Goal: Task Accomplishment & Management: Manage account settings

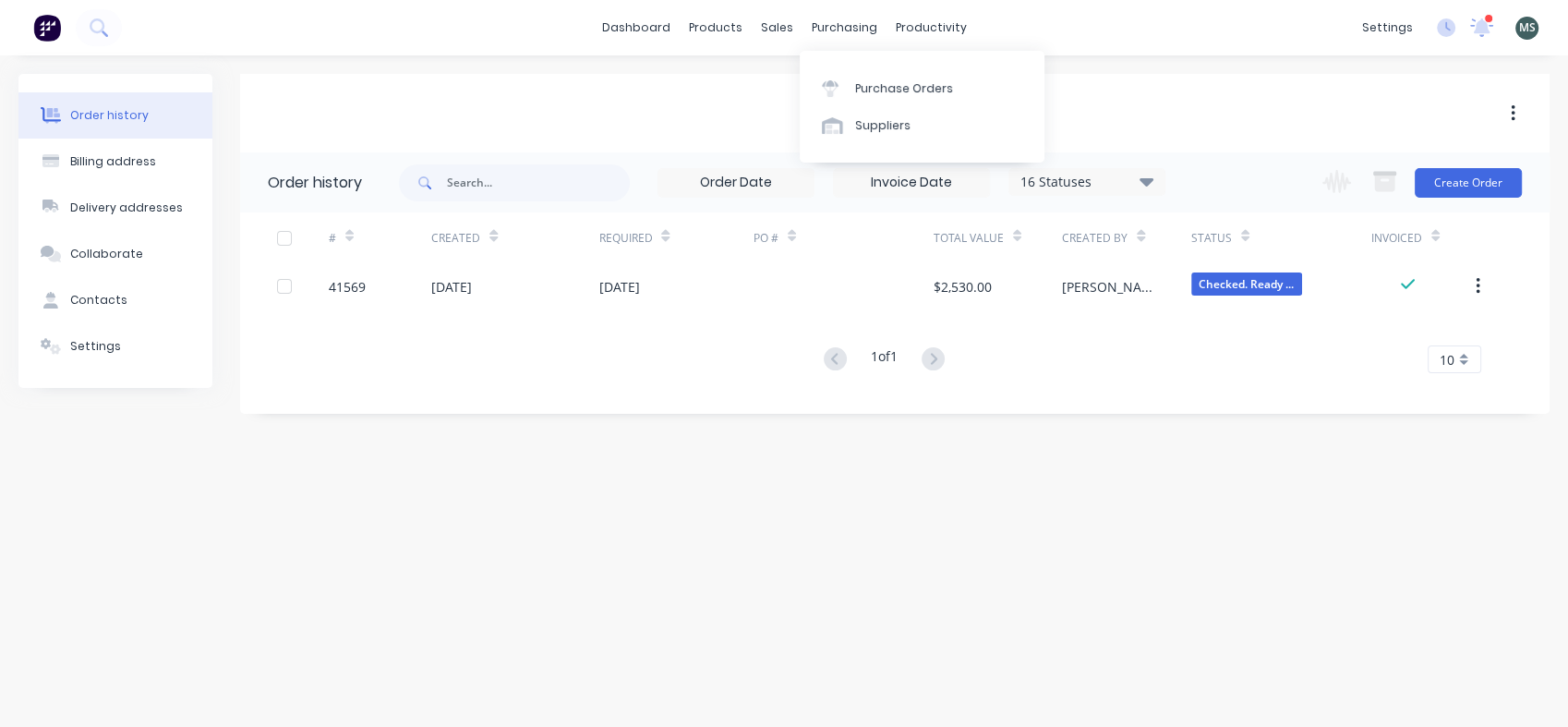
drag, startPoint x: 0, startPoint y: 0, endPoint x: 833, endPoint y: 36, distance: 833.8
click at [833, 36] on div "purchasing" at bounding box center [844, 28] width 84 height 28
click at [918, 22] on div "productivity" at bounding box center [932, 28] width 90 height 28
click at [956, 89] on div "Workflow" at bounding box center [963, 88] width 55 height 17
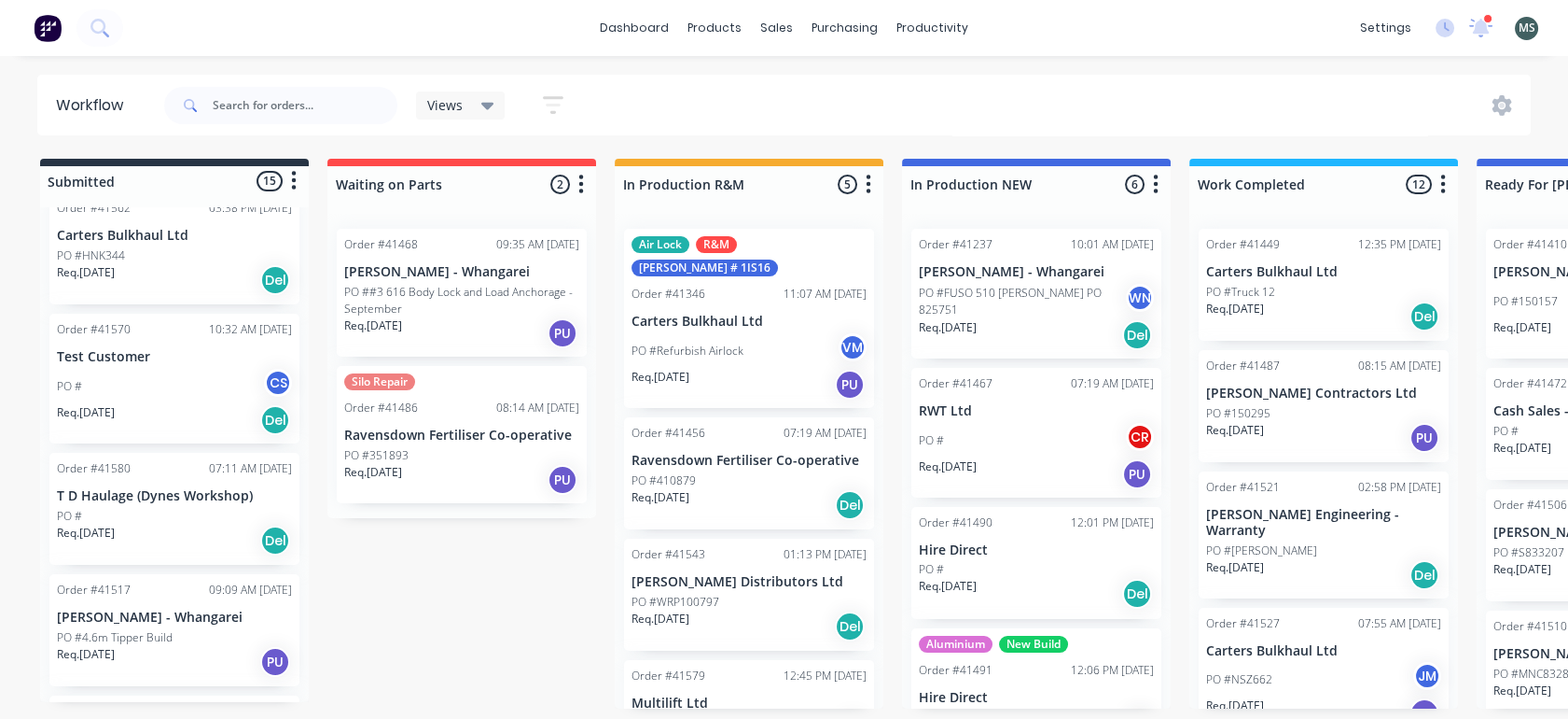
scroll to position [913, 0]
drag, startPoint x: 299, startPoint y: 542, endPoint x: 299, endPoint y: 575, distance: 33.0
click at [299, 575] on div "Order #41279 11:27 AM 25/07/25 Clements Contractors Ltd PO #Drawbar Extension R…" at bounding box center [174, 455] width 269 height 495
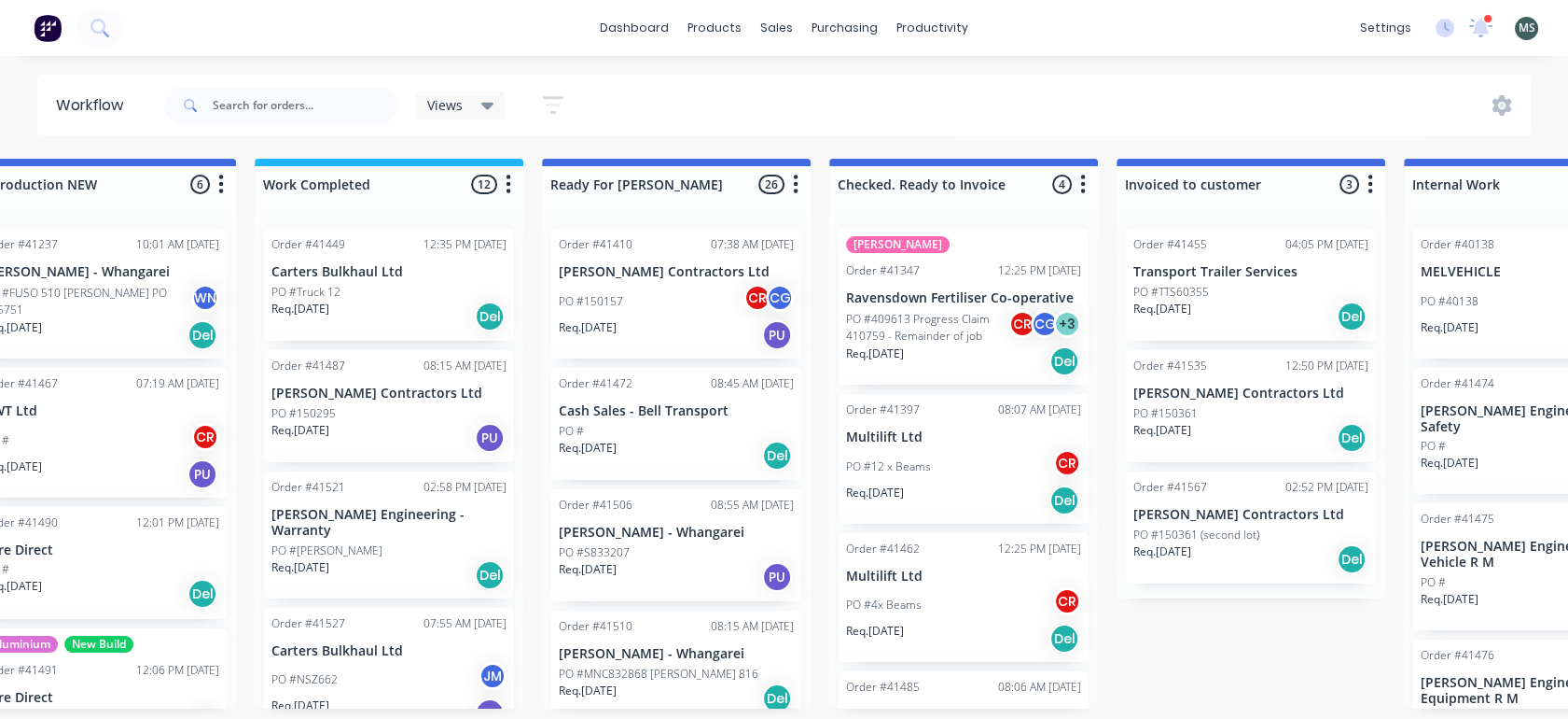
scroll to position [0, 976]
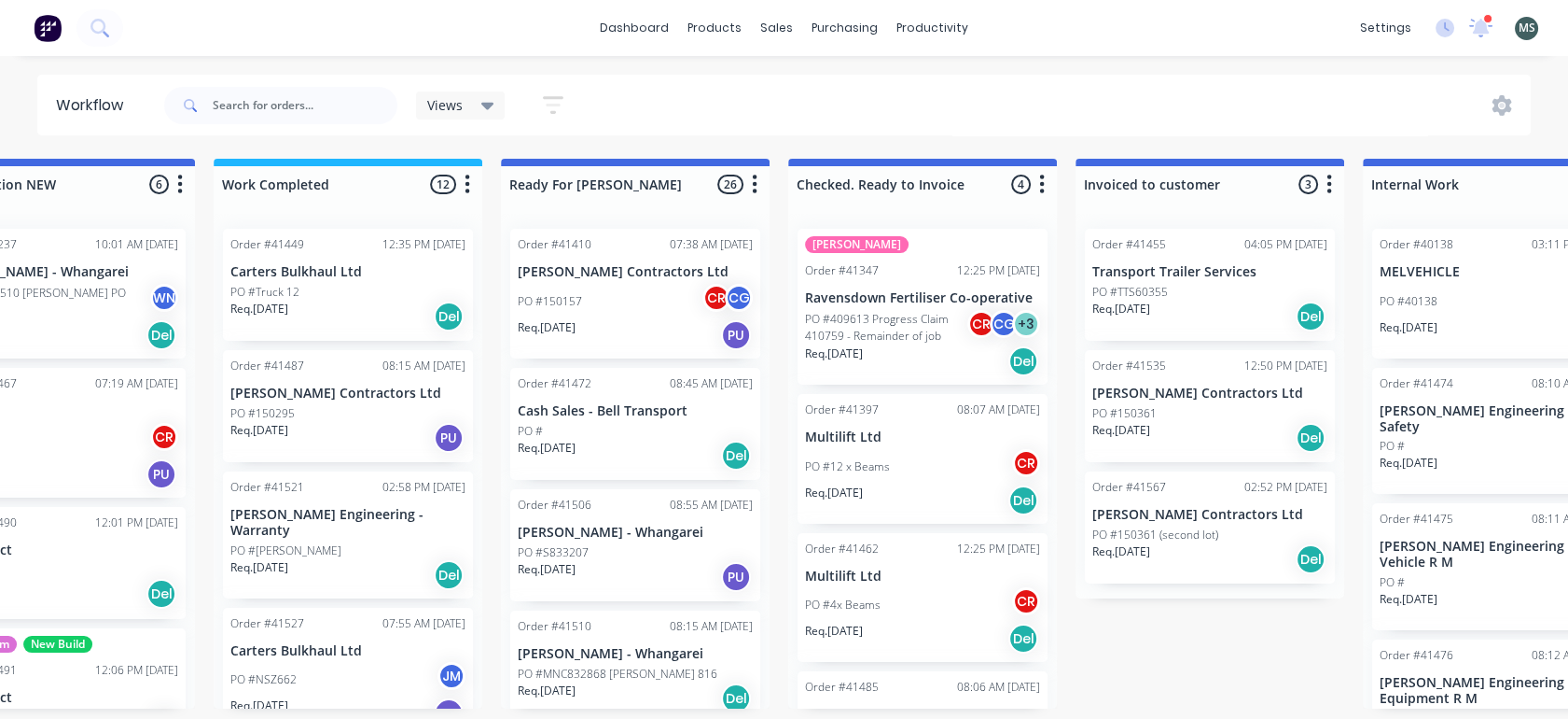
click at [562, 576] on div "Req. 06/09/25 PU" at bounding box center [635, 577] width 235 height 32
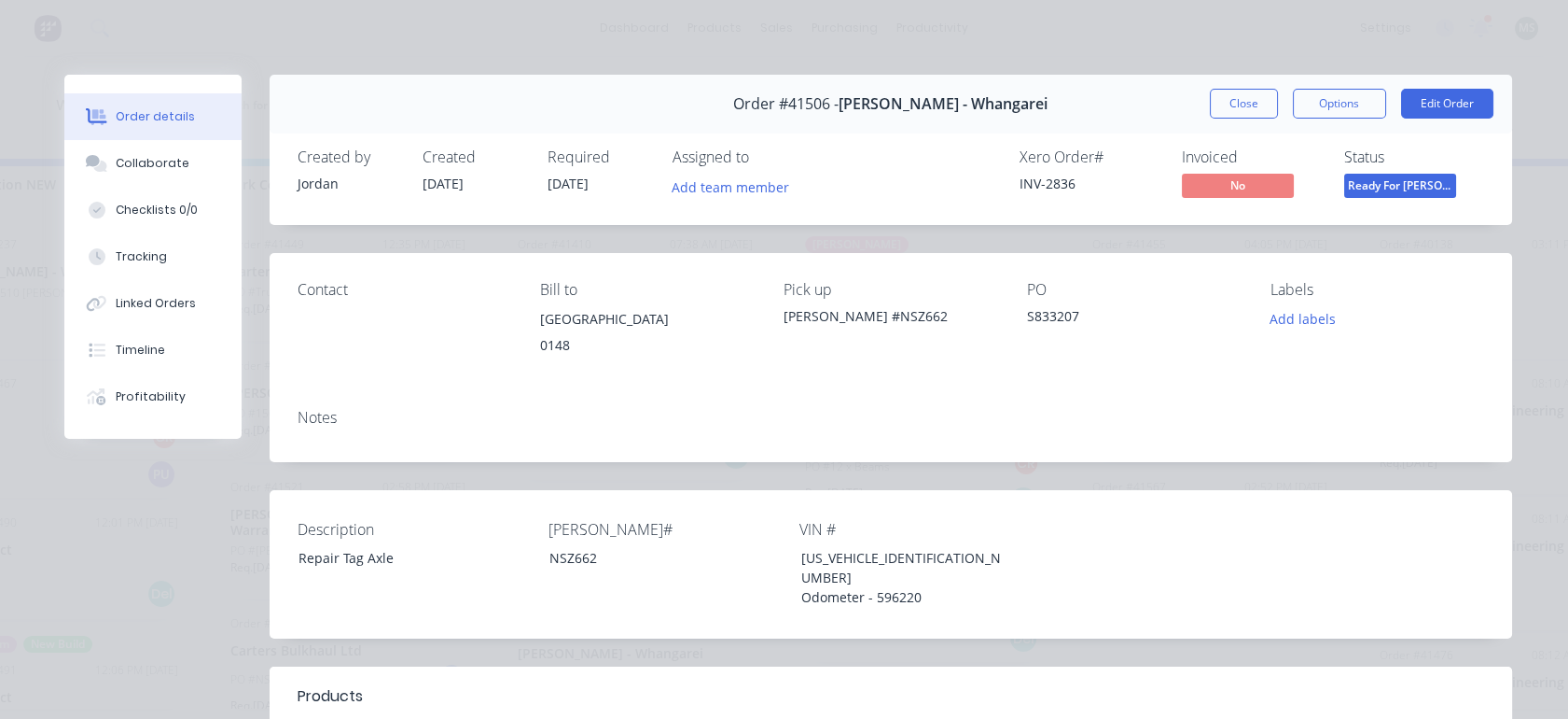
click at [1418, 105] on button "Edit Order" at bounding box center [1447, 104] width 93 height 30
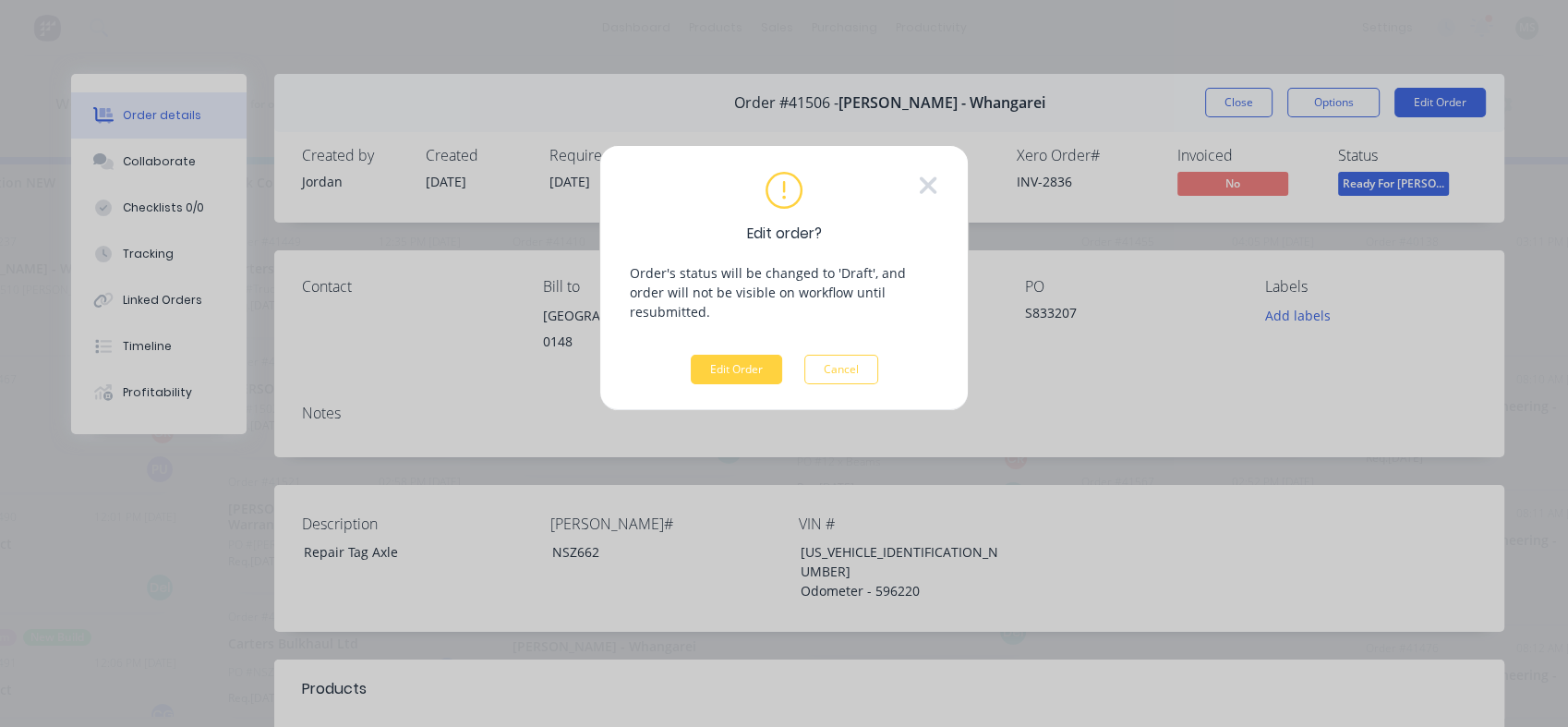
click at [727, 354] on button "Edit Order" at bounding box center [736, 369] width 92 height 30
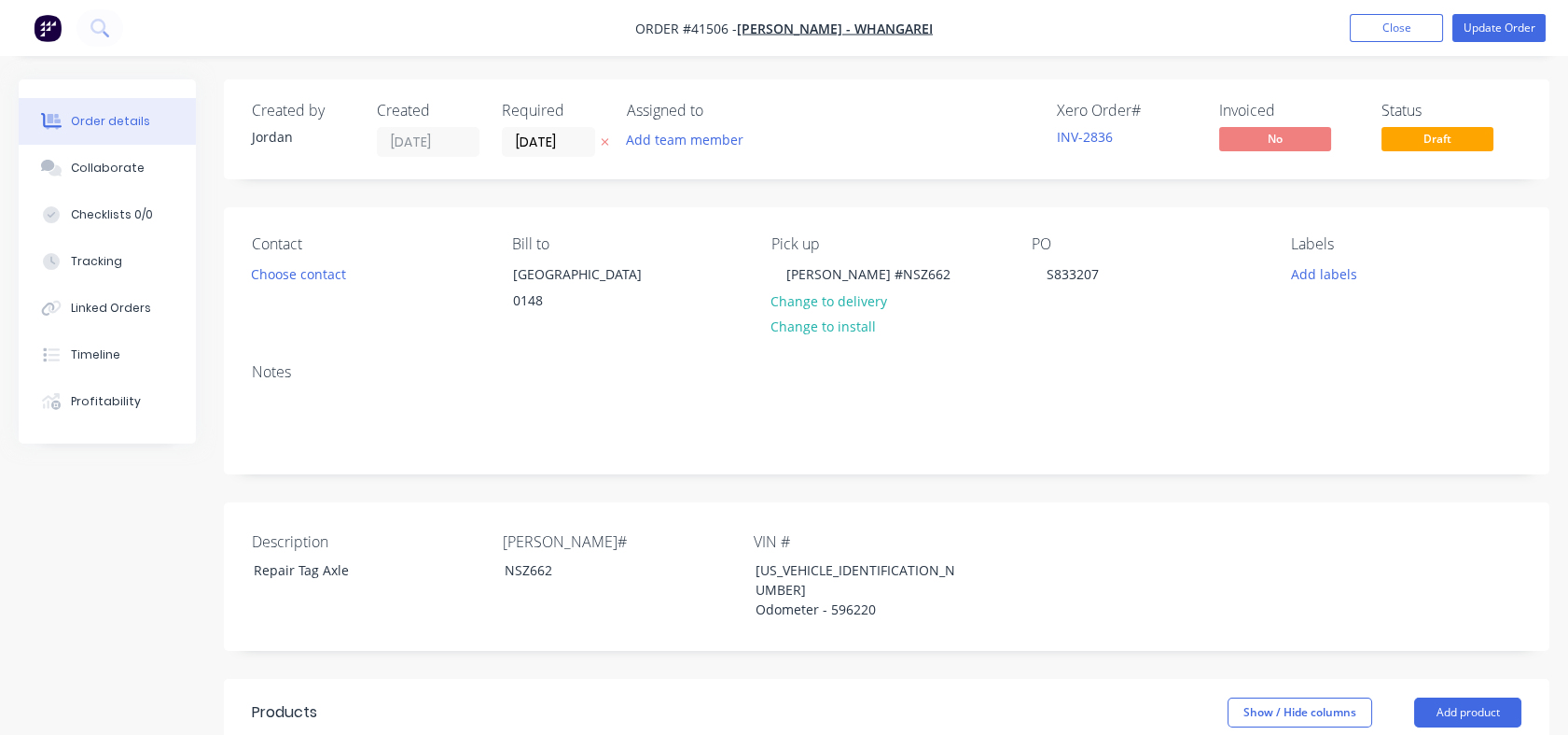
click at [92, 251] on button "Tracking" at bounding box center [108, 261] width 177 height 47
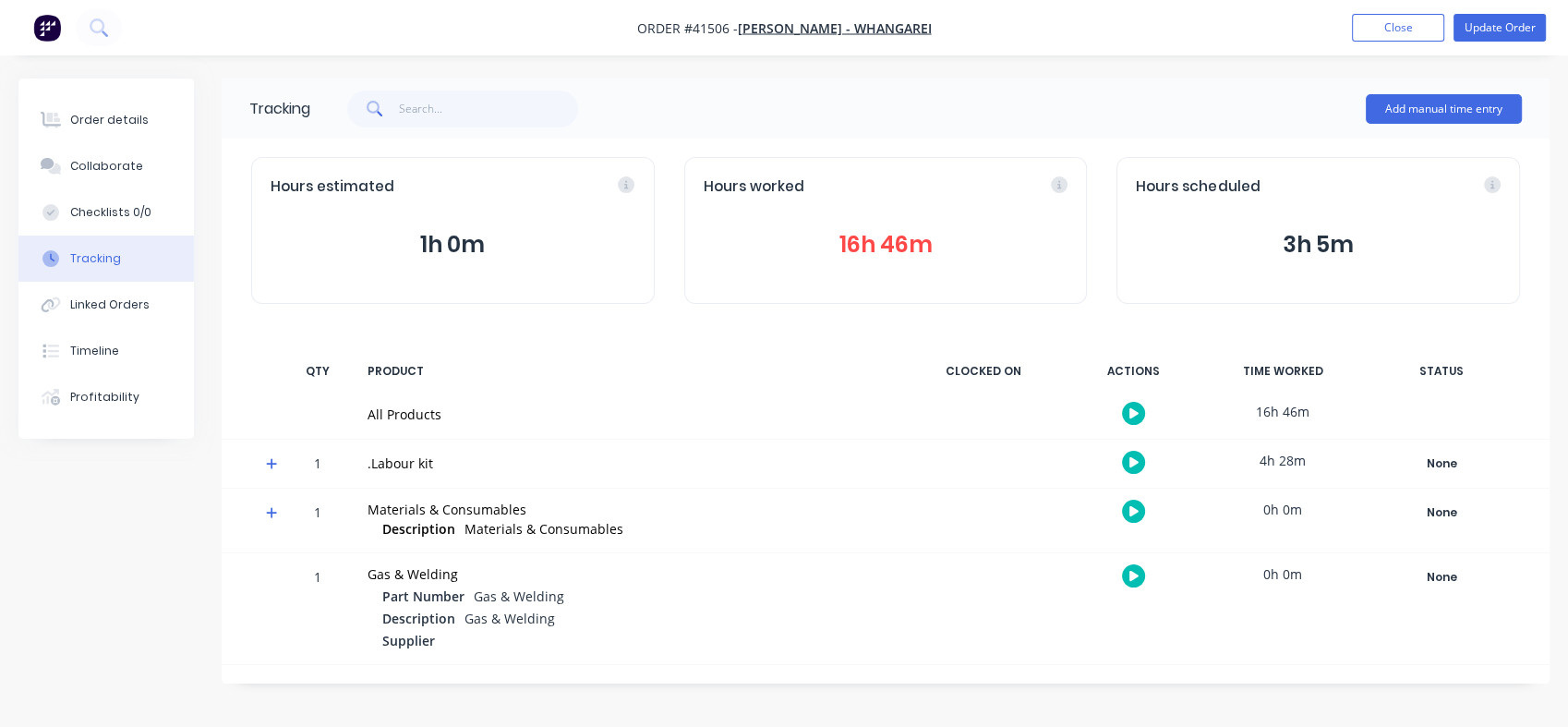
click at [850, 249] on button "16h 46m" at bounding box center [886, 245] width 365 height 36
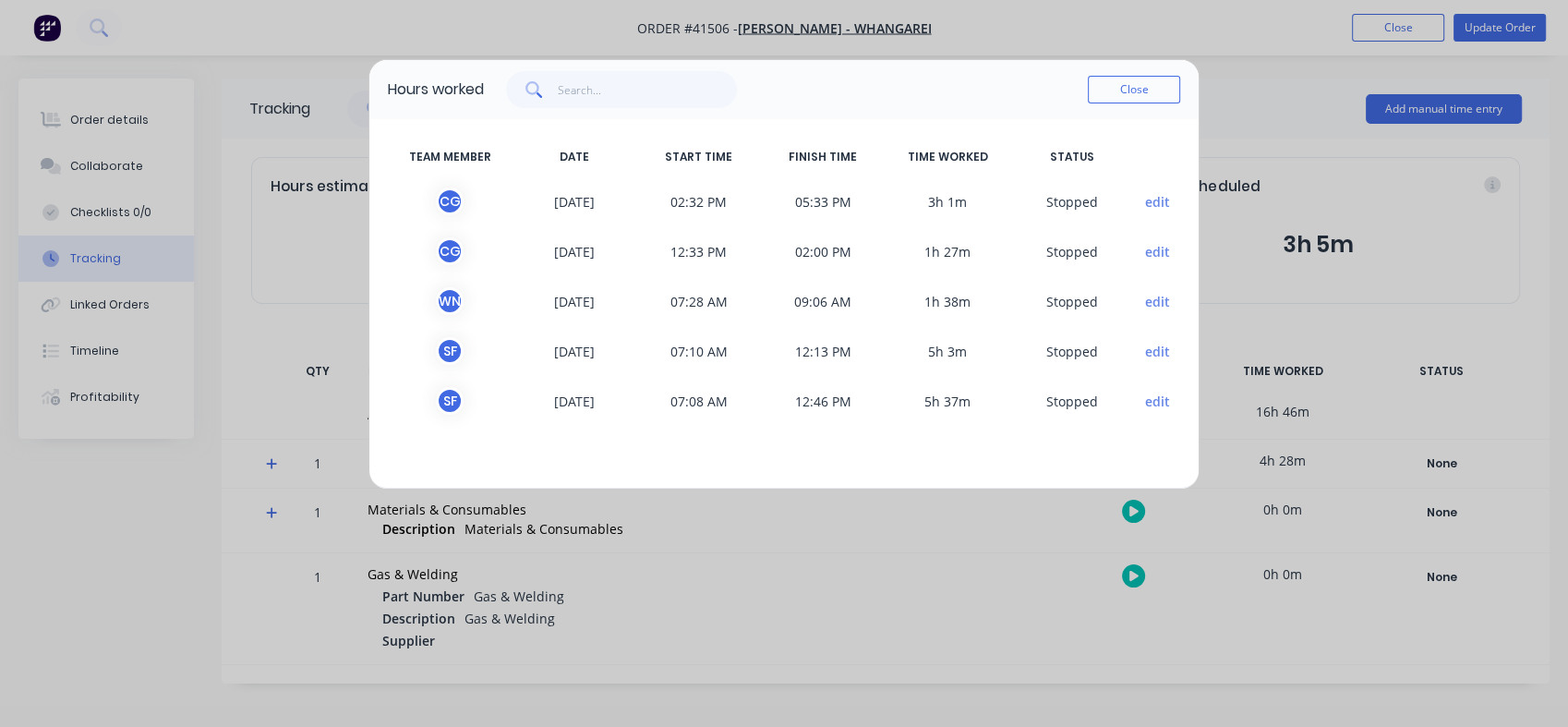
click at [1123, 95] on button "Close" at bounding box center [1135, 90] width 93 height 28
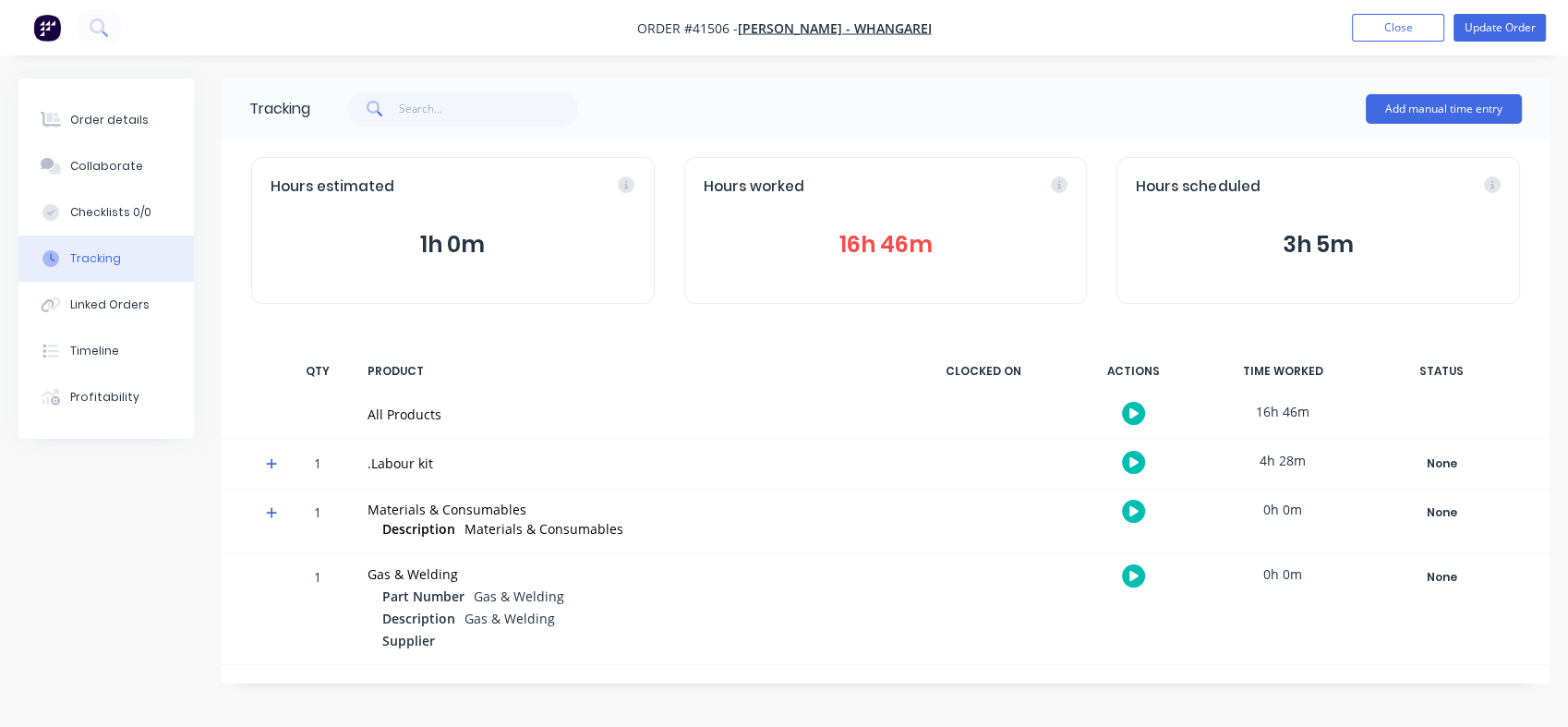
click at [100, 111] on div "Order details" at bounding box center [110, 119] width 79 height 17
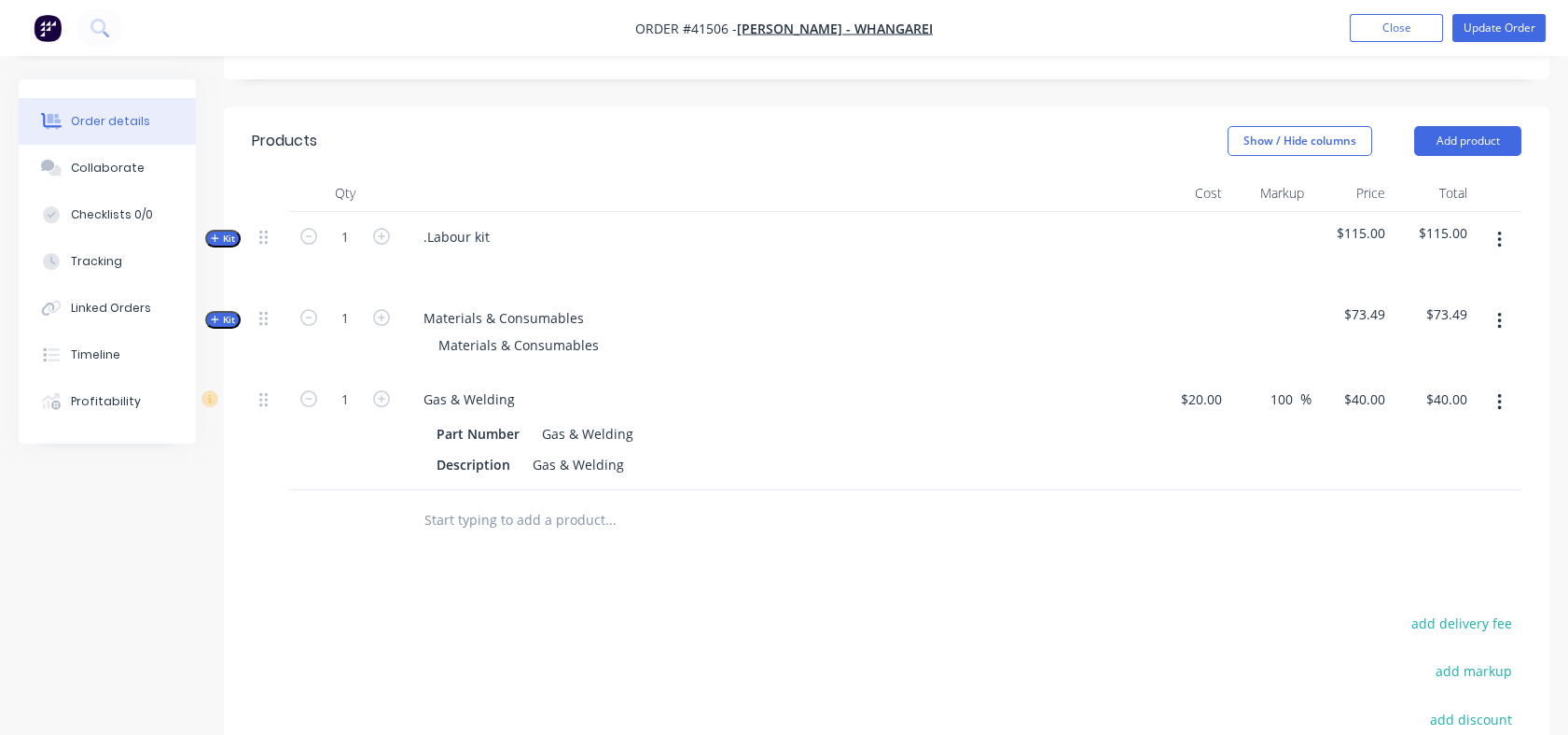
scroll to position [567, 0]
click at [230, 244] on span "Kit" at bounding box center [223, 242] width 24 height 14
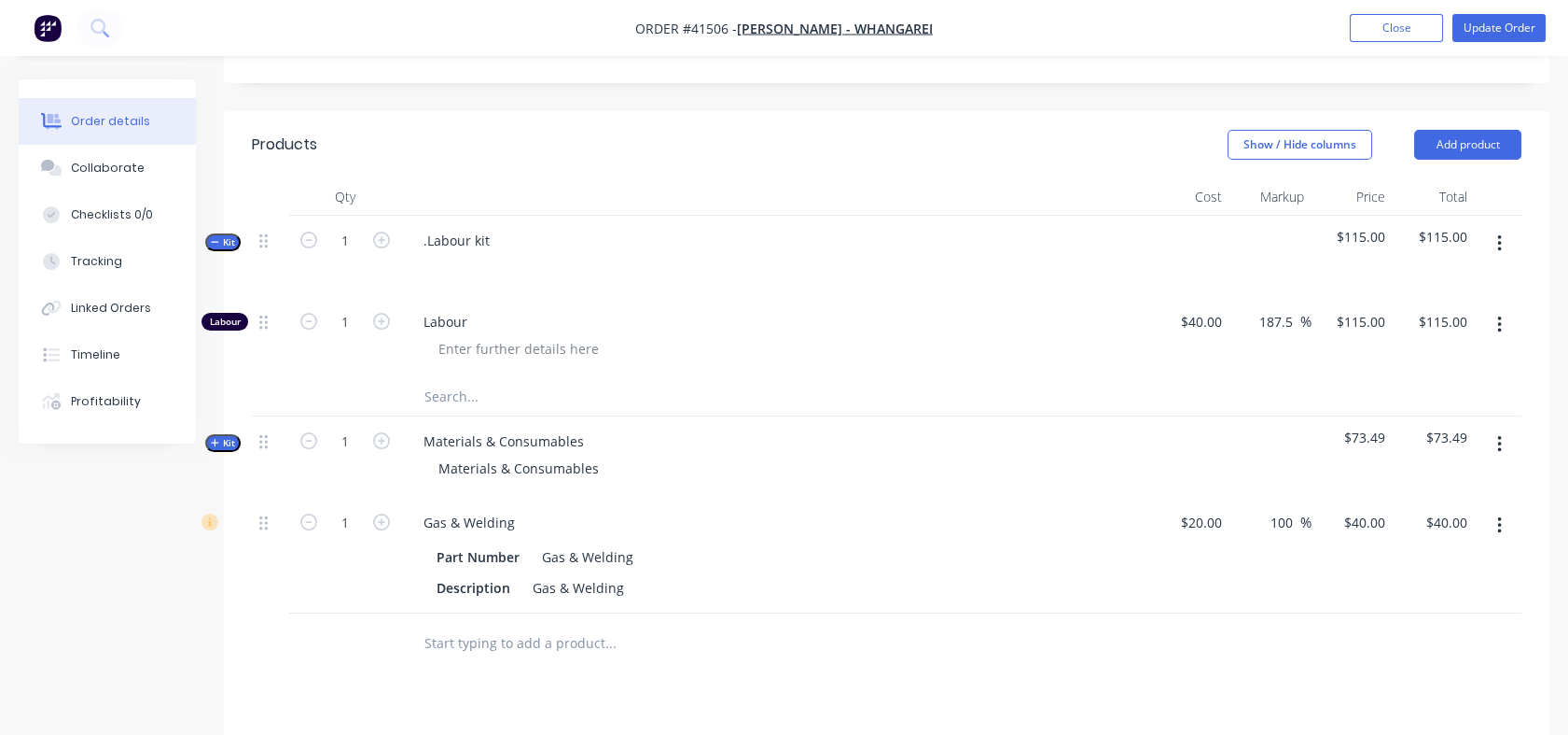
click at [384, 233] on icon "button" at bounding box center [381, 239] width 17 height 17
type input "2"
type input "$230.00"
click at [384, 233] on icon "button" at bounding box center [381, 239] width 17 height 17
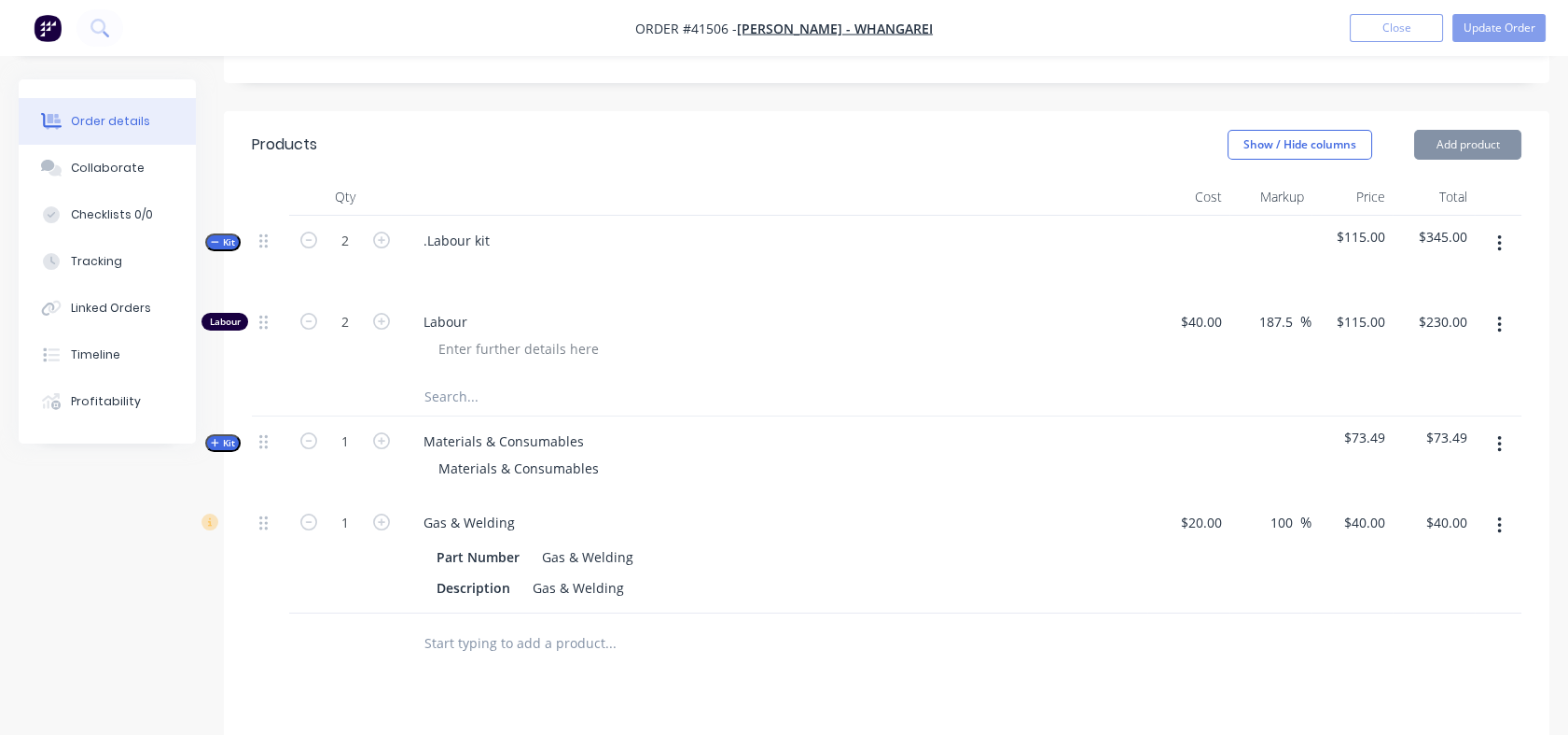
type input "3"
type input "$345.00"
click at [384, 233] on icon "button" at bounding box center [381, 239] width 17 height 17
type input "4"
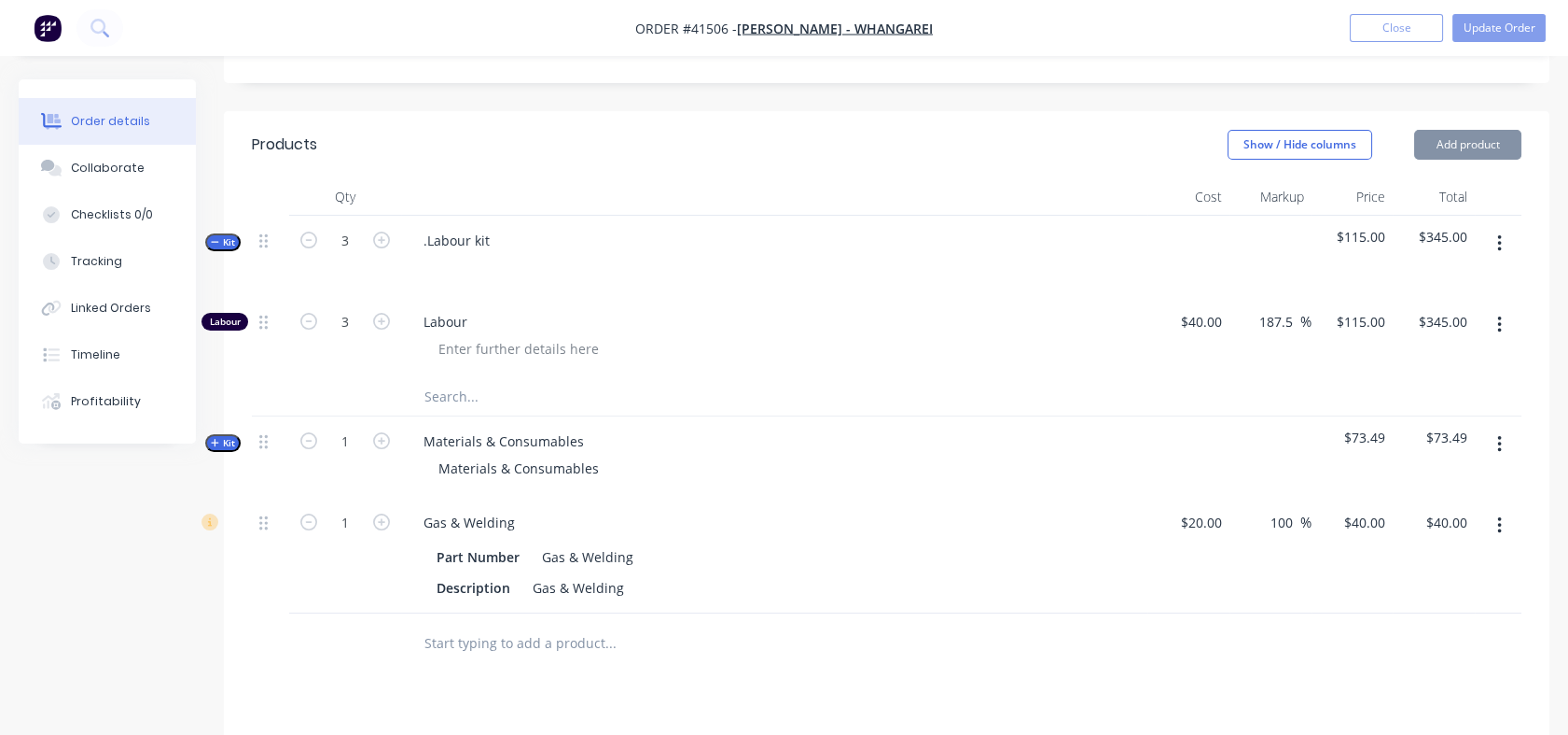
type input "4"
type input "$460.00"
click at [348, 240] on input "4" at bounding box center [345, 240] width 49 height 28
type input "18"
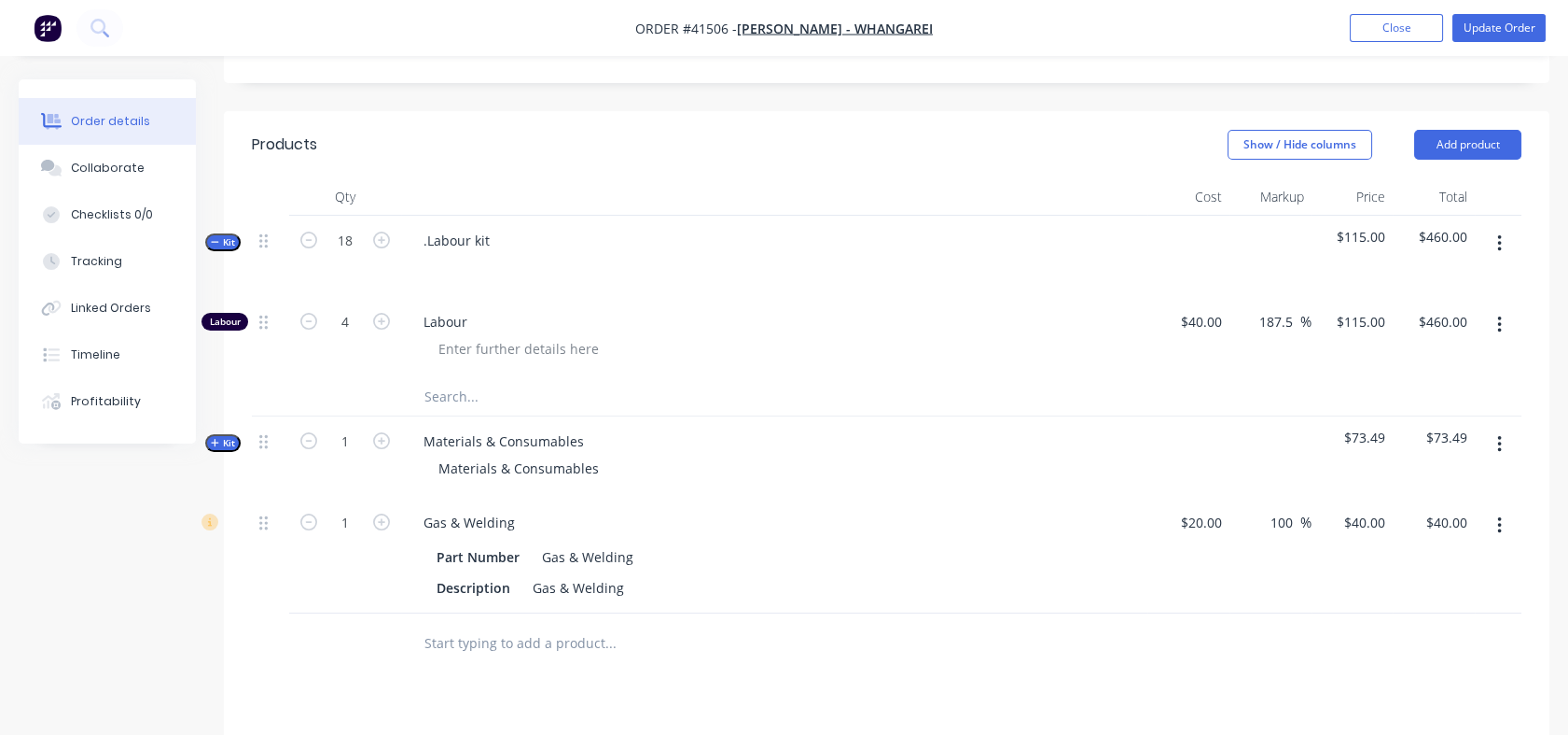
type input "$2,070.00"
click at [722, 262] on div at bounding box center [775, 267] width 732 height 27
click at [108, 168] on div "Collaborate" at bounding box center [108, 168] width 74 height 17
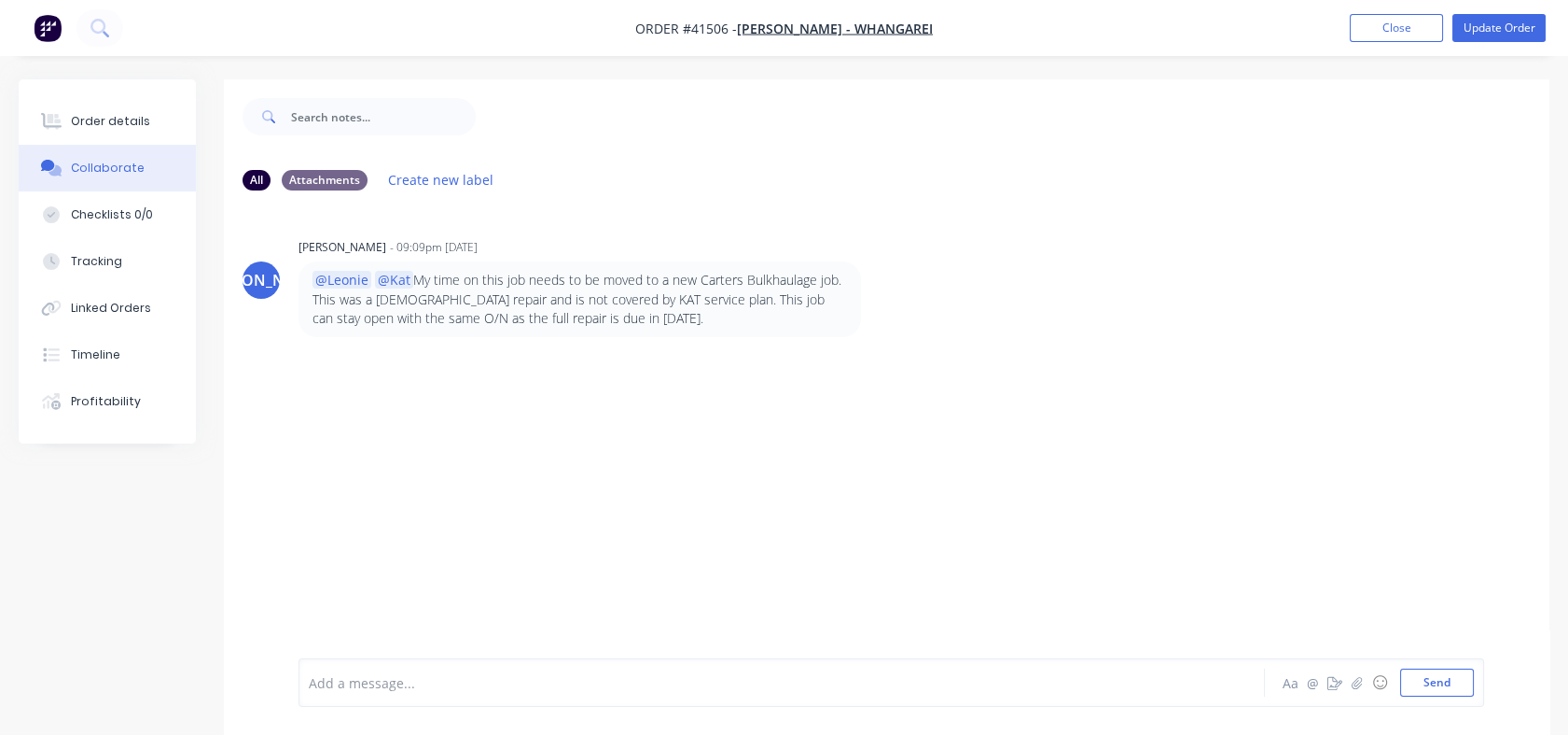
click at [108, 258] on div "Tracking" at bounding box center [96, 261] width 51 height 17
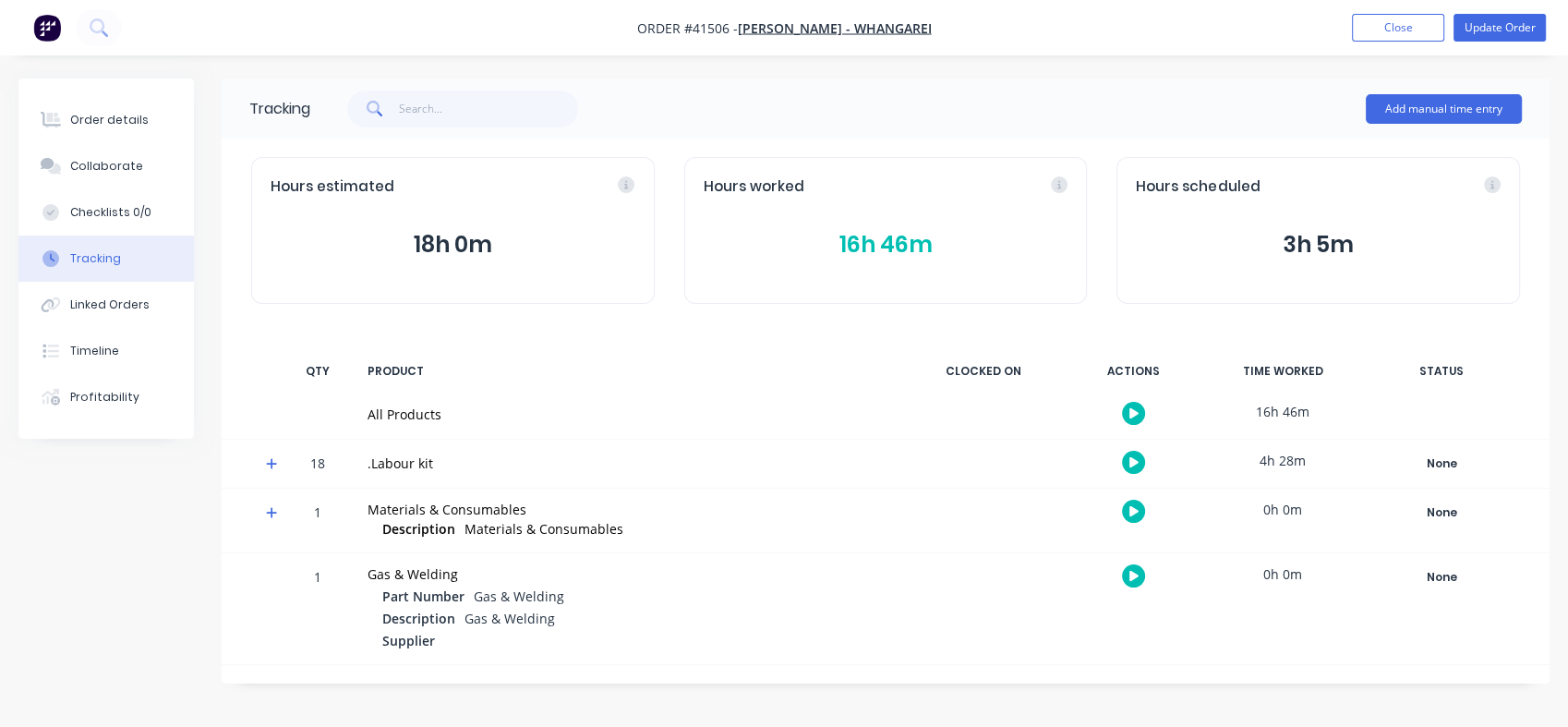
click at [876, 255] on button "16h 46m" at bounding box center [886, 245] width 365 height 36
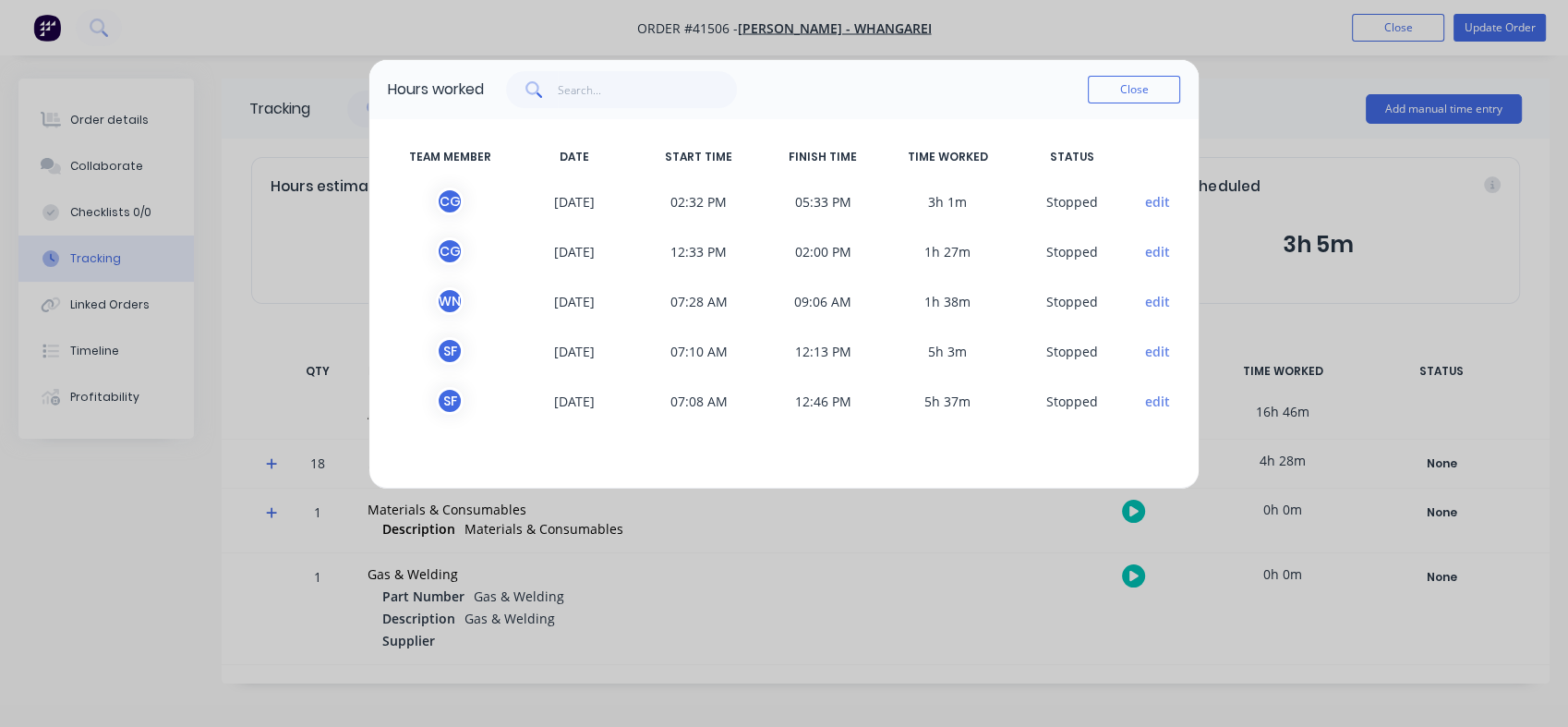
click at [1133, 95] on button "Close" at bounding box center [1135, 90] width 93 height 28
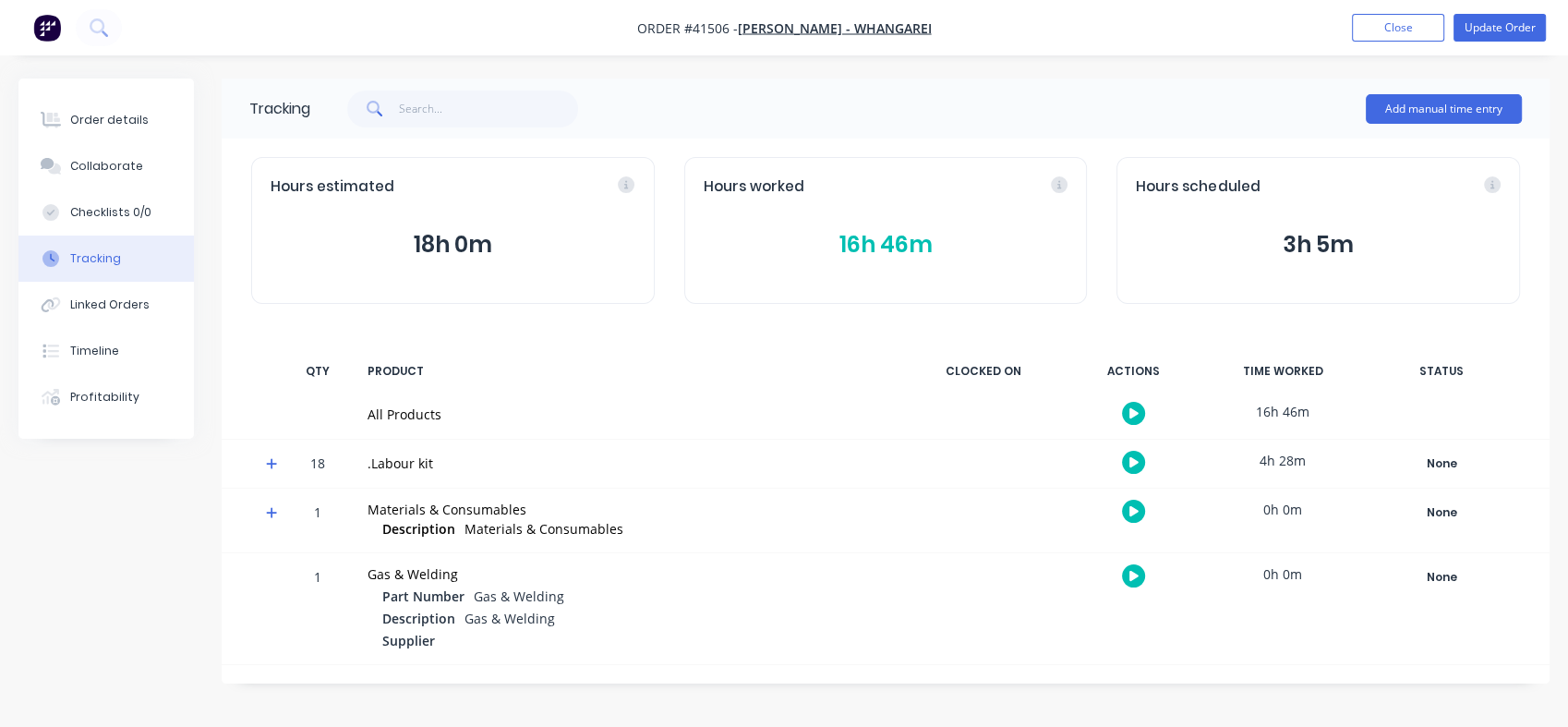
click at [96, 116] on div "Order details" at bounding box center [110, 119] width 79 height 17
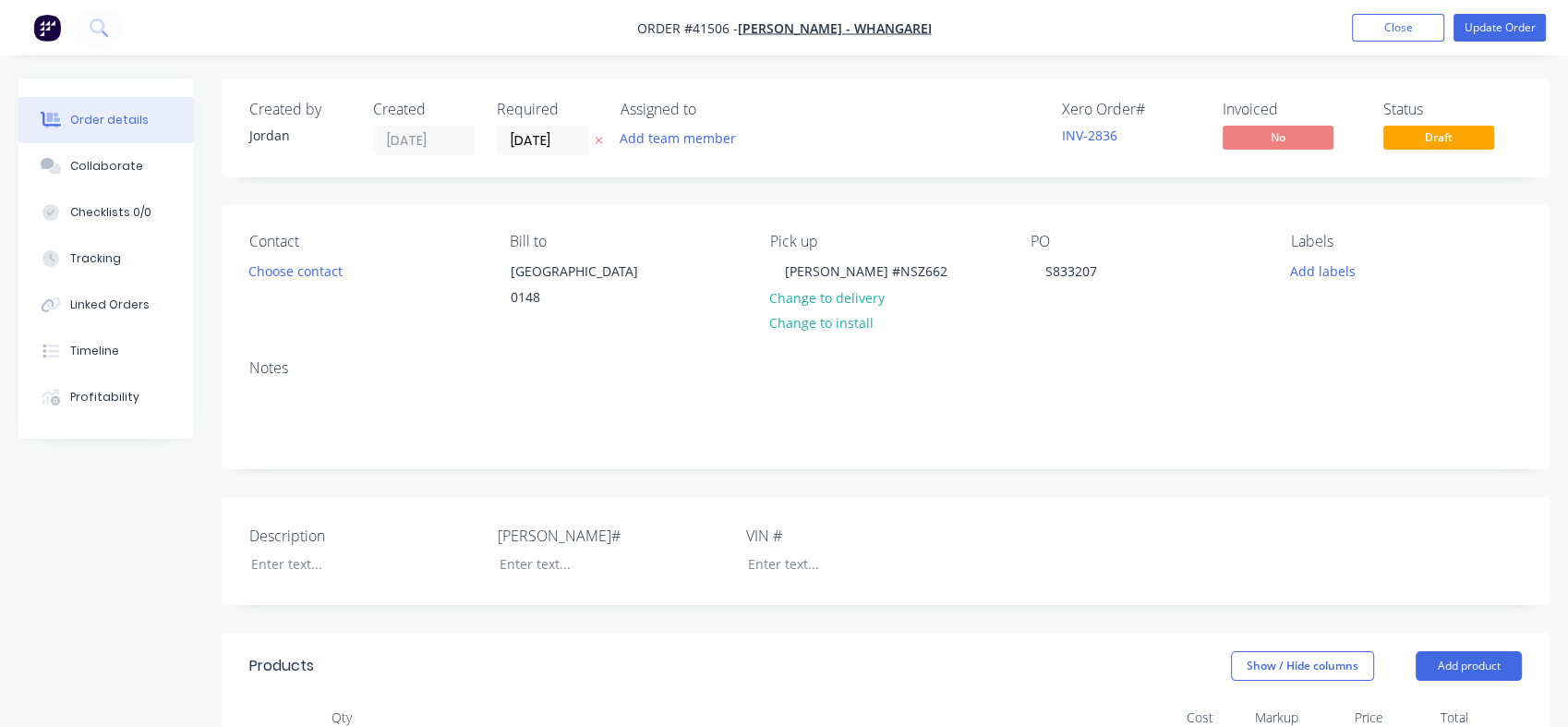
type input "$20.00"
type input "100"
type input "$40.00"
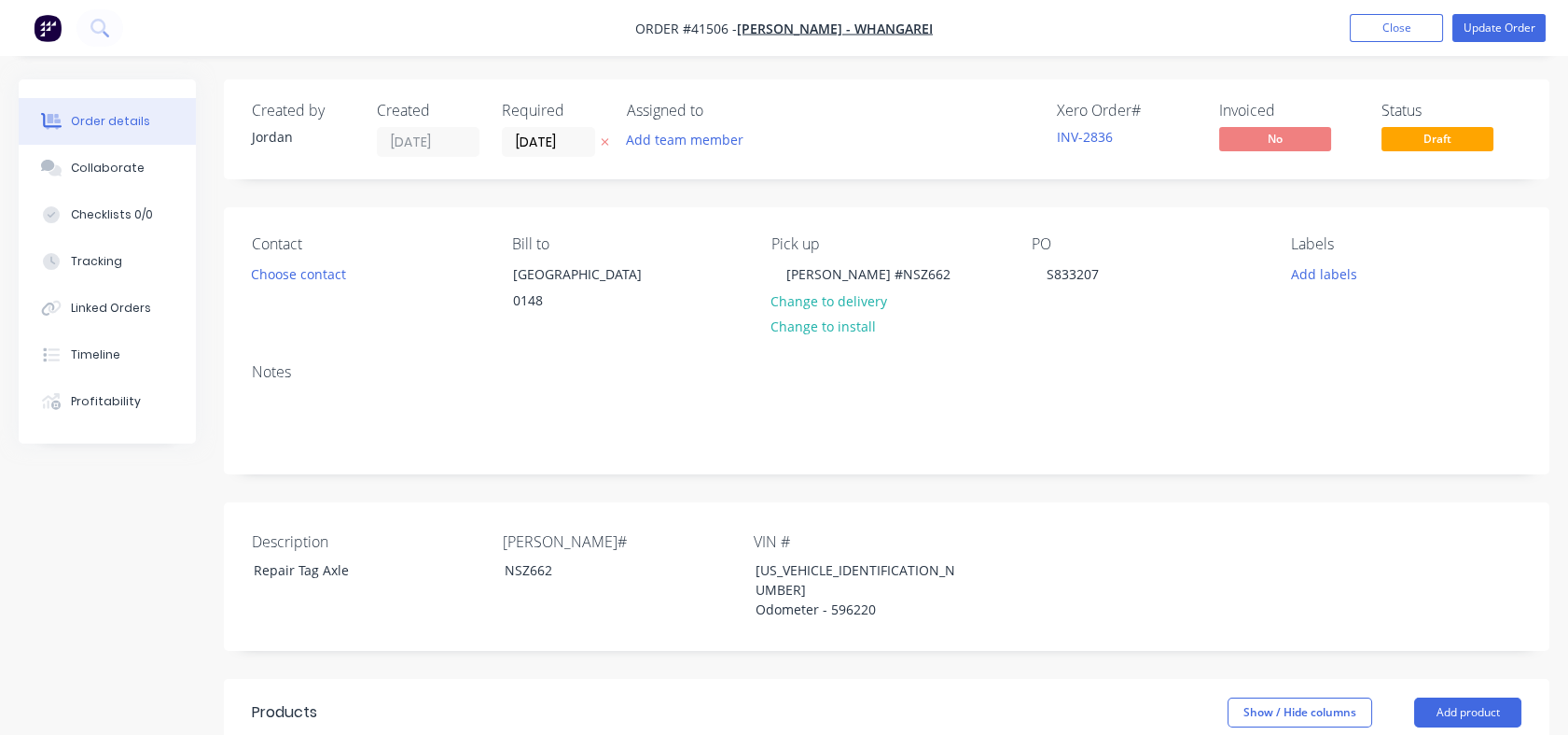
click at [841, 377] on div "Notes" at bounding box center [887, 410] width 1326 height 125
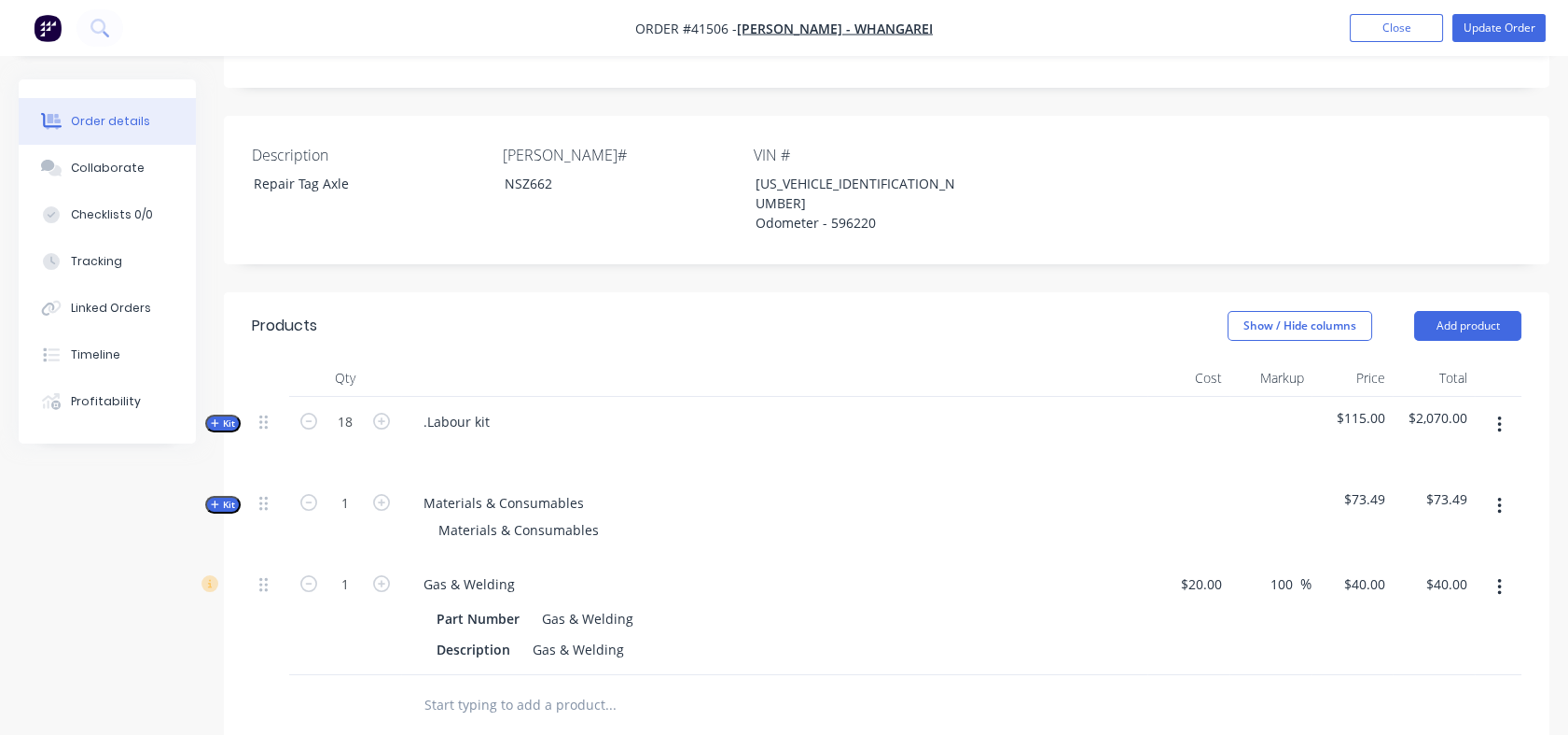
scroll to position [396, 0]
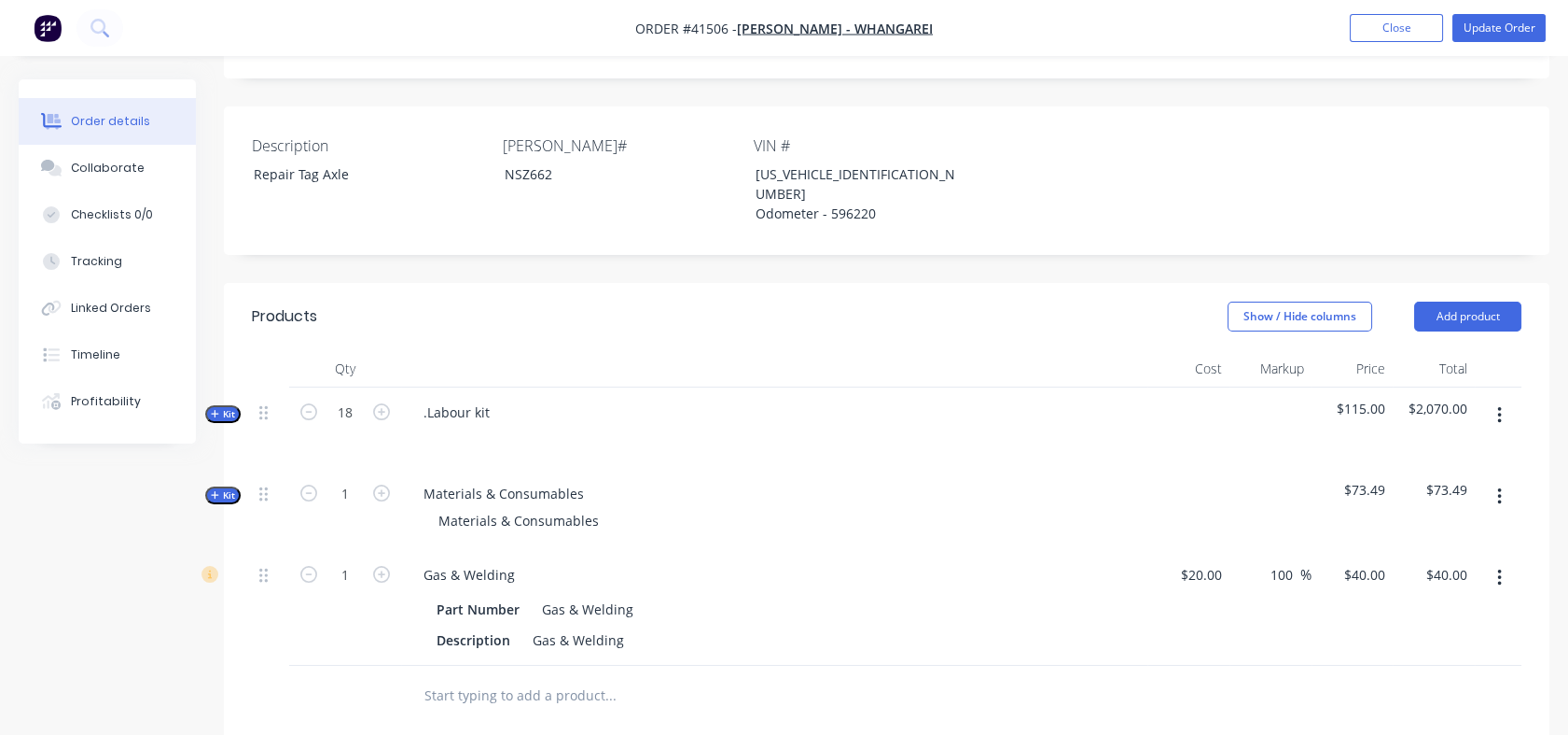
click at [508, 412] on div ".Labour kit" at bounding box center [774, 427] width 747 height 81
click at [487, 415] on div ".Labour kit" at bounding box center [457, 412] width 96 height 27
drag, startPoint x: 487, startPoint y: 415, endPoint x: 424, endPoint y: 418, distance: 63.1
click at [424, 418] on div ".Labour kit" at bounding box center [457, 412] width 96 height 27
click at [583, 404] on div "Repair Tag Axle - Remove saddle" at bounding box center [524, 412] width 232 height 27
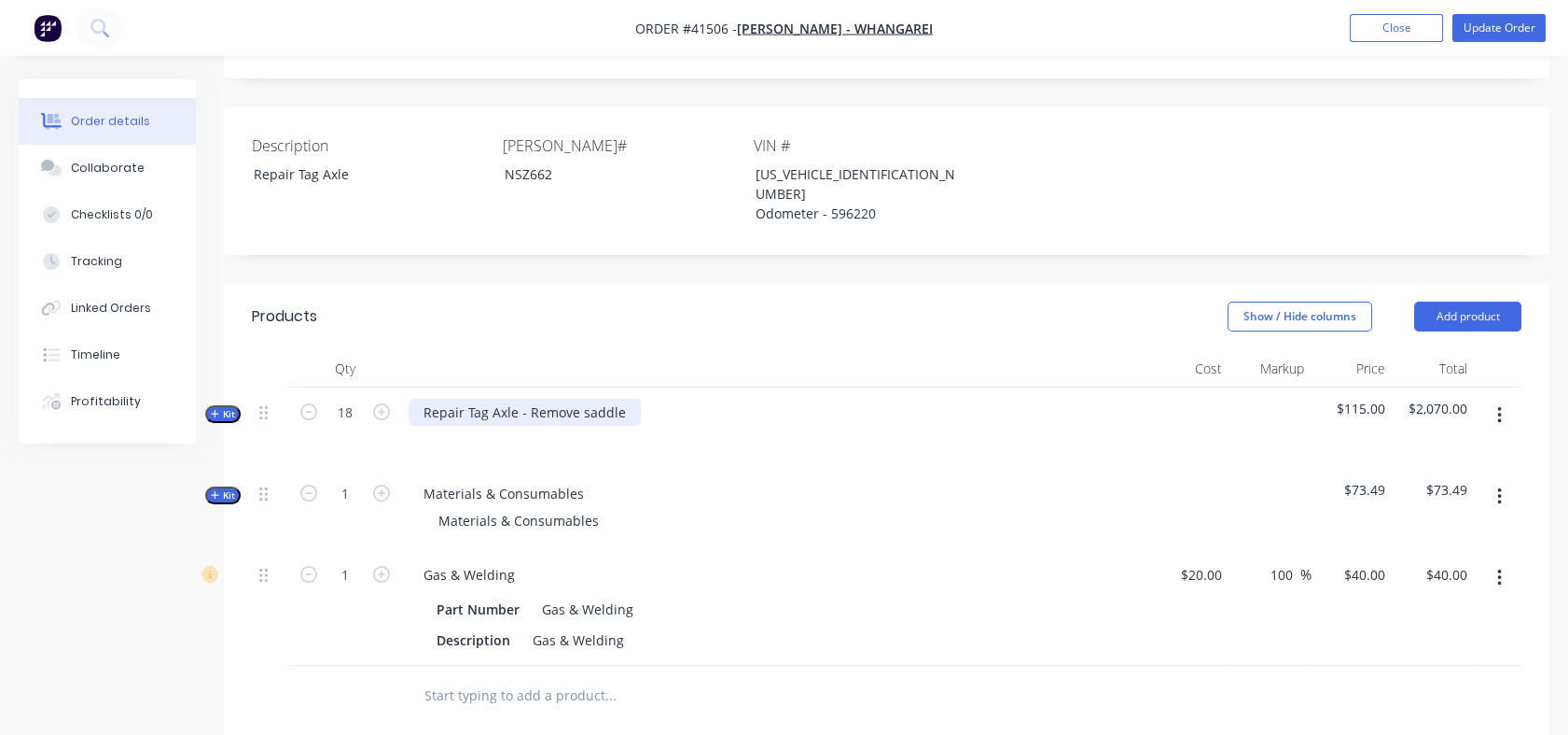
click at [576, 407] on div "Repair Tag Axle - Remove saddle" at bounding box center [524, 412] width 232 height 27
click at [661, 416] on div "Repair Tag Axle - Remove axle saddle" at bounding box center [539, 412] width 261 height 27
click at [837, 413] on div "Repair Tag Axle - Remove axle saddle and Fabricate replacement and Fit" at bounding box center [649, 412] width 480 height 27
click at [859, 411] on div "Repair Tag Axle - Remove axle saddle and Fabricate replacement to Fit" at bounding box center [643, 412] width 469 height 27
click at [846, 412] on div "Repair Tag Axle - Remove axle saddle and Fabricate replacement and Fit along wi…" at bounding box center [728, 412] width 638 height 27
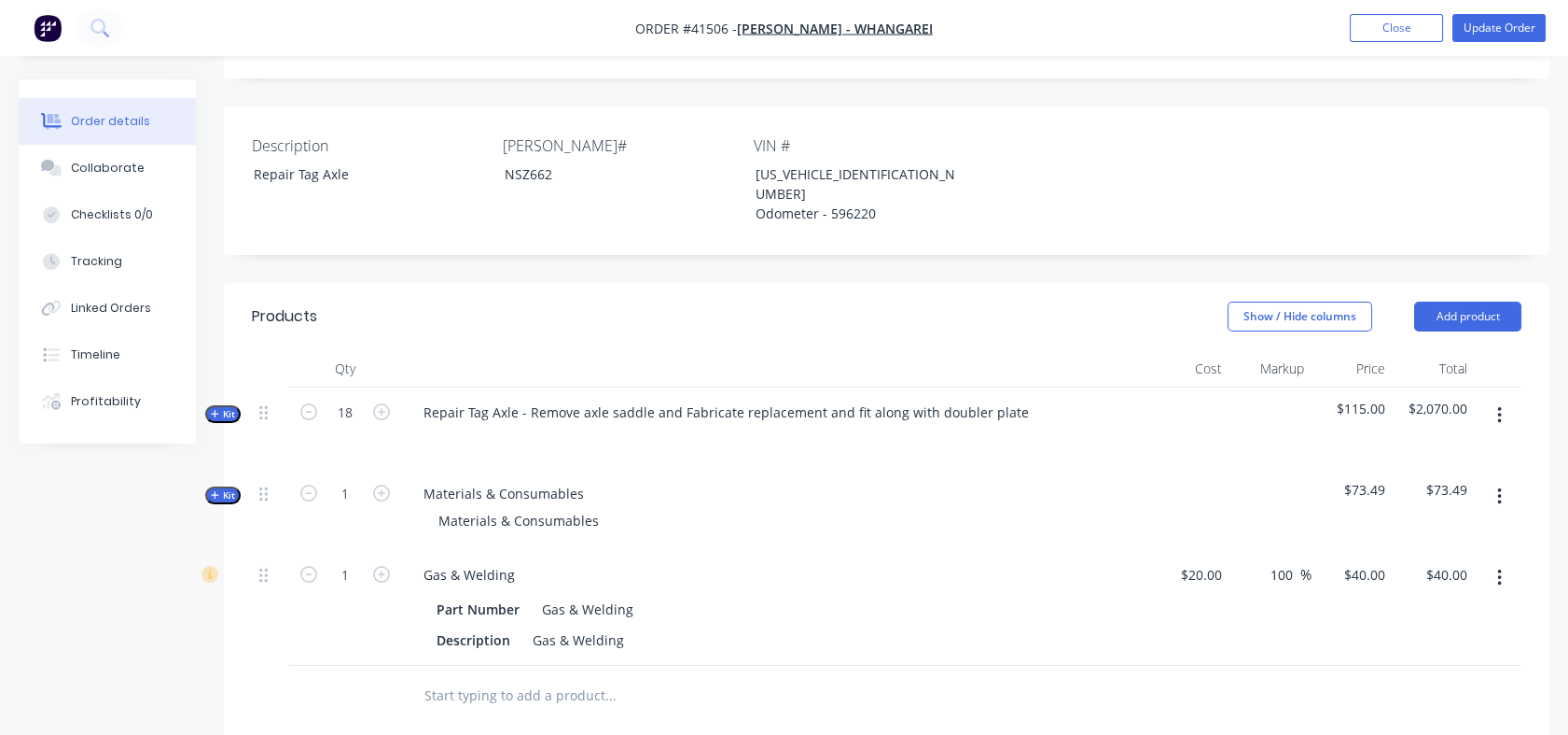
click at [739, 475] on div "Materials & Consumables Materials & Consumables" at bounding box center [774, 509] width 747 height 81
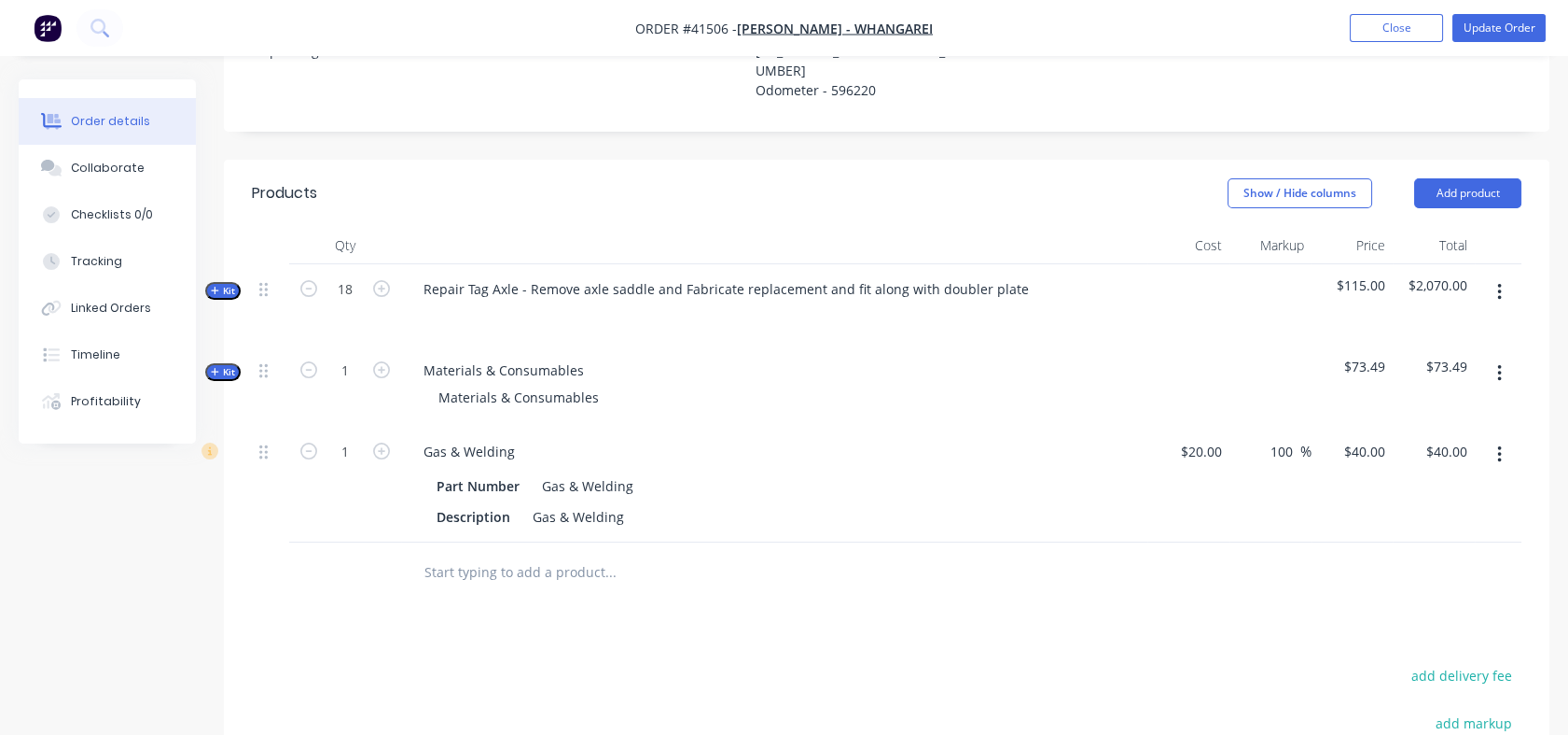
scroll to position [494, 0]
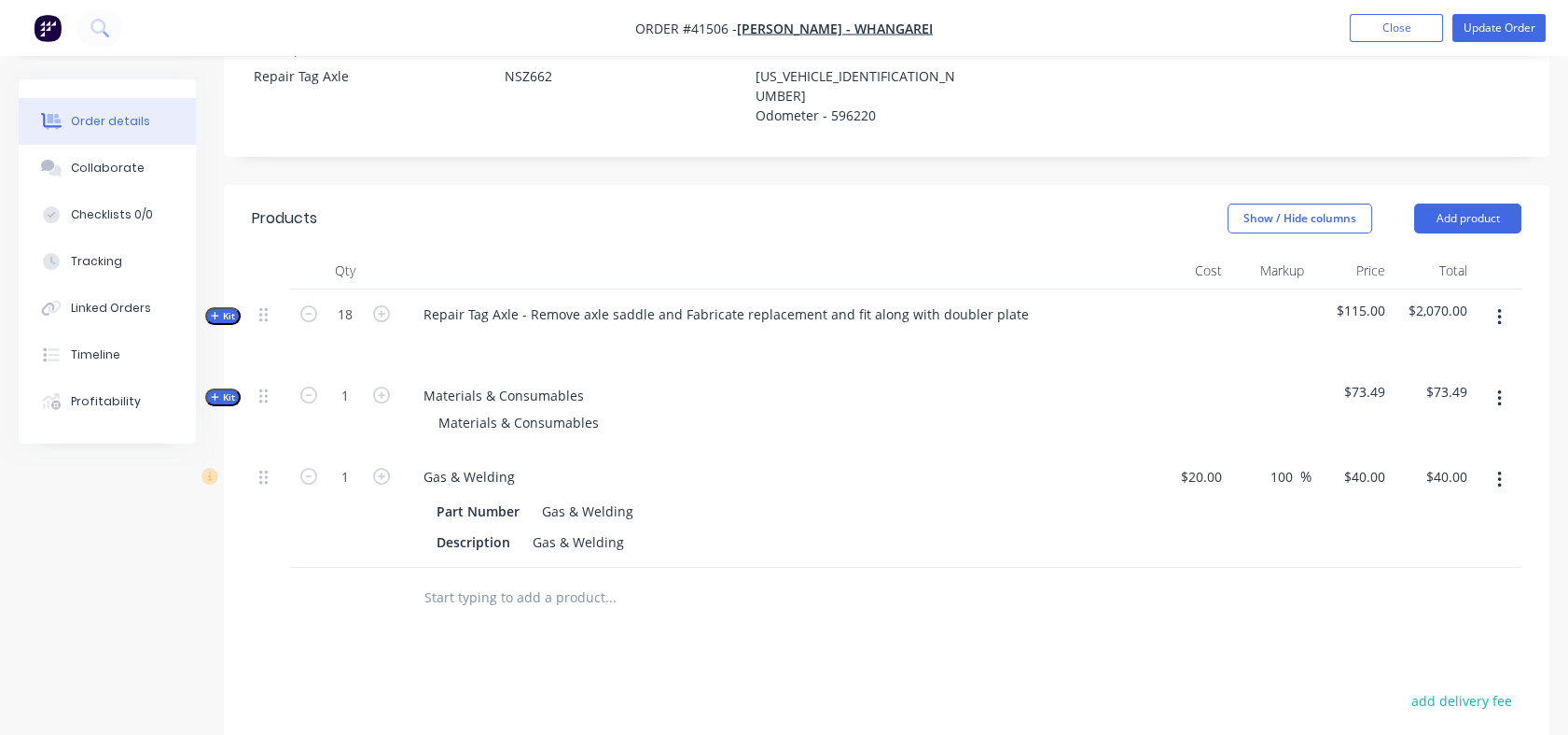
click at [226, 401] on span "Kit" at bounding box center [223, 397] width 24 height 14
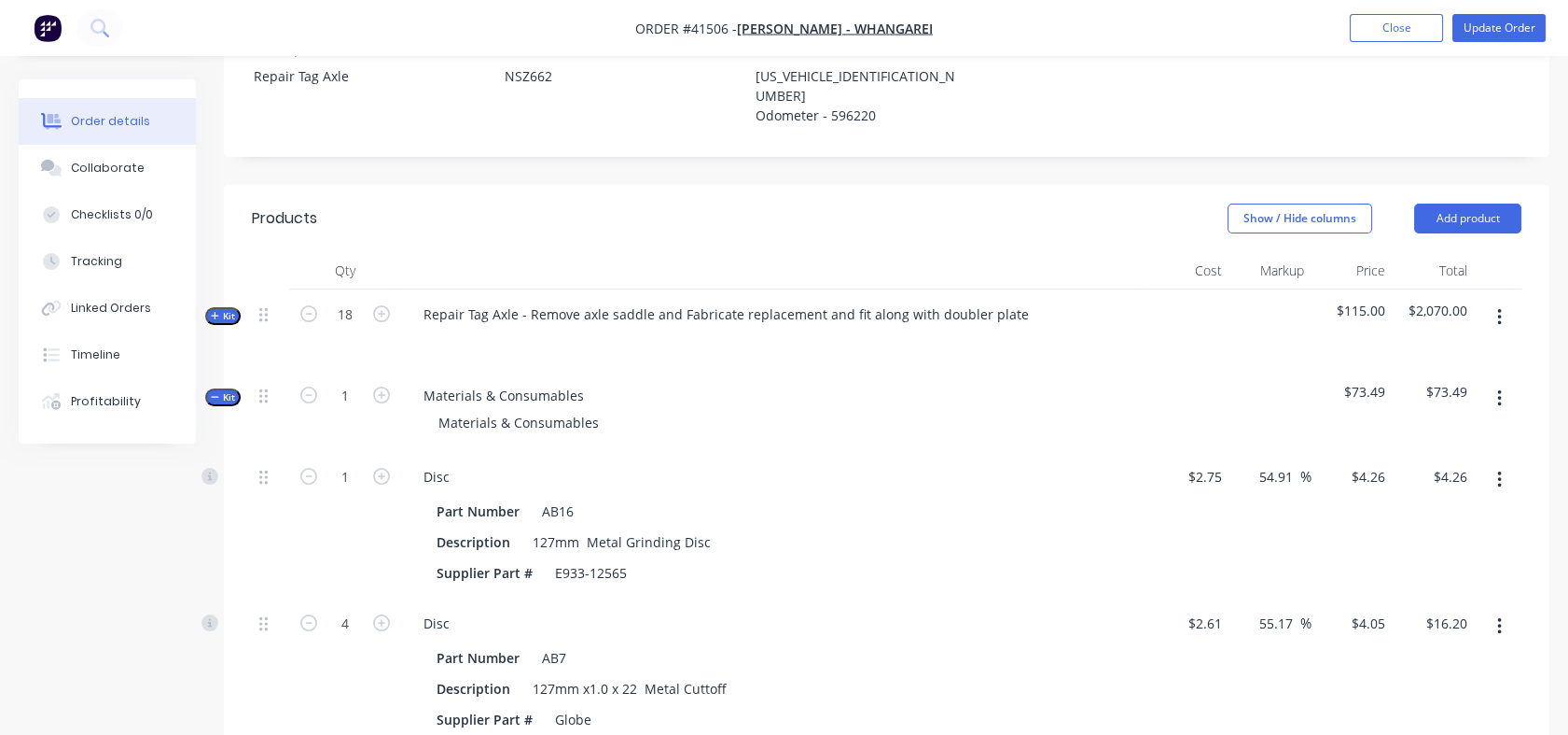
click at [382, 481] on icon "button" at bounding box center [381, 476] width 17 height 17
type input "2"
type input "$8.52"
click at [1254, 474] on div "54.91 54.91 %" at bounding box center [1281, 476] width 62 height 27
drag, startPoint x: 1262, startPoint y: 475, endPoint x: 1291, endPoint y: 476, distance: 29.0
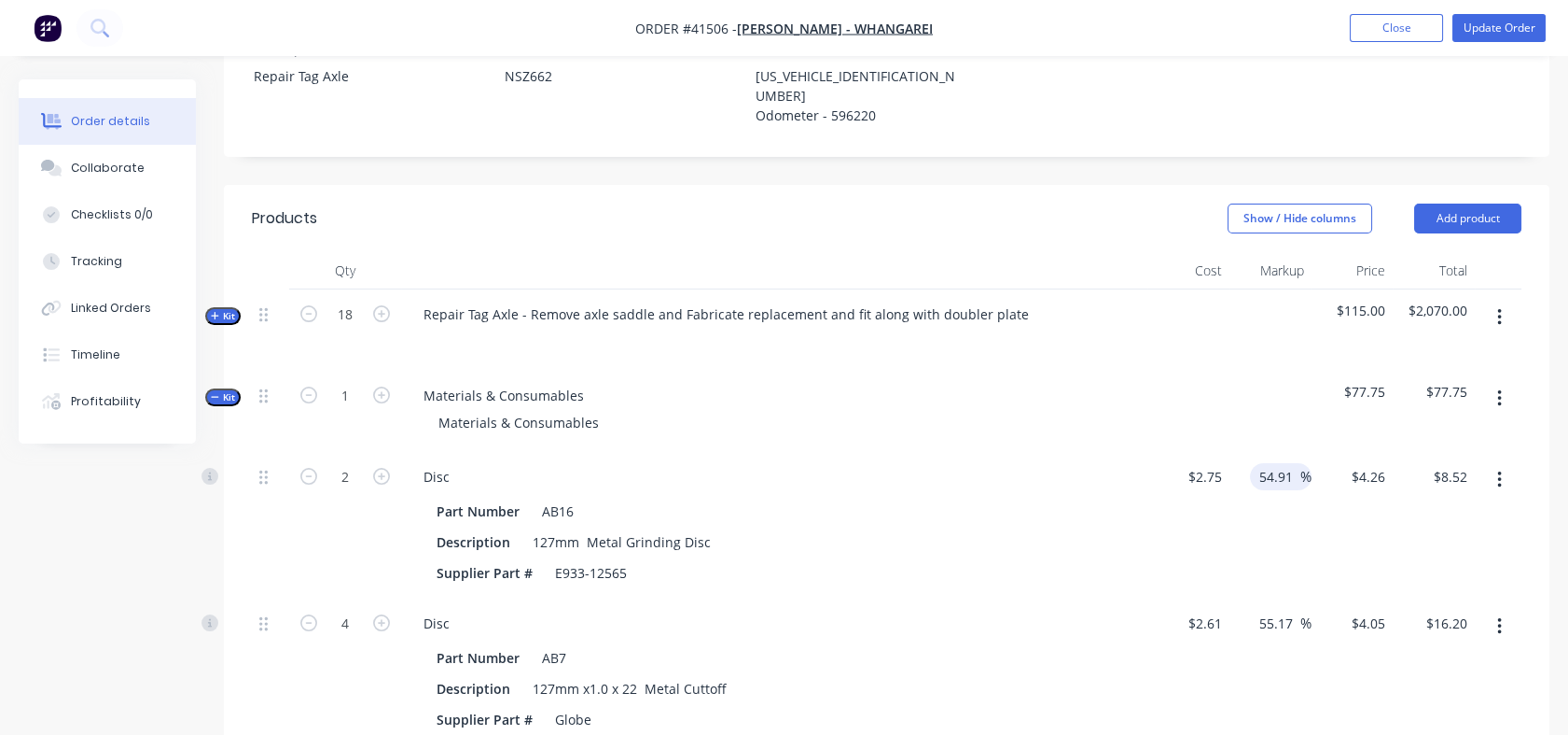
click at [1291, 476] on input "54.91" at bounding box center [1279, 476] width 43 height 27
type input "130"
type input "$6.325"
type input "$12.65"
click at [1248, 575] on div "130 130 %" at bounding box center [1271, 525] width 82 height 147
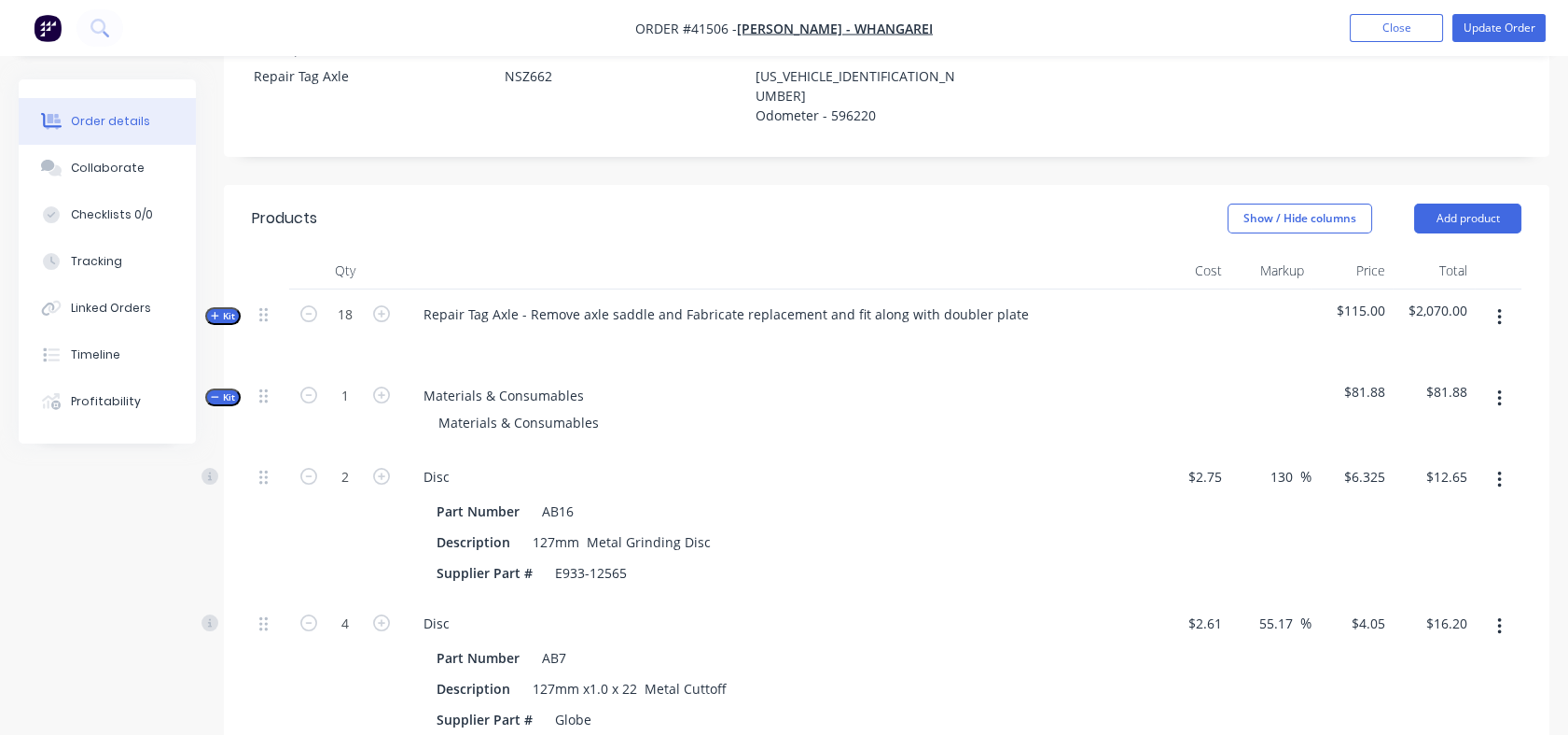
drag, startPoint x: 1259, startPoint y: 620, endPoint x: 1297, endPoint y: 618, distance: 38.1
click at [1297, 618] on input "55.17" at bounding box center [1279, 622] width 43 height 27
type input "130"
type input "$6.003"
type input "$24.01"
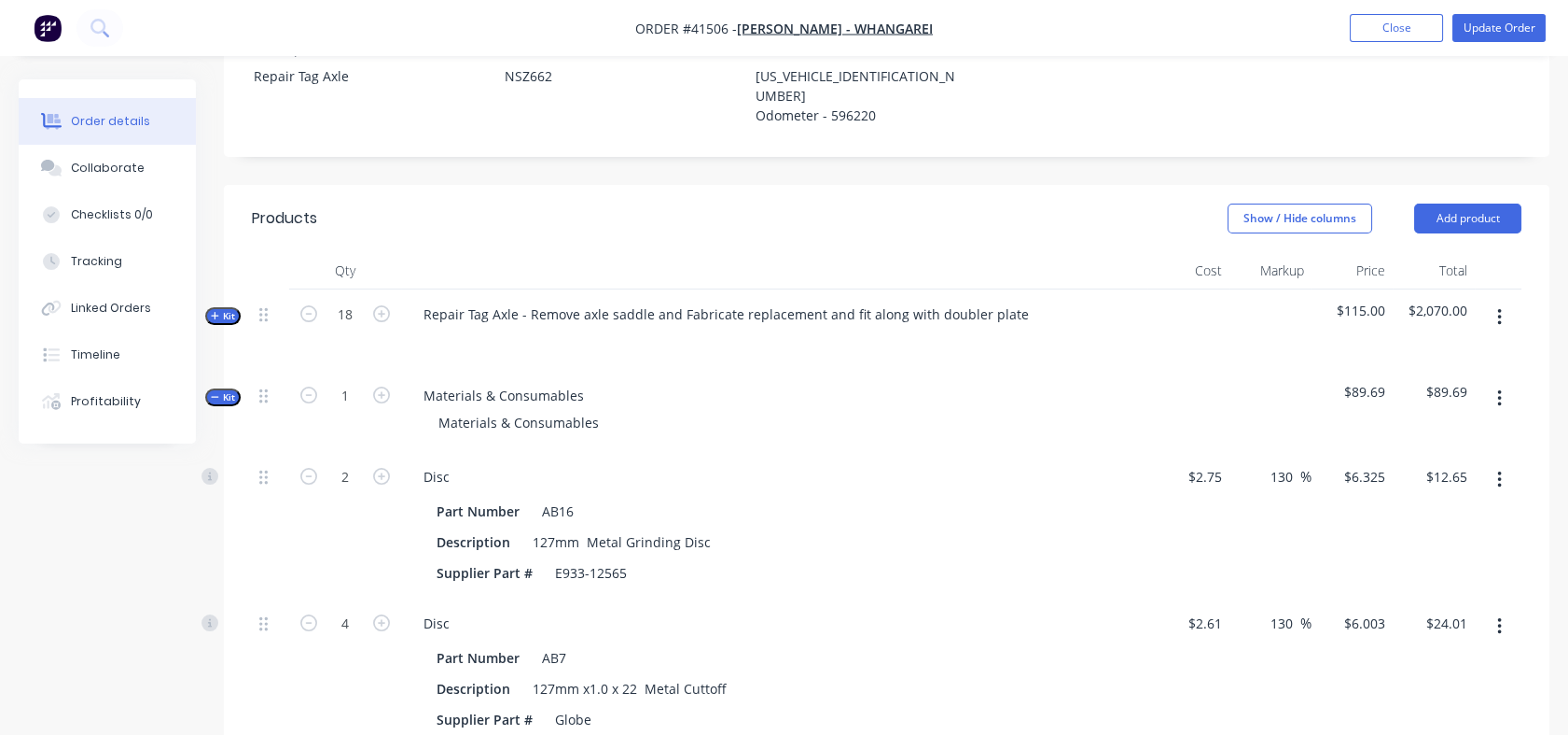
click at [1280, 567] on div "130 130 %" at bounding box center [1271, 525] width 82 height 147
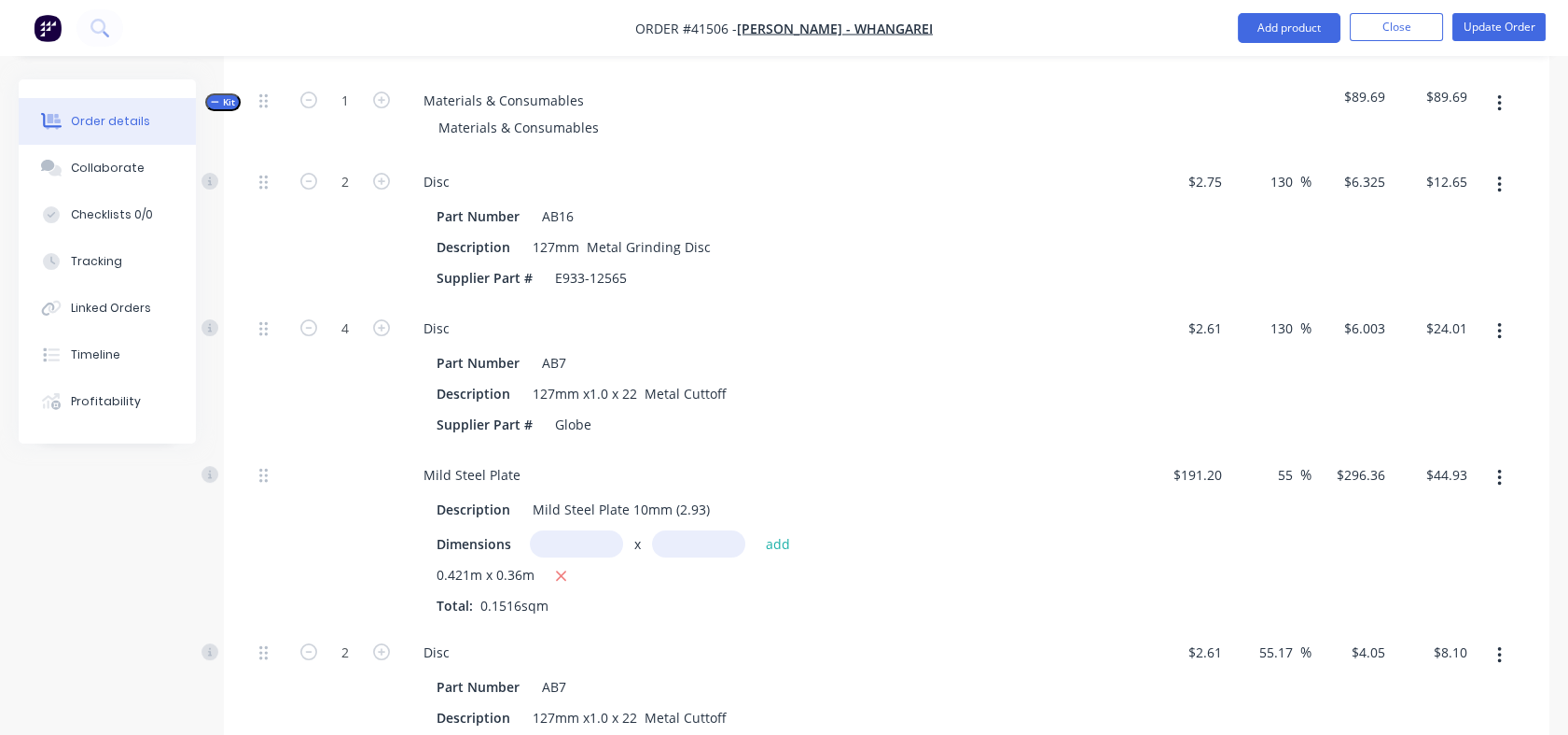
scroll to position [806, 0]
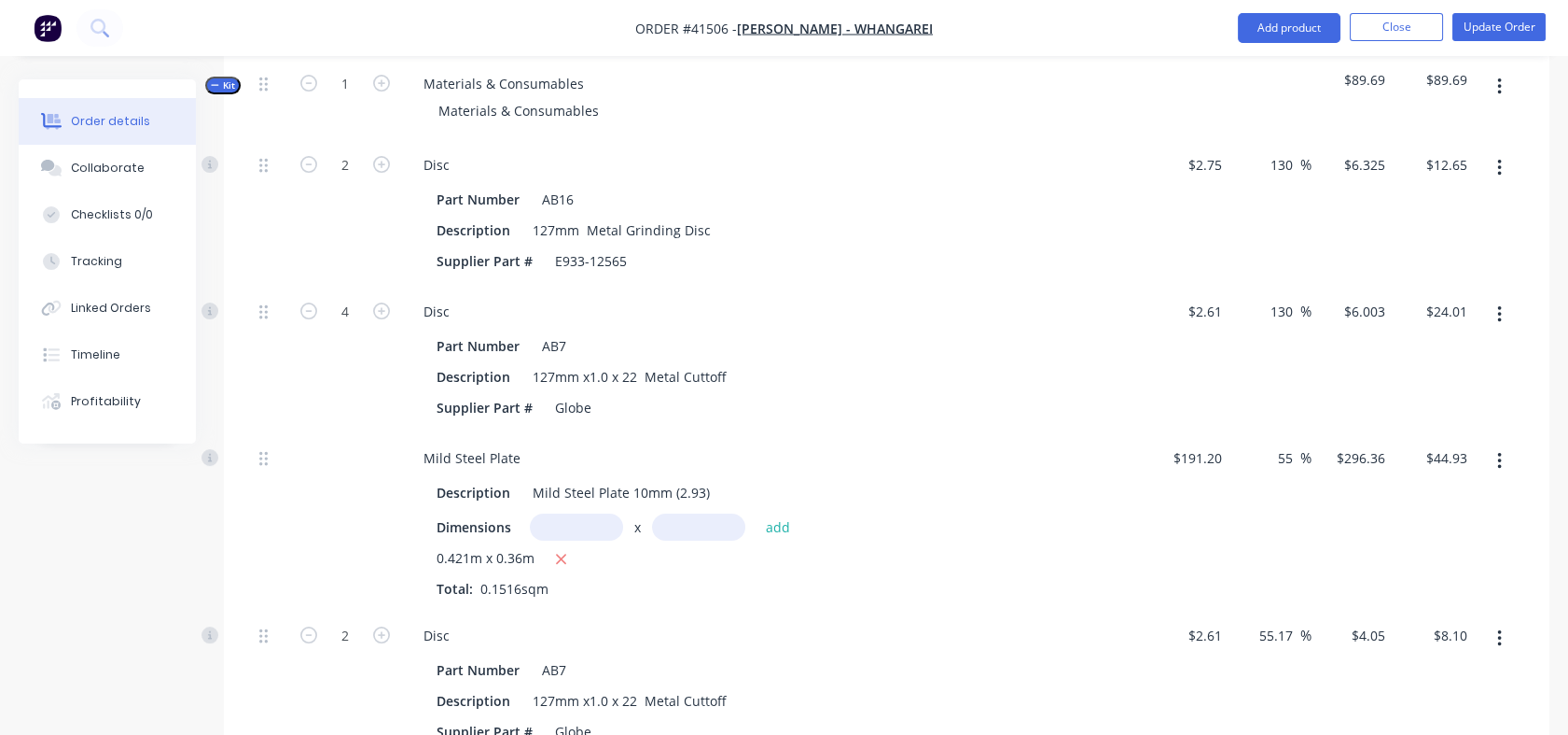
drag, startPoint x: 1276, startPoint y: 462, endPoint x: 1297, endPoint y: 459, distance: 21.2
click at [1297, 459] on input "55" at bounding box center [1288, 458] width 24 height 27
type input "130"
type input "$439.76"
type input "$66.67"
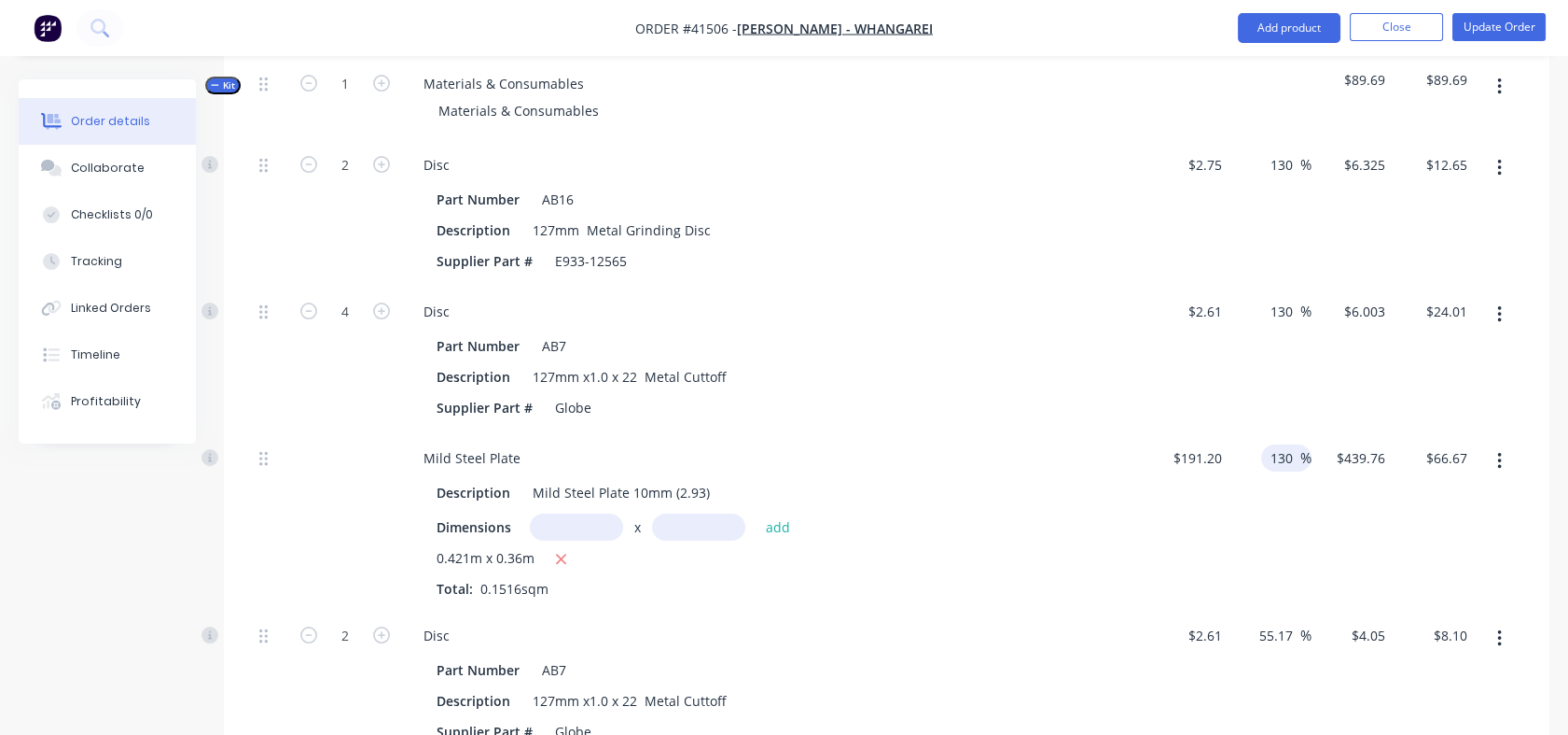
click at [1274, 545] on div "130 130 %" at bounding box center [1271, 522] width 82 height 178
drag, startPoint x: 1259, startPoint y: 634, endPoint x: 1292, endPoint y: 634, distance: 33.0
click at [1292, 634] on input "55.17" at bounding box center [1279, 634] width 43 height 27
type input "130"
type input "$6.003"
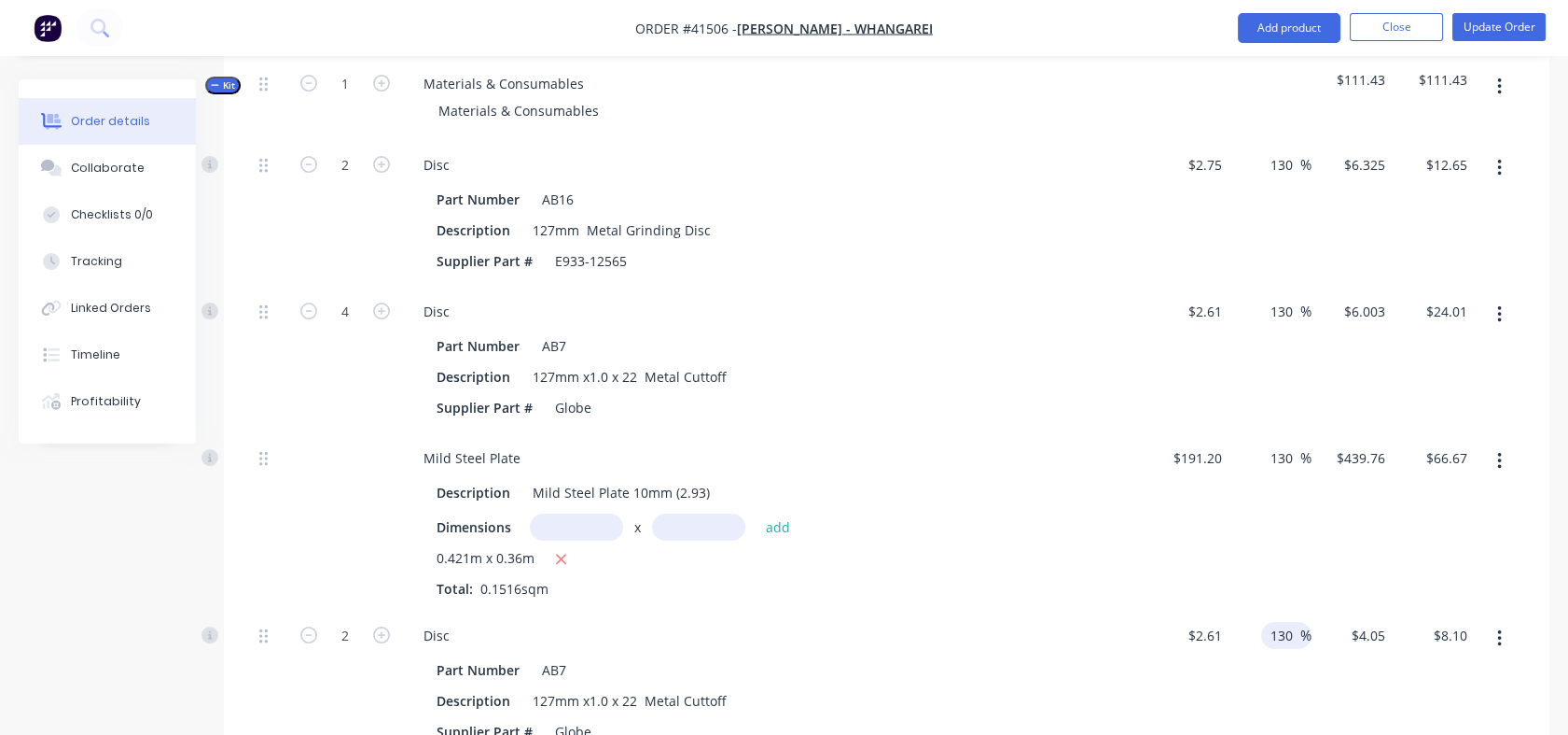
type input "$12.01"
click at [1274, 698] on div "130 130 %" at bounding box center [1271, 683] width 82 height 147
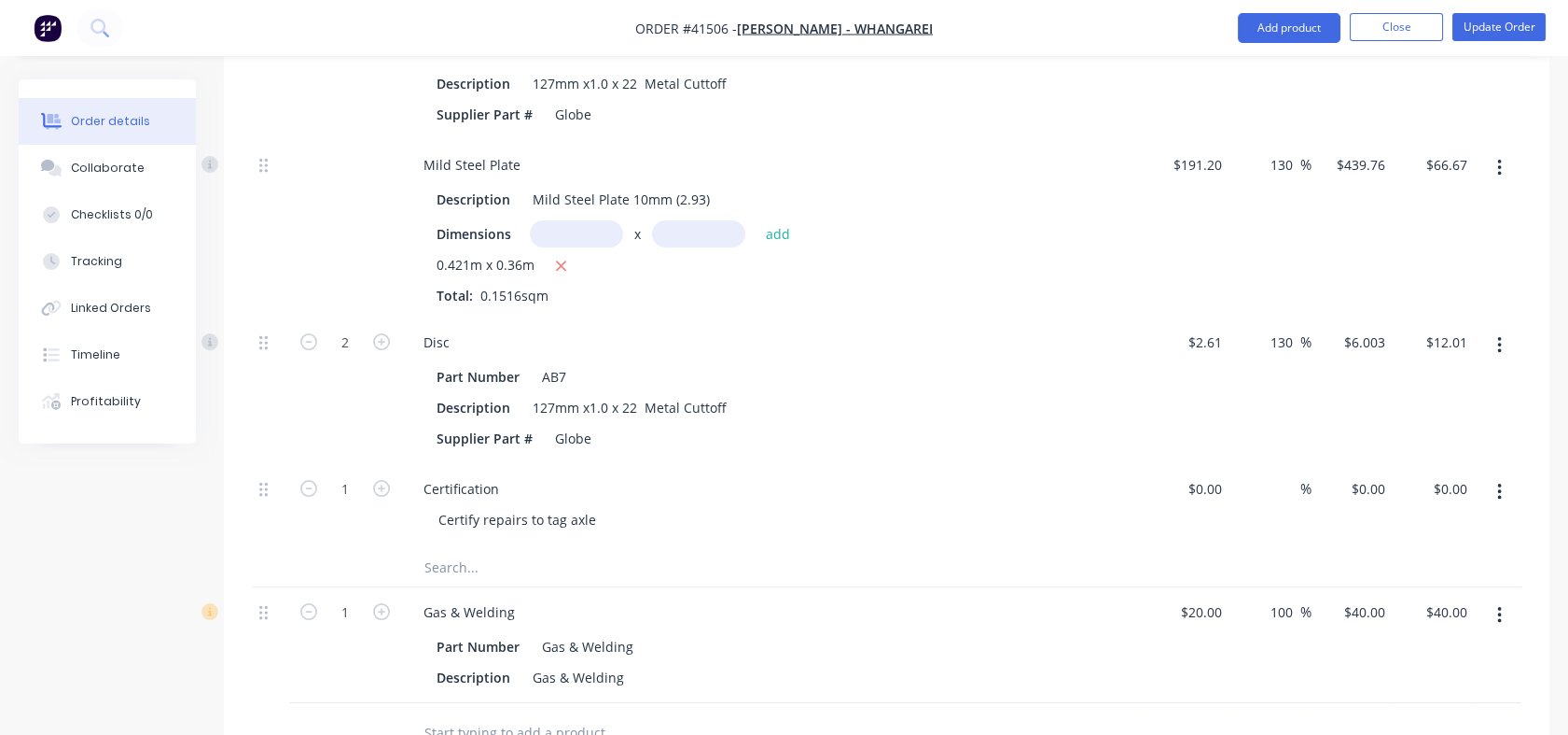
scroll to position [1116, 0]
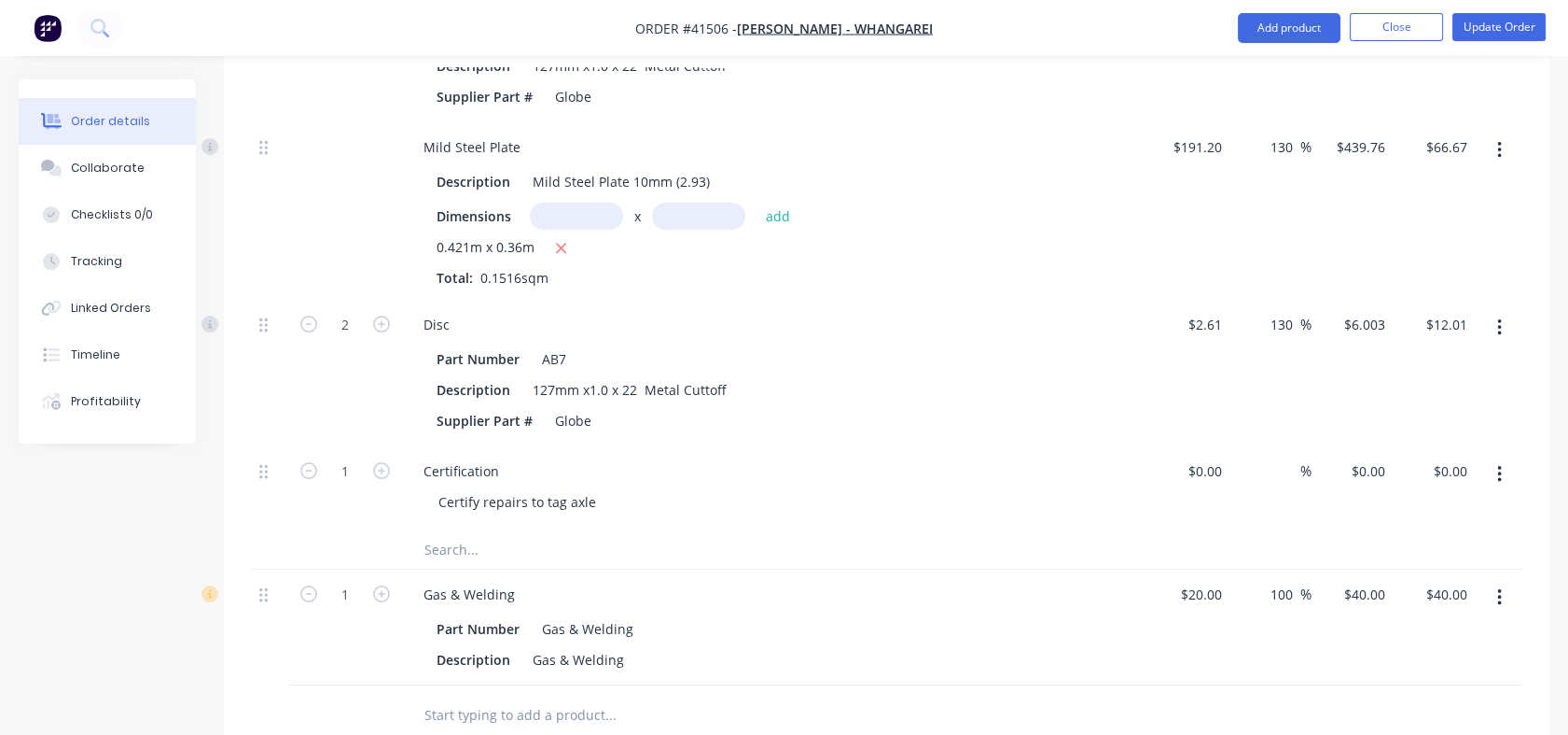
type input "0"
click at [1220, 471] on input "0" at bounding box center [1208, 471] width 43 height 27
click at [105, 303] on div "Linked Orders" at bounding box center [111, 307] width 80 height 17
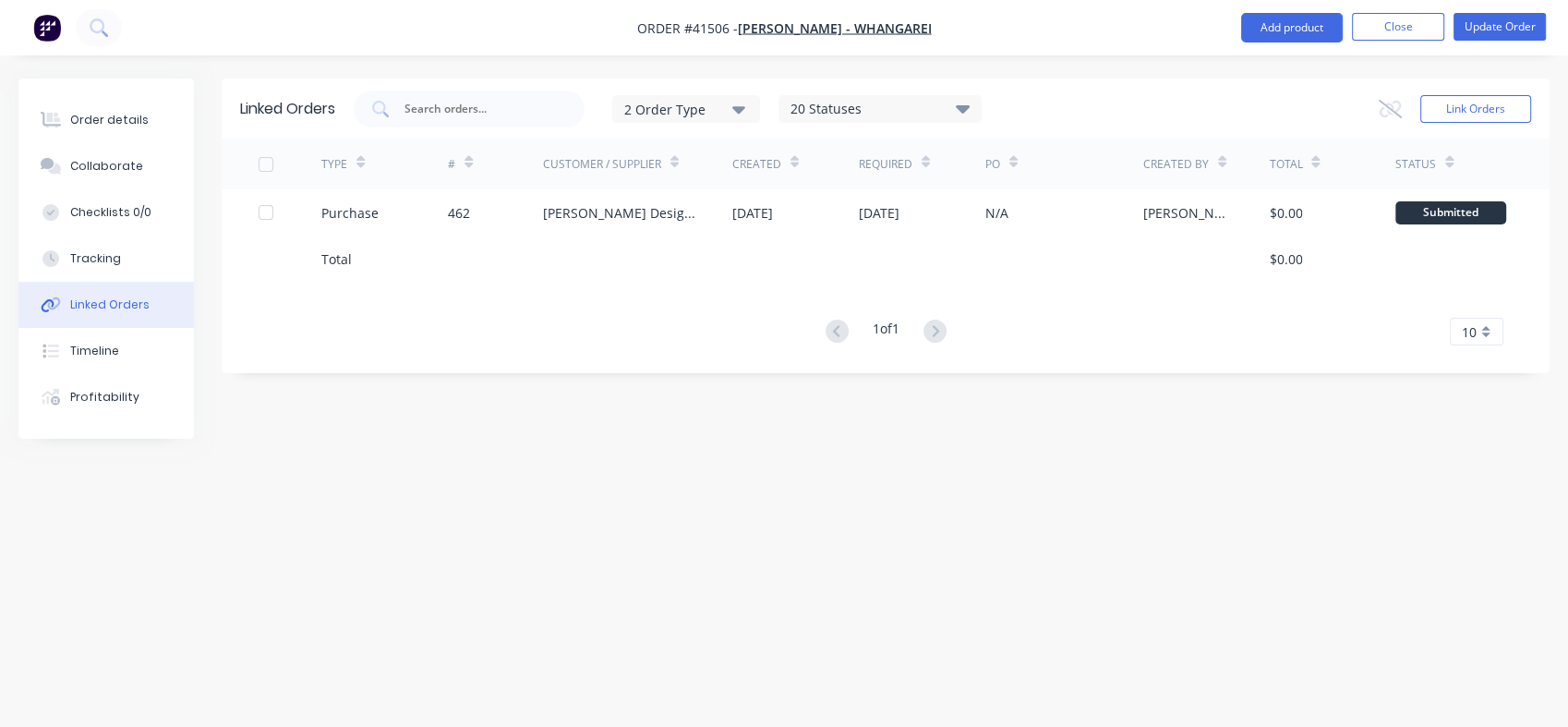
click at [104, 353] on div "Timeline" at bounding box center [95, 350] width 49 height 17
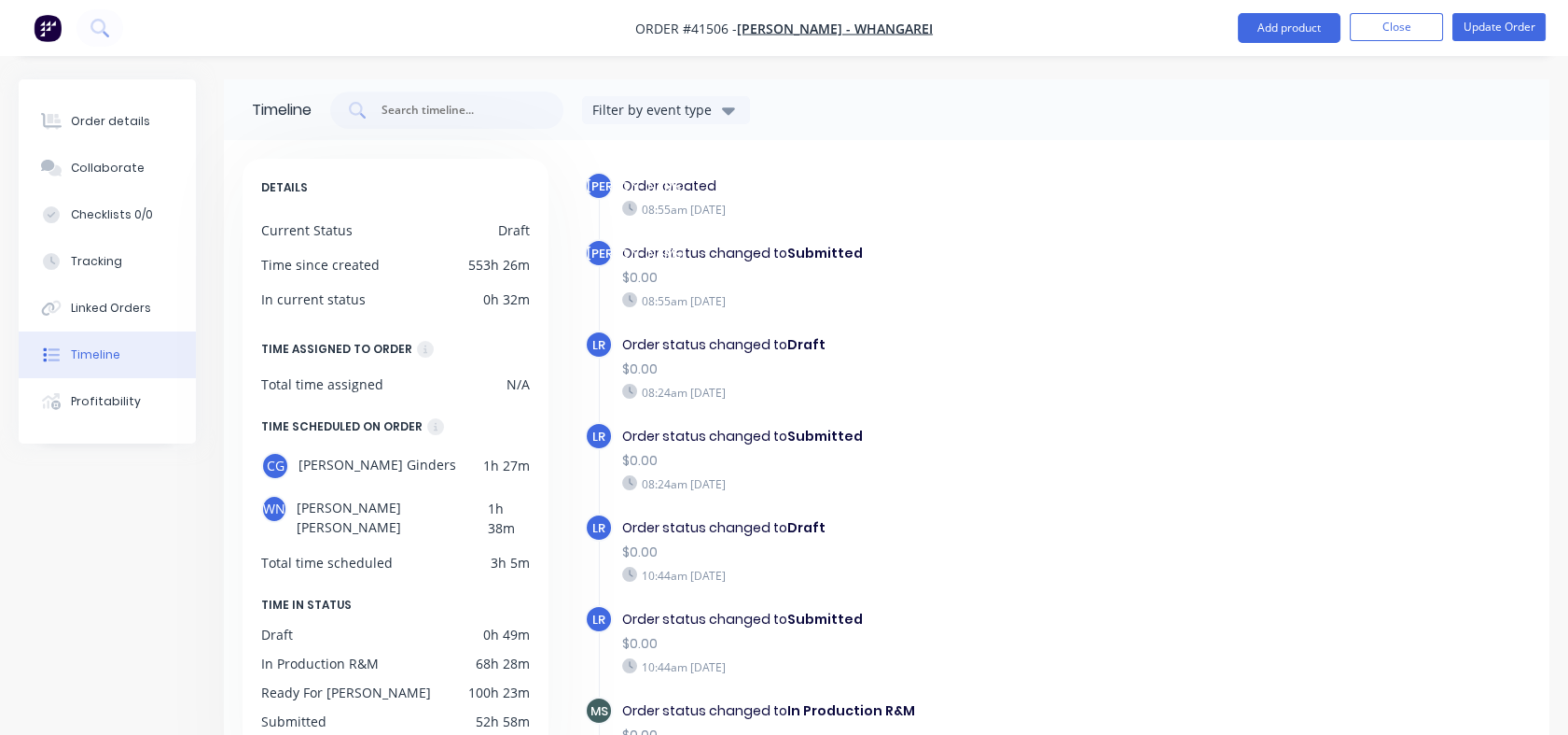
click at [95, 136] on button "Order details" at bounding box center [108, 121] width 177 height 47
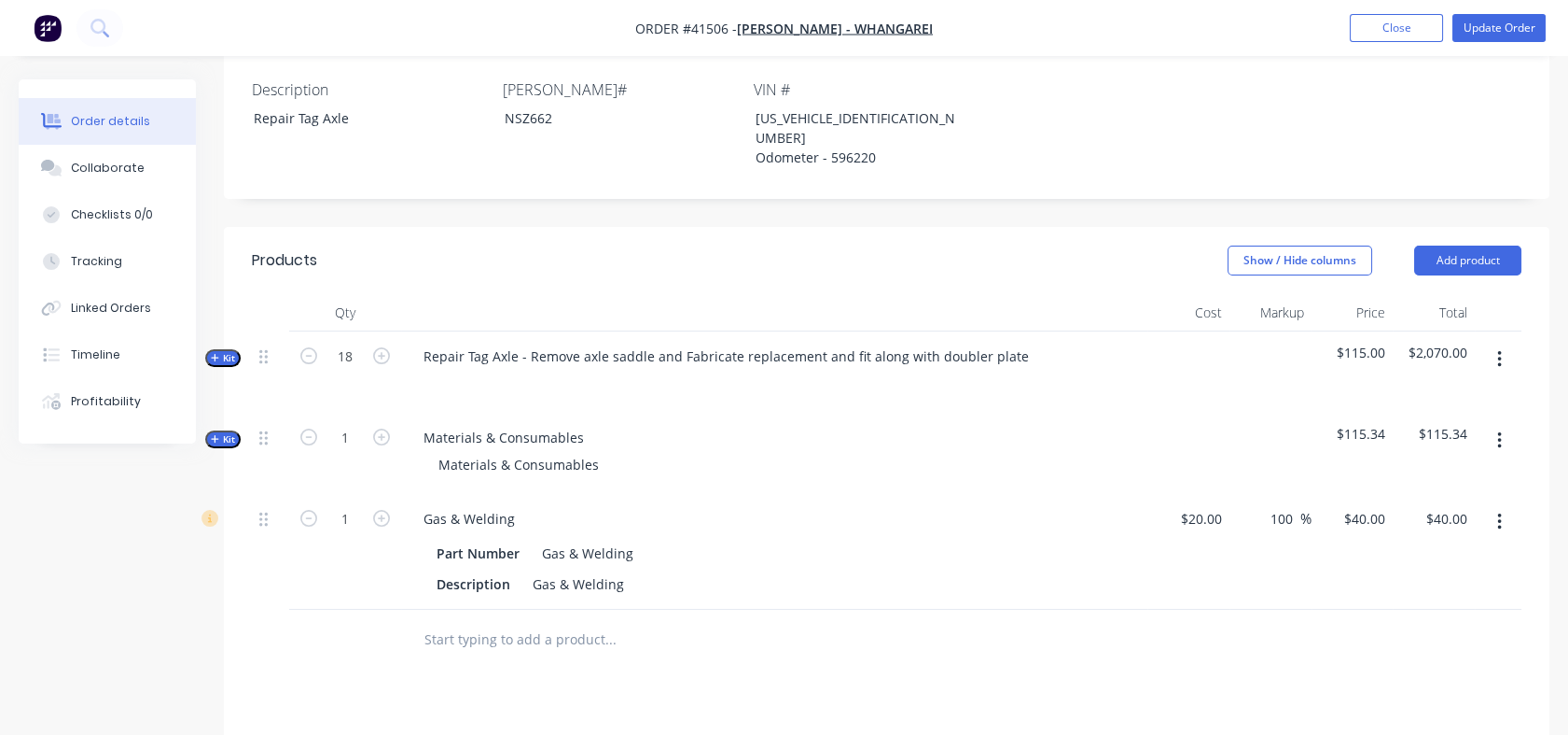
scroll to position [514, 0]
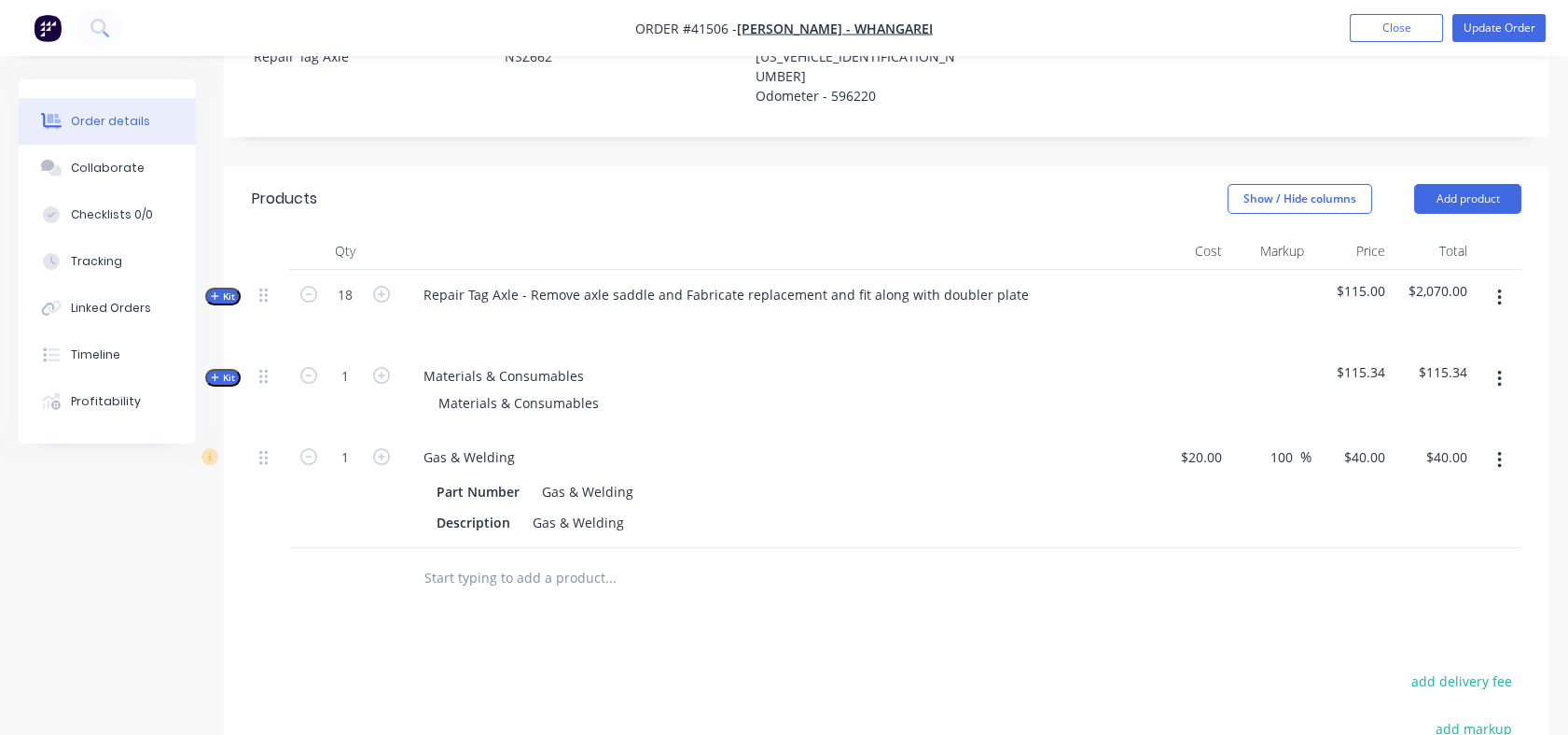
click at [231, 379] on span "Kit" at bounding box center [223, 378] width 24 height 14
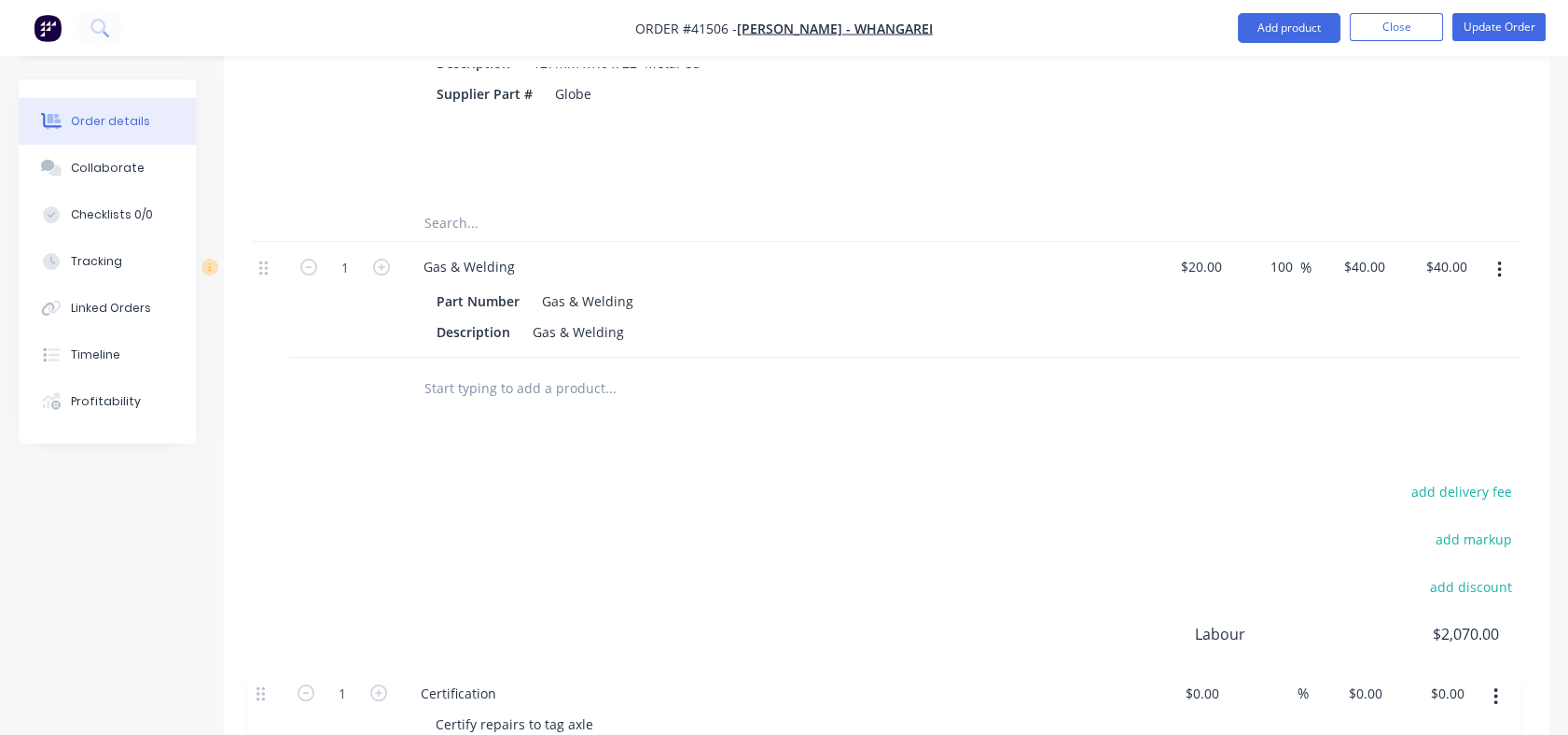
scroll to position [1603, 0]
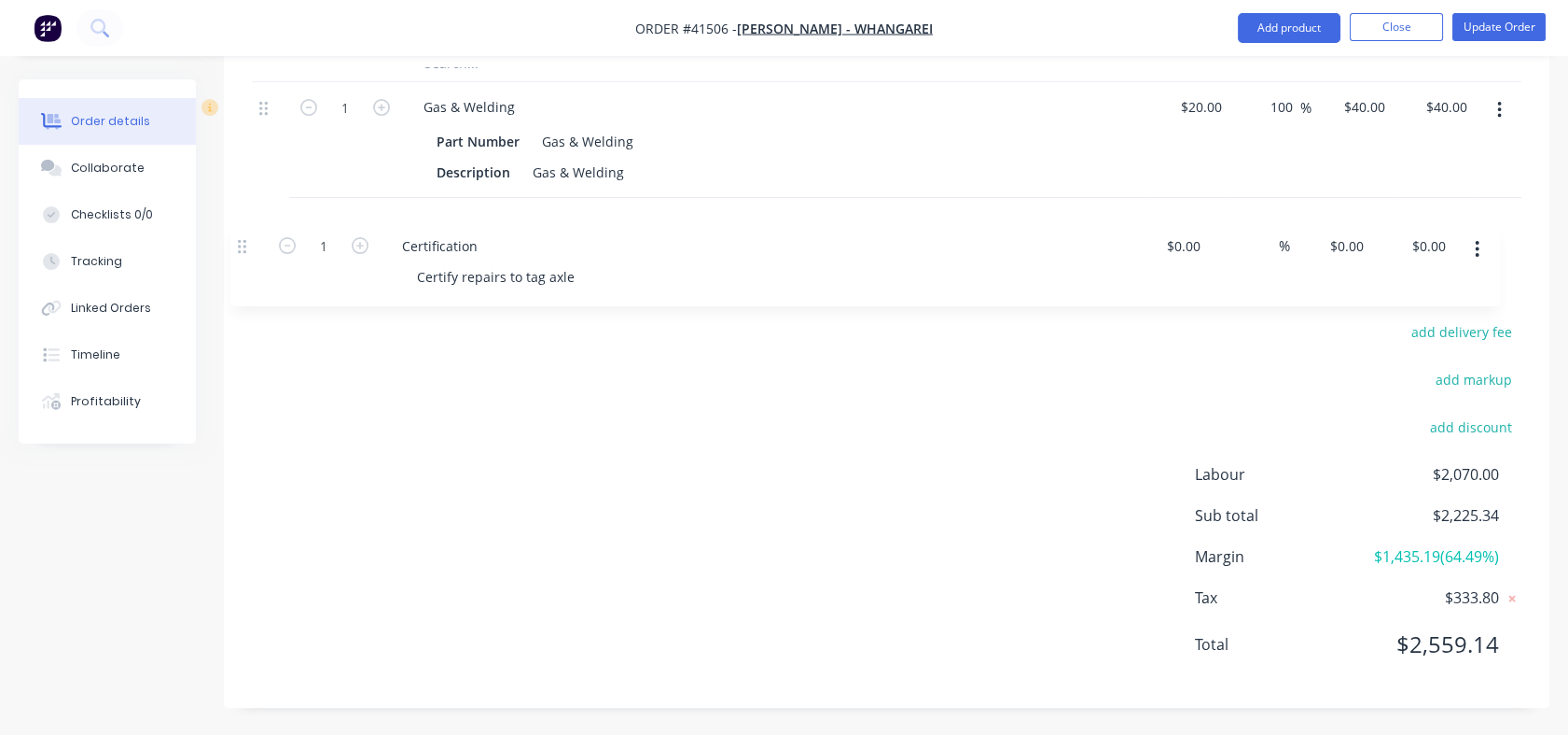
drag, startPoint x: 264, startPoint y: 440, endPoint x: 246, endPoint y: 251, distance: 189.9
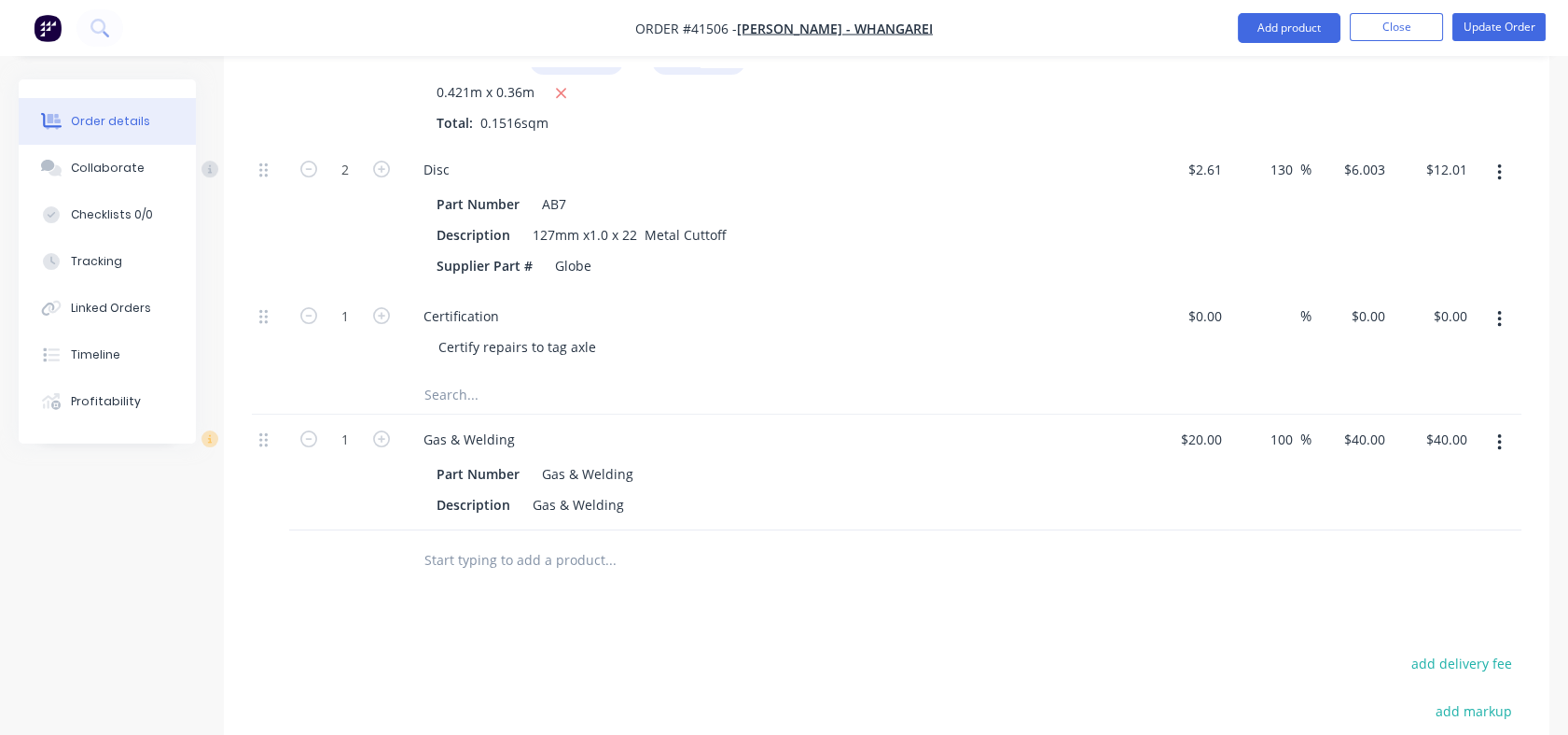
scroll to position [1185, 0]
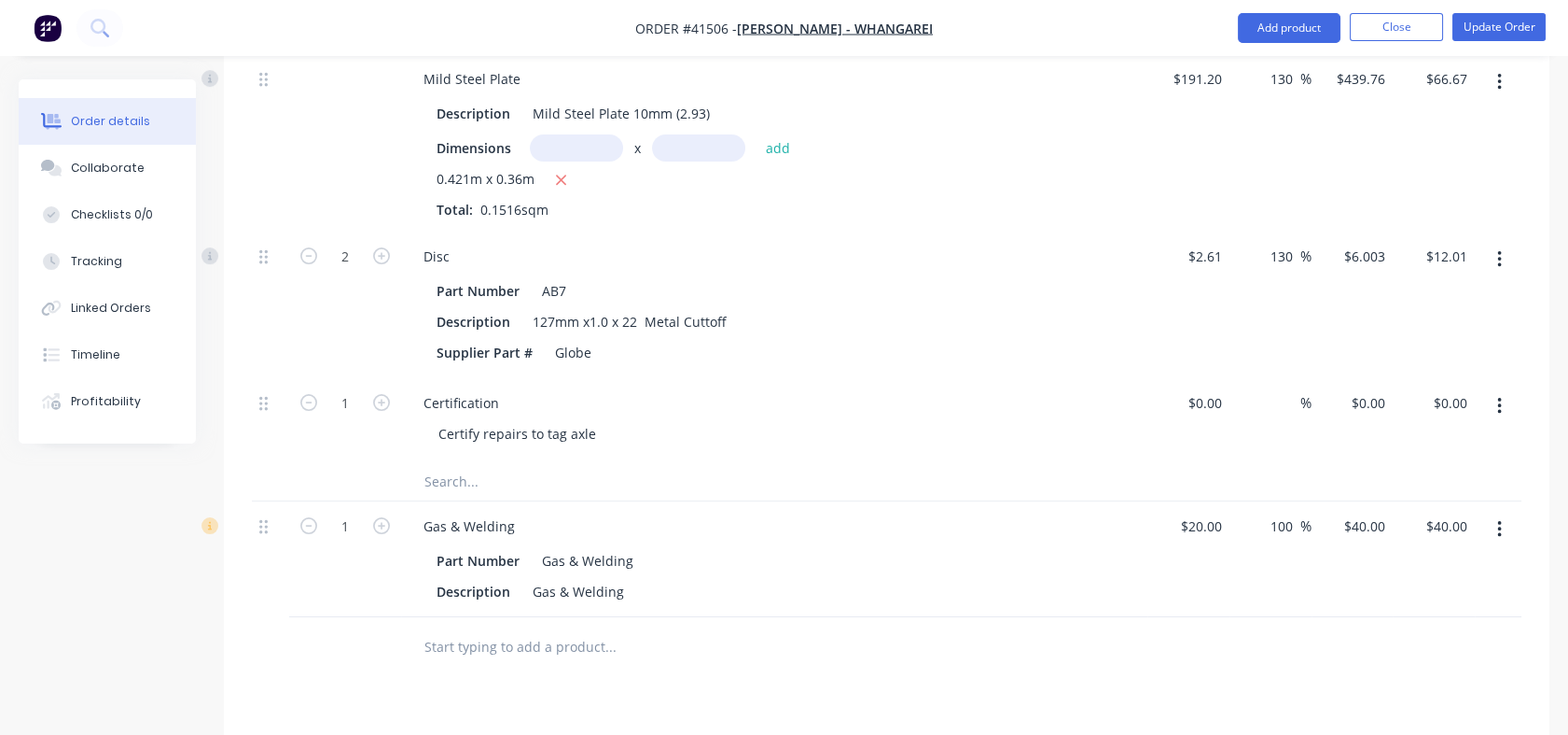
click at [1498, 405] on icon "button" at bounding box center [1499, 406] width 4 height 17
click at [1379, 567] on div "Delete" at bounding box center [1433, 566] width 144 height 27
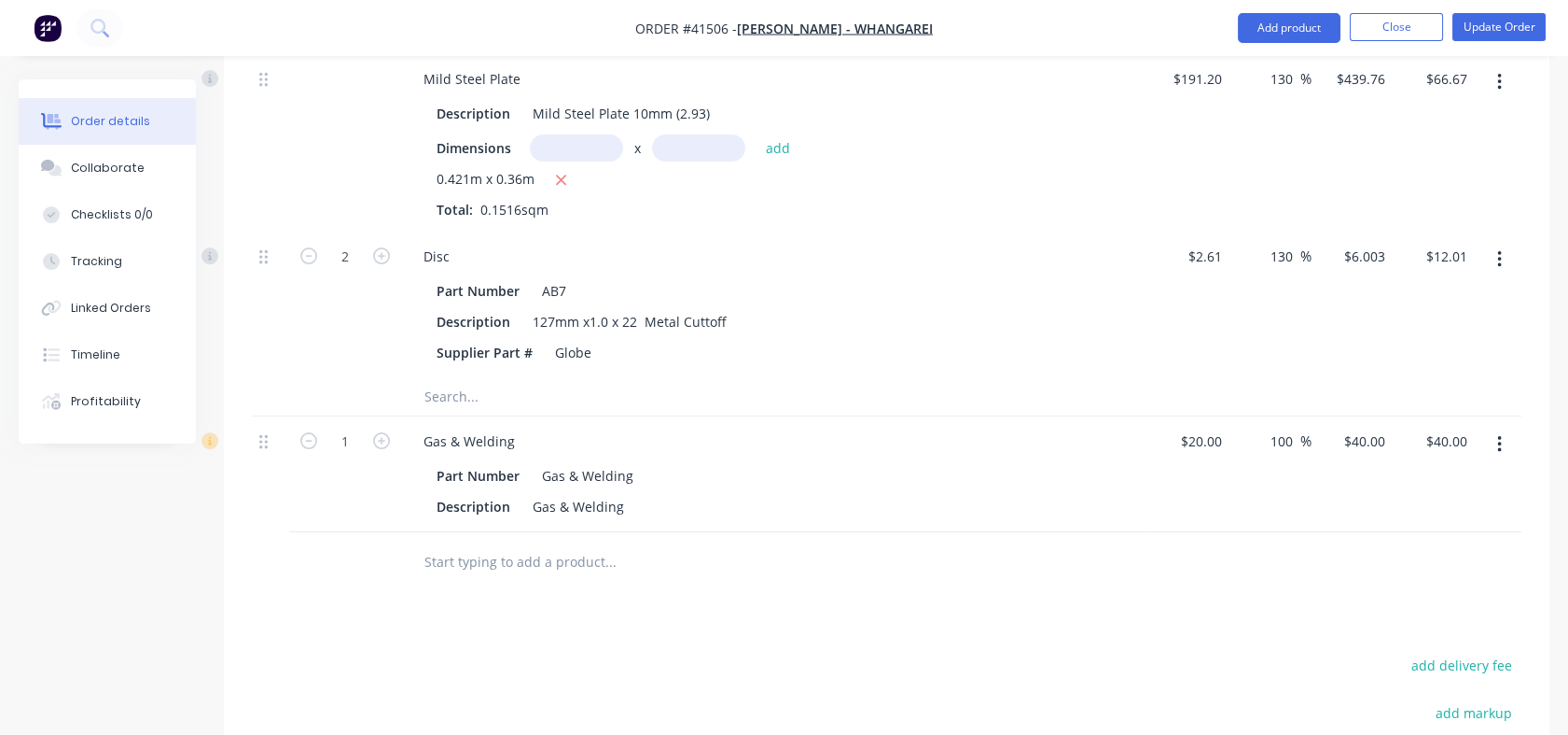
click at [461, 567] on input "text" at bounding box center [610, 561] width 373 height 37
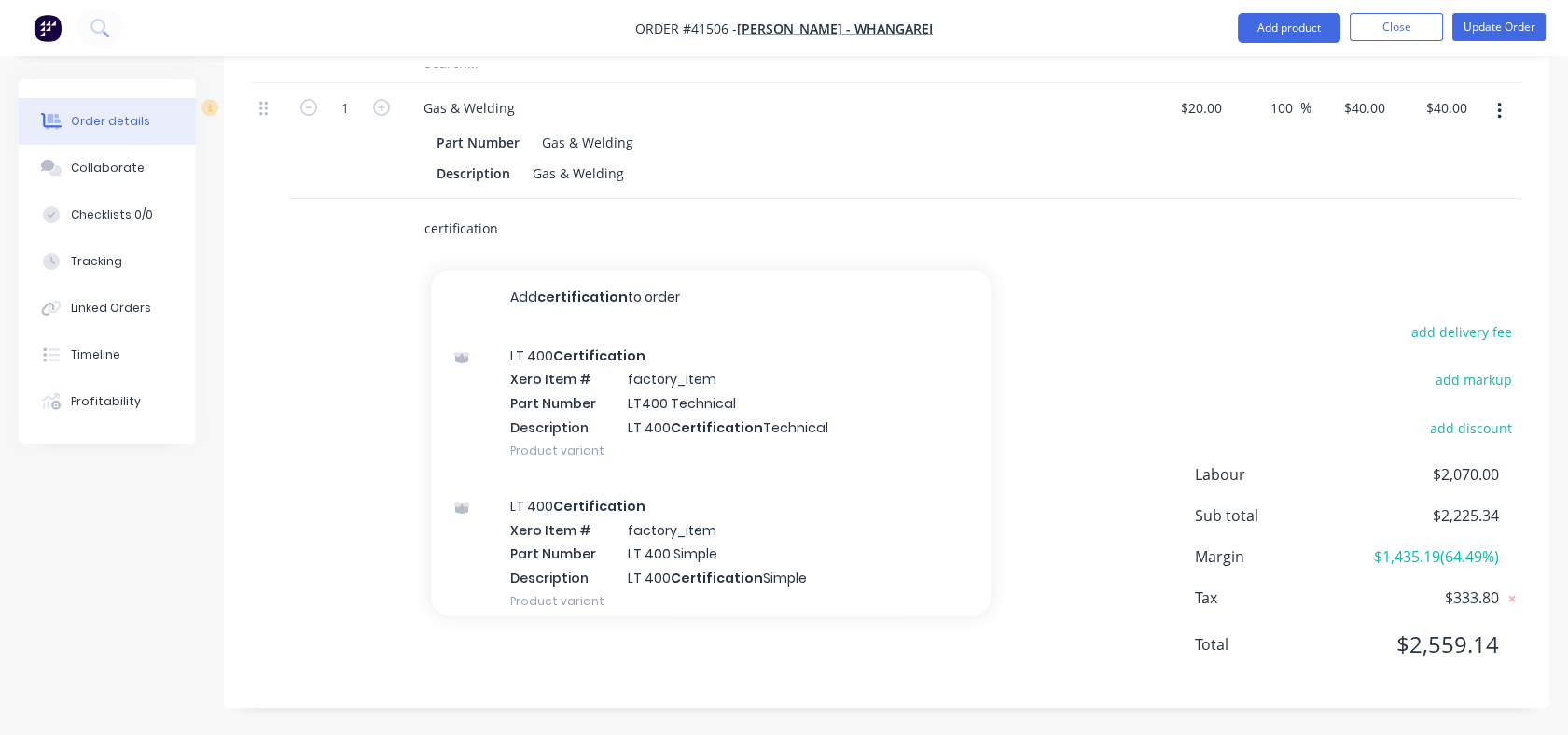
scroll to position [0, 0]
type input "certification"
click at [565, 411] on div "LT 400 Certification Xero Item # factory_item Part Number LT400 Technical Descr…" at bounding box center [711, 404] width 560 height 151
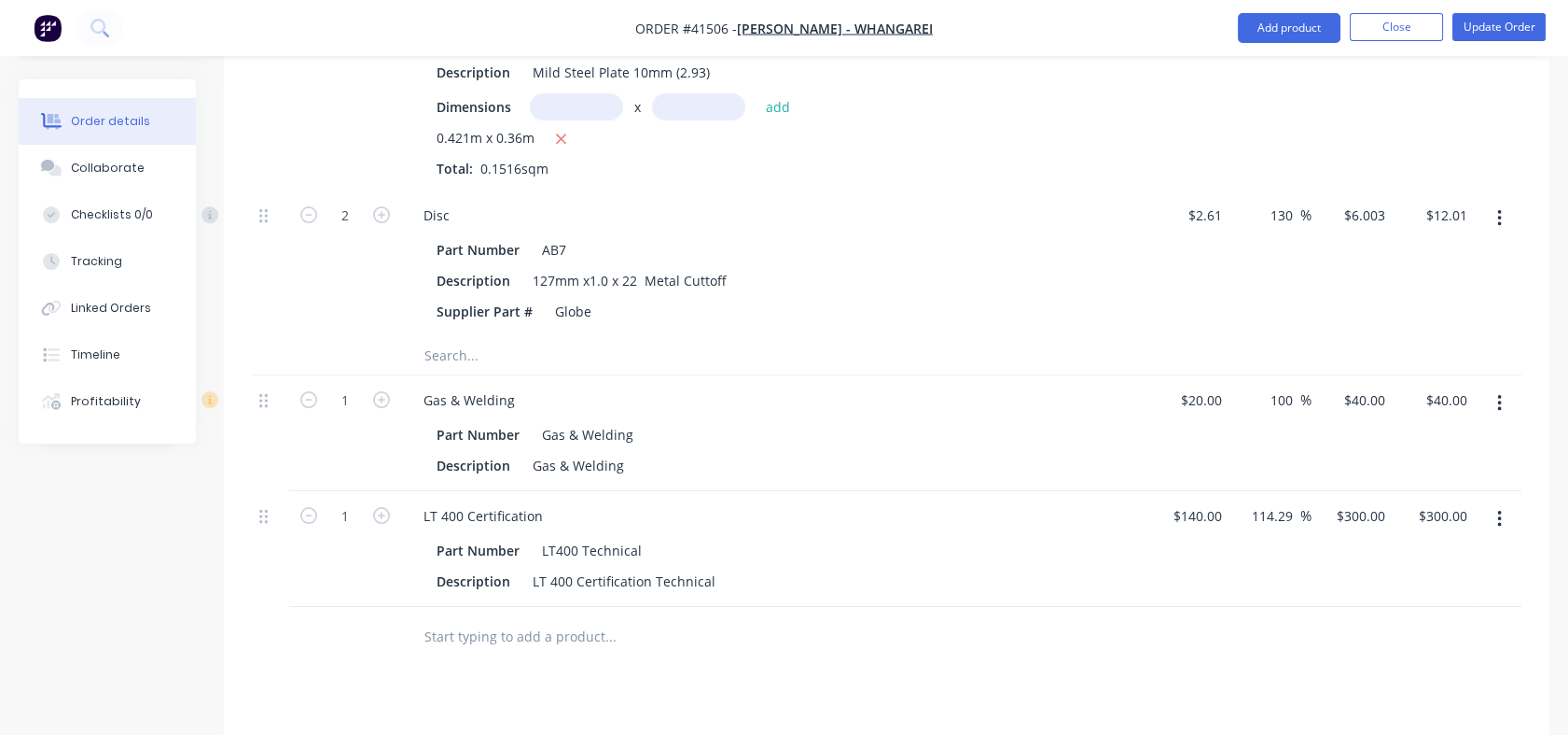
scroll to position [1262, 0]
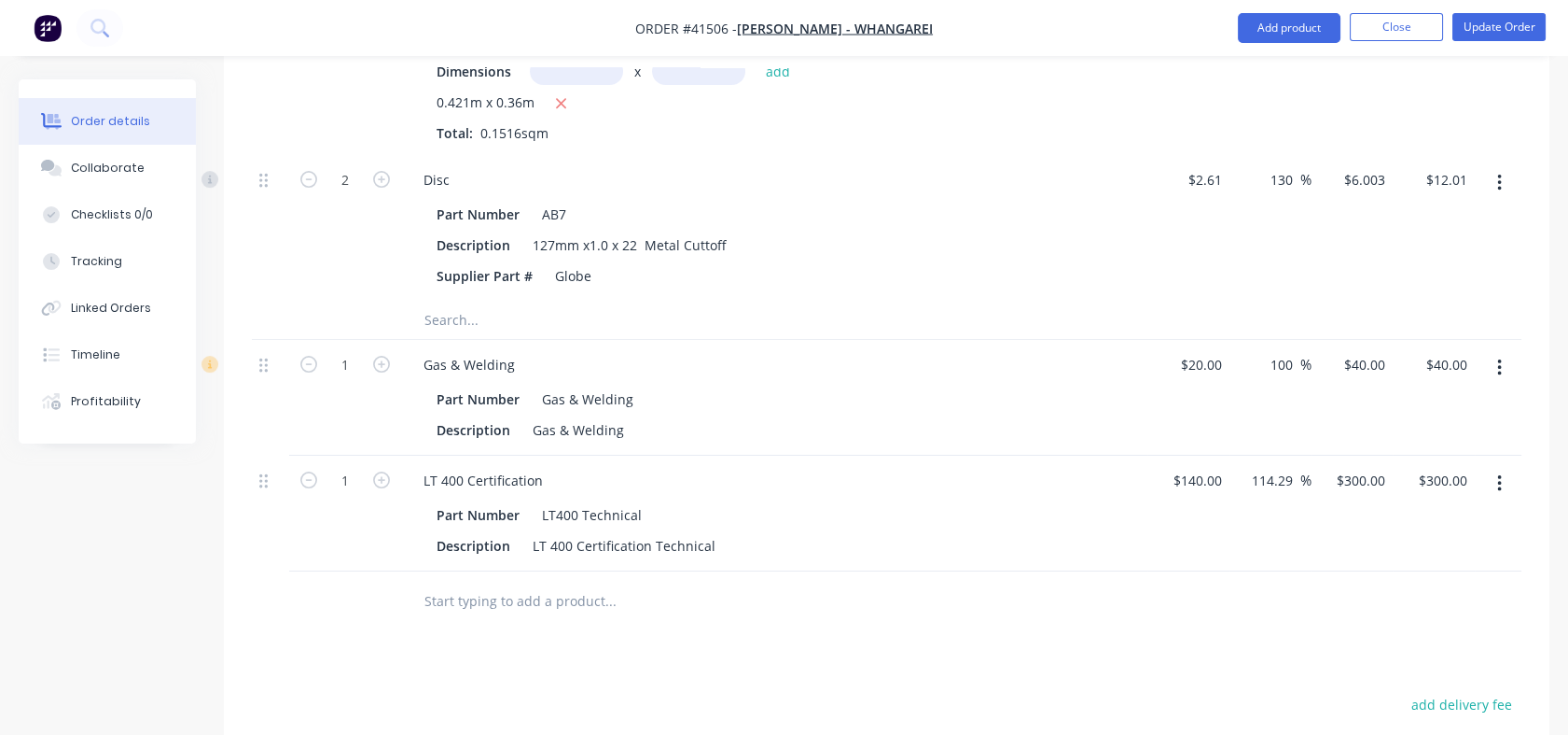
click at [552, 608] on input "text" at bounding box center [610, 600] width 373 height 37
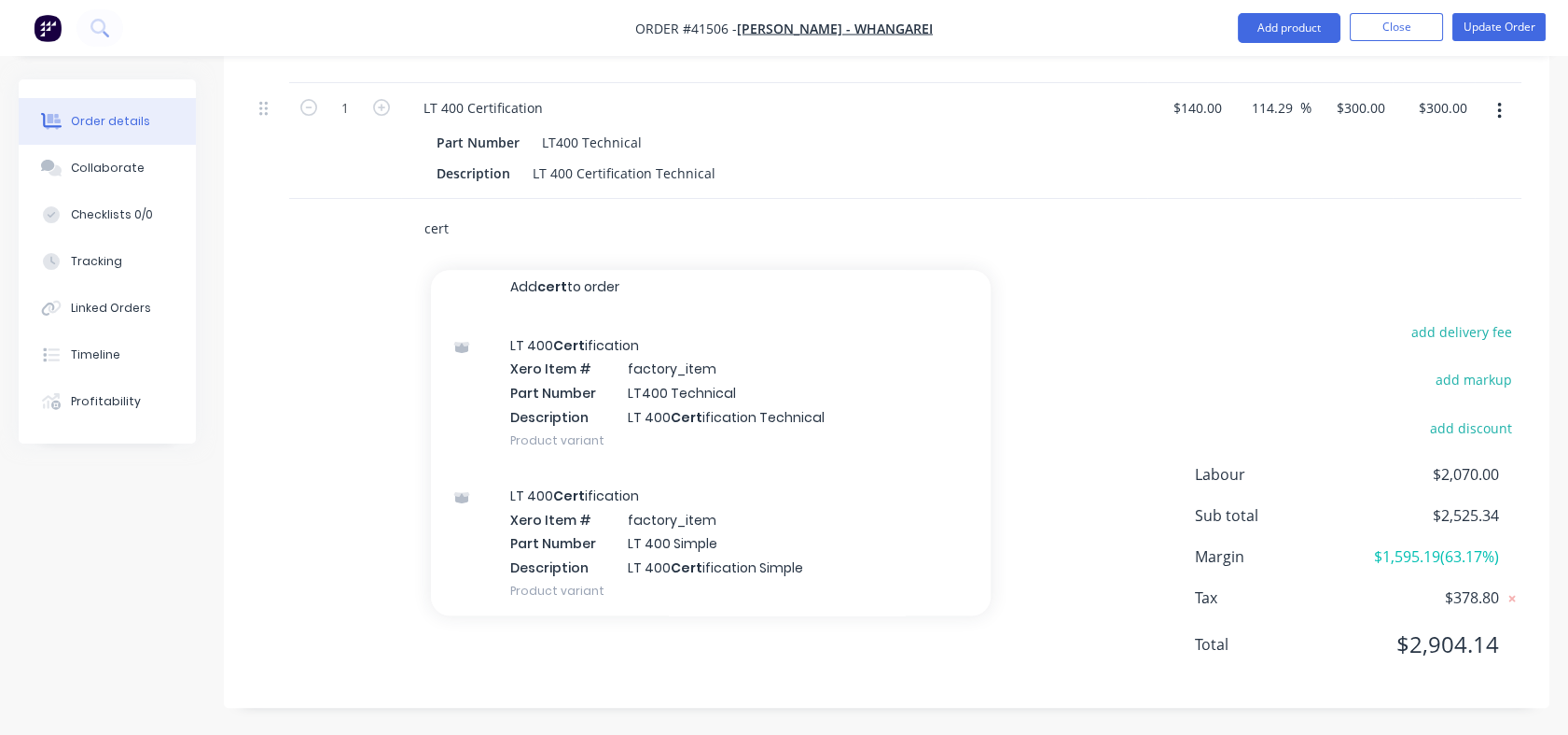
scroll to position [0, 0]
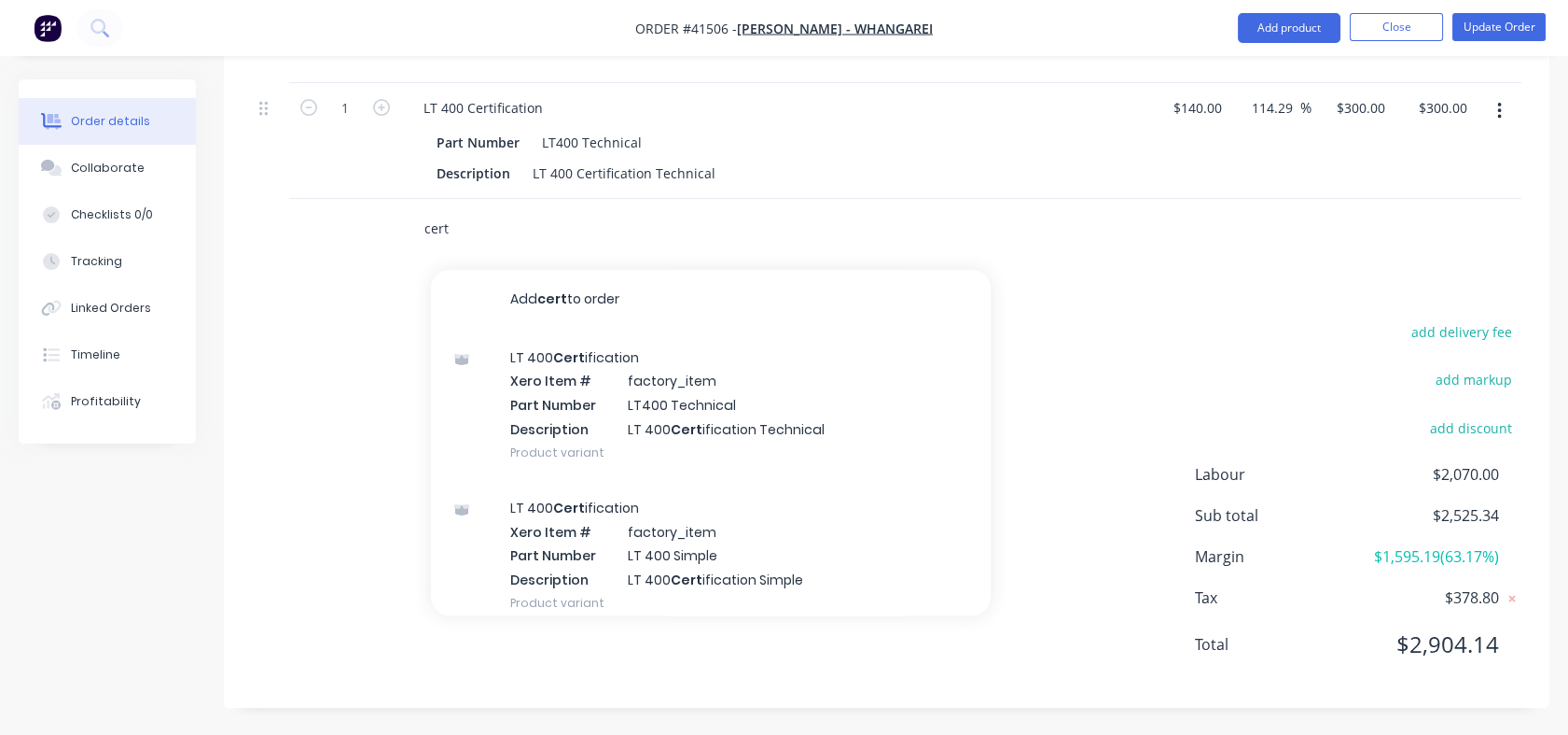
type input "cert"
click at [955, 247] on div "cert Add cert to order LT 400 Cert ification Xero Item # factory_item Part Numb…" at bounding box center [737, 228] width 672 height 61
click at [1277, 21] on button "Add product" at bounding box center [1289, 28] width 103 height 30
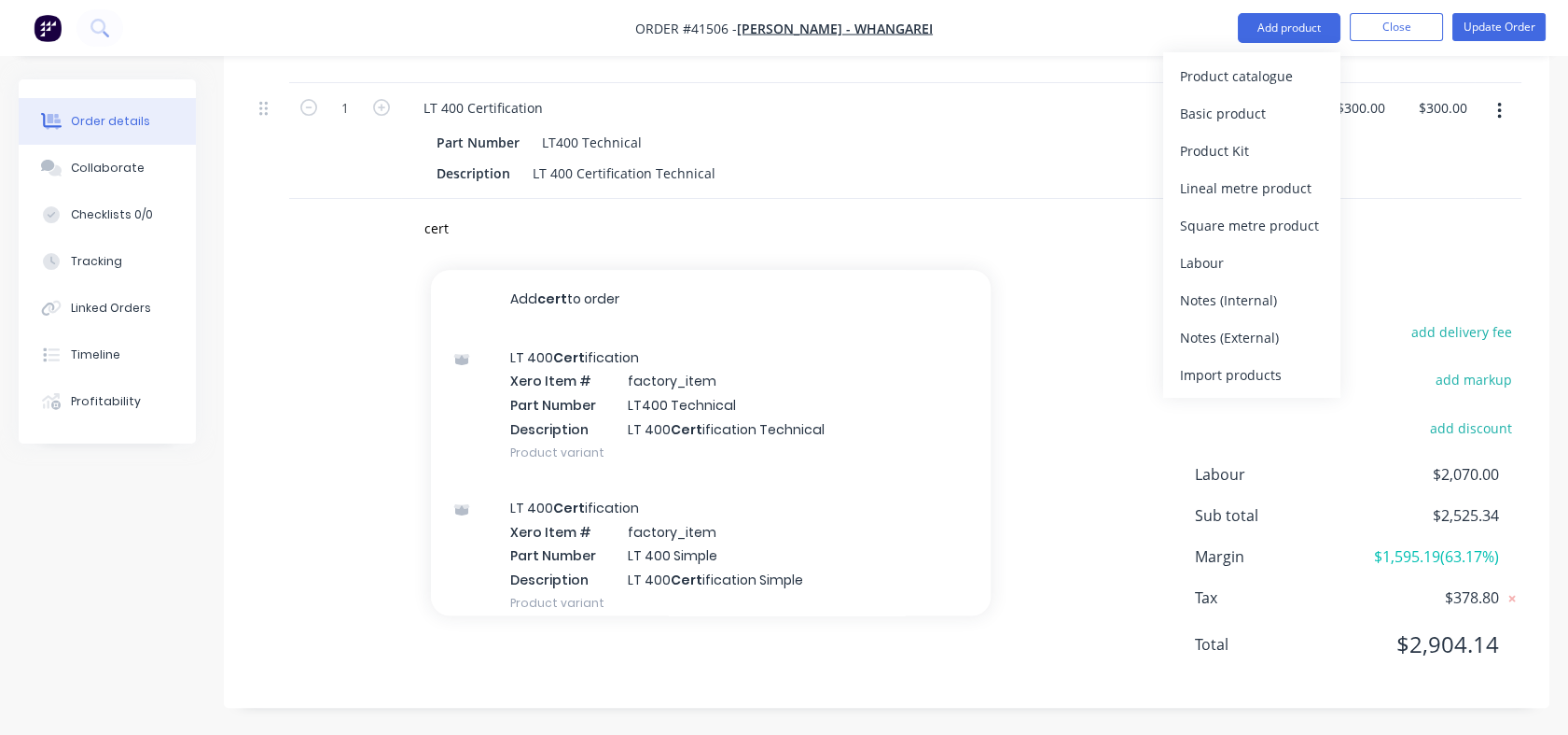
click at [312, 494] on div "add delivery fee add markup add discount Labour $2,070.00 Sub total $2,525.34 M…" at bounding box center [887, 499] width 1270 height 360
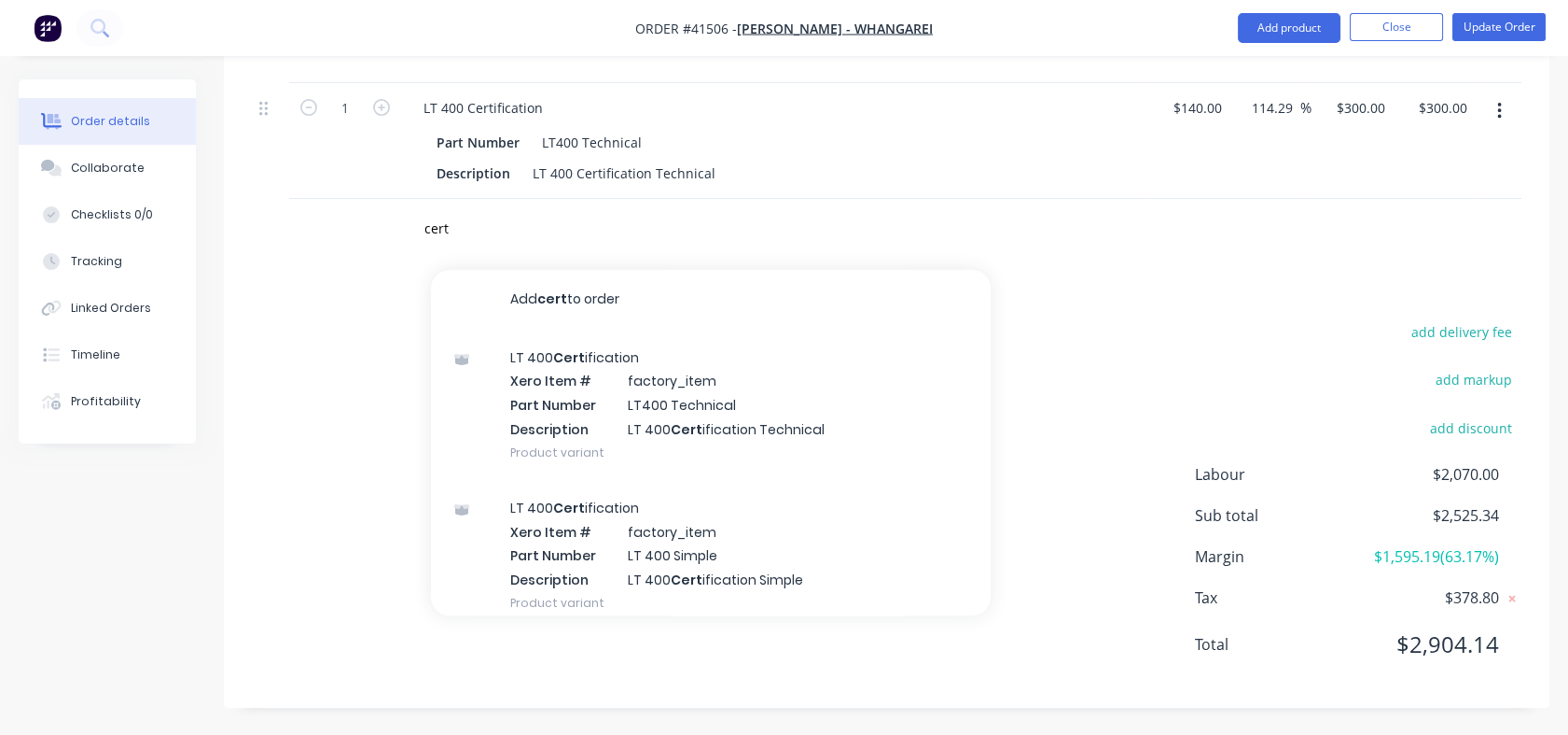
click at [1259, 330] on div "add delivery fee add markup add discount Labour $2,070.00 Sub total $2,525.34 M…" at bounding box center [887, 499] width 1270 height 360
click at [1058, 182] on div "Description LT 400 Certification Technical" at bounding box center [771, 173] width 683 height 27
drag, startPoint x: 493, startPoint y: 234, endPoint x: 391, endPoint y: 269, distance: 107.8
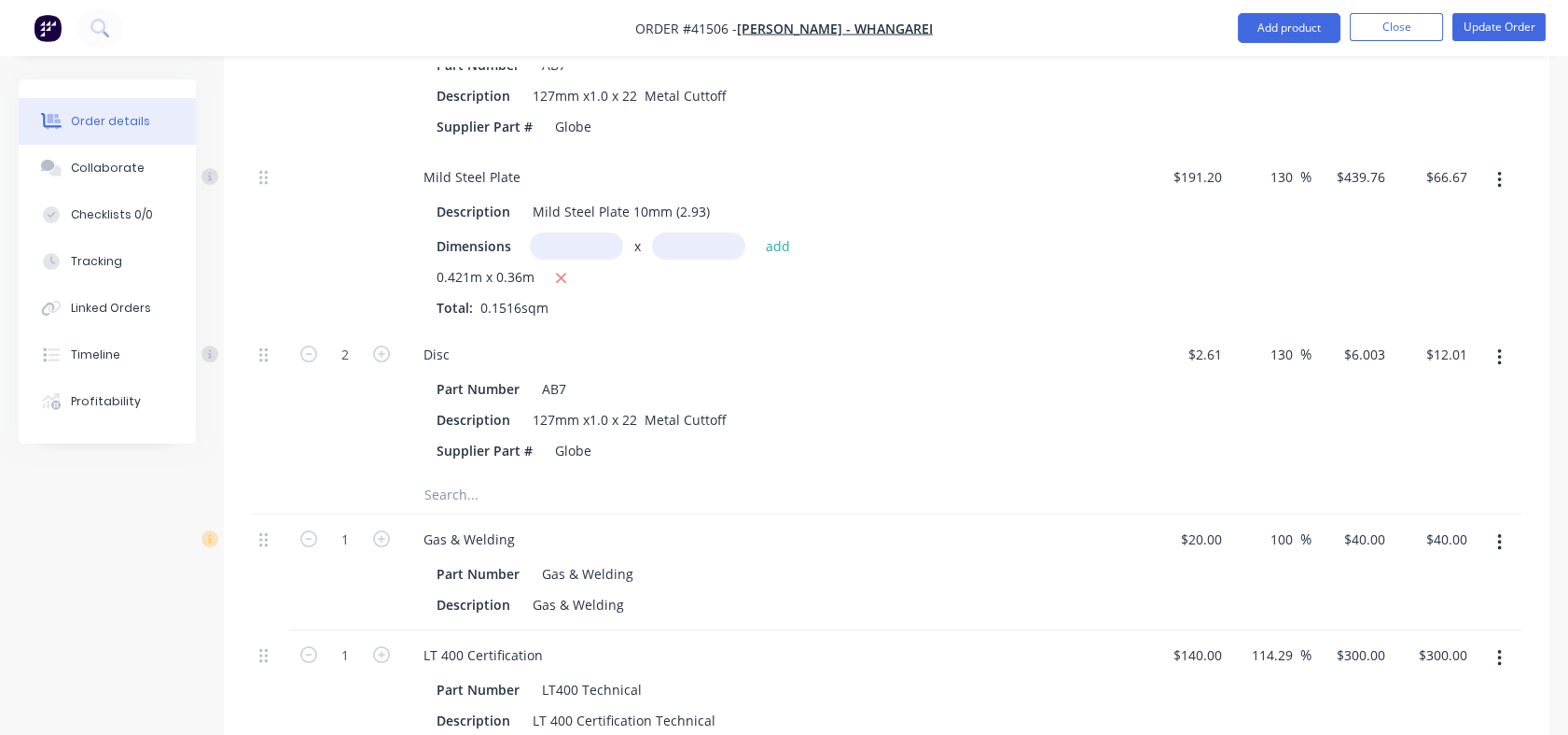
scroll to position [1110, 0]
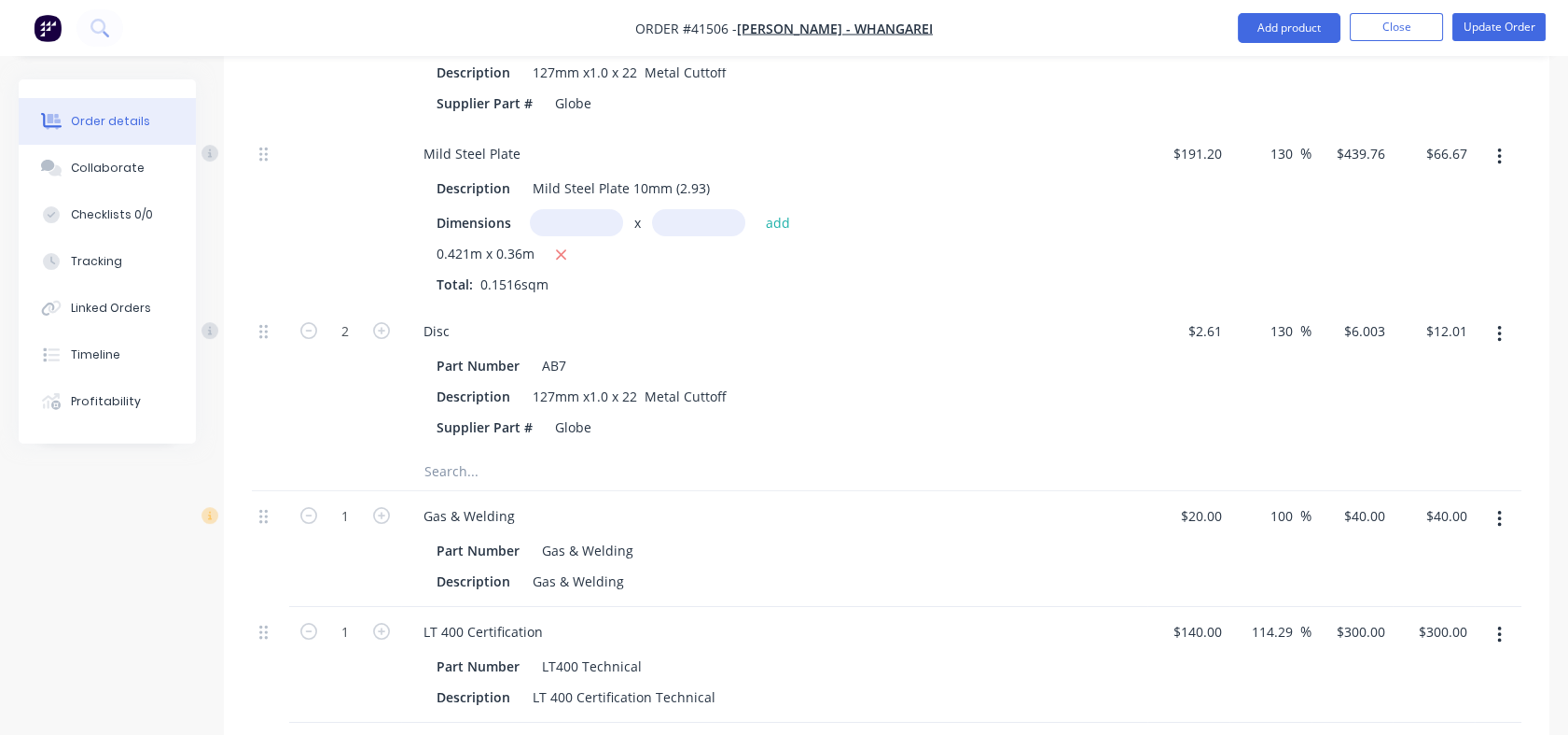
click at [1263, 516] on div "100 100 %" at bounding box center [1287, 516] width 51 height 27
drag, startPoint x: 1274, startPoint y: 513, endPoint x: 1297, endPoint y: 511, distance: 23.1
click at [1297, 511] on input "100" at bounding box center [1285, 516] width 32 height 27
type input "130"
type input "$46.00"
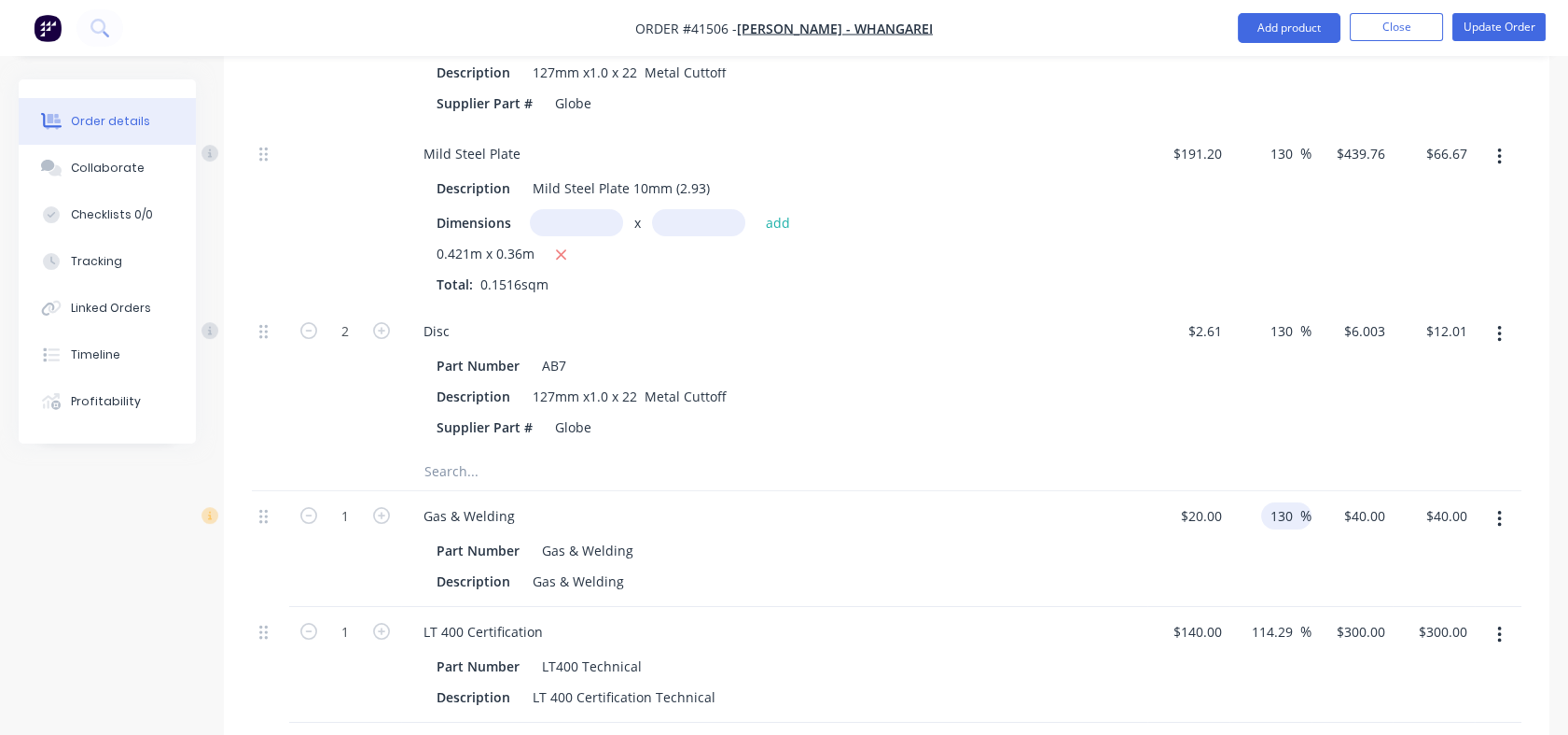
type input "$46.00"
click at [1254, 585] on div "130 130 %" at bounding box center [1271, 549] width 82 height 116
click at [468, 625] on div "LT 400 Certification" at bounding box center [483, 631] width 150 height 27
drag, startPoint x: 468, startPoint y: 625, endPoint x: 412, endPoint y: 625, distance: 56.0
click at [412, 625] on div "LT 400 Certification" at bounding box center [483, 631] width 150 height 27
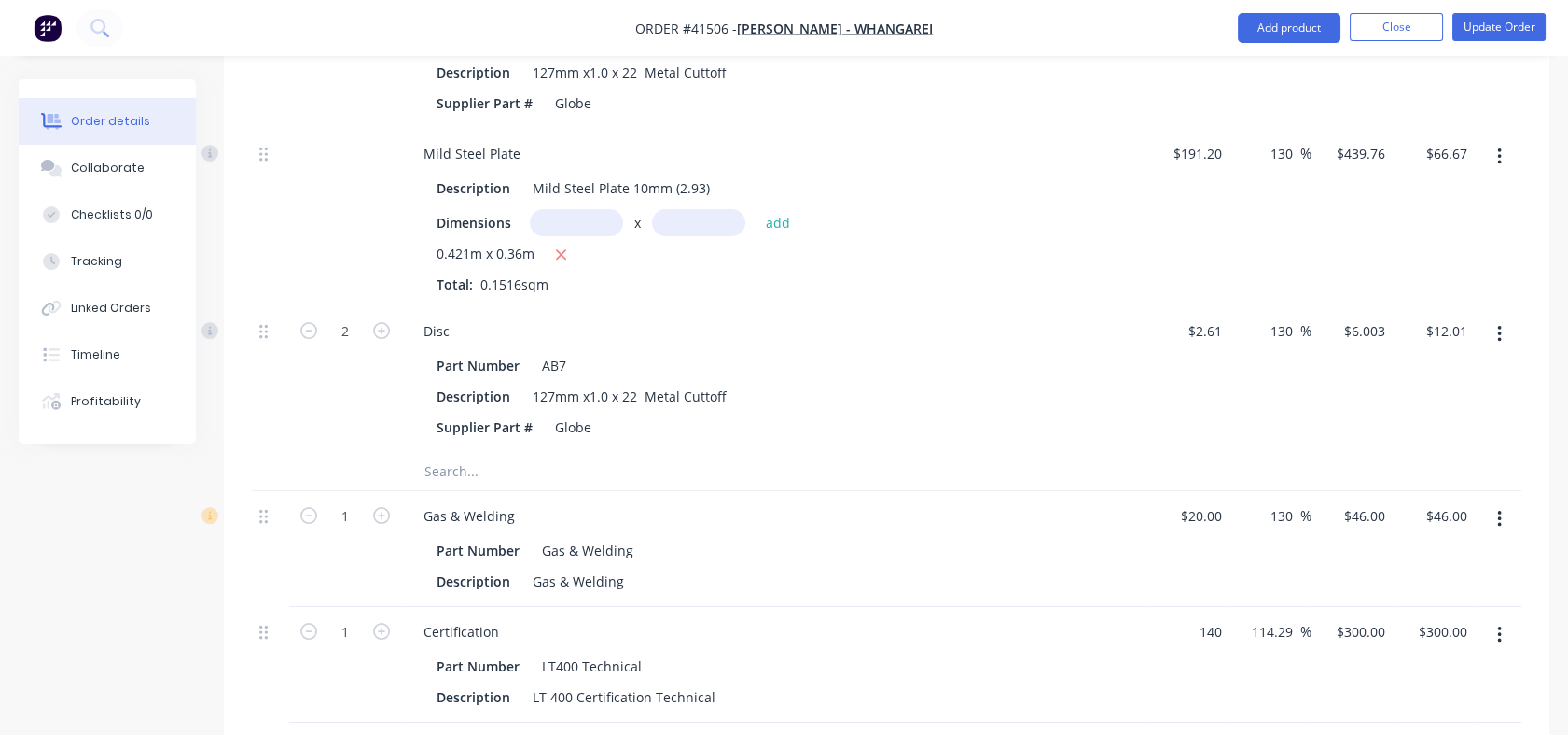
click at [1181, 625] on div "140 $140.00" at bounding box center [1188, 664] width 82 height 116
type input "$650.00"
type input "$1,392.8571"
type input "$1,392.86"
click at [1284, 676] on div "114.29 114.29 %" at bounding box center [1271, 664] width 82 height 116
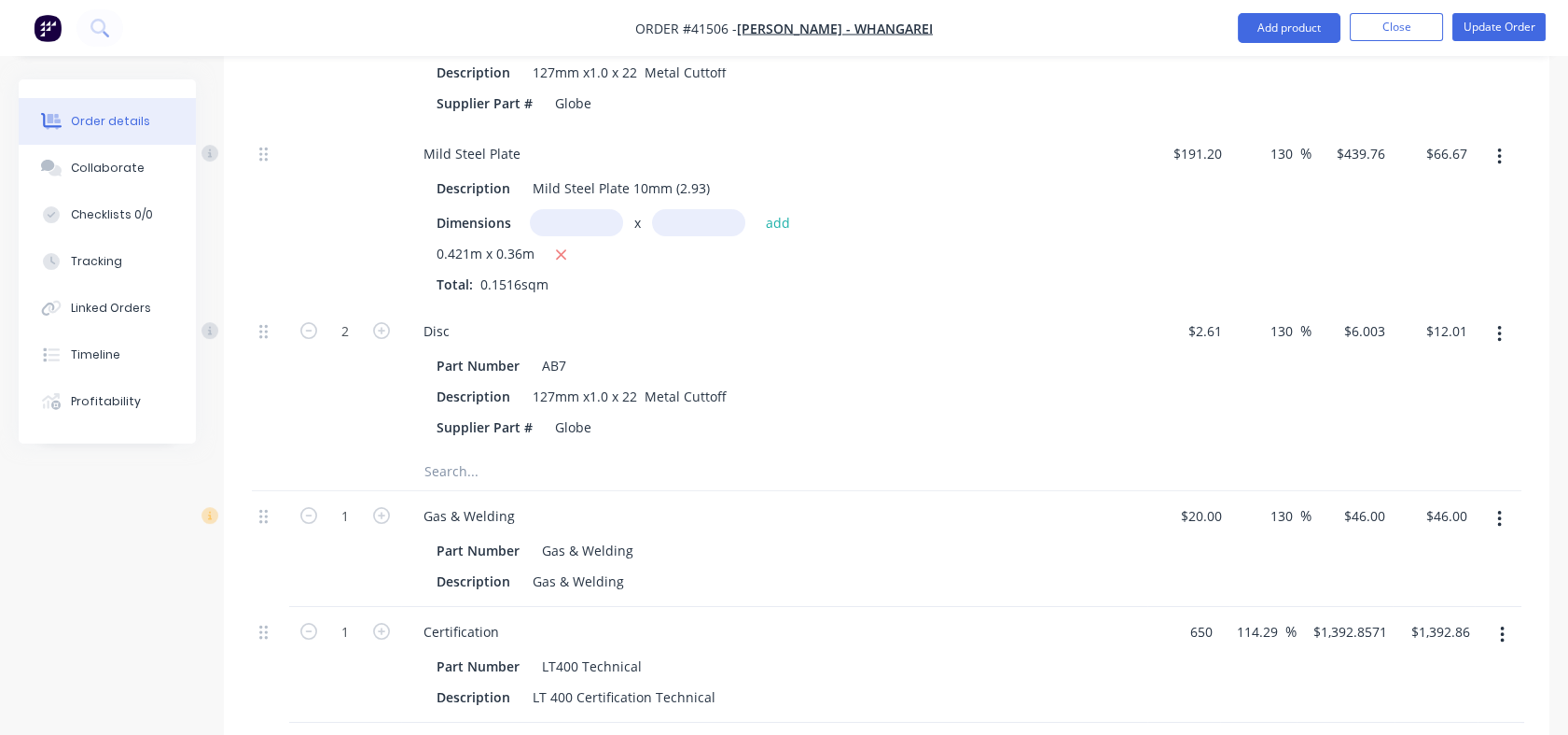
click at [1178, 630] on div "650 $650.00" at bounding box center [1188, 631] width 66 height 27
type input "$700.00"
type input "$1,500.00"
click at [1197, 674] on div "$700.00 700" at bounding box center [1182, 664] width 70 height 116
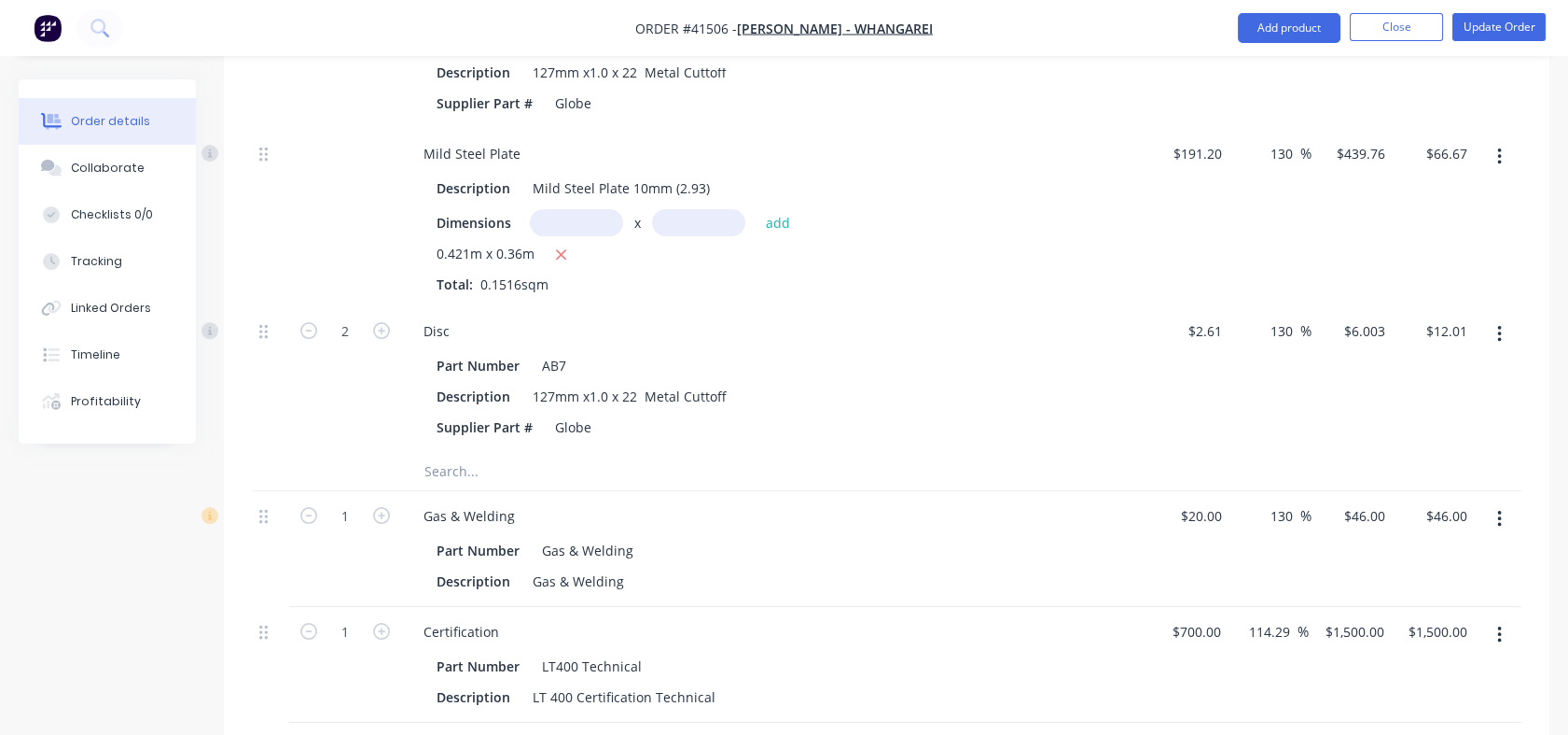
click at [1256, 627] on input "114.29" at bounding box center [1272, 631] width 51 height 27
type input "$1,500.03"
click at [1247, 634] on div "114.29 114.29" at bounding box center [1272, 631] width 51 height 27
drag, startPoint x: 1247, startPoint y: 628, endPoint x: 1299, endPoint y: 627, distance: 52.0
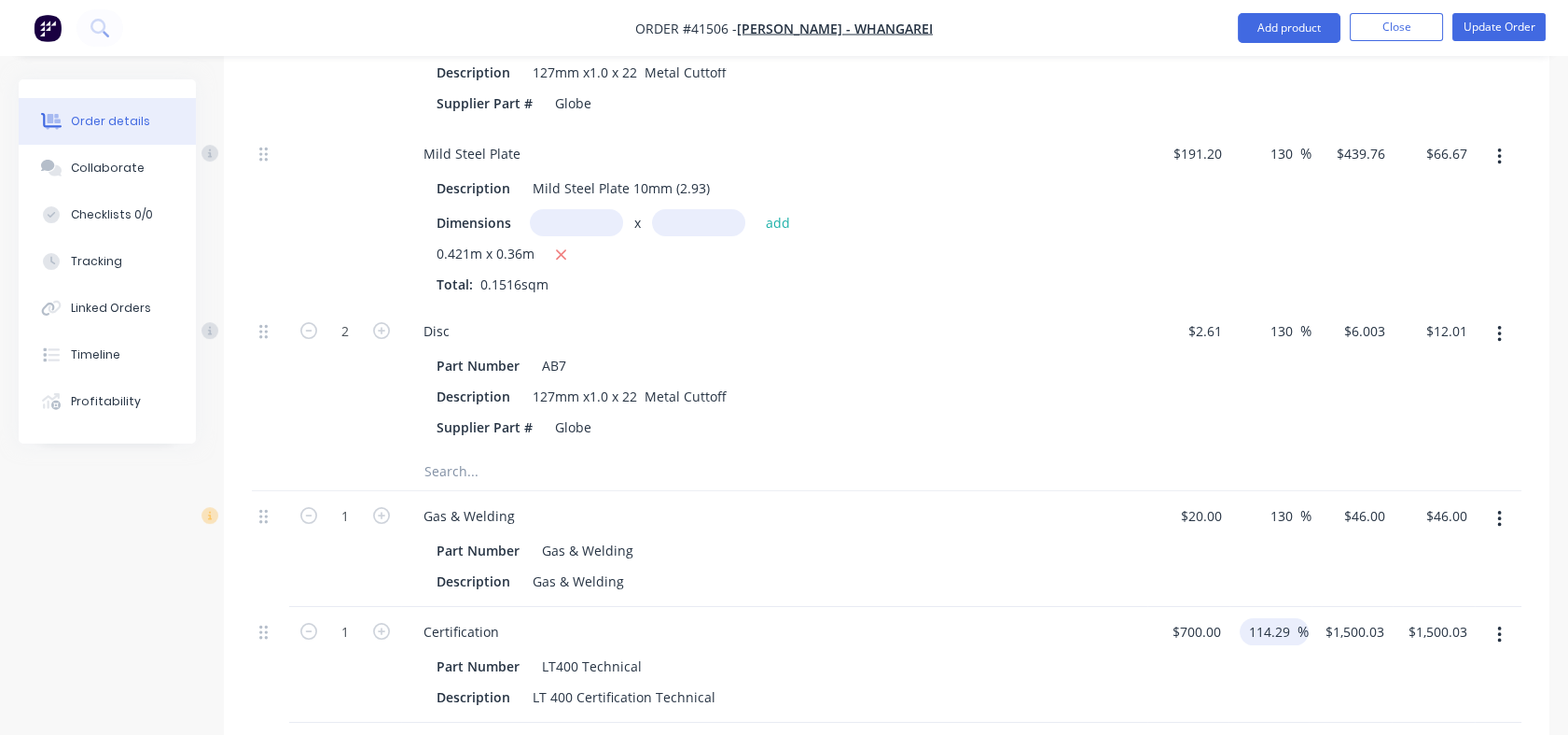
click at [1299, 627] on div "114.29 114.29 %" at bounding box center [1274, 631] width 69 height 27
type input "42"
type input "$994.00"
click at [1274, 701] on div "42 42 %" at bounding box center [1269, 664] width 81 height 116
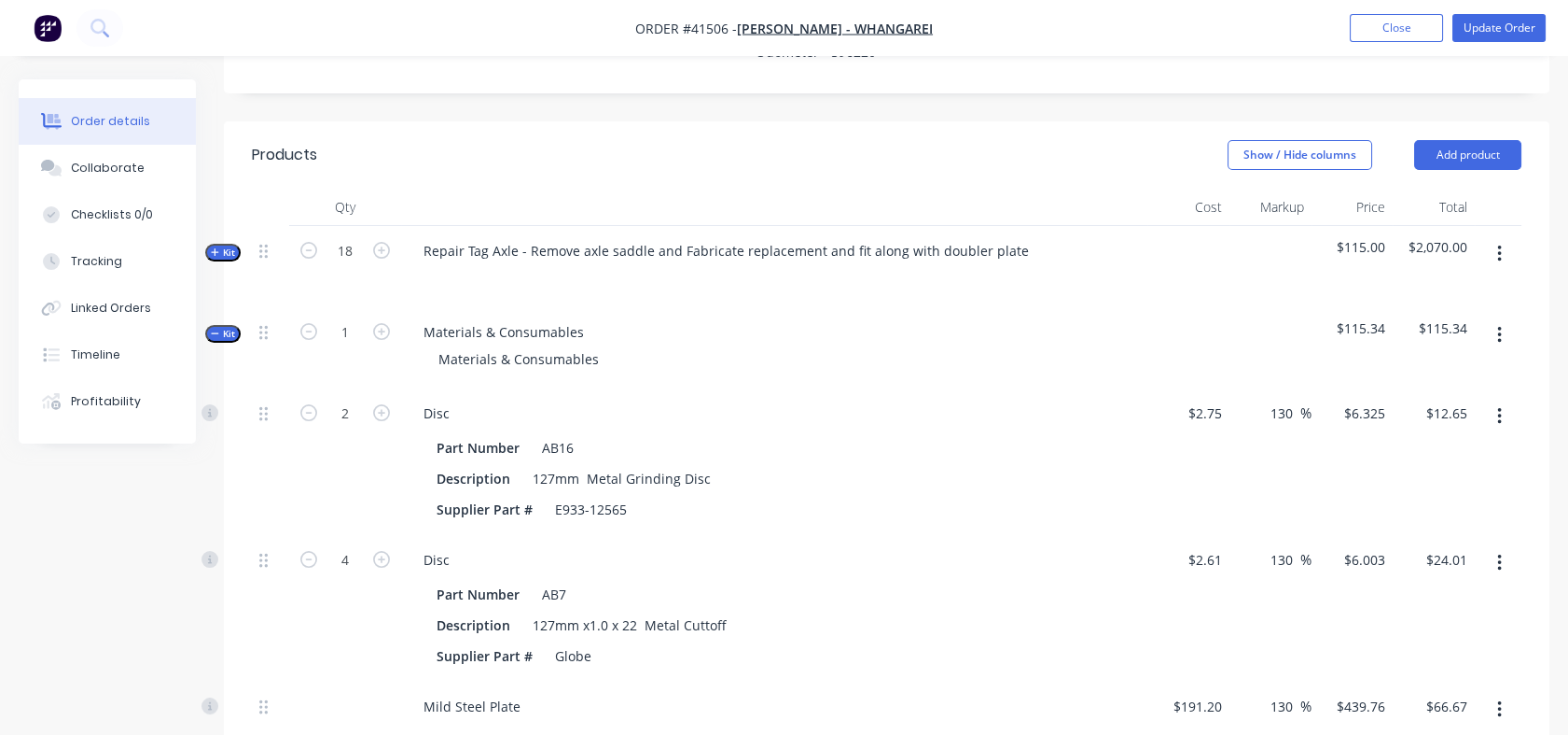
scroll to position [554, 0]
click at [382, 249] on icon "button" at bounding box center [381, 252] width 17 height 17
click at [222, 257] on span "Kit" at bounding box center [223, 255] width 24 height 14
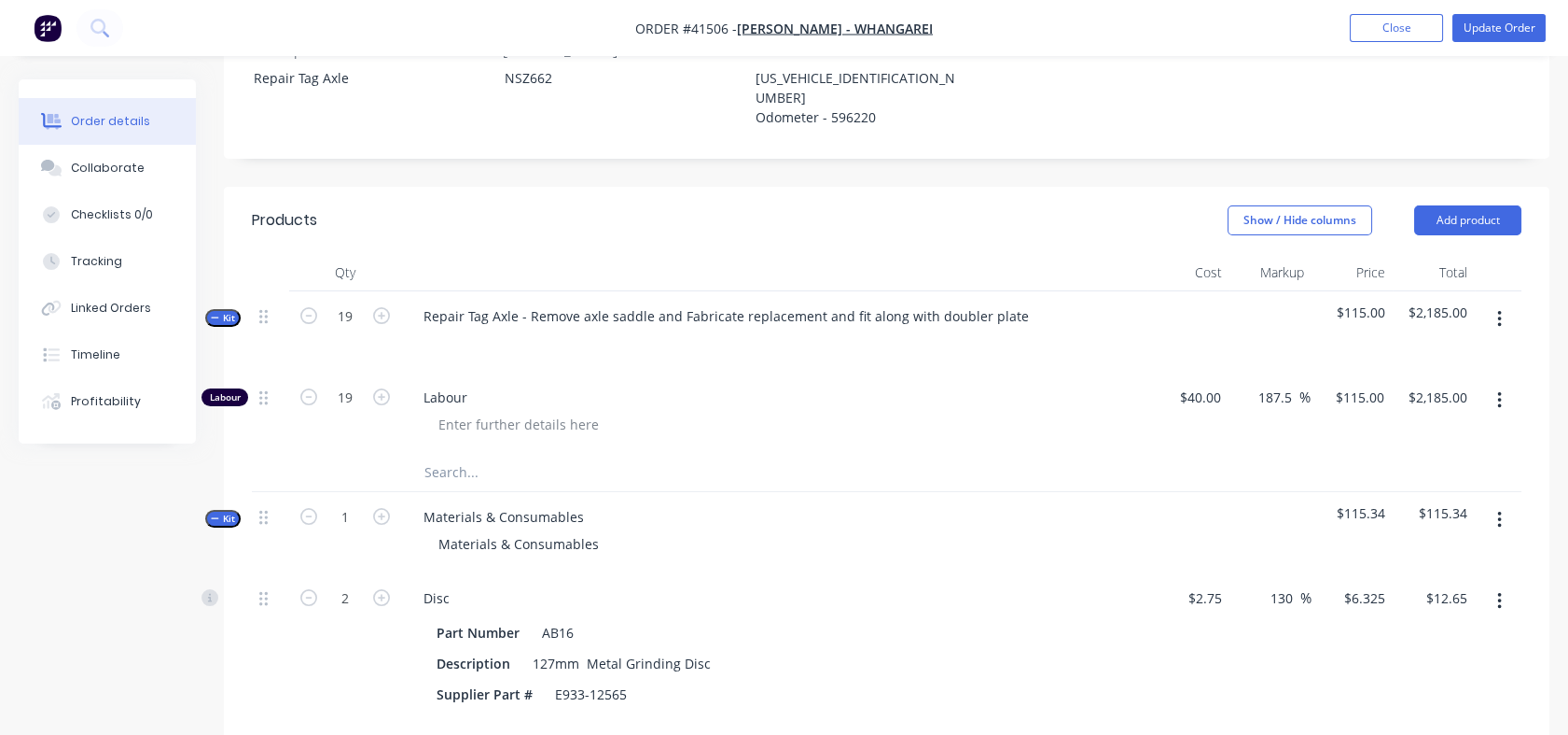
scroll to position [474, 0]
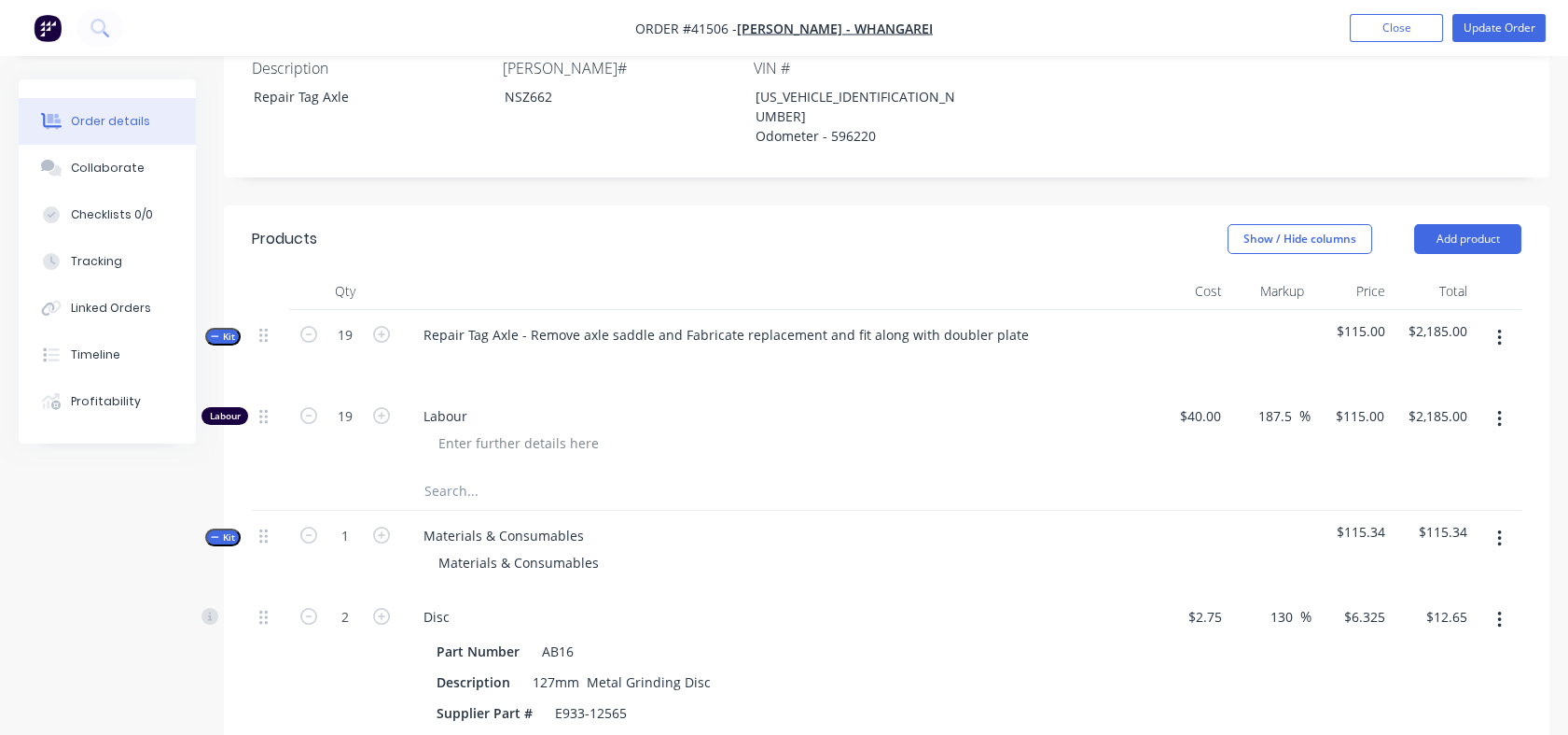
click at [386, 328] on icon "button" at bounding box center [381, 334] width 17 height 17
type input "20"
type input "$2,300.00"
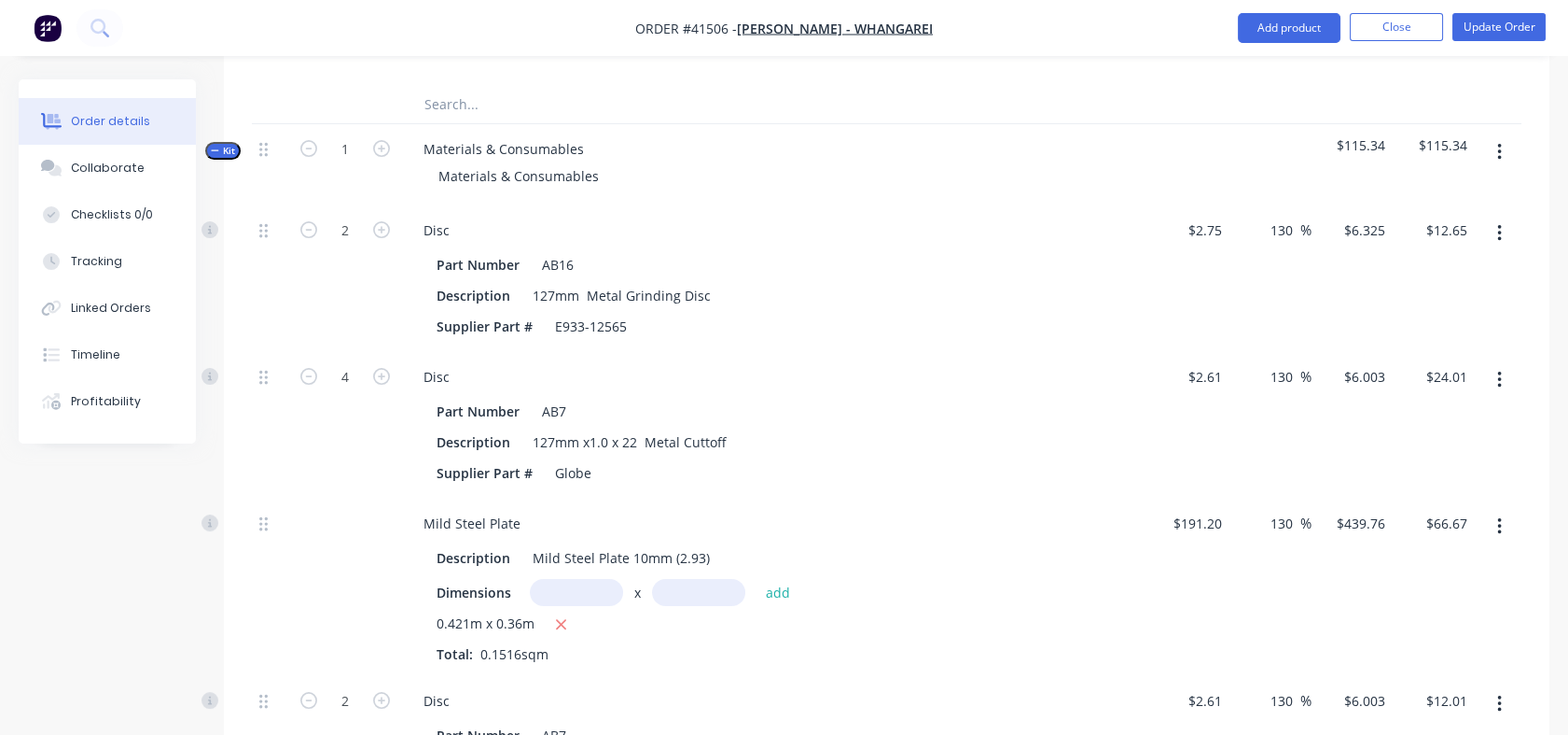
scroll to position [887, 0]
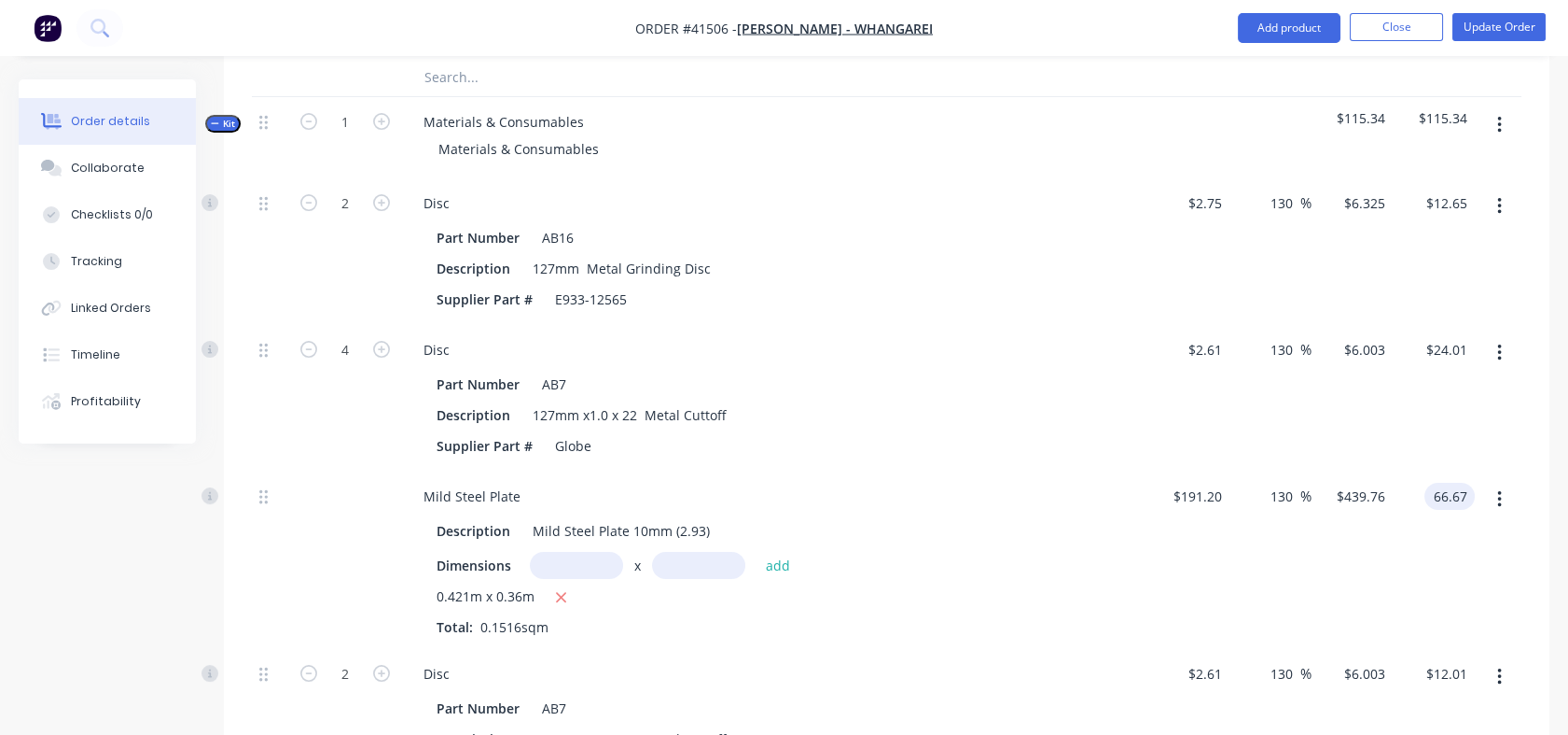
click at [1433, 494] on input "66.67" at bounding box center [1453, 496] width 43 height 27
type input "166"
type input "472.69"
type input "$1,094.9868"
type input "$166.00"
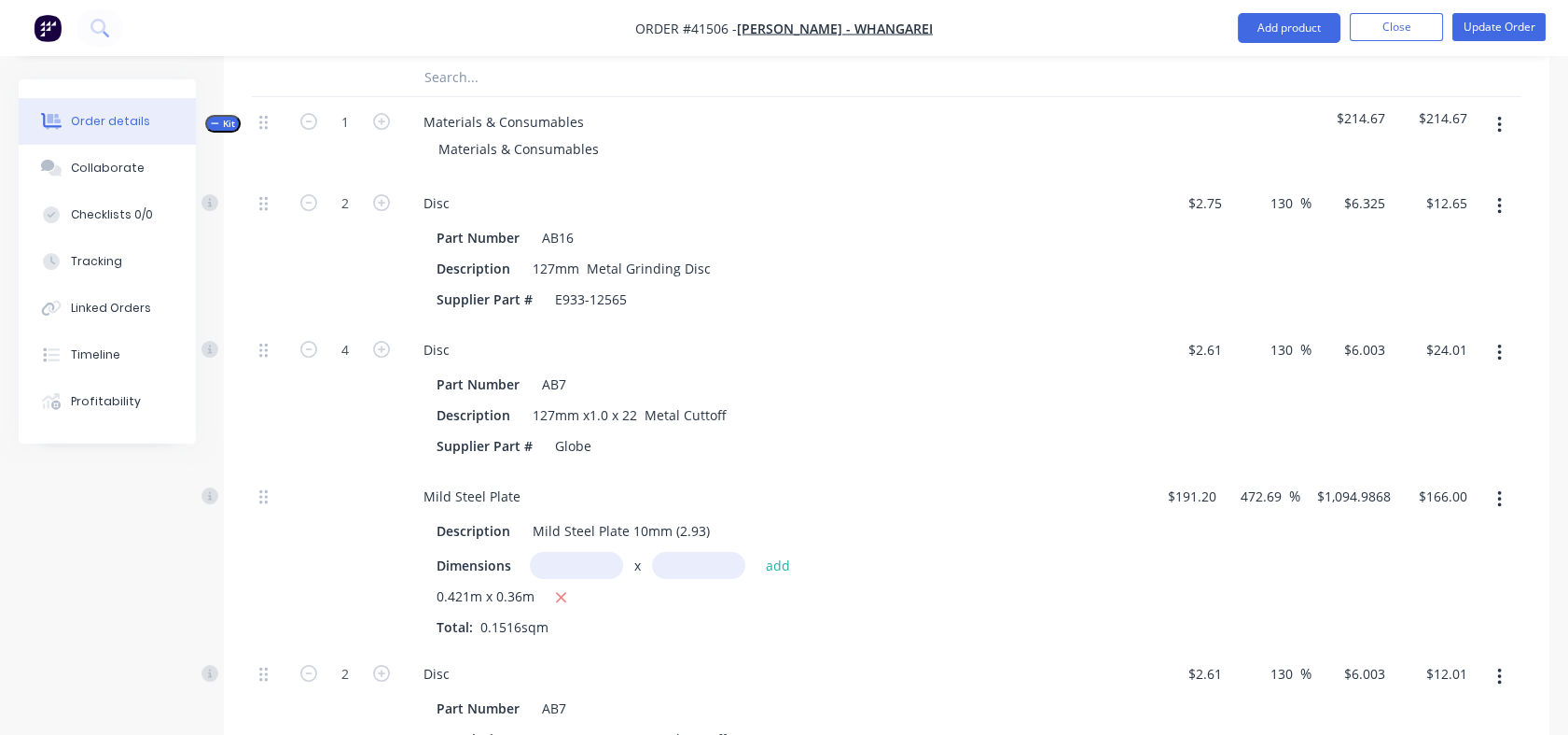
click at [1415, 462] on div "$24.01 $24.01" at bounding box center [1433, 398] width 82 height 147
click at [1429, 347] on div "24.01 $24.01" at bounding box center [1446, 349] width 58 height 27
type input "50"
type input "378.93"
type input "$12.50"
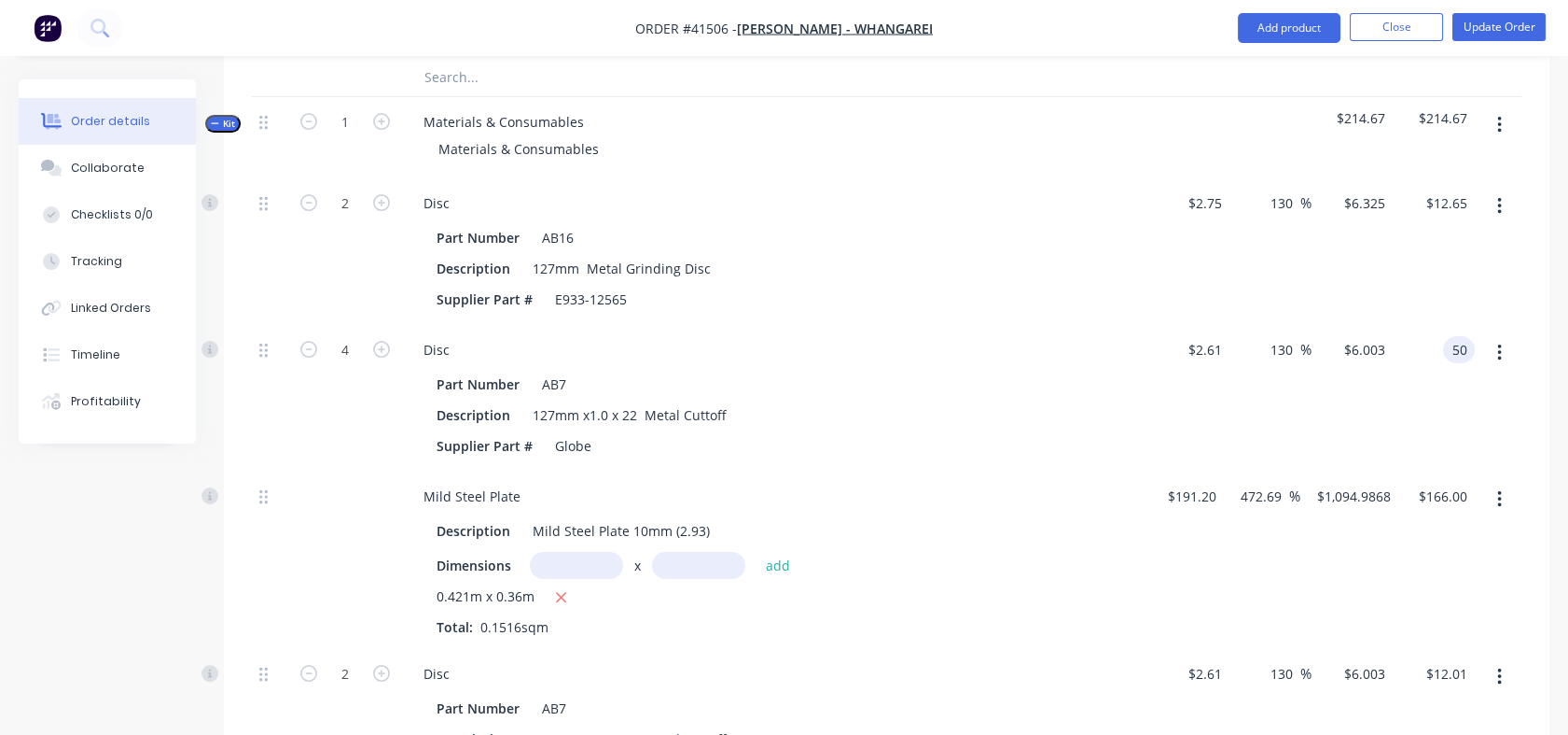
type input "$50.00"
click at [1436, 301] on div "$12.65 $12.65" at bounding box center [1433, 251] width 82 height 147
click at [1433, 206] on input "12.65" at bounding box center [1449, 202] width 51 height 27
type input "20"
type input "263.64"
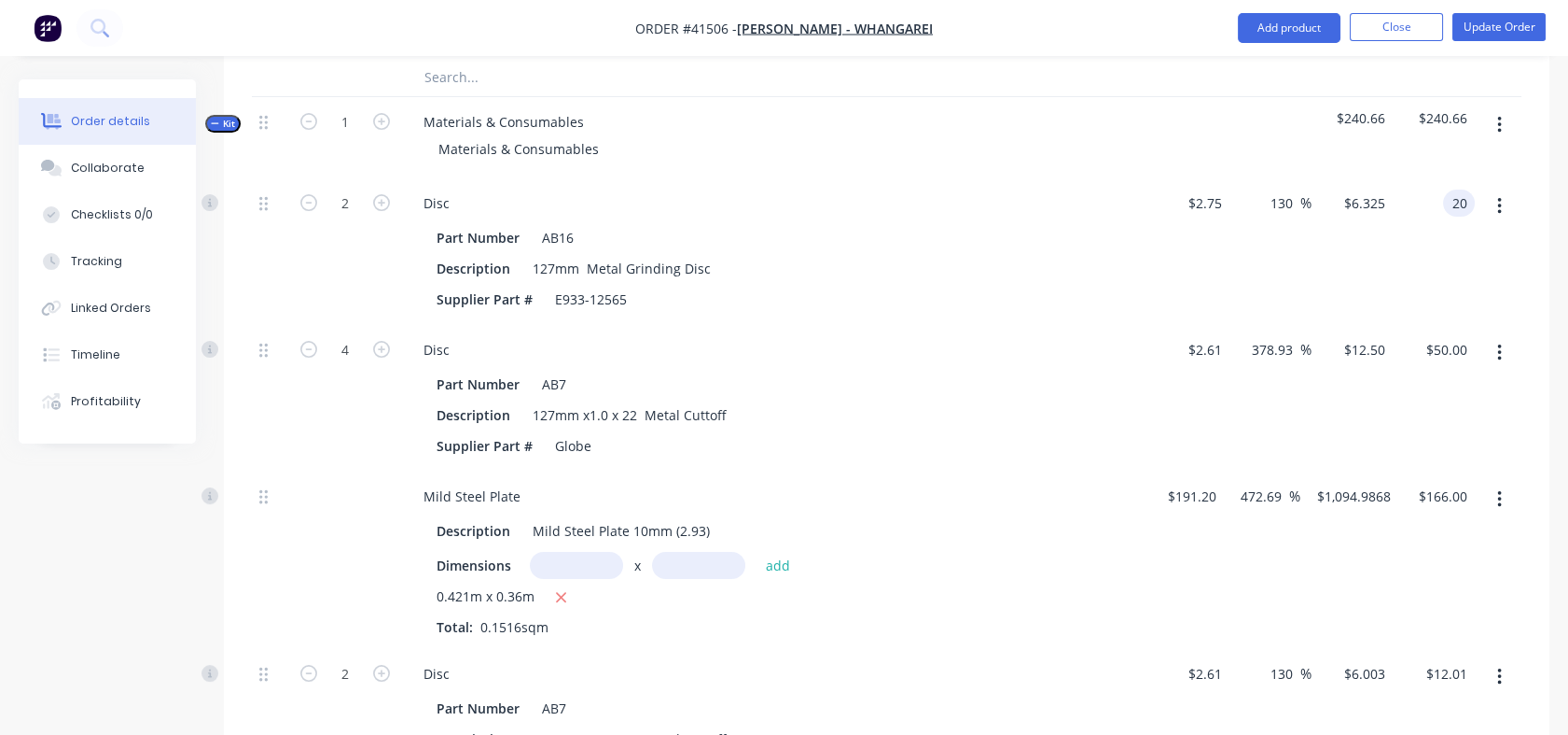
type input "$10.00"
type input "$20.00"
click at [1435, 232] on div "$20.00 $20.00" at bounding box center [1433, 251] width 82 height 147
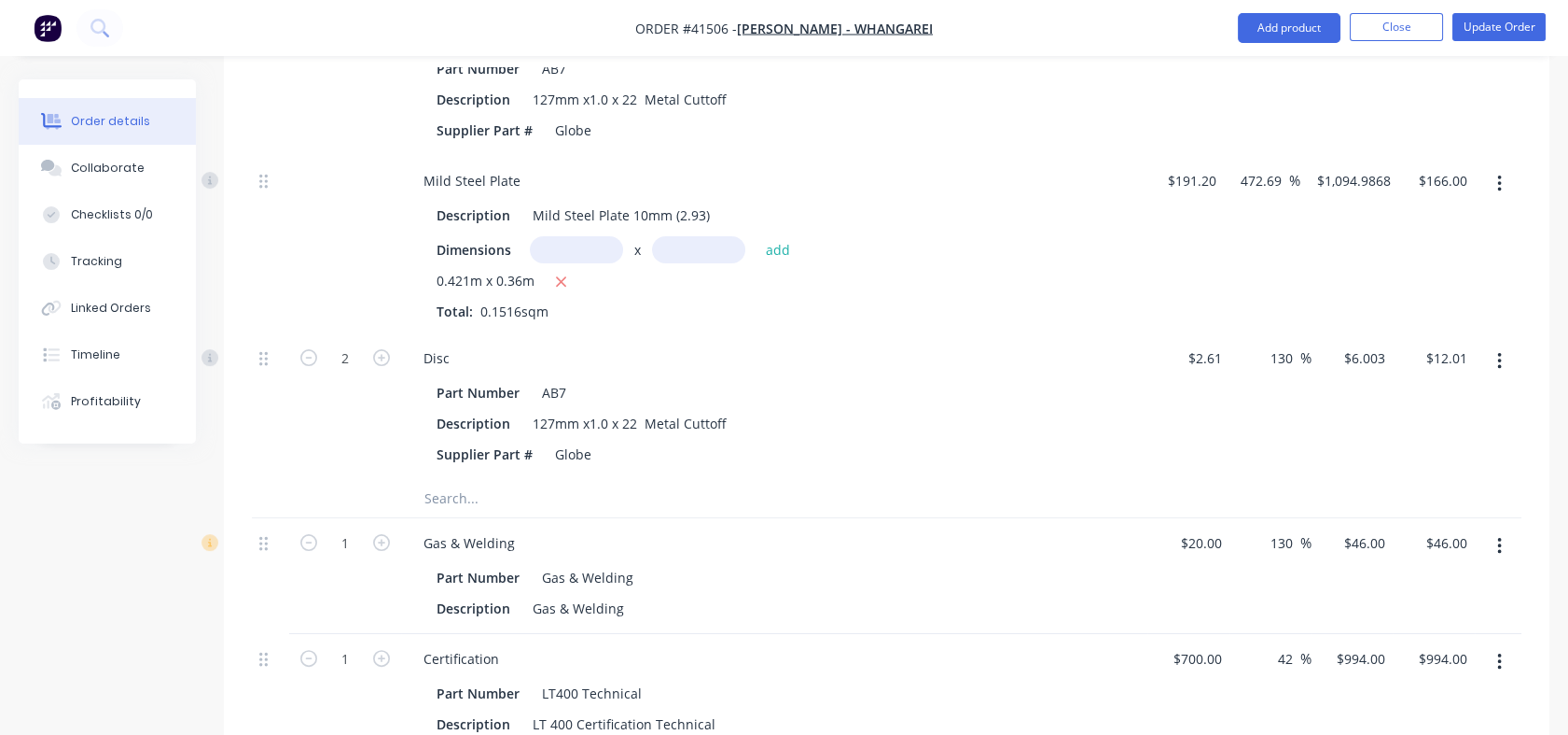
scroll to position [1209, 0]
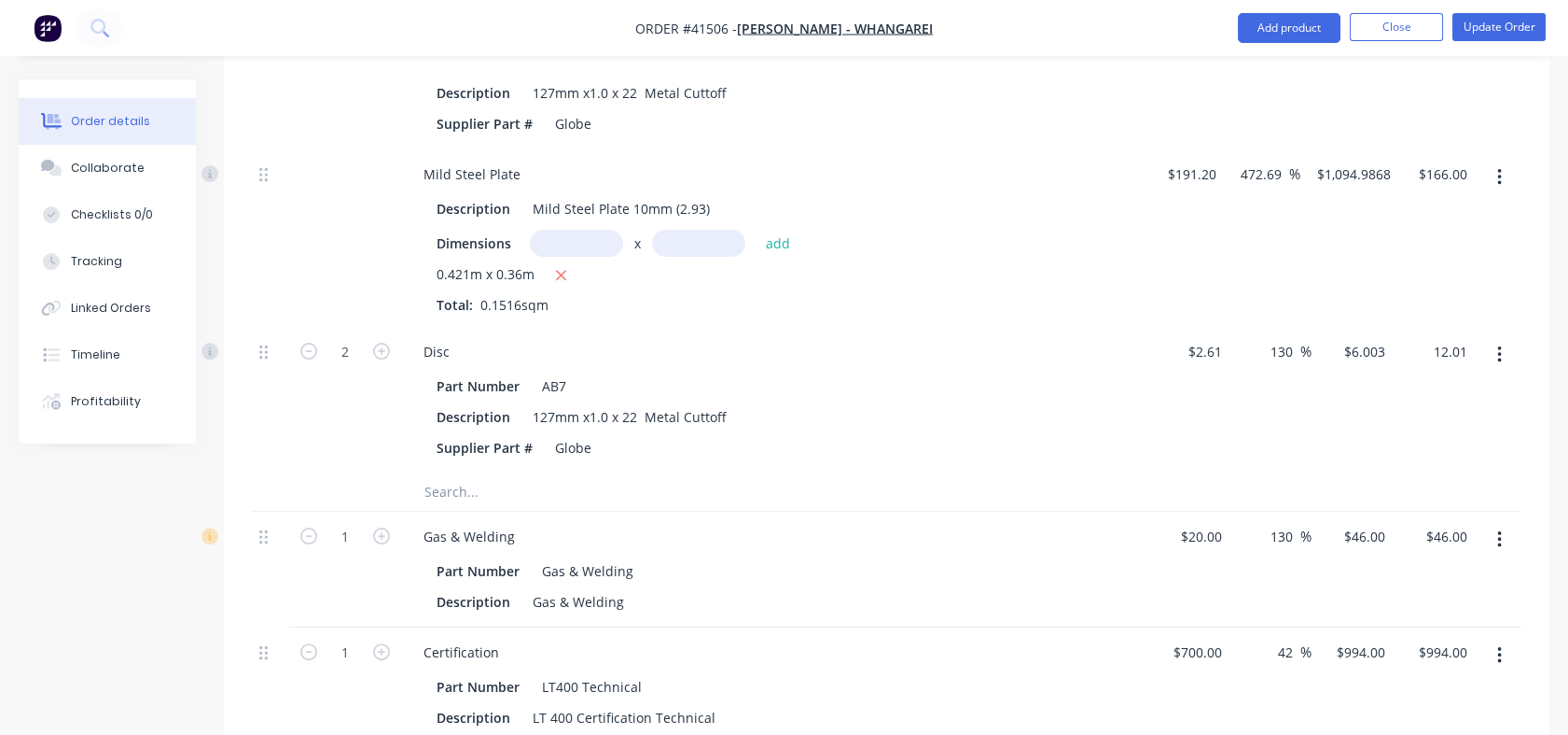
click at [1435, 353] on input "12.01" at bounding box center [1449, 351] width 51 height 27
type input "20"
type input "283.14"
type input "$10.00"
type input "$20.00"
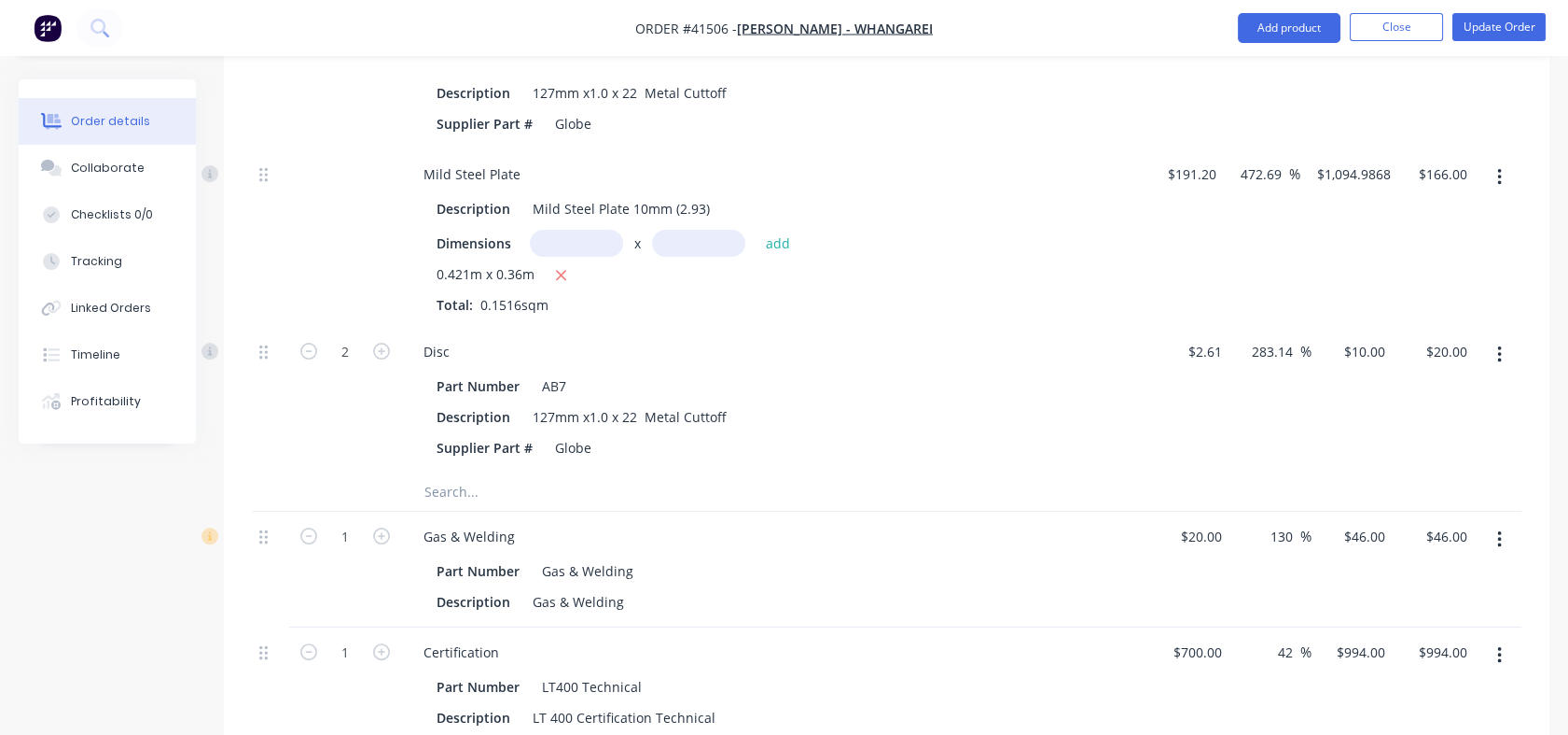
click at [1429, 446] on div "$20.00 $20.00" at bounding box center [1433, 400] width 82 height 147
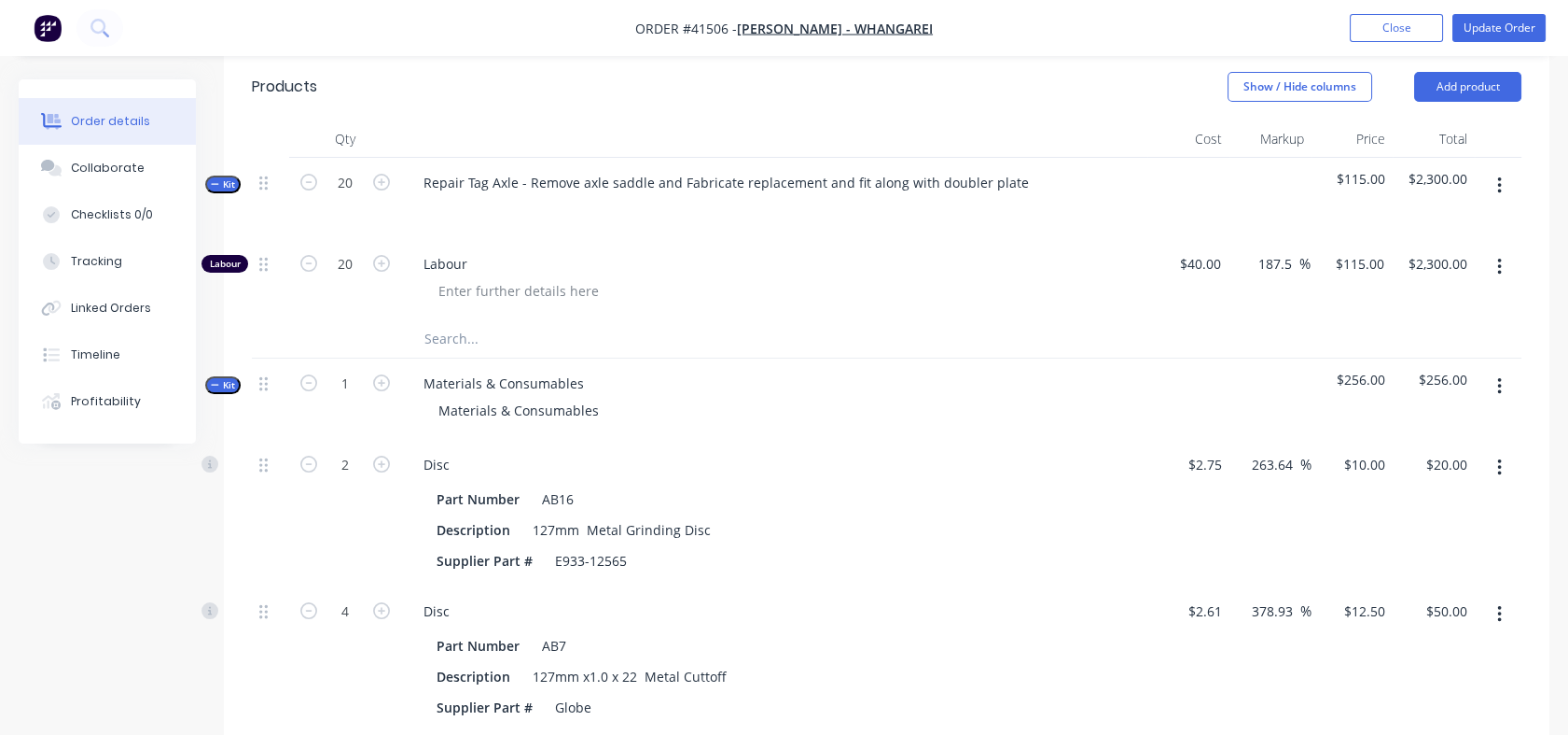
scroll to position [478, 0]
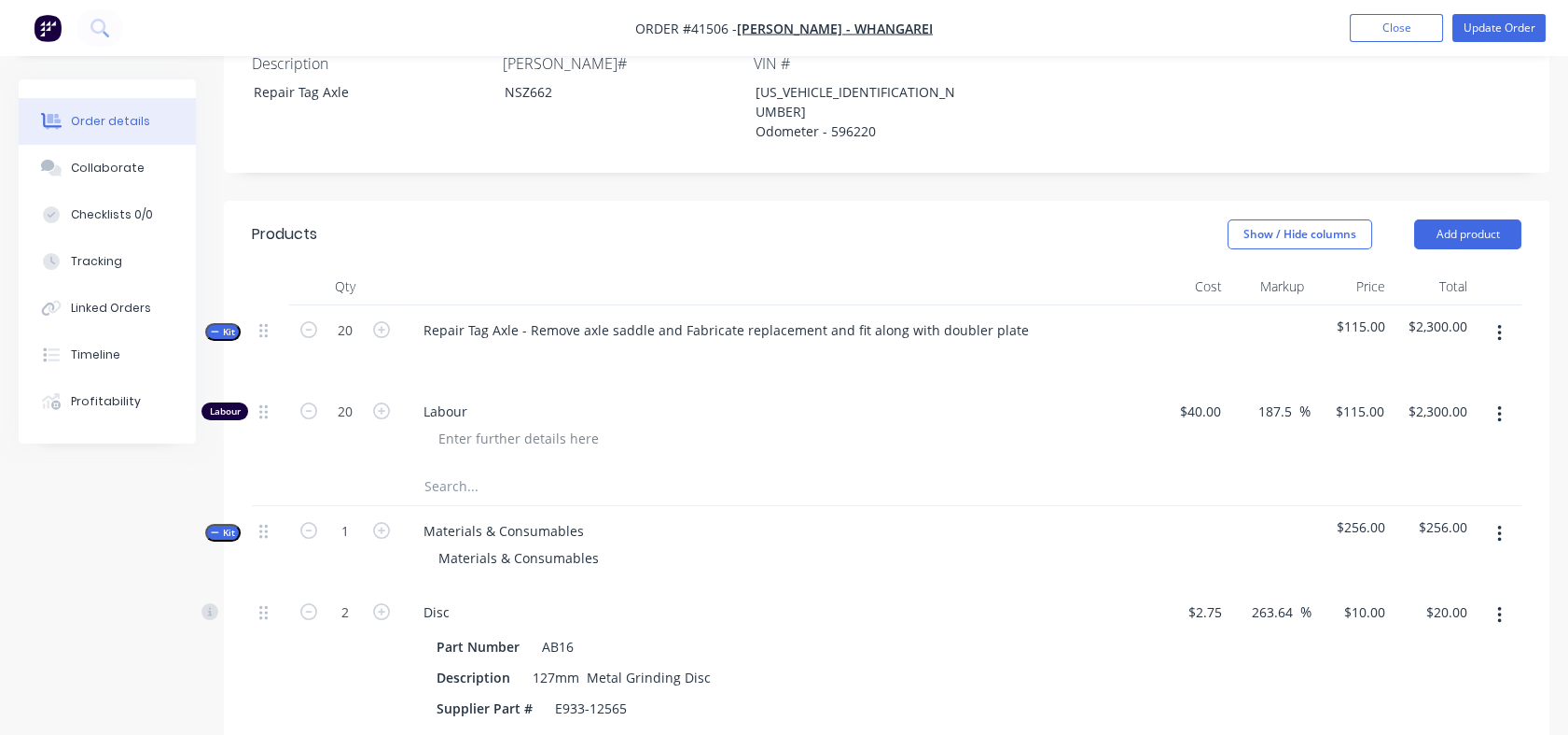
click at [314, 339] on form "20" at bounding box center [345, 328] width 97 height 28
click at [311, 331] on icon "button" at bounding box center [308, 329] width 17 height 17
type input "19"
type input "$2,185.00"
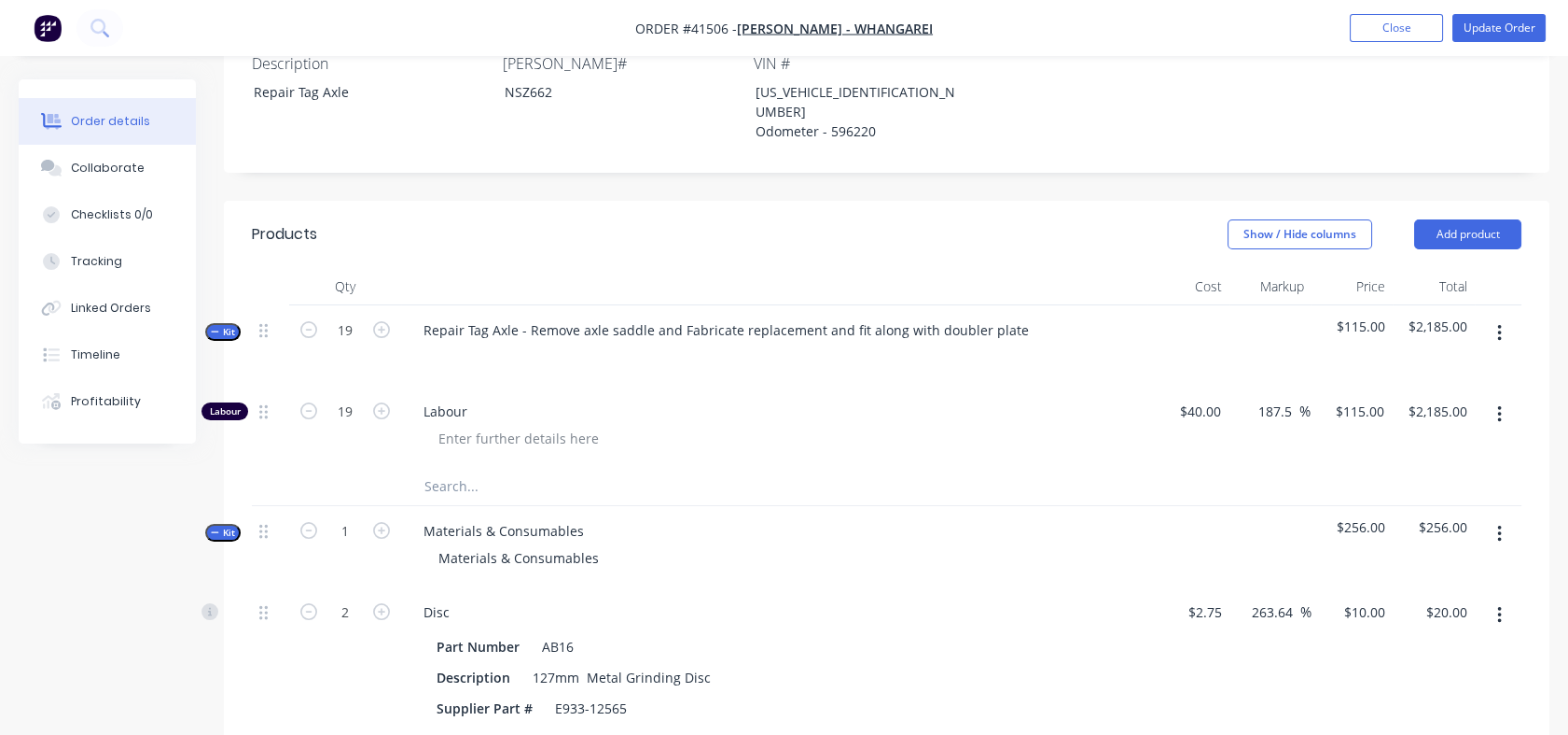
click at [311, 331] on icon "button" at bounding box center [308, 329] width 17 height 17
type input "18"
type input "$2,070.00"
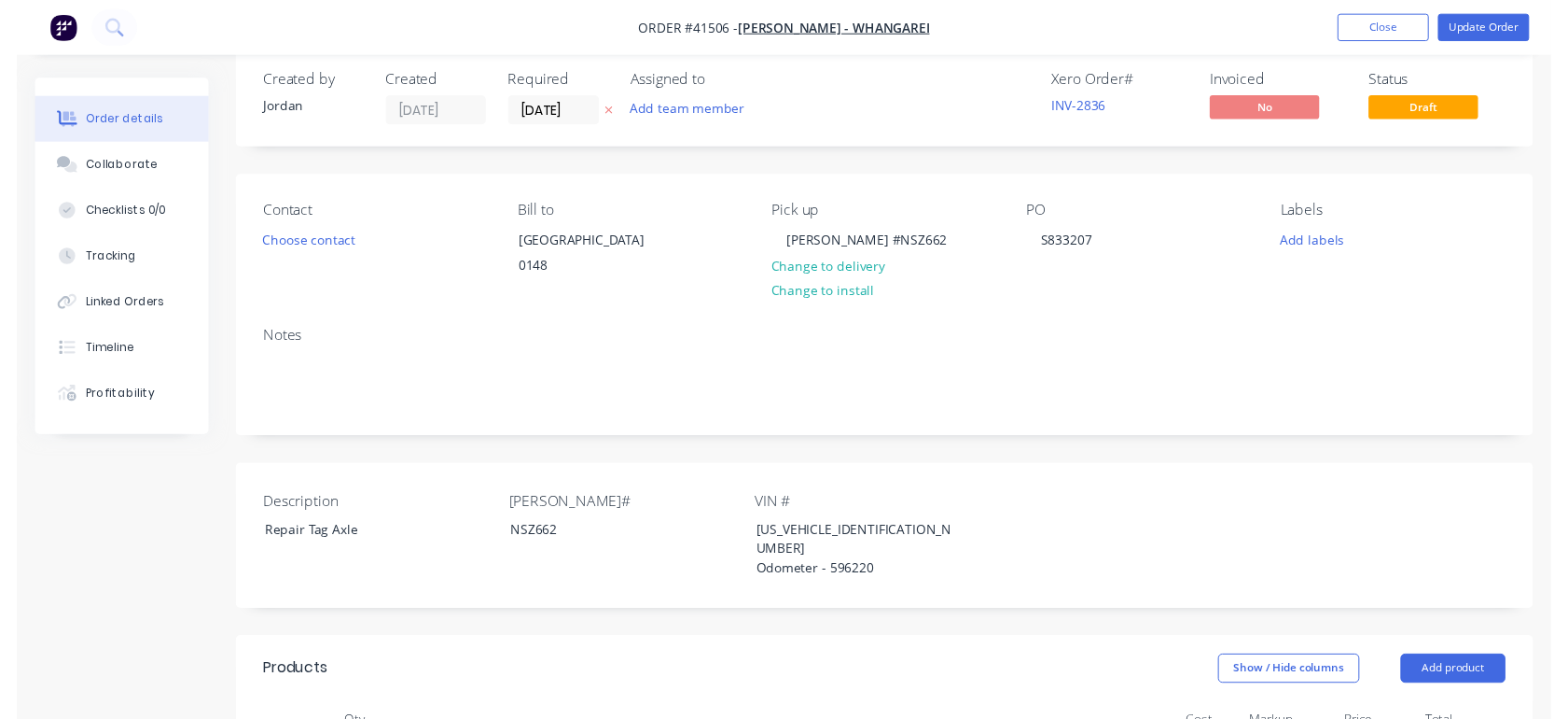
scroll to position [0, 0]
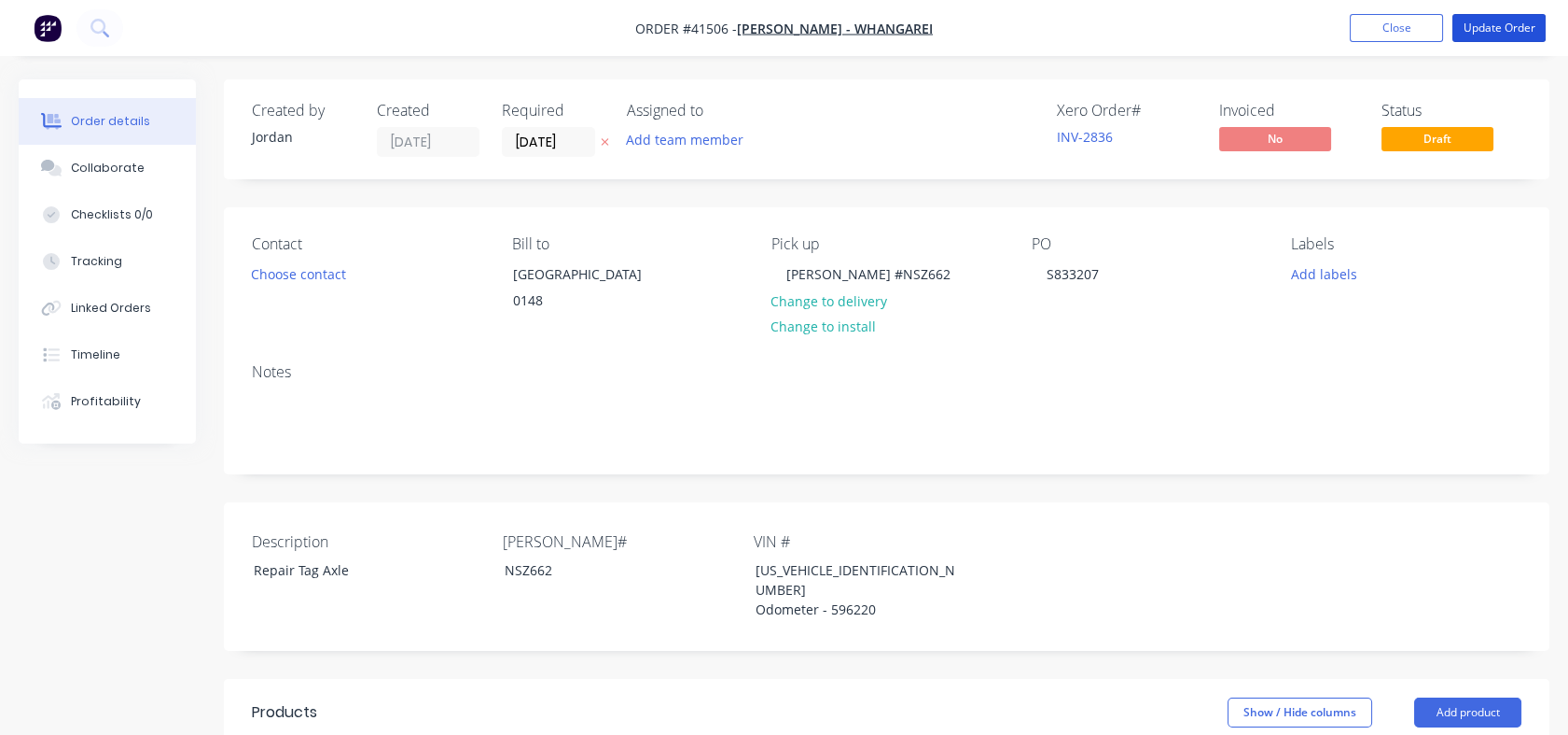
click at [1493, 23] on button "Update Order" at bounding box center [1499, 28] width 94 height 28
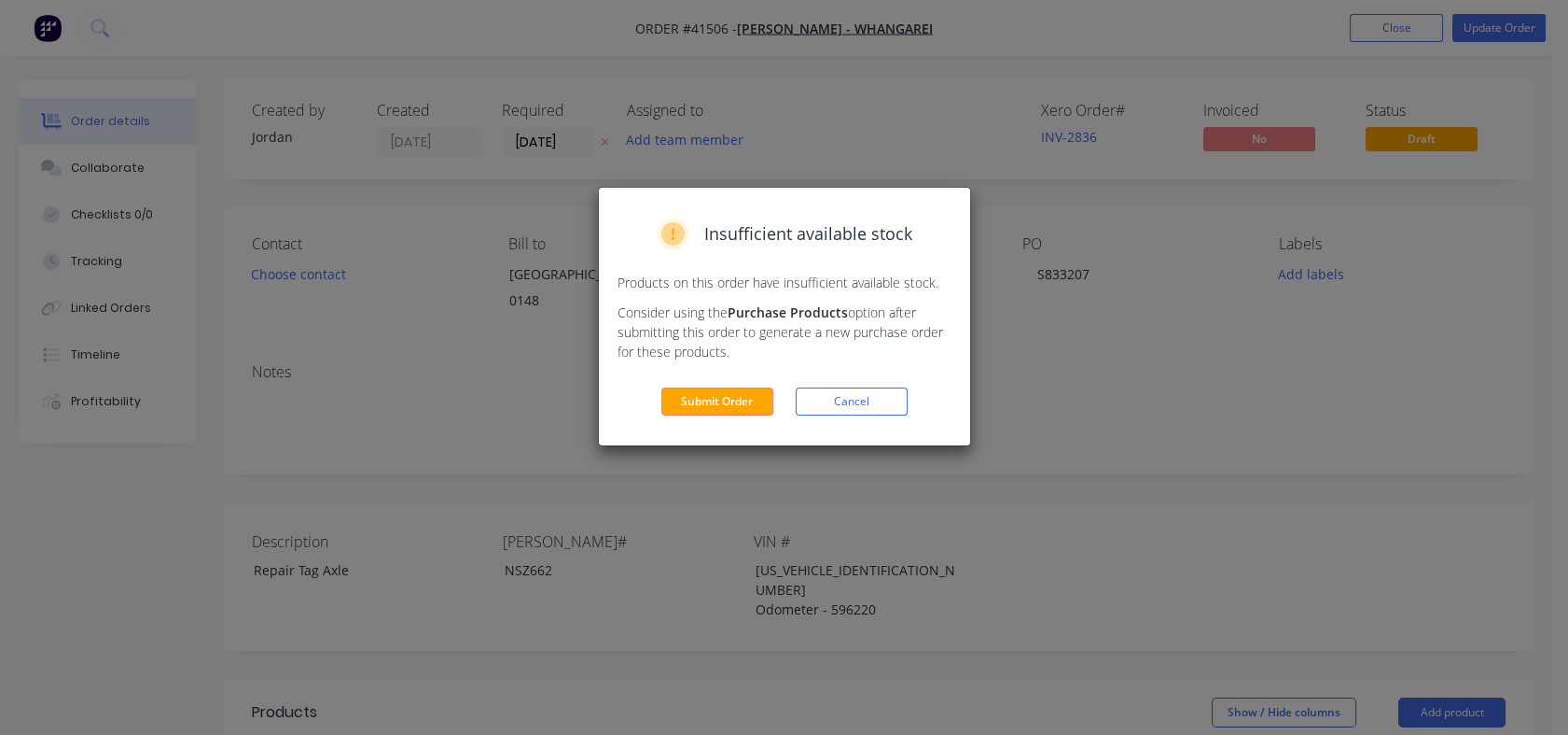
click at [732, 401] on button "Submit Order" at bounding box center [718, 401] width 112 height 28
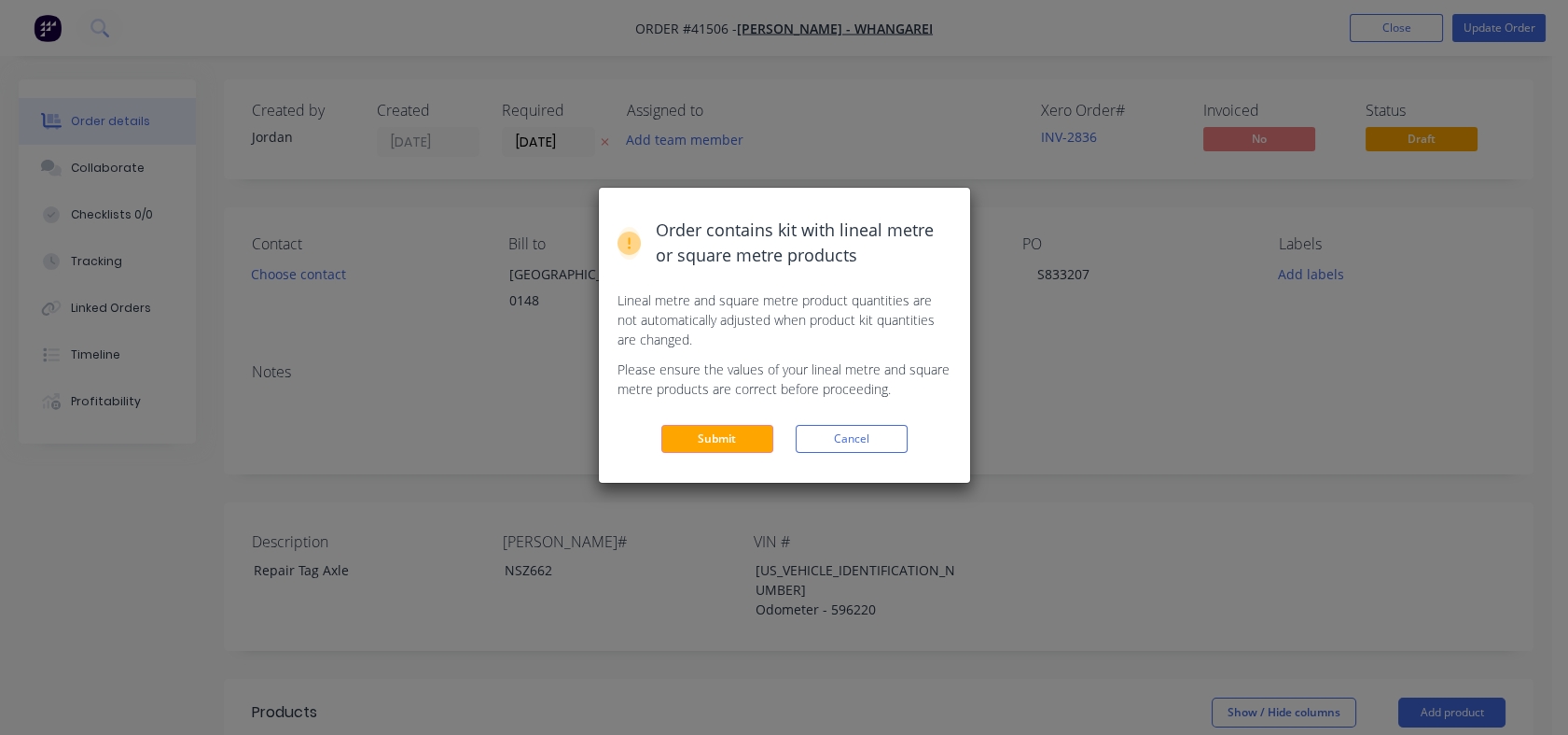
click at [693, 445] on button "Submit" at bounding box center [718, 439] width 112 height 28
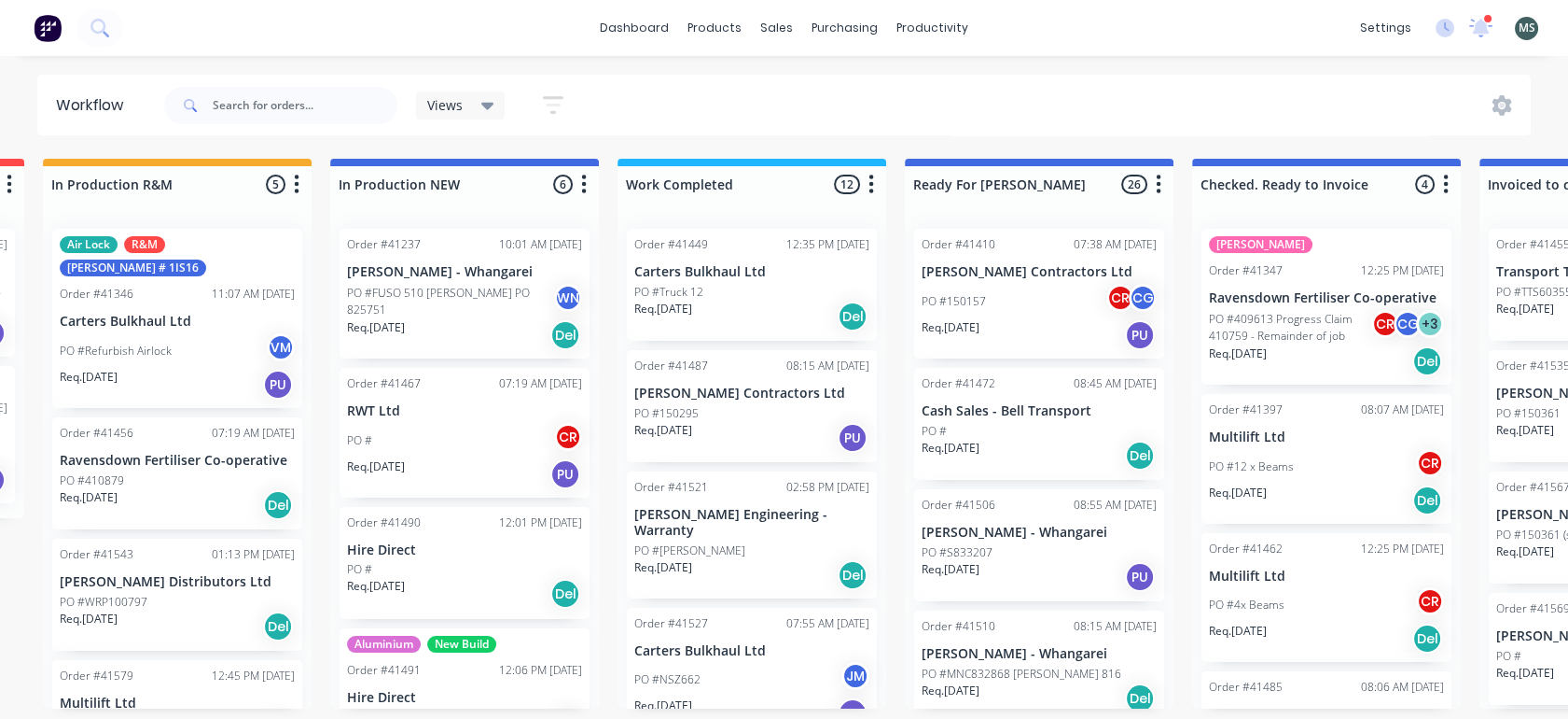
scroll to position [0, 632]
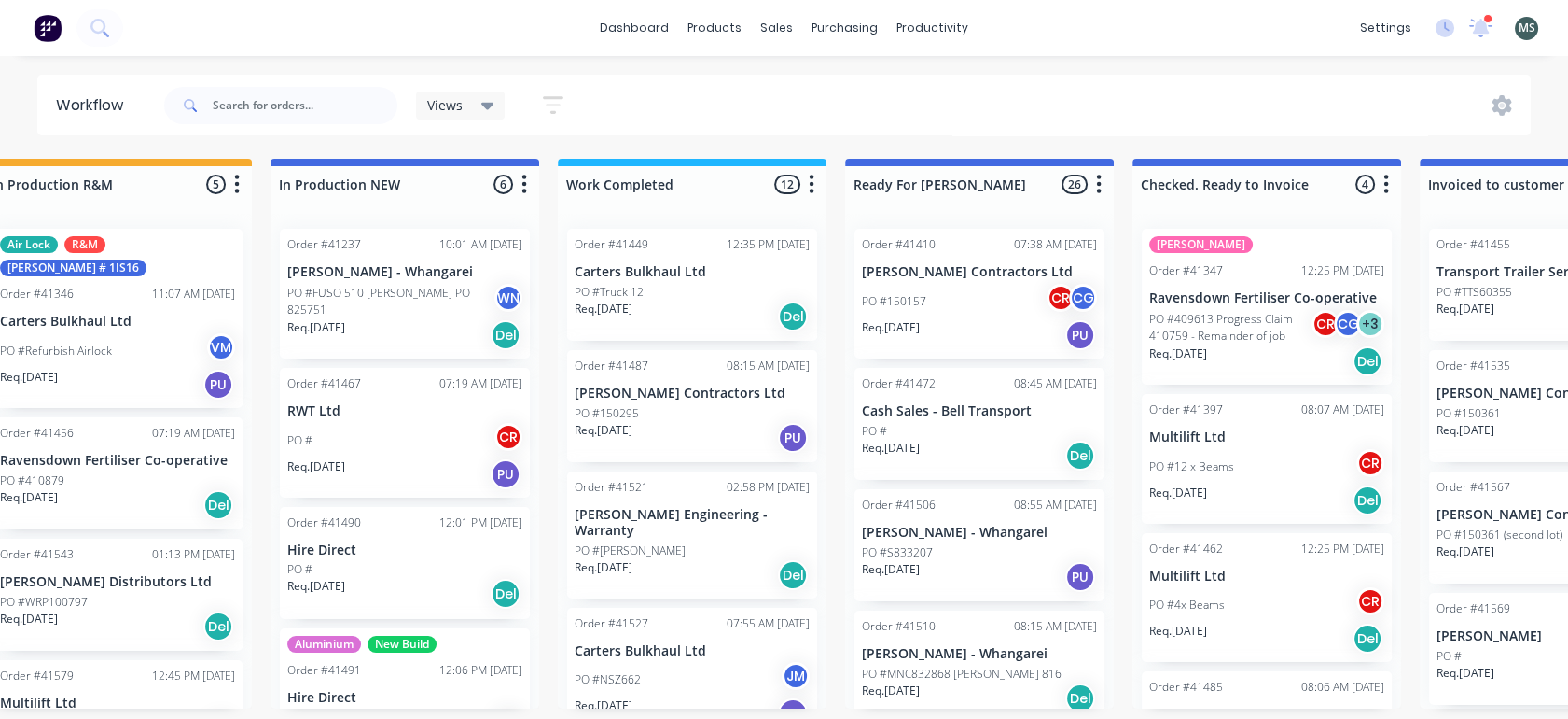
click at [923, 544] on p "PO #S833207" at bounding box center [897, 552] width 71 height 17
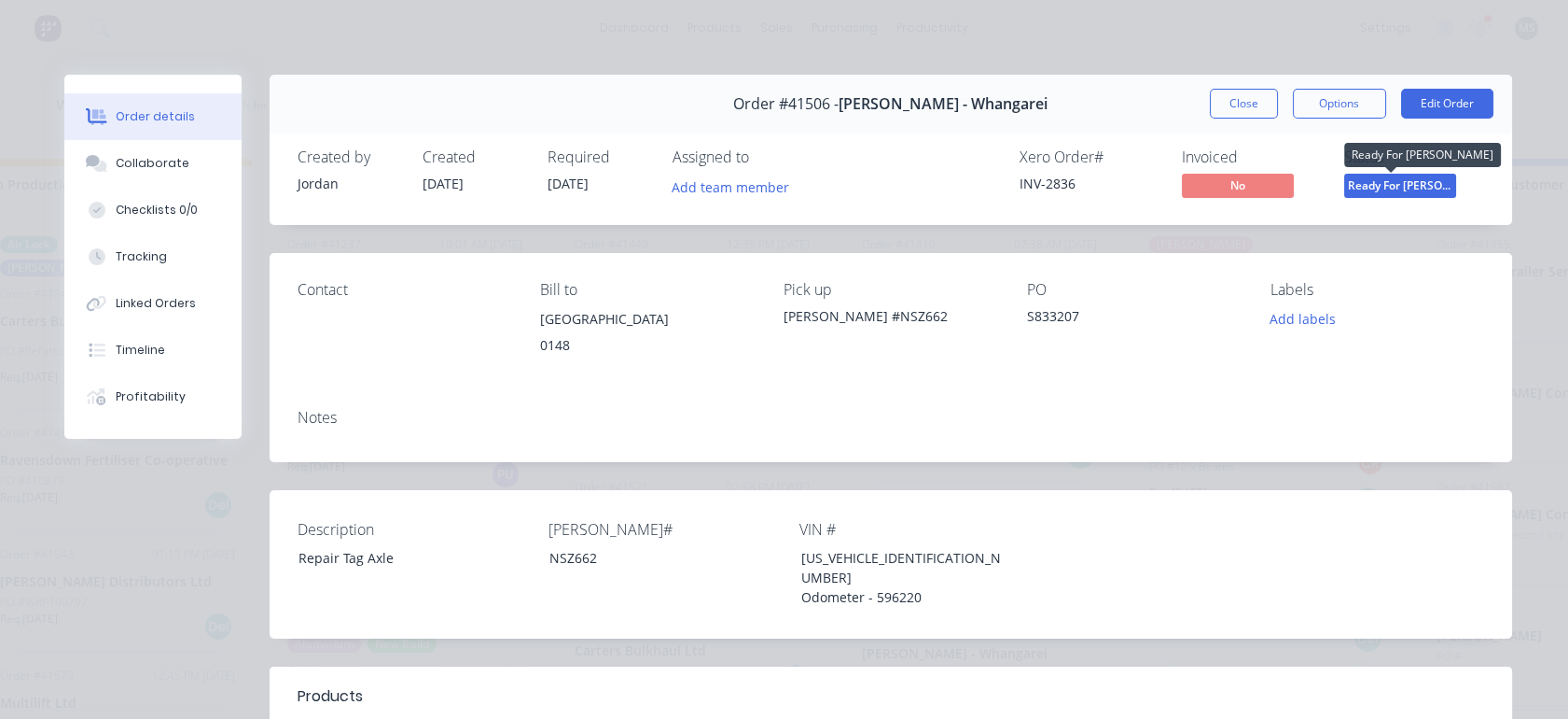
click at [1396, 179] on span "Ready For [PERSON_NAME]" at bounding box center [1401, 184] width 112 height 23
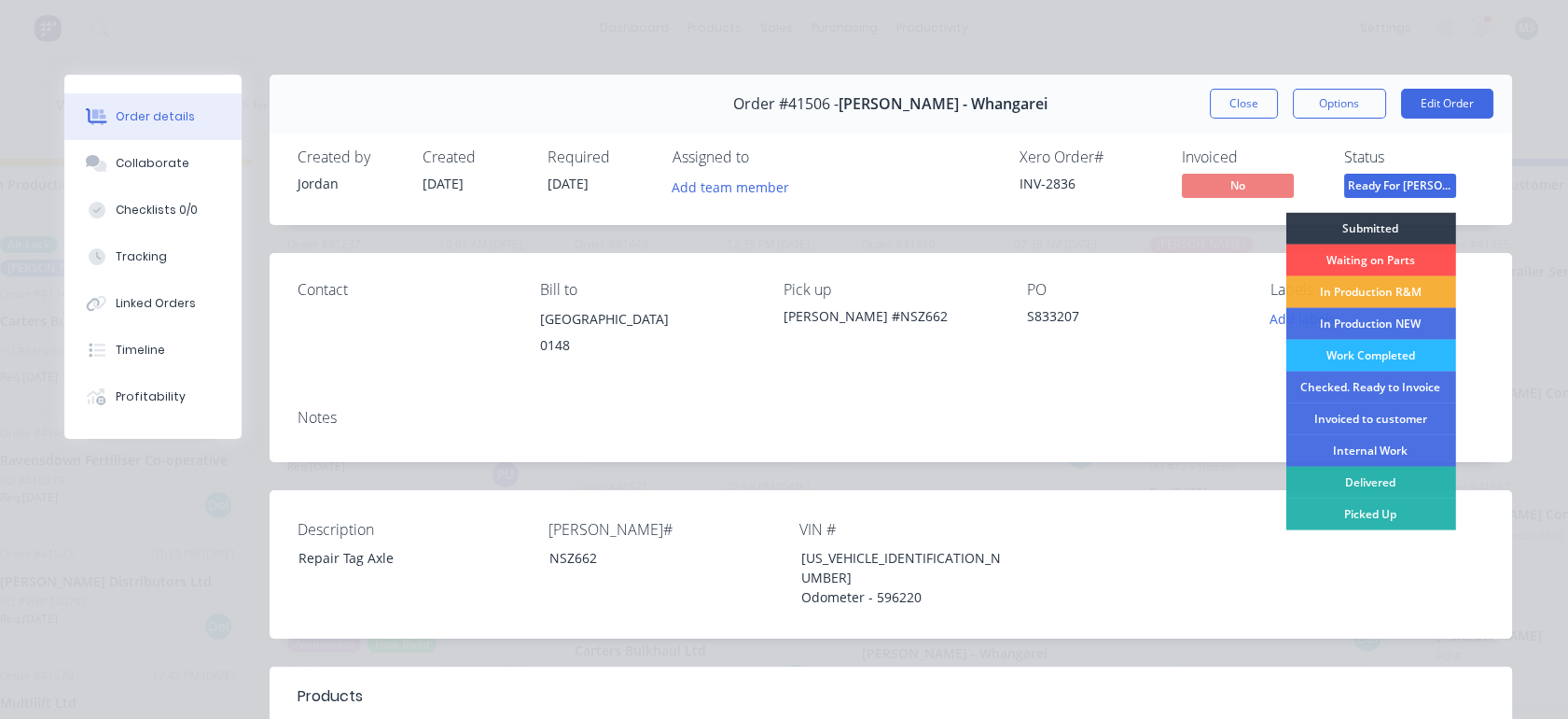
click at [1339, 388] on div "Checked. Ready to Invoice" at bounding box center [1371, 388] width 169 height 32
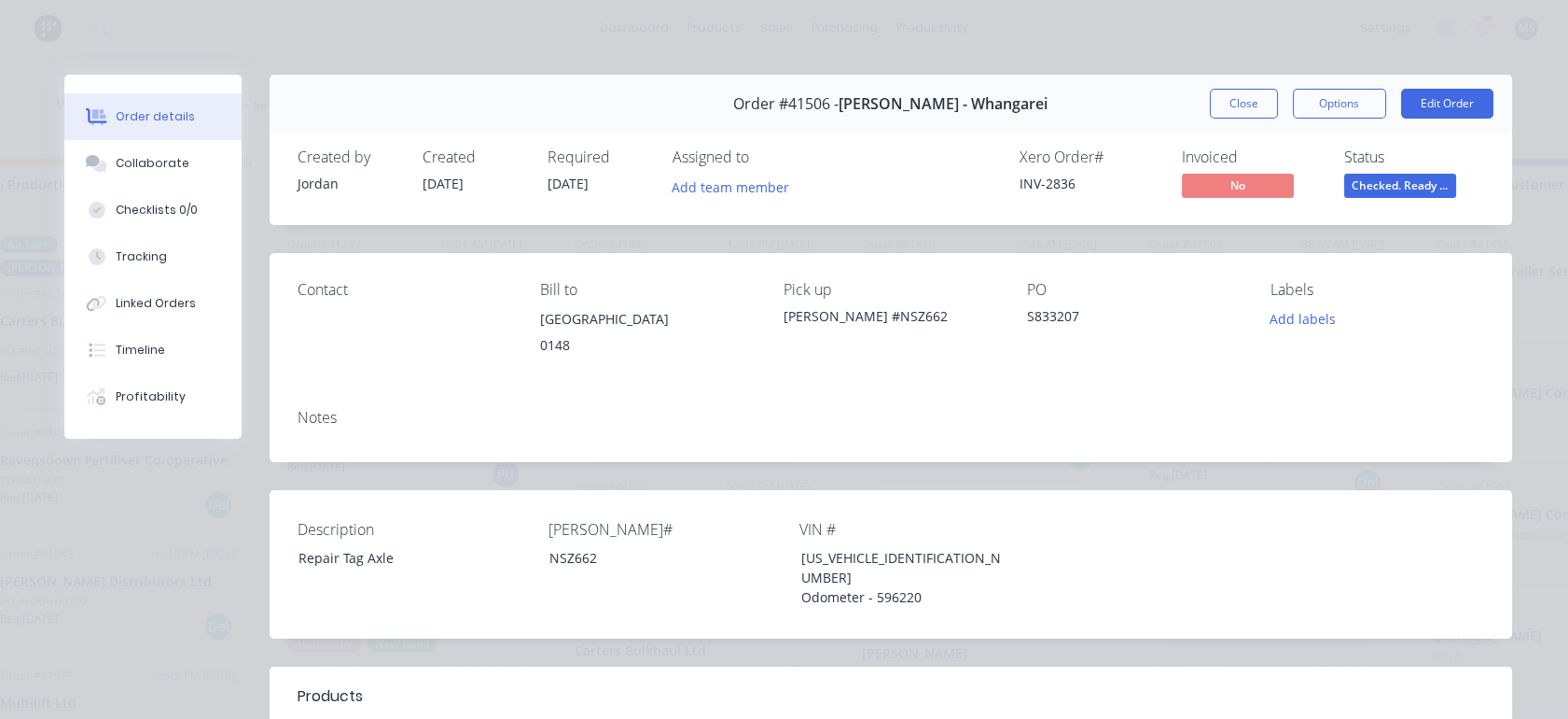
click at [1231, 103] on button "Close" at bounding box center [1244, 104] width 68 height 30
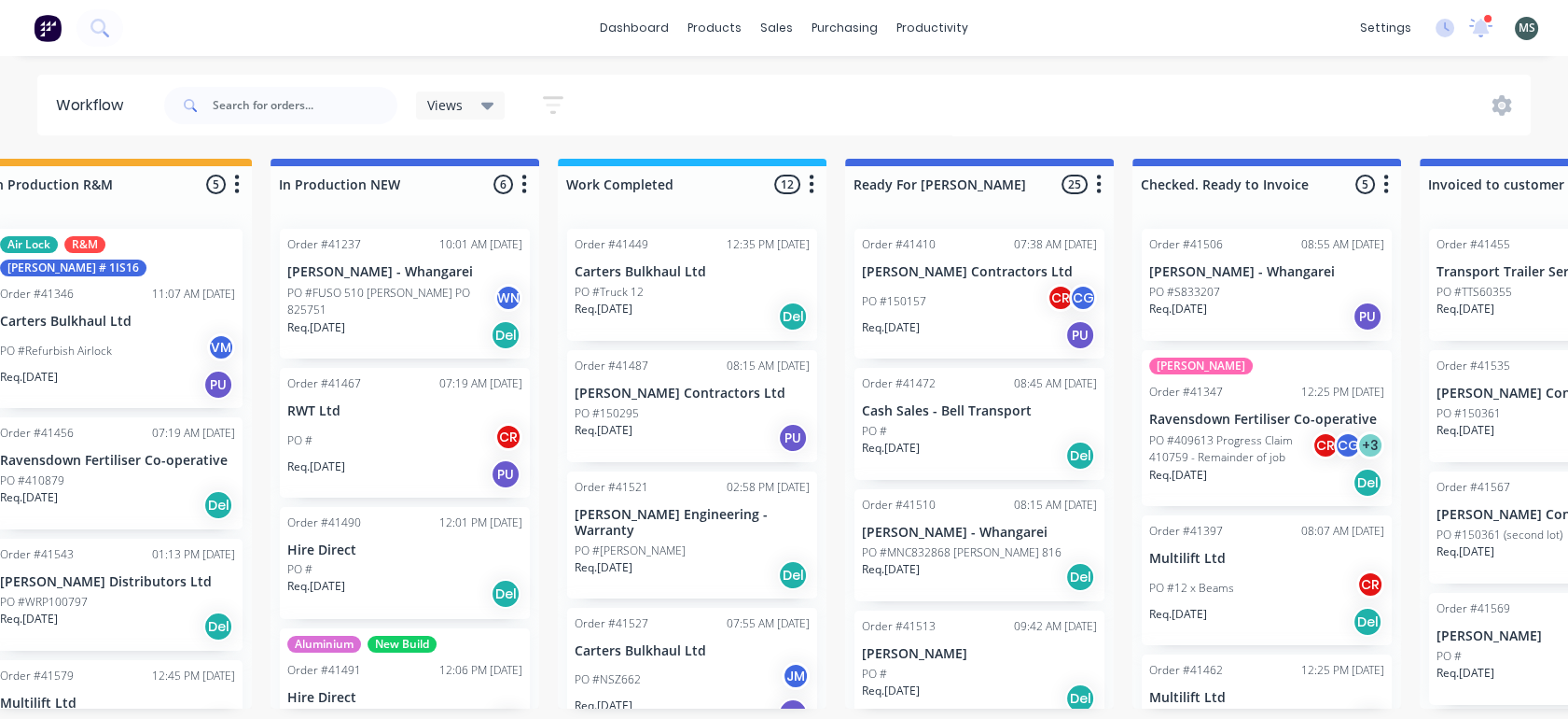
click at [928, 547] on p "PO #MNC832868 [PERSON_NAME] 816" at bounding box center [962, 552] width 199 height 17
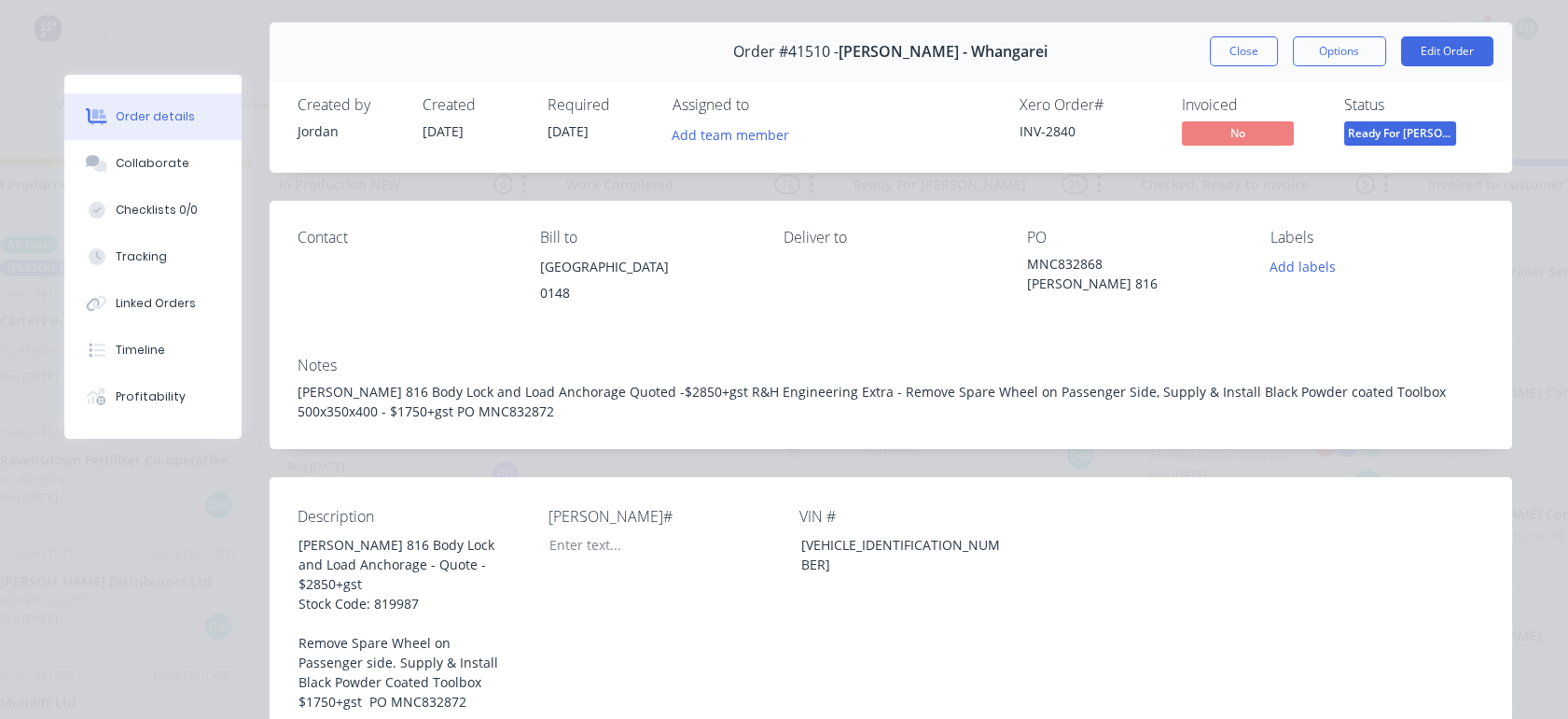
scroll to position [0, 0]
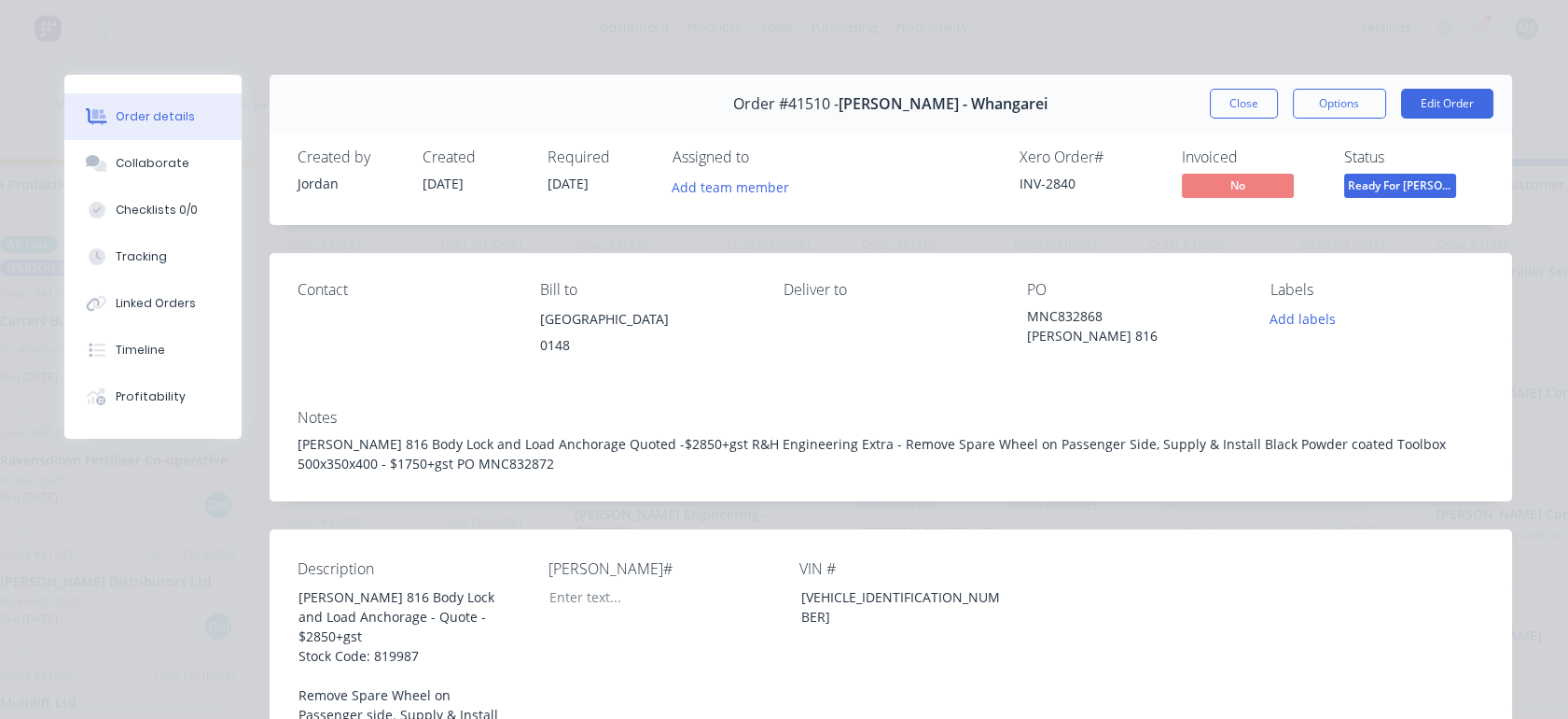
click at [1433, 104] on button "Edit Order" at bounding box center [1447, 104] width 93 height 30
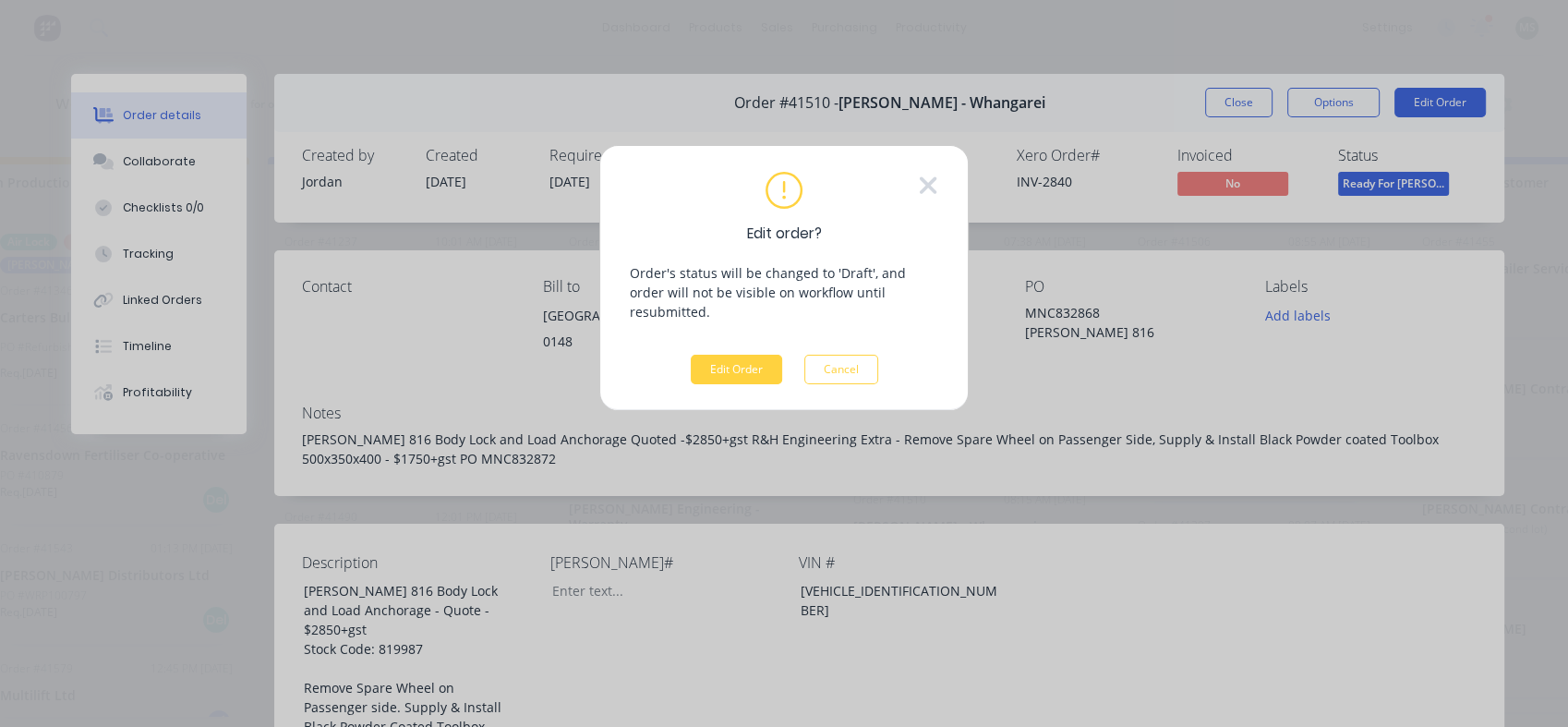
click at [710, 354] on button "Edit Order" at bounding box center [736, 369] width 92 height 30
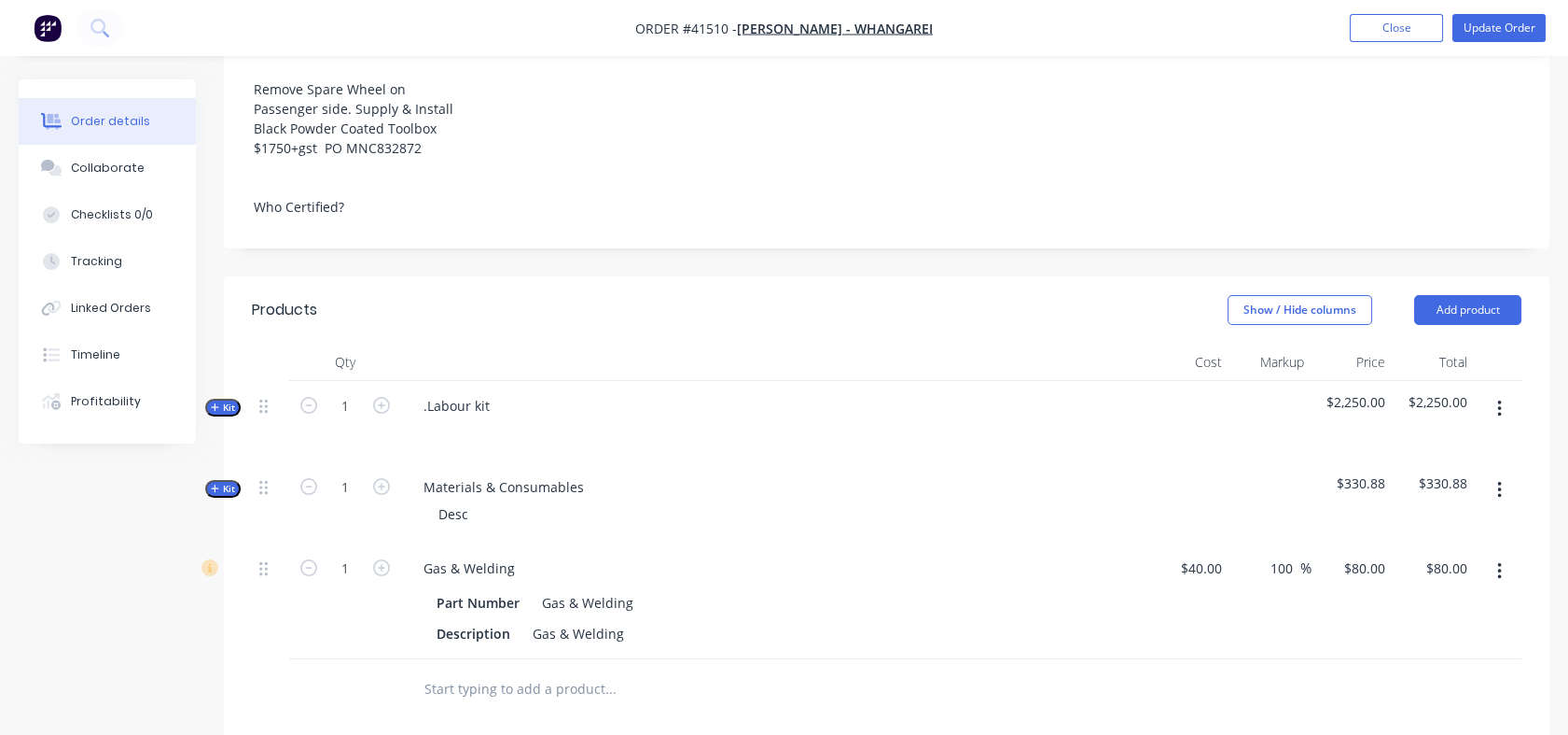
scroll to position [661, 0]
click at [229, 401] on span "Kit" at bounding box center [223, 404] width 24 height 14
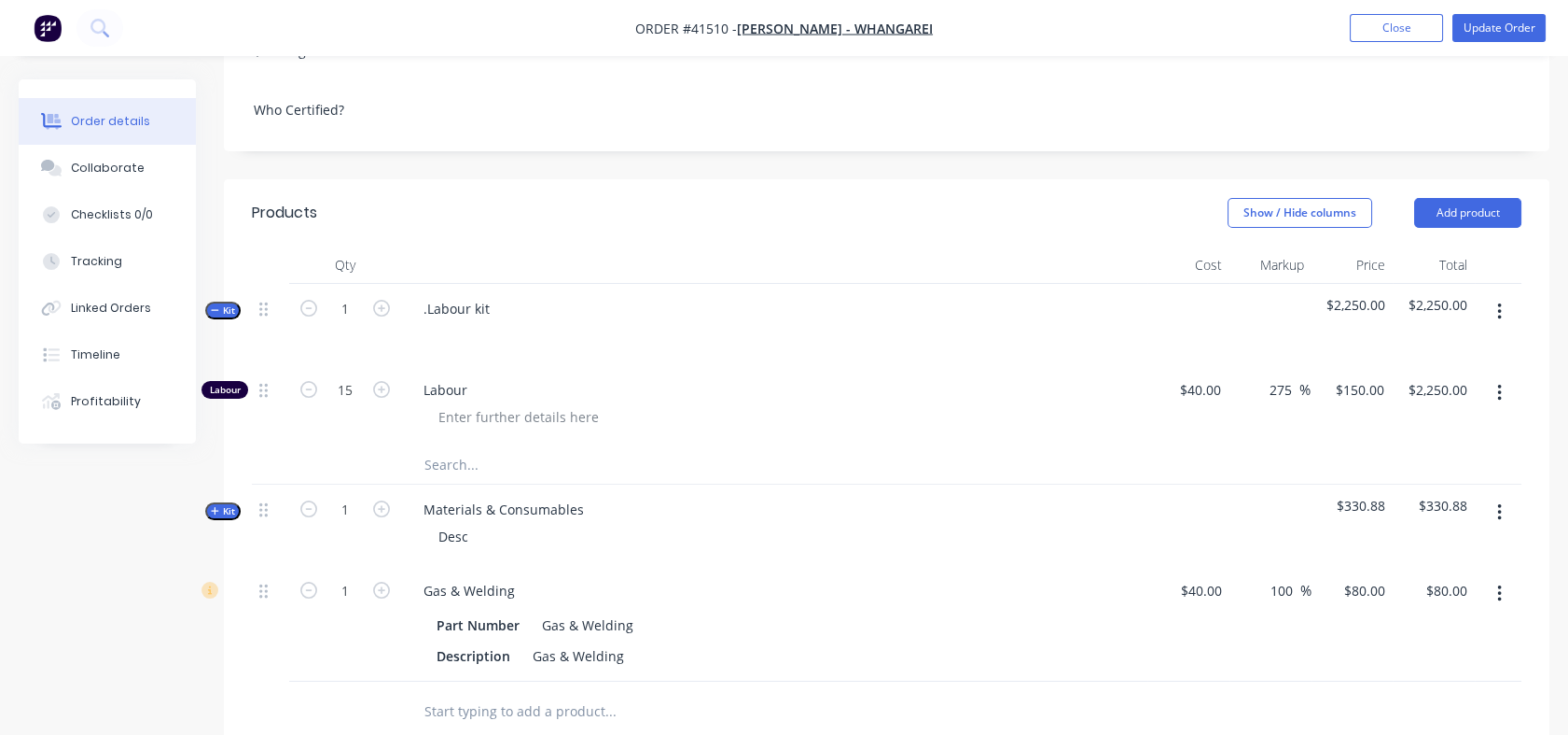
scroll to position [747, 0]
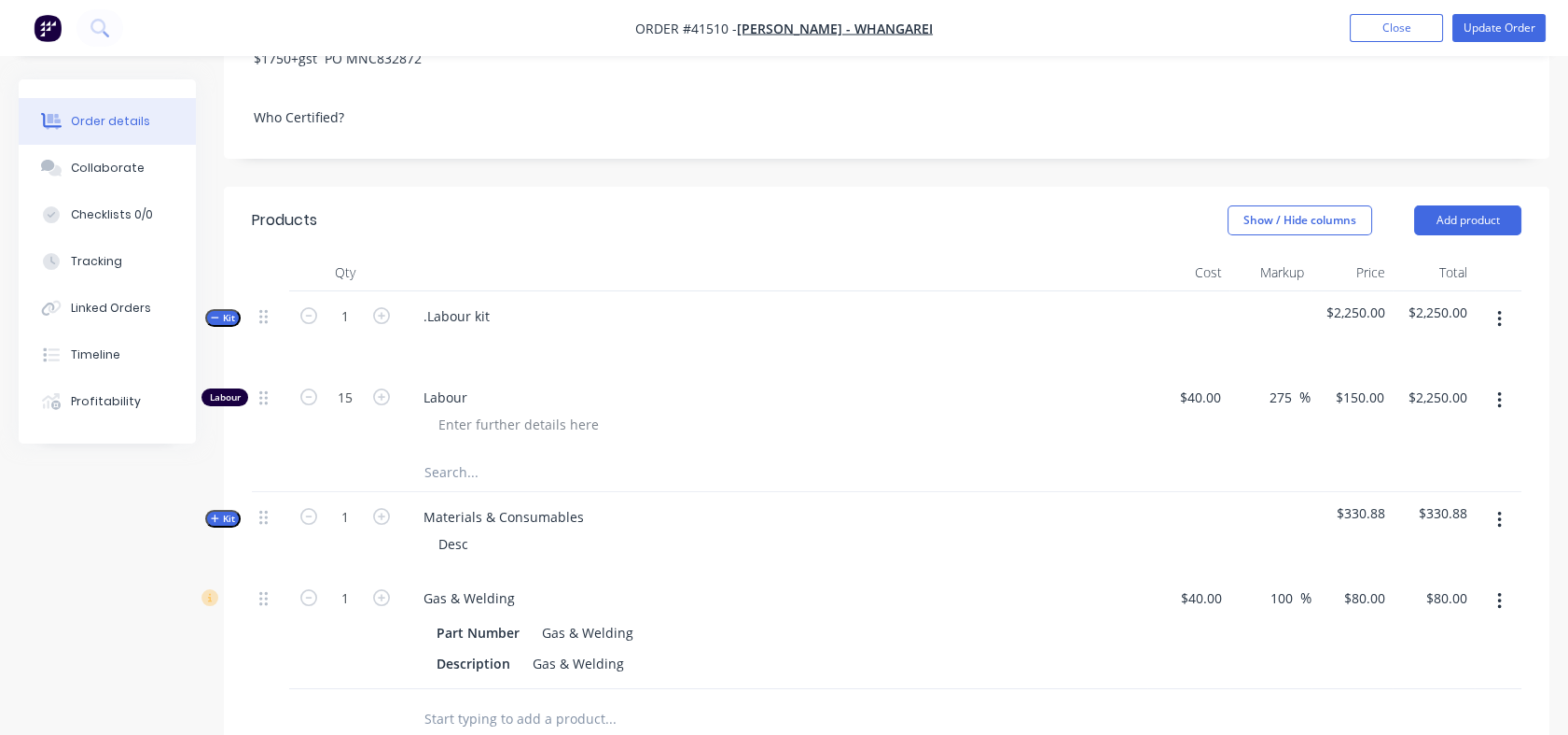
click at [1461, 212] on button "Add product" at bounding box center [1468, 220] width 108 height 30
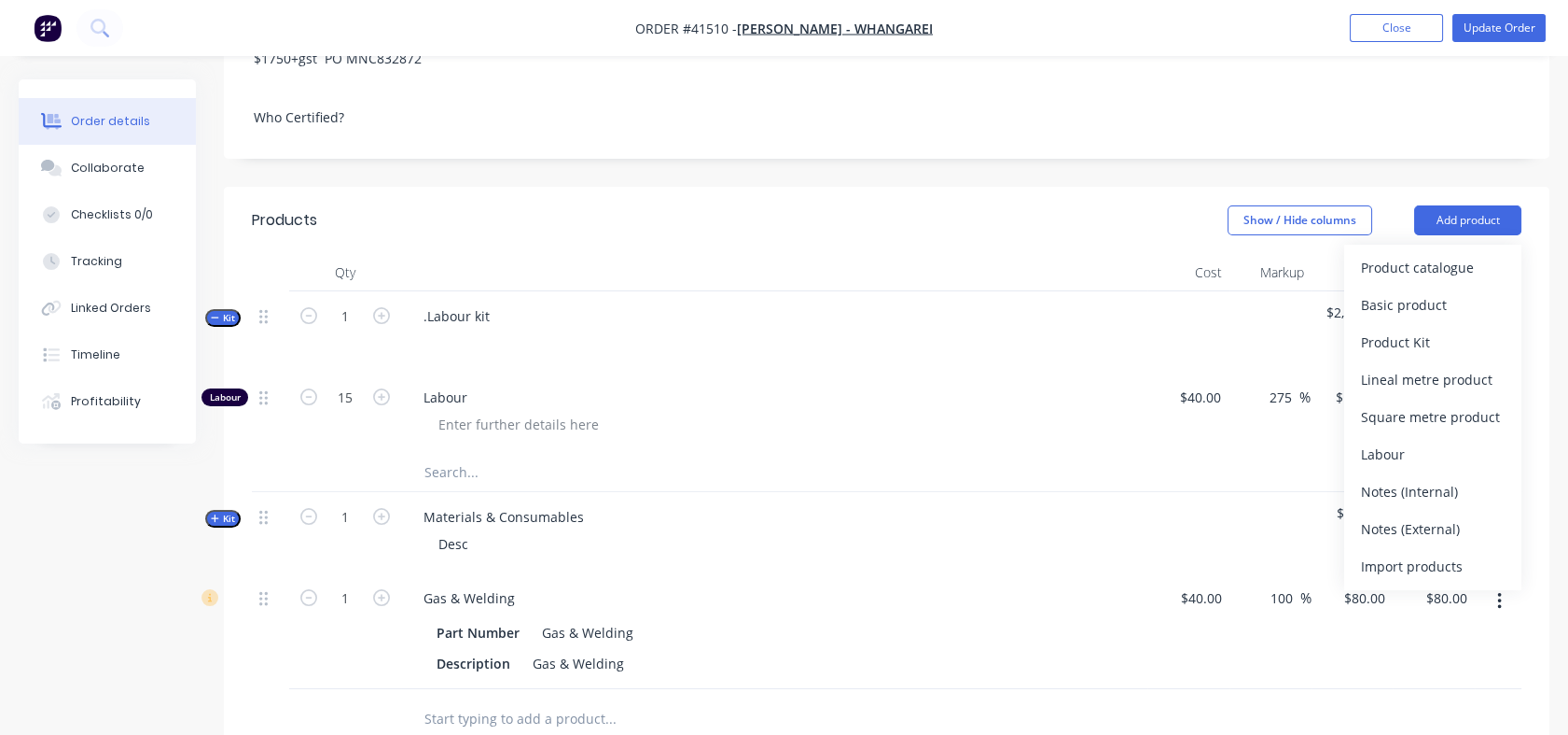
click at [1393, 338] on div "Product Kit" at bounding box center [1433, 341] width 144 height 27
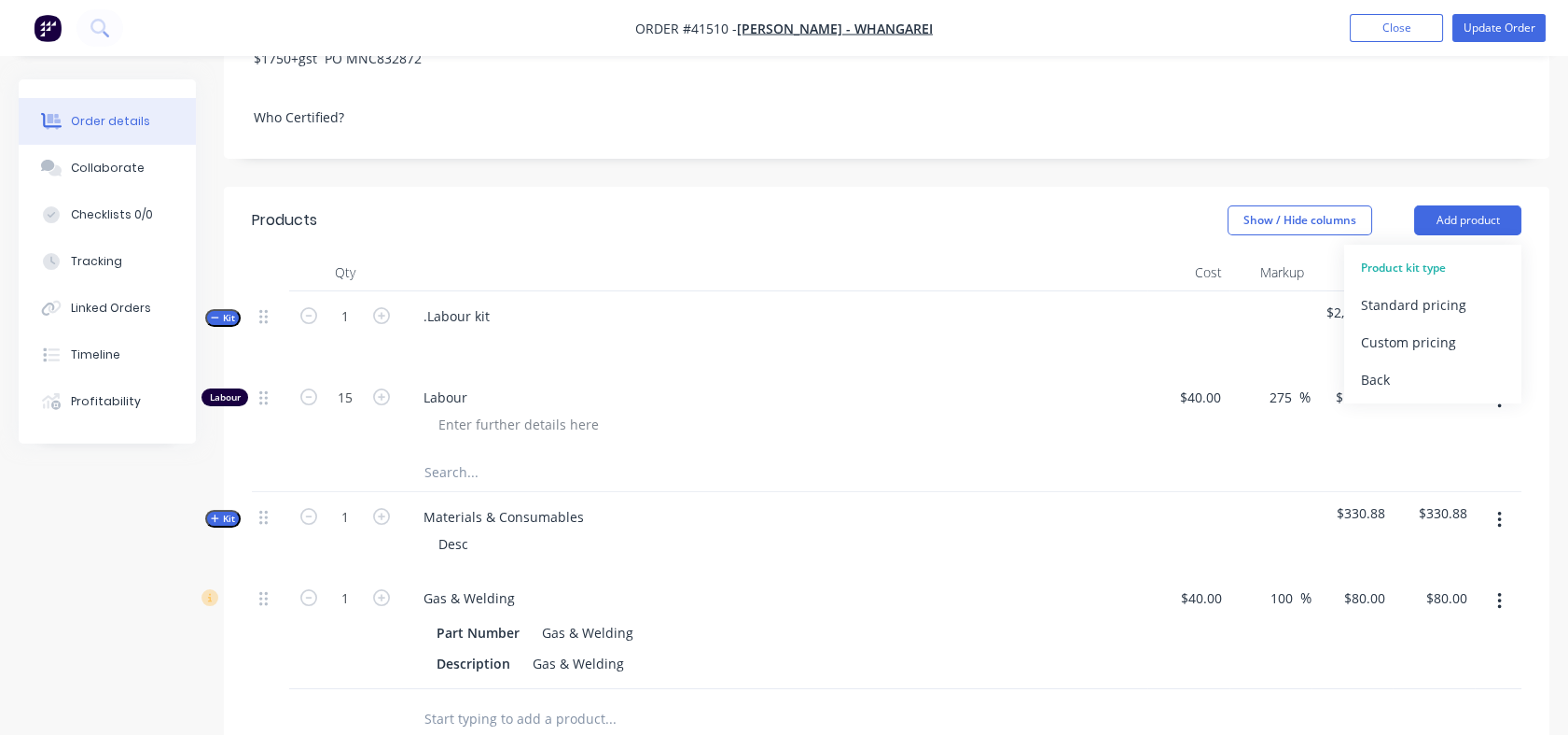
click at [1367, 376] on div "Back" at bounding box center [1433, 379] width 144 height 27
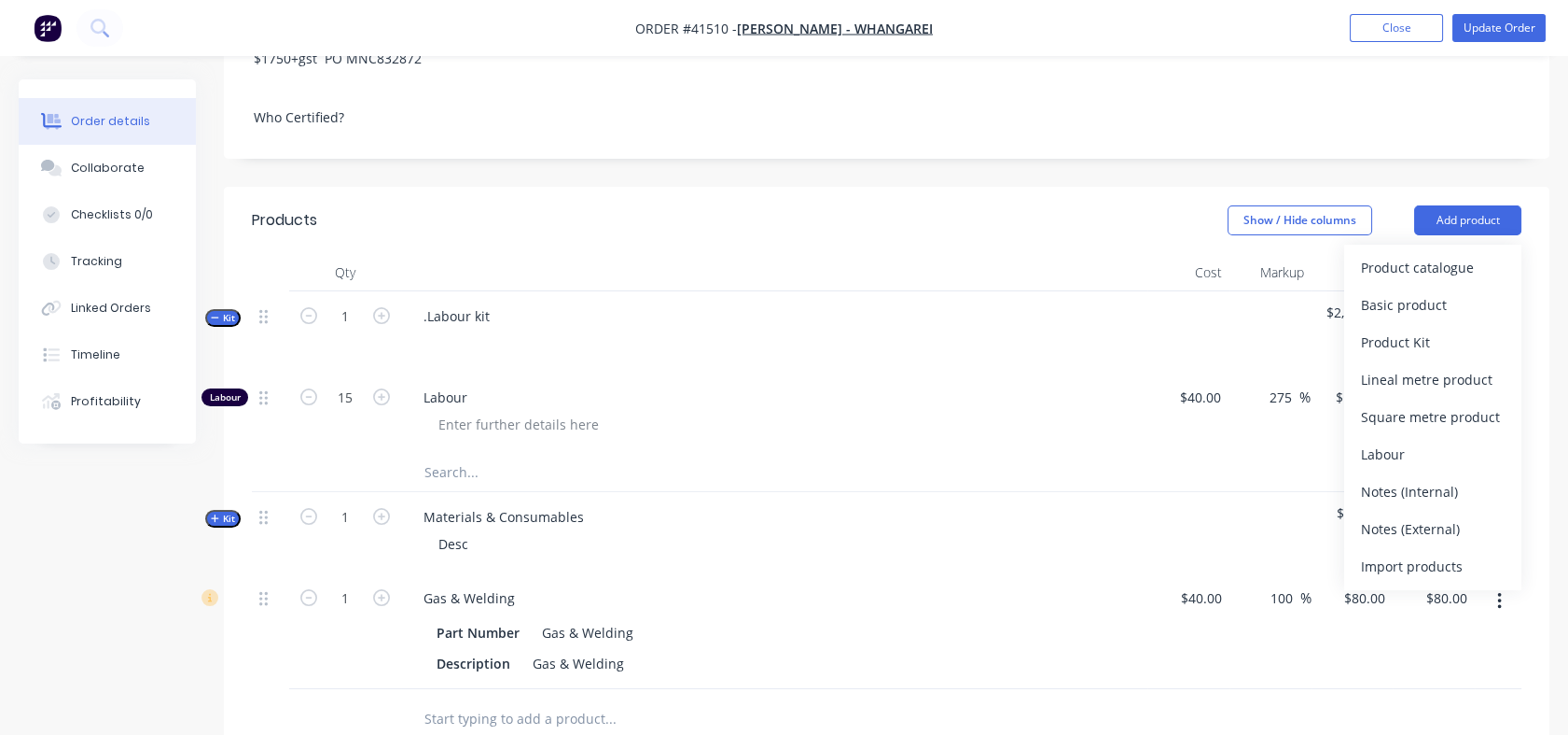
click at [1388, 308] on div "Basic product" at bounding box center [1433, 304] width 144 height 27
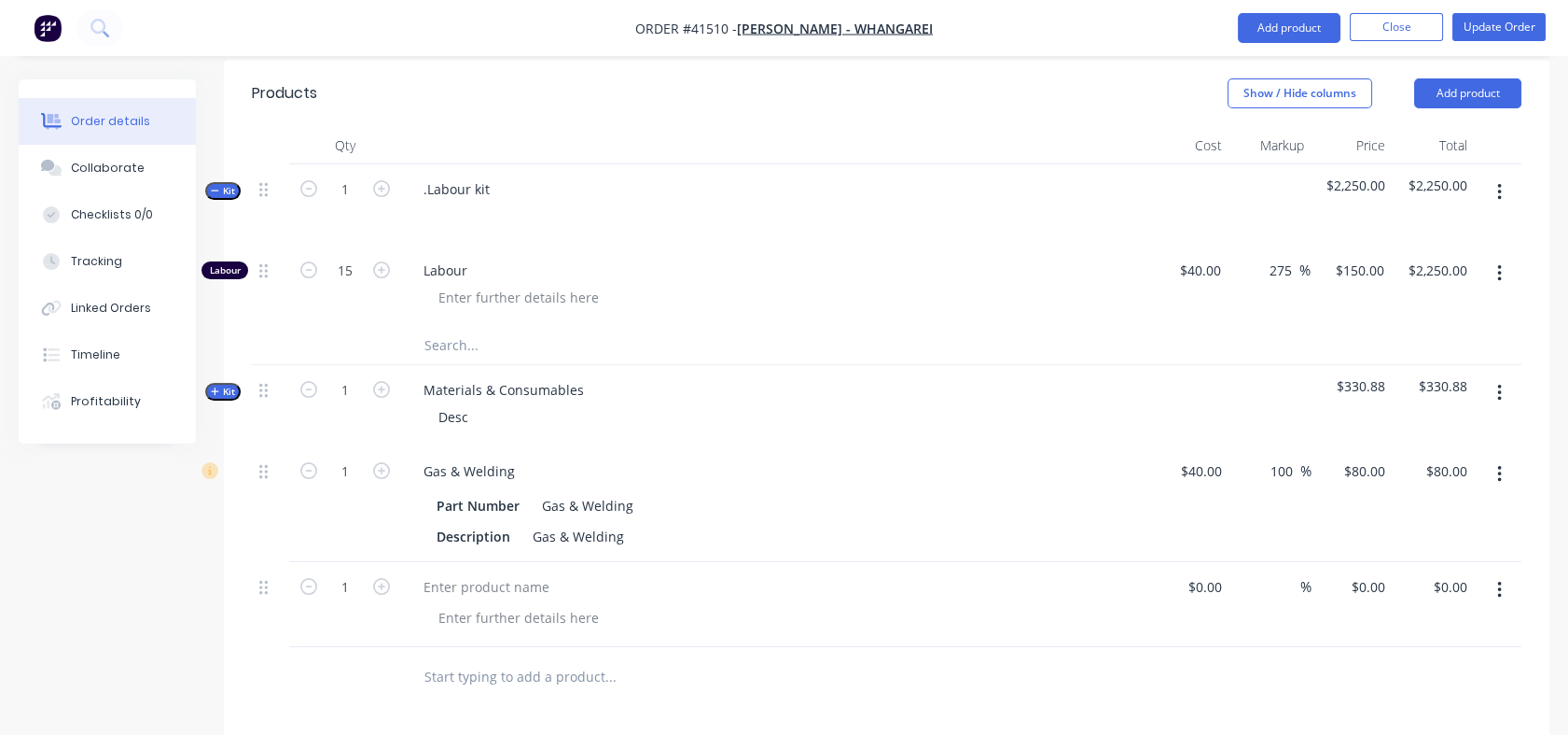
scroll to position [1098, 0]
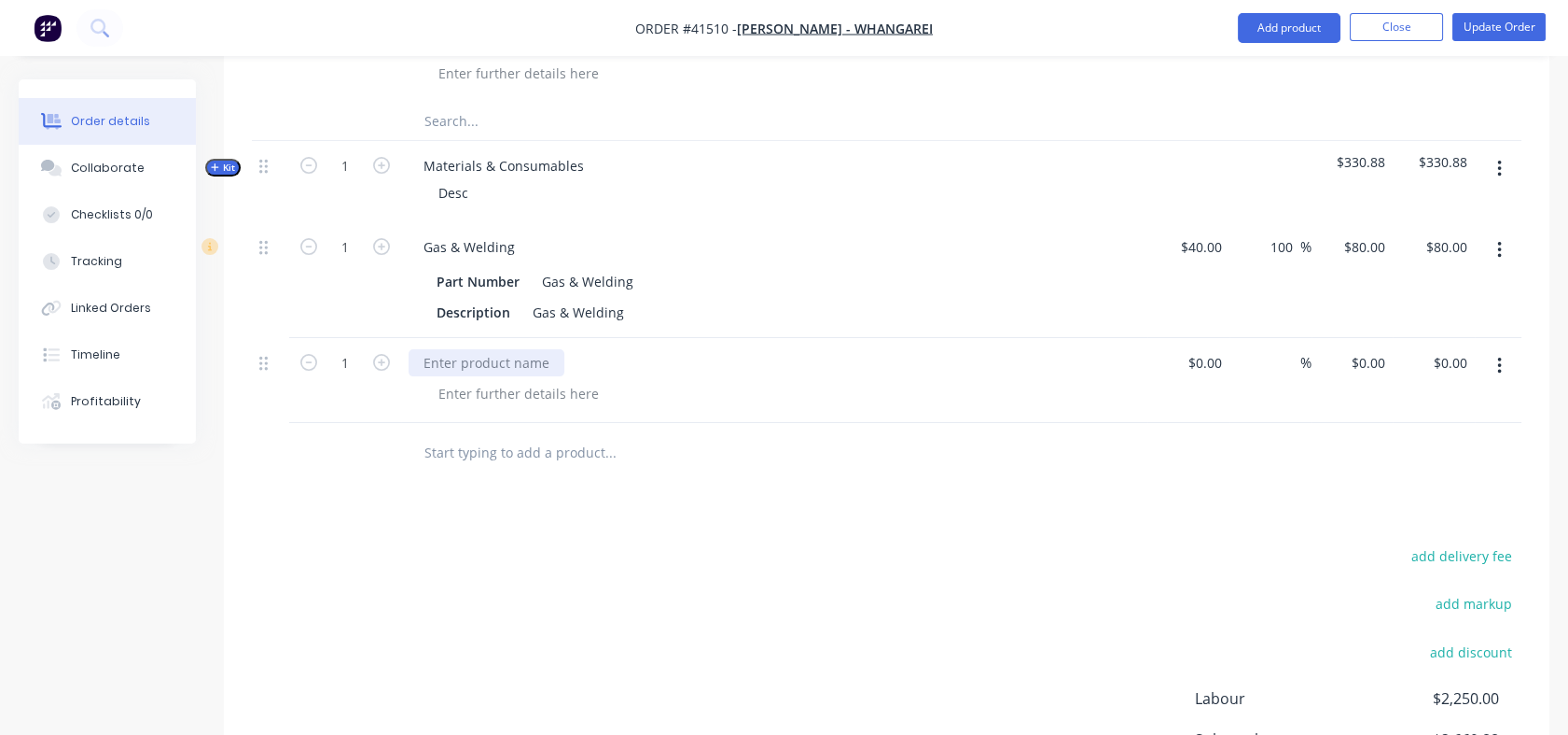
click at [433, 349] on div at bounding box center [486, 362] width 156 height 27
click at [446, 445] on input "text" at bounding box center [610, 452] width 373 height 37
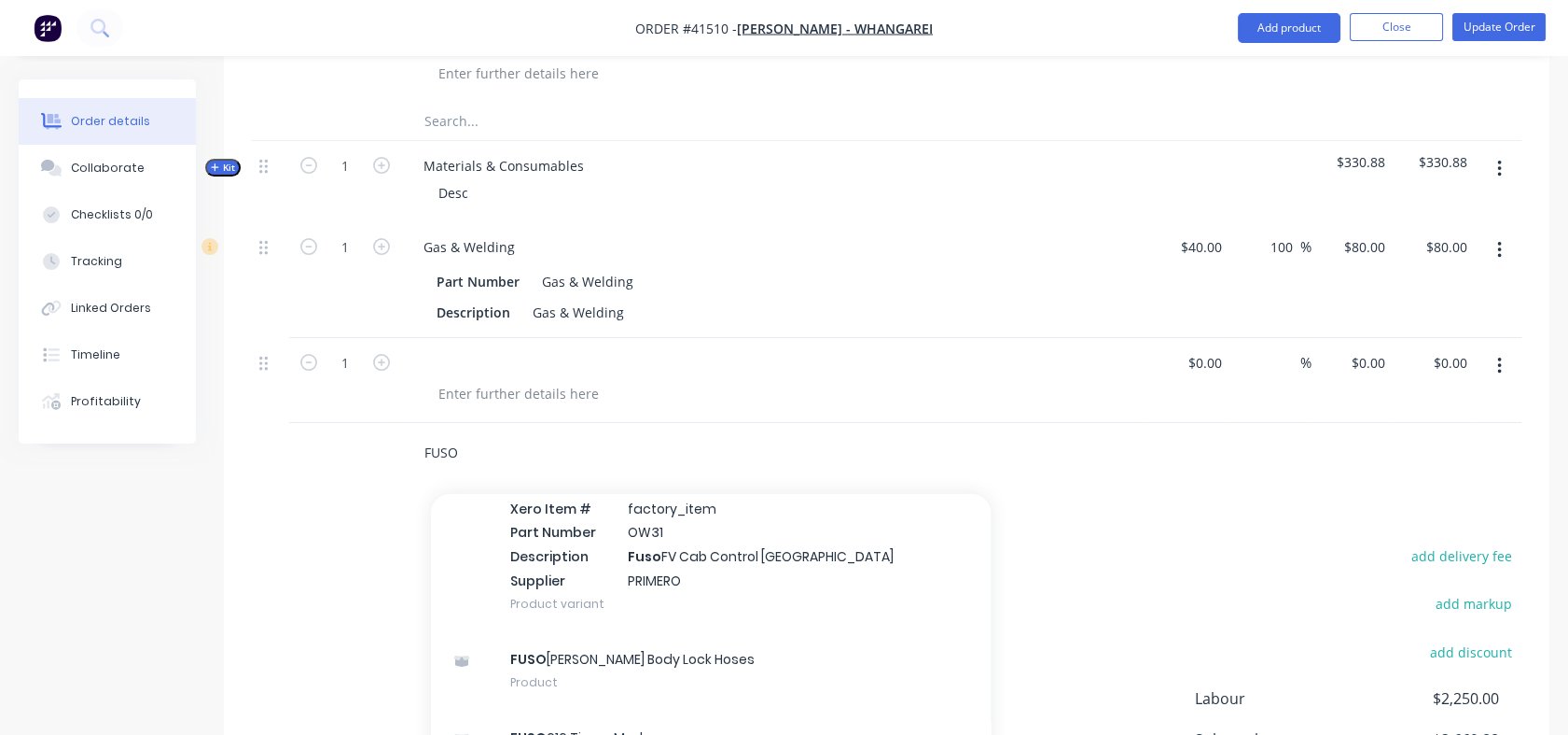
scroll to position [273, 0]
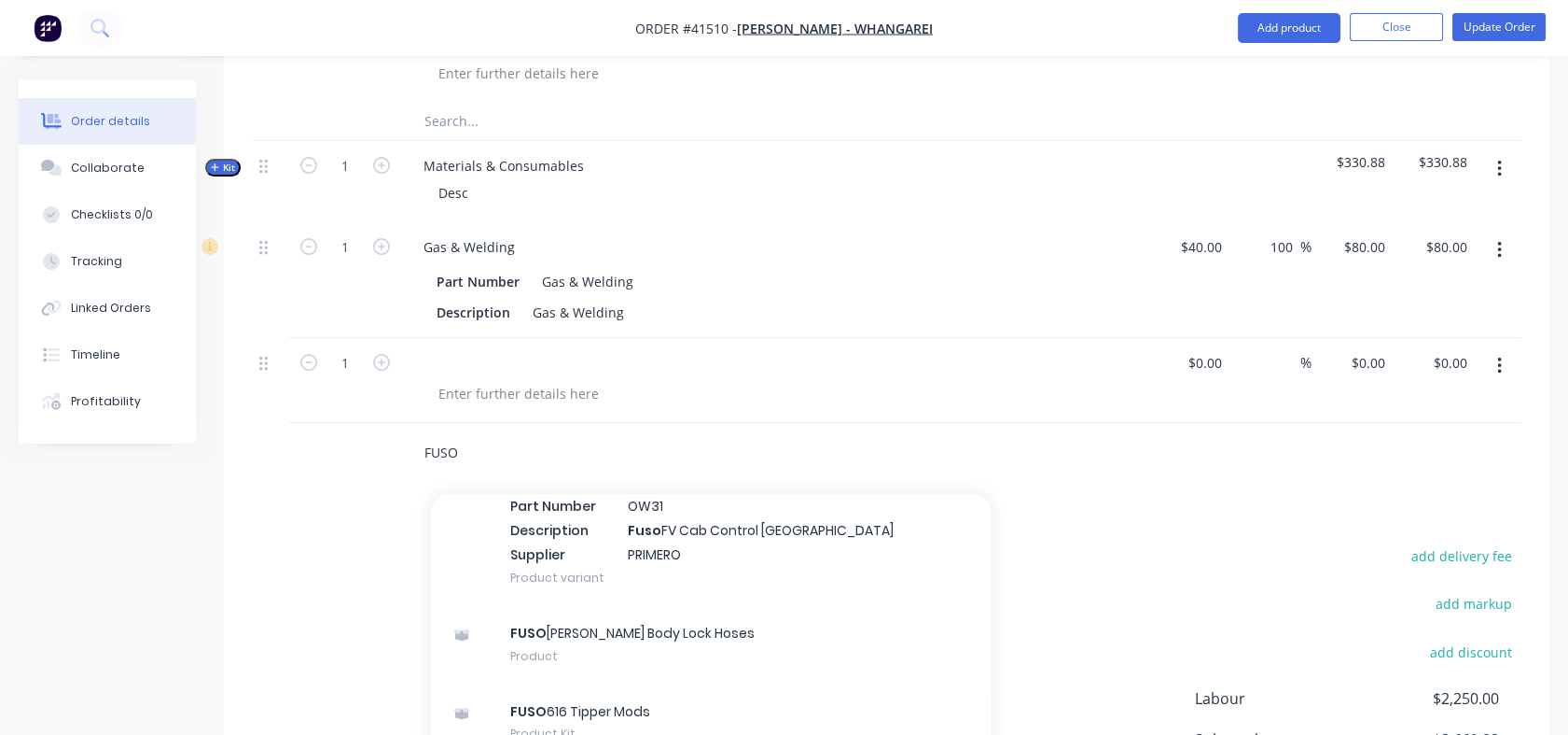
type input "FUSO"
click at [572, 718] on div "FUSO 616 Tipper Mods Product Kit" at bounding box center [711, 722] width 560 height 79
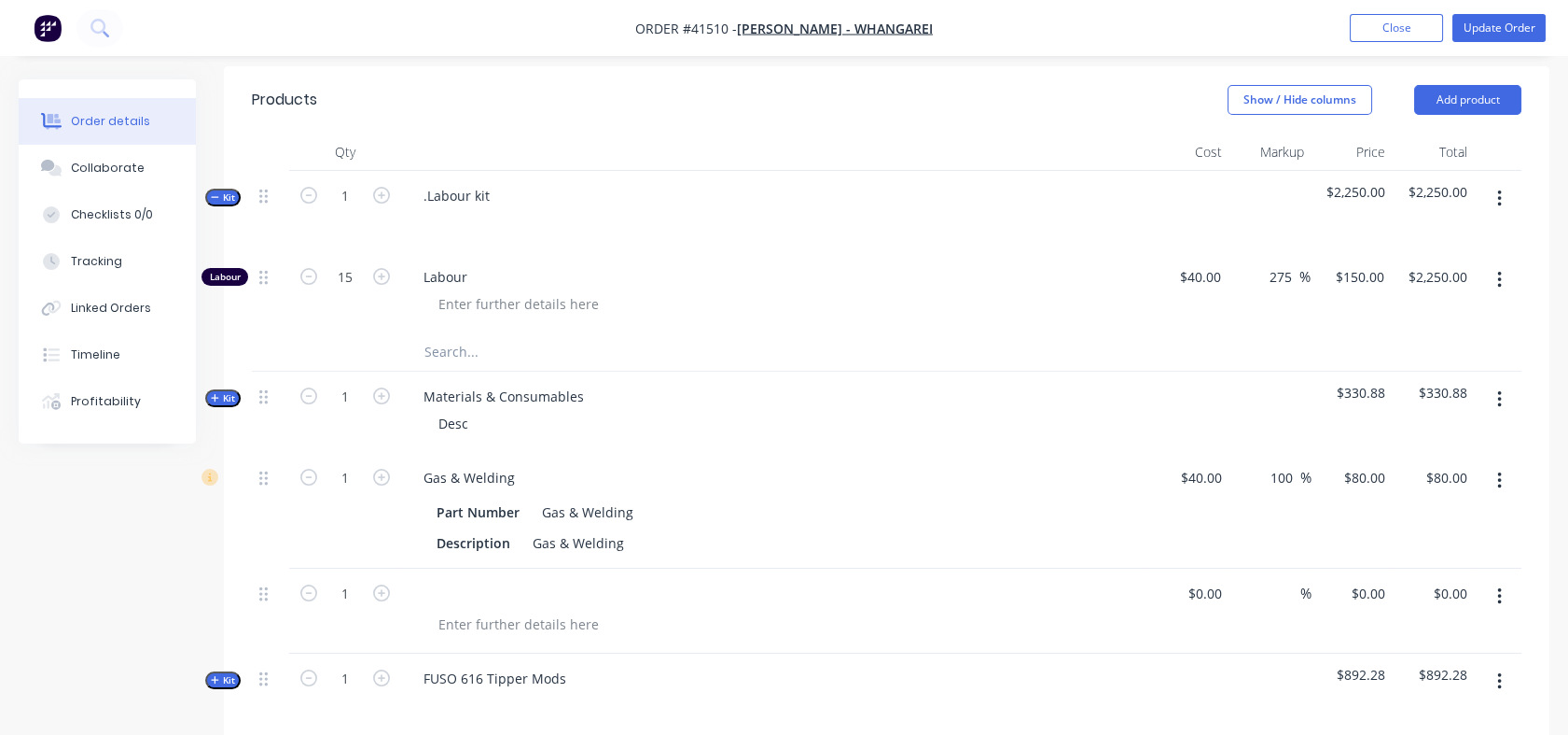
scroll to position [847, 0]
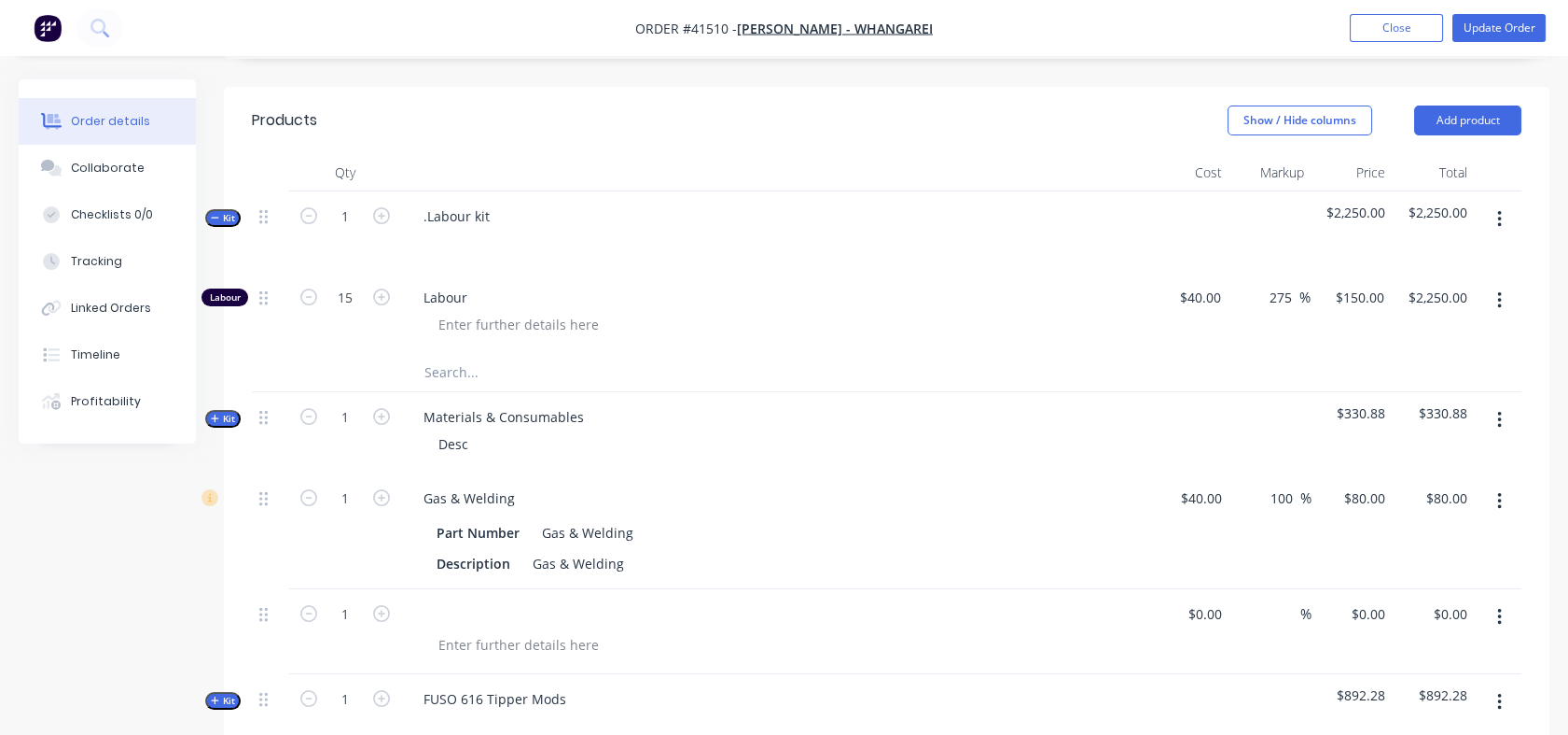
click at [214, 421] on icon "button" at bounding box center [214, 418] width 7 height 7
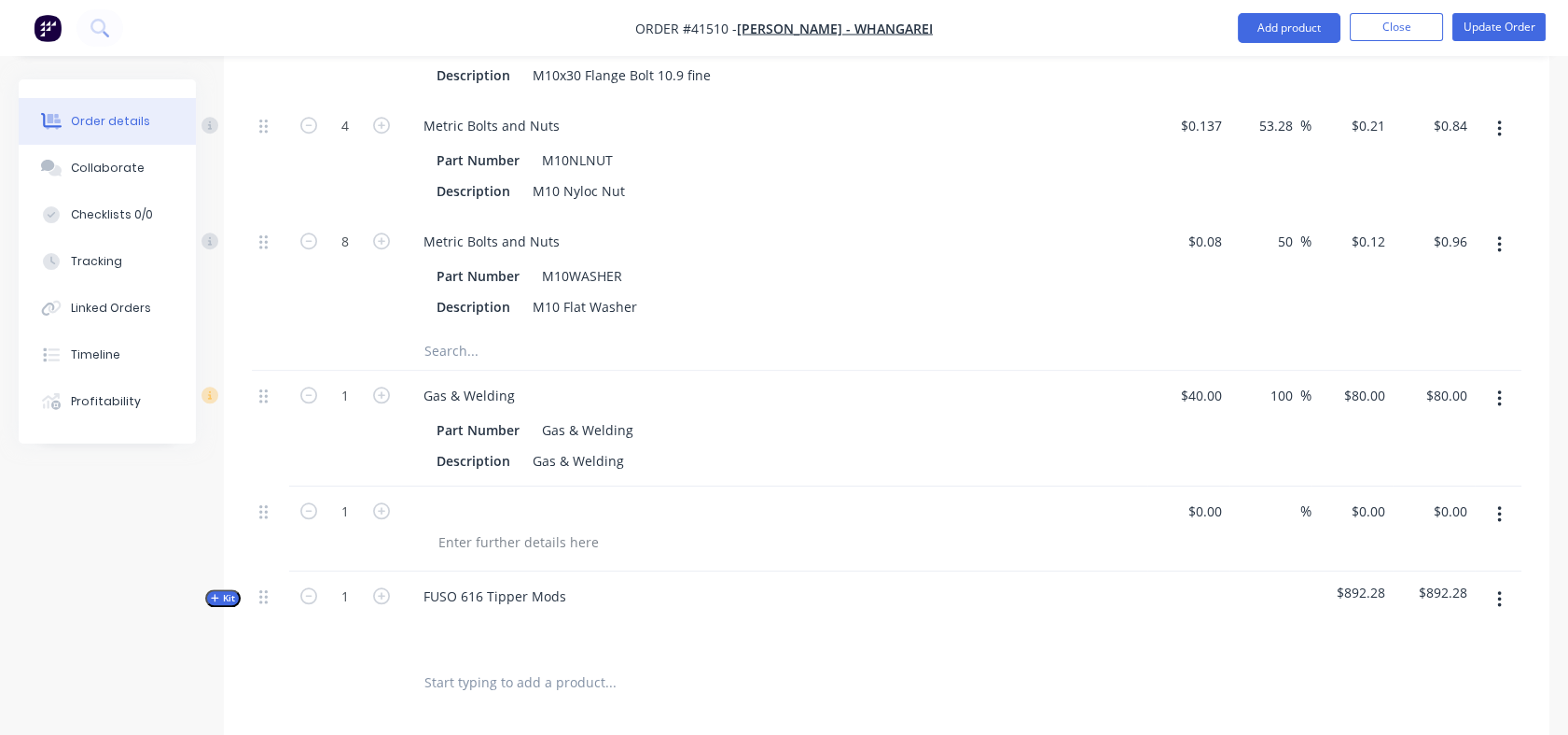
scroll to position [3308, 0]
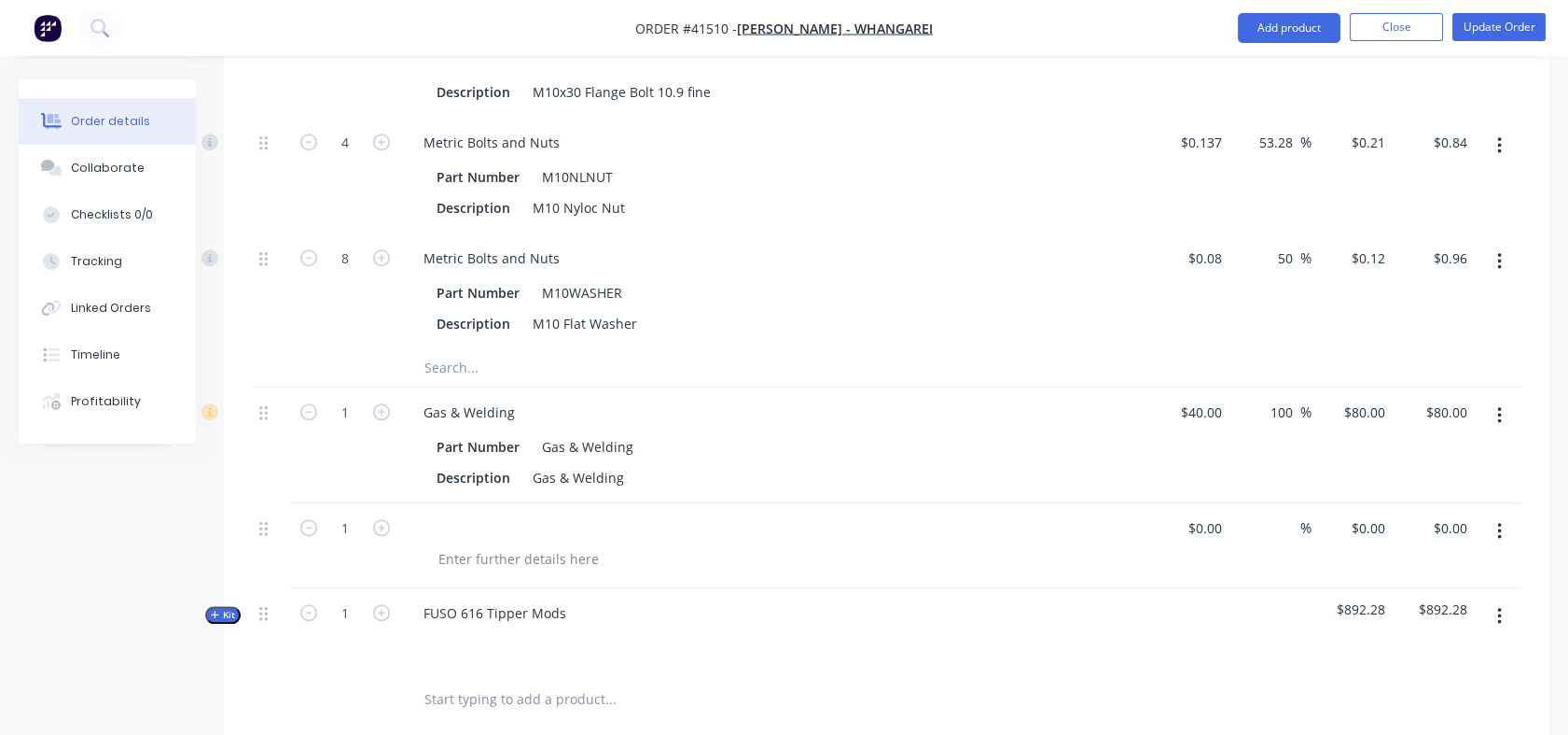
click at [1500, 608] on icon "button" at bounding box center [1499, 615] width 5 height 21
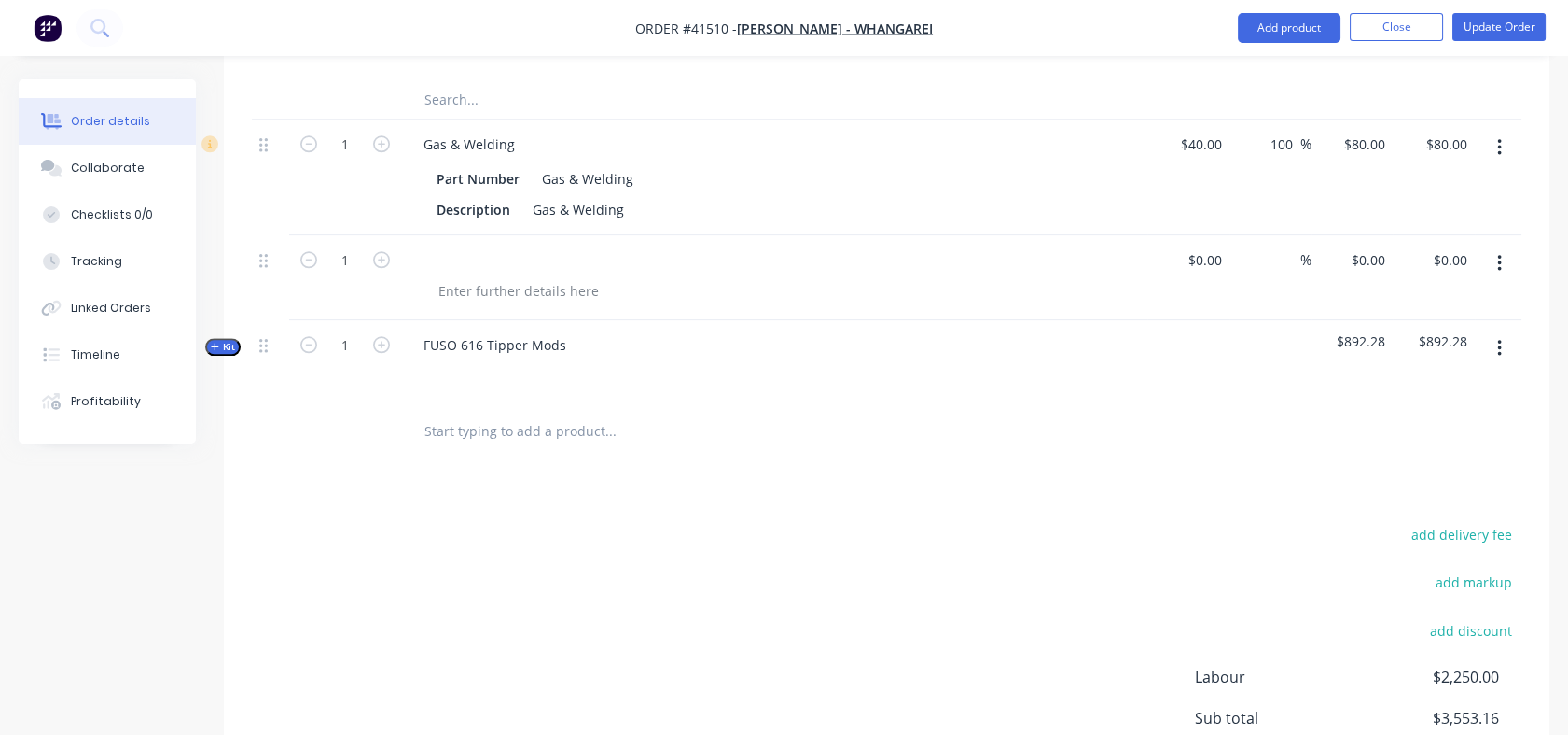
scroll to position [3526, 0]
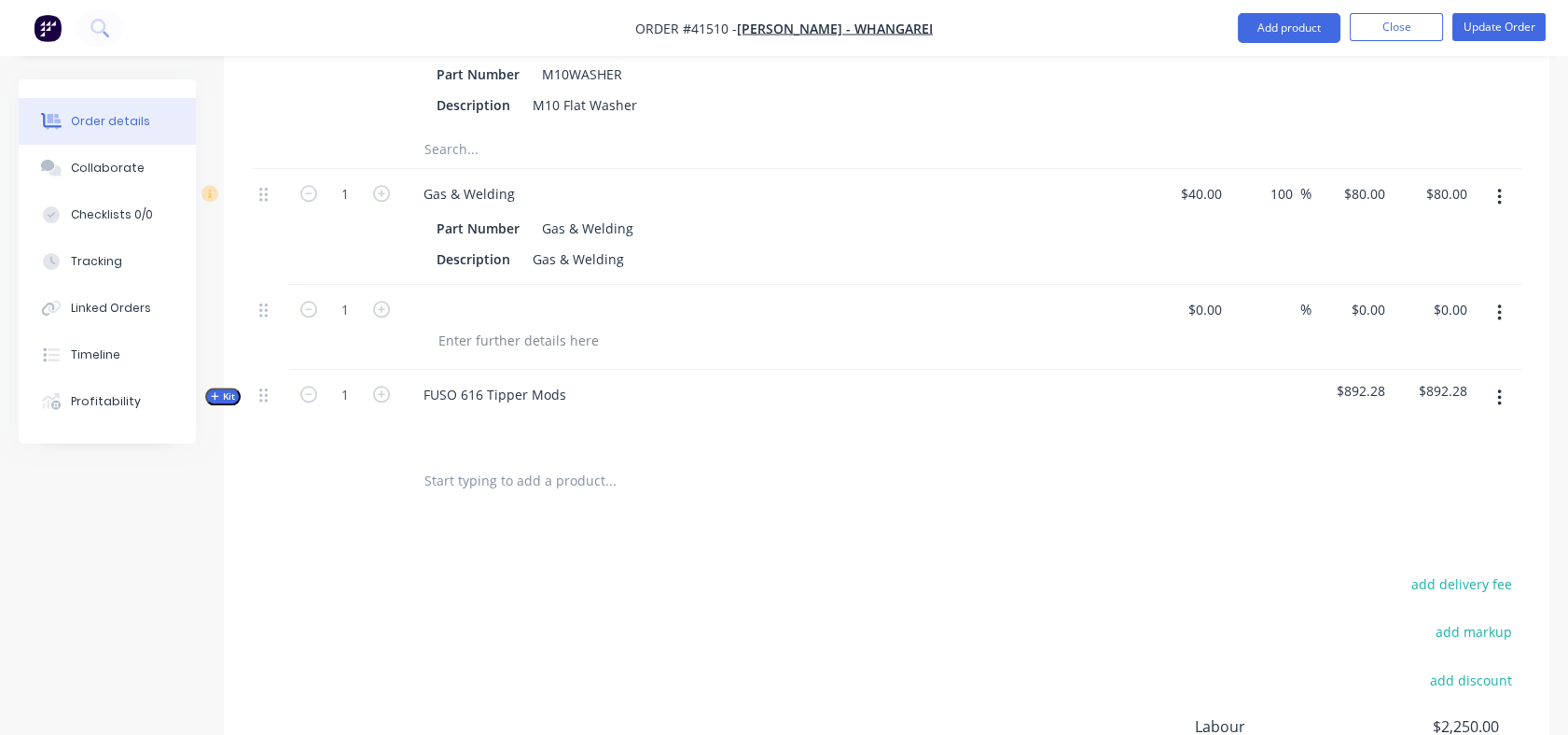
click at [1500, 400] on icon "button" at bounding box center [1499, 397] width 4 height 17
click at [1383, 550] on div "Delete" at bounding box center [1433, 558] width 144 height 27
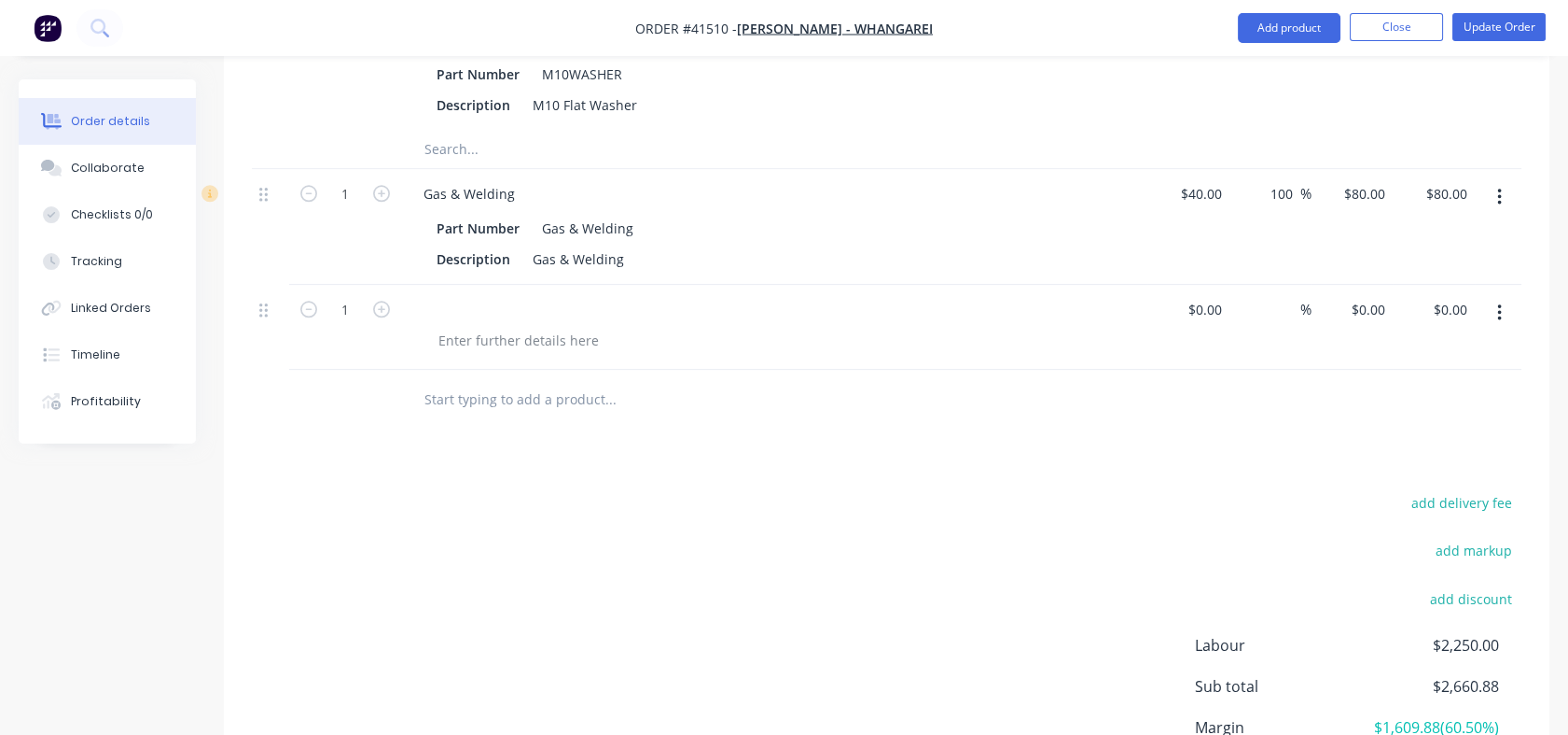
click at [1495, 311] on button "button" at bounding box center [1500, 313] width 44 height 34
click at [1366, 470] on div "Delete" at bounding box center [1433, 473] width 144 height 27
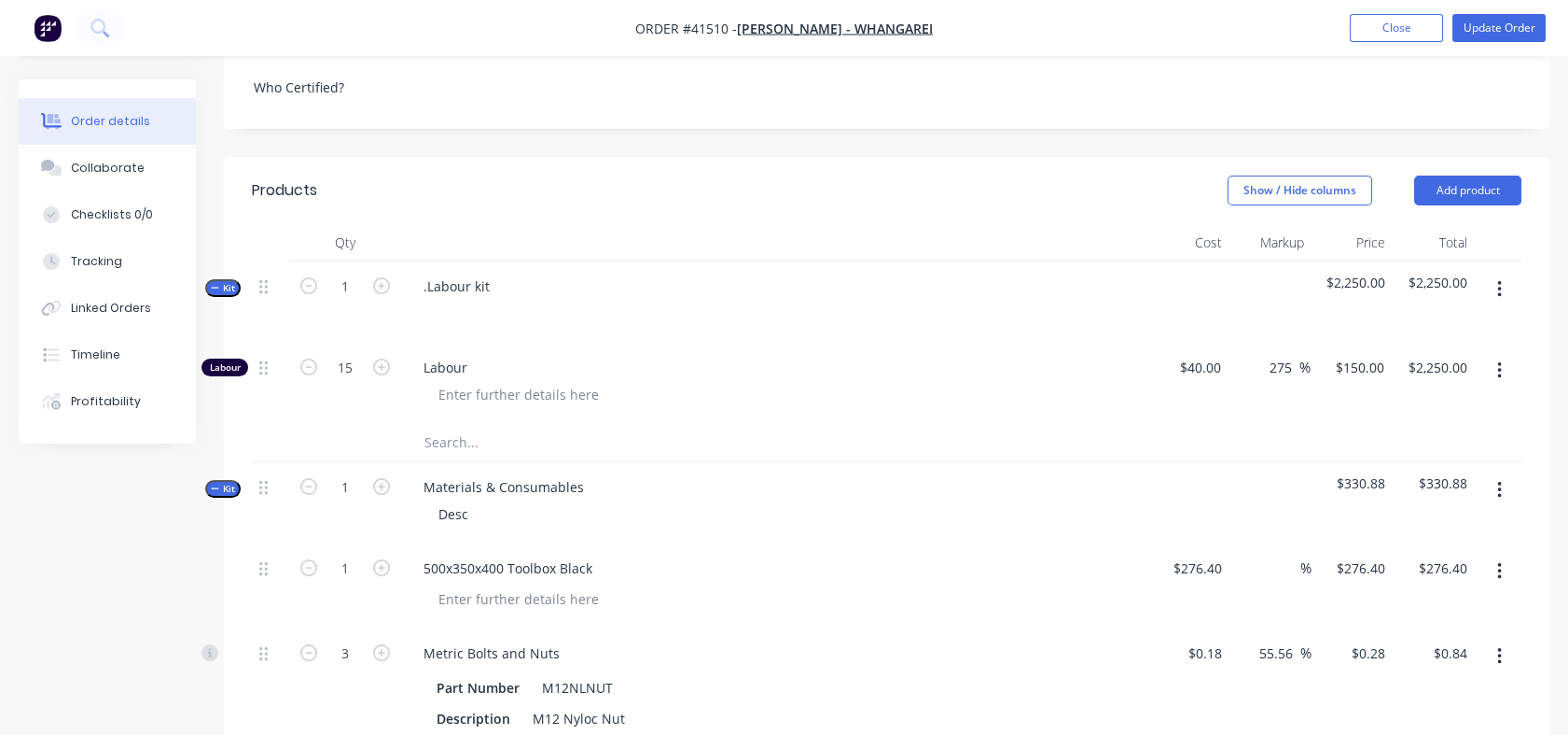
scroll to position [793, 0]
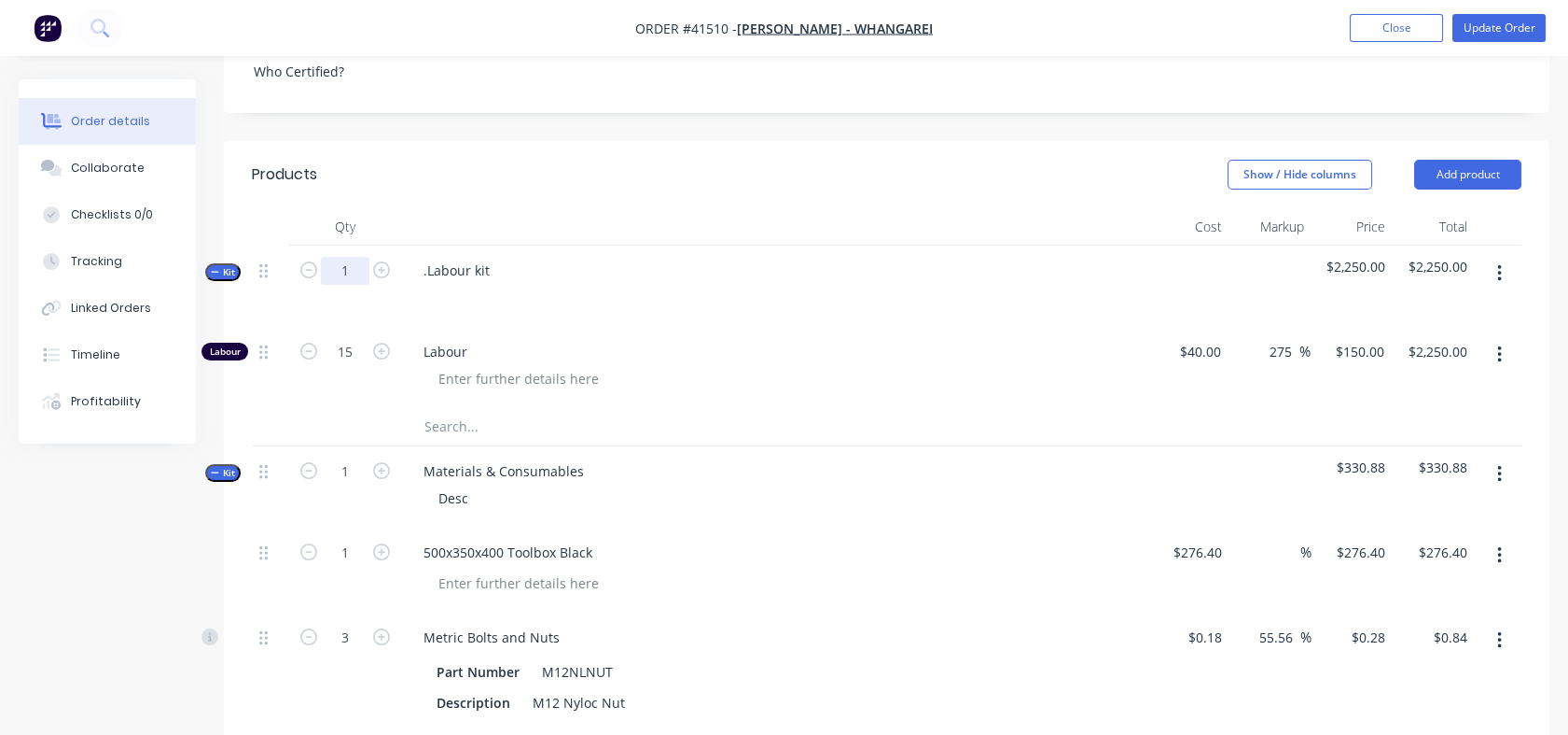
click at [352, 279] on input "1" at bounding box center [345, 270] width 49 height 28
type input "15"
click at [511, 317] on div ".Labour kit" at bounding box center [774, 285] width 747 height 81
type input "225"
type input "$33,750.00"
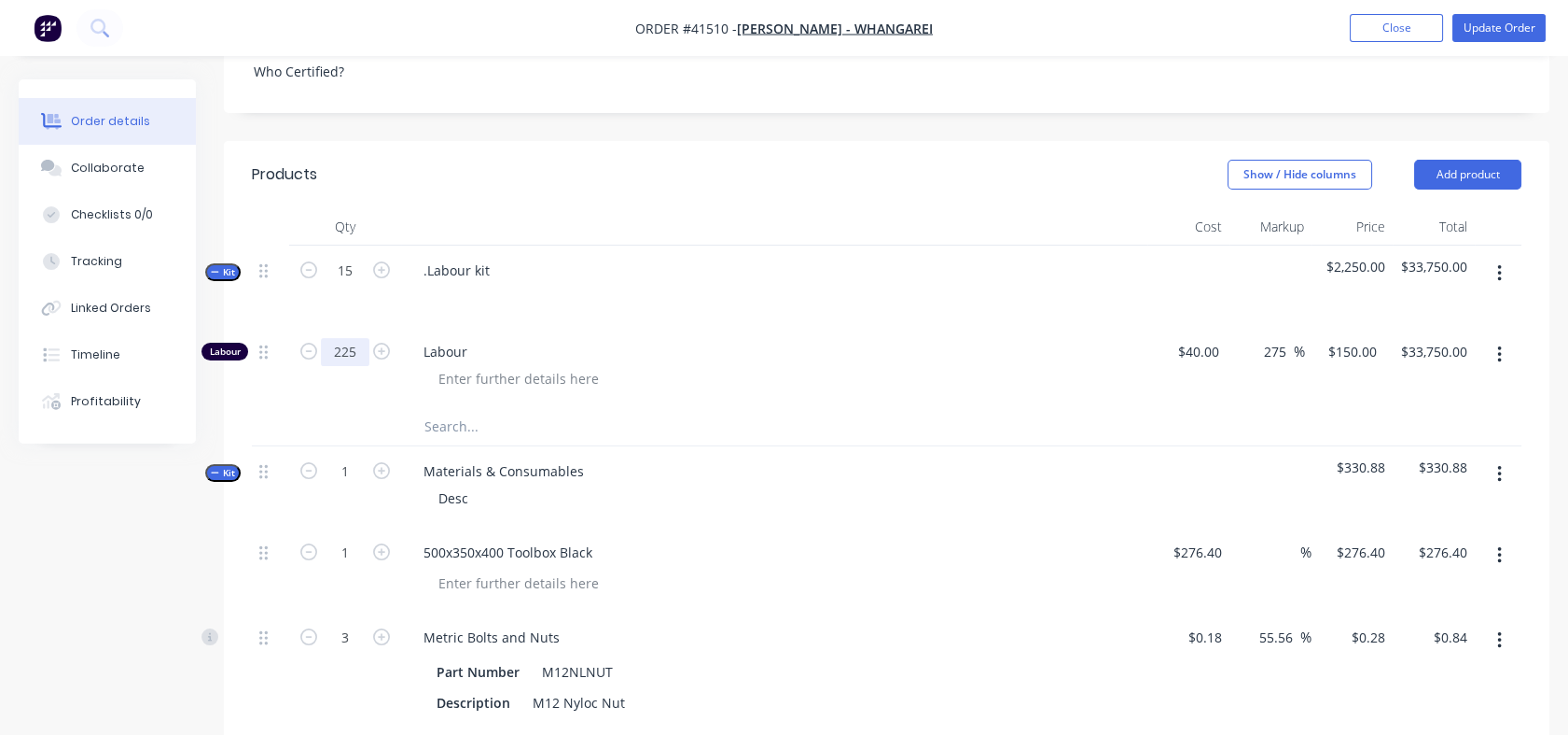
click at [359, 357] on input "225" at bounding box center [345, 352] width 49 height 28
type input "15"
type input "$2,250.00"
click at [441, 384] on div at bounding box center [518, 378] width 190 height 27
click at [501, 264] on div ".Labour kit" at bounding box center [457, 269] width 96 height 27
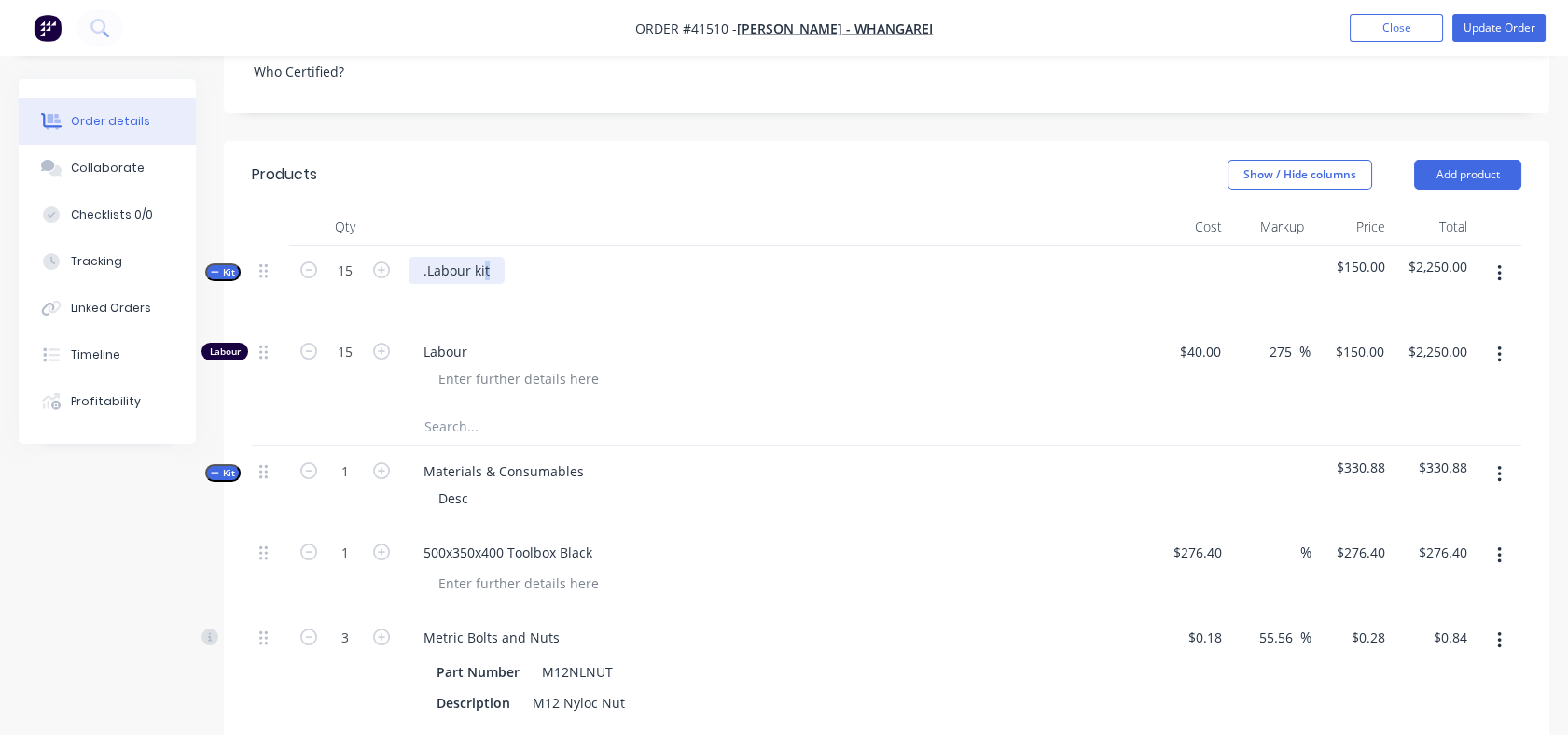
drag, startPoint x: 502, startPoint y: 264, endPoint x: 485, endPoint y: 264, distance: 17.0
click at [485, 264] on div ".Labour kit" at bounding box center [457, 269] width 96 height 27
drag, startPoint x: 492, startPoint y: 264, endPoint x: 419, endPoint y: 265, distance: 73.0
click at [419, 265] on div ".Labour kit" at bounding box center [457, 269] width 96 height 27
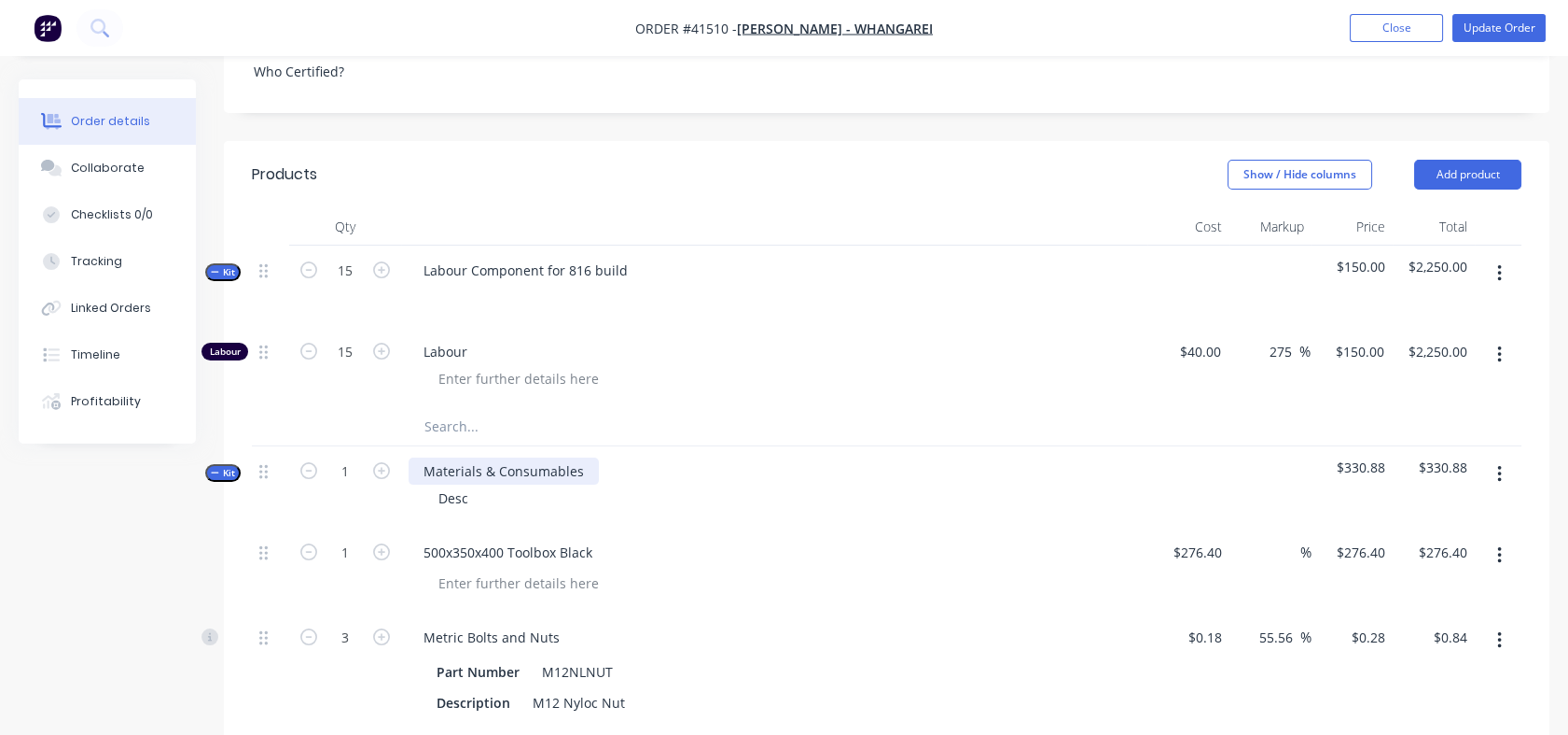
click at [586, 475] on div "Materials & Consumables" at bounding box center [503, 471] width 190 height 27
drag, startPoint x: 586, startPoint y: 475, endPoint x: 426, endPoint y: 479, distance: 160.0
click at [426, 479] on div "Materials & Consumables" at bounding box center [503, 471] width 190 height 27
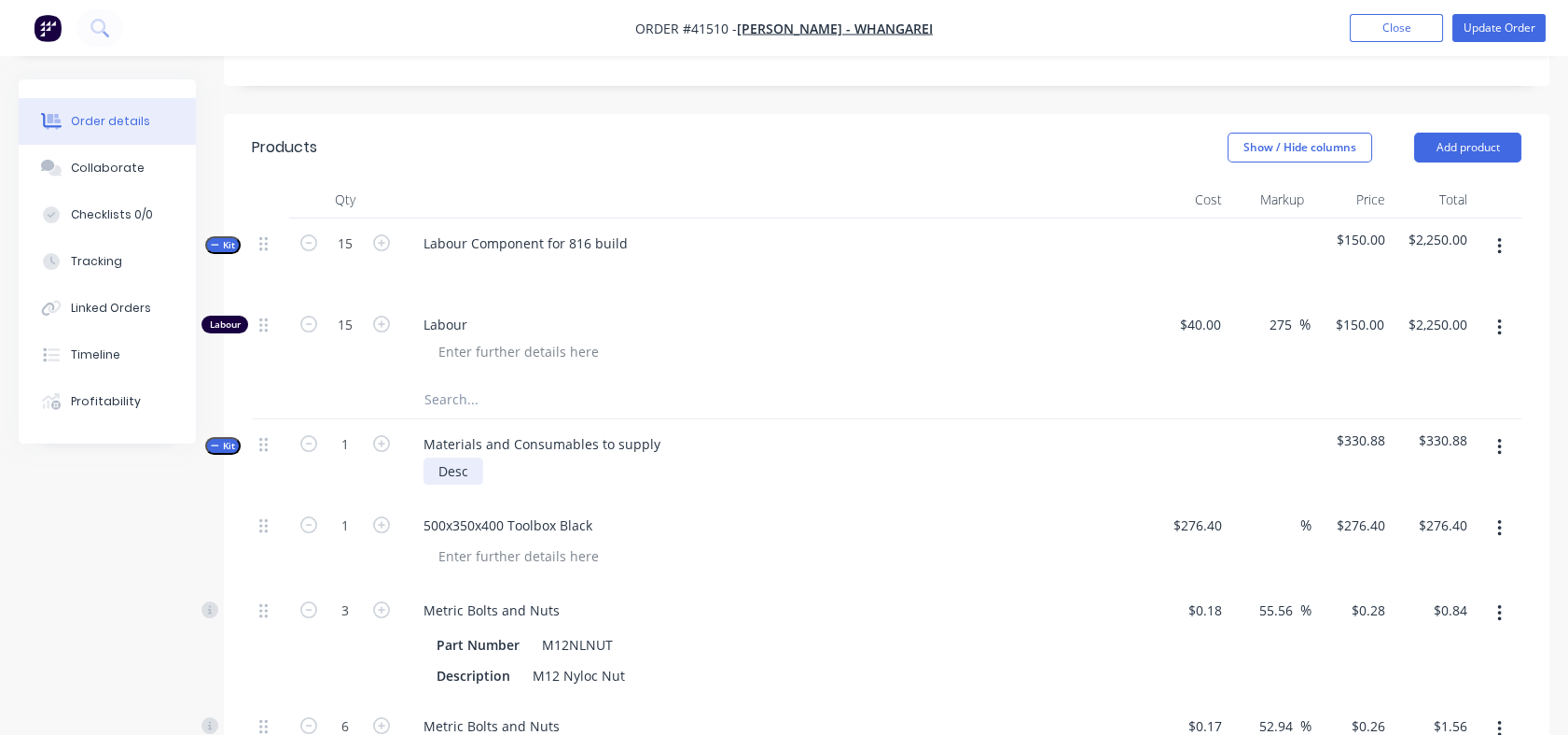
click at [466, 469] on div "Desc" at bounding box center [454, 471] width 60 height 27
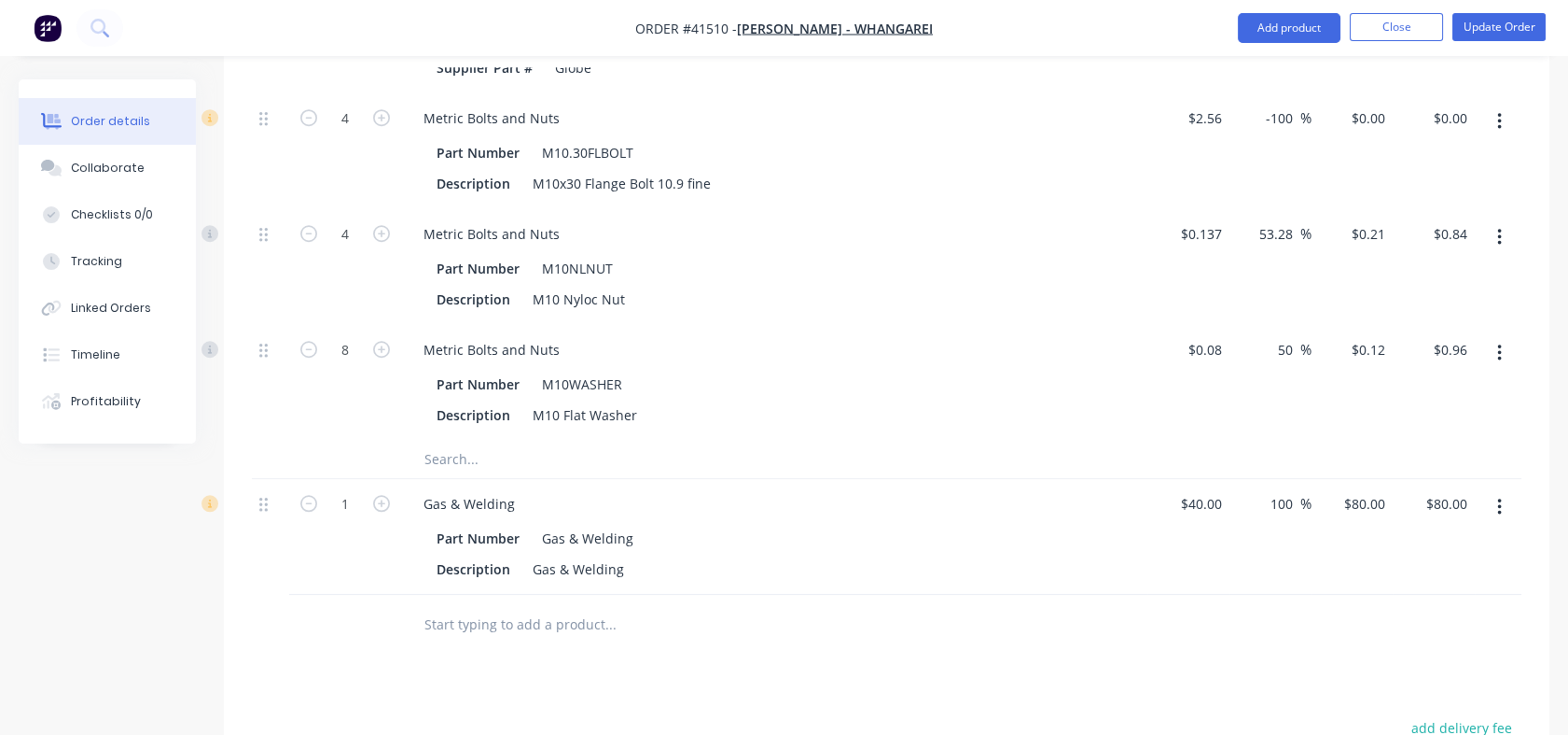
scroll to position [3247, 0]
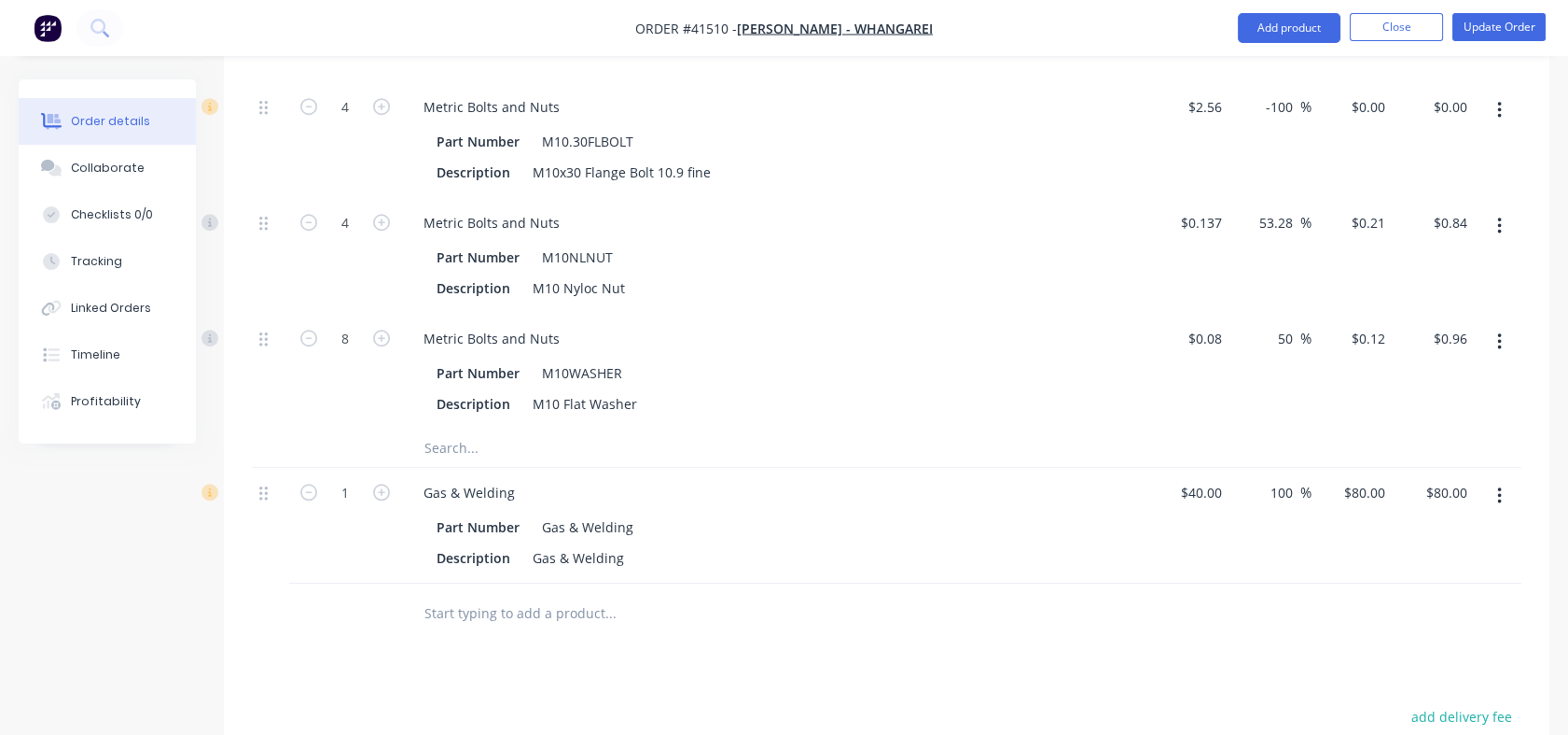
click at [479, 605] on input "text" at bounding box center [610, 612] width 373 height 37
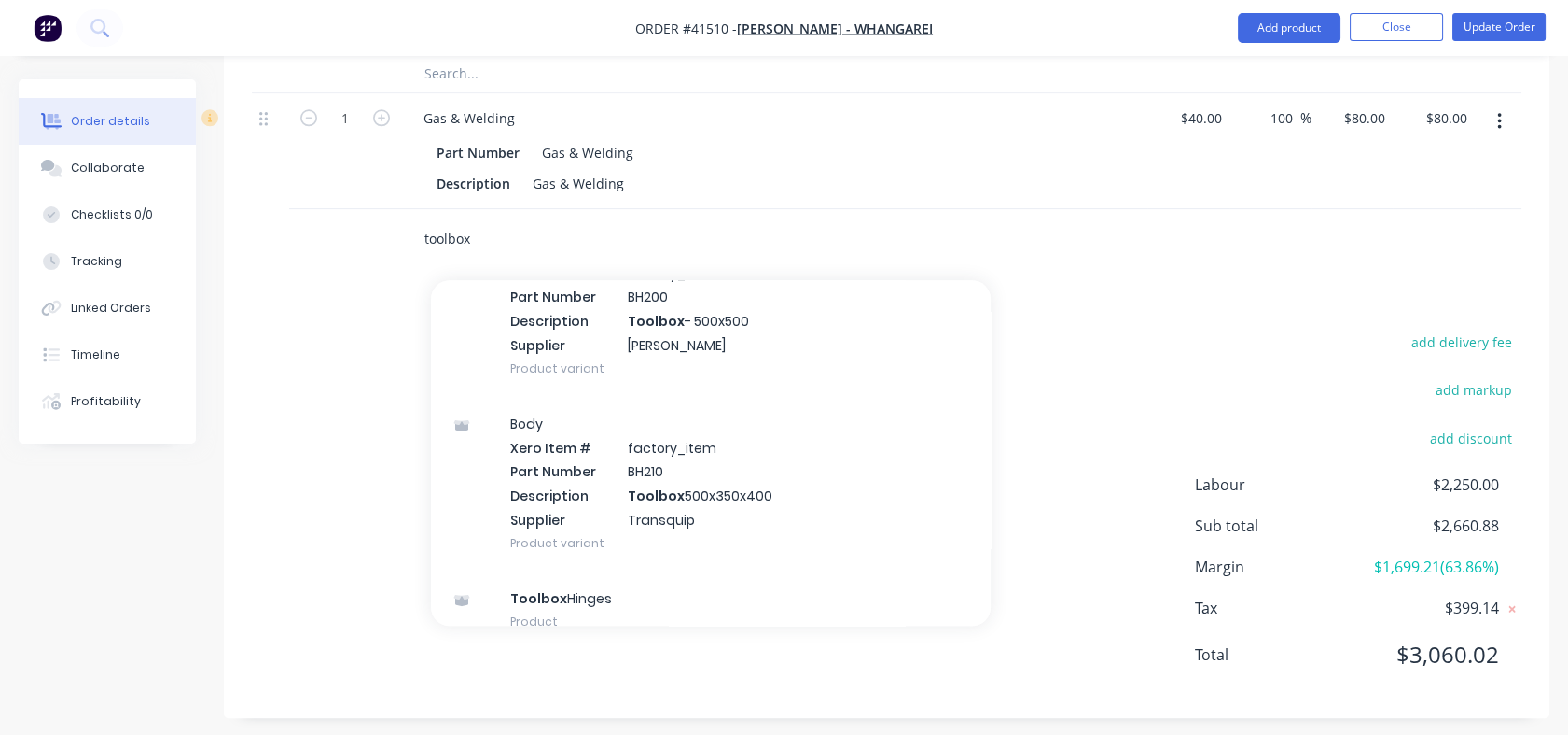
scroll to position [447, 0]
type input "toolbox"
click at [524, 445] on div "Body Xero Item # factory_item Part Number BH210 Description Toolbox 500x350x400…" at bounding box center [711, 479] width 560 height 175
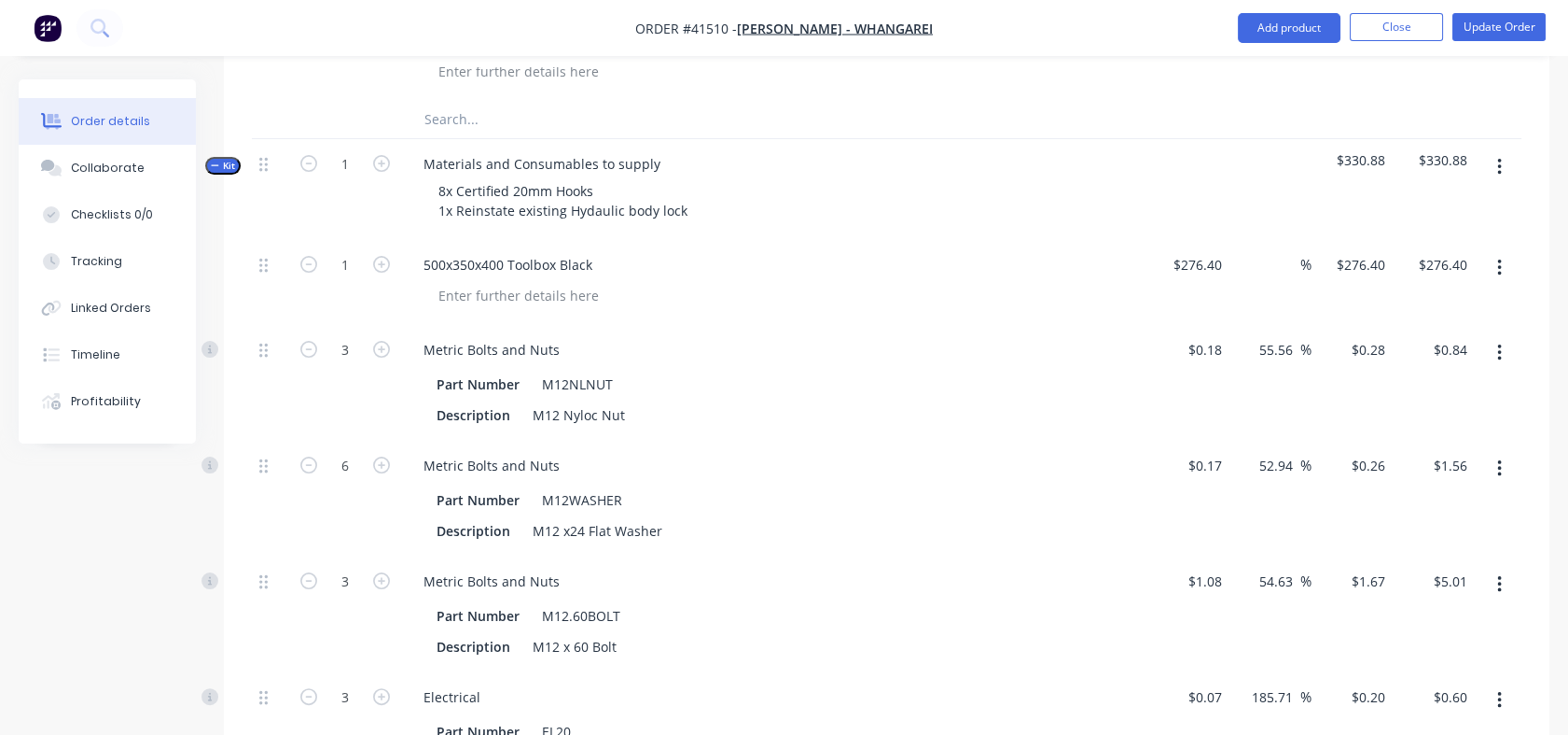
scroll to position [1105, 0]
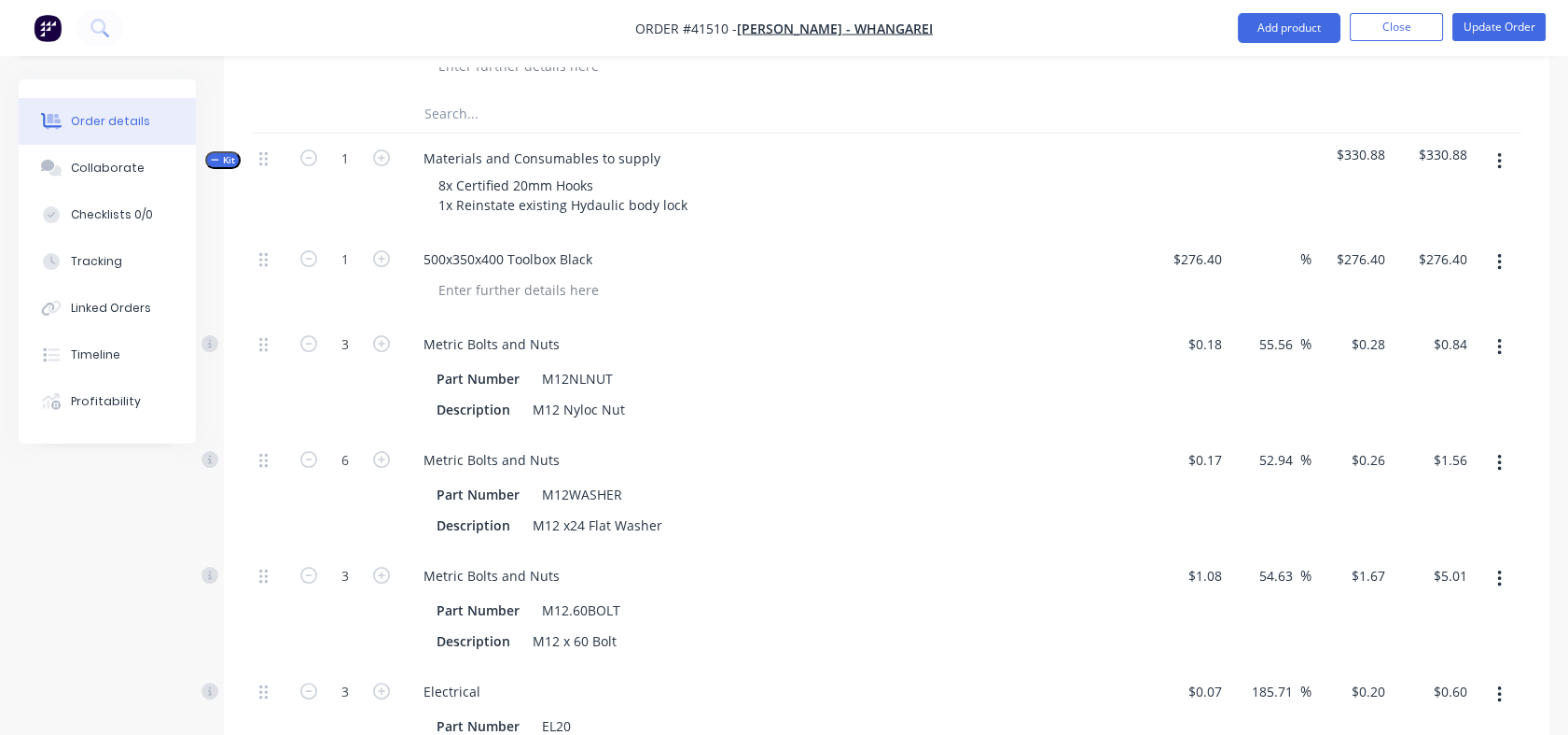
click at [1500, 267] on icon "button" at bounding box center [1499, 262] width 4 height 17
click at [1391, 416] on div "Delete" at bounding box center [1433, 423] width 144 height 27
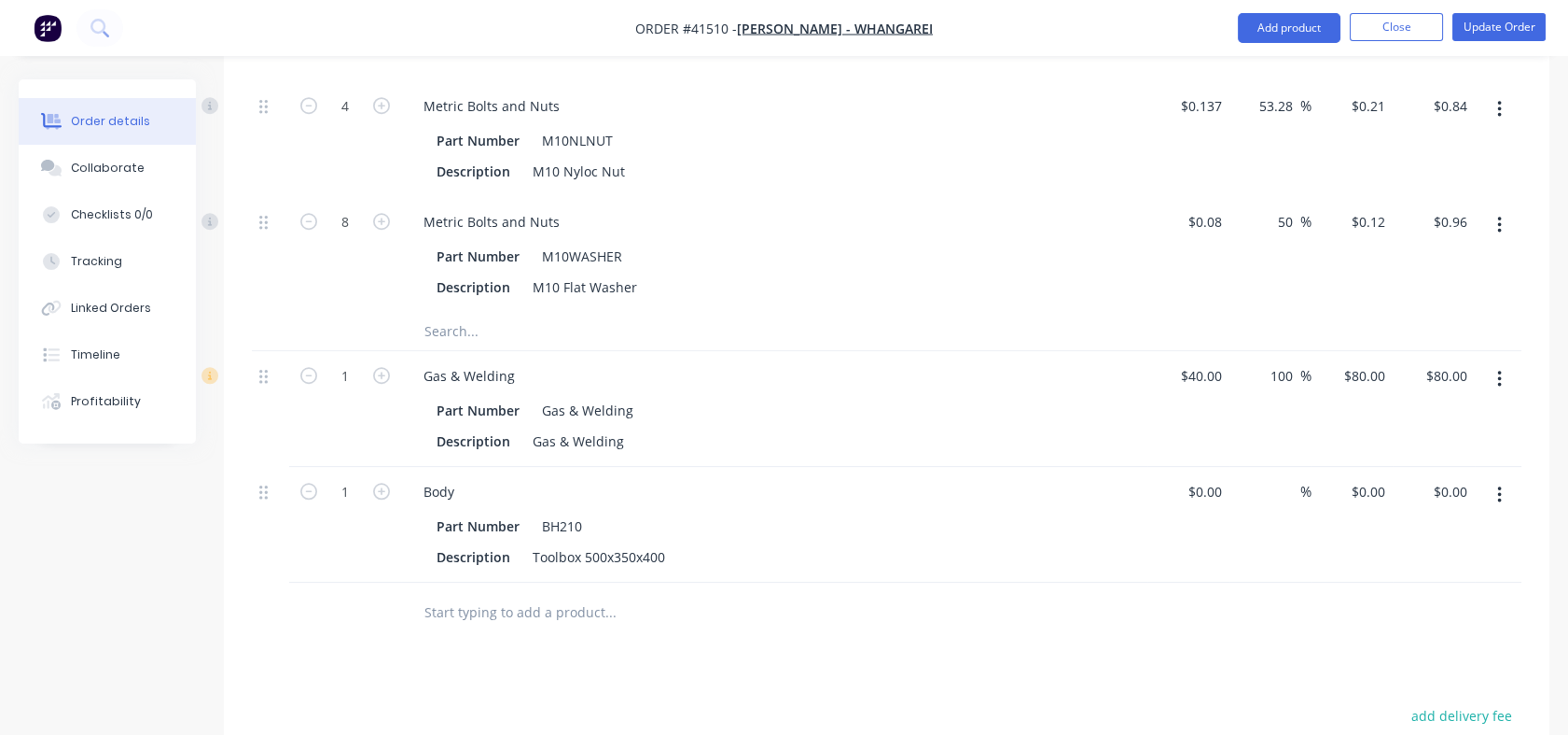
scroll to position [3306, 0]
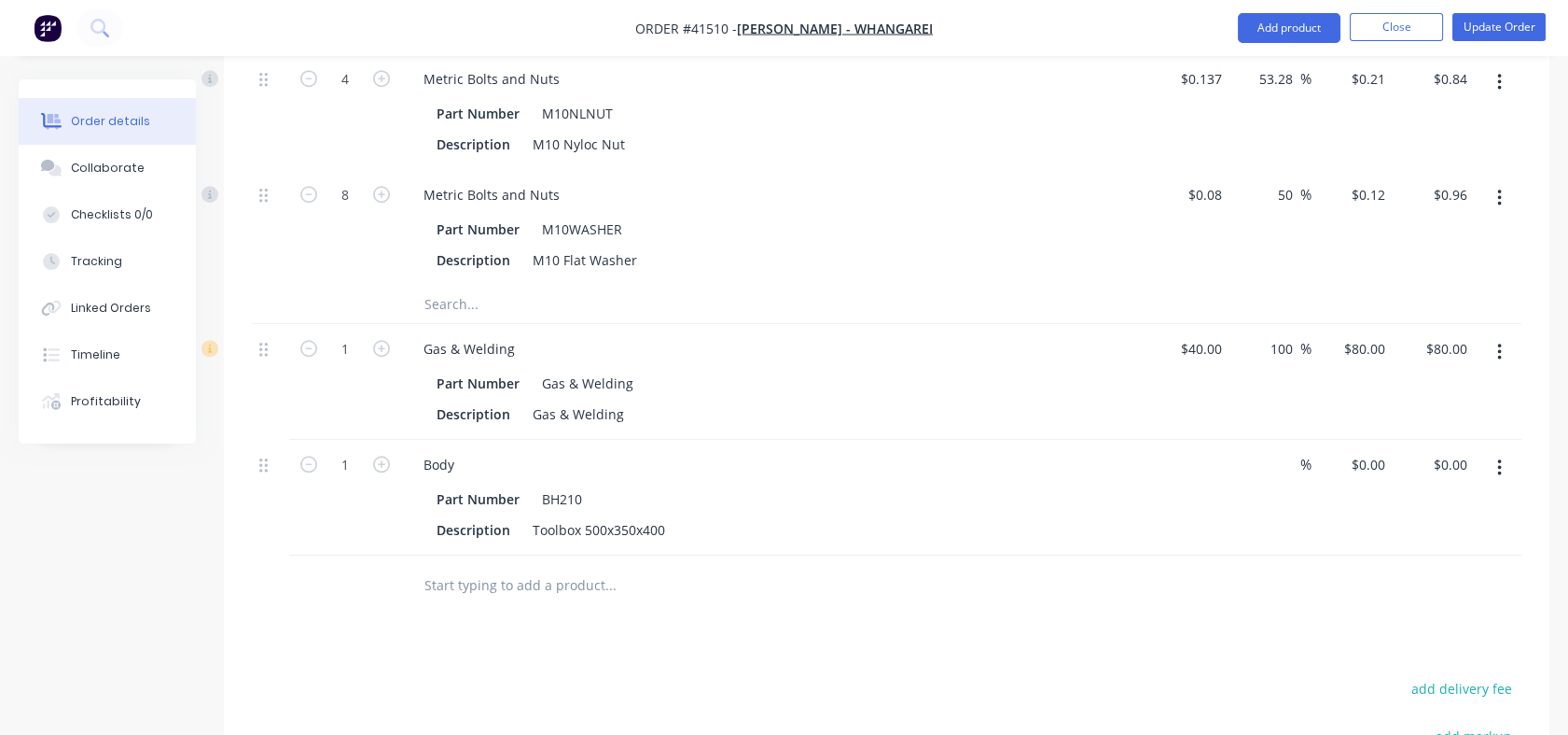
click at [1197, 462] on div "$0.00" at bounding box center [1188, 498] width 82 height 116
type input "$276.40"
click at [1270, 531] on div "%" at bounding box center [1271, 498] width 82 height 116
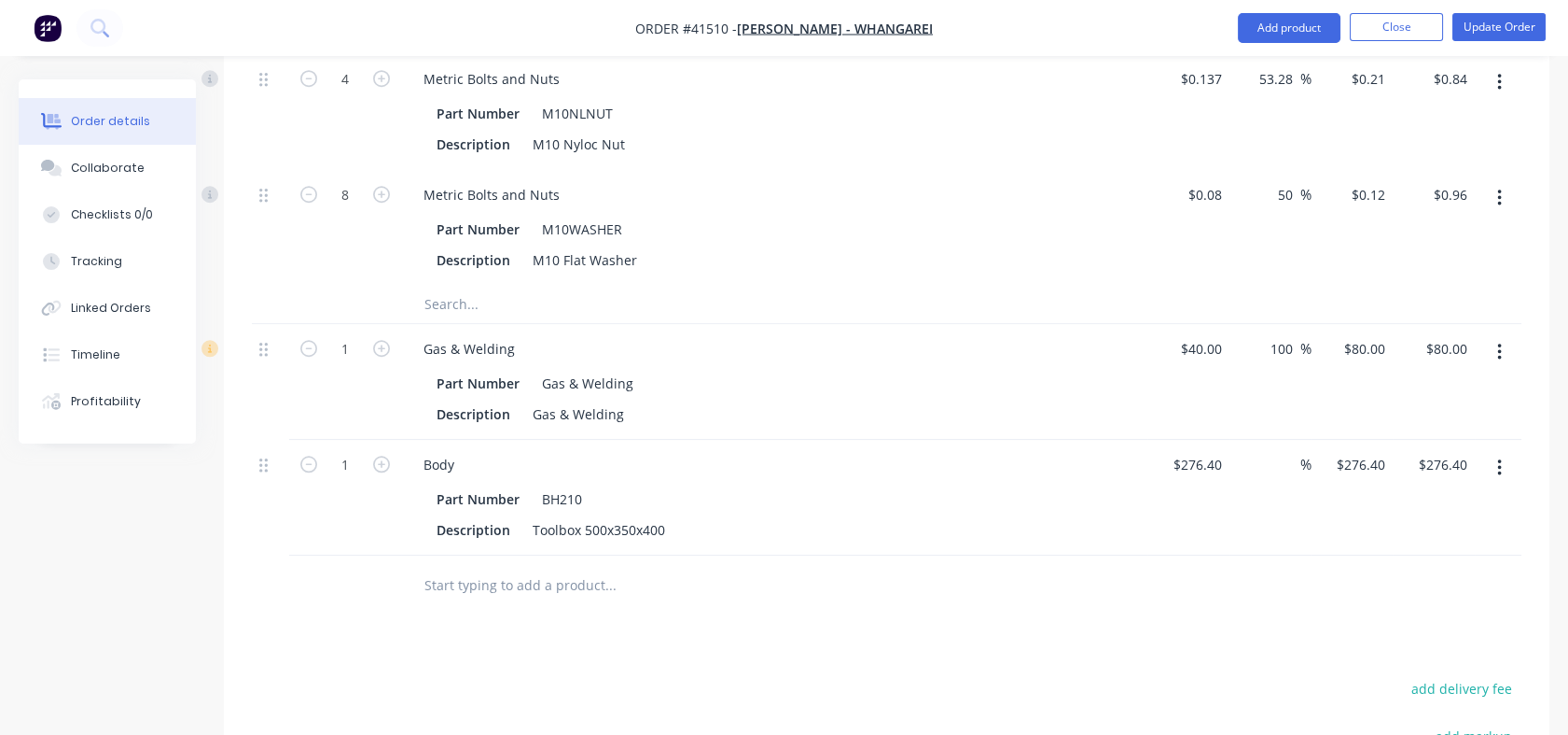
click at [1273, 463] on div "%" at bounding box center [1292, 464] width 40 height 27
click at [1273, 471] on input "100" at bounding box center [1285, 464] width 32 height 27
type input "100"
click at [1275, 510] on div "100 100 %" at bounding box center [1271, 498] width 82 height 116
type input "$552.80"
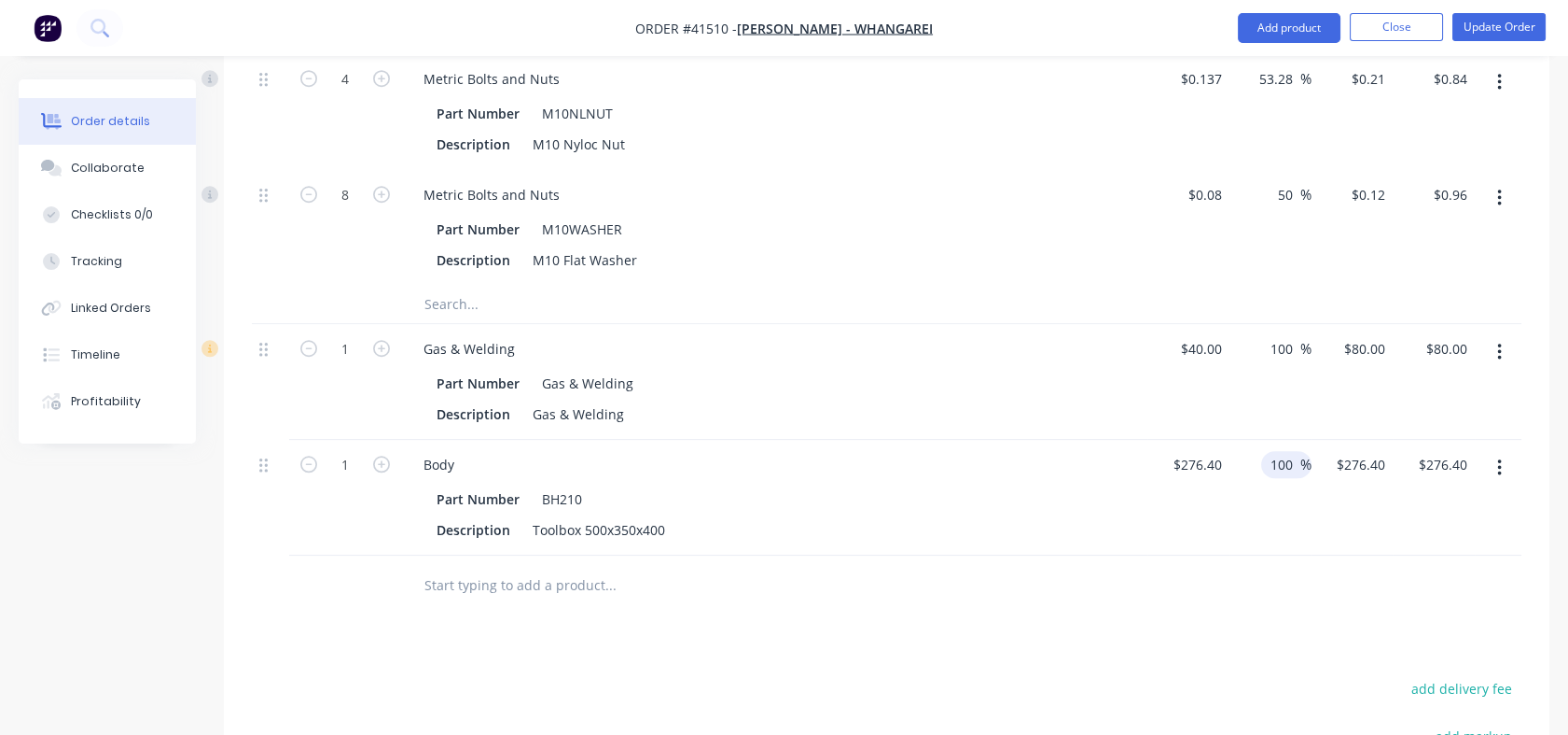
type input "$552.80"
click at [453, 299] on input "text" at bounding box center [610, 303] width 373 height 37
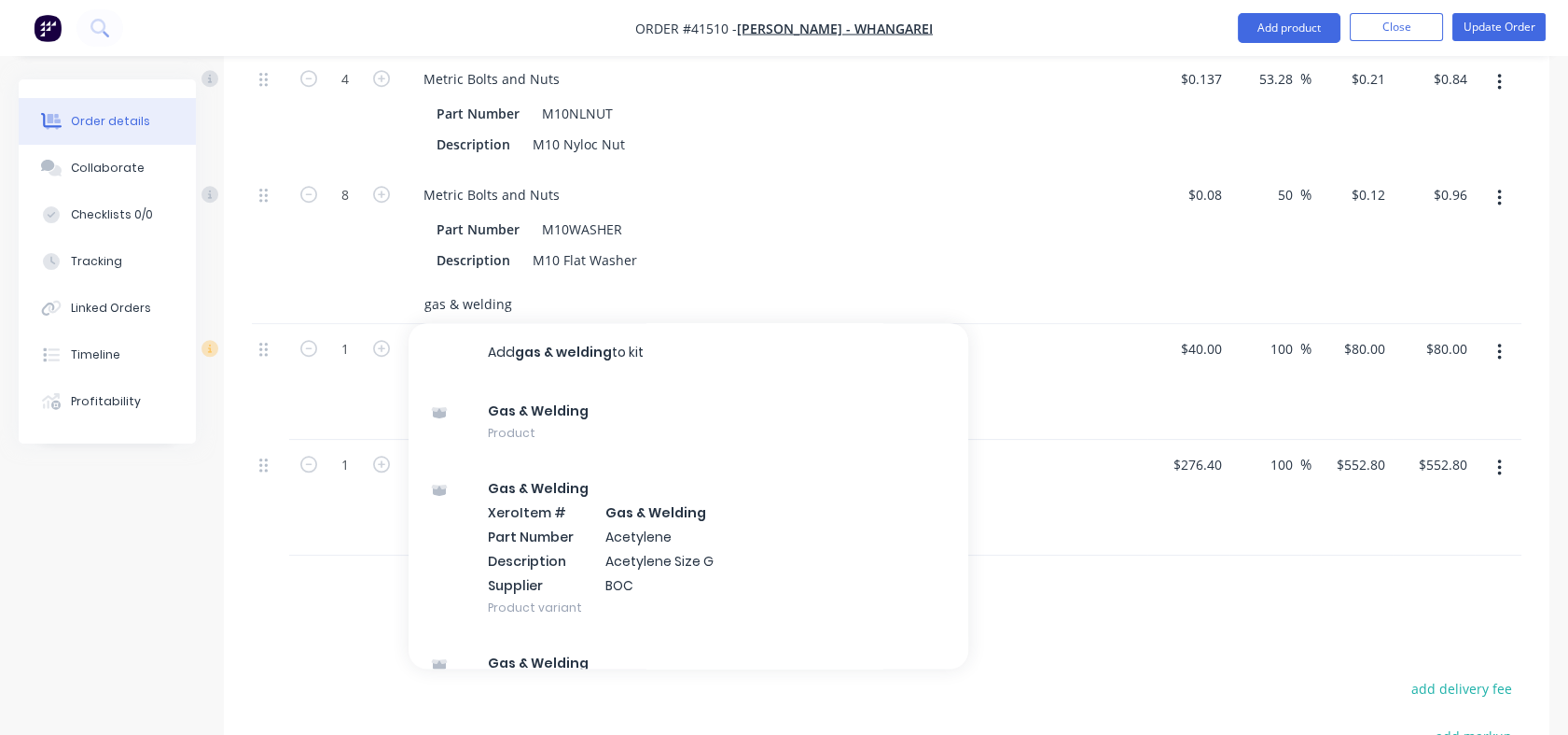
type input "gas & welding"
click at [516, 420] on div "Gas & Welding Product" at bounding box center [689, 422] width 560 height 79
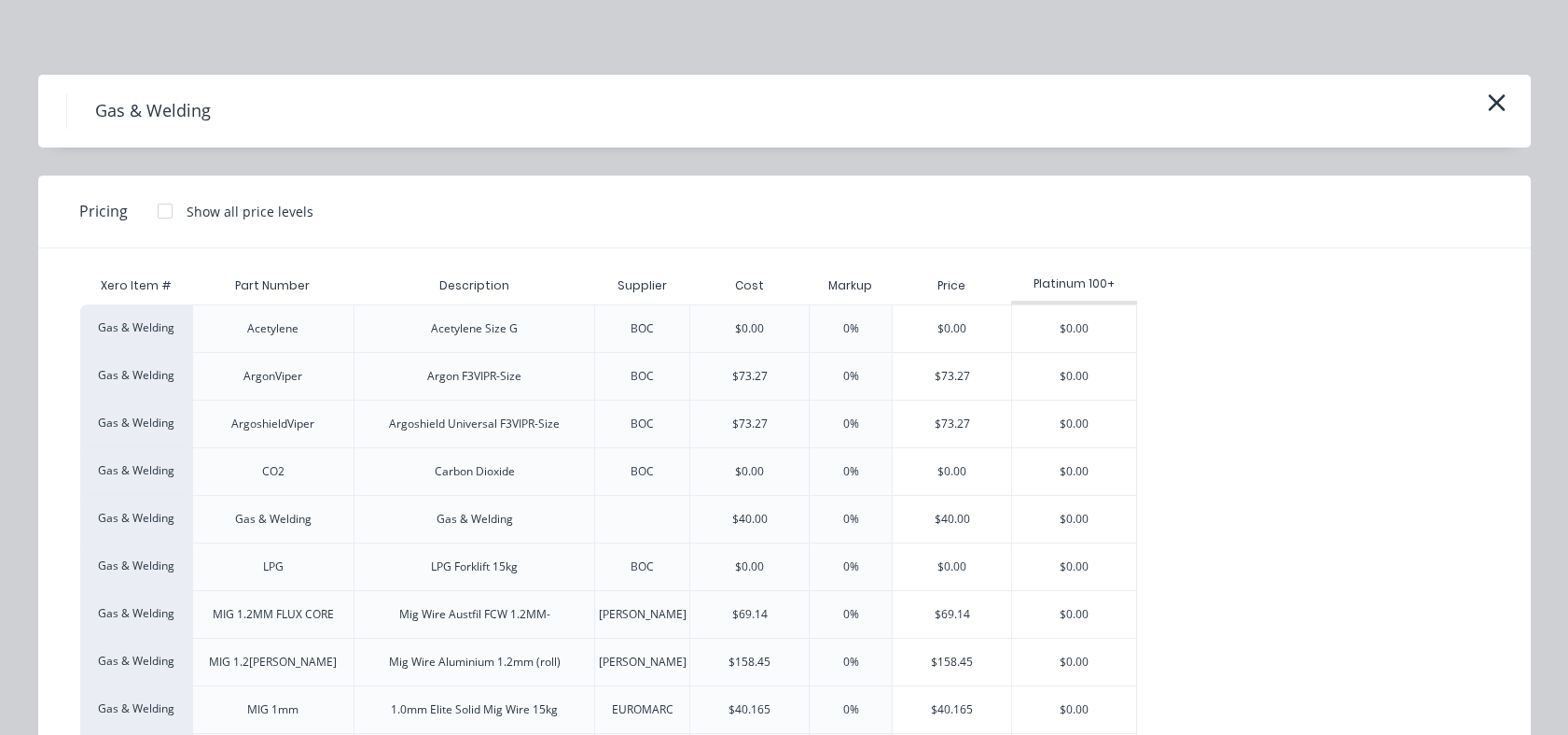
click at [941, 514] on div "$40.00" at bounding box center [952, 519] width 119 height 47
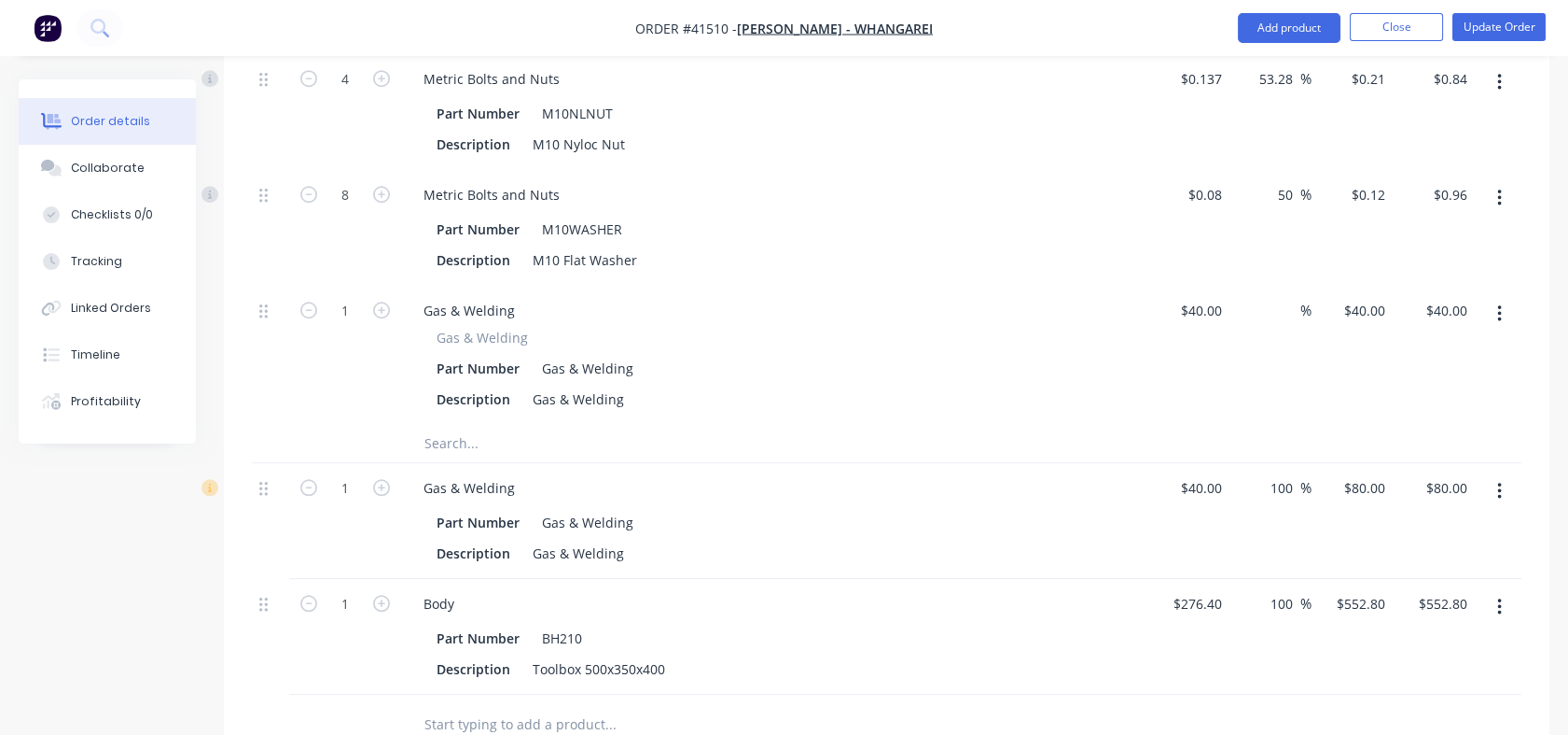
click at [1500, 488] on icon "button" at bounding box center [1499, 491] width 4 height 17
click at [1386, 649] on div "Delete" at bounding box center [1433, 651] width 144 height 27
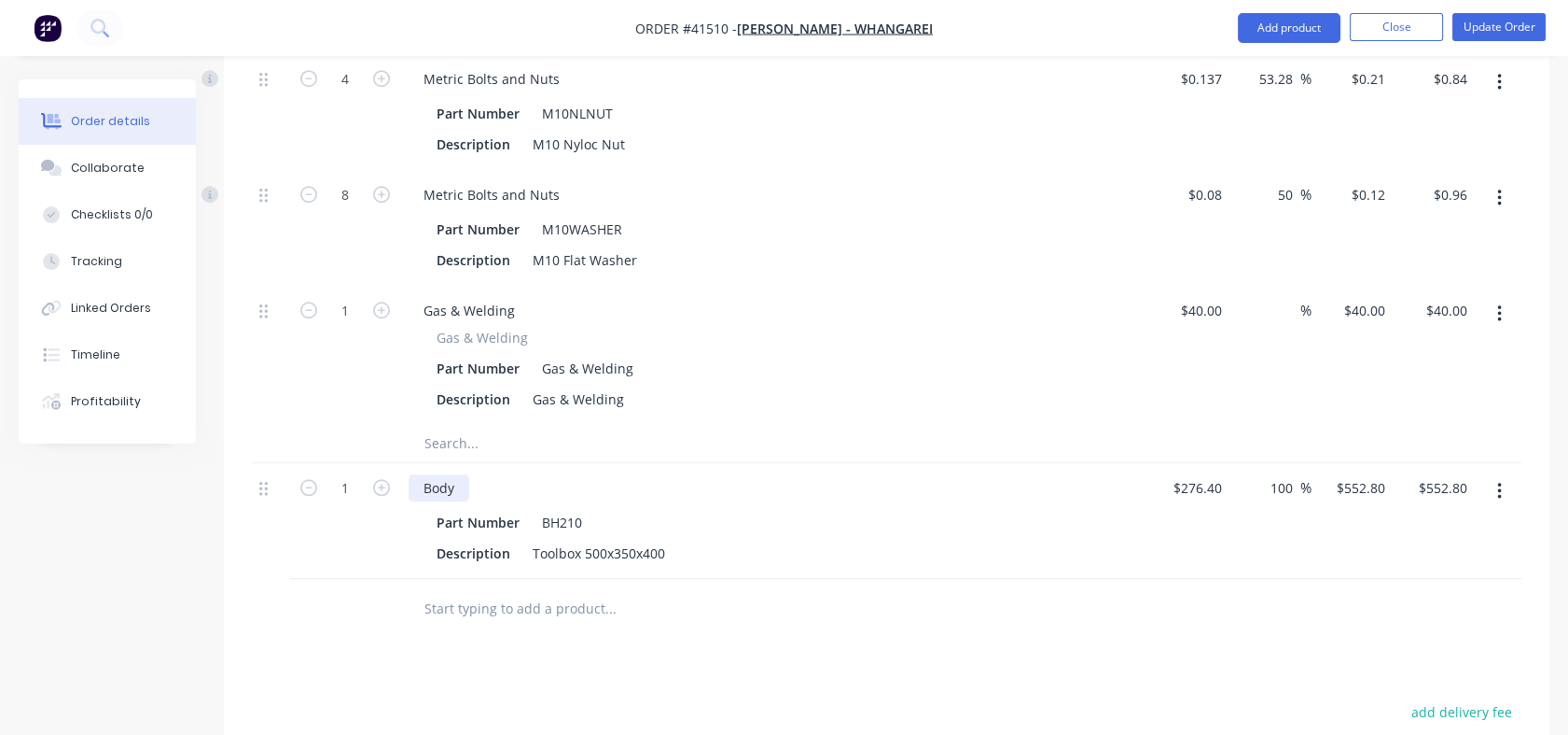
click at [426, 487] on div "Body" at bounding box center [439, 487] width 61 height 27
click at [493, 493] on div "Extra Body" at bounding box center [457, 487] width 96 height 27
click at [577, 481] on div "Extra Body Work - Install" at bounding box center [499, 487] width 182 height 27
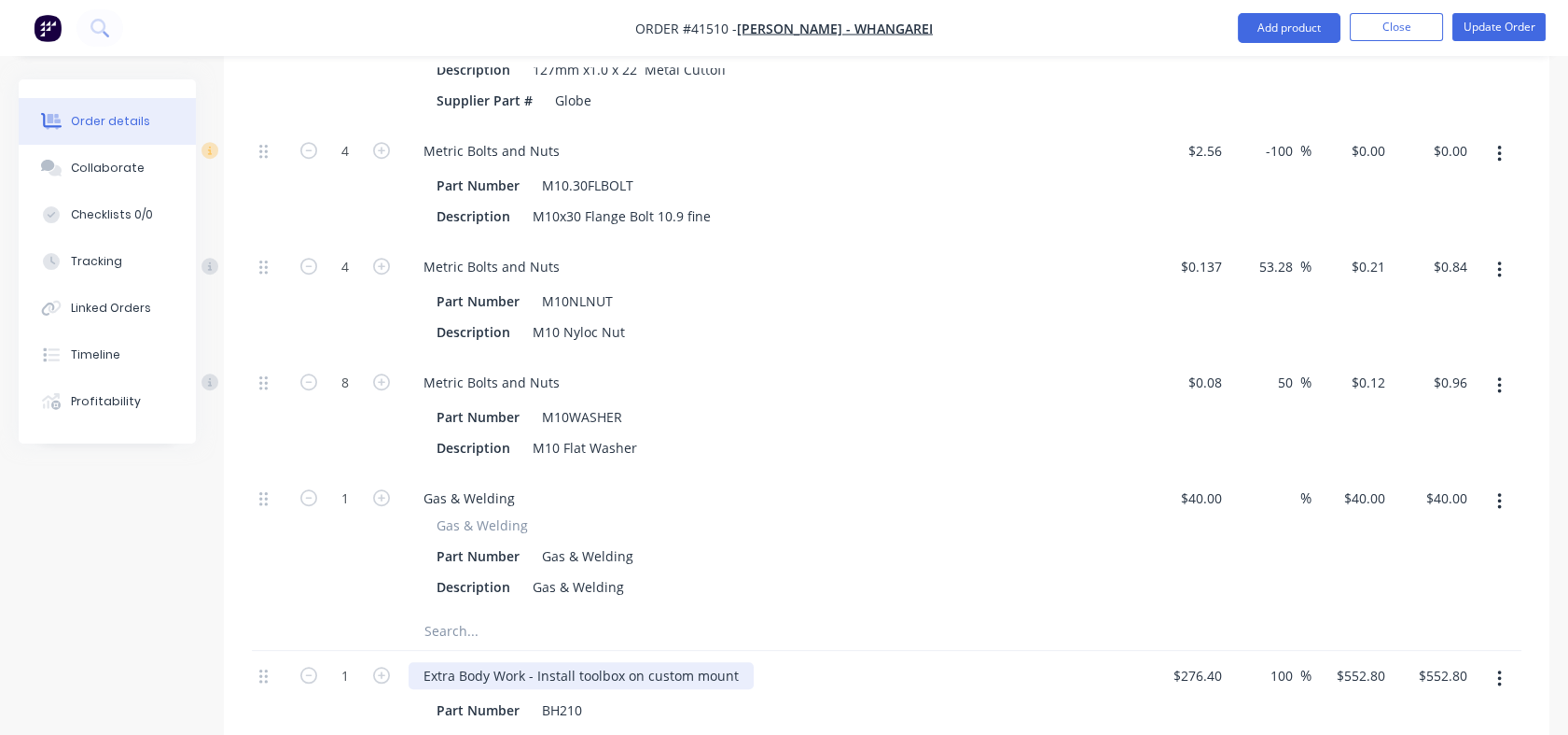
scroll to position [3092, 0]
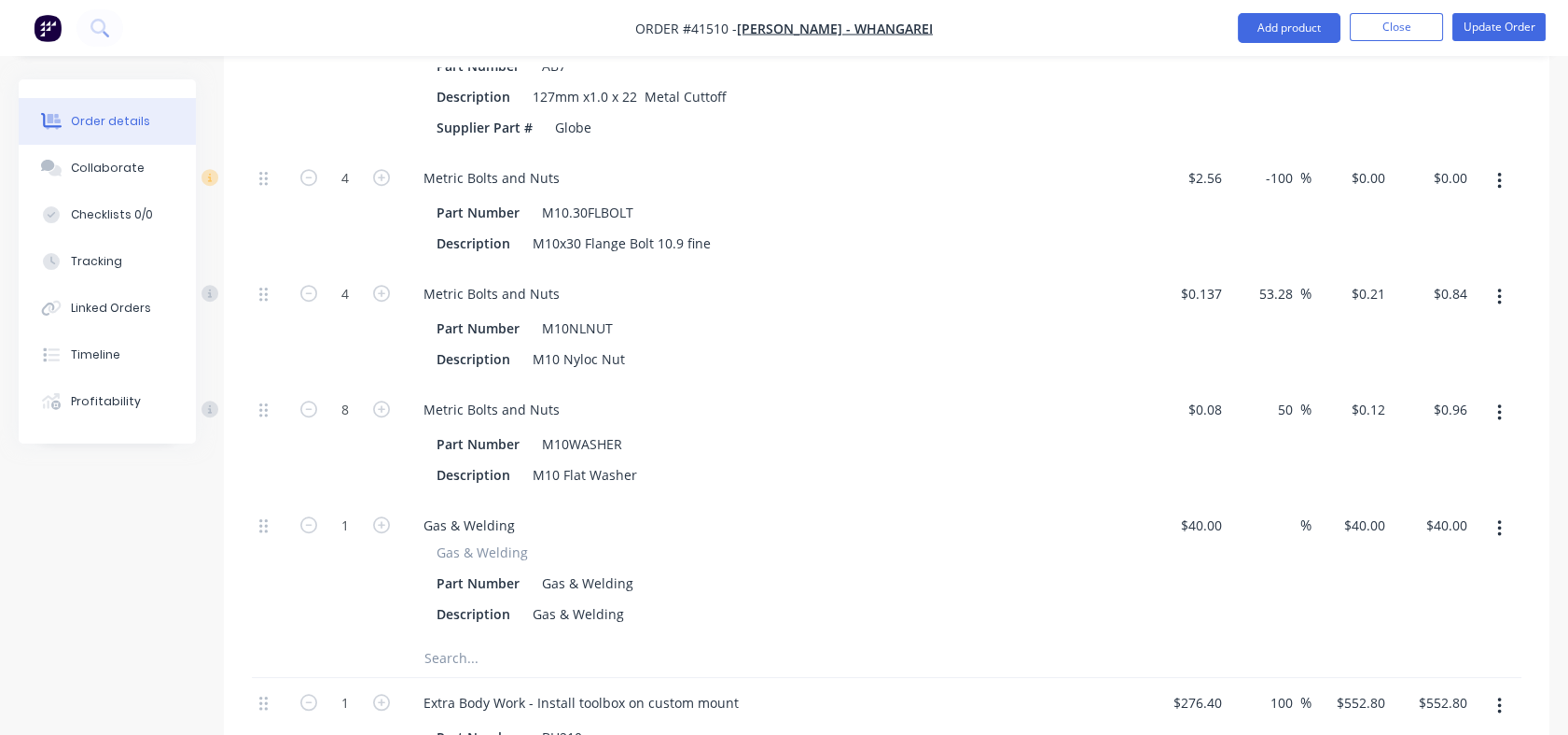
click at [1279, 518] on input at bounding box center [1290, 525] width 22 height 27
type input "130"
type input "$92.00"
click at [1248, 495] on div "50 50 %" at bounding box center [1271, 443] width 82 height 116
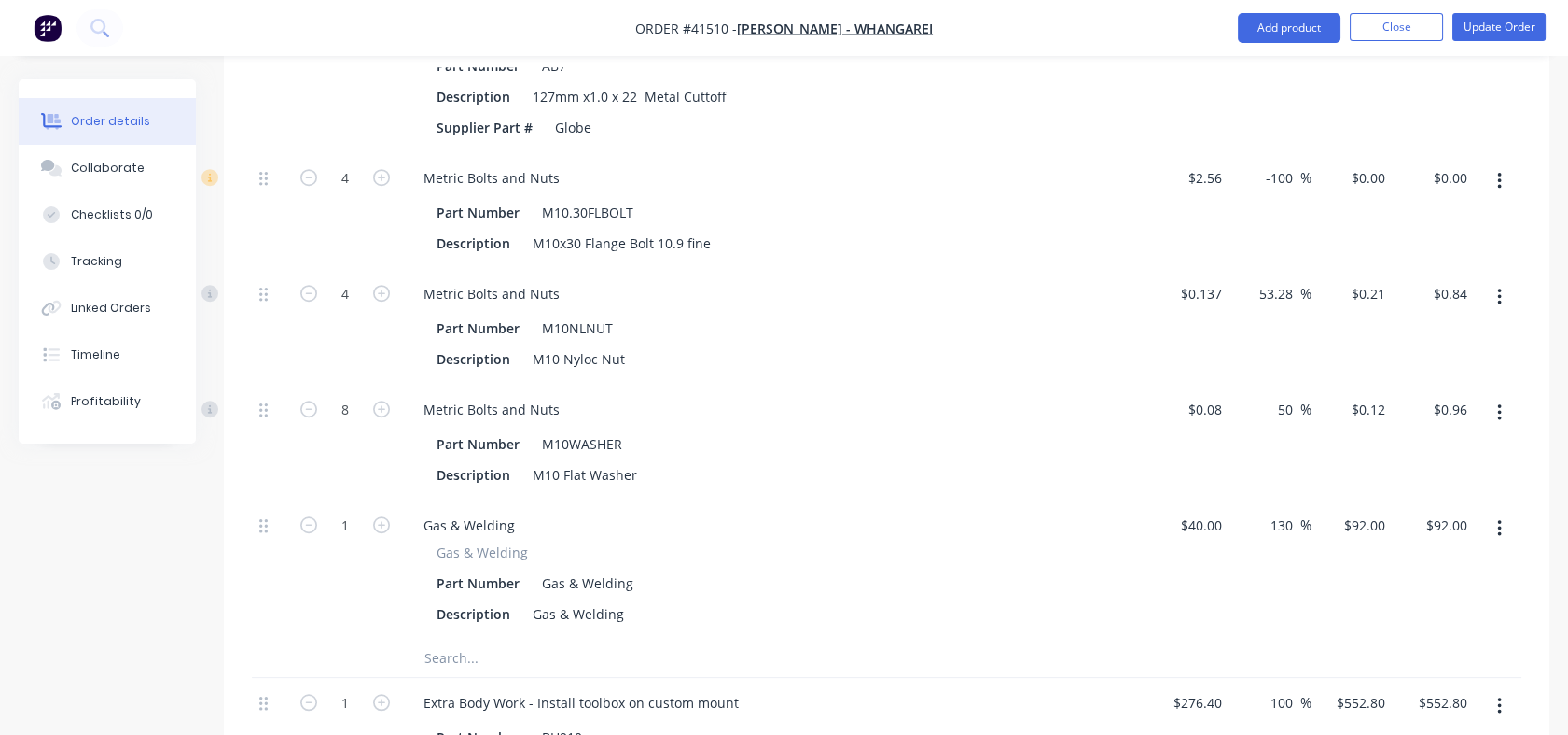
scroll to position [2942, 0]
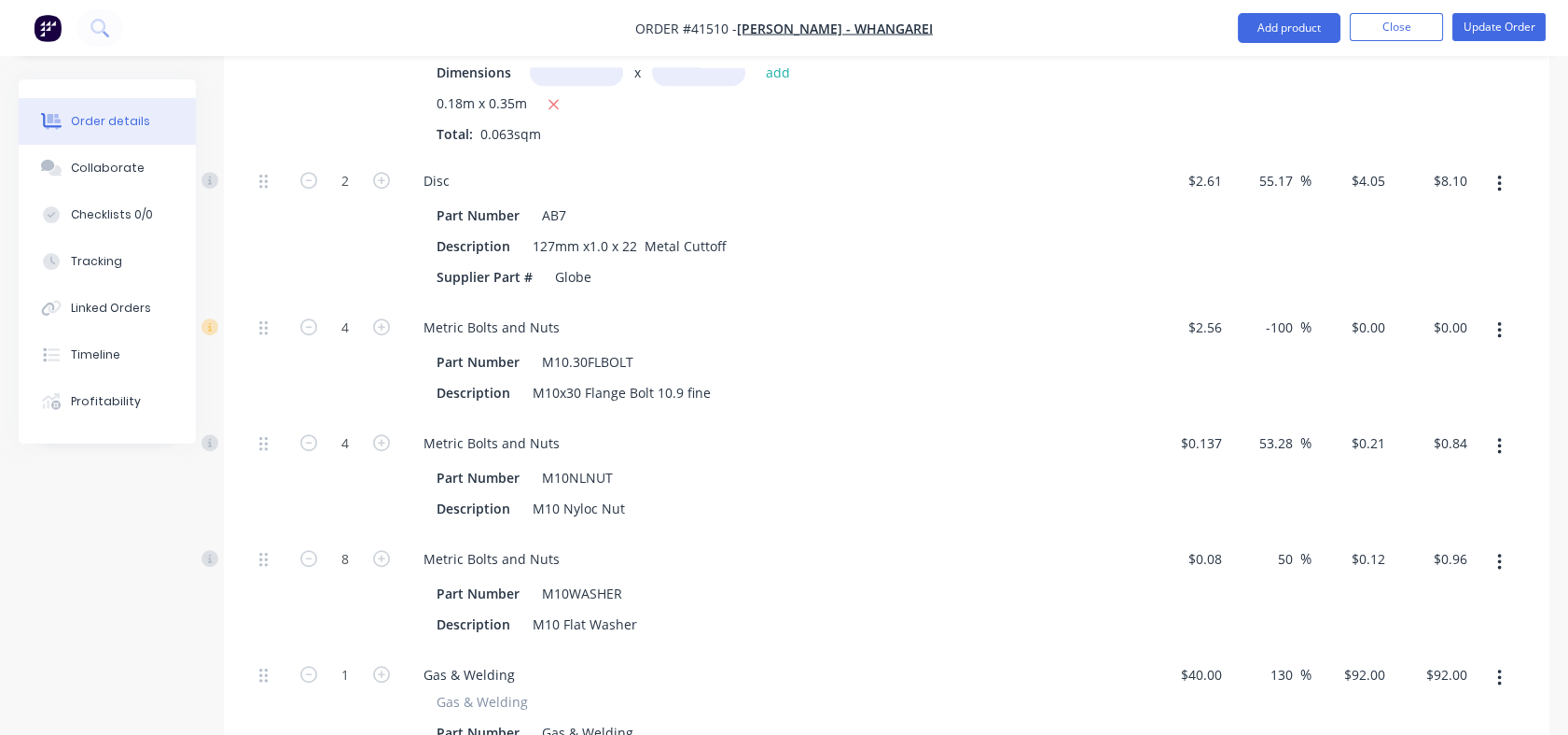
drag, startPoint x: 1278, startPoint y: 551, endPoint x: 1291, endPoint y: 555, distance: 13.6
click at [1291, 555] on input "50" at bounding box center [1288, 558] width 24 height 27
type input "130"
type input "$0.184"
type input "$1.47"
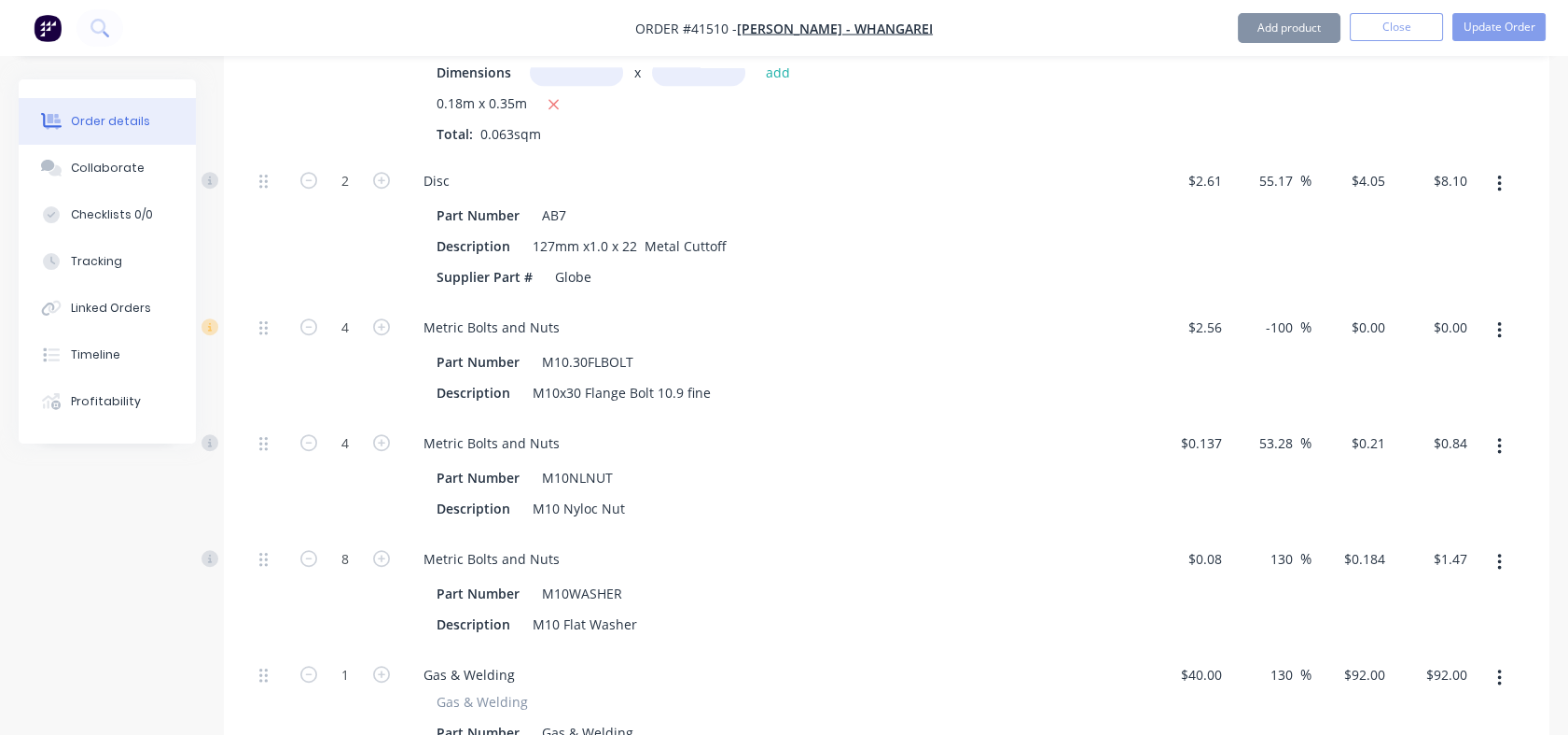
drag, startPoint x: 1261, startPoint y: 440, endPoint x: 1299, endPoint y: 440, distance: 38.0
click at [1299, 440] on input "53.28" at bounding box center [1279, 443] width 43 height 27
type input "130"
type input "$0.3151"
type input "$1.26"
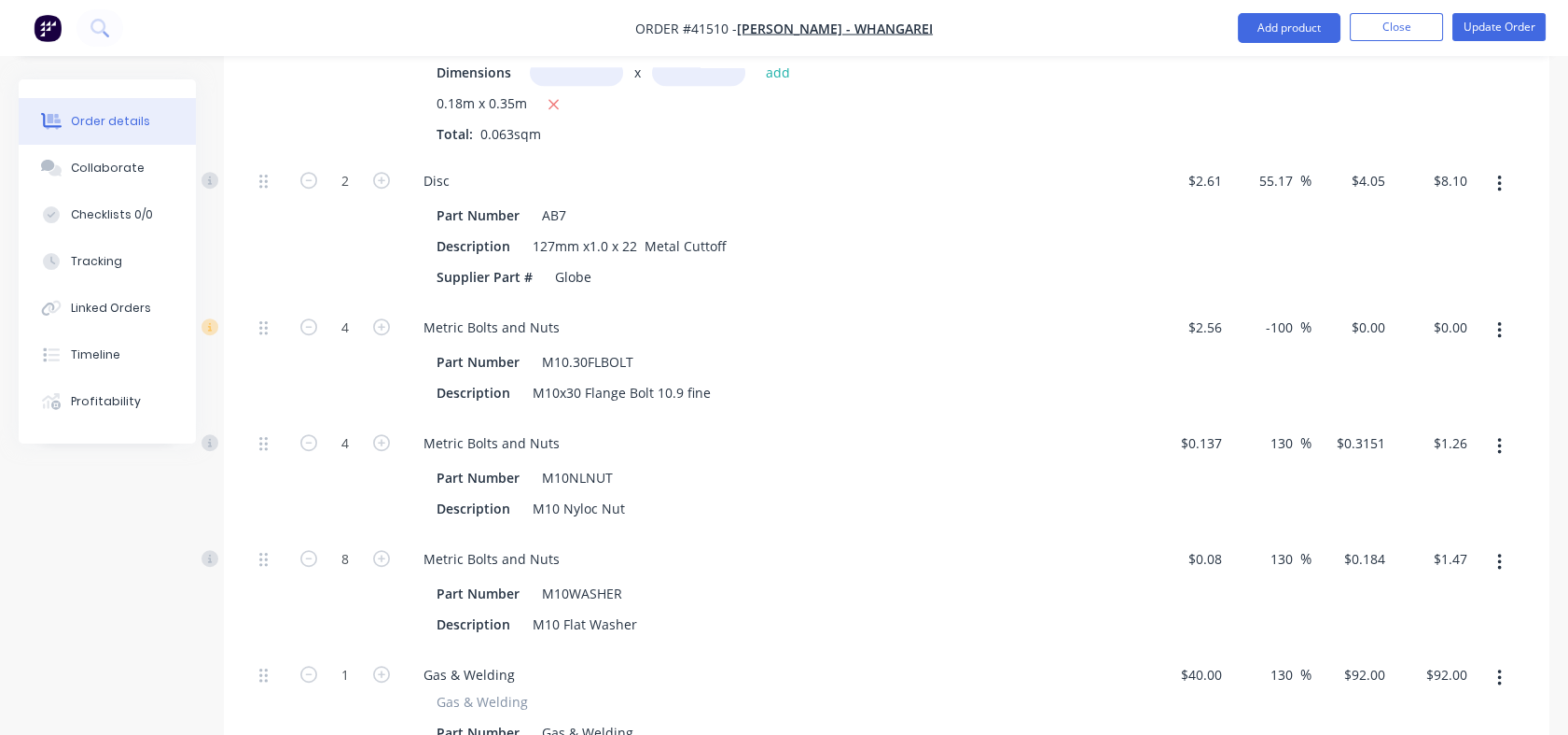
drag, startPoint x: 1263, startPoint y: 328, endPoint x: 1306, endPoint y: 330, distance: 43.0
click at [1306, 330] on div "-100 -100 %" at bounding box center [1284, 327] width 55 height 27
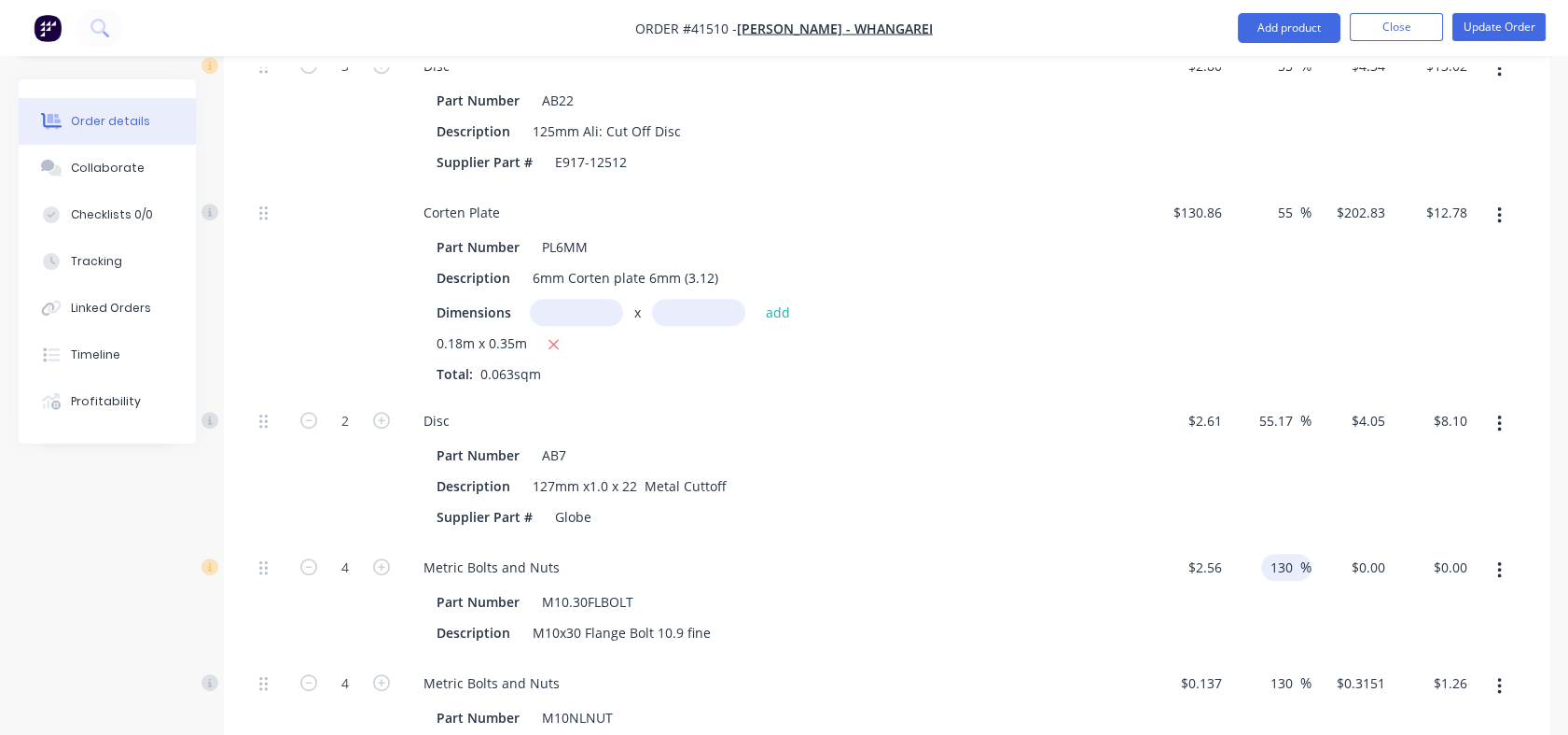
scroll to position [2665, 0]
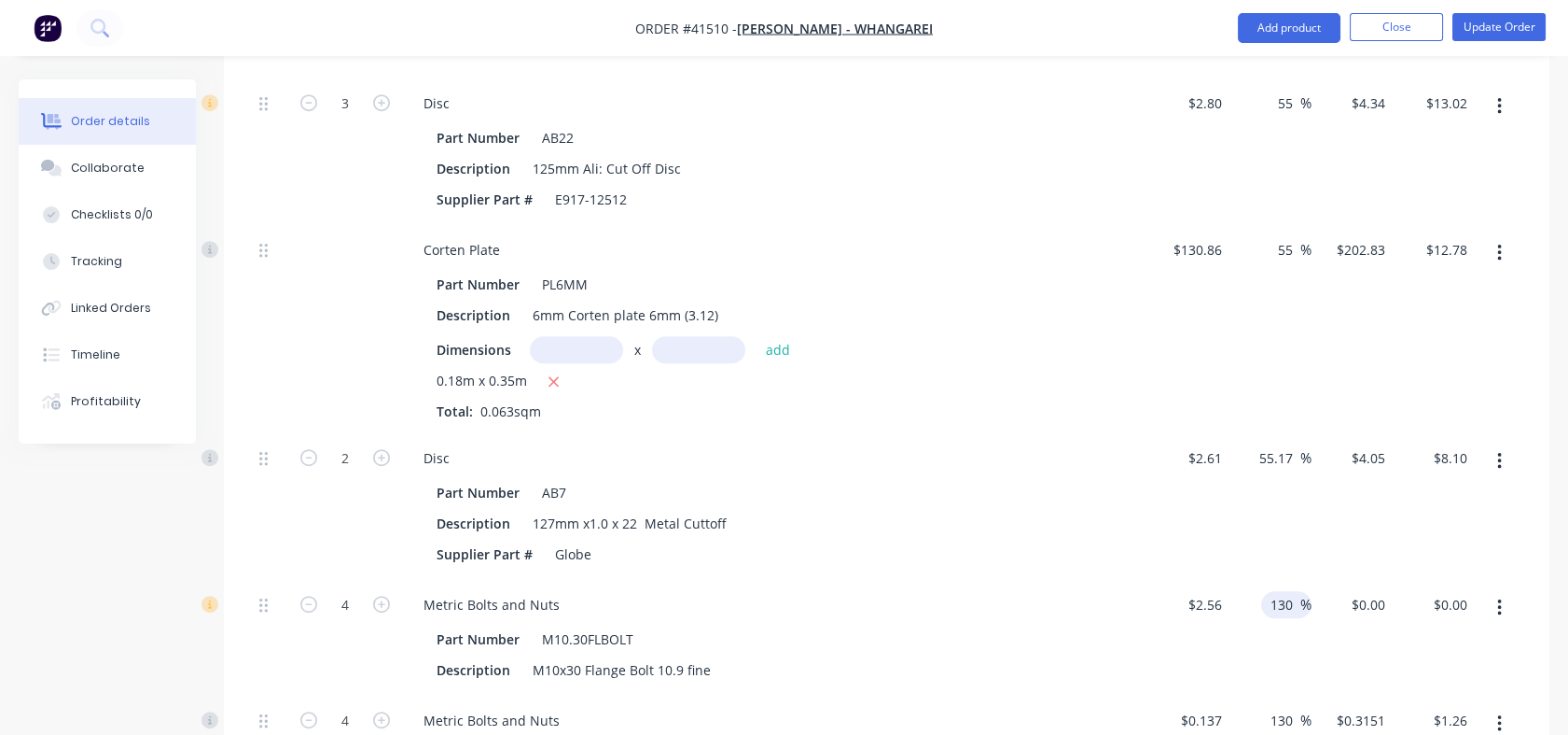
type input "130"
type input "$5.888"
type input "$23.55"
drag, startPoint x: 1259, startPoint y: 456, endPoint x: 1299, endPoint y: 452, distance: 40.2
click at [1299, 452] on div "55.17 55.17 %" at bounding box center [1281, 458] width 62 height 27
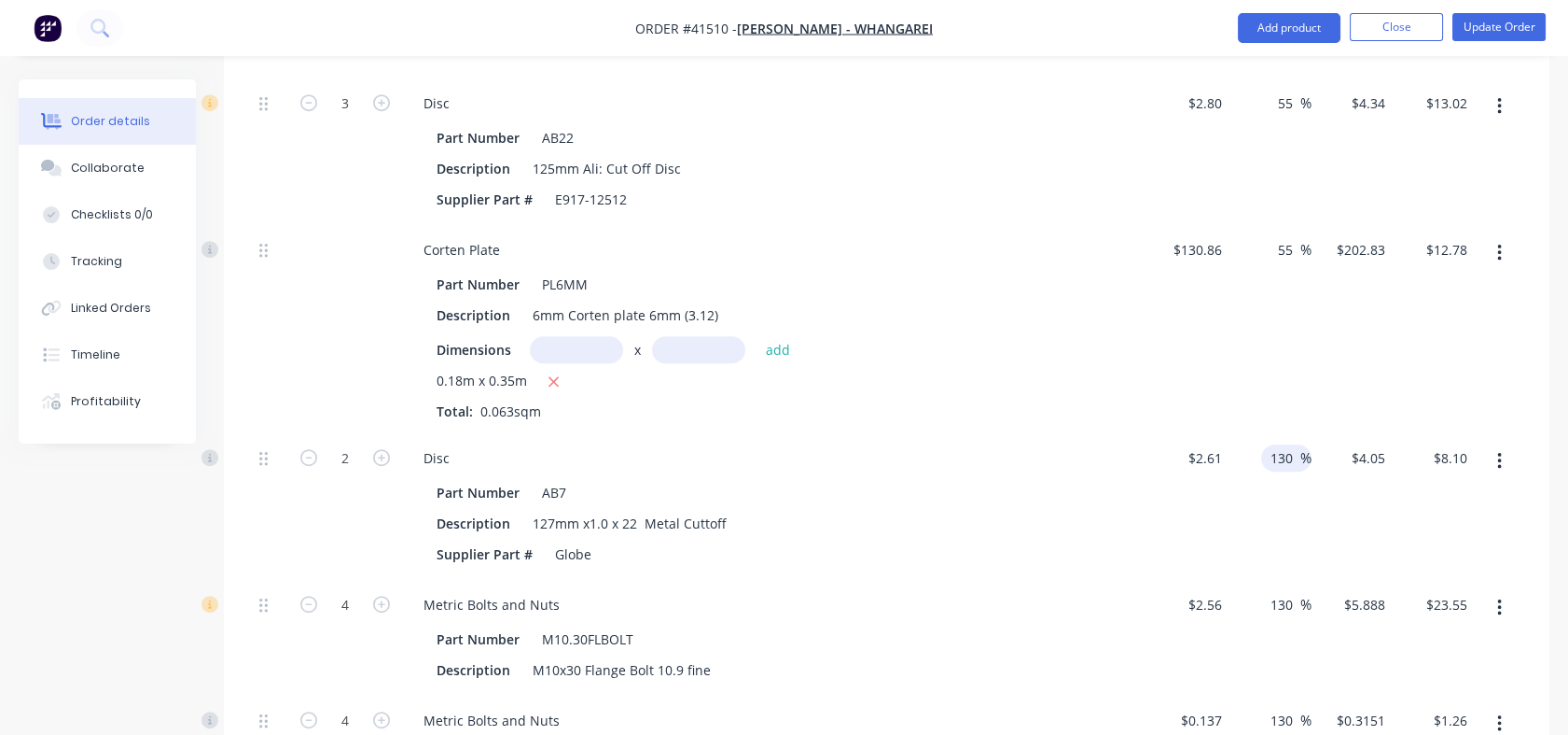
type input "130"
type input "$6.003"
type input "$12.01"
click at [1278, 252] on input "55" at bounding box center [1288, 249] width 24 height 27
click at [1294, 246] on input "13055" at bounding box center [1277, 249] width 47 height 27
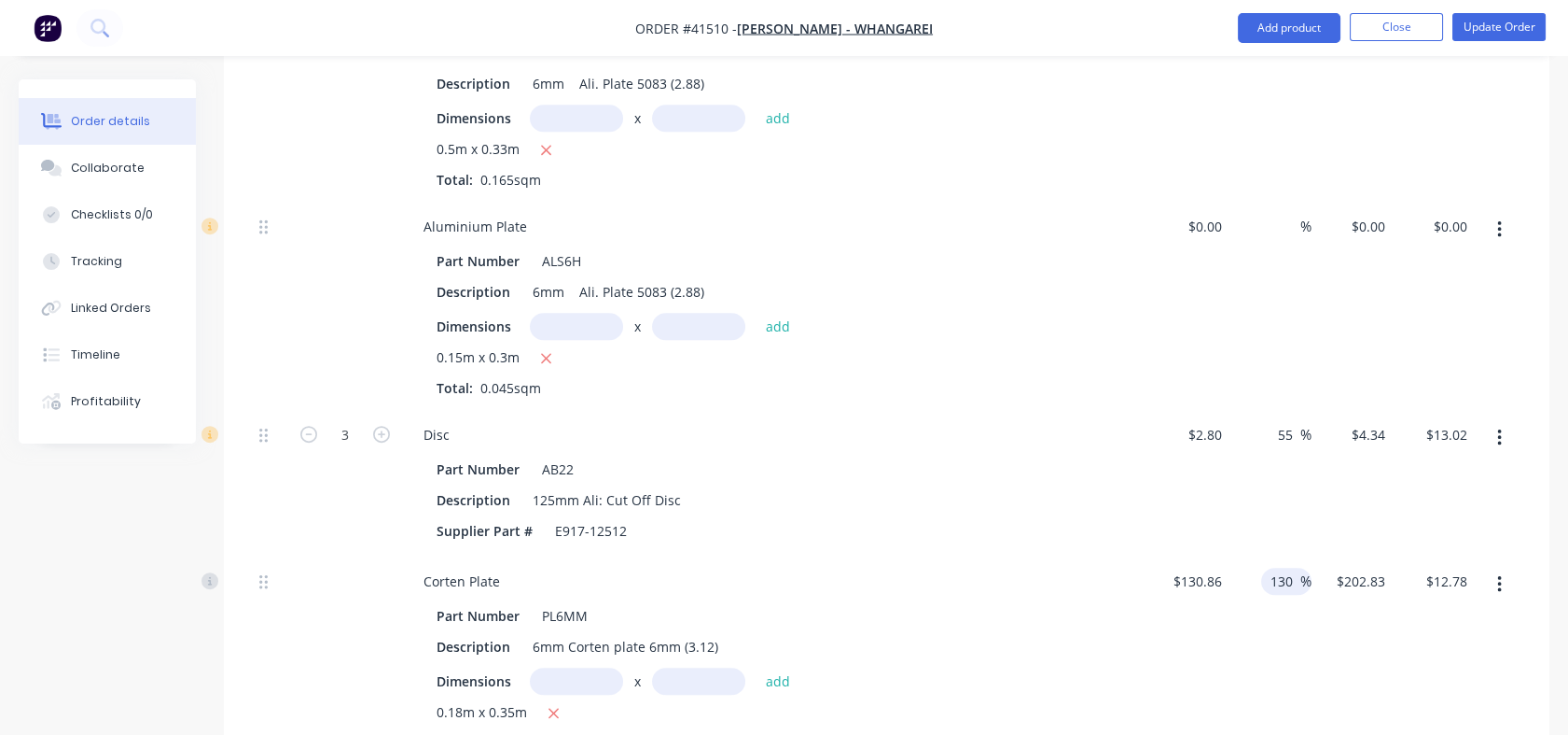
scroll to position [2329, 0]
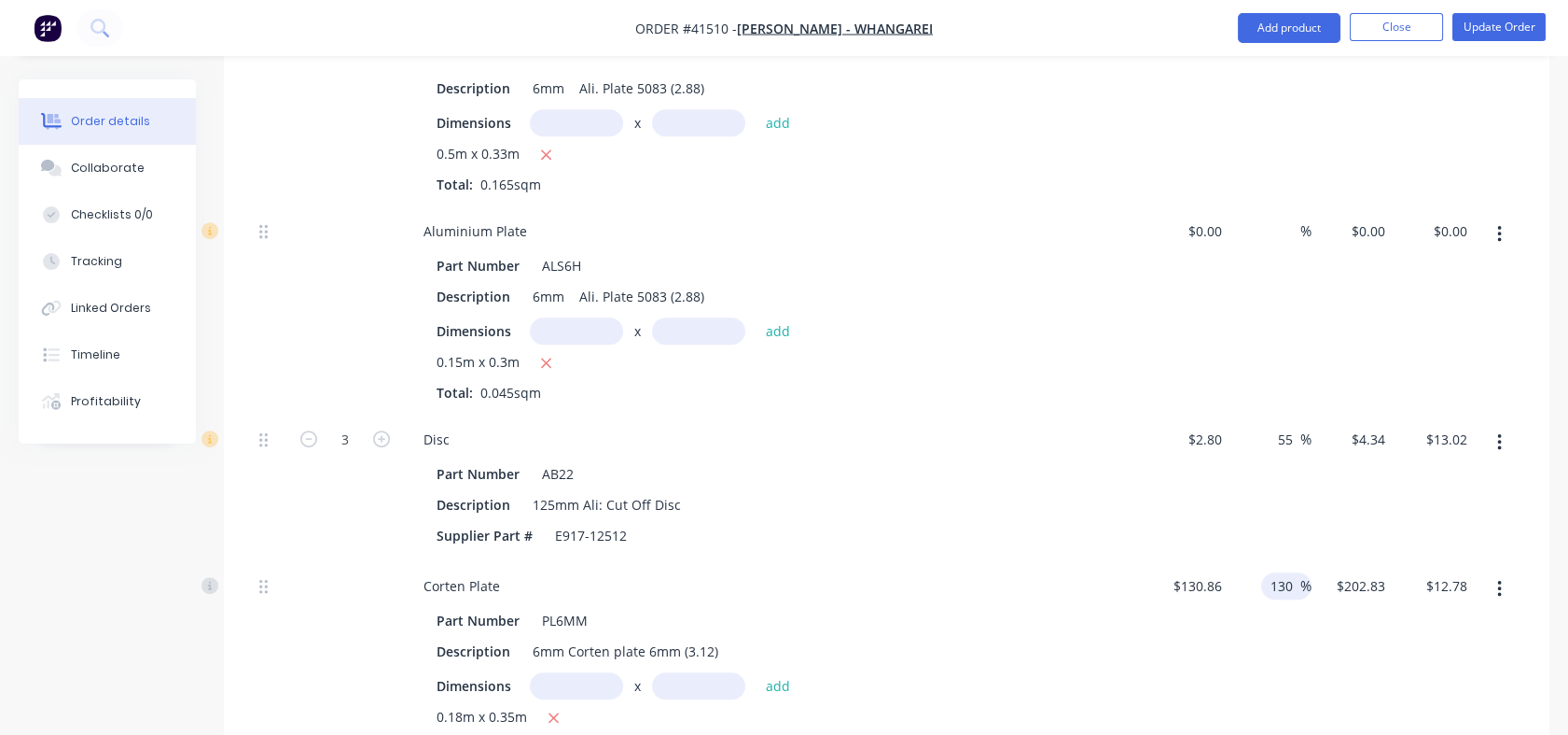
type input "130"
type input "$300.978"
type input "$18.96"
click at [1276, 435] on input "55" at bounding box center [1288, 439] width 24 height 27
drag, startPoint x: 1276, startPoint y: 436, endPoint x: 1295, endPoint y: 435, distance: 19.0
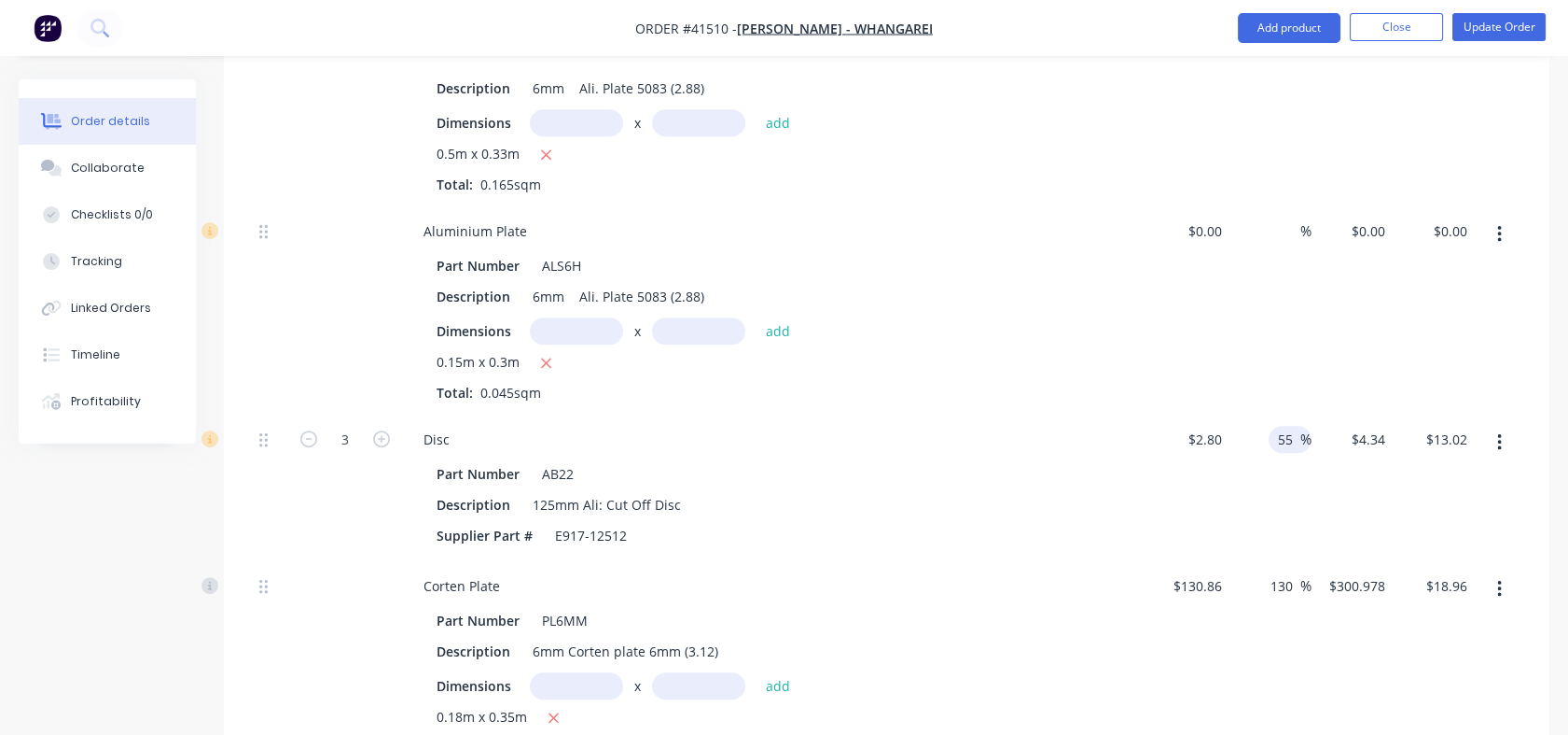
click at [1295, 435] on input "55" at bounding box center [1288, 439] width 24 height 27
type input "130"
type input "$6.44"
type input "$19.32"
click at [1254, 221] on div "%" at bounding box center [1271, 310] width 82 height 208
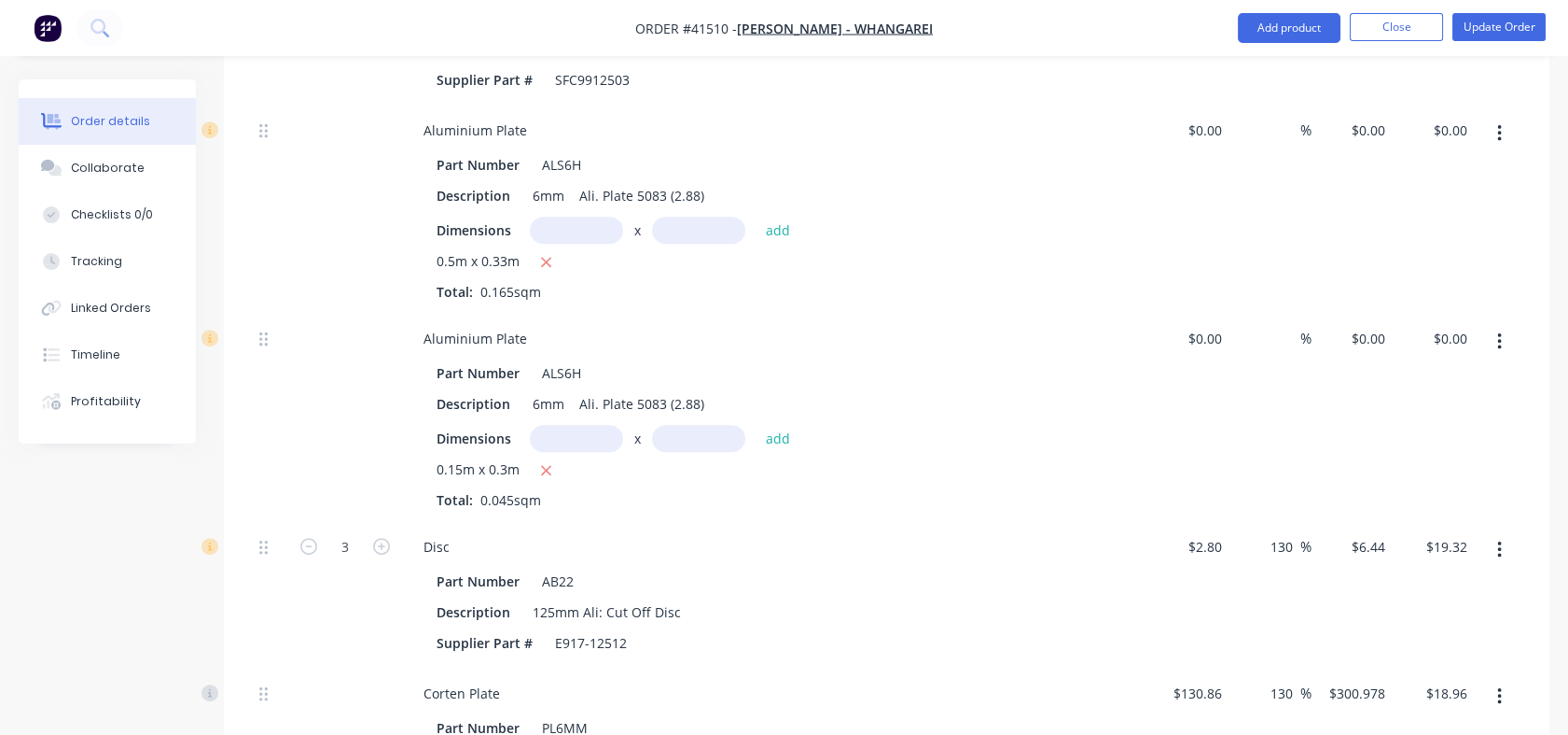
scroll to position [2196, 0]
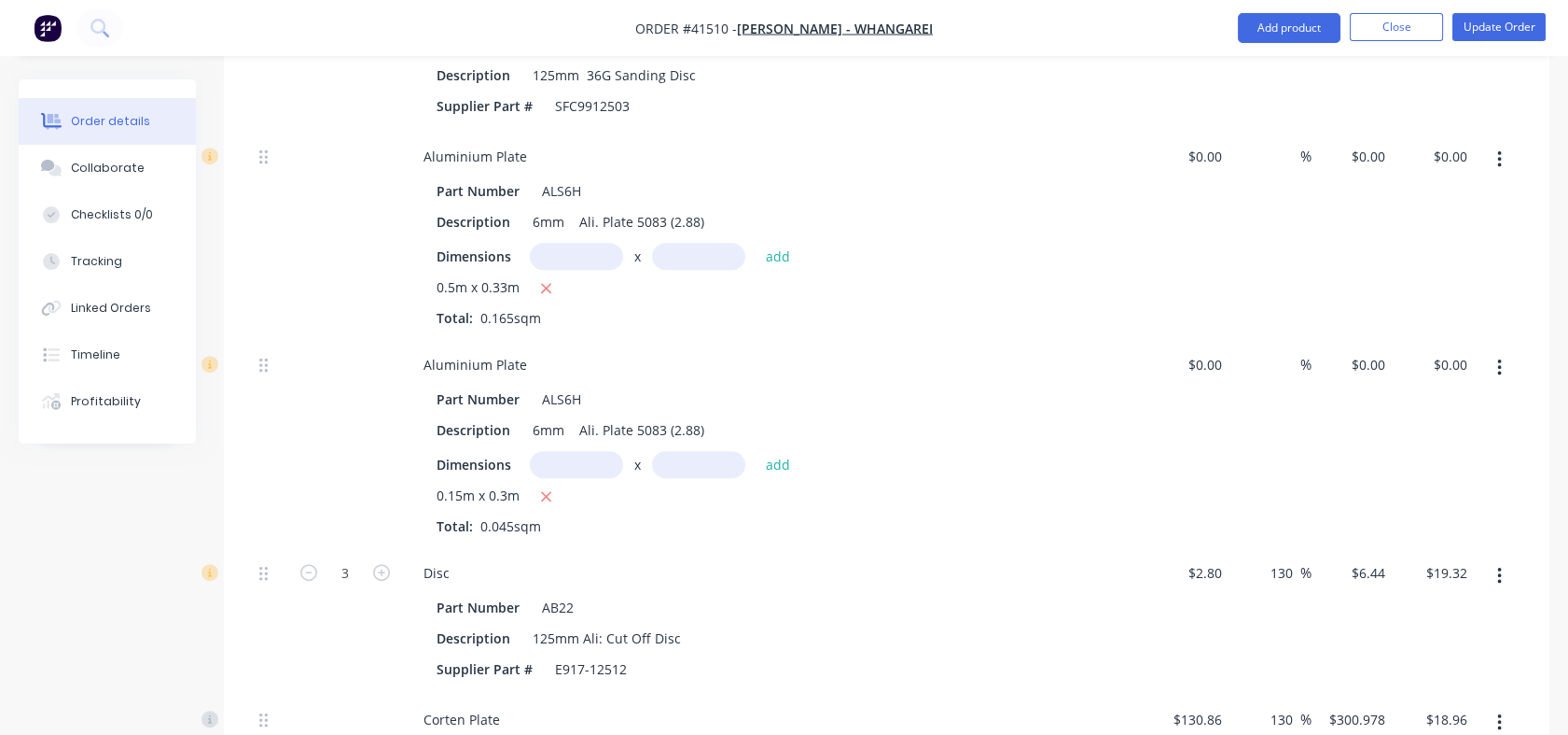
click at [612, 467] on input "text" at bounding box center [577, 464] width 94 height 27
click at [675, 464] on input "text" at bounding box center [699, 464] width 94 height 27
click at [583, 458] on input "1000m" at bounding box center [577, 464] width 94 height 27
type input "1m"
click at [679, 463] on input "text" at bounding box center [699, 464] width 94 height 27
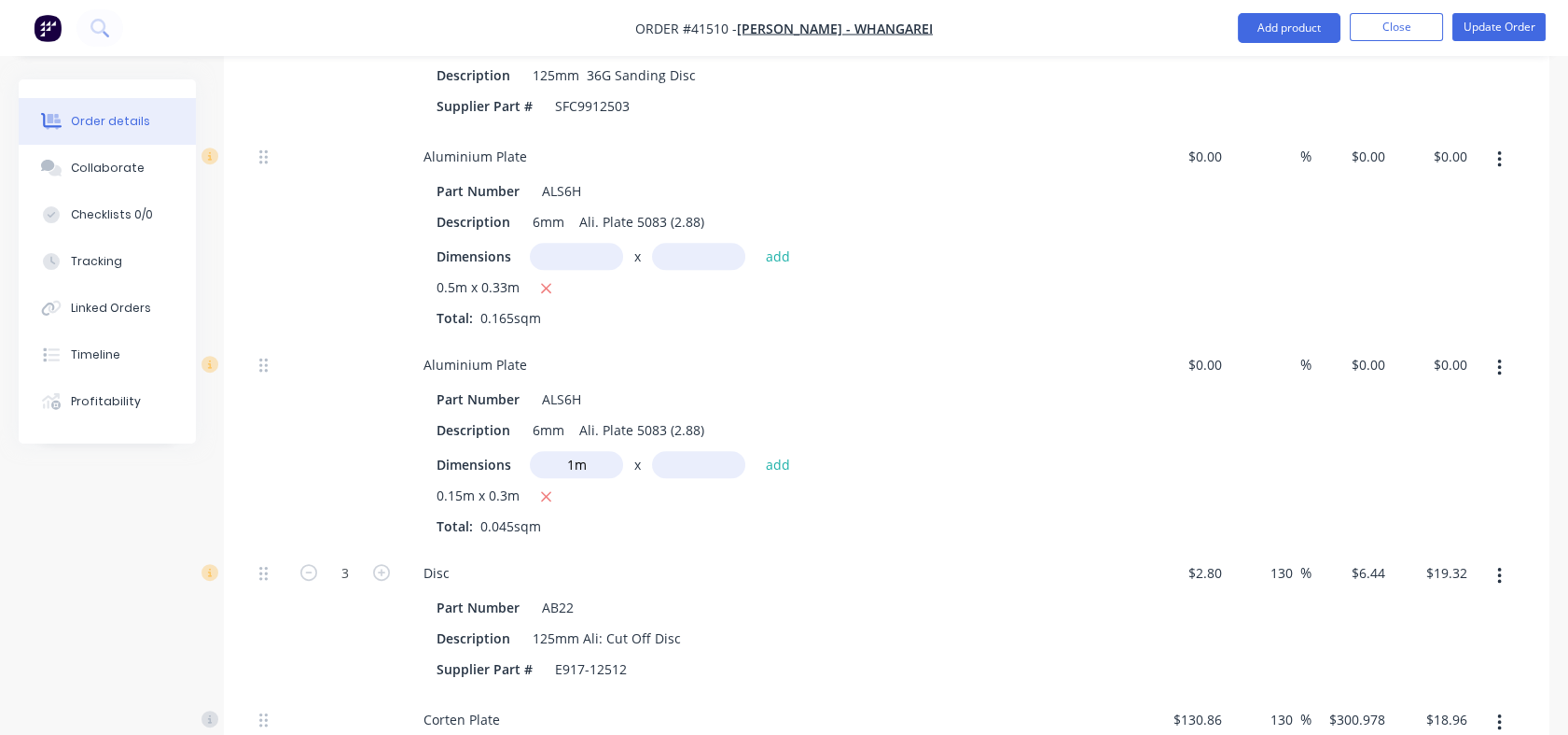
type input "1"
drag, startPoint x: 723, startPoint y: 468, endPoint x: 676, endPoint y: 472, distance: 47.2
click at [676, 472] on input "1" at bounding box center [699, 464] width 94 height 27
drag, startPoint x: 599, startPoint y: 452, endPoint x: 528, endPoint y: 476, distance: 74.9
click at [528, 476] on div "Dimensions 1m x add" at bounding box center [775, 464] width 676 height 27
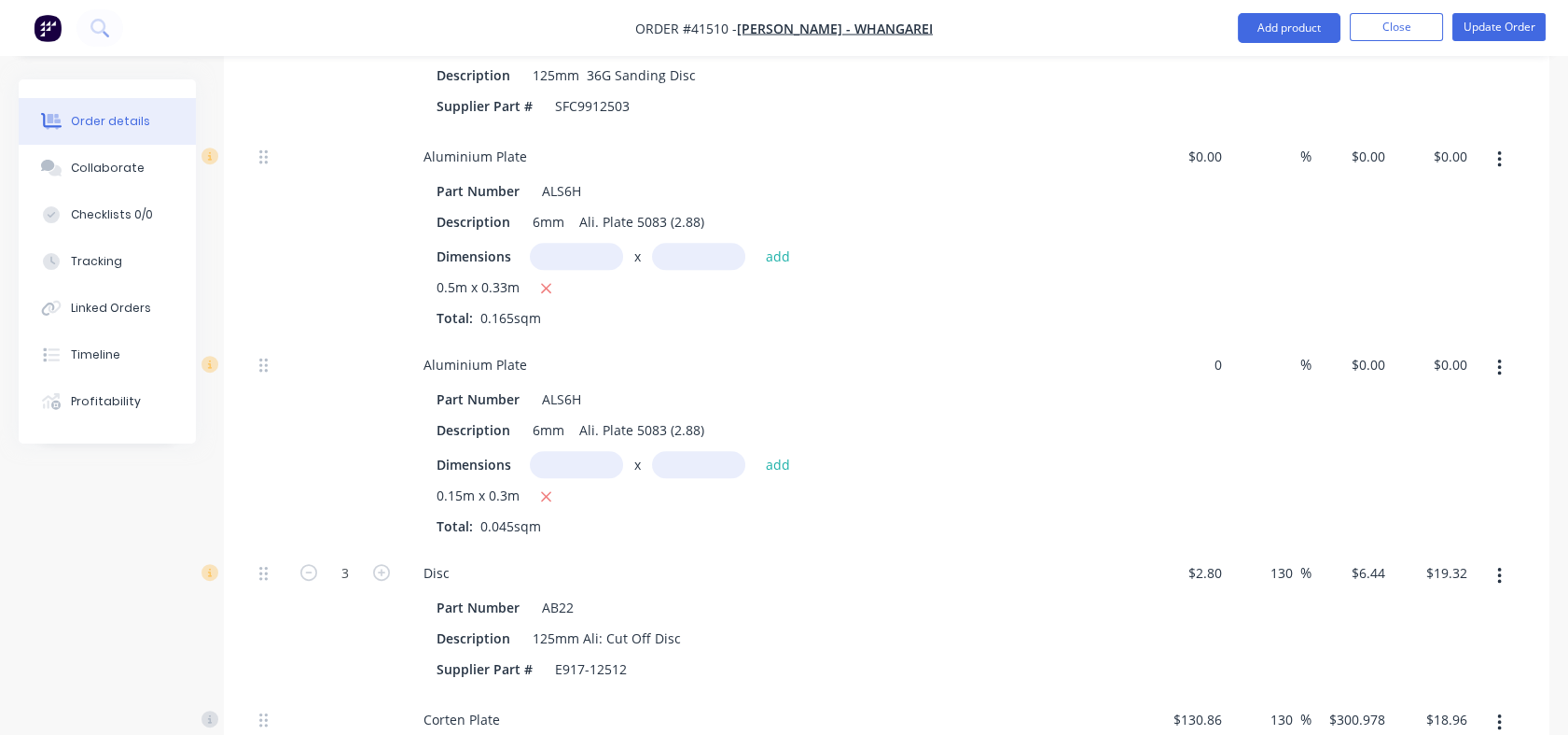
click at [1211, 363] on input "0" at bounding box center [1208, 364] width 43 height 27
type input "$20.00"
type input "$0.90"
click at [1279, 364] on input at bounding box center [1290, 364] width 22 height 27
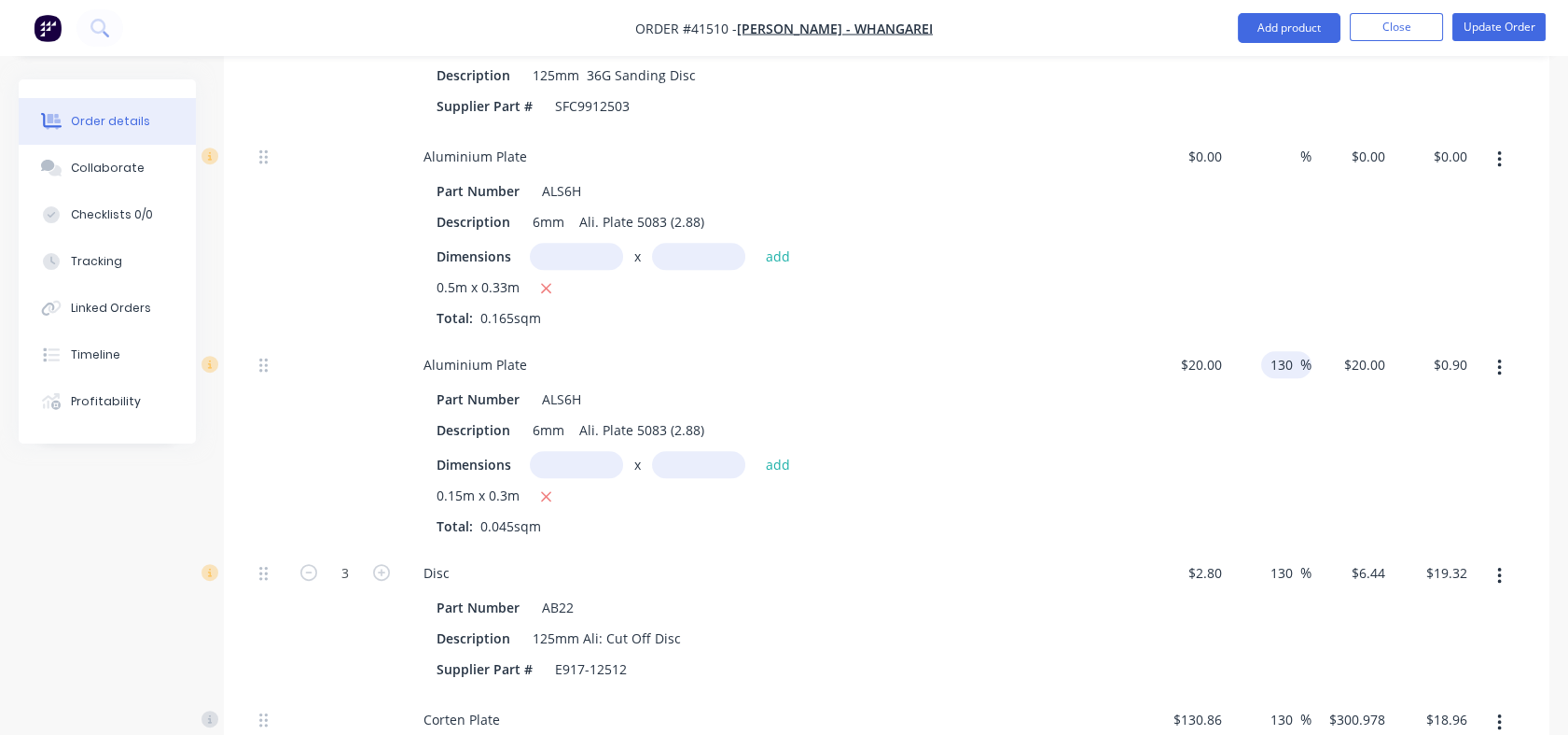
type input "130"
type input "$46.00"
type input "$2.07"
click at [1253, 251] on div "%" at bounding box center [1271, 235] width 82 height 208
click at [588, 465] on input "text" at bounding box center [577, 464] width 94 height 27
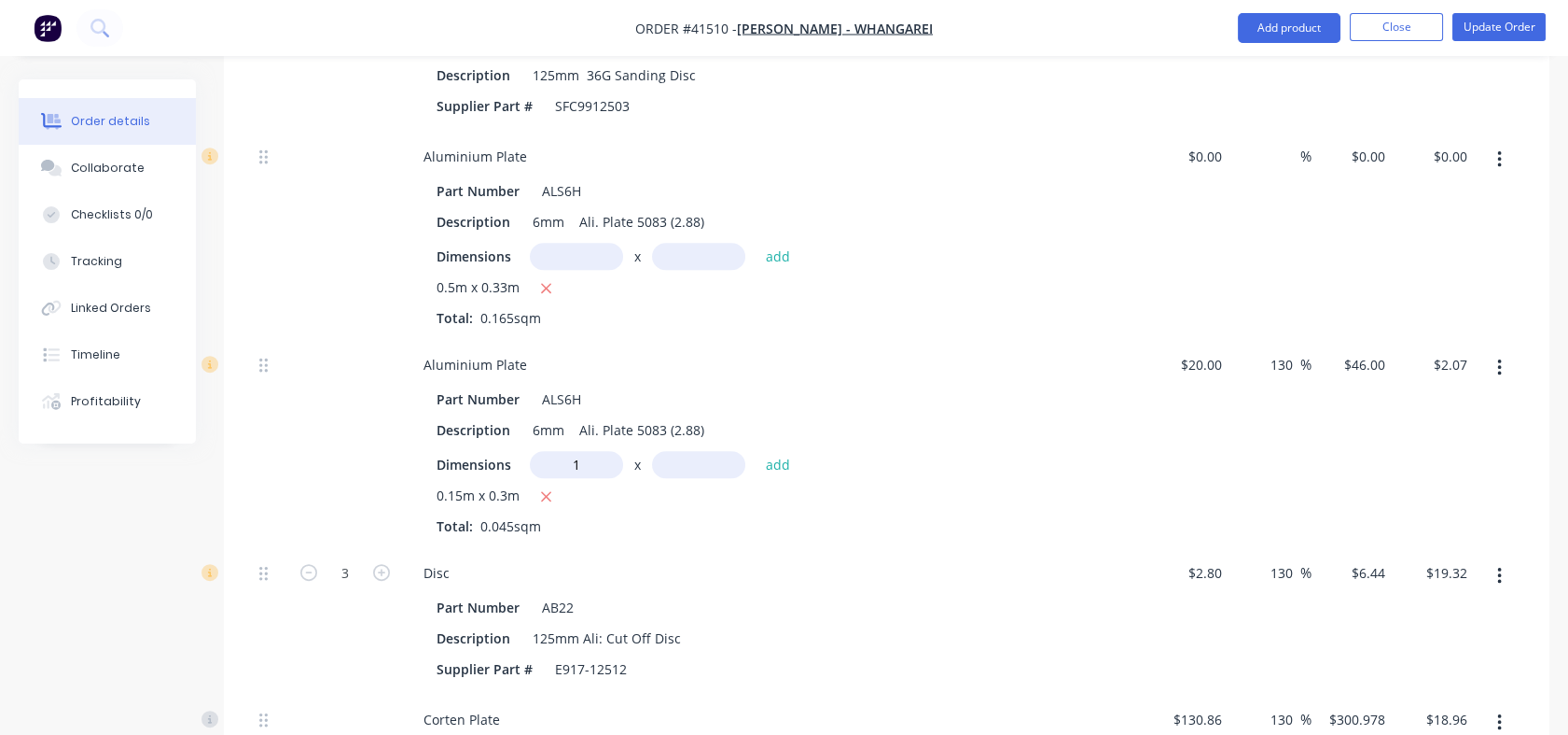
type input "1m"
click at [684, 466] on input "text" at bounding box center [699, 464] width 94 height 27
type input "1m"
click at [780, 463] on button "add" at bounding box center [779, 463] width 44 height 25
type input "$48.07"
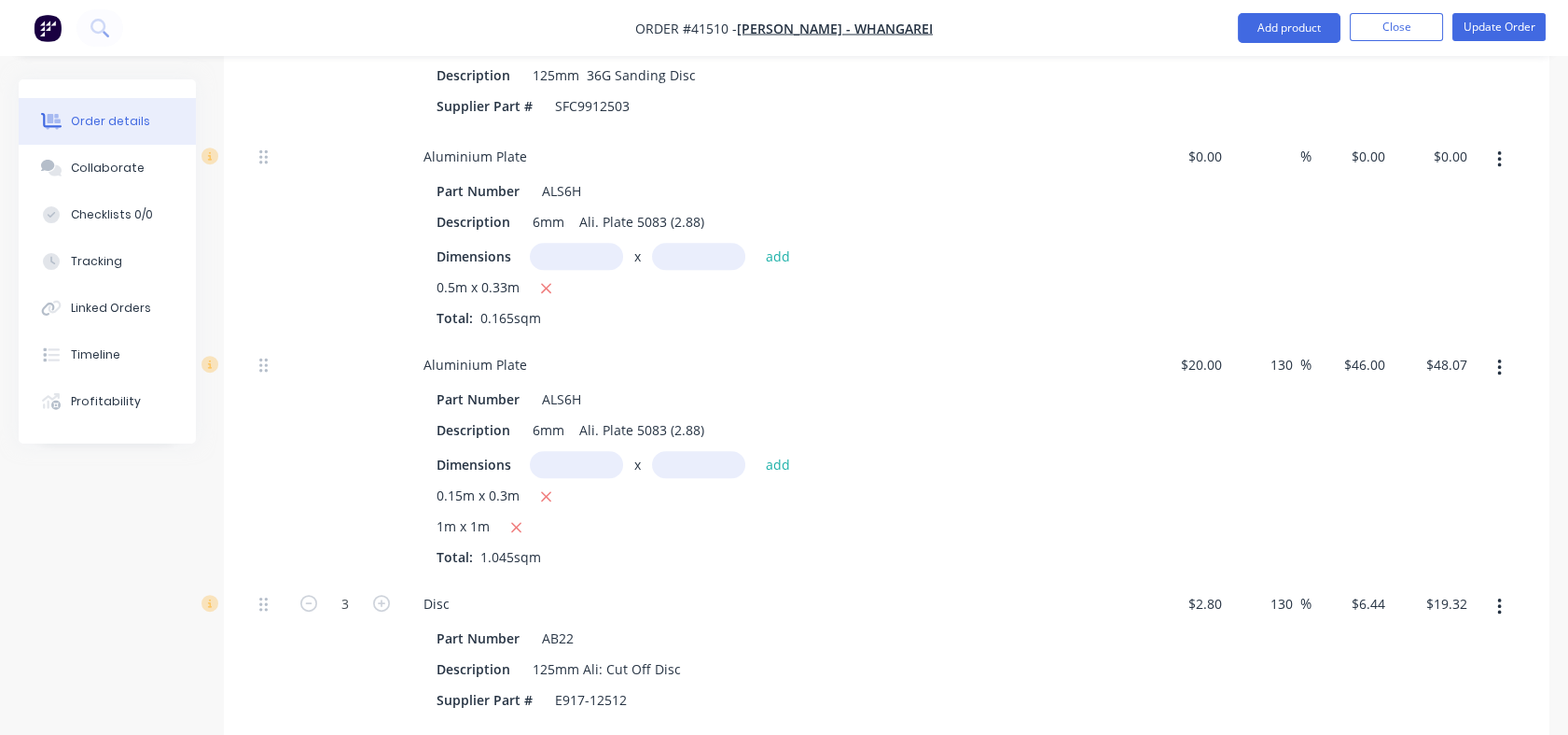
click at [595, 254] on input "text" at bounding box center [577, 255] width 94 height 27
type input "1m"
click at [542, 492] on icon "button" at bounding box center [546, 497] width 10 height 10
type input "$46.00"
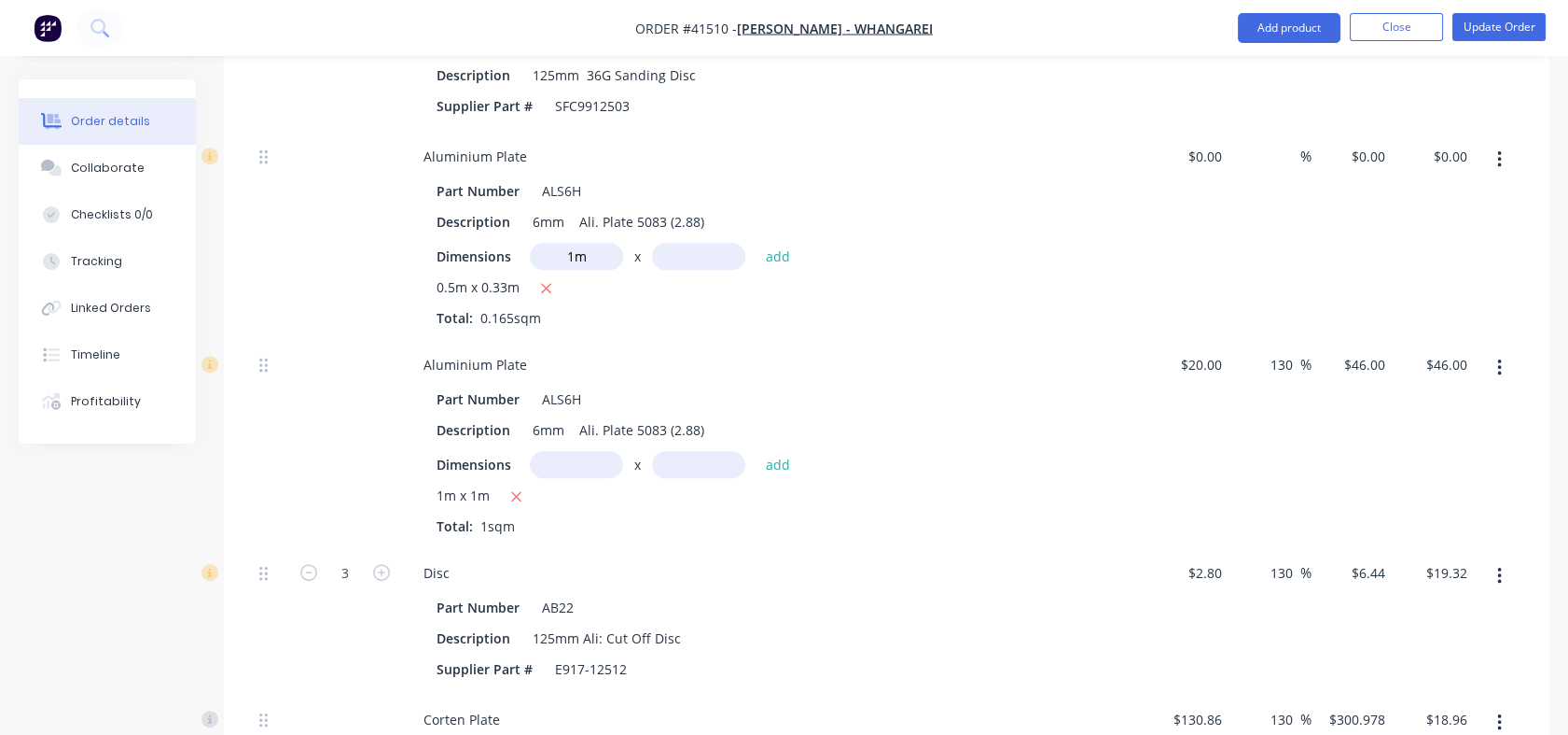
click at [674, 258] on input "text" at bounding box center [699, 255] width 94 height 27
type input "1m"
click at [776, 261] on button "add" at bounding box center [779, 254] width 44 height 25
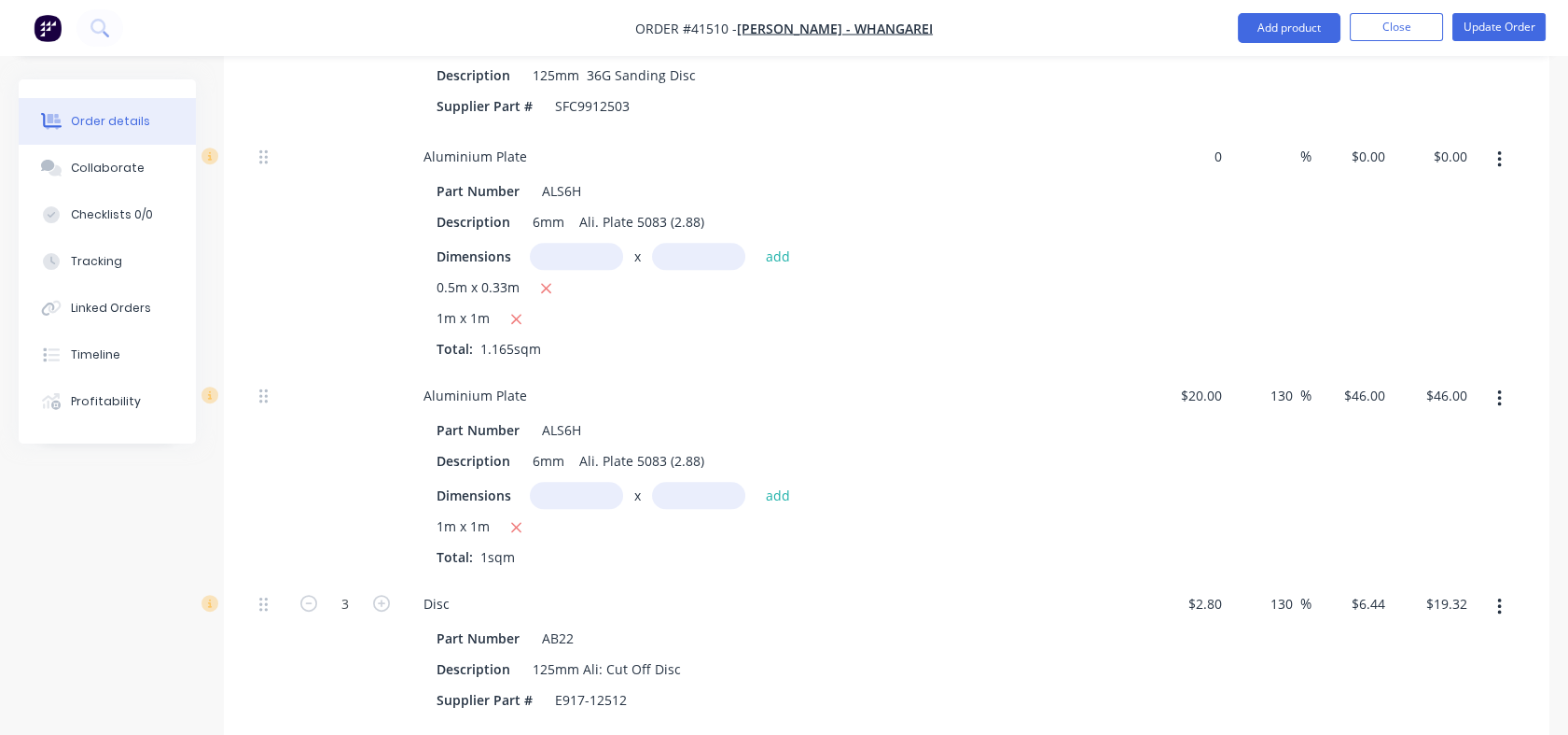
click at [1202, 152] on div "0 $0.00" at bounding box center [1204, 156] width 51 height 27
click at [1297, 152] on input at bounding box center [1290, 156] width 22 height 27
type input "$20.00"
type input "$23.30"
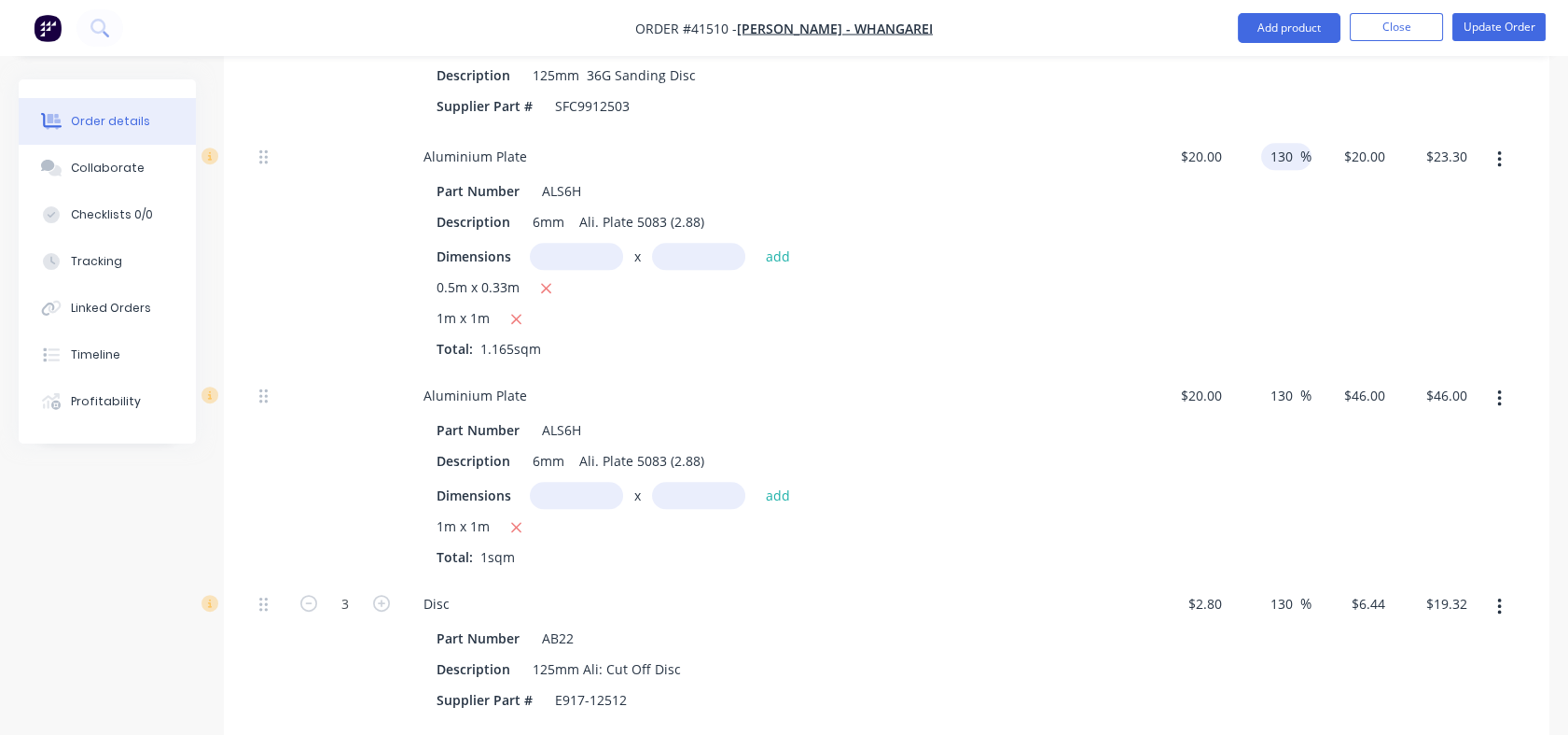
type input "130"
type input "$46.00"
type input "$53.59"
click at [1294, 184] on div "130 130 %" at bounding box center [1271, 251] width 82 height 239
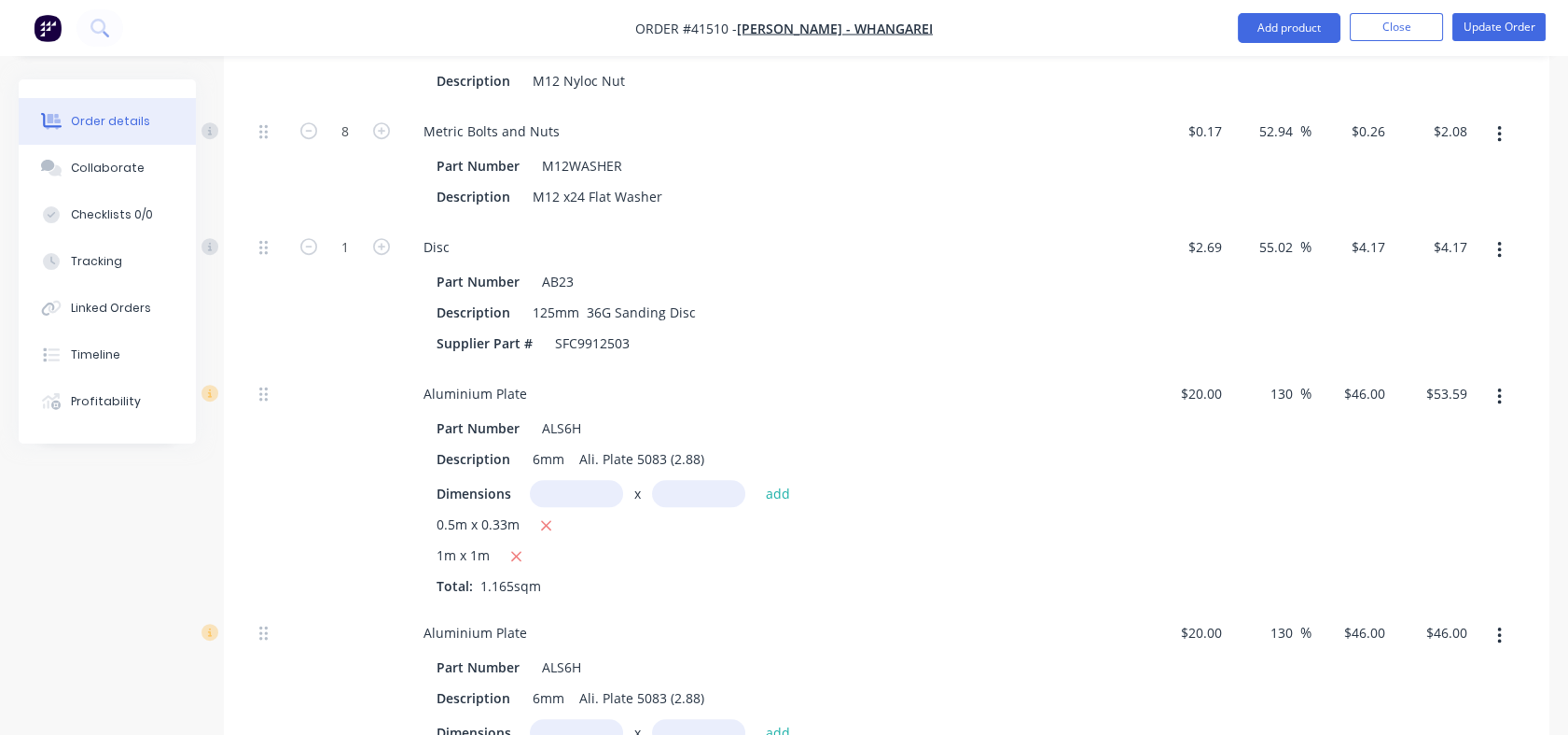
scroll to position [1932, 0]
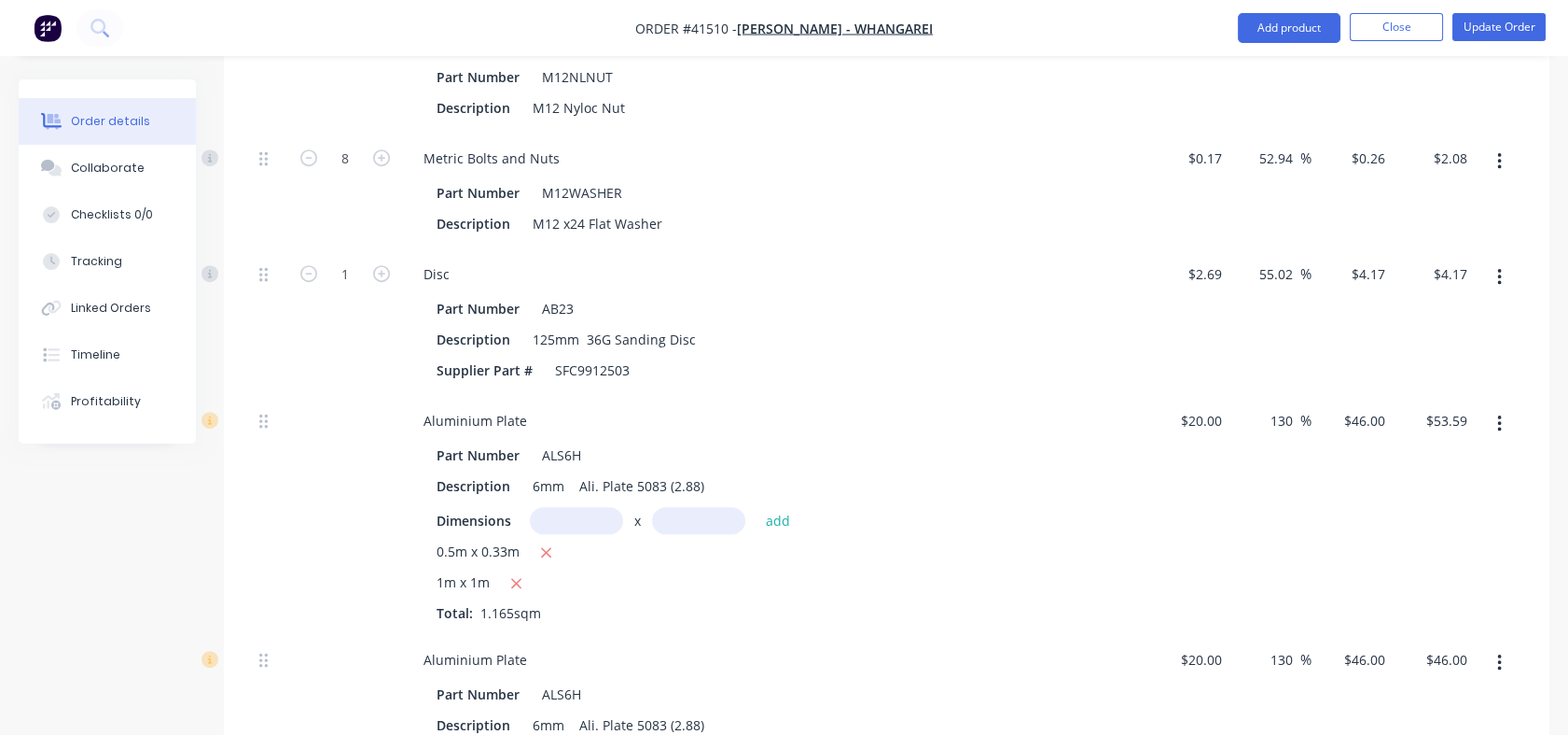
drag, startPoint x: 1262, startPoint y: 271, endPoint x: 1291, endPoint y: 270, distance: 29.0
click at [1291, 270] on input "55.02" at bounding box center [1279, 273] width 43 height 27
type input "130"
type input "$6.187"
type input "$6.19"
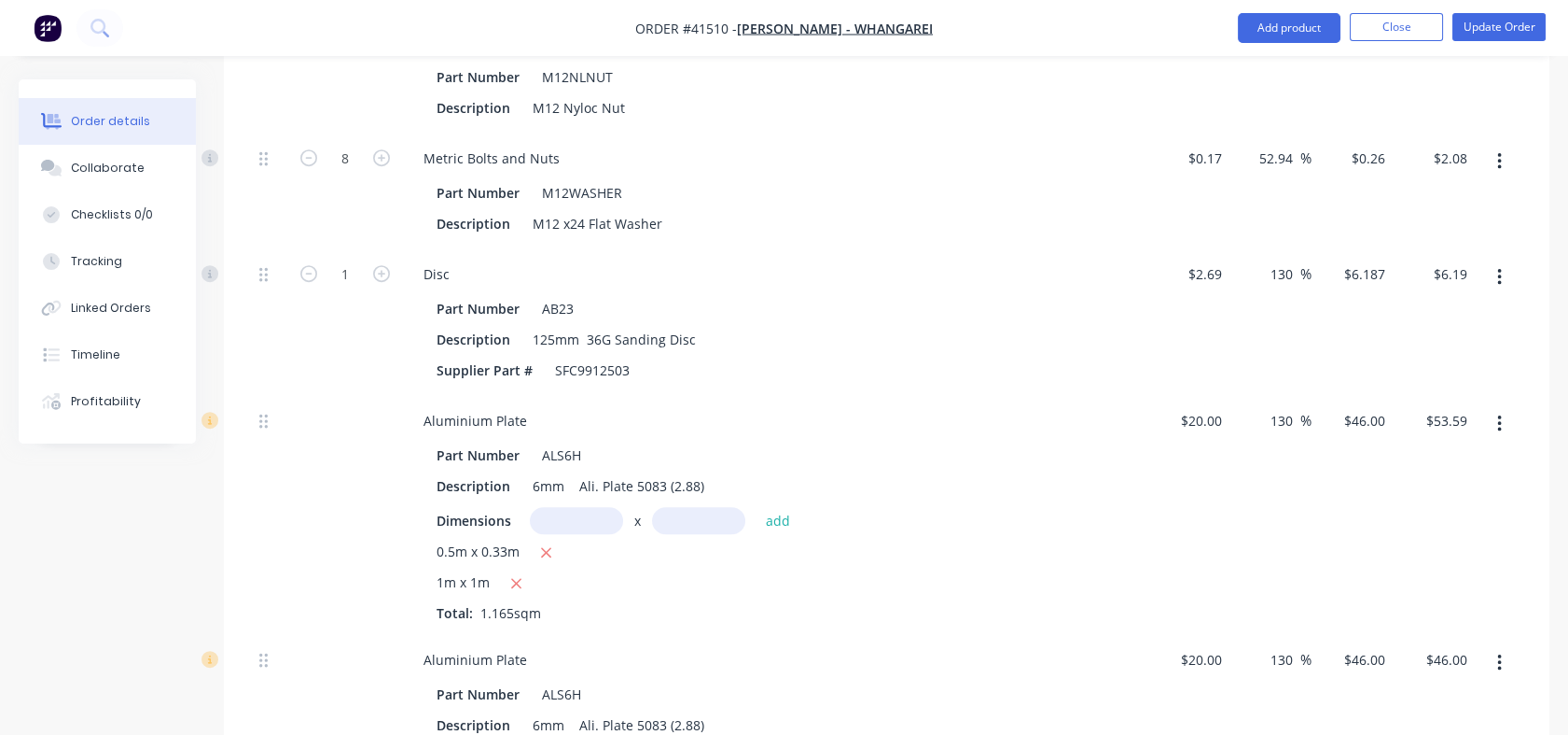
click at [1254, 160] on div "52.94 52.94 %" at bounding box center [1281, 158] width 62 height 27
drag, startPoint x: 1258, startPoint y: 154, endPoint x: 1291, endPoint y: 154, distance: 33.0
click at [1291, 154] on input "52.94" at bounding box center [1279, 158] width 43 height 27
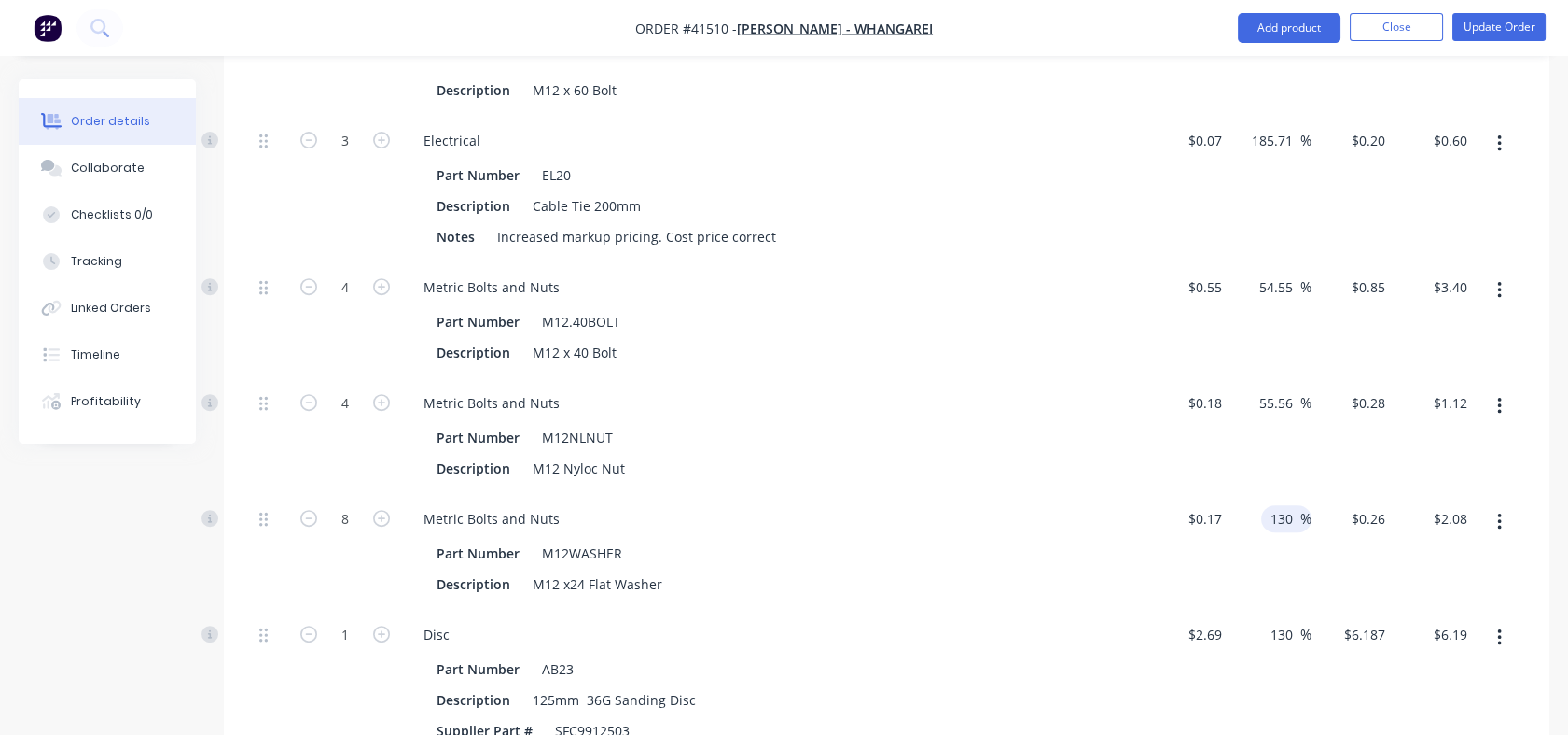
scroll to position [1561, 0]
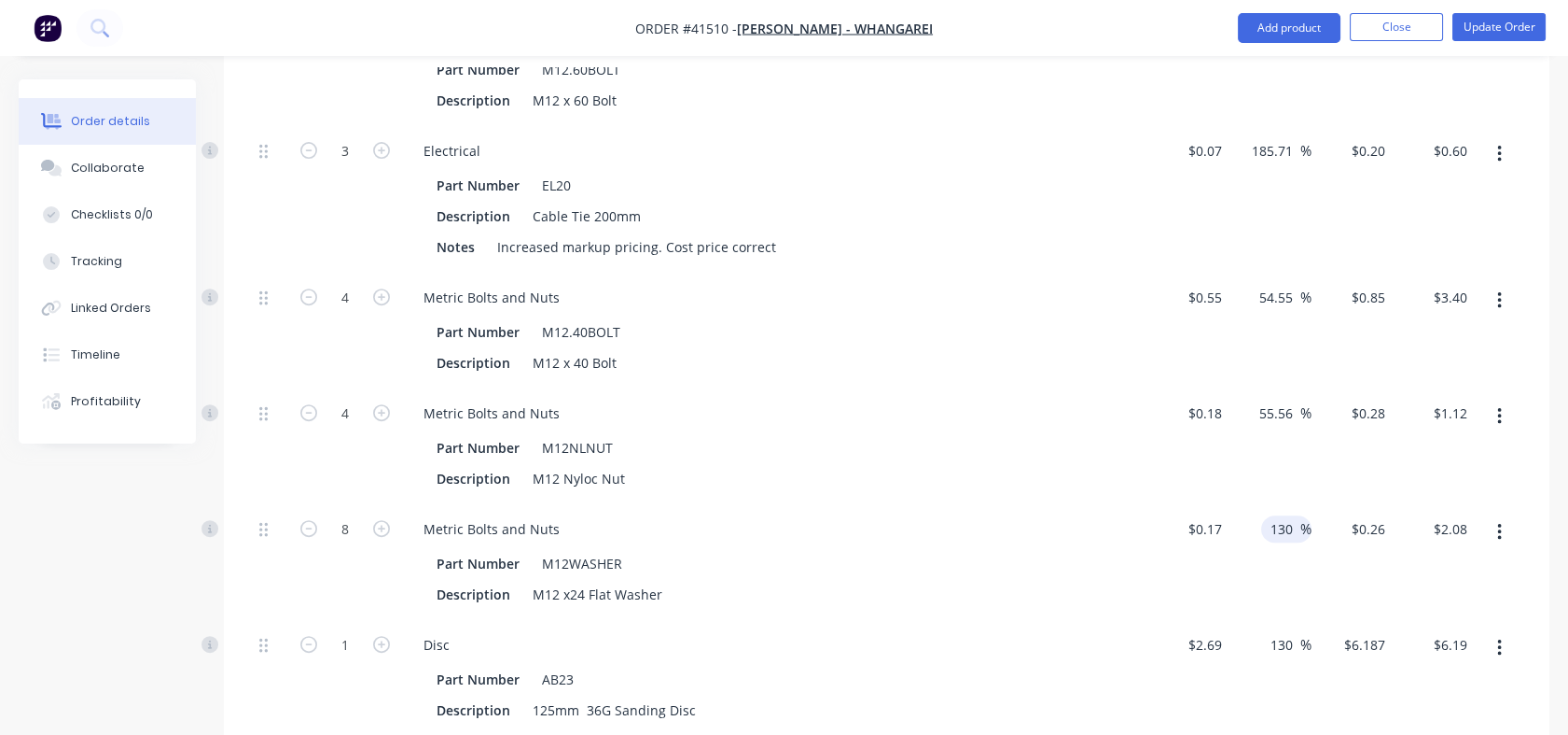
type input "130"
type input "$0.391"
type input "$3.13"
drag, startPoint x: 1262, startPoint y: 410, endPoint x: 1306, endPoint y: 400, distance: 45.1
click at [1306, 400] on div "55.56 55.56 %" at bounding box center [1271, 446] width 82 height 116
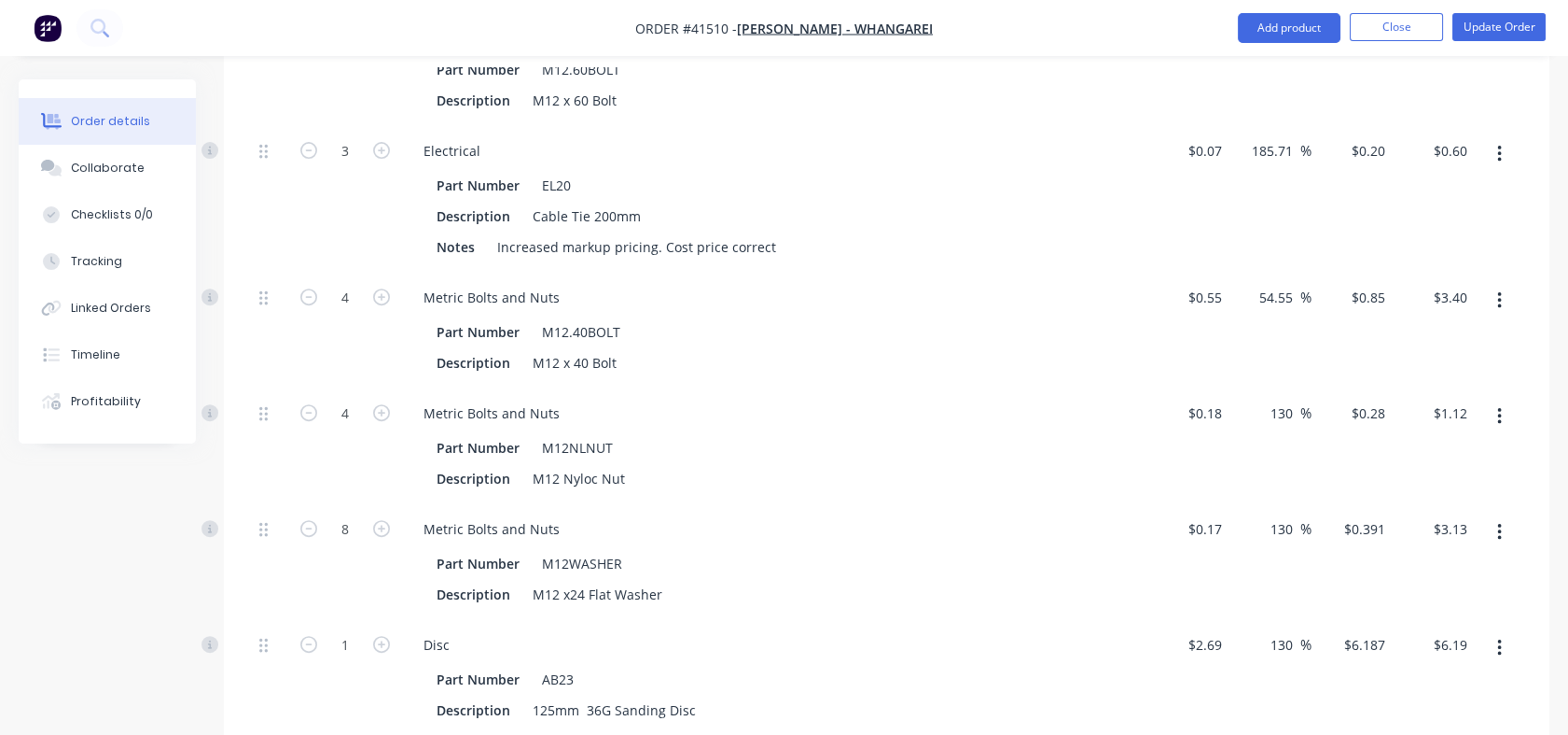
type input "130"
type input "$0.414"
type input "$1.66"
click at [1262, 295] on input "54.55" at bounding box center [1279, 297] width 43 height 27
drag, startPoint x: 1258, startPoint y: 293, endPoint x: 1291, endPoint y: 293, distance: 33.0
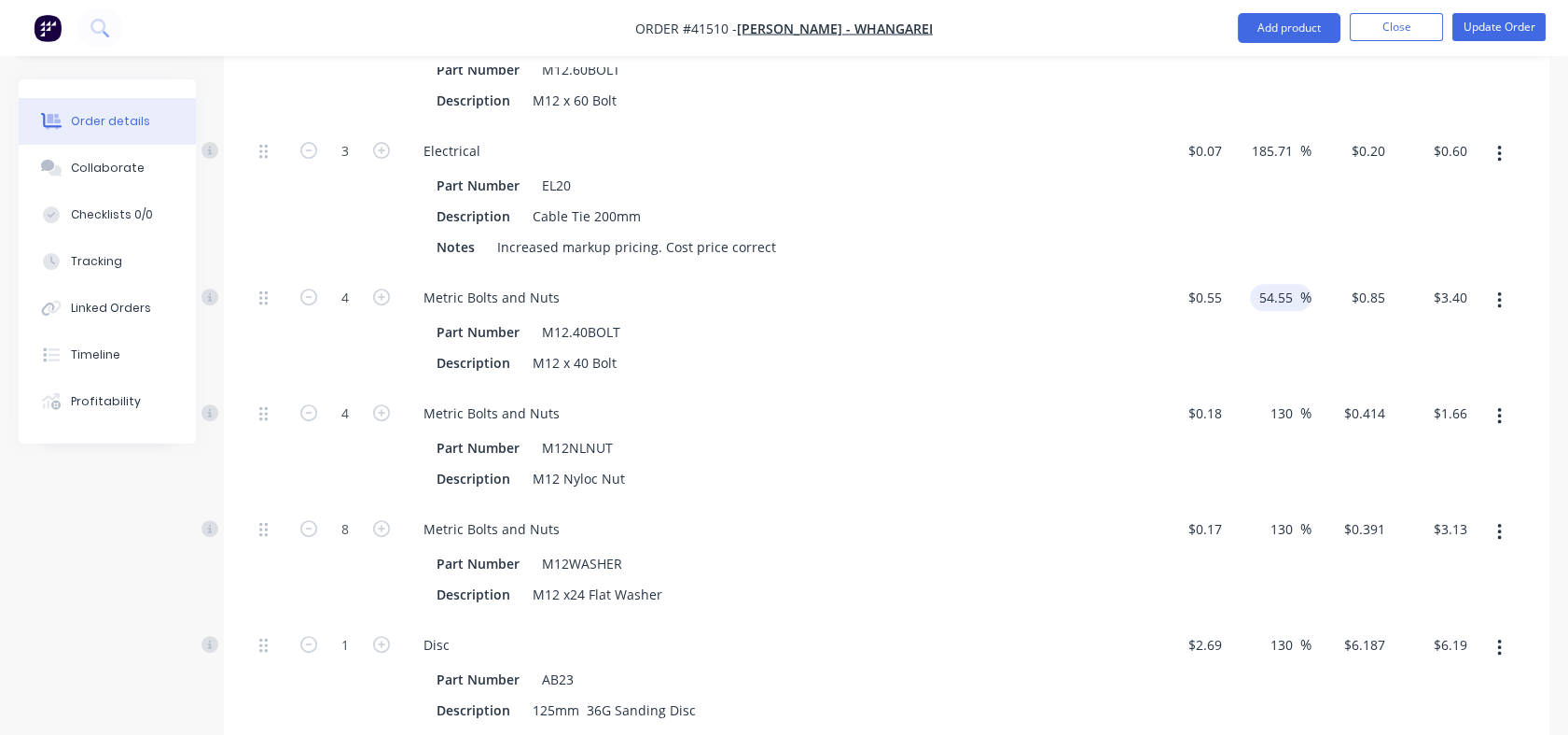
click at [1291, 293] on input "54.55" at bounding box center [1279, 297] width 43 height 27
type input "1.3"
type input "$0.5572"
type input "$2.23"
click at [1517, 426] on button "button" at bounding box center [1500, 417] width 44 height 34
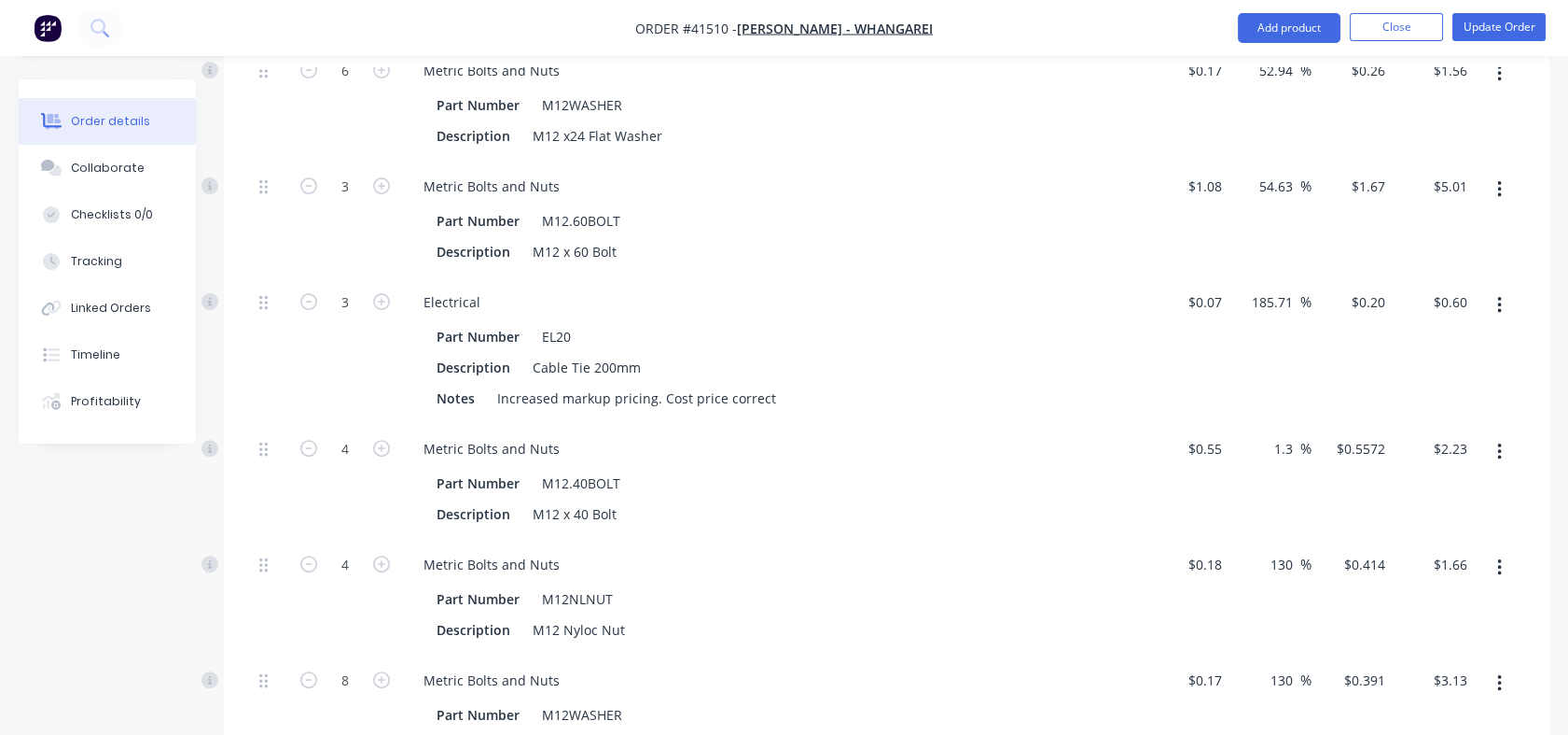
scroll to position [1366, 0]
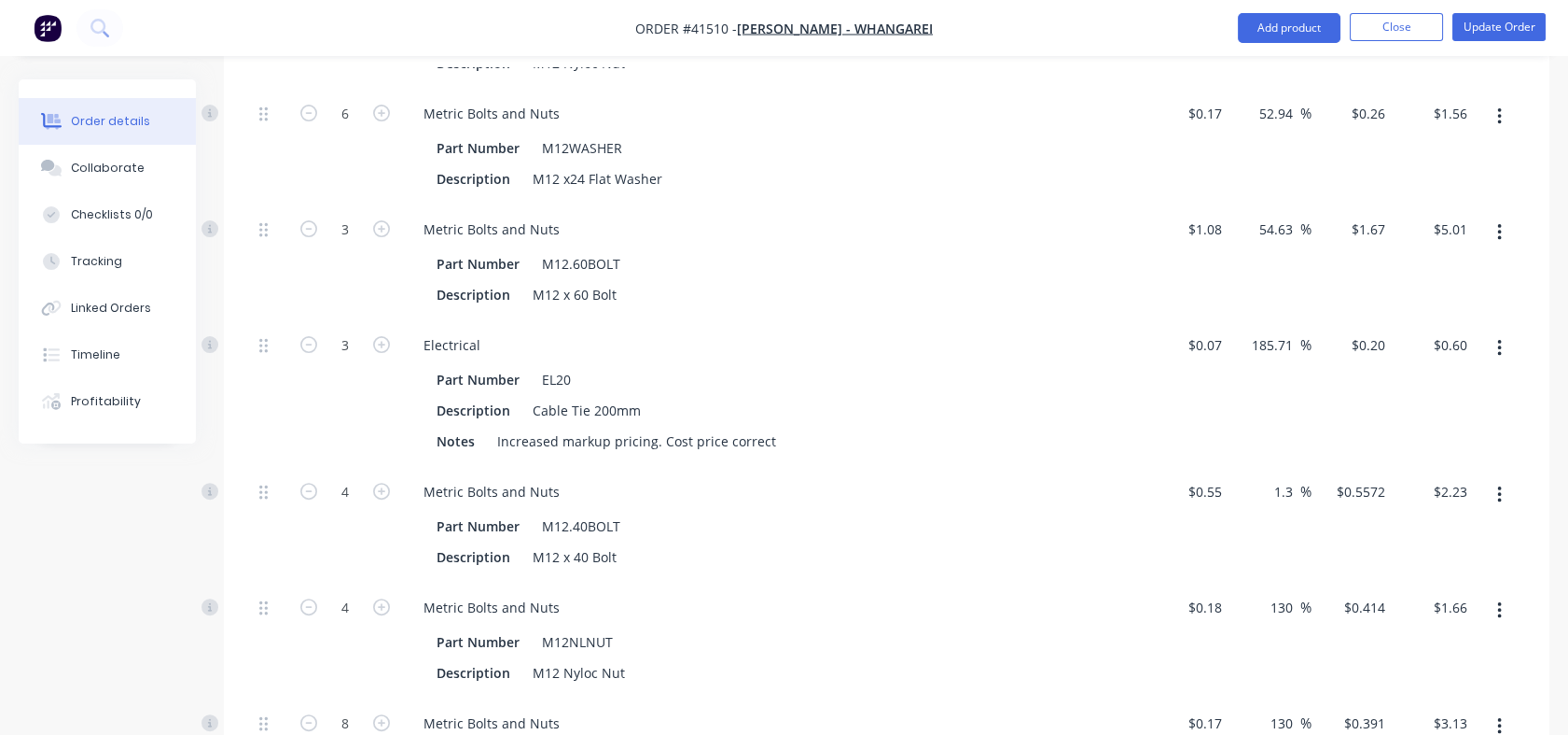
click at [1250, 343] on input "185.71" at bounding box center [1275, 344] width 51 height 27
drag, startPoint x: 1249, startPoint y: 343, endPoint x: 1291, endPoint y: 346, distance: 42.1
click at [1291, 346] on input "185.71" at bounding box center [1275, 344] width 51 height 27
type input "200"
type input "$0.21"
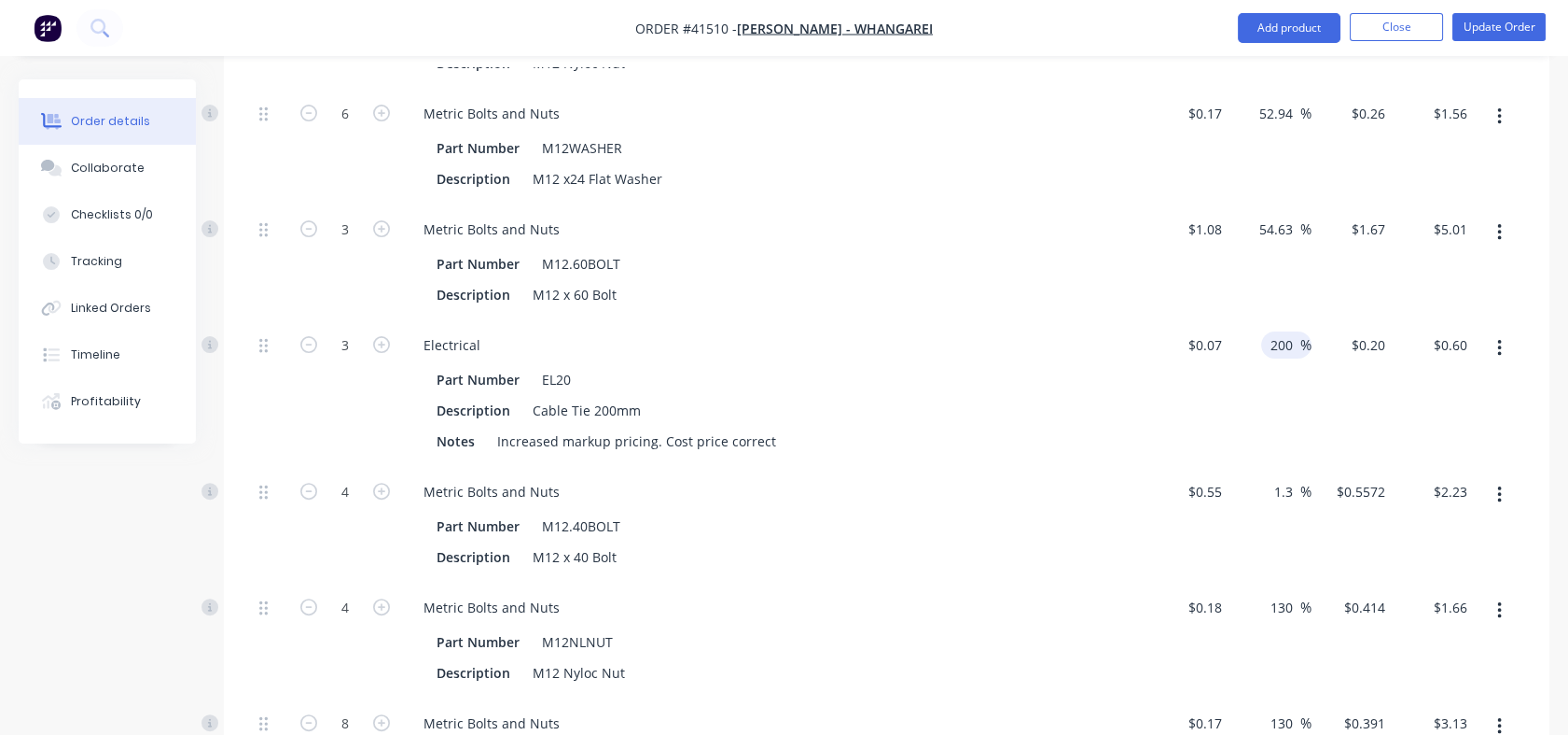
type input "$0.63"
click at [1272, 282] on div "54.63 54.63 %" at bounding box center [1271, 262] width 82 height 116
drag, startPoint x: 1261, startPoint y: 231, endPoint x: 1291, endPoint y: 231, distance: 30.0
click at [1291, 231] on input "54.63" at bounding box center [1279, 228] width 43 height 27
type input "130"
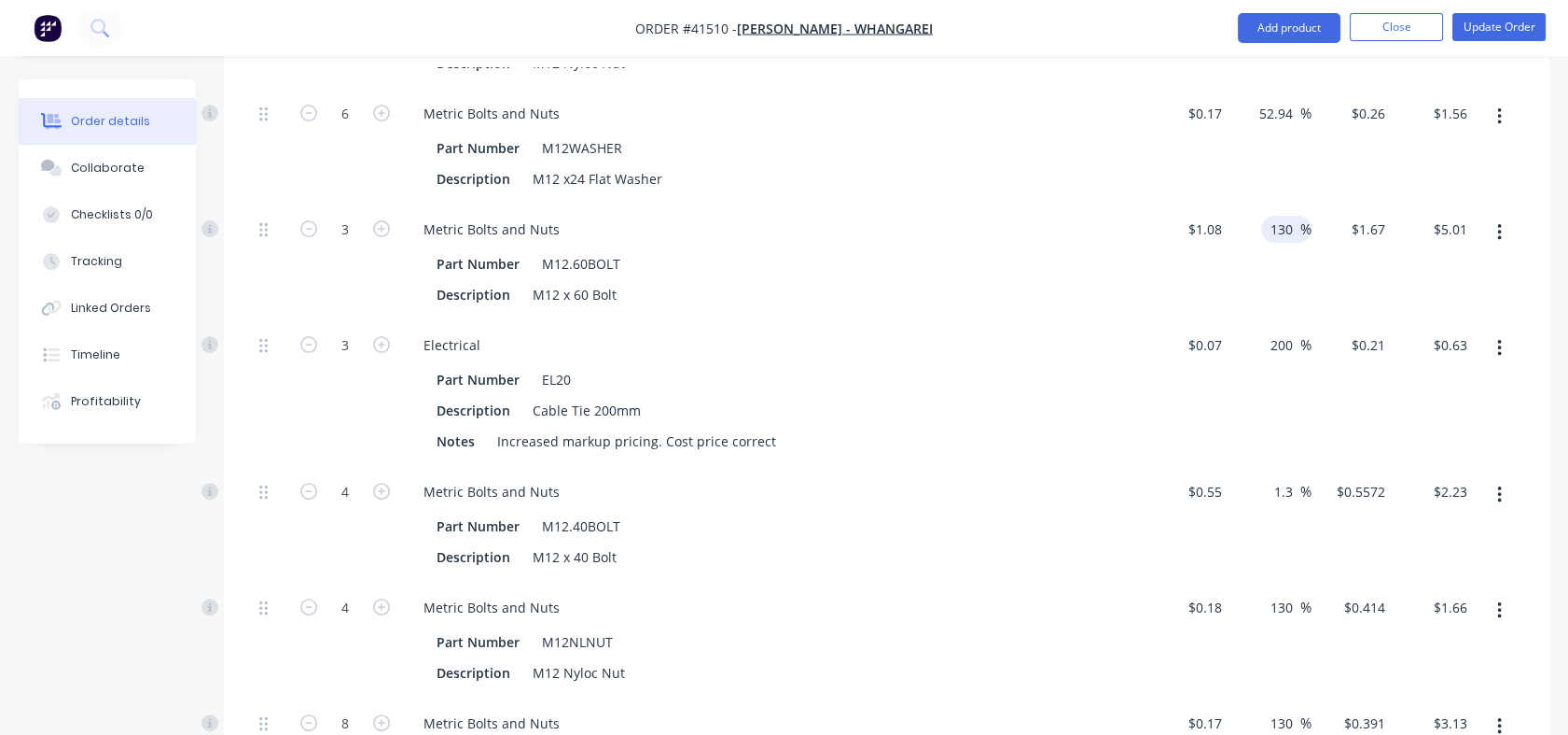
type input "$2.484"
type input "$7.45"
click at [1265, 184] on div "52.94 52.94 %" at bounding box center [1271, 147] width 82 height 116
drag, startPoint x: 1259, startPoint y: 110, endPoint x: 1291, endPoint y: 110, distance: 32.0
click at [1291, 110] on input "52.94" at bounding box center [1279, 113] width 43 height 27
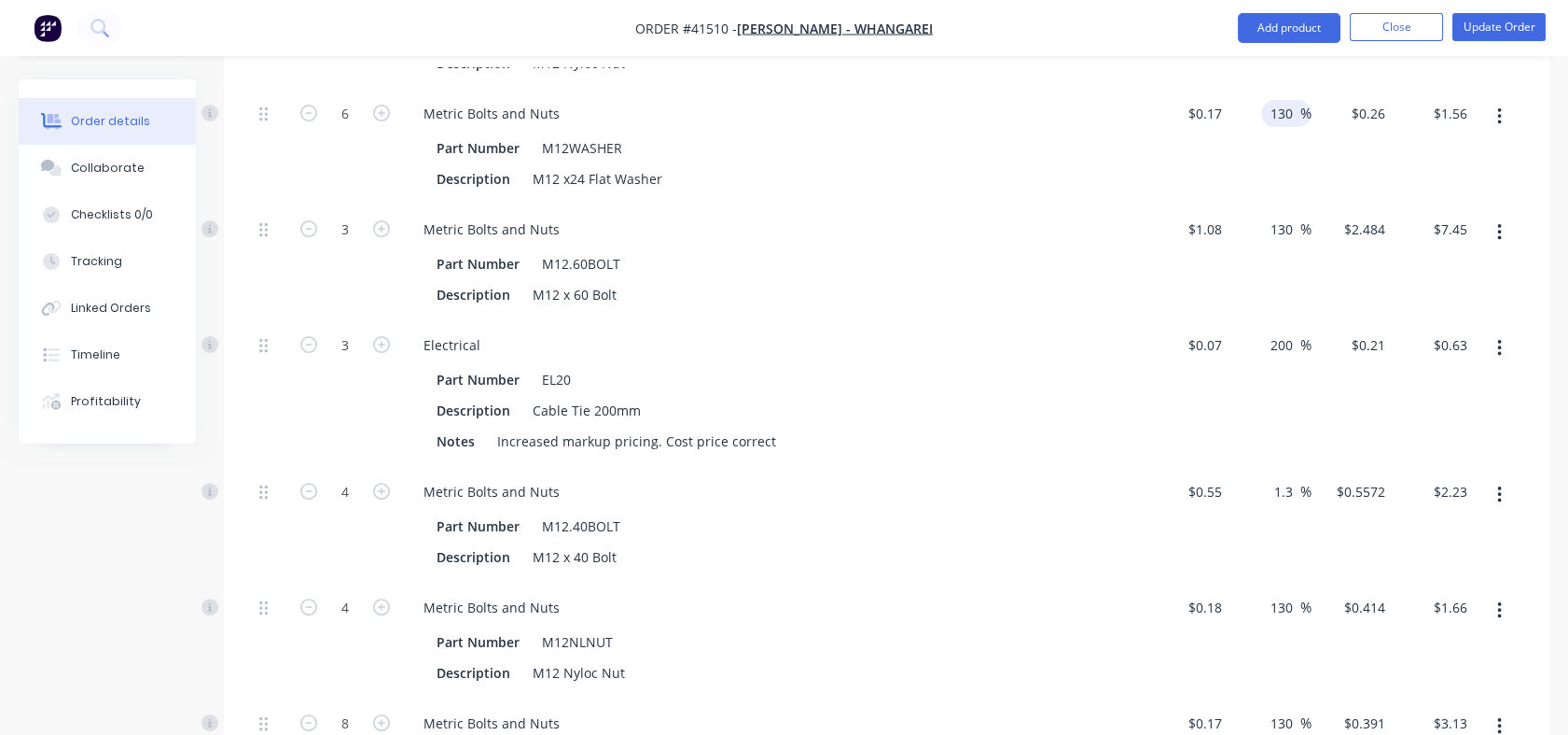
type input "130"
type input "$0.391"
type input "$2.35"
click at [1268, 157] on div "130 130 %" at bounding box center [1271, 147] width 82 height 116
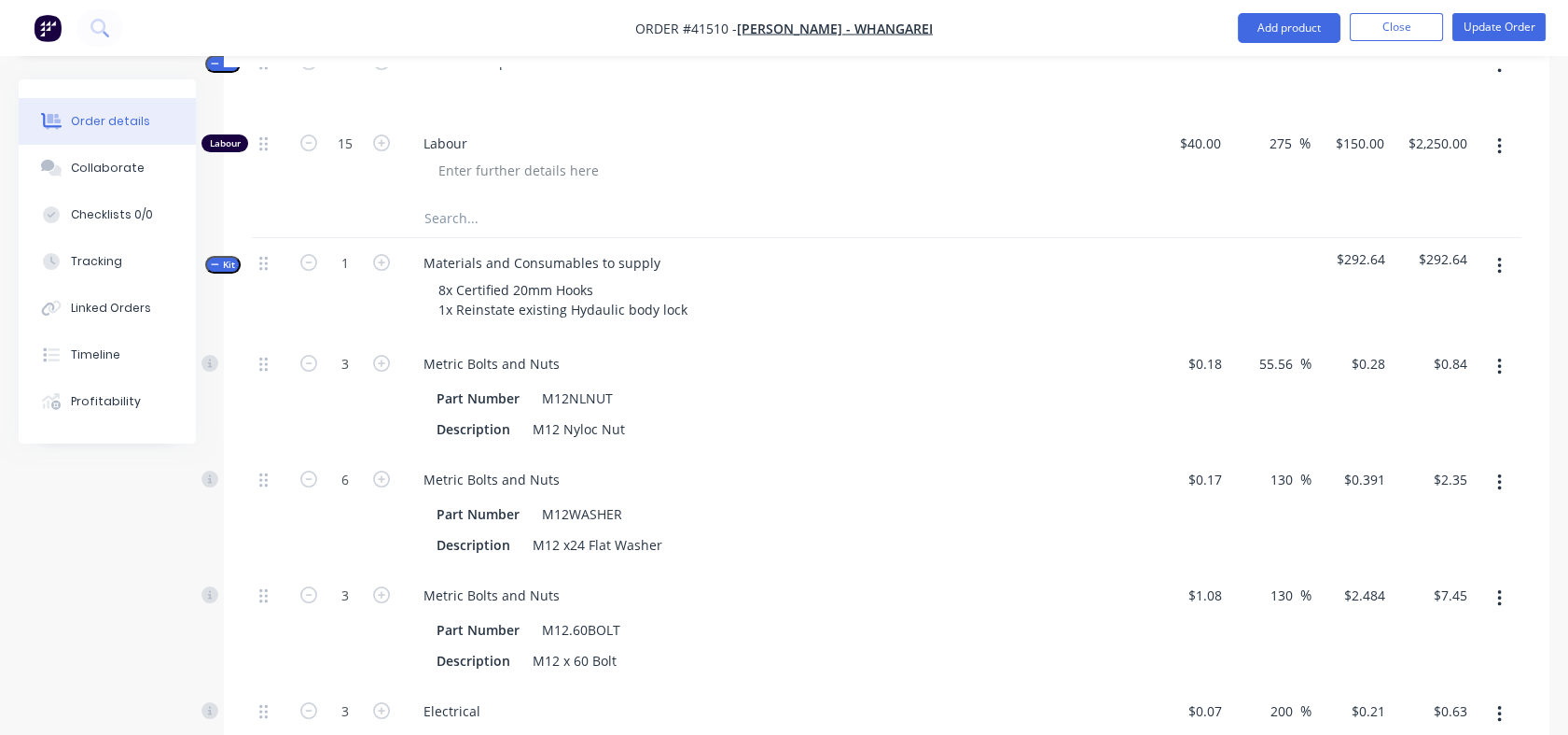
scroll to position [985, 0]
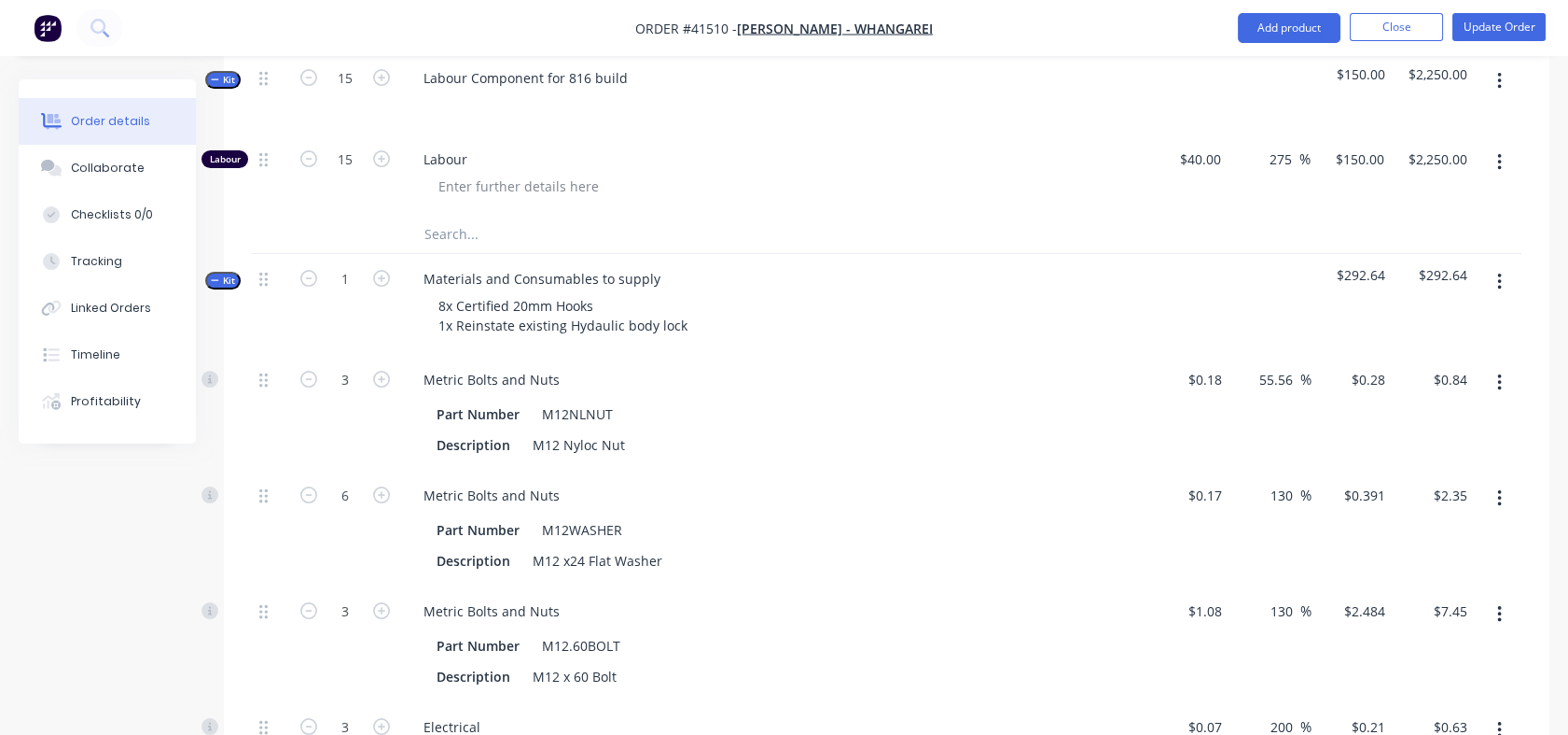
drag, startPoint x: 1261, startPoint y: 381, endPoint x: 1291, endPoint y: 381, distance: 30.0
click at [1291, 381] on input "55.56" at bounding box center [1279, 379] width 43 height 27
type input "130"
type input "$0.414"
type input "$1.24"
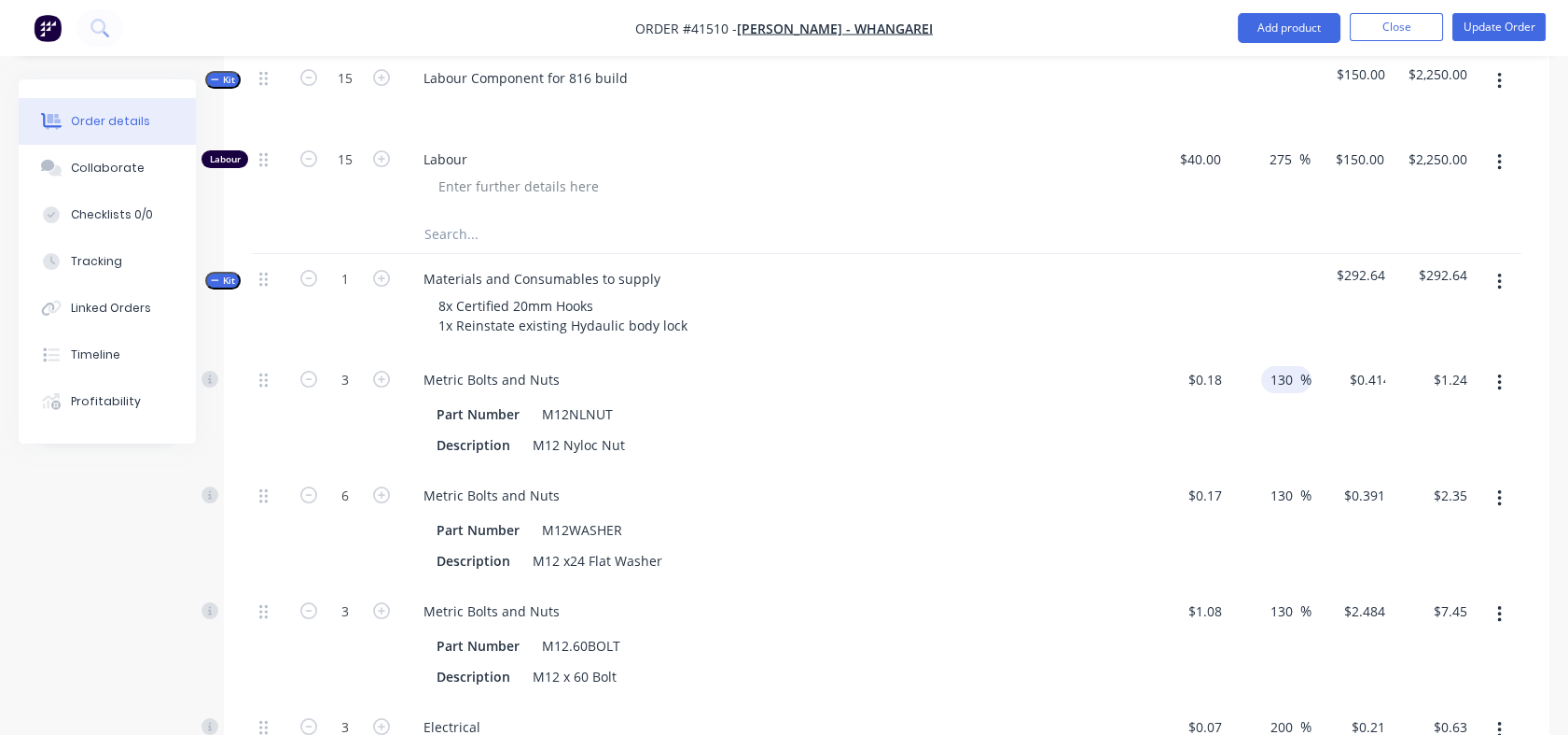
click at [1276, 331] on div at bounding box center [1271, 304] width 82 height 101
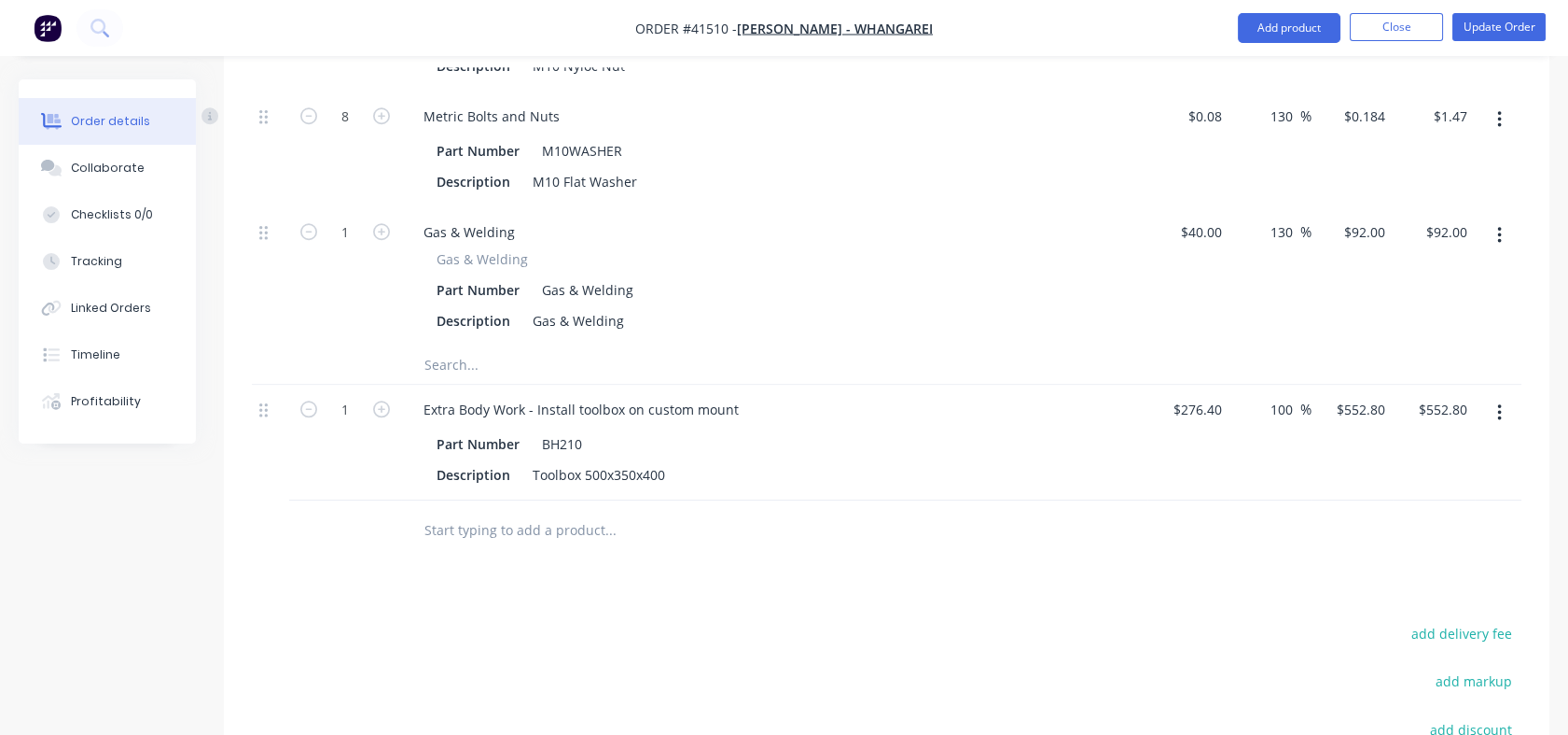
scroll to position [3362, 0]
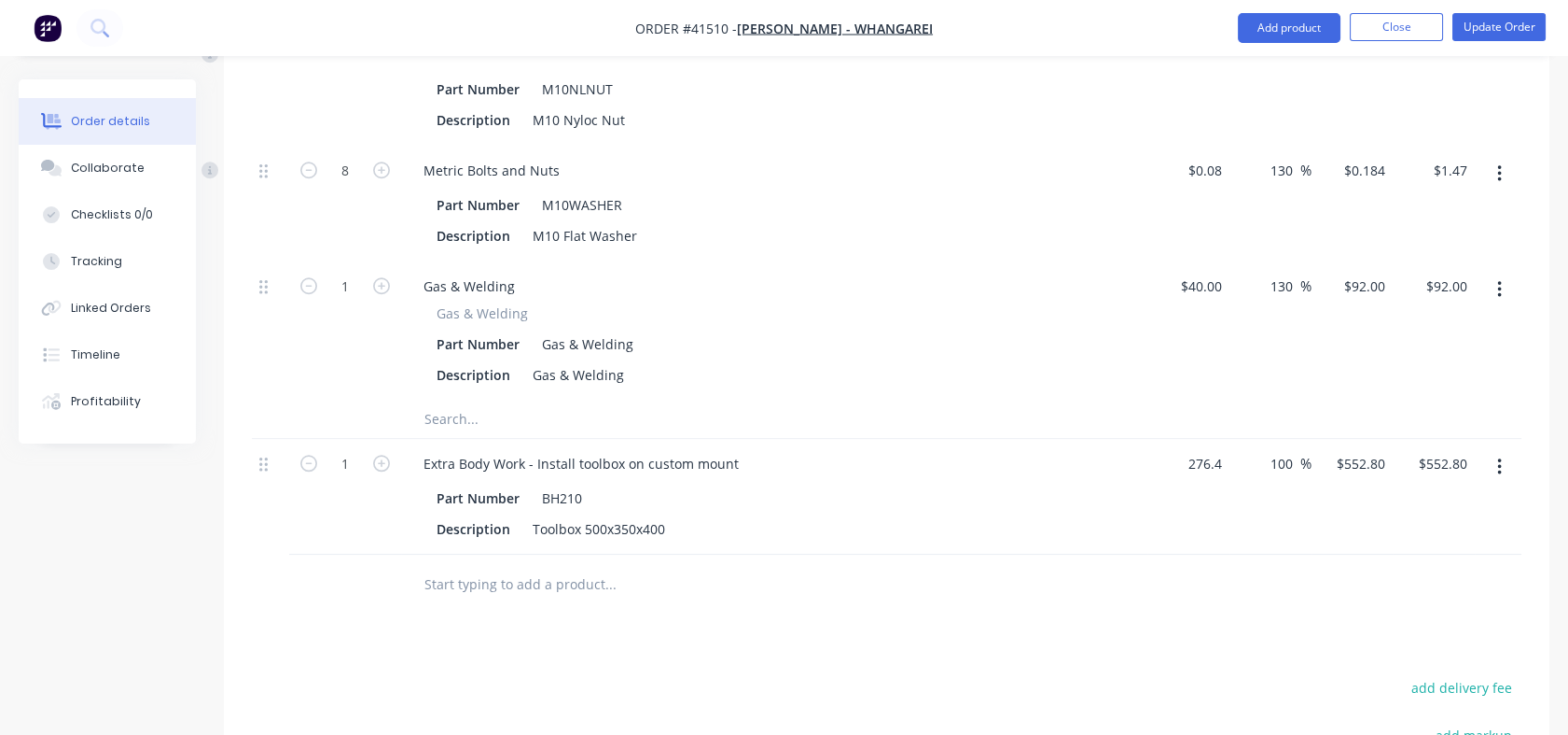
click at [1210, 461] on input "276.4" at bounding box center [1201, 463] width 58 height 27
type input "$600.00"
type input "$1,200.00"
click at [1201, 567] on div at bounding box center [887, 584] width 1270 height 61
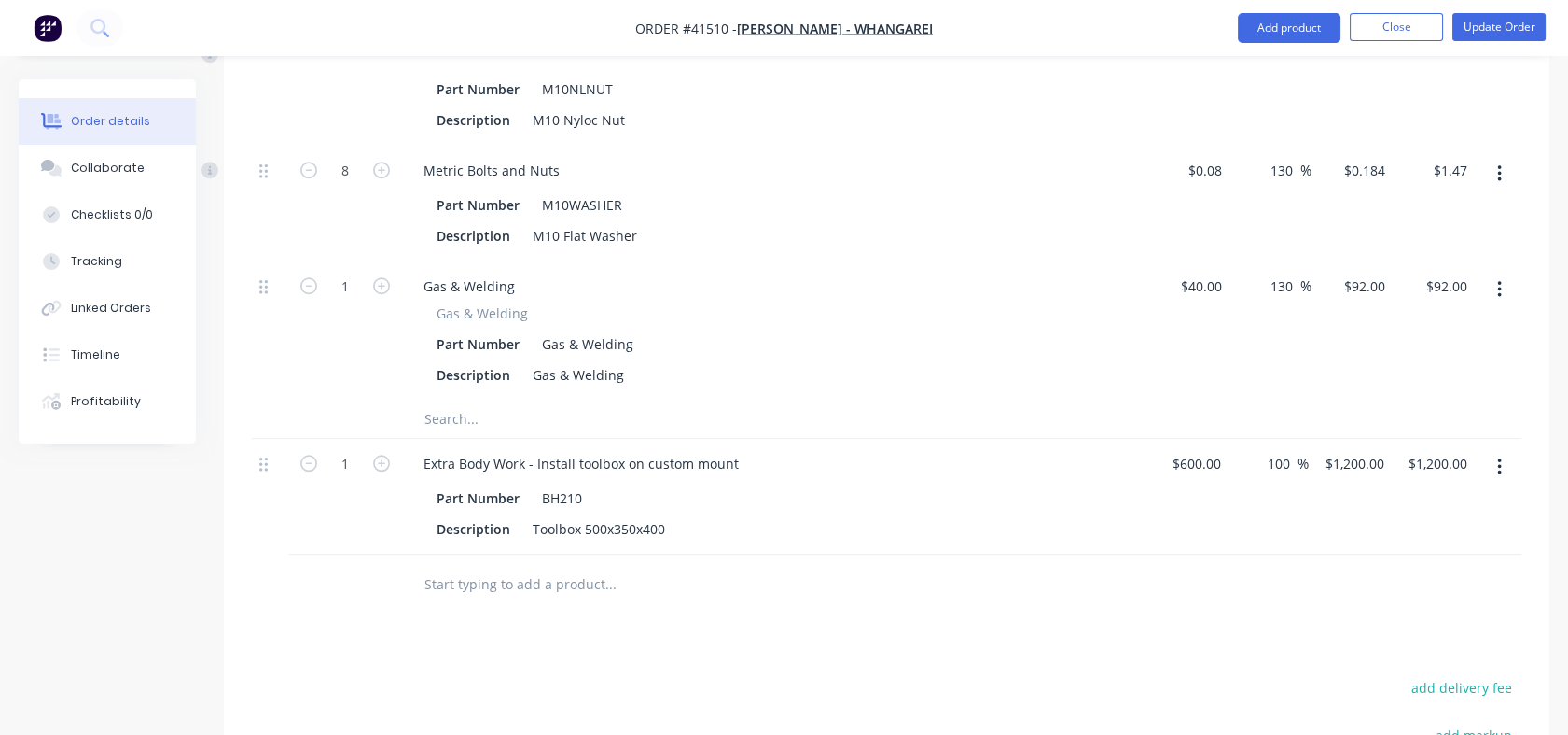
click at [1269, 456] on input "100" at bounding box center [1282, 463] width 32 height 27
drag, startPoint x: 1269, startPoint y: 456, endPoint x: 1295, endPoint y: 456, distance: 26.0
click at [1295, 456] on input "100" at bounding box center [1282, 463] width 32 height 27
type input "130"
type input "$1,380.00"
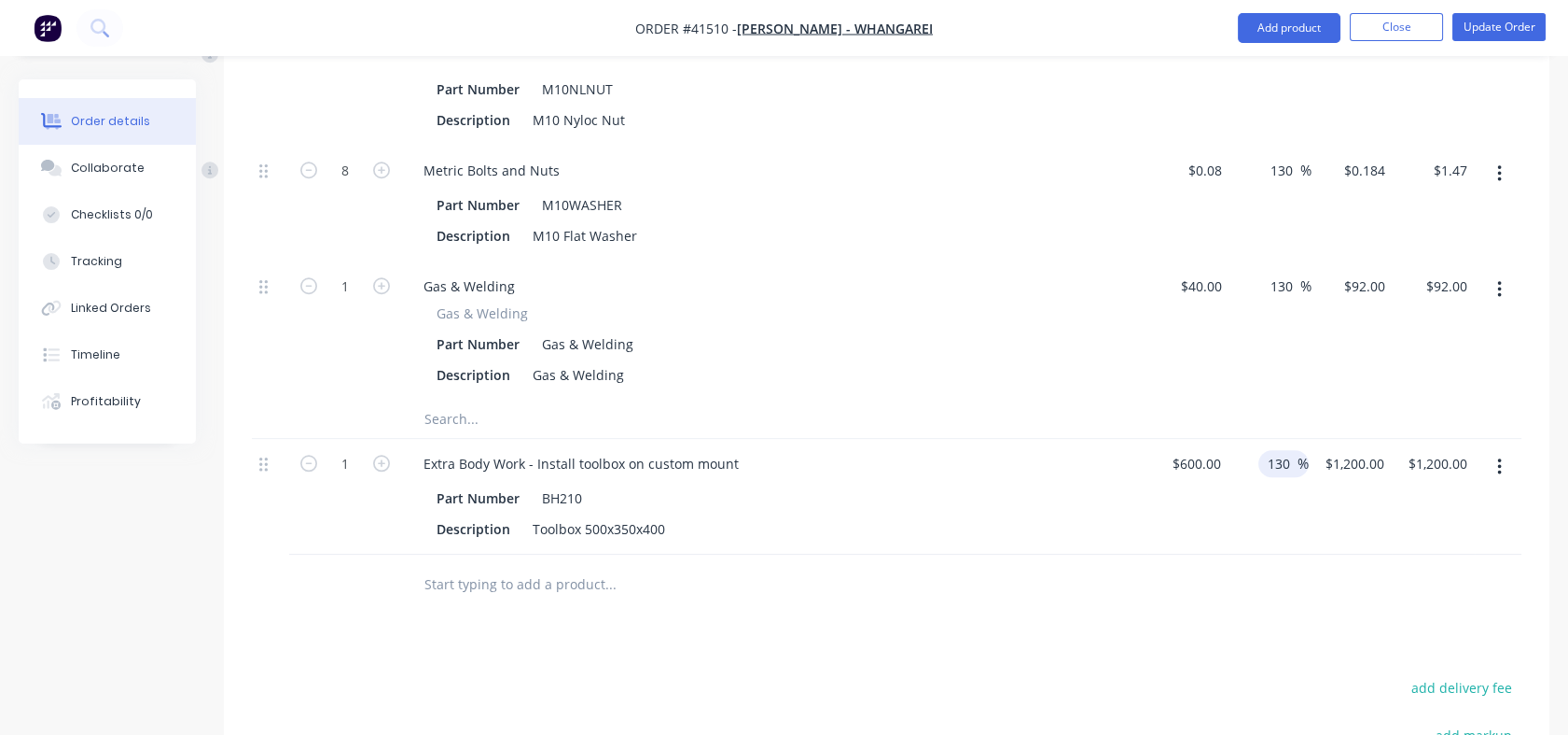
type input "$1,380.00"
click at [1269, 576] on div at bounding box center [887, 584] width 1270 height 61
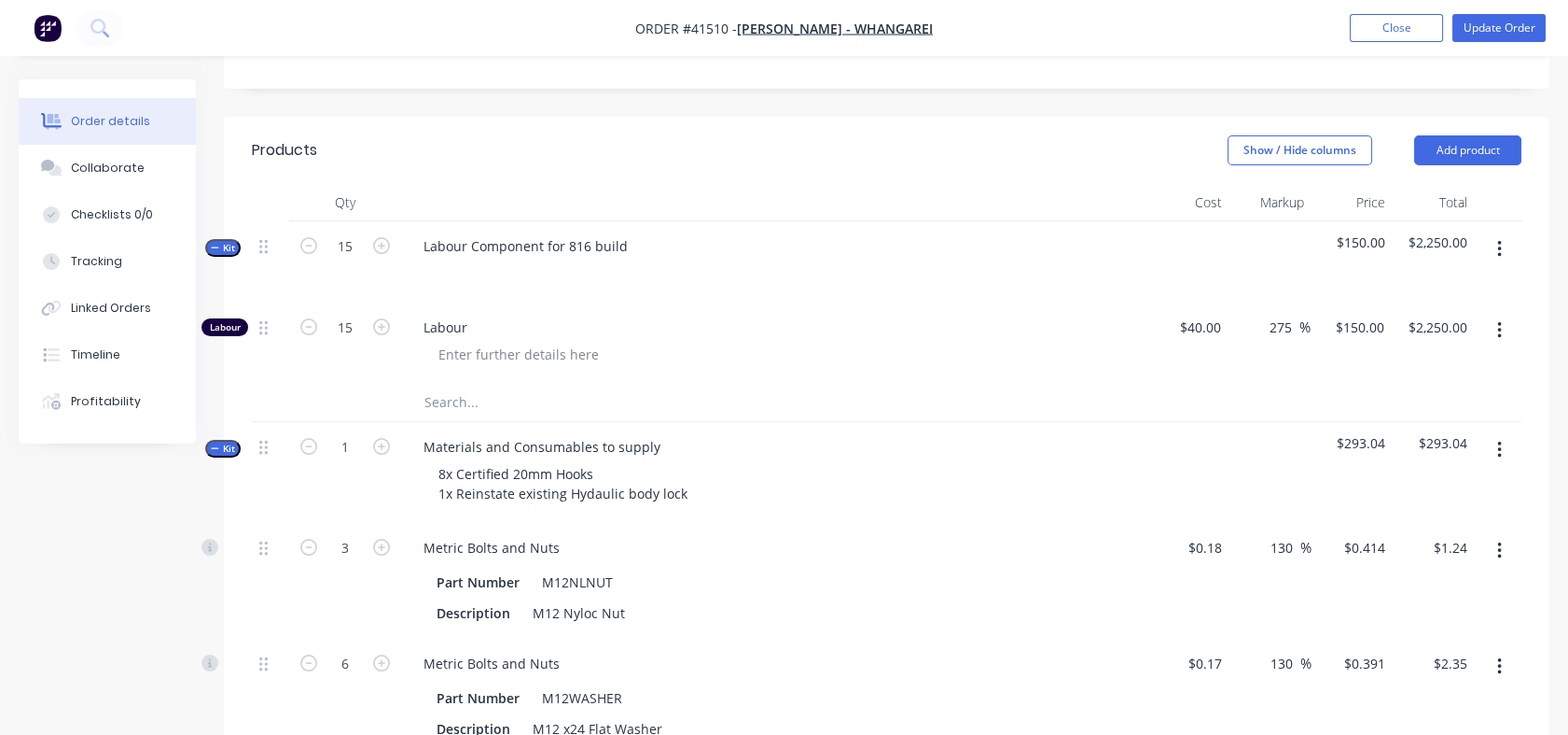
scroll to position [828, 0]
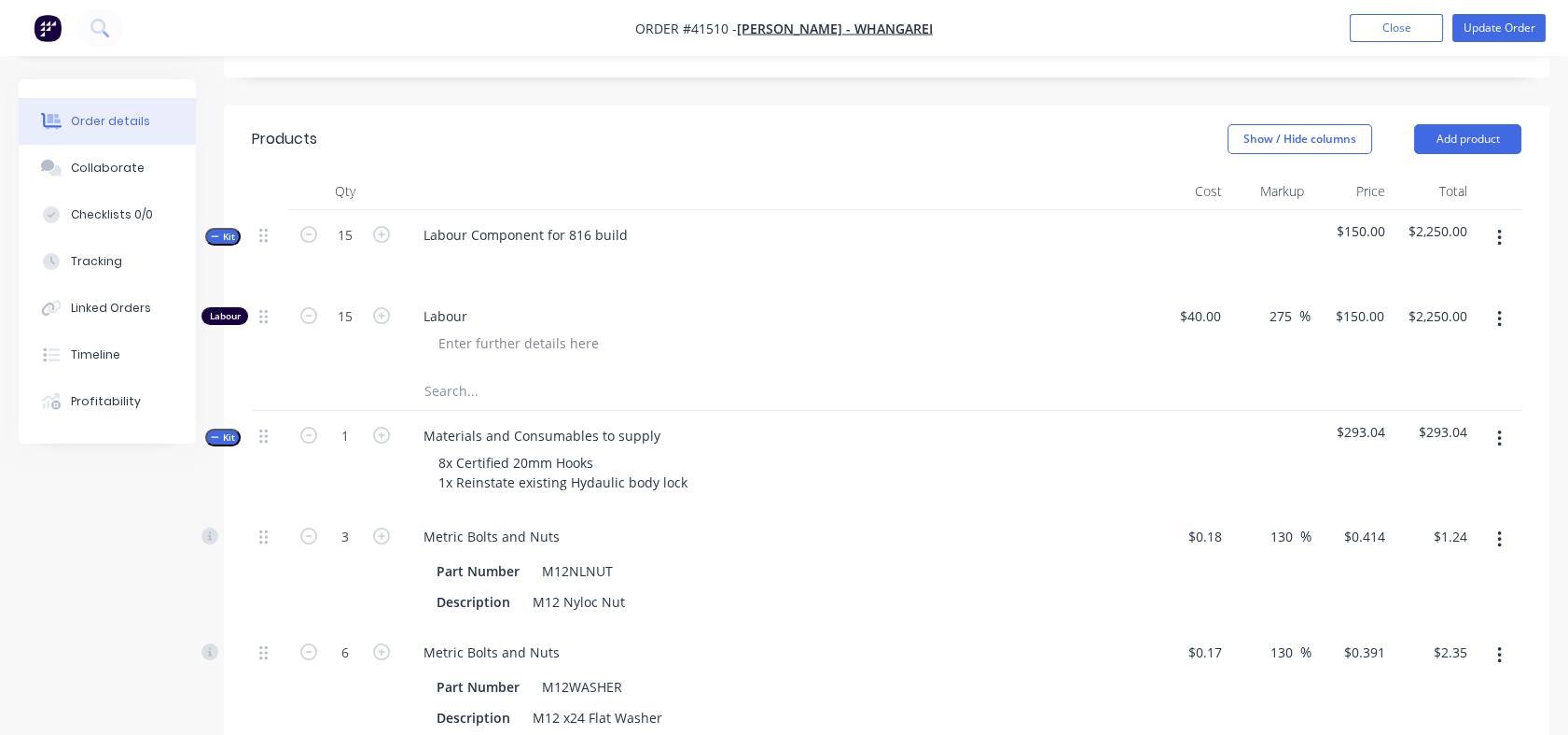
click at [105, 261] on div "Tracking" at bounding box center [96, 261] width 51 height 17
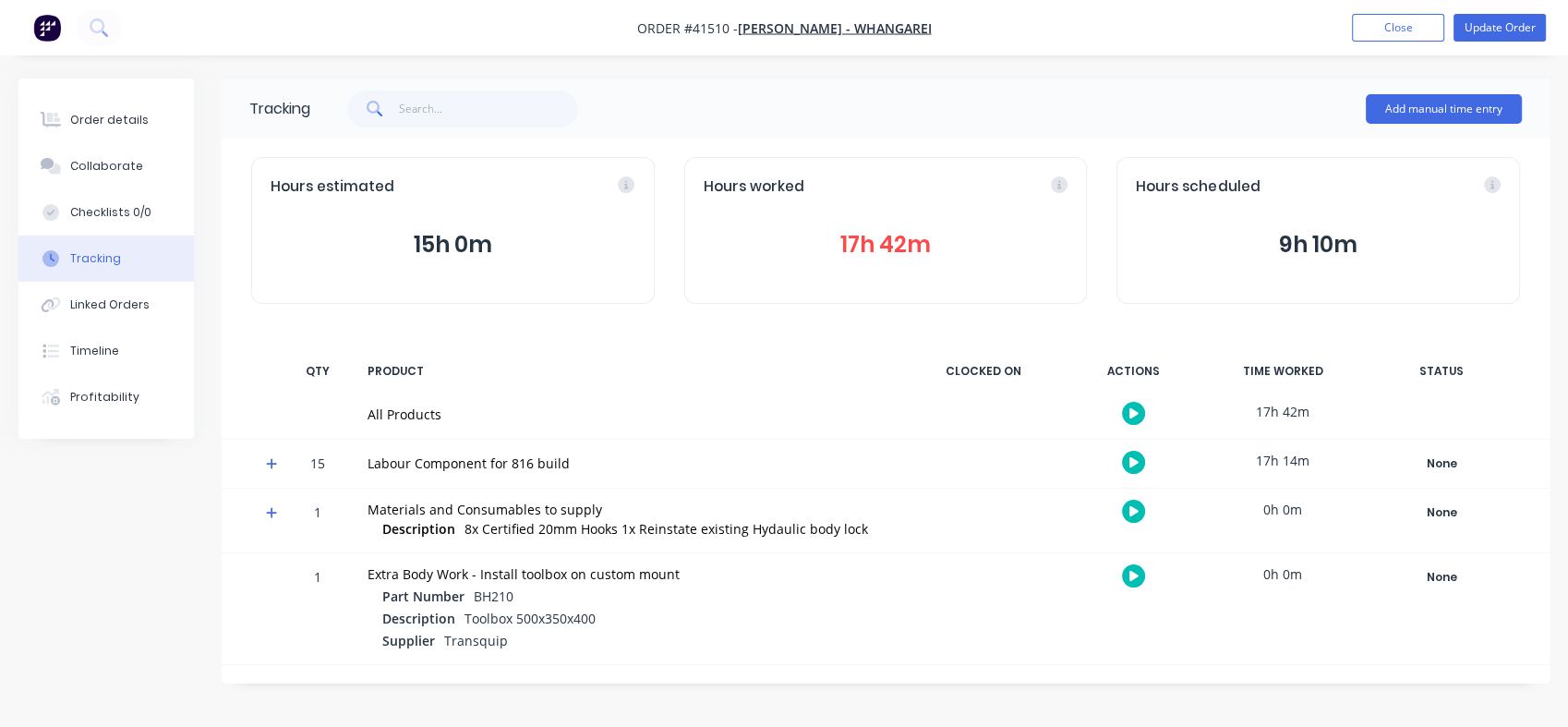
click at [107, 129] on button "Order details" at bounding box center [107, 119] width 176 height 46
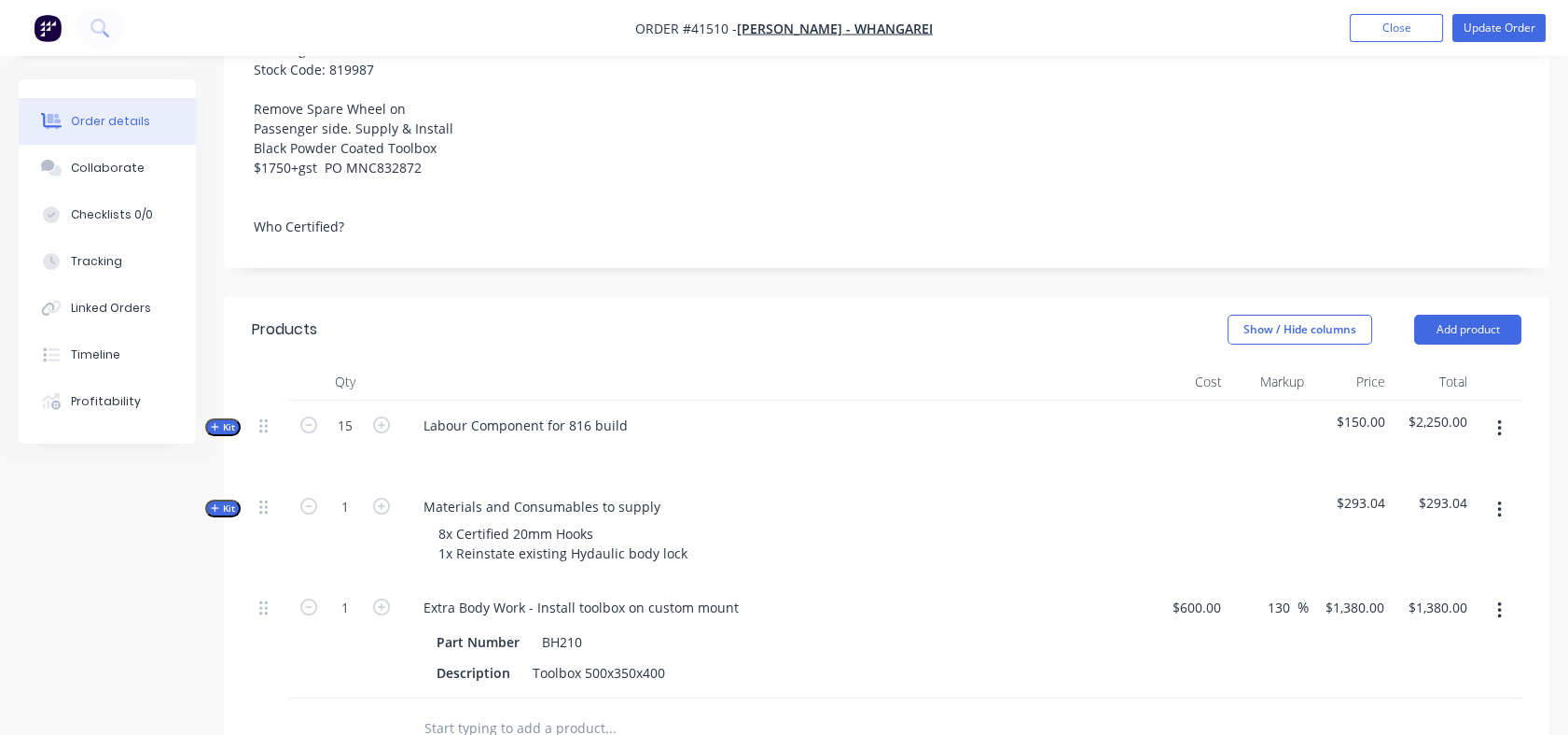
scroll to position [663, 0]
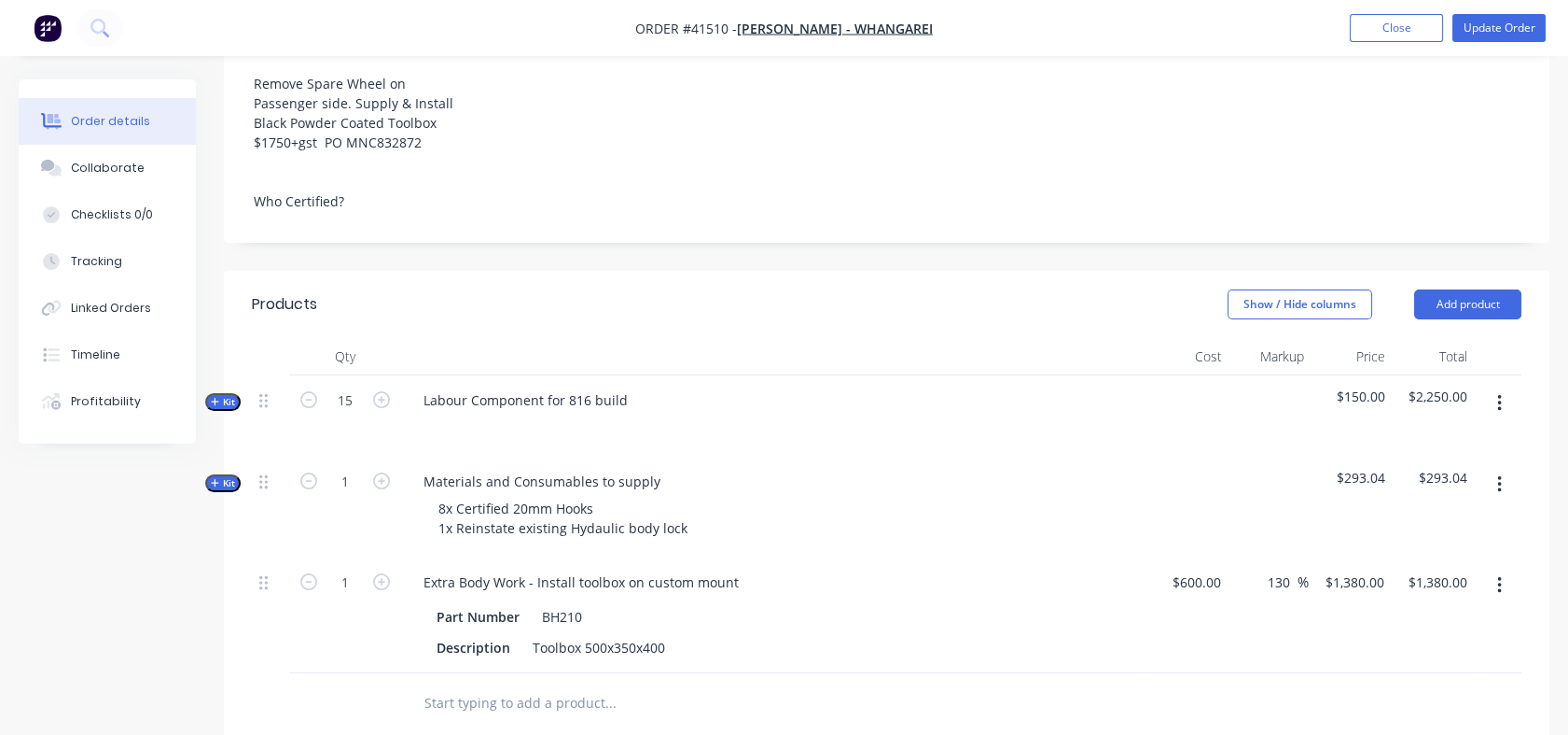
click at [231, 401] on span "Kit" at bounding box center [223, 402] width 24 height 14
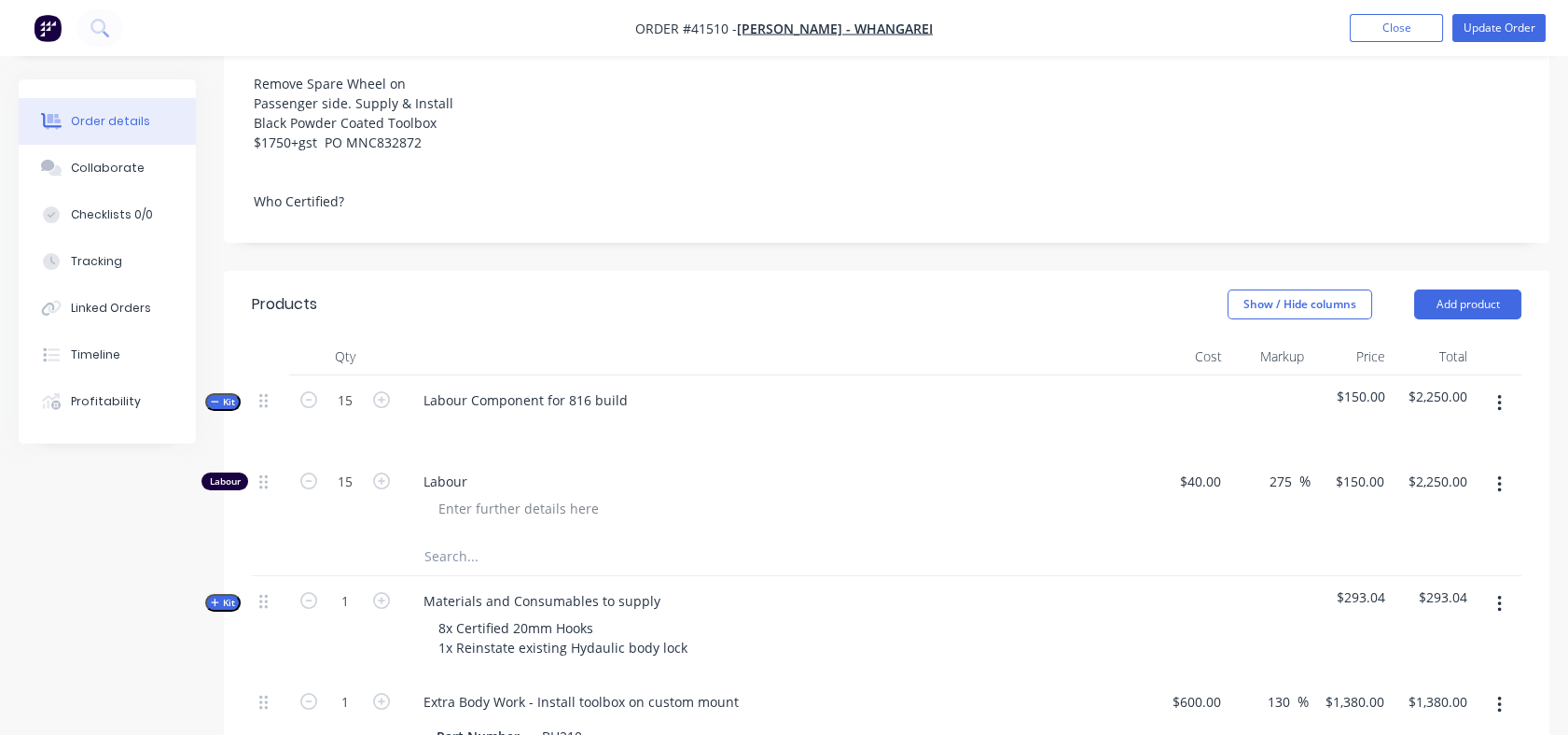
click at [381, 398] on icon "button" at bounding box center [381, 399] width 17 height 17
type input "16"
type input "$2,400.00"
click at [381, 398] on icon "button" at bounding box center [381, 399] width 17 height 17
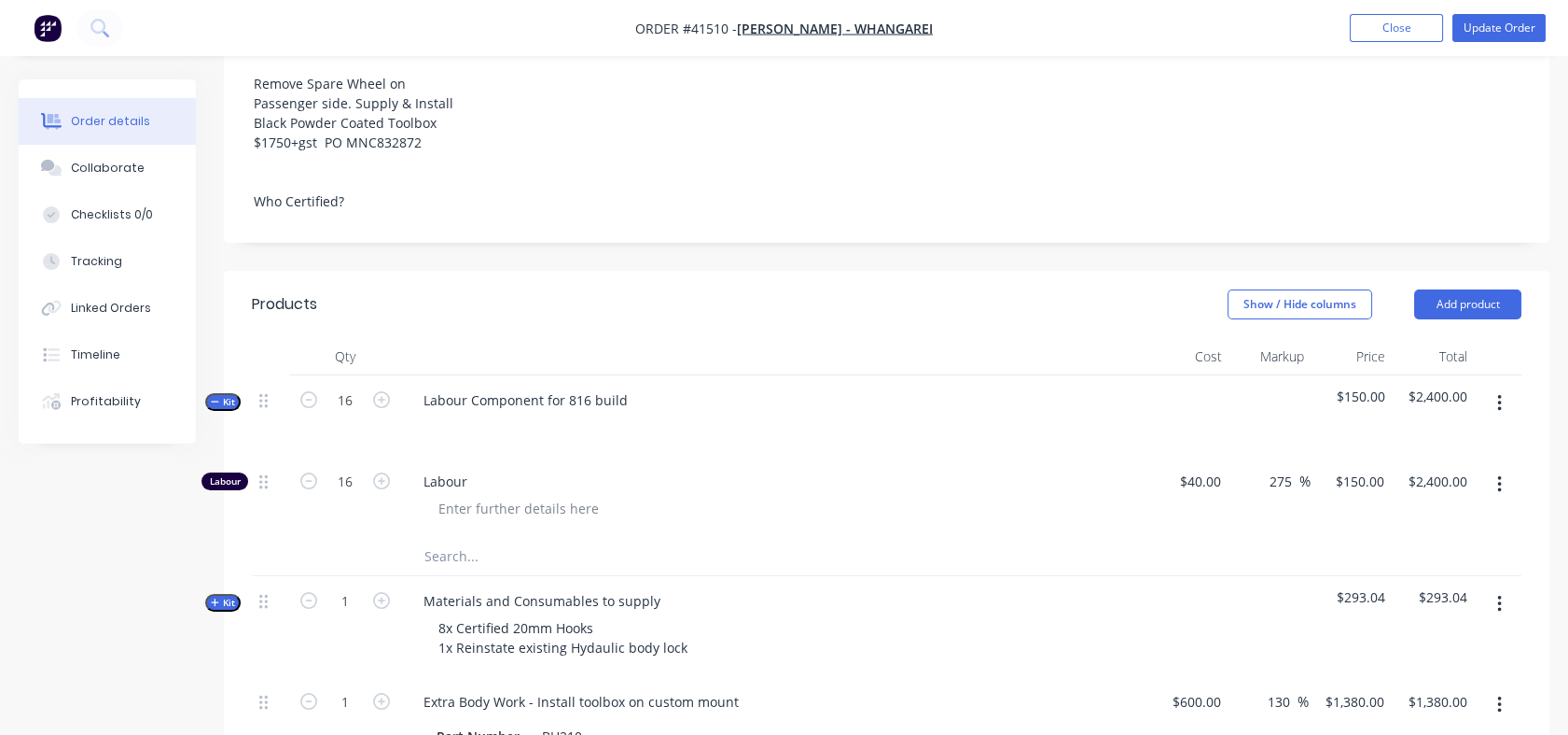
type input "17"
type input "$2,550.00"
click at [381, 398] on icon "button" at bounding box center [381, 399] width 17 height 17
type input "18"
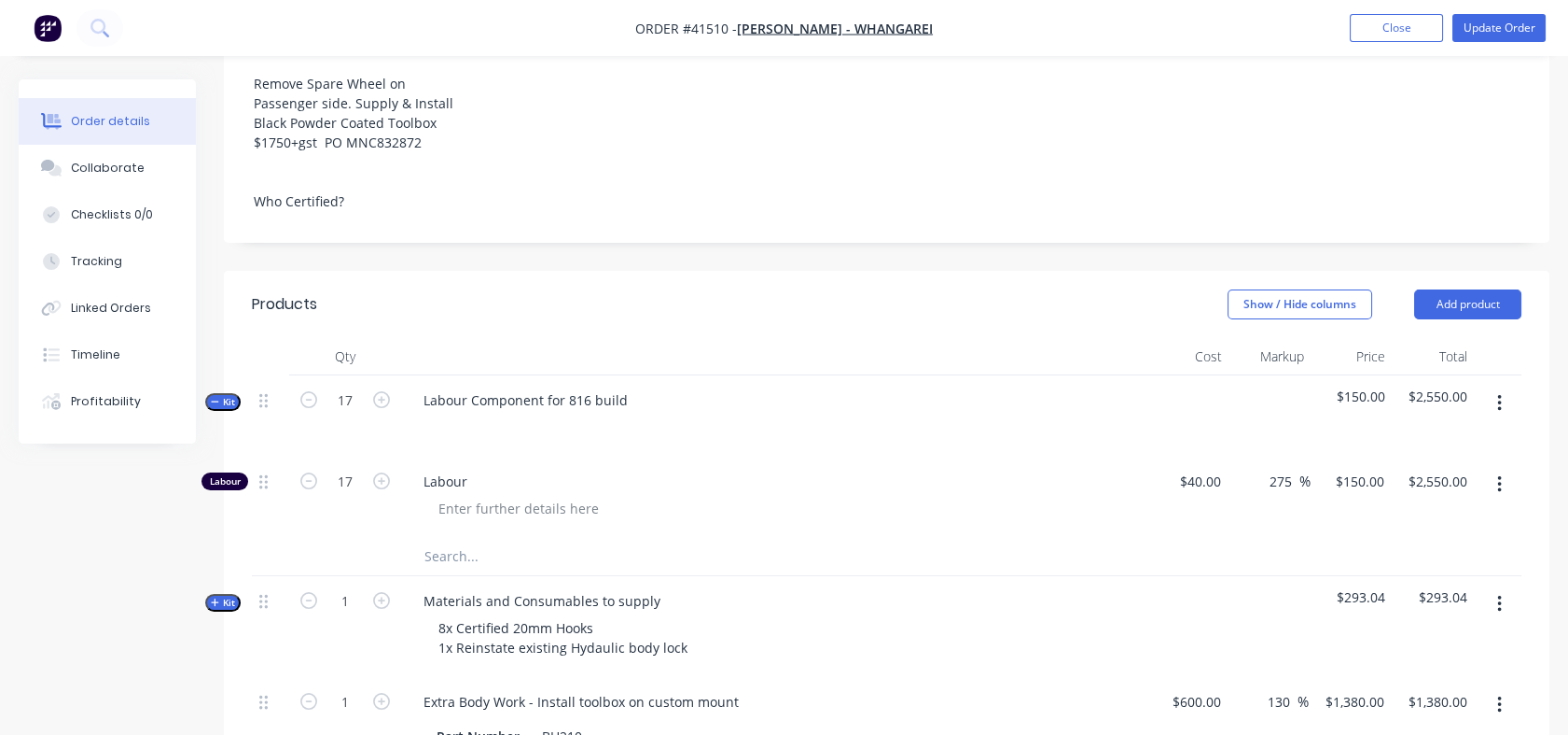
type input "18"
type input "$2,700.00"
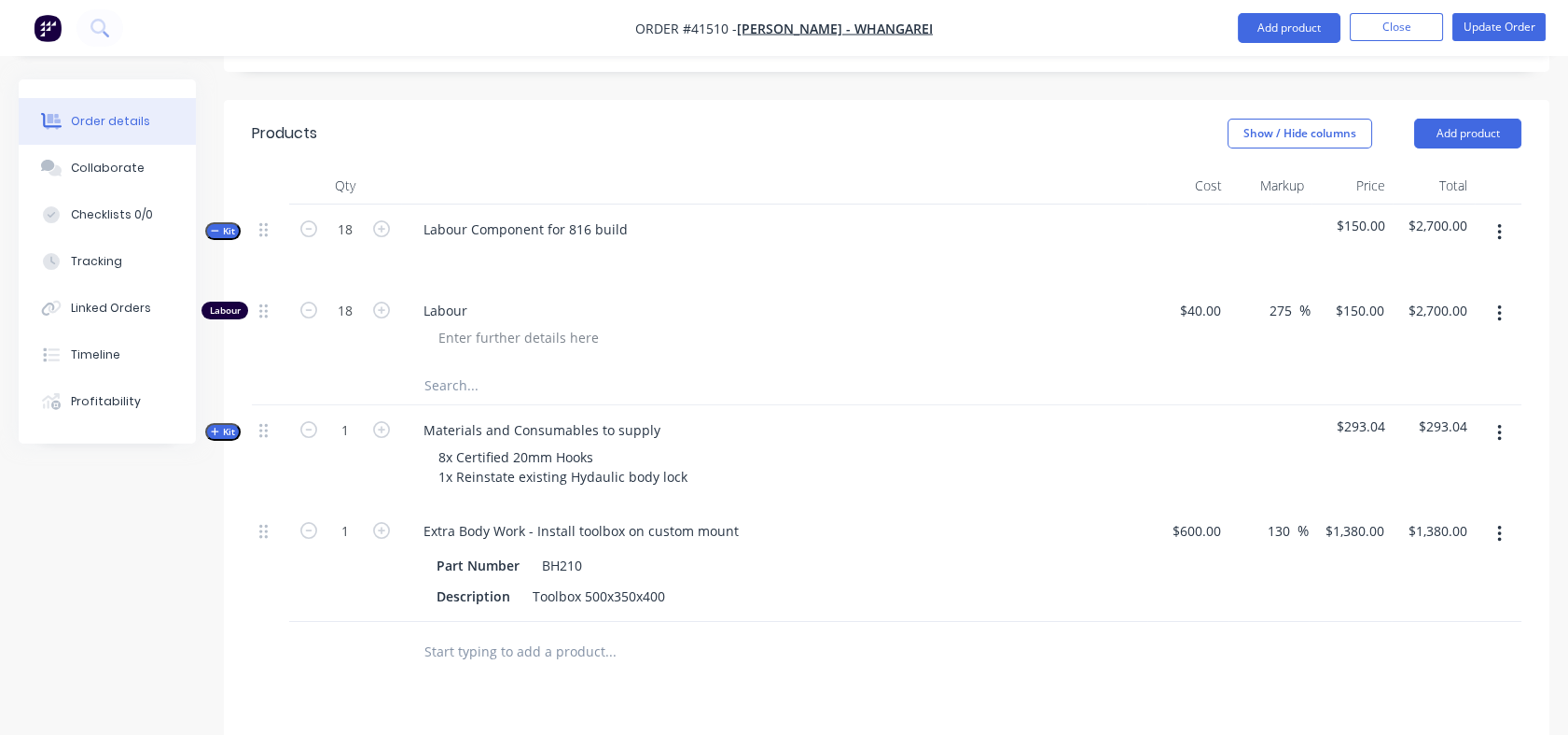
scroll to position [1257, 0]
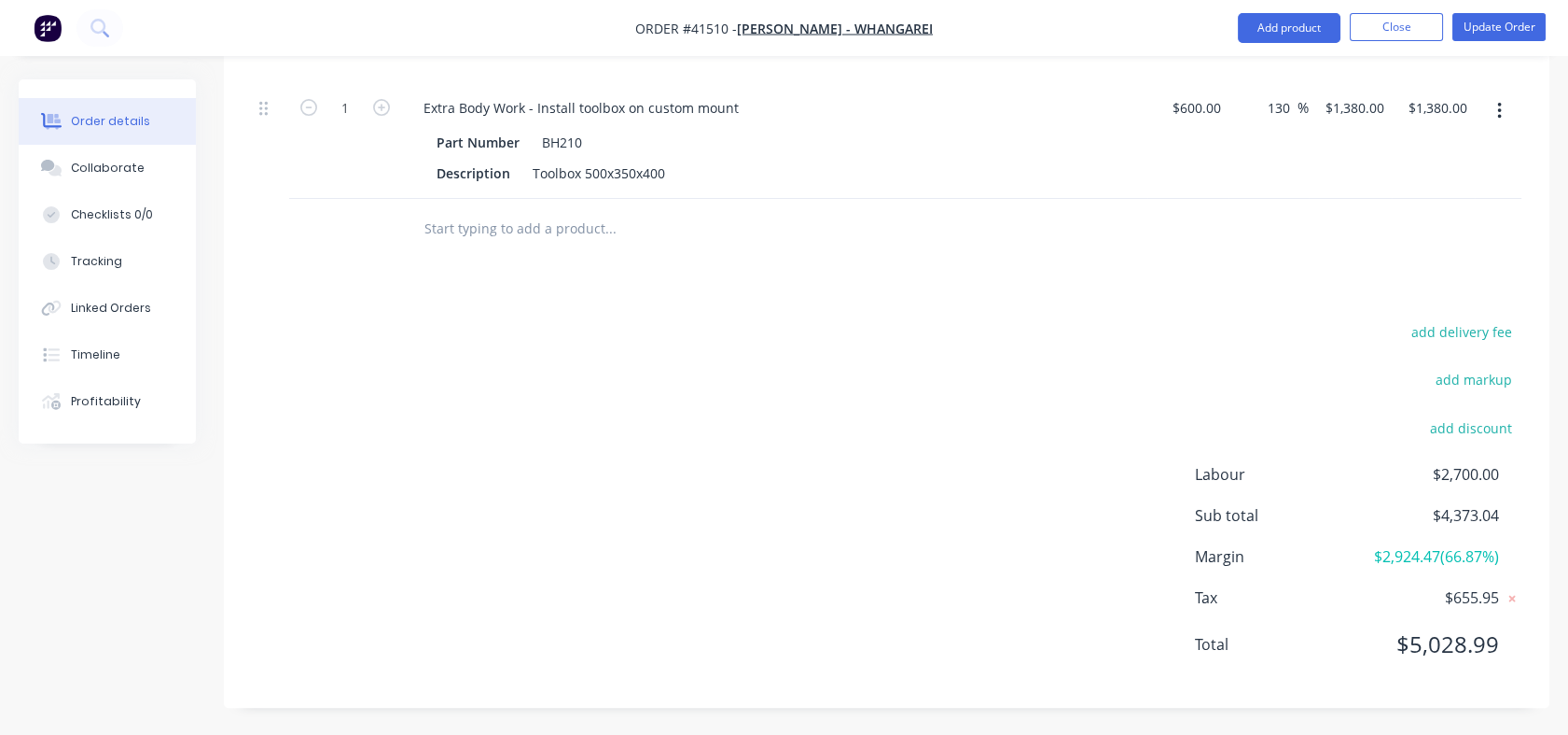
click at [1276, 437] on div "add delivery fee add markup add discount Labour $2,700.00 Sub total $4,373.04 M…" at bounding box center [887, 499] width 1270 height 360
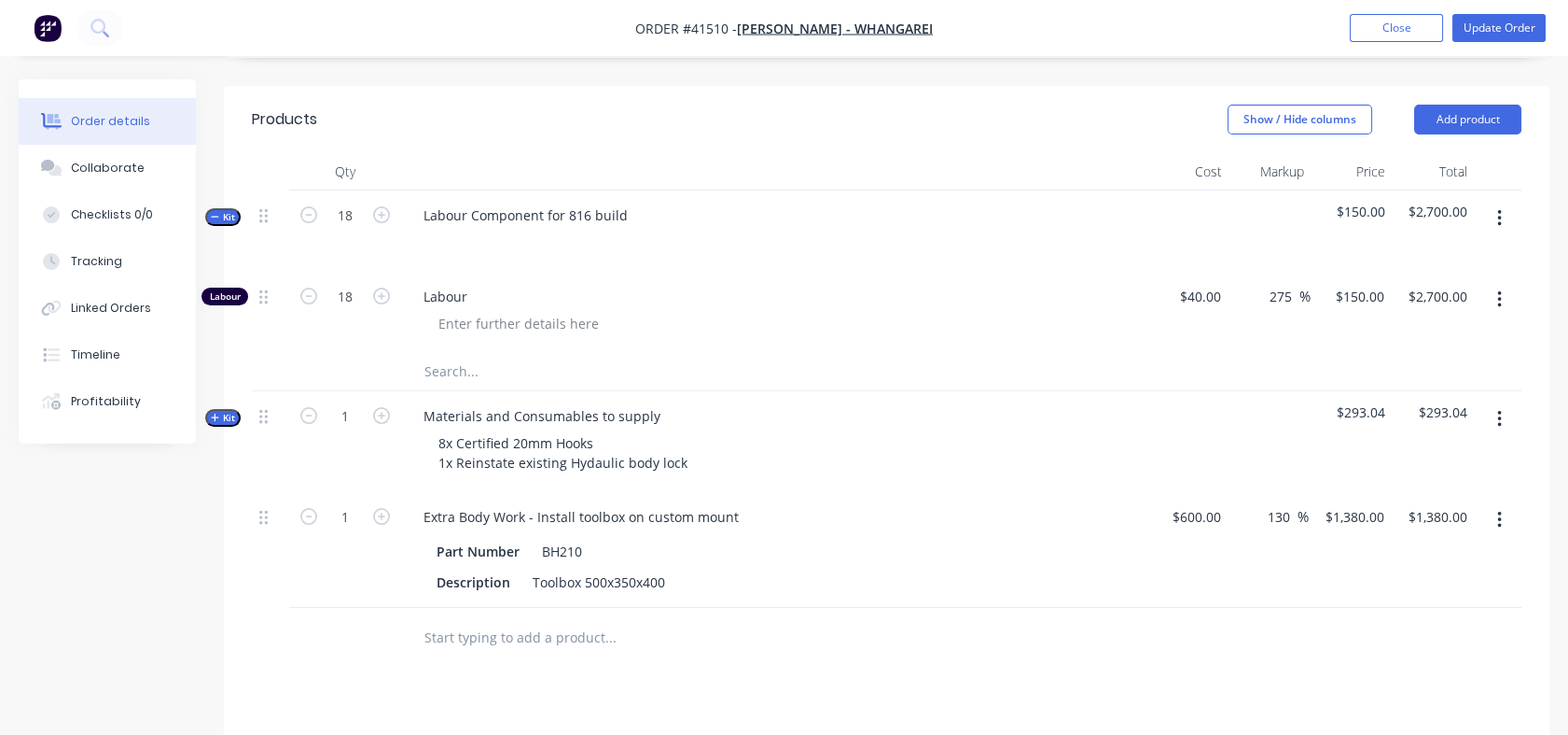
scroll to position [891, 0]
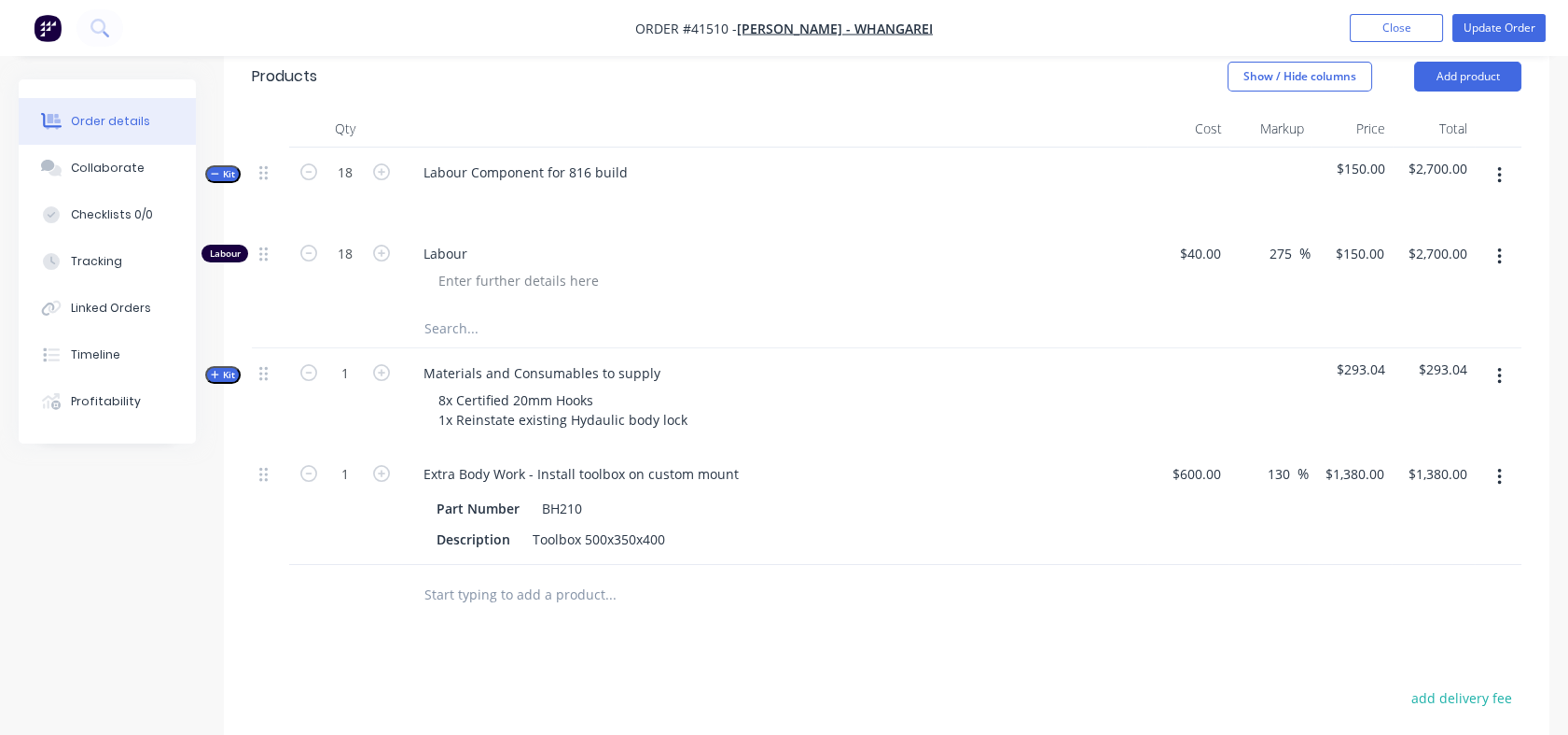
click at [230, 373] on span "Kit" at bounding box center [223, 375] width 24 height 14
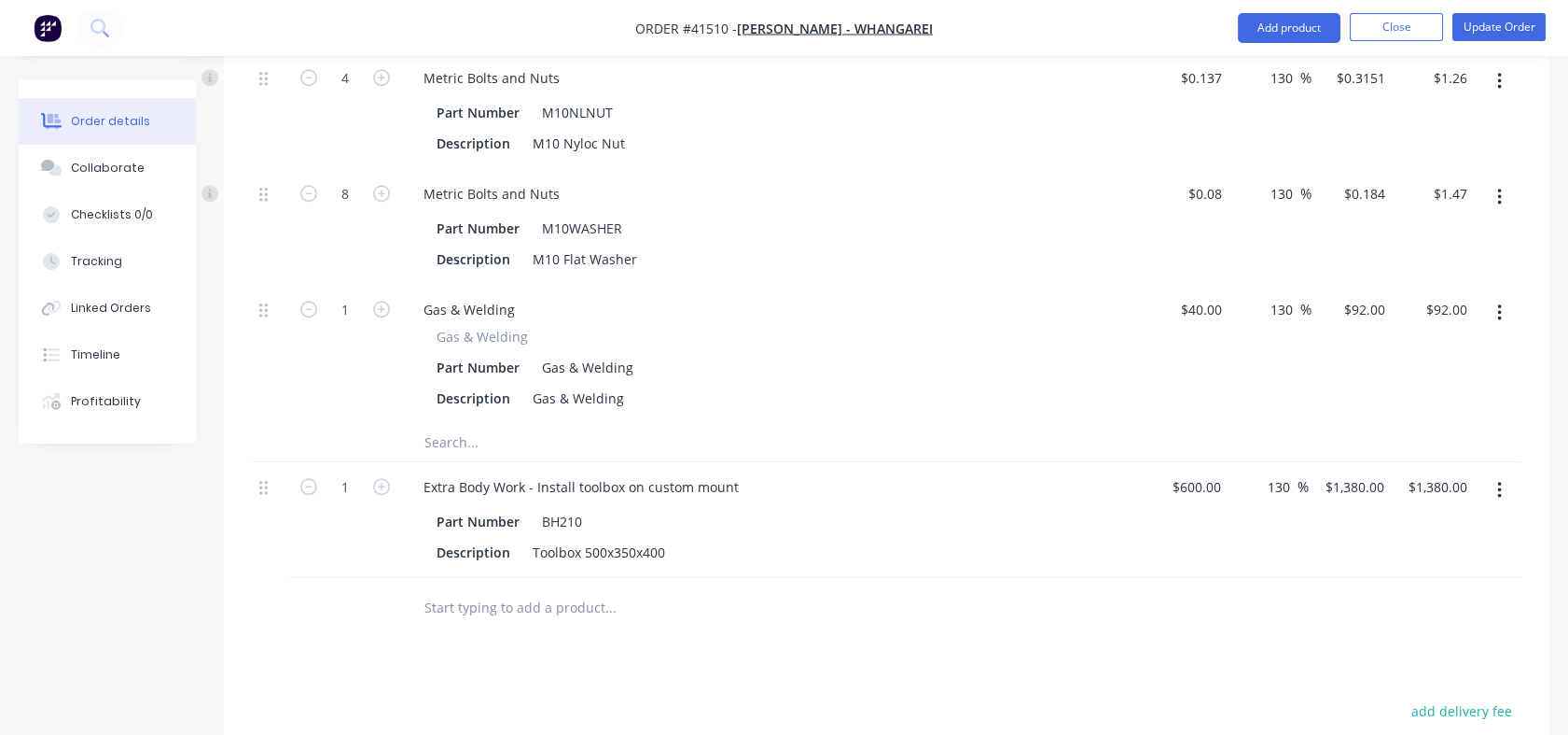
scroll to position [3403, 0]
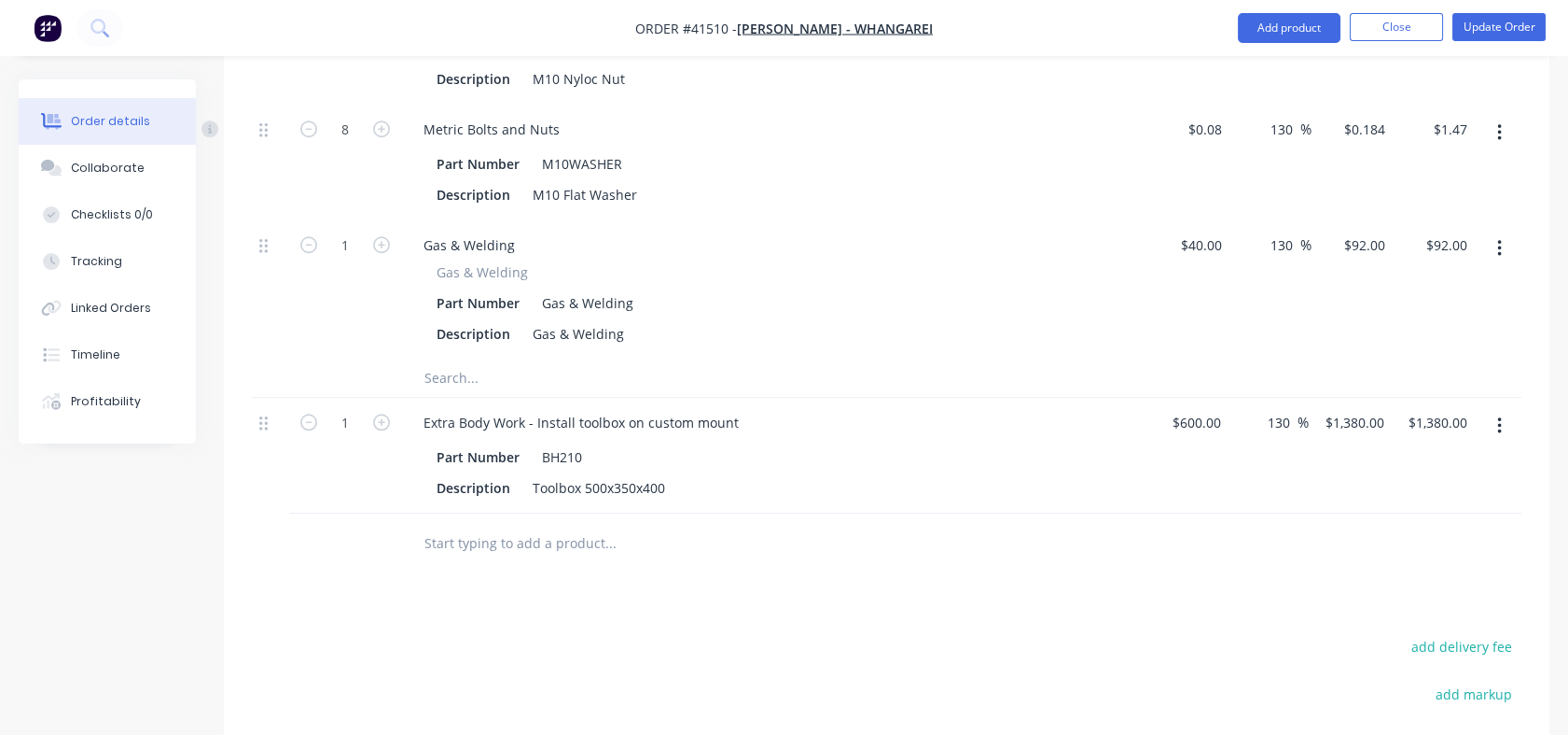
click at [463, 545] on input "text" at bounding box center [610, 543] width 373 height 37
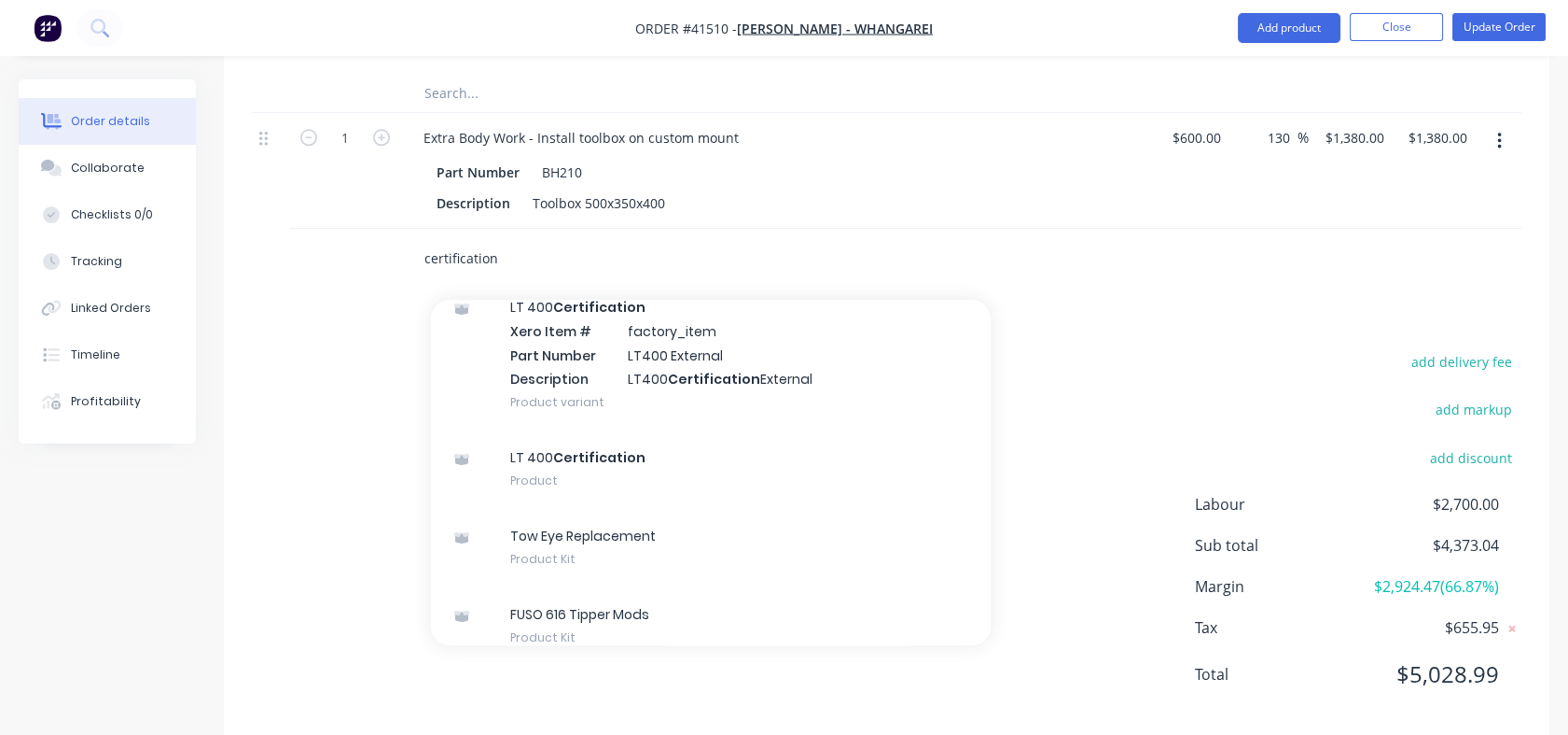
scroll to position [401, 0]
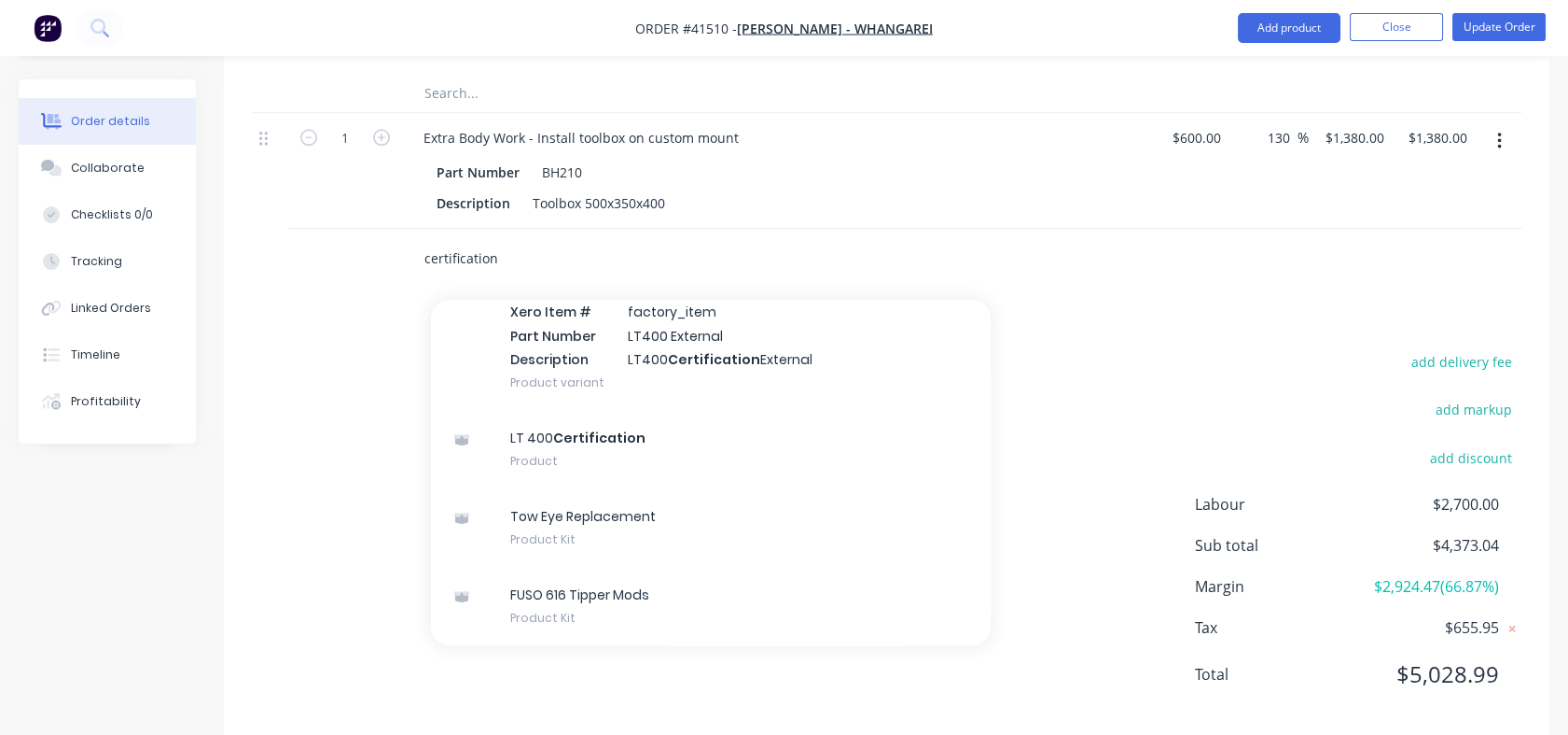
type input "certification"
click at [557, 441] on div "LT 400 Certification Product" at bounding box center [711, 449] width 560 height 79
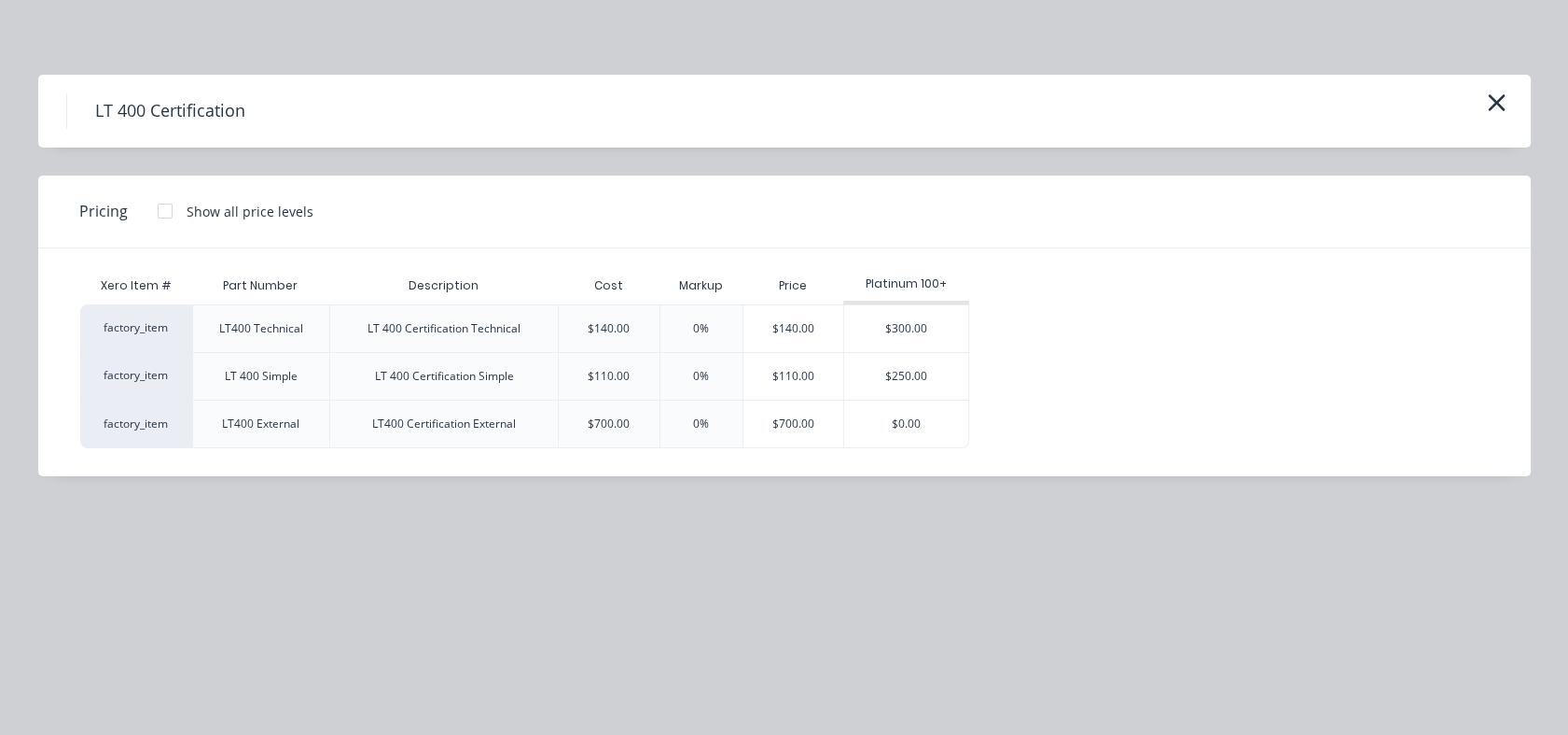
click at [784, 427] on div "$700.00" at bounding box center [793, 424] width 101 height 47
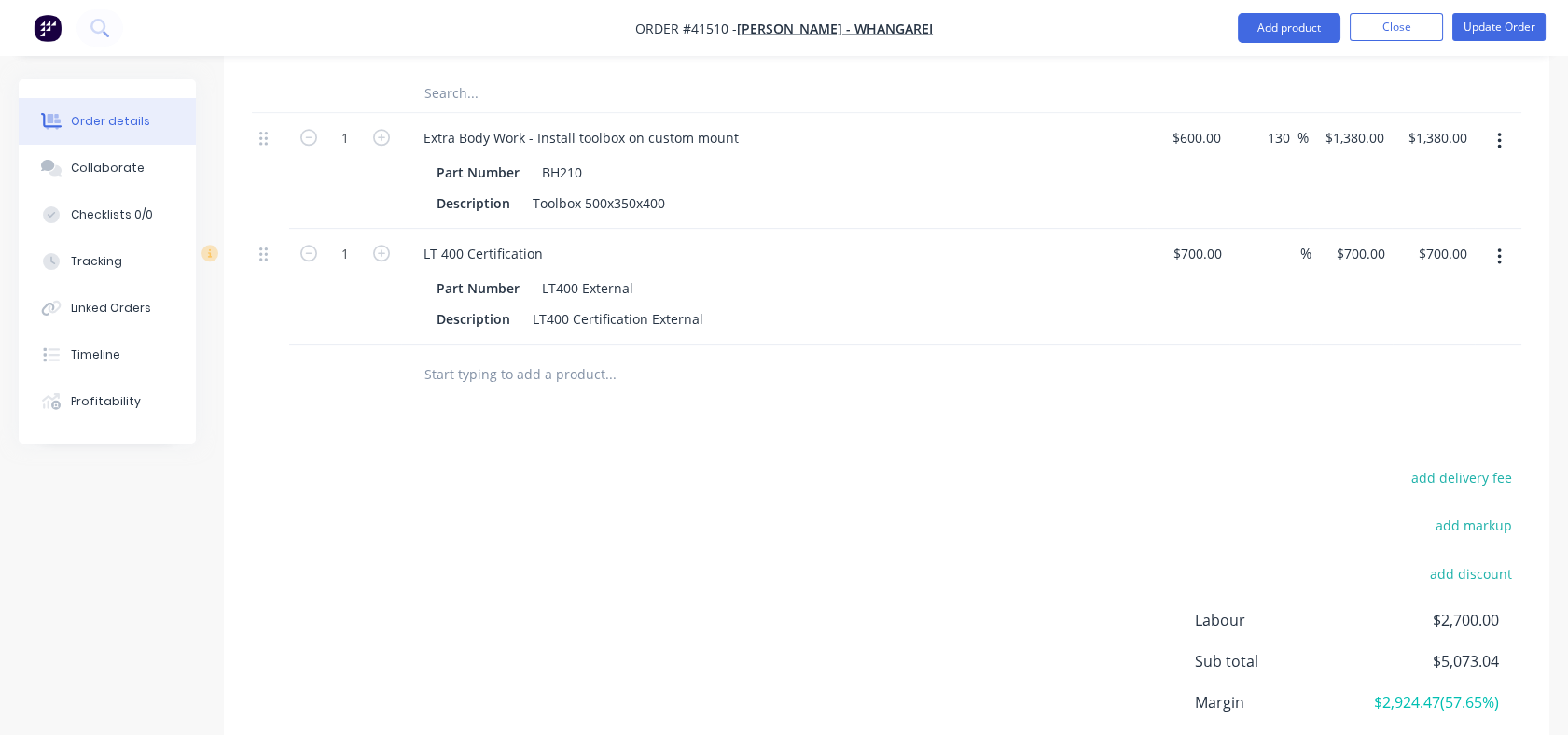
click at [1286, 253] on input at bounding box center [1290, 253] width 22 height 27
type input "42"
type input "$994.00"
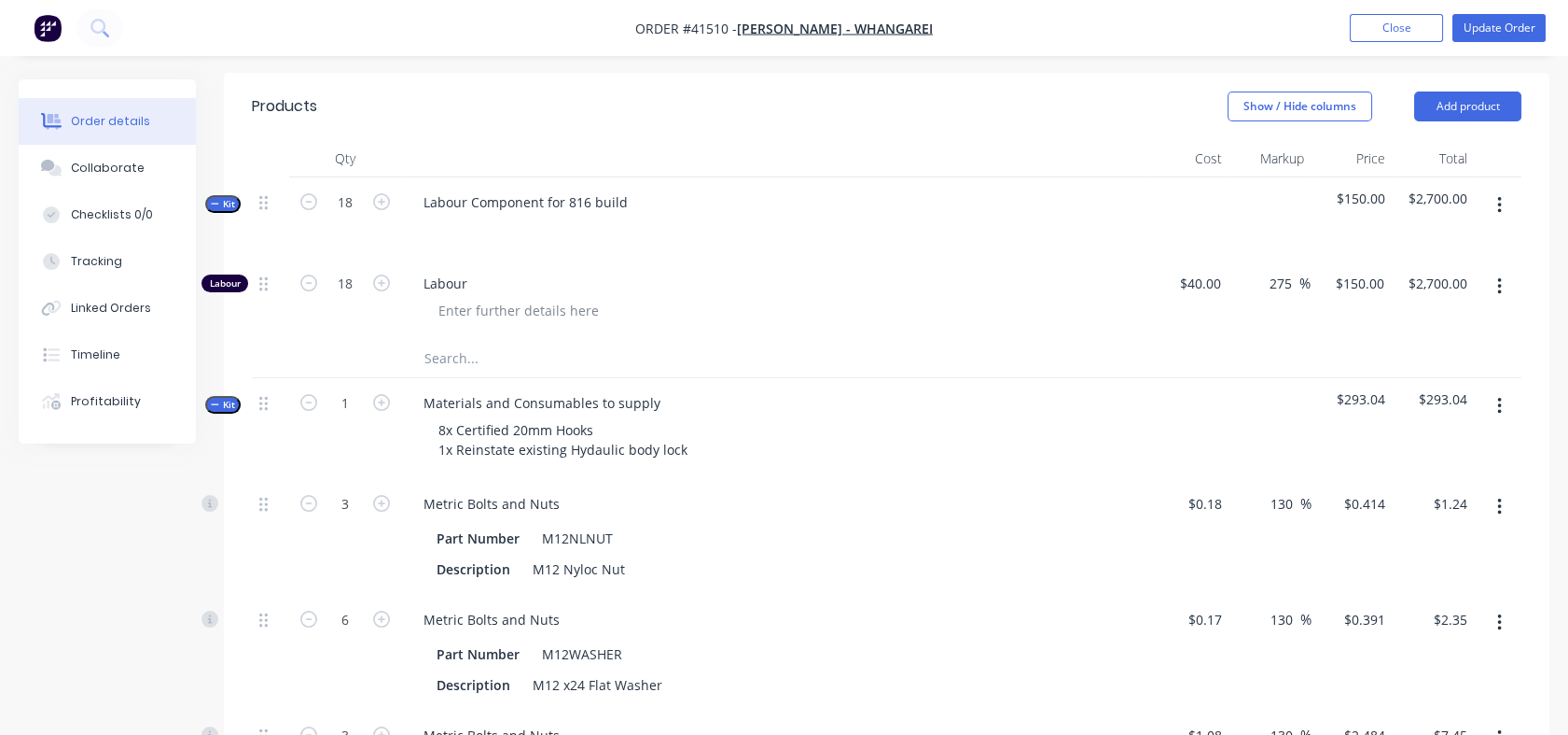
scroll to position [877, 0]
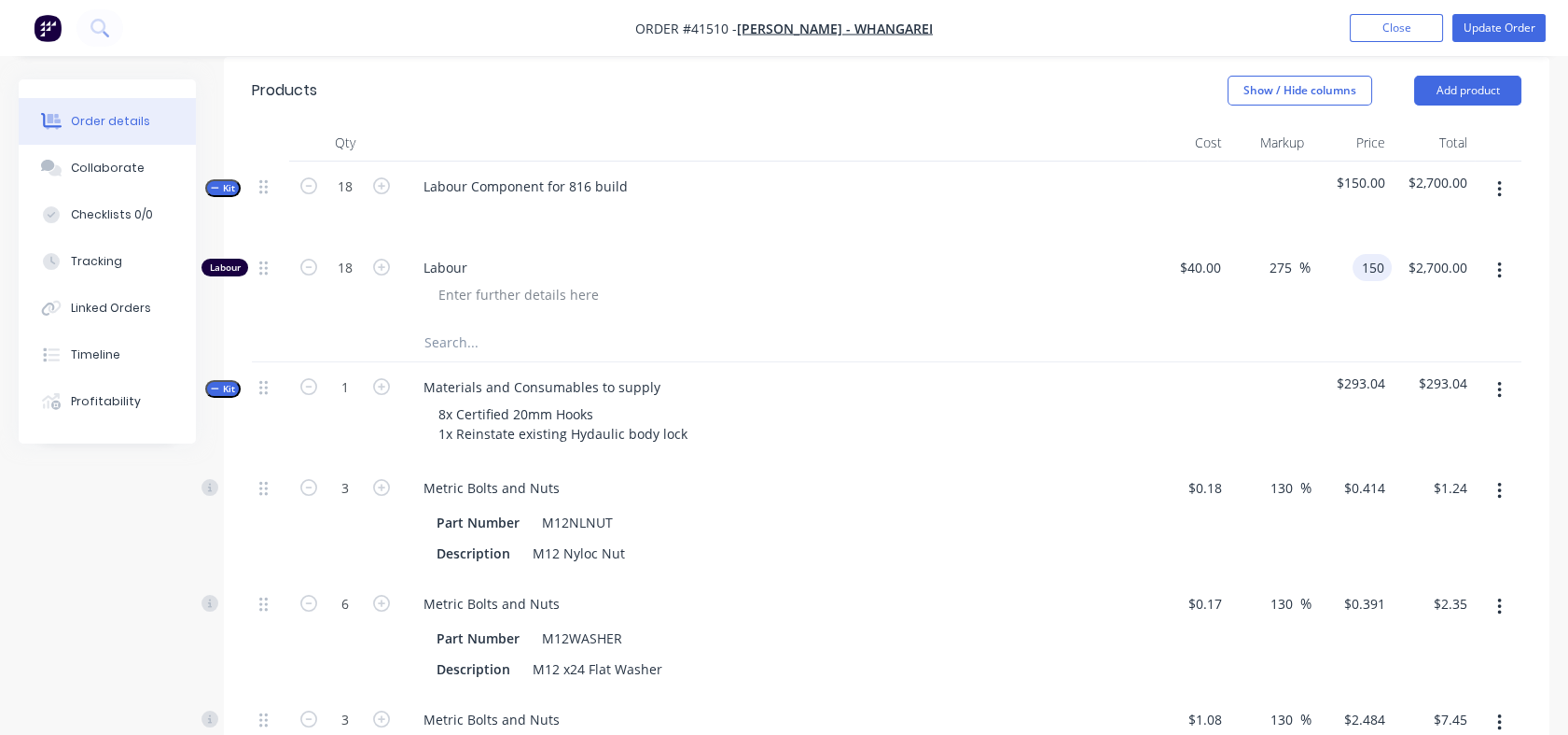
click at [1339, 262] on div "150 150" at bounding box center [1351, 282] width 81 height 81
type input "115"
type input "187.5"
type input "$115.00"
type input "$2,070.00"
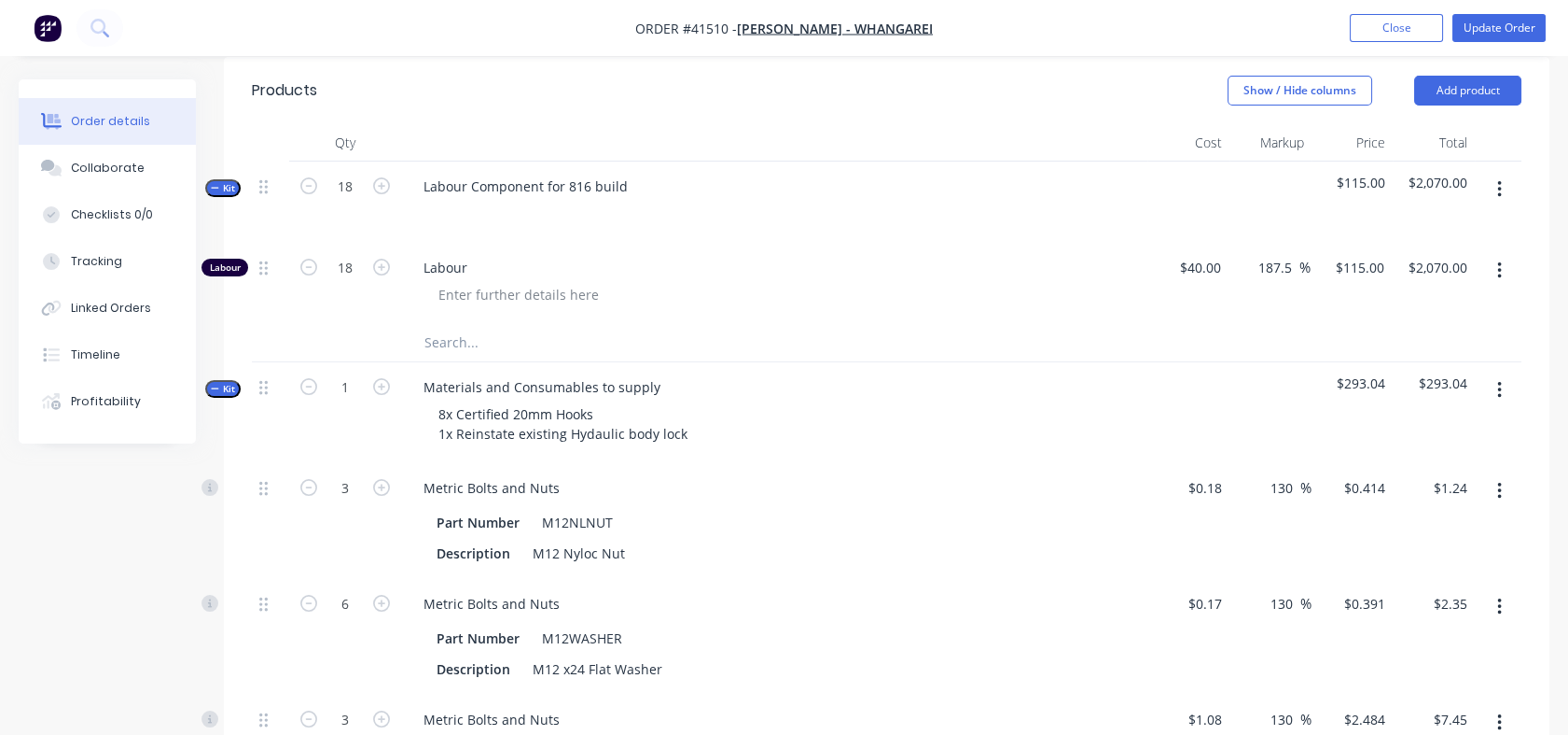
click at [1285, 328] on div at bounding box center [887, 343] width 1270 height 38
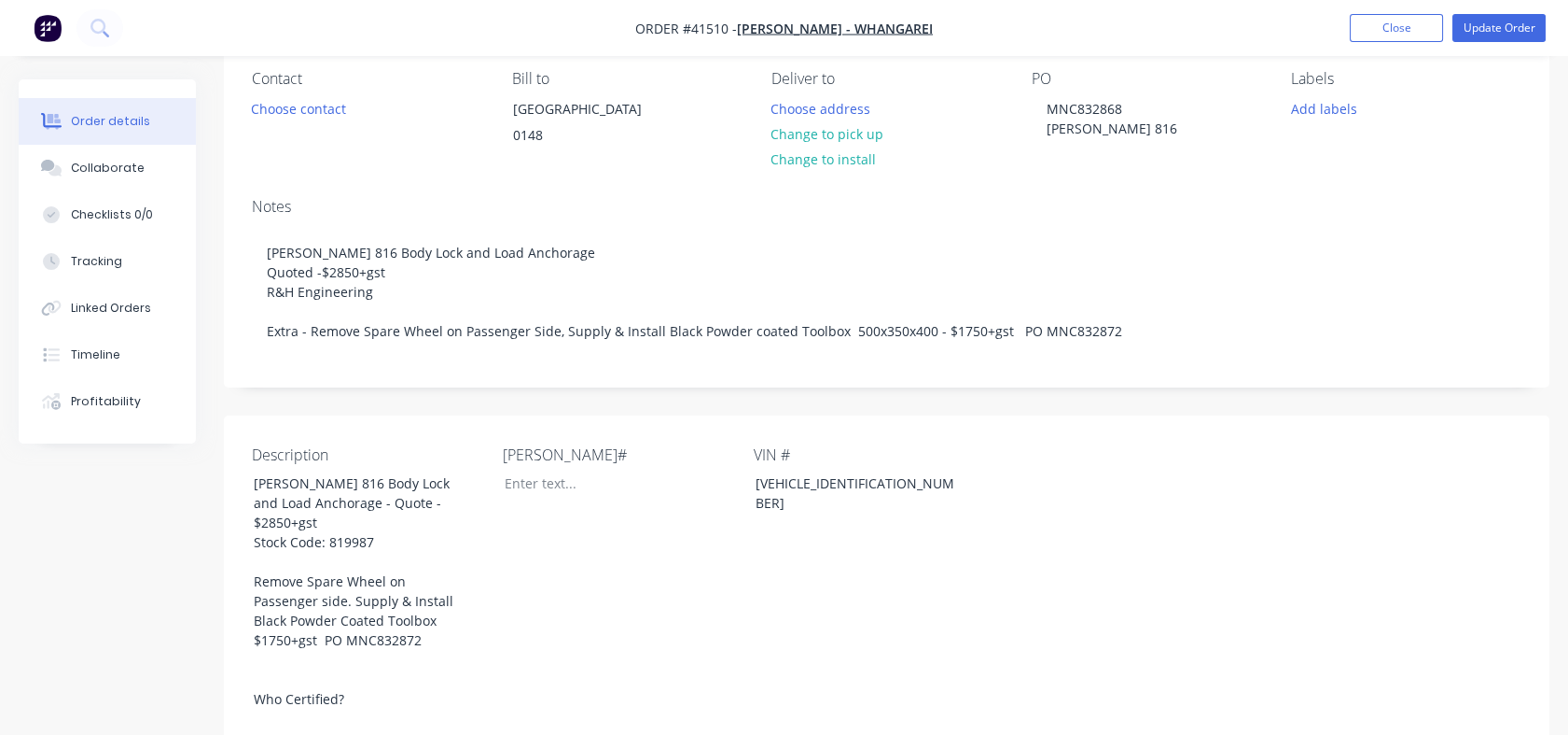
scroll to position [154, 0]
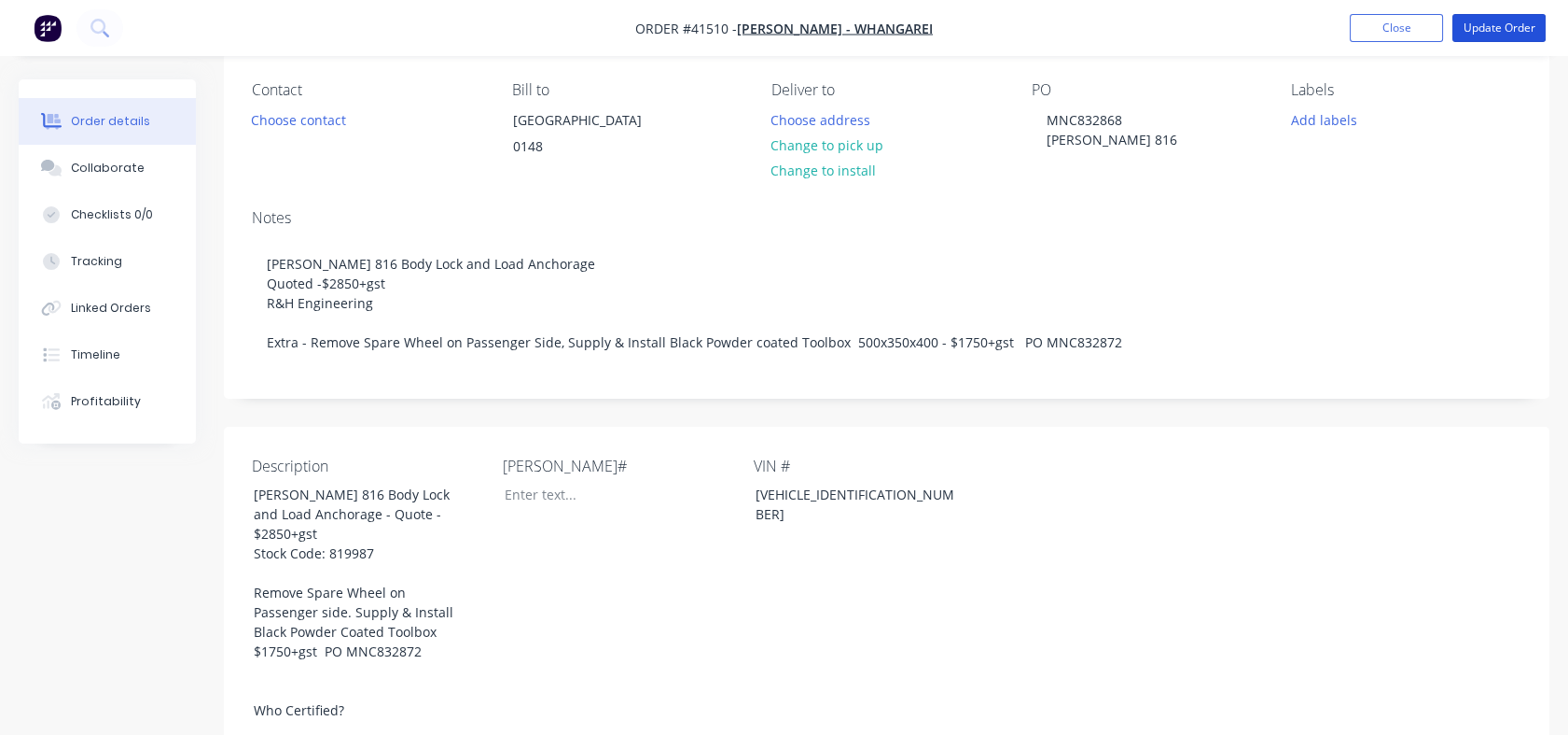
click at [1490, 30] on button "Update Order" at bounding box center [1499, 28] width 94 height 28
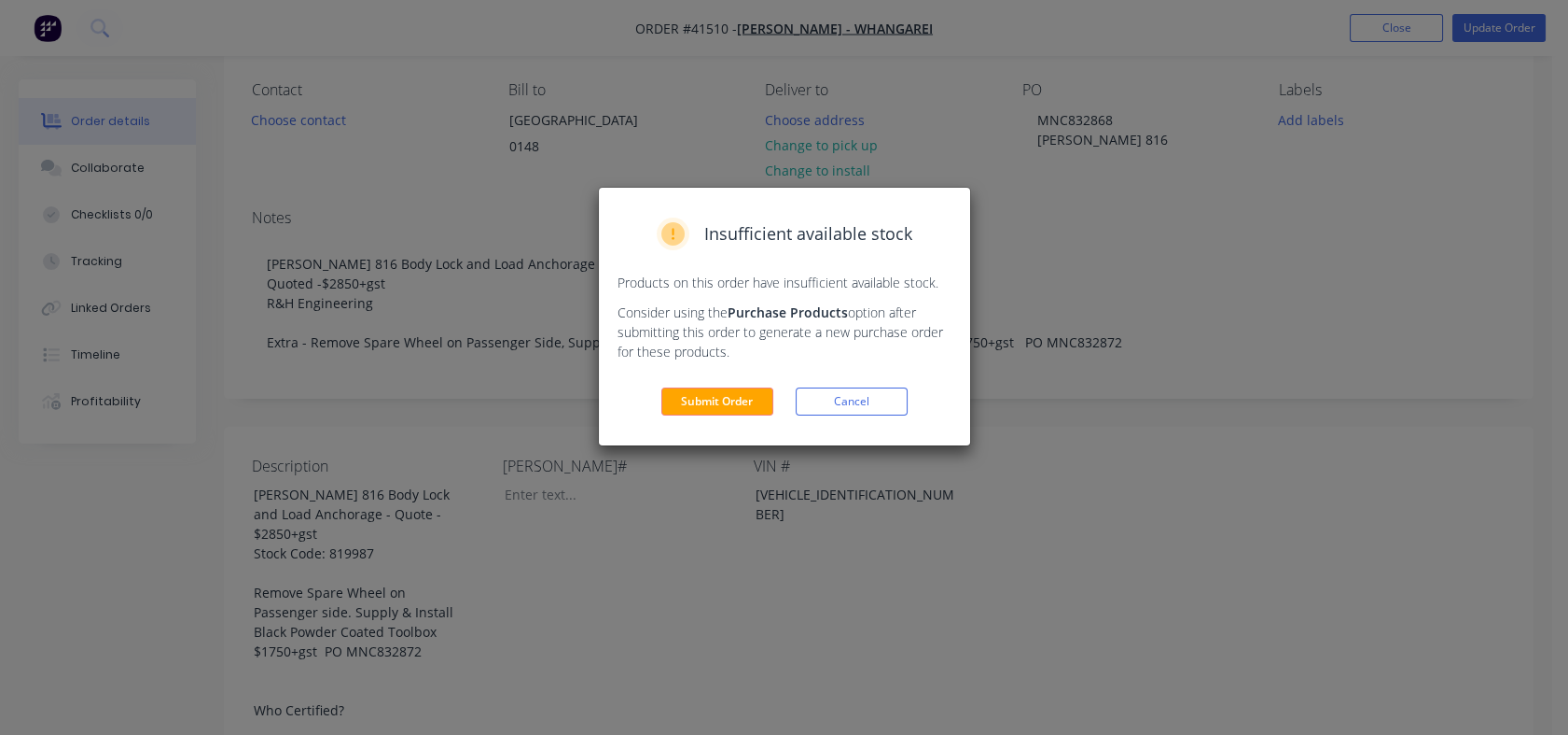
click at [706, 401] on button "Submit Order" at bounding box center [718, 401] width 112 height 28
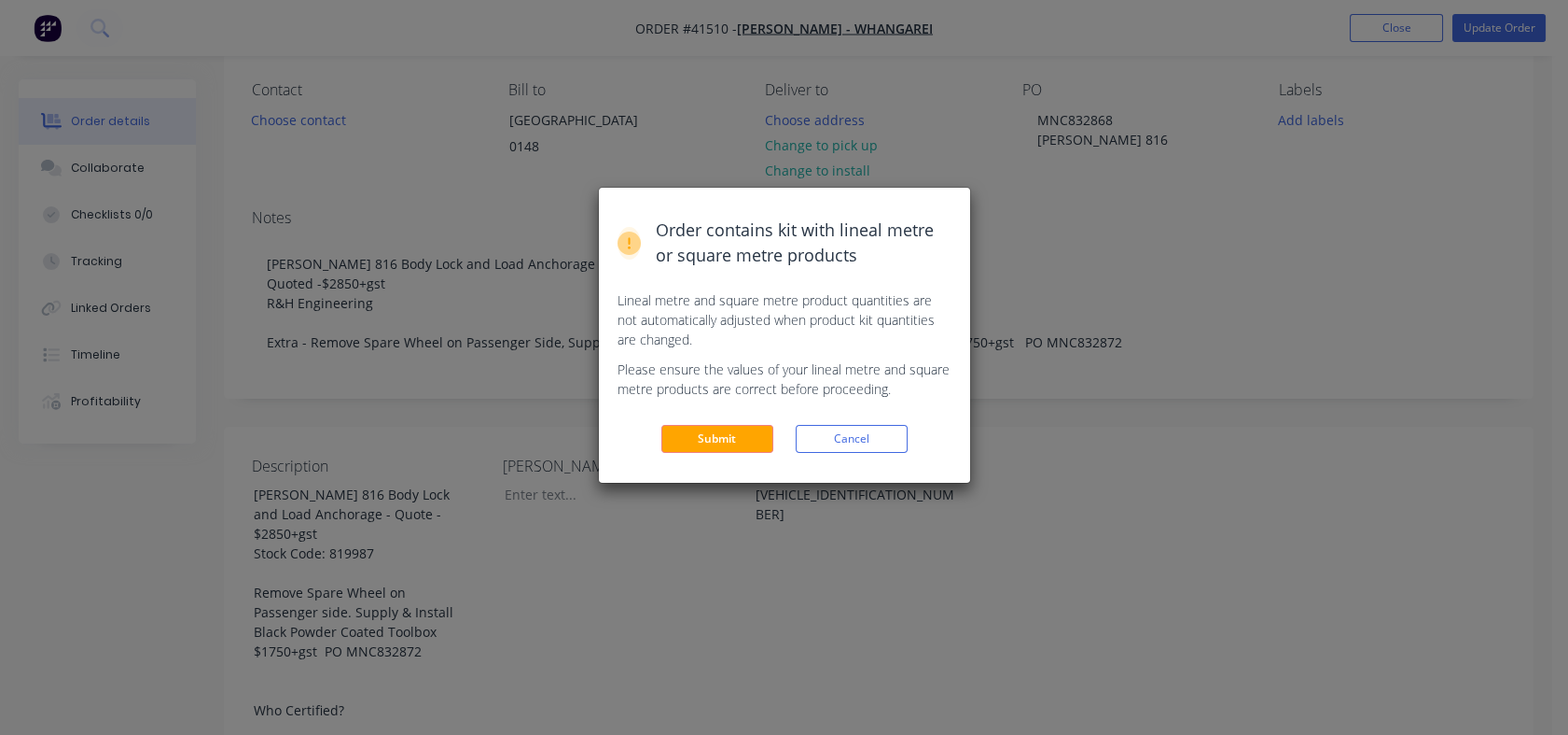
click at [706, 437] on button "Submit" at bounding box center [718, 439] width 112 height 28
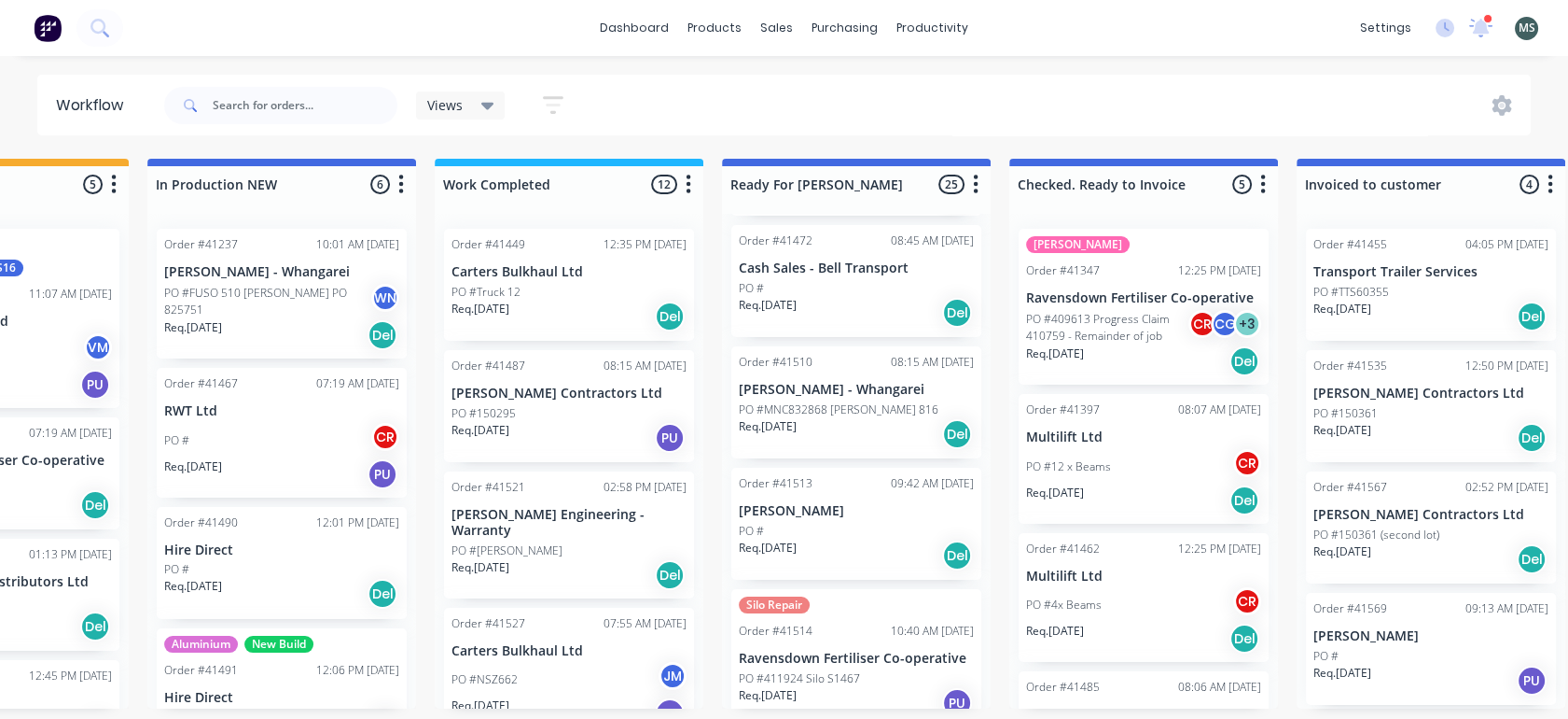
scroll to position [220, 0]
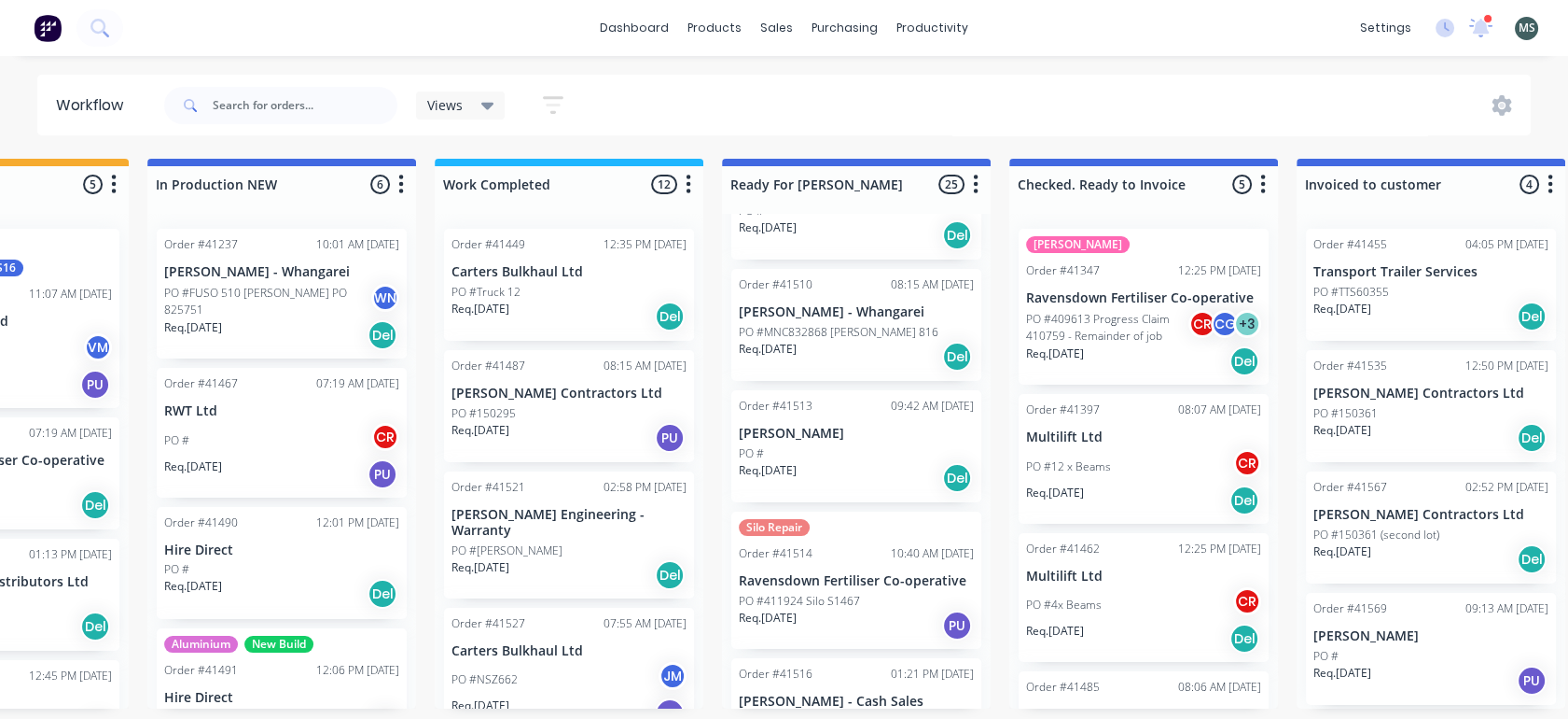
click at [848, 343] on div "Req. 08/09/25 Del" at bounding box center [856, 357] width 235 height 32
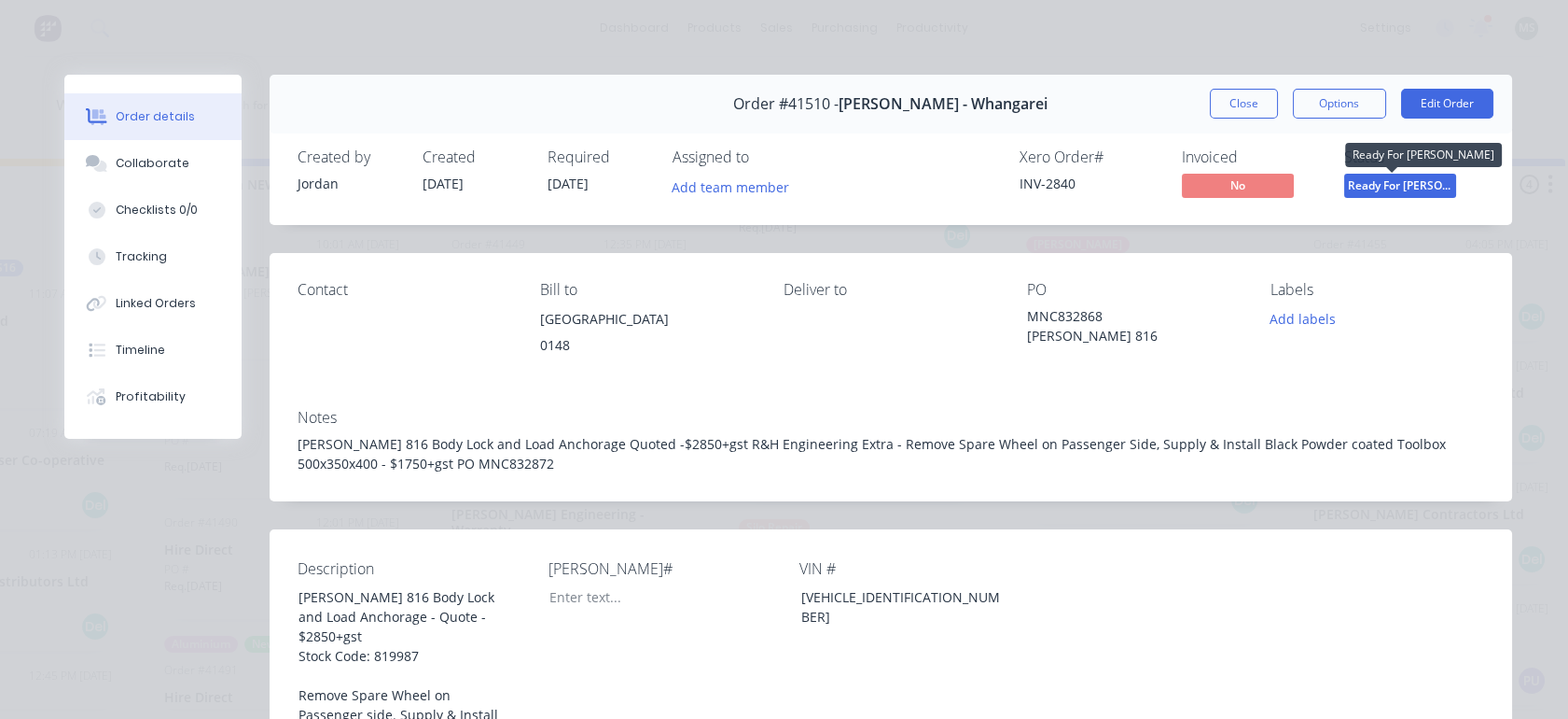
click at [1377, 180] on span "Ready For [PERSON_NAME]" at bounding box center [1401, 184] width 112 height 23
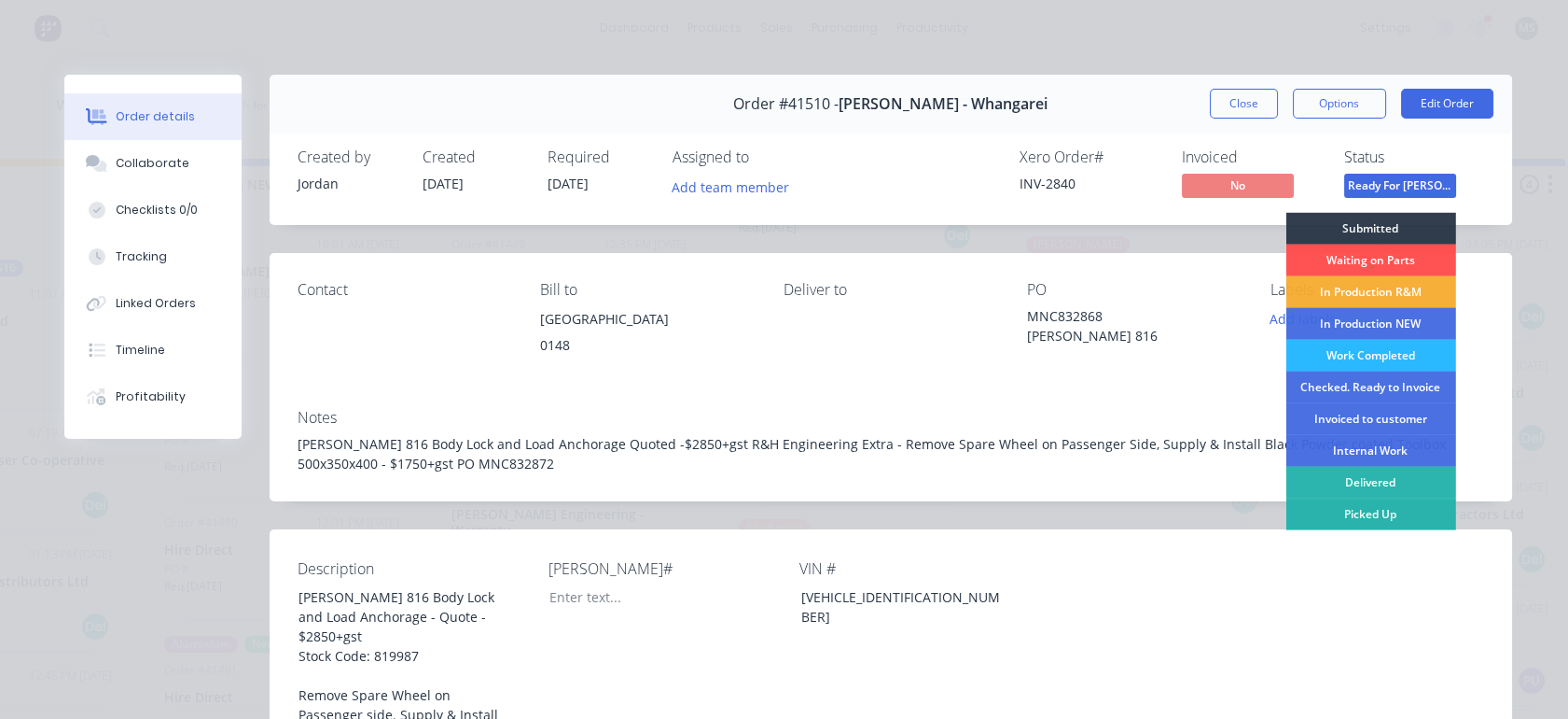
click at [1338, 376] on div "Checked. Ready to Invoice" at bounding box center [1371, 388] width 169 height 32
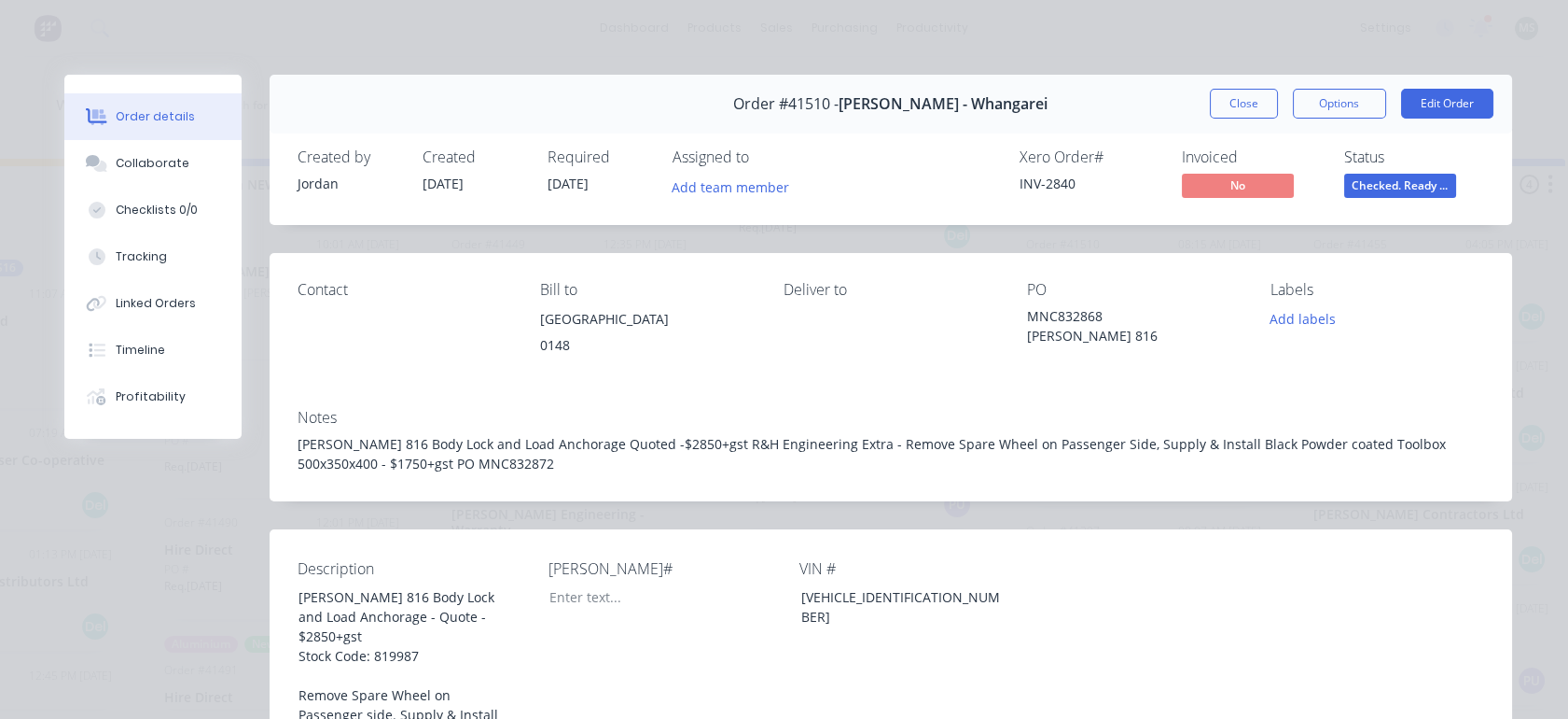
click at [1235, 105] on button "Close" at bounding box center [1244, 104] width 68 height 30
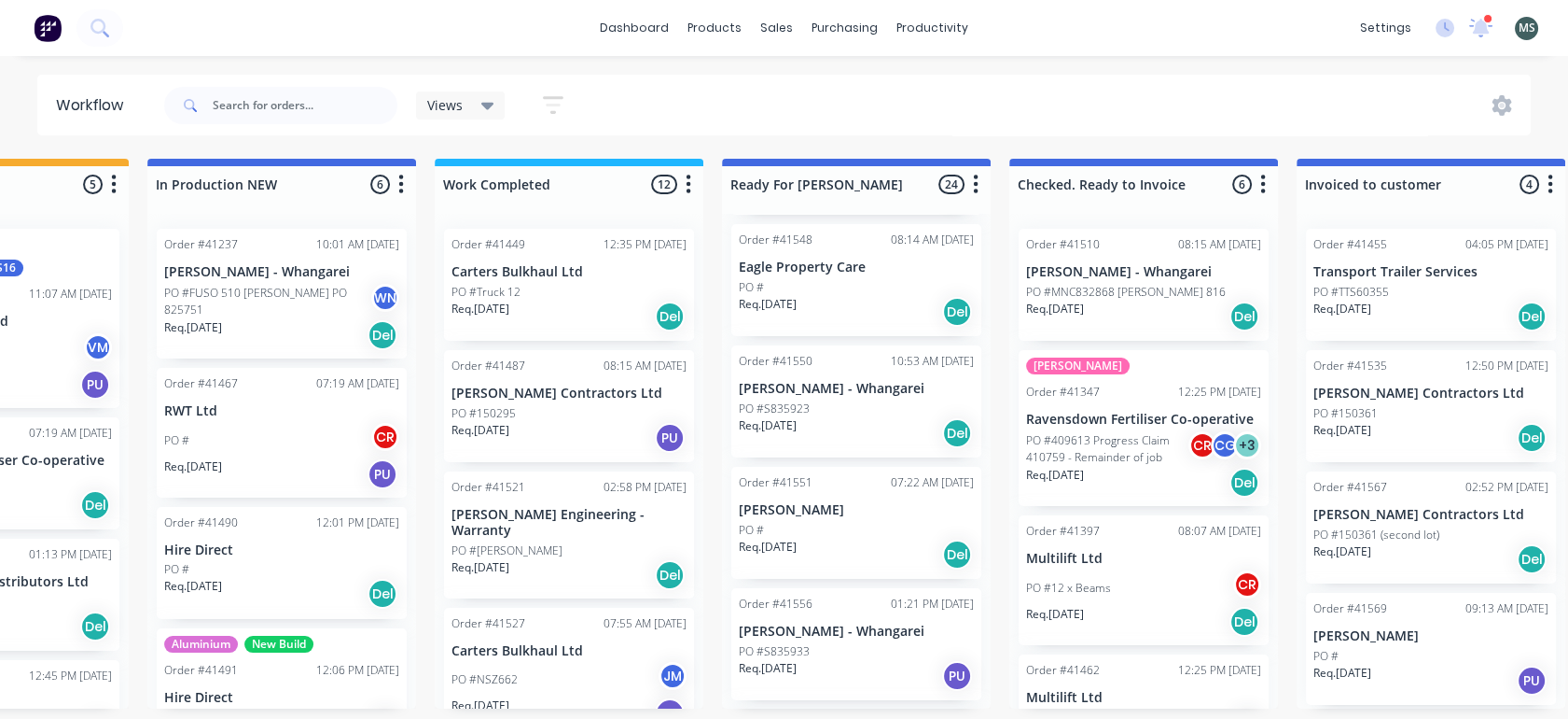
scroll to position [1773, 0]
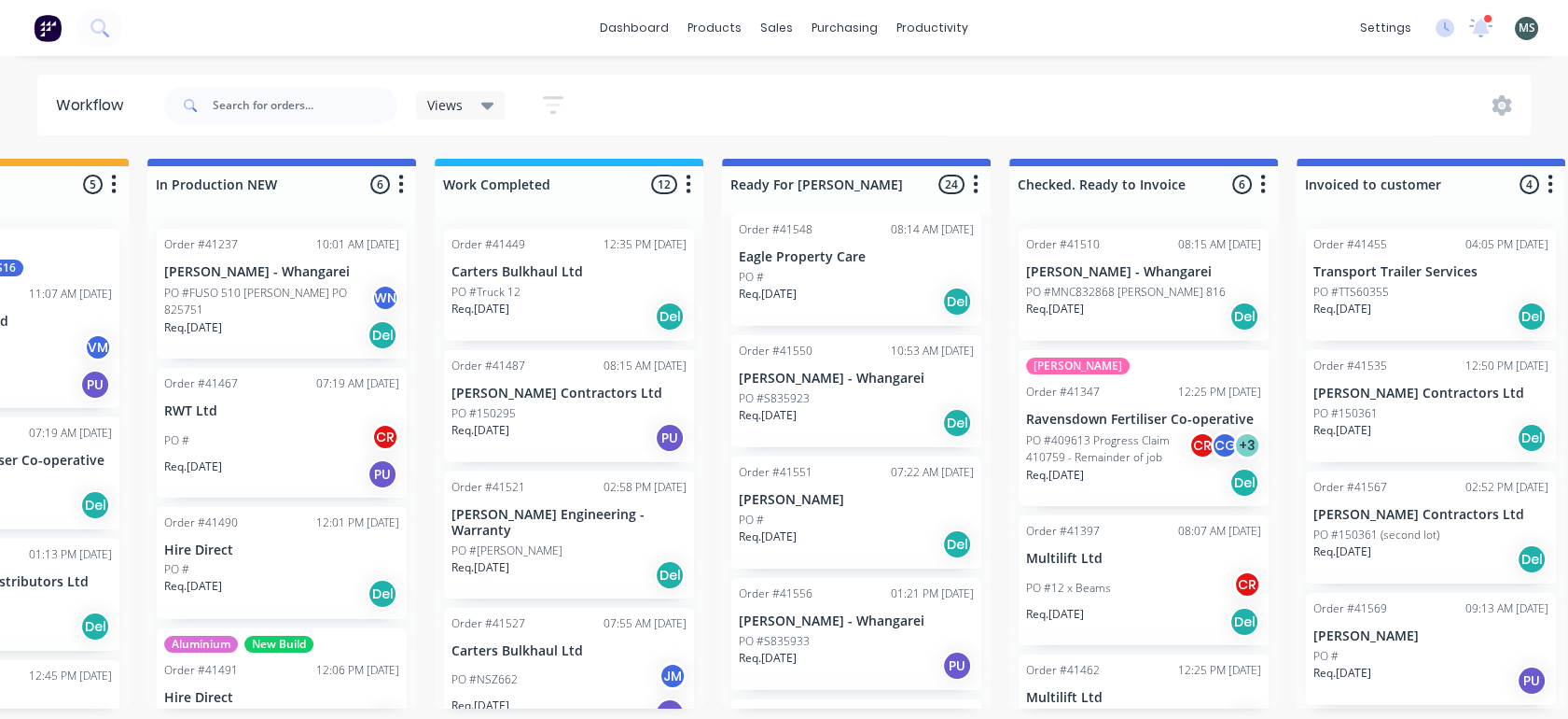
click at [789, 385] on p "[PERSON_NAME] - Whangarei" at bounding box center [856, 379] width 235 height 16
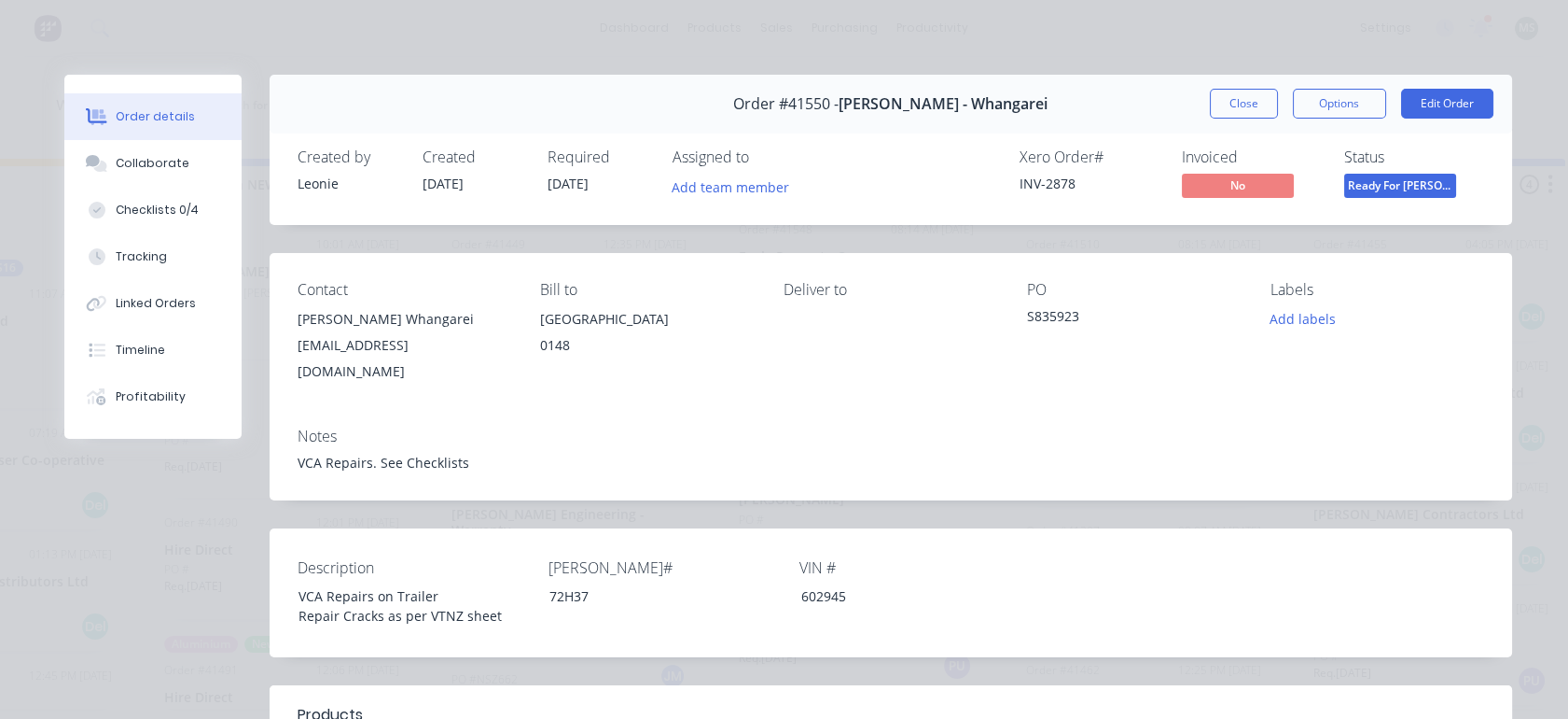
click at [141, 211] on div "Checklists 0/4" at bounding box center [157, 209] width 83 height 17
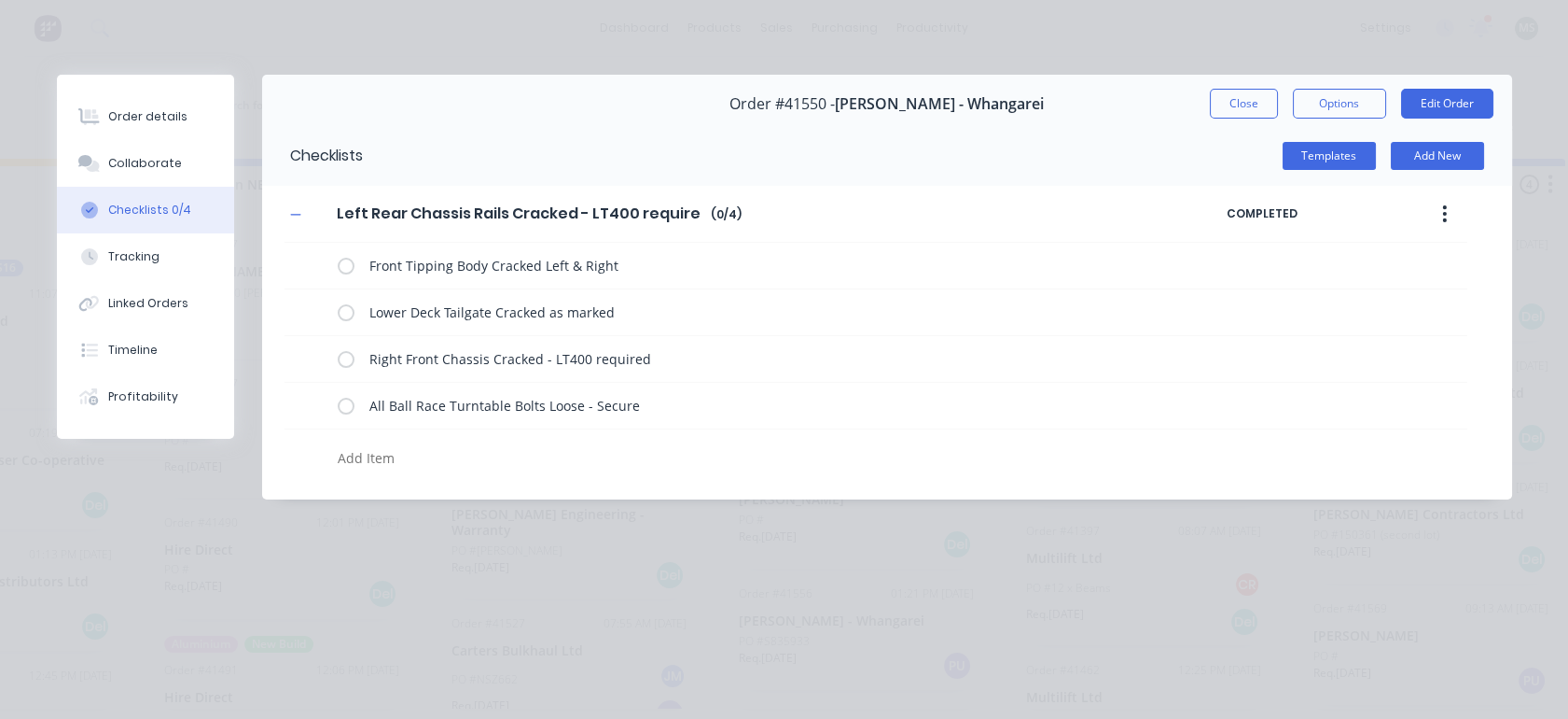
click at [141, 211] on div "Checklists 0/4" at bounding box center [150, 209] width 83 height 17
click at [1225, 109] on button "Close" at bounding box center [1244, 104] width 68 height 30
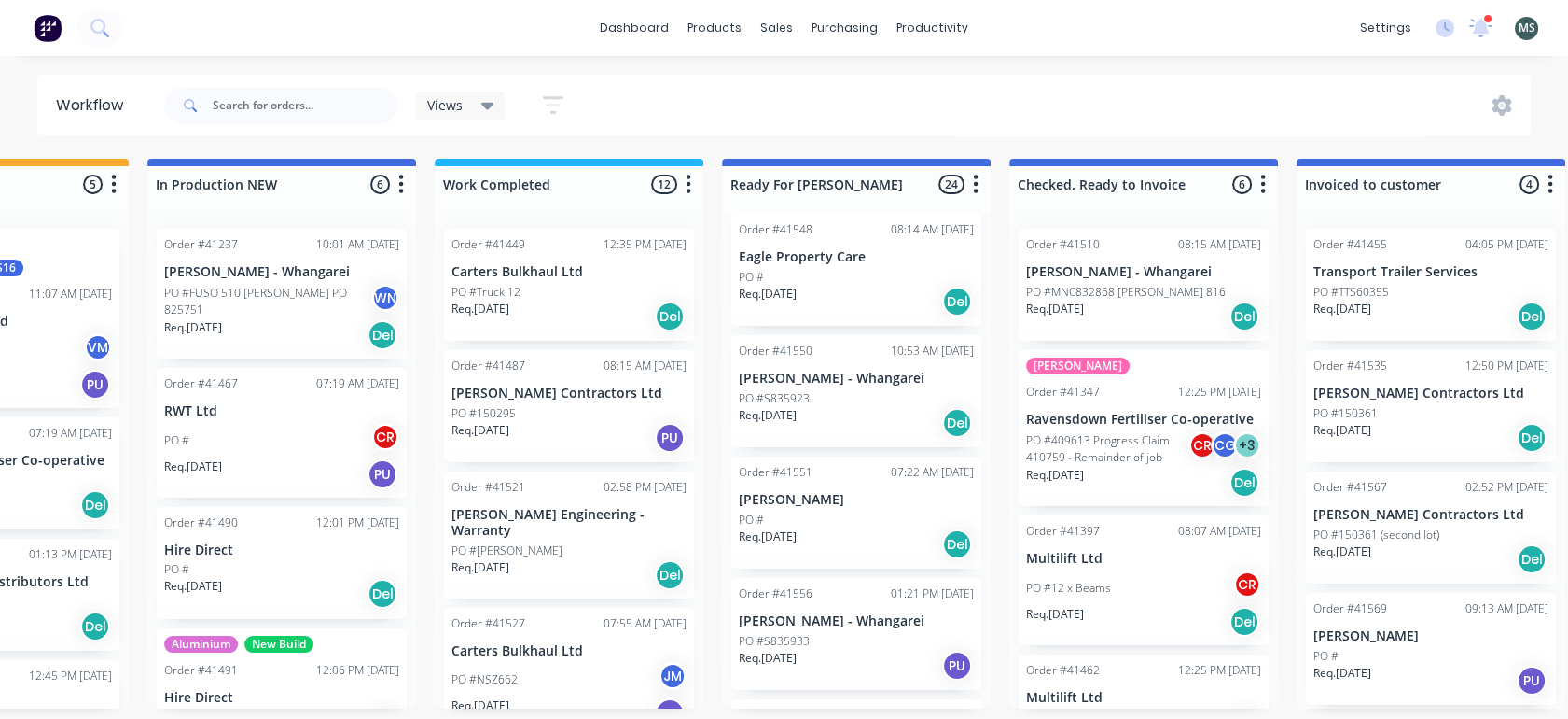
click at [838, 418] on div "Req. 17/09/25 Del" at bounding box center [856, 423] width 235 height 32
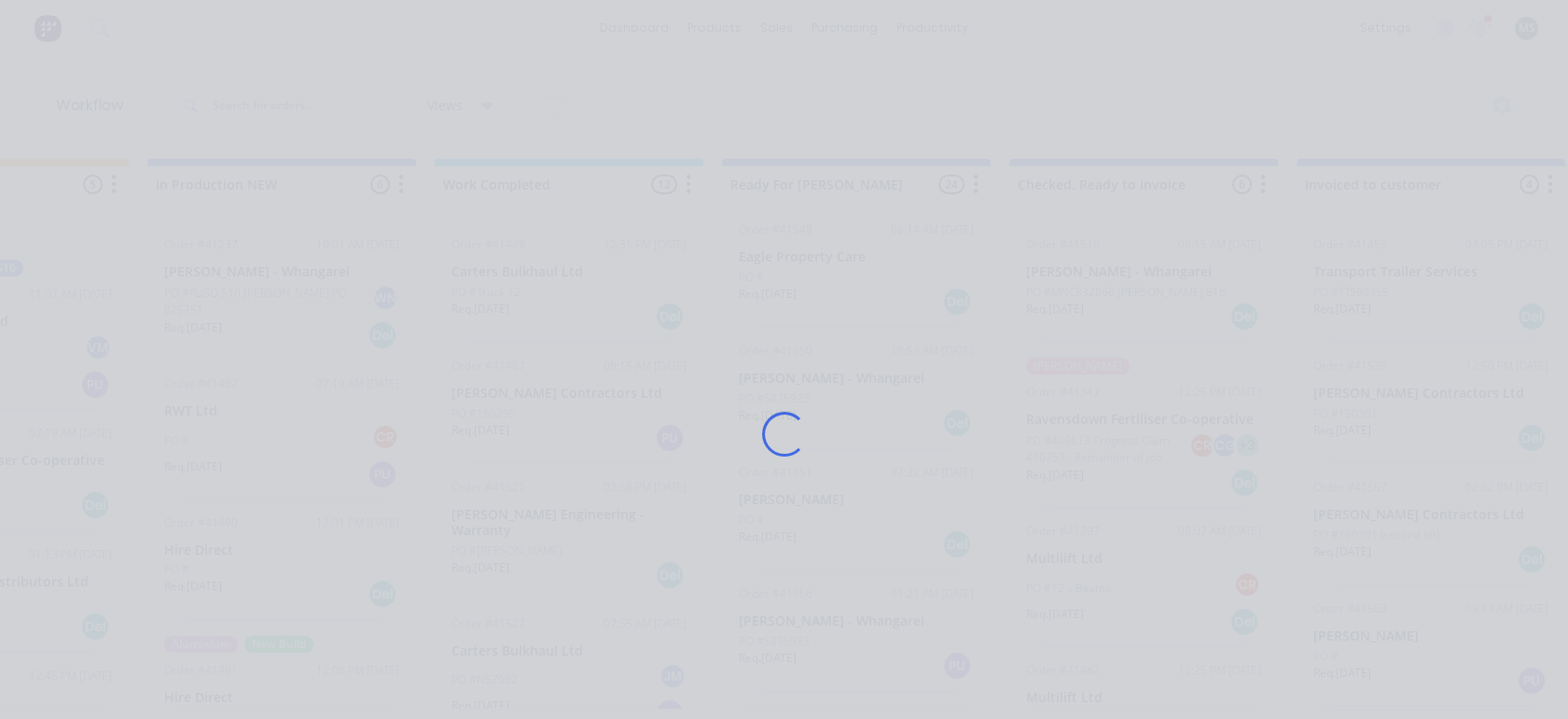
click at [838, 418] on div "Loading..." at bounding box center [784, 434] width 1493 height 719
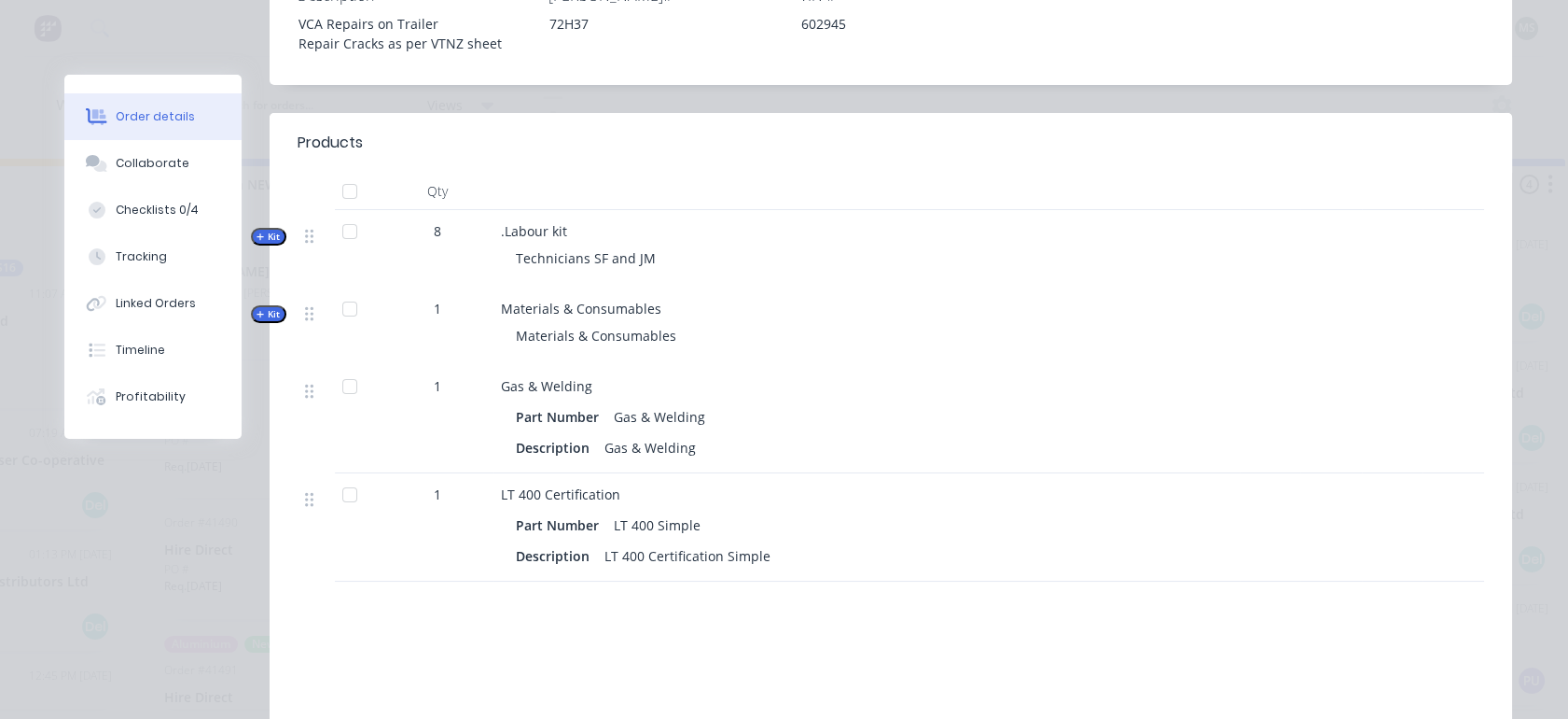
scroll to position [509, 0]
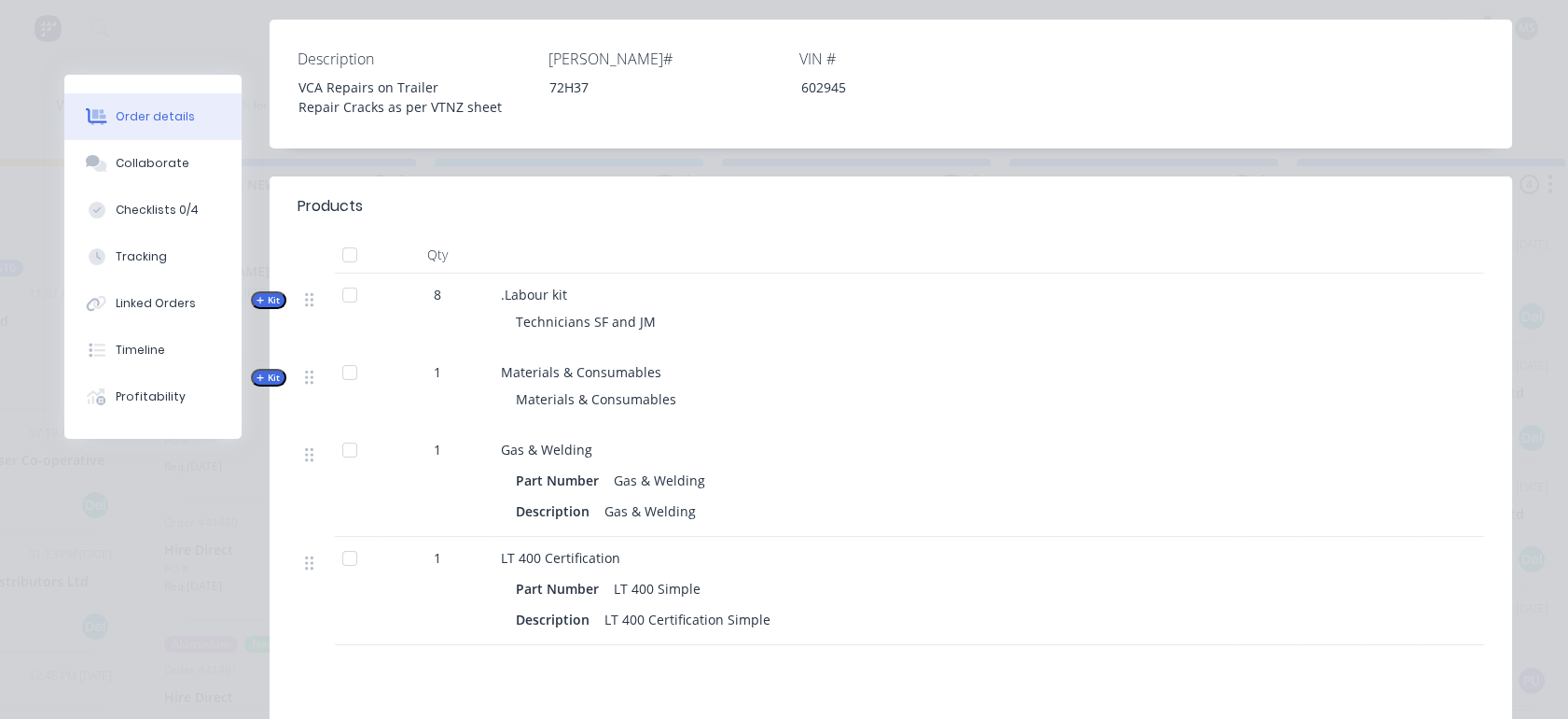
click at [120, 254] on div "Tracking" at bounding box center [141, 256] width 51 height 17
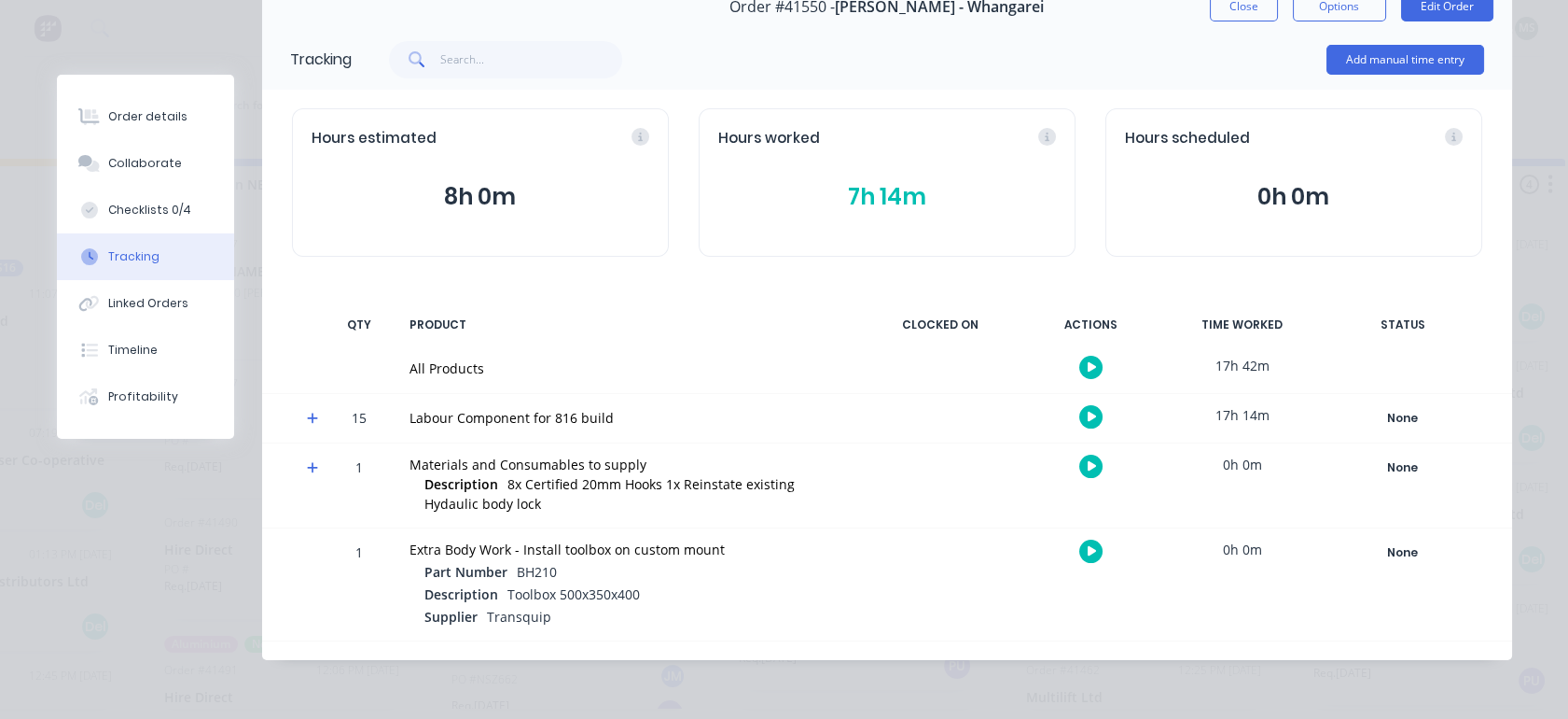
scroll to position [0, 0]
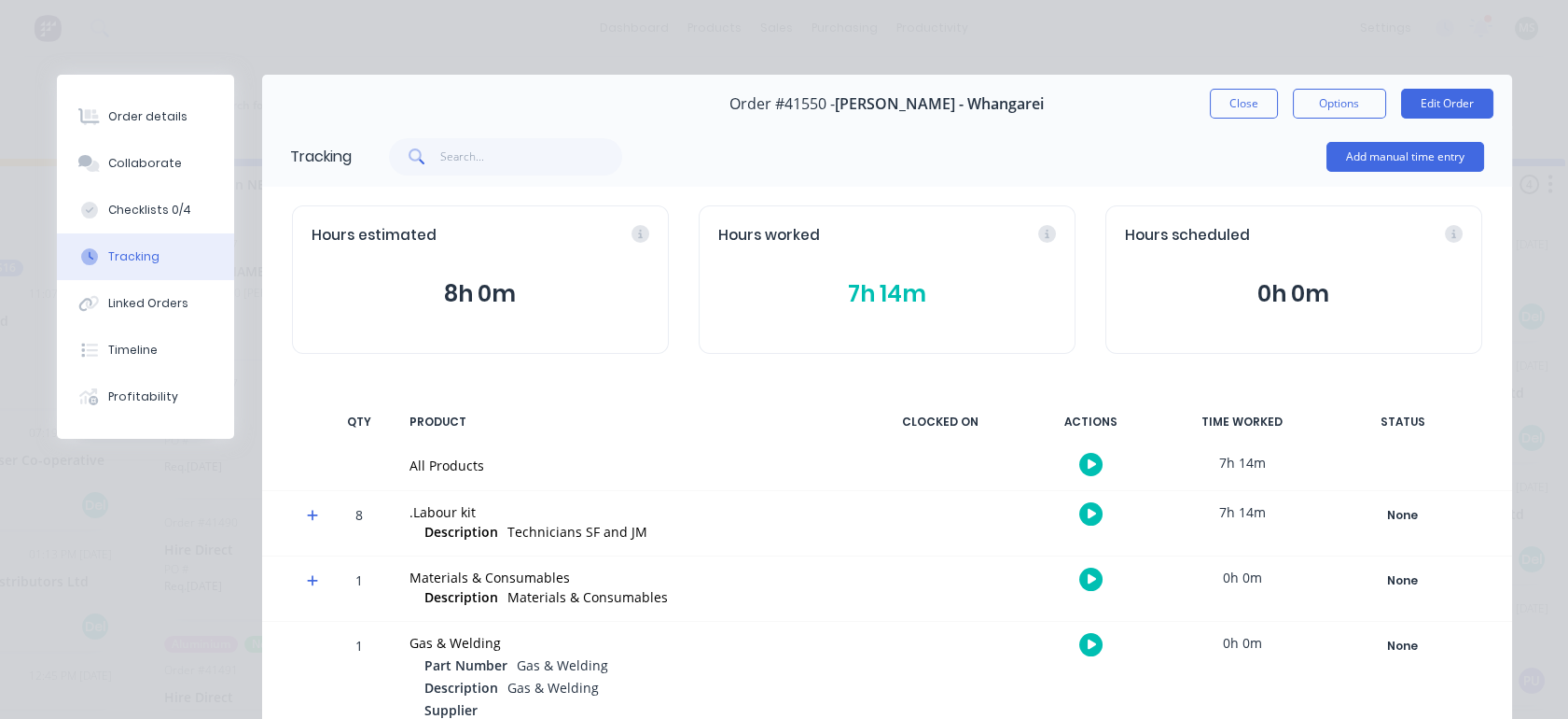
click at [878, 311] on button "7h 14m" at bounding box center [887, 294] width 338 height 36
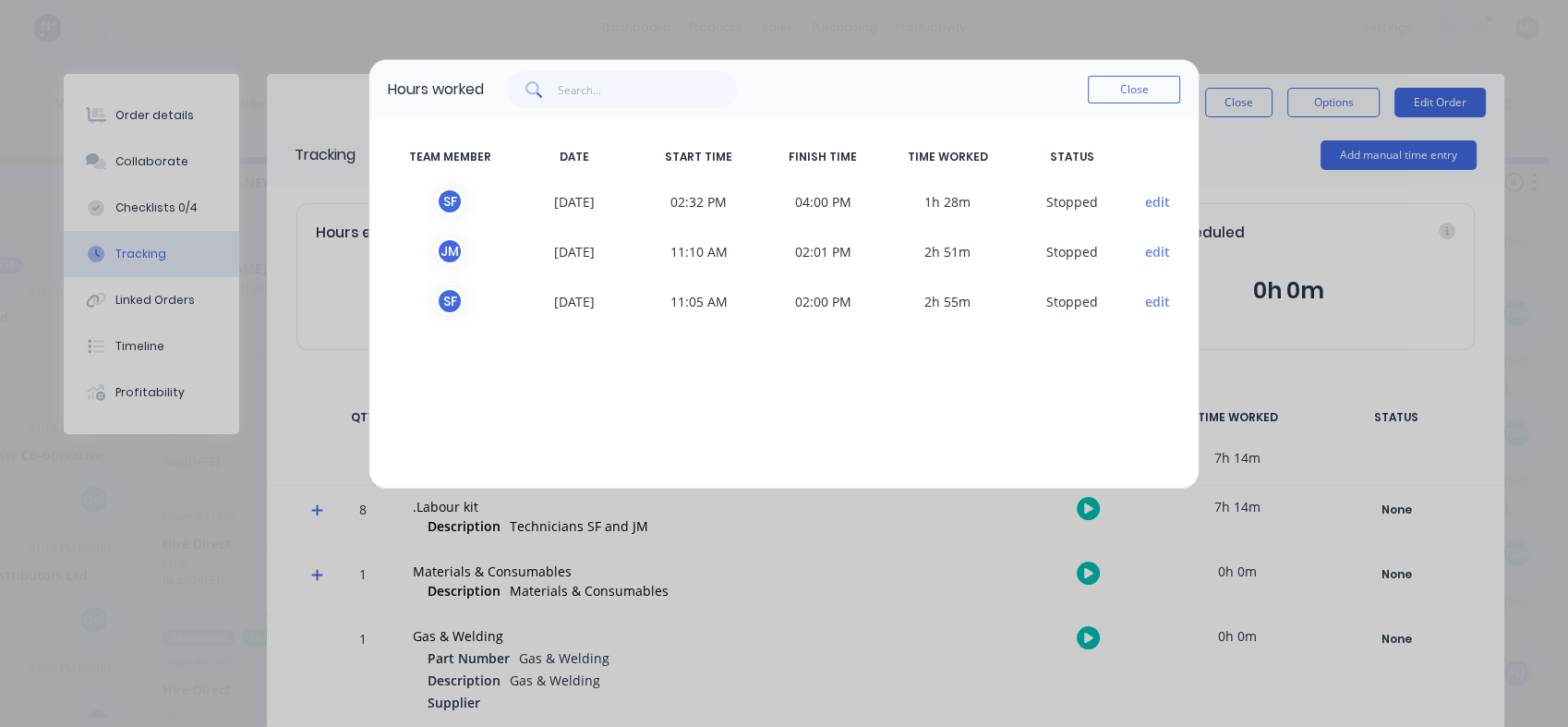
click at [1115, 89] on button "Close" at bounding box center [1135, 90] width 93 height 28
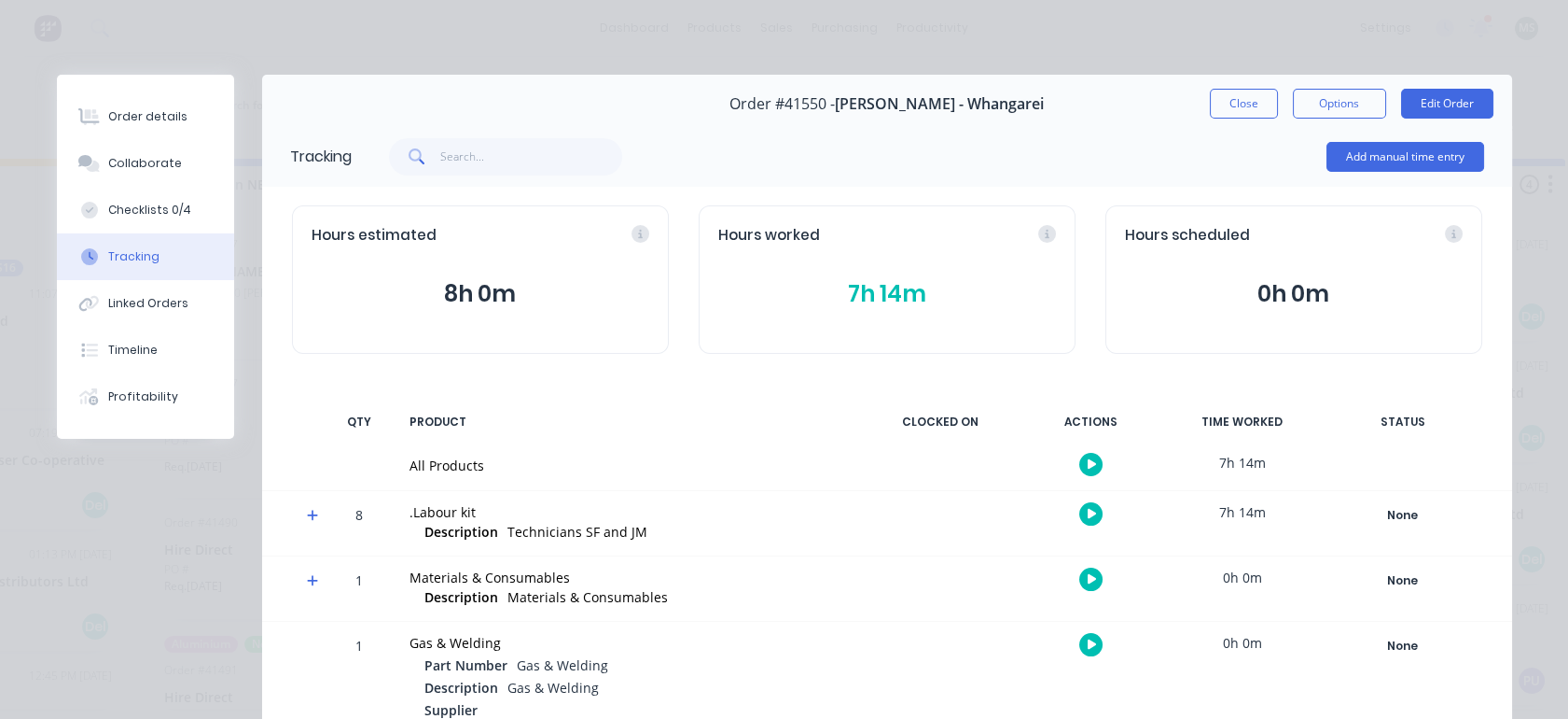
click at [141, 206] on div "Checklists 0/4" at bounding box center [150, 209] width 83 height 17
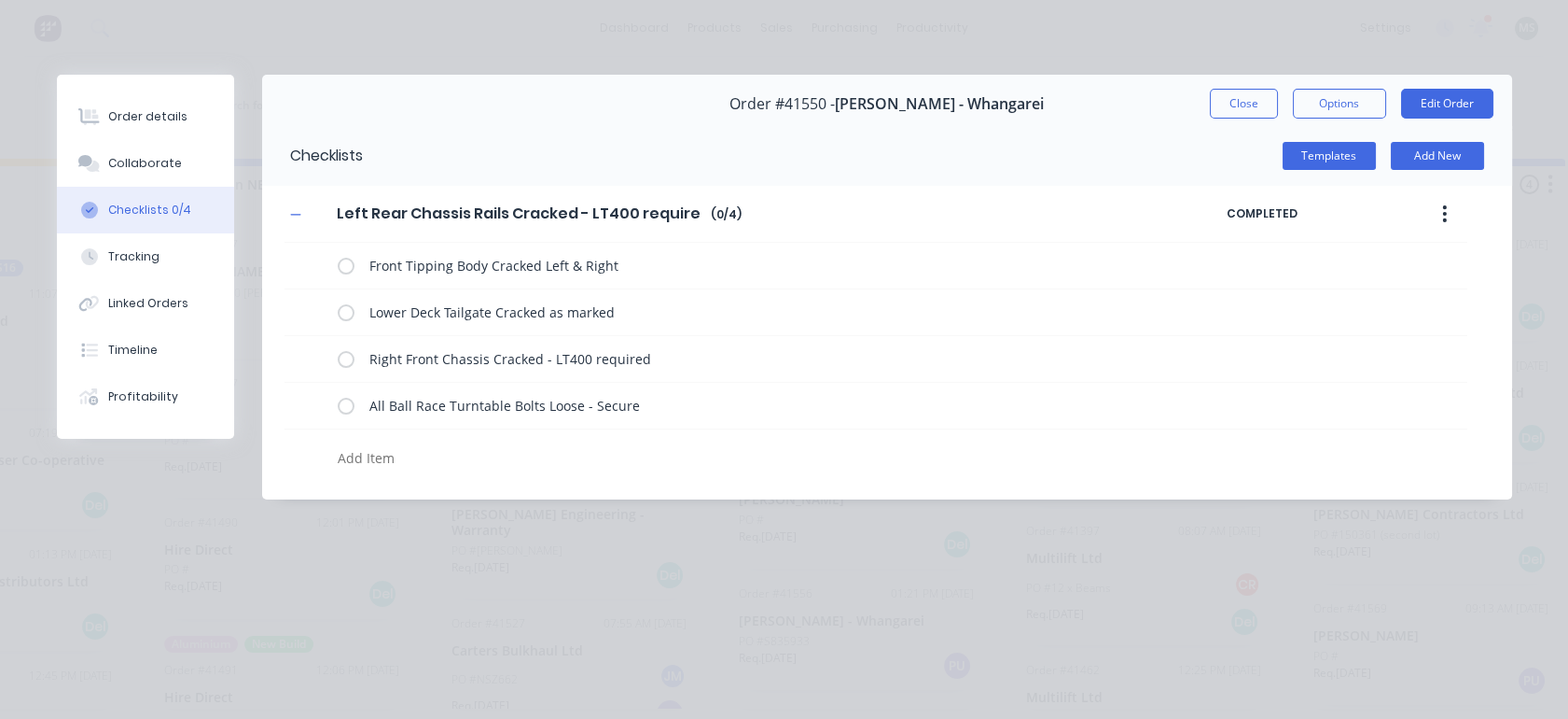
click at [130, 123] on div "Order details" at bounding box center [149, 117] width 80 height 17
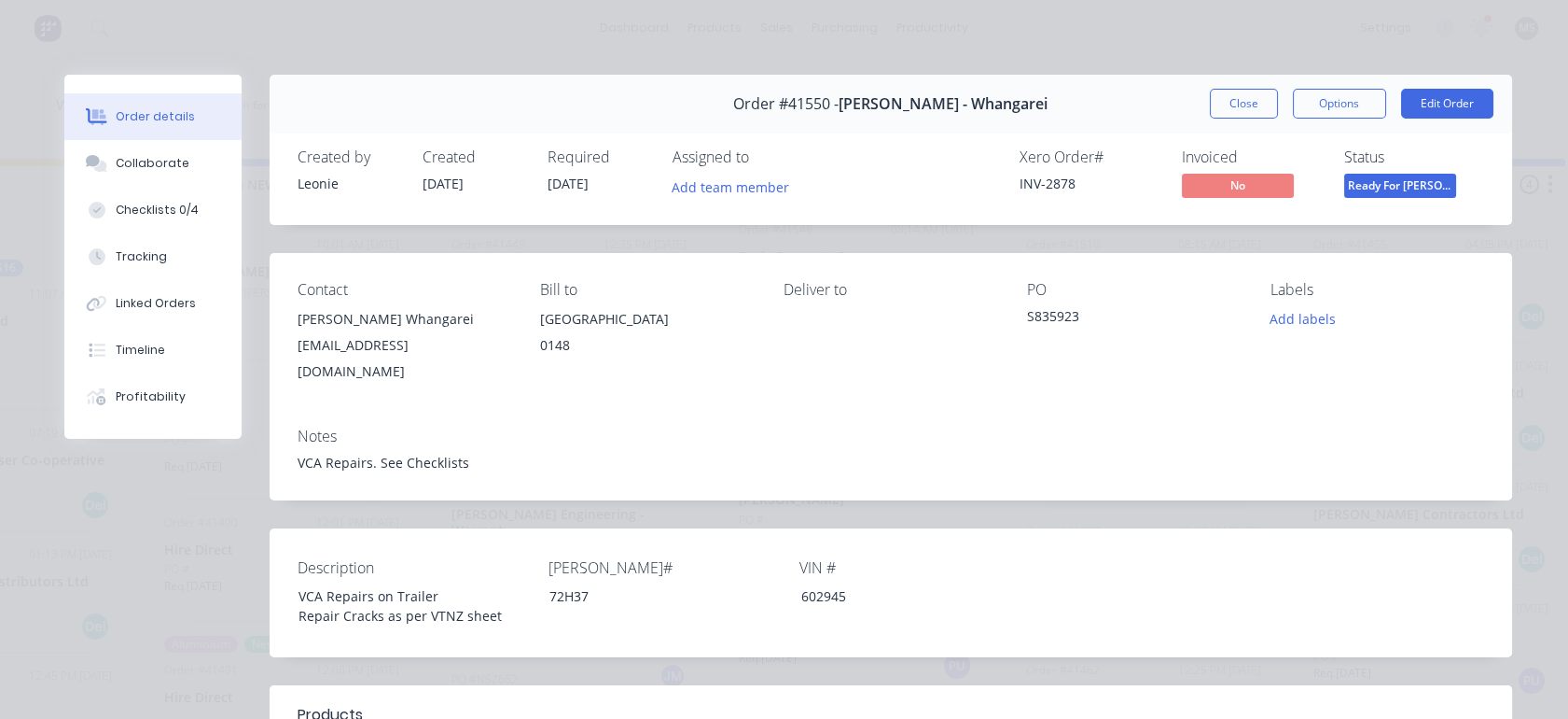
click at [1445, 114] on button "Edit Order" at bounding box center [1447, 104] width 93 height 30
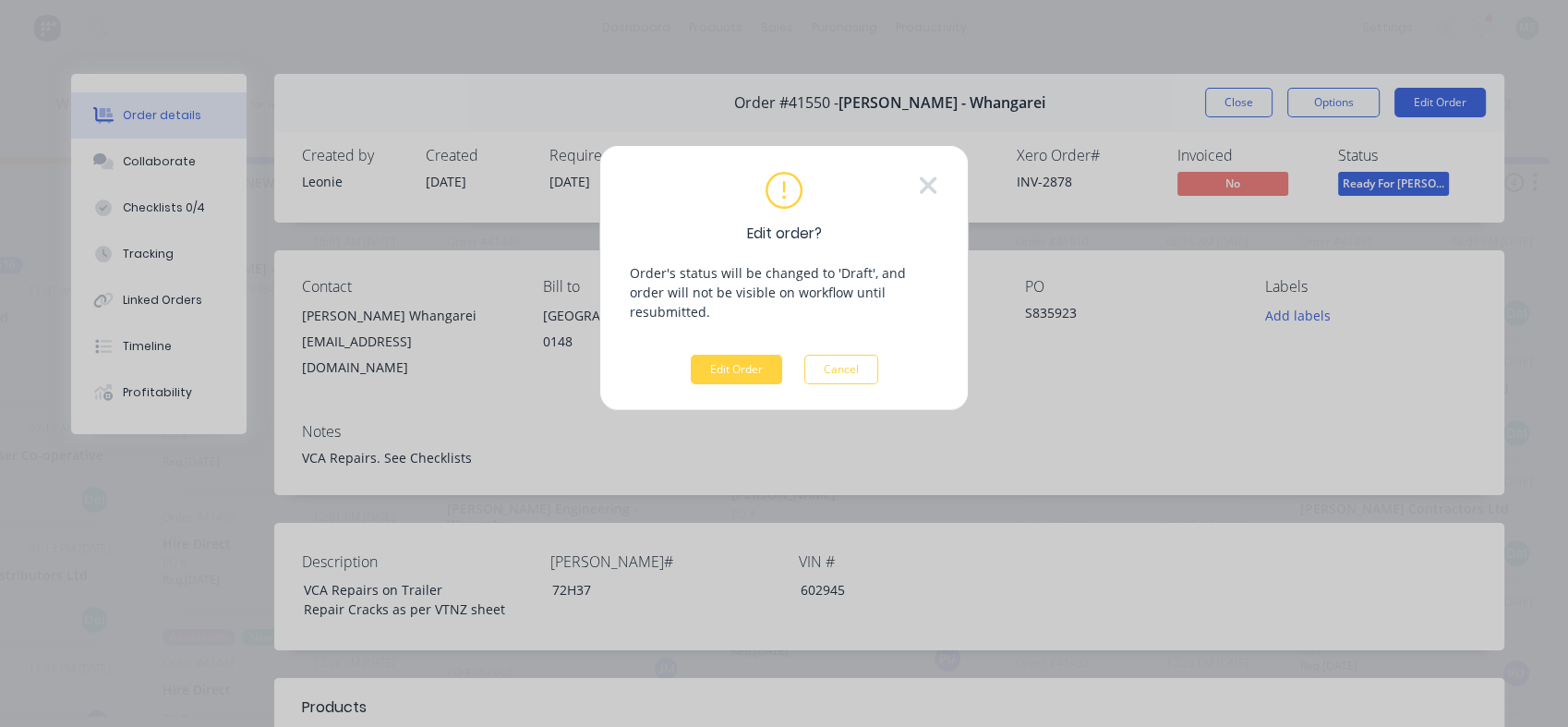
click at [739, 354] on button "Edit Order" at bounding box center [736, 369] width 92 height 30
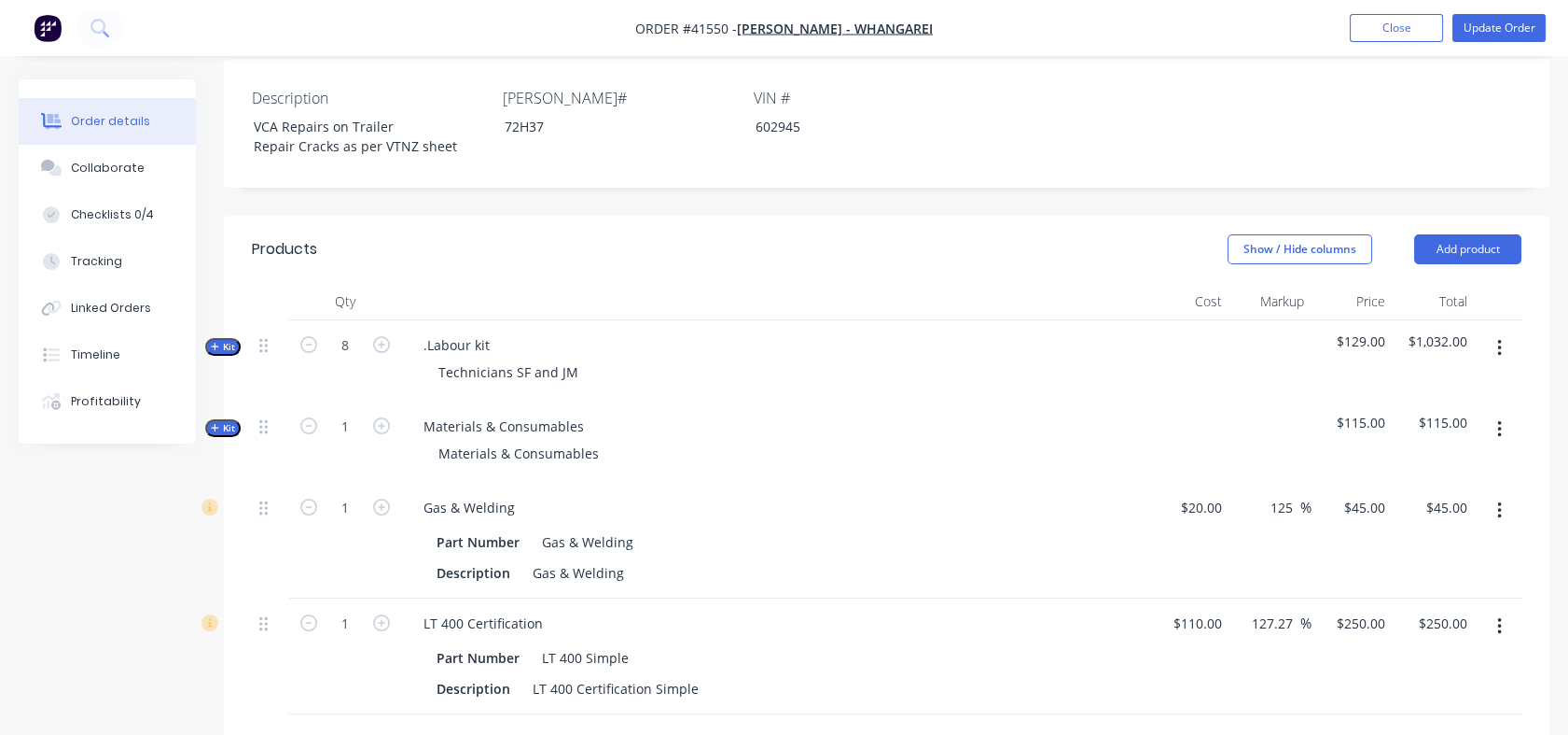
scroll to position [501, 0]
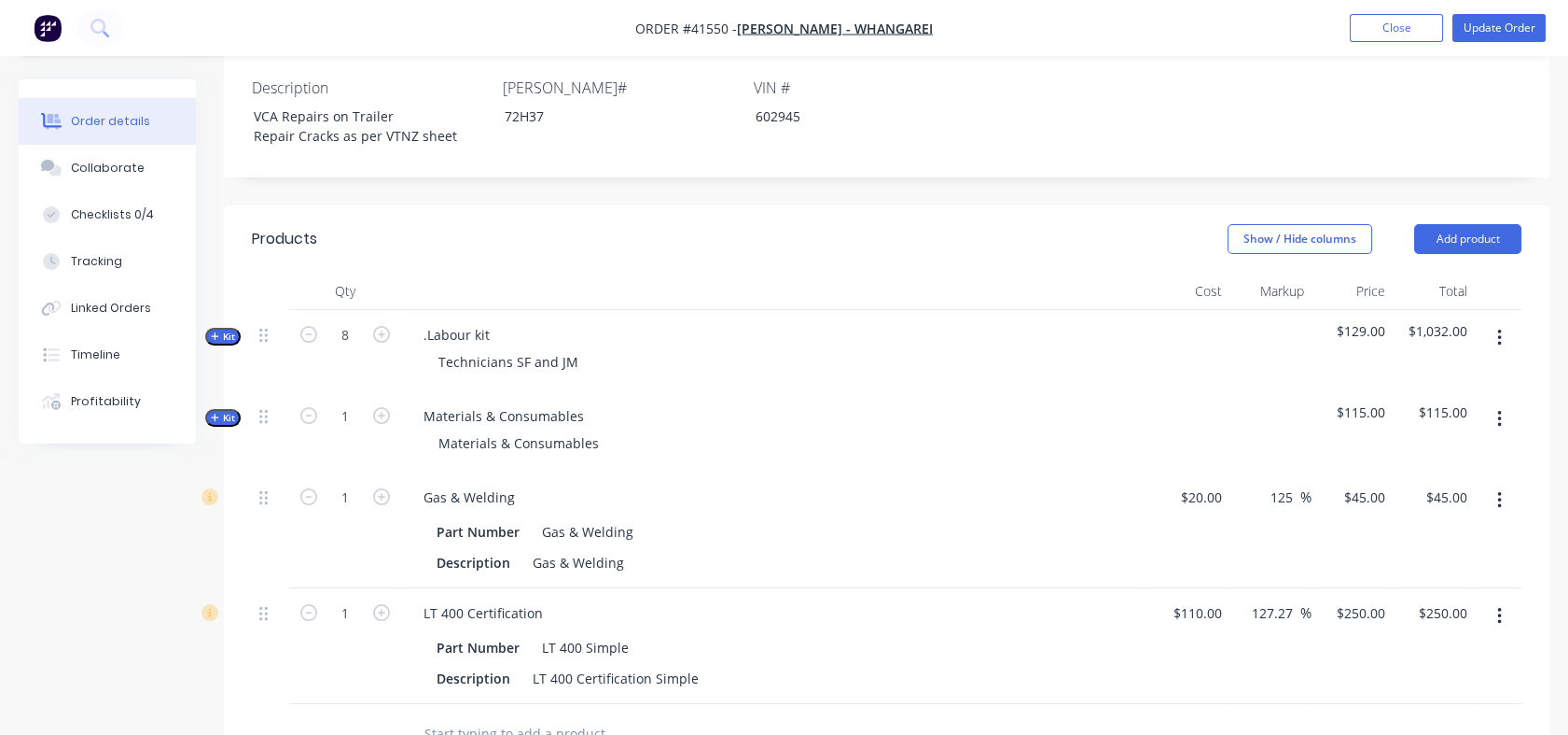
click at [223, 409] on button "Kit" at bounding box center [223, 418] width 36 height 18
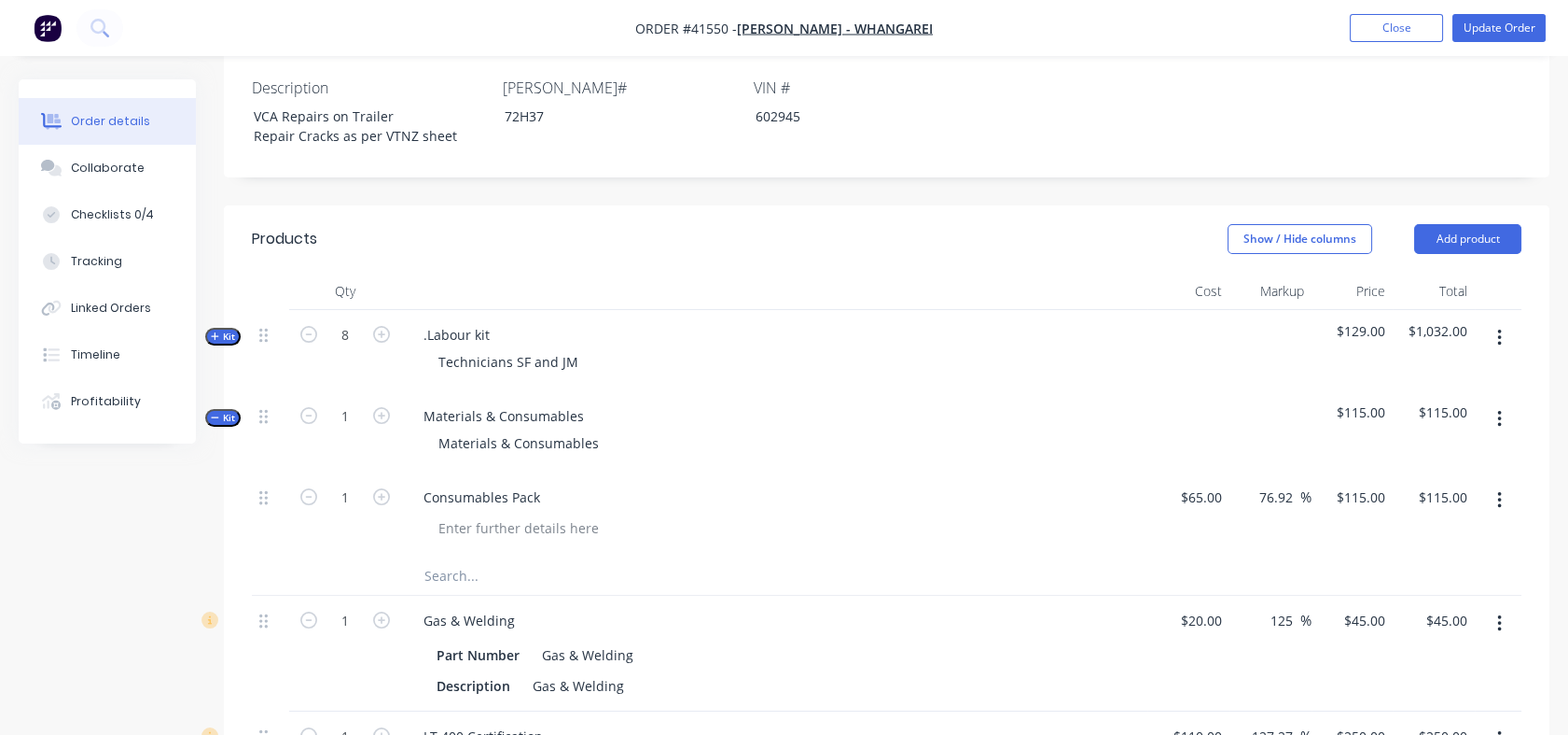
click at [106, 264] on div "Tracking" at bounding box center [96, 261] width 51 height 17
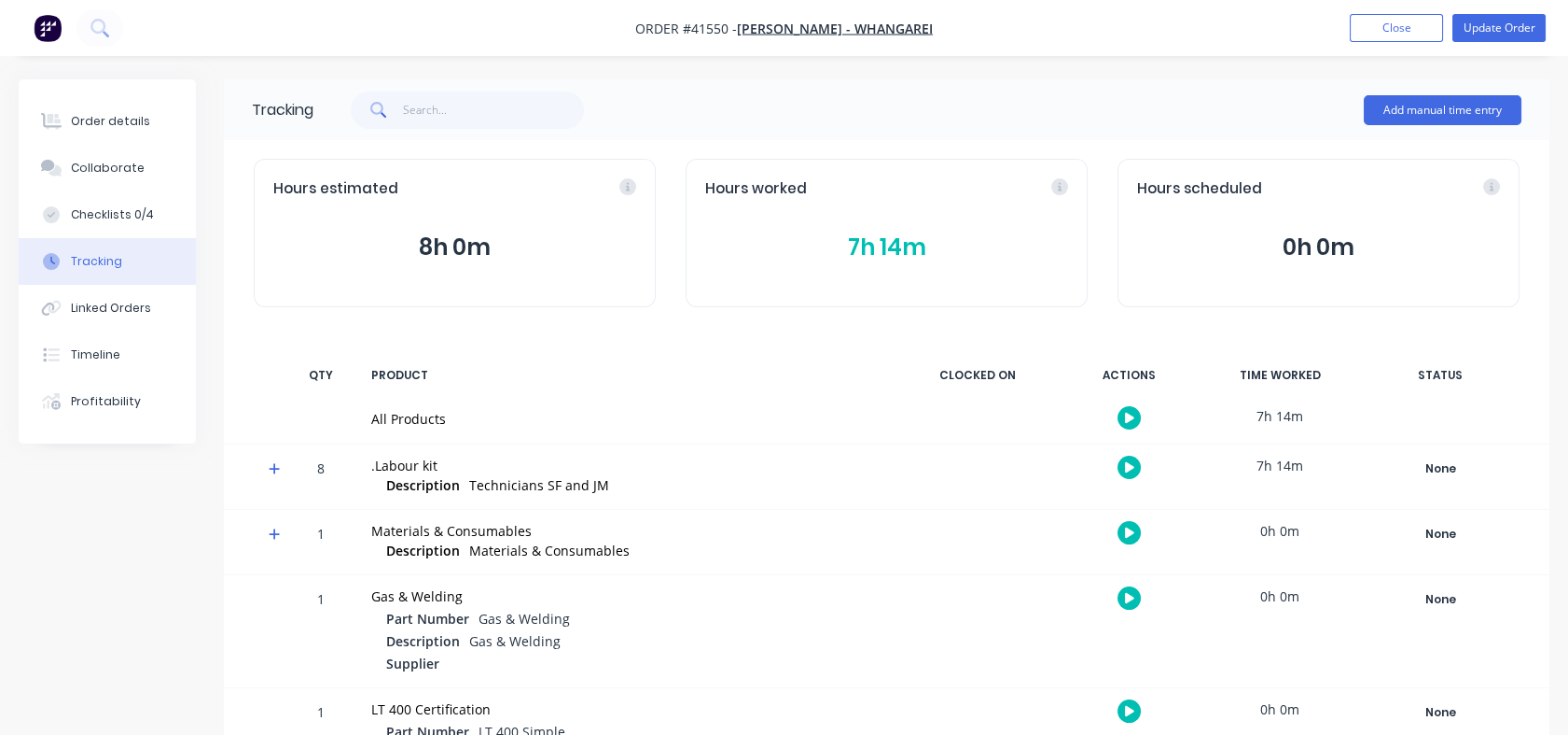
click at [98, 264] on div "Tracking" at bounding box center [96, 261] width 51 height 17
click at [90, 351] on div "Timeline" at bounding box center [96, 354] width 50 height 17
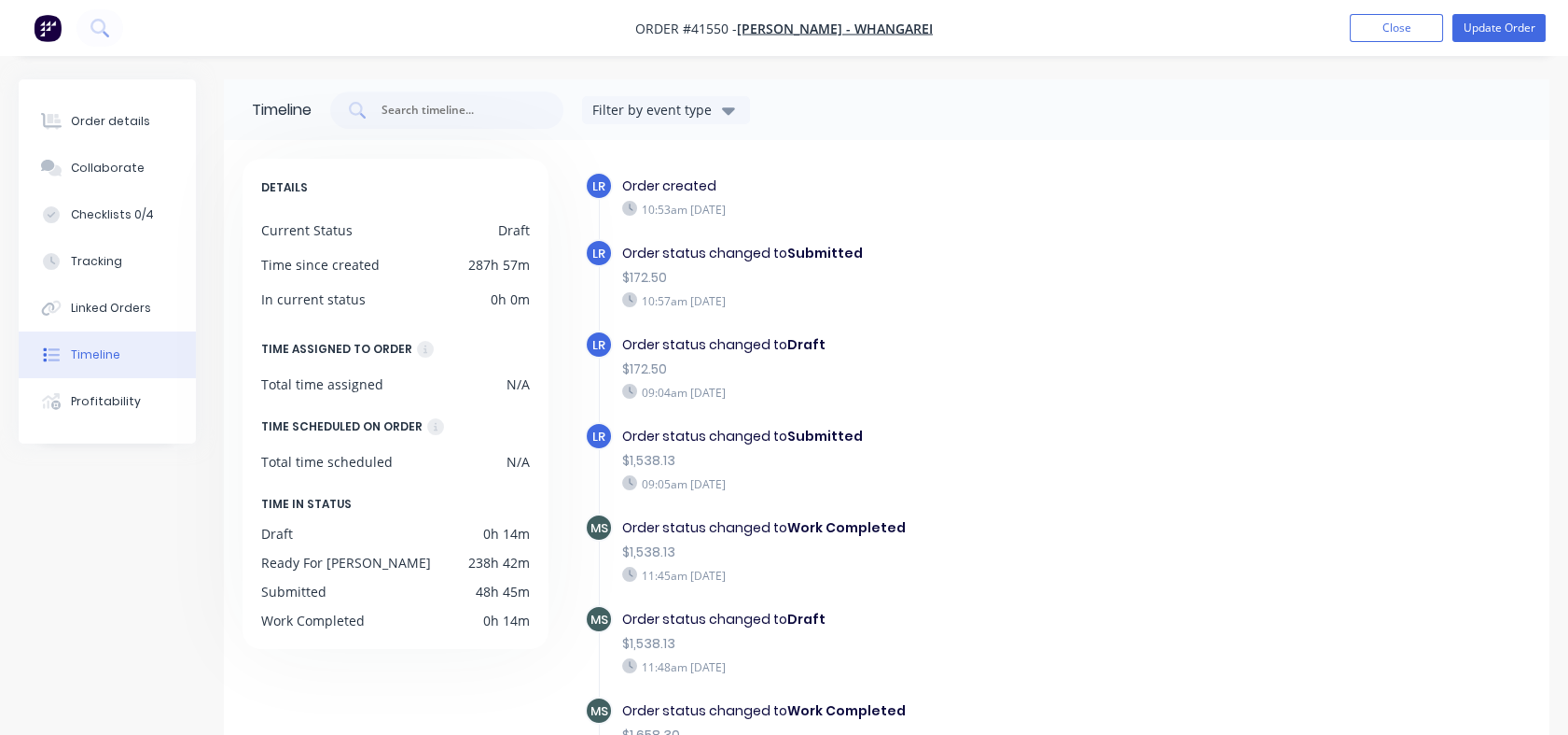
click at [89, 110] on button "Order details" at bounding box center [108, 121] width 177 height 47
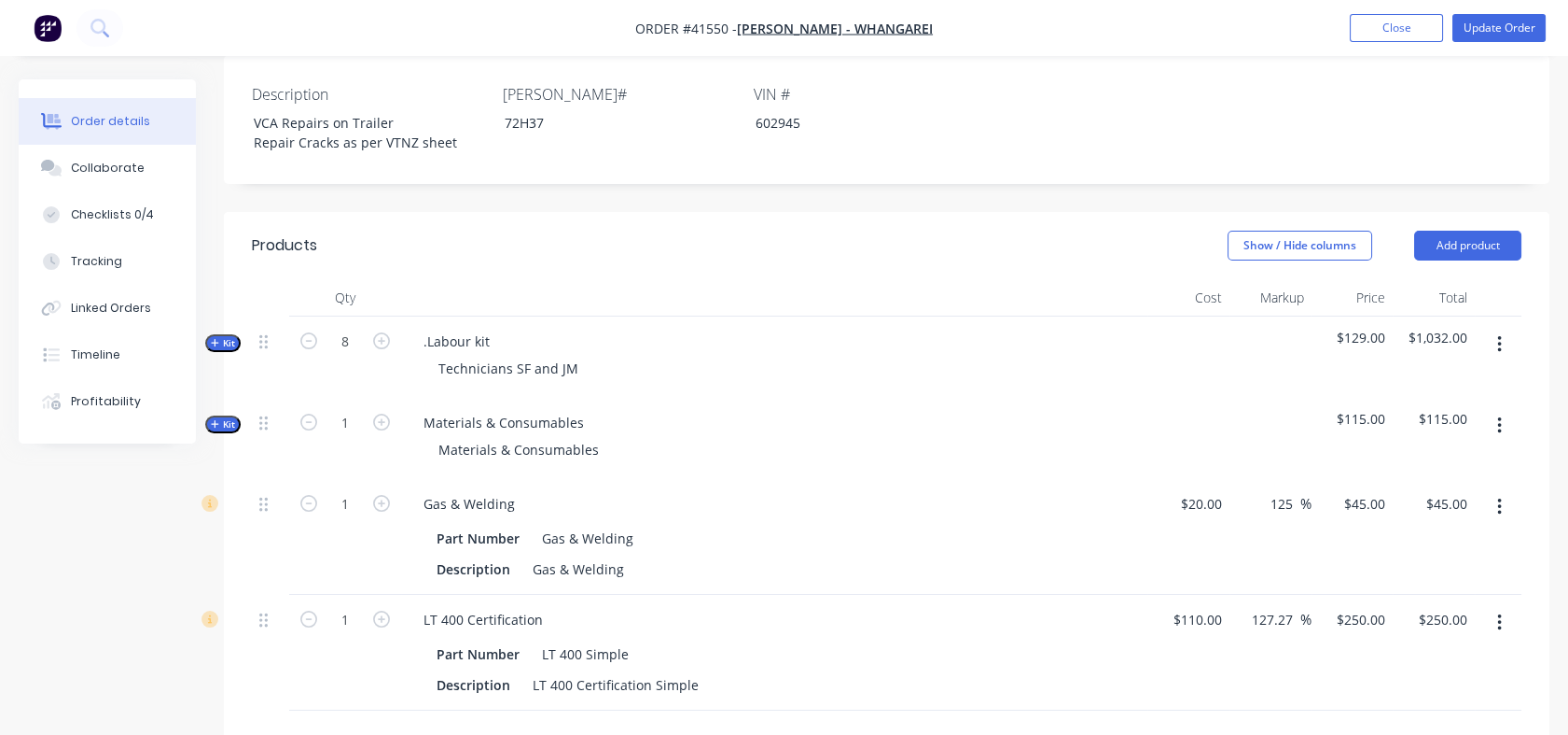
scroll to position [509, 0]
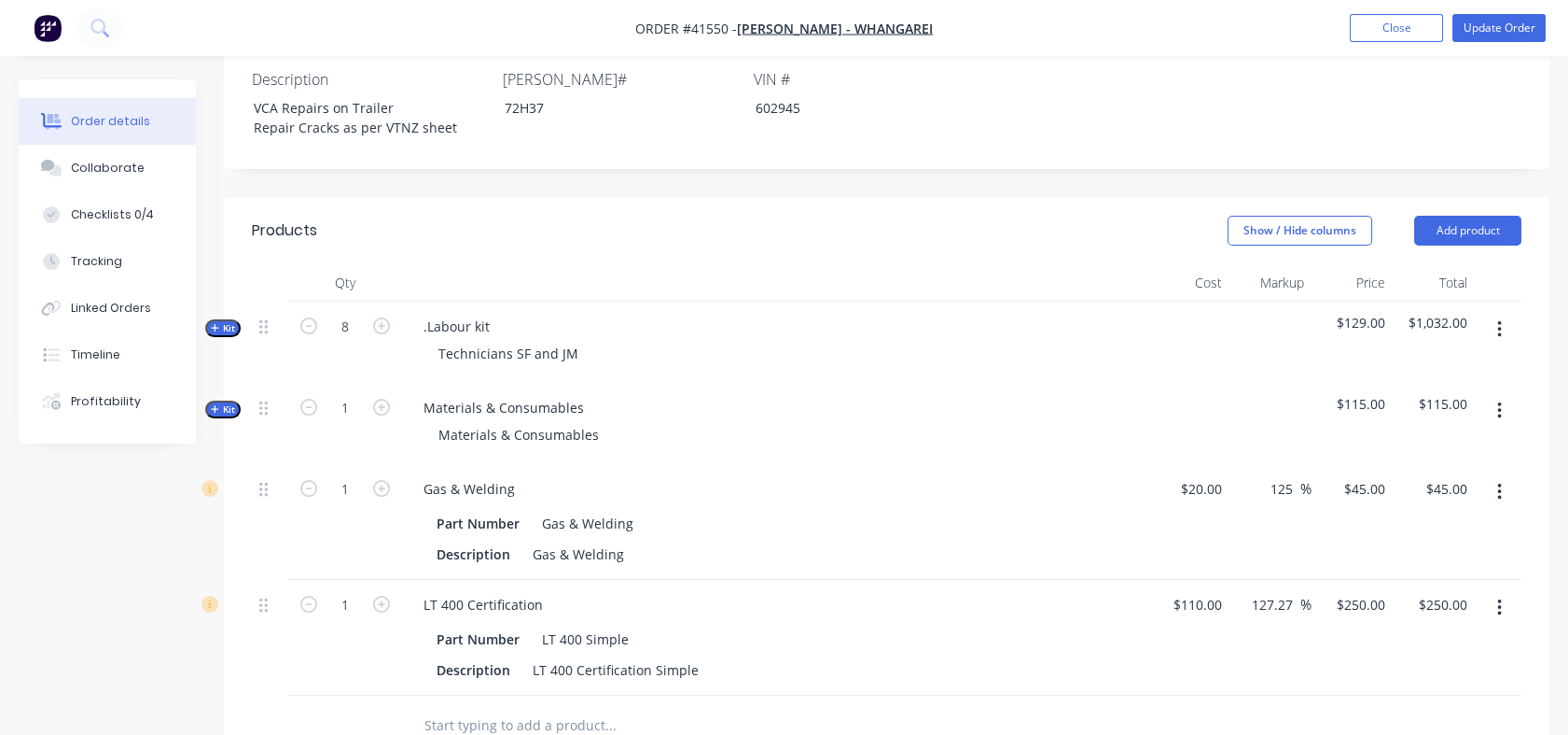
click at [225, 321] on span "Kit" at bounding box center [223, 328] width 24 height 14
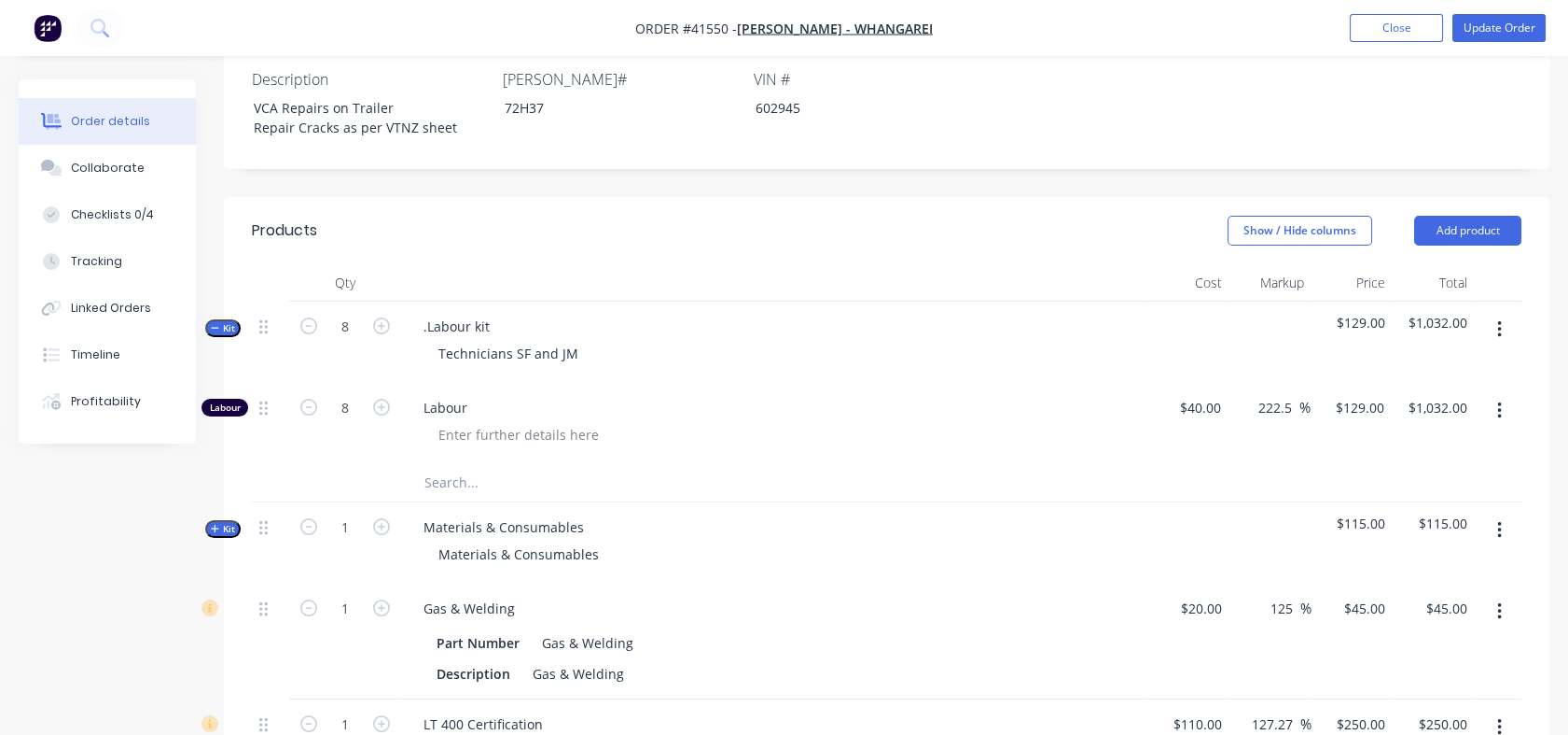
click at [1350, 313] on span "$129.00" at bounding box center [1353, 323] width 67 height 20
click at [1355, 313] on span "$129.00" at bounding box center [1353, 323] width 67 height 20
click at [1351, 383] on div "129 $129.00" at bounding box center [1351, 423] width 81 height 81
type input "115"
type input "187.5"
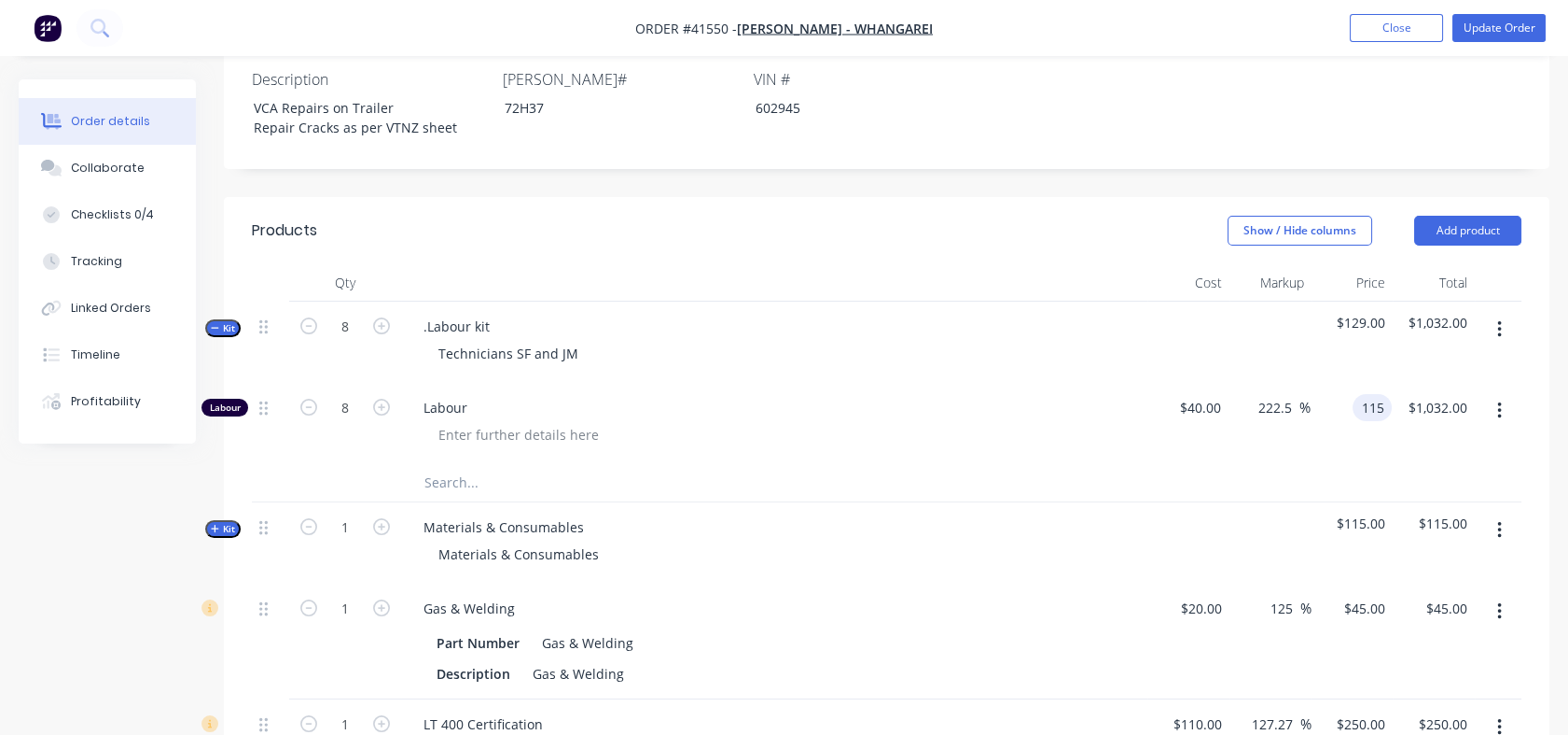
type input "$115.00"
type input "$920.00"
click at [1290, 420] on div "187.5 222.5 %" at bounding box center [1269, 423] width 81 height 81
click at [380, 399] on icon "button" at bounding box center [381, 407] width 17 height 17
type input "9"
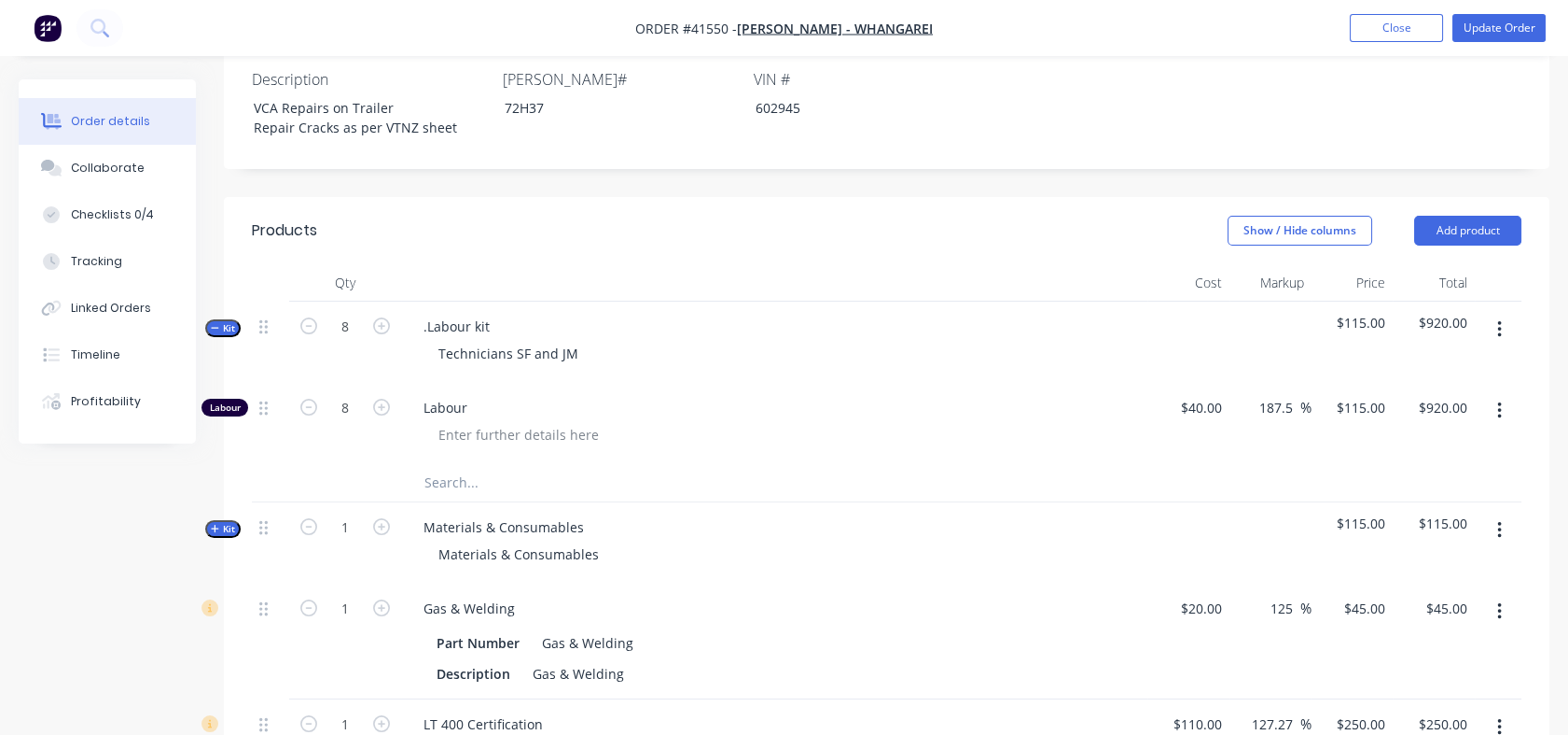
type input "$1,035.00"
click at [380, 399] on icon "button" at bounding box center [381, 407] width 17 height 17
type input "10"
type input "$1,150.00"
click at [307, 399] on icon "button" at bounding box center [308, 407] width 17 height 17
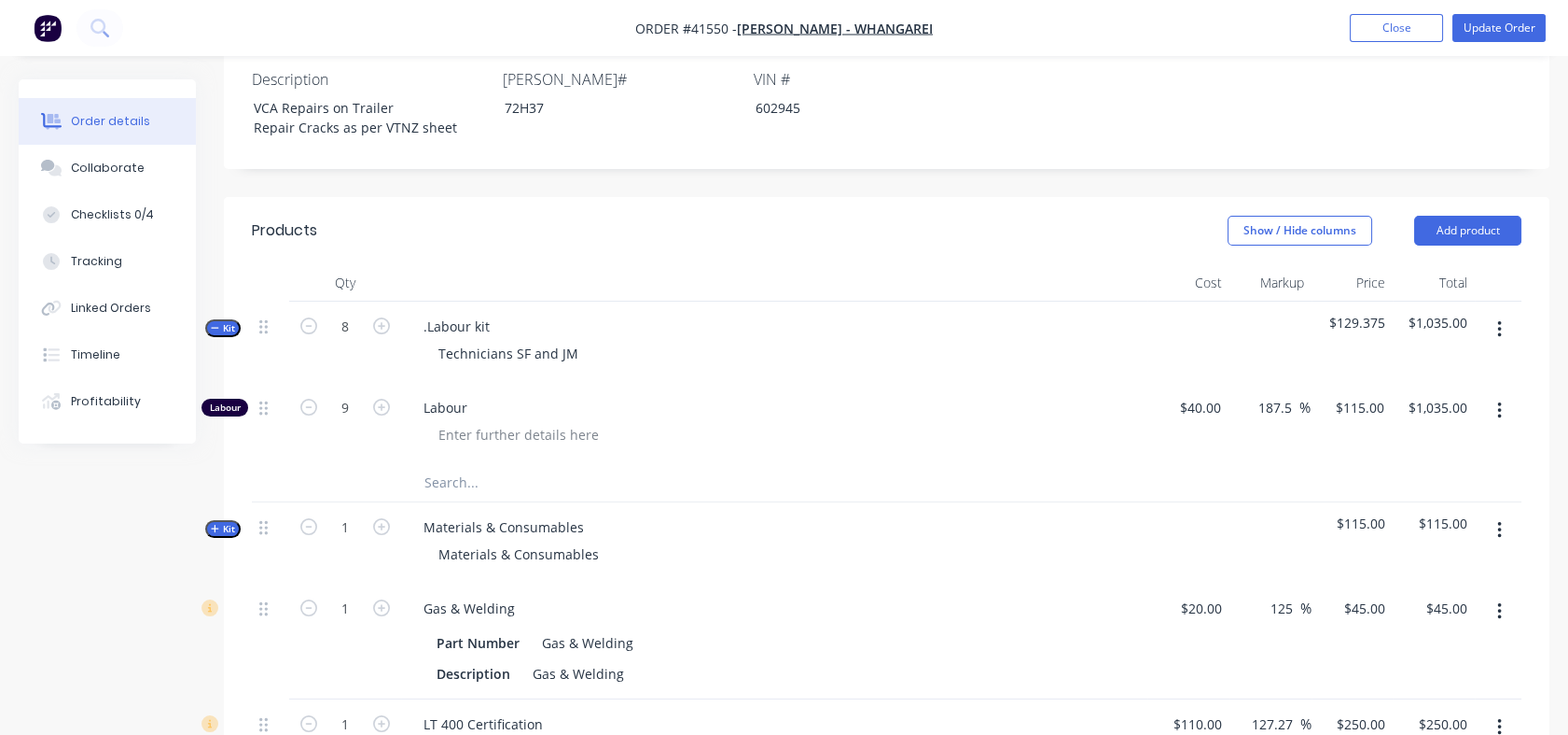
click at [307, 399] on icon "button" at bounding box center [308, 407] width 17 height 17
click at [378, 317] on icon "button" at bounding box center [381, 325] width 17 height 17
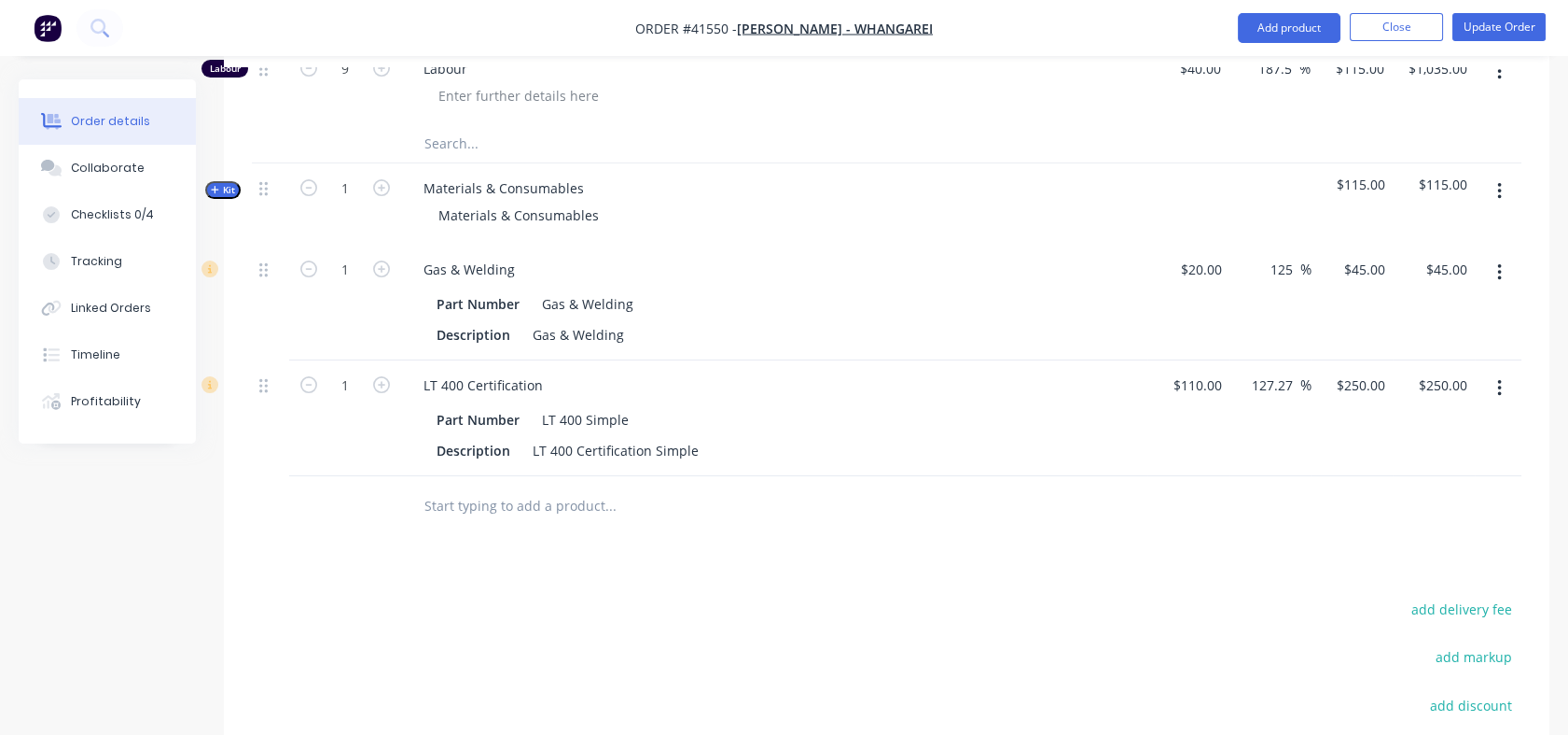
scroll to position [870, 0]
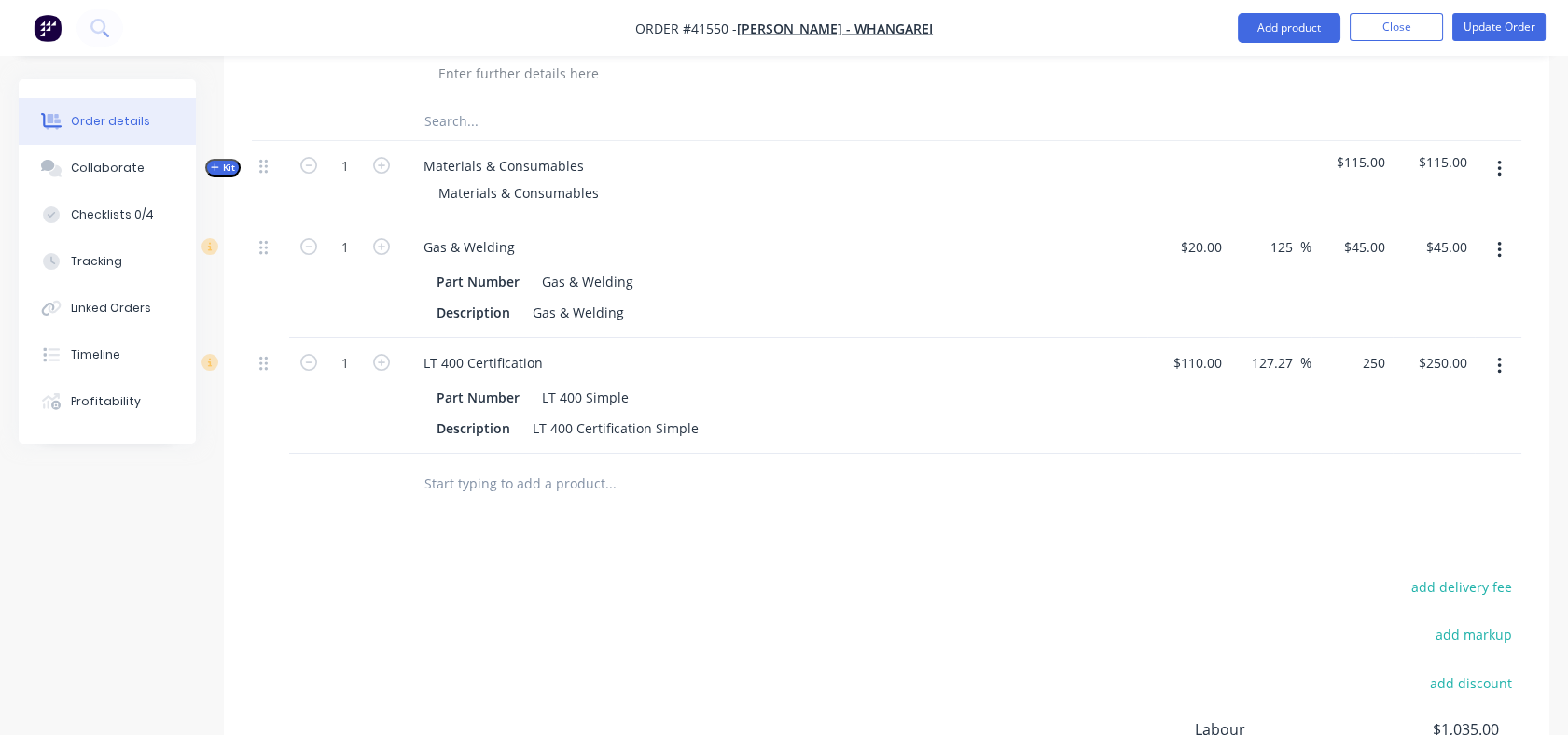
click at [1352, 338] on div "250 $250.00" at bounding box center [1353, 396] width 82 height 116
click at [1272, 454] on div at bounding box center [887, 484] width 1270 height 61
click at [631, 384] on div "LT 400 Simple" at bounding box center [585, 397] width 102 height 27
click at [701, 415] on div "Description LT 400 Certification Simple" at bounding box center [771, 428] width 683 height 27
click at [718, 502] on div "Products Show / Hide columns Add product Qty Cost Markup Price Total Kit 9 .Lab…" at bounding box center [887, 399] width 1326 height 1127
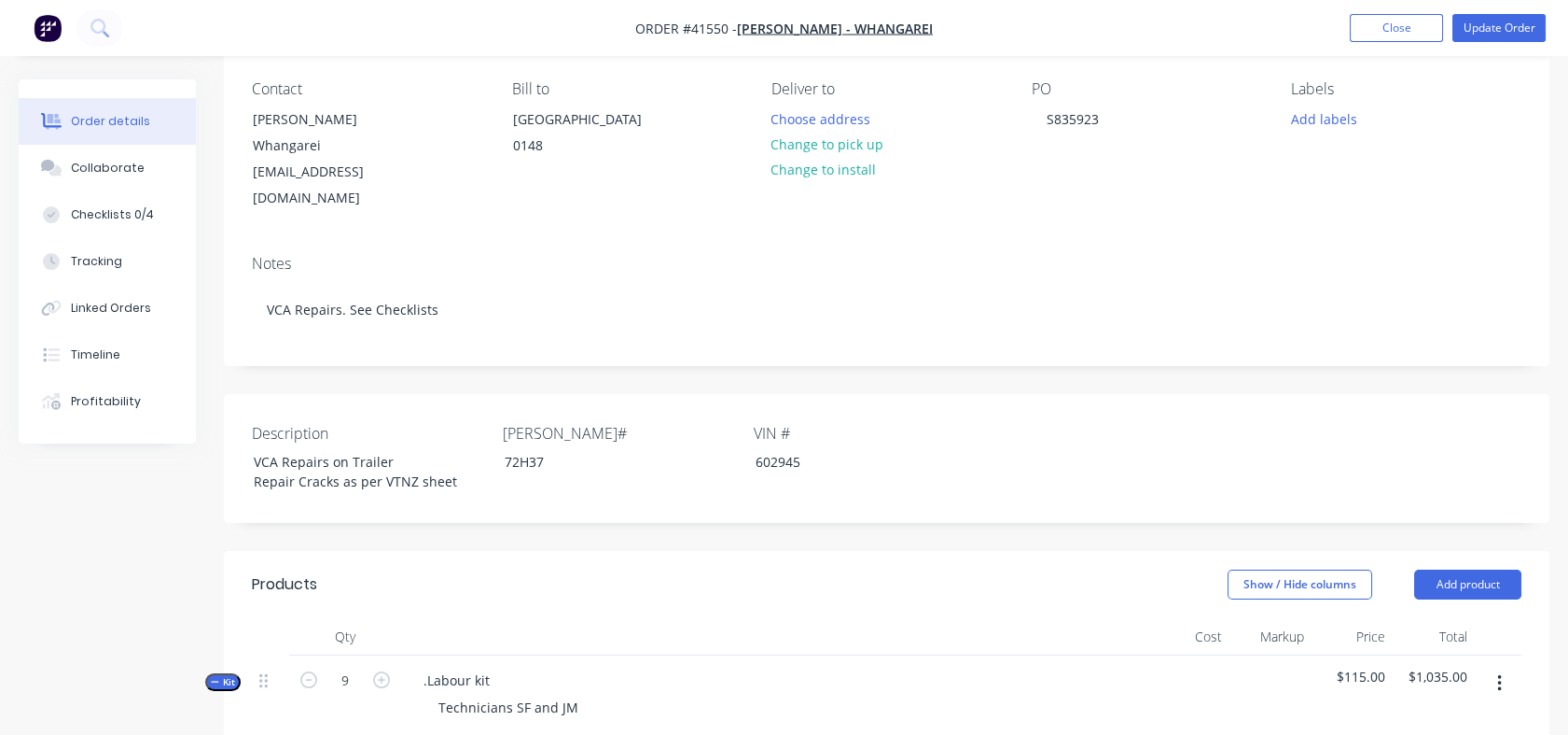
scroll to position [150, 0]
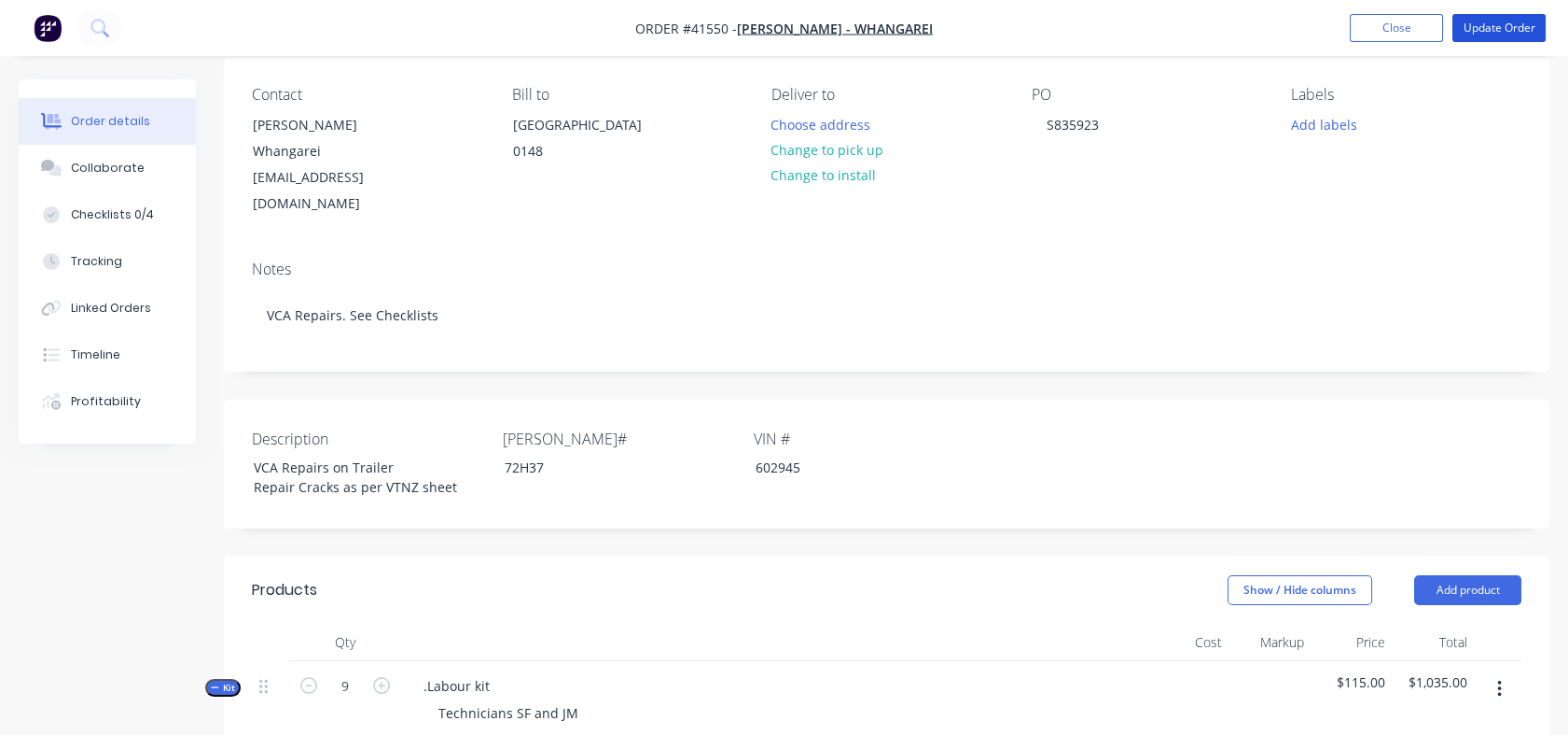
click at [1499, 25] on button "Update Order" at bounding box center [1499, 28] width 94 height 28
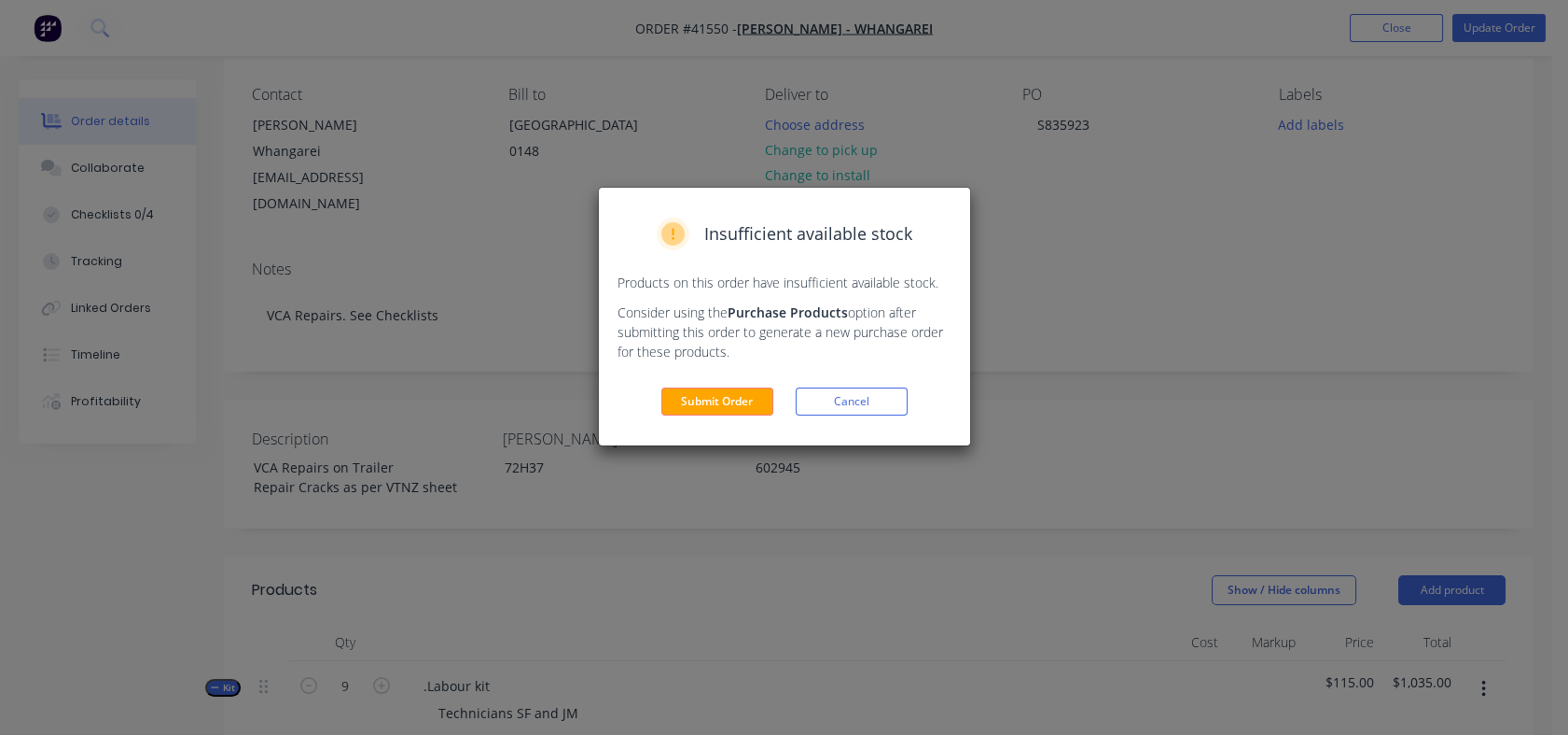
click at [713, 403] on button "Submit Order" at bounding box center [718, 401] width 112 height 28
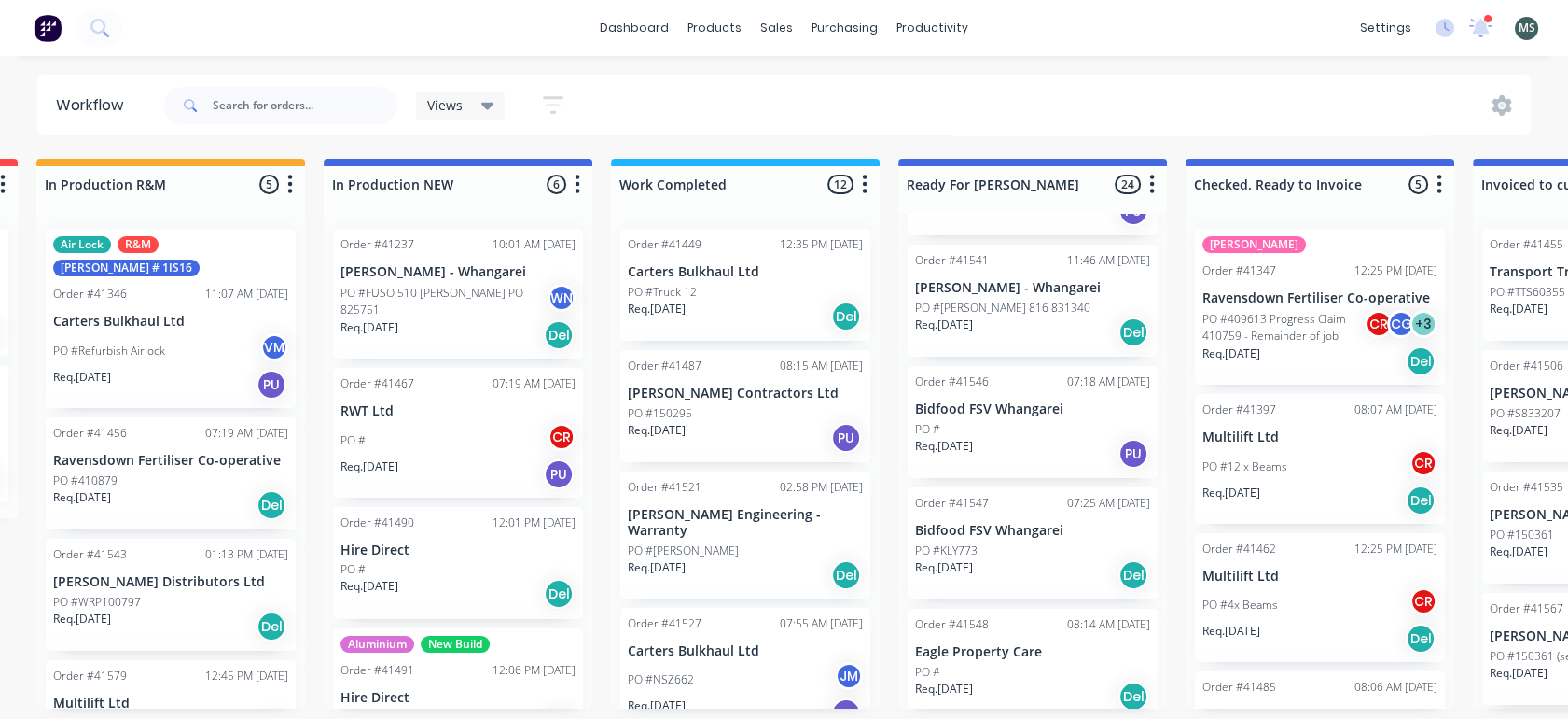
scroll to position [1399, 0]
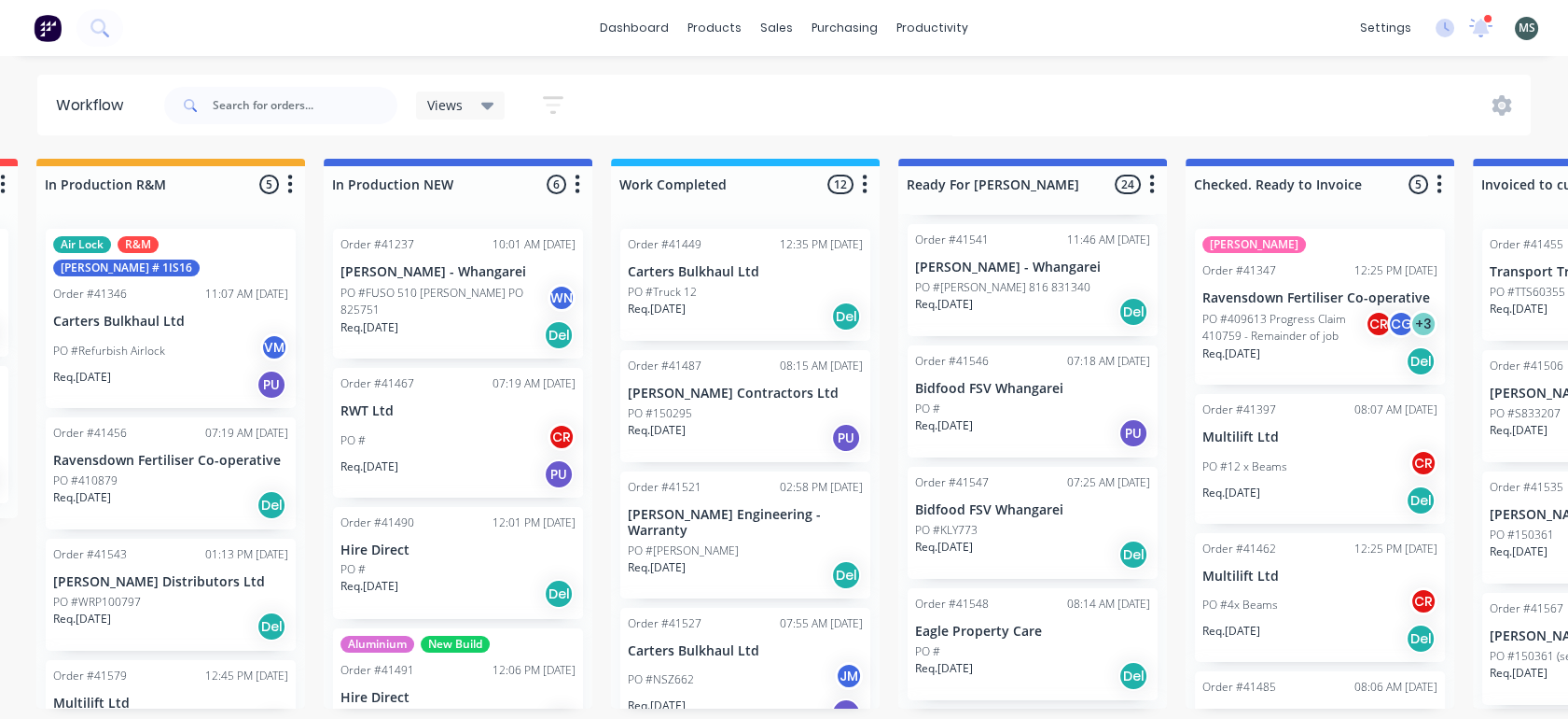
click at [1016, 285] on p "PO #[PERSON_NAME] 816 831340" at bounding box center [1003, 287] width 175 height 17
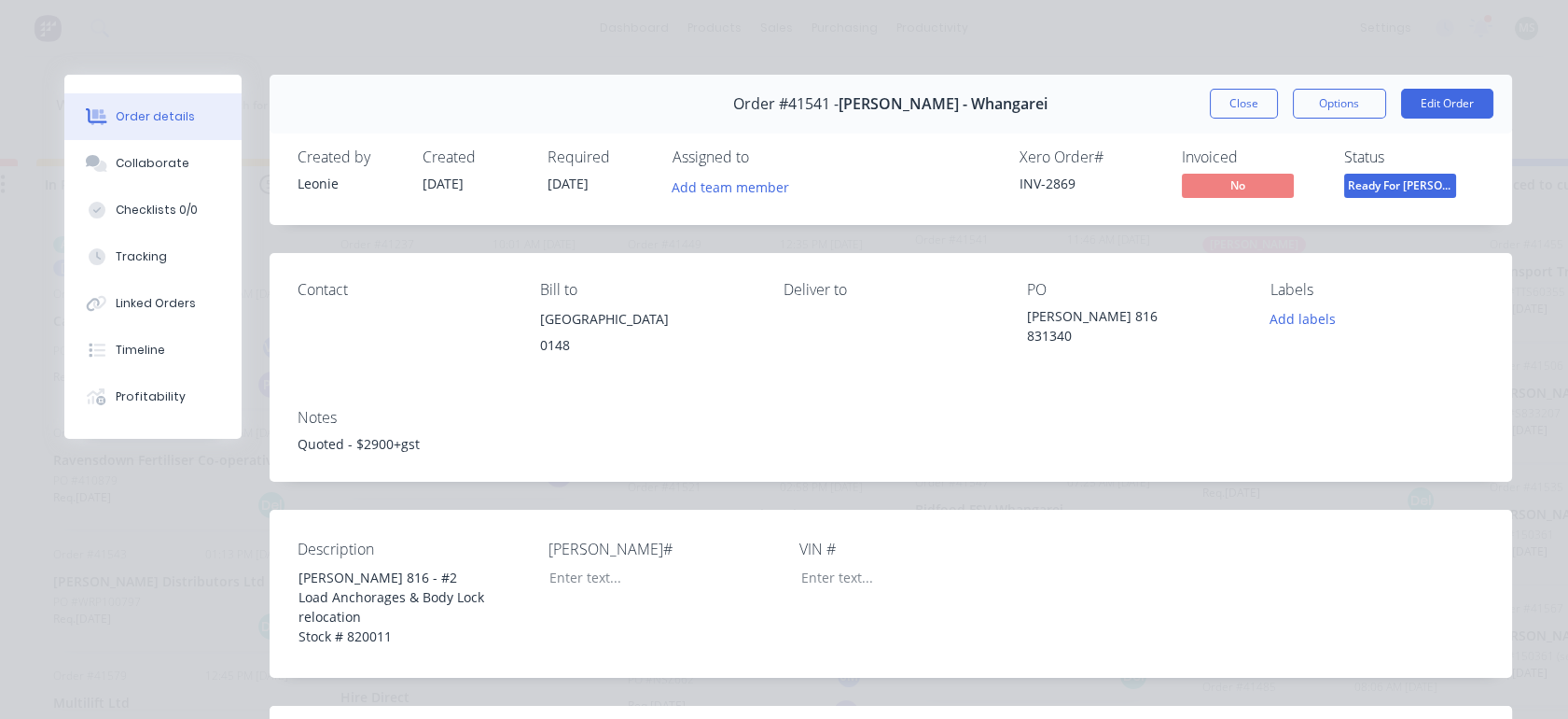
click at [1221, 110] on button "Close" at bounding box center [1244, 104] width 68 height 30
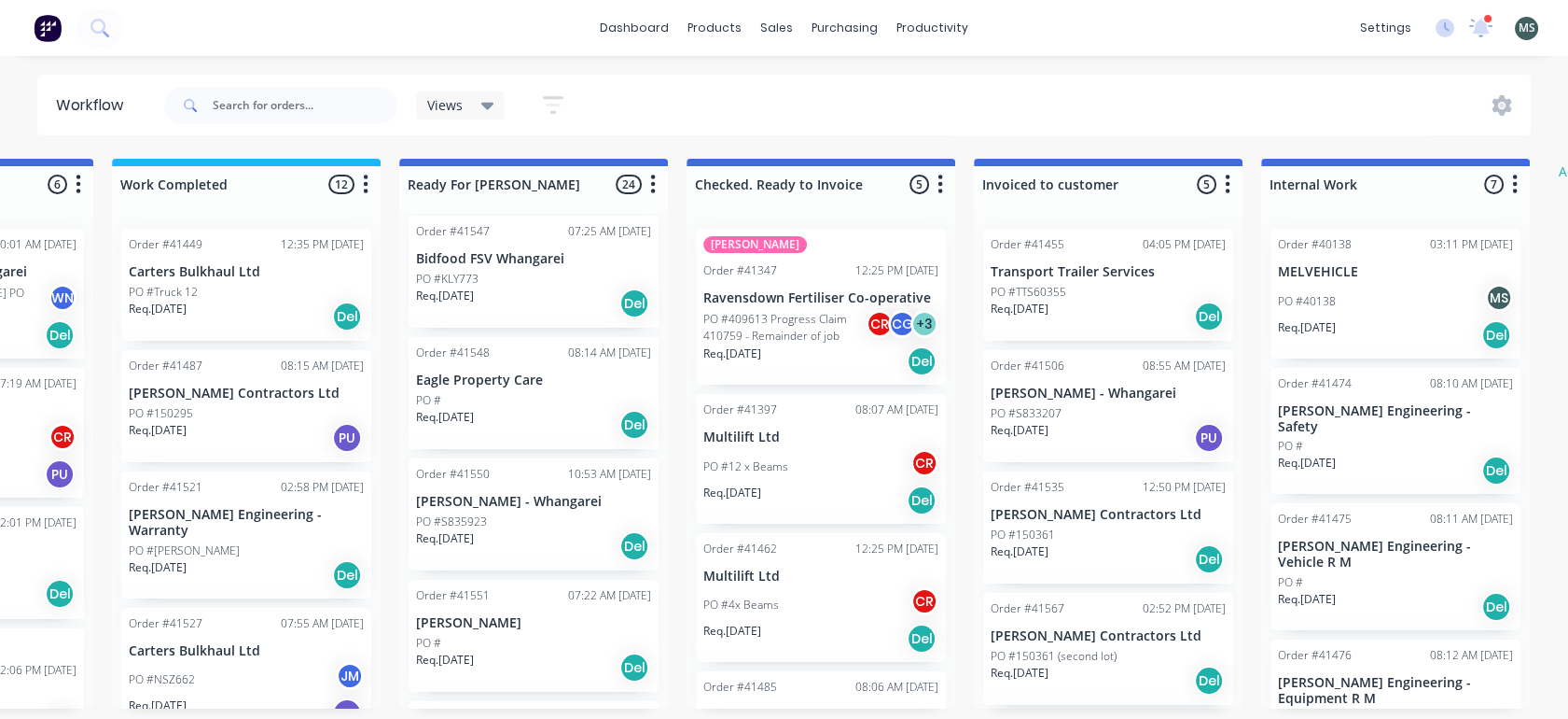
scroll to position [1674, 0]
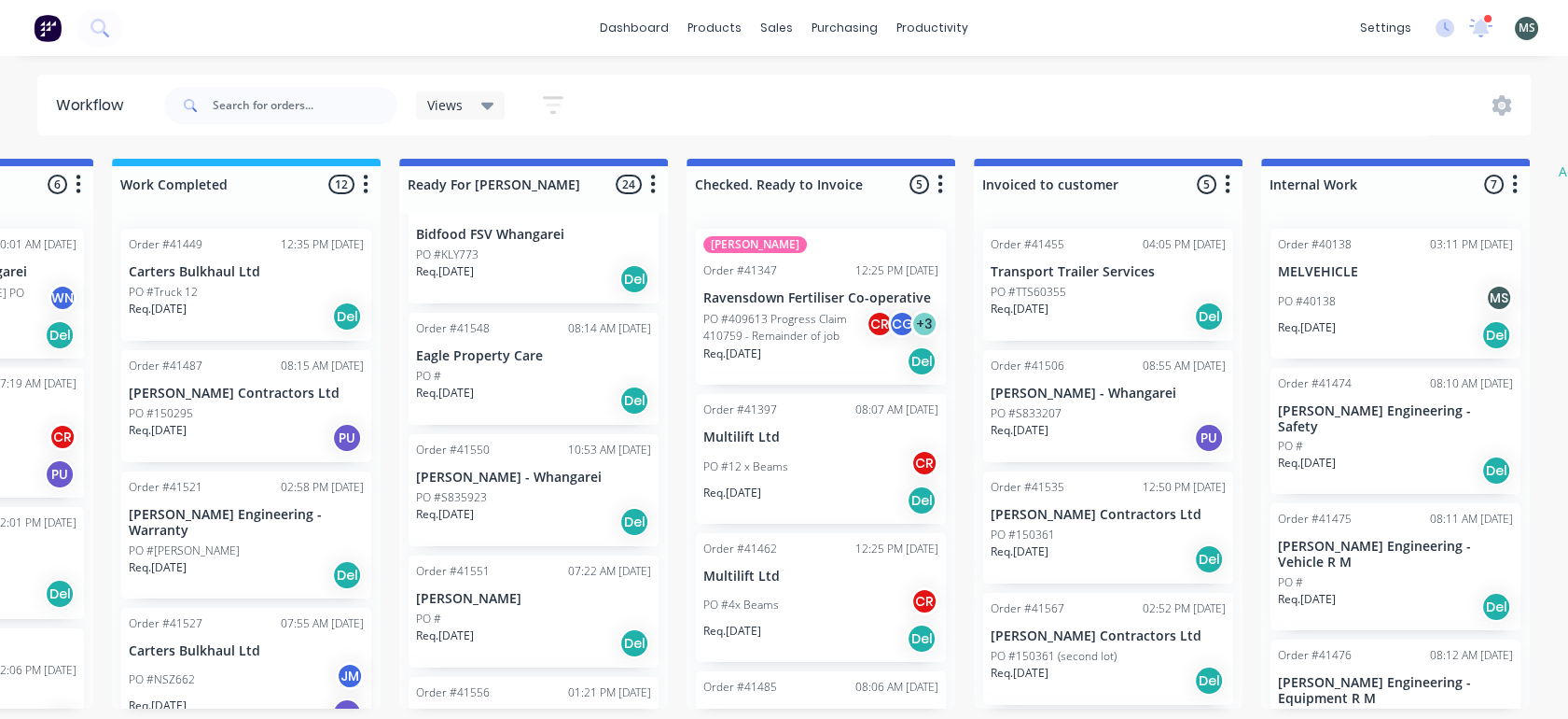
click at [448, 496] on p "PO #S835923" at bounding box center [451, 497] width 71 height 17
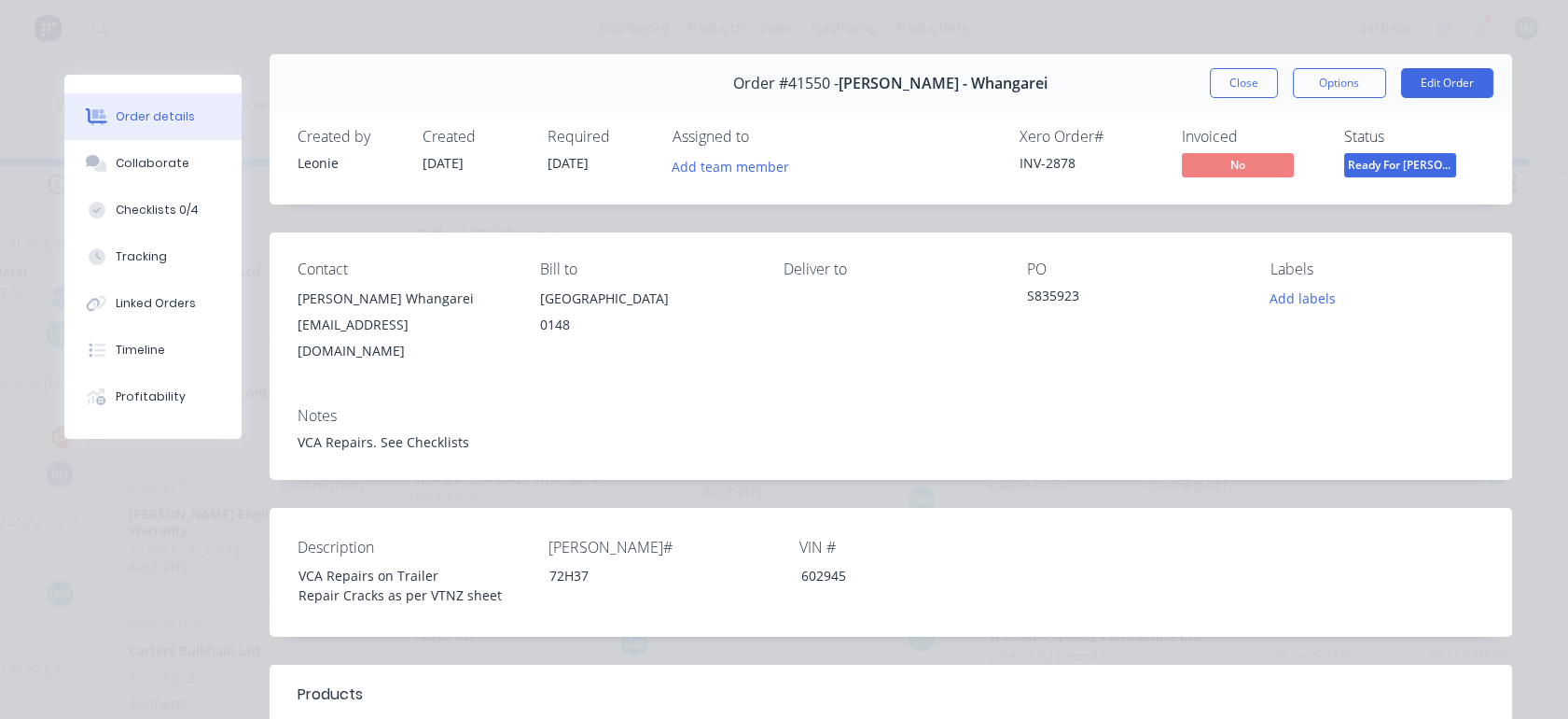
scroll to position [0, 0]
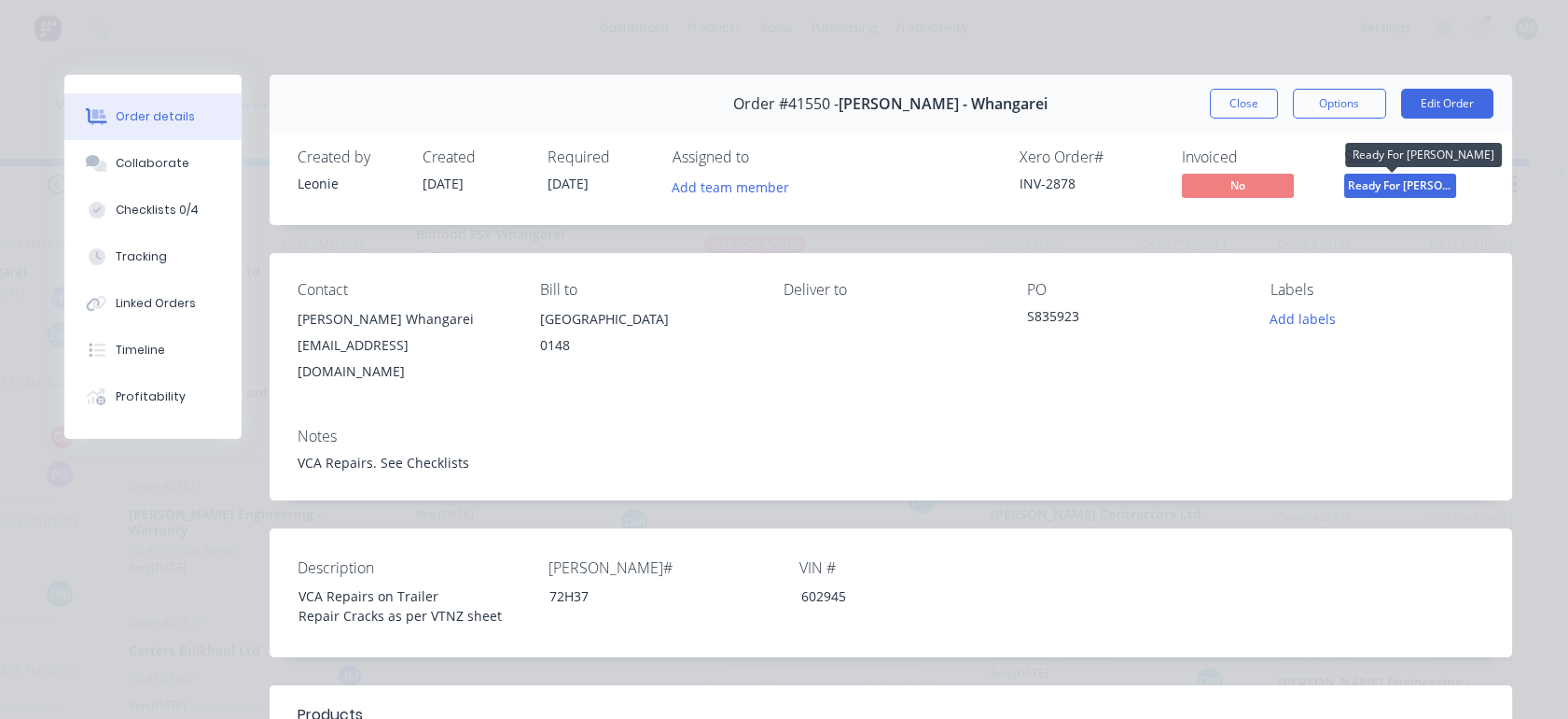
click at [1388, 180] on span "Ready For [PERSON_NAME]" at bounding box center [1401, 184] width 112 height 23
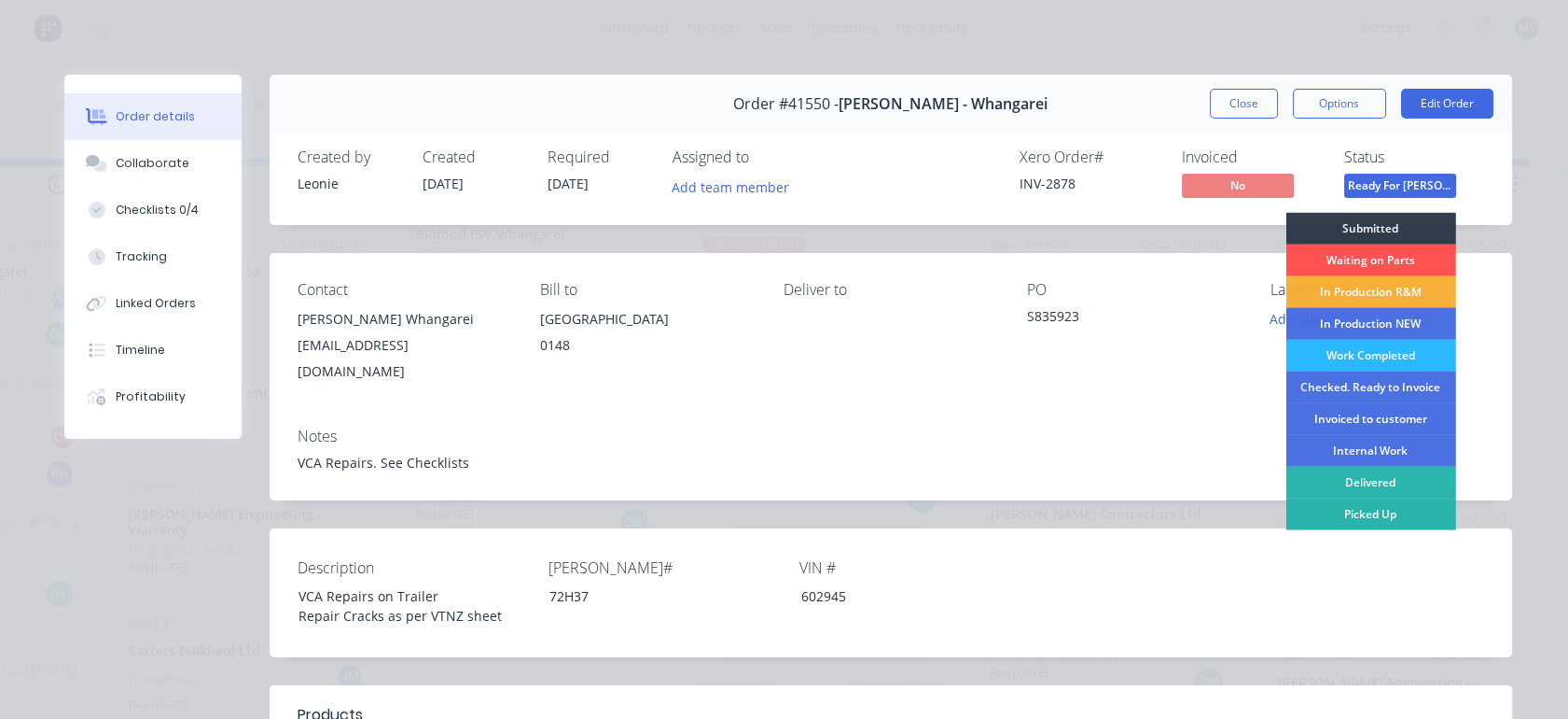
click at [1322, 383] on div "Checked. Ready to Invoice" at bounding box center [1371, 388] width 169 height 32
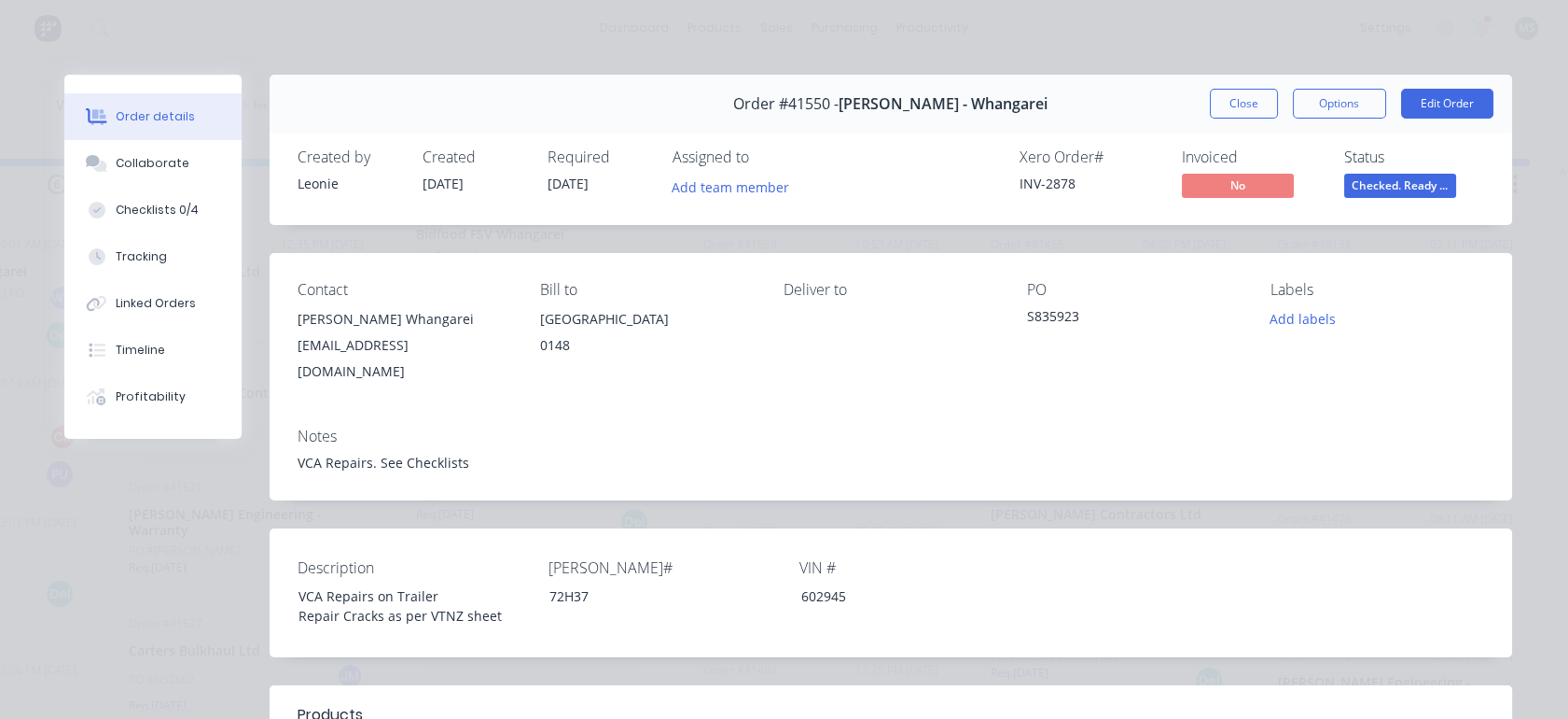
click at [1241, 109] on button "Close" at bounding box center [1244, 104] width 68 height 30
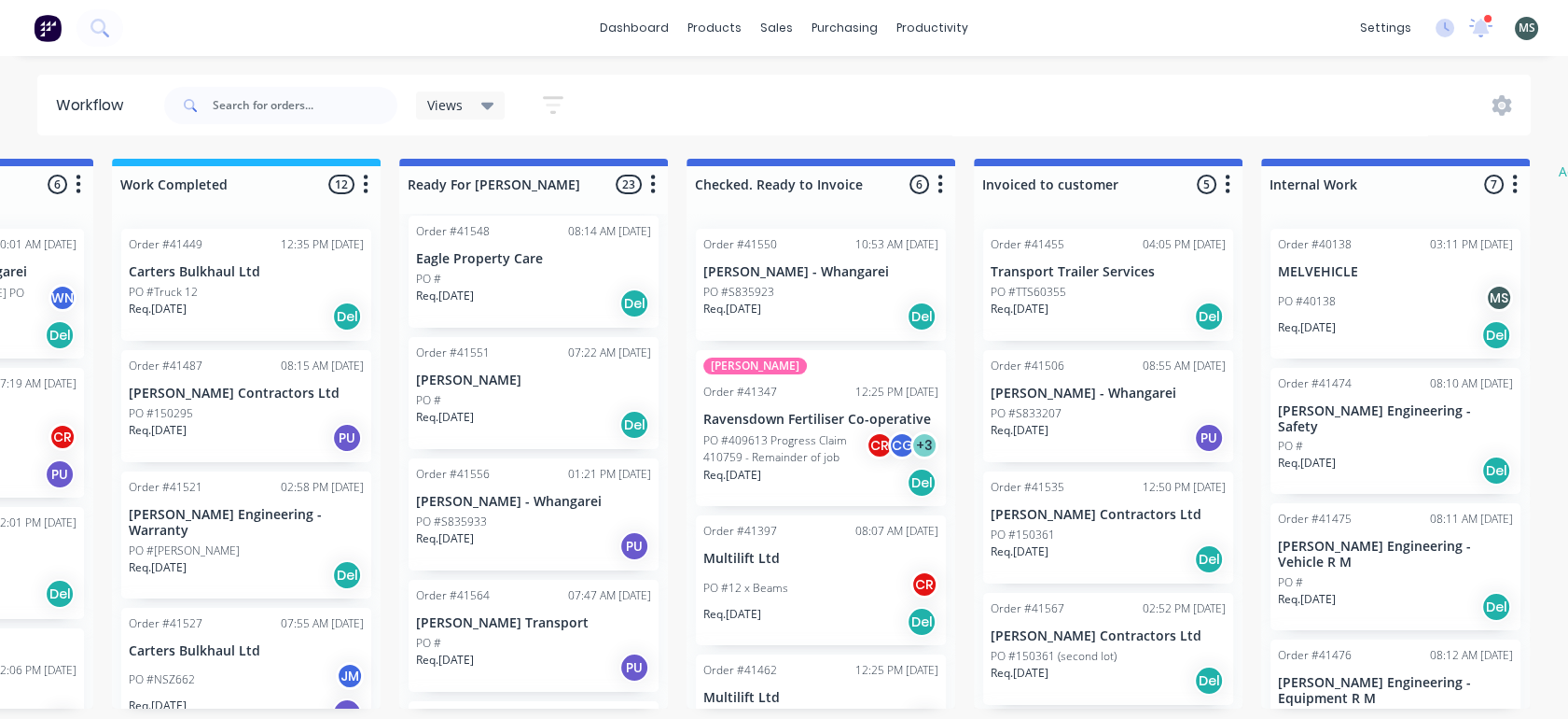
scroll to position [1739, 0]
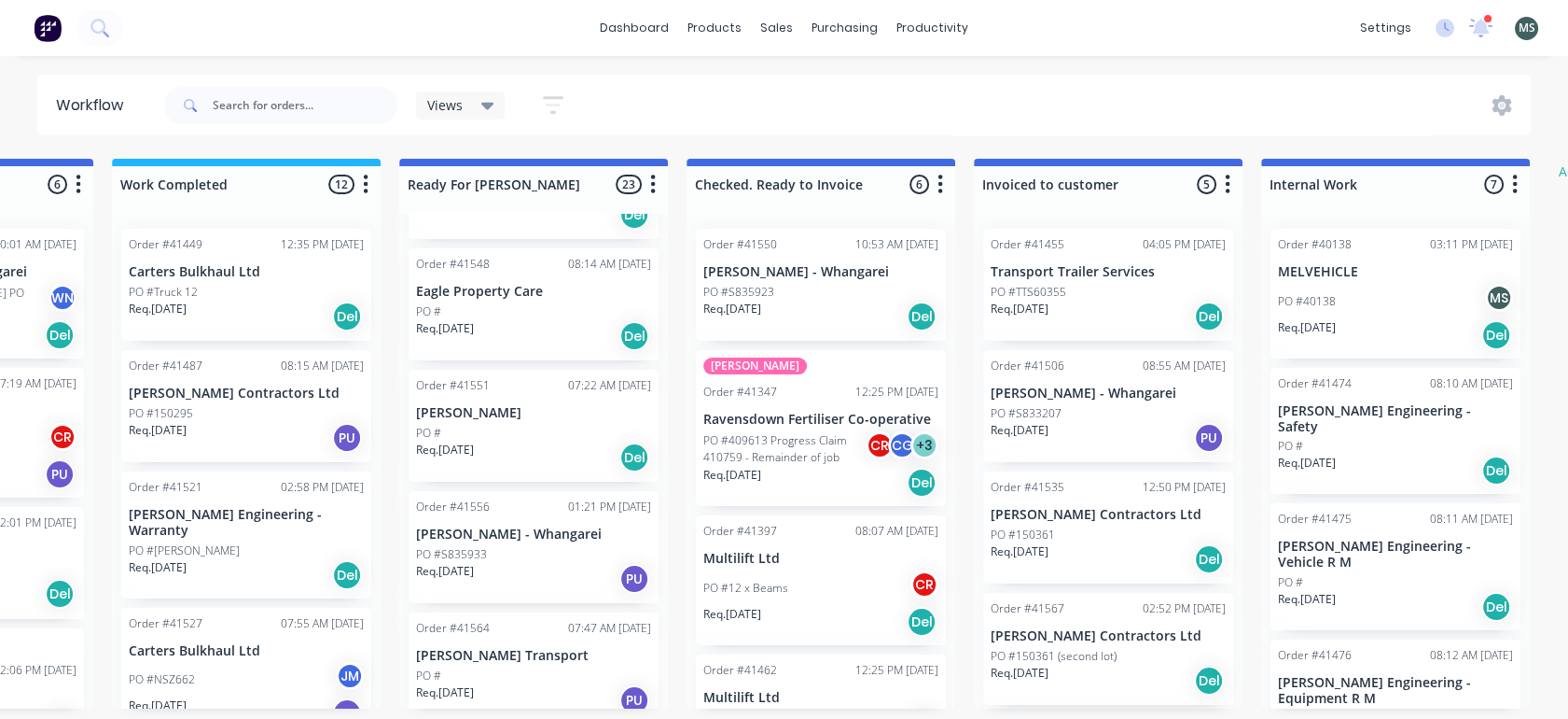
click at [448, 548] on p "PO #S835933" at bounding box center [451, 554] width 71 height 17
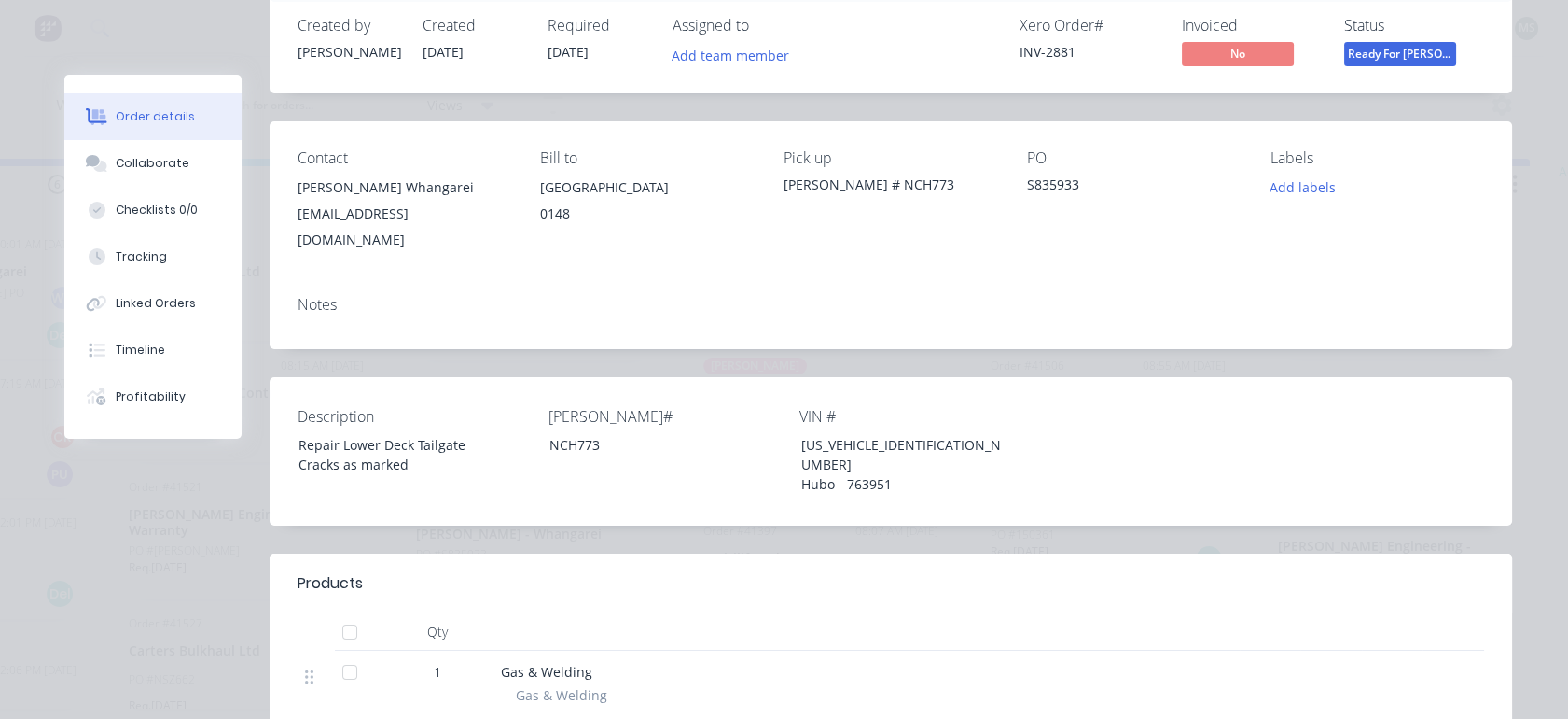
scroll to position [76, 0]
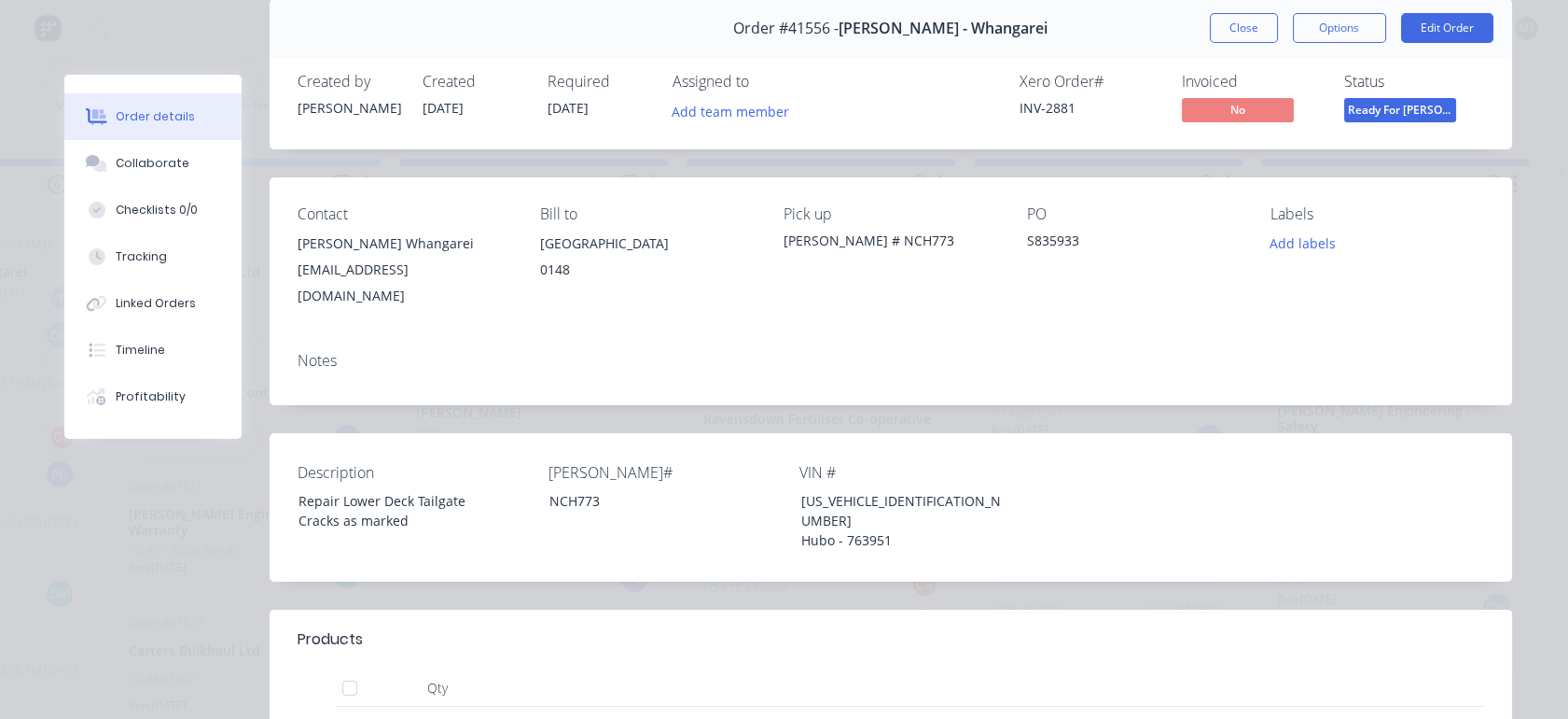
click at [1436, 30] on button "Edit Order" at bounding box center [1447, 28] width 93 height 30
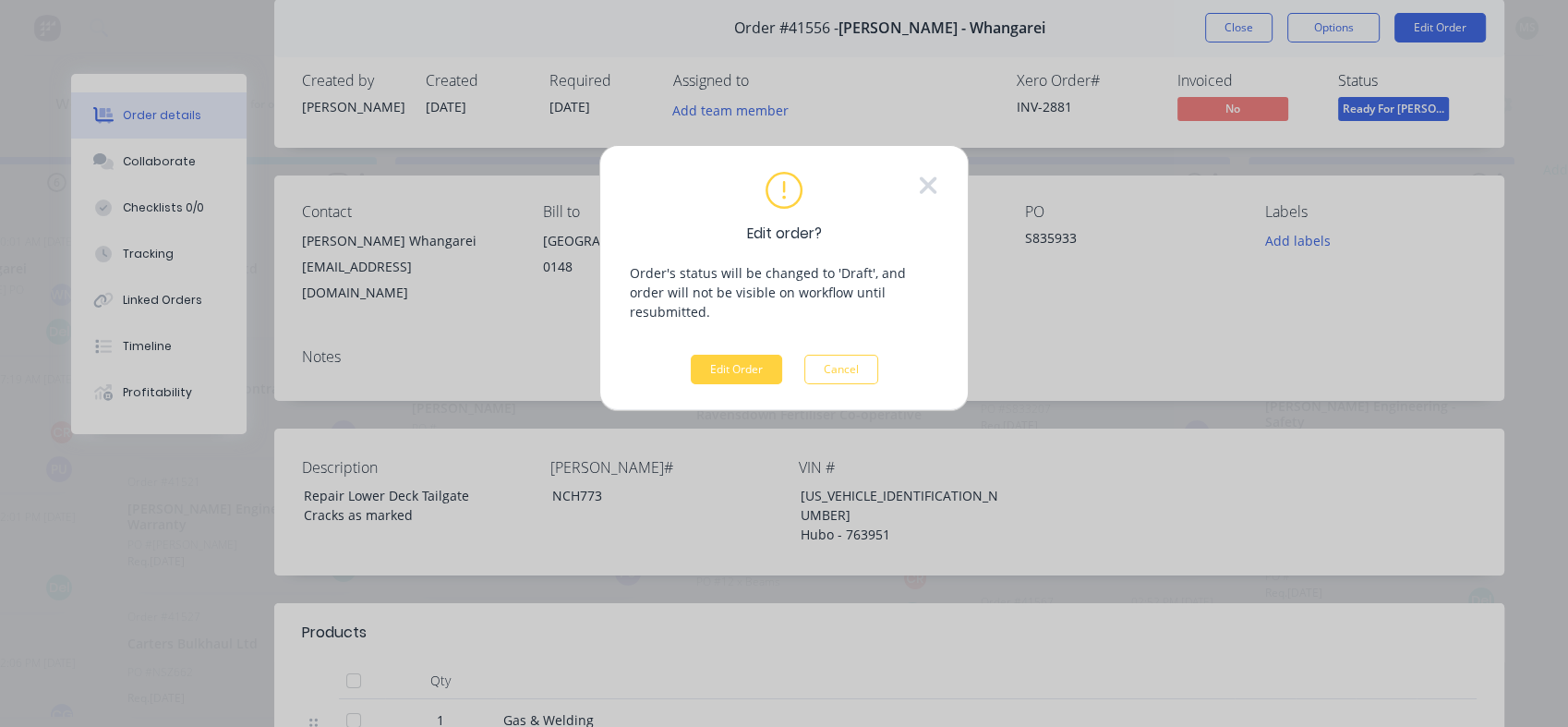
click at [725, 357] on button "Edit Order" at bounding box center [736, 369] width 92 height 30
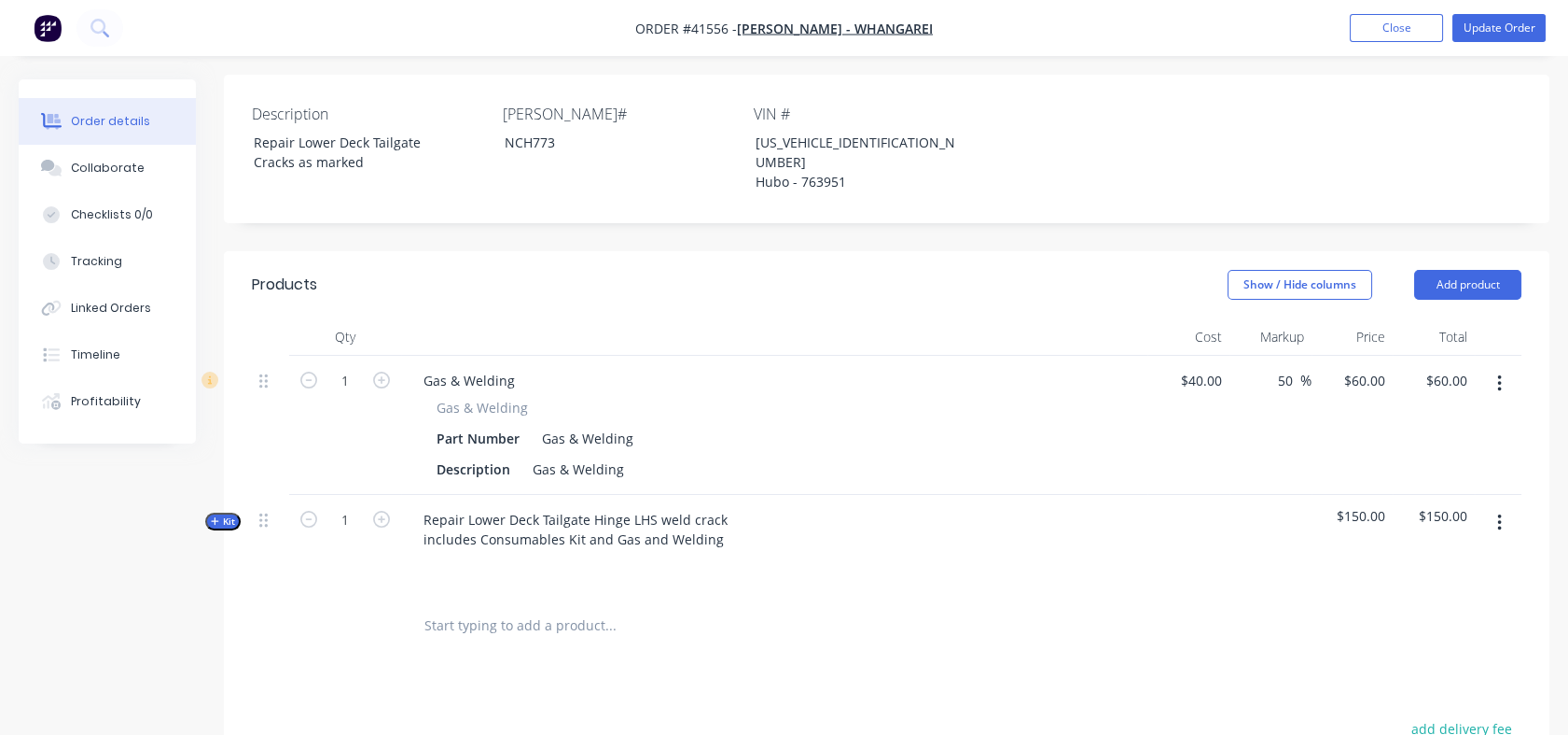
scroll to position [495, 0]
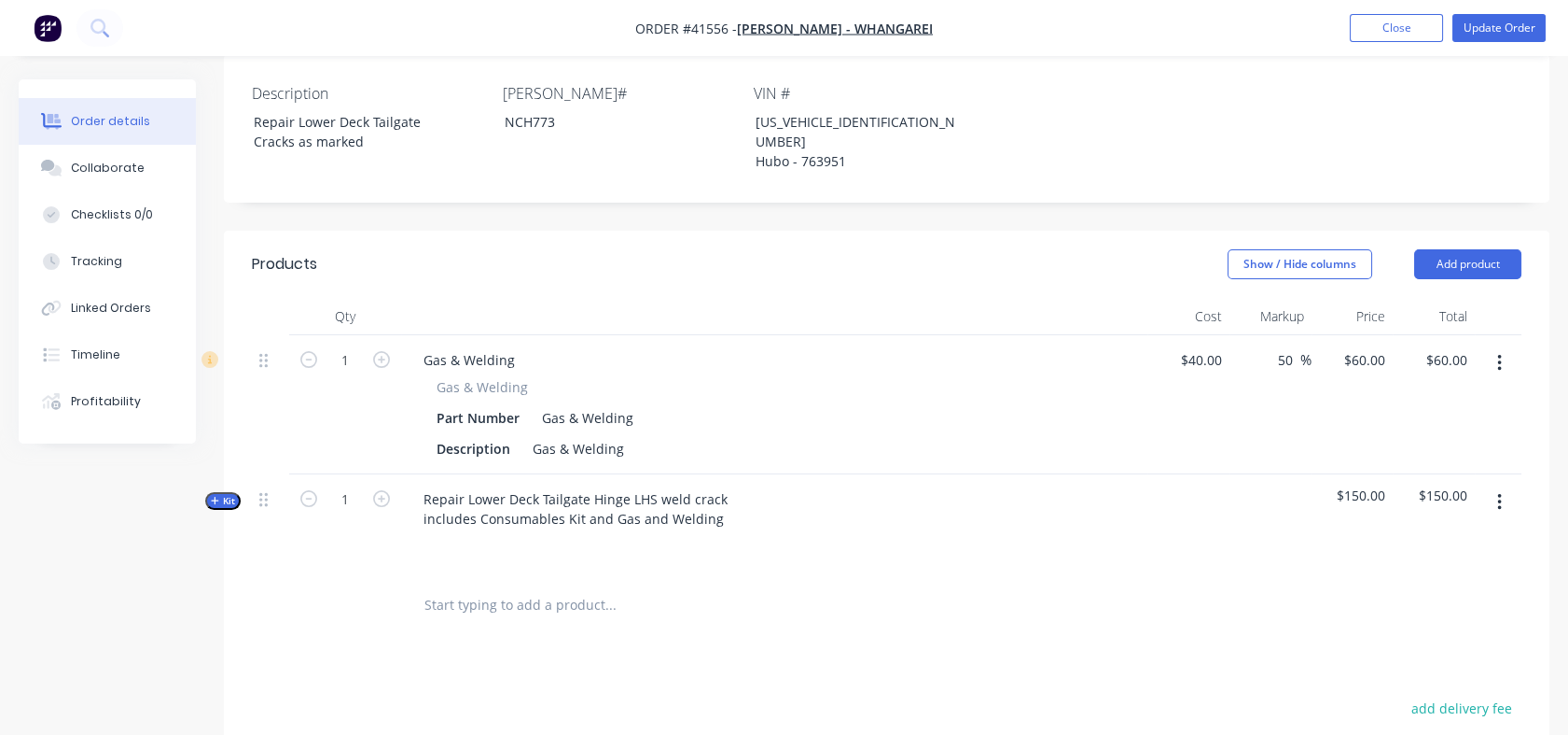
click at [240, 456] on div "Qty Cost Markup Price Total 1 Gas & Welding Gas & Welding Part Number Gas & Wel…" at bounding box center [887, 467] width 1326 height 338
click at [221, 494] on span "Kit" at bounding box center [223, 501] width 24 height 14
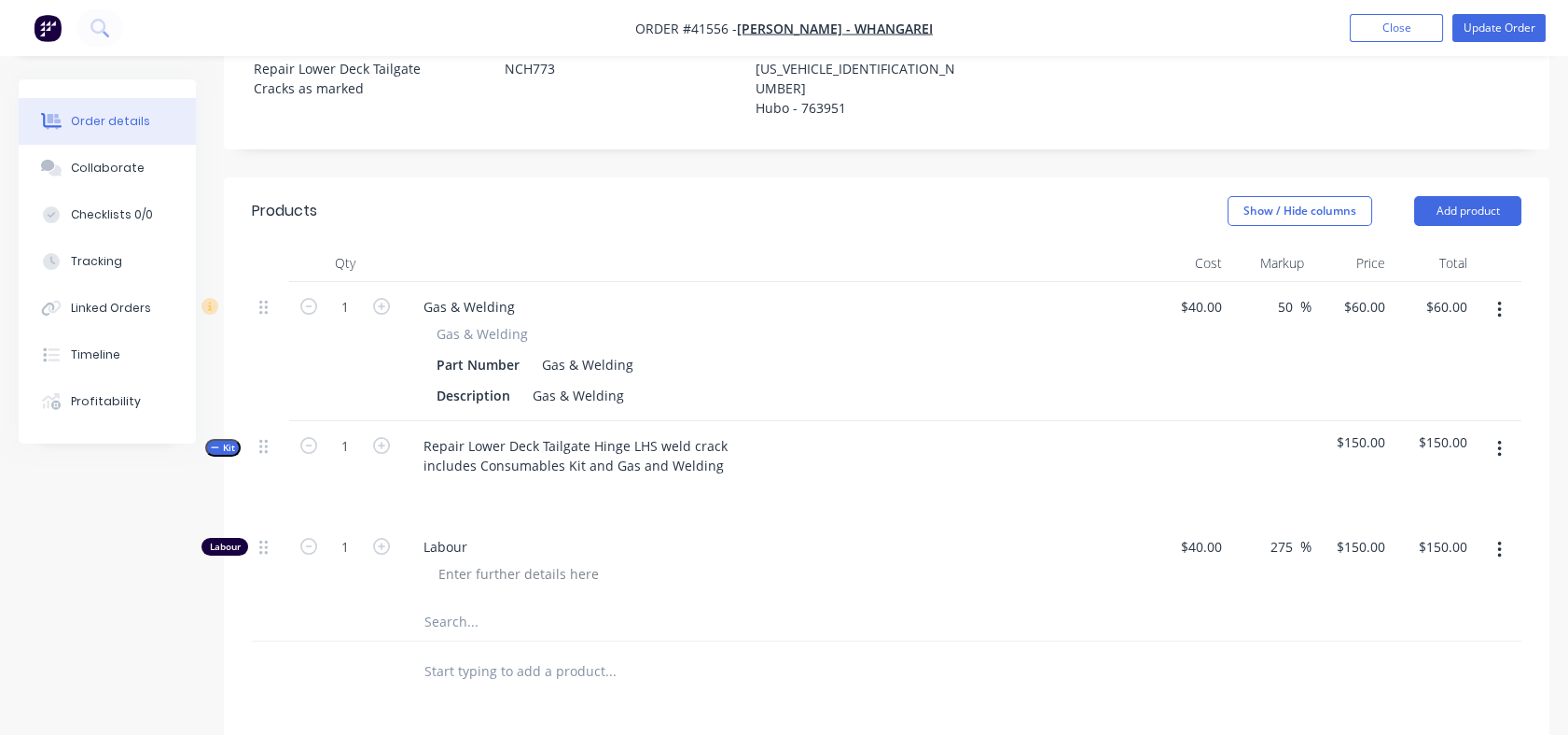
scroll to position [545, 0]
click at [97, 262] on div "Tracking" at bounding box center [96, 261] width 51 height 17
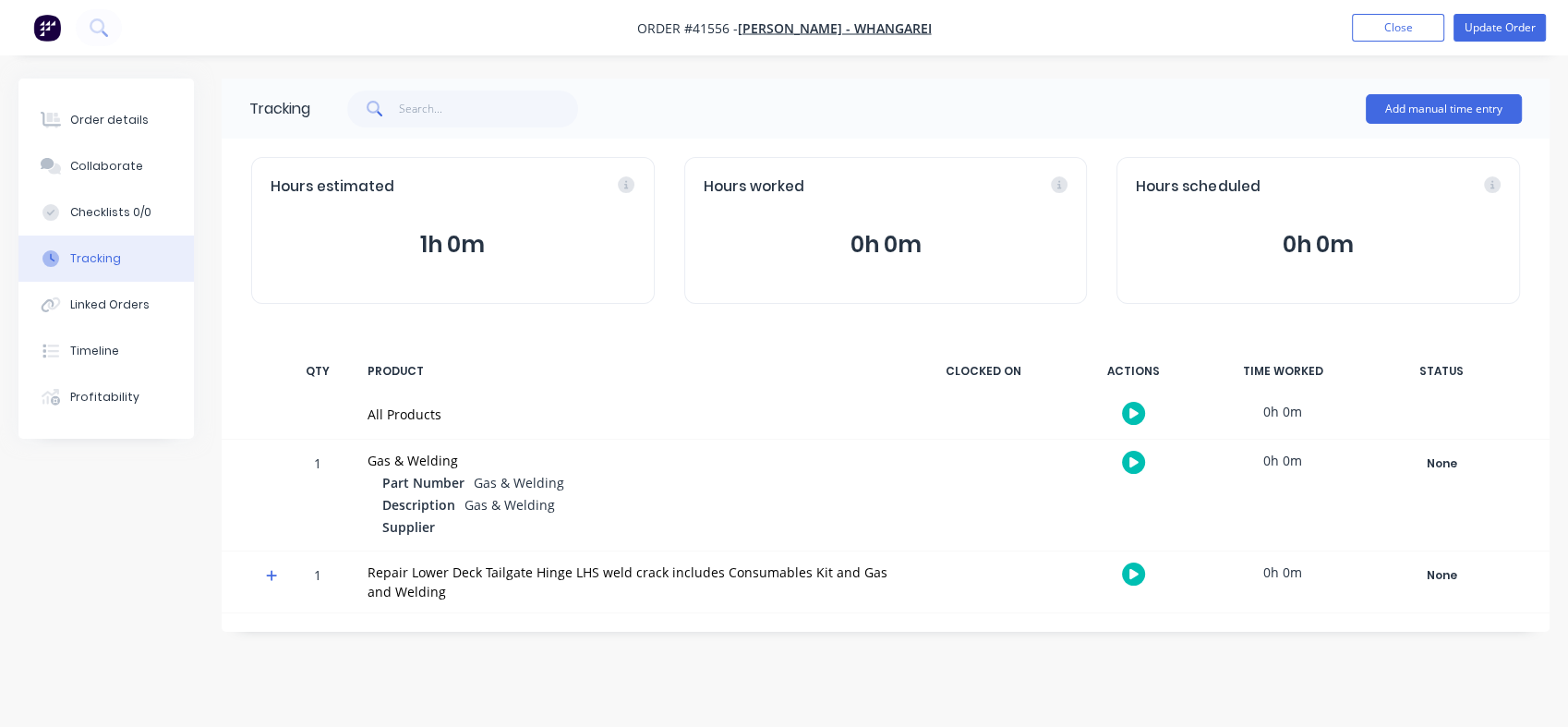
click at [119, 253] on button "Tracking" at bounding box center [107, 258] width 176 height 46
click at [109, 122] on div "Order details" at bounding box center [110, 119] width 79 height 17
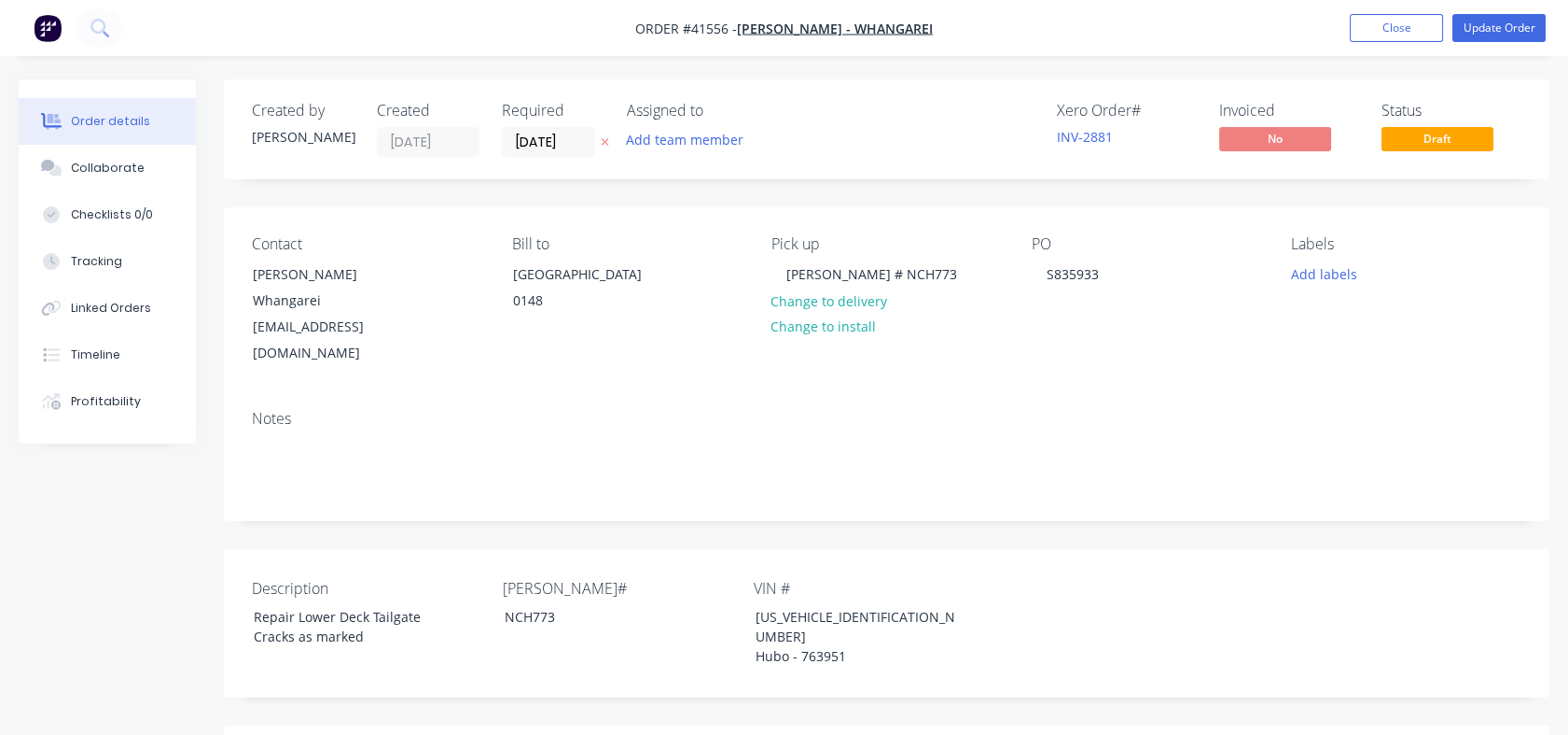
click at [101, 211] on div "Checklists 0/0" at bounding box center [112, 214] width 82 height 17
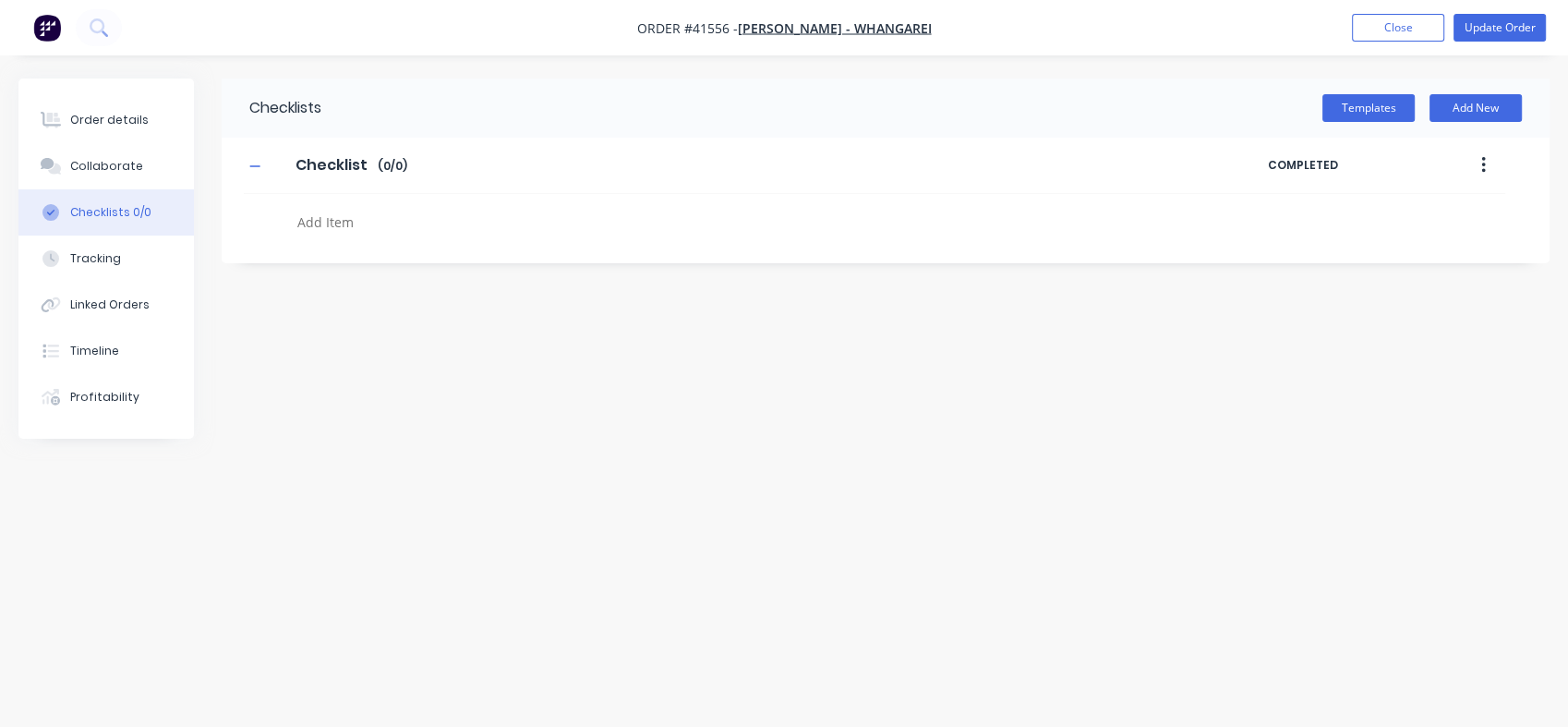
click at [89, 259] on div "Tracking" at bounding box center [95, 258] width 50 height 17
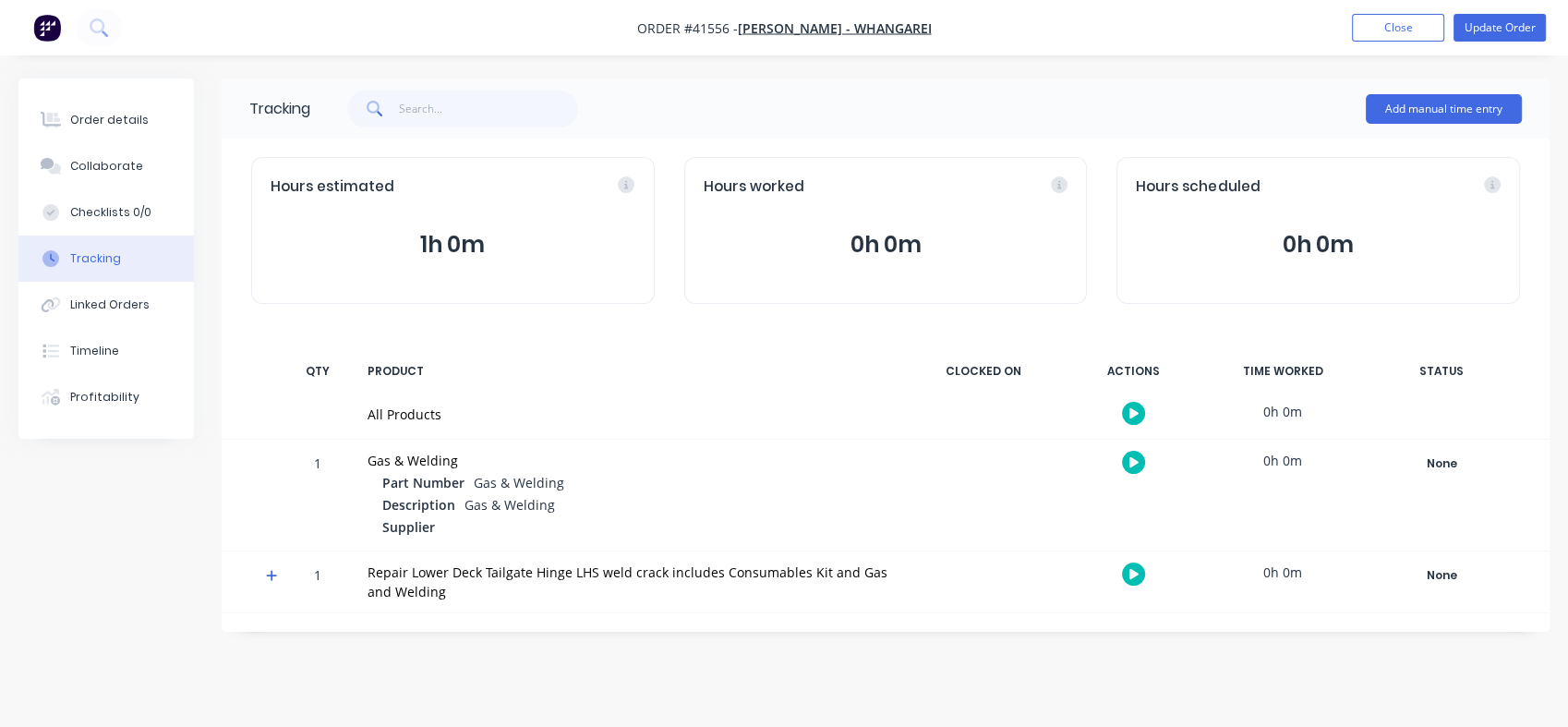
click at [865, 254] on button "0h 0m" at bounding box center [886, 245] width 365 height 36
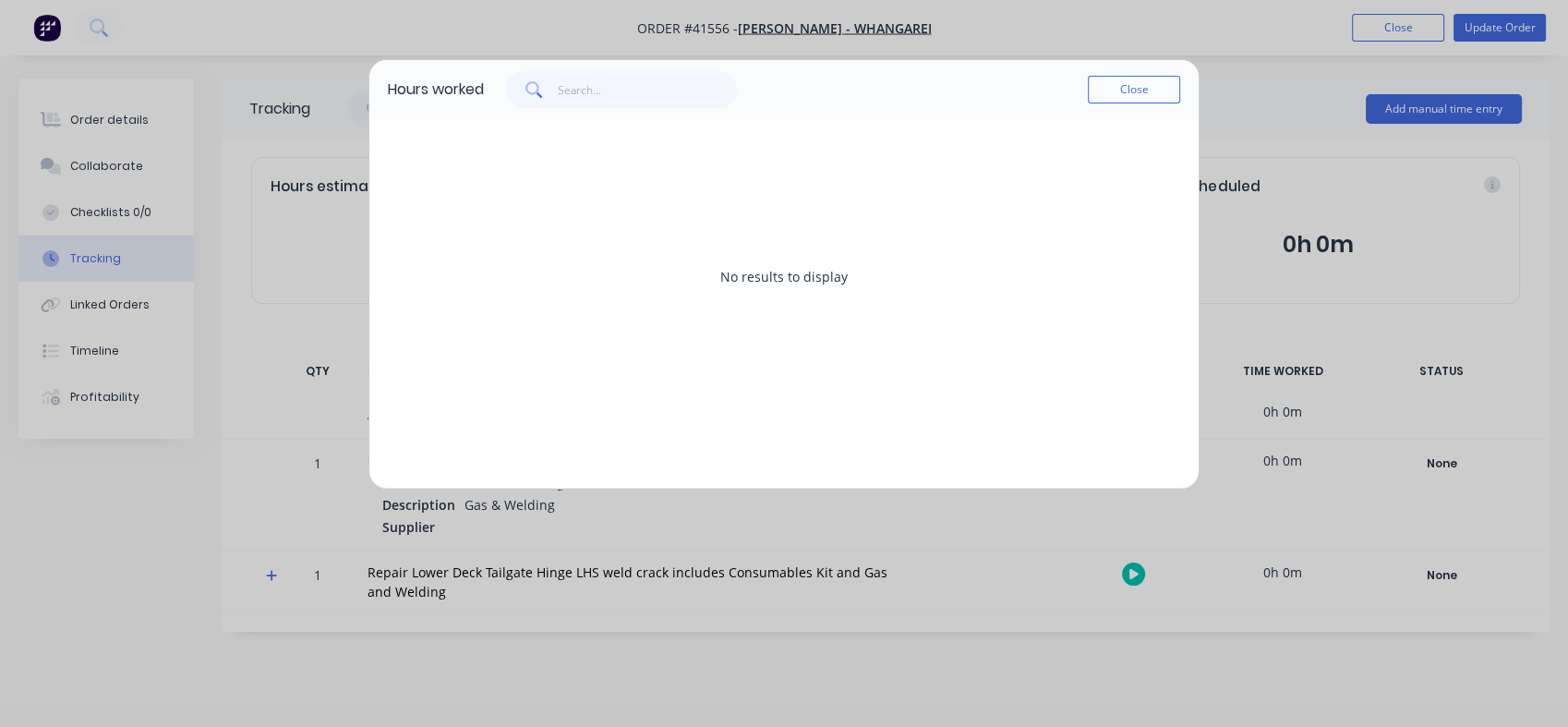
click at [1126, 92] on button "Close" at bounding box center [1135, 90] width 93 height 28
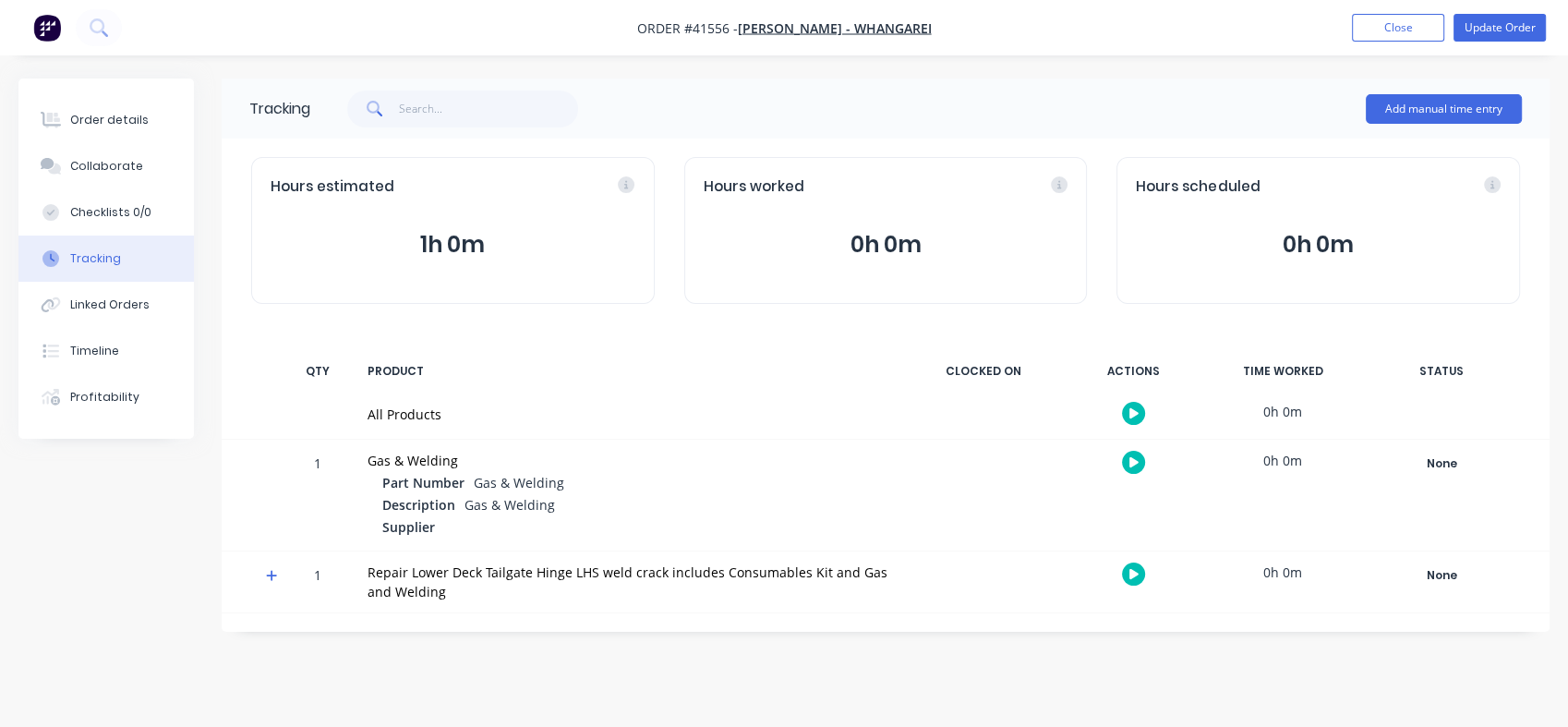
click at [873, 244] on button "0h 0m" at bounding box center [886, 245] width 365 height 36
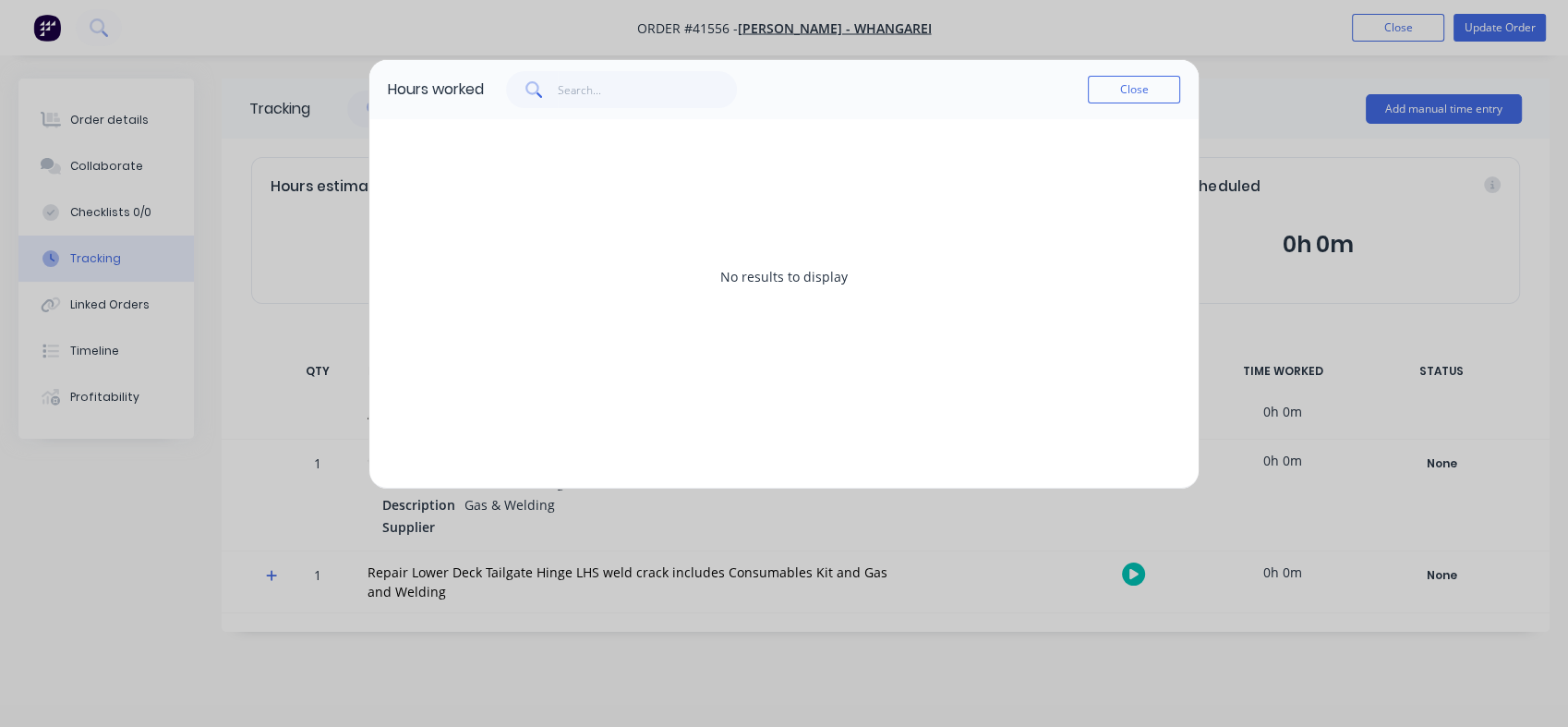
click at [1125, 85] on button "Close" at bounding box center [1135, 90] width 93 height 28
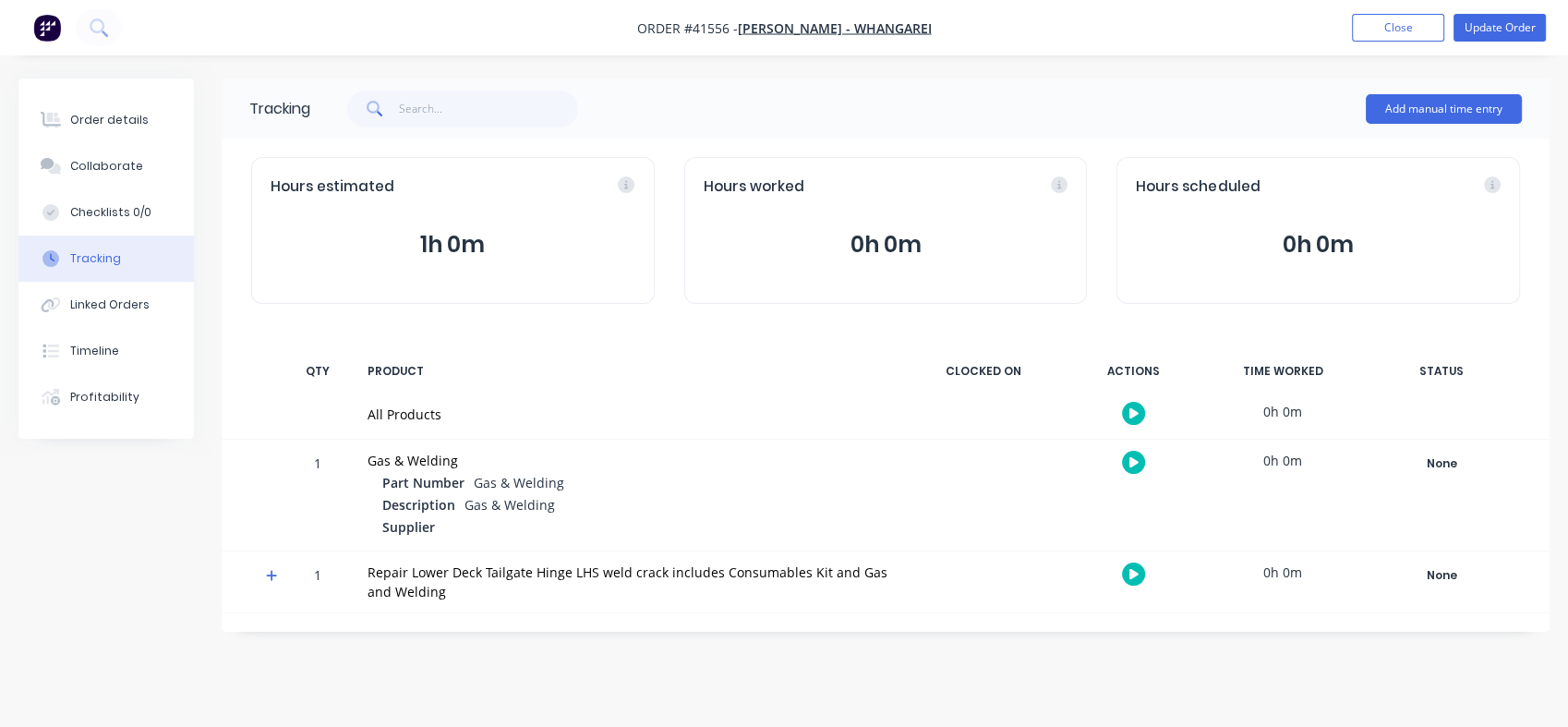
click at [107, 114] on div "Order details" at bounding box center [110, 119] width 79 height 17
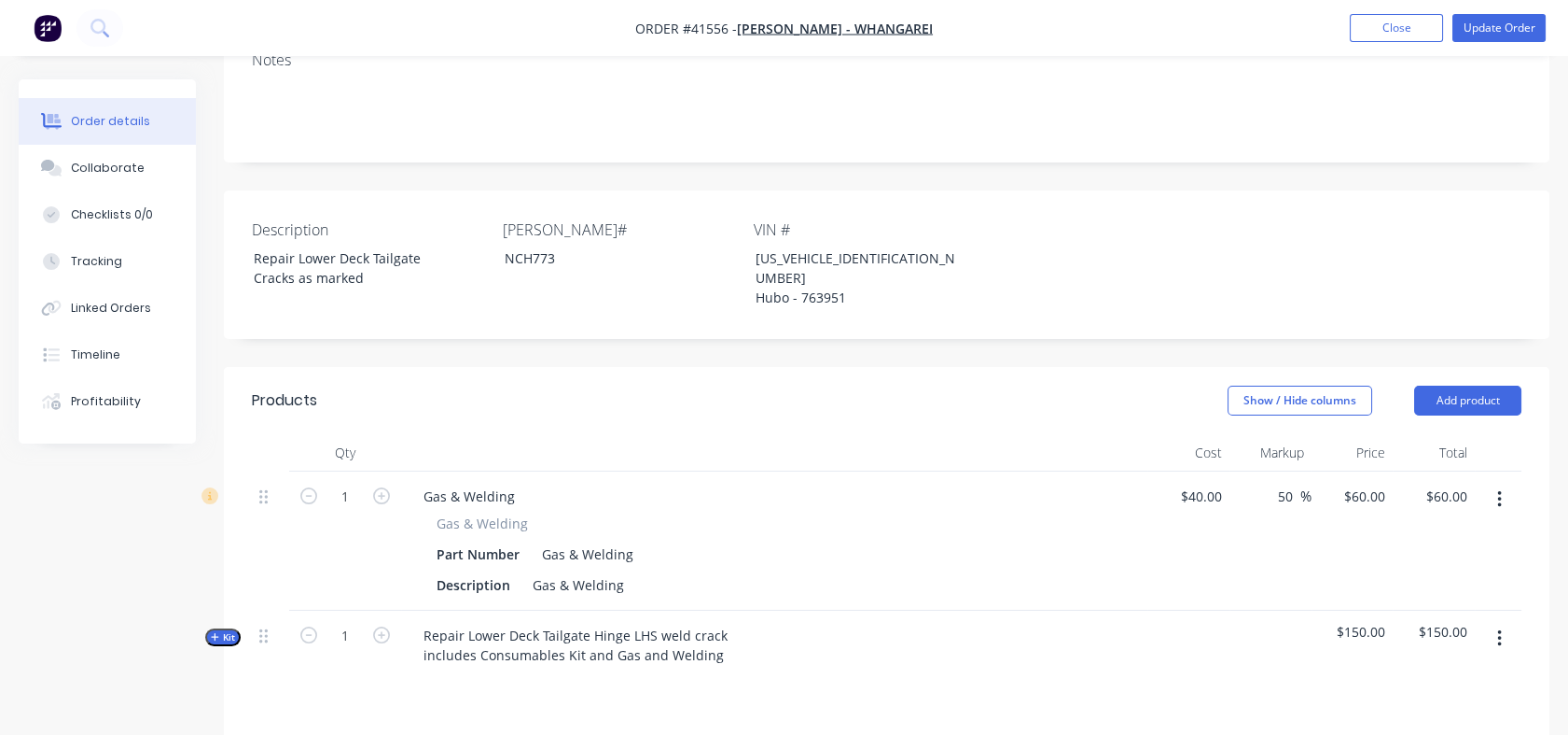
scroll to position [331, 0]
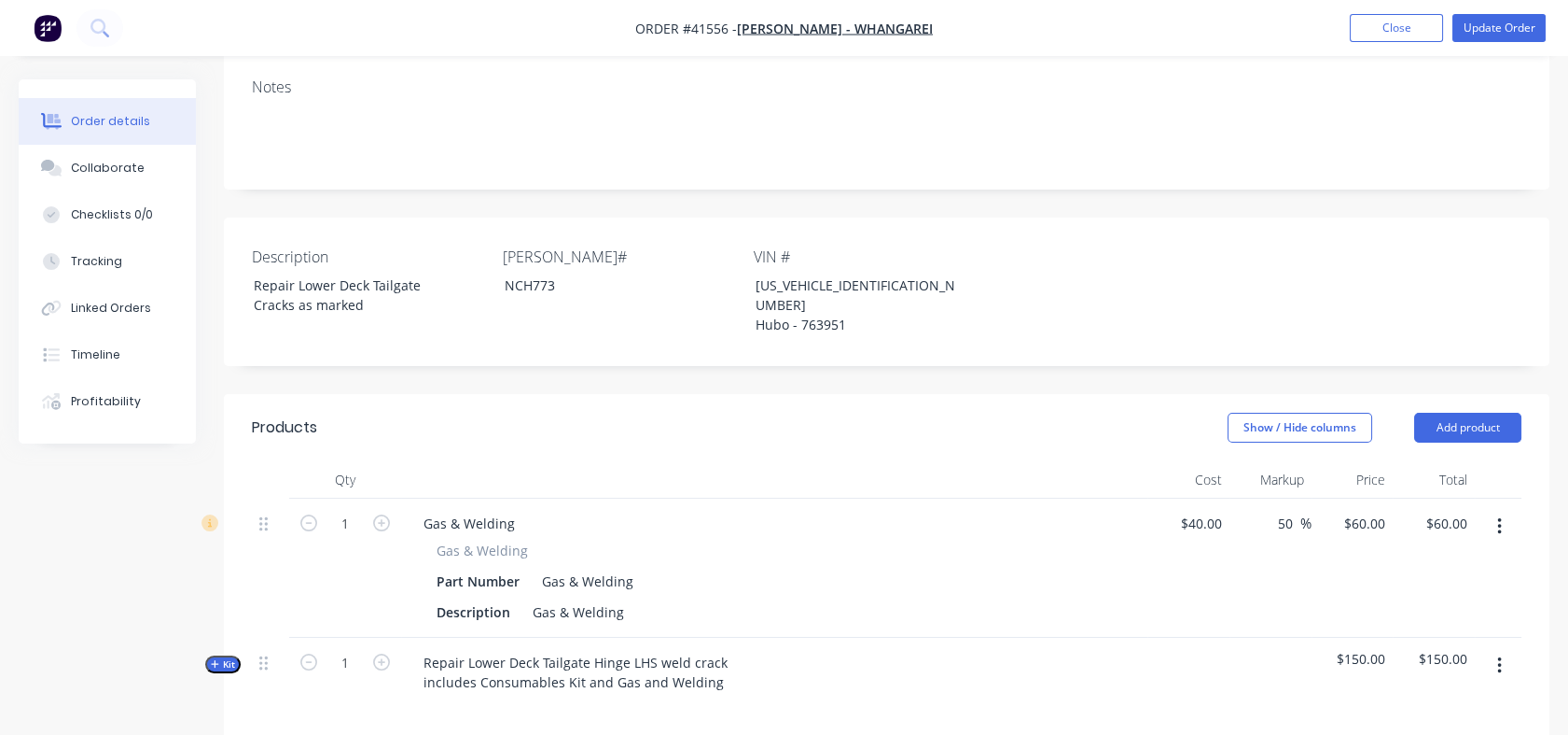
click at [230, 657] on span "Kit" at bounding box center [223, 664] width 24 height 14
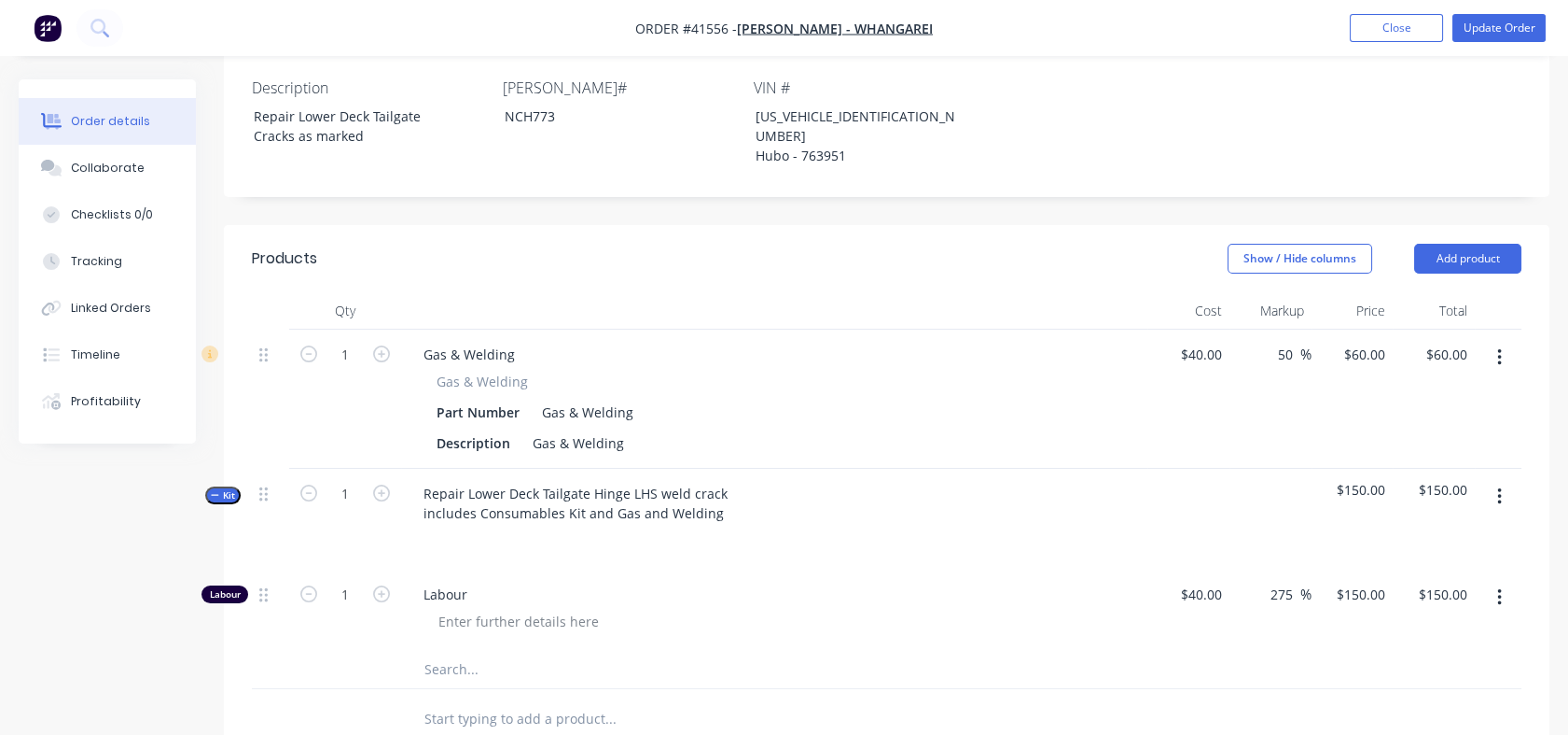
scroll to position [508, 0]
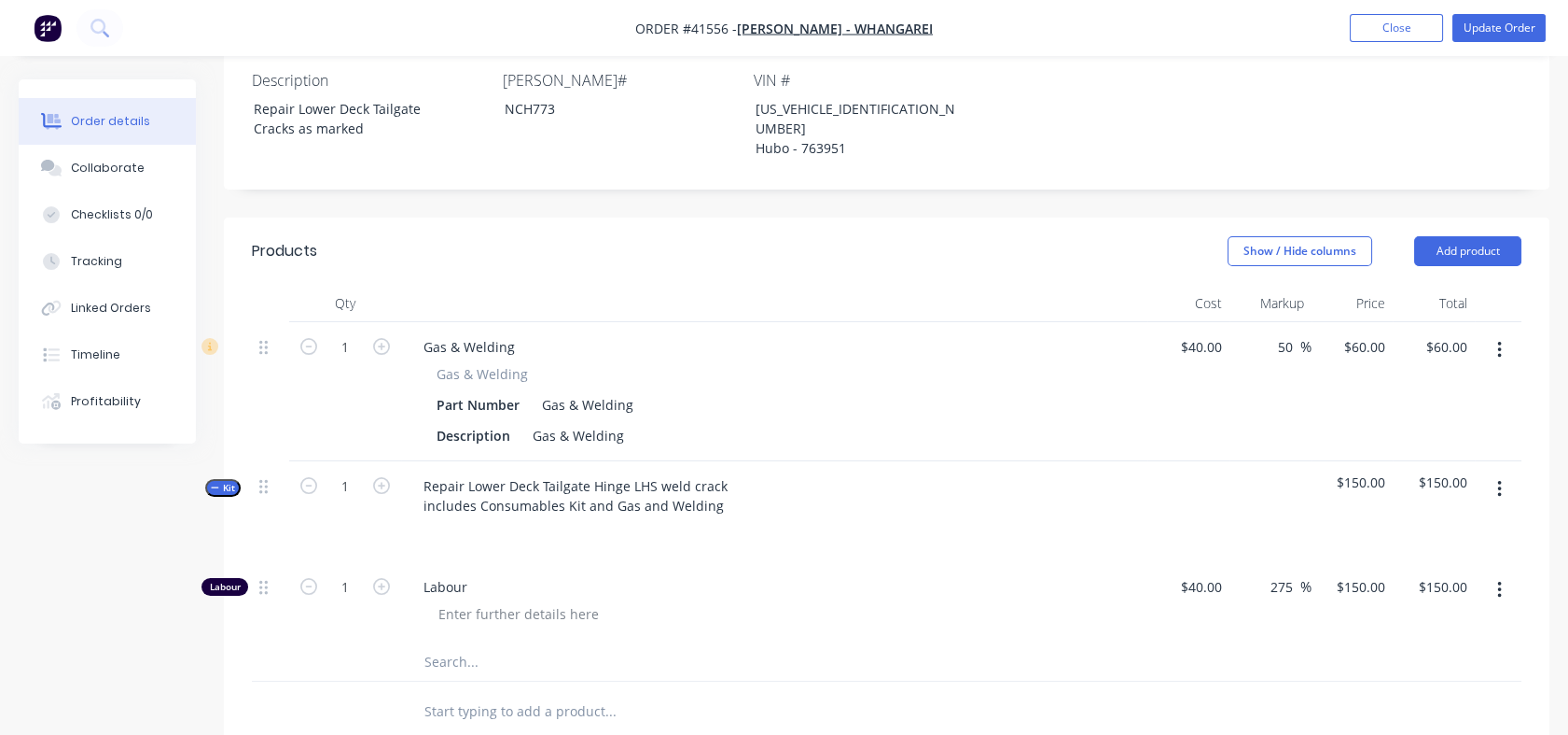
click at [383, 577] on icon "button" at bounding box center [381, 585] width 17 height 17
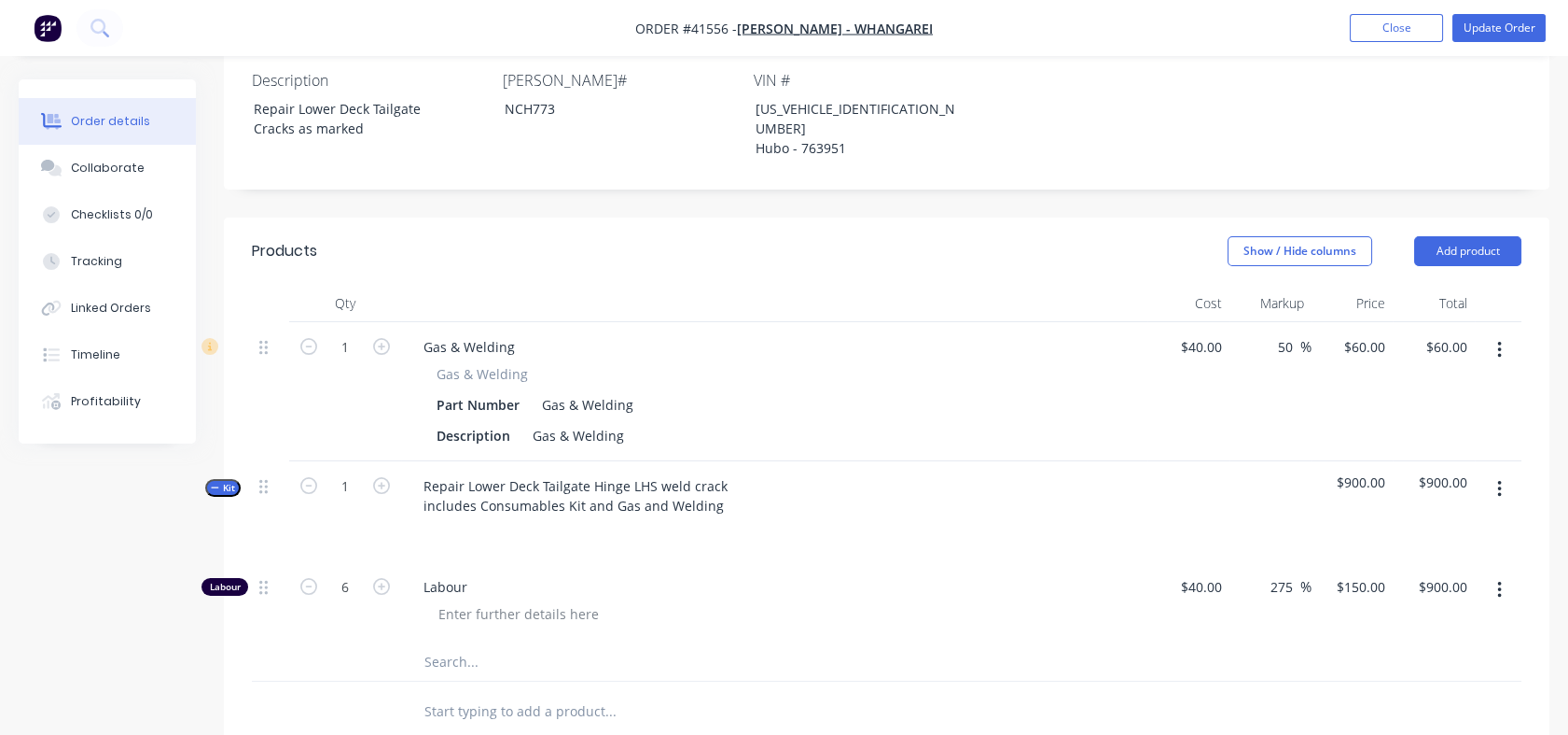
click at [383, 577] on icon "button" at bounding box center [381, 585] width 17 height 17
click at [309, 577] on icon "button" at bounding box center [308, 585] width 17 height 17
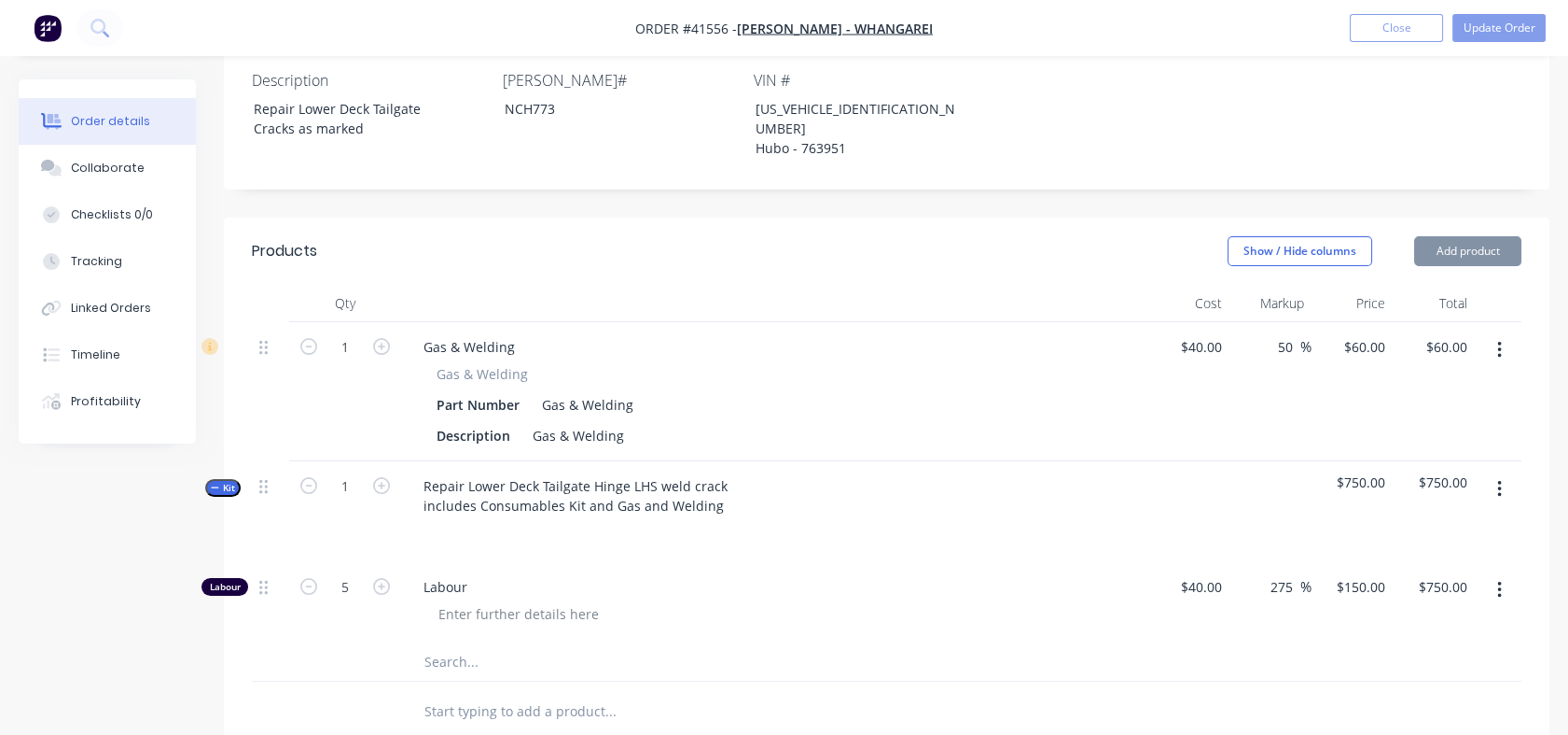
click at [309, 577] on icon "button" at bounding box center [308, 585] width 17 height 17
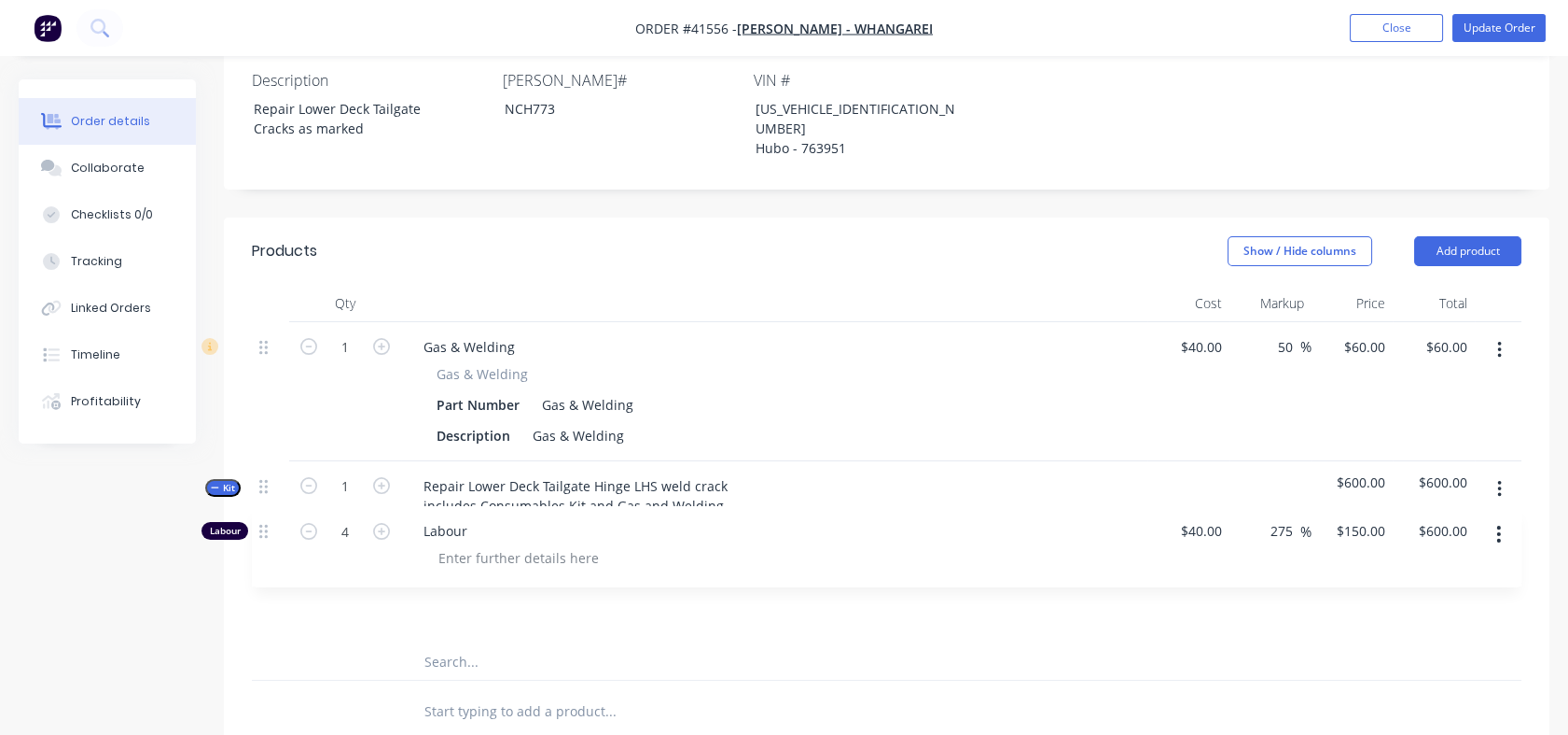
scroll to position [509, 0]
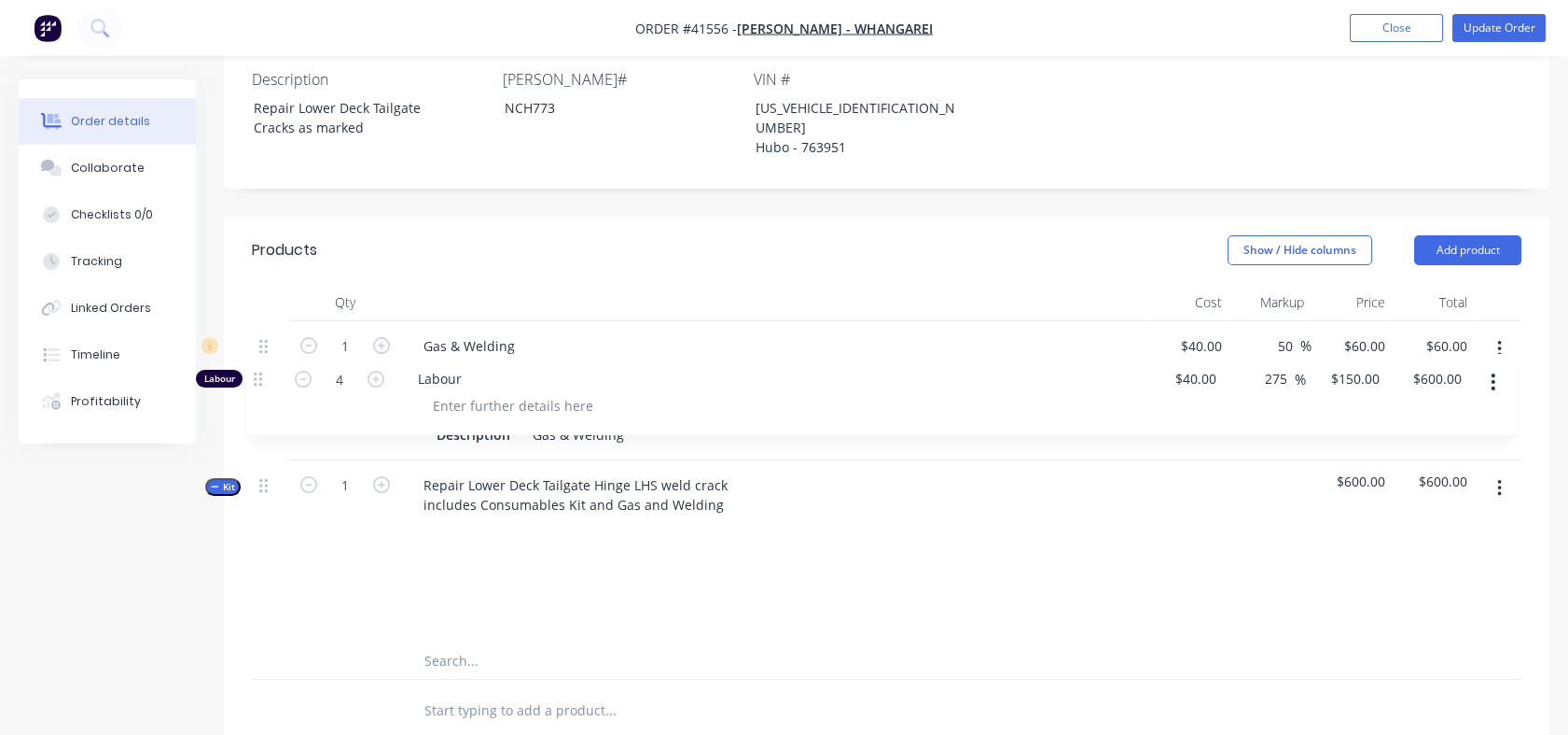
drag, startPoint x: 259, startPoint y: 540, endPoint x: 253, endPoint y: 322, distance: 218.1
click at [253, 322] on div "1 Gas & Welding Gas & Welding Part Number Gas & Welding Description Gas & Weldi…" at bounding box center [887, 501] width 1270 height 359
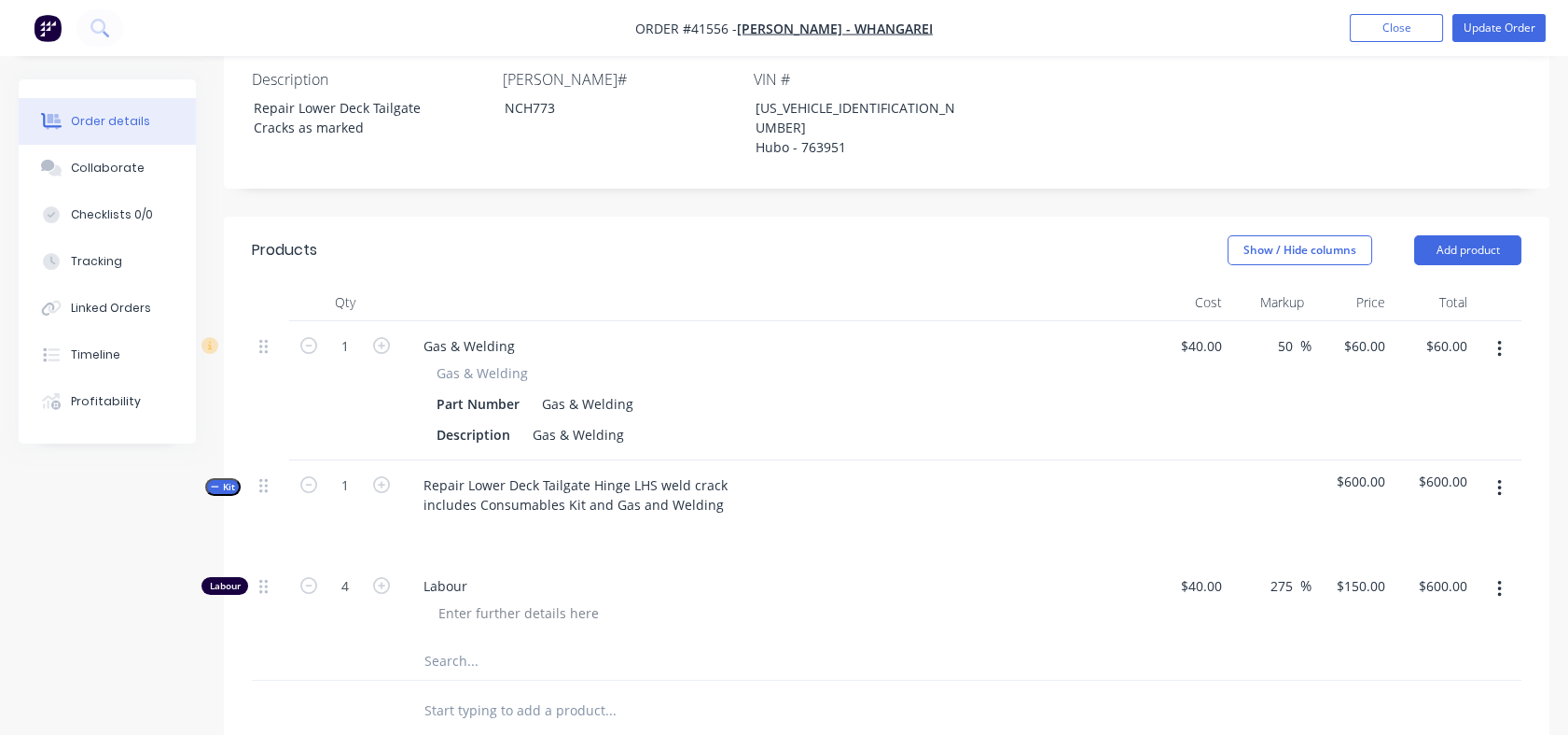
click at [253, 322] on div at bounding box center [270, 390] width 37 height 139
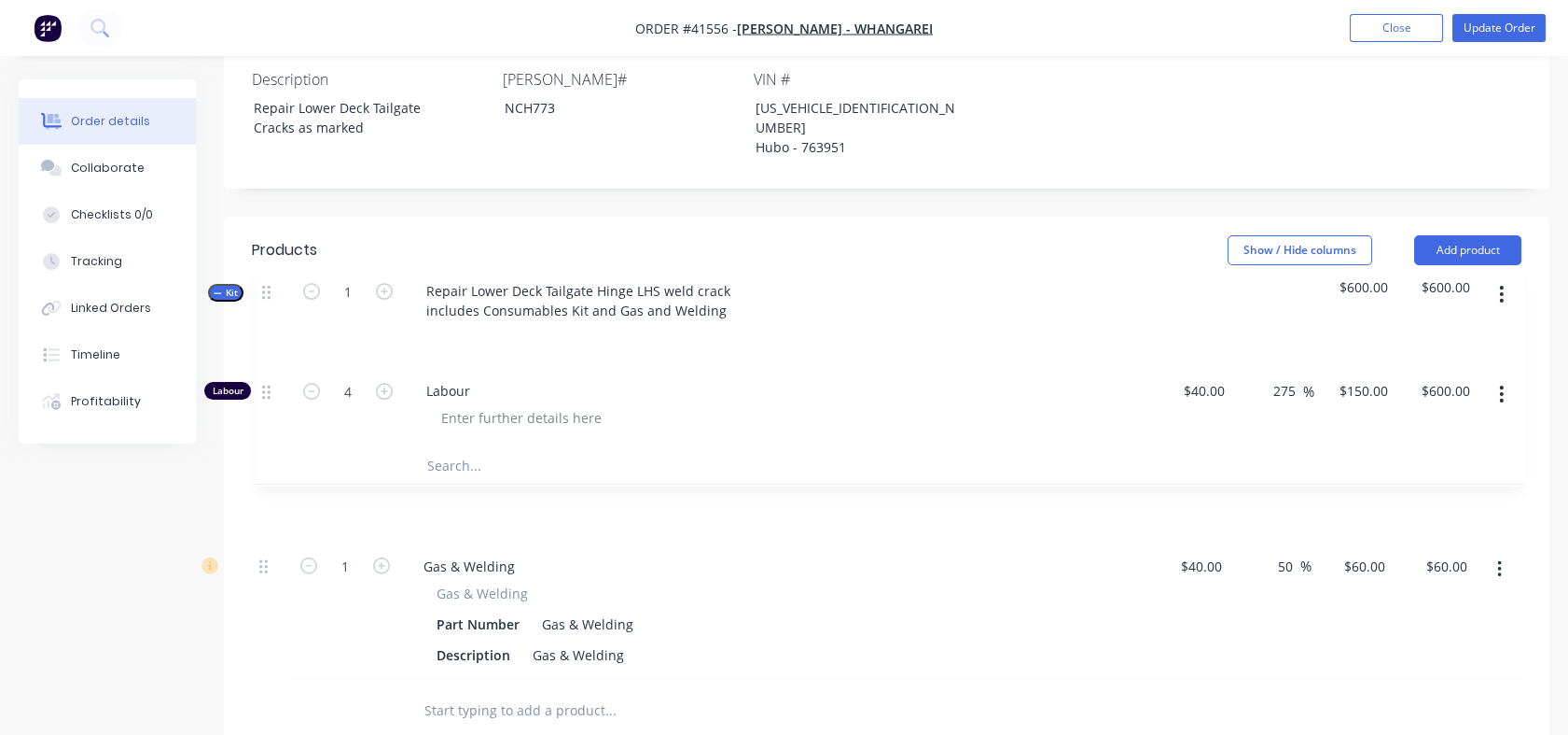
drag, startPoint x: 261, startPoint y: 445, endPoint x: 264, endPoint y: 287, distance: 158.0
click at [264, 321] on div "1 Gas & Welding Gas & Welding Part Number Gas & Welding Description Gas & Weldi…" at bounding box center [887, 501] width 1270 height 359
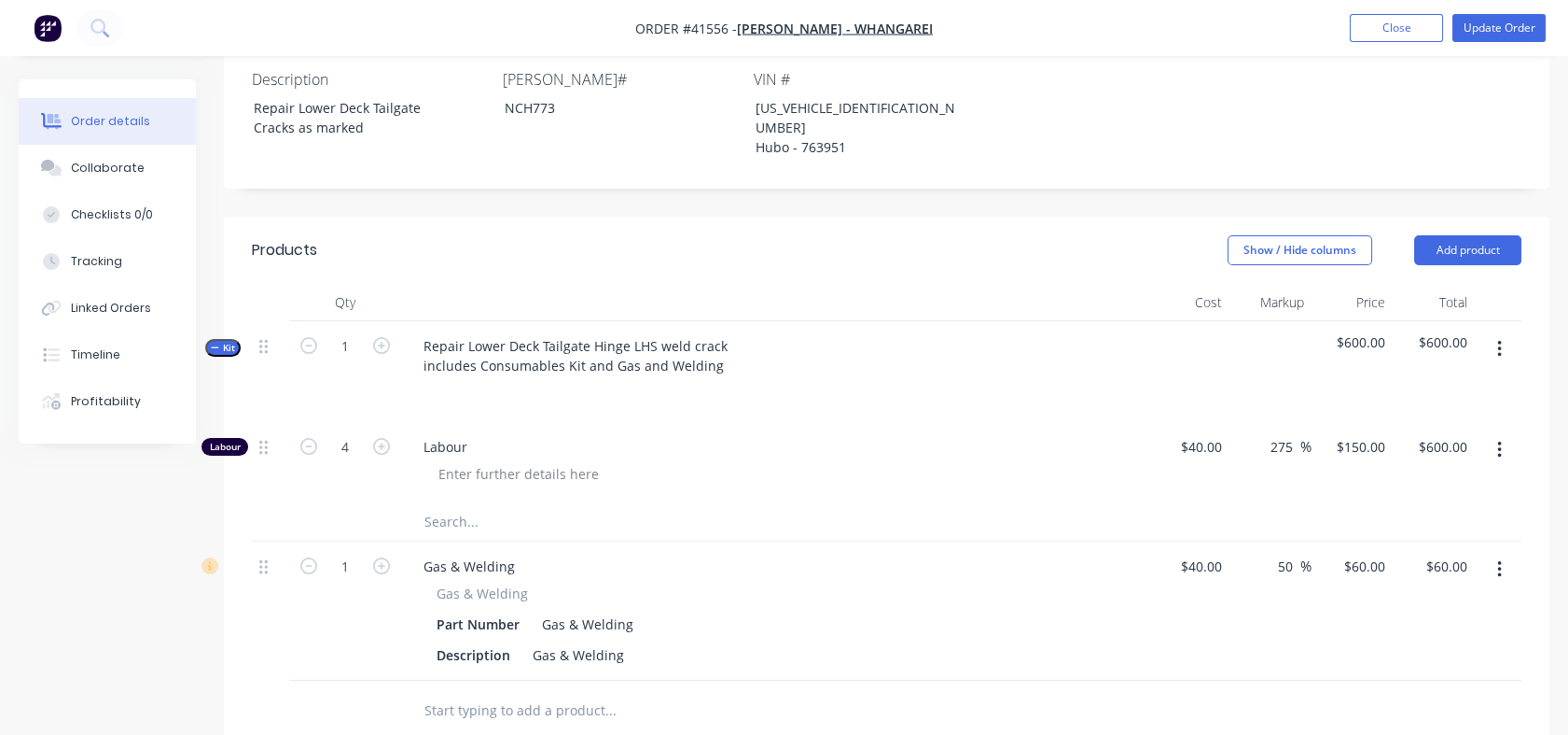
click at [233, 341] on span "Kit" at bounding box center [223, 348] width 24 height 14
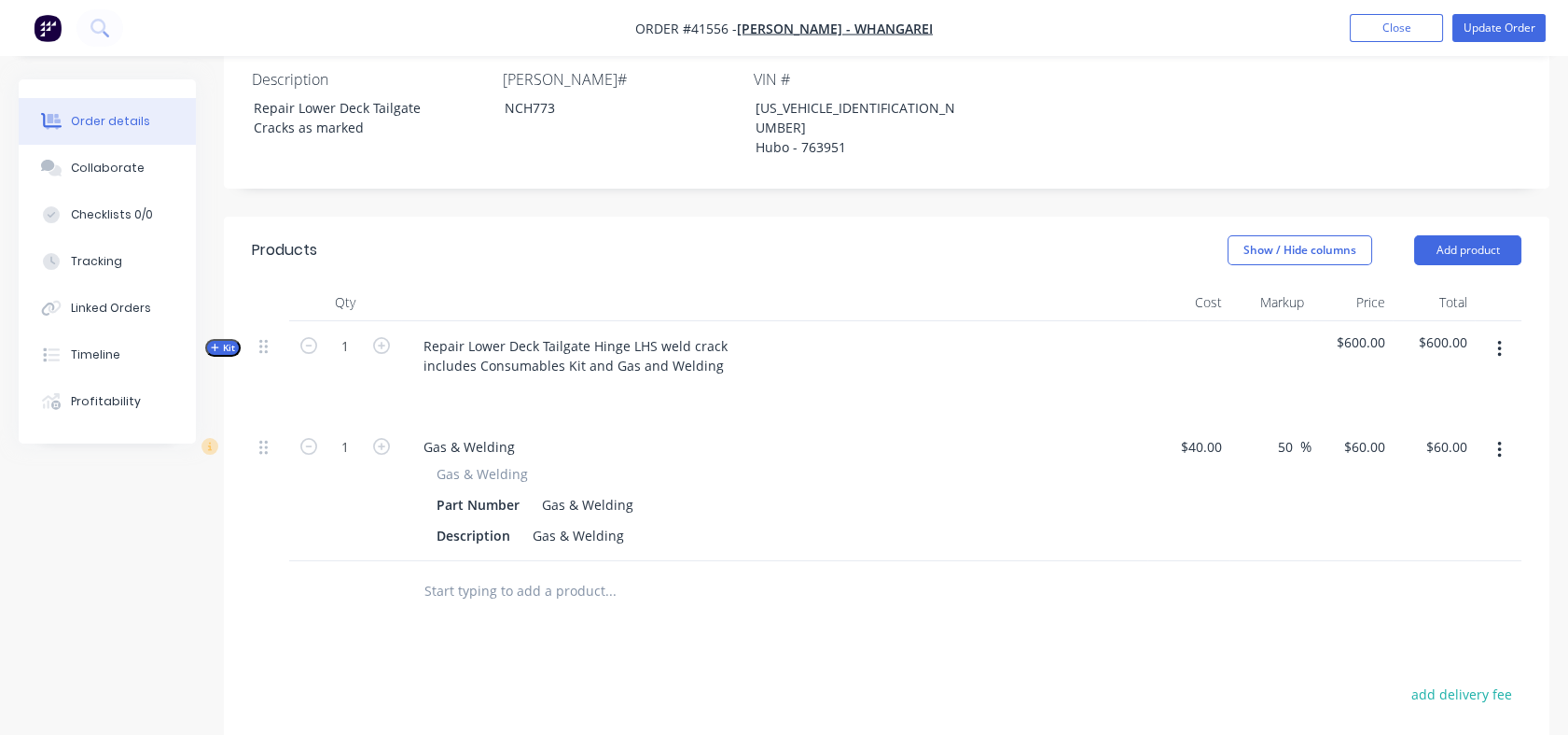
click at [233, 341] on span "Kit" at bounding box center [223, 348] width 24 height 14
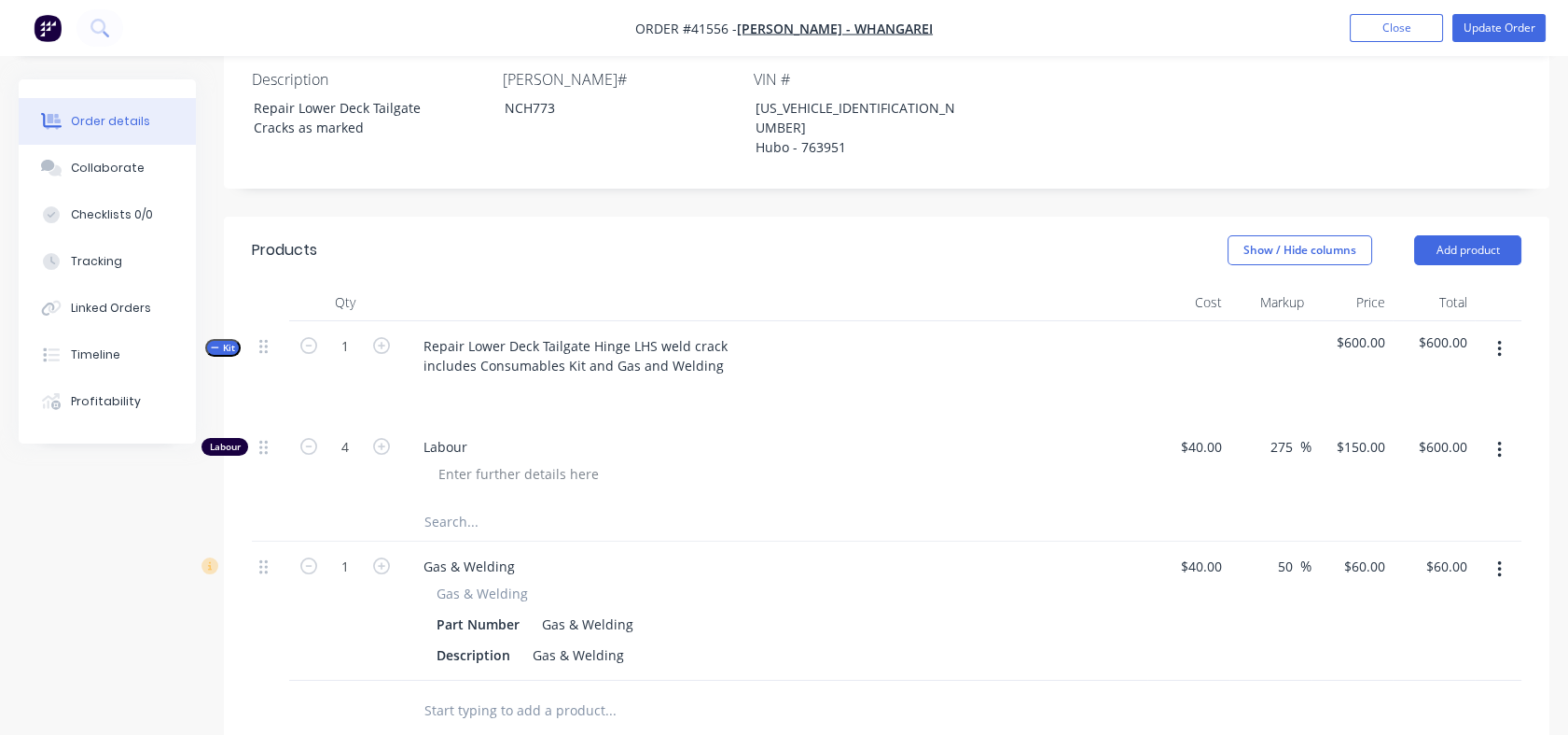
click at [448, 504] on input "text" at bounding box center [610, 522] width 373 height 37
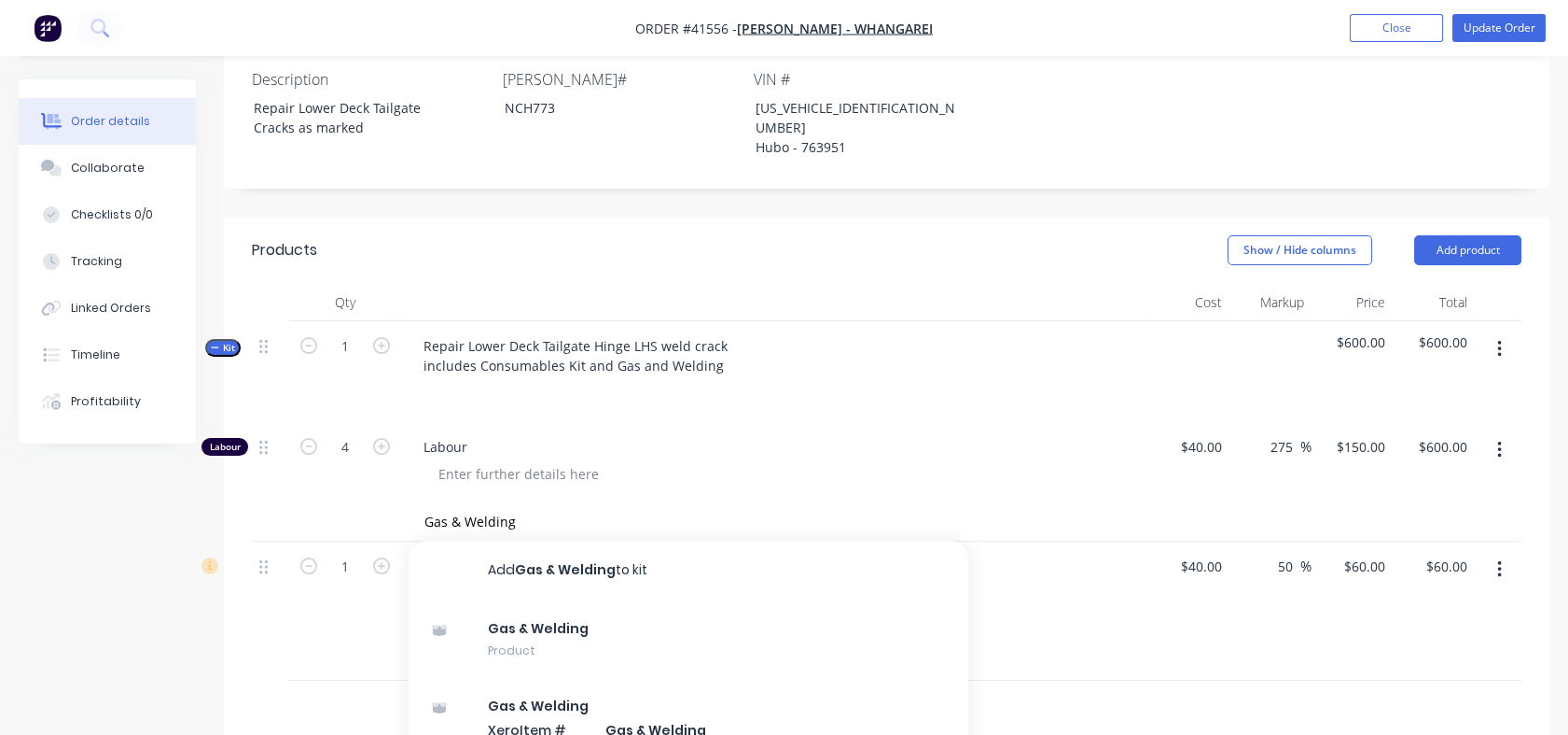
click at [524, 600] on div "Gas & Welding Product" at bounding box center [689, 639] width 560 height 79
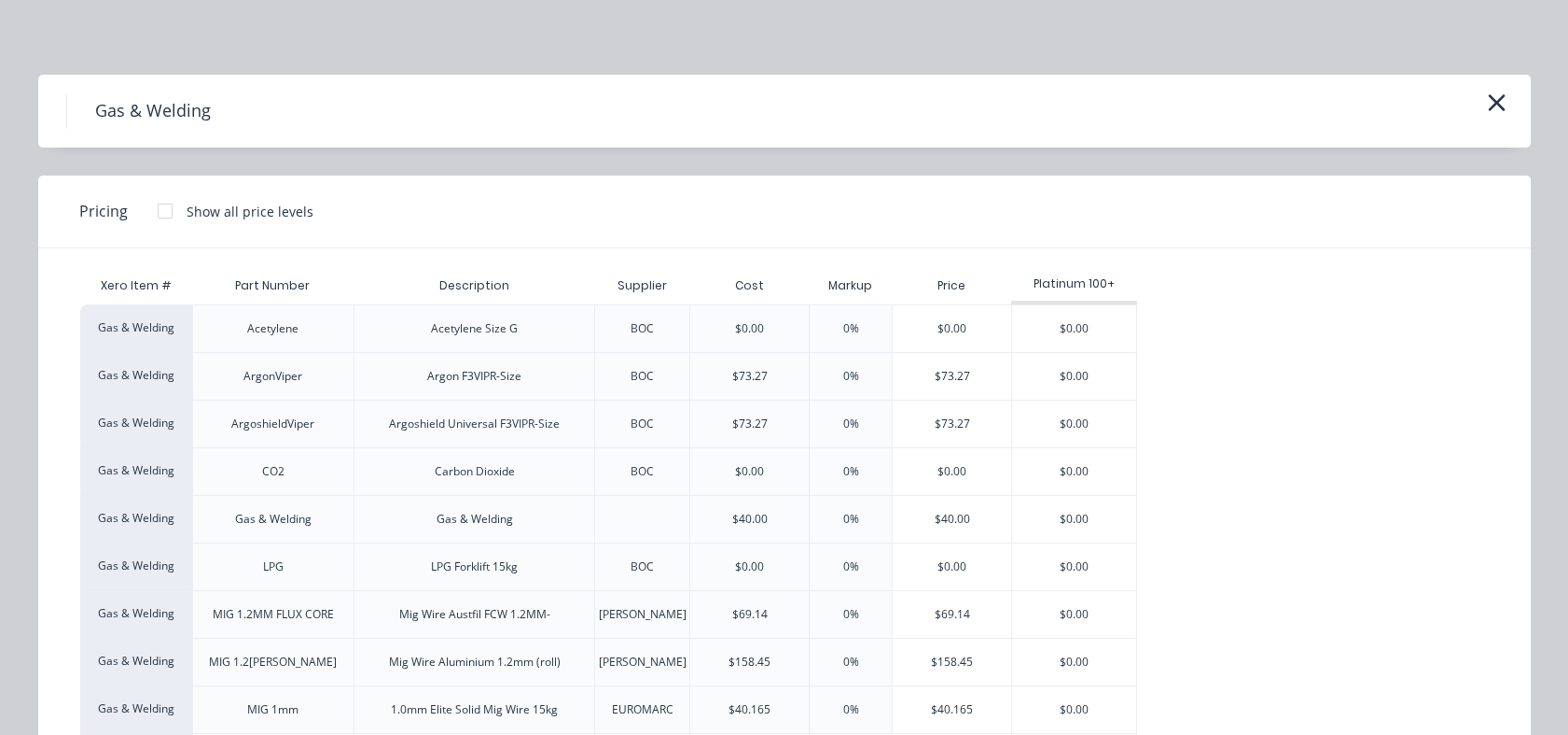
click at [926, 520] on div "$40.00" at bounding box center [952, 519] width 119 height 47
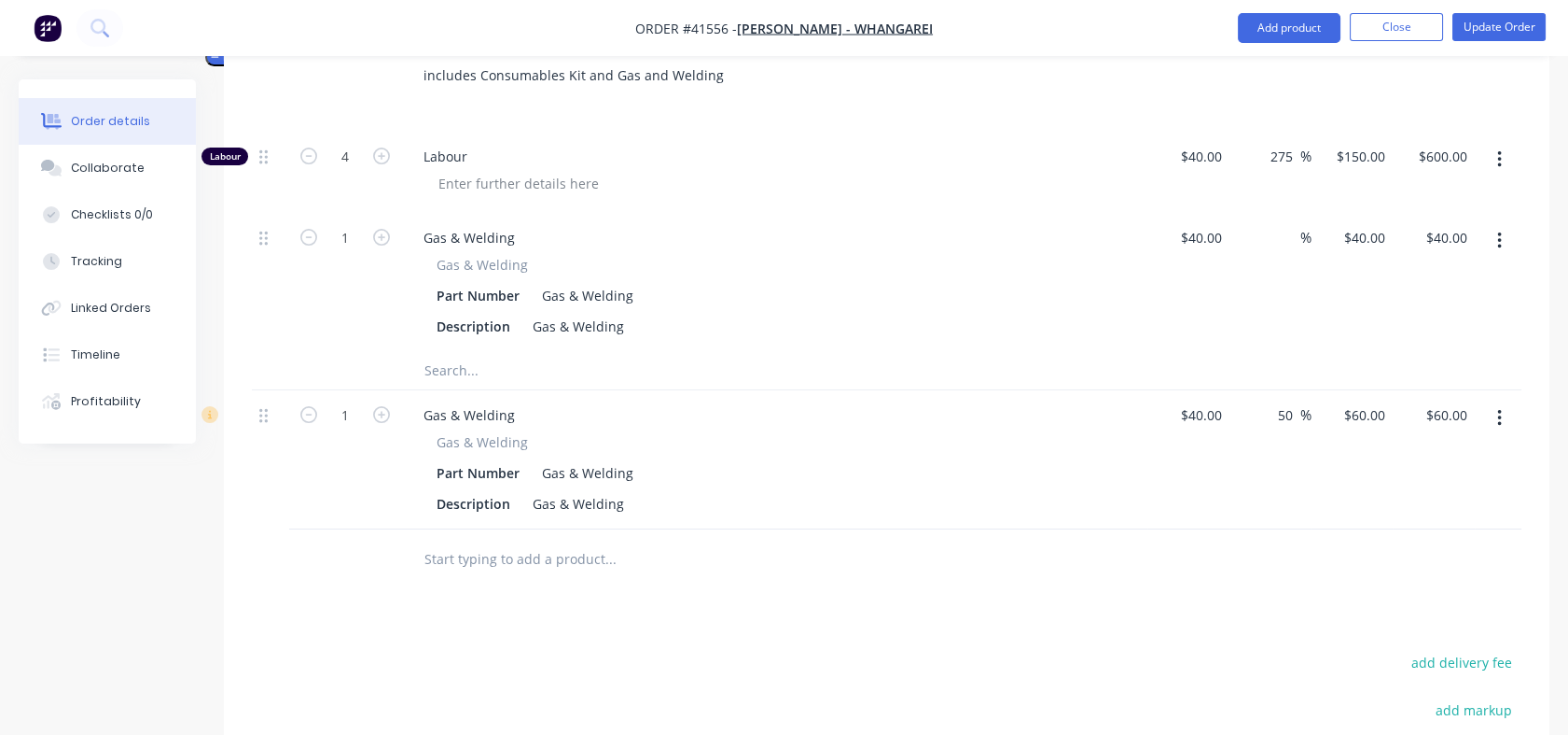
scroll to position [804, 0]
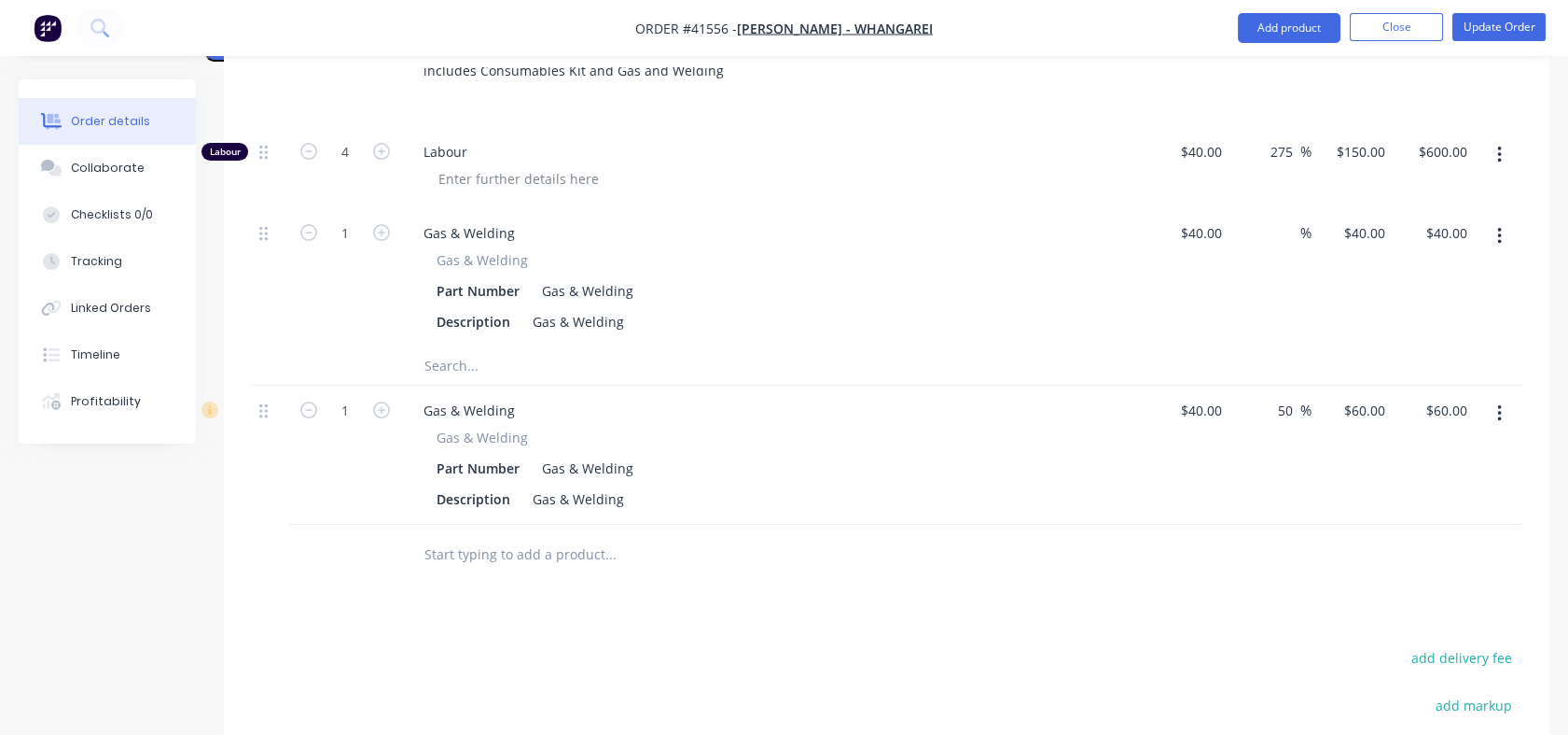
click at [1499, 405] on icon "button" at bounding box center [1499, 413] width 4 height 17
click at [1390, 561] on div "Delete" at bounding box center [1433, 574] width 144 height 27
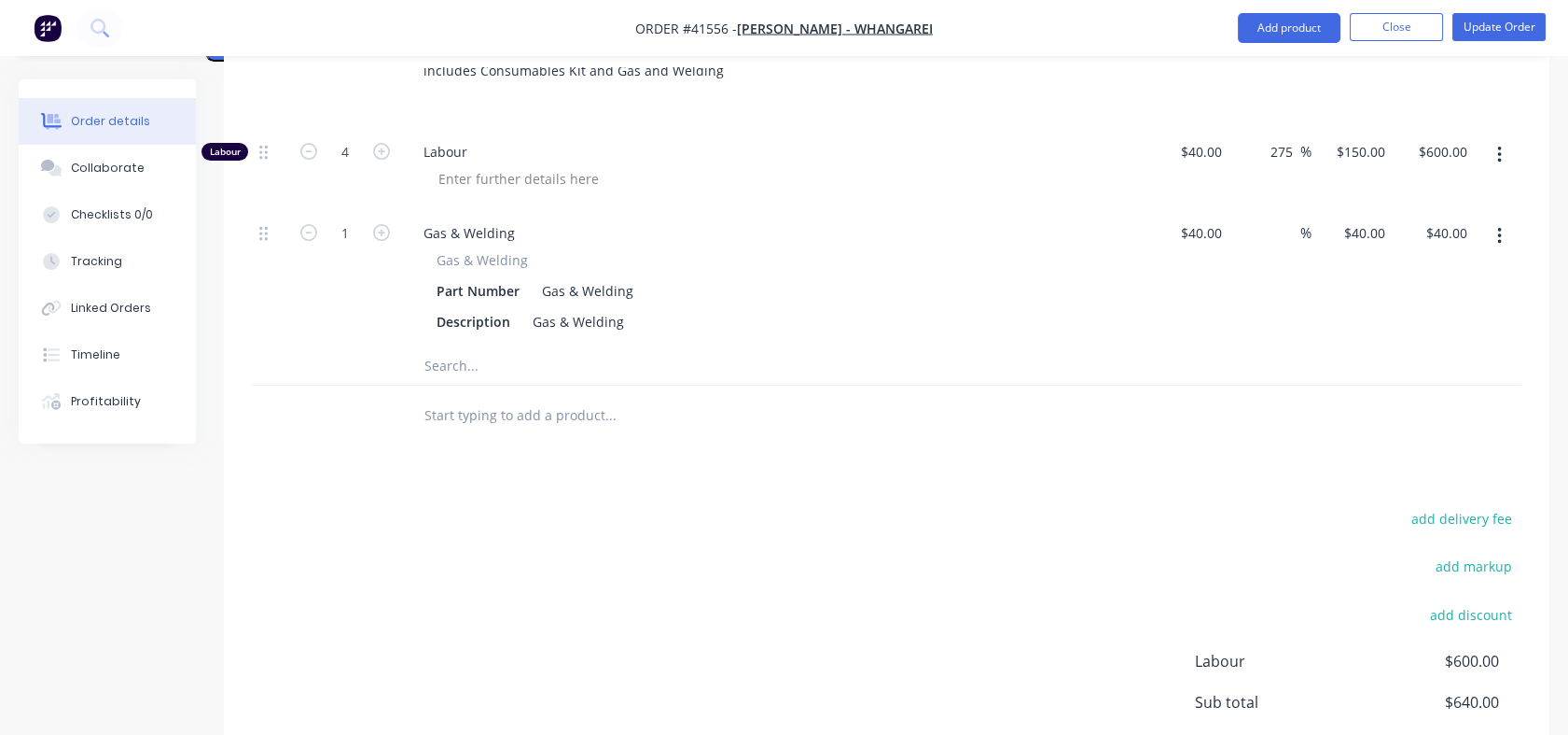
click at [1269, 208] on div "%" at bounding box center [1271, 277] width 82 height 139
click at [1284, 219] on input at bounding box center [1290, 232] width 22 height 27
click at [1266, 298] on div "130 130 %" at bounding box center [1271, 277] width 82 height 139
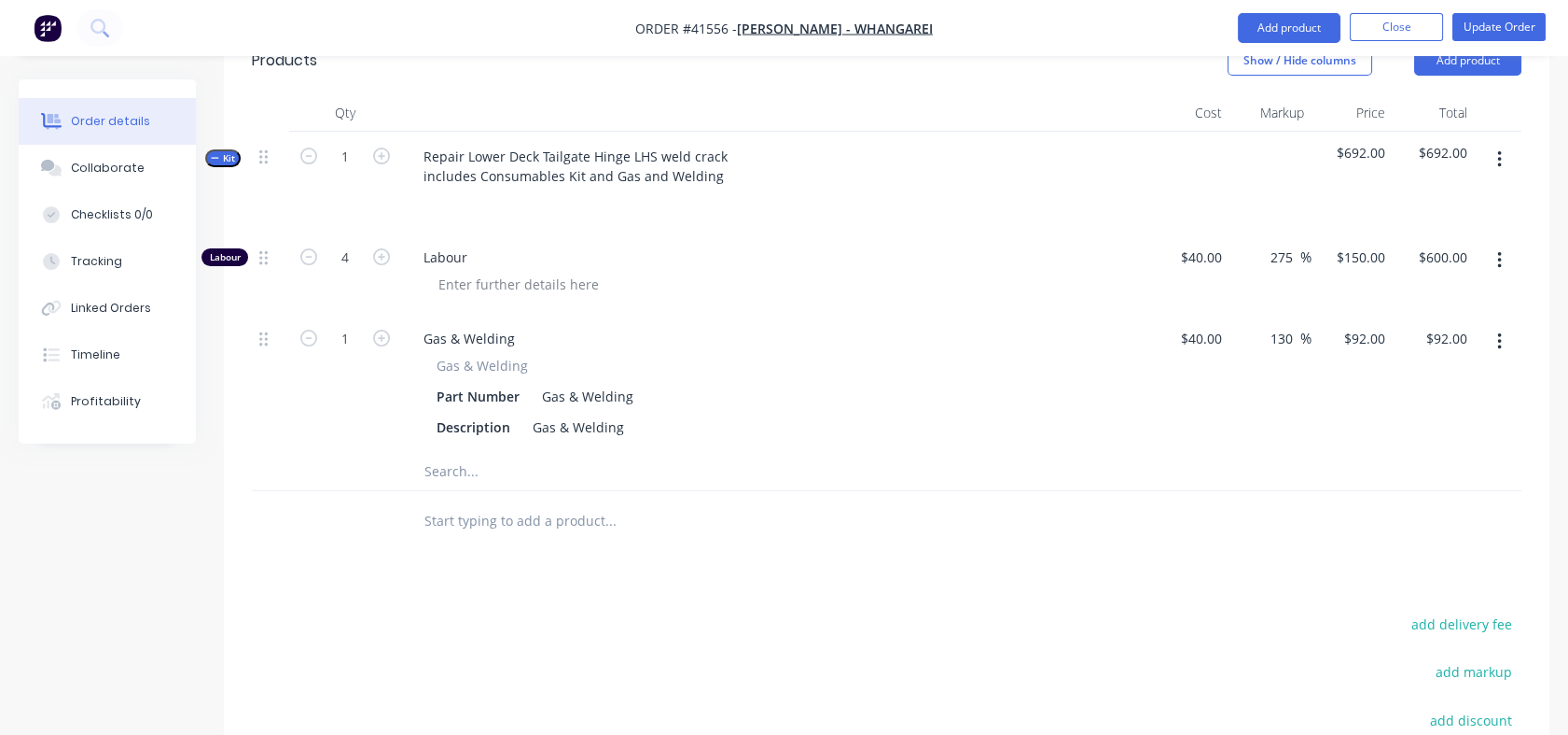
scroll to position [694, 0]
click at [1511, 27] on button "Update Order" at bounding box center [1499, 27] width 94 height 28
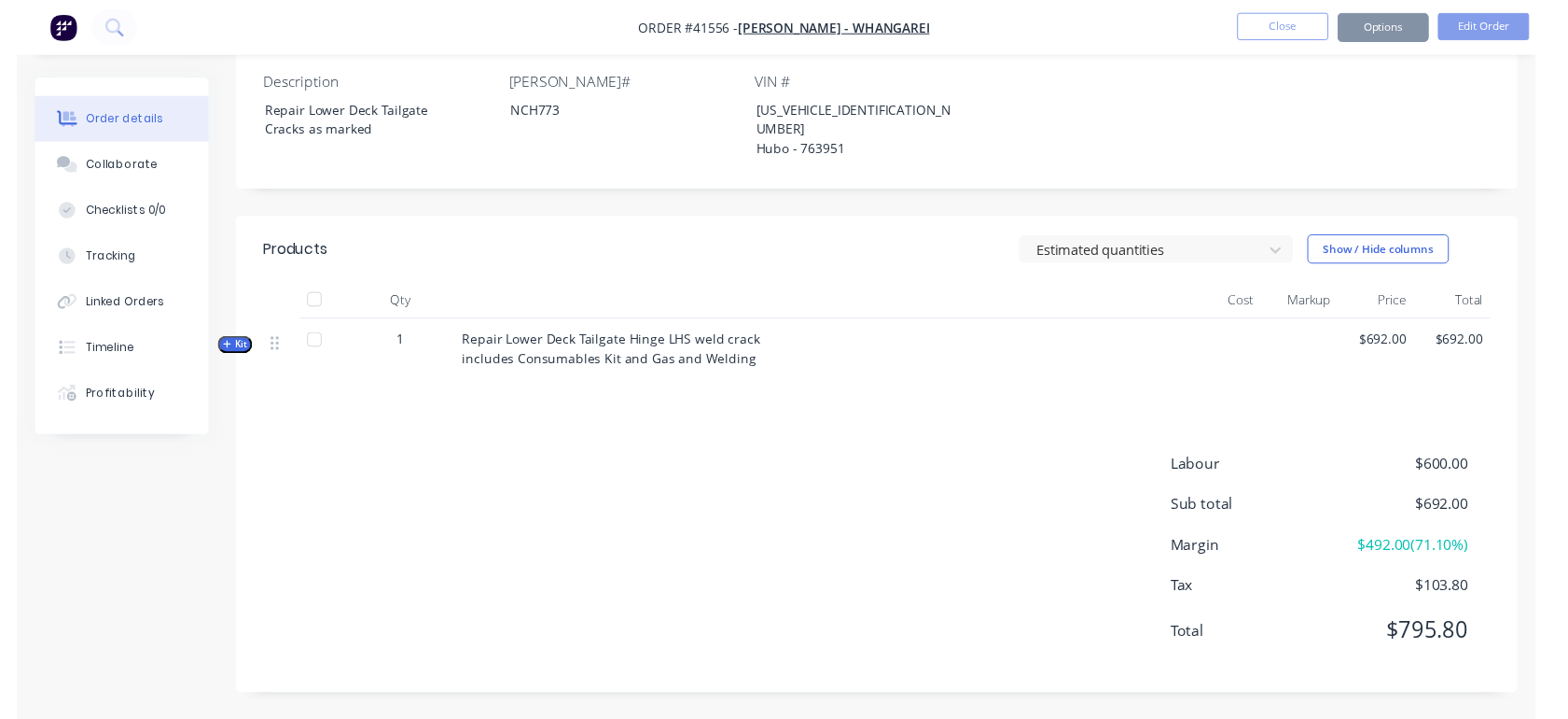
scroll to position [0, 0]
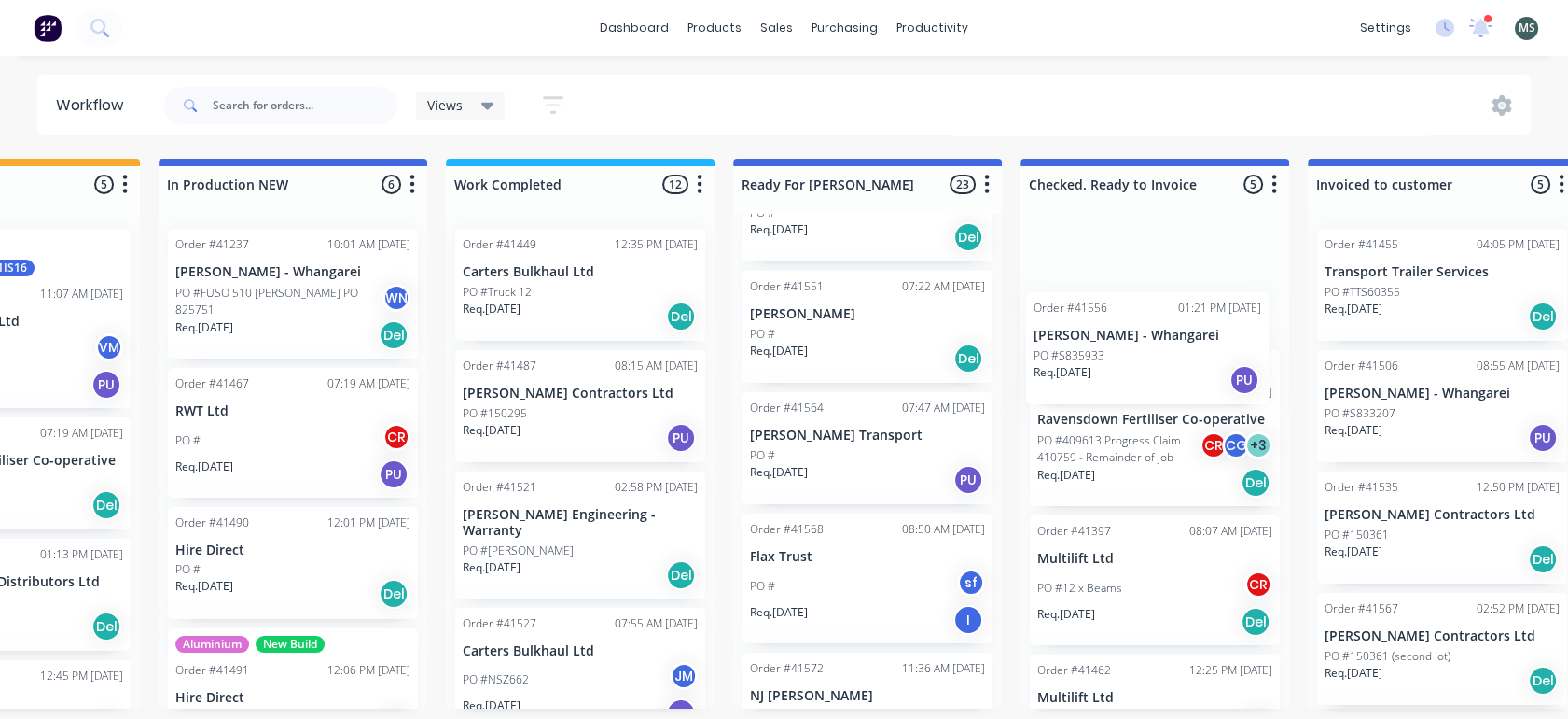
scroll to position [0, 748]
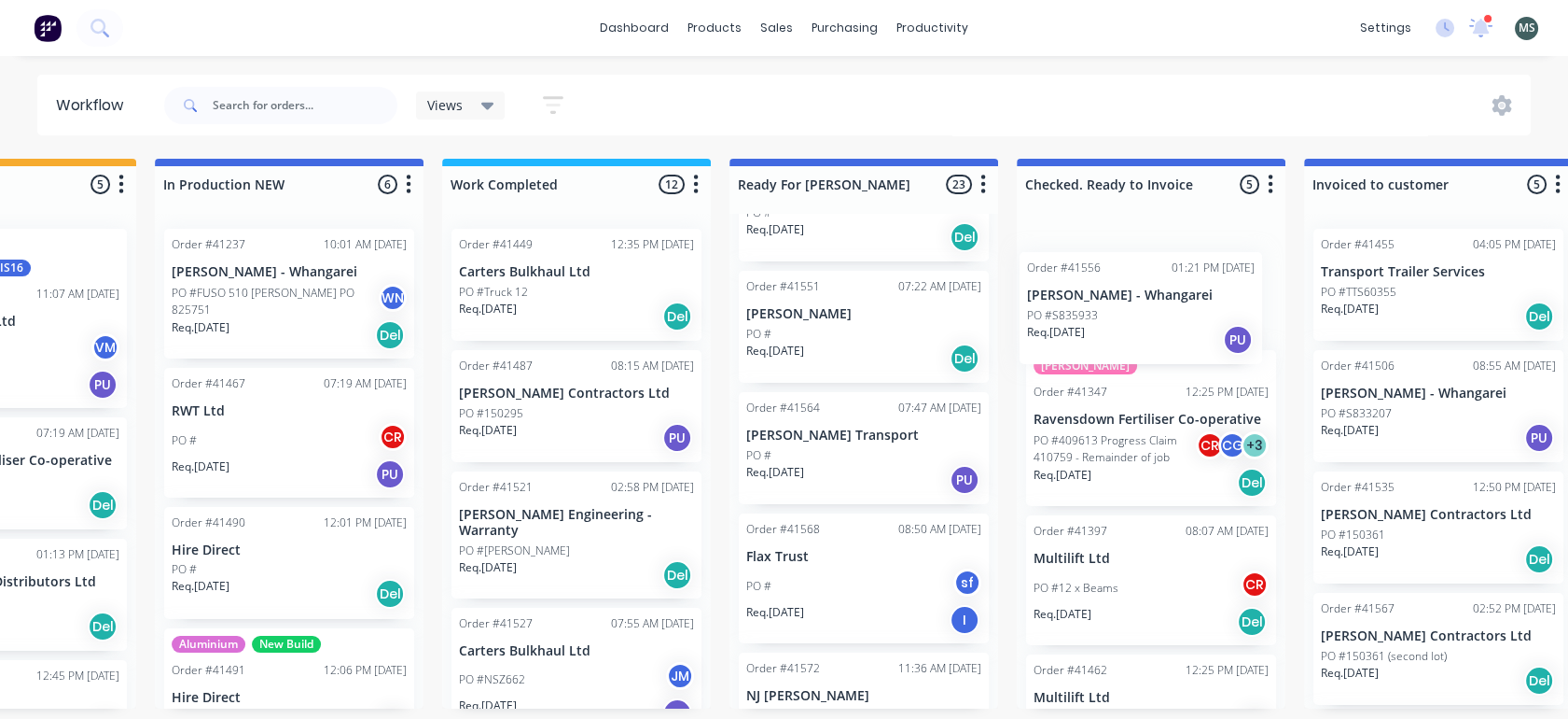
drag, startPoint x: 1109, startPoint y: 474, endPoint x: 1171, endPoint y: 325, distance: 161.4
click at [1171, 325] on div "Submitted 16 Status colour #273444 hex #273444 Save Cancel Summaries Total orde…" at bounding box center [794, 433] width 3112 height 549
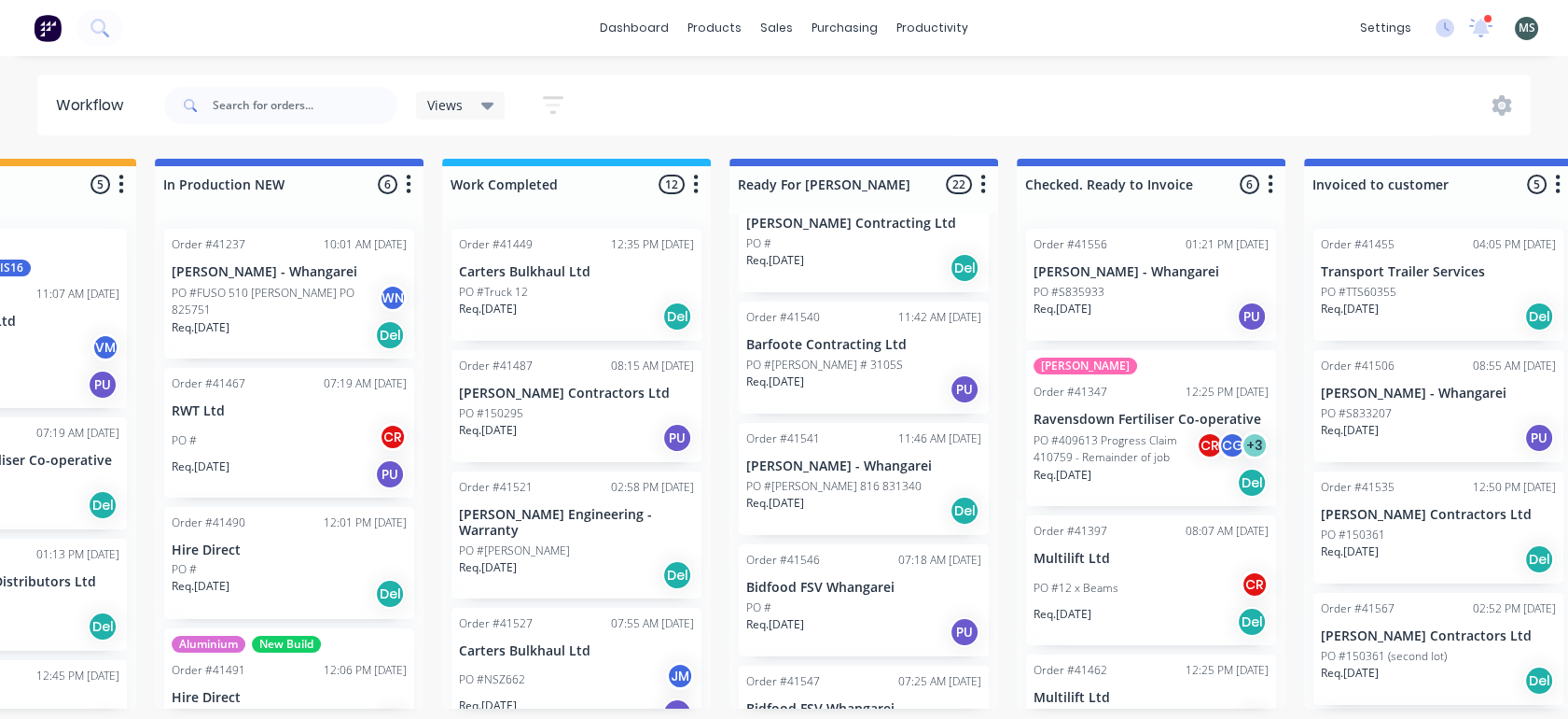
scroll to position [1183, 0]
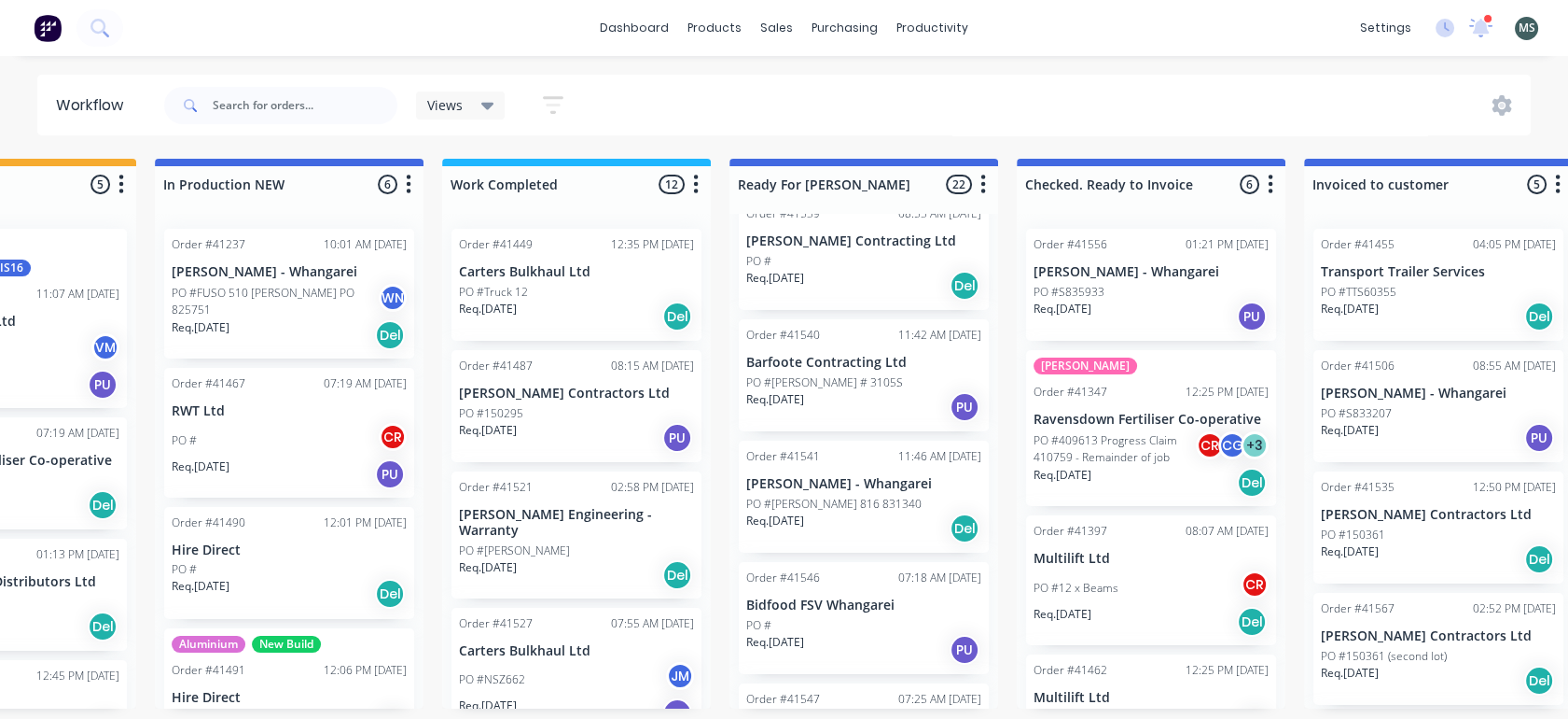
click at [835, 499] on p "PO #[PERSON_NAME] 816 831340" at bounding box center [834, 504] width 175 height 17
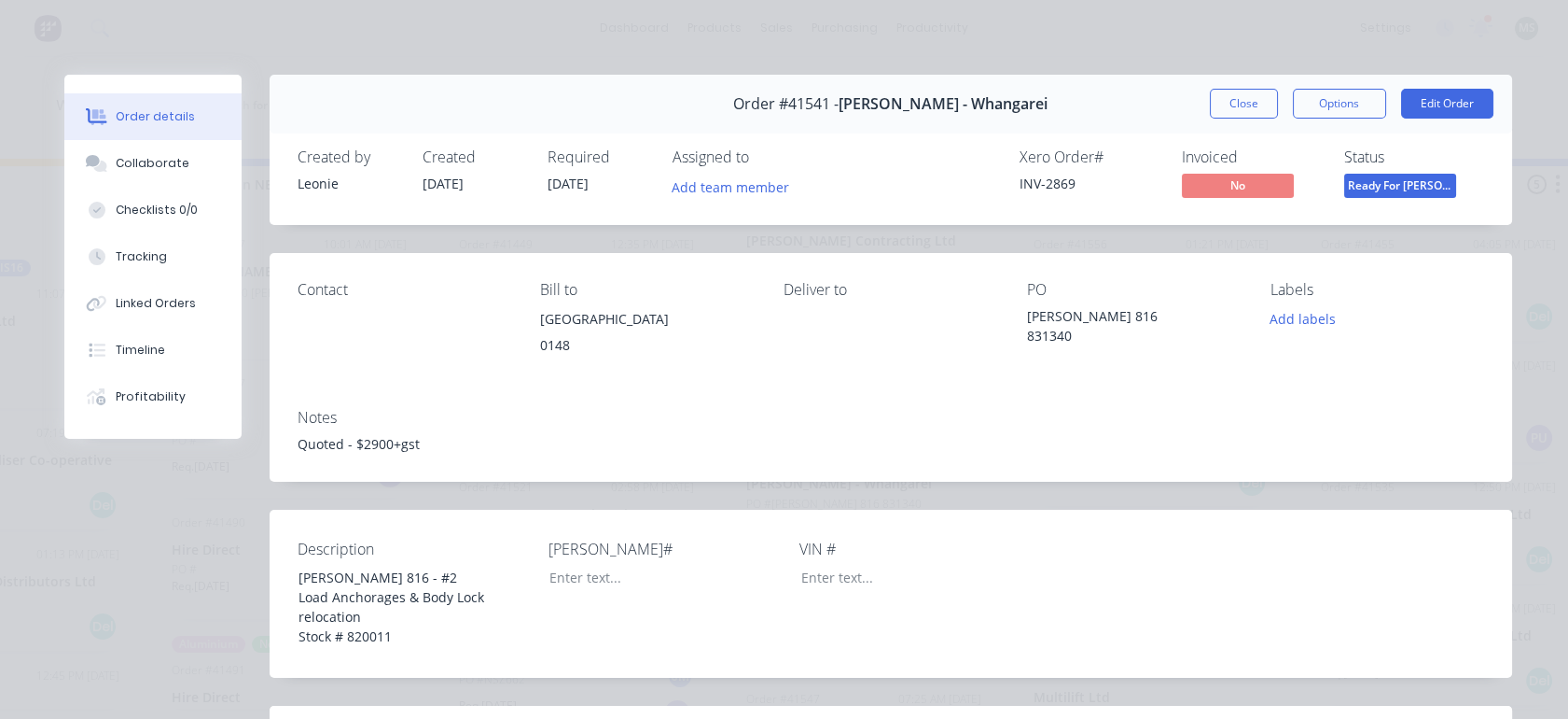
click at [1451, 96] on button "Edit Order" at bounding box center [1447, 104] width 93 height 30
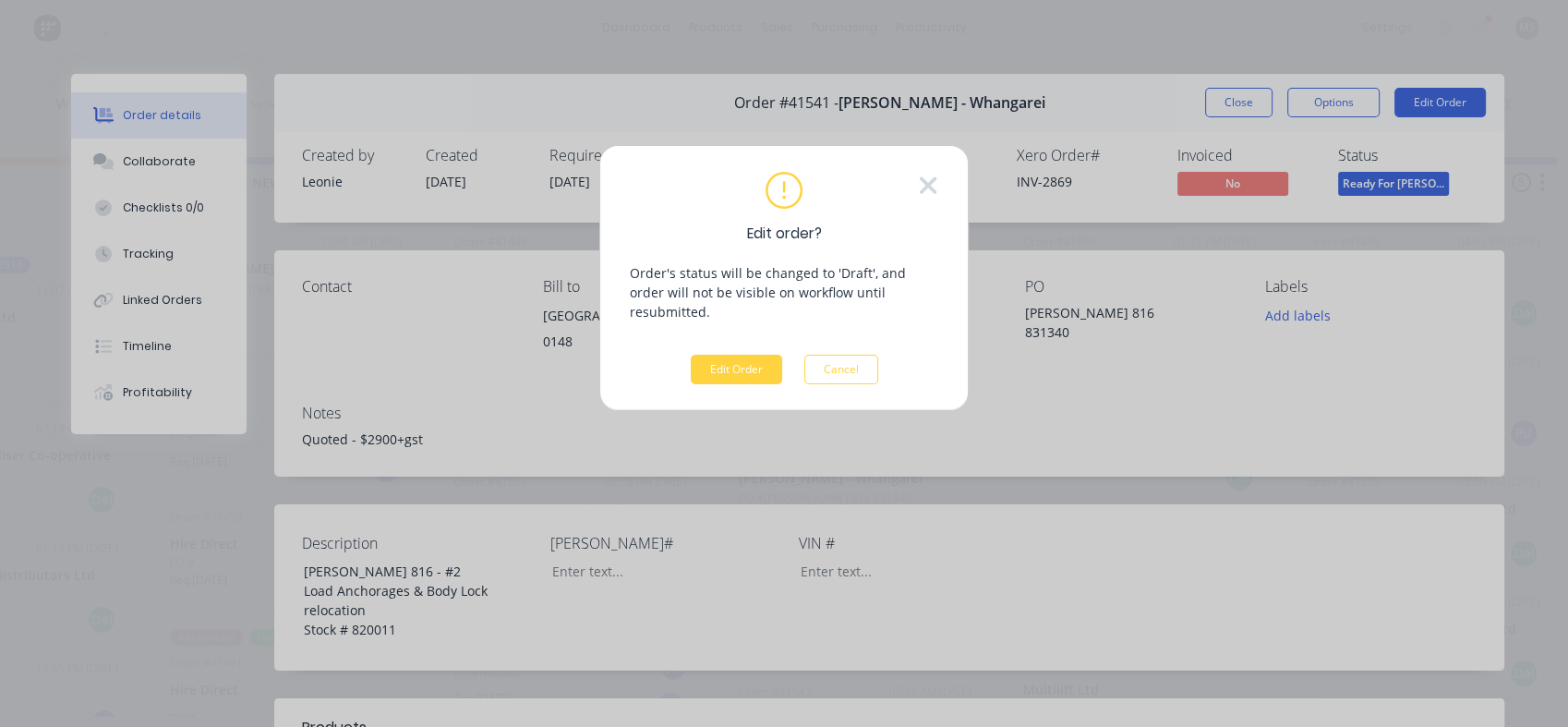
click at [733, 354] on button "Edit Order" at bounding box center [736, 369] width 92 height 30
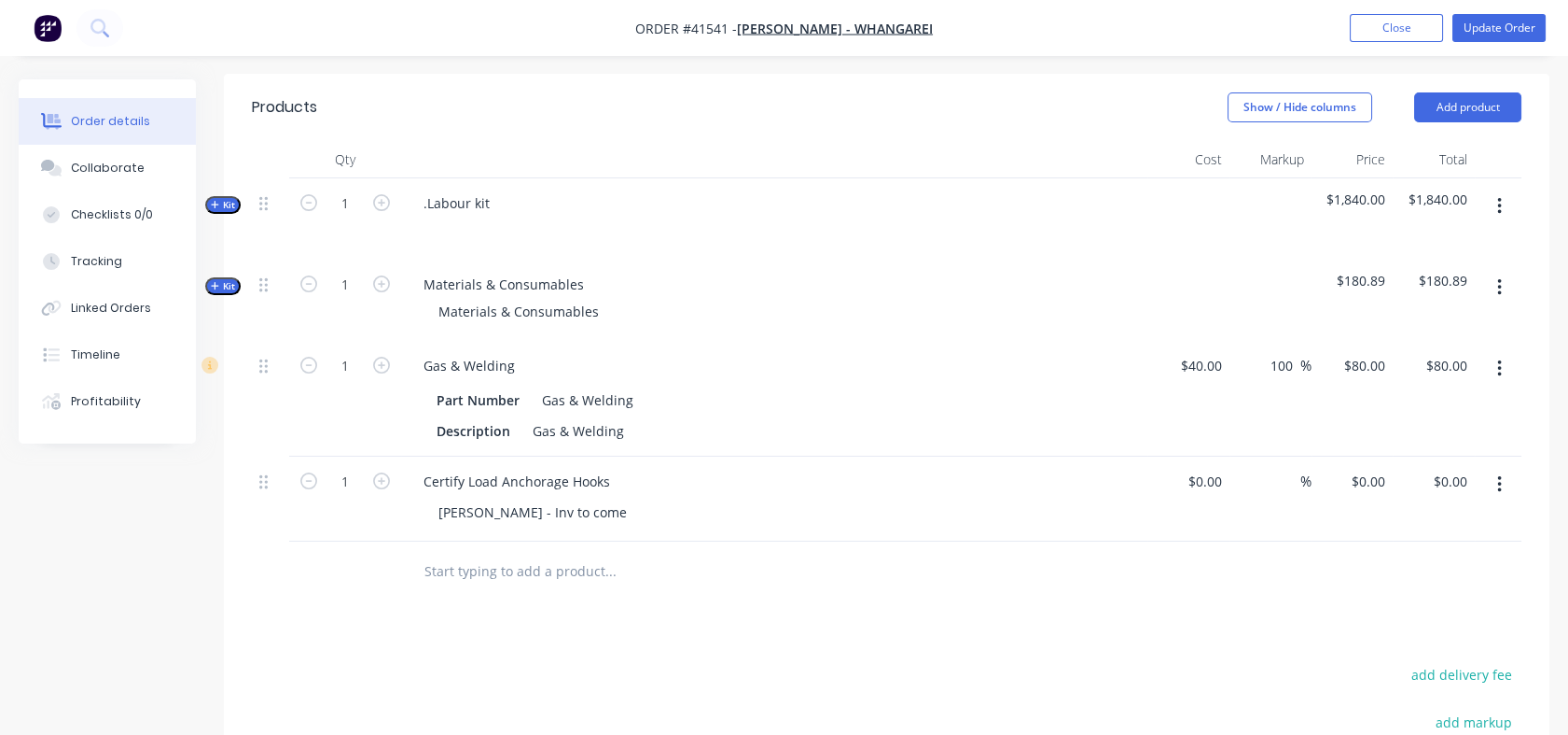
scroll to position [634, 0]
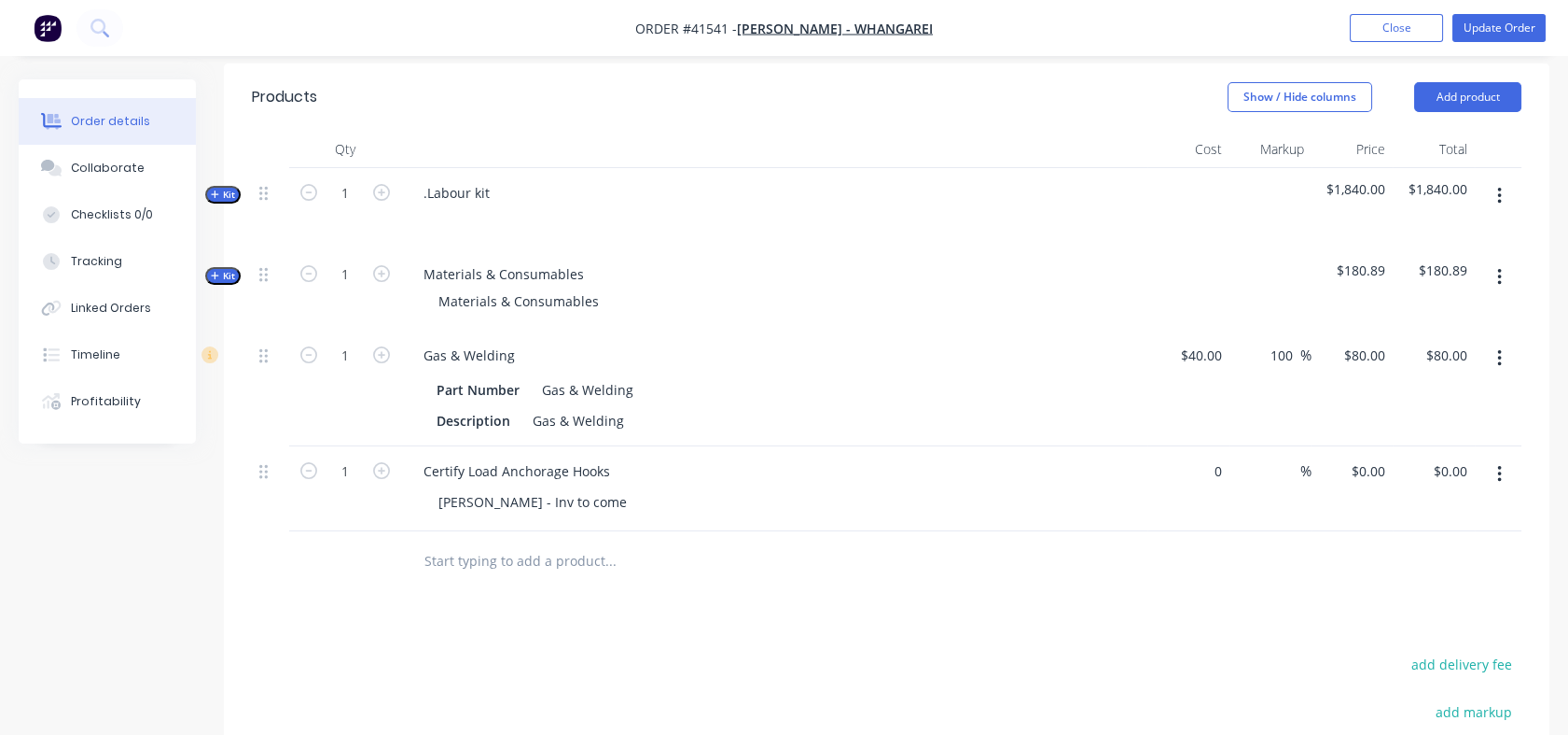
click at [1196, 493] on div "0 $0.00" at bounding box center [1188, 488] width 82 height 85
drag, startPoint x: 568, startPoint y: 519, endPoint x: 485, endPoint y: 519, distance: 83.0
click at [485, 516] on div "Dawson - Inv to come" at bounding box center [532, 502] width 218 height 27
click at [561, 516] on div "Dawson - Inv to come" at bounding box center [532, 502] width 218 height 27
click at [572, 516] on div "Dawson - Inv to come" at bounding box center [532, 502] width 218 height 27
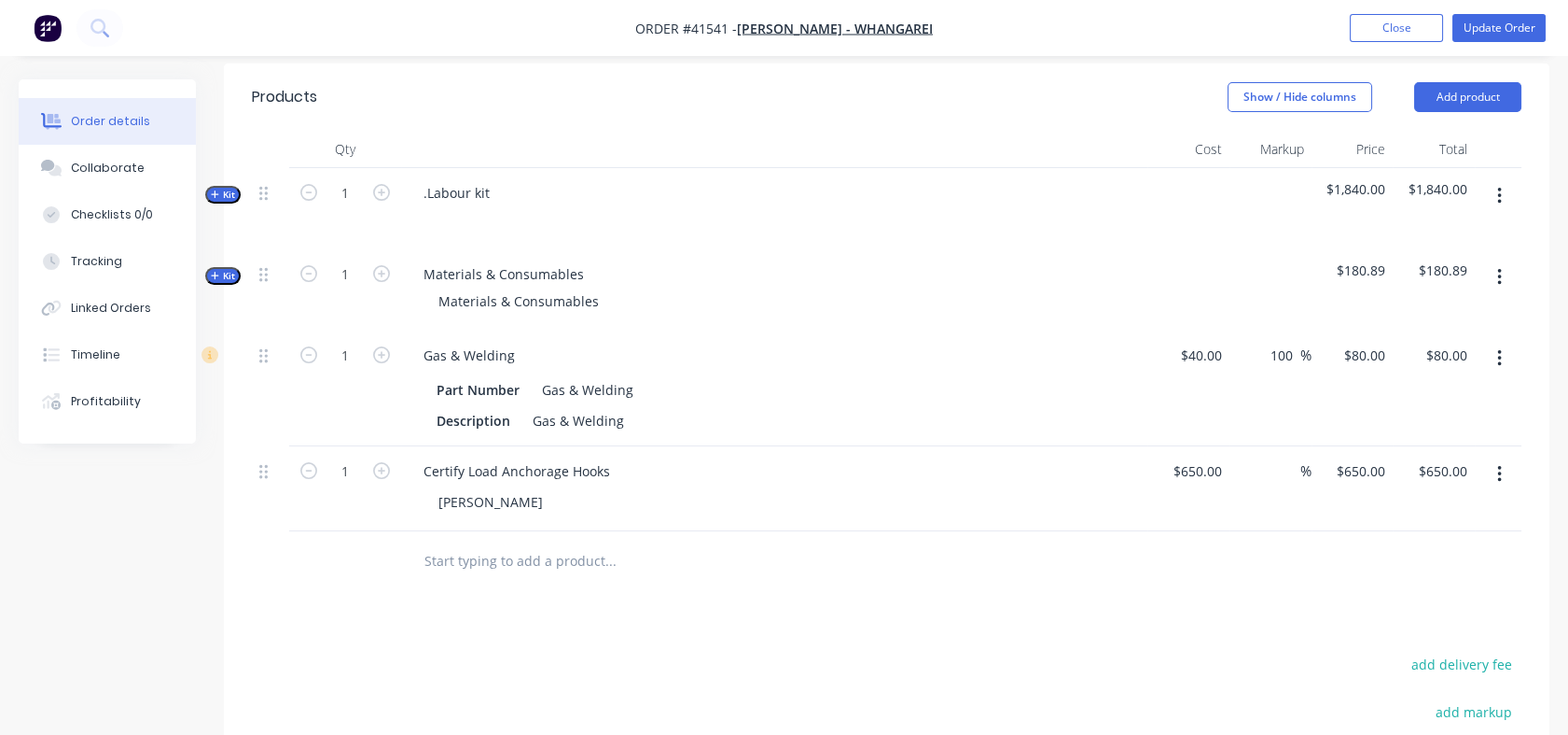
click at [1284, 485] on input at bounding box center [1290, 471] width 22 height 27
click at [1242, 567] on div at bounding box center [887, 561] width 1270 height 61
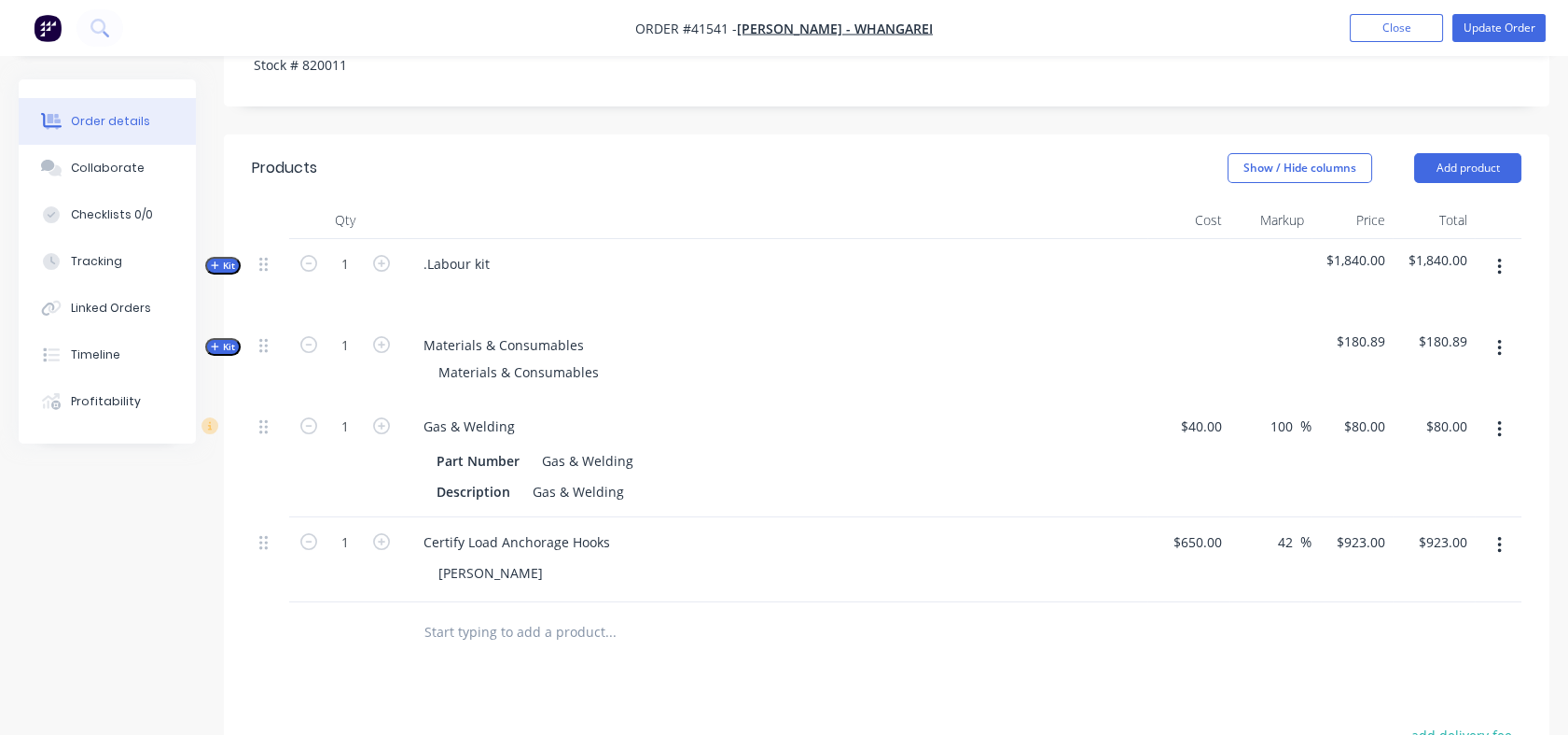
scroll to position [566, 0]
click at [229, 270] on span "Kit" at bounding box center [223, 262] width 24 height 14
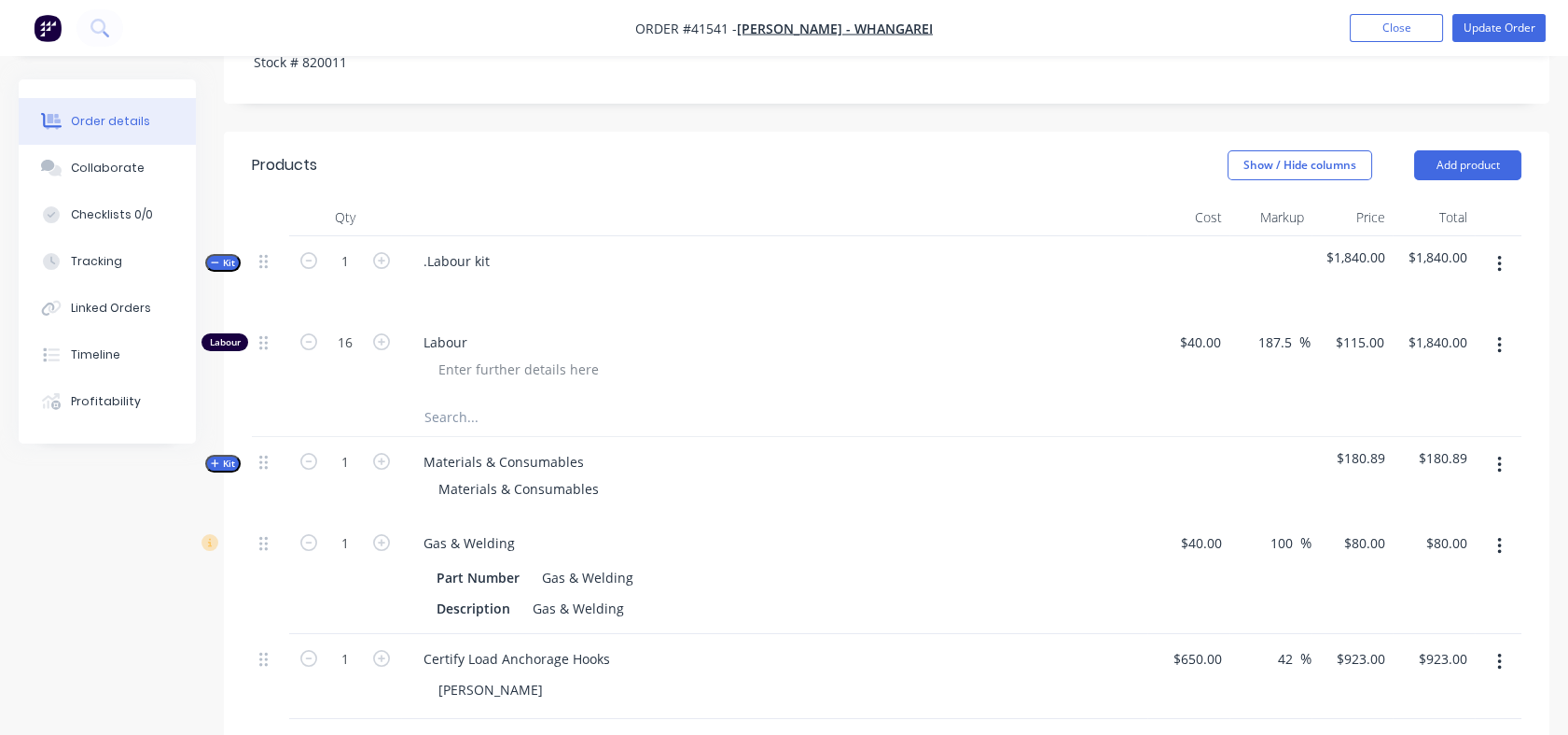
click at [96, 263] on div "Tracking" at bounding box center [96, 261] width 51 height 17
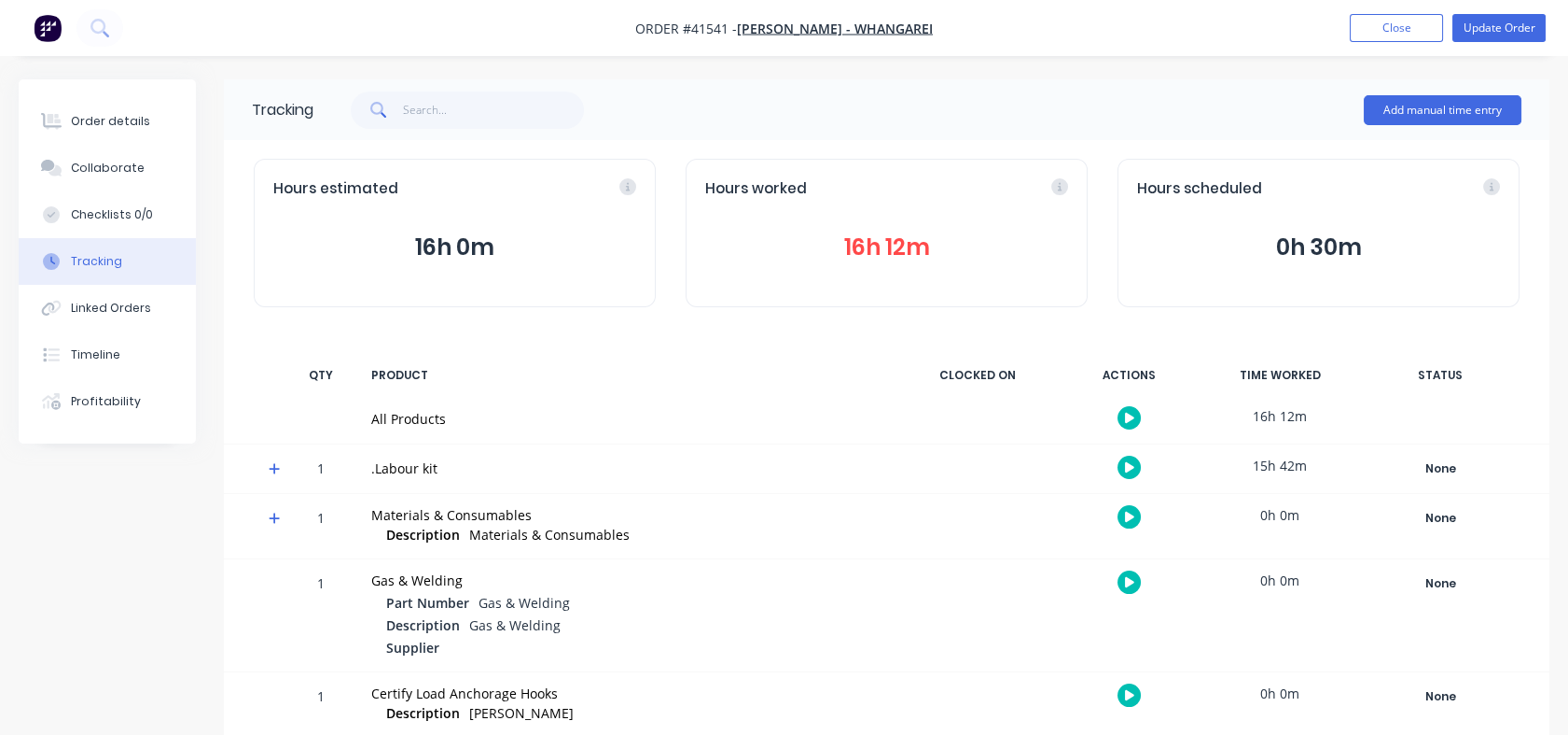
click at [94, 260] on div "Tracking" at bounding box center [96, 261] width 51 height 17
click at [95, 311] on div "Linked Orders" at bounding box center [111, 307] width 80 height 17
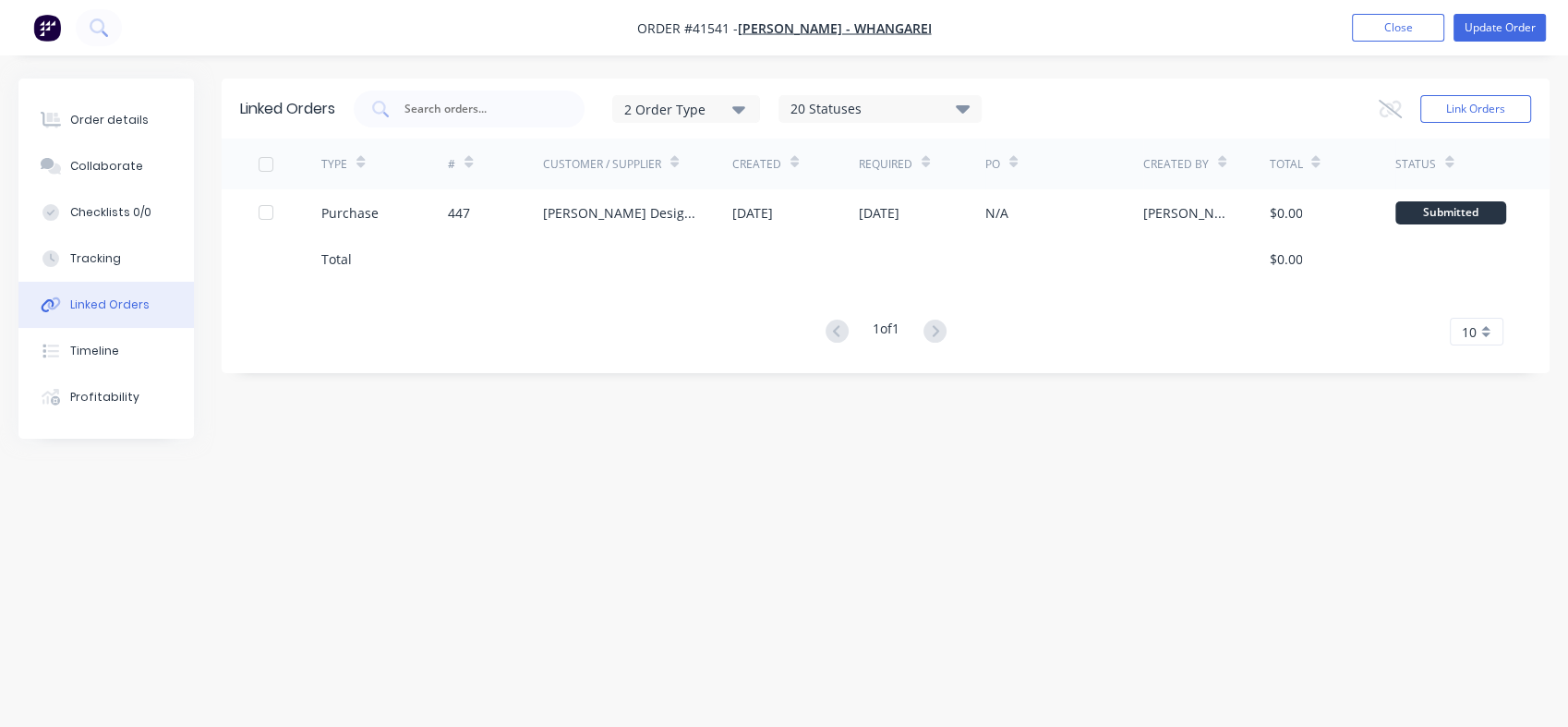
click at [104, 154] on button "Collaborate" at bounding box center [107, 166] width 176 height 46
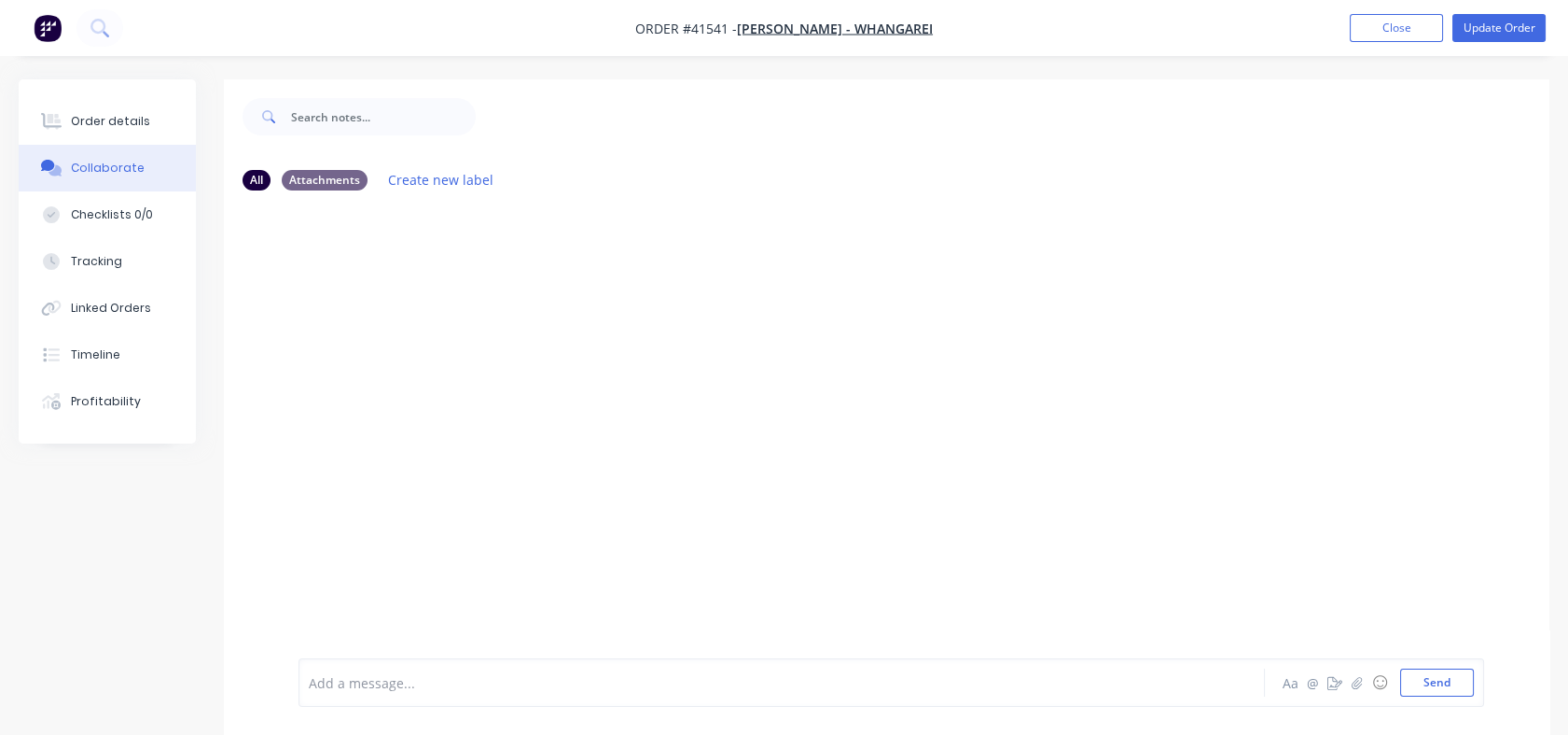
click at [103, 127] on div "Order details" at bounding box center [111, 121] width 80 height 17
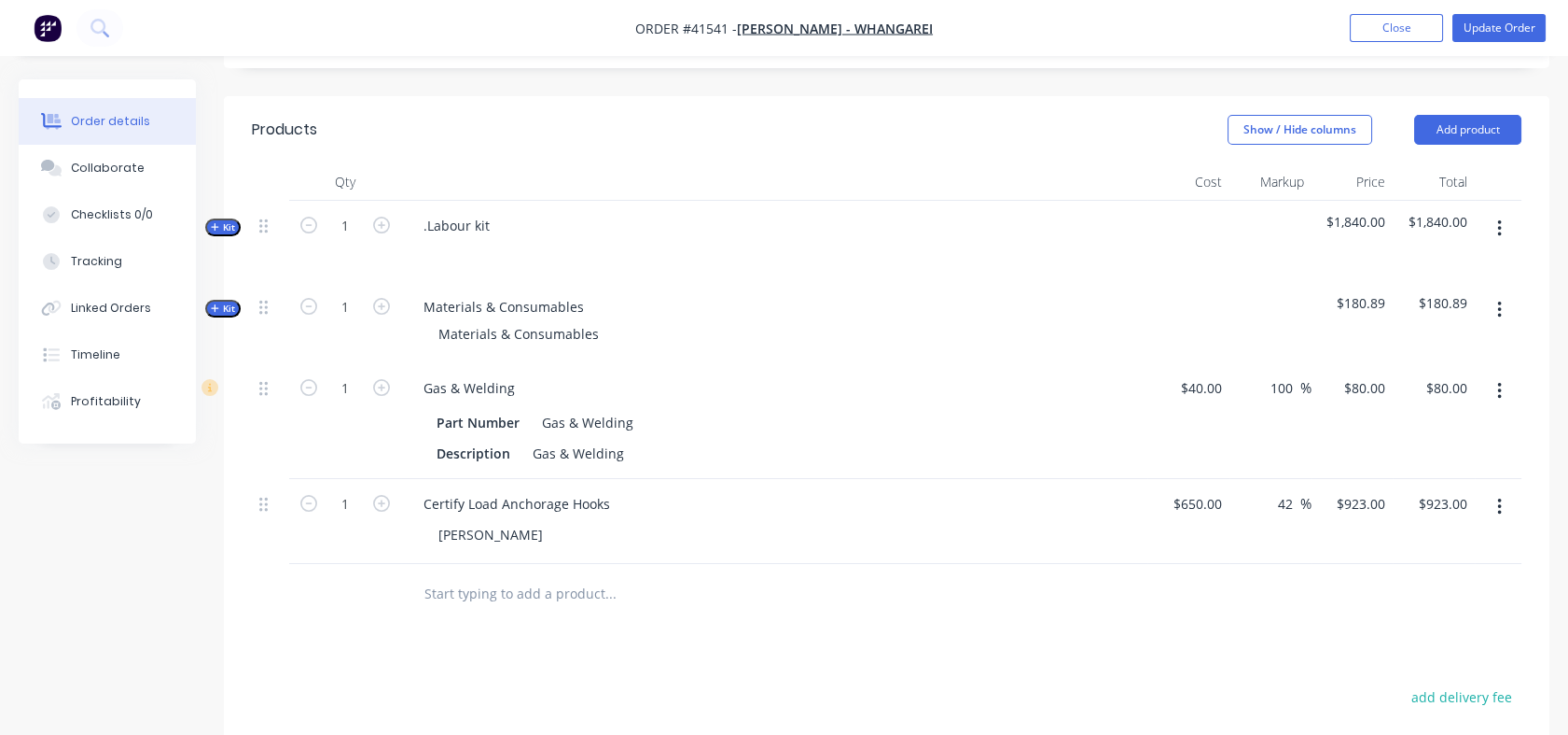
scroll to position [599, 0]
click at [231, 318] on span "Kit" at bounding box center [223, 311] width 24 height 14
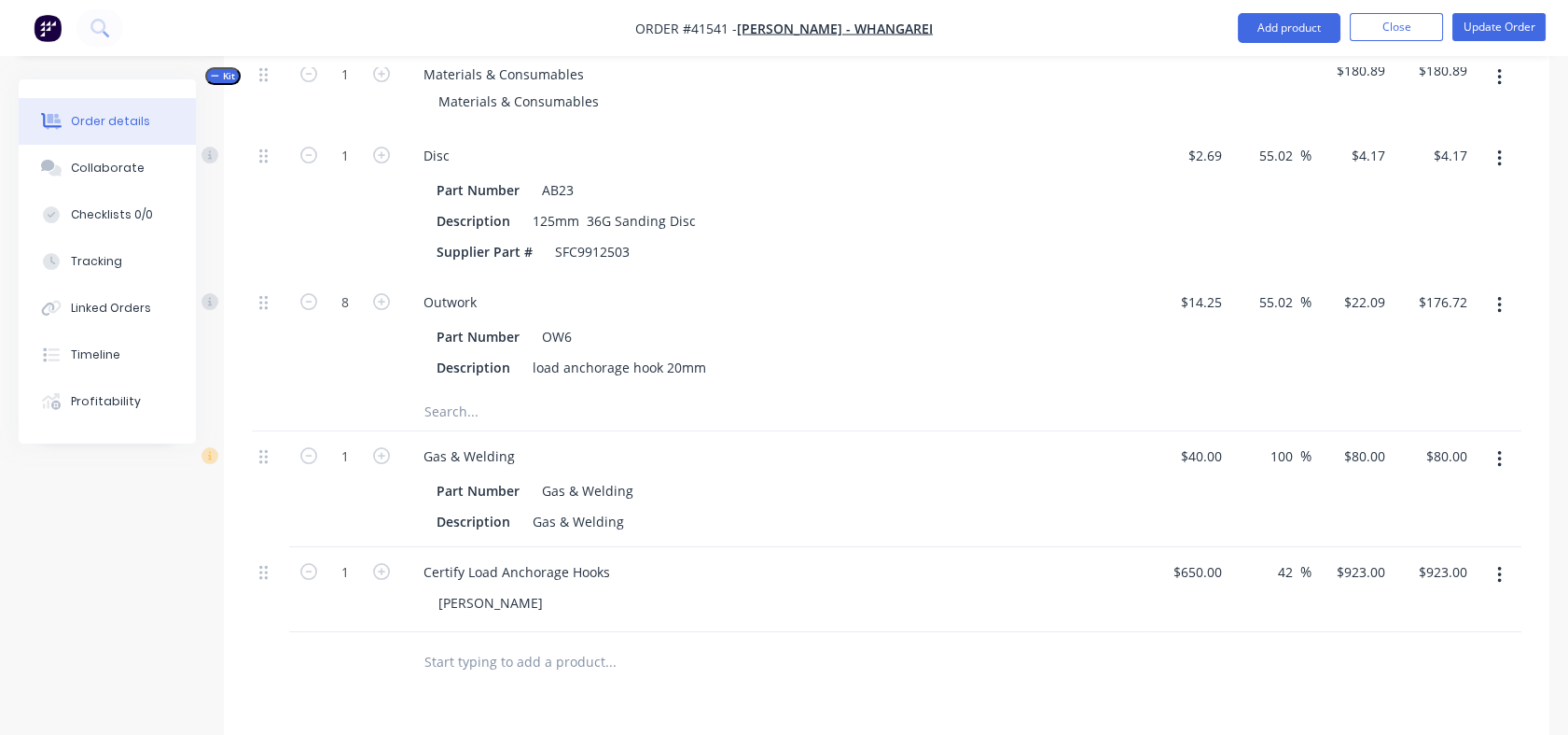
scroll to position [837, 0]
click at [466, 429] on input "text" at bounding box center [610, 409] width 373 height 37
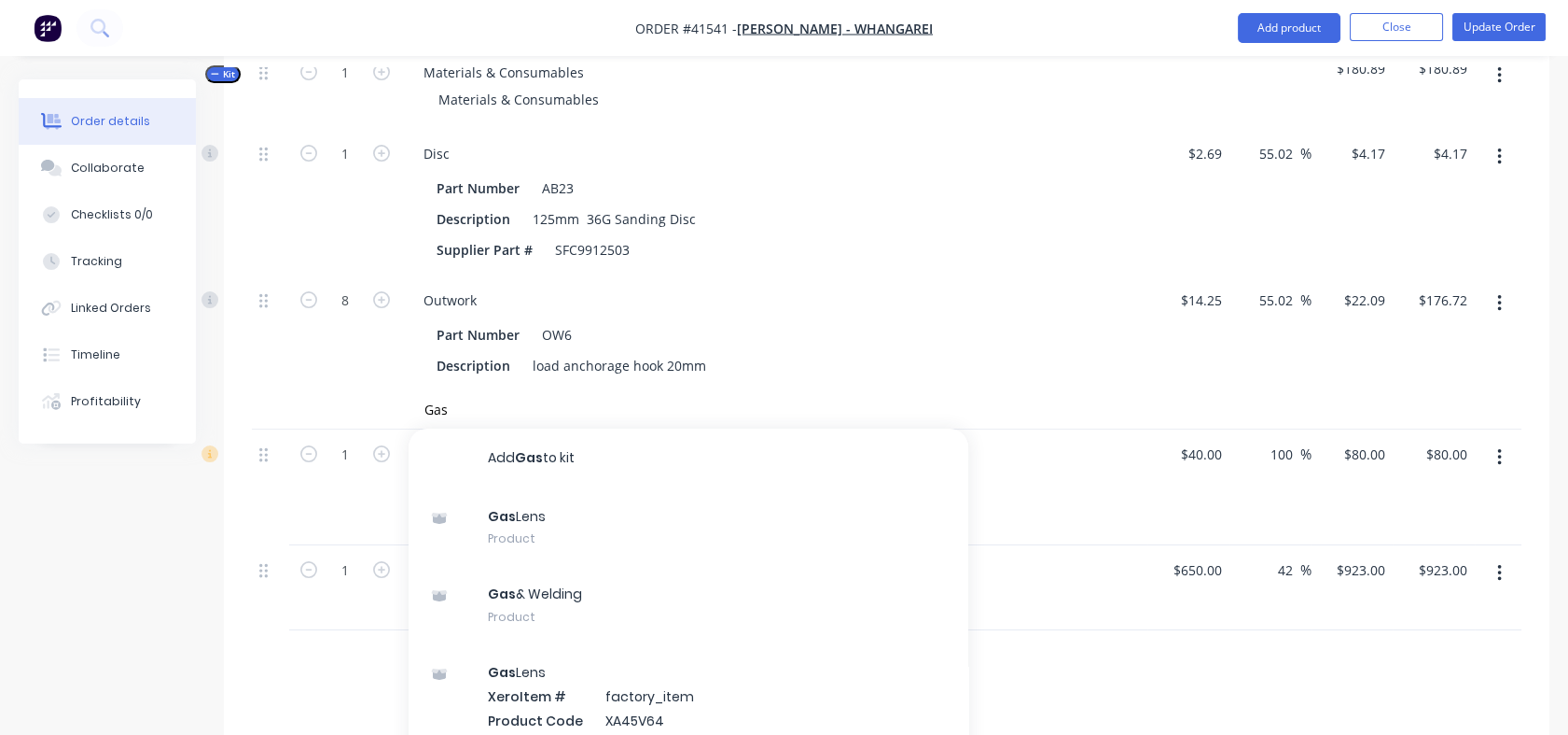
click at [522, 627] on div "Gas & Welding Product" at bounding box center [689, 604] width 560 height 79
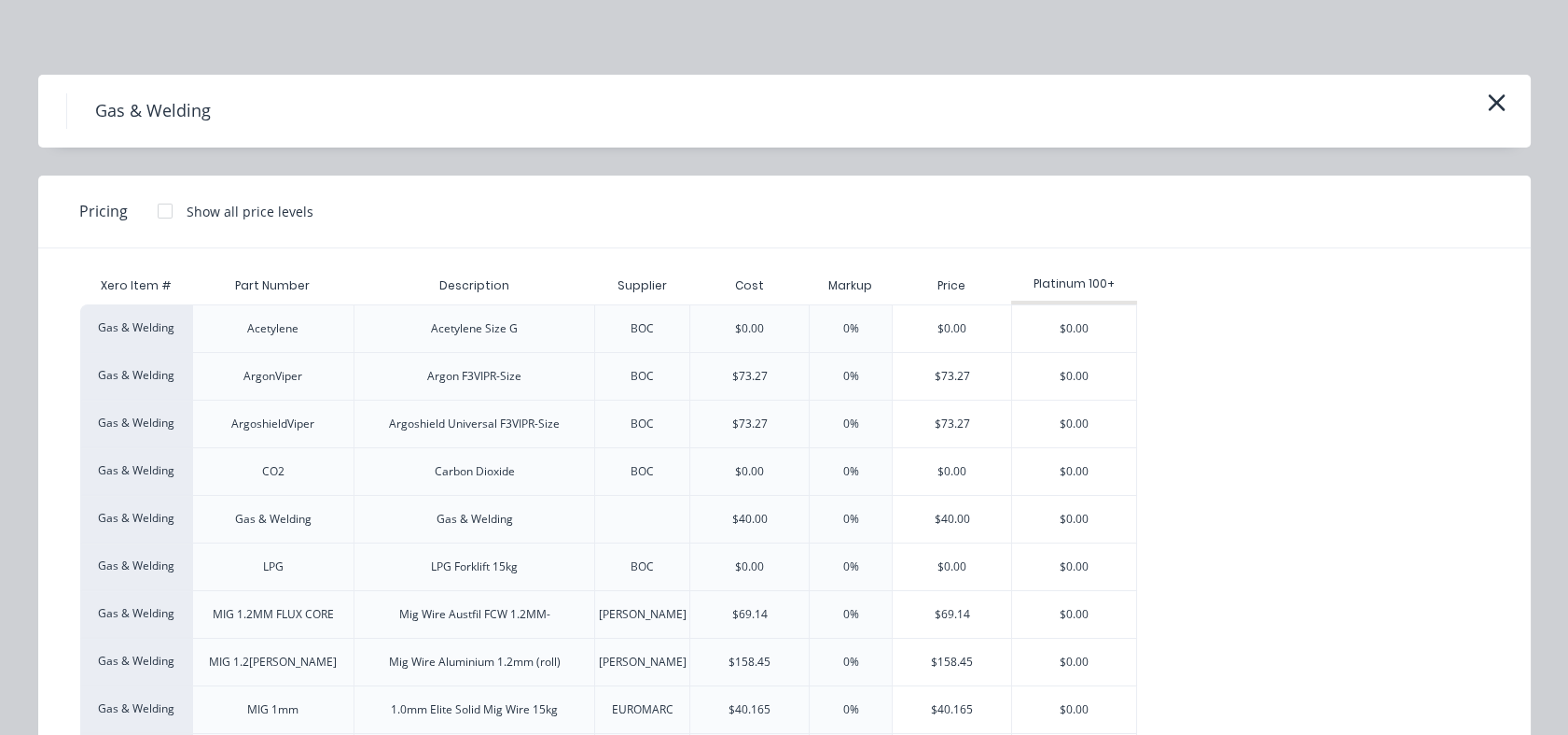
click at [940, 516] on div "$40.00" at bounding box center [952, 519] width 119 height 47
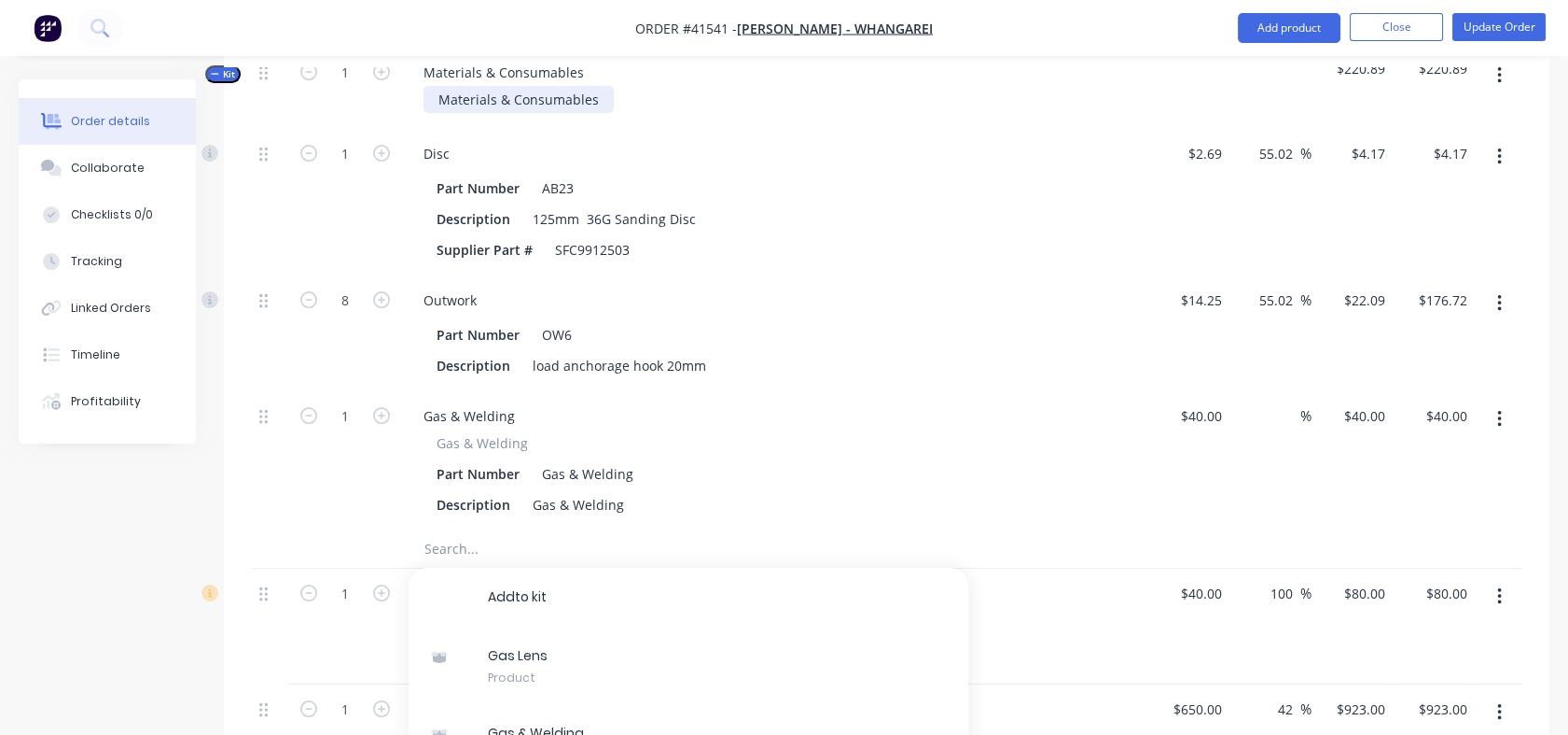
click at [591, 113] on div "Materials & Consumables" at bounding box center [518, 99] width 190 height 27
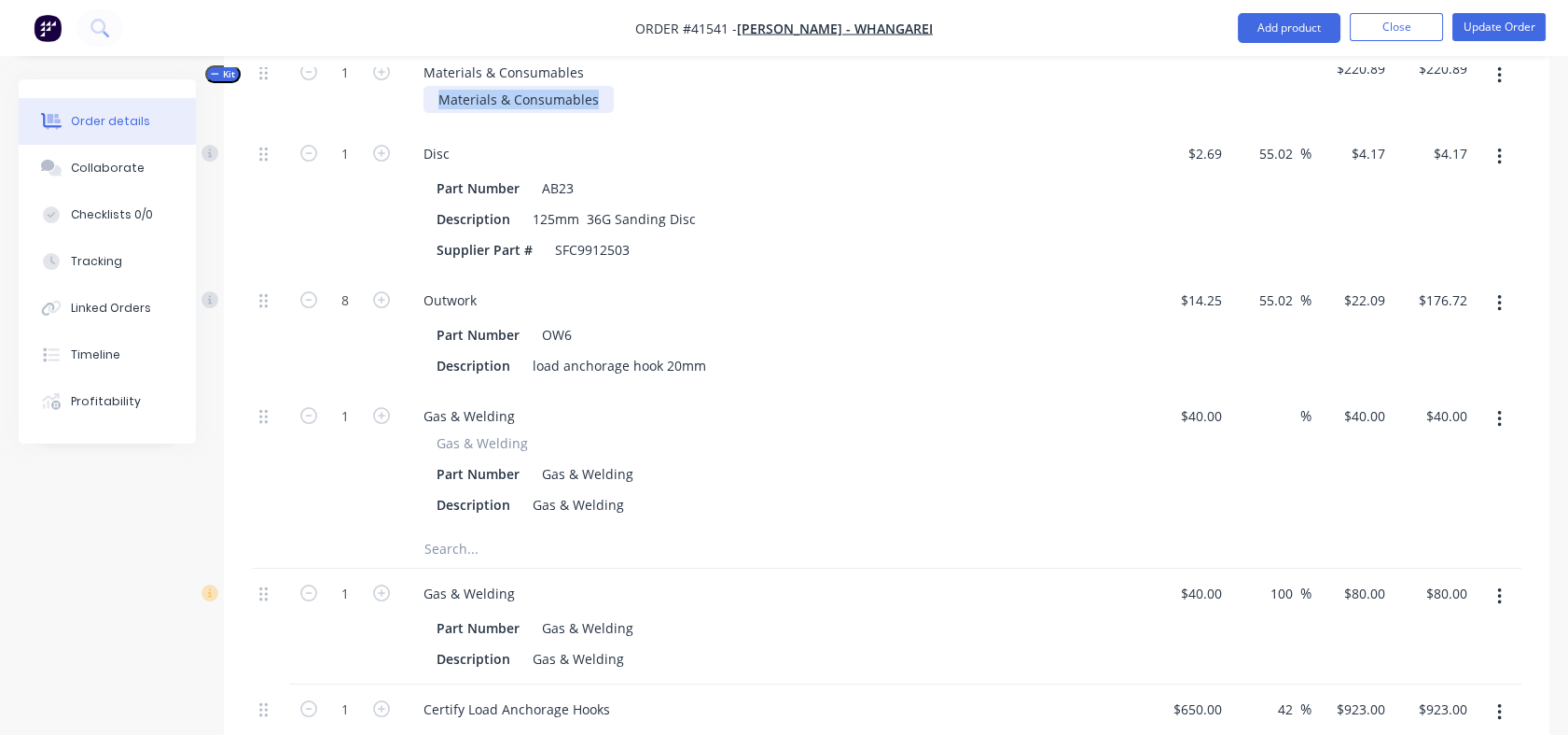
drag, startPoint x: 591, startPoint y: 122, endPoint x: 431, endPoint y: 135, distance: 160.5
click at [431, 129] on div "Materials & Consumables Materials & Consumables" at bounding box center [774, 88] width 747 height 81
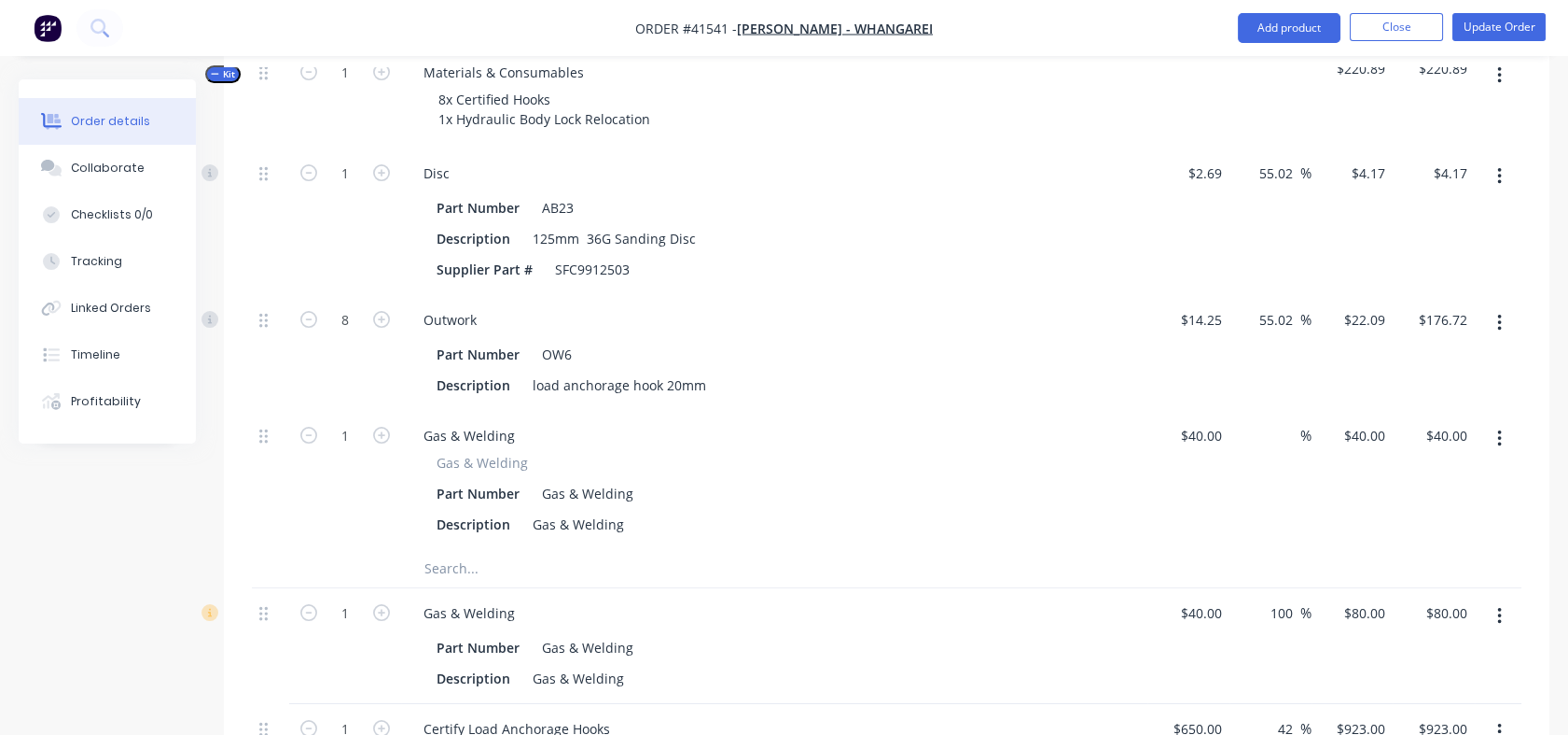
click at [1499, 624] on icon "button" at bounding box center [1499, 615] width 4 height 17
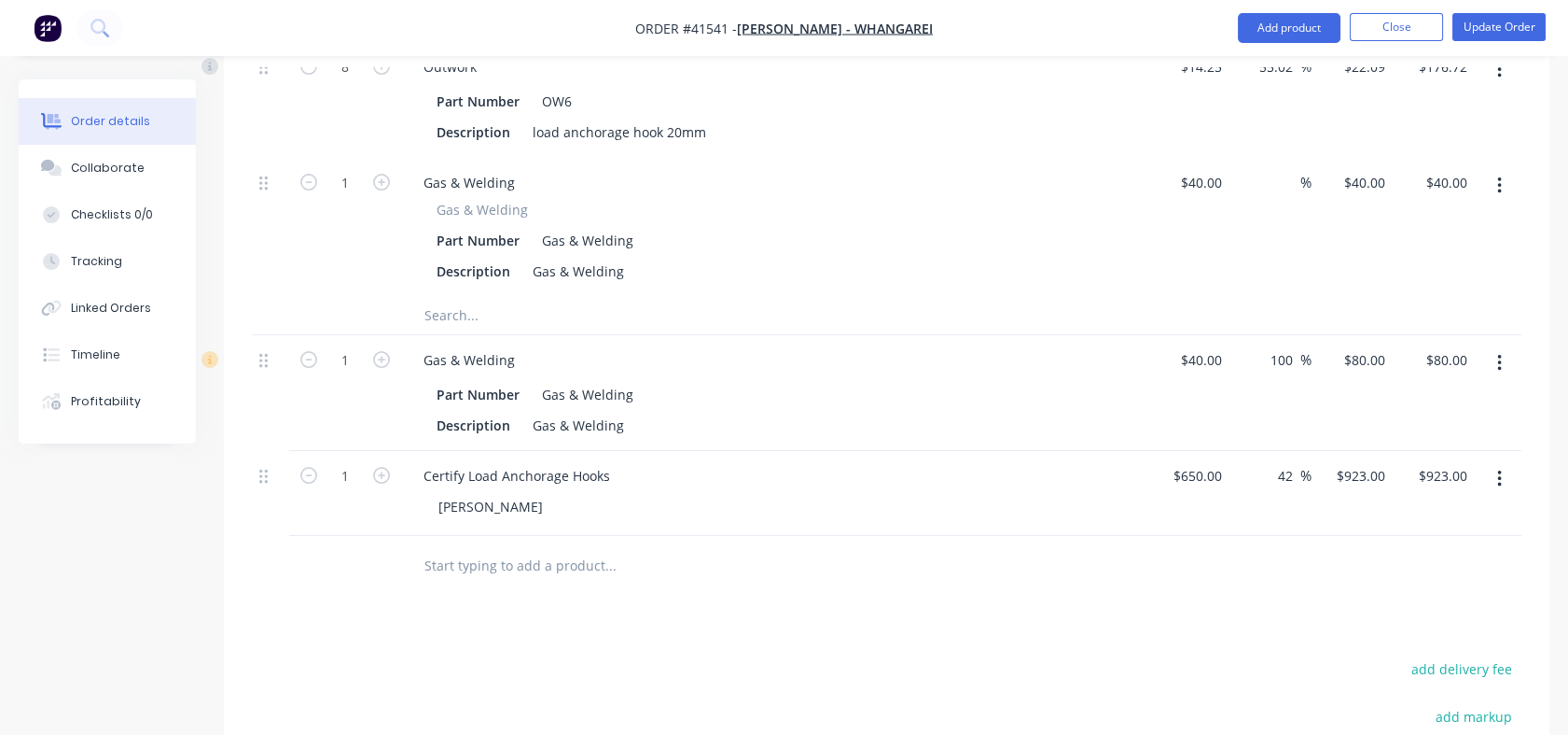
scroll to position [1124, 0]
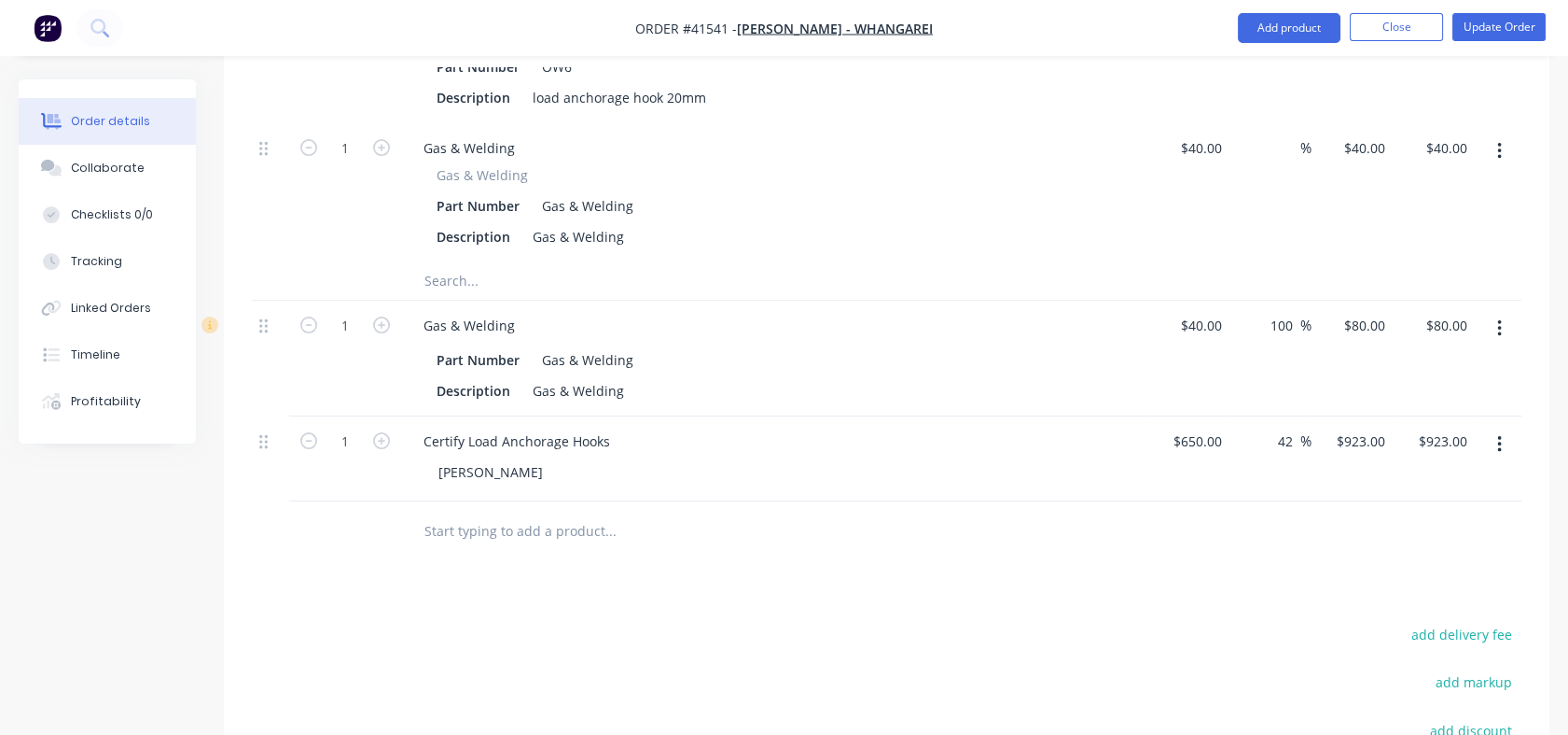
click at [1493, 345] on button "button" at bounding box center [1500, 329] width 44 height 34
click at [1381, 504] on div "Delete" at bounding box center [1433, 489] width 144 height 27
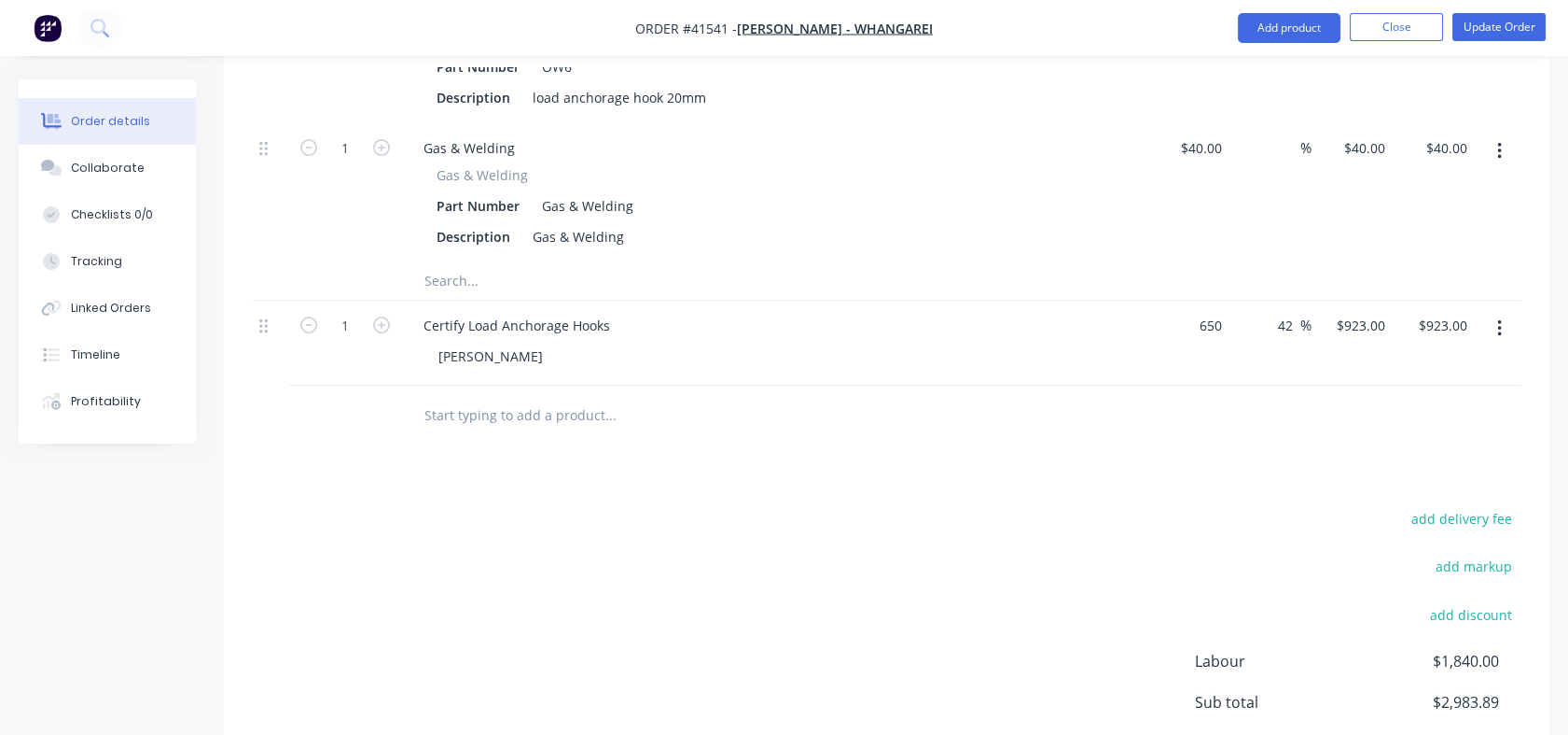
click at [1195, 338] on div "650 $650.00" at bounding box center [1197, 325] width 66 height 27
click at [1175, 382] on div "$700.00 700" at bounding box center [1188, 342] width 82 height 85
click at [1279, 162] on input at bounding box center [1290, 148] width 22 height 27
click at [1240, 245] on div "130 130 %" at bounding box center [1271, 192] width 82 height 139
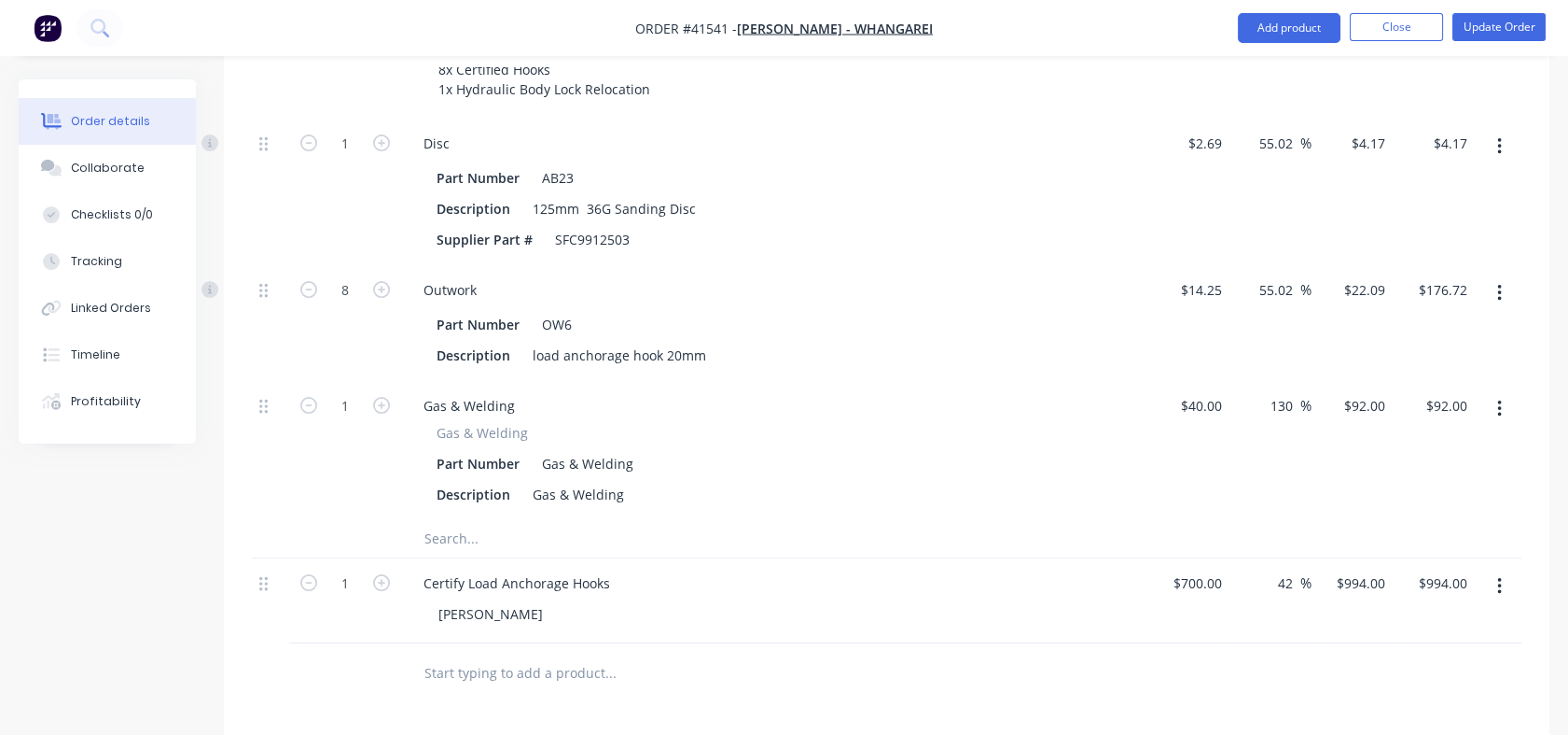
scroll to position [865, 0]
click at [1255, 305] on div "55.02 55.02 %" at bounding box center [1281, 291] width 62 height 27
drag, startPoint x: 1262, startPoint y: 310, endPoint x: 1294, endPoint y: 316, distance: 32.6
click at [1294, 305] on input "55.02" at bounding box center [1279, 291] width 43 height 27
click at [1286, 262] on div "55.02 55.02 %" at bounding box center [1271, 193] width 82 height 147
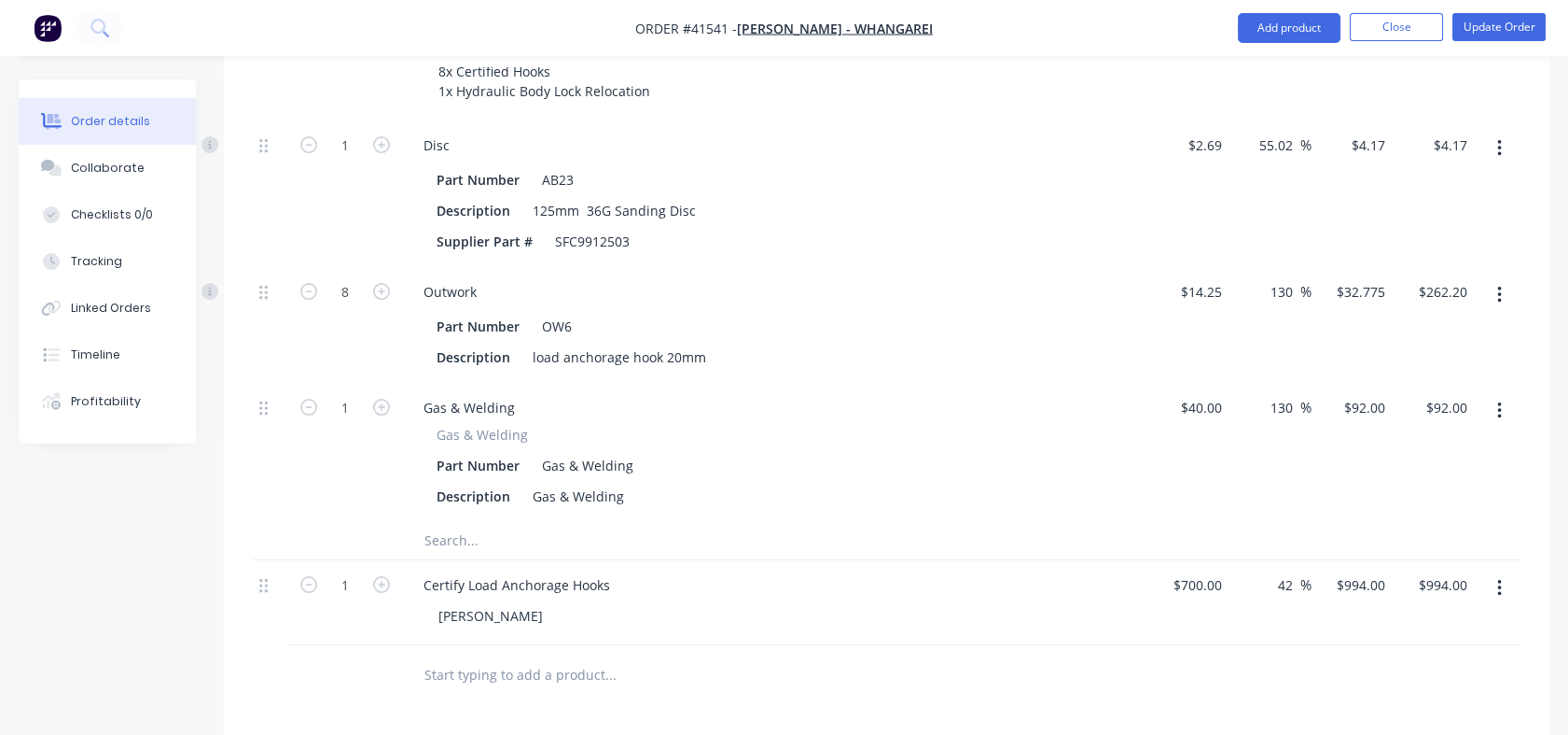
click at [1261, 159] on input "55.02" at bounding box center [1279, 145] width 43 height 27
drag, startPoint x: 1261, startPoint y: 163, endPoint x: 1299, endPoint y: 166, distance: 38.1
click at [1299, 159] on div "55.02 55.02 %" at bounding box center [1281, 145] width 62 height 27
click at [1290, 249] on div "130 130 %" at bounding box center [1271, 193] width 82 height 147
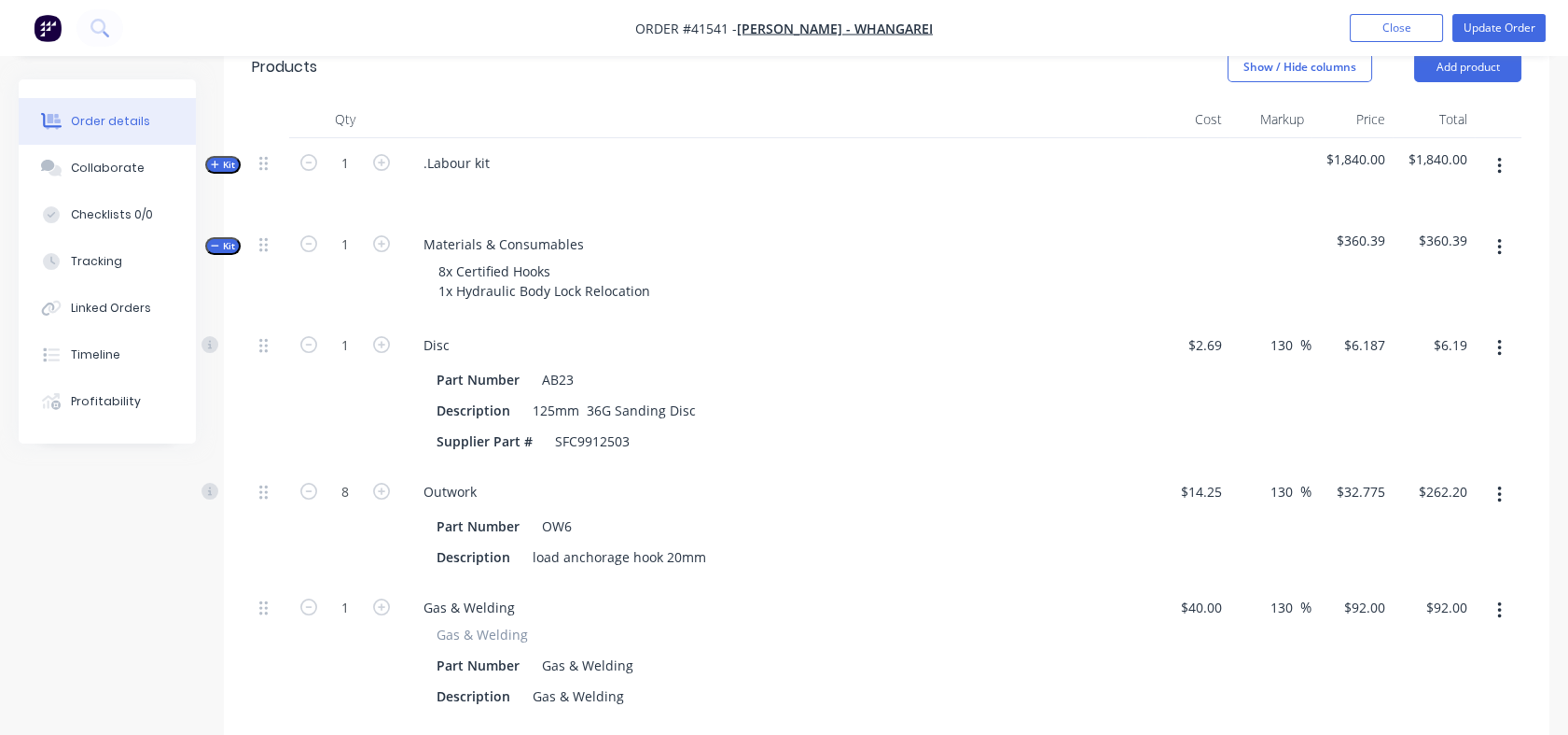
scroll to position [627, 0]
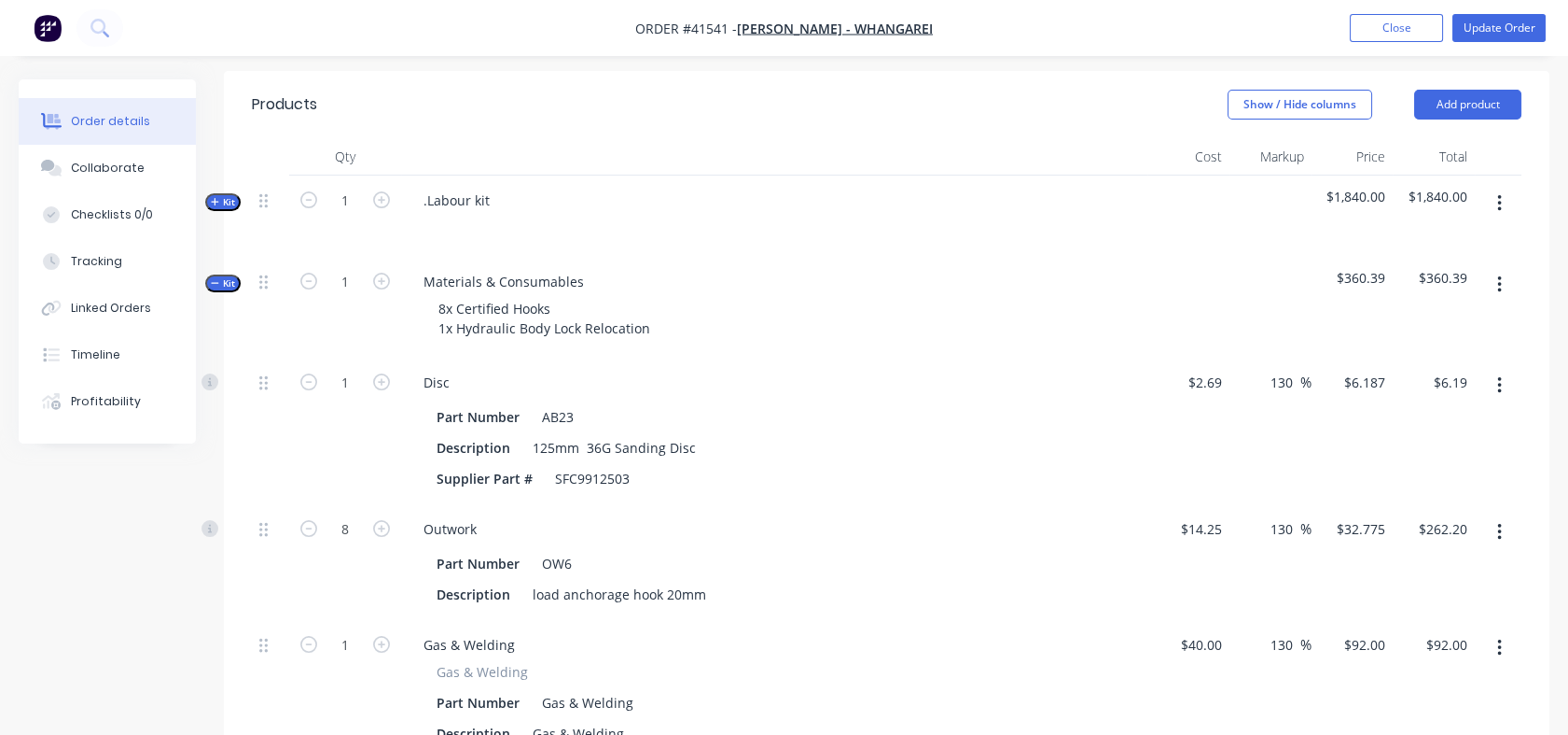
click at [227, 209] on span "Kit" at bounding box center [223, 202] width 24 height 14
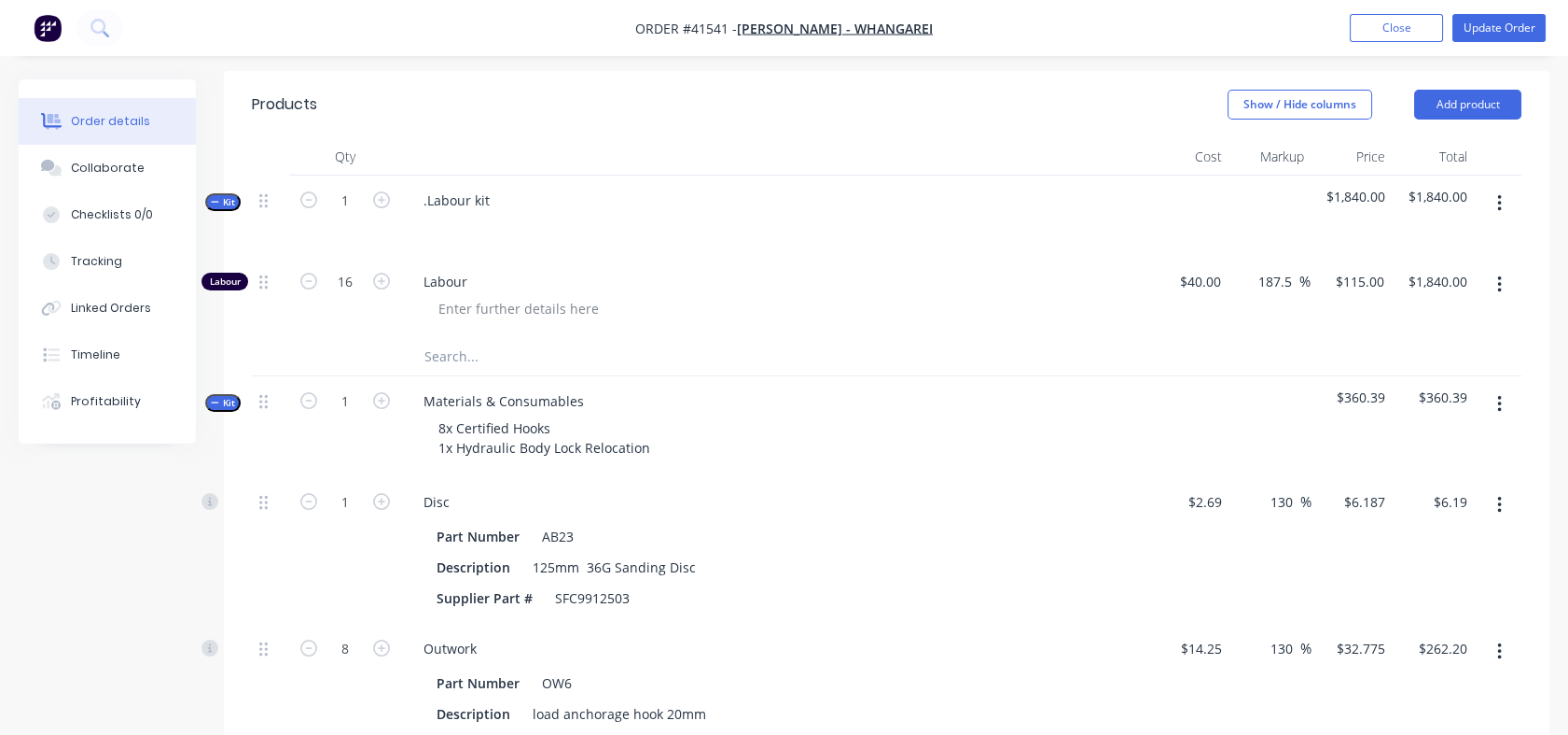
click at [384, 208] on icon "button" at bounding box center [381, 199] width 17 height 17
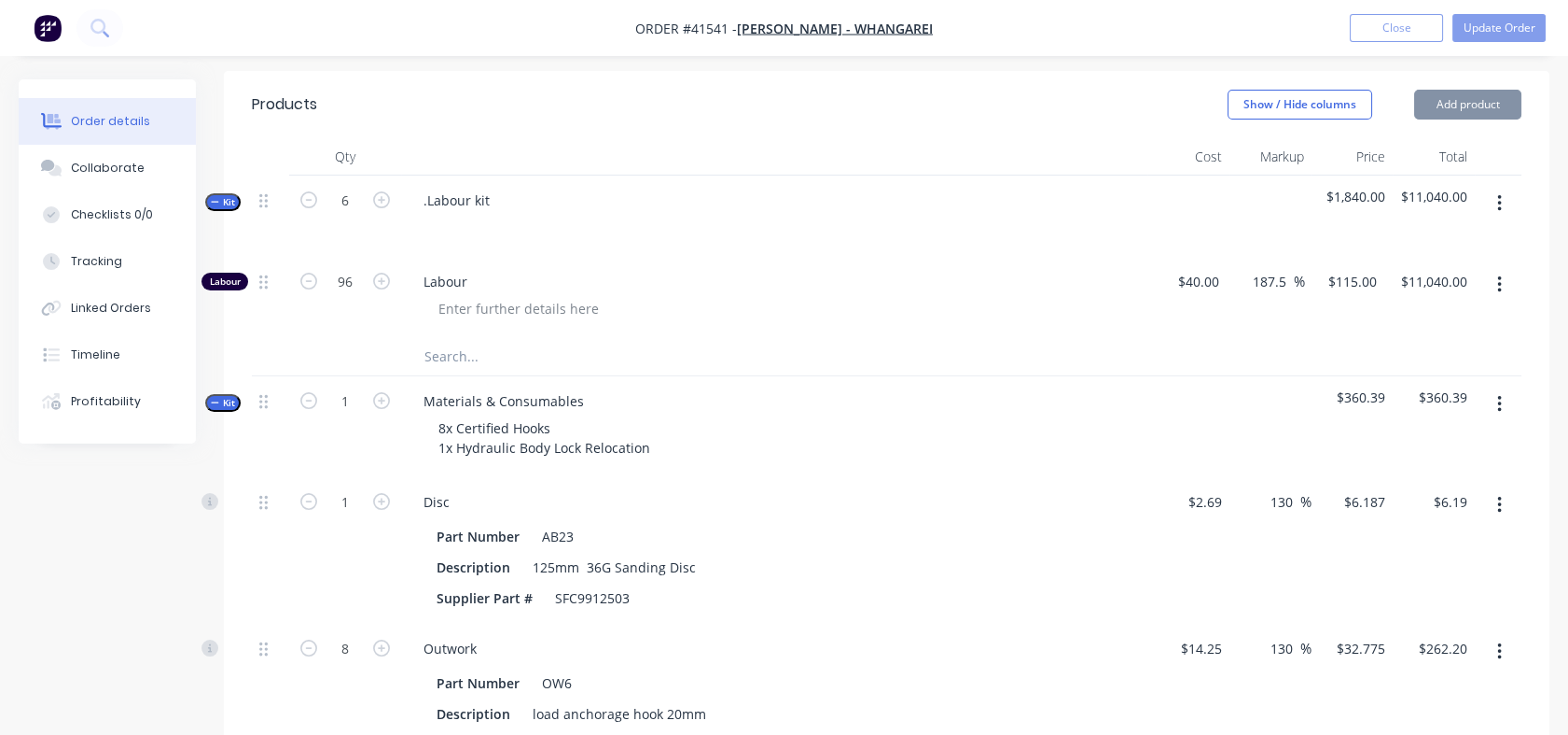
click at [384, 208] on icon "button" at bounding box center [381, 199] width 17 height 17
click at [353, 296] on input "144" at bounding box center [345, 282] width 49 height 28
click at [351, 255] on div "9" at bounding box center [345, 215] width 112 height 81
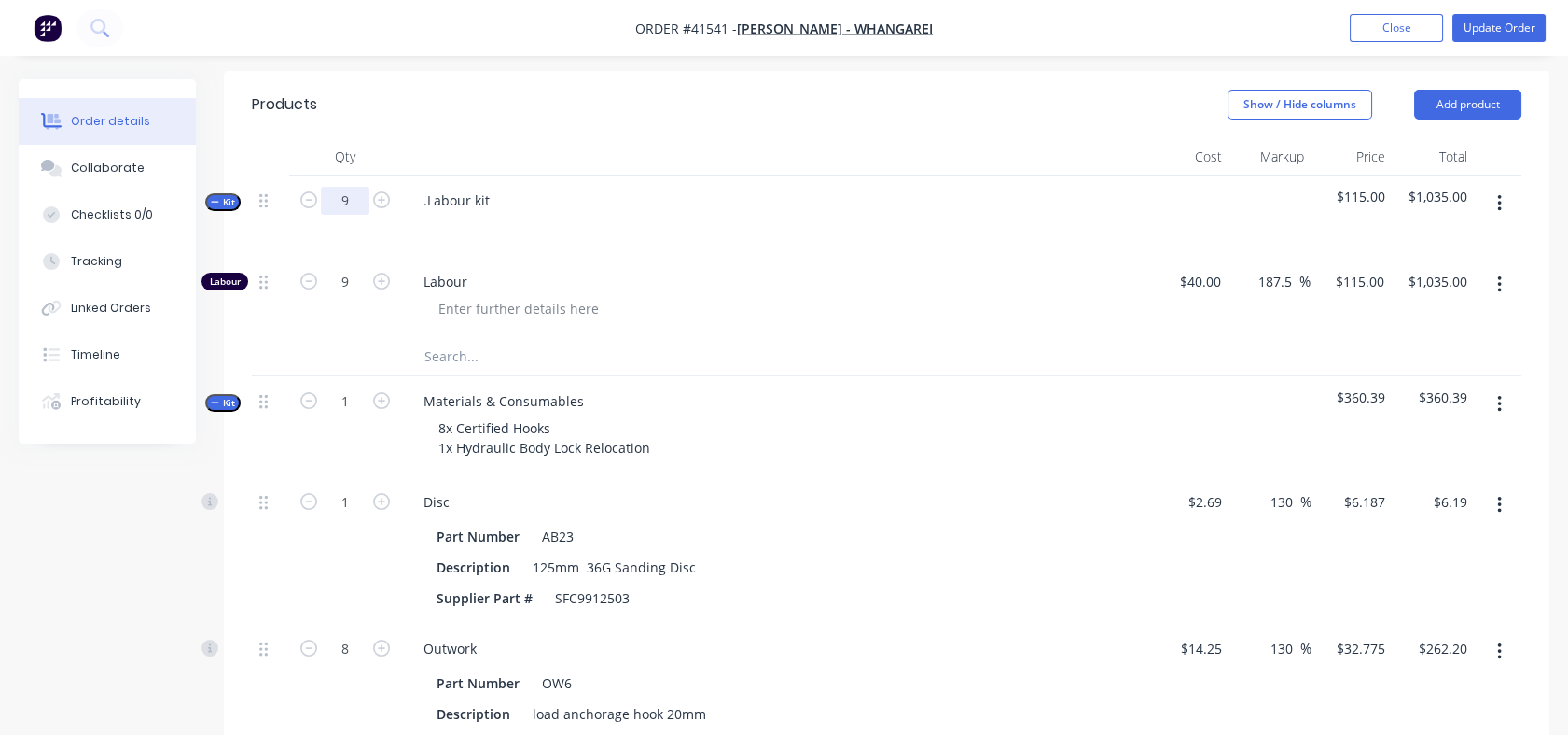
click at [351, 214] on input "9" at bounding box center [345, 200] width 49 height 28
click at [353, 280] on div "15" at bounding box center [345, 296] width 112 height 81
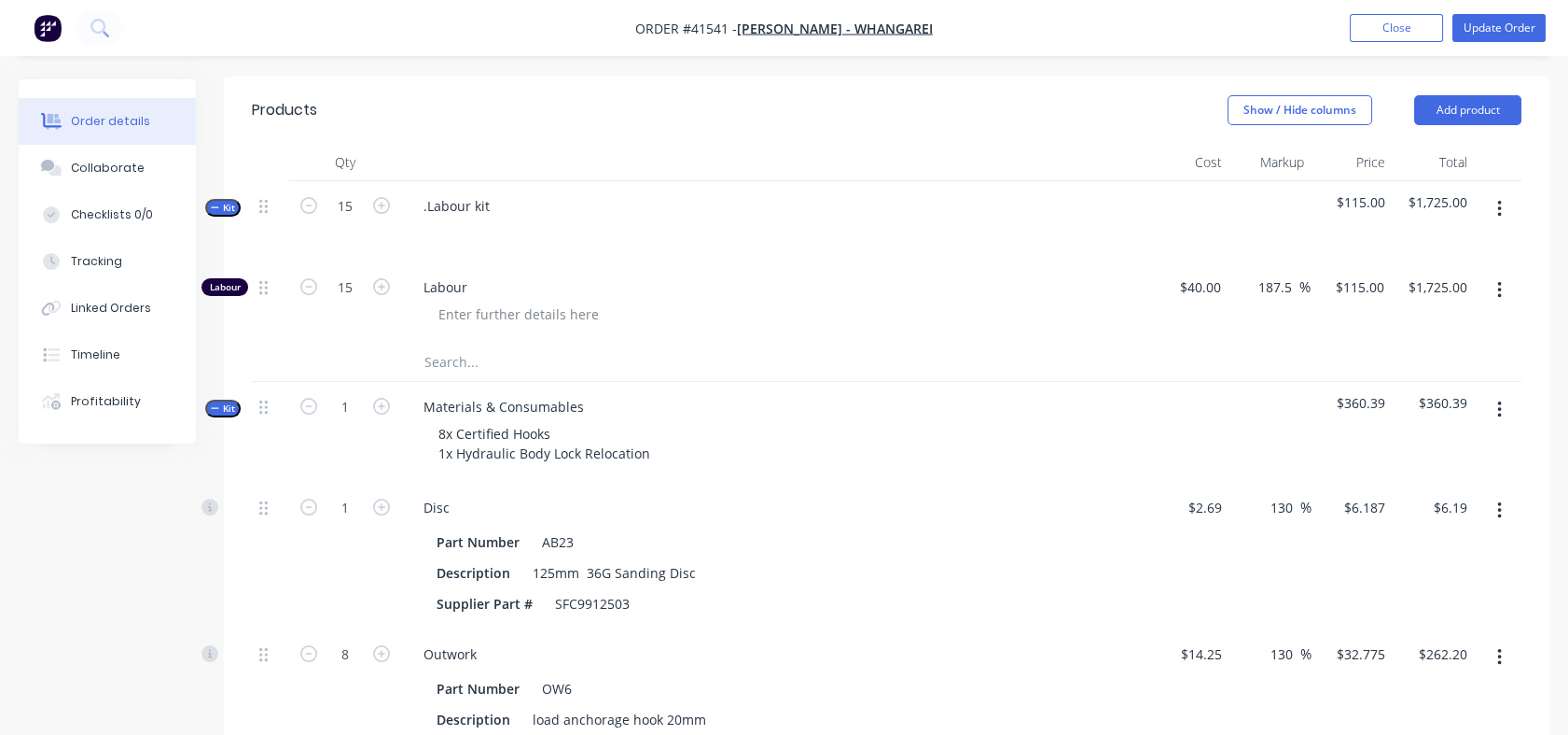
click at [305, 213] on icon "button" at bounding box center [308, 205] width 17 height 17
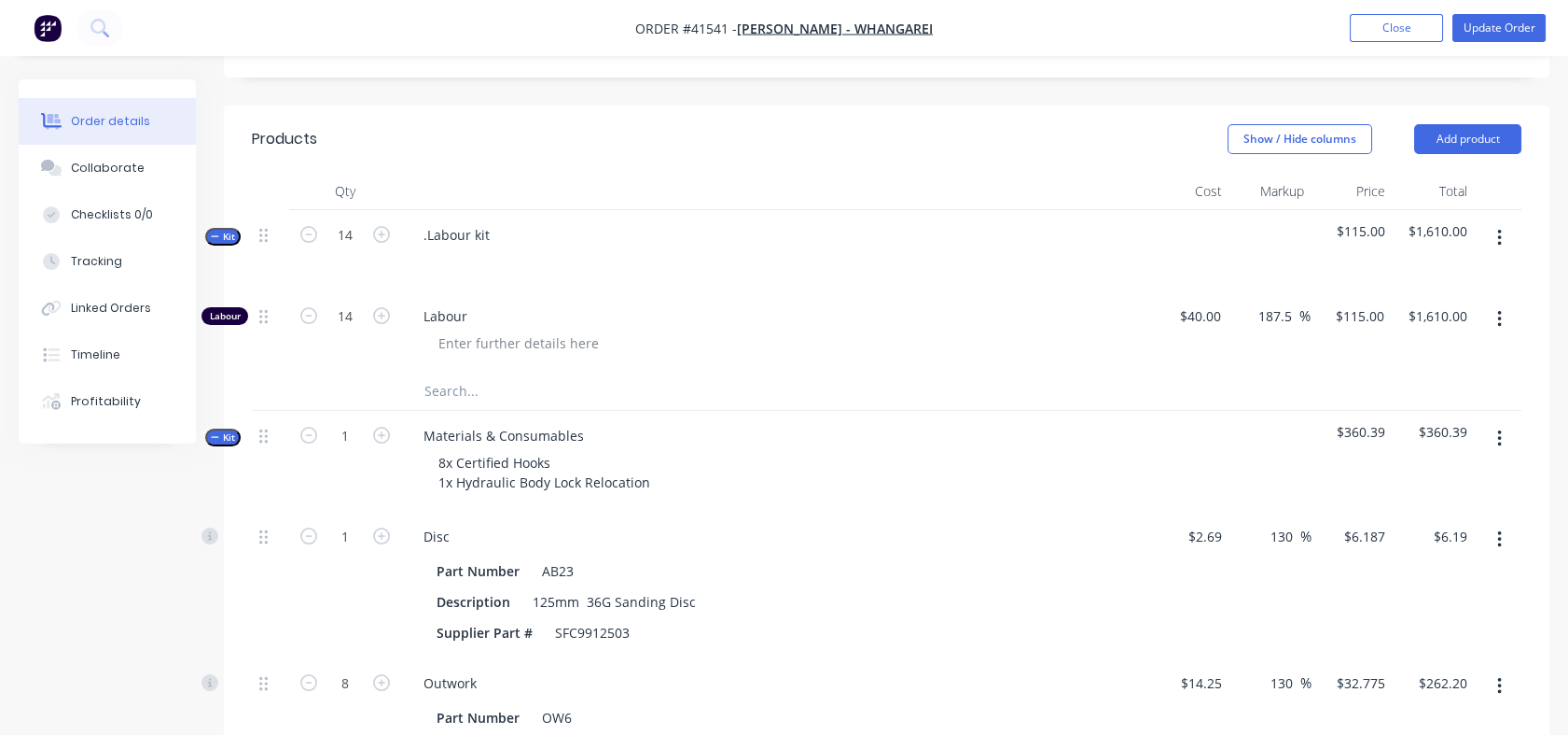
scroll to position [624, 0]
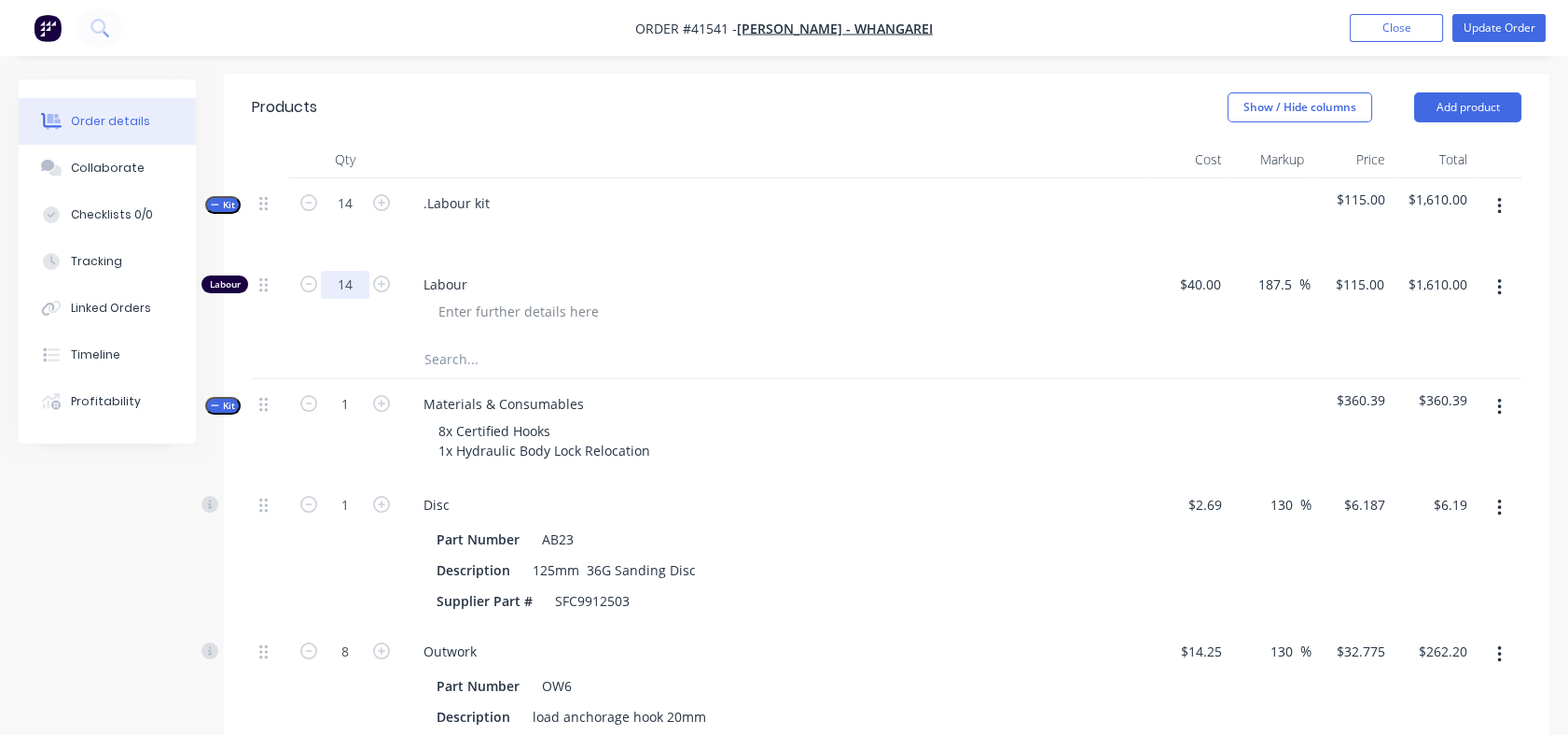
click at [357, 299] on input "14" at bounding box center [345, 284] width 49 height 28
click at [329, 341] on div "13.5" at bounding box center [345, 299] width 112 height 81
click at [355, 215] on input "14" at bounding box center [345, 203] width 49 height 28
click at [333, 258] on div "13.5" at bounding box center [345, 218] width 112 height 81
click at [360, 341] on div "13.5" at bounding box center [345, 299] width 112 height 81
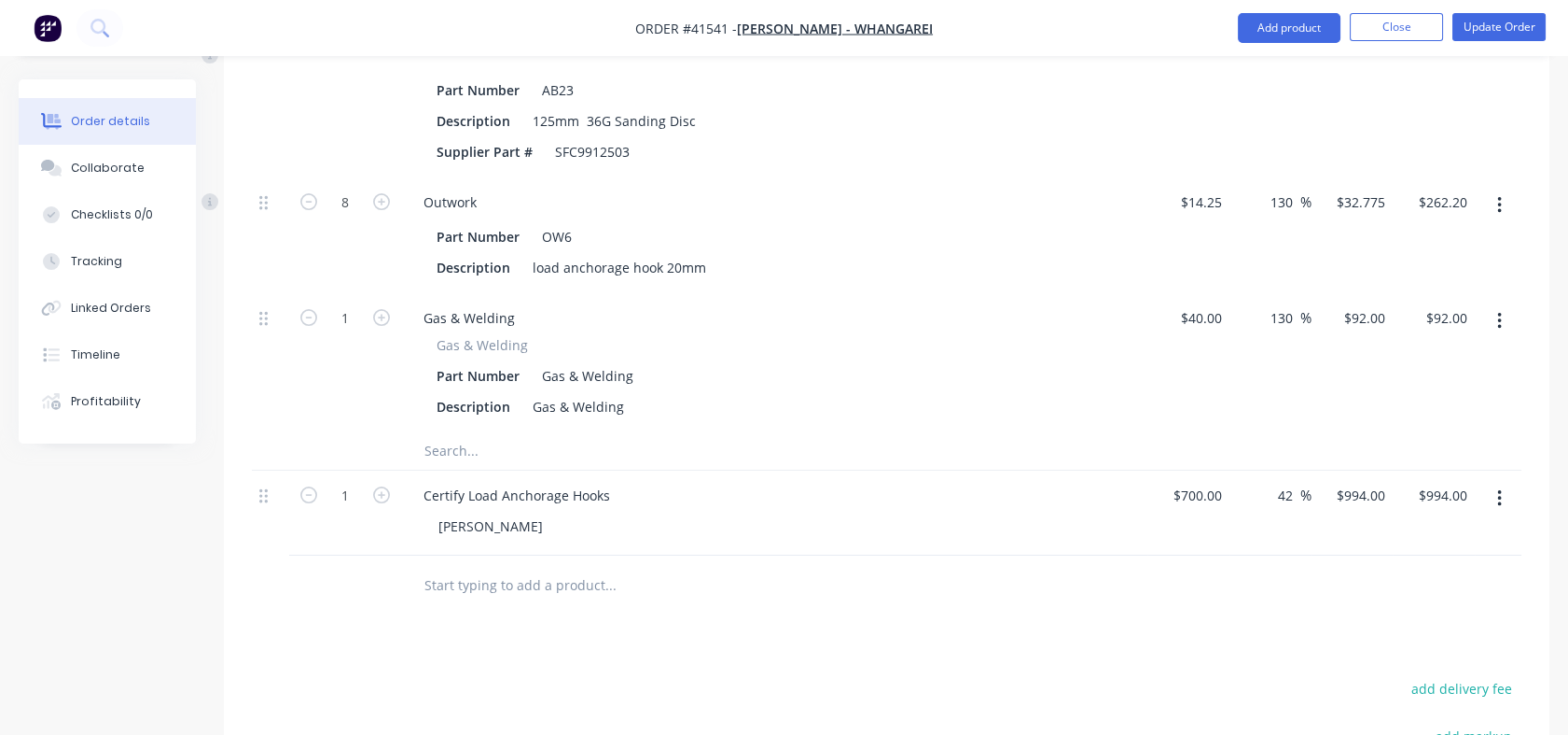
scroll to position [1068, 0]
click at [1360, 345] on div "92 $92.00" at bounding box center [1353, 368] width 82 height 139
click at [1320, 403] on div "$85.00 $85.00" at bounding box center [1353, 368] width 82 height 139
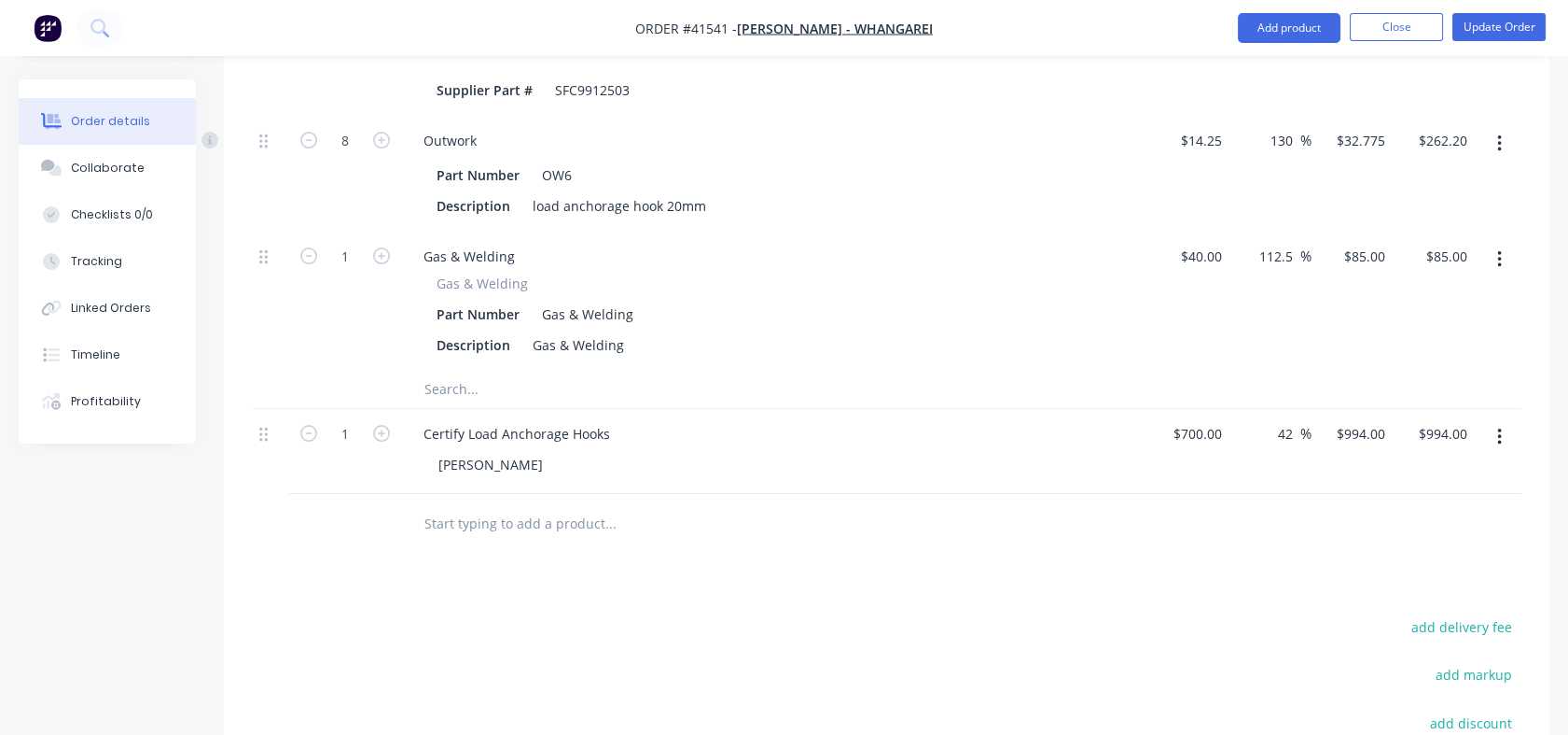
scroll to position [1129, 0]
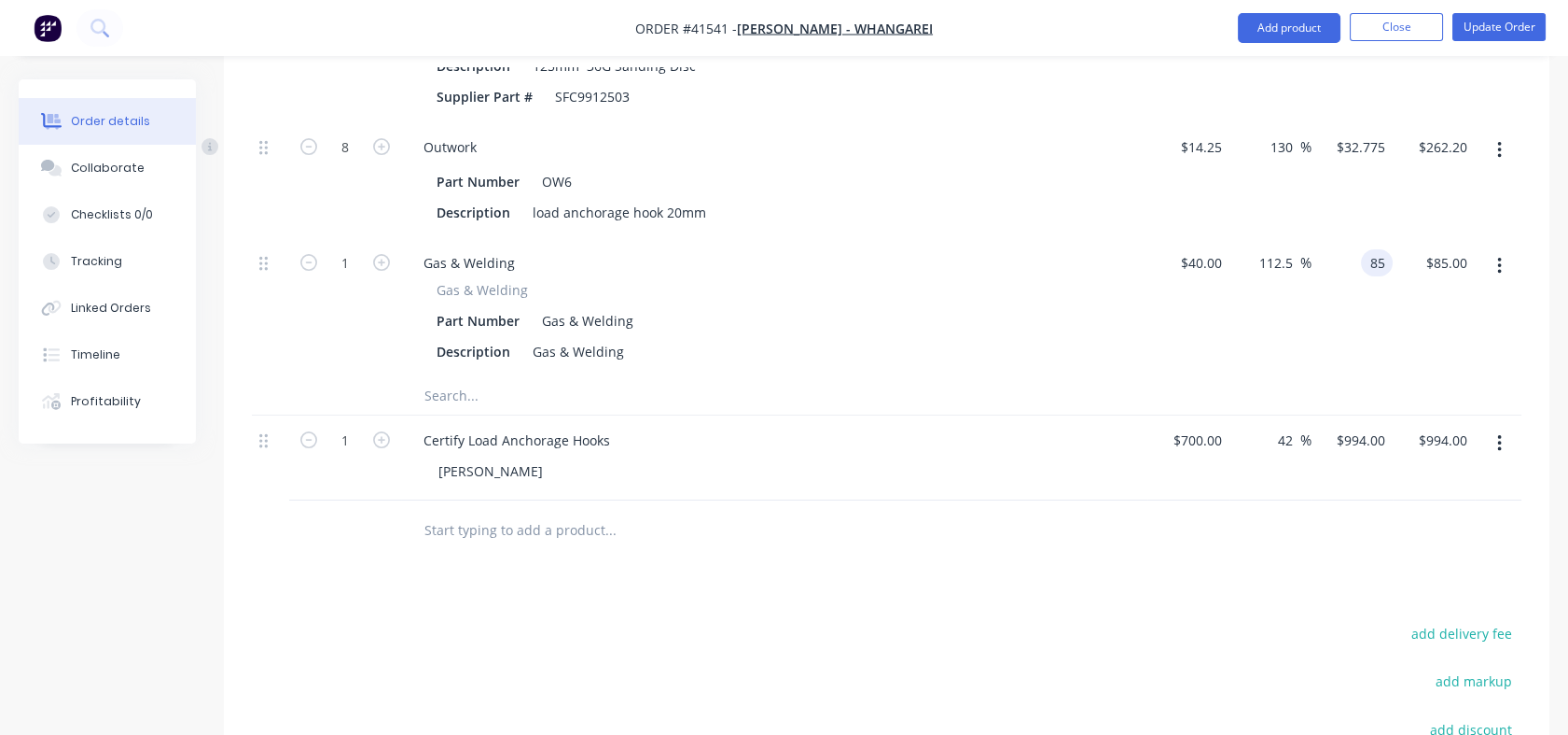
click at [1385, 276] on input "85" at bounding box center [1381, 262] width 24 height 27
click at [1353, 343] on div "$85.11 85.11" at bounding box center [1353, 307] width 82 height 139
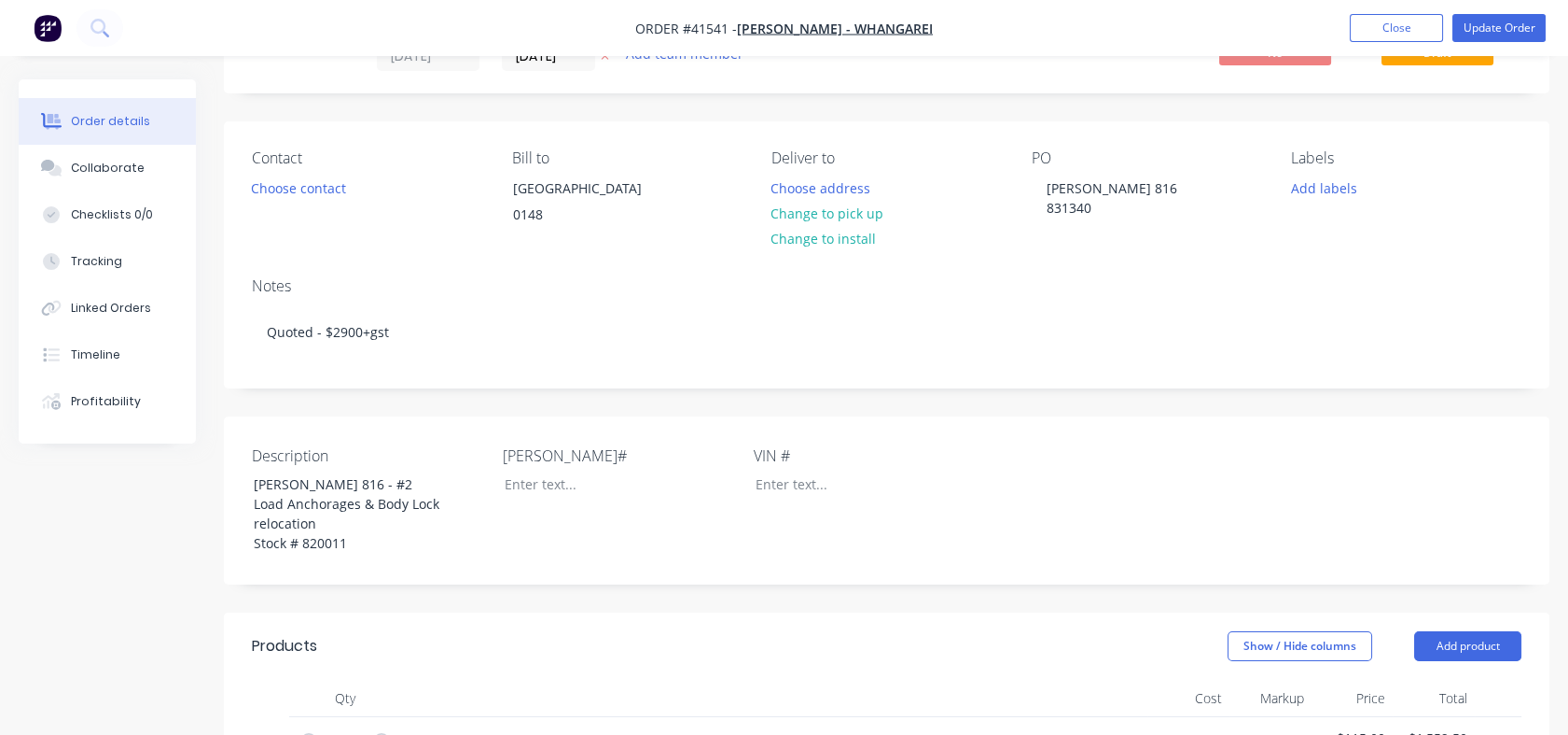
scroll to position [52, 0]
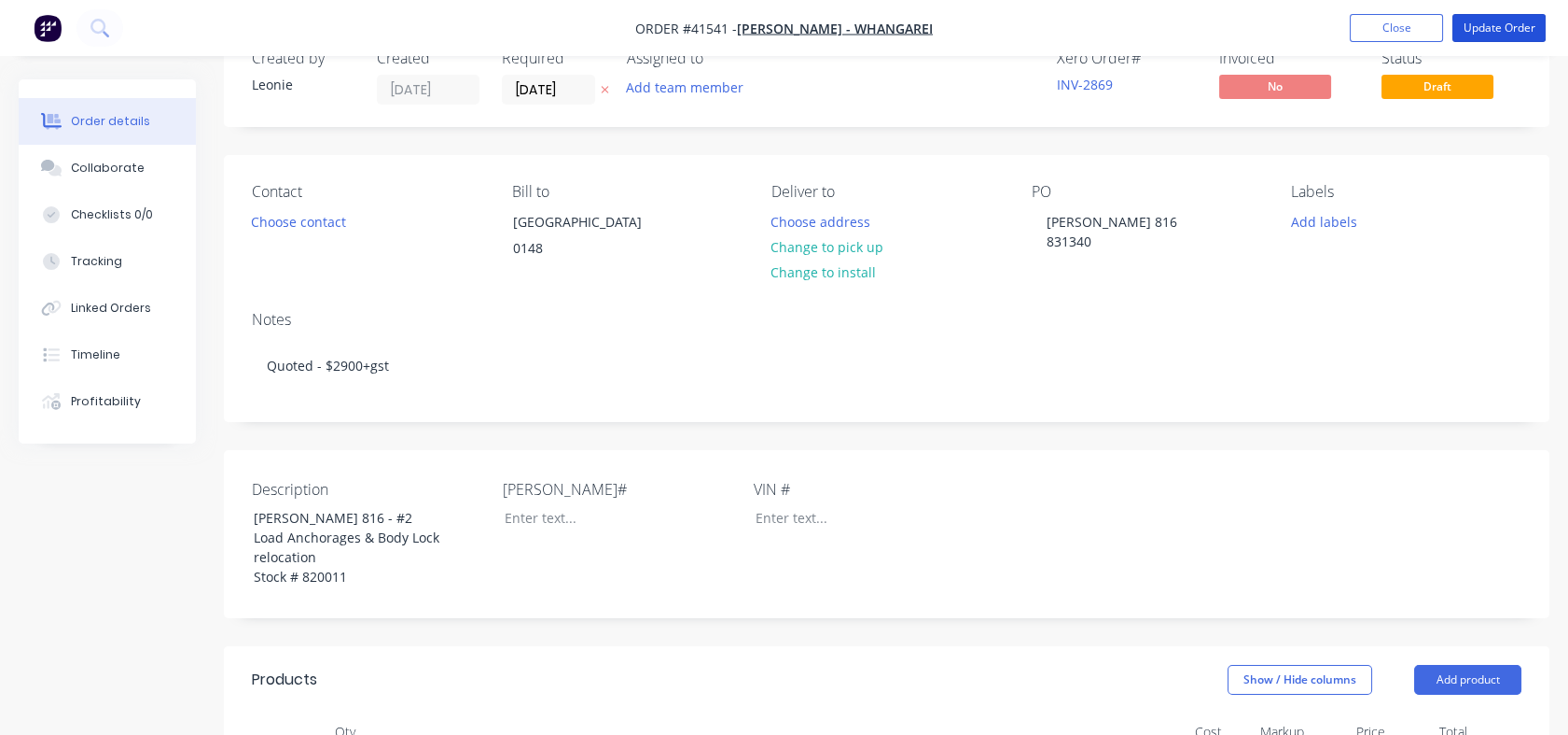
click at [1486, 26] on button "Update Order" at bounding box center [1499, 28] width 94 height 28
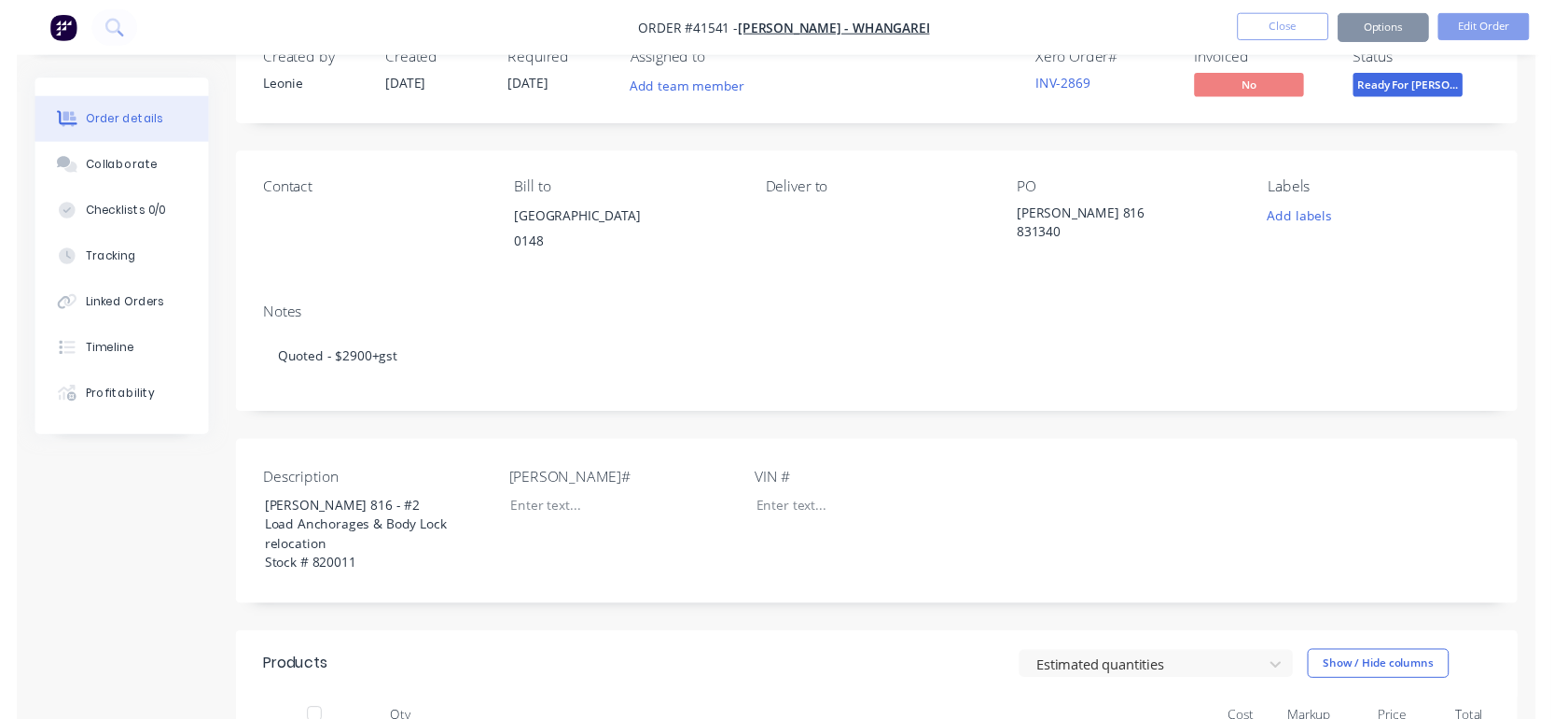
scroll to position [0, 0]
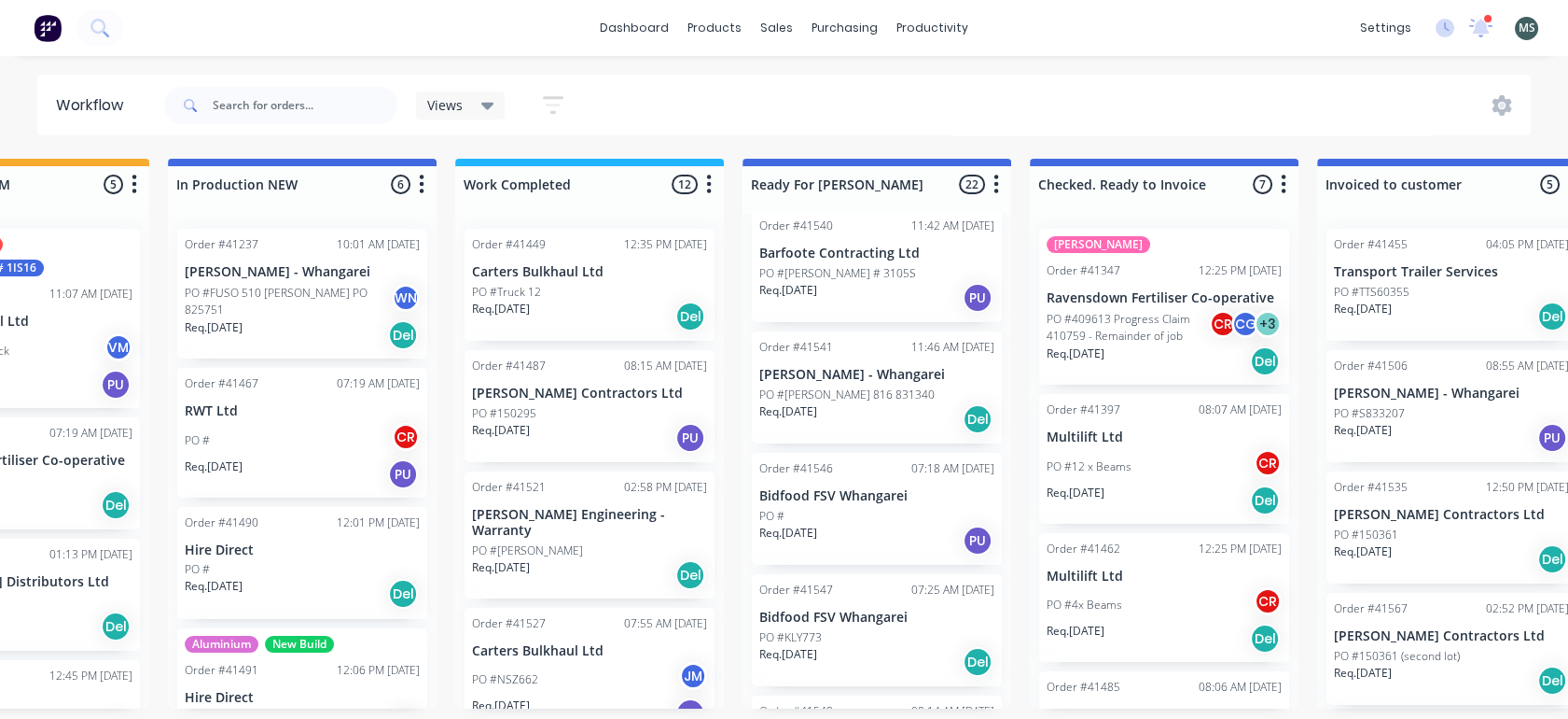
scroll to position [1282, 0]
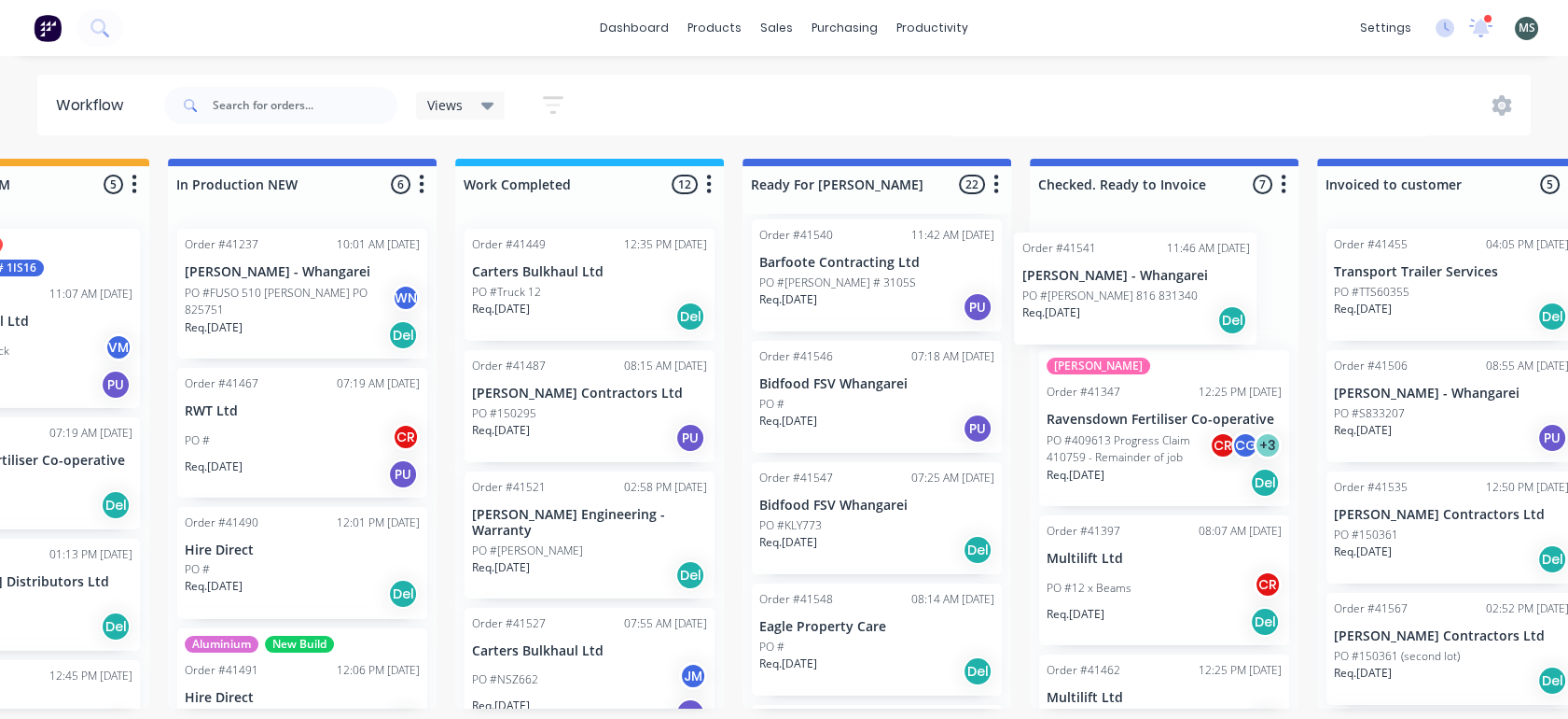
drag, startPoint x: 877, startPoint y: 419, endPoint x: 1149, endPoint y: 309, distance: 293.4
click at [1149, 309] on div "Submitted 16 Status colour #273444 hex #273444 Save Cancel Summaries Total orde…" at bounding box center [807, 433] width 3112 height 549
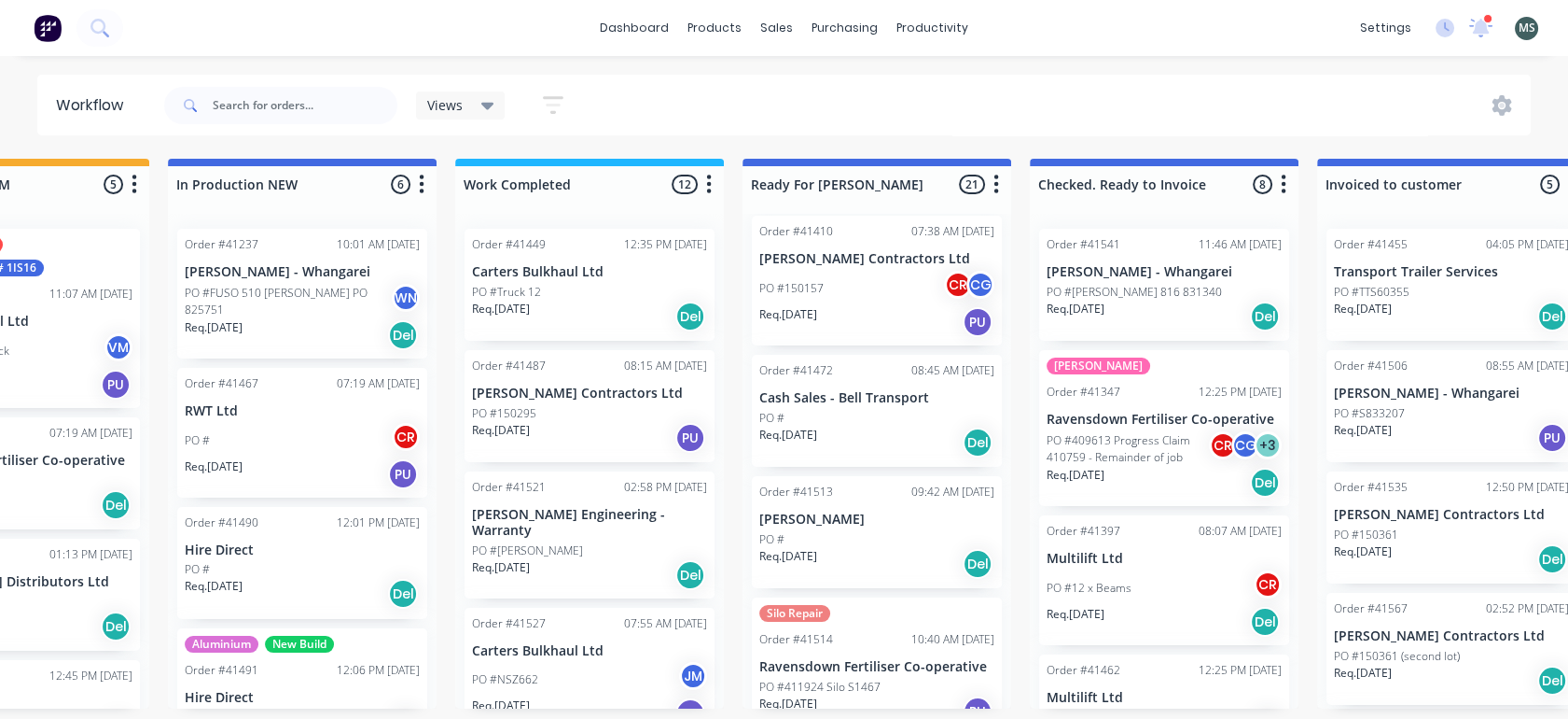
scroll to position [0, 0]
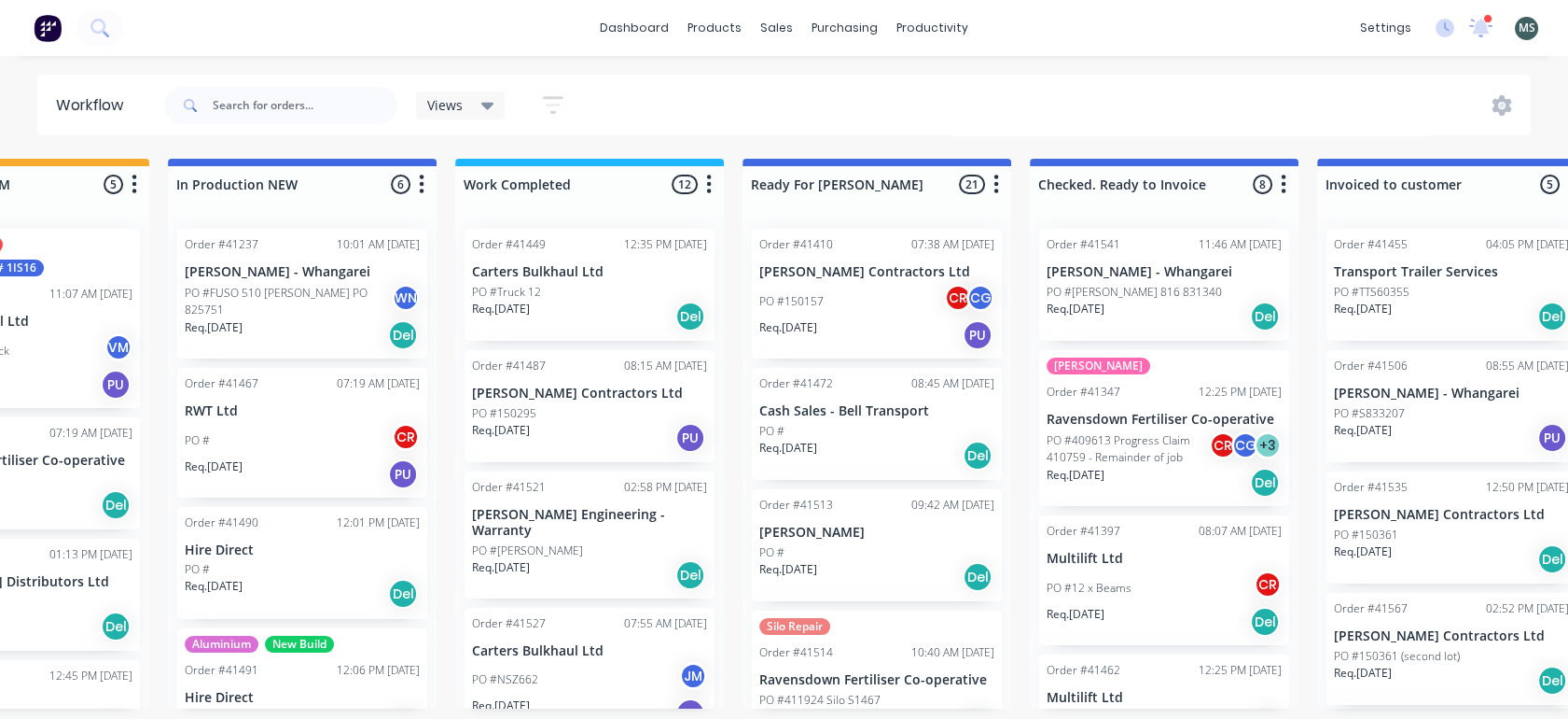
click at [838, 430] on div "PO #" at bounding box center [877, 431] width 235 height 17
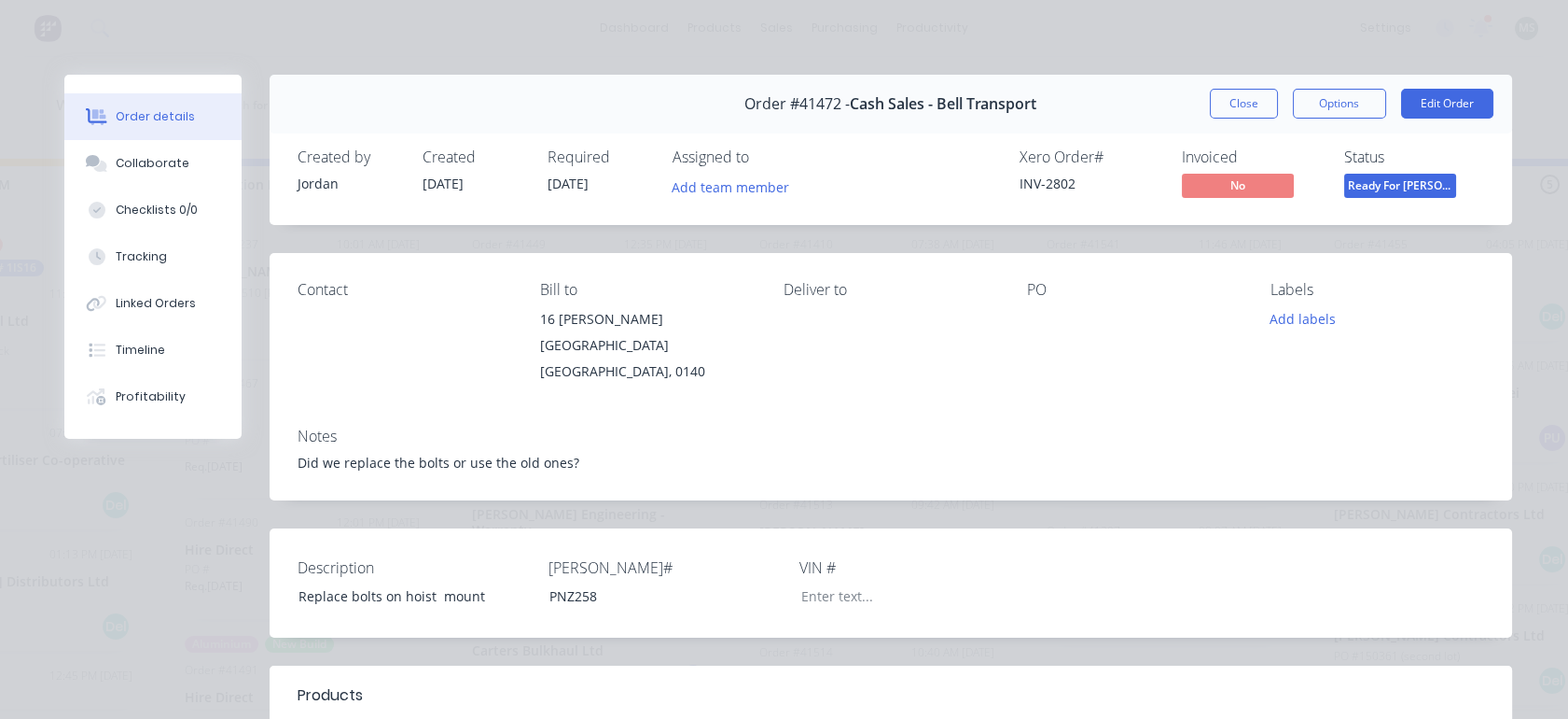
click at [1436, 101] on button "Edit Order" at bounding box center [1447, 104] width 93 height 30
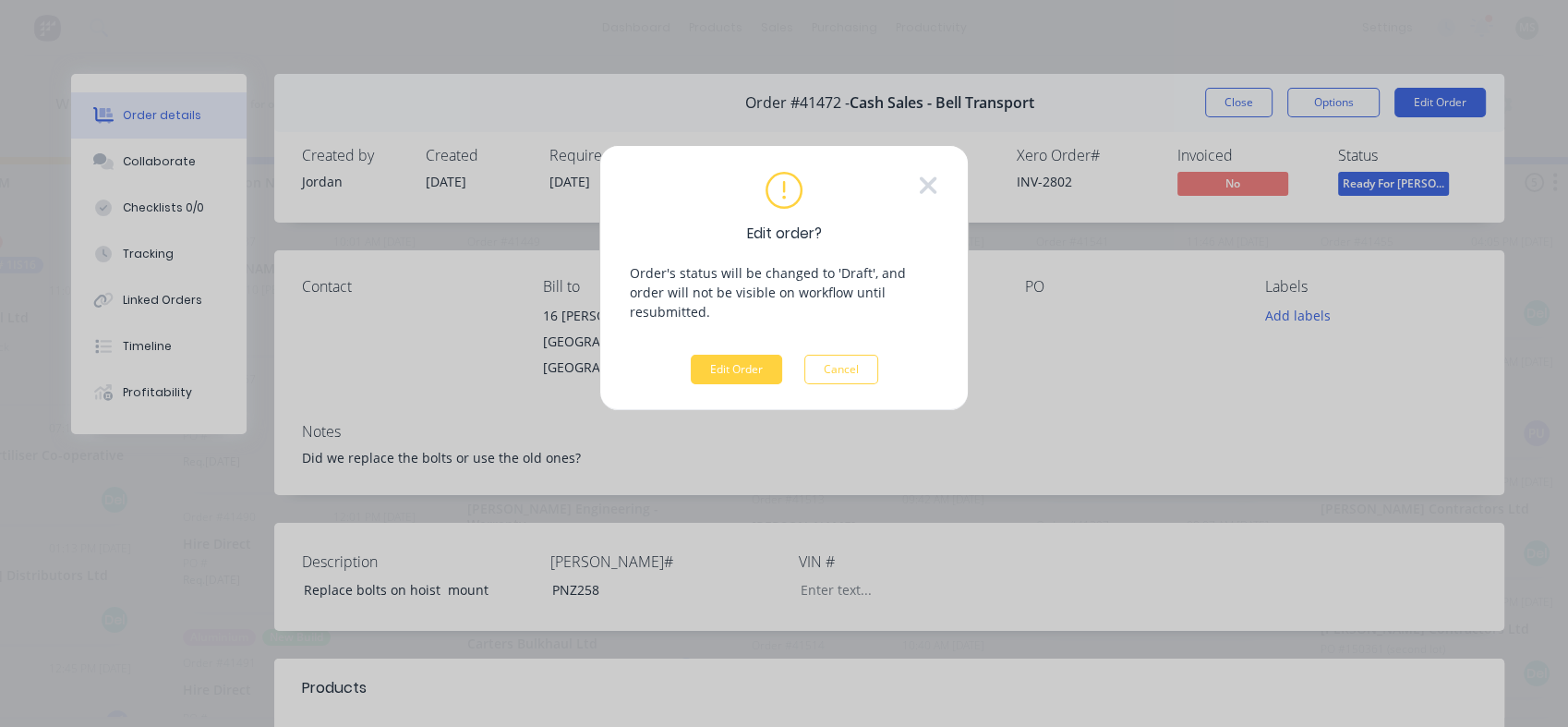
click at [744, 355] on button "Edit Order" at bounding box center [736, 369] width 92 height 30
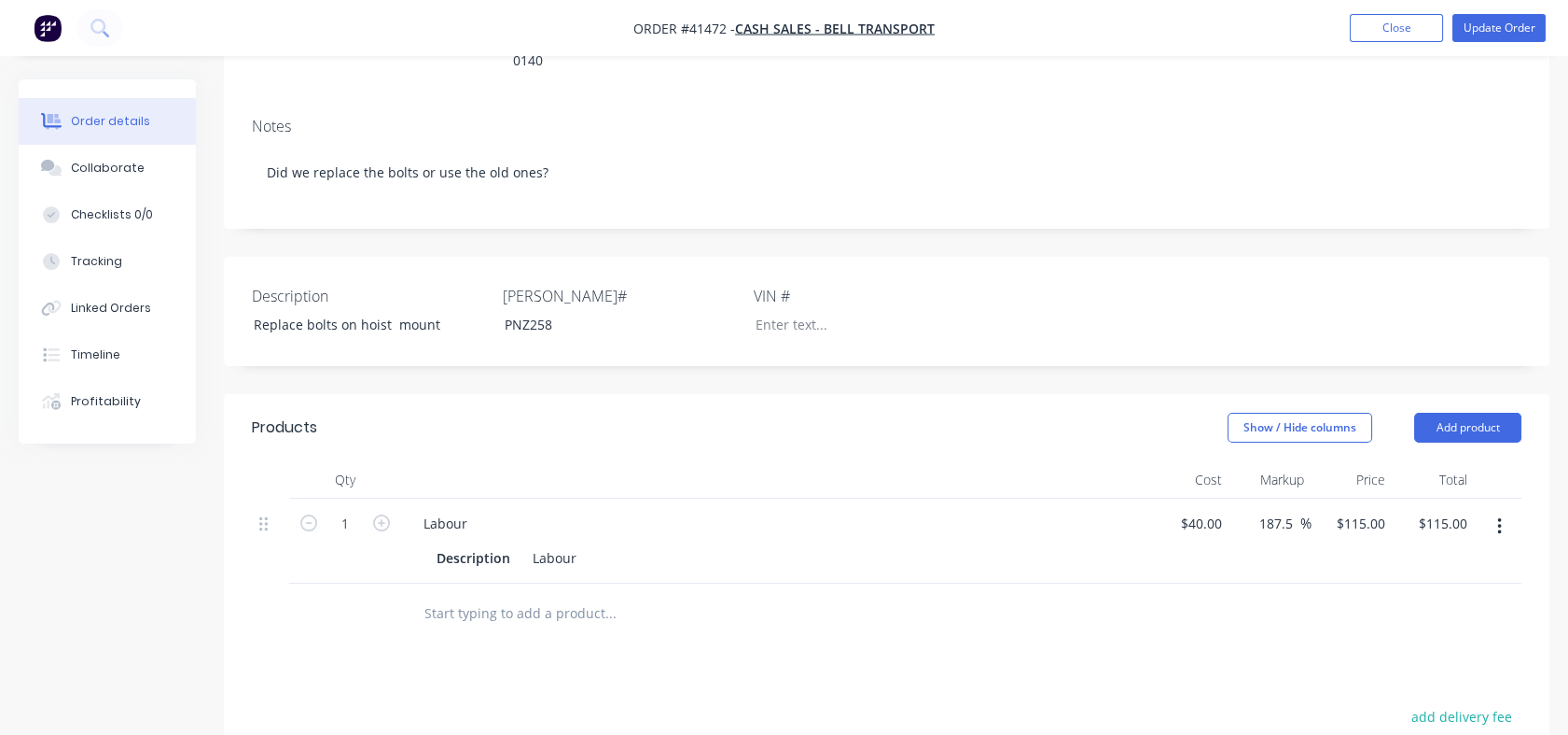
scroll to position [322, 0]
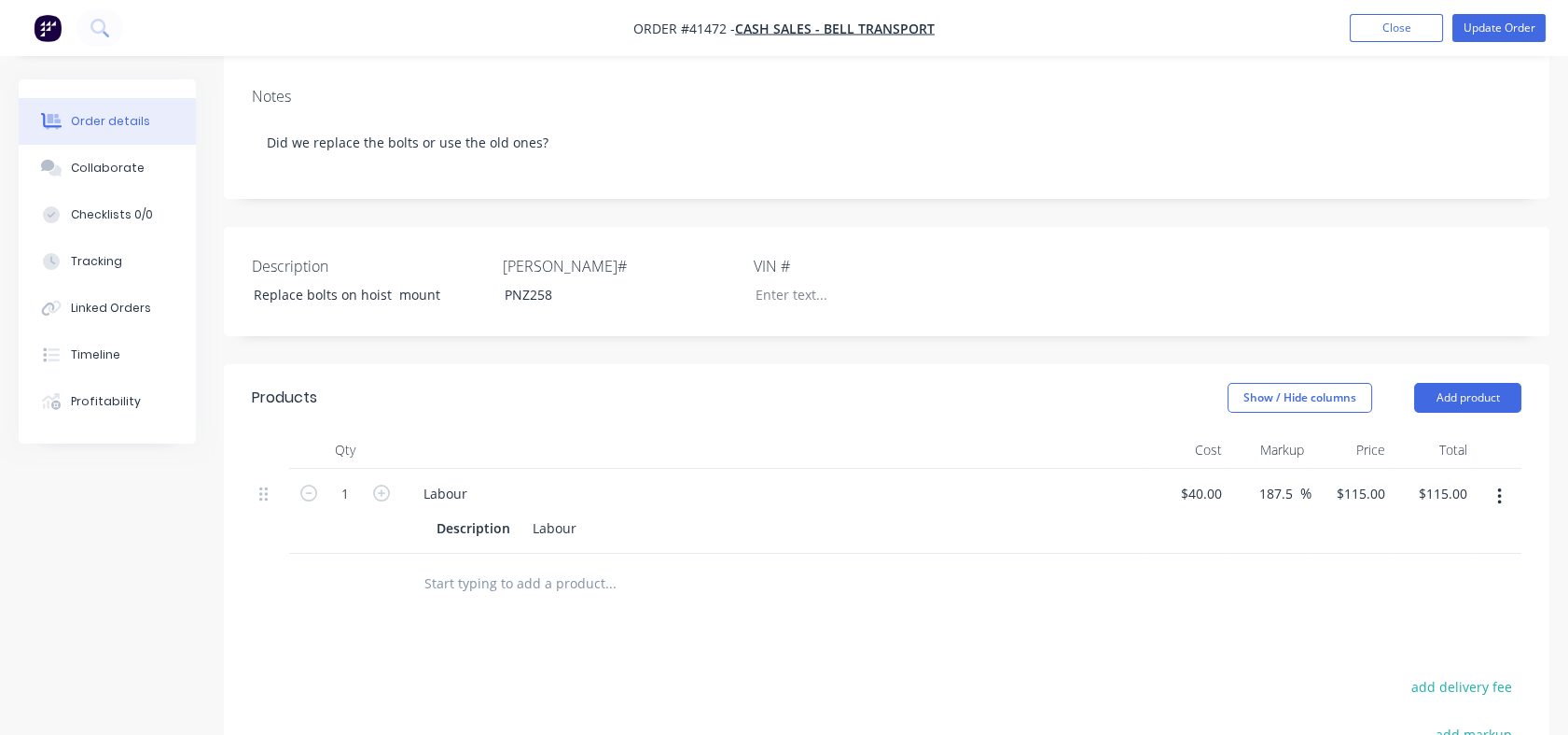
click at [93, 257] on div "Tracking" at bounding box center [96, 261] width 51 height 17
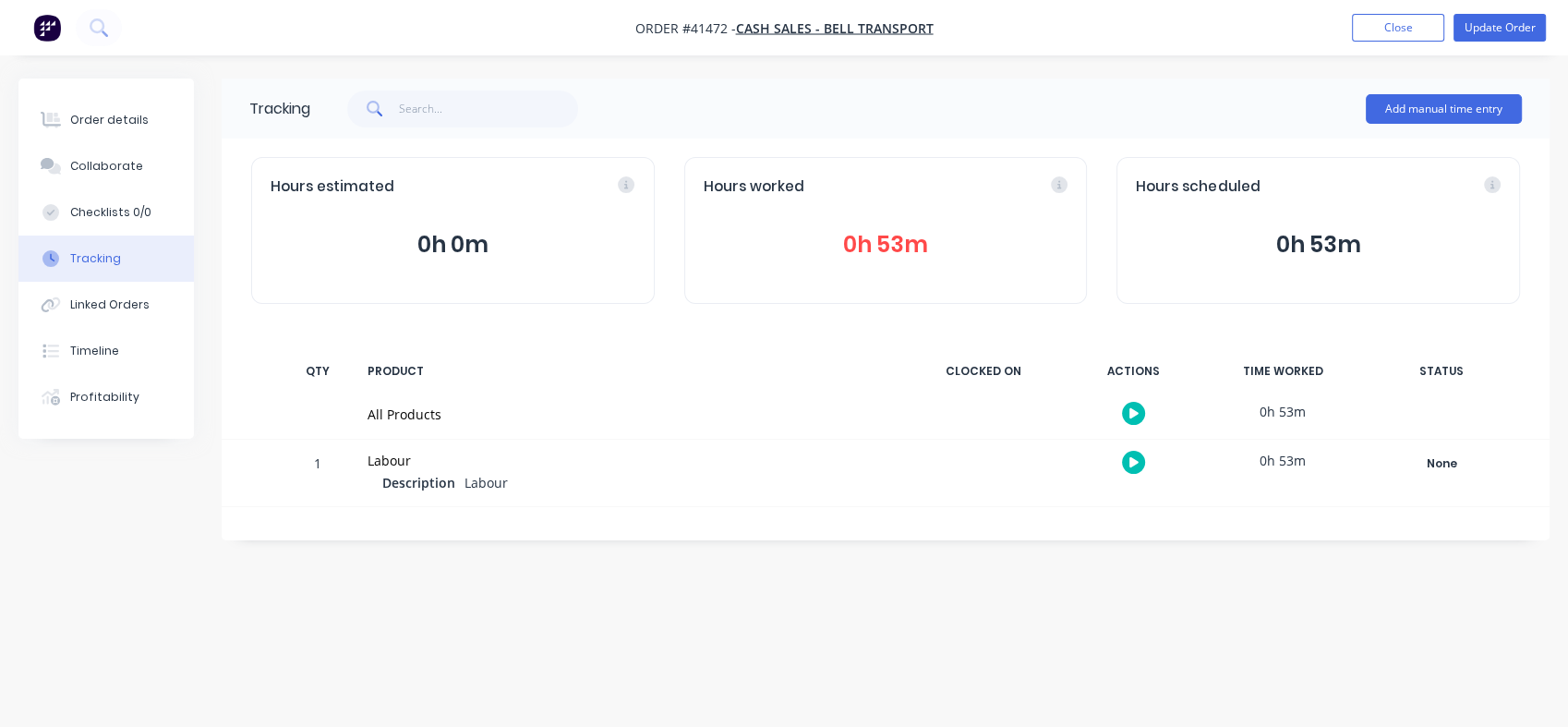
click at [92, 254] on div "Tracking" at bounding box center [95, 258] width 50 height 17
click at [98, 182] on button "Collaborate" at bounding box center [107, 166] width 176 height 46
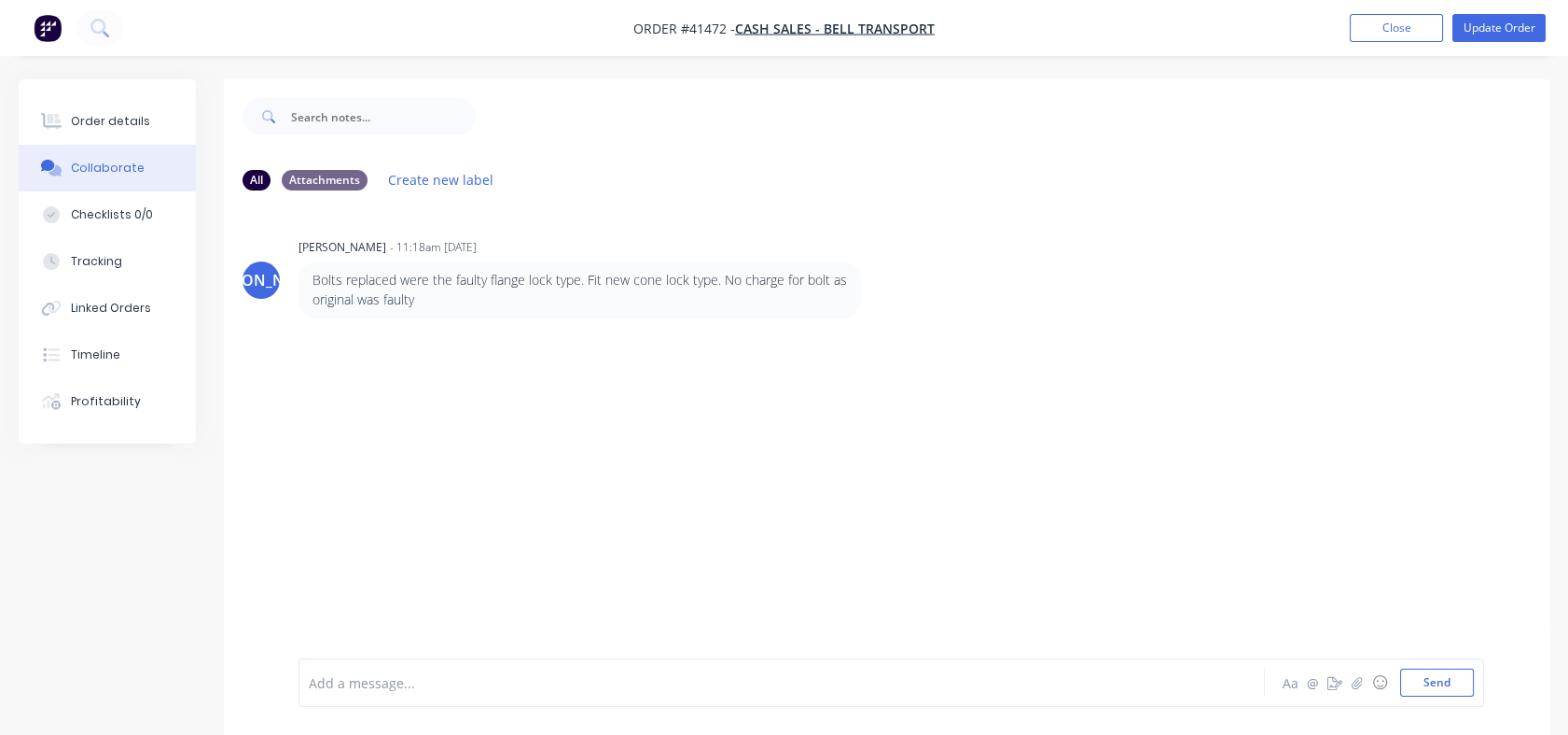
click at [451, 448] on div "JO Jordan Olsen - 11:18am 09/09/25 Bolts replaced were the faulty flange lock t…" at bounding box center [887, 432] width 1326 height 453
click at [105, 105] on button "Order details" at bounding box center [108, 121] width 177 height 47
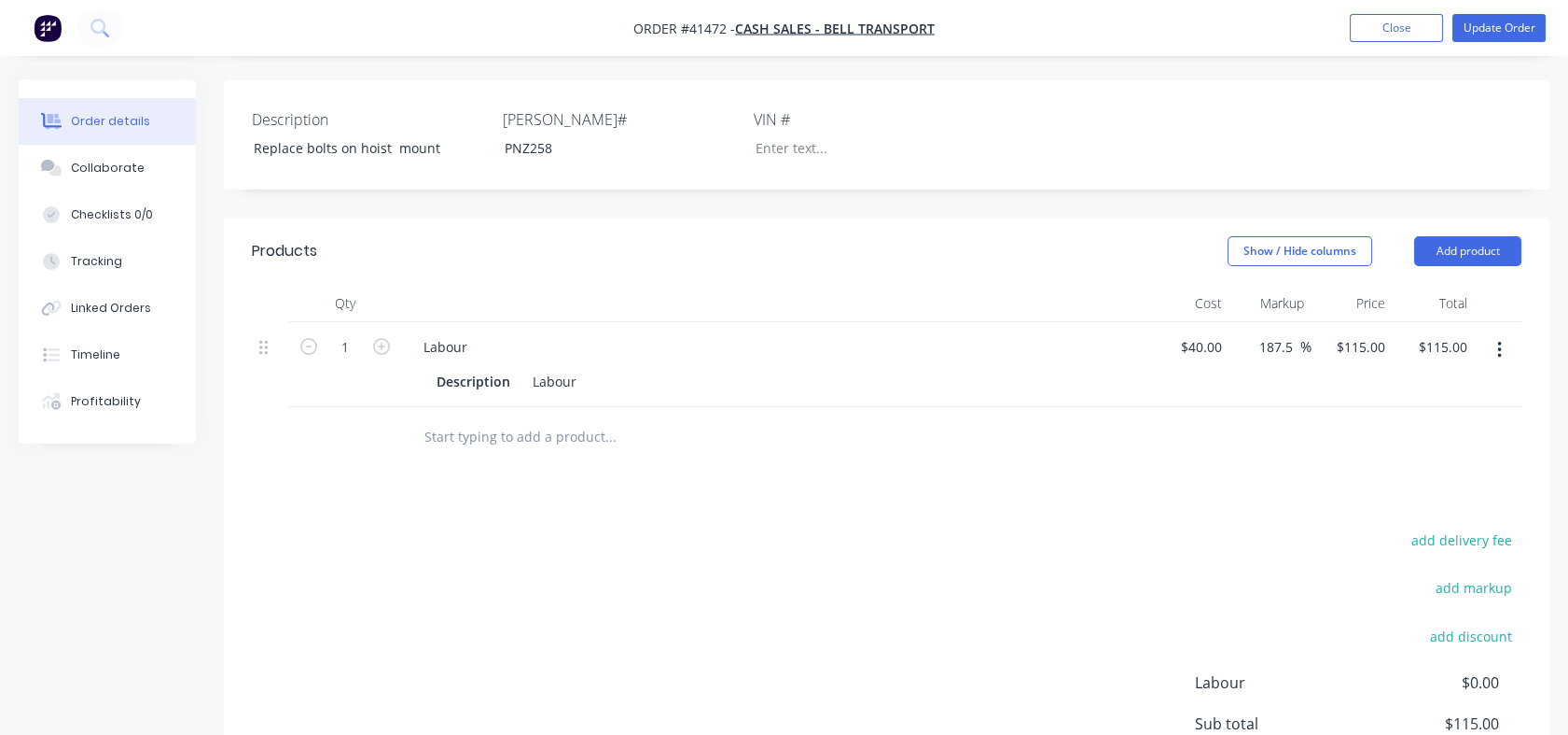
scroll to position [477, 0]
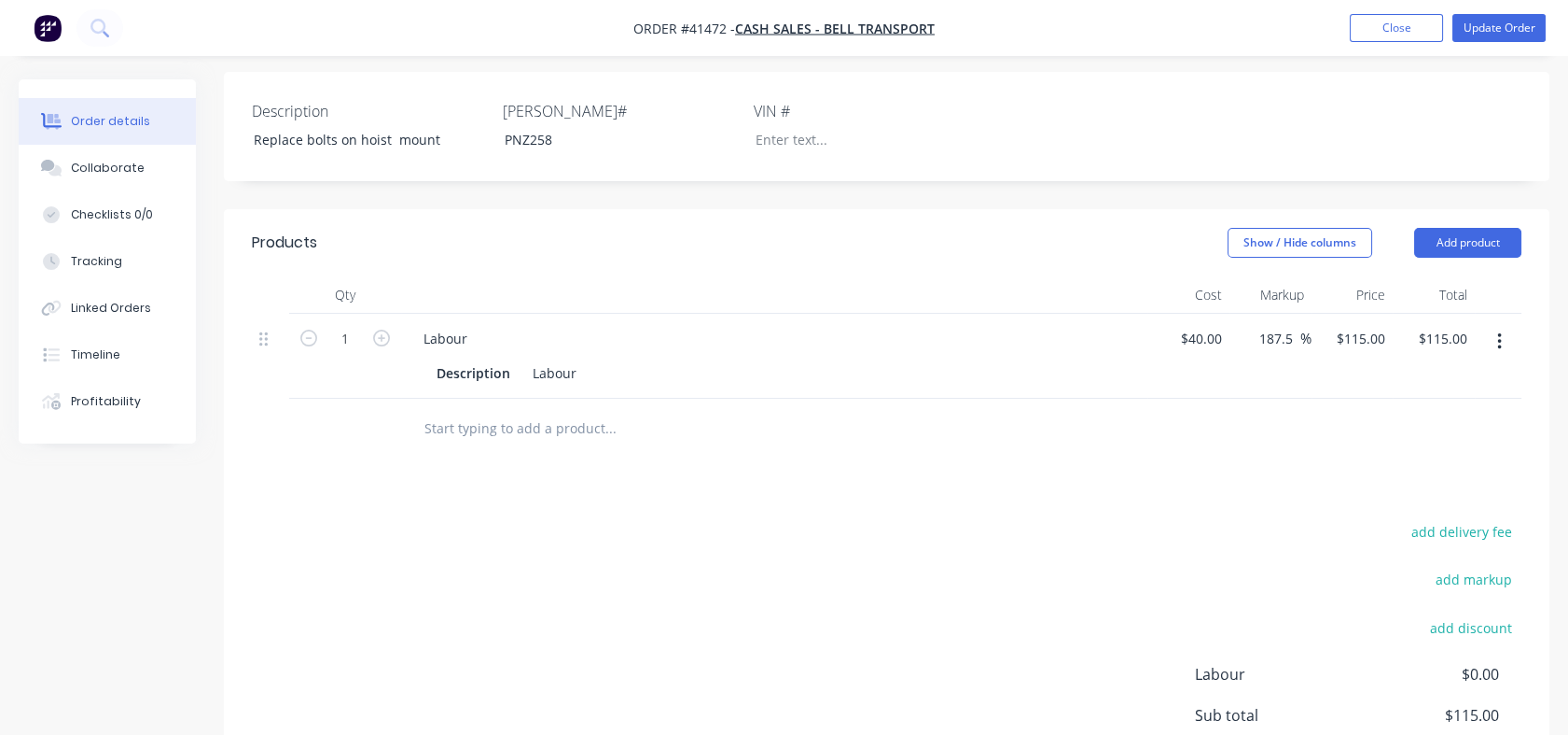
click at [455, 410] on input "text" at bounding box center [610, 428] width 373 height 37
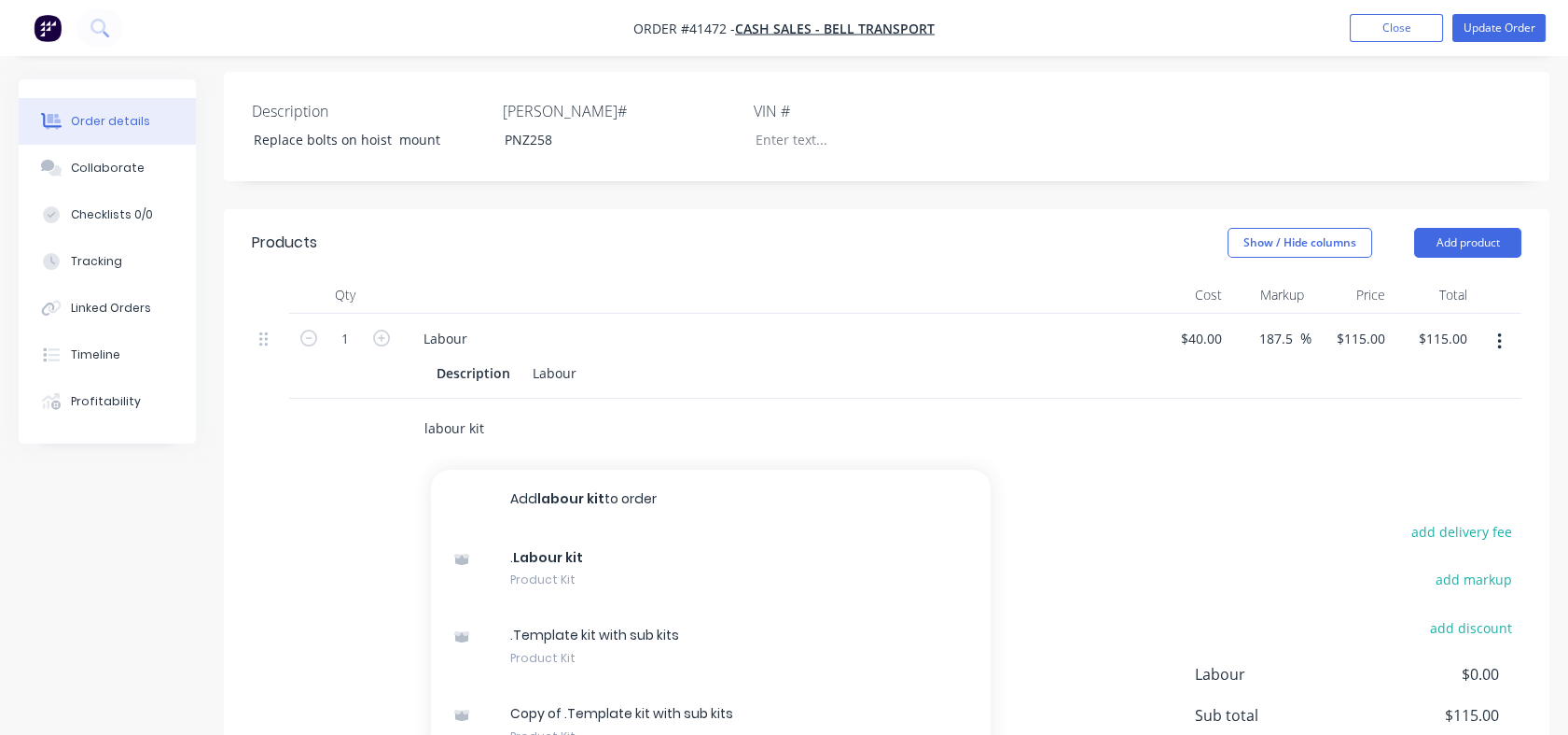
click at [497, 410] on input "labour kit" at bounding box center [610, 428] width 373 height 37
drag, startPoint x: 501, startPoint y: 414, endPoint x: 421, endPoint y: 417, distance: 80.1
click at [421, 417] on div "labour kit Add labour kit to order . Labour kit Product Kit .Template kit with …" at bounding box center [689, 428] width 560 height 37
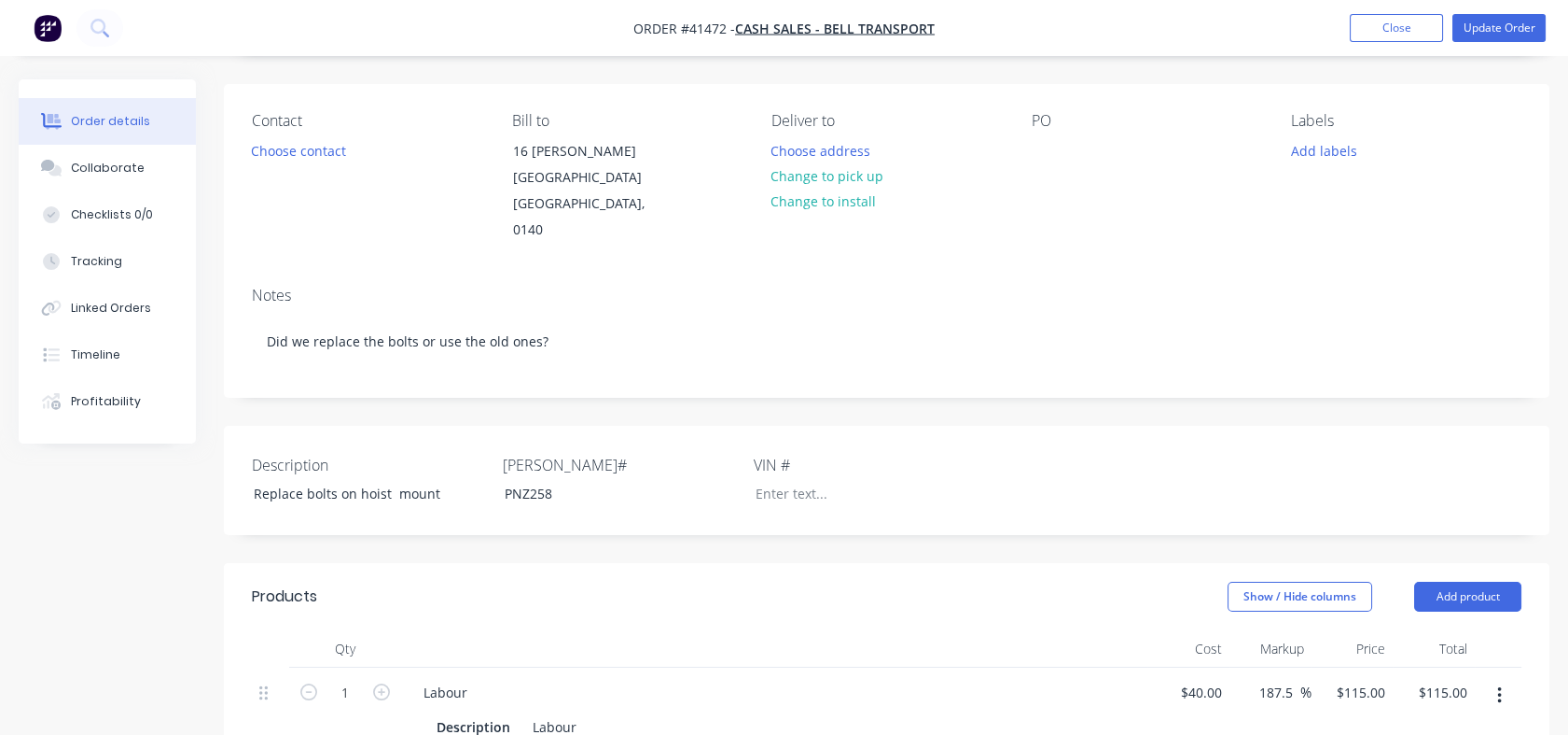
scroll to position [120, 0]
click at [95, 166] on div "Collaborate" at bounding box center [108, 168] width 74 height 17
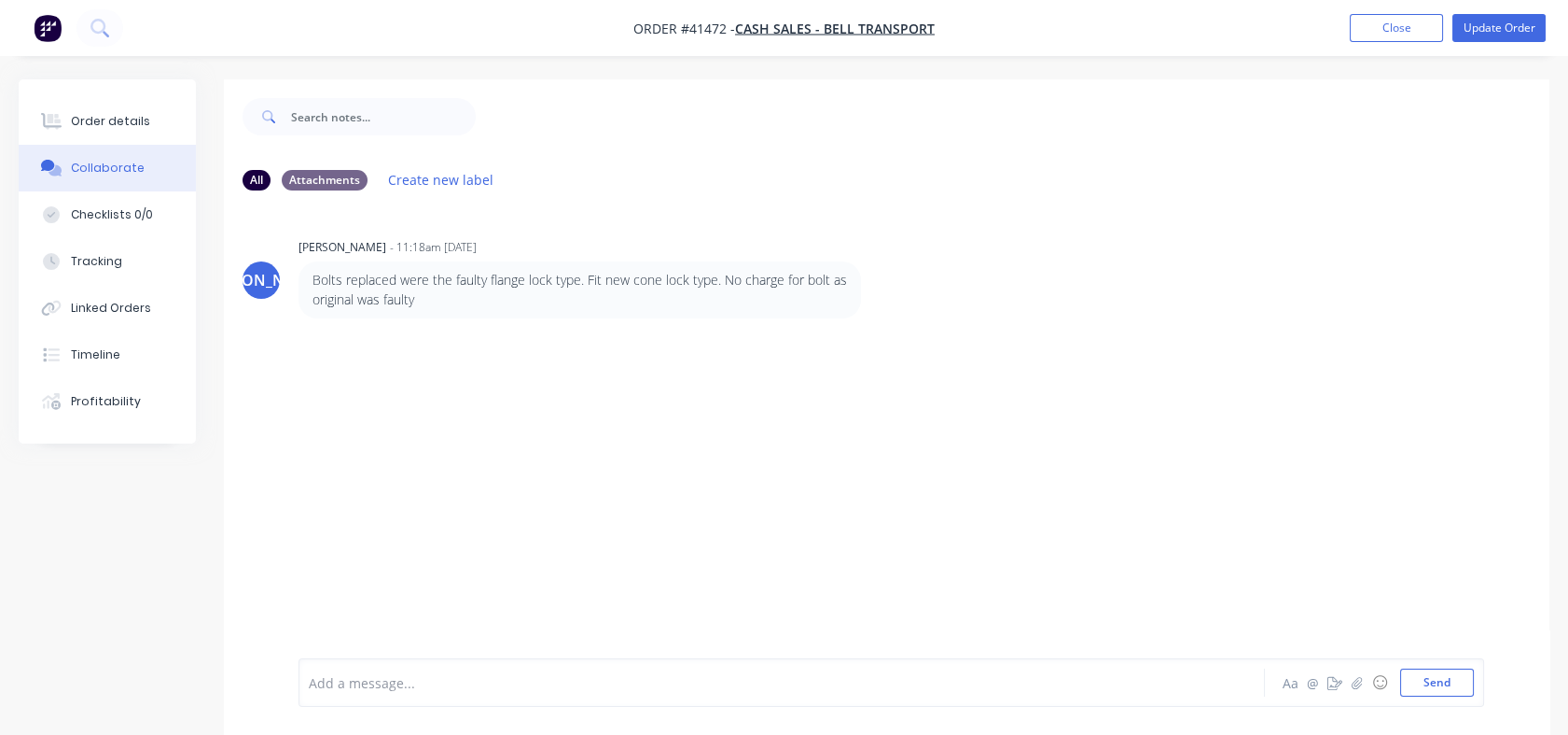
click at [129, 124] on div "Order details" at bounding box center [111, 121] width 80 height 17
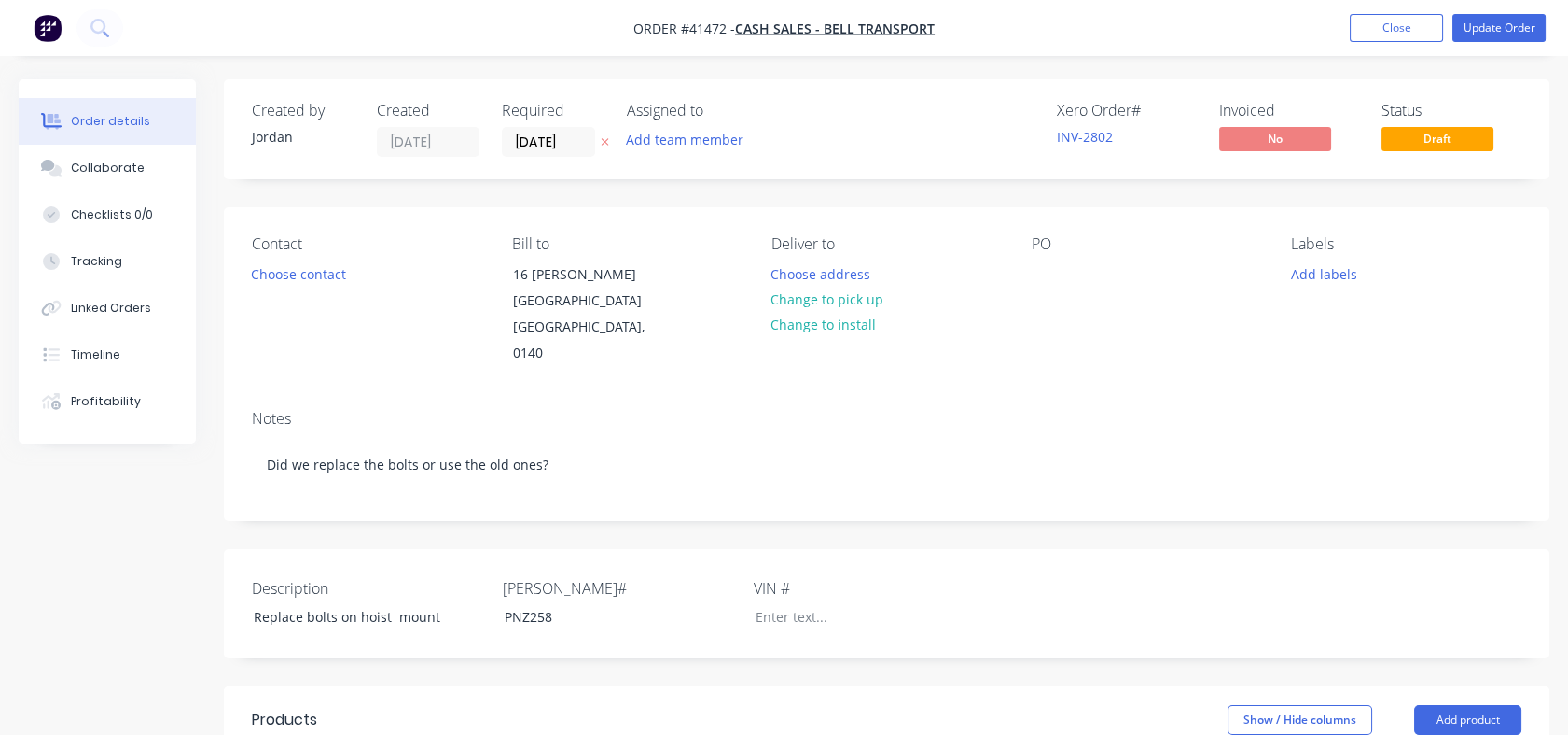
click at [784, 297] on button "Change to pick up" at bounding box center [827, 298] width 133 height 25
click at [328, 276] on button "Choose contact" at bounding box center [298, 272] width 115 height 25
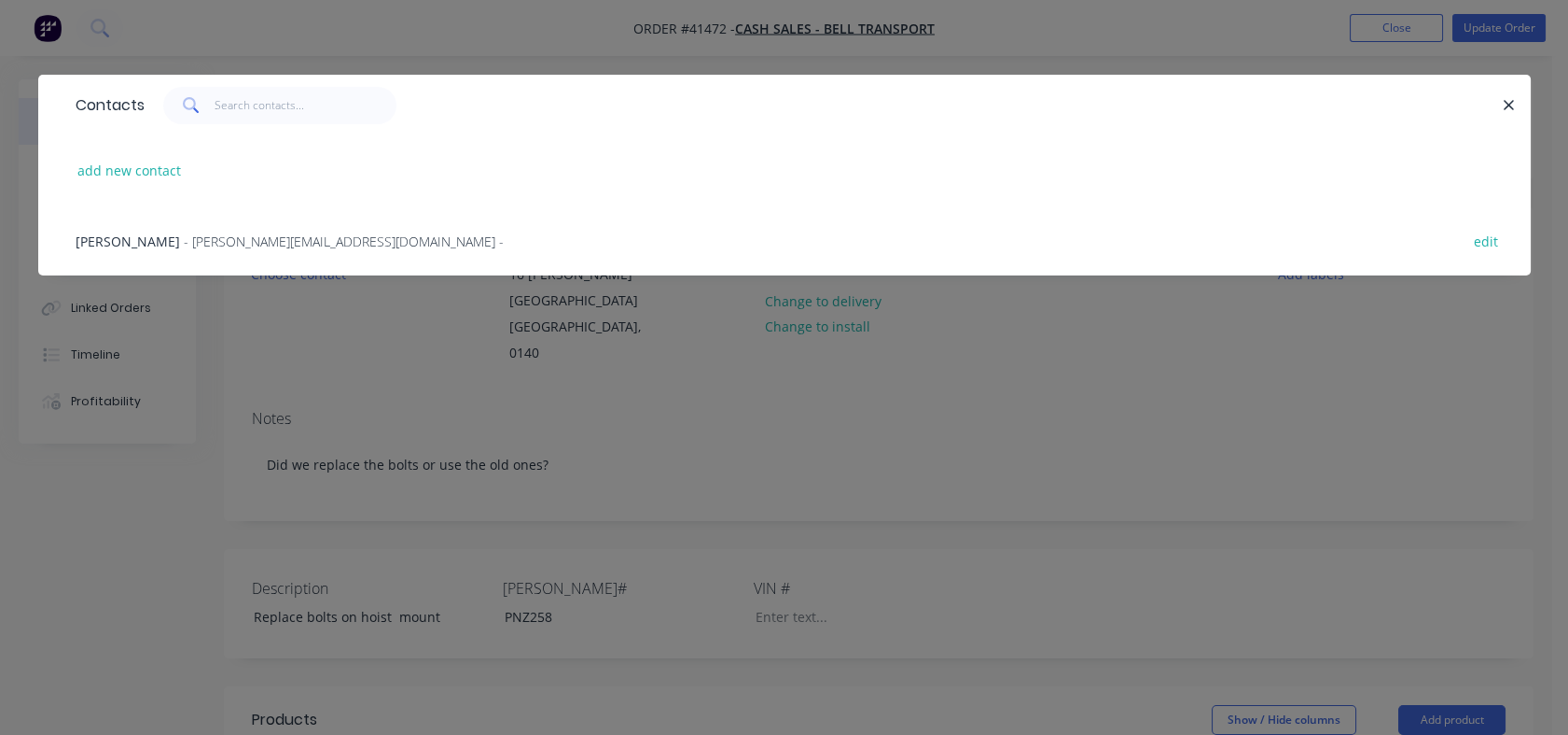
click at [266, 240] on span "- hayden@belltransport.co.nz -" at bounding box center [343, 241] width 320 height 18
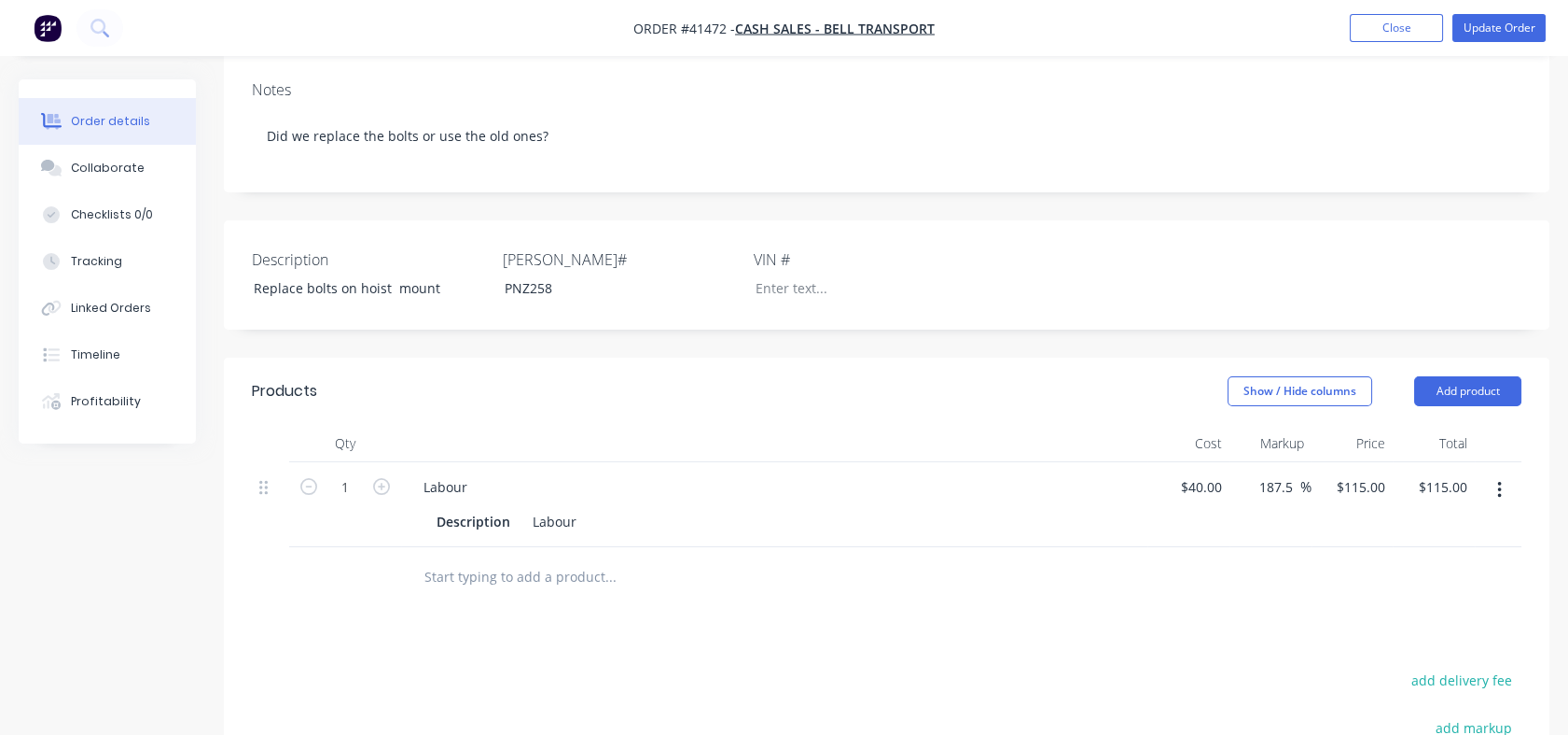
scroll to position [391, 0]
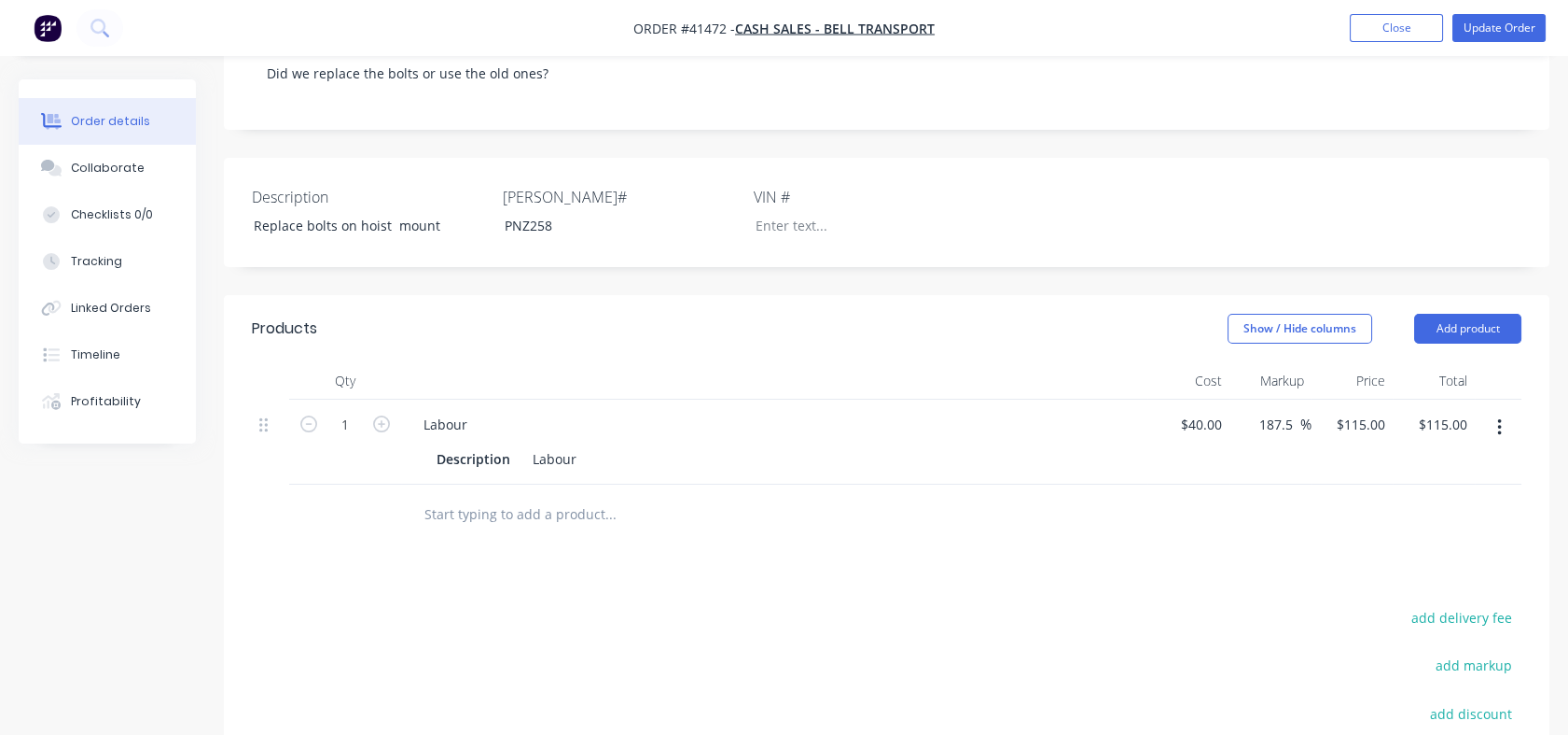
click at [429, 496] on input "text" at bounding box center [610, 514] width 373 height 37
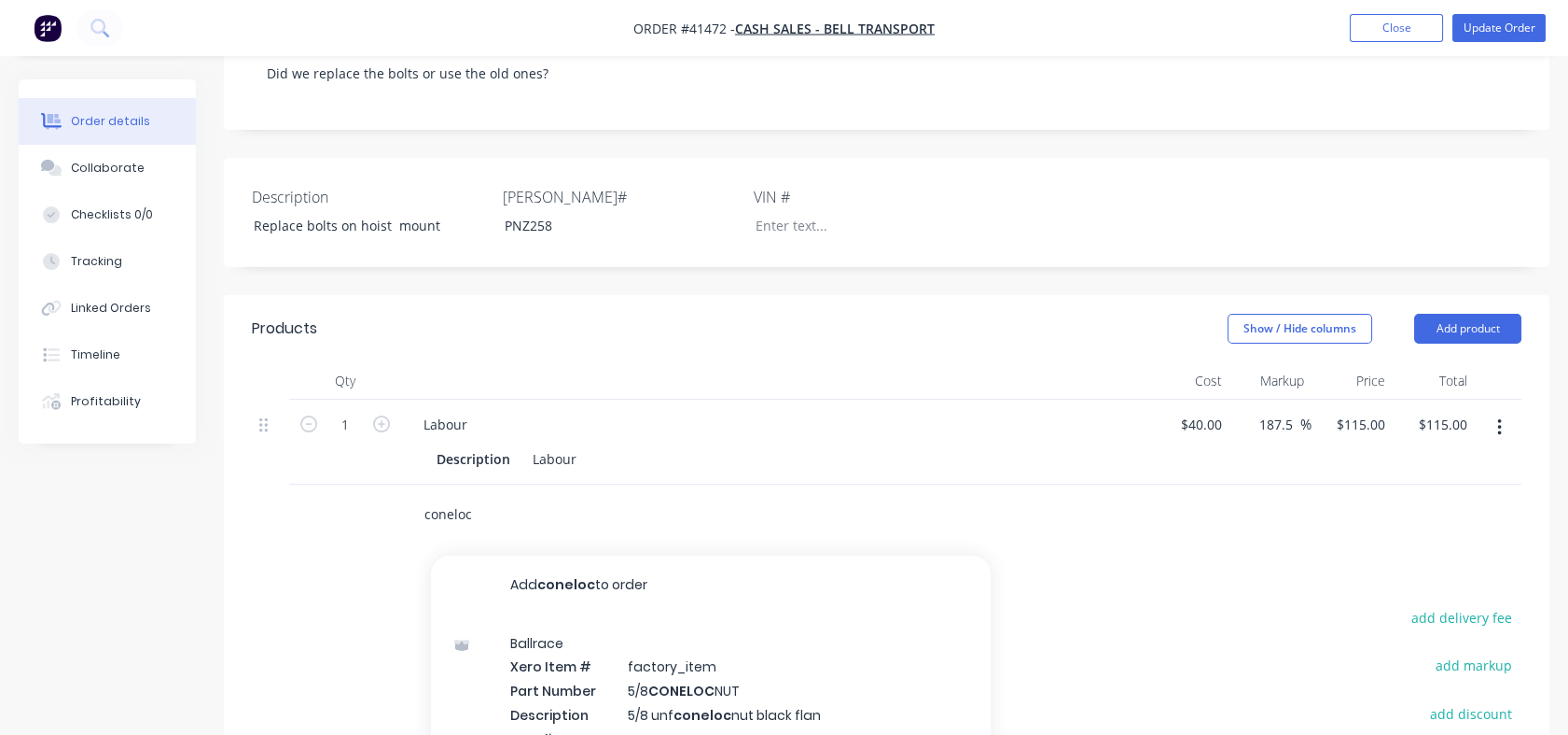
drag, startPoint x: 477, startPoint y: 486, endPoint x: 389, endPoint y: 485, distance: 88.0
click at [389, 485] on div "coneloc Add coneloc to order Ballrace Xero Item # factory_item Part Number 5/8 …" at bounding box center [887, 515] width 1270 height 61
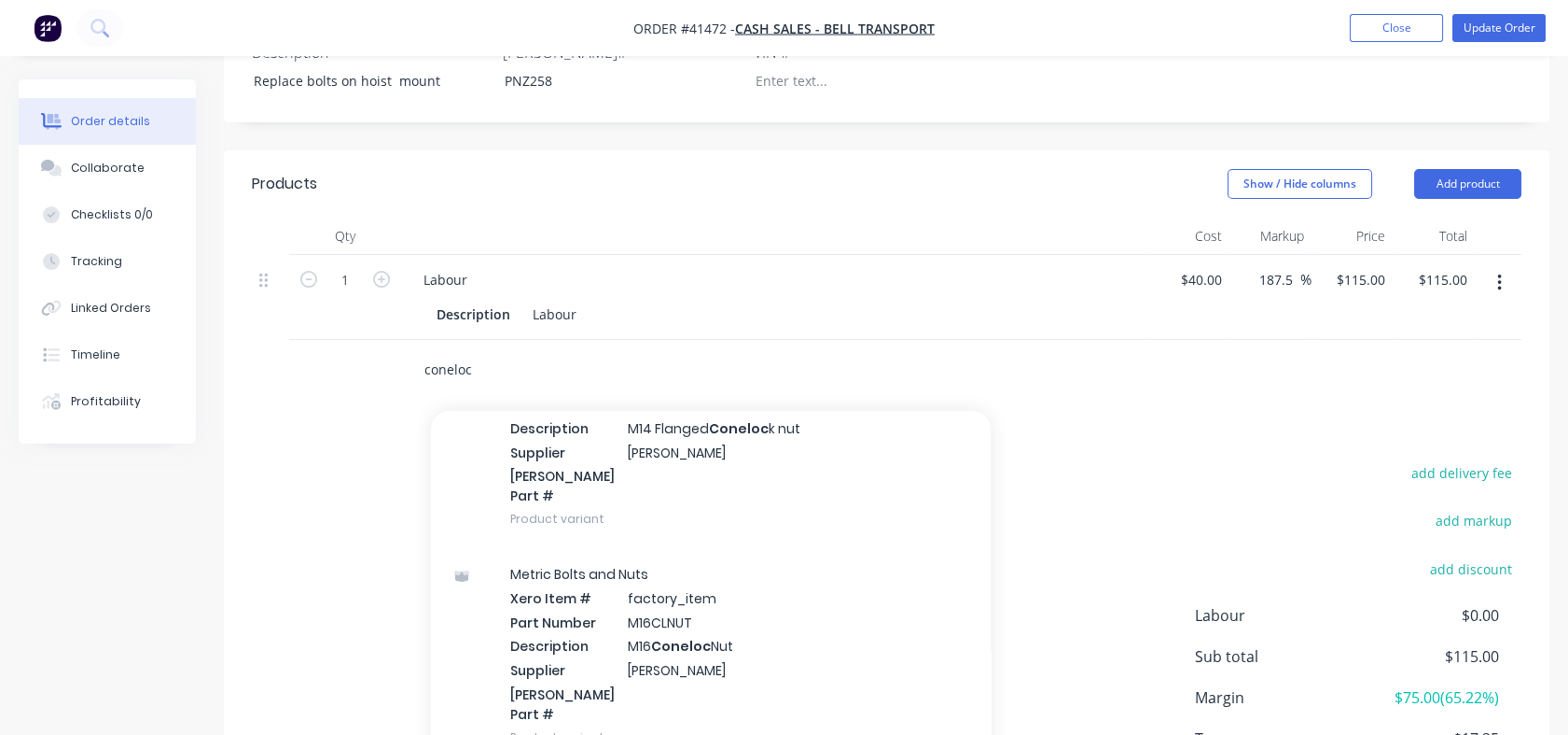
scroll to position [710, 0]
click at [630, 604] on div "Metric Bolts and Nuts Xero Item # factory_item Part Number M16CLNUT Description…" at bounding box center [711, 654] width 560 height 218
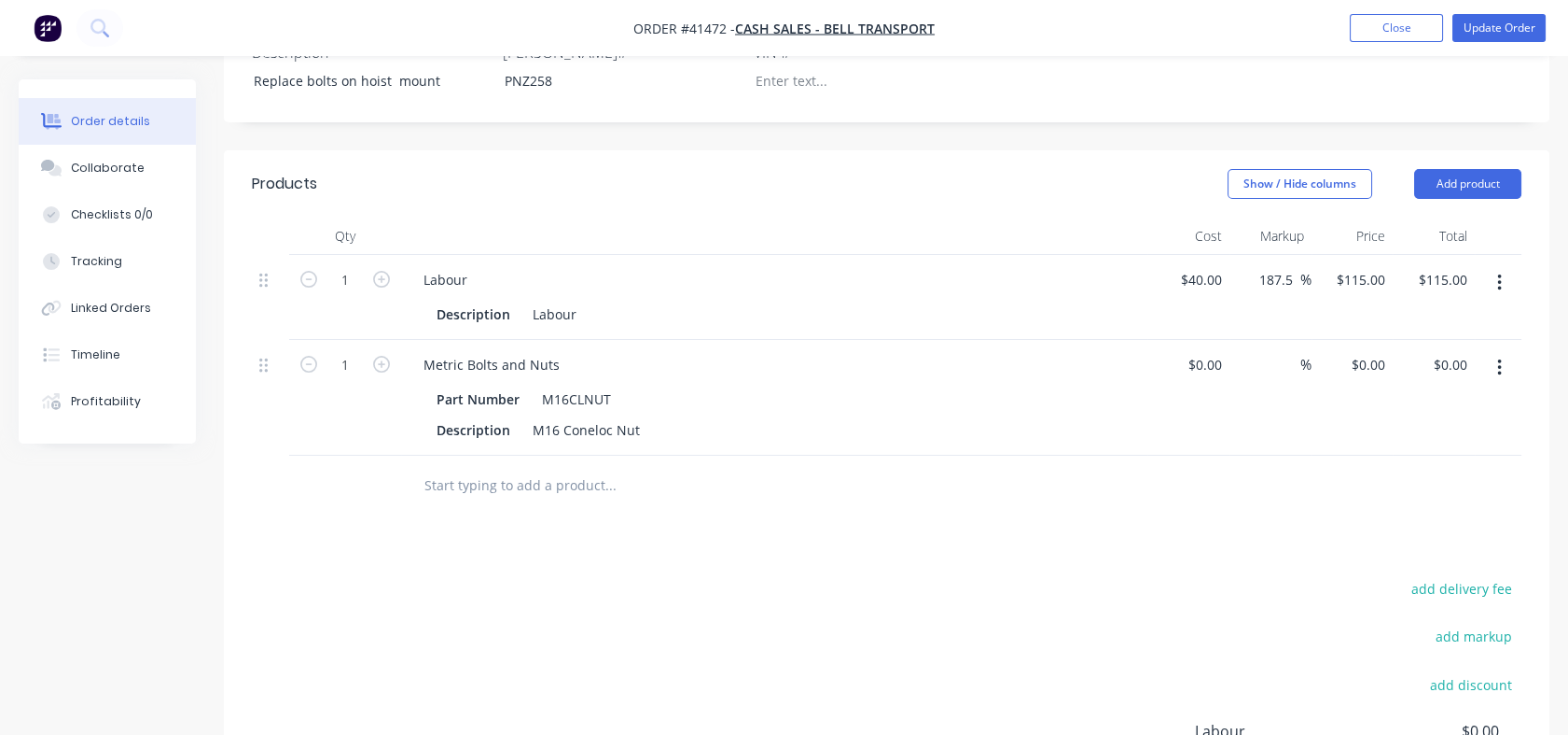
click at [445, 467] on input "text" at bounding box center [610, 485] width 373 height 37
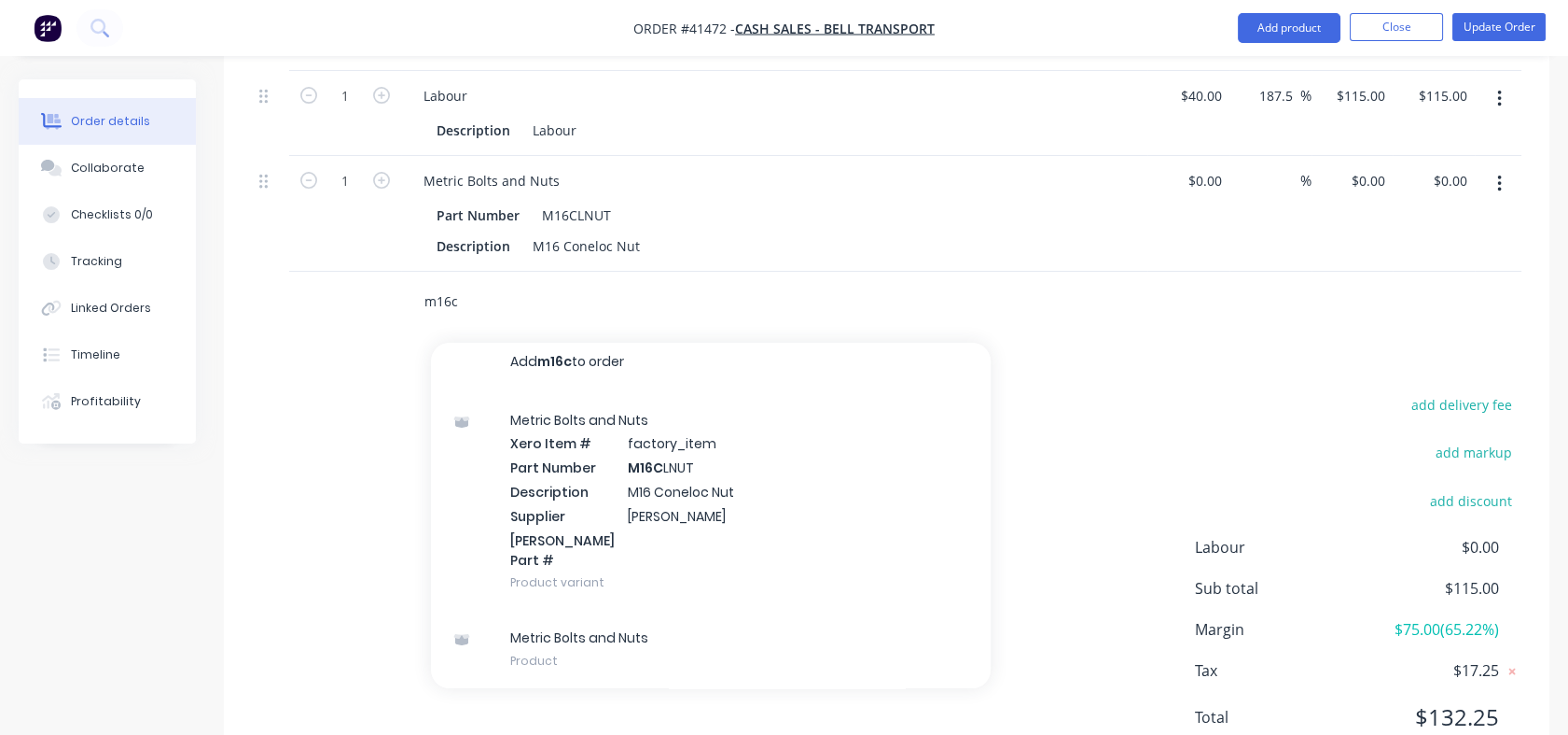
scroll to position [766, 0]
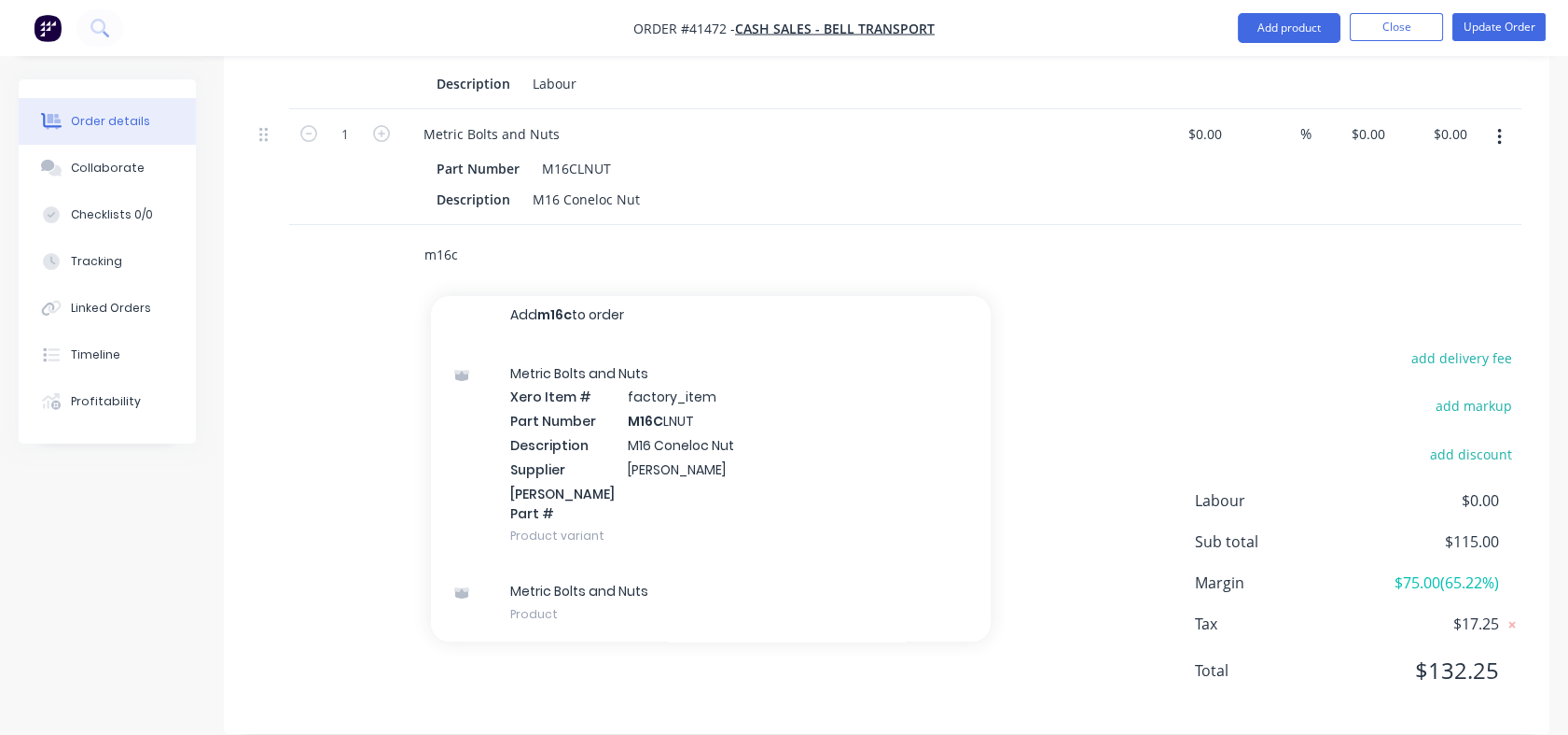
click at [458, 236] on input "m16c" at bounding box center [610, 254] width 373 height 37
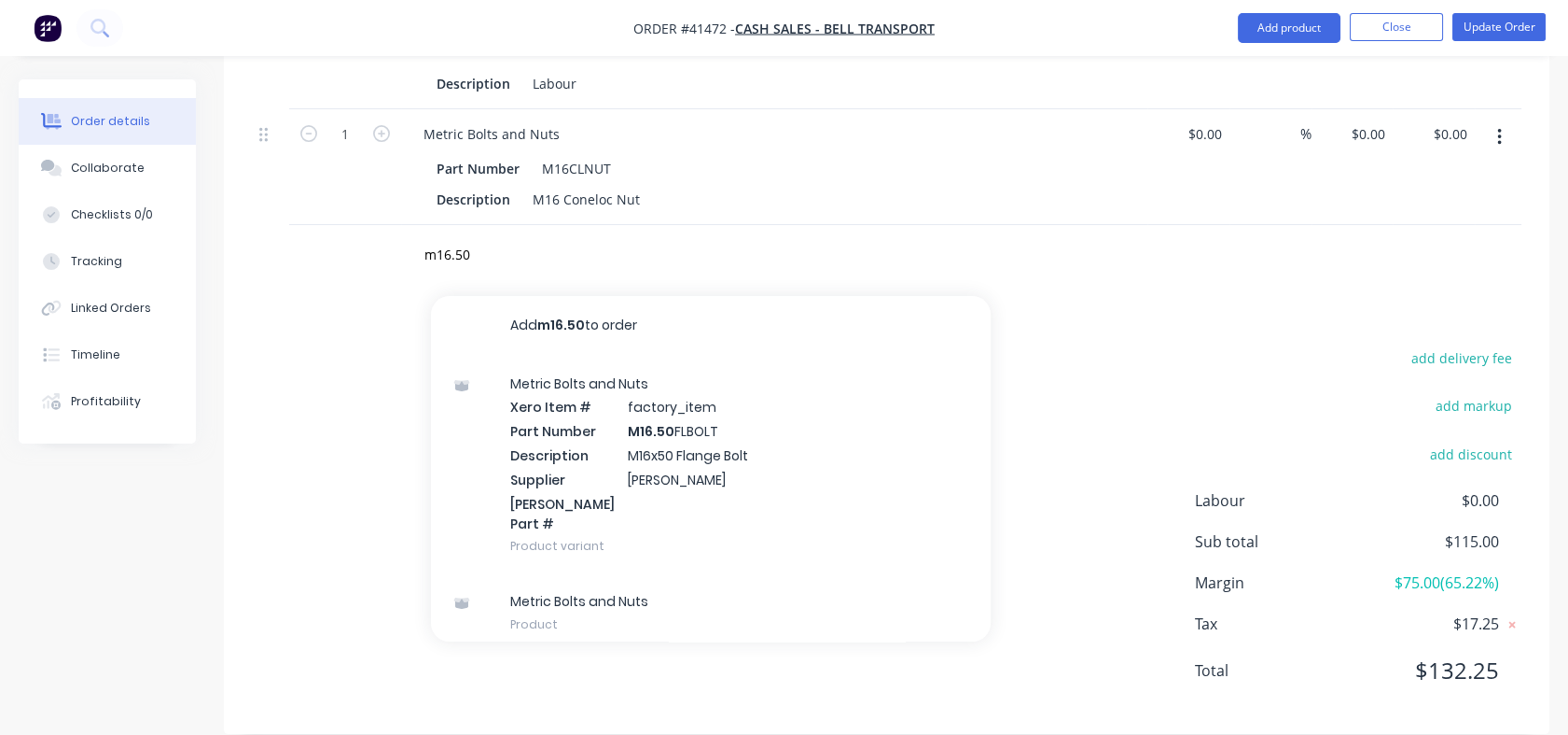
click at [617, 431] on div "Metric Bolts and Nuts Xero Item # factory_item Part Number M16.50 FLBOLT Descri…" at bounding box center [711, 465] width 560 height 218
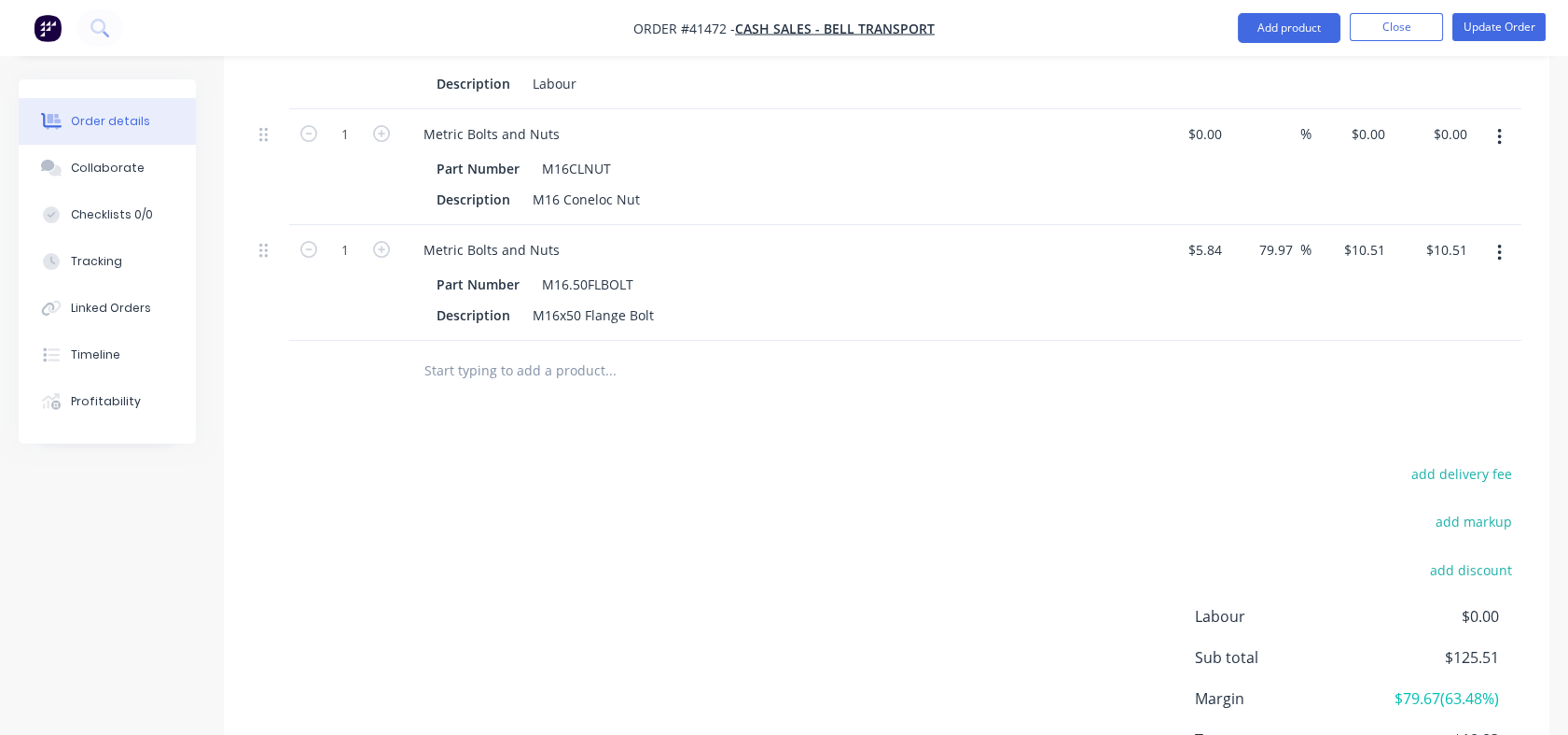
click at [381, 240] on icon "button" at bounding box center [381, 248] width 17 height 17
click at [381, 125] on icon "button" at bounding box center [381, 133] width 17 height 17
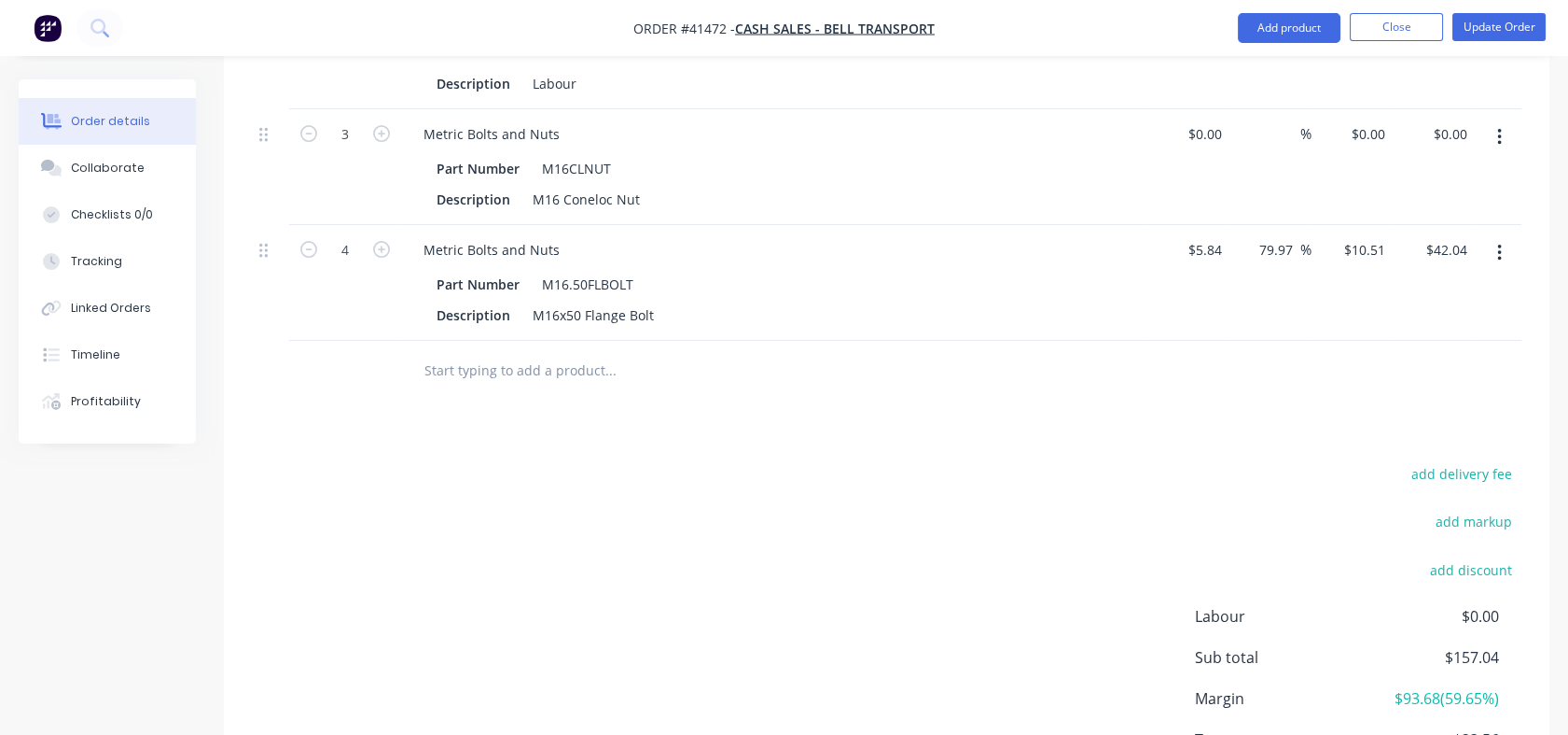
click at [381, 125] on icon "button" at bounding box center [381, 133] width 17 height 17
click at [1420, 225] on div "42.04 $42.04" at bounding box center [1433, 283] width 82 height 116
click at [1363, 341] on div at bounding box center [887, 371] width 1270 height 61
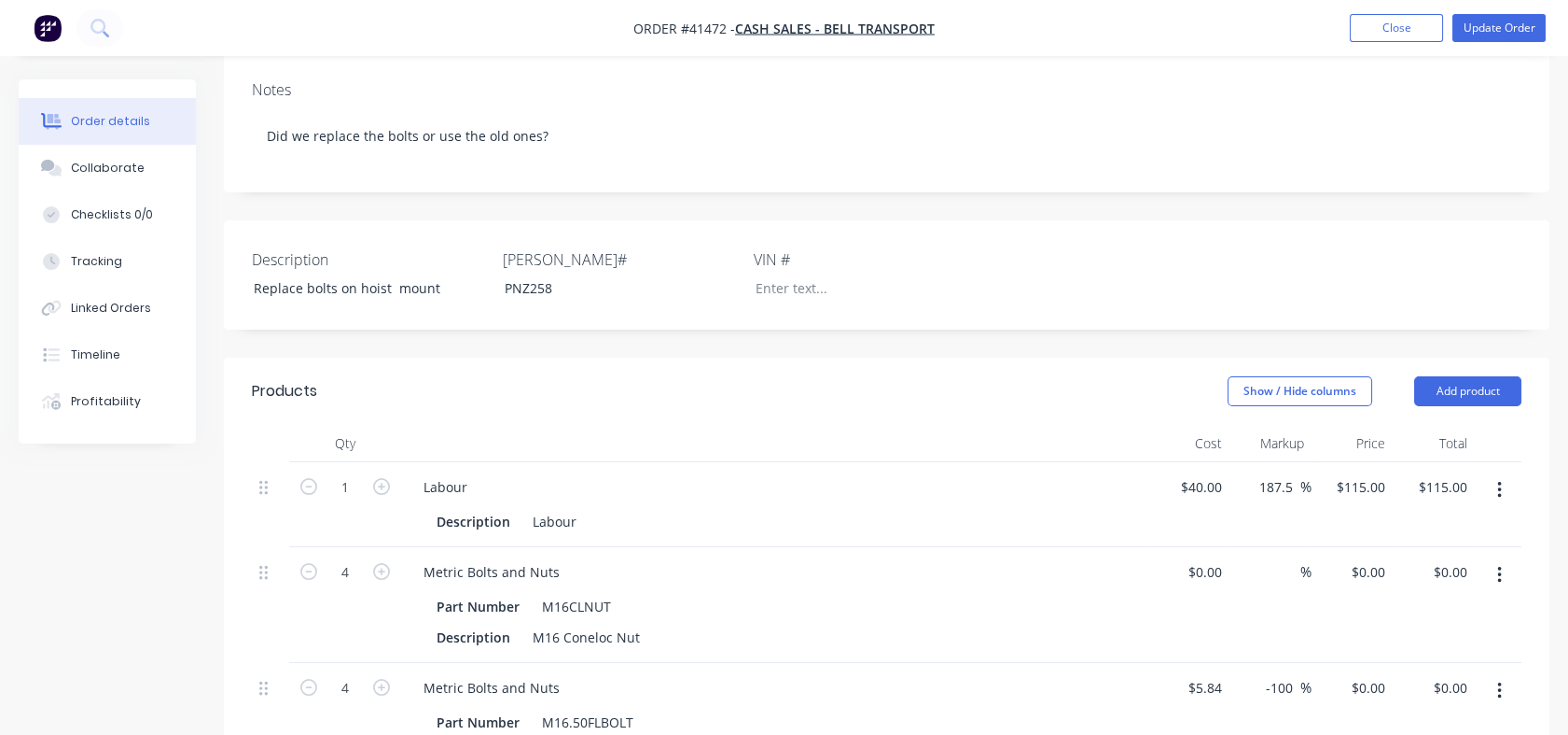
scroll to position [316, 0]
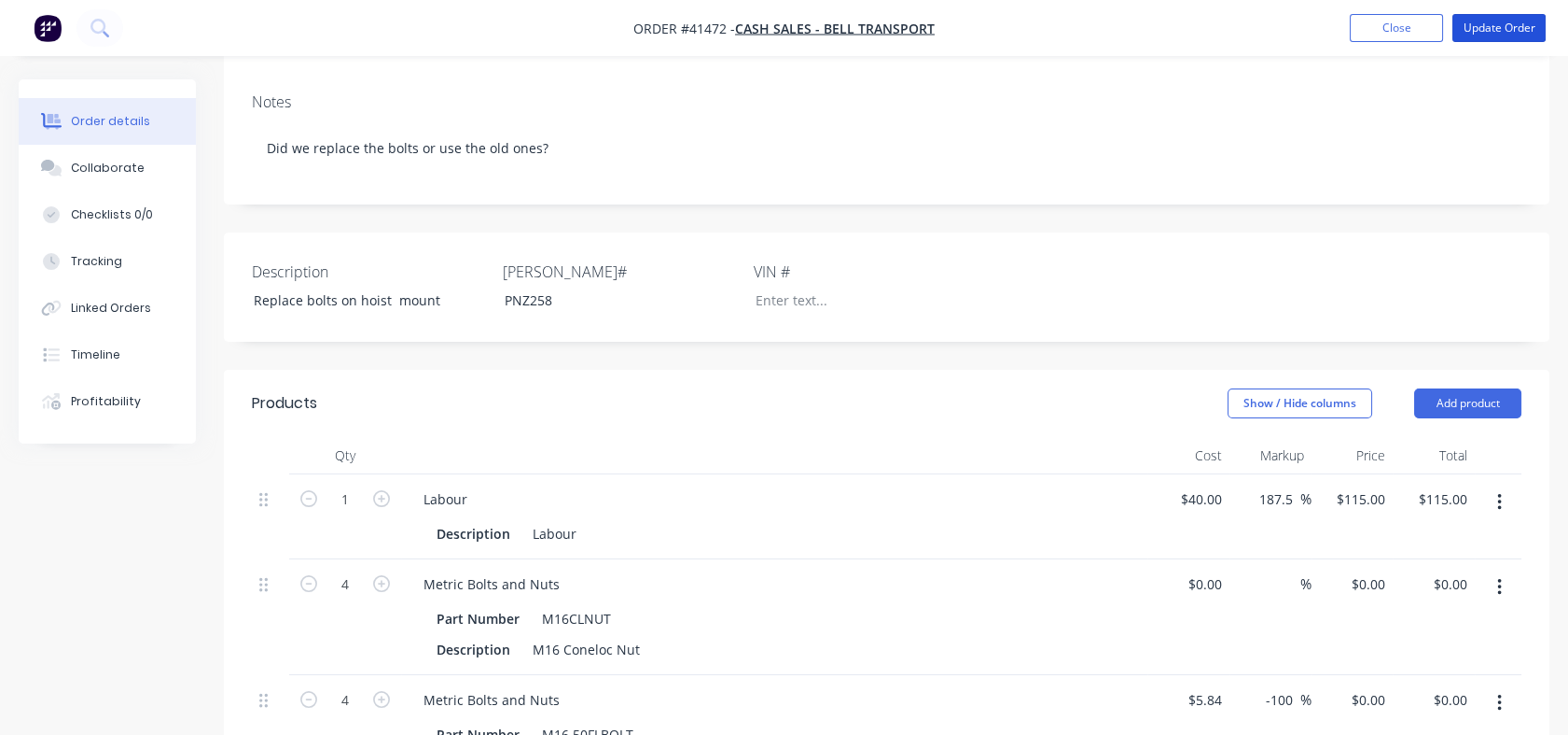
click at [1507, 30] on button "Update Order" at bounding box center [1499, 28] width 94 height 28
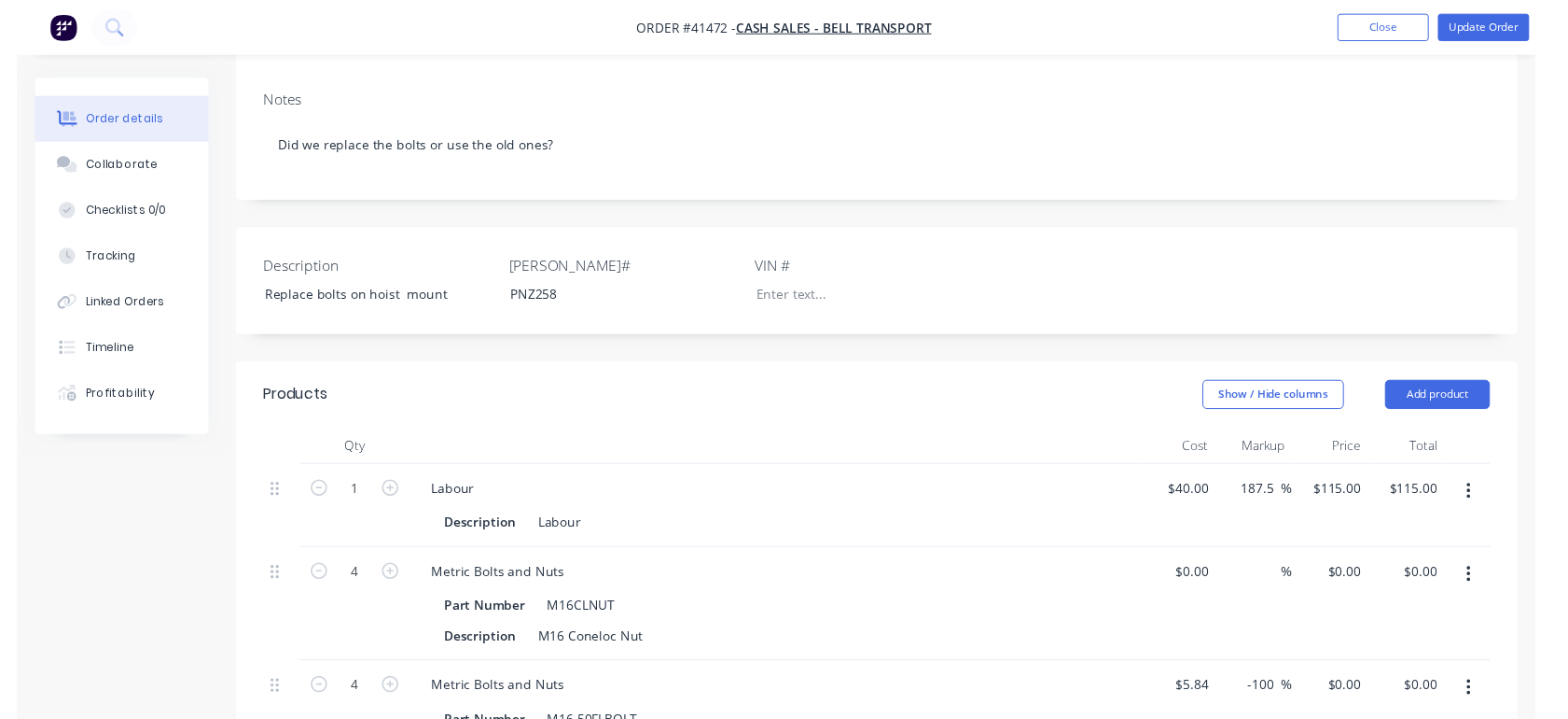
scroll to position [0, 0]
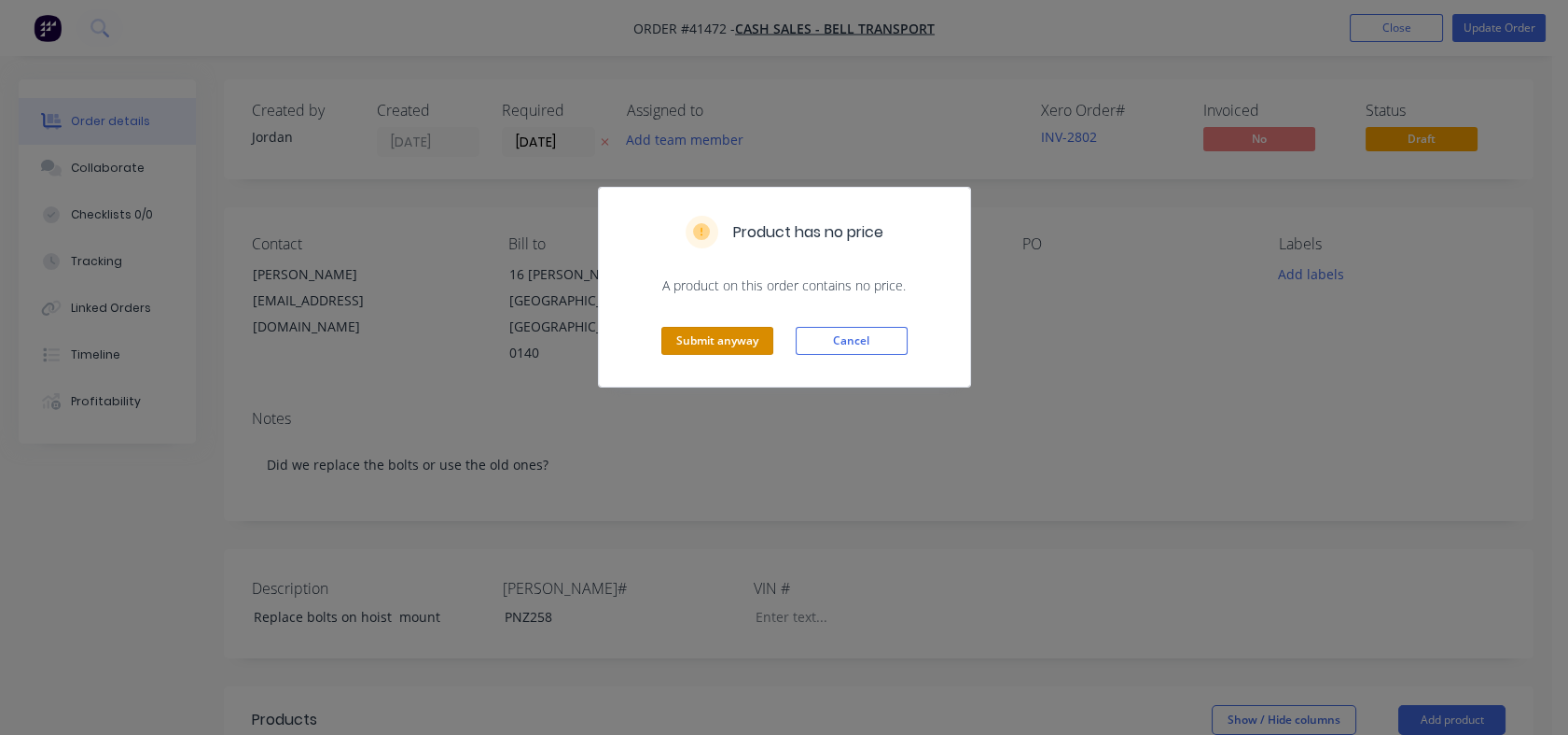
click at [722, 336] on button "Submit anyway" at bounding box center [718, 341] width 112 height 28
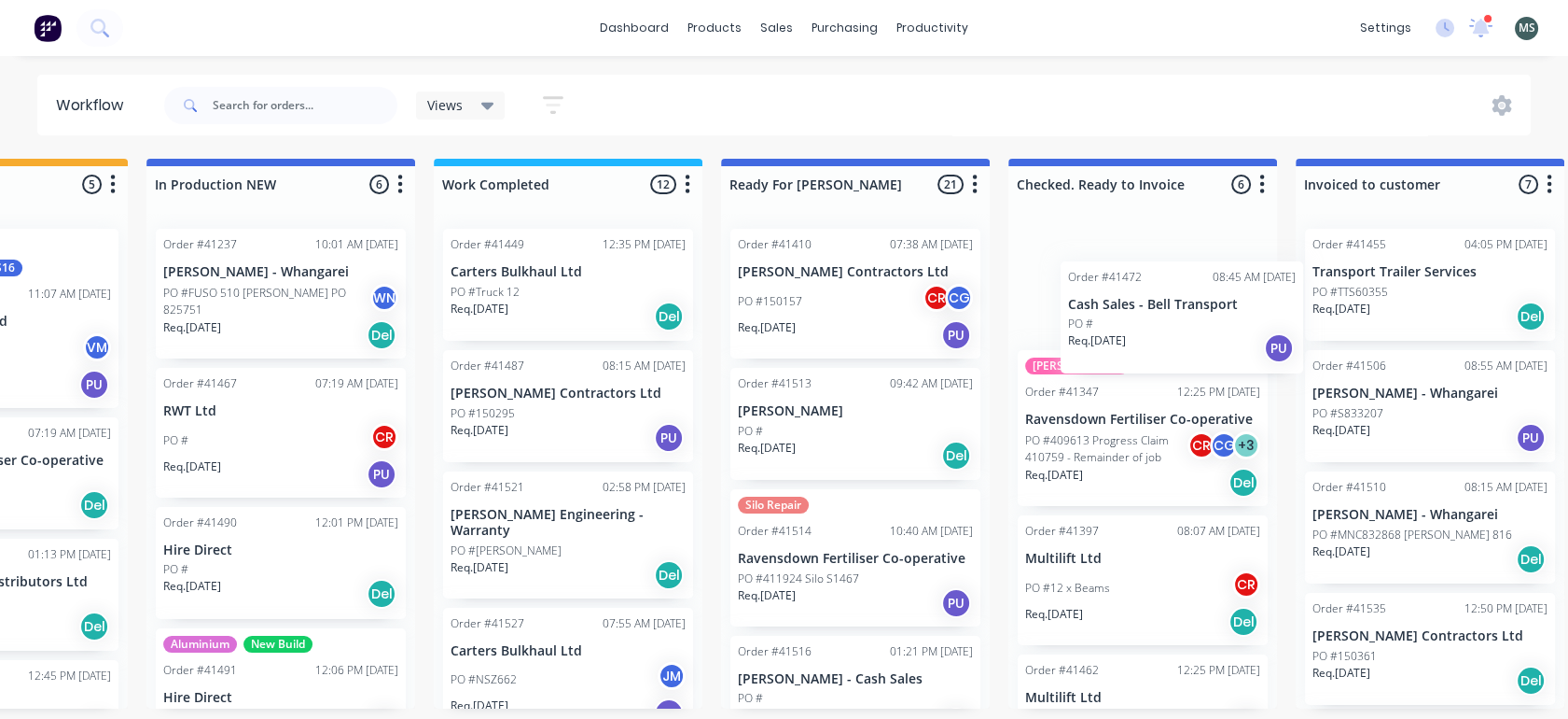
scroll to position [0, 760]
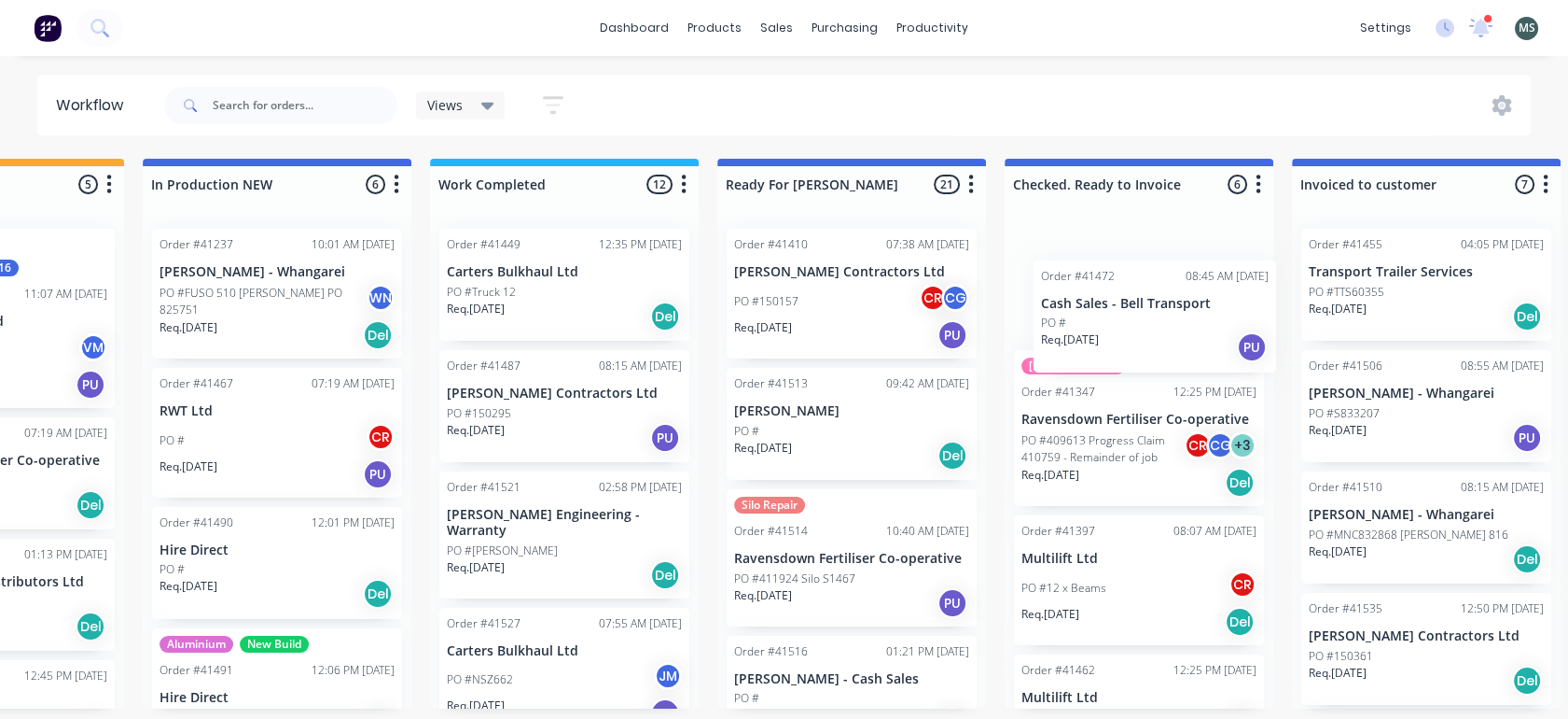
drag, startPoint x: 1078, startPoint y: 418, endPoint x: 1122, endPoint y: 287, distance: 138.2
click at [1122, 287] on div "Submitted 16 Status colour #273444 hex #273444 Save Cancel Summaries Total orde…" at bounding box center [783, 433] width 3112 height 549
click at [791, 440] on p "Req. 08/09/25" at bounding box center [764, 448] width 58 height 17
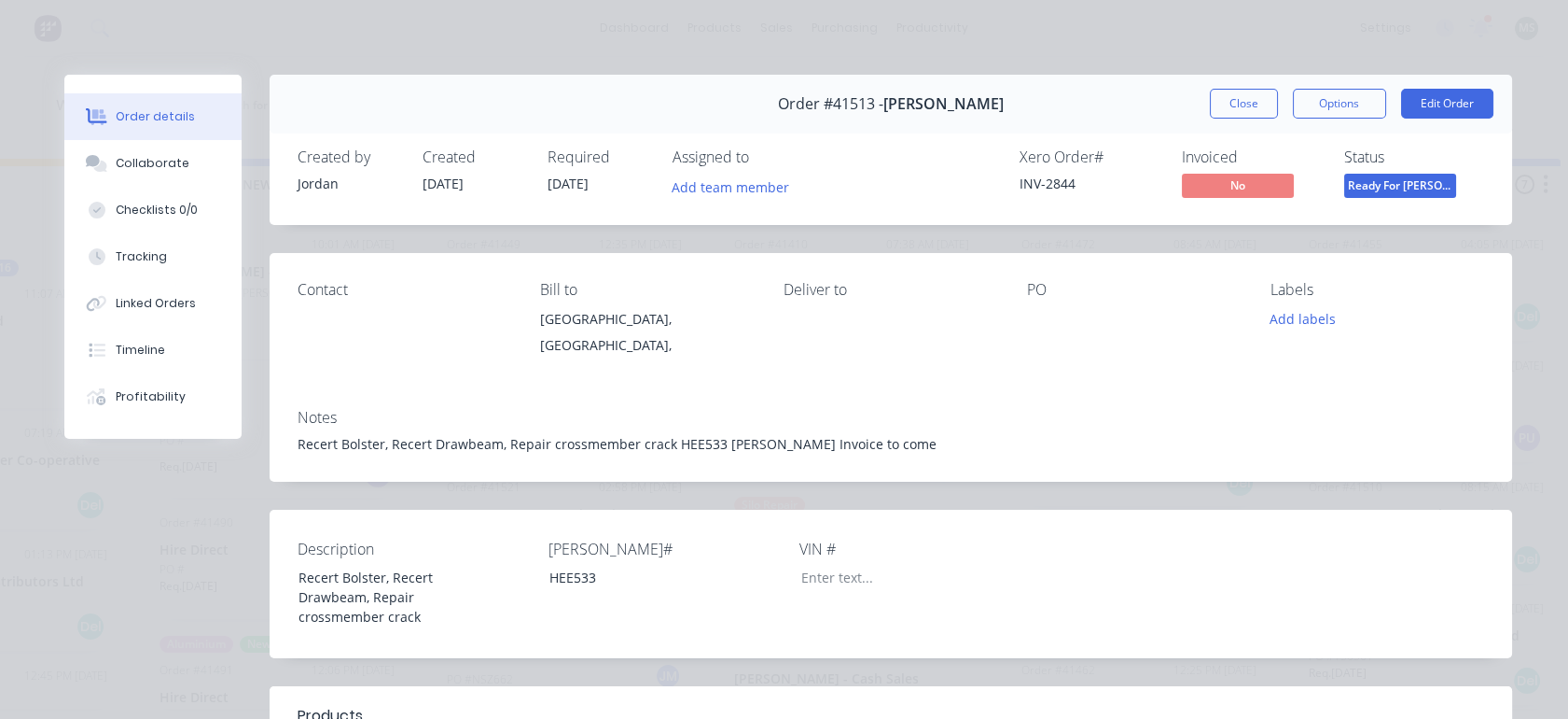
click at [1419, 113] on button "Edit Order" at bounding box center [1447, 104] width 93 height 30
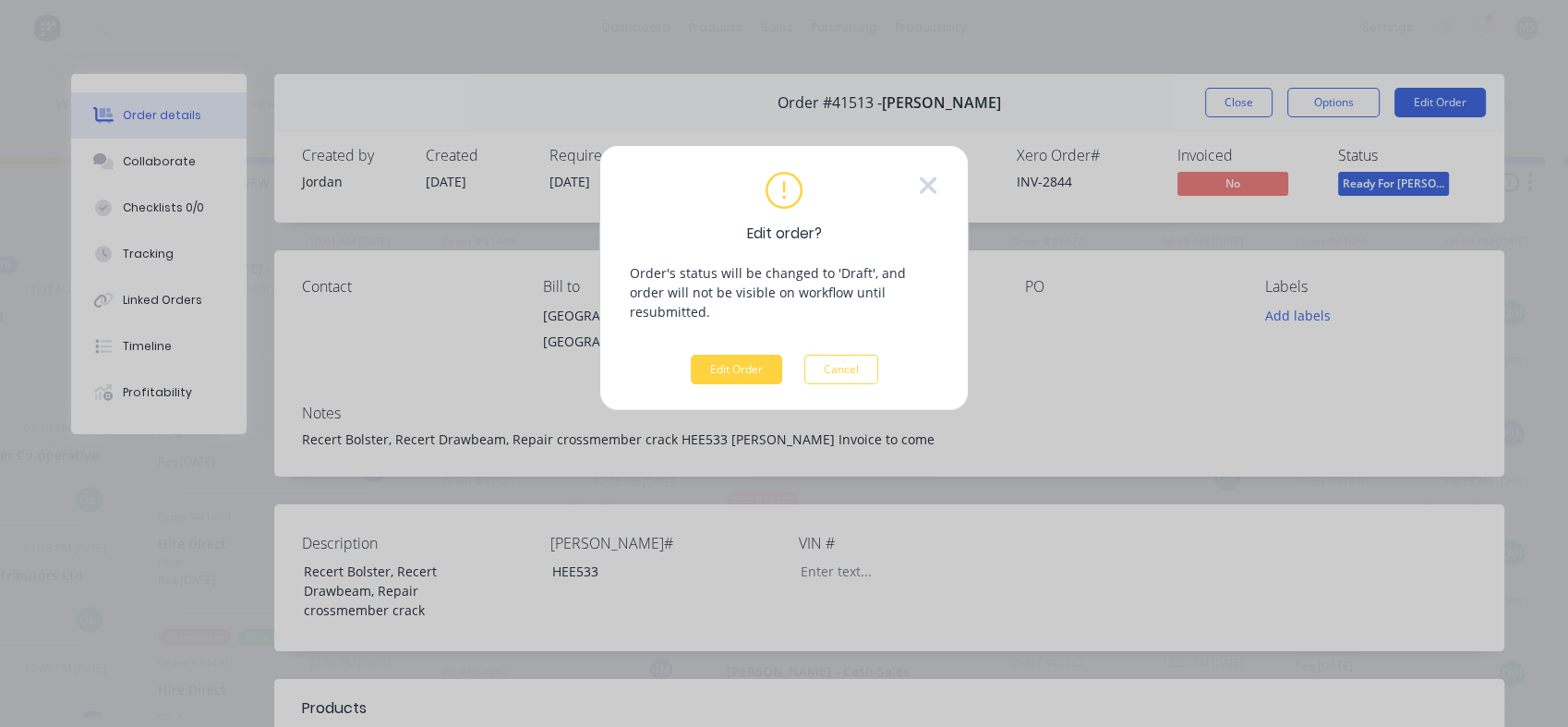
click at [727, 365] on div "Edit order? Order's status will be changed to 'Draft', and order will not be vi…" at bounding box center [784, 278] width 369 height 266
click at [729, 354] on button "Edit Order" at bounding box center [736, 369] width 92 height 30
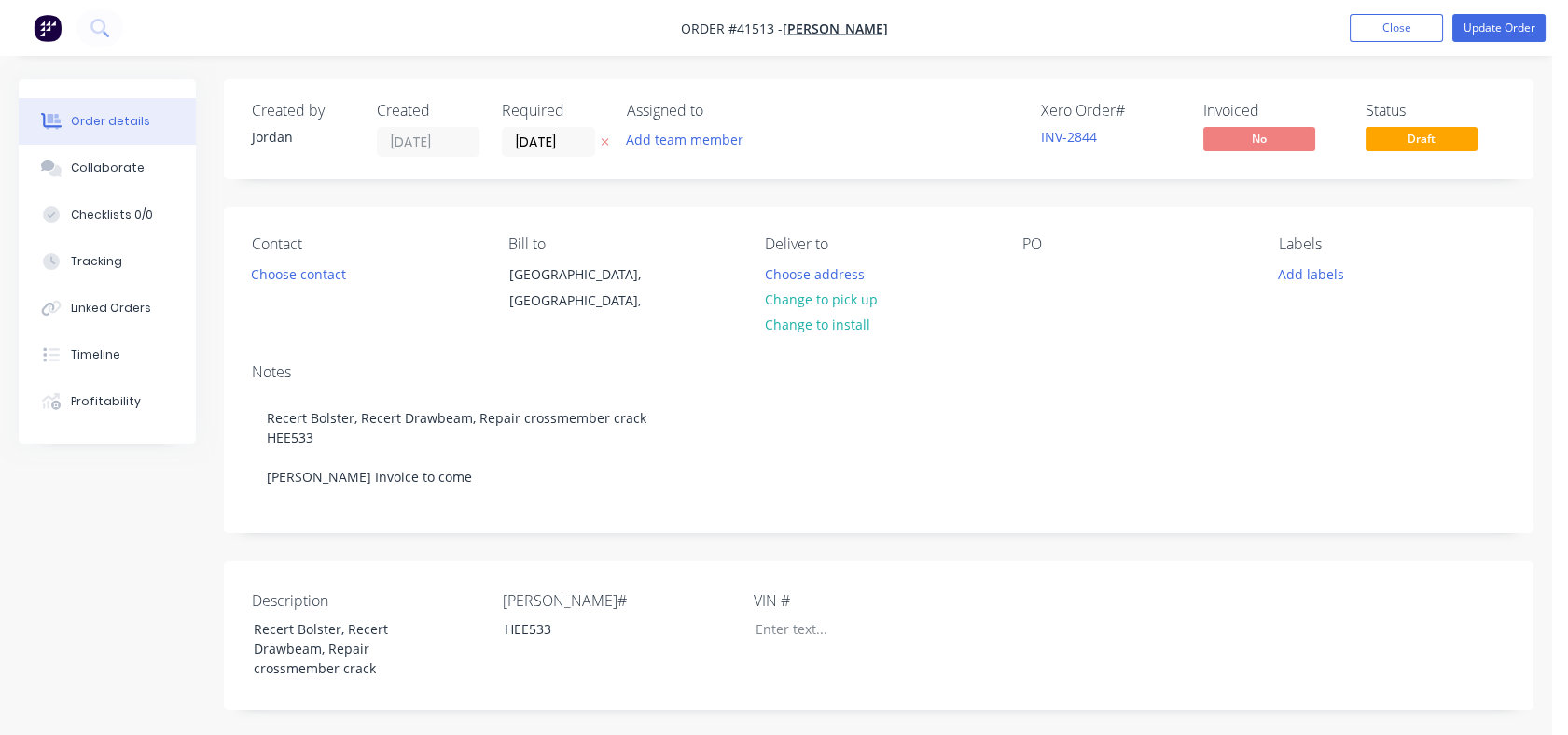
click at [102, 266] on div "Tracking" at bounding box center [96, 261] width 51 height 17
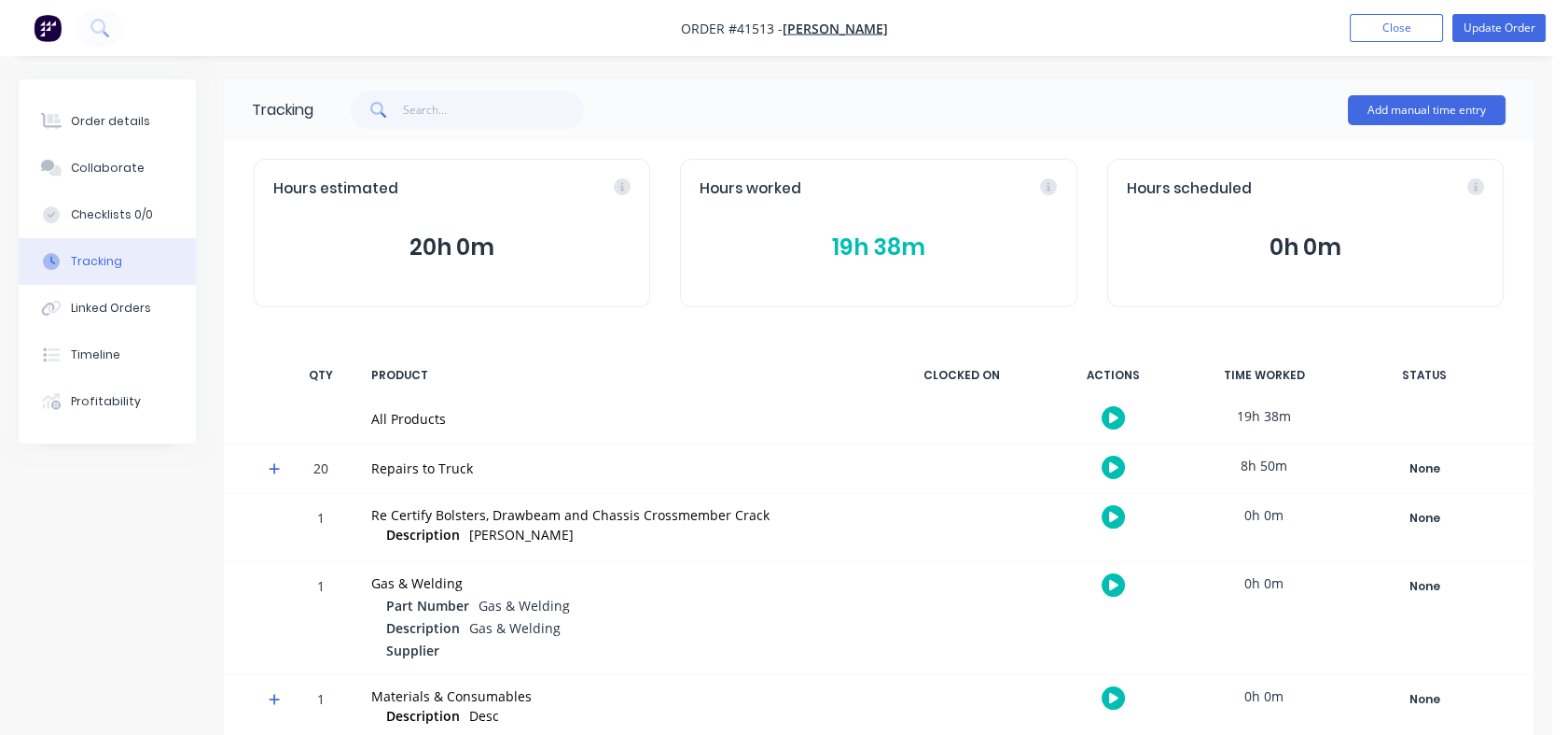
click at [102, 266] on div "Tracking" at bounding box center [96, 261] width 51 height 17
click at [865, 239] on button "19h 38m" at bounding box center [878, 247] width 357 height 36
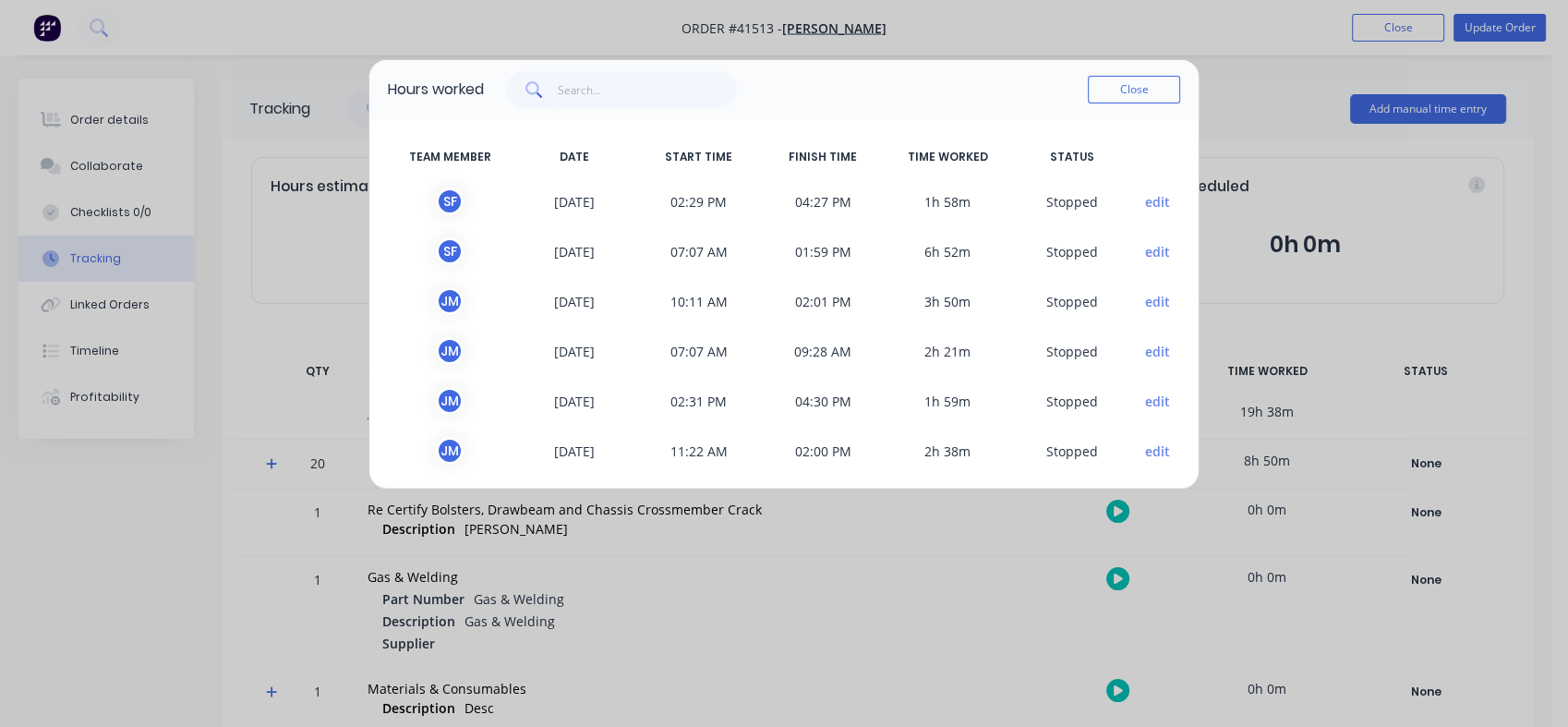
click at [1144, 90] on button "Close" at bounding box center [1135, 90] width 93 height 28
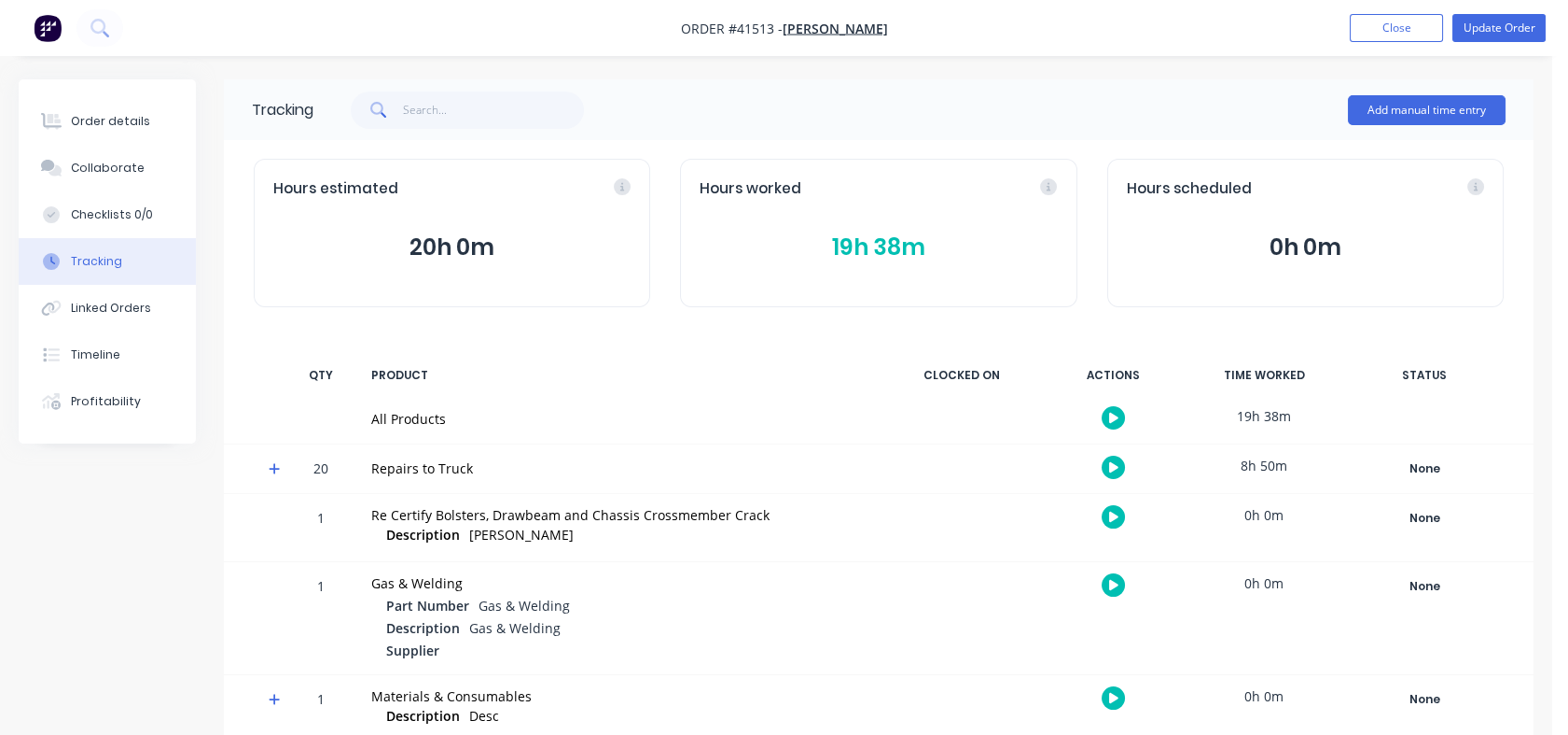
click at [91, 112] on button "Order details" at bounding box center [108, 121] width 177 height 47
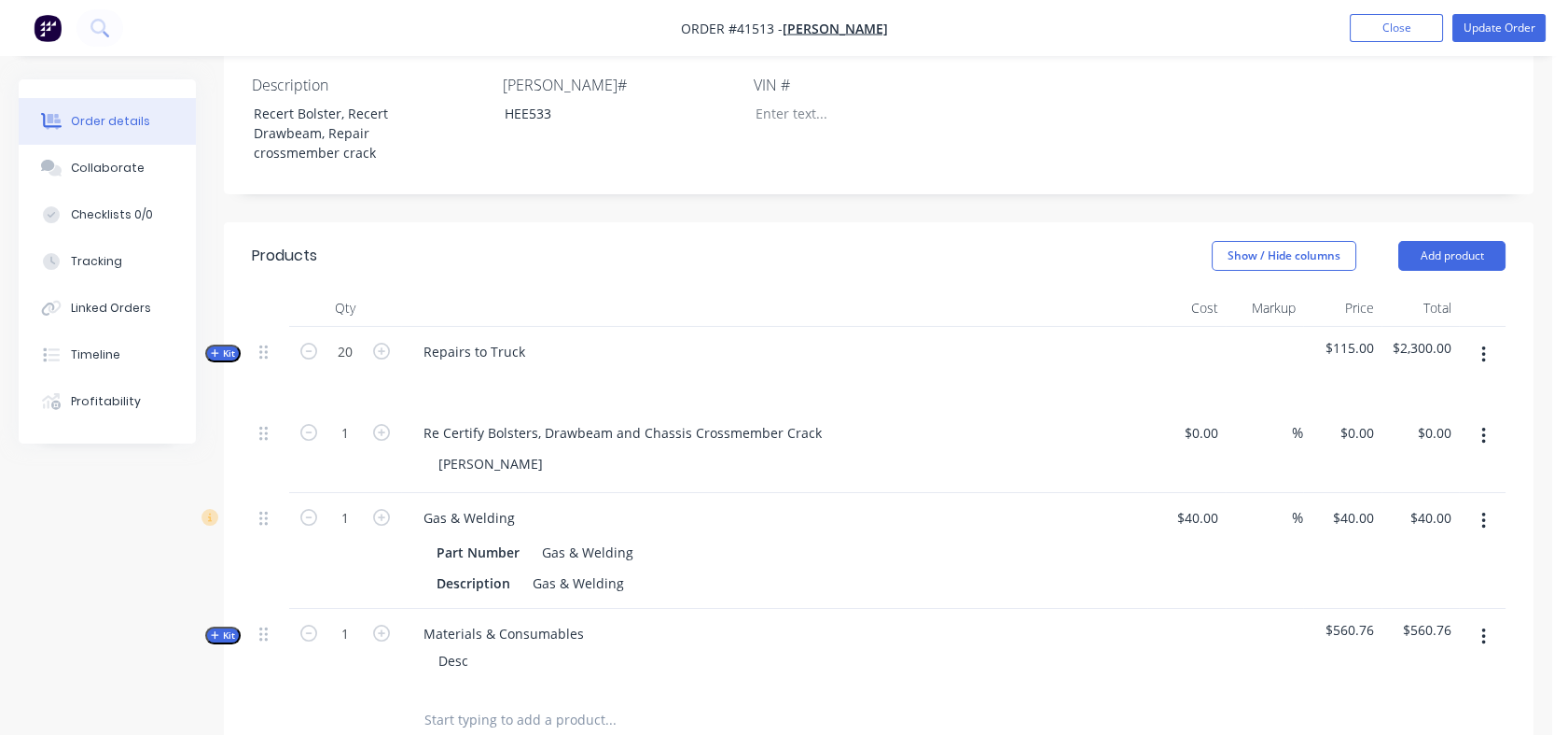
scroll to position [518, 0]
click at [1188, 448] on div "0 0" at bounding box center [1186, 448] width 79 height 85
click at [1276, 445] on input at bounding box center [1282, 430] width 22 height 27
click at [1269, 445] on input ".42" at bounding box center [1278, 430] width 28 height 27
click at [1259, 490] on div "42 42 %" at bounding box center [1265, 448] width 79 height 85
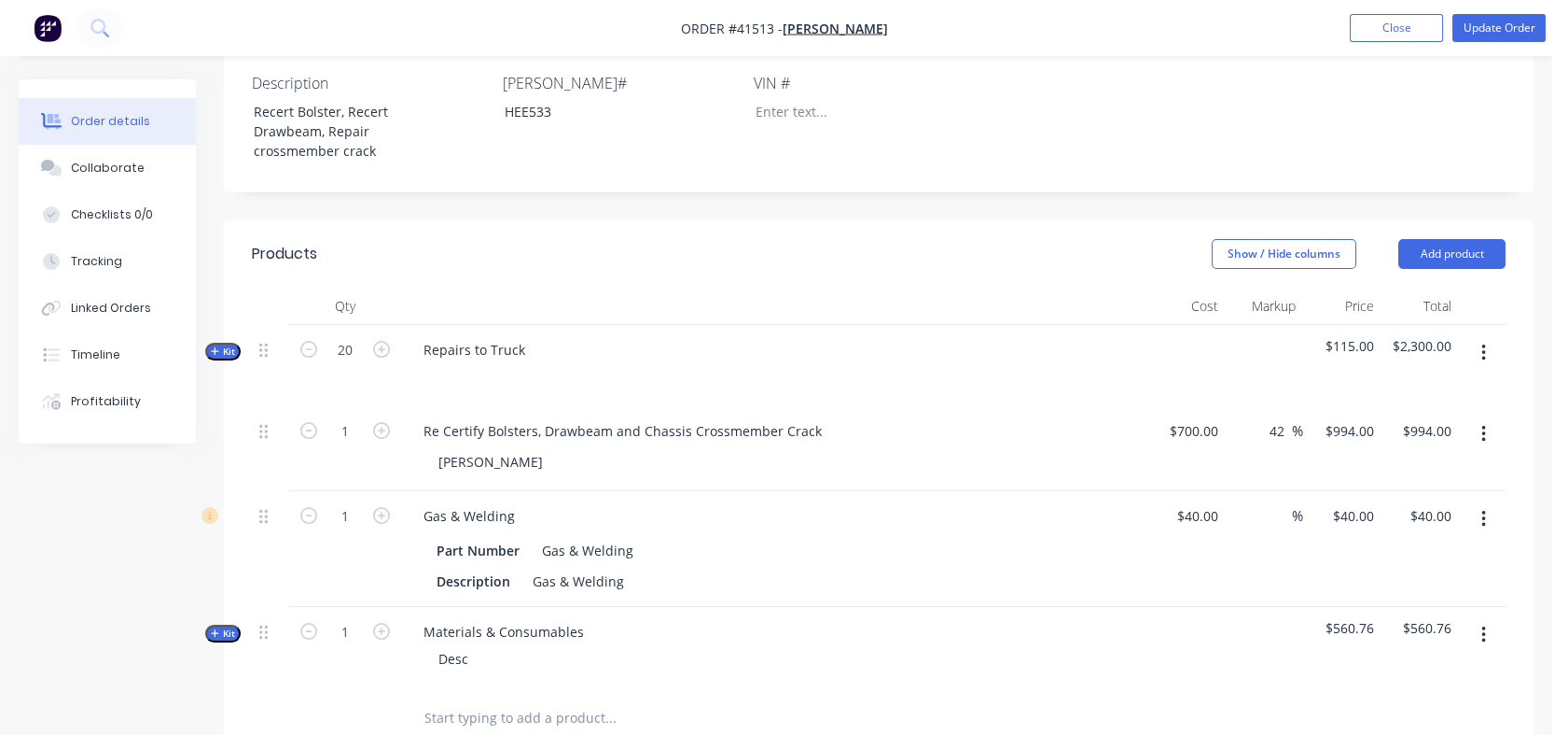
click at [230, 360] on button "Kit" at bounding box center [223, 352] width 36 height 18
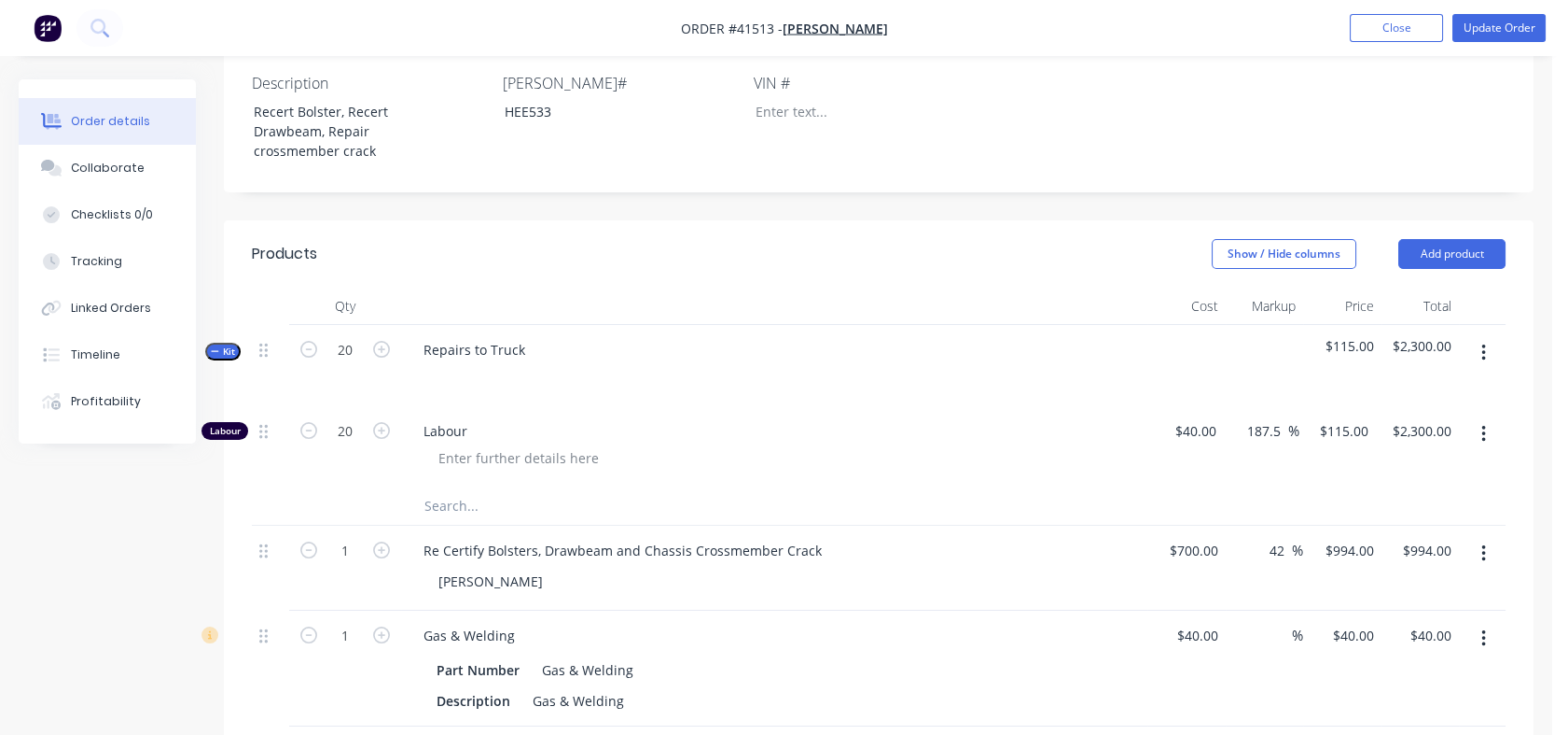
click at [230, 360] on button "Kit" at bounding box center [223, 352] width 36 height 18
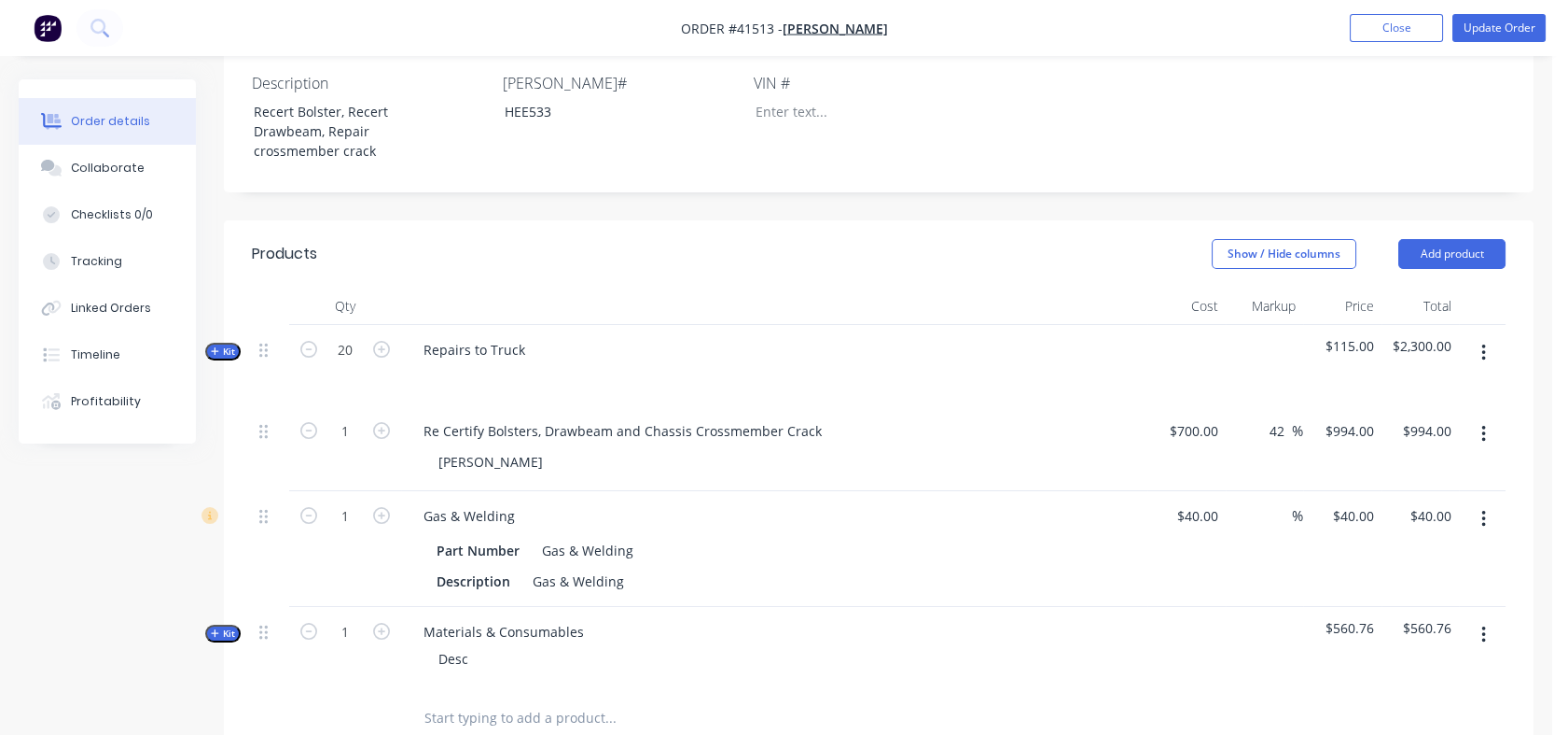
click at [1261, 531] on div "%" at bounding box center [1265, 549] width 79 height 116
click at [1272, 530] on input at bounding box center [1282, 516] width 22 height 27
click at [1181, 583] on div "$40.00 $40.00" at bounding box center [1186, 549] width 79 height 116
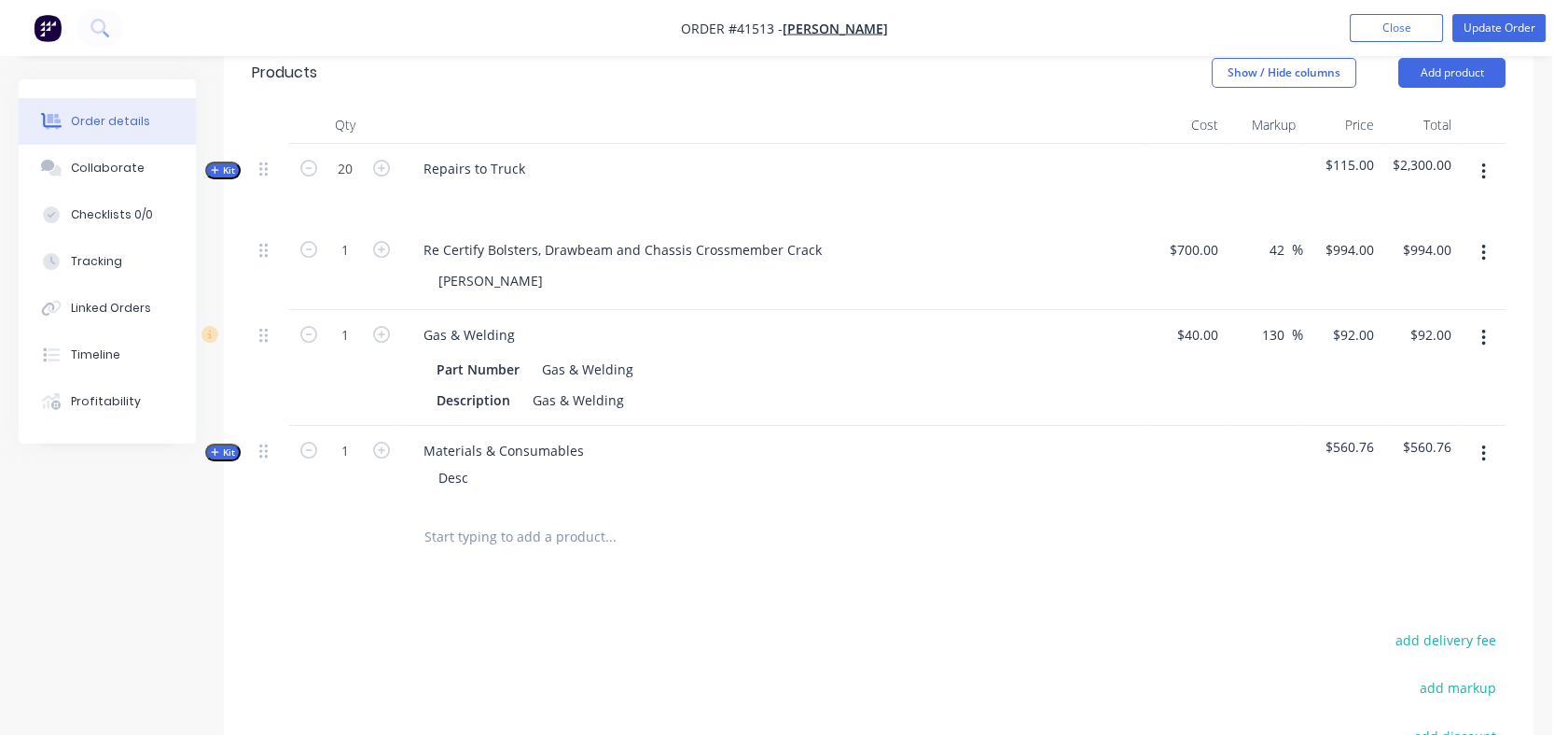
scroll to position [702, 0]
click at [233, 456] on span "Kit" at bounding box center [223, 449] width 24 height 14
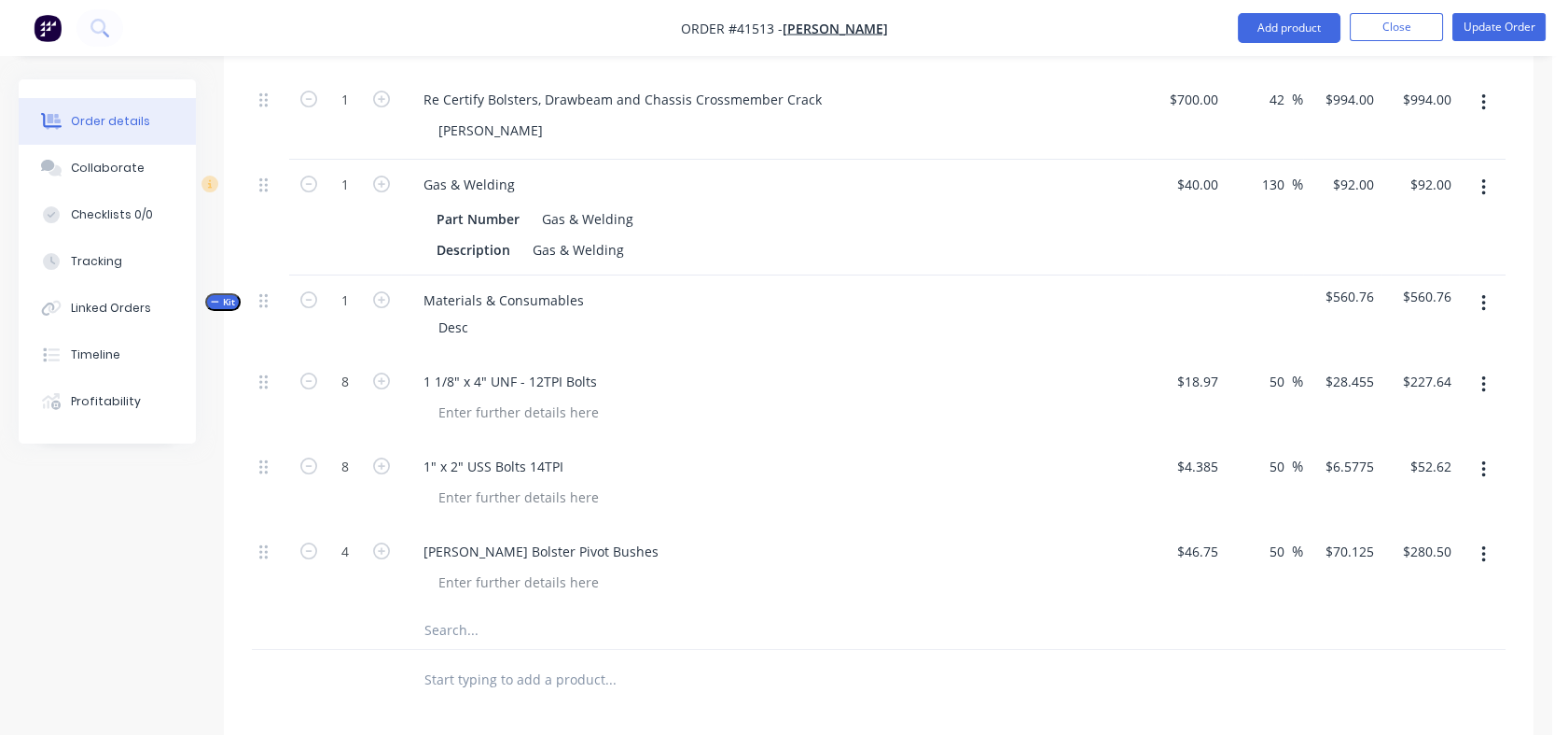
scroll to position [829, 0]
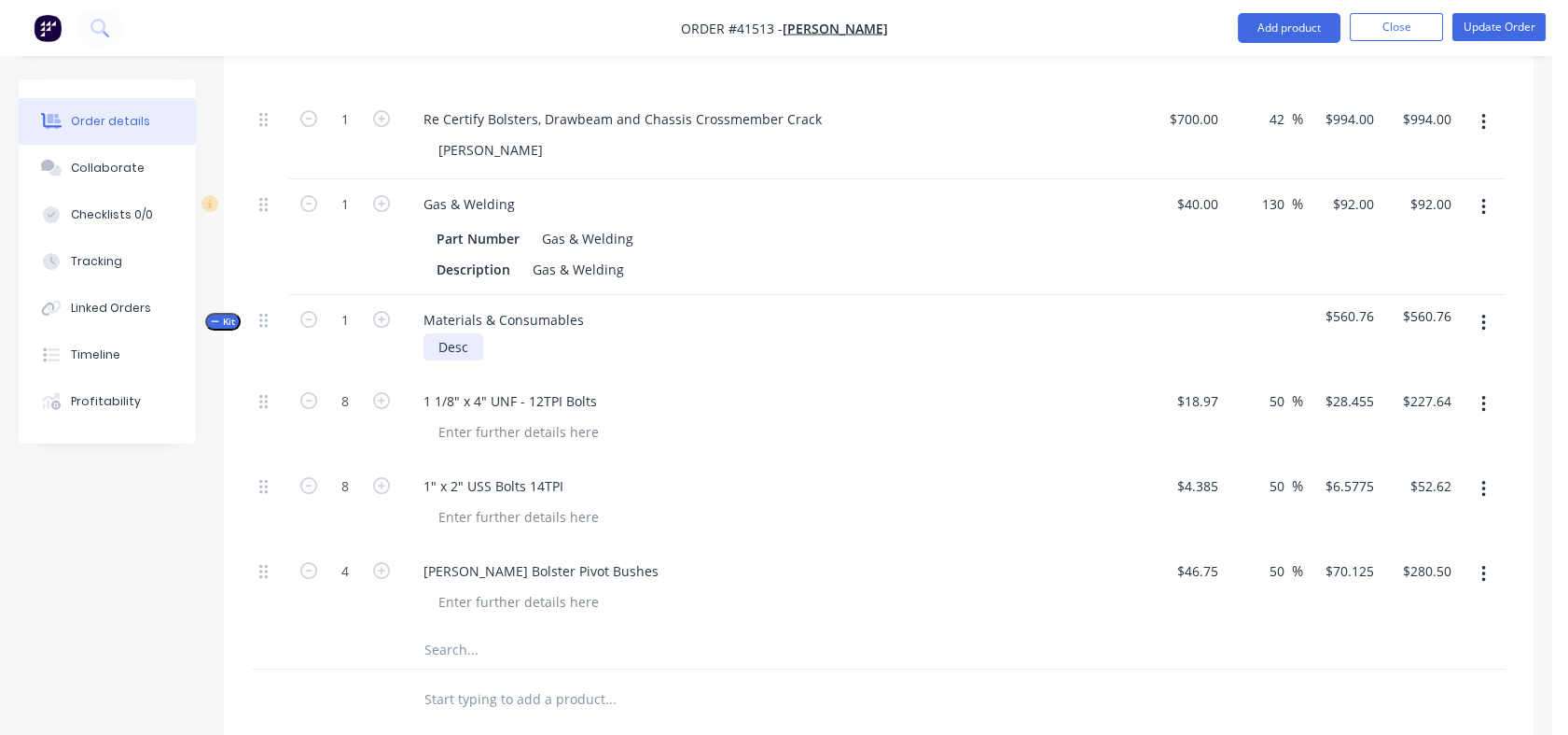
click at [450, 360] on div "Desc" at bounding box center [454, 346] width 60 height 27
drag, startPoint x: 471, startPoint y: 365, endPoint x: 436, endPoint y: 365, distance: 35.0
click at [436, 360] on div "Desc" at bounding box center [454, 346] width 60 height 27
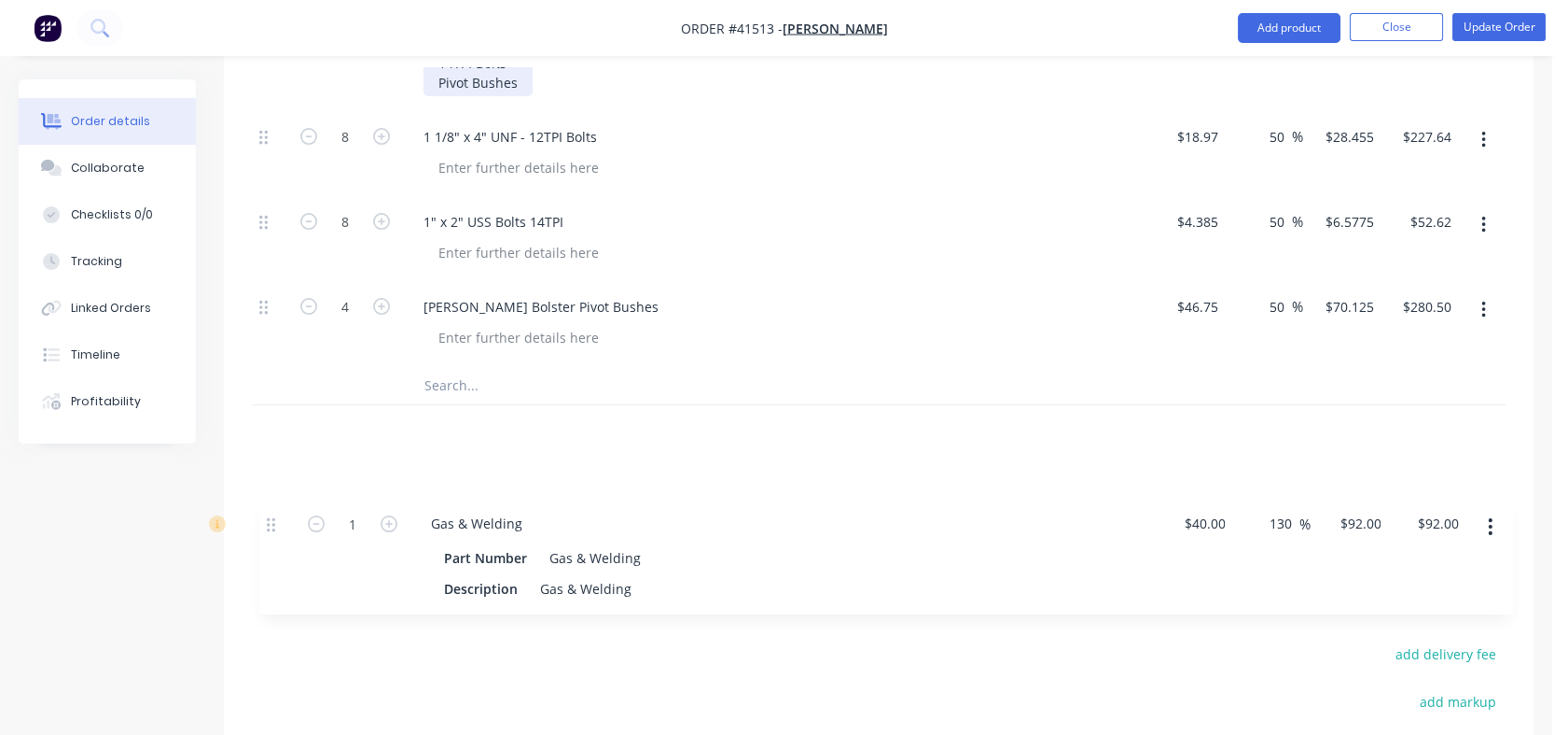
scroll to position [1023, 0]
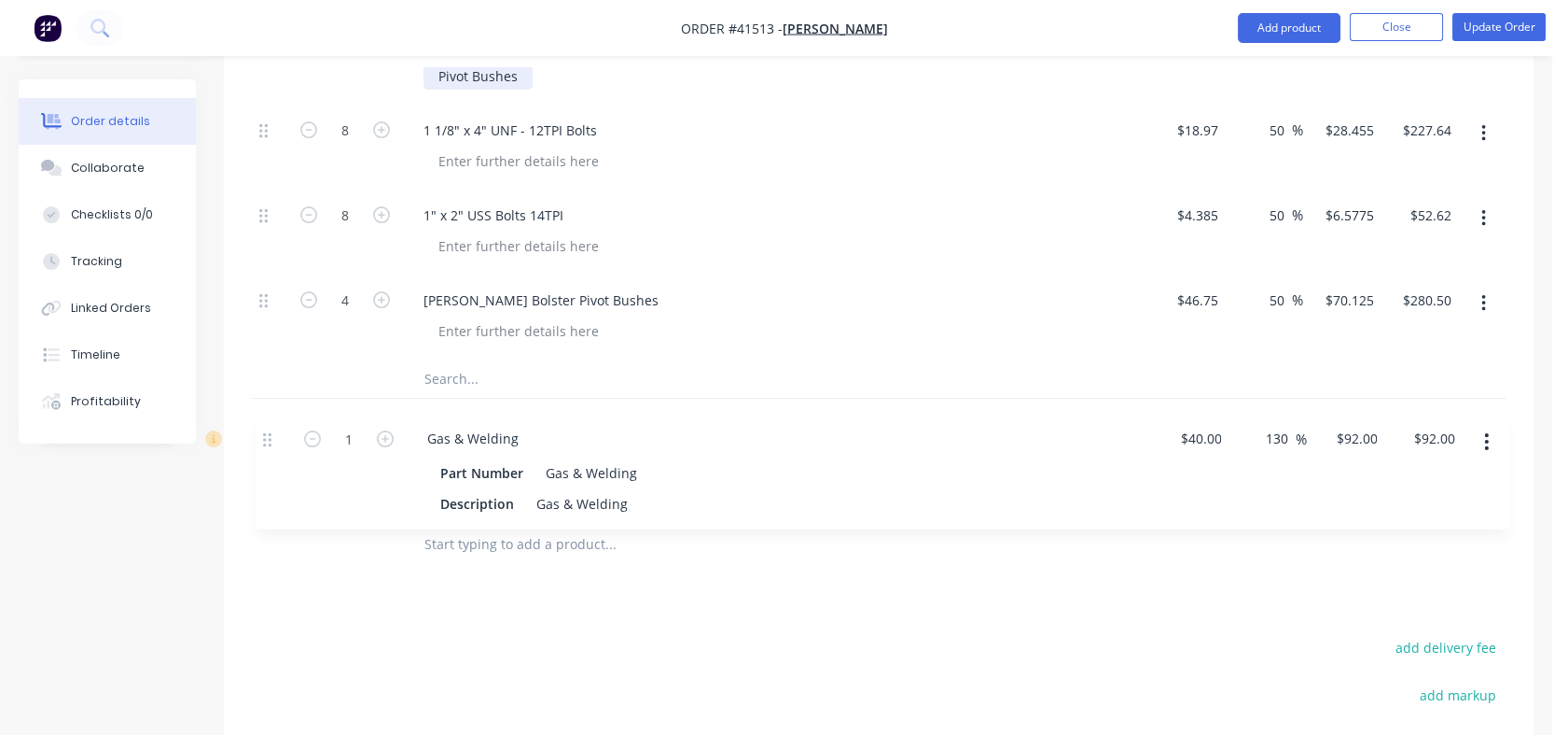
drag, startPoint x: 270, startPoint y: 222, endPoint x: 273, endPoint y: 448, distance: 226.0
click at [273, 448] on div "Kit 20 Repairs to Truck $115.00 $2,300.00 1 Re Certify Bolsters, Drawbeam and C…" at bounding box center [879, 166] width 1254 height 695
drag, startPoint x: 1269, startPoint y: 154, endPoint x: 1286, endPoint y: 157, distance: 17.3
click at [1286, 144] on input "50" at bounding box center [1280, 130] width 24 height 27
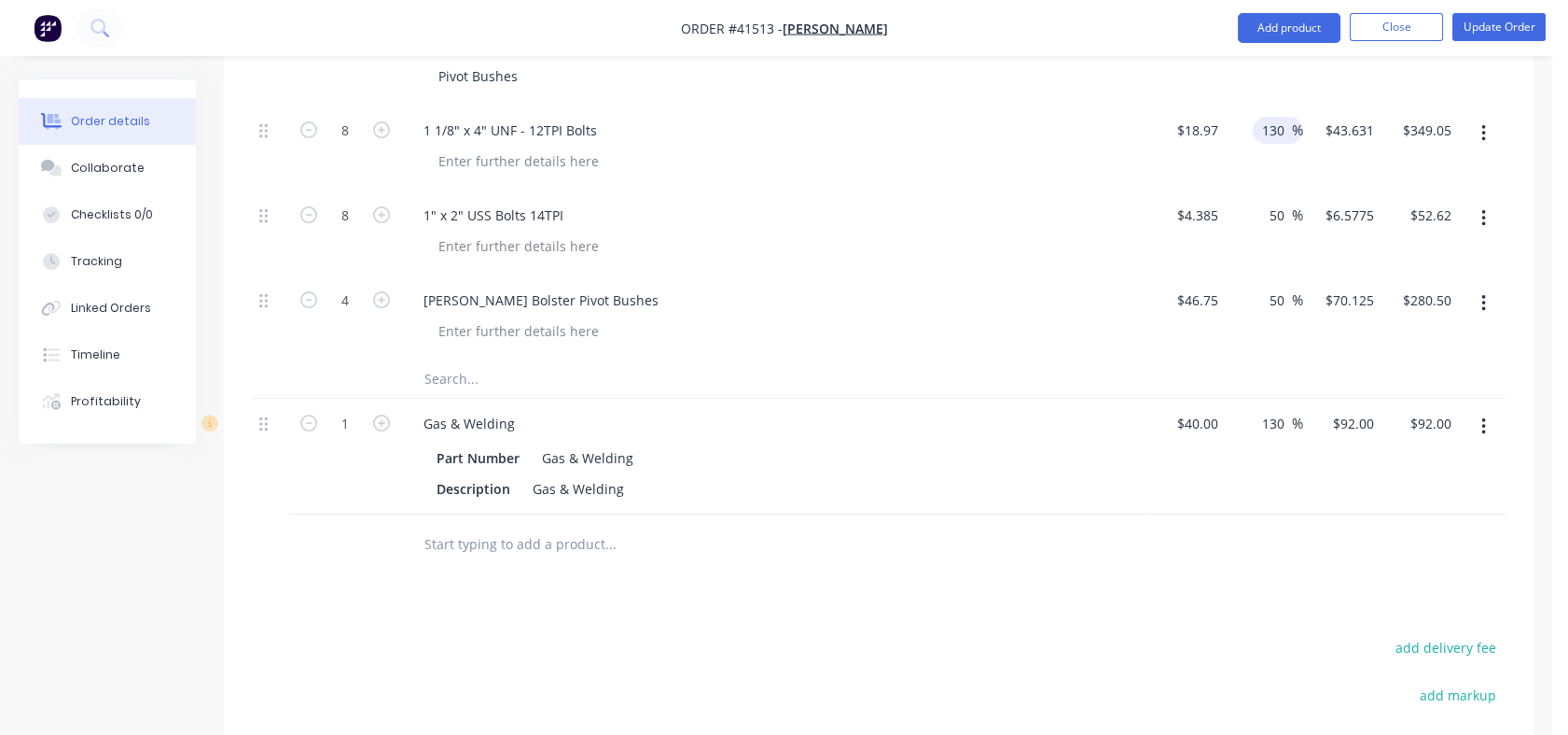
click at [1255, 212] on div "50 50 %" at bounding box center [1265, 232] width 79 height 85
click at [1265, 228] on div "50 50 %" at bounding box center [1282, 214] width 43 height 27
drag, startPoint x: 1269, startPoint y: 233, endPoint x: 1281, endPoint y: 234, distance: 12.0
click at [1281, 228] on input "50" at bounding box center [1280, 214] width 24 height 27
click at [1269, 314] on input "50" at bounding box center [1280, 299] width 24 height 27
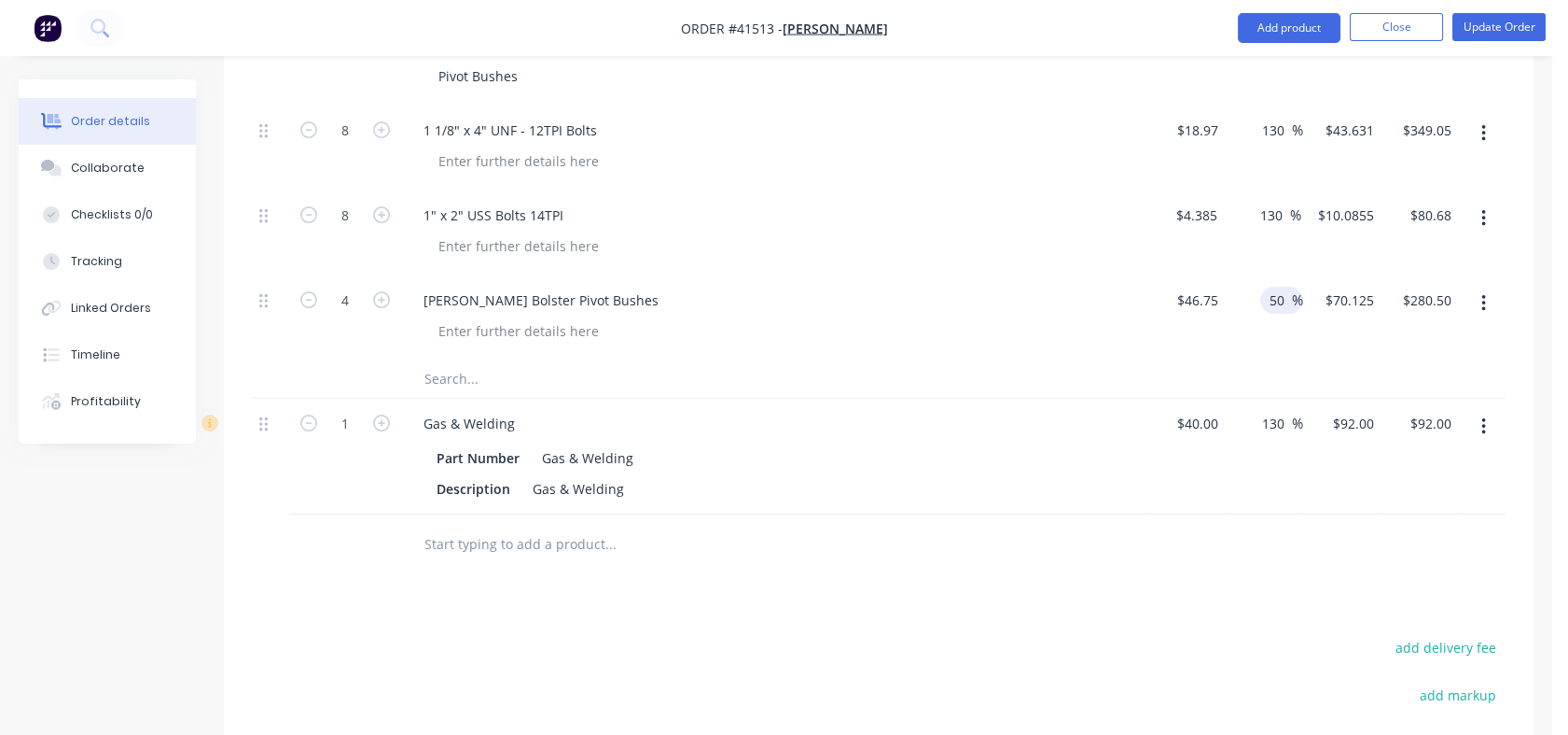
drag, startPoint x: 1269, startPoint y: 324, endPoint x: 1284, endPoint y: 325, distance: 15.0
click at [1284, 314] on input "50" at bounding box center [1280, 299] width 24 height 27
click at [1266, 347] on div "130 130 %" at bounding box center [1264, 317] width 78 height 85
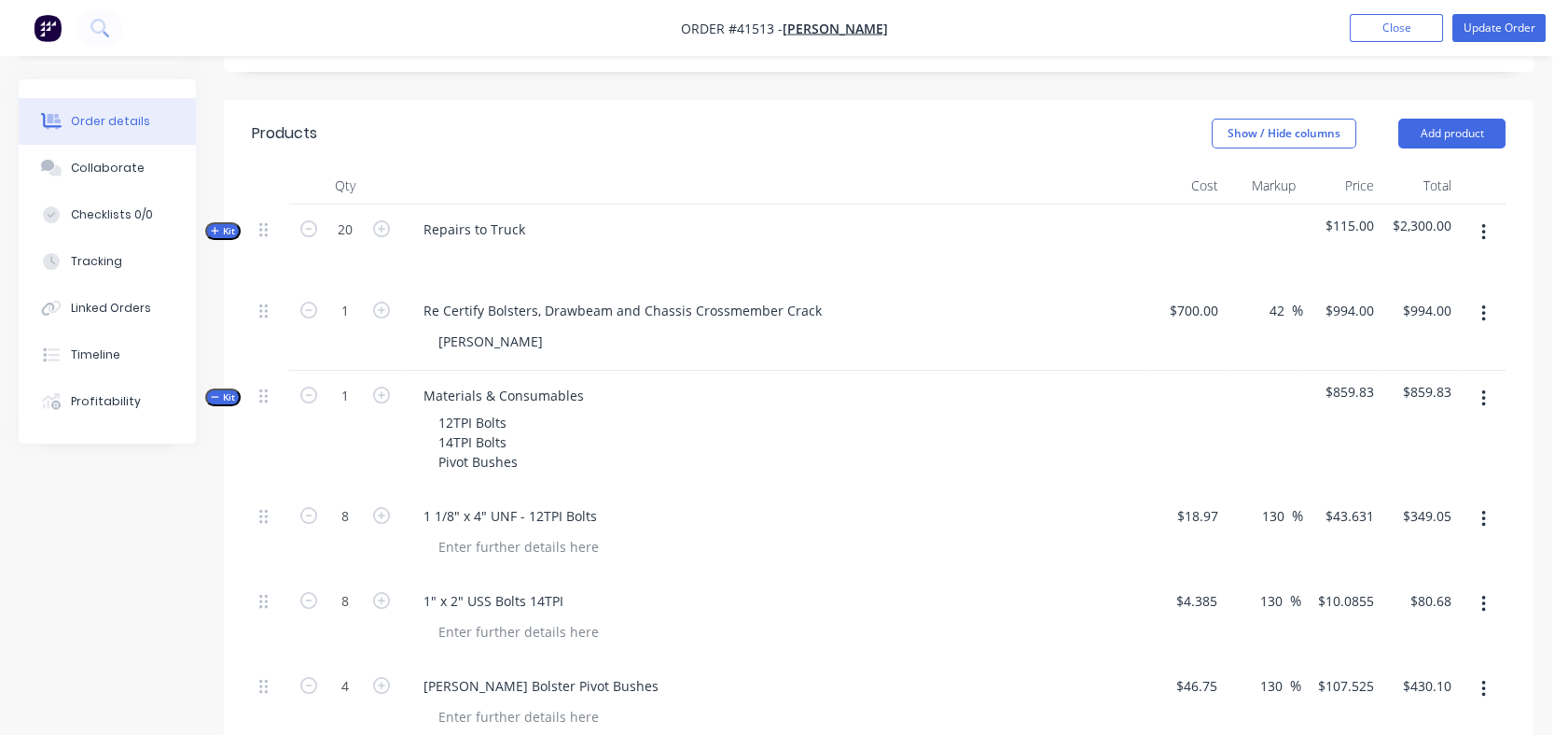
scroll to position [618, 0]
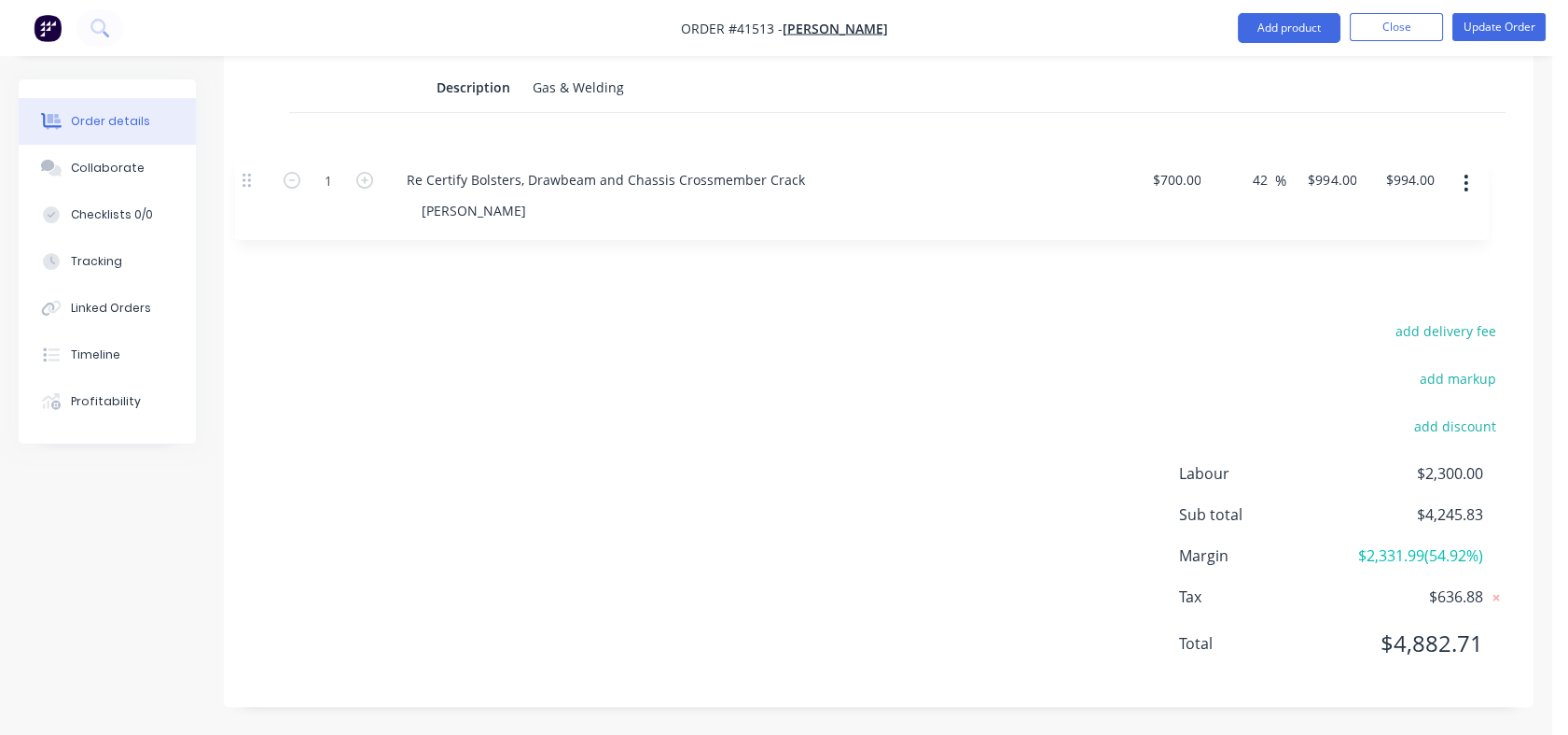
drag, startPoint x: 266, startPoint y: 350, endPoint x: 261, endPoint y: 164, distance: 186.1
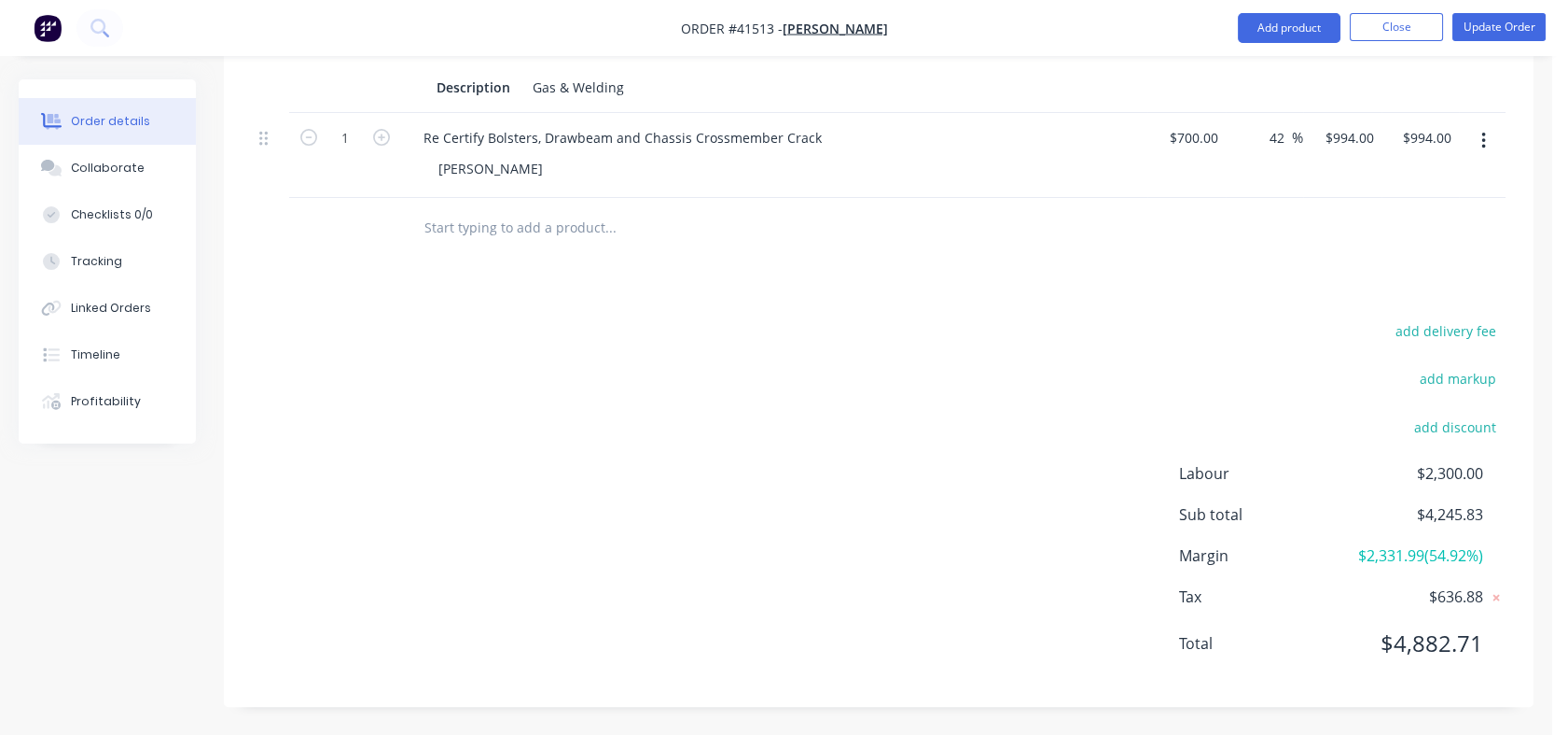
click at [533, 337] on div "add delivery fee add markup add discount Labour $2,300.00 Sub total $4,245.83 M…" at bounding box center [879, 498] width 1254 height 360
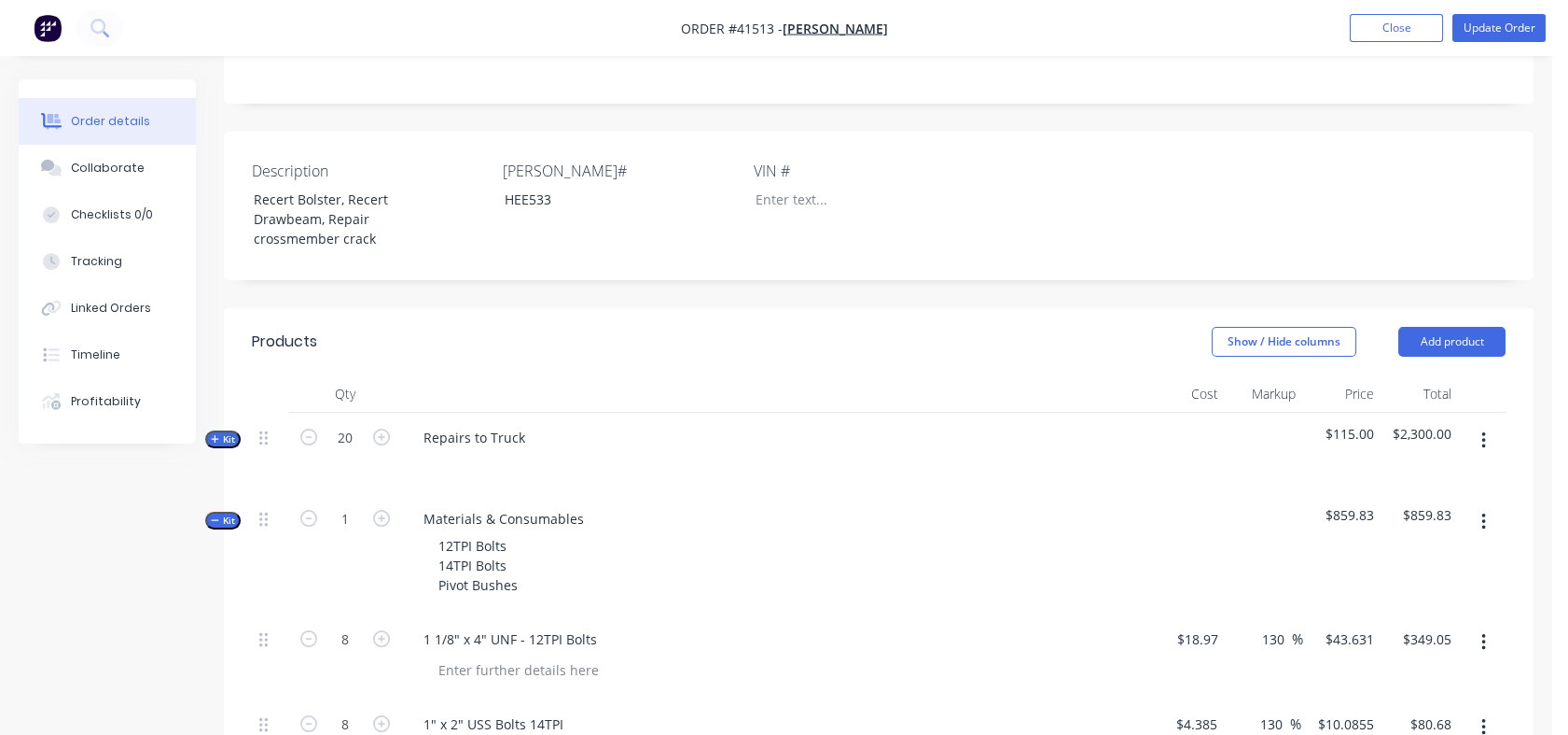
scroll to position [387, 0]
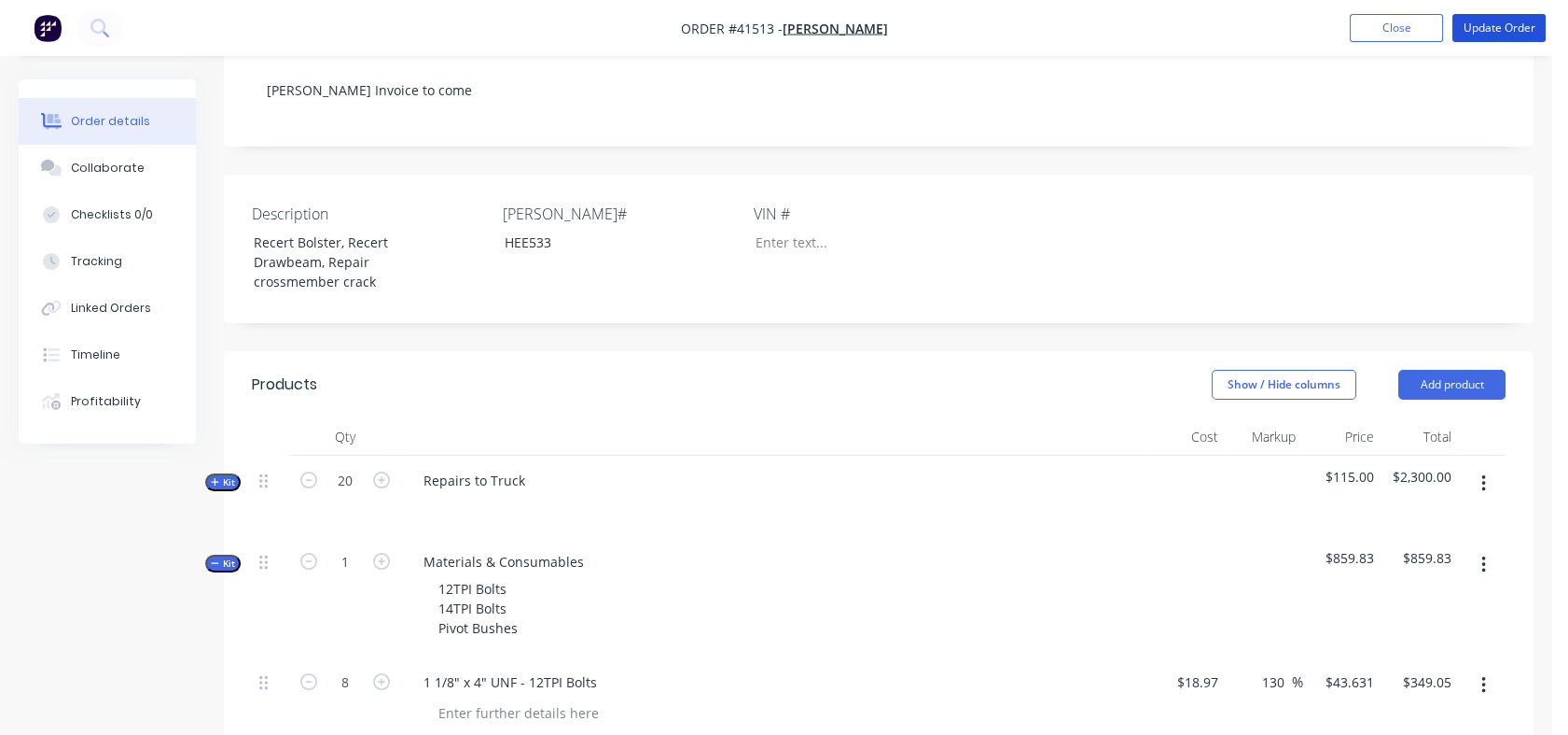
click at [1513, 25] on button "Update Order" at bounding box center [1499, 28] width 94 height 28
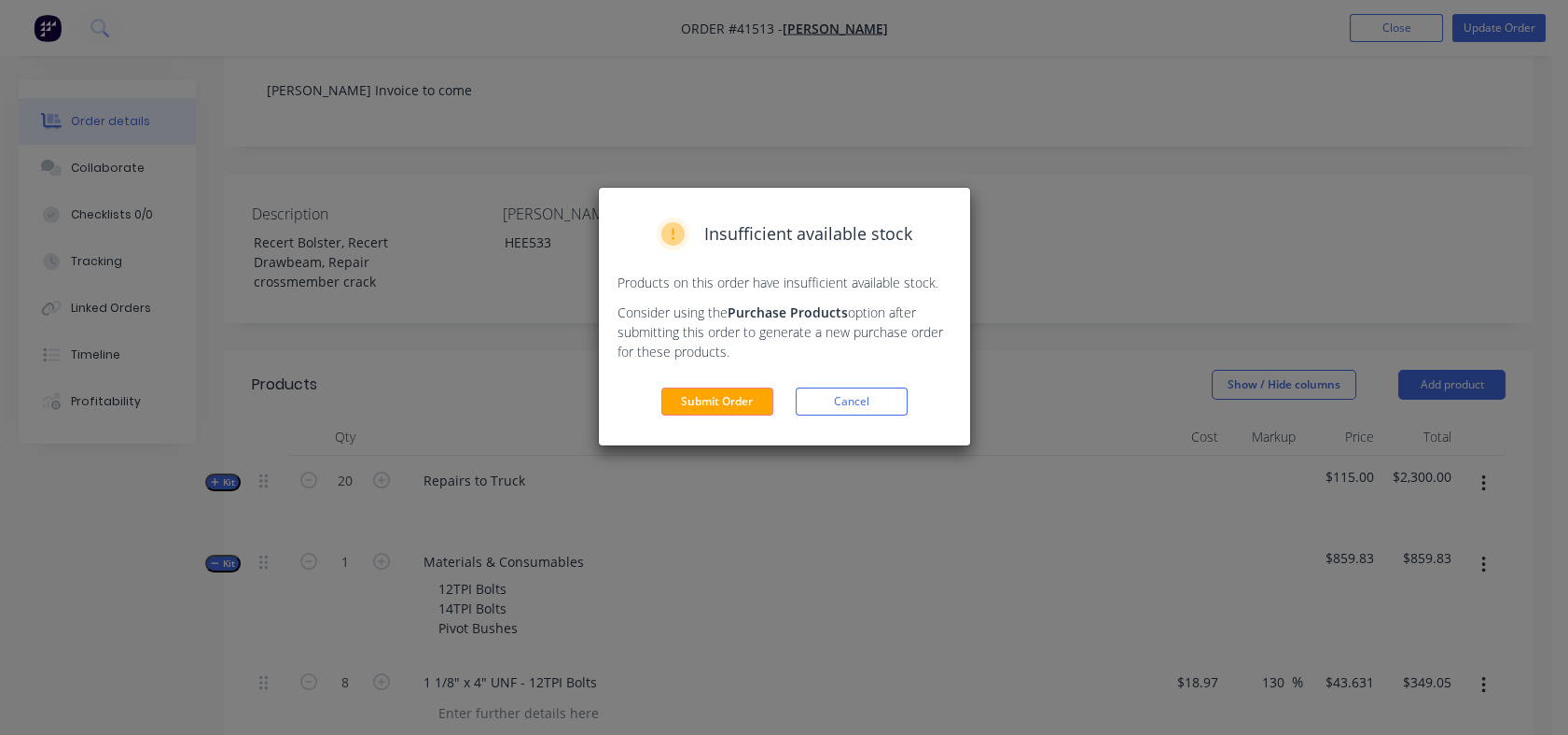
click at [824, 406] on button "Cancel" at bounding box center [851, 401] width 112 height 28
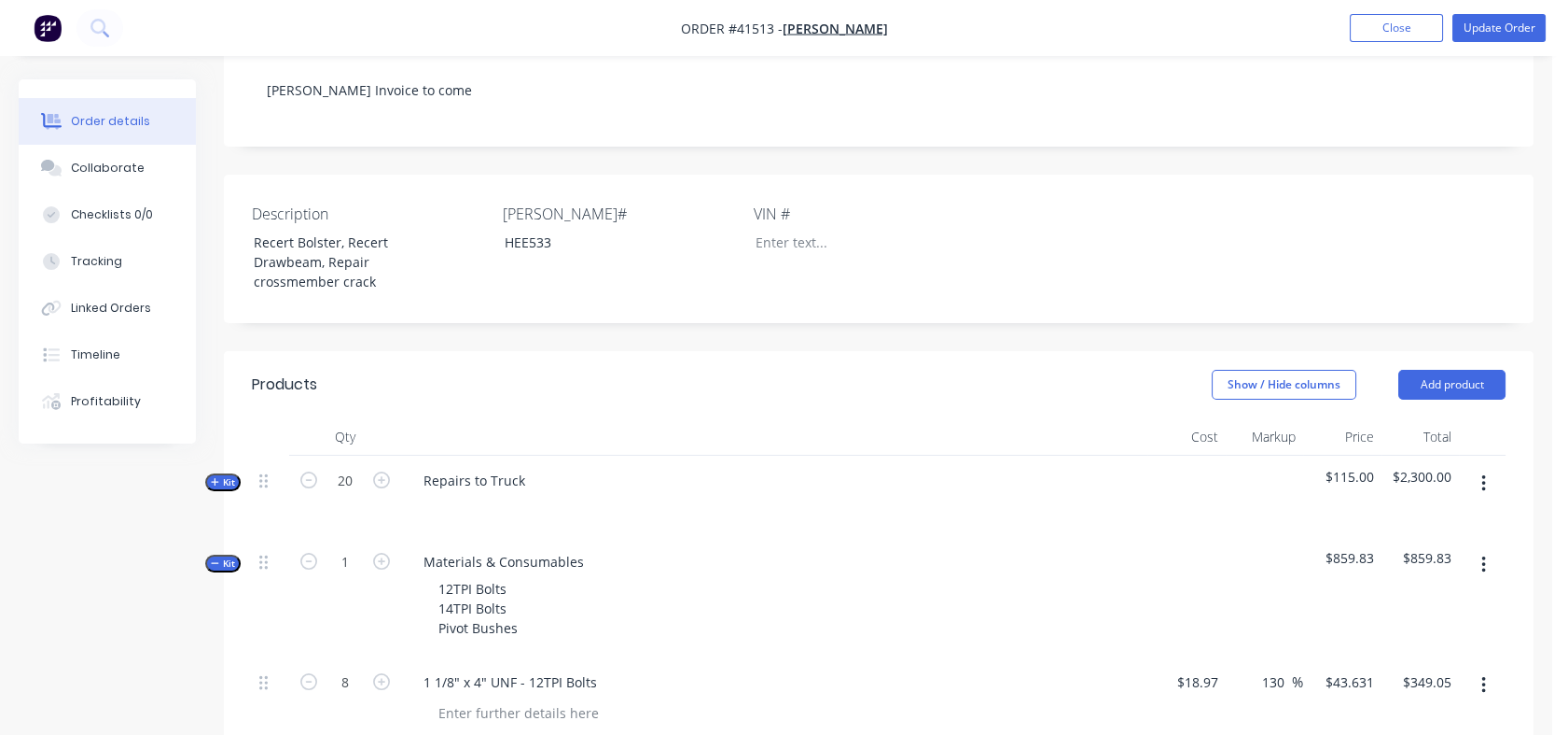
click at [106, 264] on div "Tracking" at bounding box center [96, 261] width 51 height 17
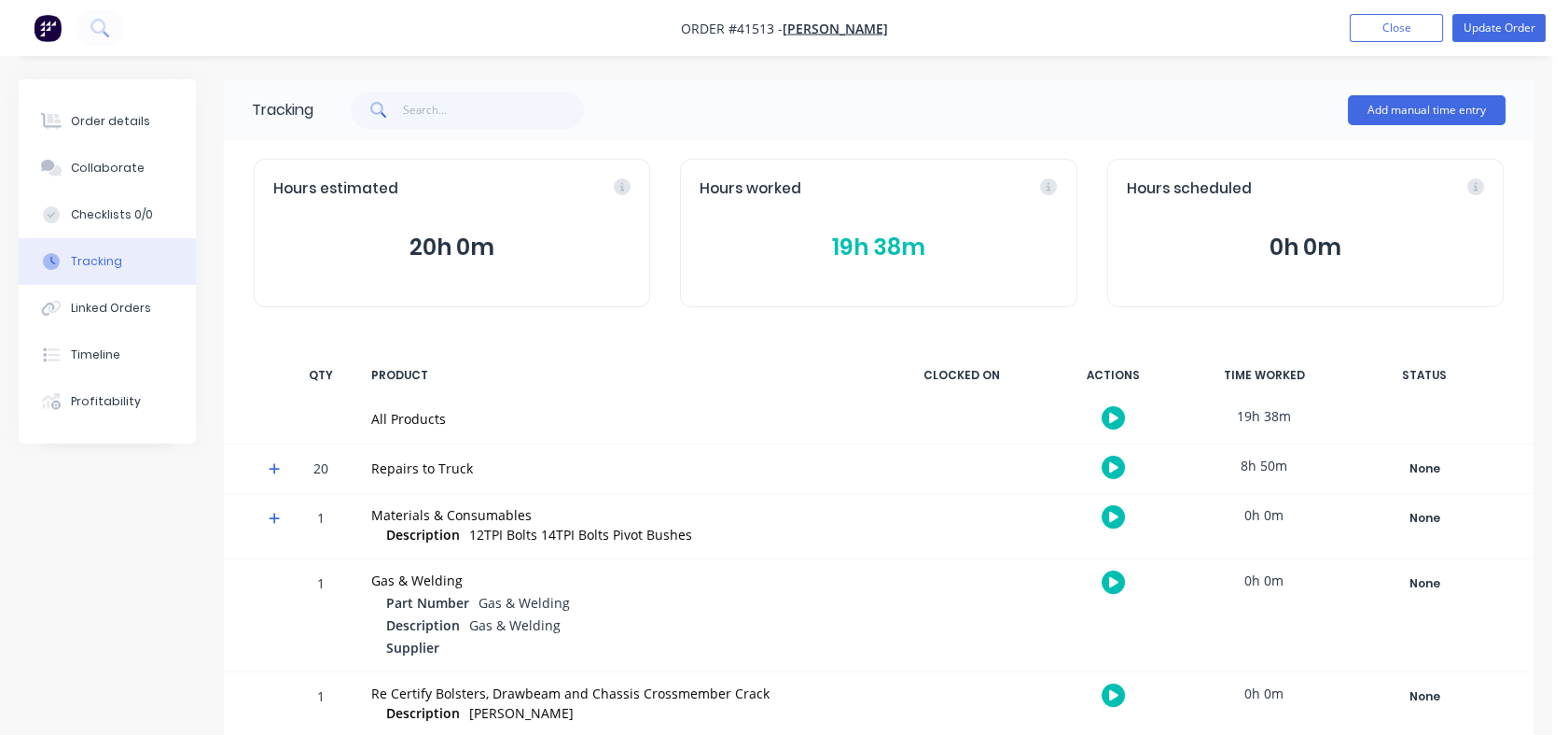
click at [93, 114] on div "Order details" at bounding box center [111, 121] width 80 height 17
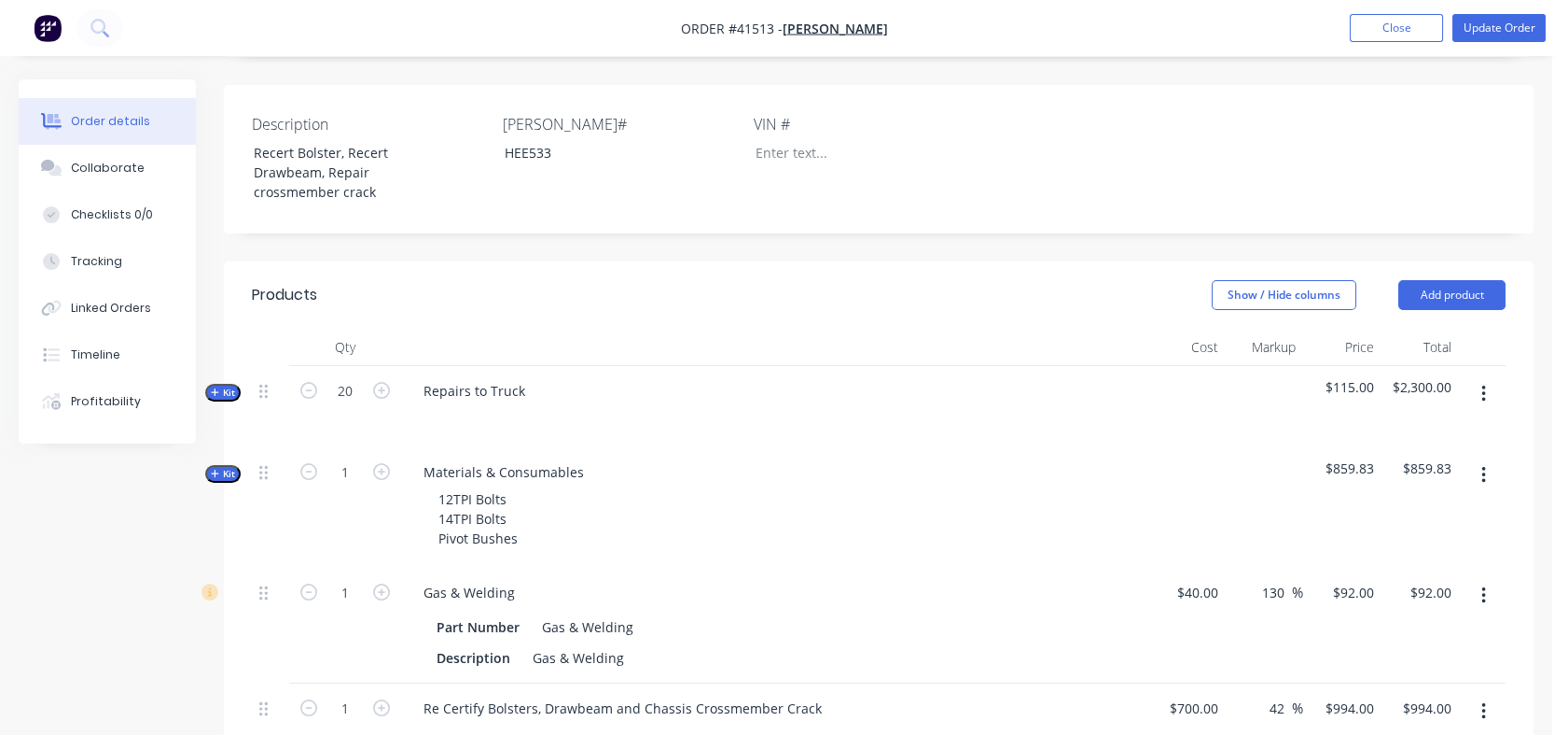
scroll to position [489, 0]
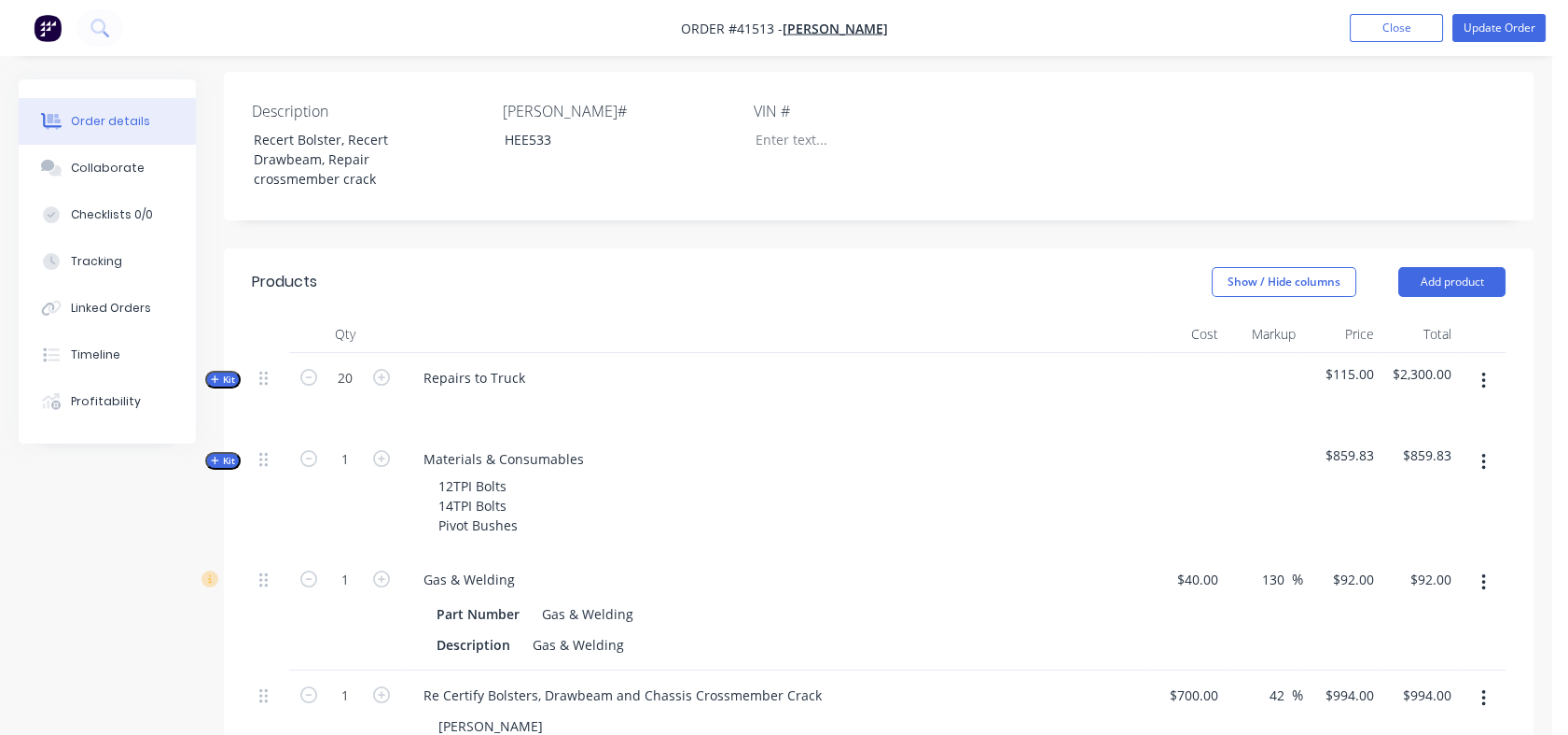
click at [227, 387] on span "Kit" at bounding box center [223, 379] width 24 height 14
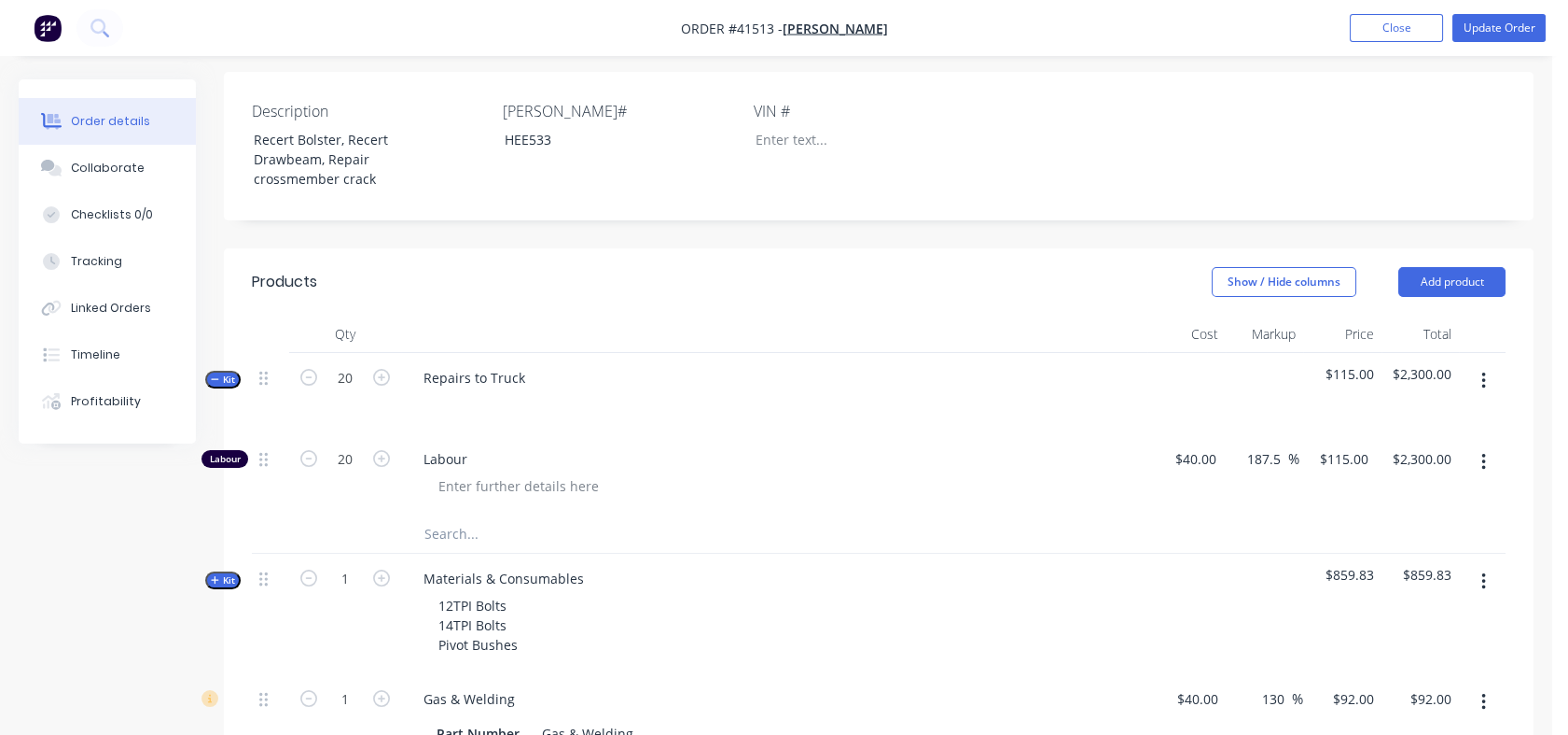
click at [383, 386] on icon "button" at bounding box center [381, 377] width 17 height 17
click at [1344, 384] on span "$115.00" at bounding box center [1343, 374] width 64 height 20
click at [1345, 473] on input "115" at bounding box center [1361, 458] width 32 height 27
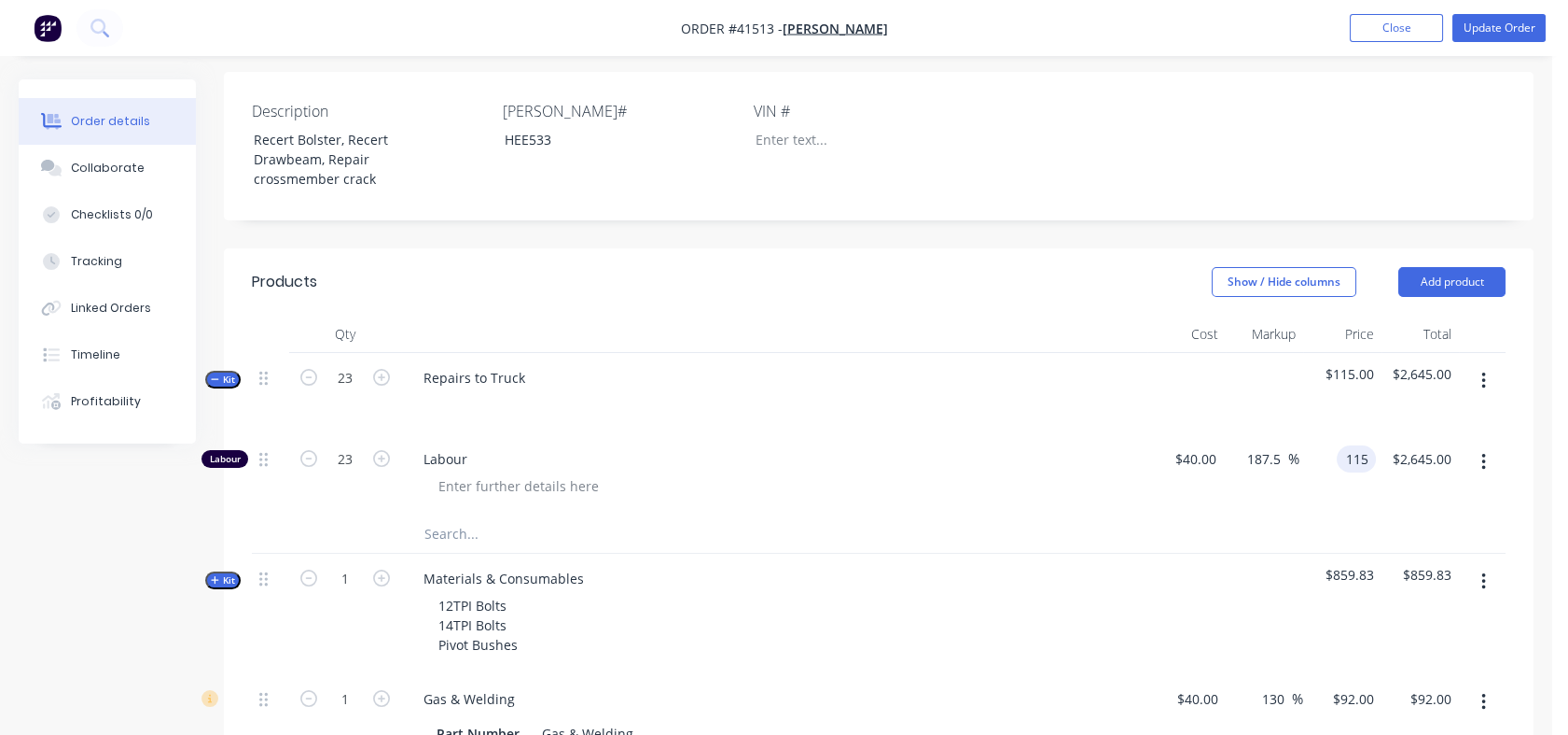
click at [1361, 473] on input "115" at bounding box center [1361, 458] width 32 height 27
click at [1272, 544] on div at bounding box center [879, 535] width 1254 height 38
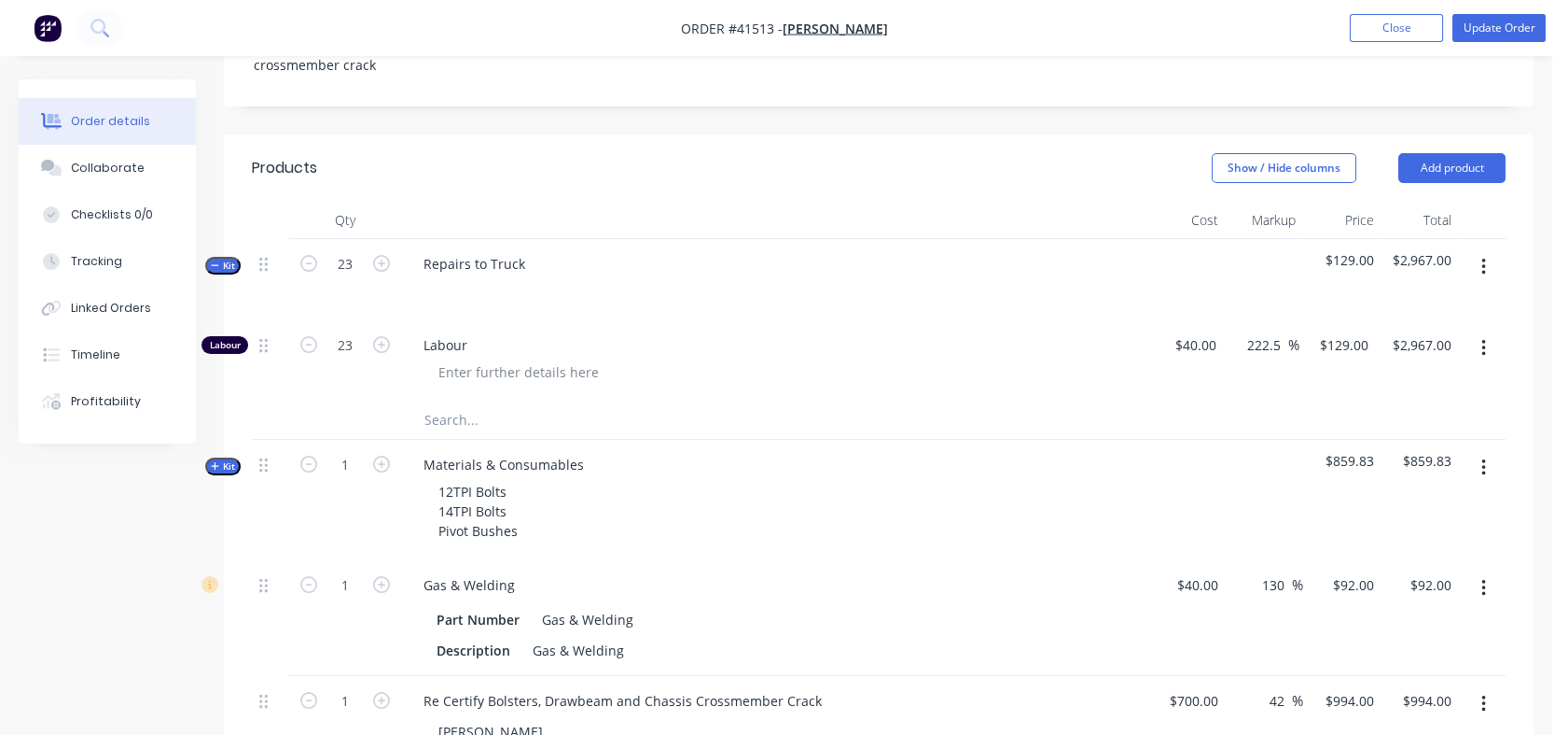
scroll to position [581, 0]
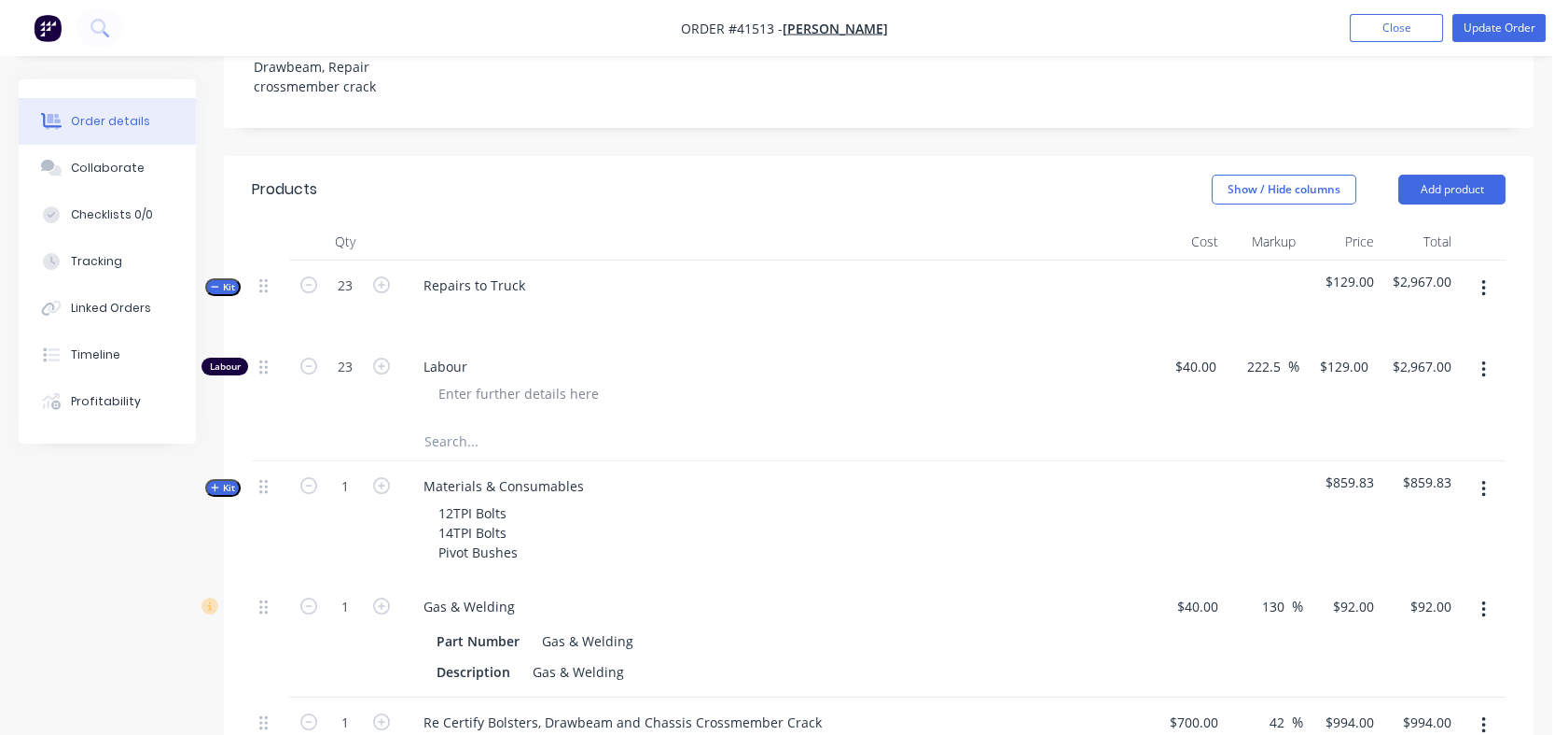
click at [311, 374] on icon "button" at bounding box center [308, 365] width 17 height 17
click at [307, 293] on icon "button" at bounding box center [308, 284] width 17 height 17
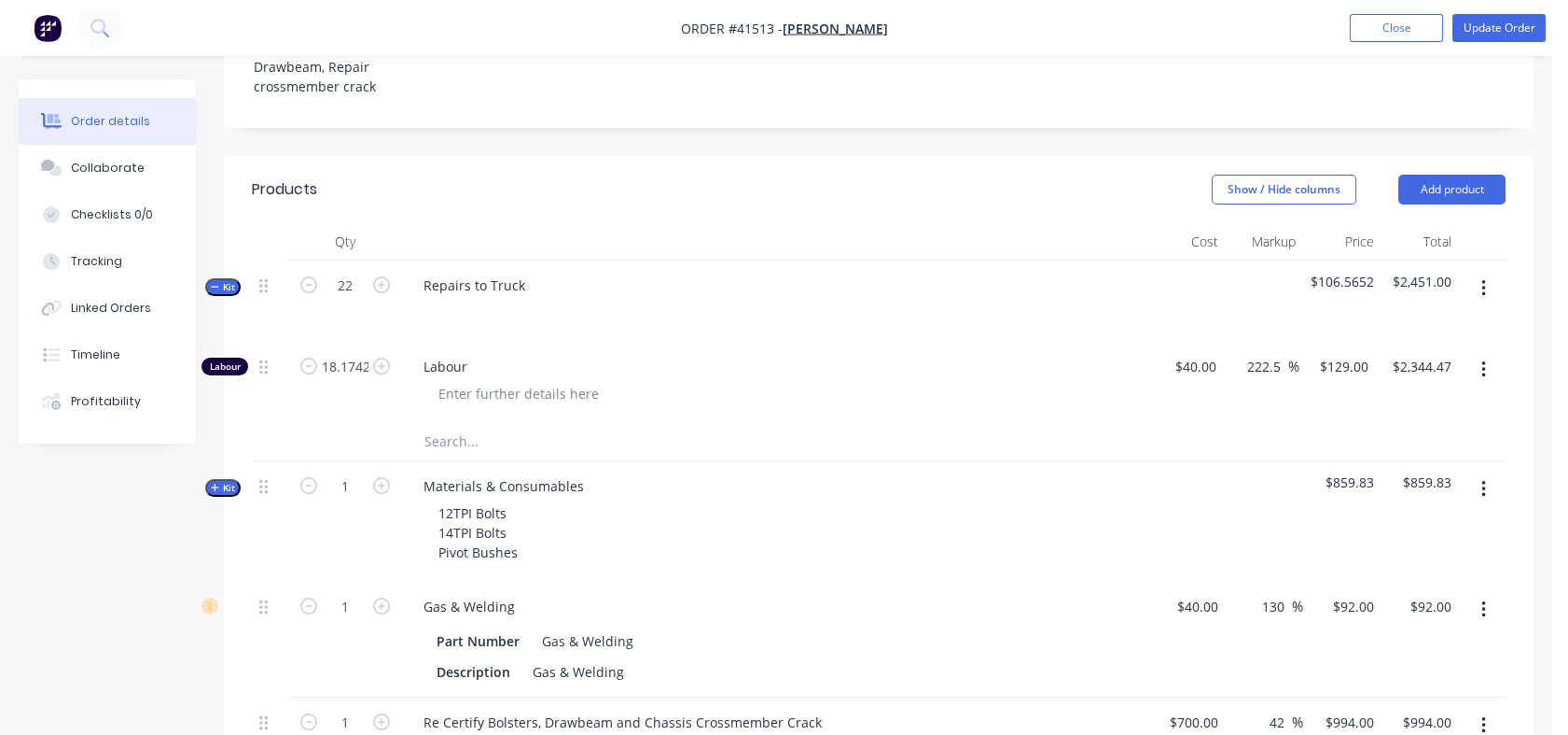
click at [307, 293] on icon "button" at bounding box center [308, 284] width 17 height 17
click at [326, 381] on input "15.6959" at bounding box center [345, 367] width 49 height 28
click at [407, 334] on div "Repairs to Truck" at bounding box center [774, 300] width 747 height 81
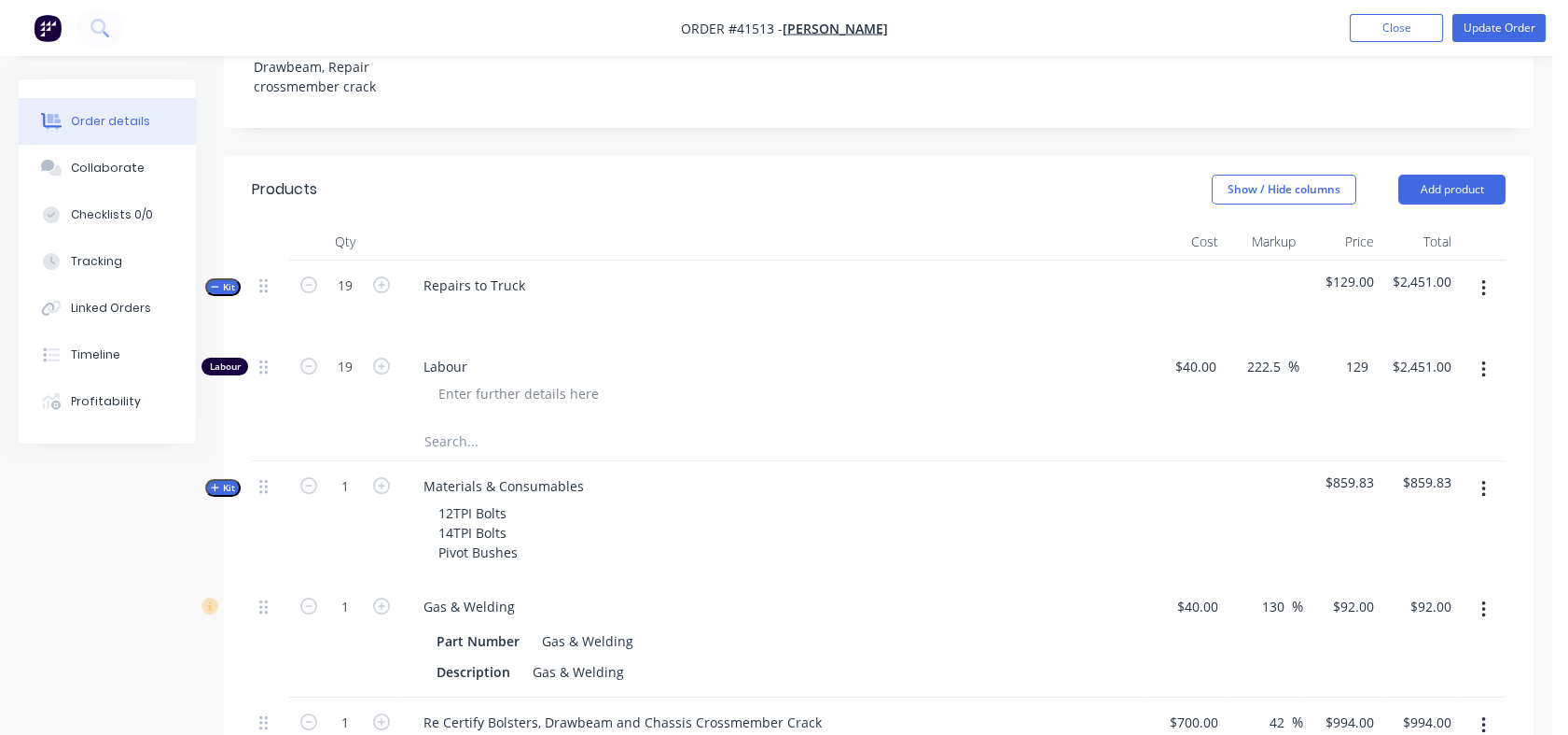
click at [1326, 381] on div "129 $129.00" at bounding box center [1338, 382] width 77 height 81
click at [1201, 449] on div at bounding box center [879, 442] width 1254 height 38
click at [379, 293] on icon "button" at bounding box center [381, 284] width 17 height 17
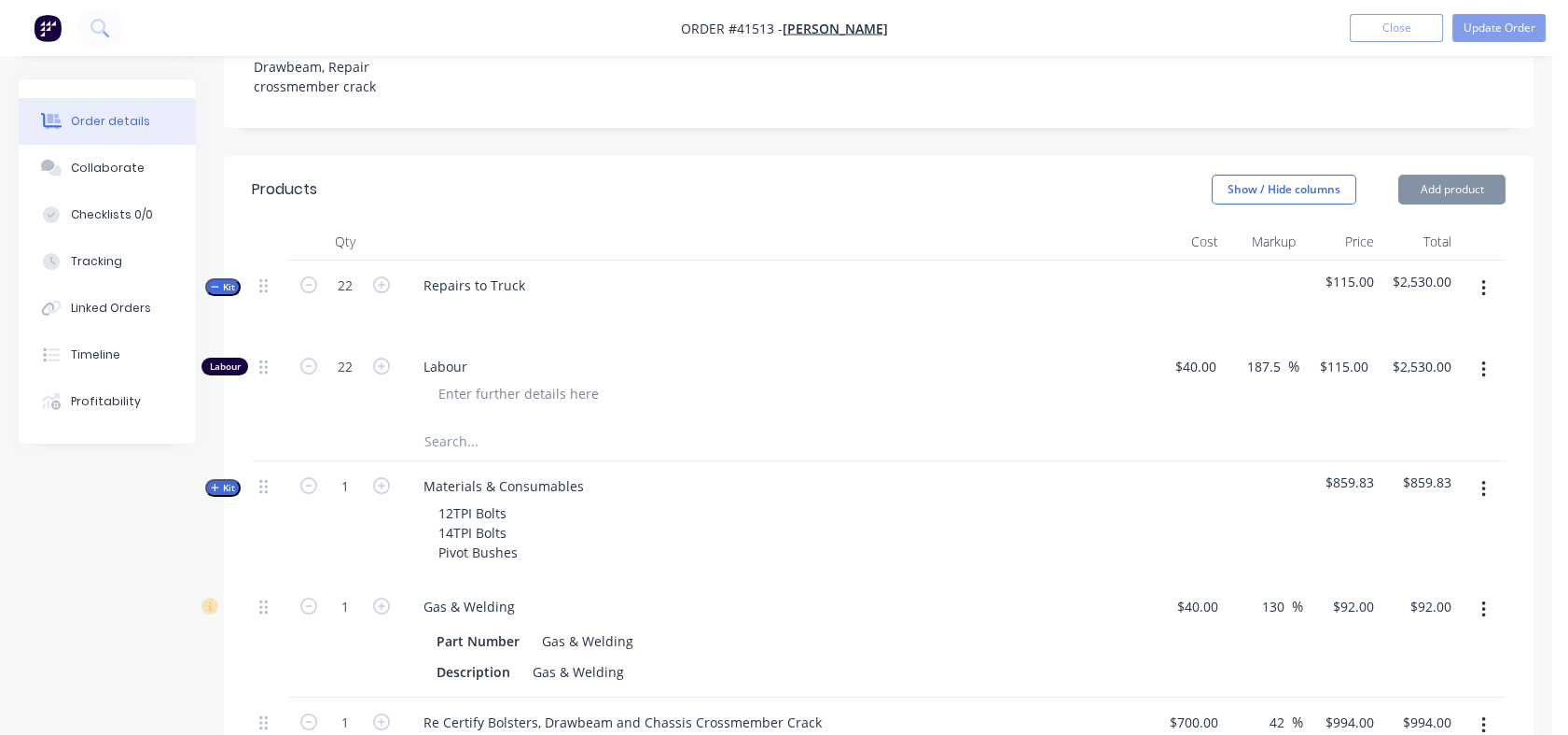
click at [379, 293] on icon "button" at bounding box center [381, 284] width 17 height 17
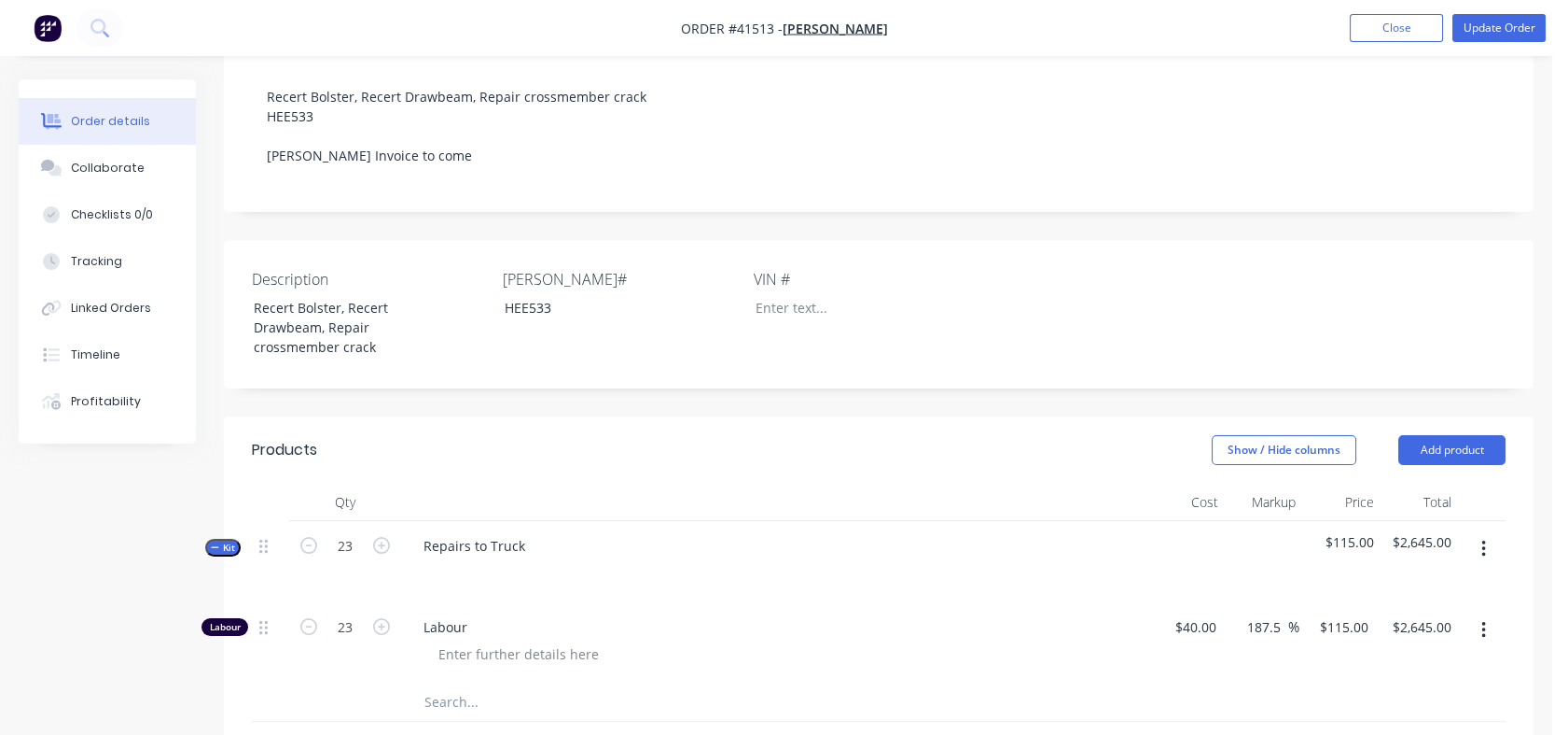
scroll to position [313, 0]
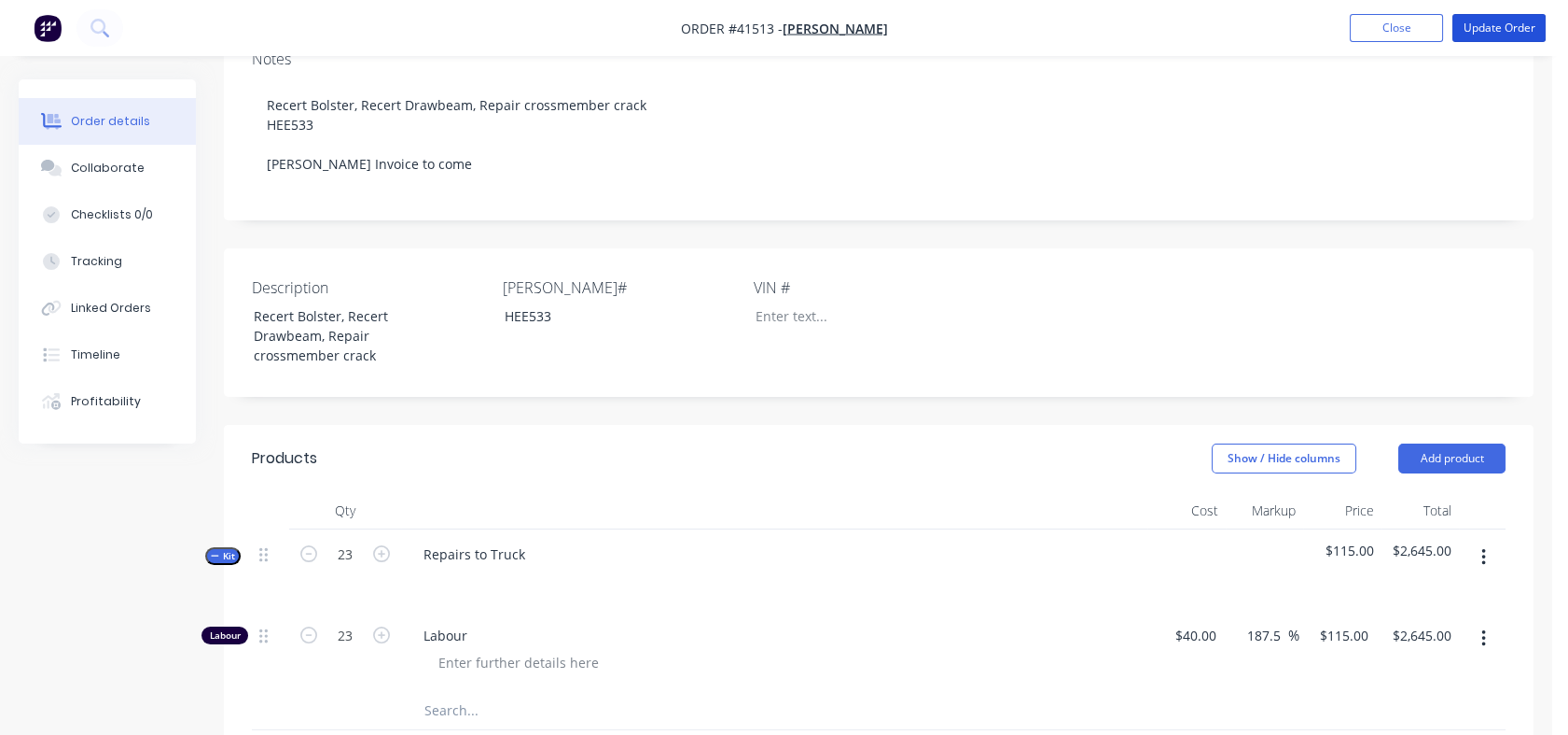
click at [1494, 19] on button "Update Order" at bounding box center [1499, 28] width 94 height 28
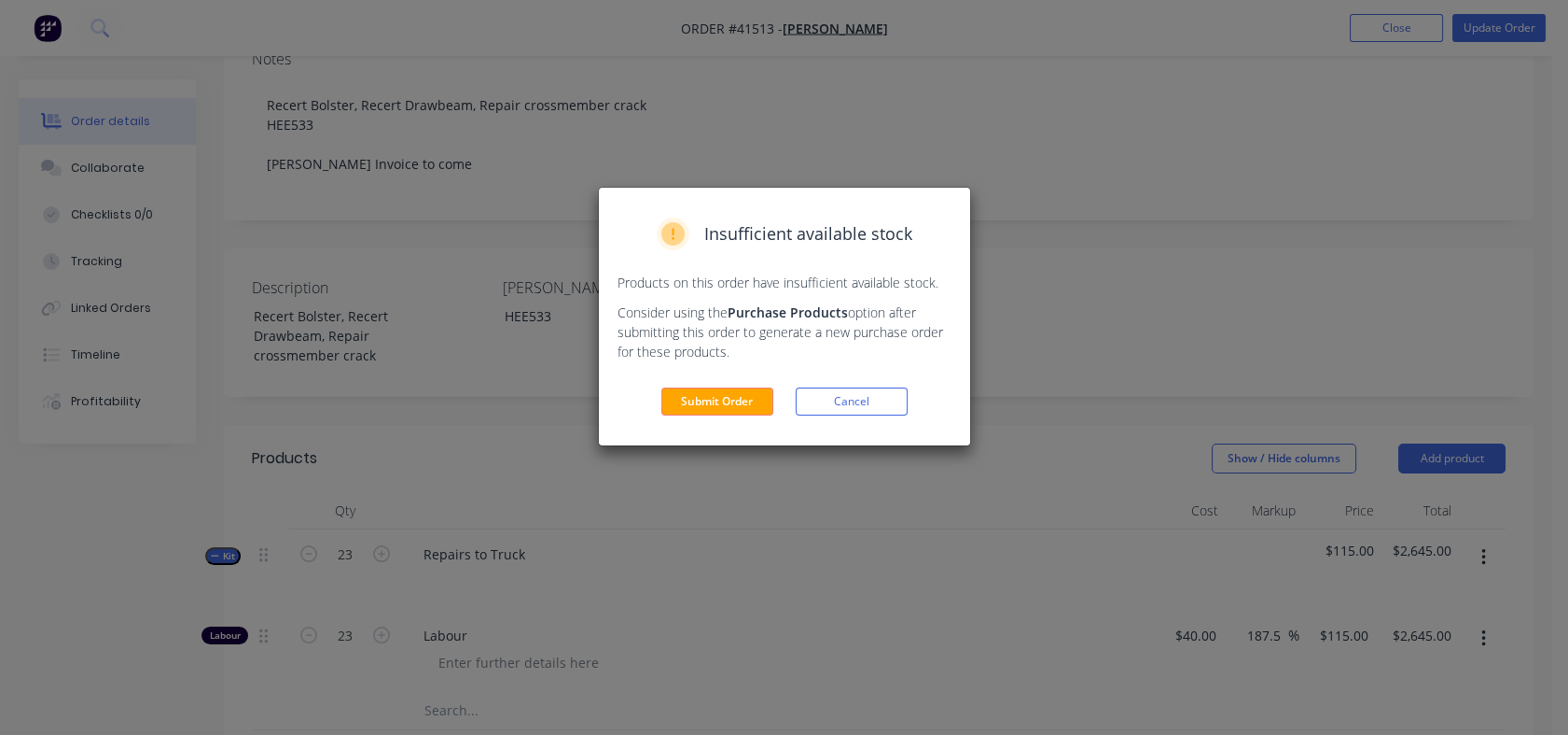
click at [753, 400] on button "Submit Order" at bounding box center [718, 401] width 112 height 28
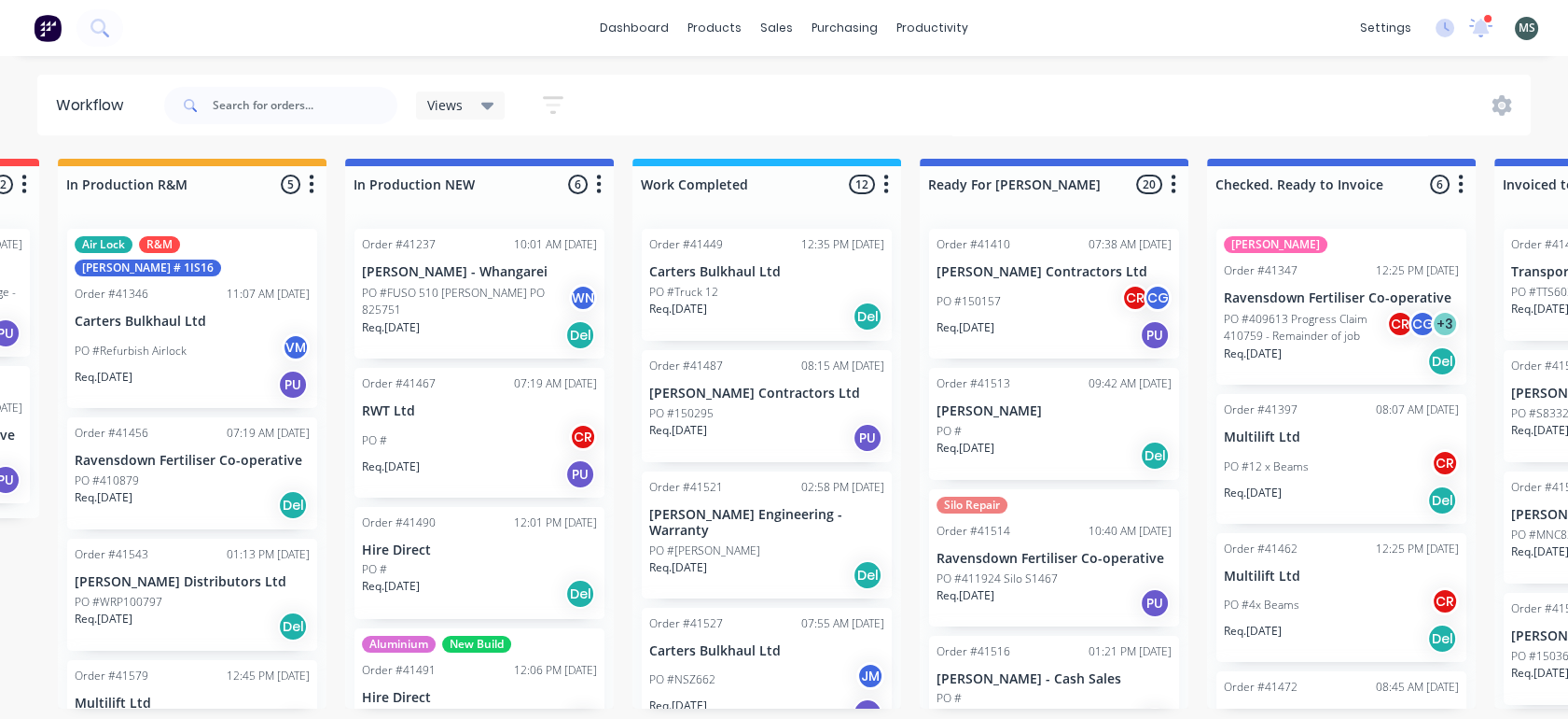
scroll to position [0, 585]
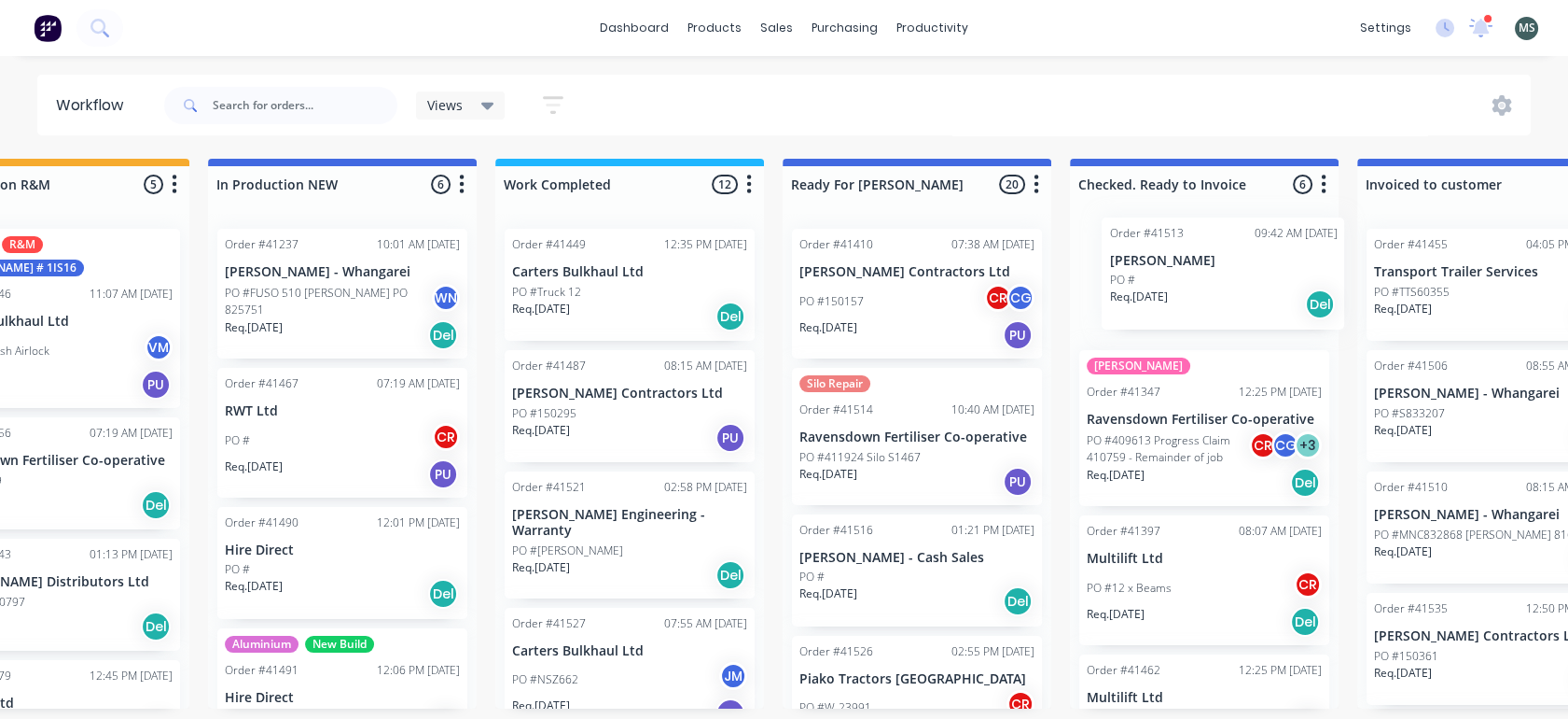
drag, startPoint x: 1012, startPoint y: 429, endPoint x: 1222, endPoint y: 279, distance: 258.1
click at [1222, 279] on div "Submitted 16 Status colour #273444 hex #273444 Save Cancel Summaries Total orde…" at bounding box center [848, 433] width 3112 height 549
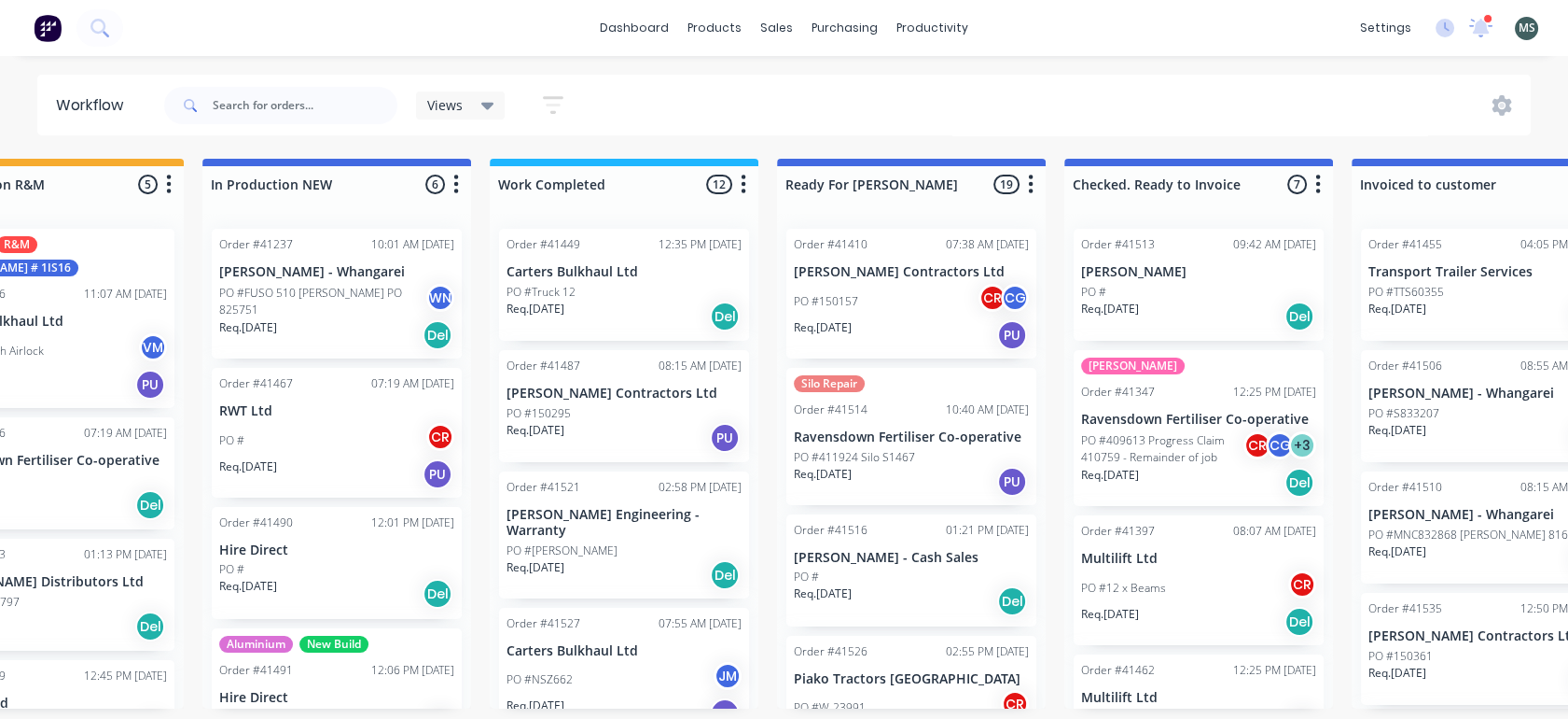
click at [873, 587] on div "Req. 08/09/25 Del" at bounding box center [912, 601] width 235 height 32
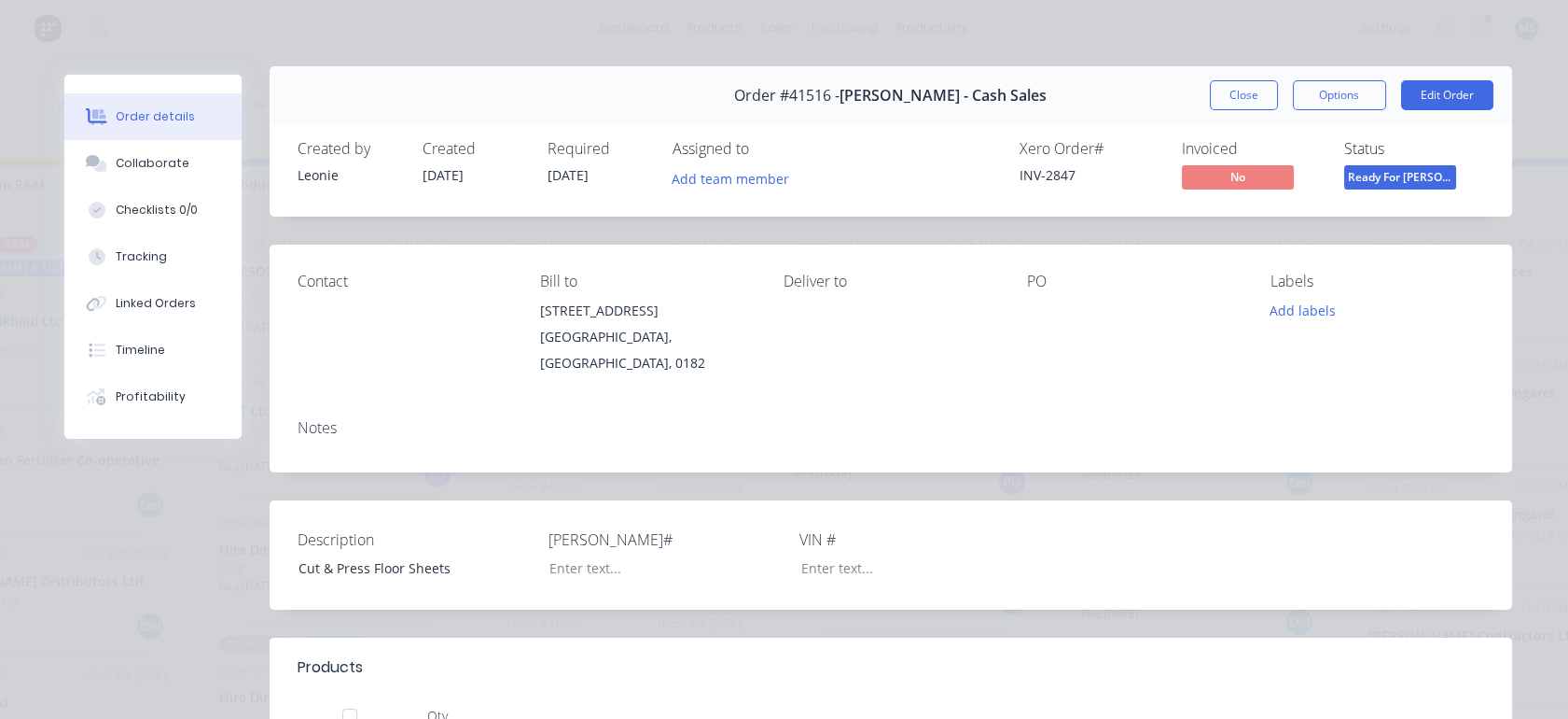
scroll to position [5, 0]
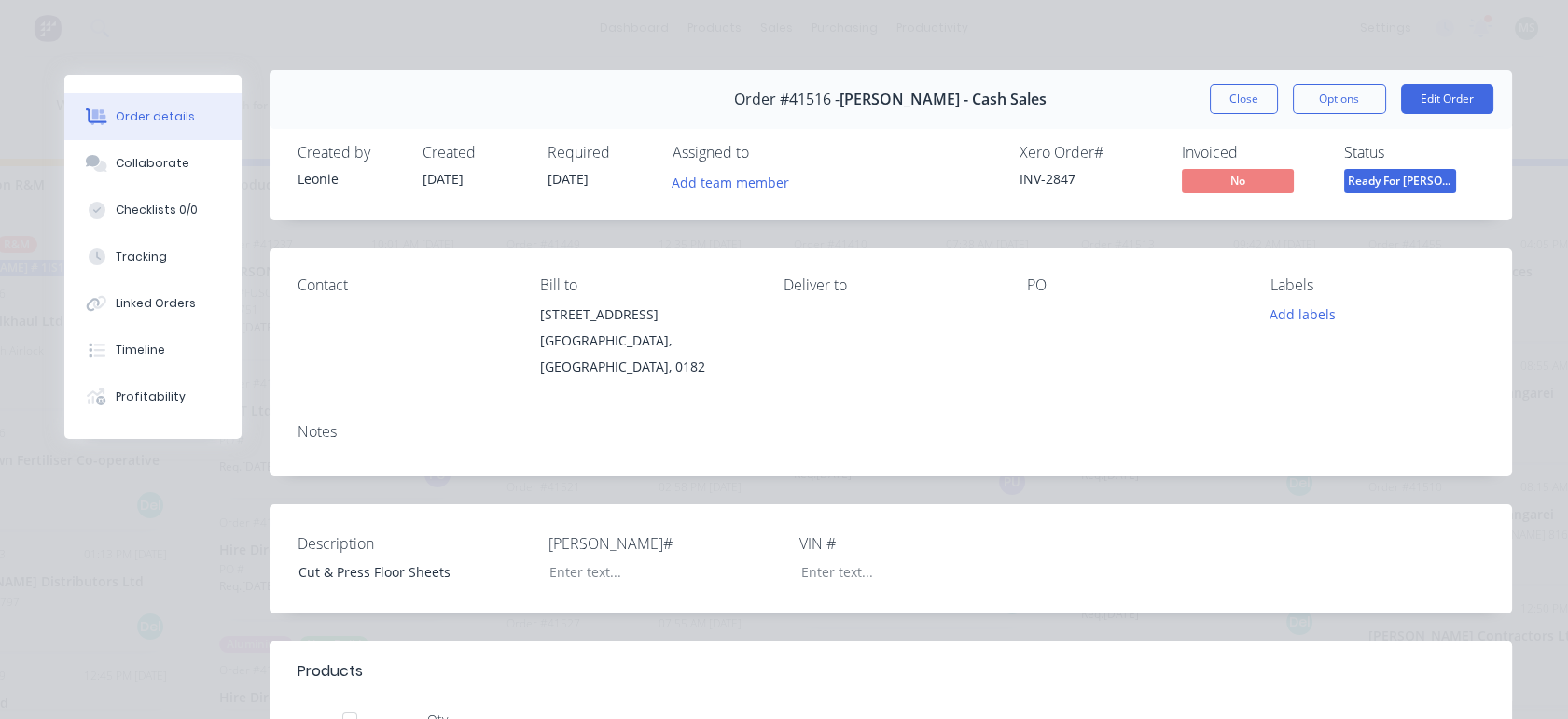
click at [1432, 101] on button "Edit Order" at bounding box center [1447, 99] width 93 height 30
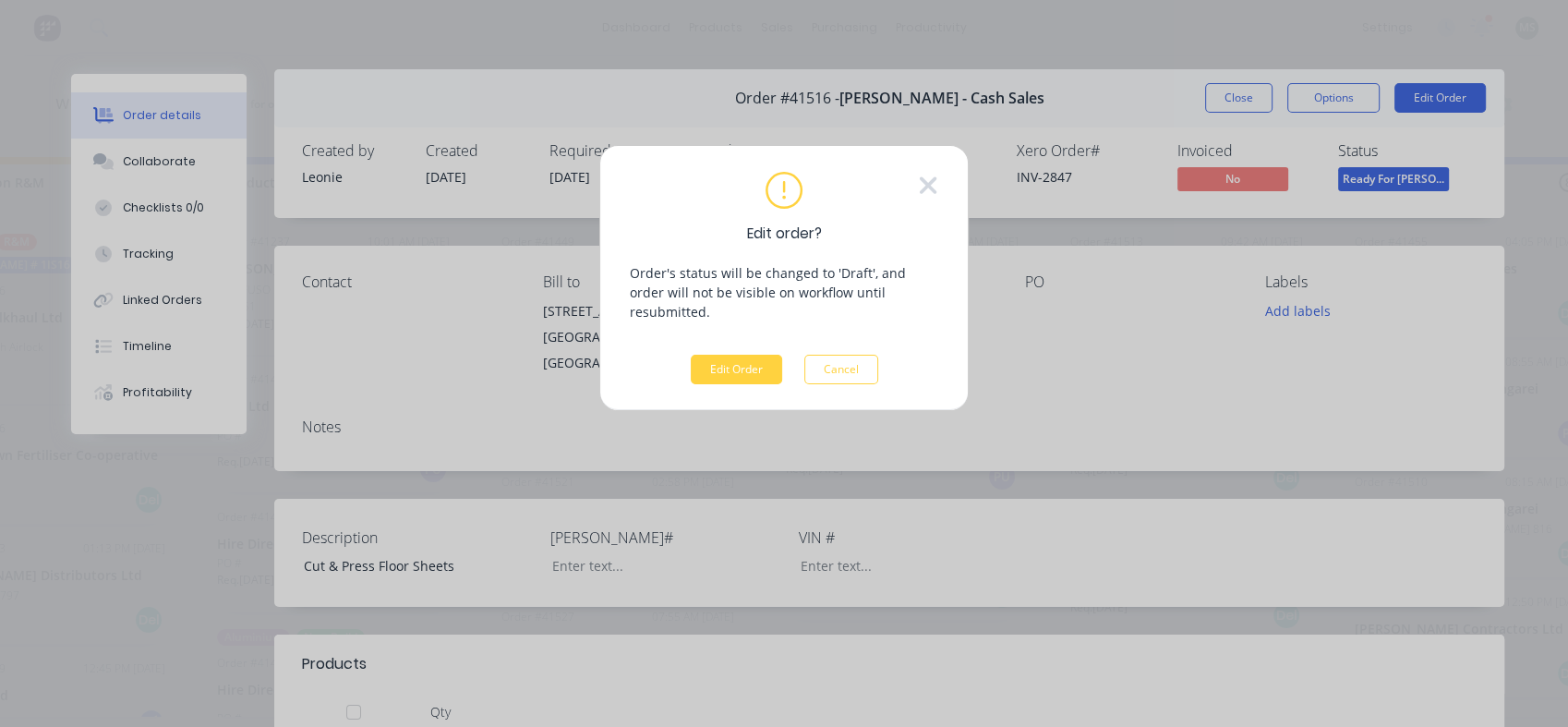
click at [732, 354] on button "Edit Order" at bounding box center [736, 369] width 92 height 30
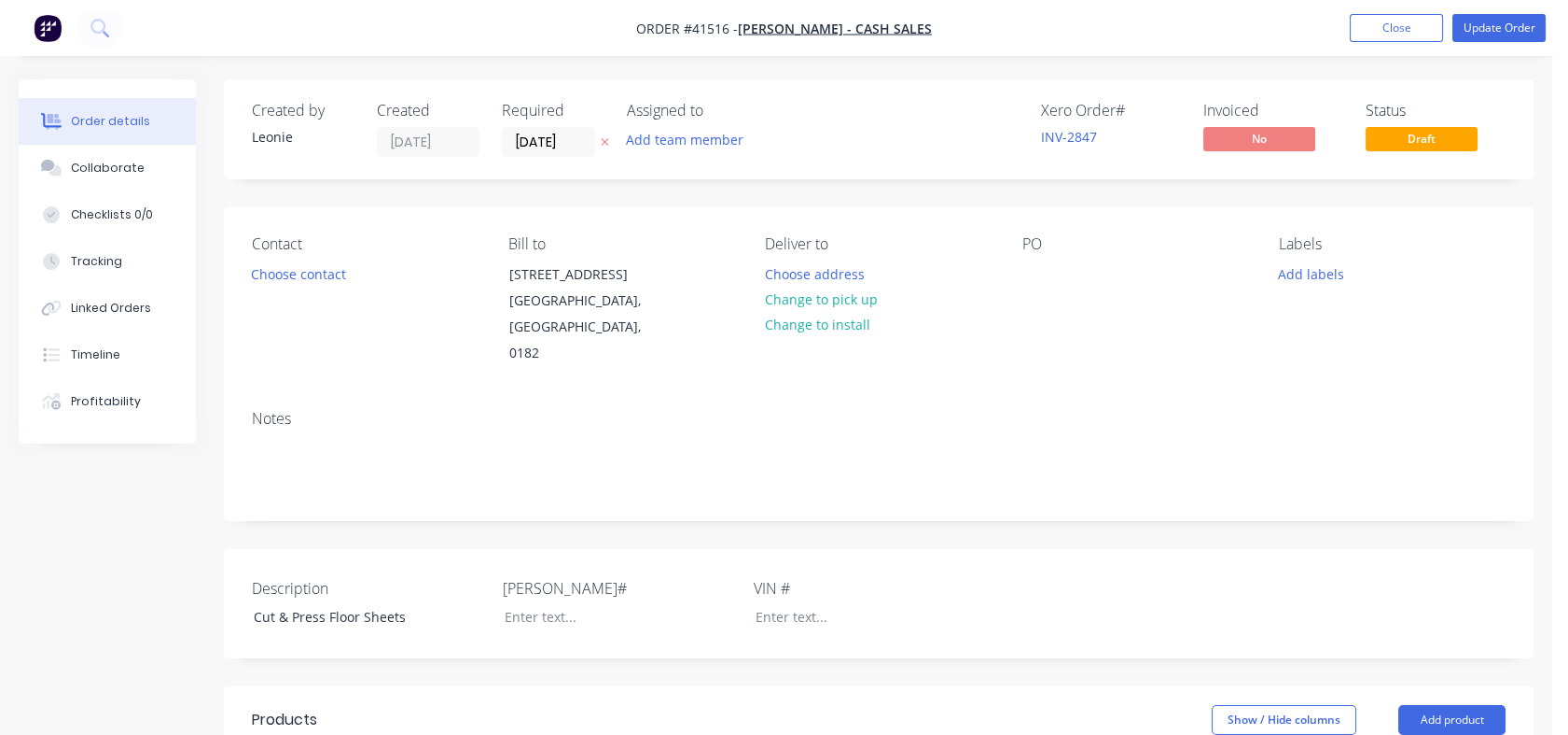
click at [105, 258] on div "Tracking" at bounding box center [96, 261] width 51 height 17
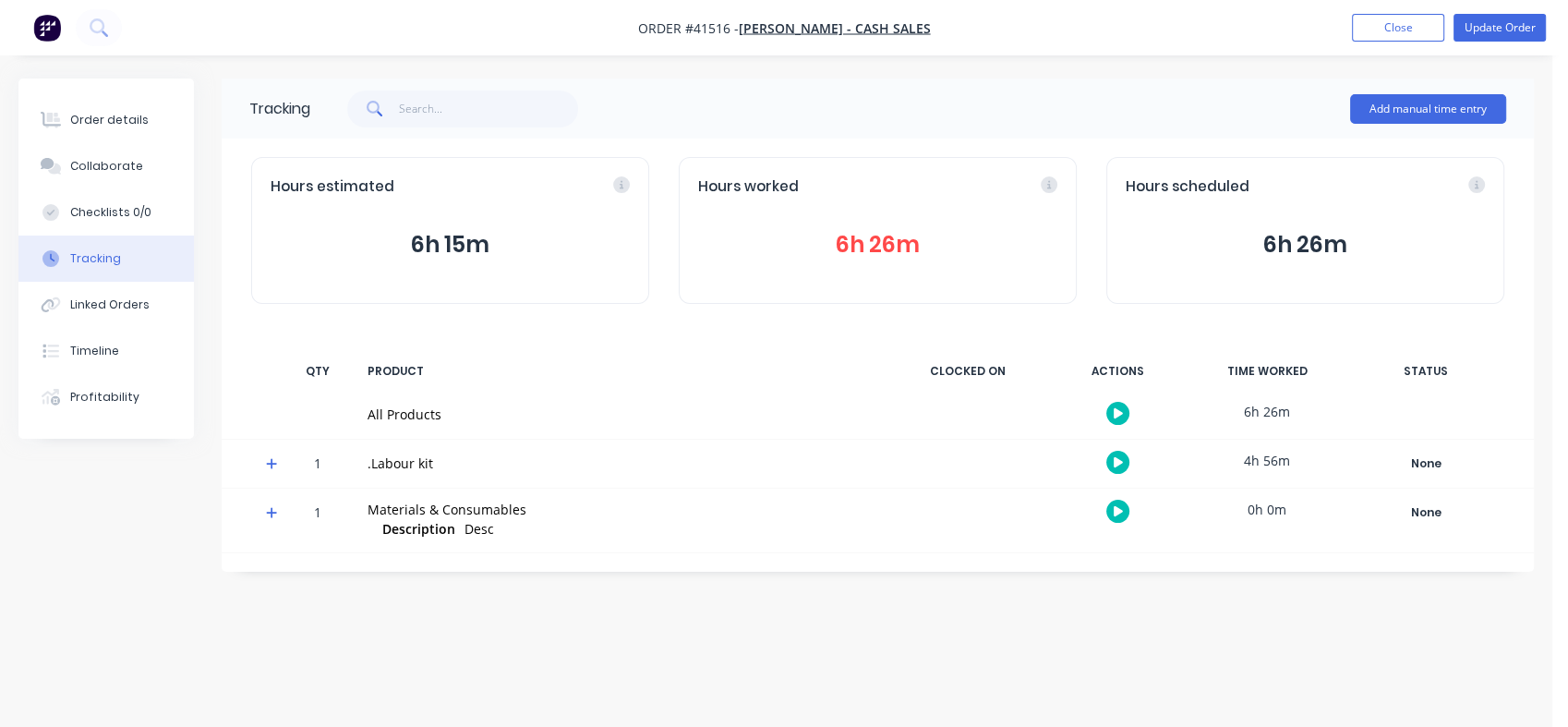
click at [874, 247] on button "6h 26m" at bounding box center [878, 245] width 359 height 36
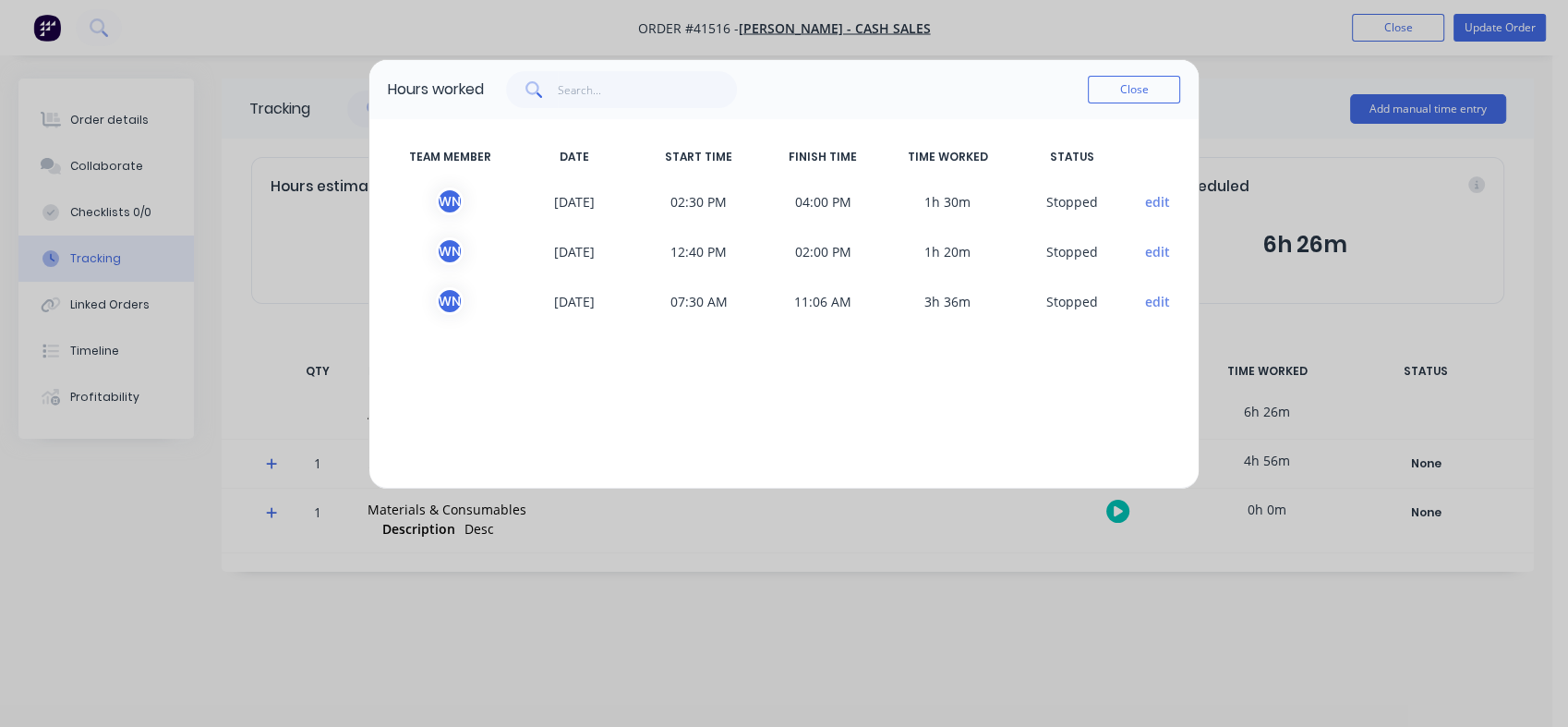
click at [1123, 92] on button "Close" at bounding box center [1135, 90] width 93 height 28
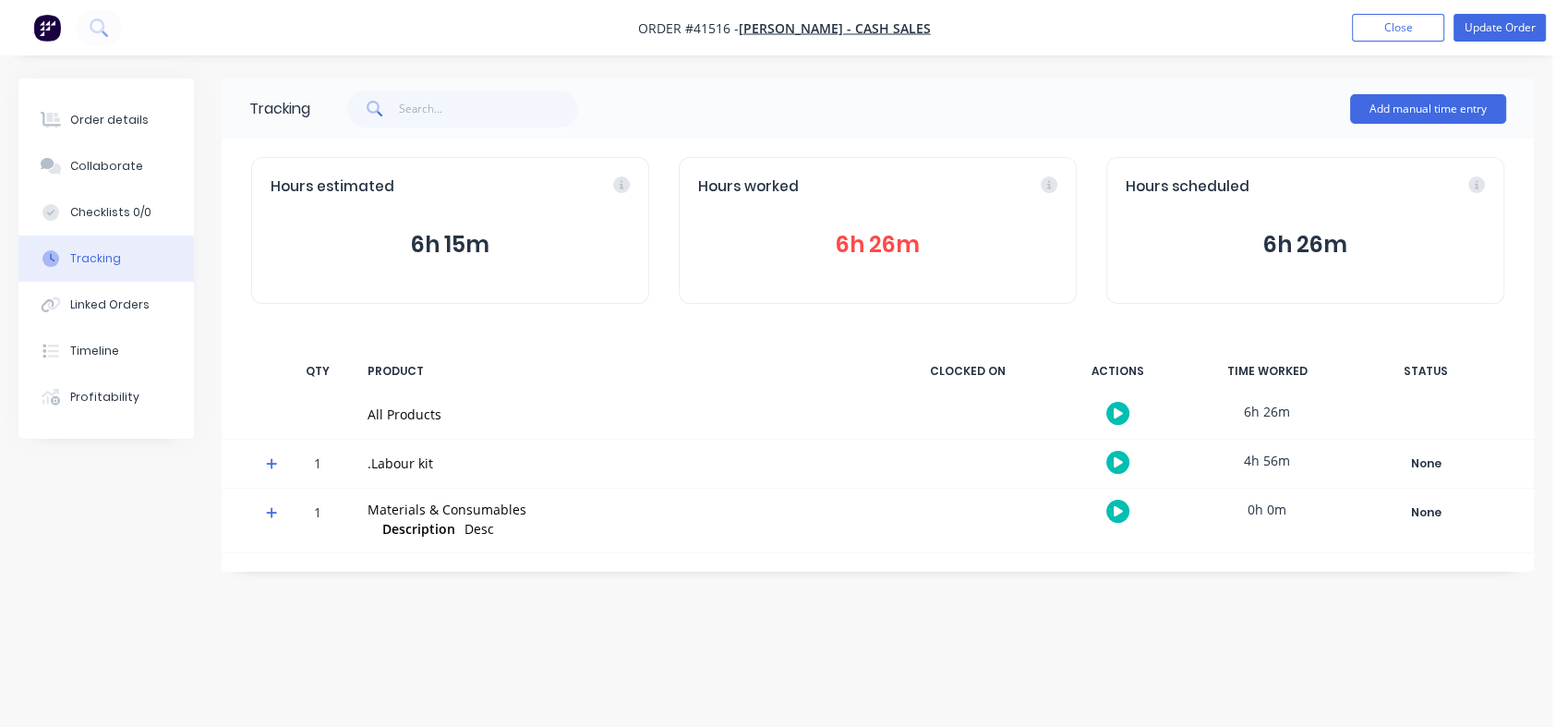
click at [107, 120] on div "Order details" at bounding box center [110, 119] width 79 height 17
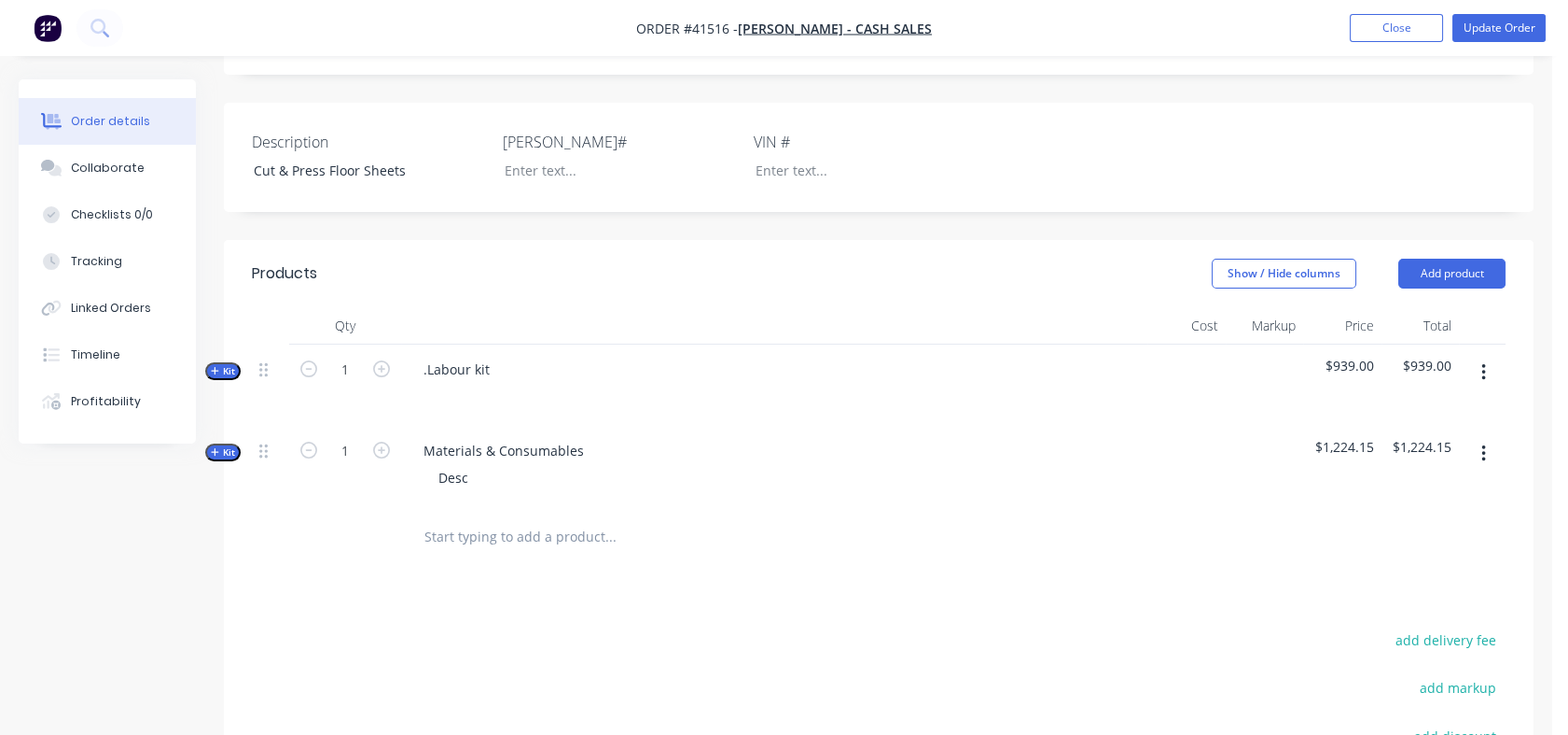
scroll to position [488, 0]
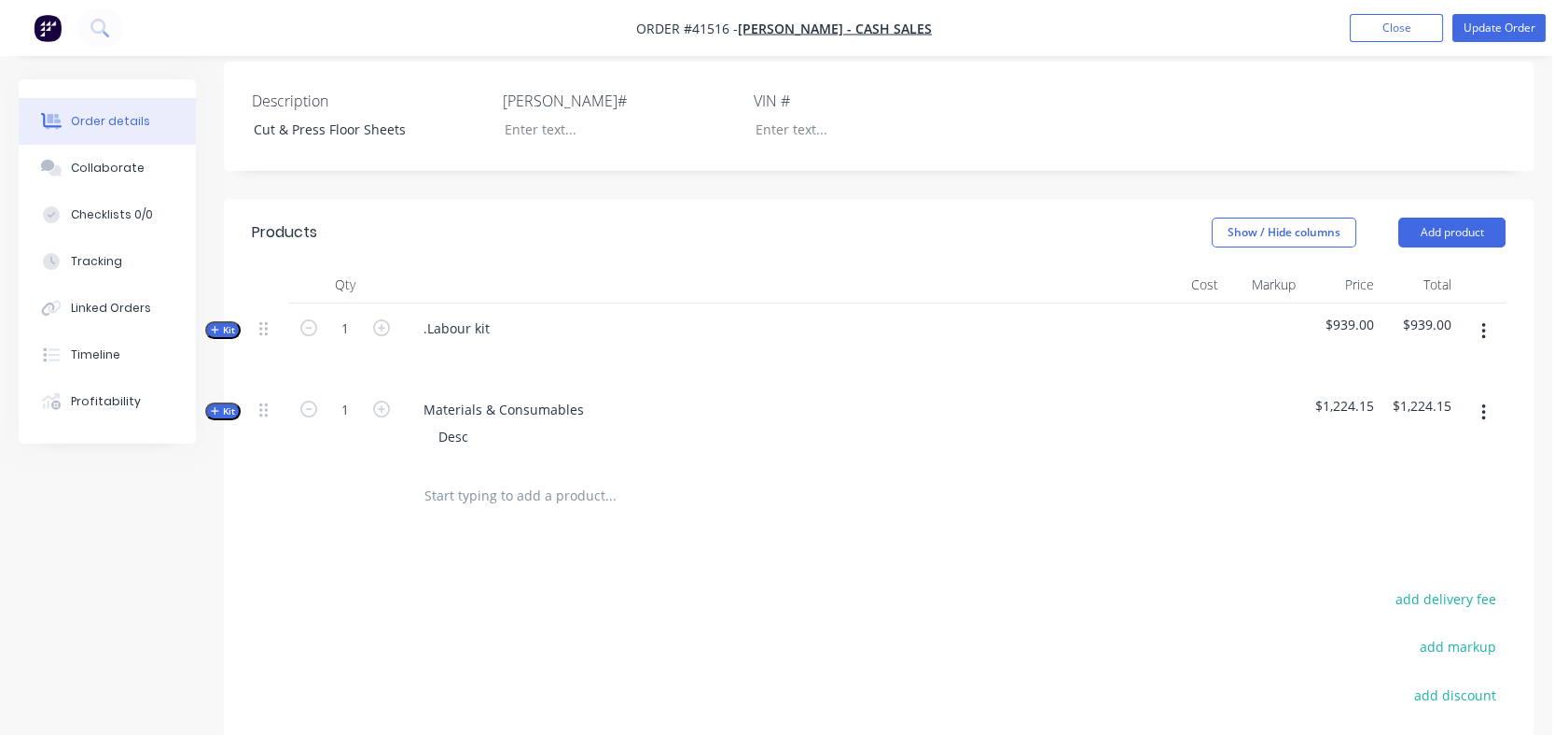
click at [222, 410] on span "Kit" at bounding box center [223, 411] width 24 height 14
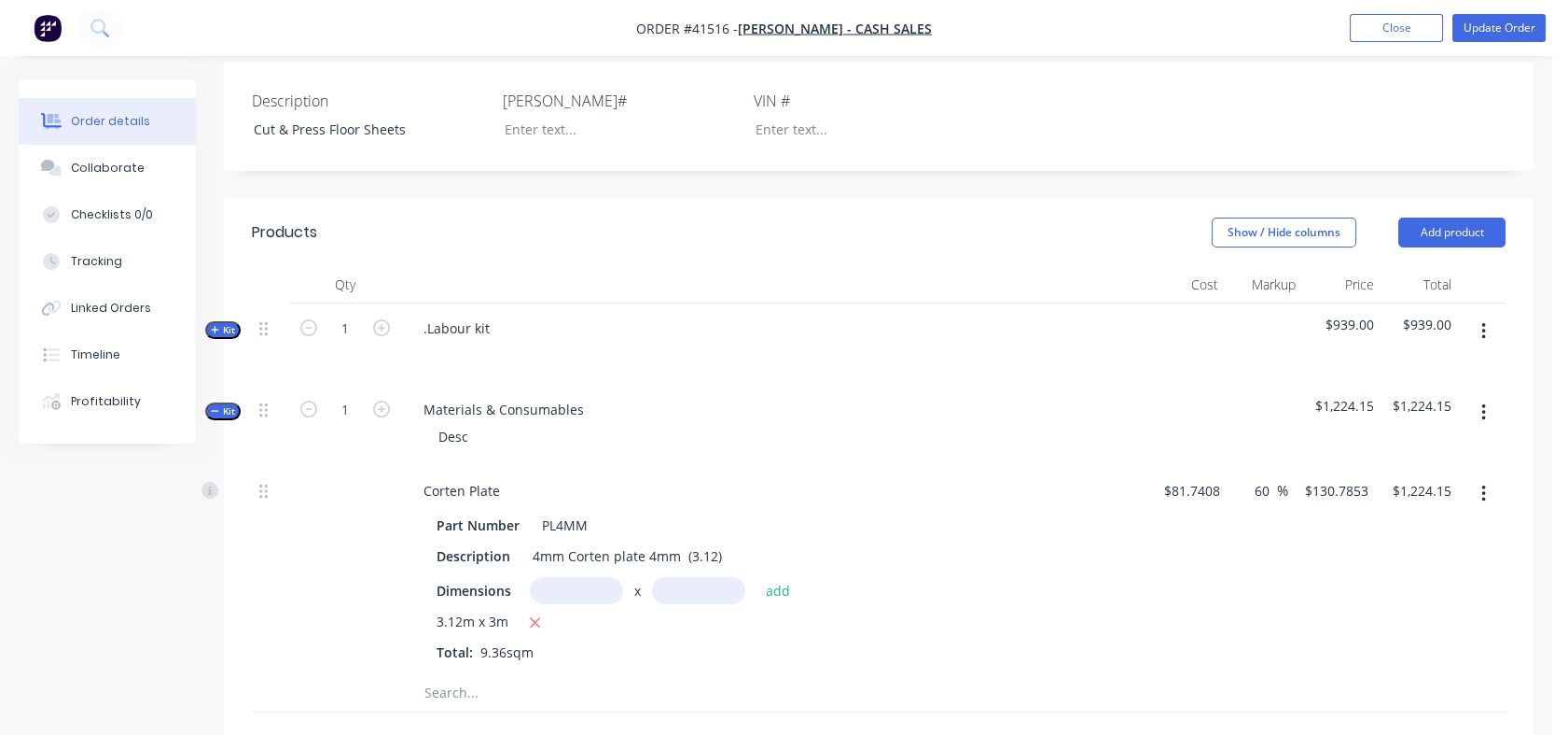
click at [227, 325] on span "Kit" at bounding box center [223, 330] width 24 height 14
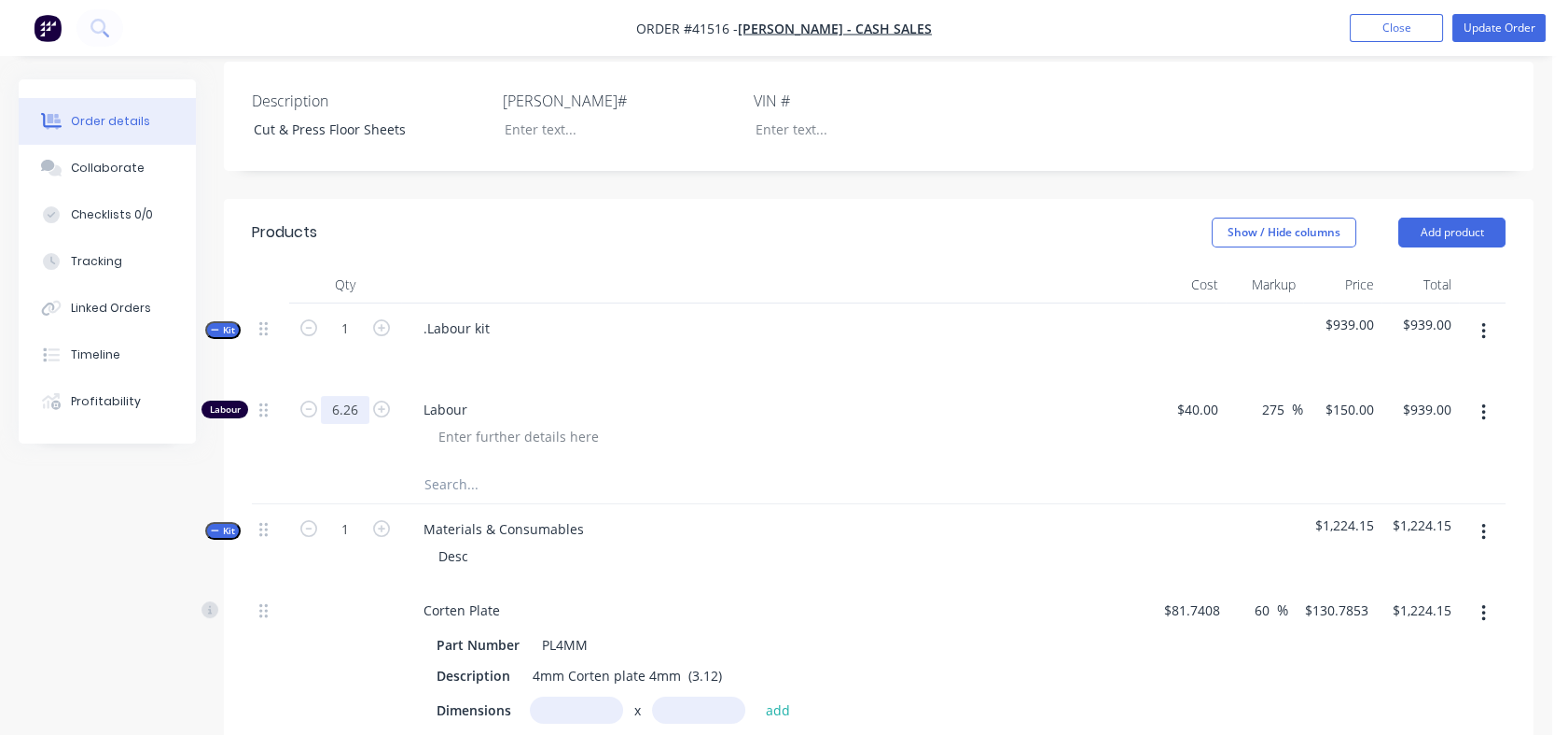
click at [358, 408] on input "6.26" at bounding box center [345, 410] width 49 height 28
click at [564, 380] on div ".Labour kit" at bounding box center [774, 343] width 747 height 81
click at [1198, 408] on div "40 40" at bounding box center [1208, 409] width 32 height 27
click at [1239, 442] on div "275 275 %" at bounding box center [1265, 425] width 79 height 81
click at [1330, 405] on div "142.5 $142.50" at bounding box center [1343, 425] width 79 height 81
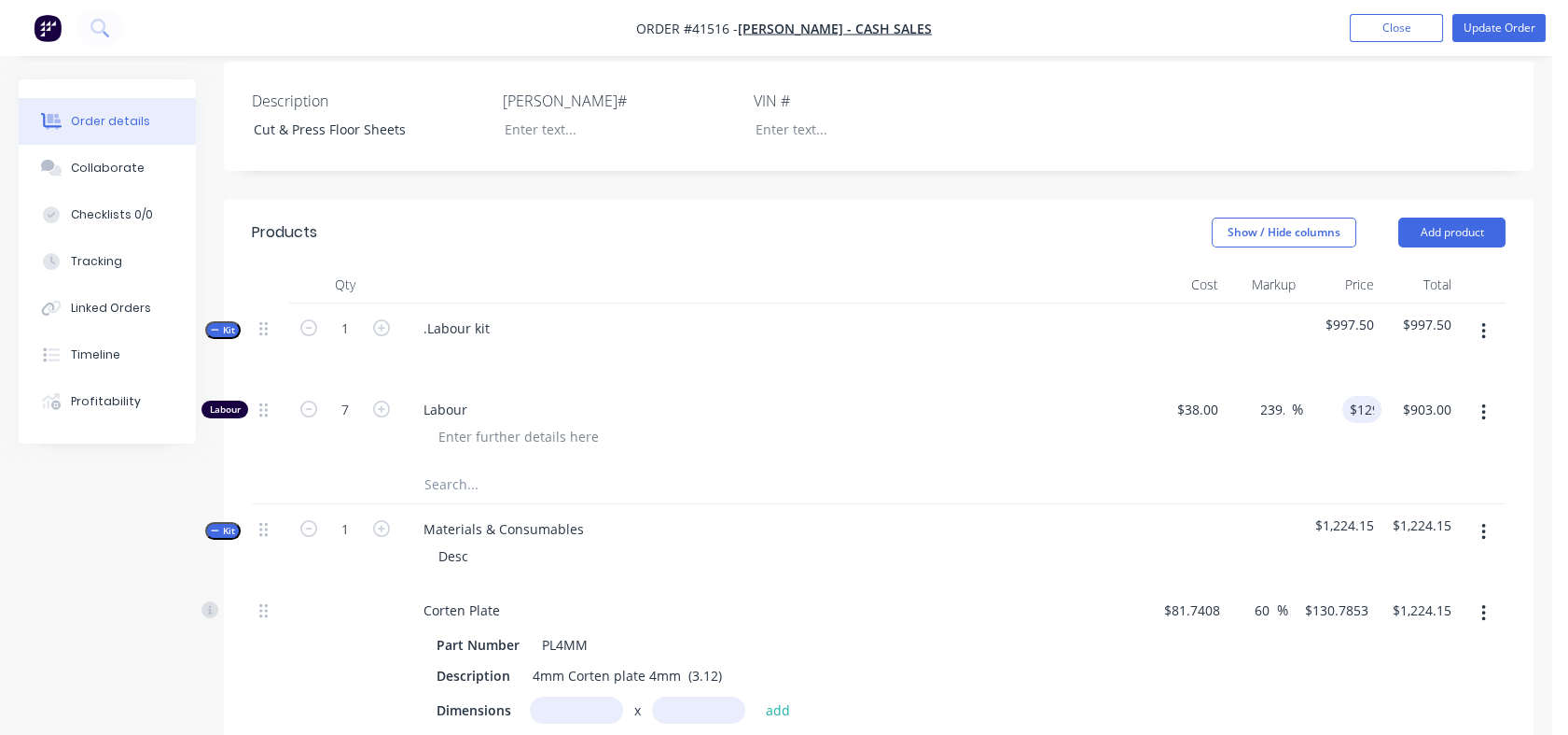
click at [1329, 456] on div "$129.00 129" at bounding box center [1343, 425] width 79 height 81
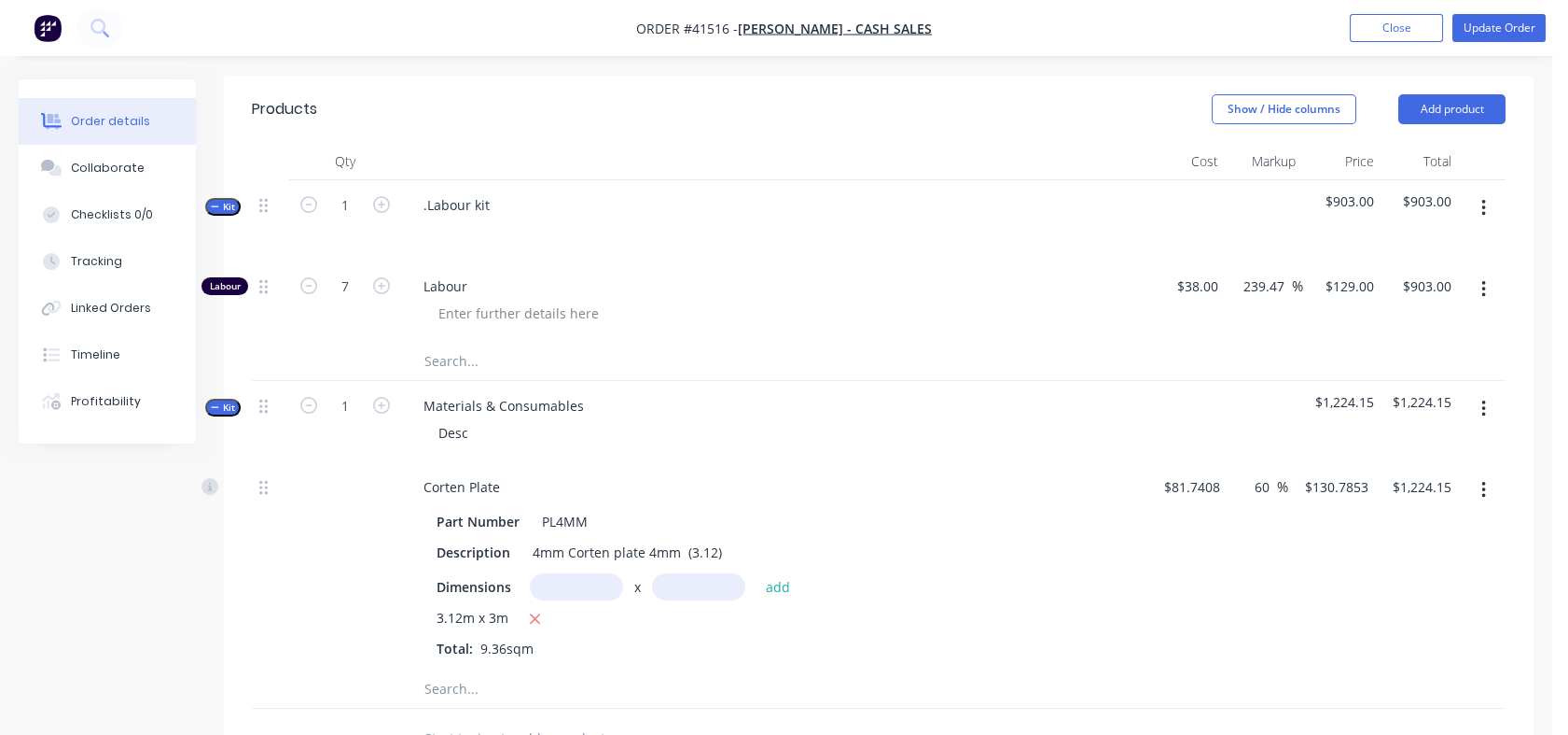
scroll to position [618, 0]
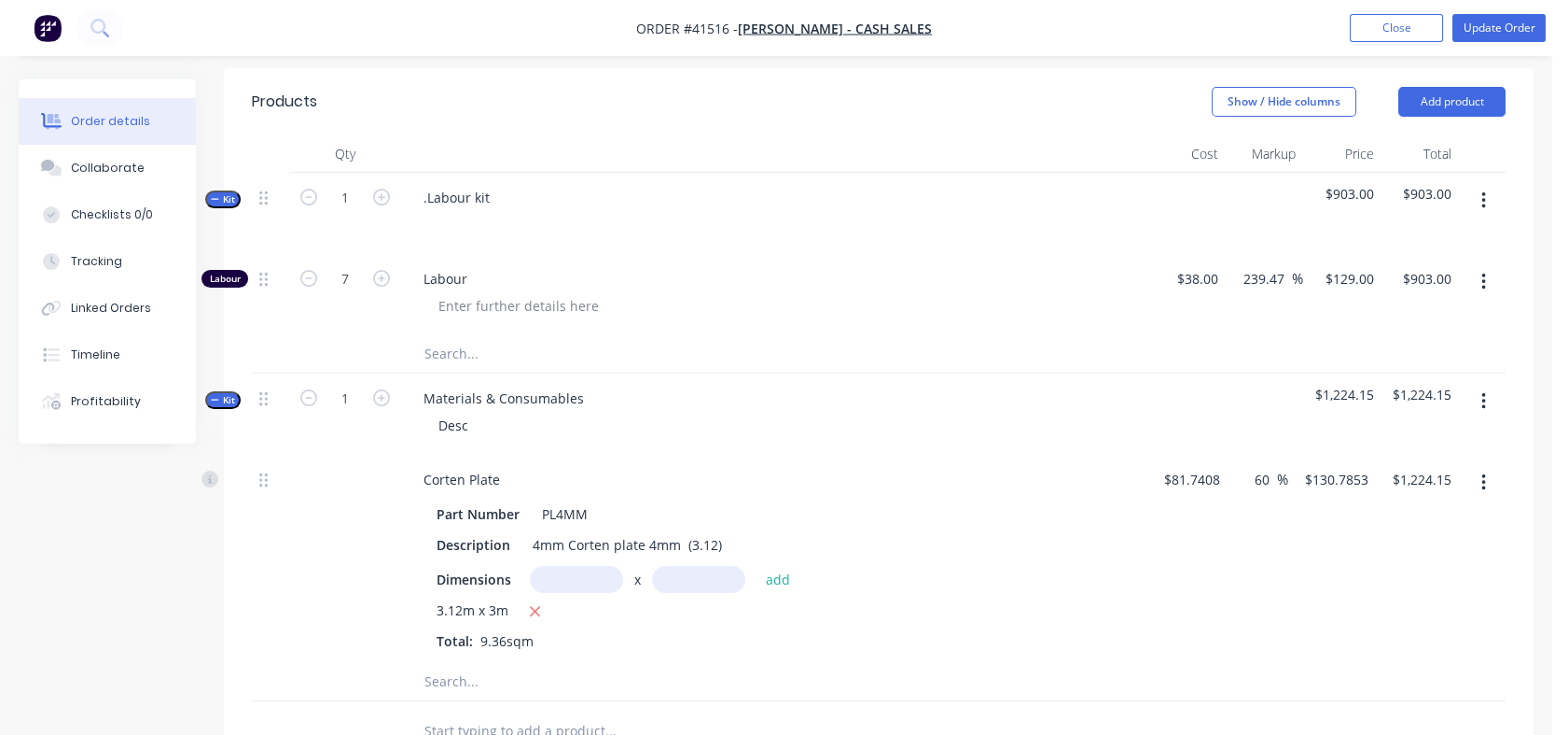
click at [1261, 472] on input "60" at bounding box center [1265, 479] width 24 height 27
drag, startPoint x: 1254, startPoint y: 473, endPoint x: 1276, endPoint y: 489, distance: 27.2
click at [1276, 489] on div "60 60 %" at bounding box center [1267, 479] width 43 height 27
click at [1255, 538] on div "130 130 %" at bounding box center [1258, 558] width 61 height 208
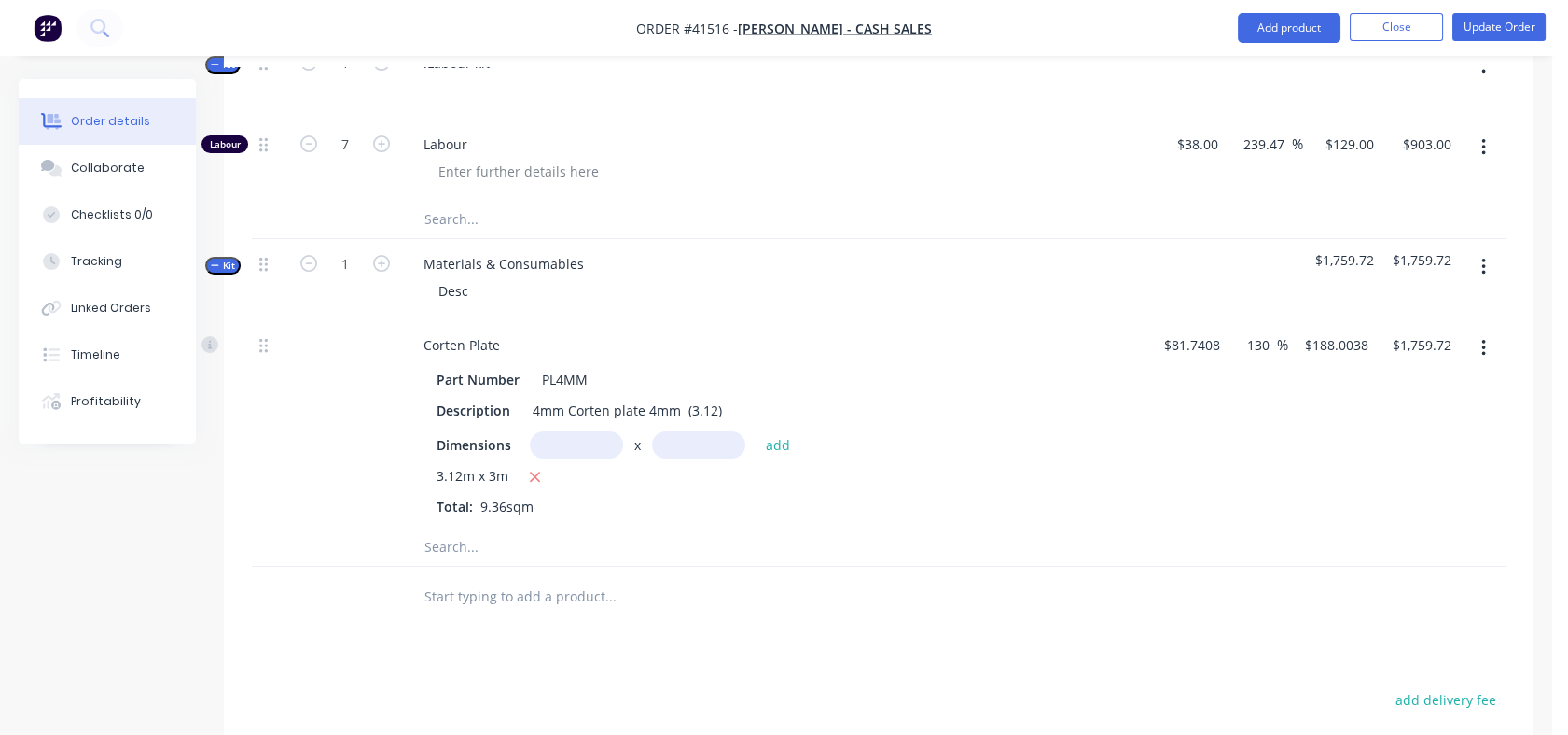
scroll to position [759, 0]
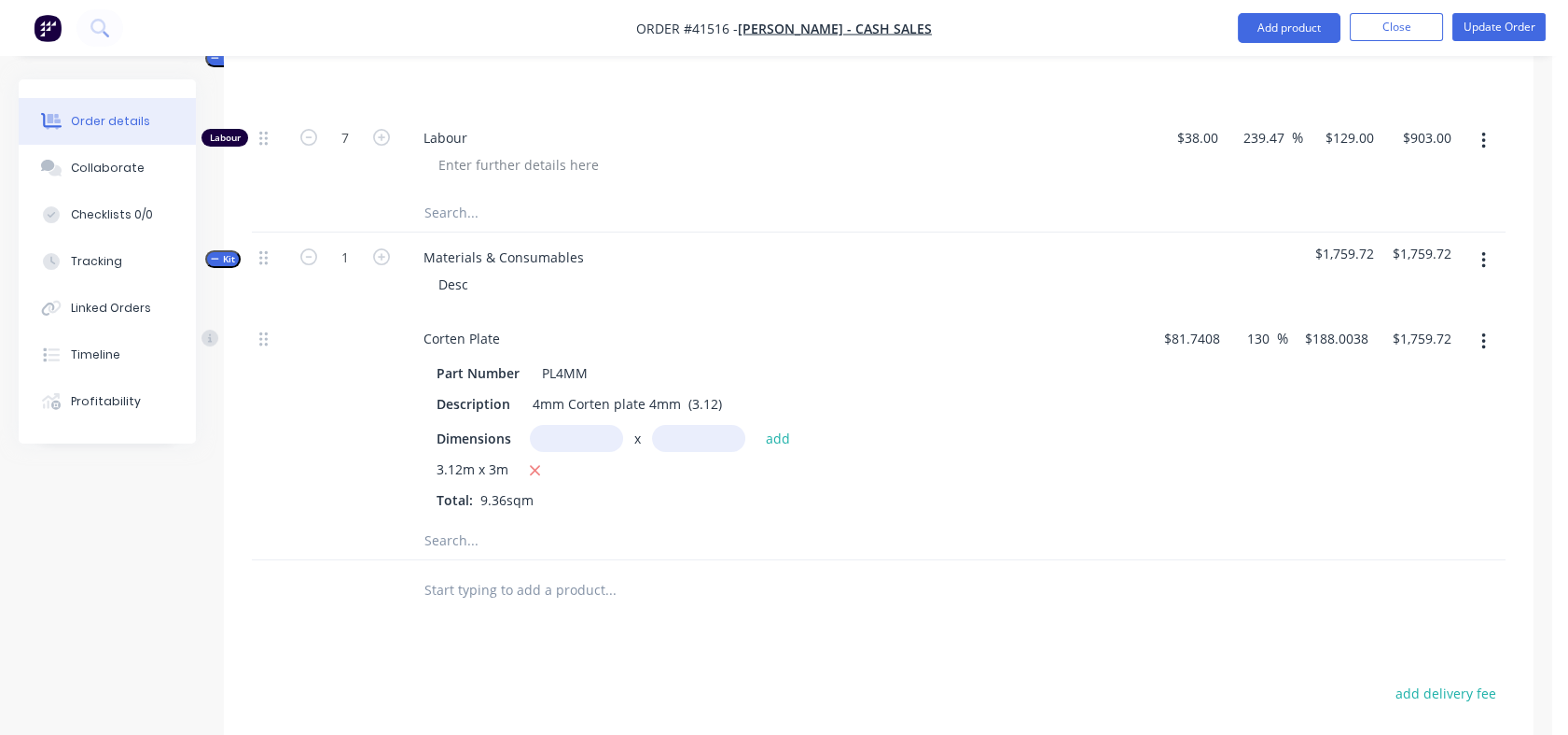
click at [598, 431] on input "text" at bounding box center [577, 438] width 94 height 27
click at [470, 281] on div "Desc" at bounding box center [454, 283] width 60 height 27
drag, startPoint x: 470, startPoint y: 281, endPoint x: 432, endPoint y: 279, distance: 38.1
click at [432, 279] on div "Desc" at bounding box center [454, 283] width 60 height 27
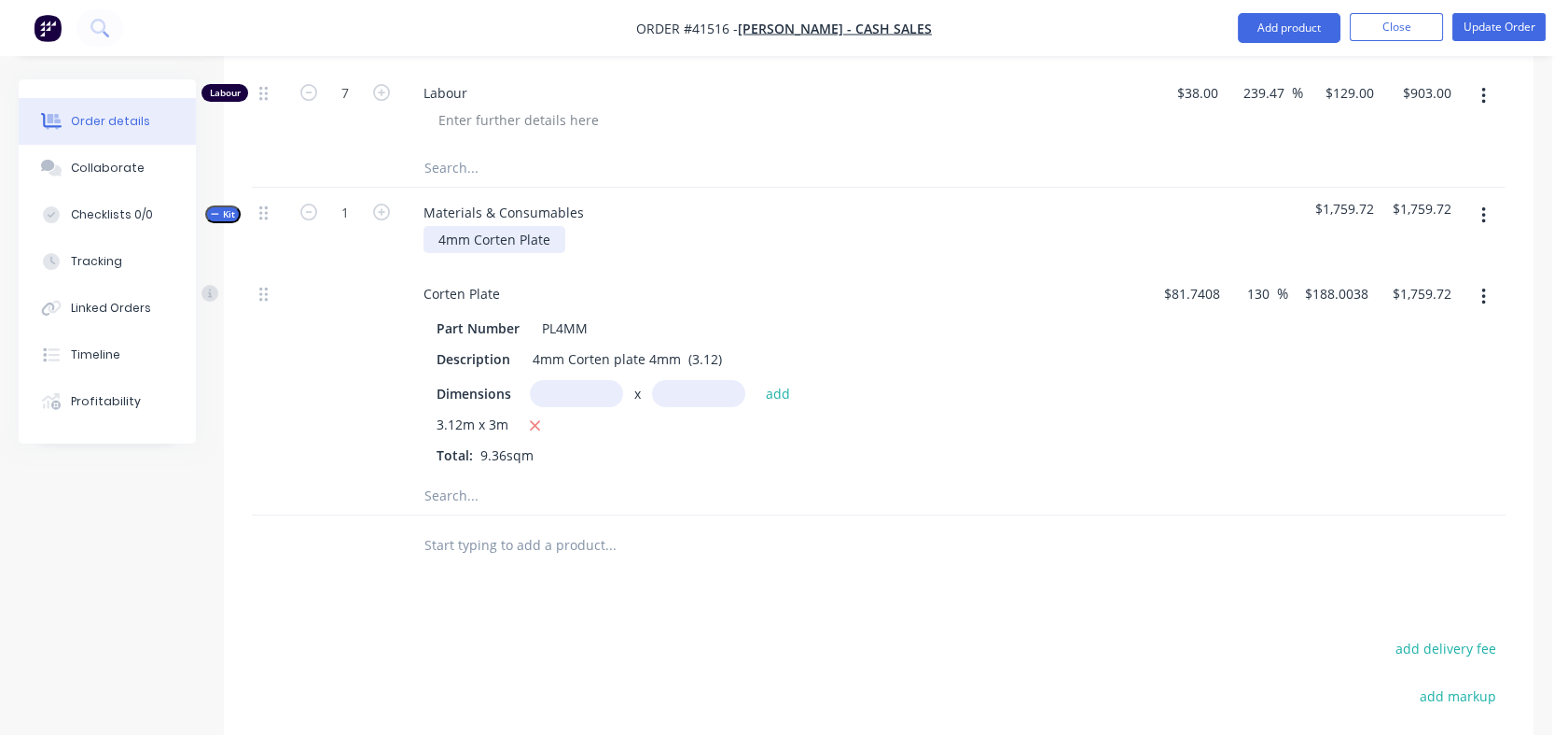
scroll to position [775, 0]
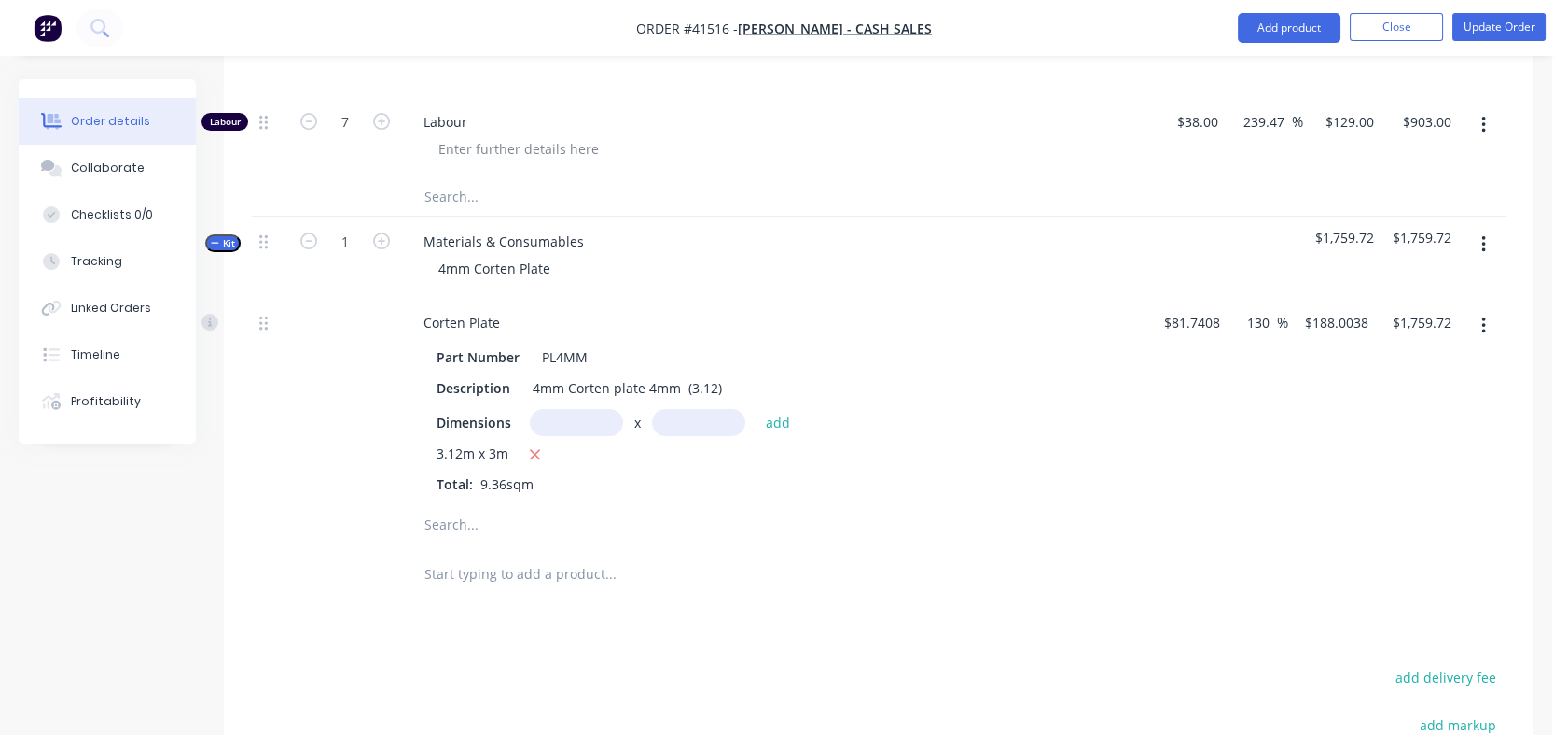
click at [609, 419] on input "text" at bounding box center [577, 422] width 94 height 27
click at [690, 423] on input "text" at bounding box center [699, 422] width 94 height 27
drag, startPoint x: 603, startPoint y: 421, endPoint x: 548, endPoint y: 425, distance: 55.1
click at [548, 425] on input "3.12m" at bounding box center [577, 422] width 94 height 27
click at [92, 166] on div "Collaborate" at bounding box center [108, 168] width 74 height 17
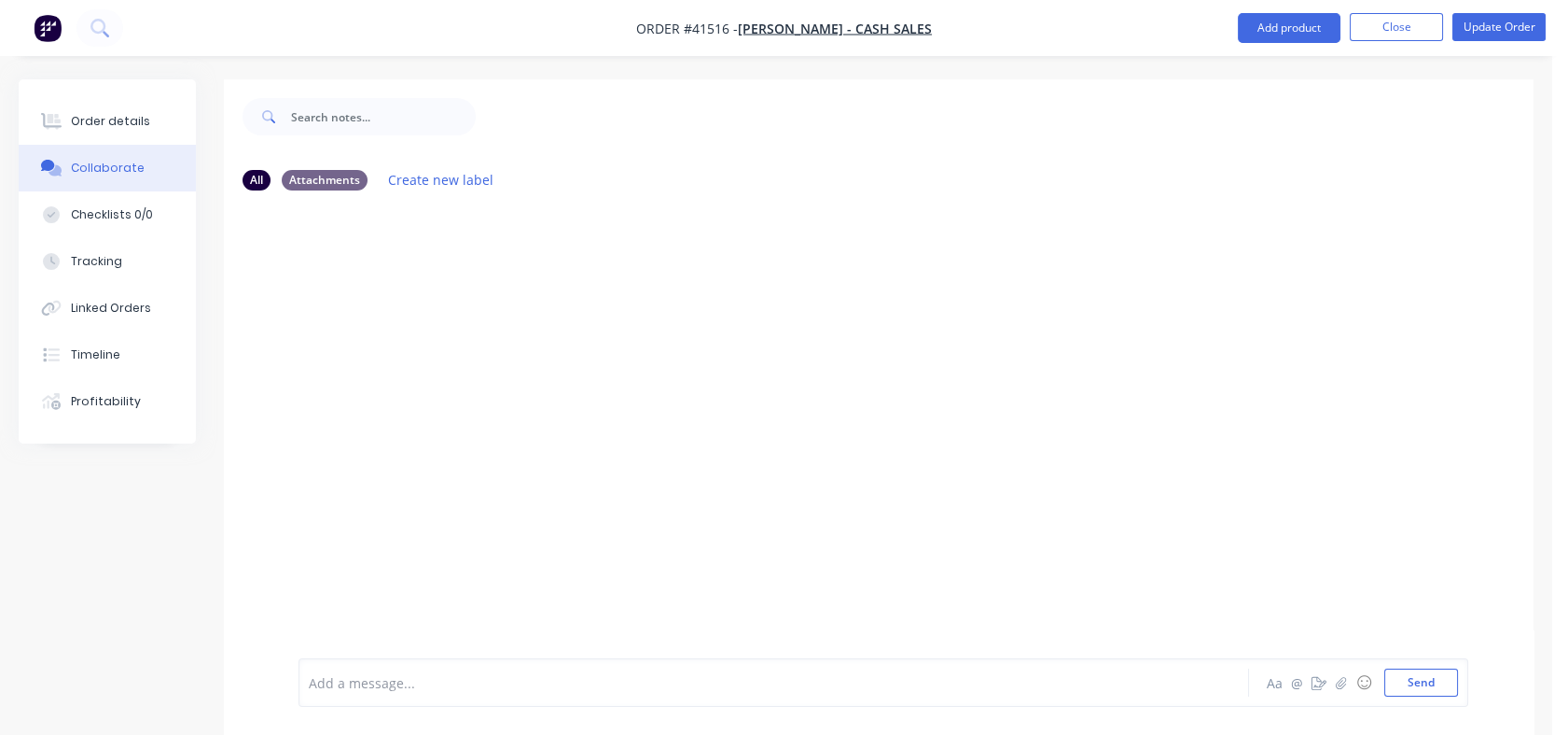
click at [100, 209] on div "Checklists 0/0" at bounding box center [112, 214] width 82 height 17
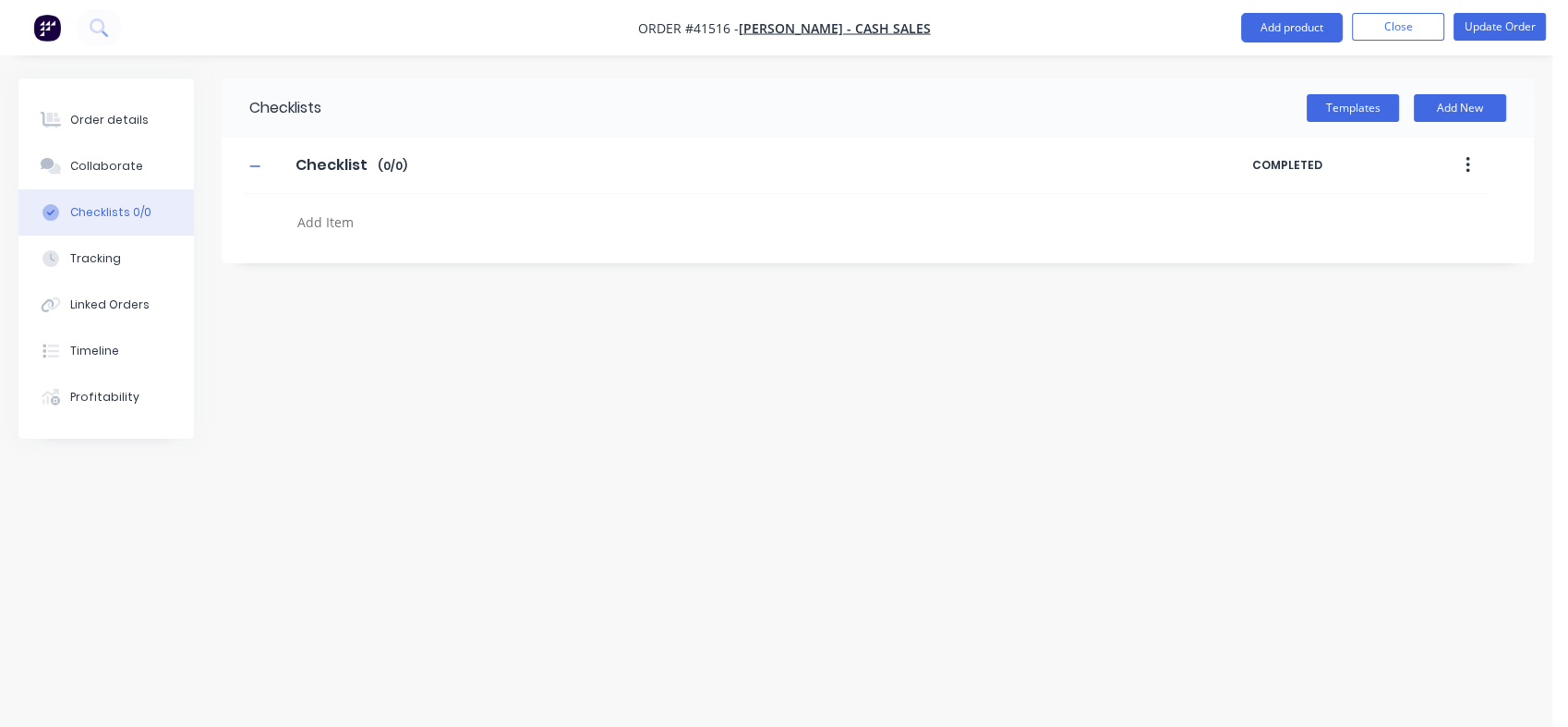
click at [96, 305] on div "Linked Orders" at bounding box center [110, 304] width 79 height 17
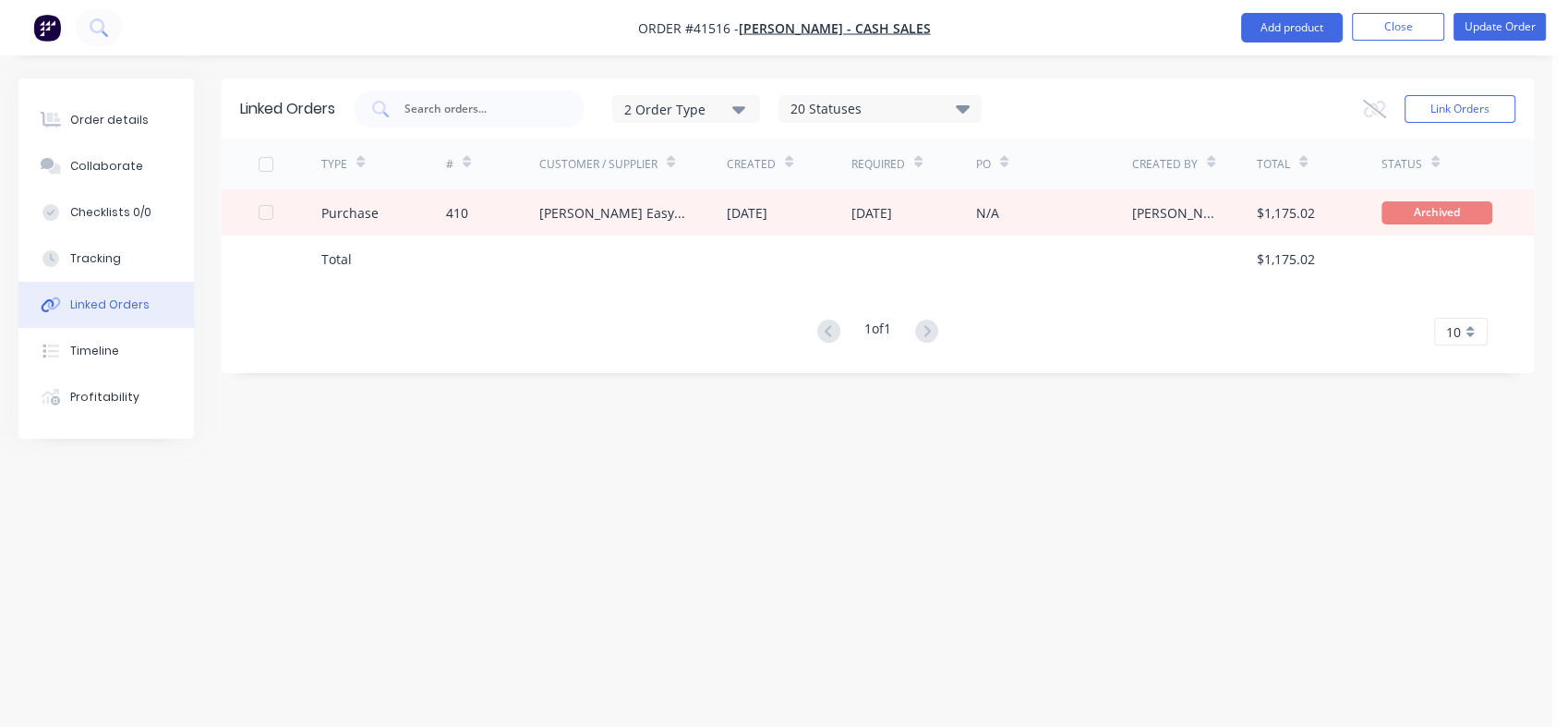
click at [96, 163] on div "Collaborate" at bounding box center [107, 166] width 73 height 17
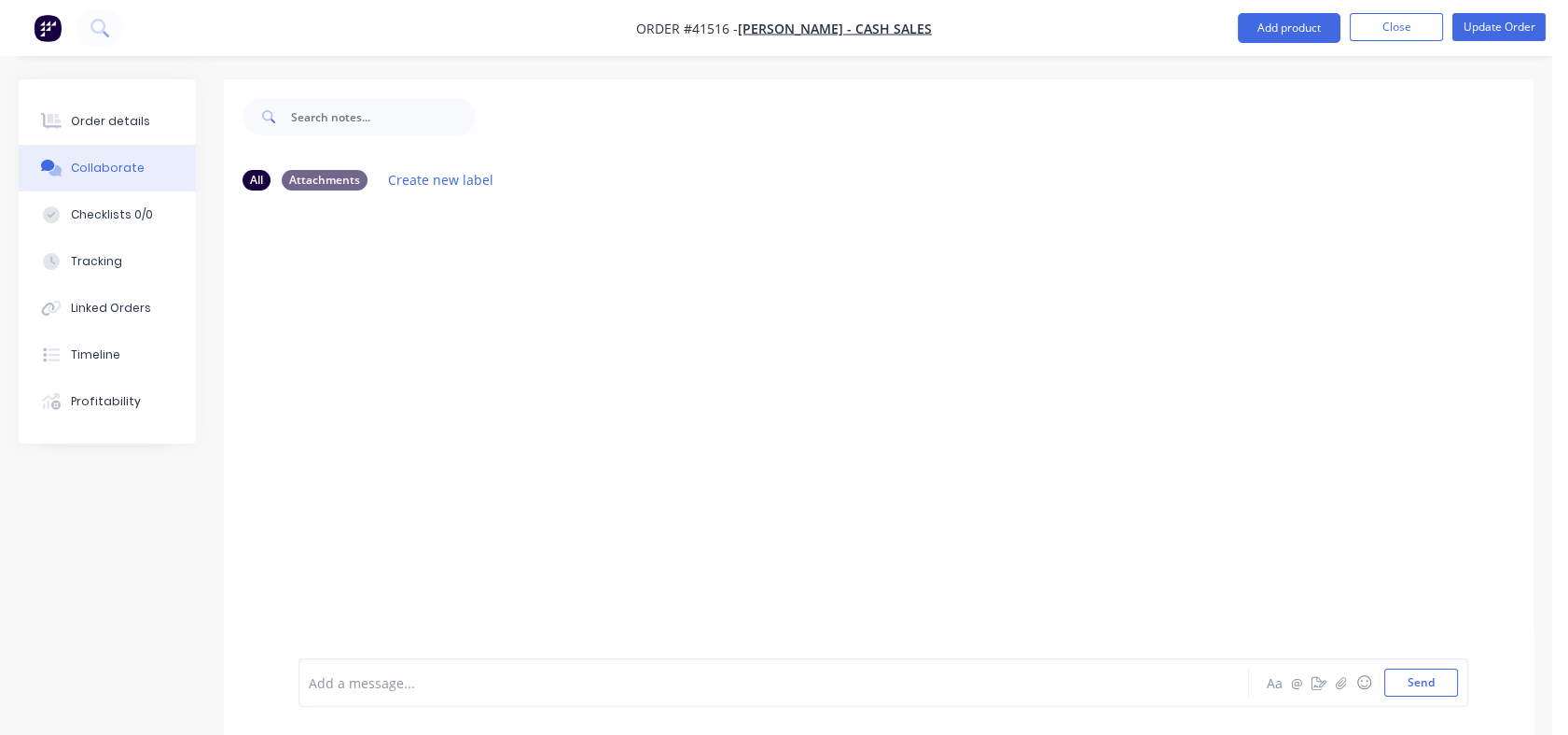
click at [109, 121] on div "Order details" at bounding box center [111, 121] width 80 height 17
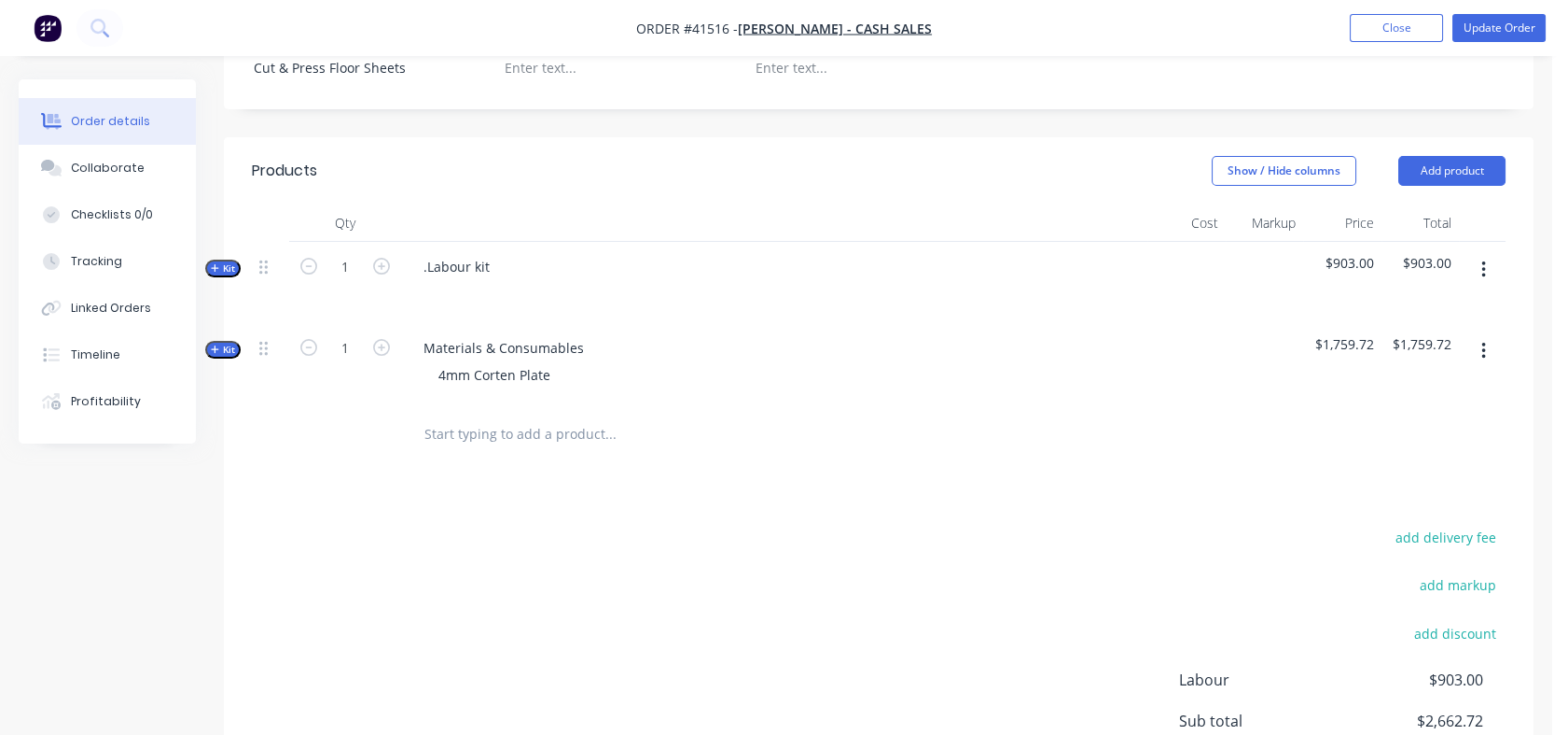
scroll to position [560, 0]
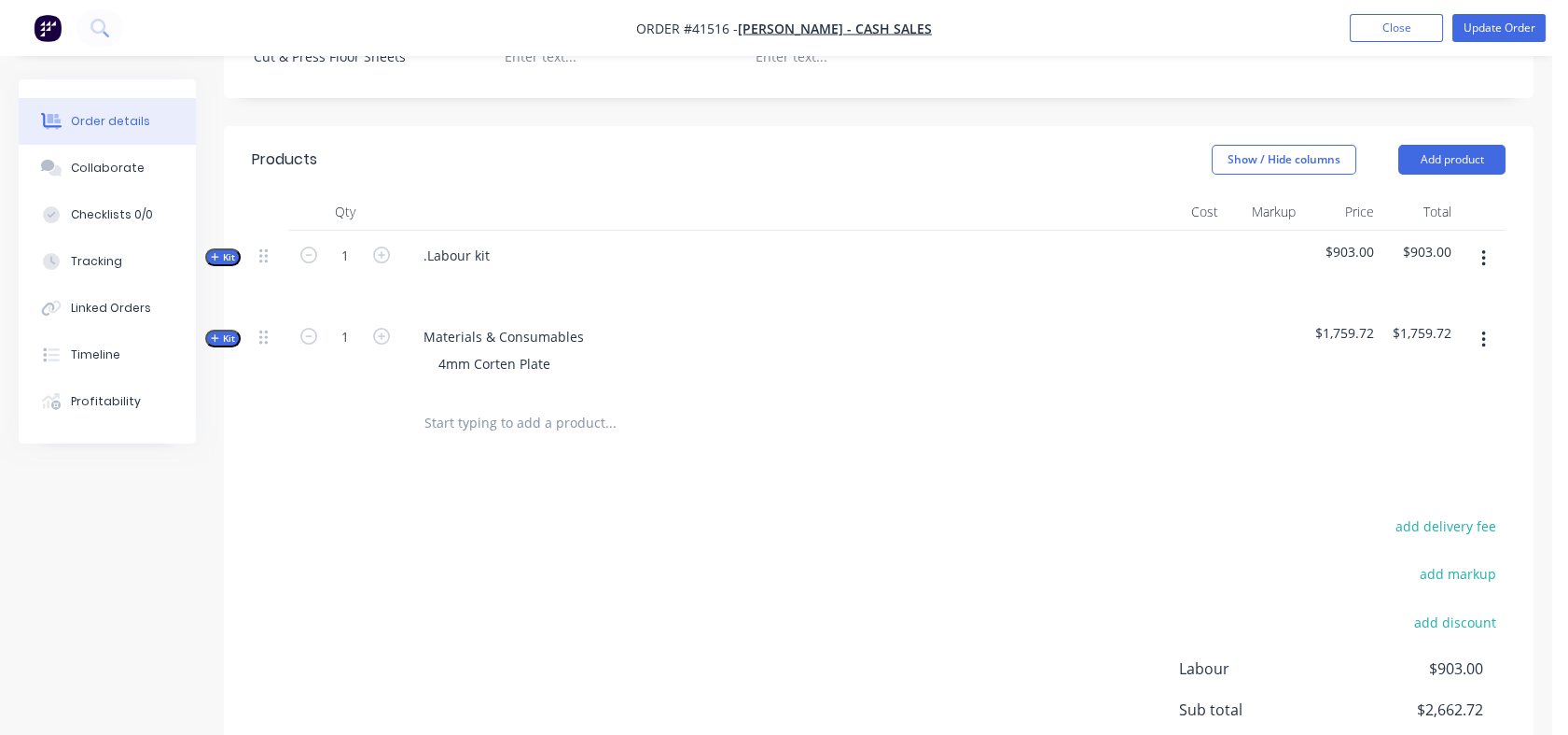
click at [226, 332] on span "Kit" at bounding box center [223, 338] width 24 height 14
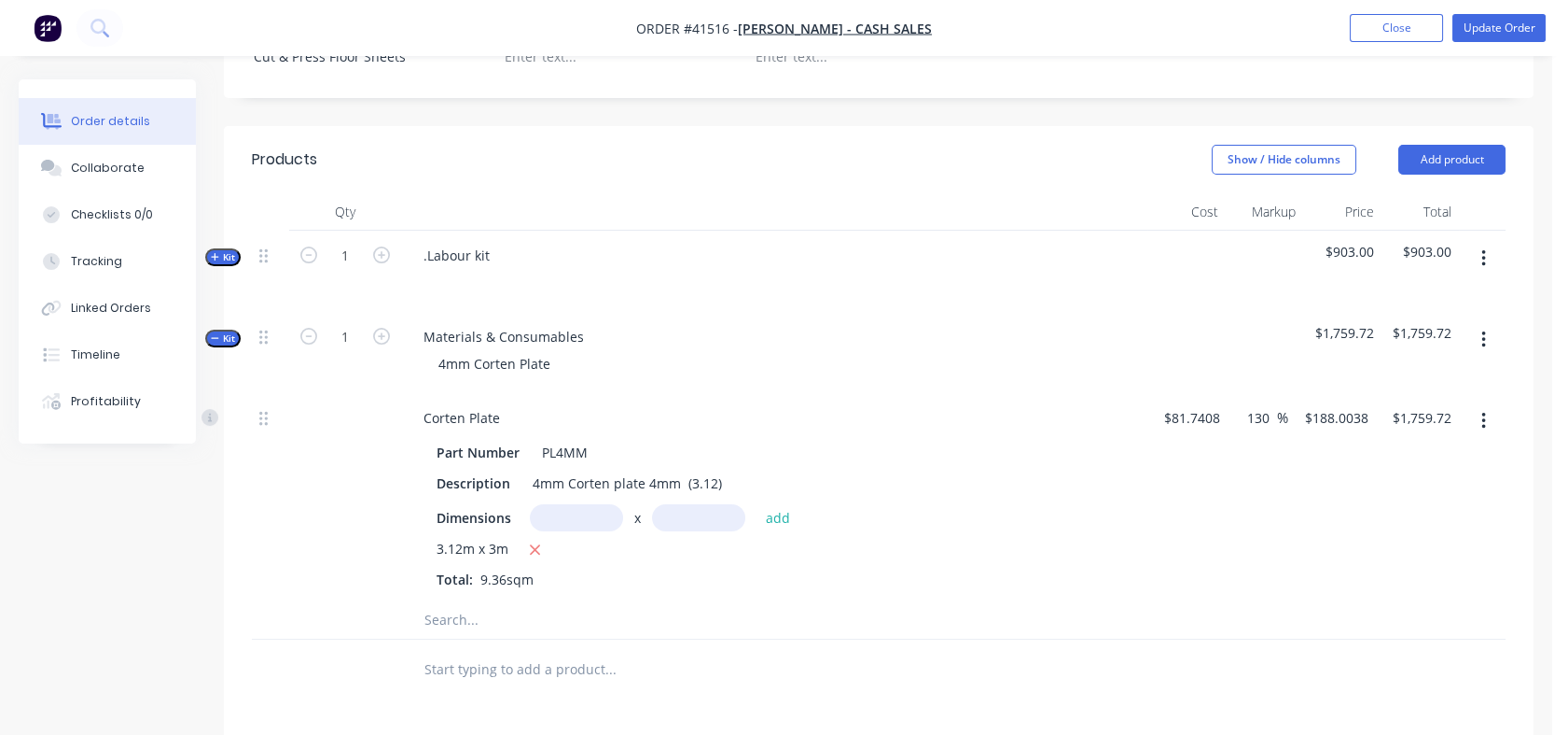
click at [463, 622] on input "text" at bounding box center [610, 619] width 373 height 37
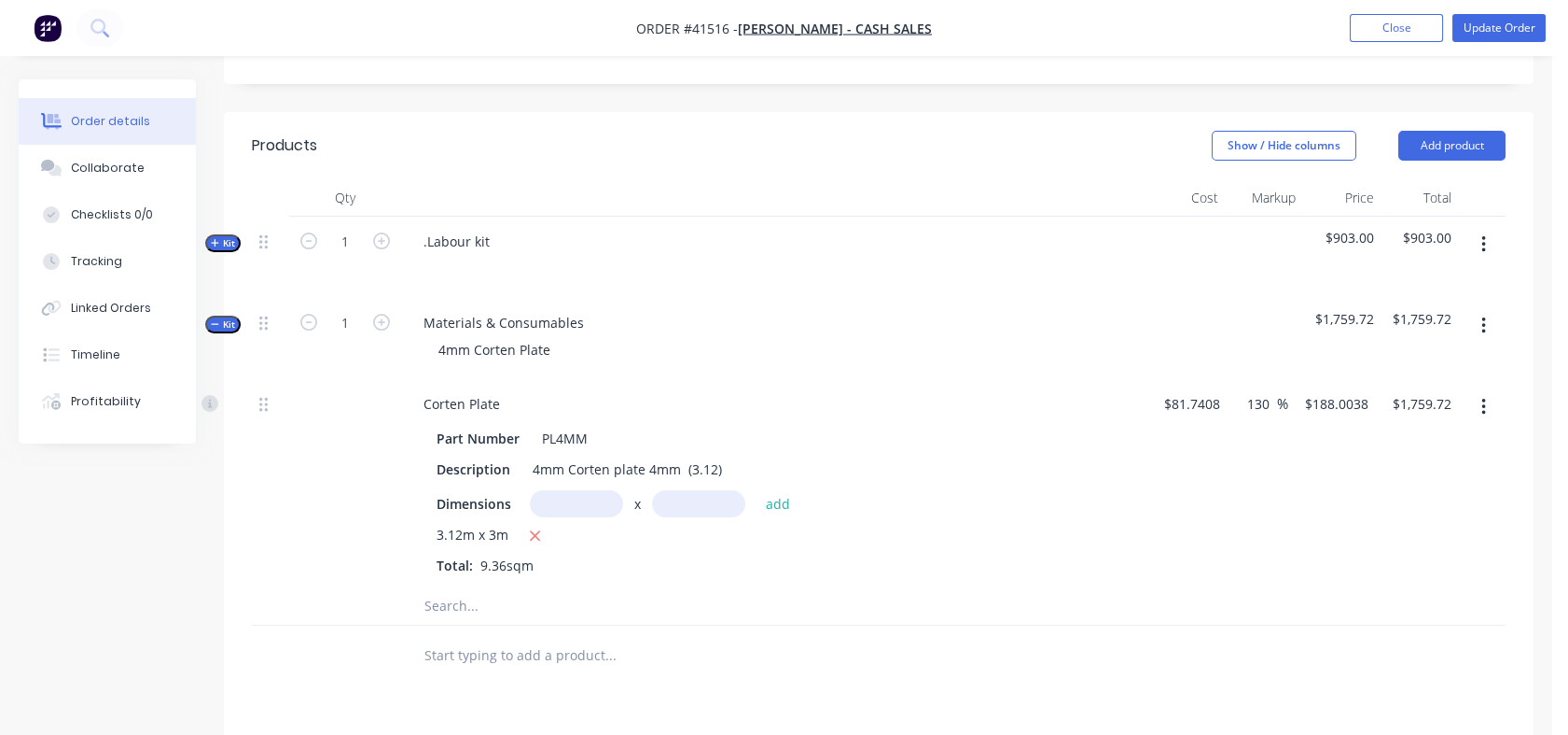
scroll to position [600, 0]
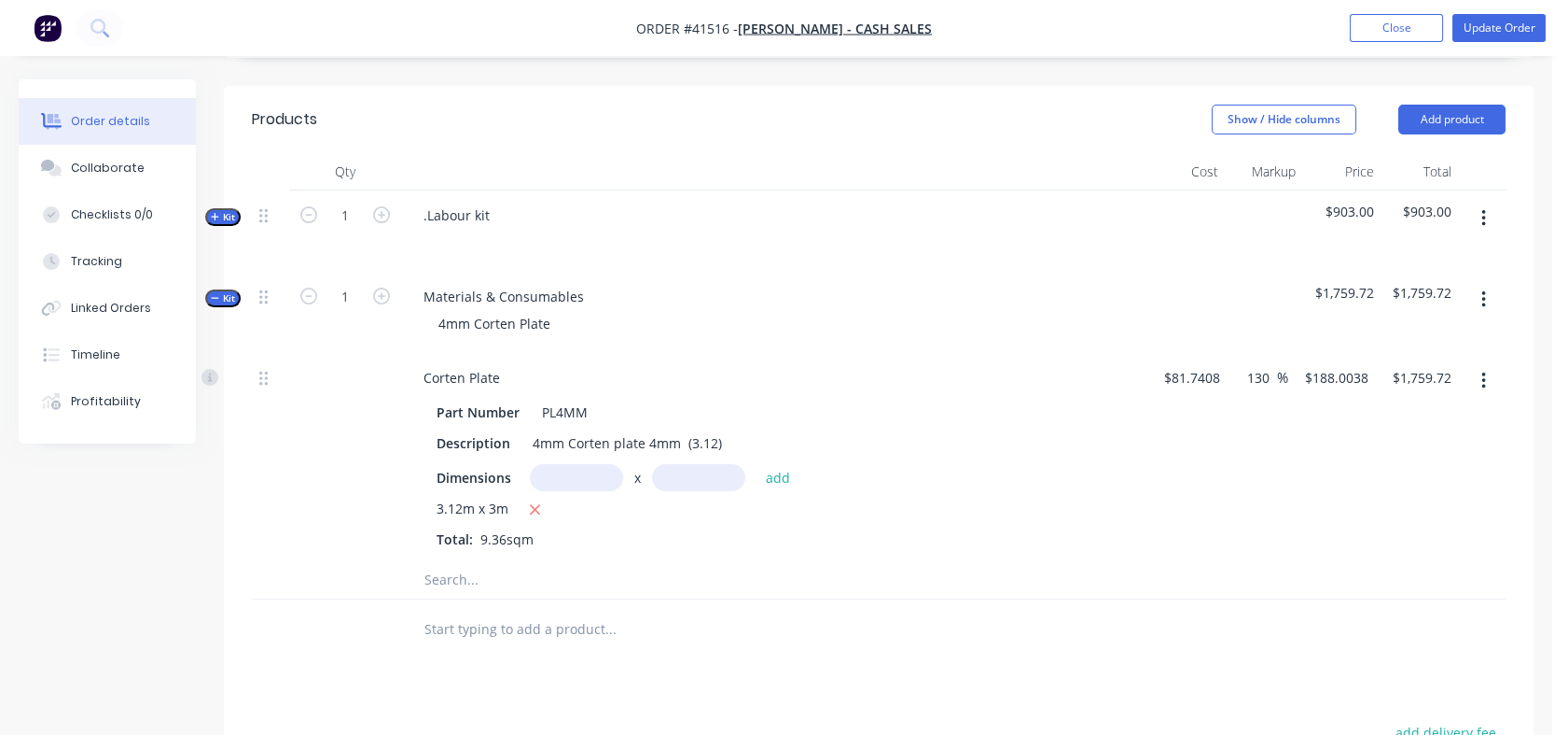
click at [597, 475] on input "text" at bounding box center [577, 477] width 94 height 27
click at [697, 474] on input "text" at bounding box center [699, 477] width 94 height 27
click at [783, 477] on button "add" at bounding box center [779, 476] width 44 height 25
click at [535, 507] on icon "button" at bounding box center [535, 510] width 10 height 10
click at [615, 439] on div "4mm Corten plate 4mm (3.12)" at bounding box center [627, 443] width 204 height 27
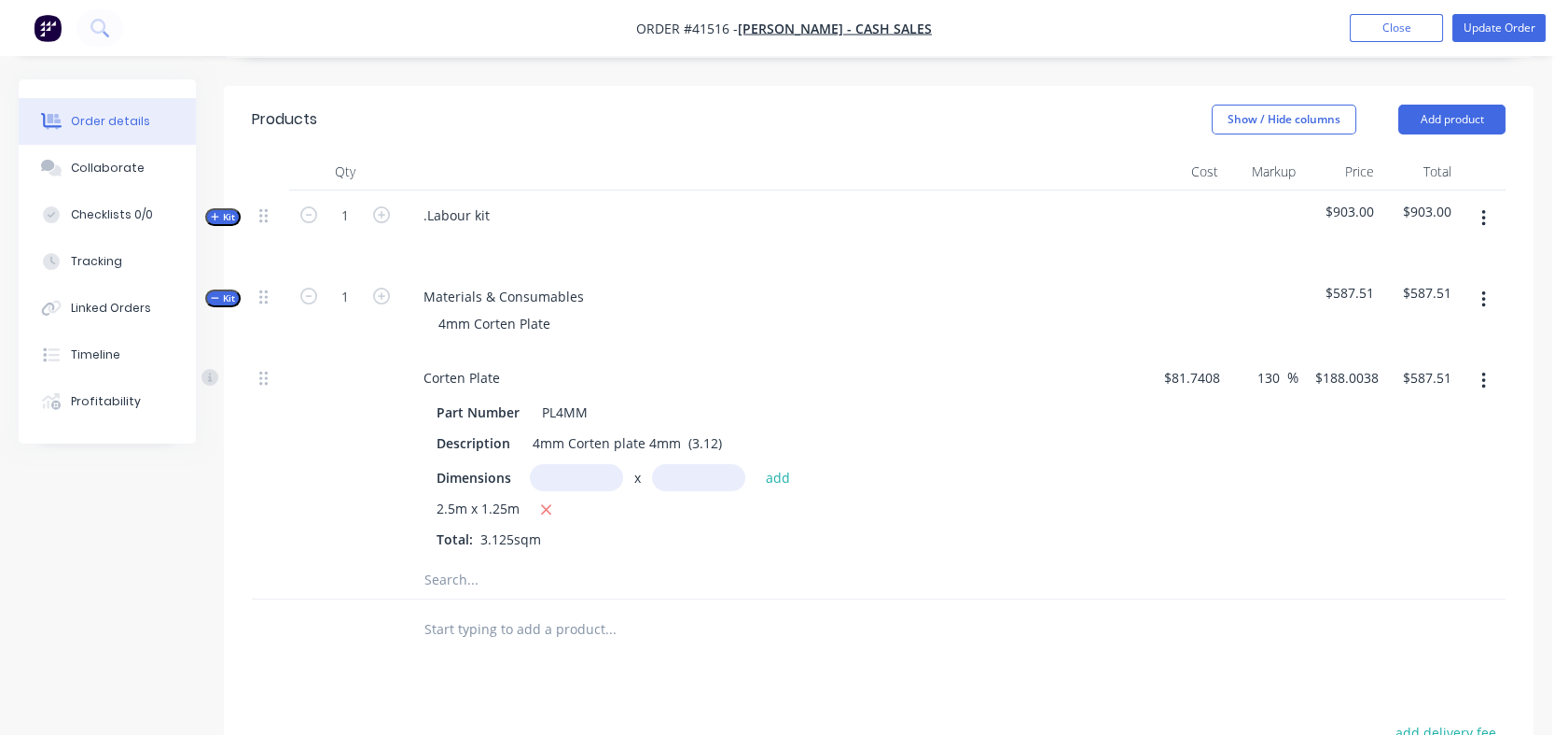
click at [597, 474] on input "text" at bounding box center [577, 477] width 94 height 27
click at [547, 508] on icon "button" at bounding box center [546, 510] width 12 height 17
click at [593, 471] on input "text" at bounding box center [577, 477] width 94 height 27
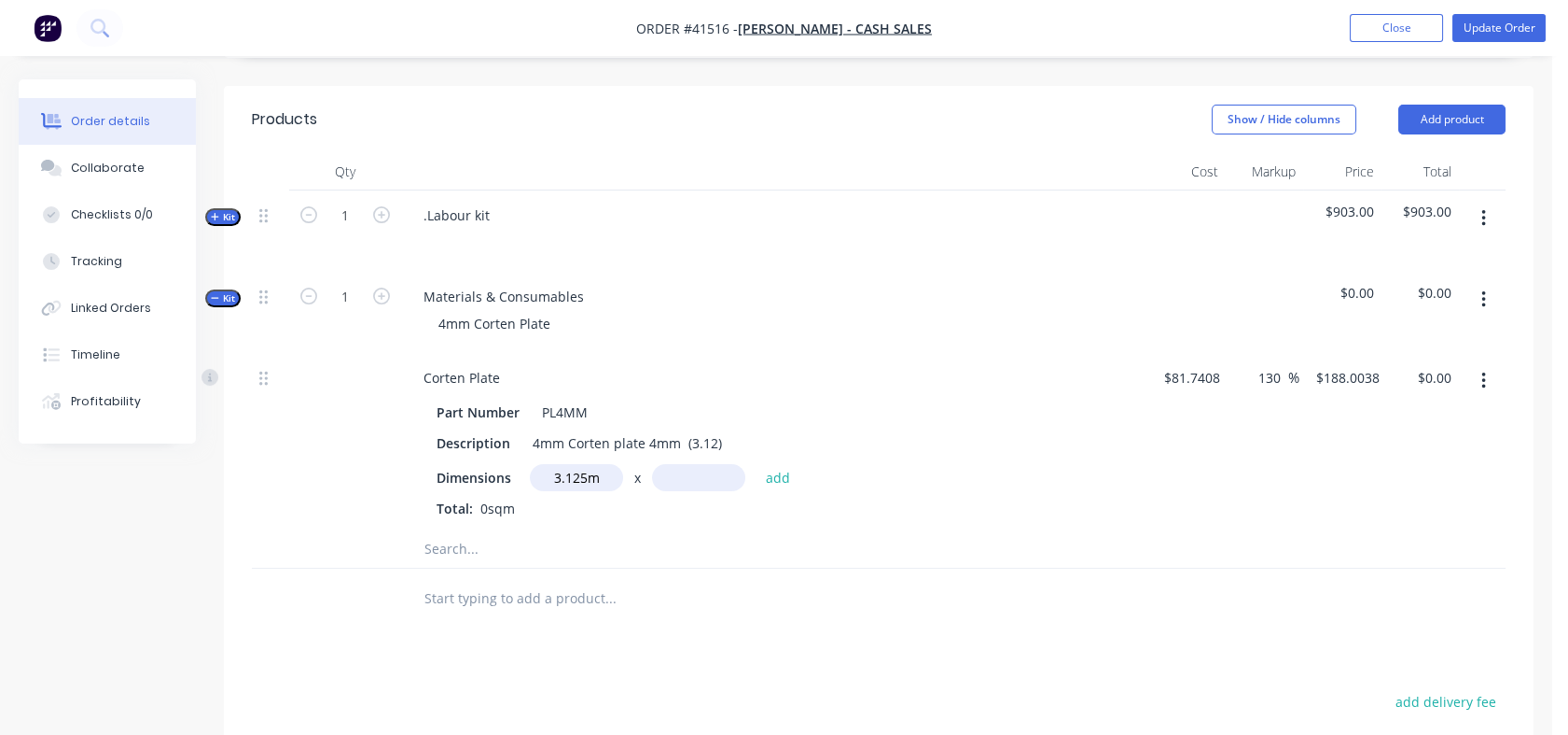
click at [692, 484] on input "text" at bounding box center [699, 477] width 94 height 27
click at [790, 478] on button "add" at bounding box center [779, 476] width 44 height 25
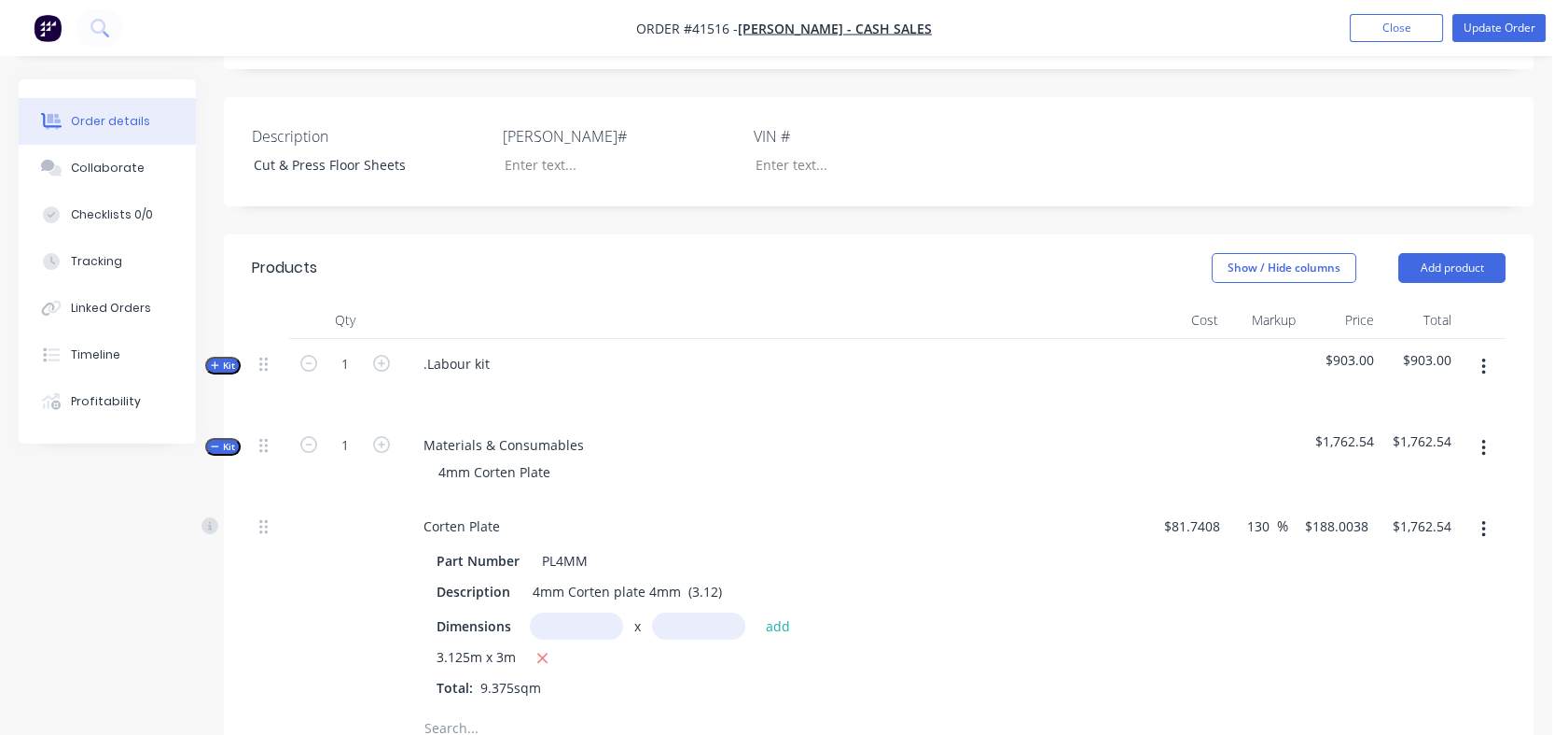
scroll to position [525, 0]
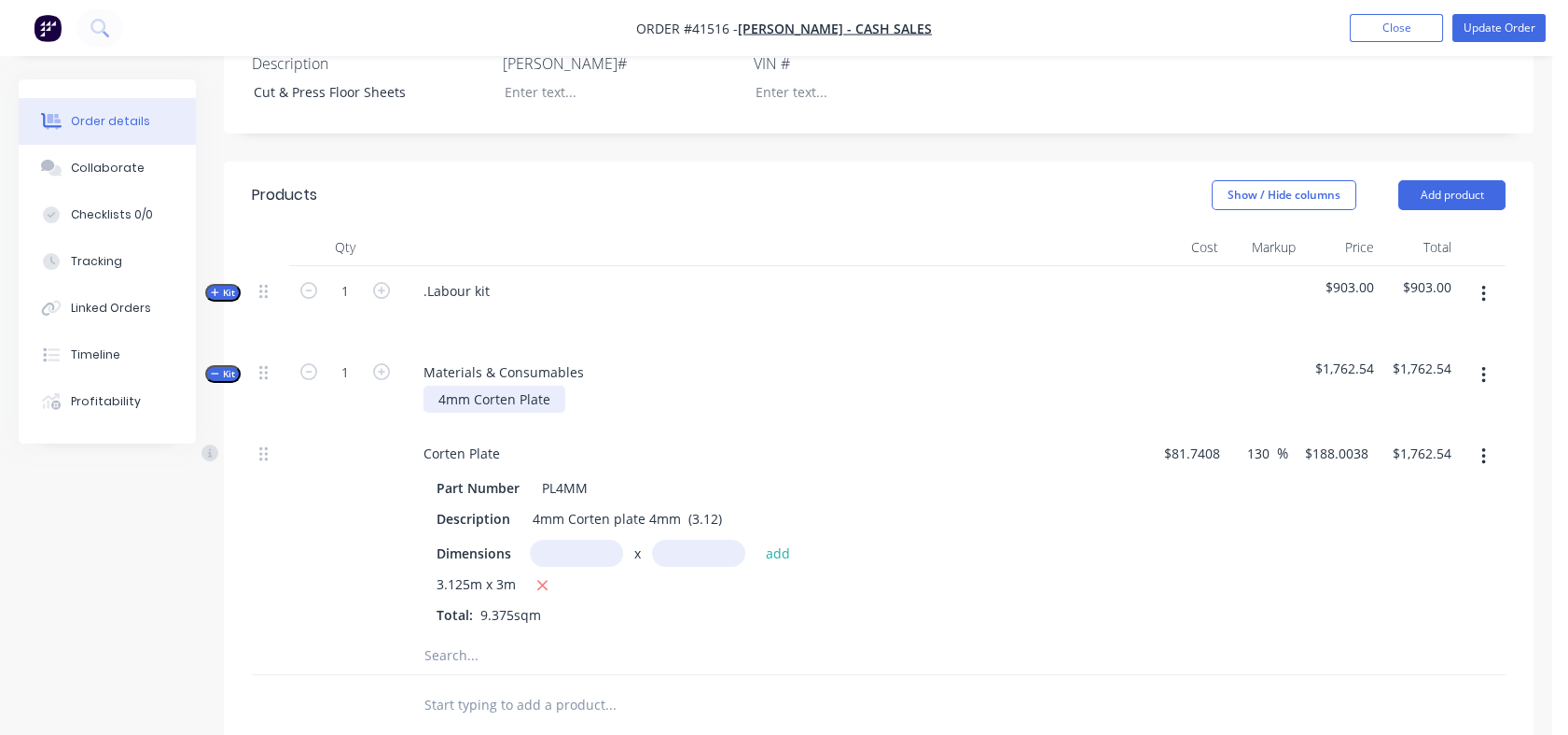
click at [432, 397] on div "4mm Corten Plate" at bounding box center [494, 399] width 142 height 27
click at [488, 291] on div "Labour kit" at bounding box center [455, 290] width 93 height 27
click at [216, 287] on icon "button" at bounding box center [215, 291] width 8 height 9
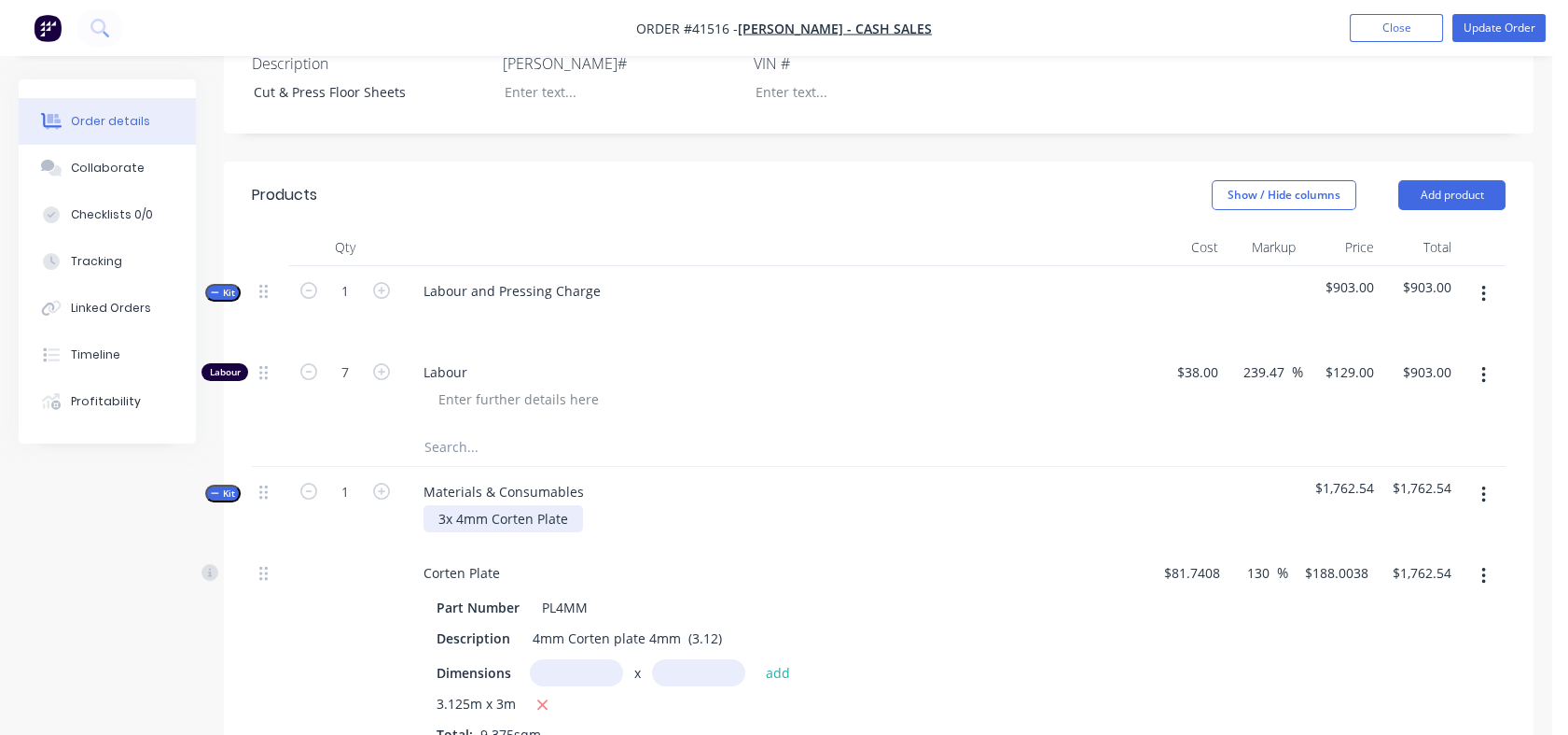
click at [575, 517] on div "3x 4mm Corten Plate" at bounding box center [503, 518] width 159 height 27
click at [1509, 23] on button "Update Order" at bounding box center [1499, 28] width 94 height 28
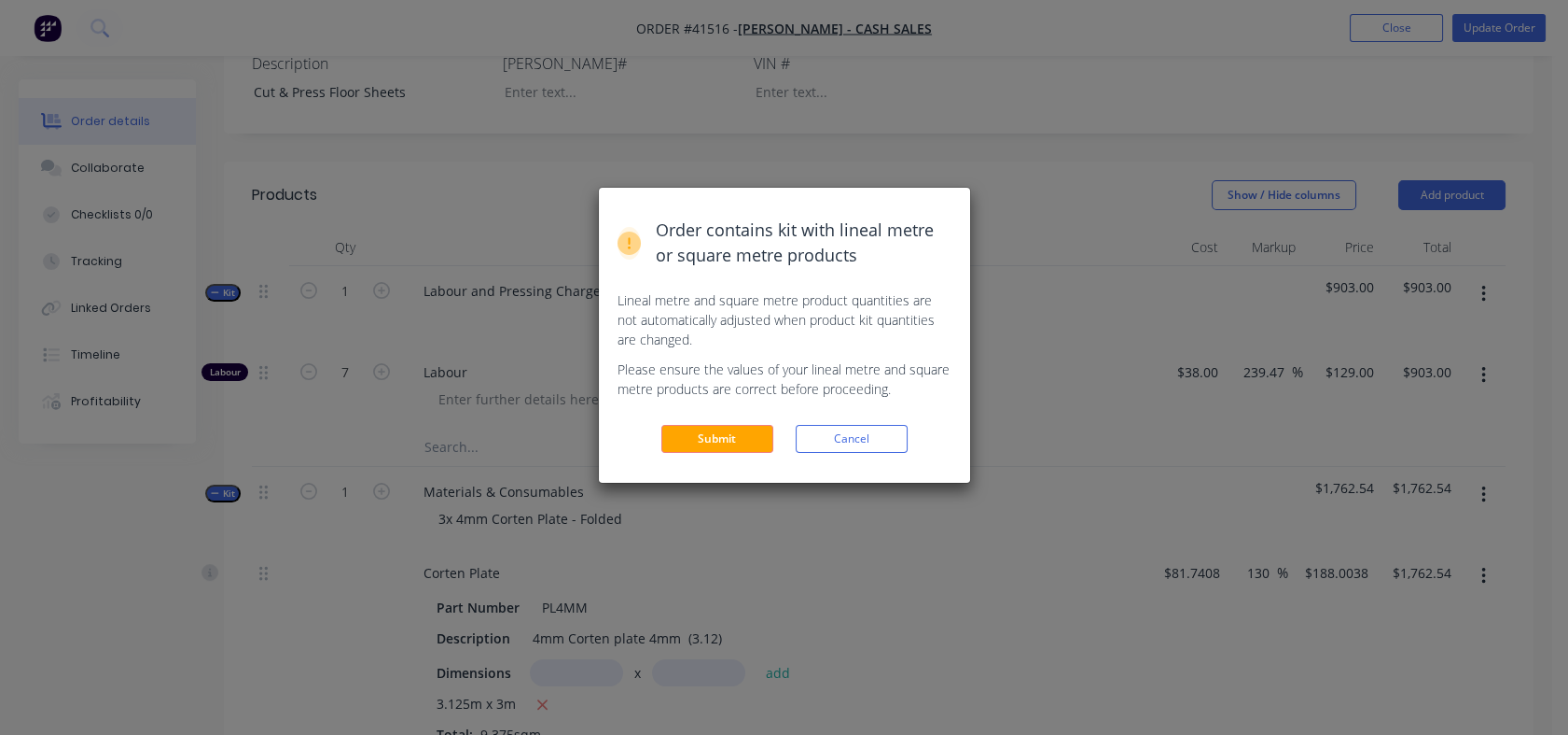
click at [724, 425] on button "Submit" at bounding box center [718, 439] width 112 height 28
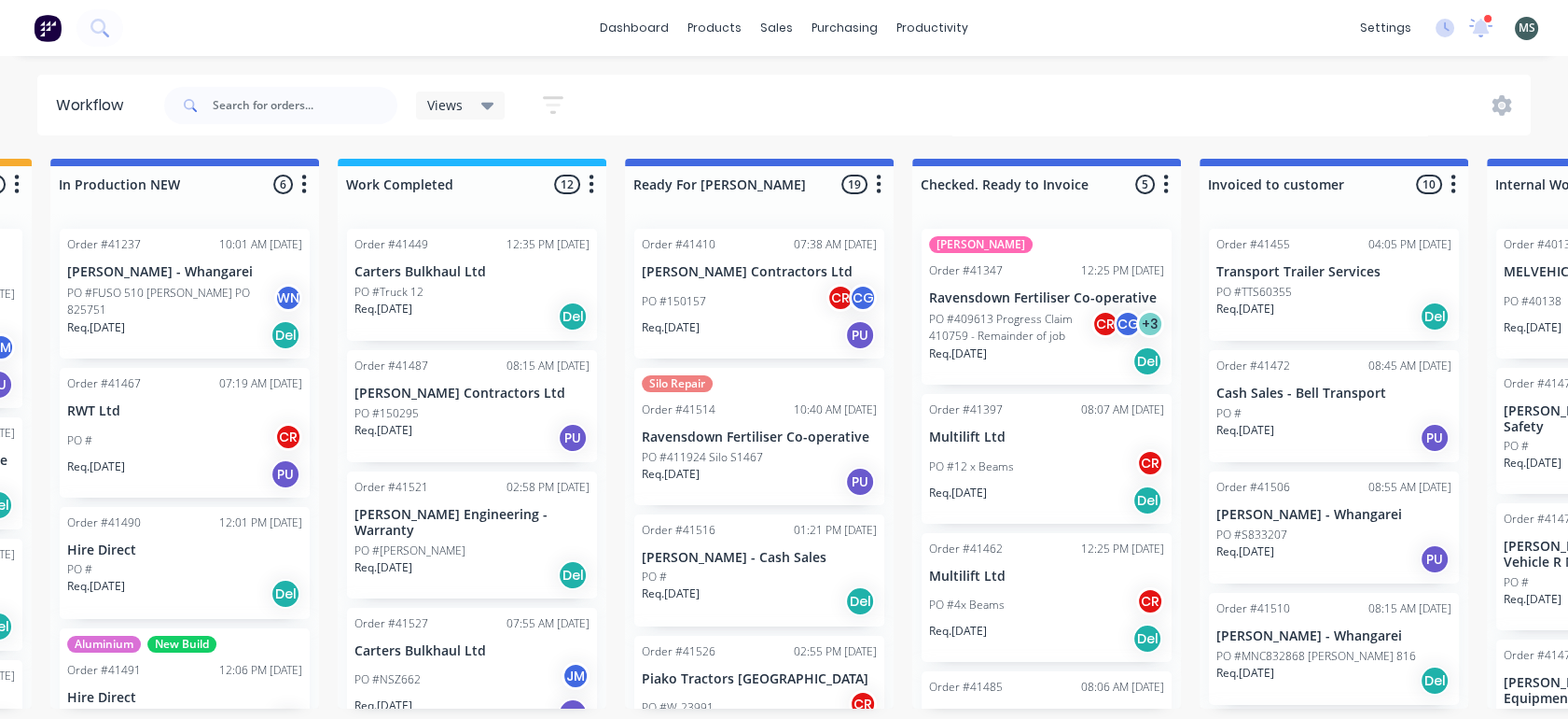
scroll to position [5, 852]
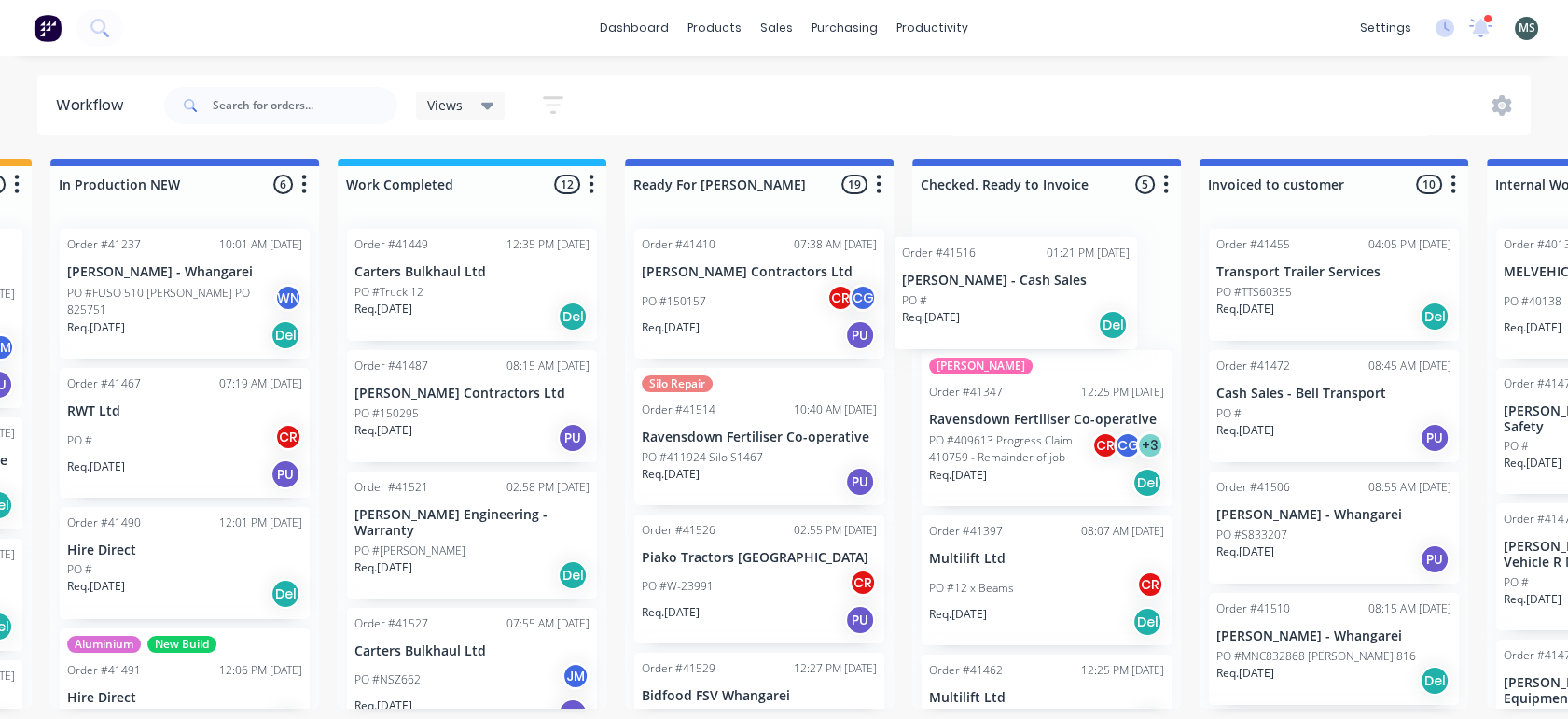
drag, startPoint x: 715, startPoint y: 577, endPoint x: 988, endPoint y: 293, distance: 393.9
click at [988, 293] on div "Submitted 16 Status colour #273444 hex #273444 Save Cancel Summaries Total orde…" at bounding box center [690, 433] width 3112 height 549
click at [719, 571] on div "PO #W-23991 CR" at bounding box center [760, 586] width 235 height 36
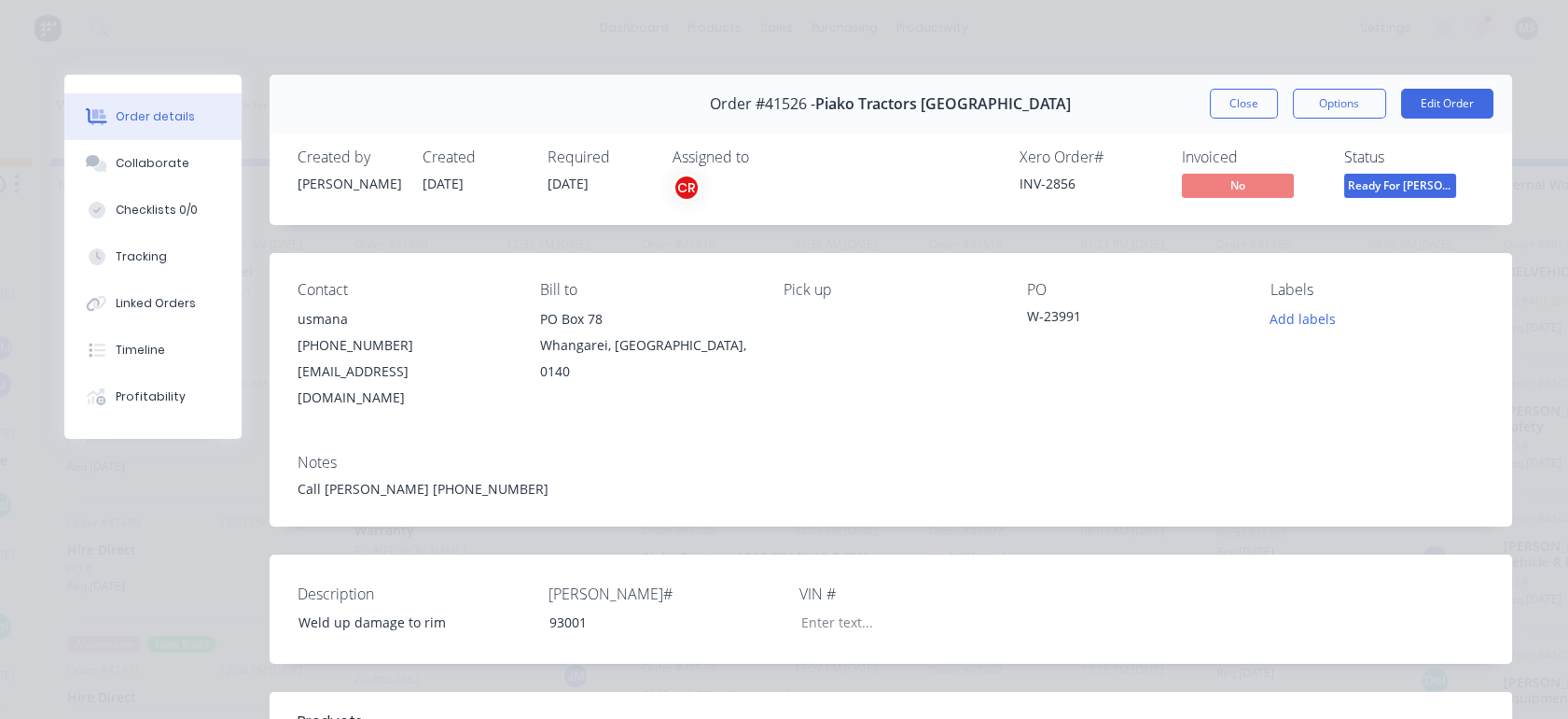
click at [1423, 104] on button "Edit Order" at bounding box center [1447, 104] width 93 height 30
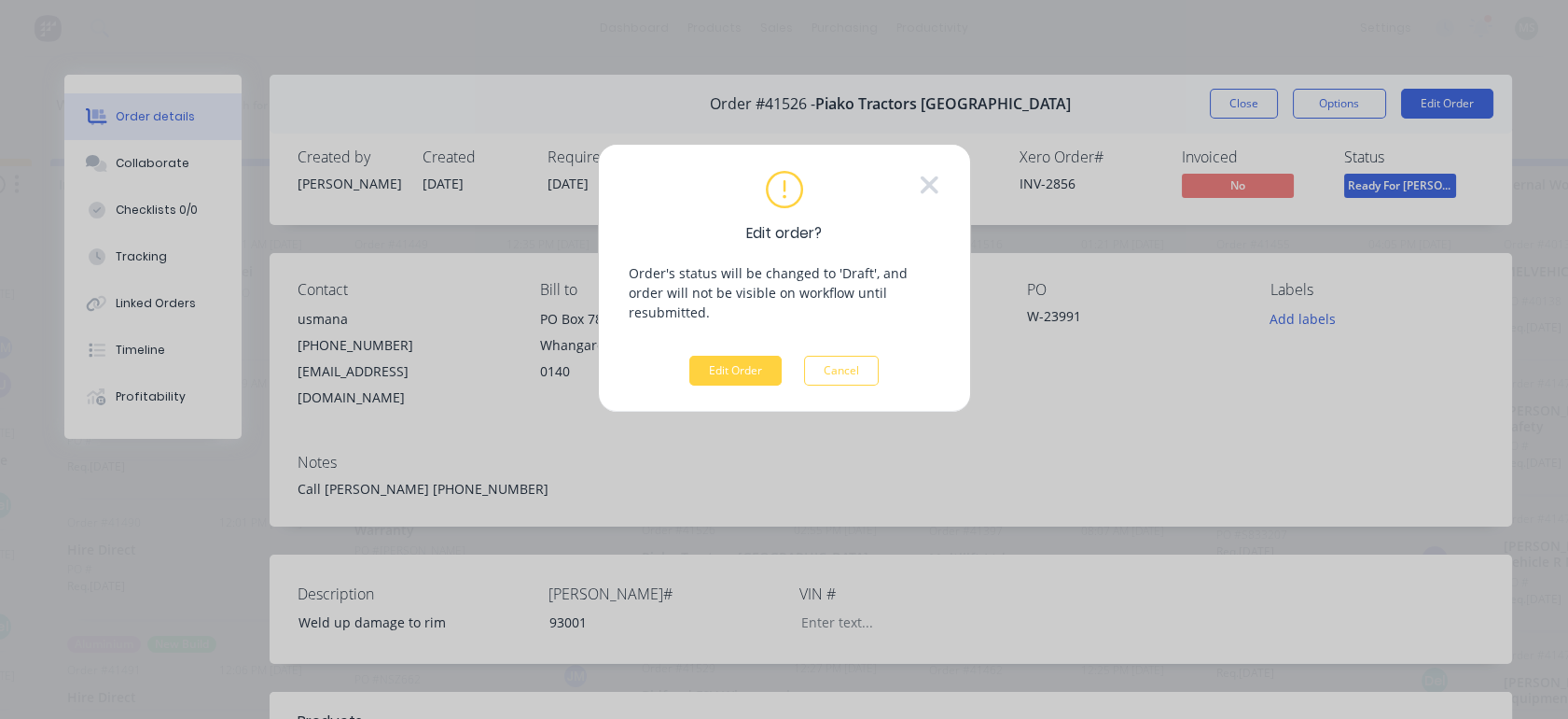
scroll to position [0, 852]
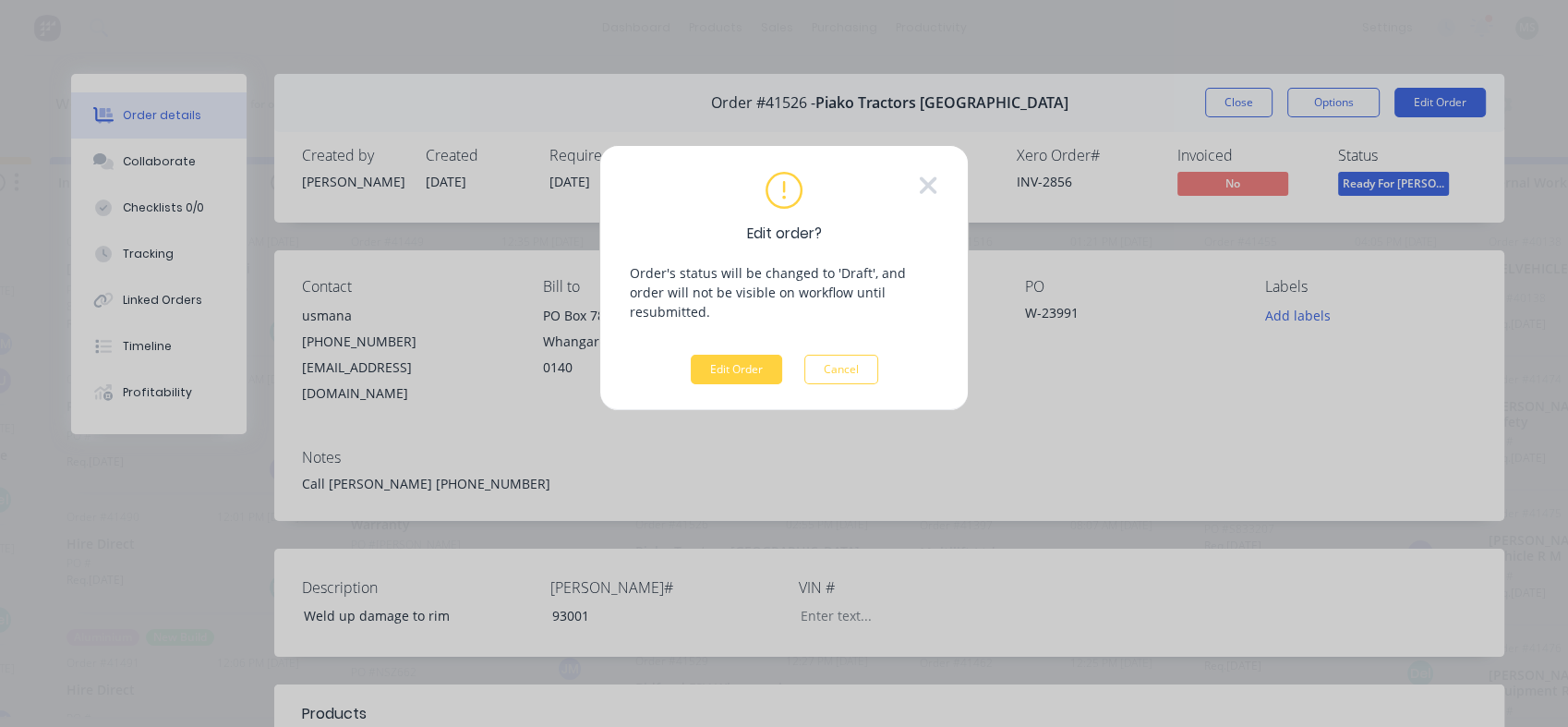
click at [727, 354] on button "Edit Order" at bounding box center [736, 369] width 92 height 30
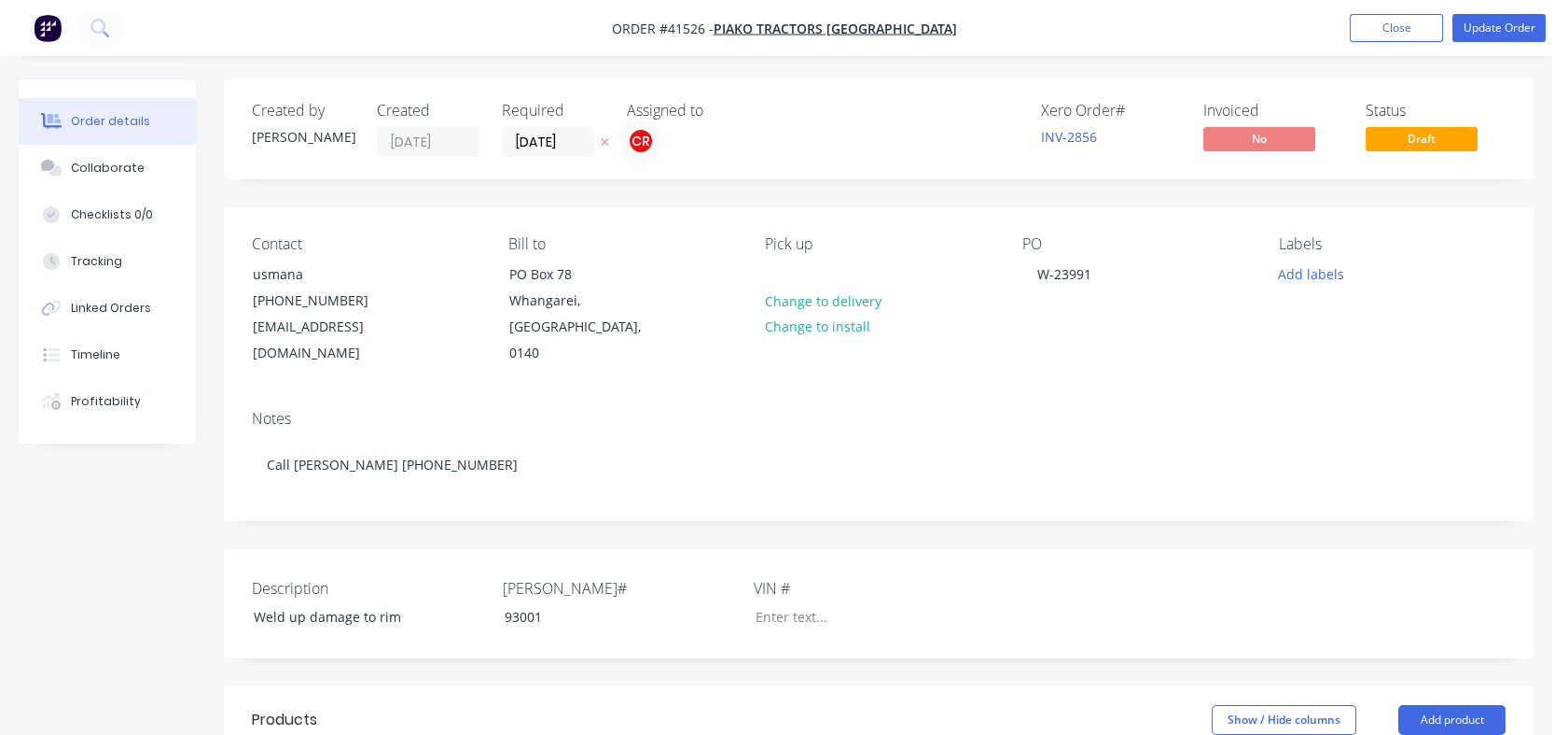
click at [103, 170] on div "Collaborate" at bounding box center [108, 168] width 74 height 17
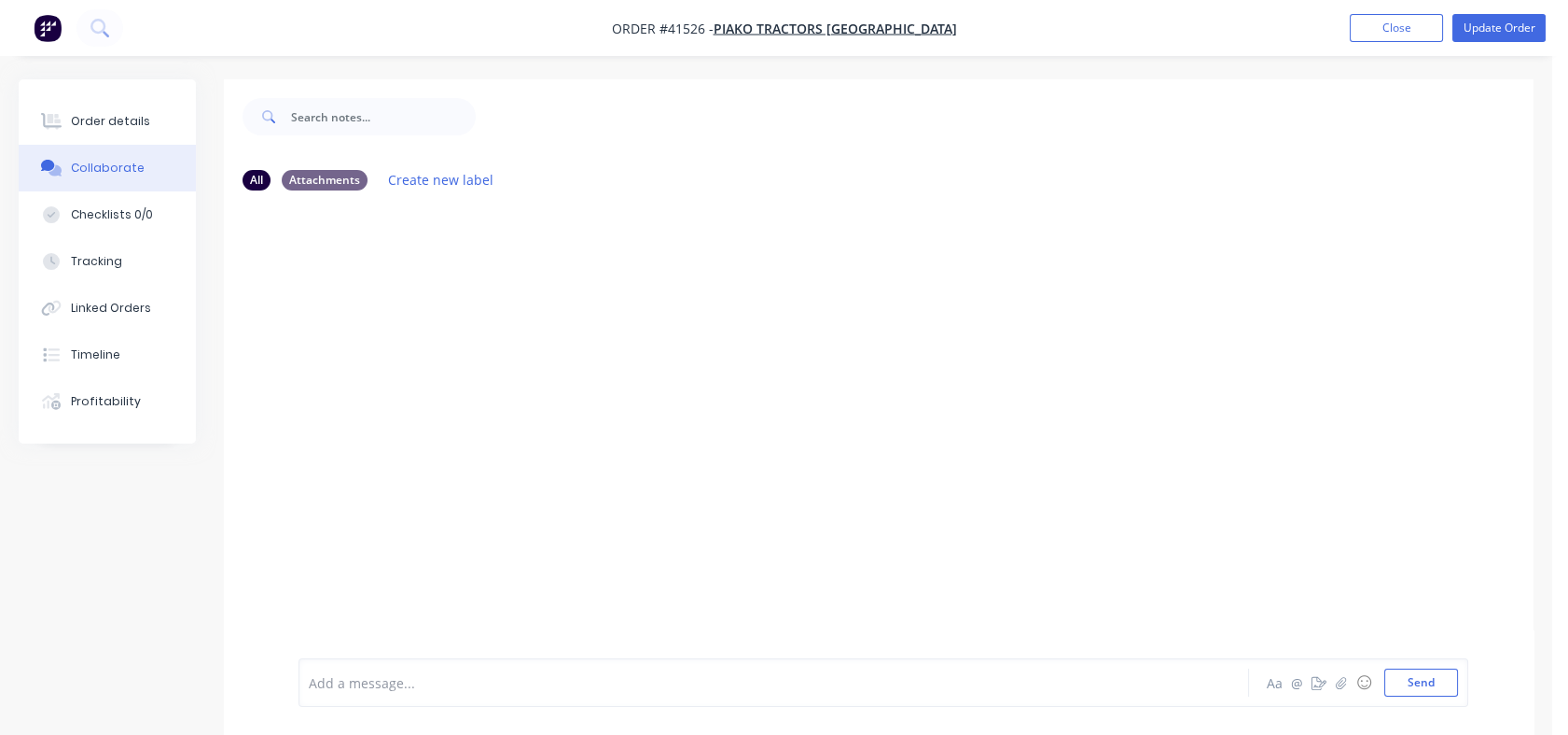
click at [91, 273] on button "Tracking" at bounding box center [108, 261] width 177 height 47
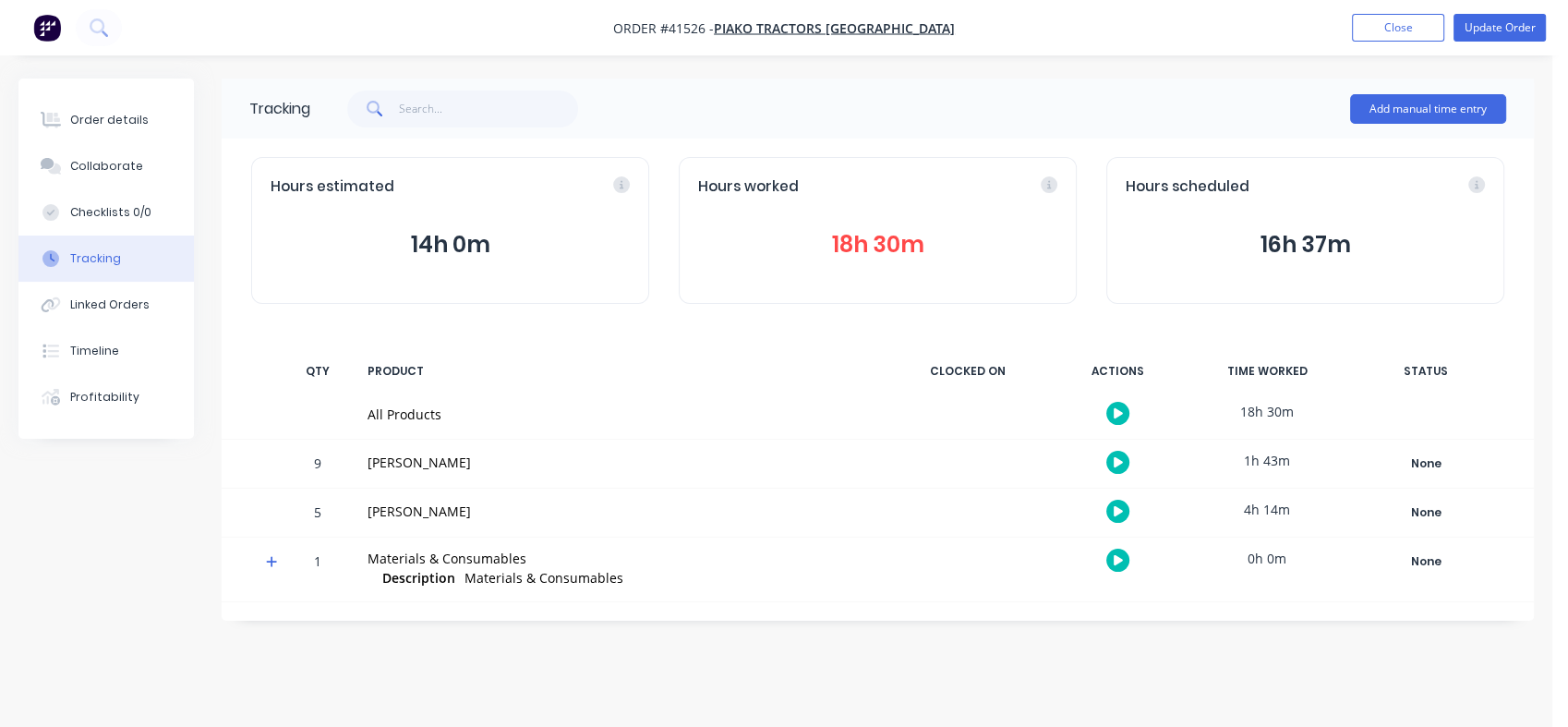
click at [852, 250] on button "18h 30m" at bounding box center [878, 245] width 359 height 36
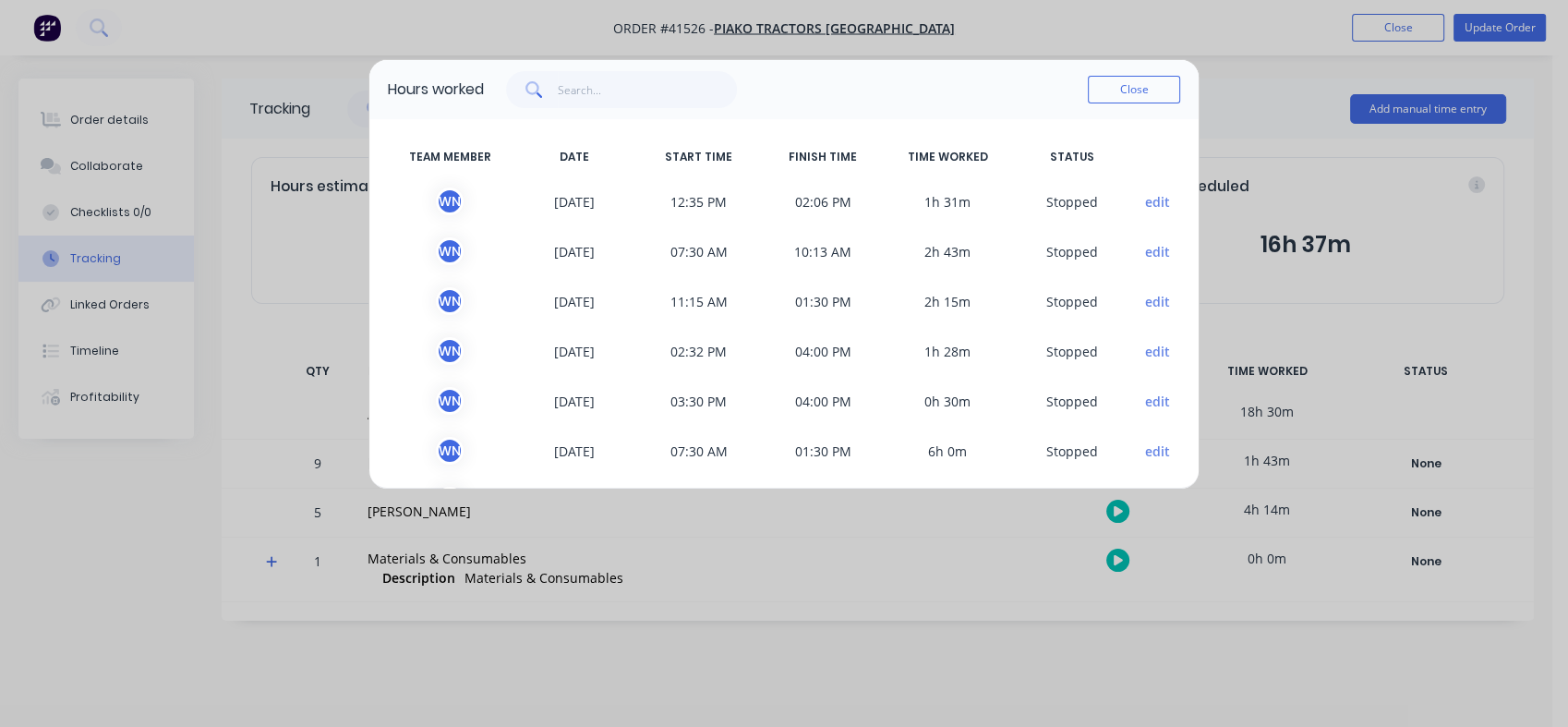
click at [1141, 98] on button "Close" at bounding box center [1135, 90] width 93 height 28
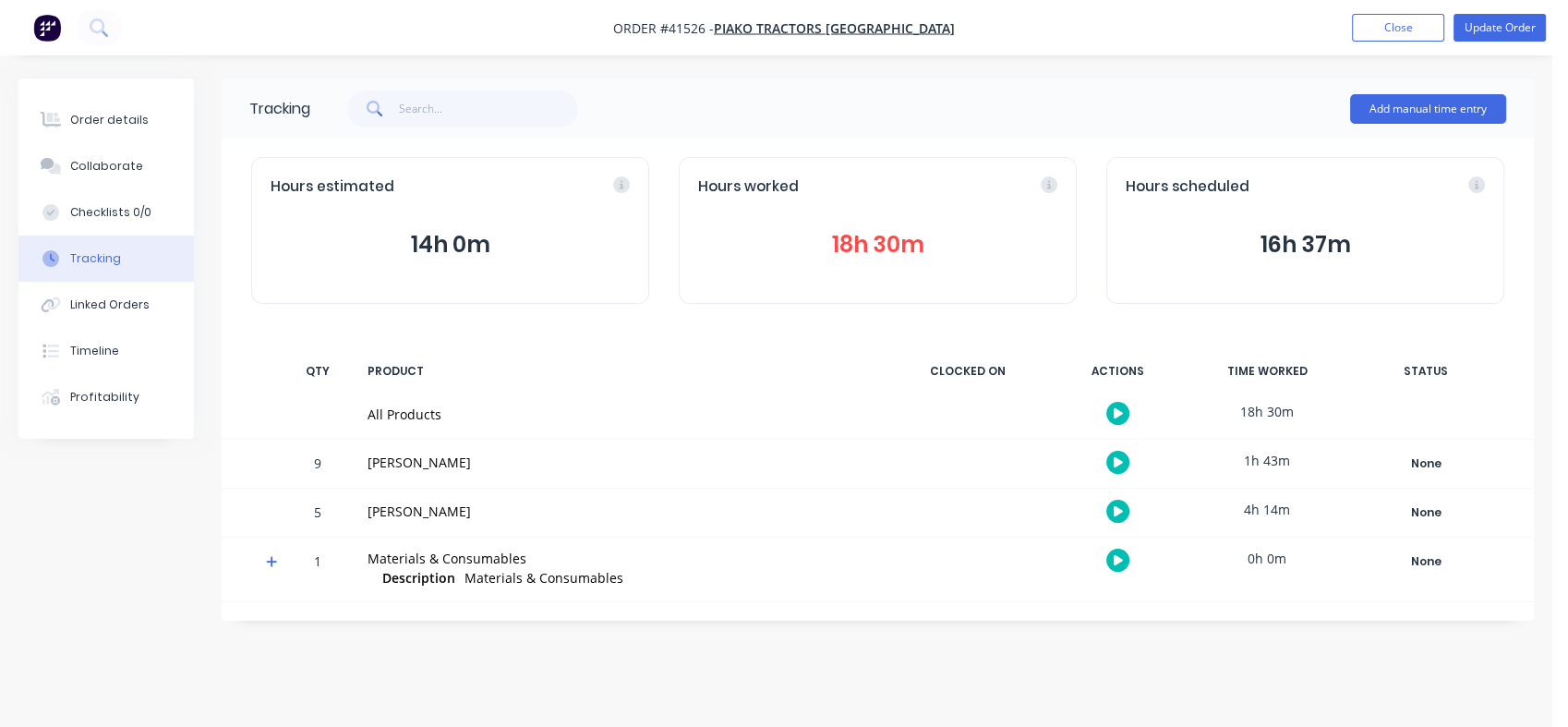
click at [82, 307] on div "Linked Orders" at bounding box center [110, 304] width 79 height 17
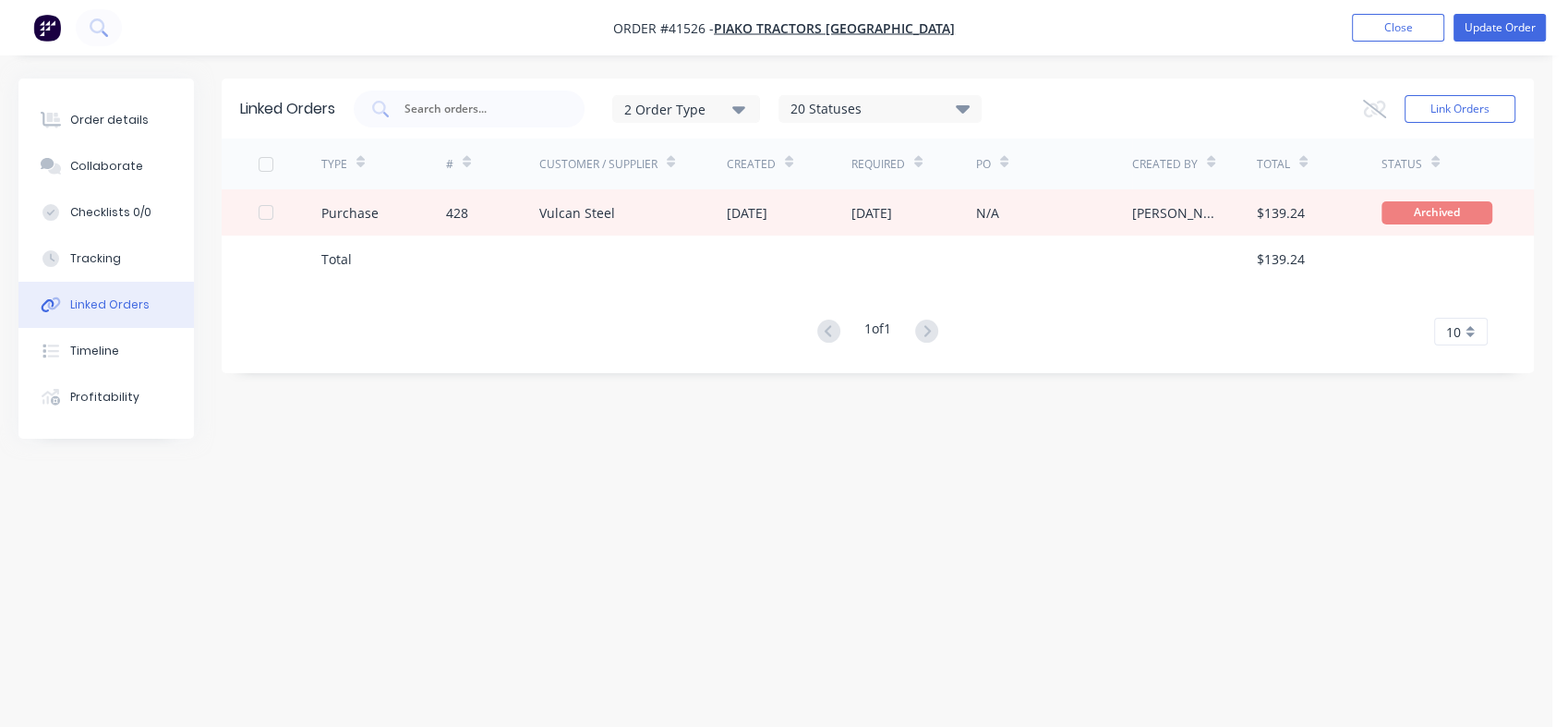
click at [100, 122] on div "Order details" at bounding box center [110, 119] width 79 height 17
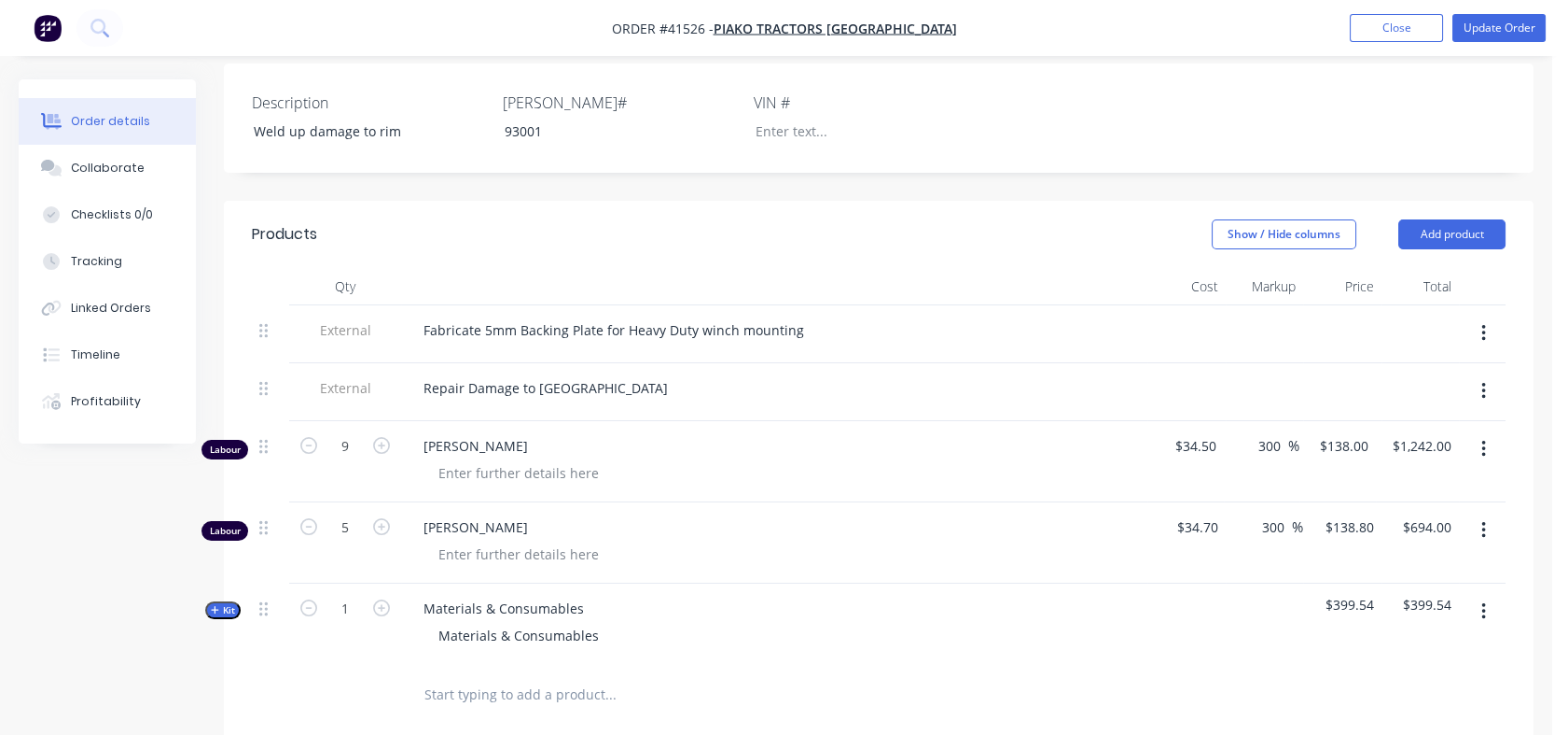
scroll to position [493, 0]
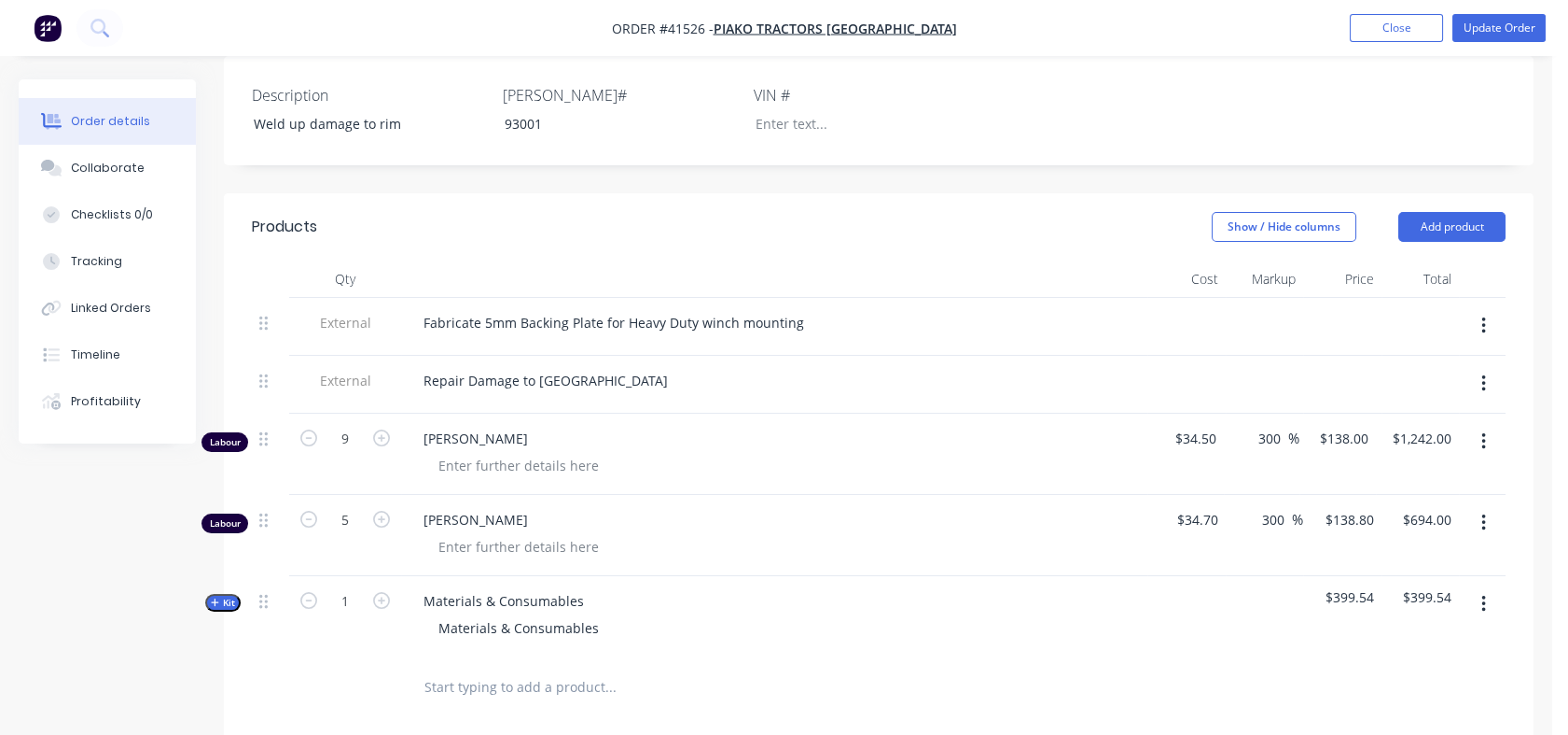
click at [232, 595] on span "Kit" at bounding box center [223, 602] width 24 height 14
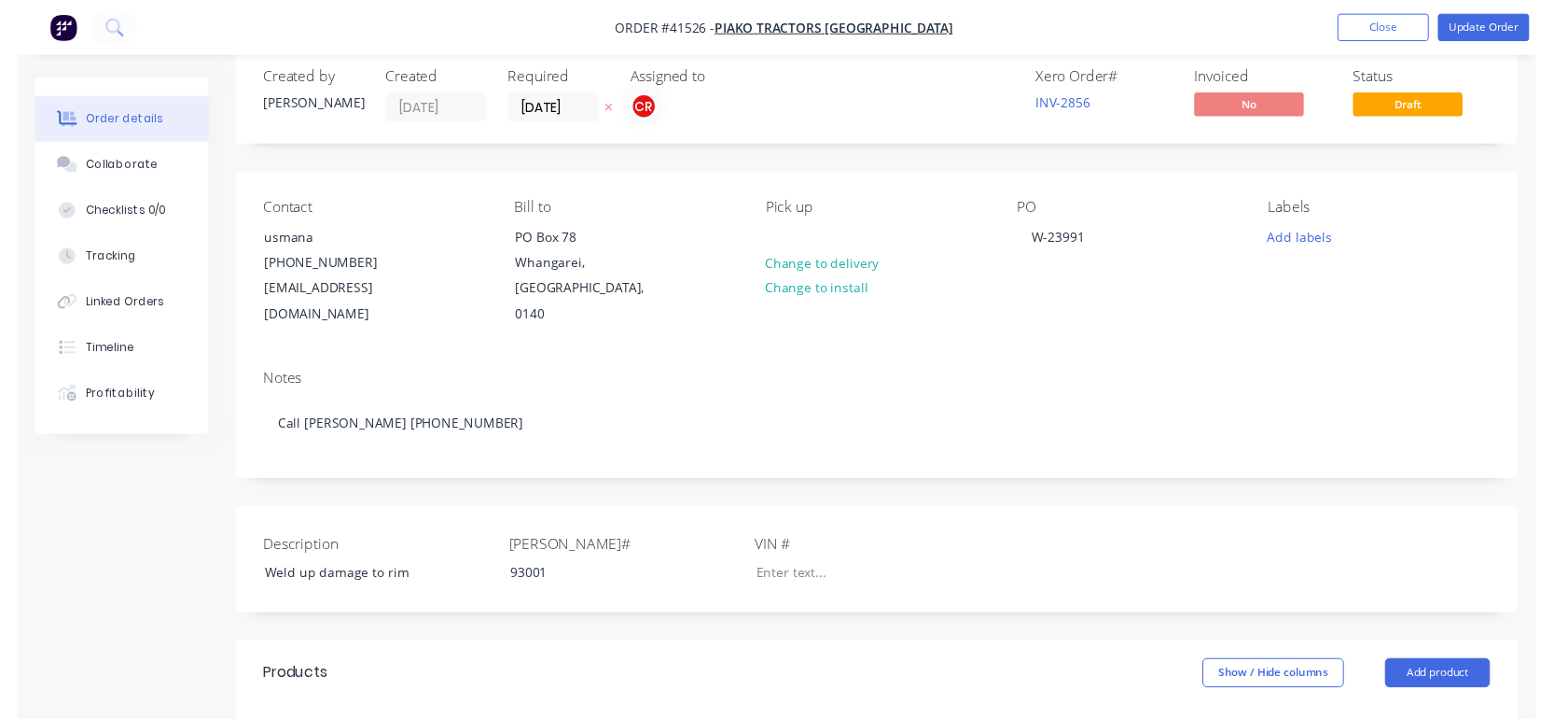
scroll to position [0, 0]
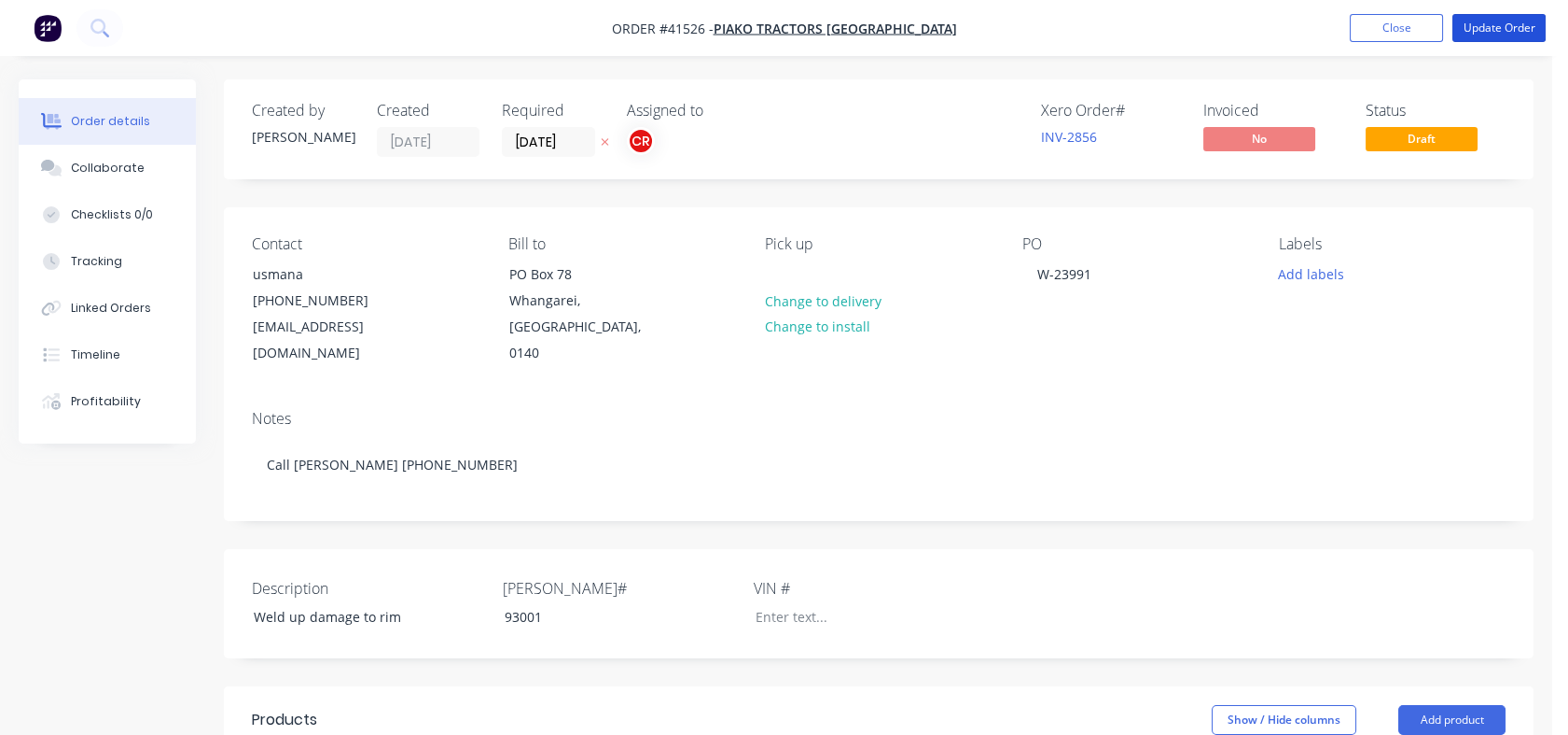
click at [1488, 37] on button "Update Order" at bounding box center [1499, 28] width 94 height 28
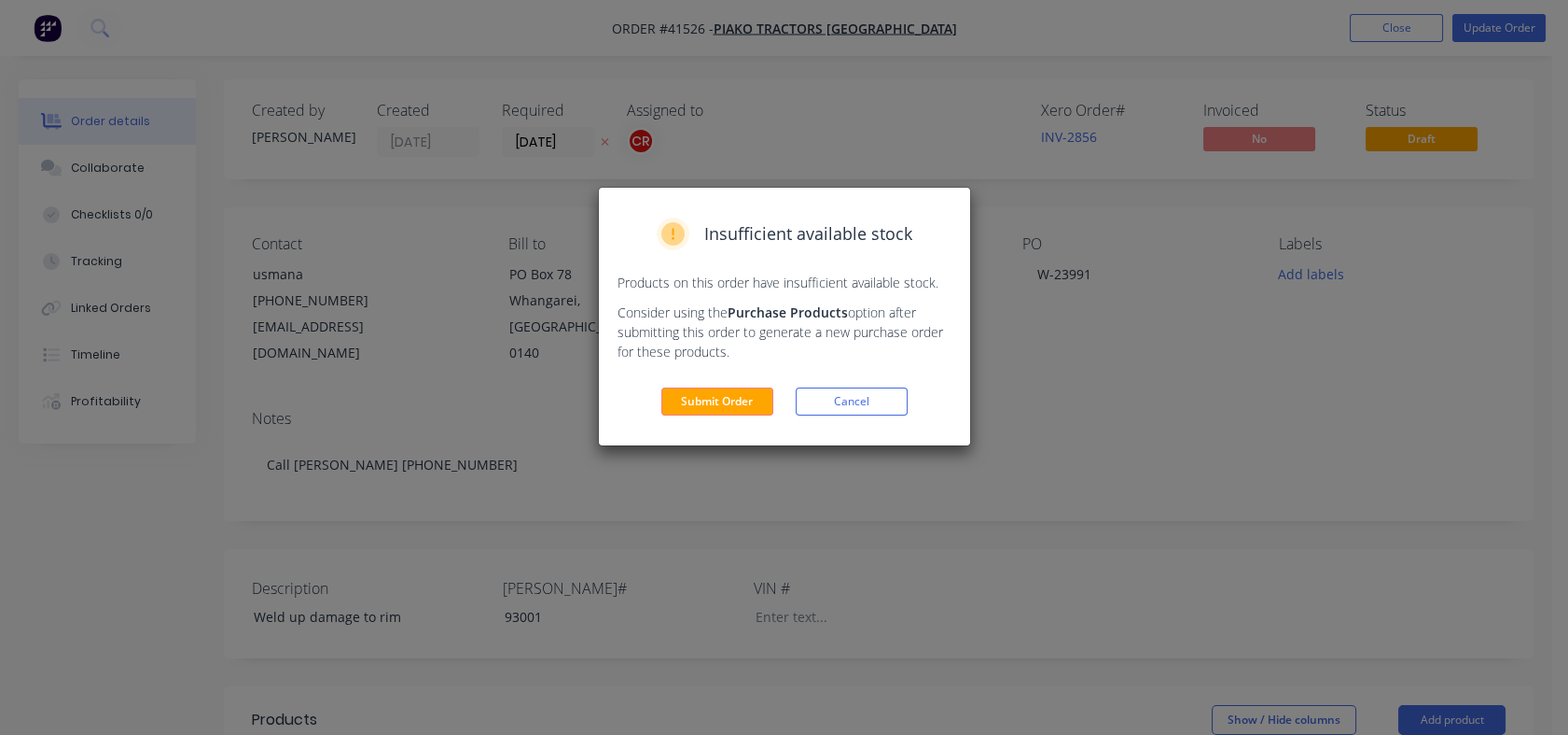
click at [695, 394] on button "Submit Order" at bounding box center [718, 401] width 112 height 28
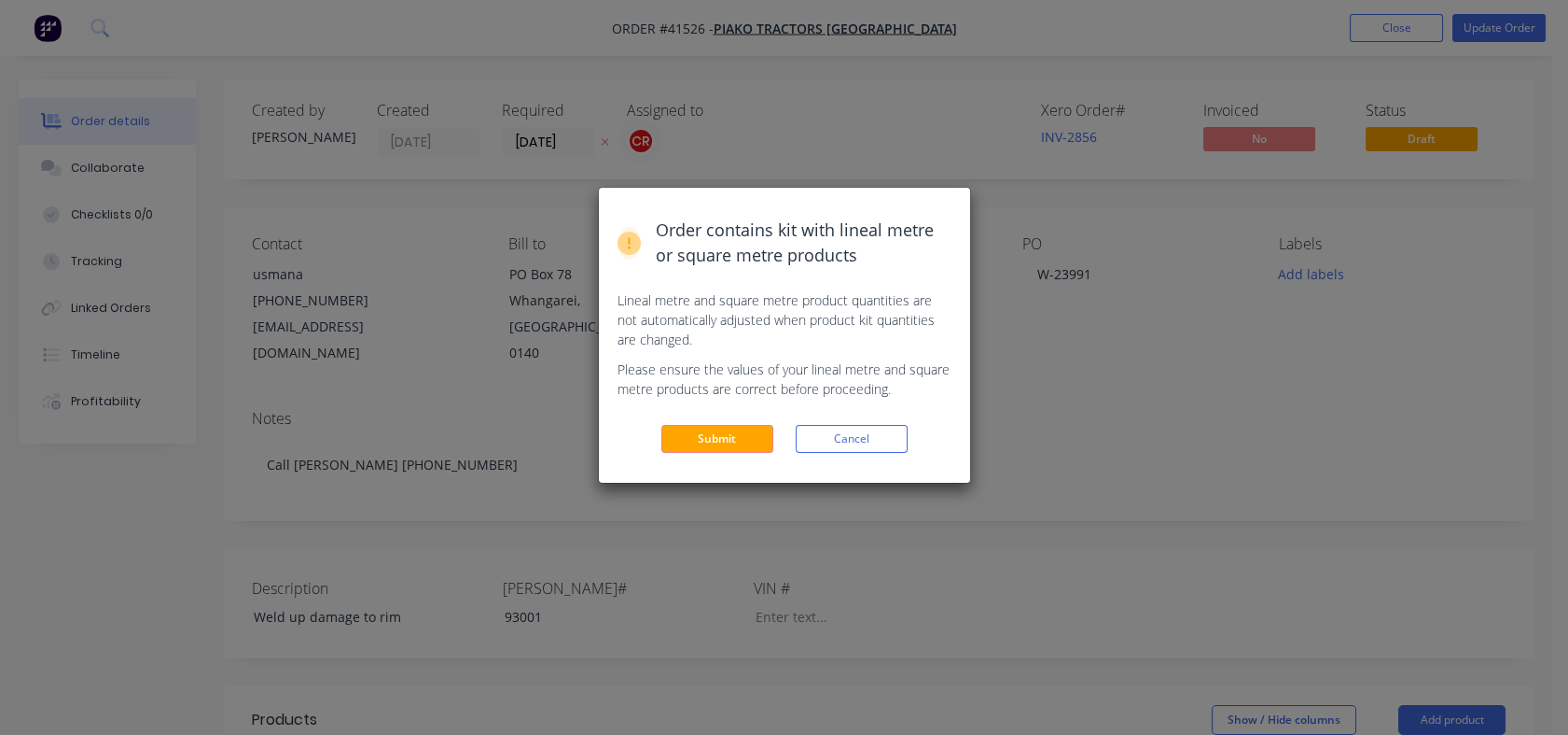
click at [695, 438] on button "Submit" at bounding box center [718, 439] width 112 height 28
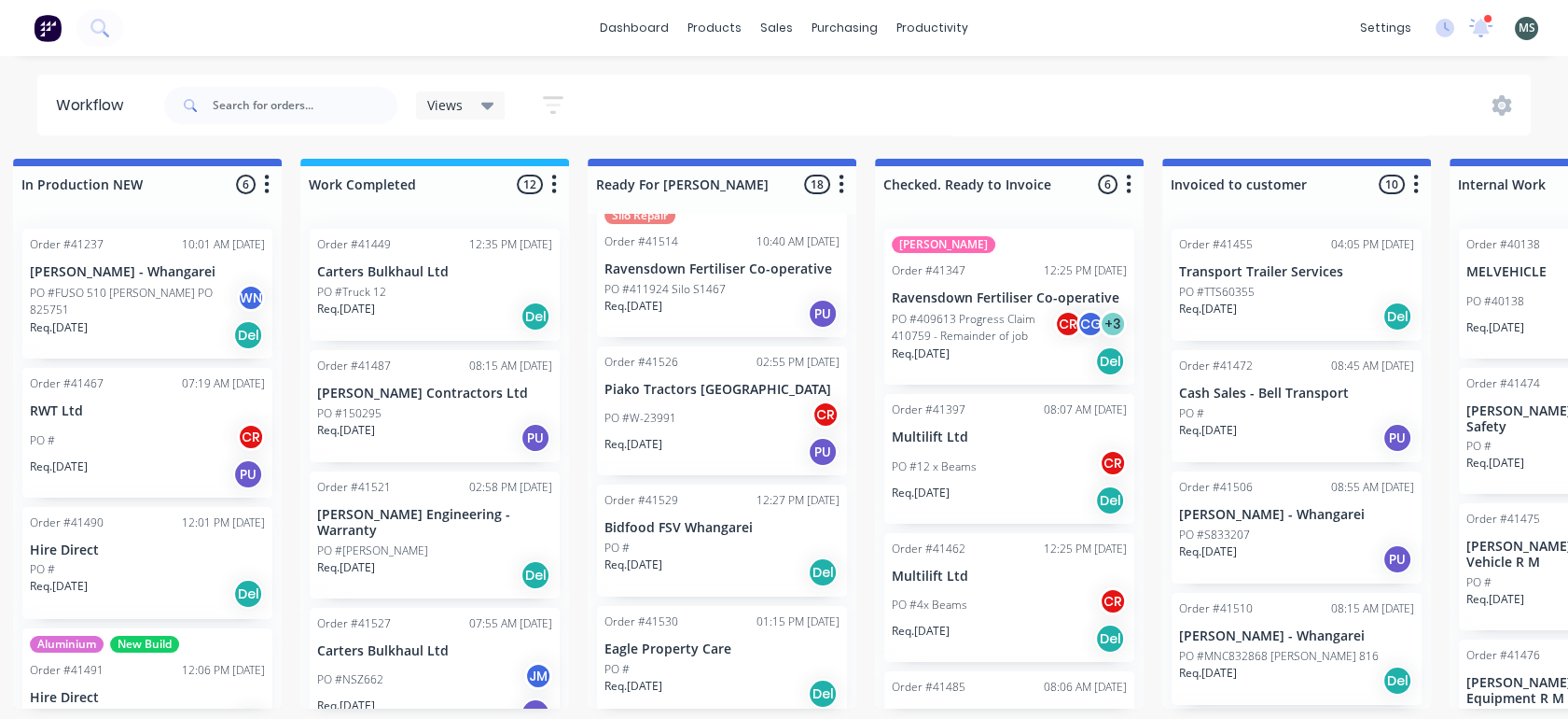
scroll to position [190, 0]
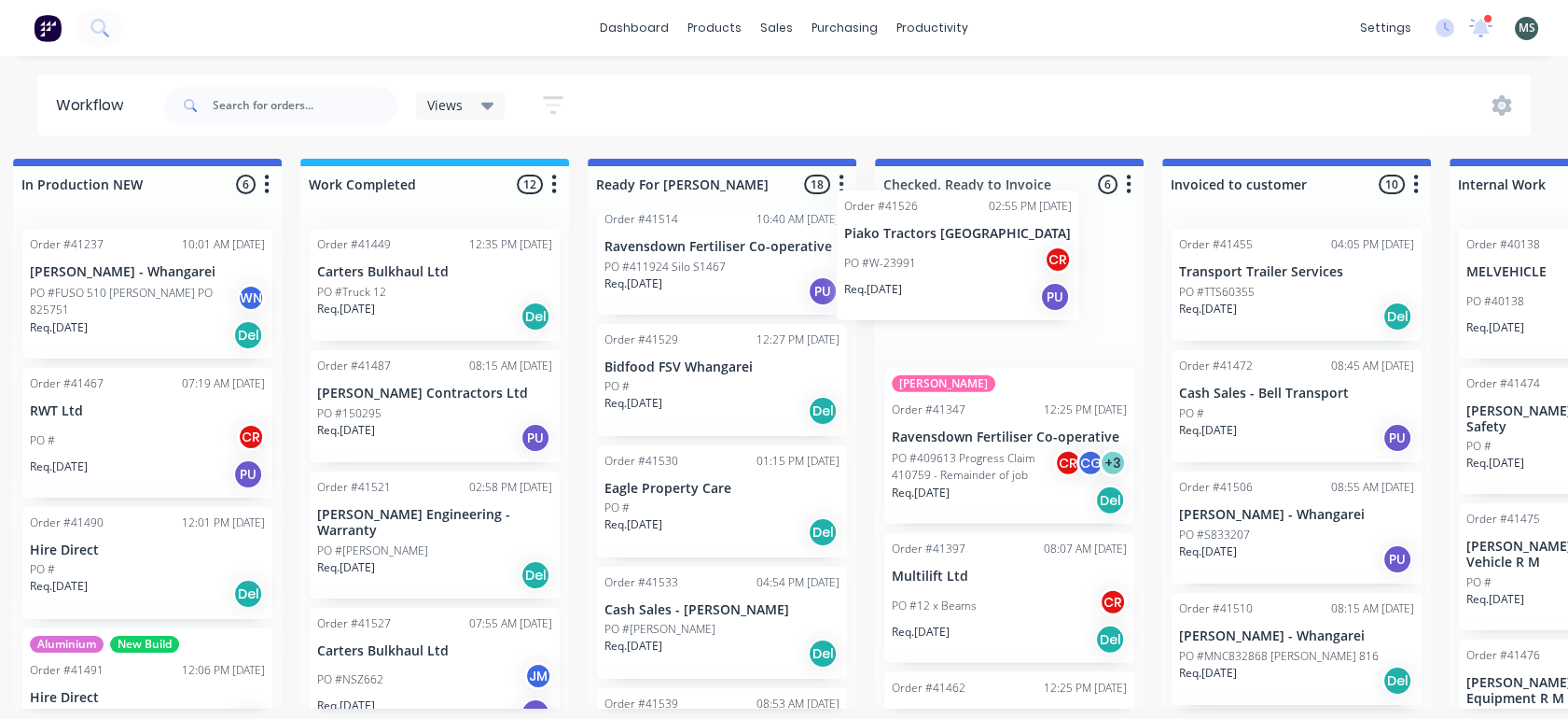
drag, startPoint x: 664, startPoint y: 420, endPoint x: 935, endPoint y: 296, distance: 298.0
click at [935, 296] on div "Submitted 16 Status colour #273444 hex #273444 Save Cancel Summaries Total orde…" at bounding box center [653, 433] width 3112 height 549
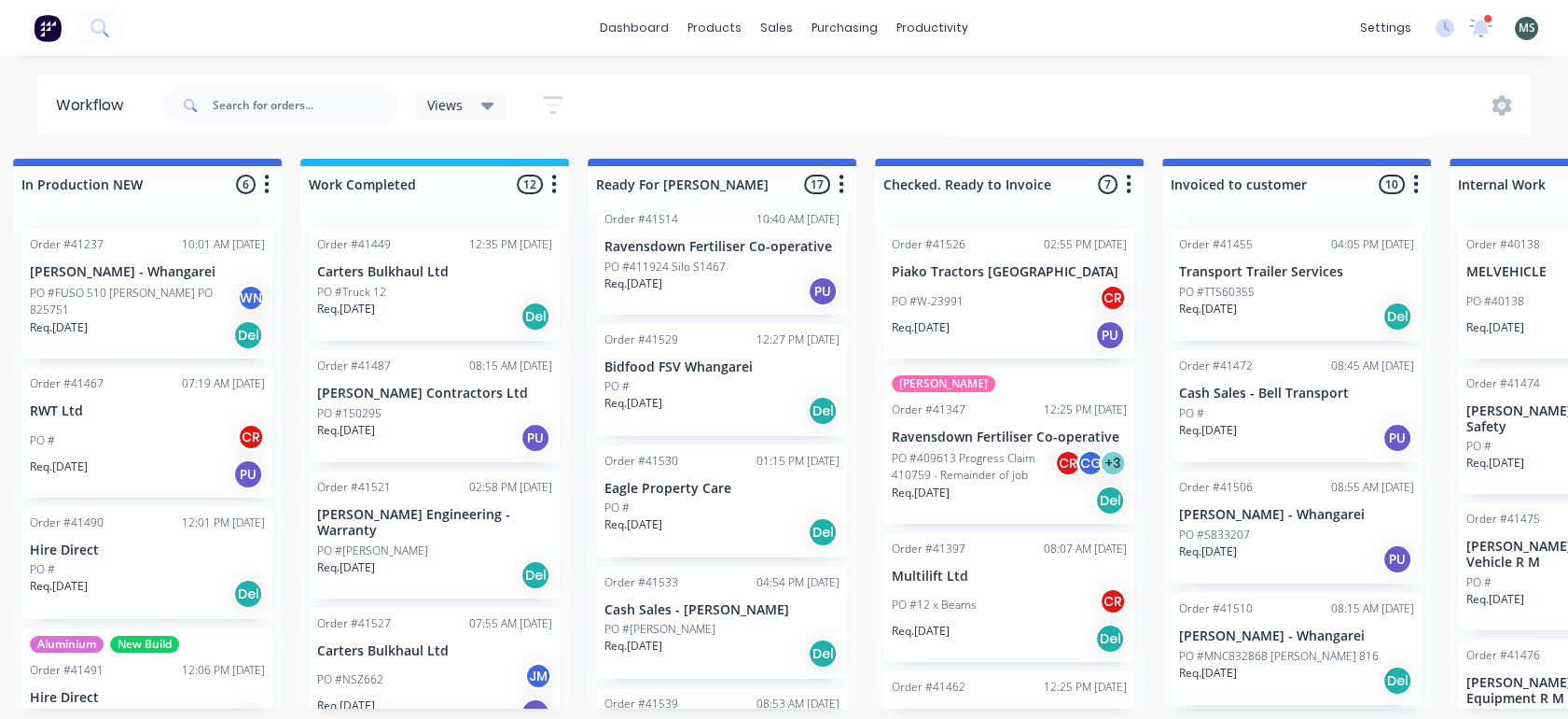
click at [703, 379] on div "PO #" at bounding box center [723, 386] width 235 height 17
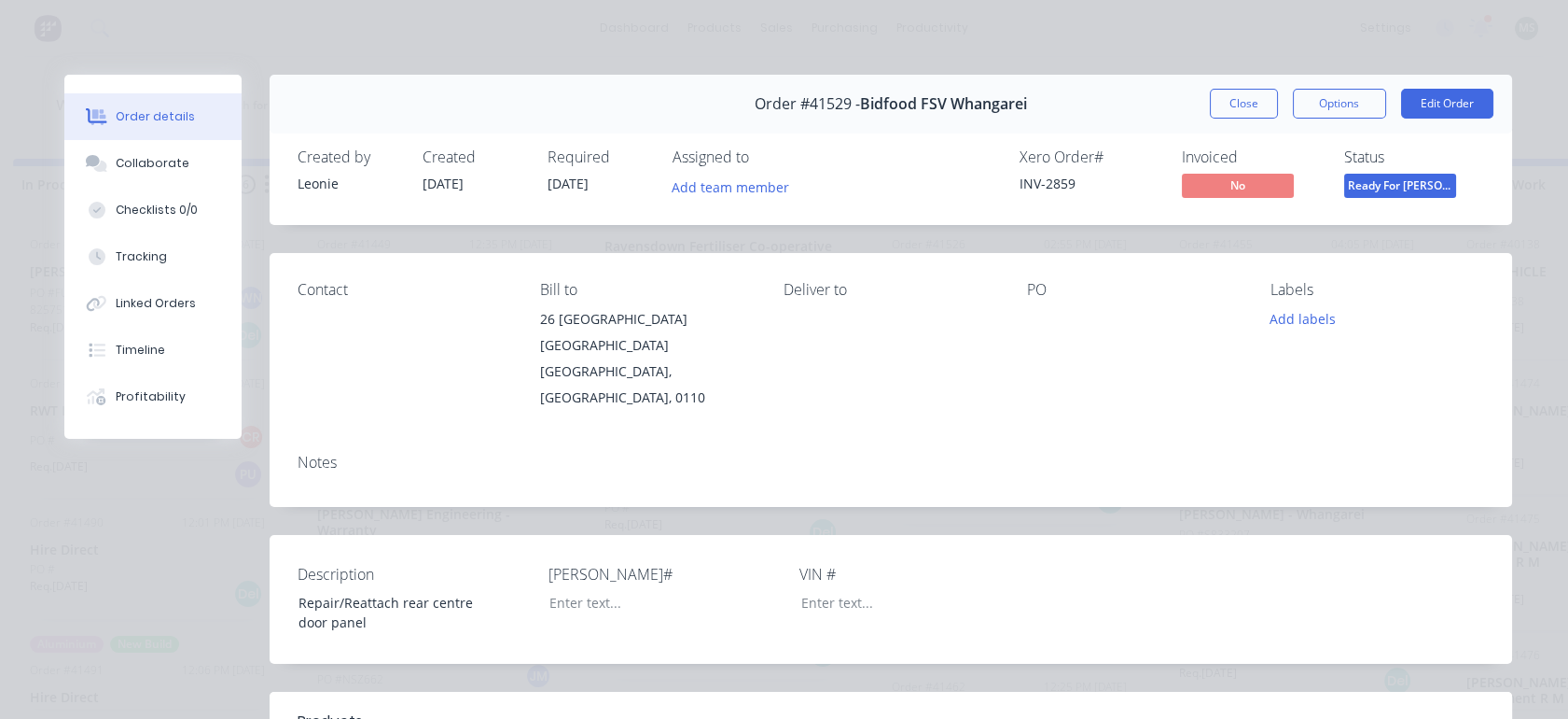
click at [1437, 108] on button "Edit Order" at bounding box center [1447, 104] width 93 height 30
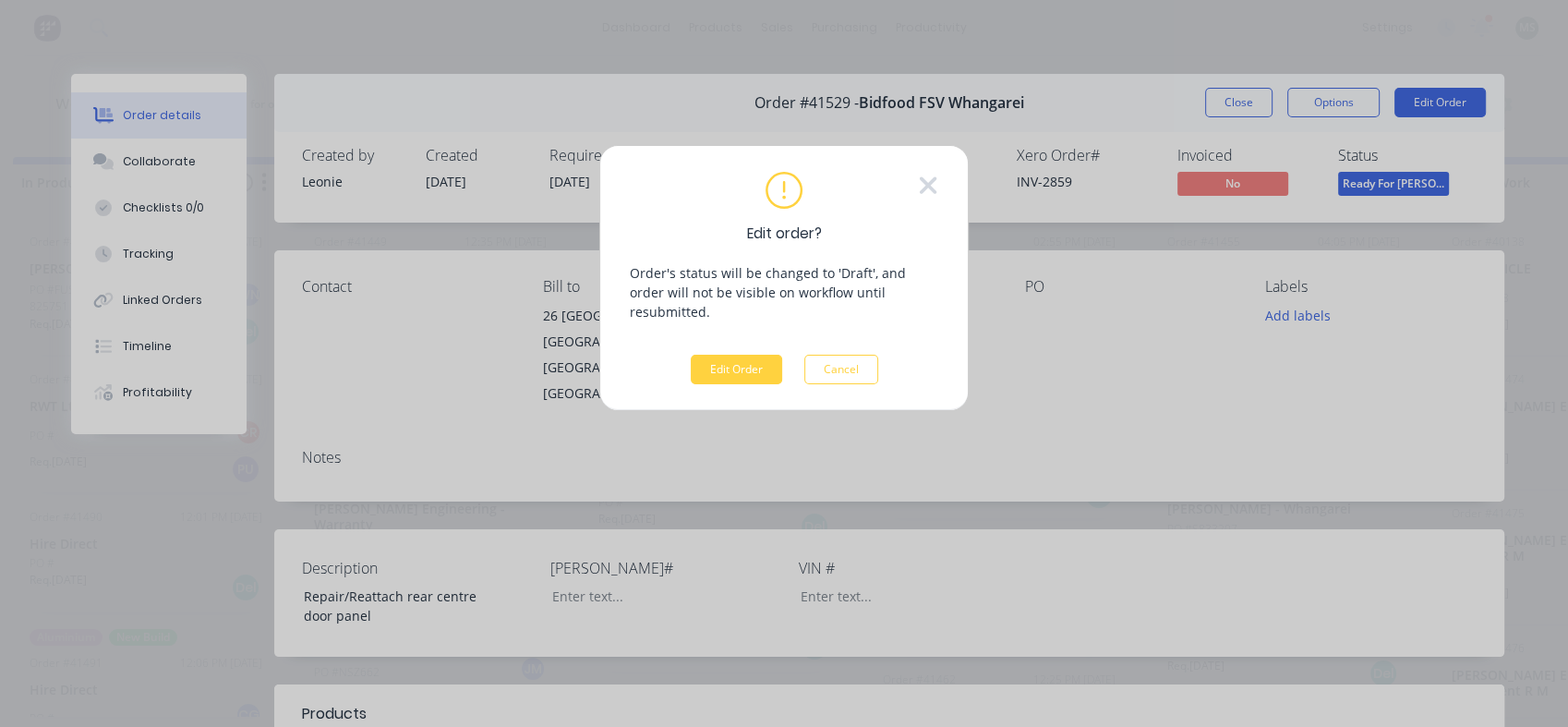
click at [727, 354] on button "Edit Order" at bounding box center [736, 369] width 92 height 30
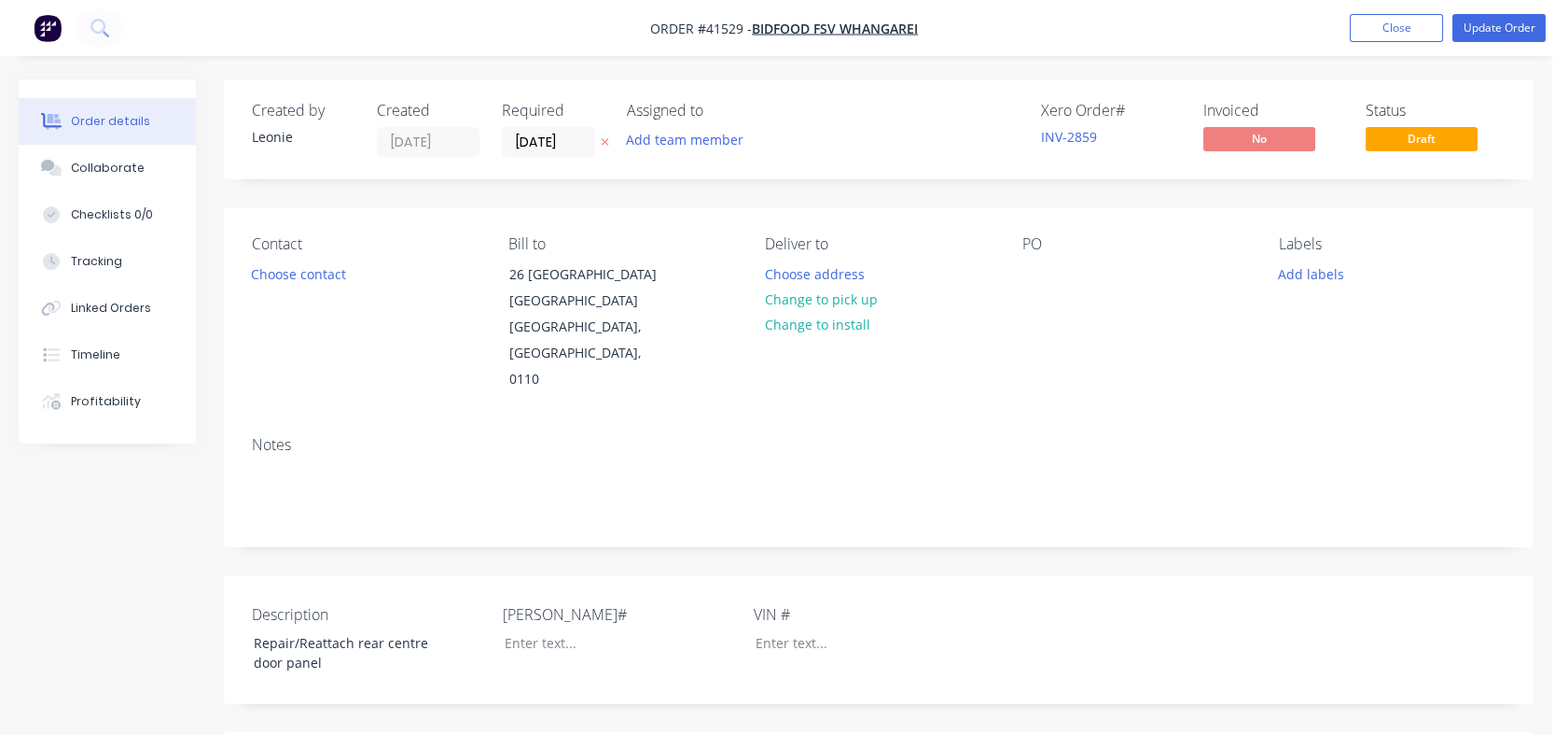
click at [295, 269] on button "Choose contact" at bounding box center [298, 272] width 115 height 25
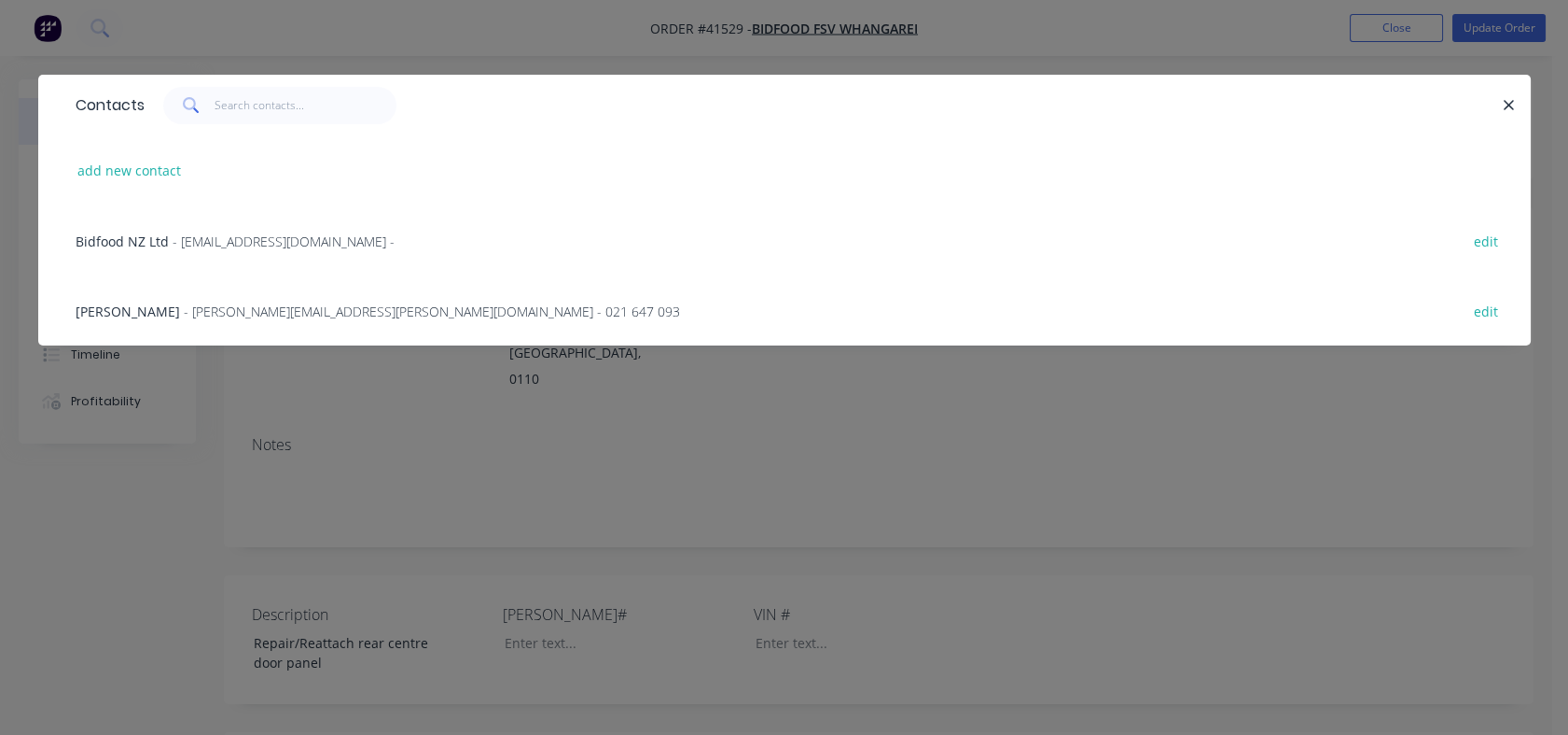
click at [193, 315] on span "- calvin.squire@bidfood.co.nz - 021 647 093" at bounding box center [432, 311] width 496 height 18
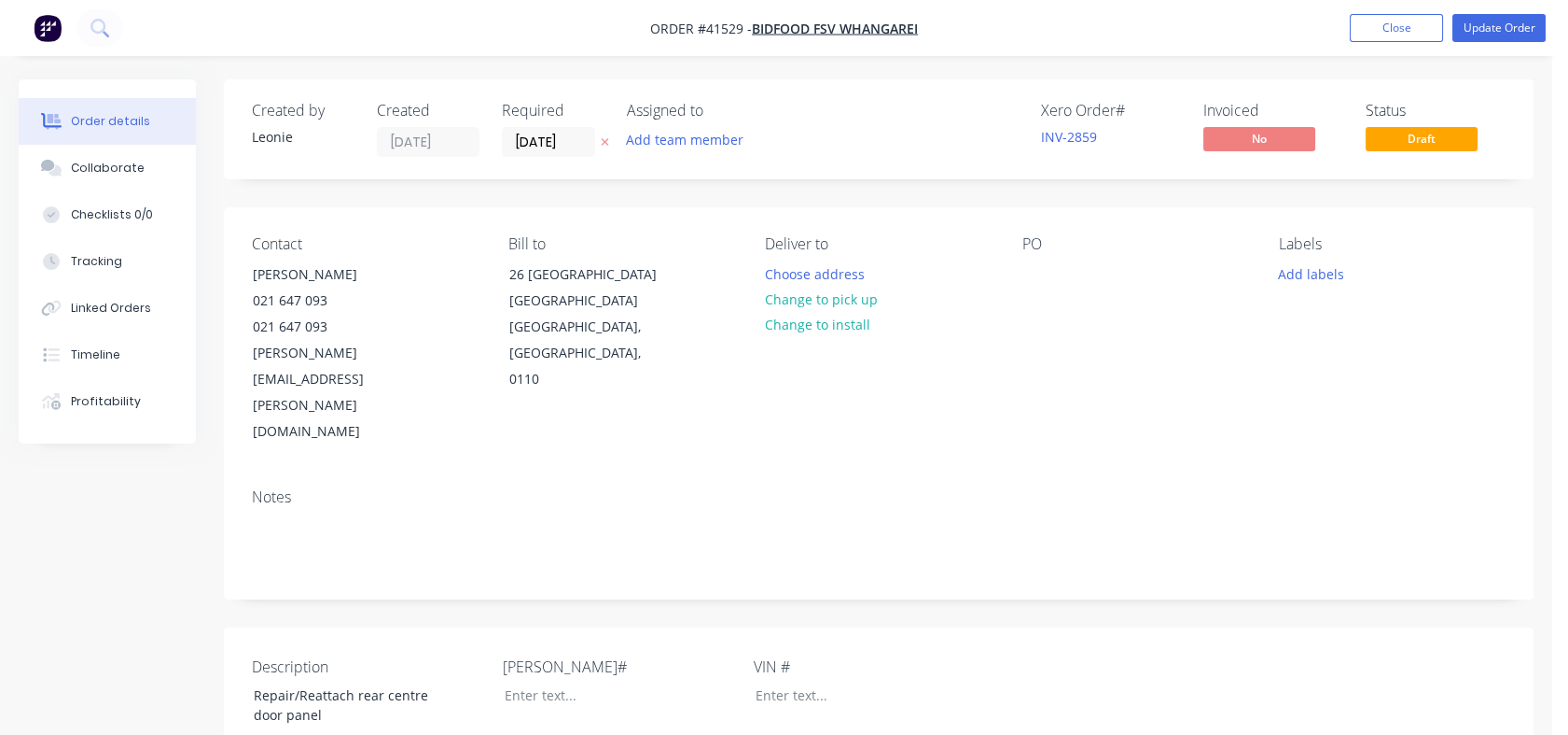
click at [91, 258] on div "Tracking" at bounding box center [96, 261] width 51 height 17
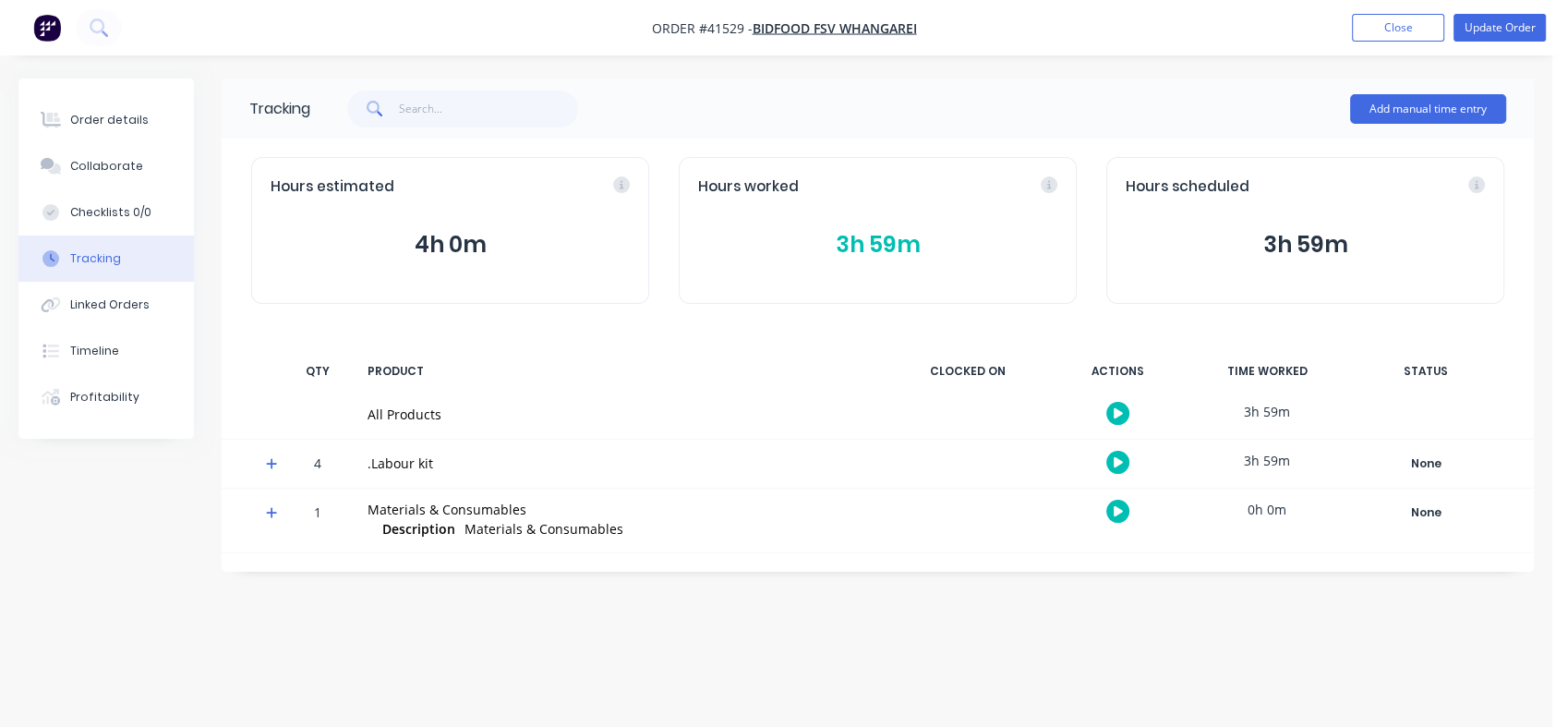
click at [101, 125] on div "Order details" at bounding box center [110, 119] width 79 height 17
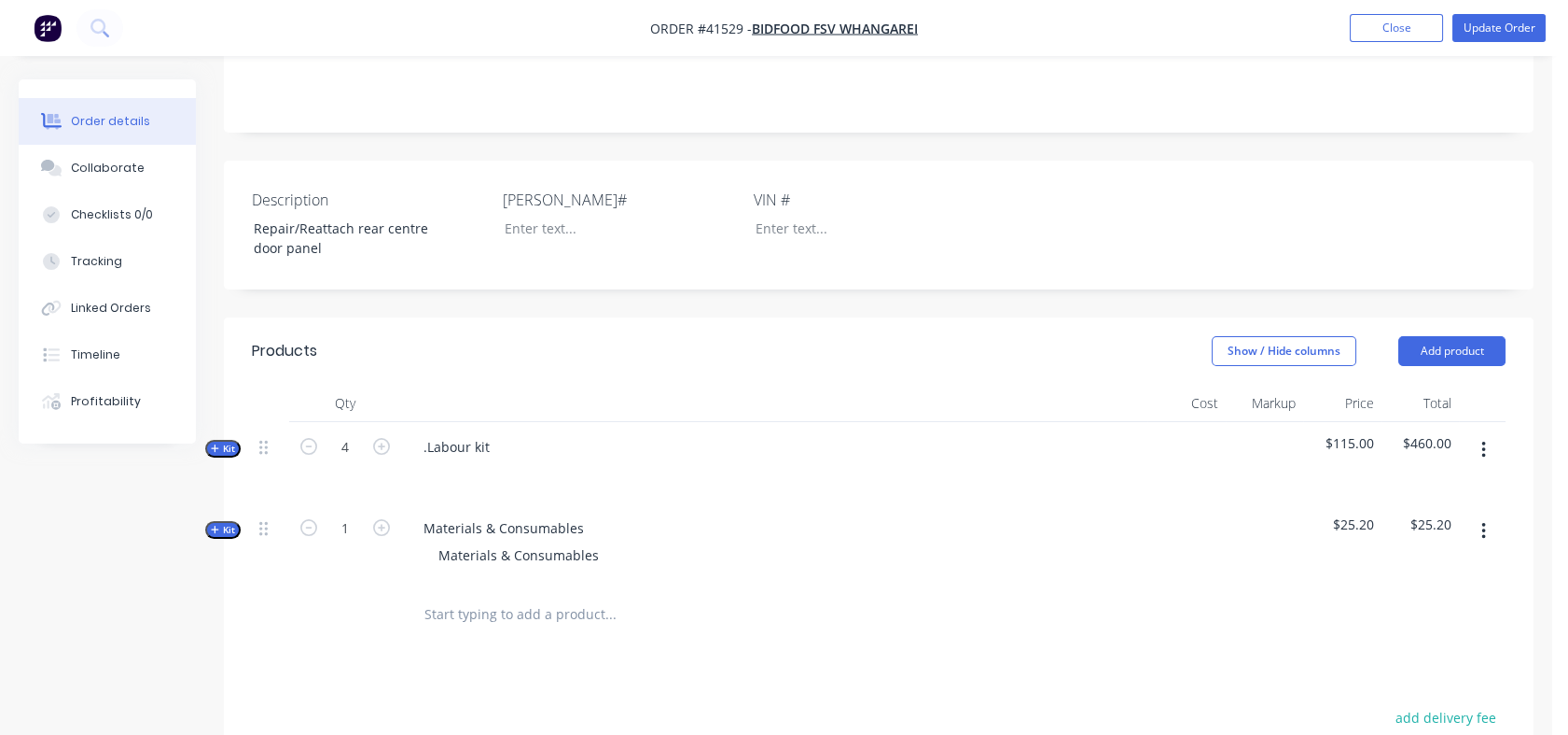
scroll to position [458, 0]
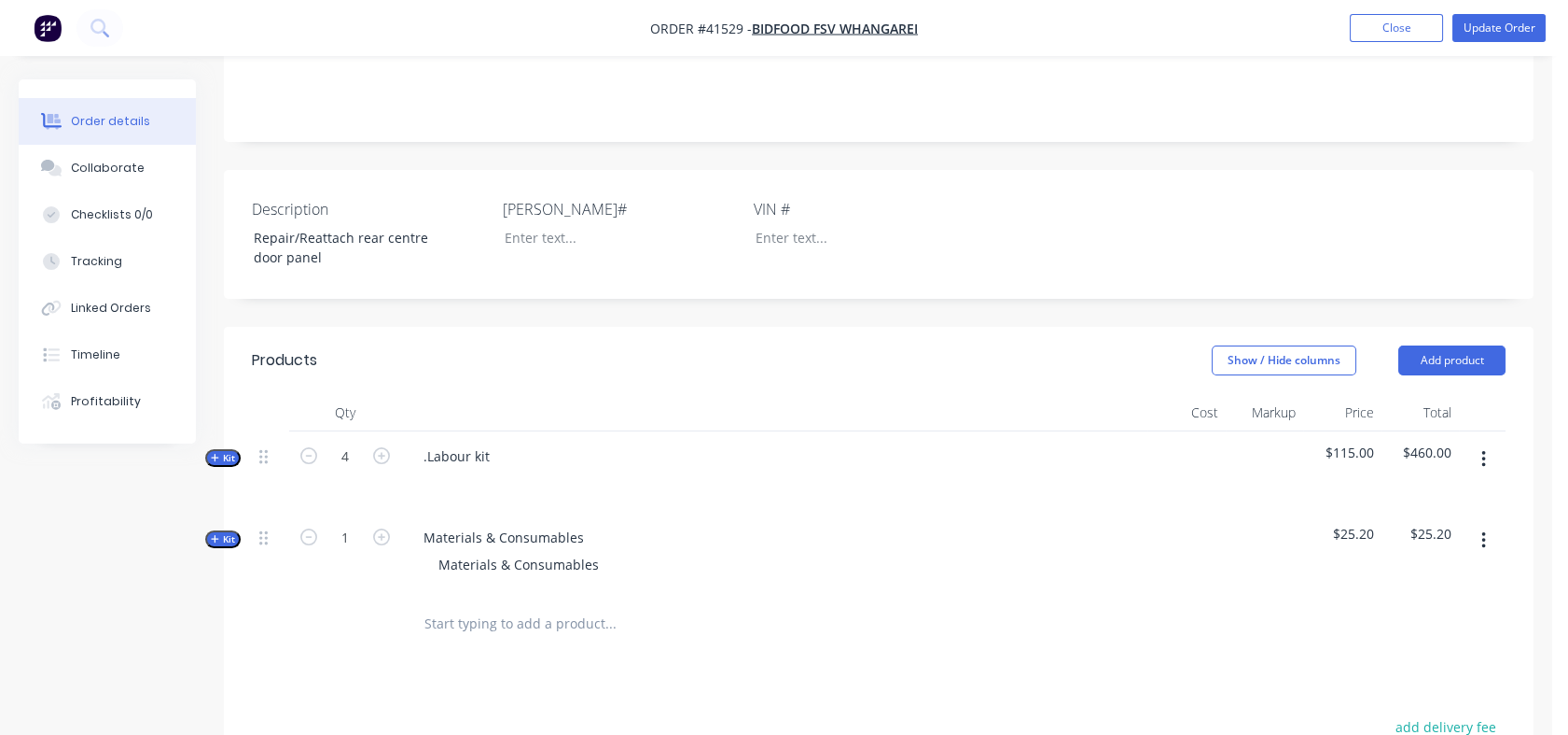
click at [81, 259] on div "Tracking" at bounding box center [96, 261] width 51 height 17
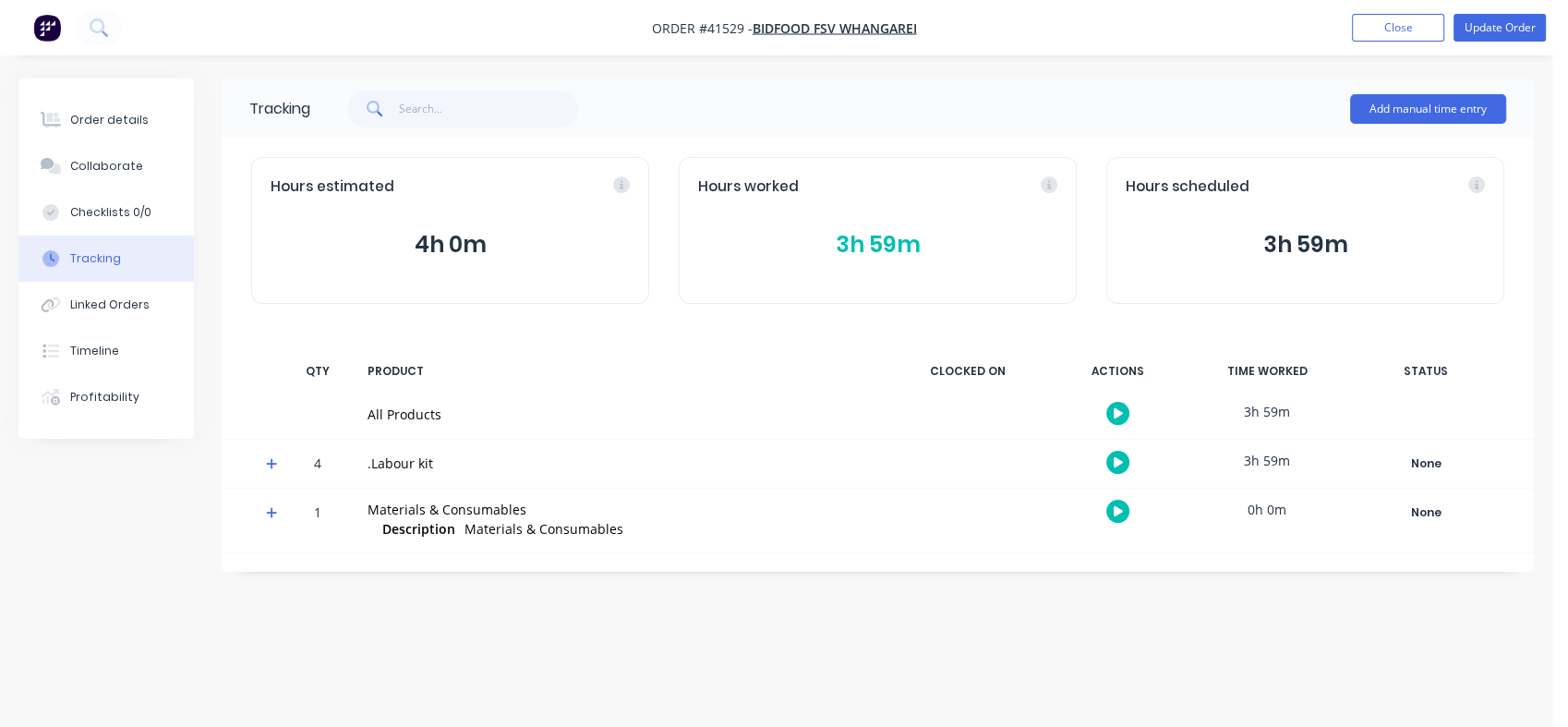
click at [859, 248] on button "3h 59m" at bounding box center [878, 245] width 359 height 36
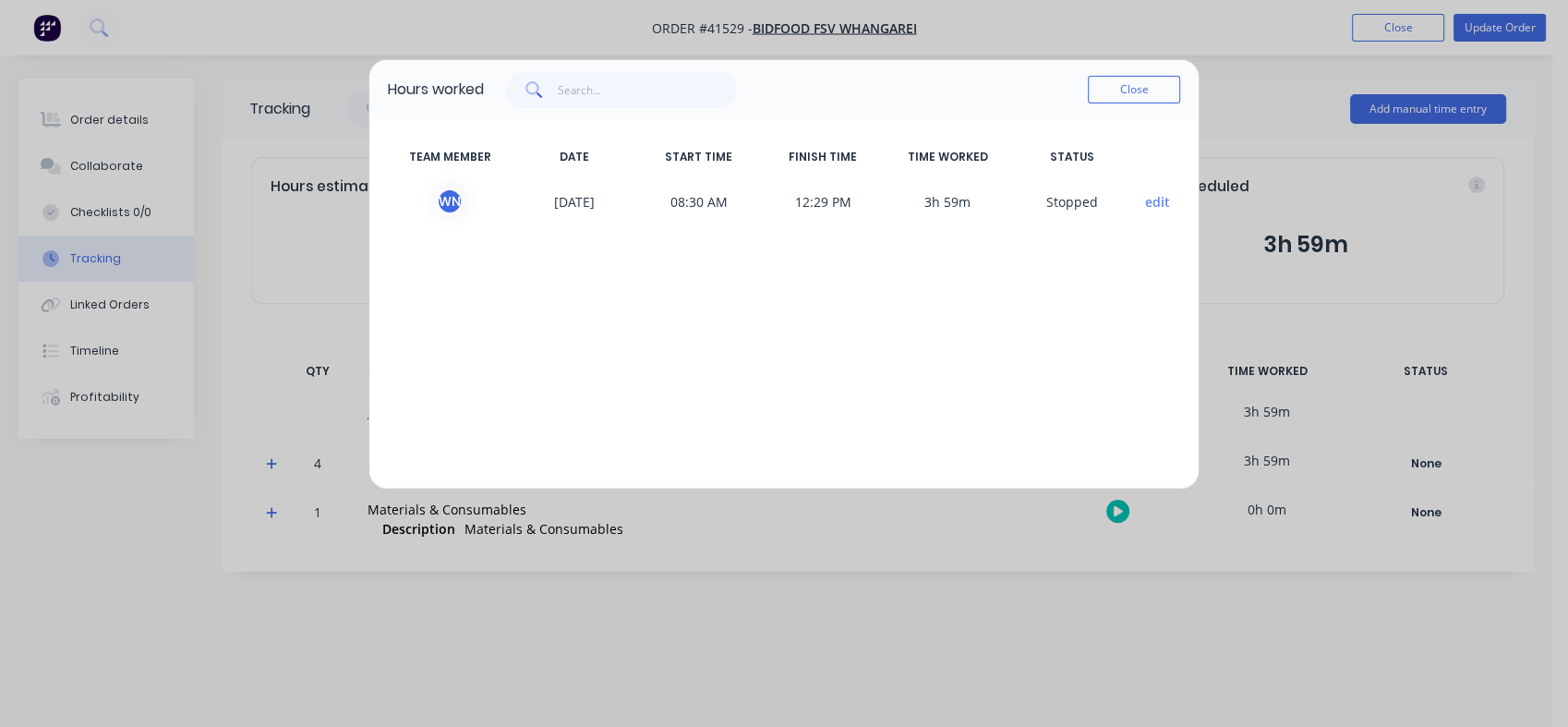
click at [1121, 92] on button "Close" at bounding box center [1135, 90] width 93 height 28
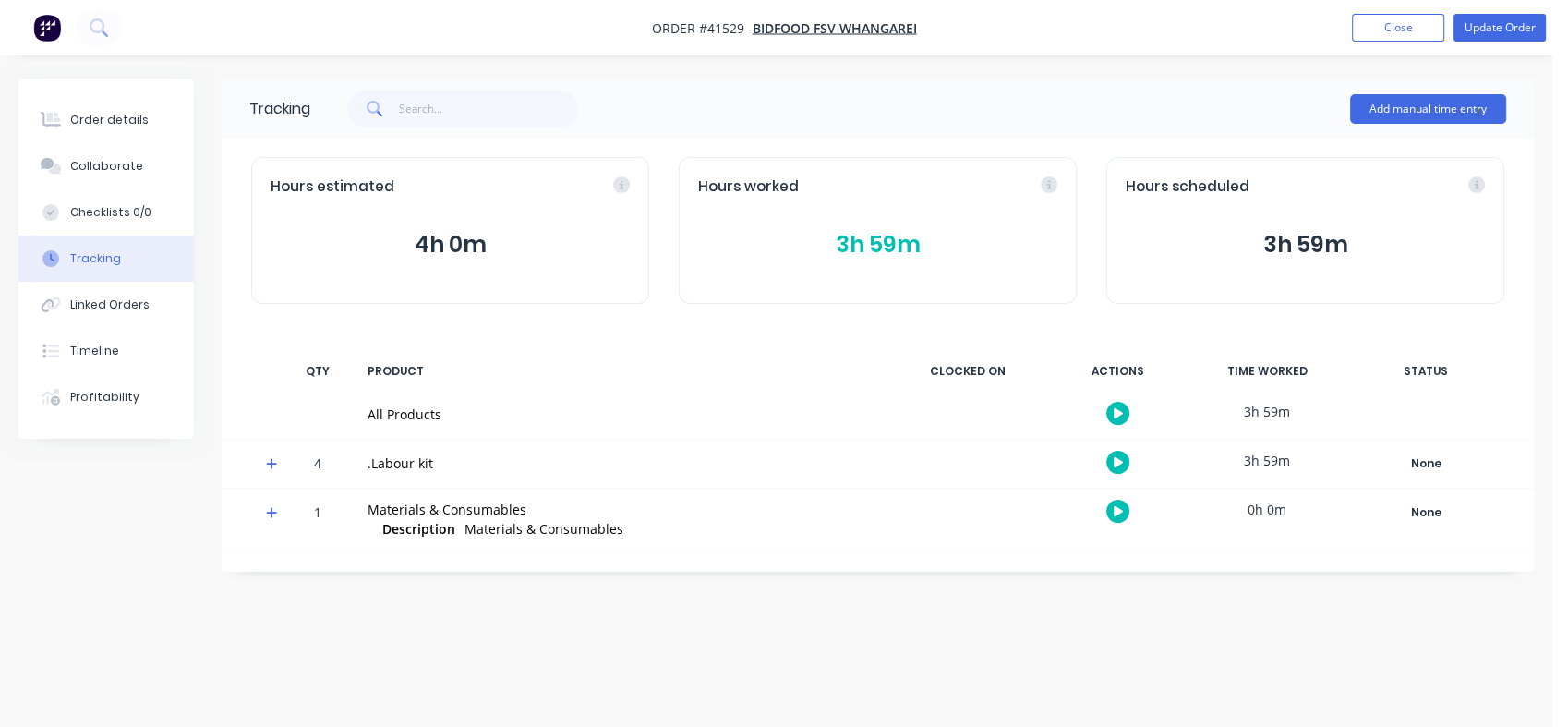
click at [107, 115] on div "Order details" at bounding box center [110, 119] width 79 height 17
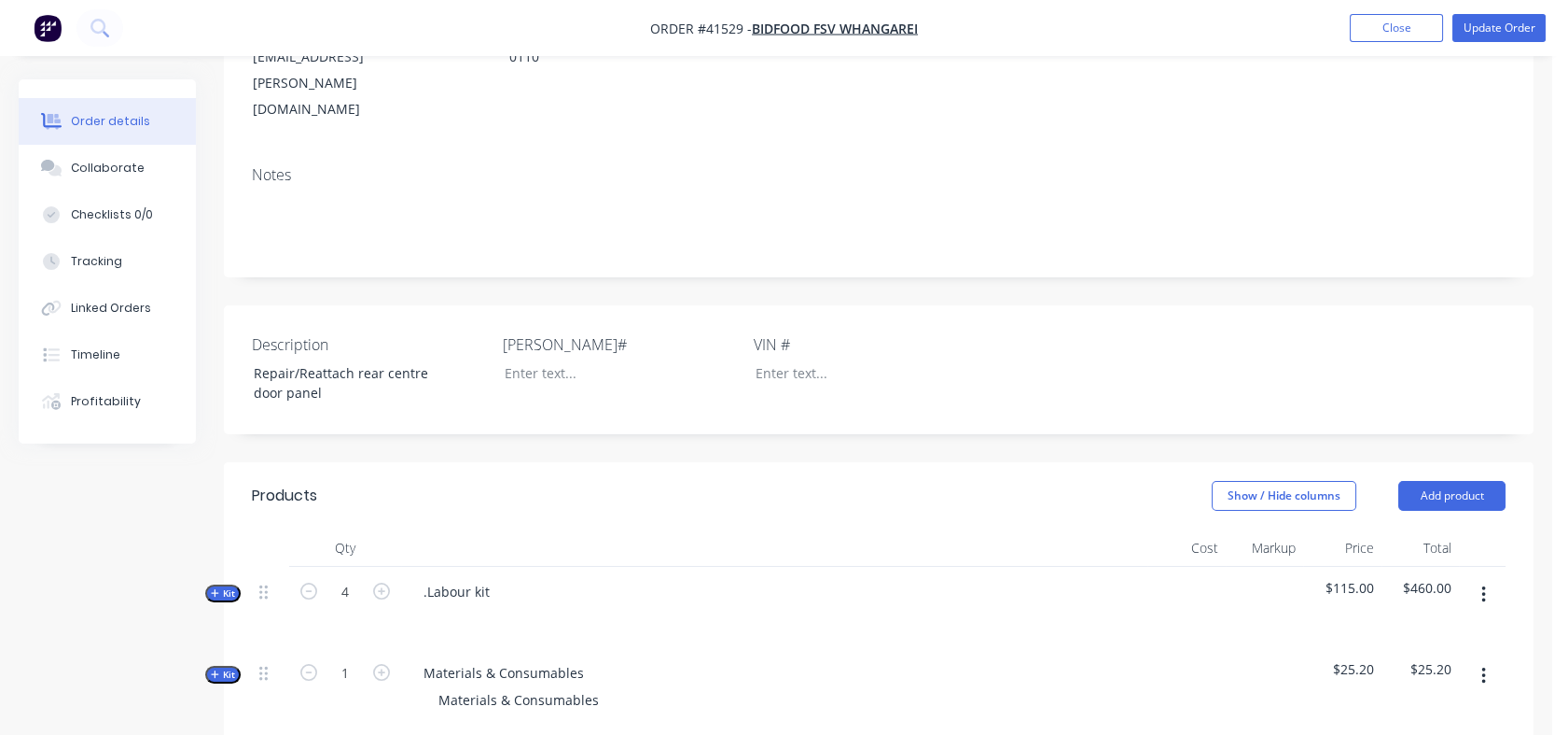
scroll to position [334, 0]
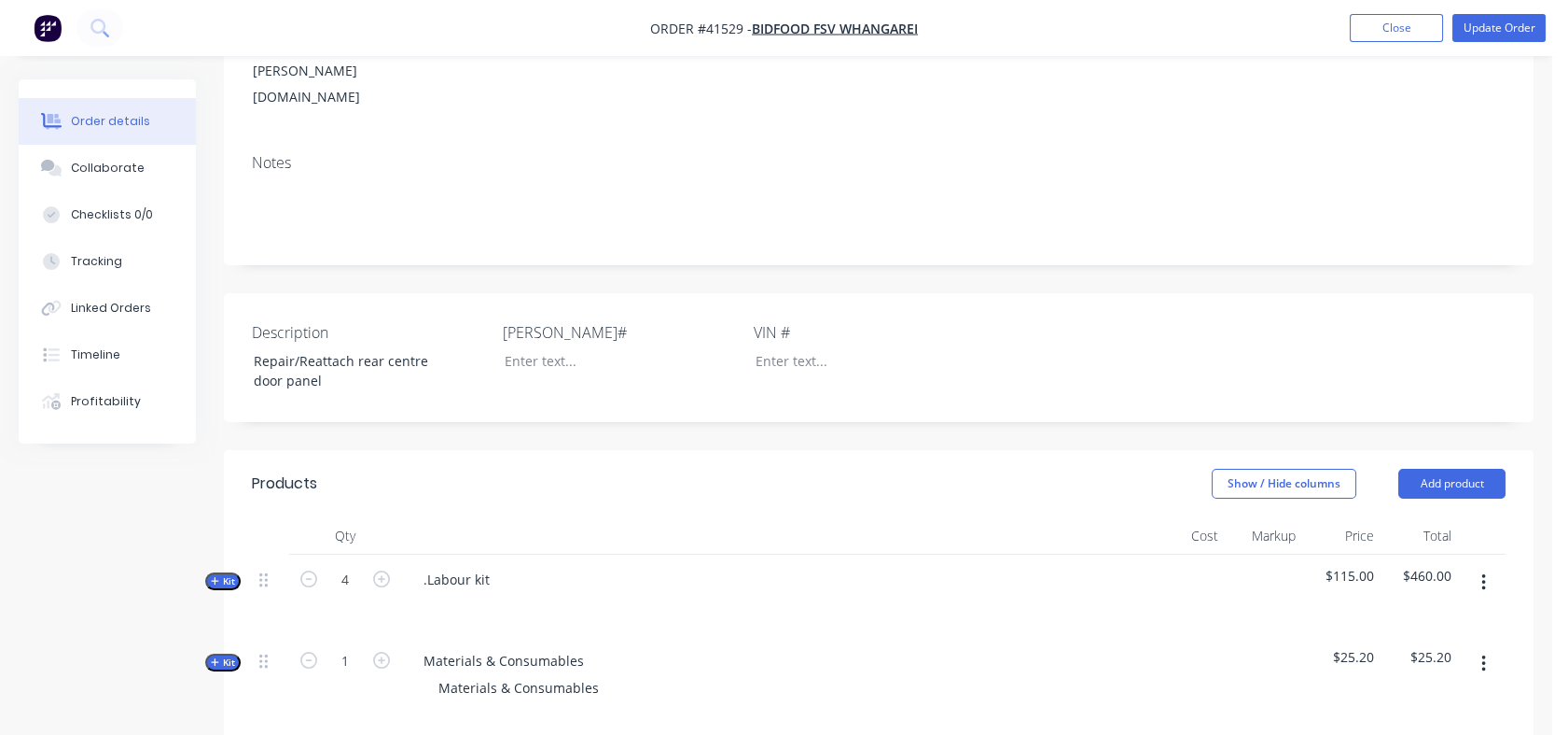
click at [229, 574] on span "Kit" at bounding box center [223, 581] width 24 height 14
click at [358, 565] on input "4" at bounding box center [345, 579] width 49 height 28
click at [385, 651] on icon "button" at bounding box center [381, 659] width 17 height 17
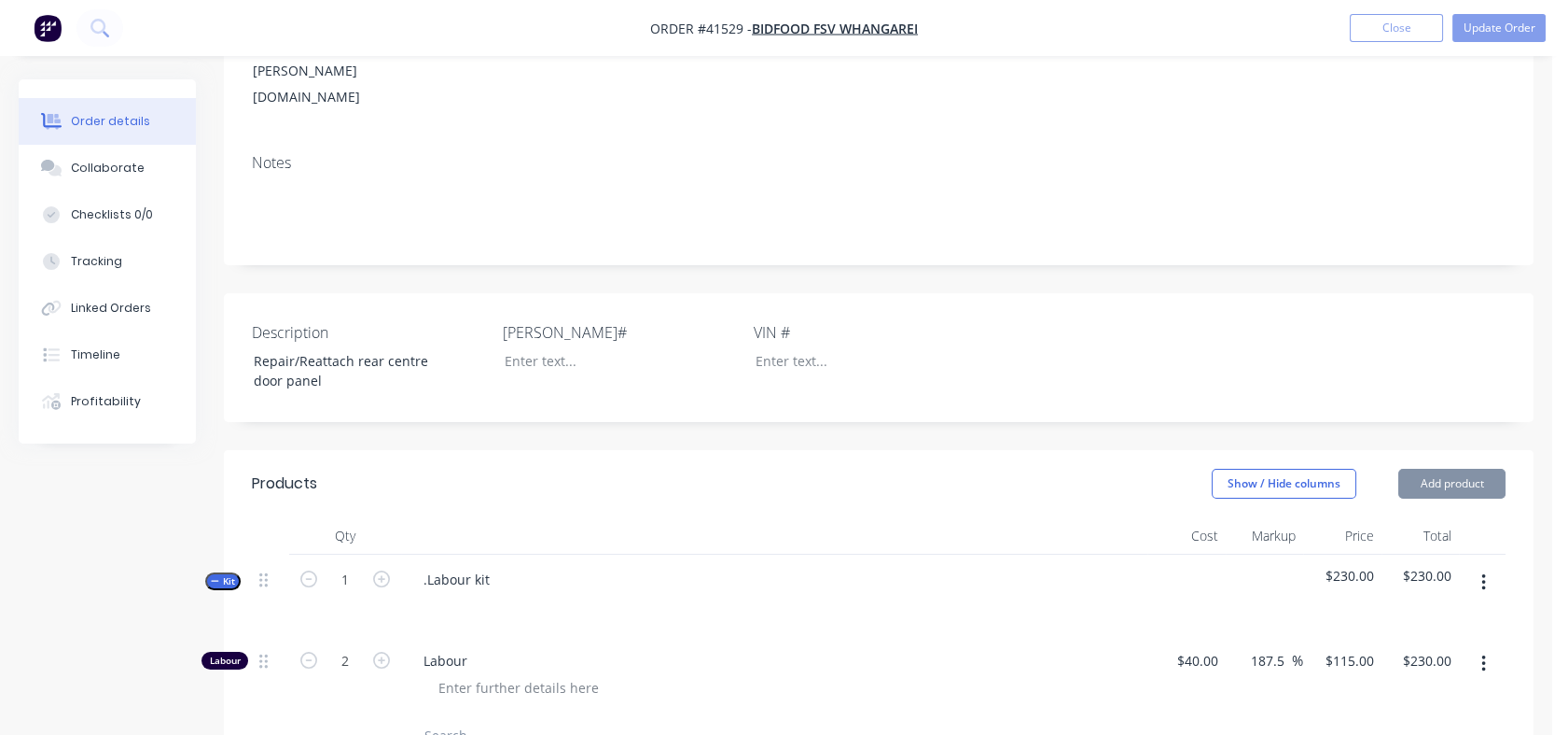
click at [385, 651] on icon "button" at bounding box center [381, 659] width 17 height 17
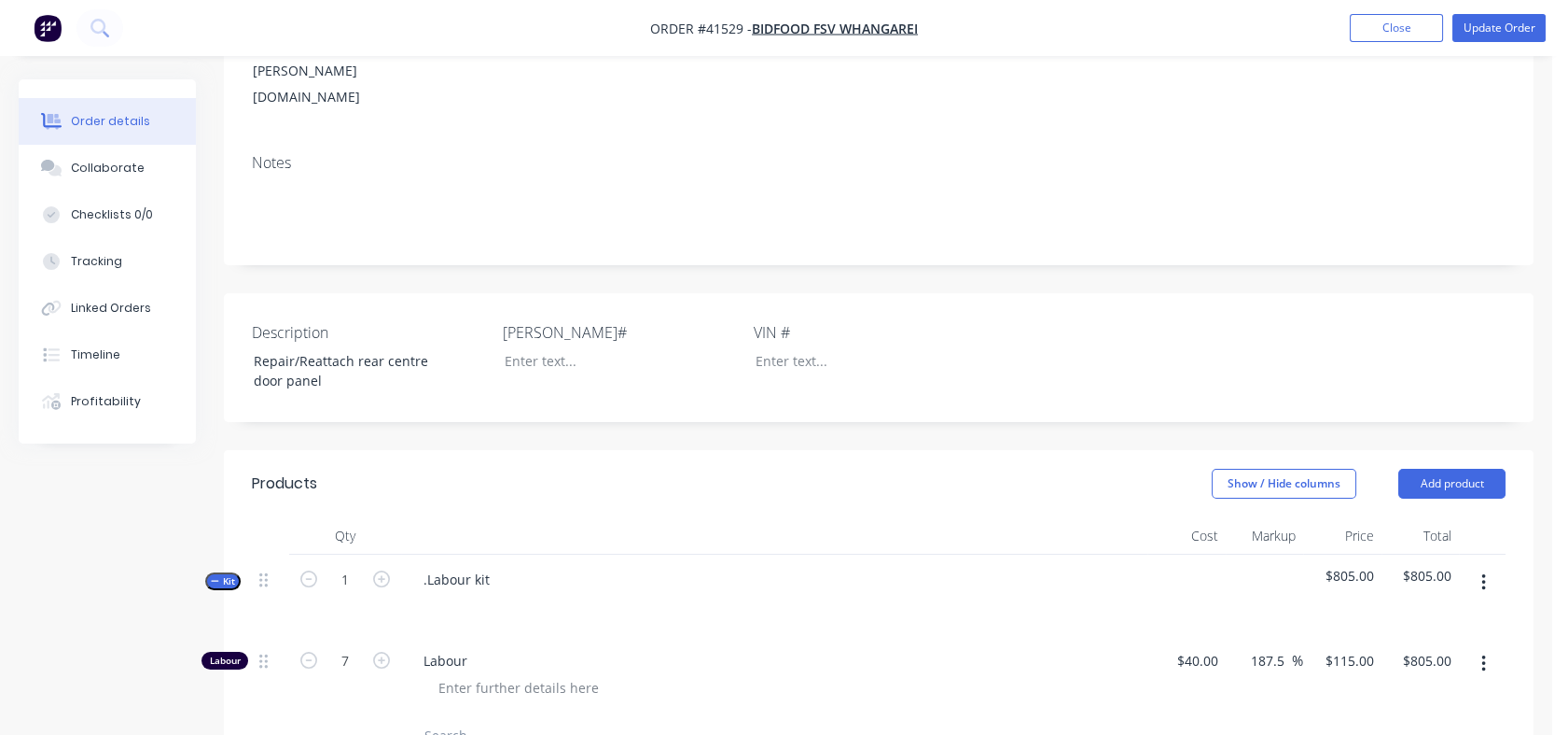
click at [385, 651] on icon "button" at bounding box center [381, 659] width 17 height 17
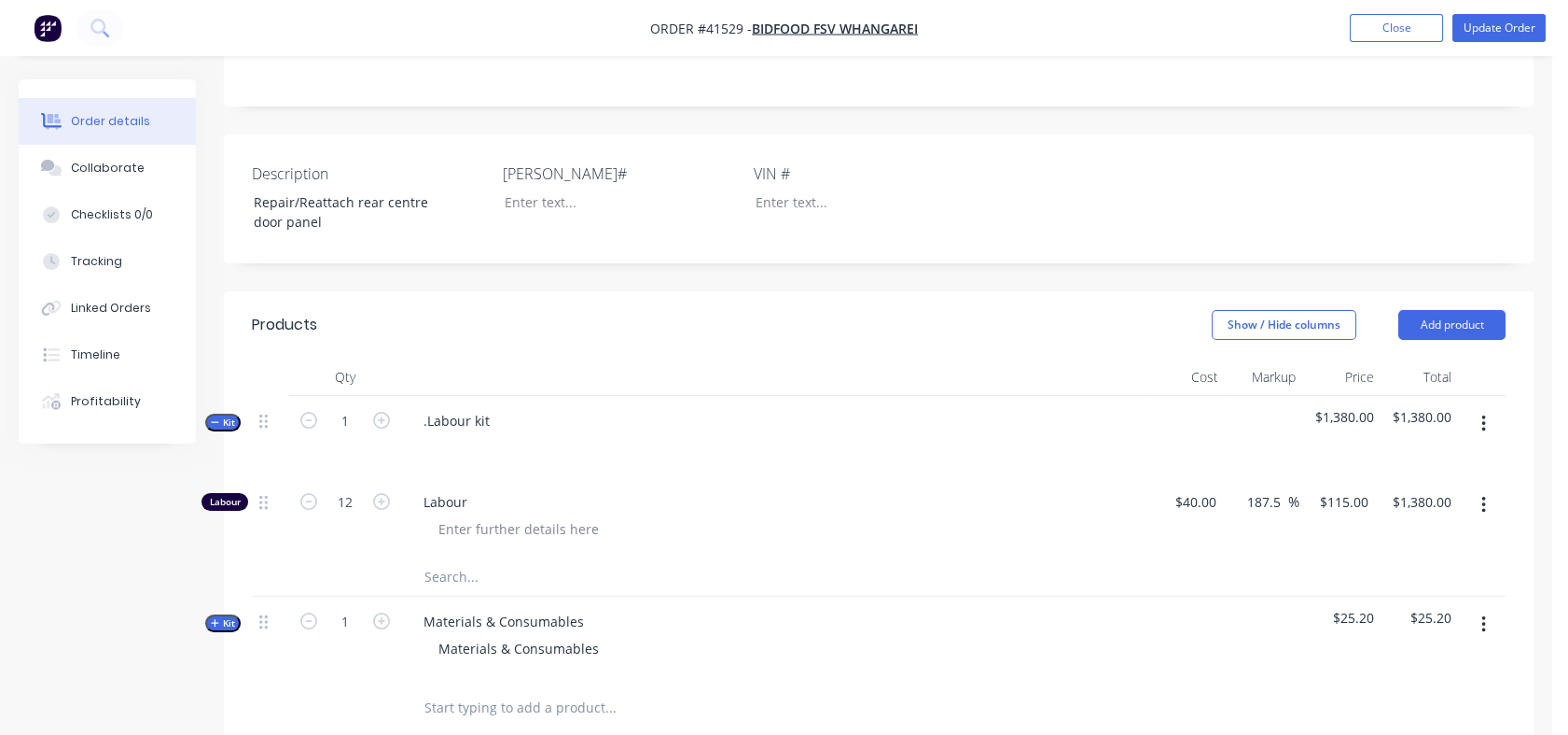
scroll to position [517, 0]
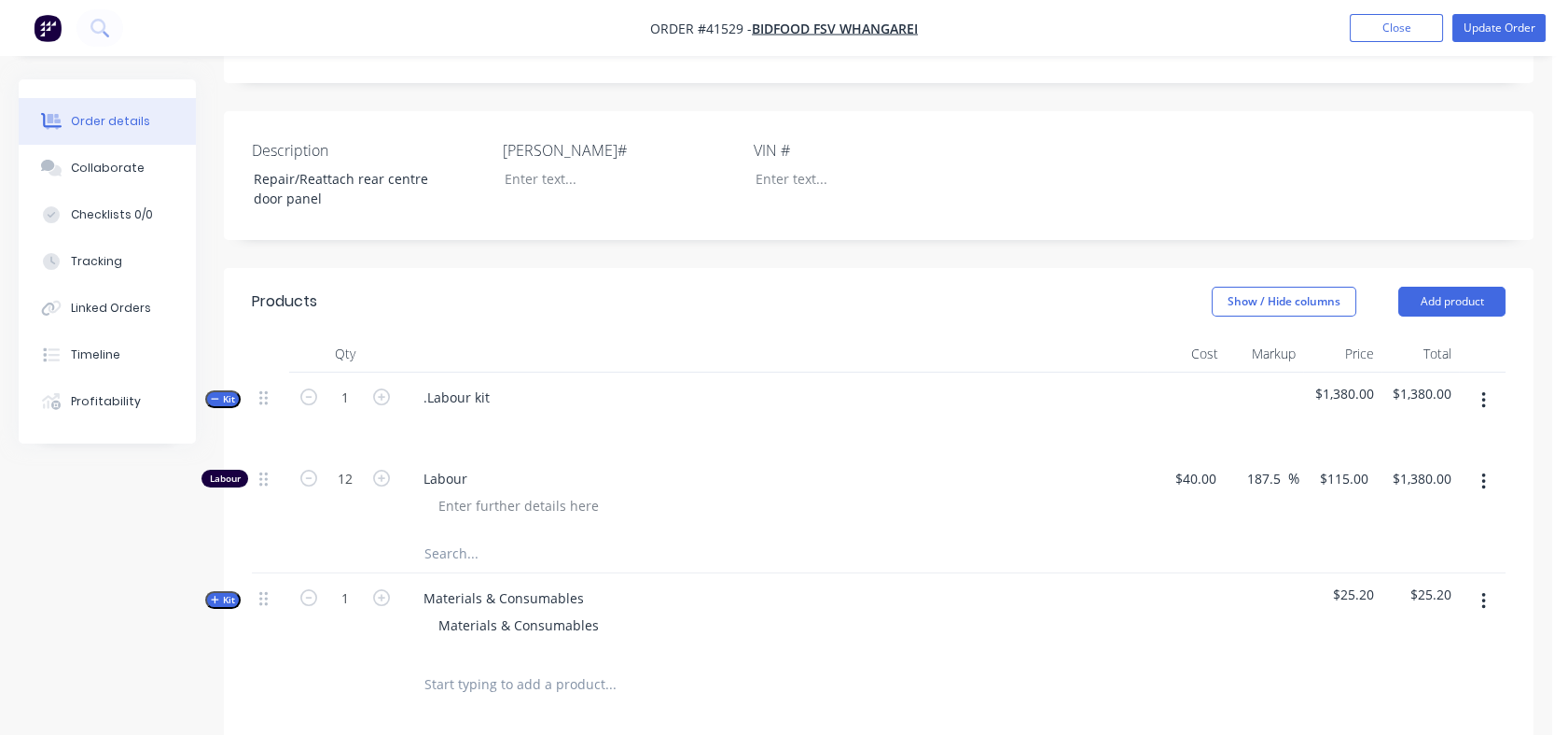
click at [231, 592] on span "Kit" at bounding box center [223, 599] width 24 height 14
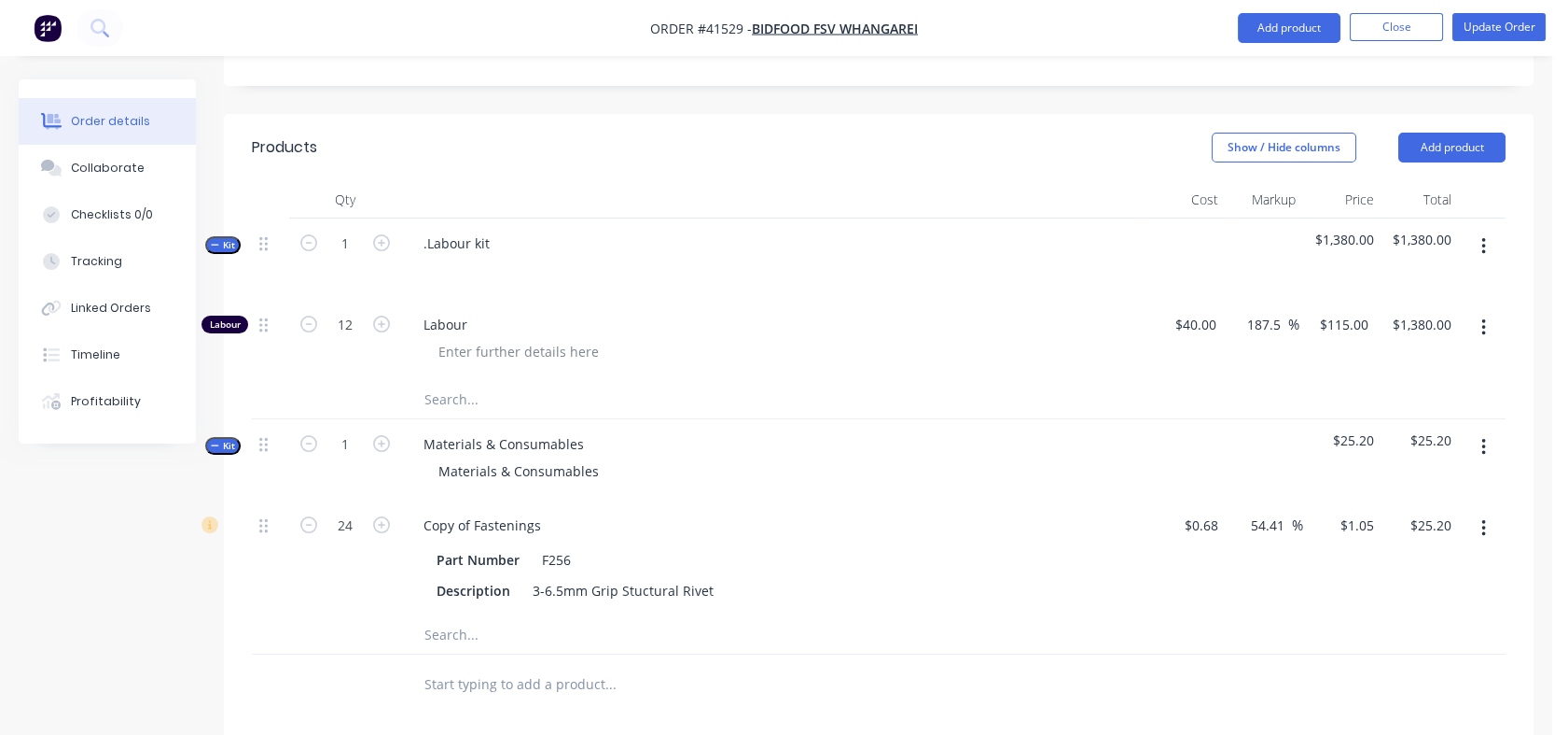
scroll to position [804, 0]
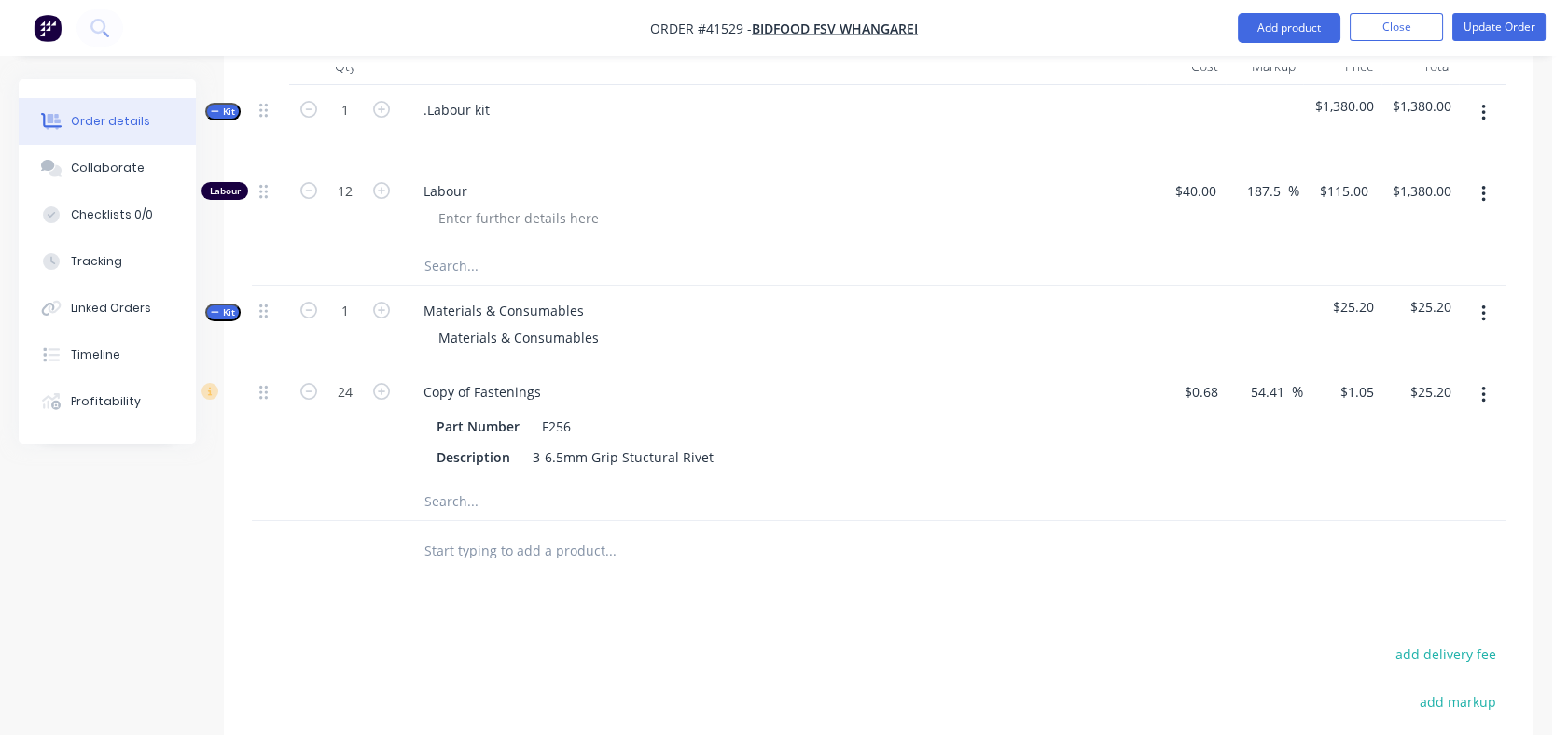
click at [457, 483] on input "text" at bounding box center [610, 501] width 373 height 37
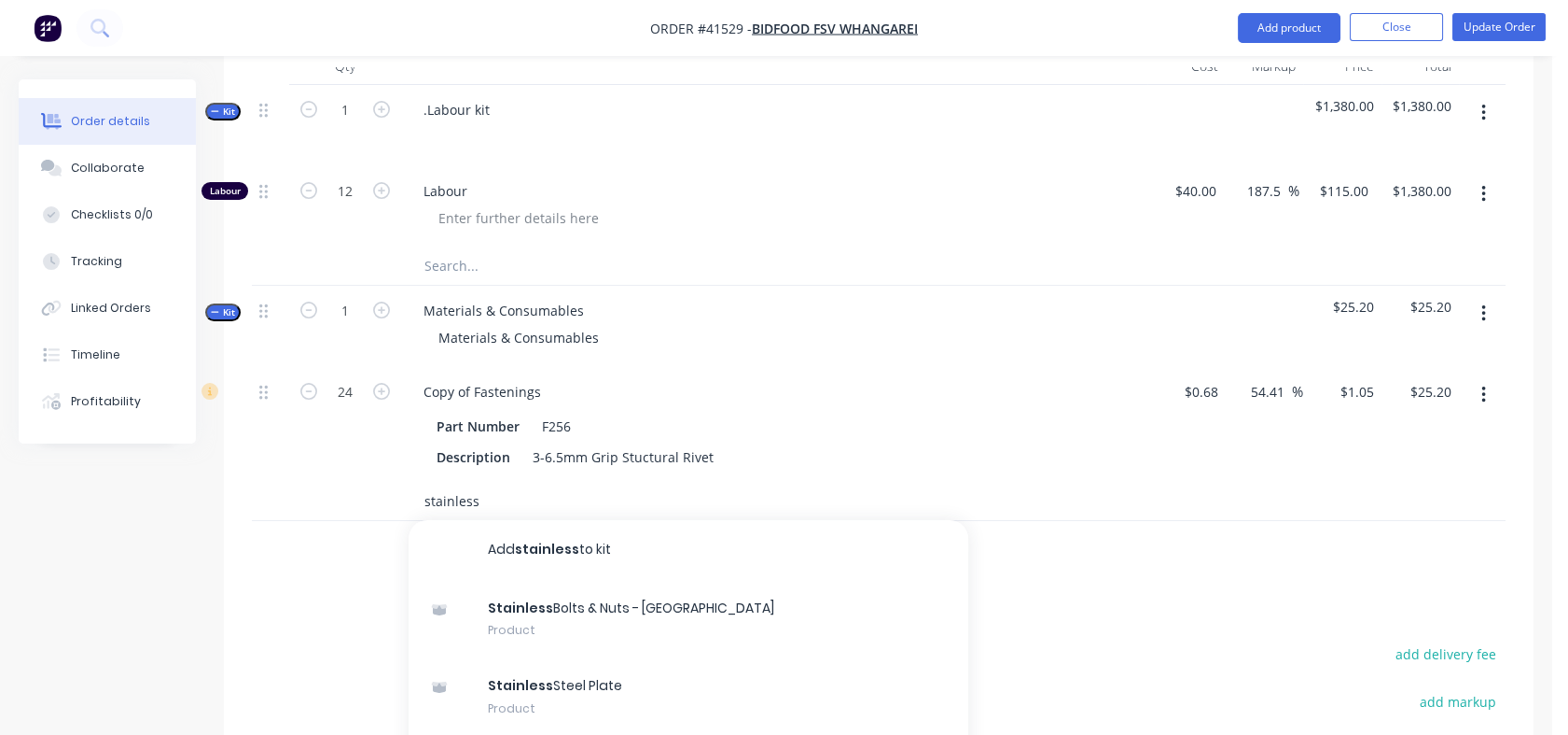
click at [482, 483] on input "stainless" at bounding box center [610, 501] width 373 height 37
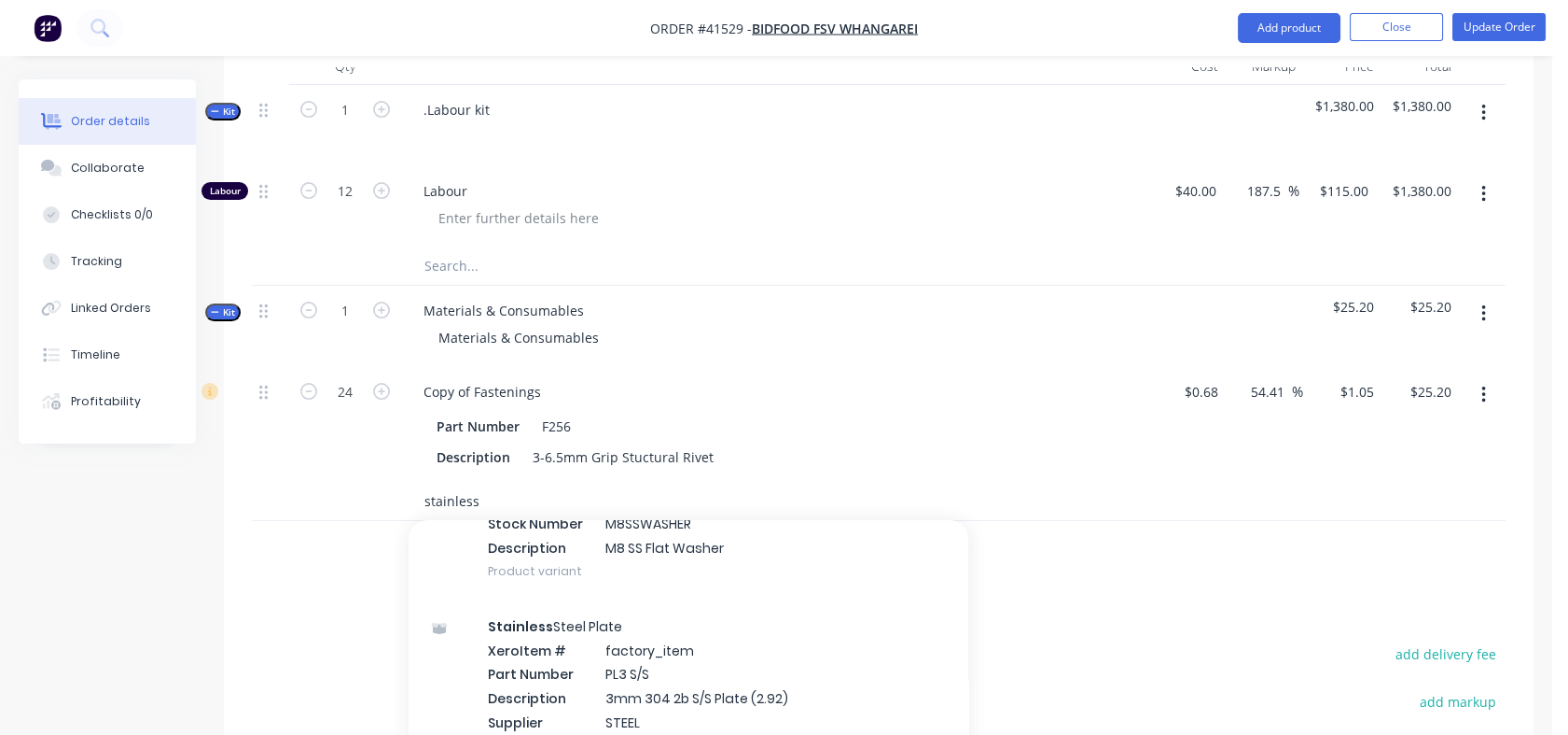
scroll to position [1265, 0]
click at [558, 605] on div "Stainless Steel Plate Xero Item # factory_item Part Number PL3 S/S Description …" at bounding box center [689, 683] width 560 height 175
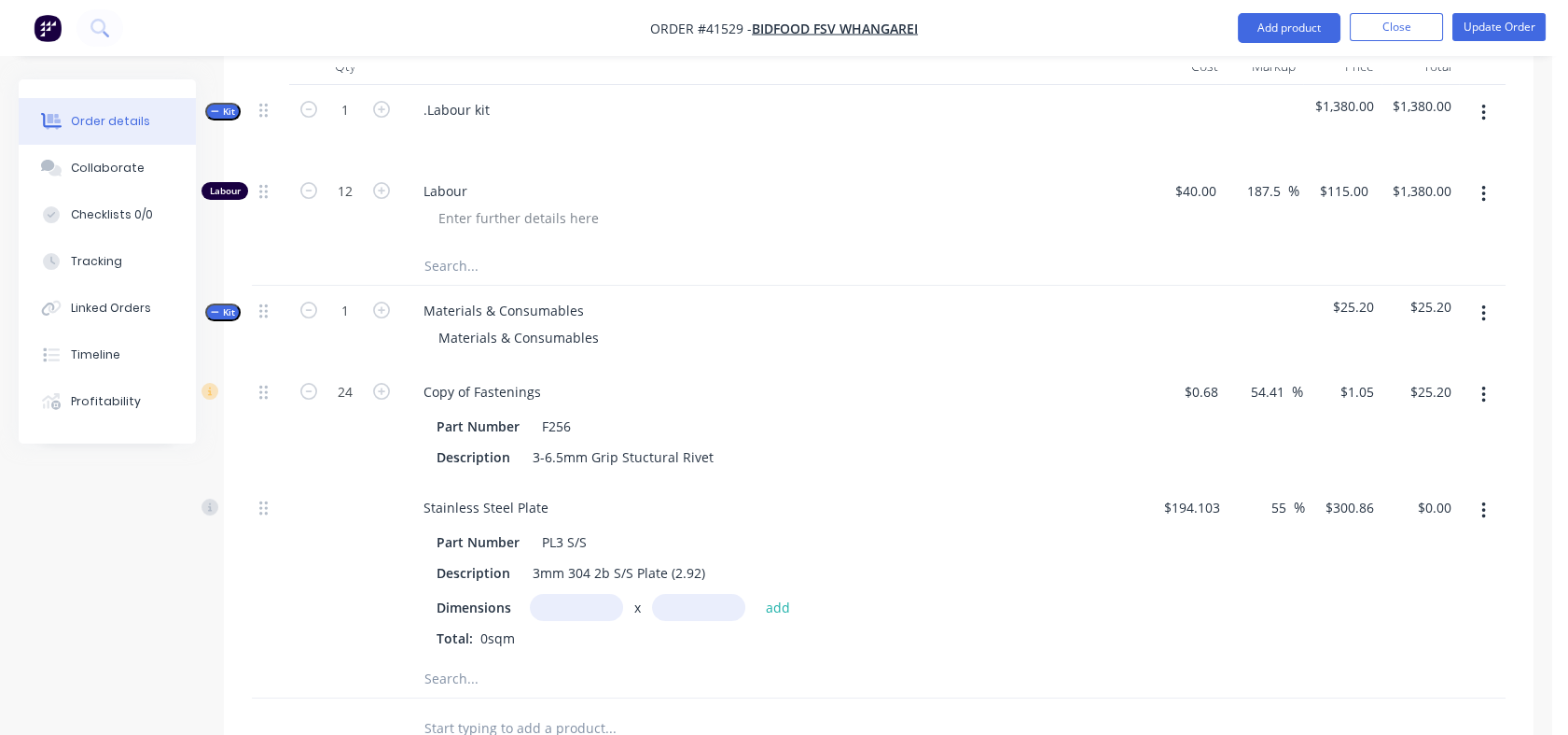
click at [597, 593] on input "text" at bounding box center [577, 606] width 94 height 27
click at [684, 593] on input "text" at bounding box center [699, 606] width 94 height 27
click at [783, 660] on input "text" at bounding box center [610, 678] width 373 height 37
click at [779, 593] on button "add" at bounding box center [779, 605] width 44 height 25
click at [1270, 494] on input "55" at bounding box center [1282, 507] width 24 height 27
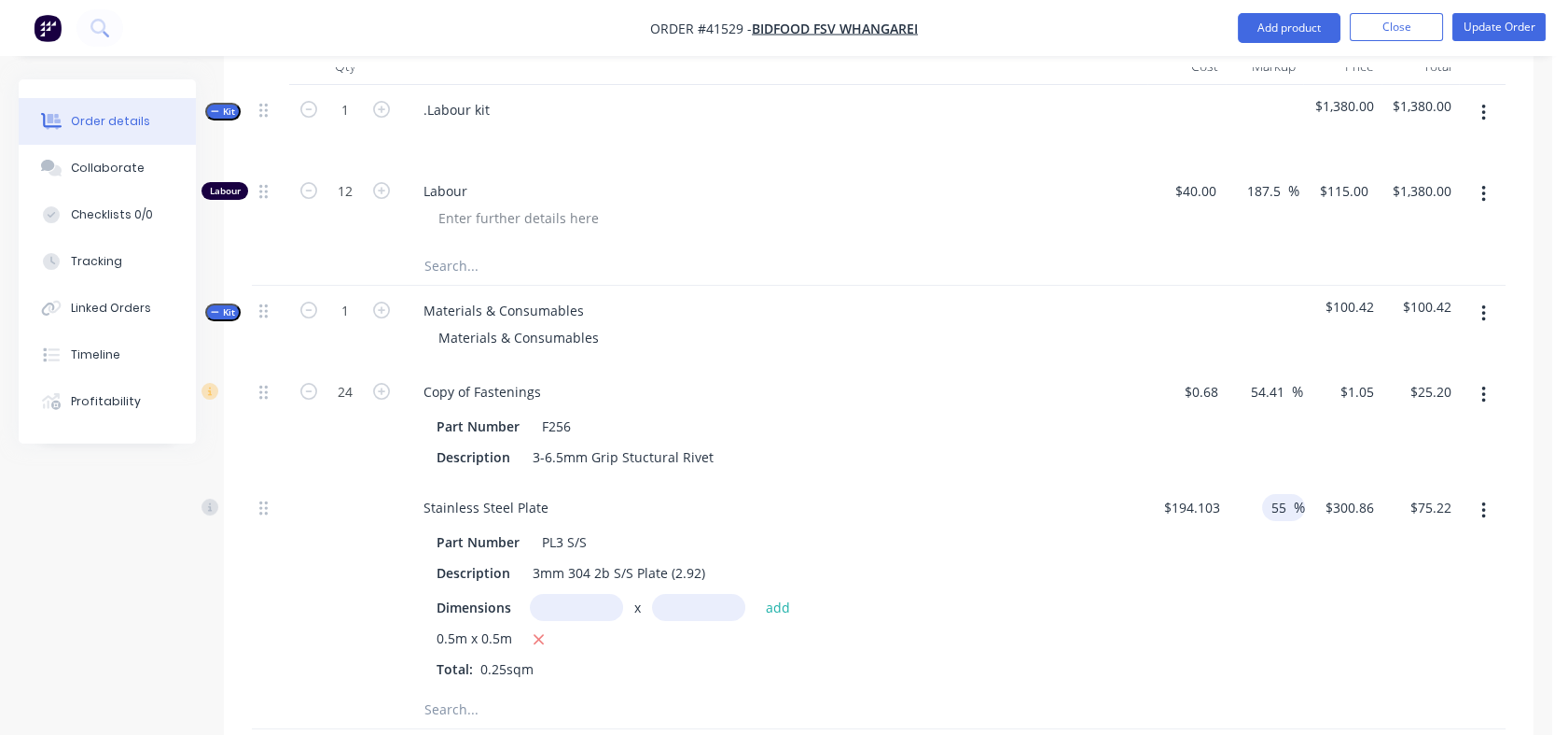
drag, startPoint x: 1269, startPoint y: 432, endPoint x: 1283, endPoint y: 433, distance: 14.0
click at [1283, 494] on input "55" at bounding box center [1282, 507] width 24 height 27
click at [1281, 513] on div "130 130 %" at bounding box center [1263, 586] width 71 height 208
drag, startPoint x: 1252, startPoint y: 317, endPoint x: 1285, endPoint y: 319, distance: 33.1
click at [1285, 378] on input "54.41" at bounding box center [1270, 391] width 43 height 27
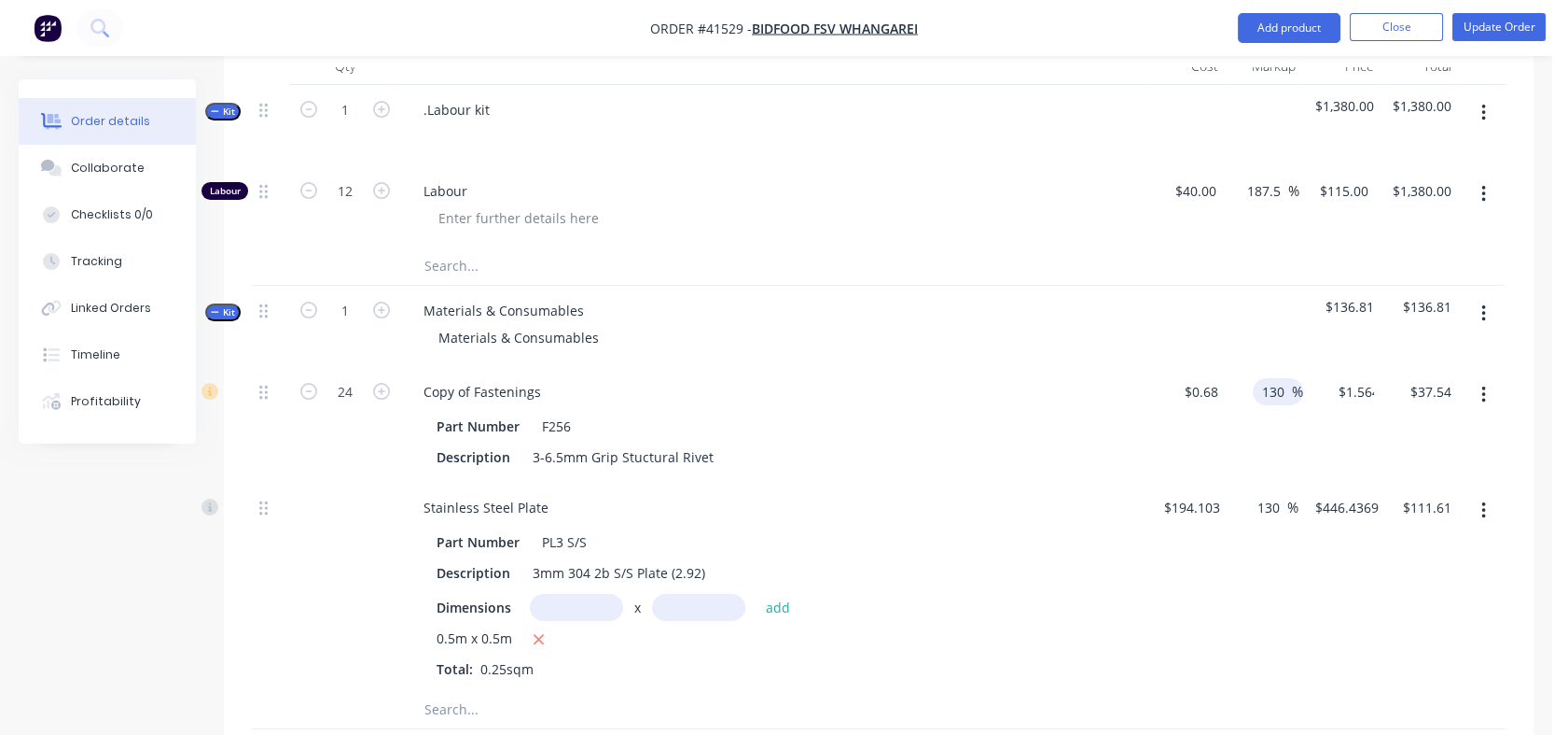
click at [1276, 372] on div "130 130 %" at bounding box center [1265, 425] width 79 height 116
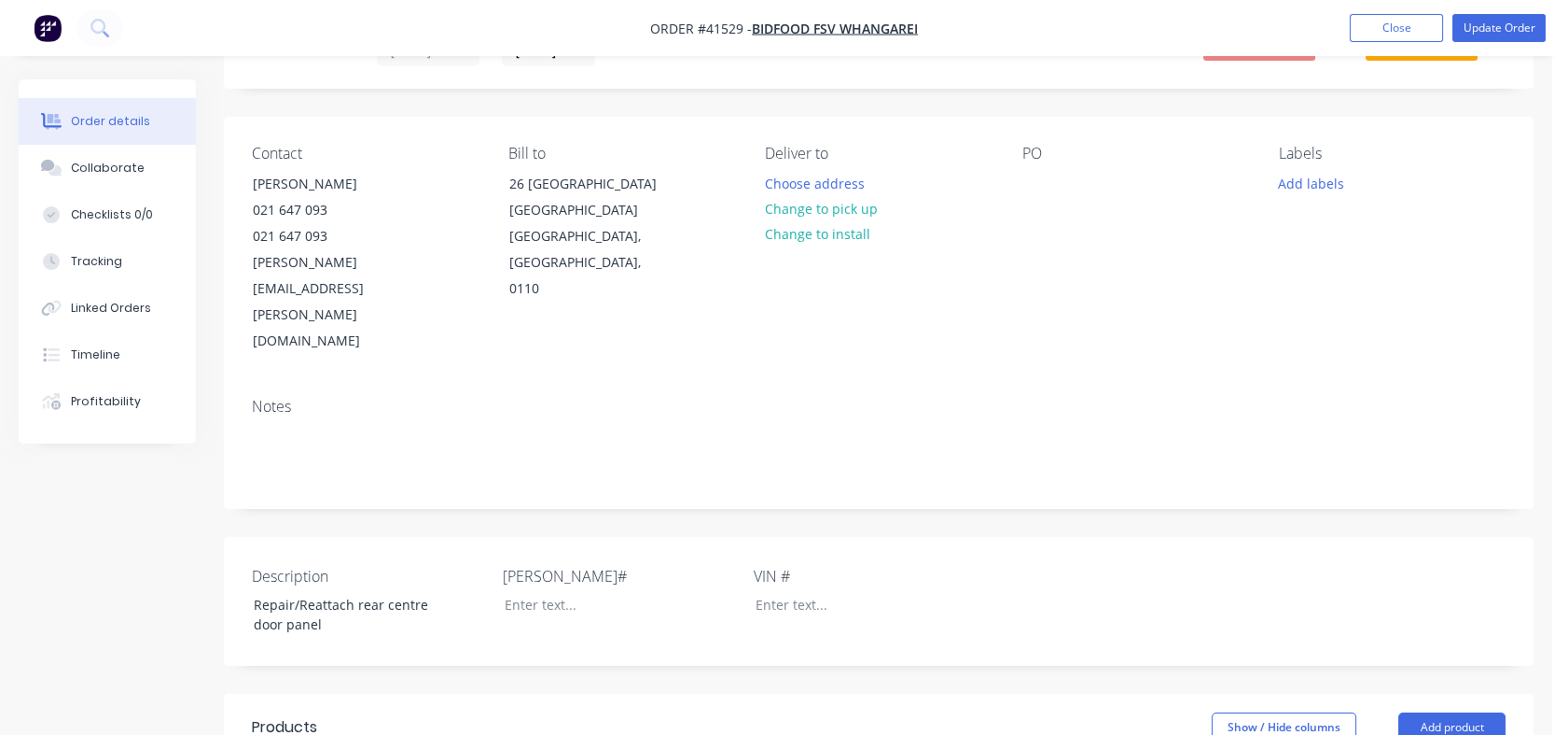
scroll to position [72, 0]
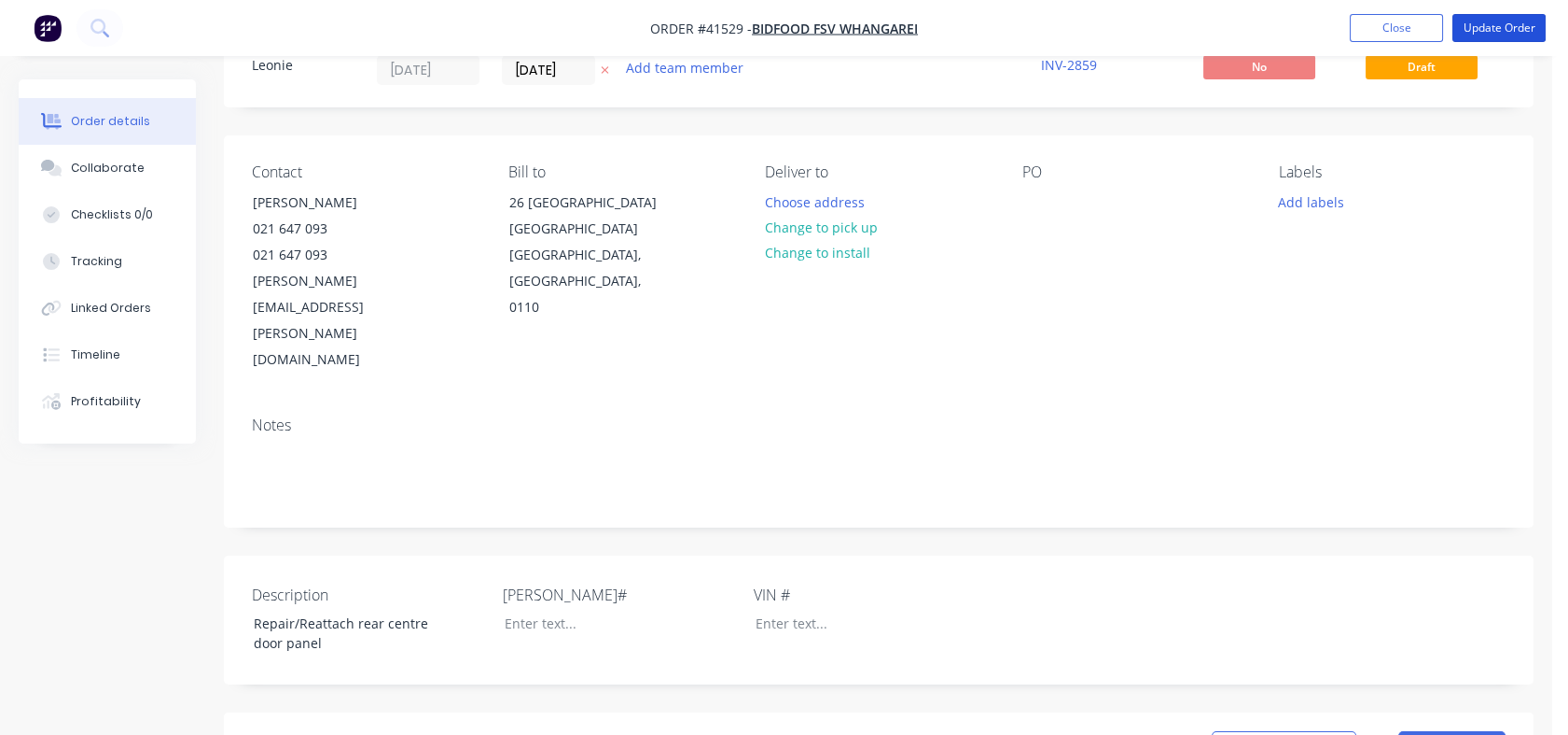
click at [1493, 33] on button "Update Order" at bounding box center [1499, 28] width 94 height 28
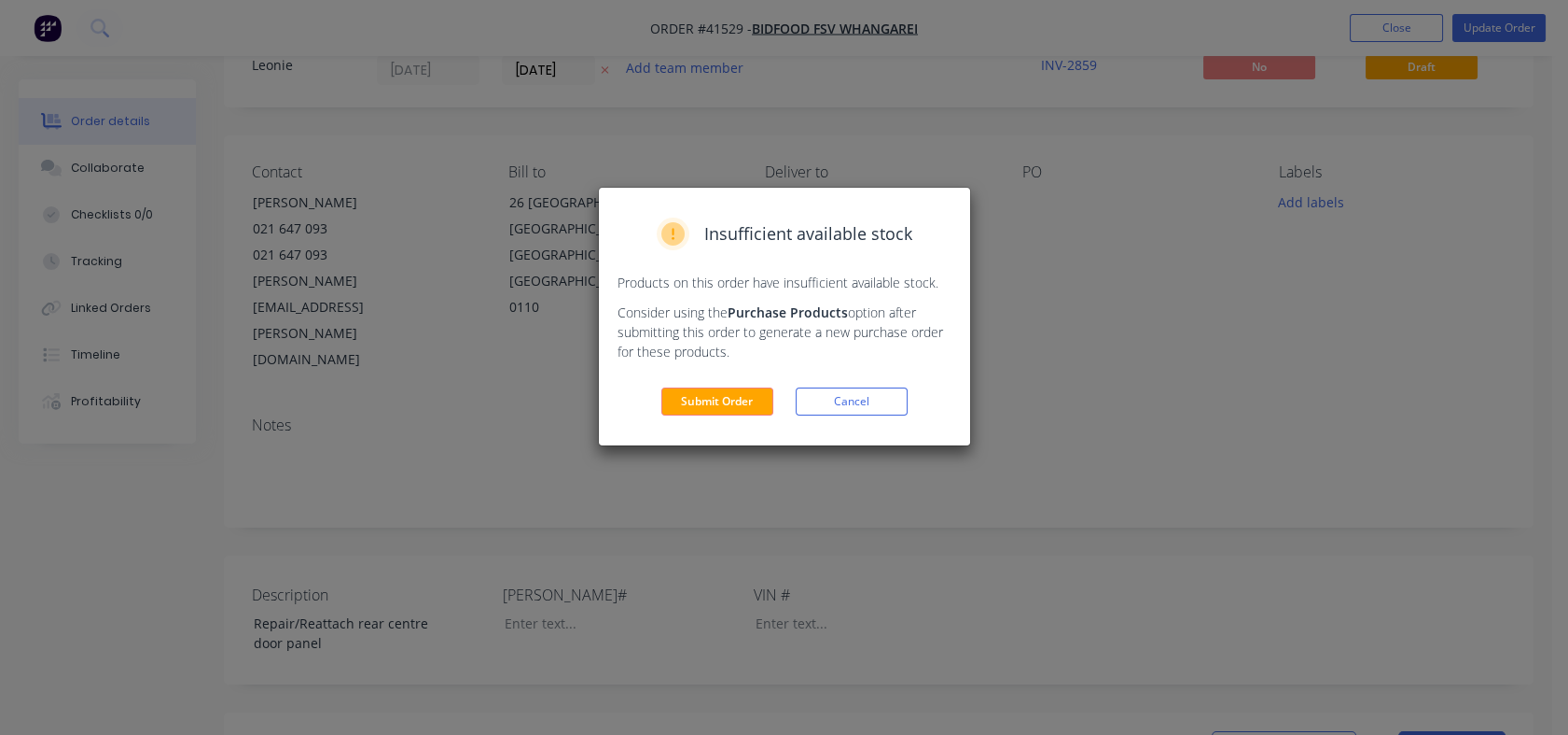
click at [743, 396] on button "Submit Order" at bounding box center [718, 401] width 112 height 28
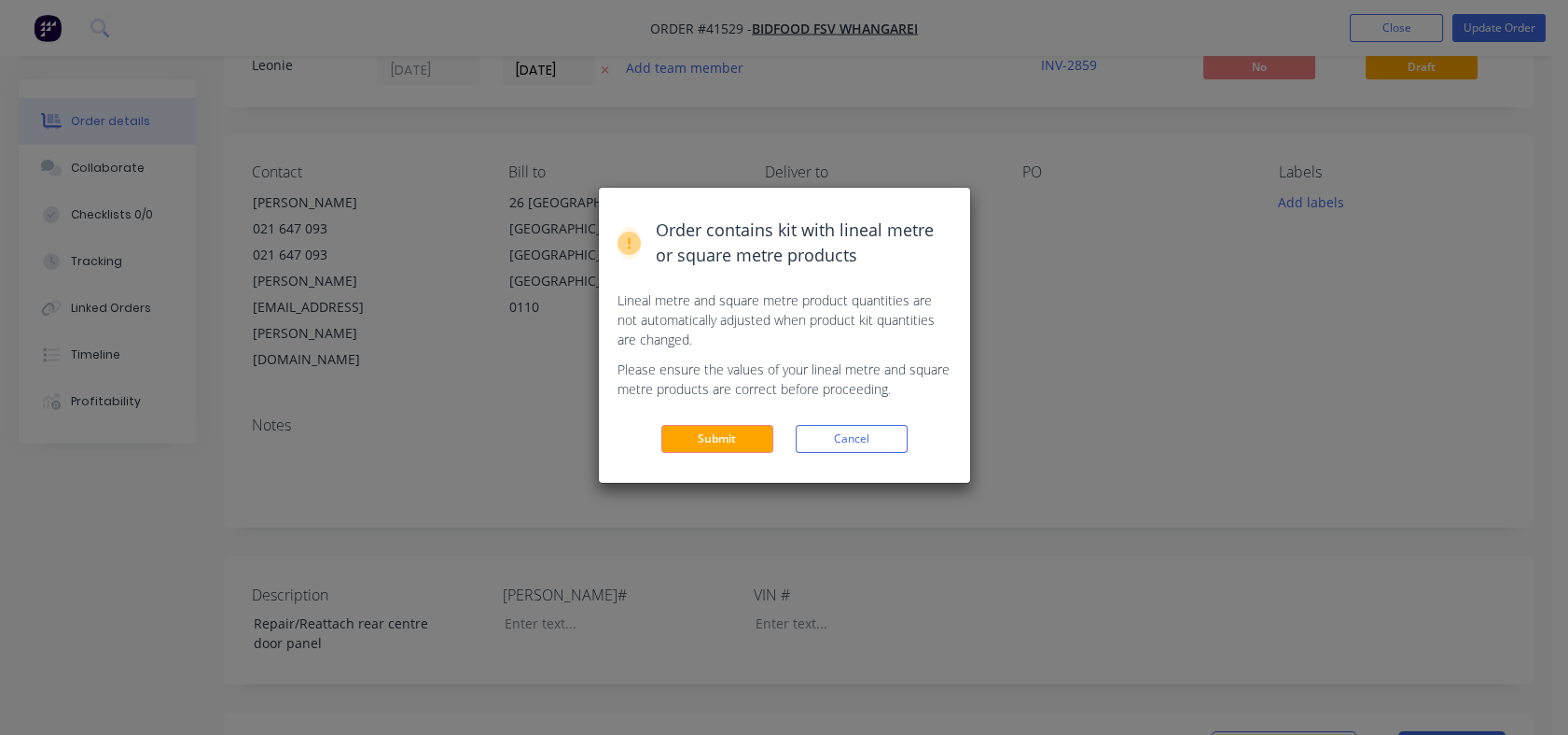
click at [727, 458] on div "Order contains kit with lineal metre or square metre products Lineal metre and …" at bounding box center [784, 335] width 372 height 295
click at [727, 441] on button "Submit" at bounding box center [718, 439] width 112 height 28
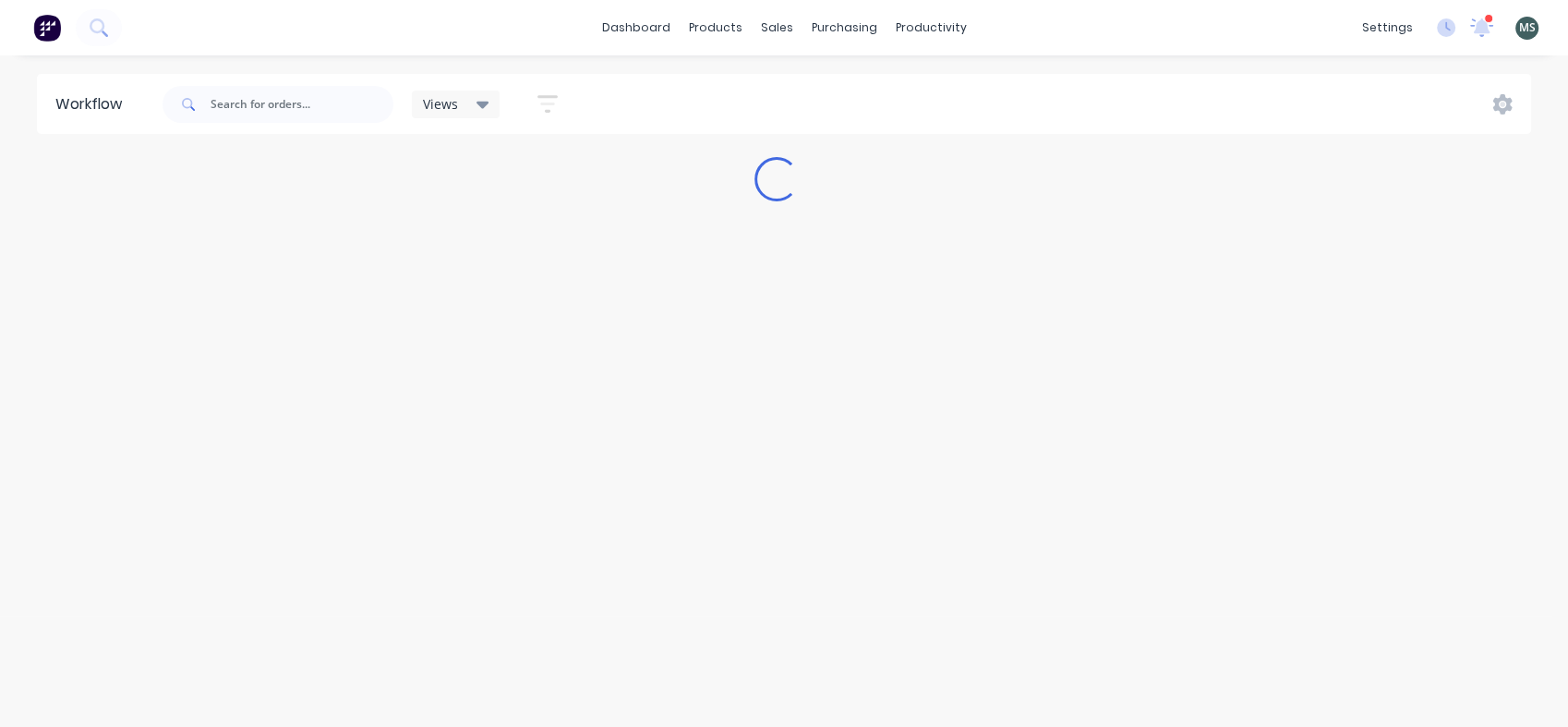
click at [719, 436] on div "Workflow Views Save new view None (Default) edit Admin edit Show/Hide statuses …" at bounding box center [776, 382] width 1552 height 616
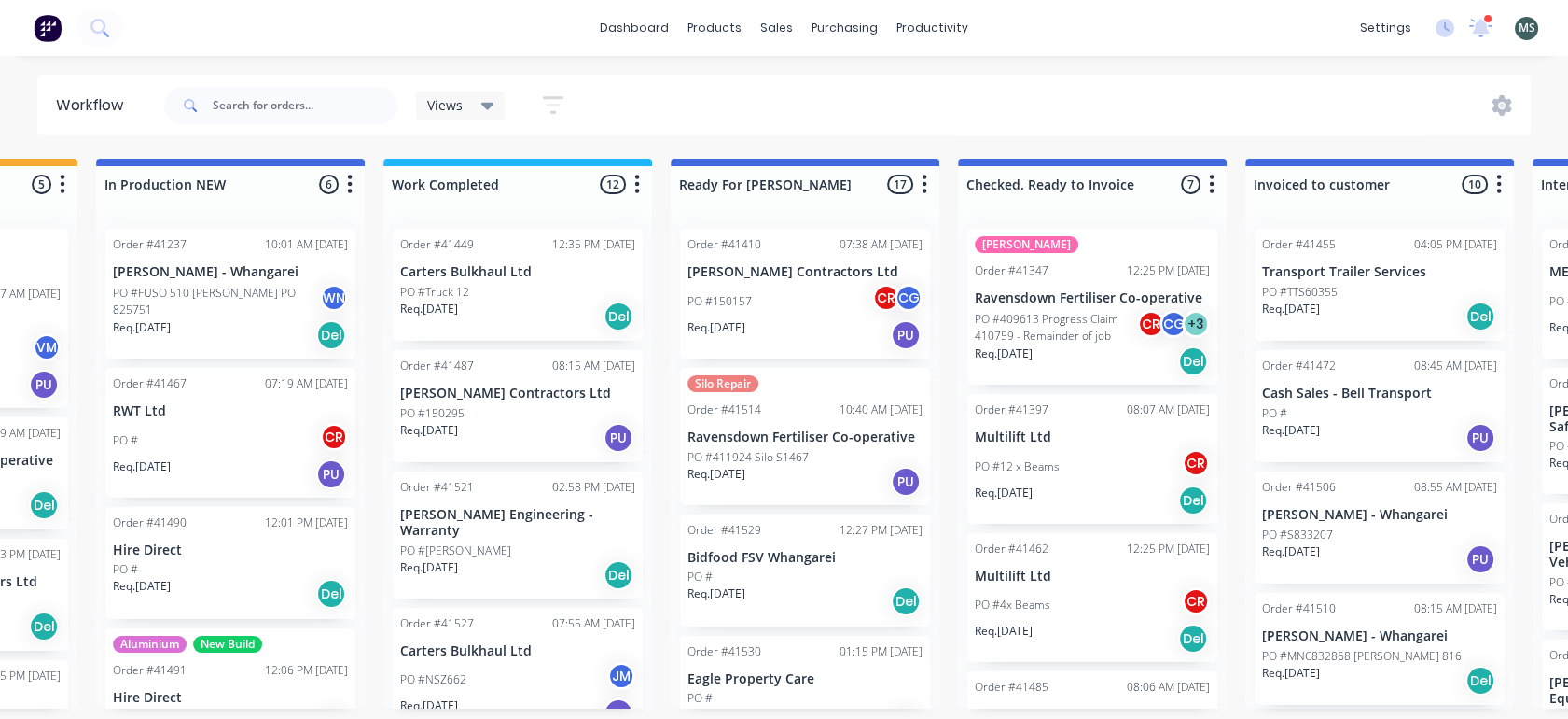
scroll to position [5, 806]
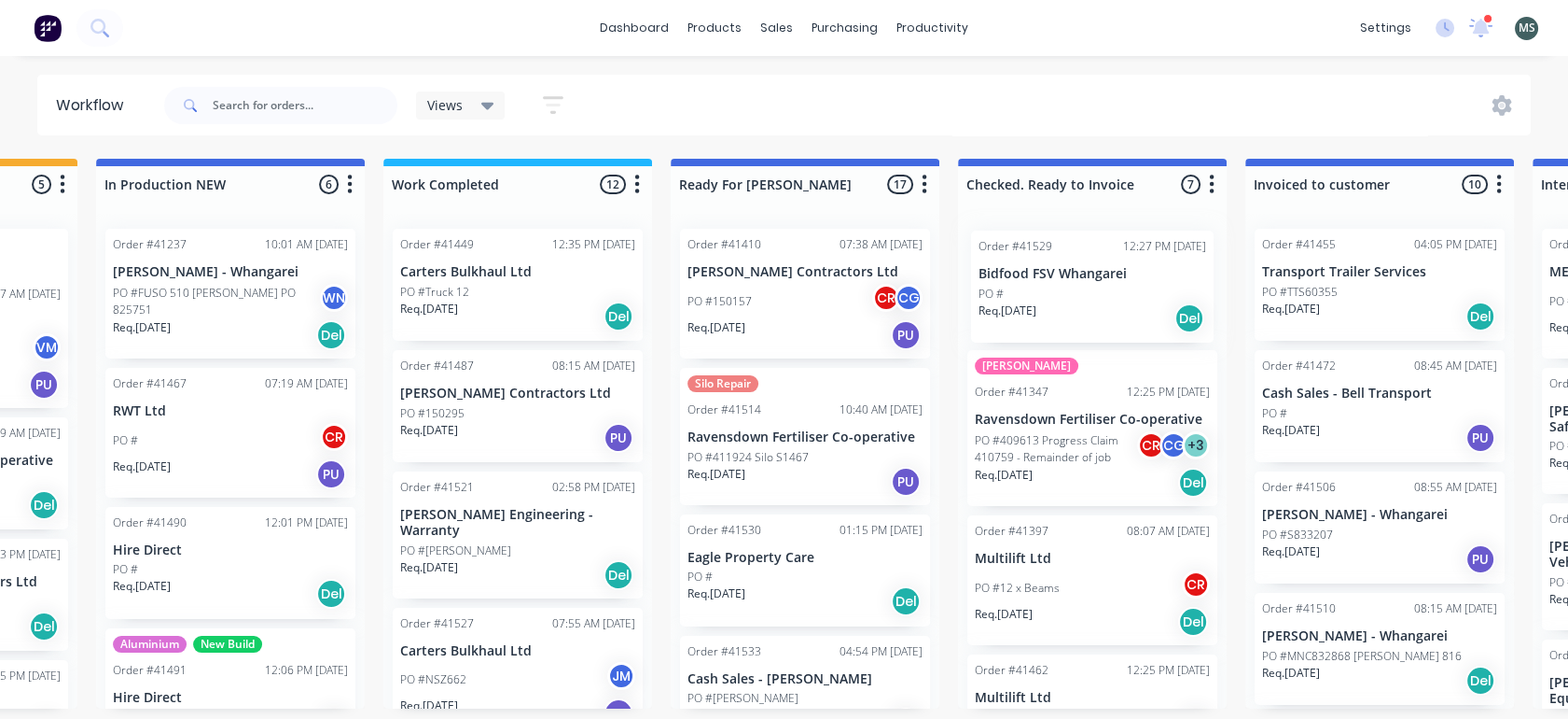
drag, startPoint x: 762, startPoint y: 581, endPoint x: 1061, endPoint y: 297, distance: 412.4
click at [1061, 297] on div "Submitted 16 Status colour #273444 hex #273444 Save Cancel Summaries Total orde…" at bounding box center [736, 433] width 3112 height 549
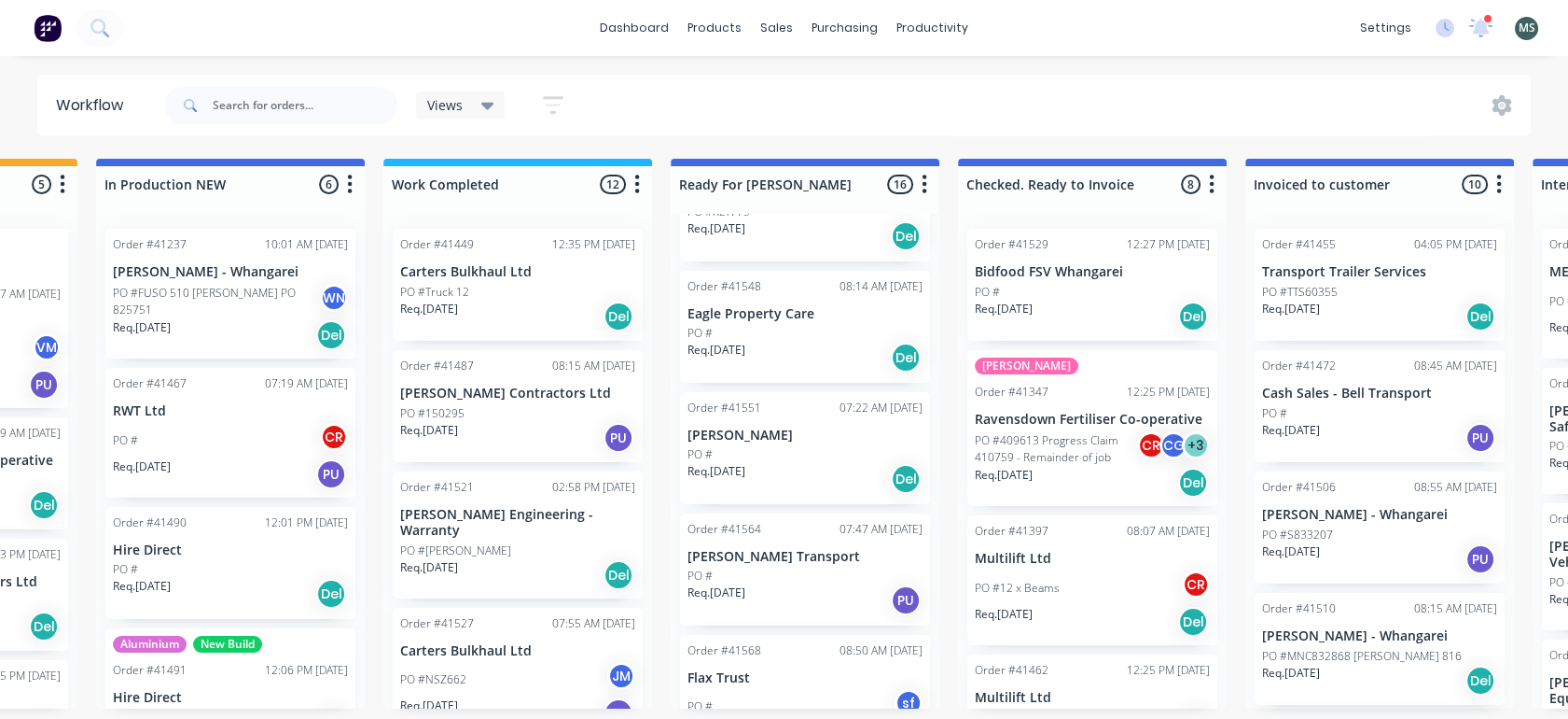
scroll to position [1000, 0]
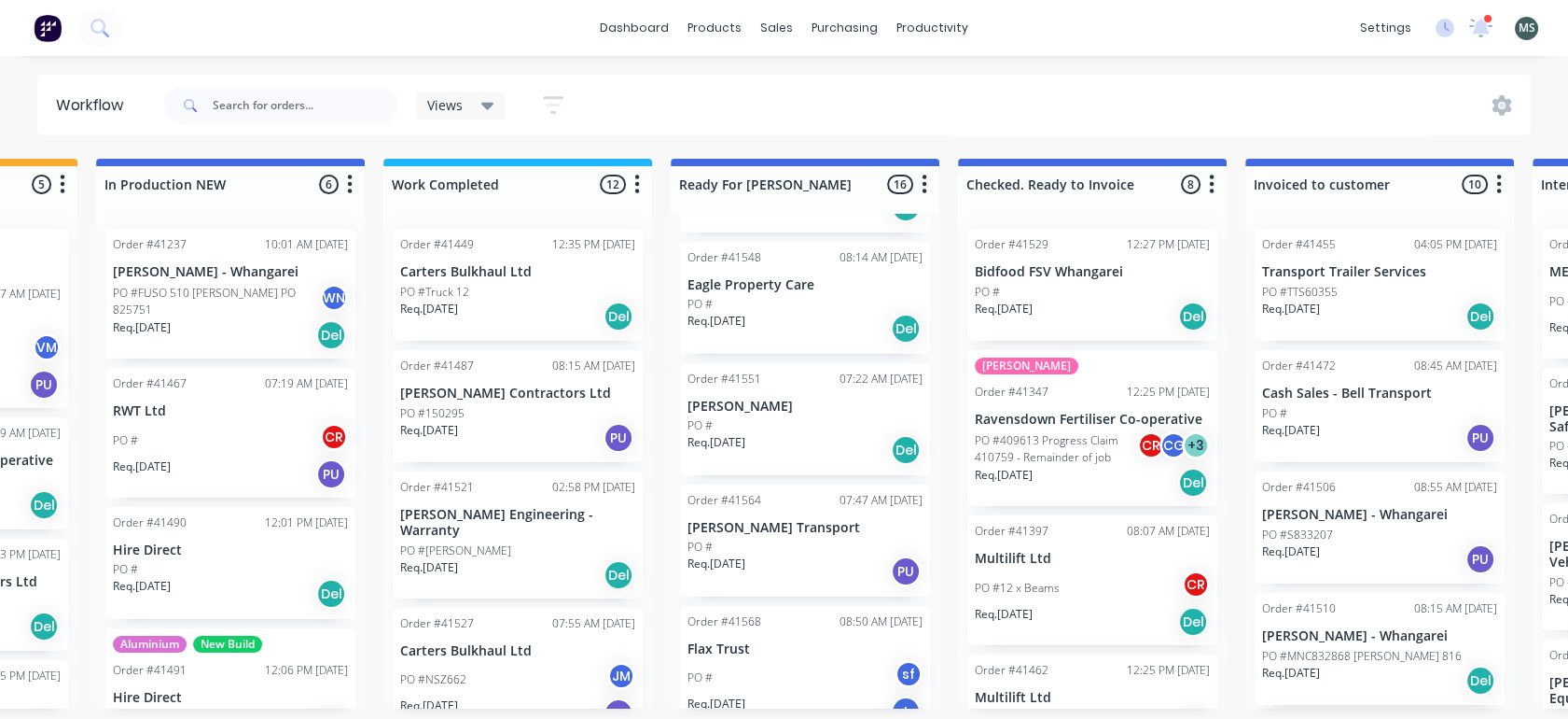
click at [746, 434] on p "Req. 18/09/25" at bounding box center [717, 442] width 58 height 17
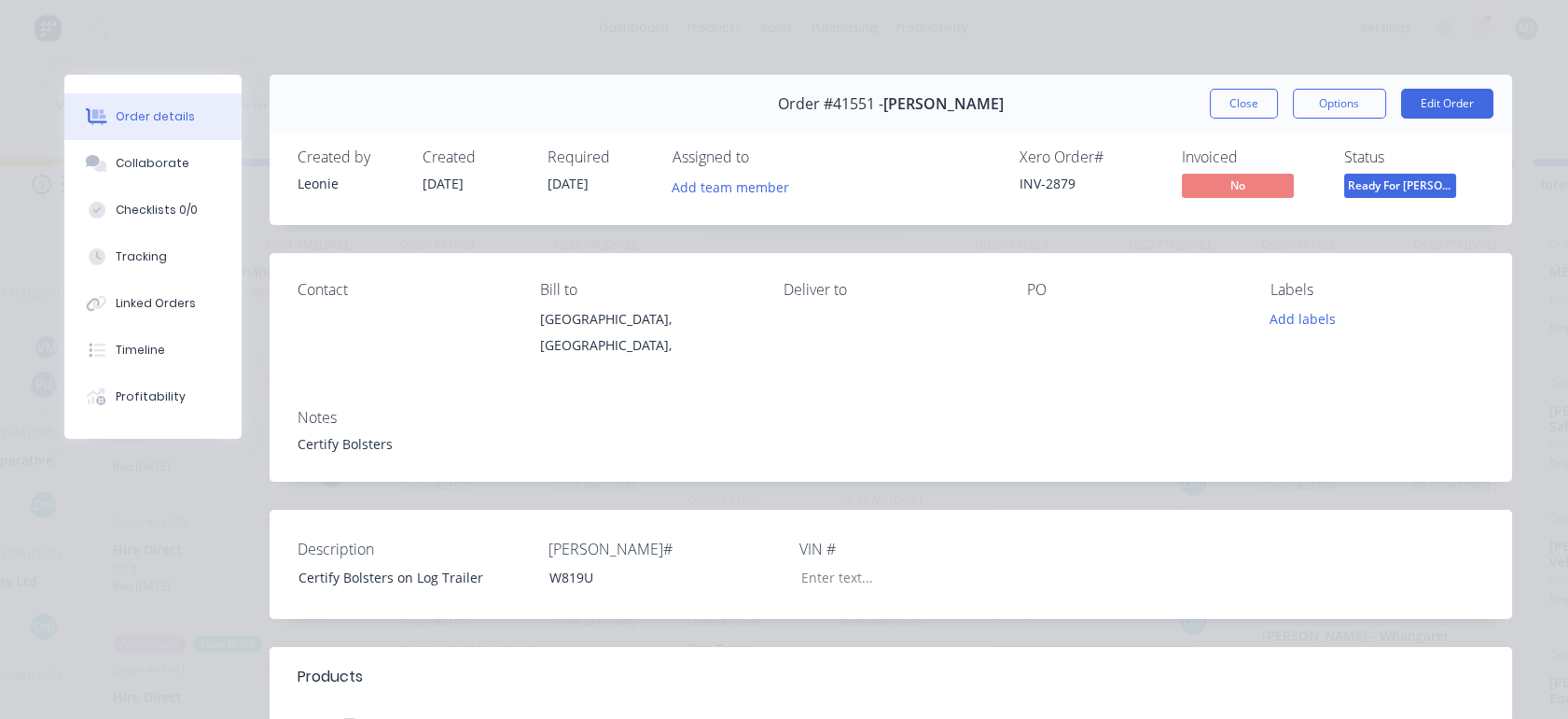
click at [1436, 108] on button "Edit Order" at bounding box center [1447, 104] width 93 height 30
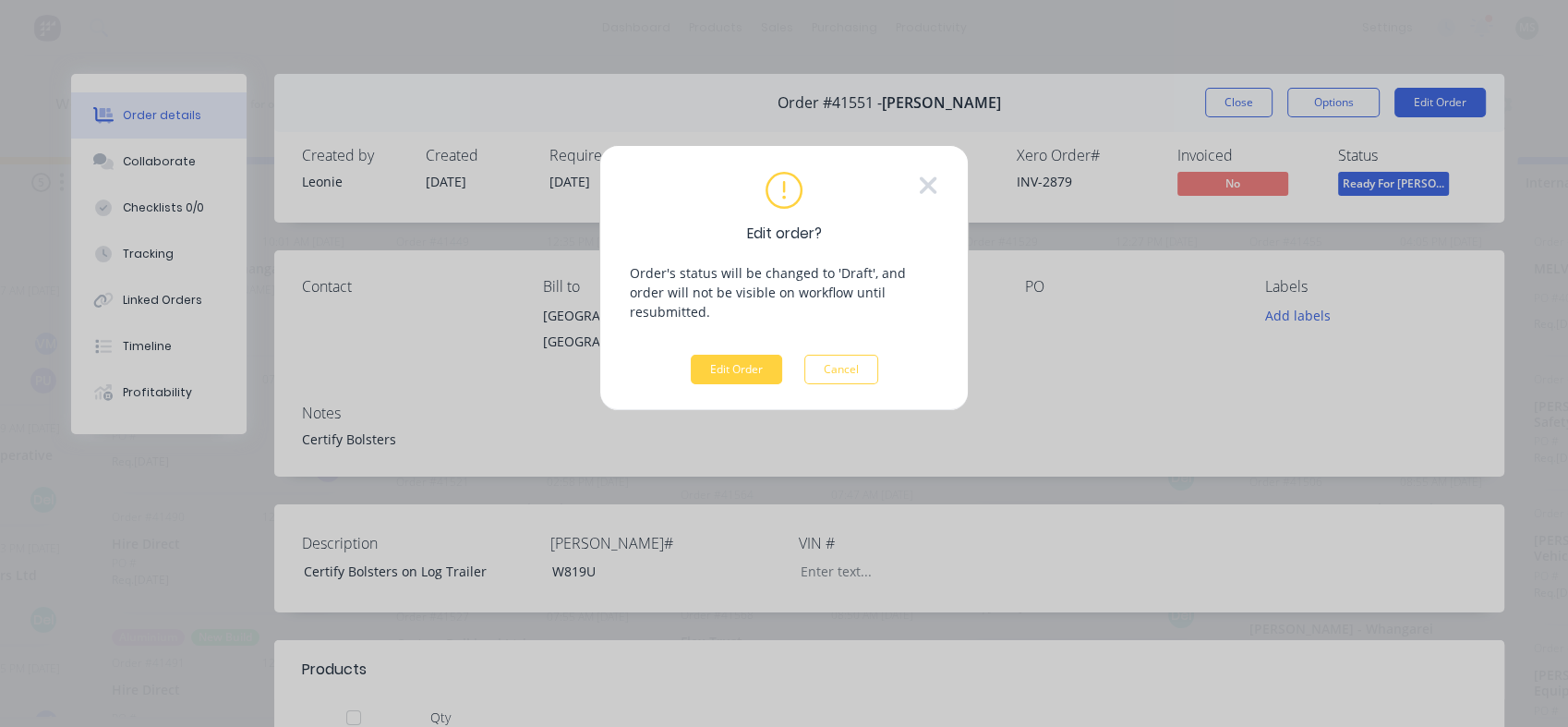
click at [717, 360] on button "Edit Order" at bounding box center [736, 369] width 92 height 30
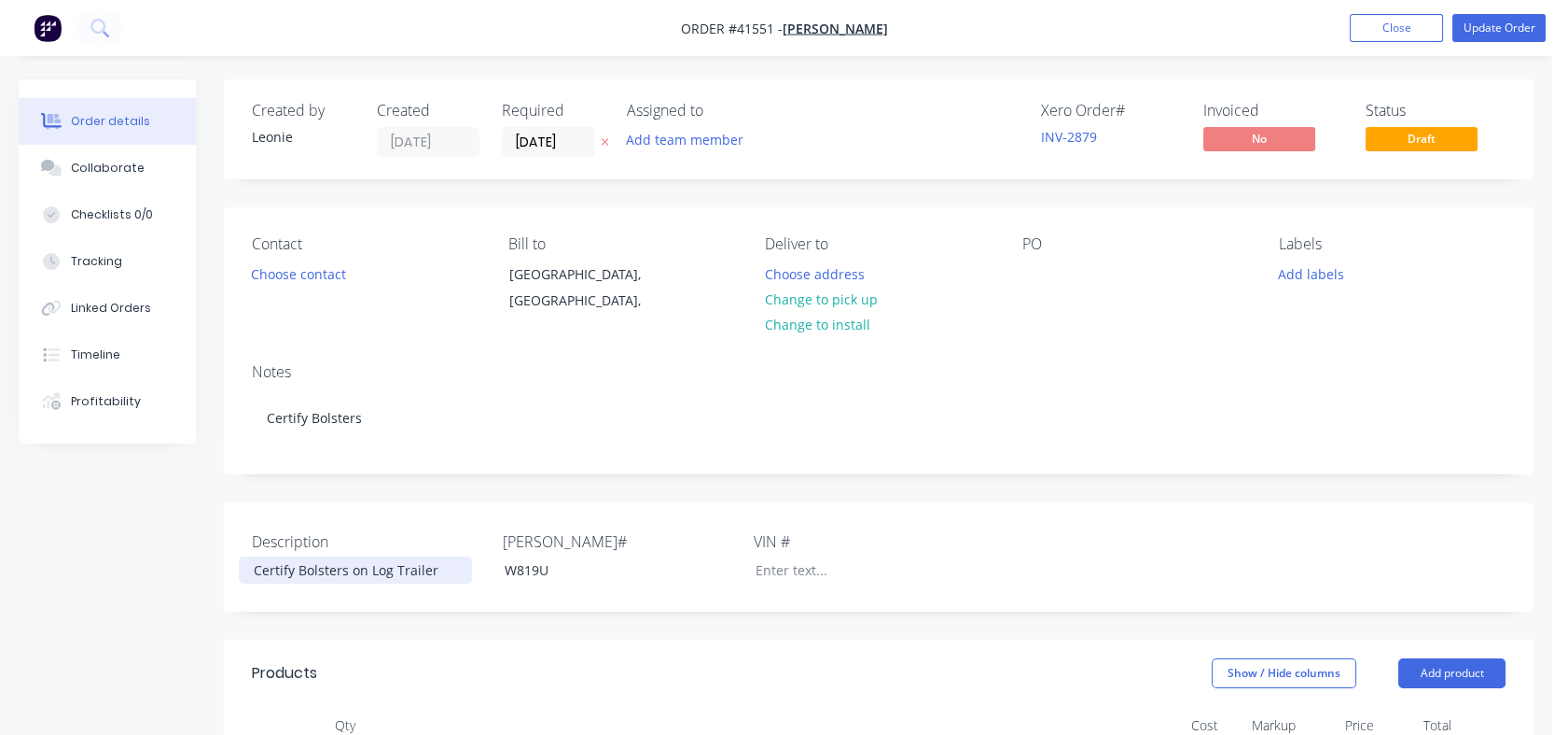
click at [254, 564] on div "Certify Bolsters on Log Trailer" at bounding box center [356, 569] width 233 height 27
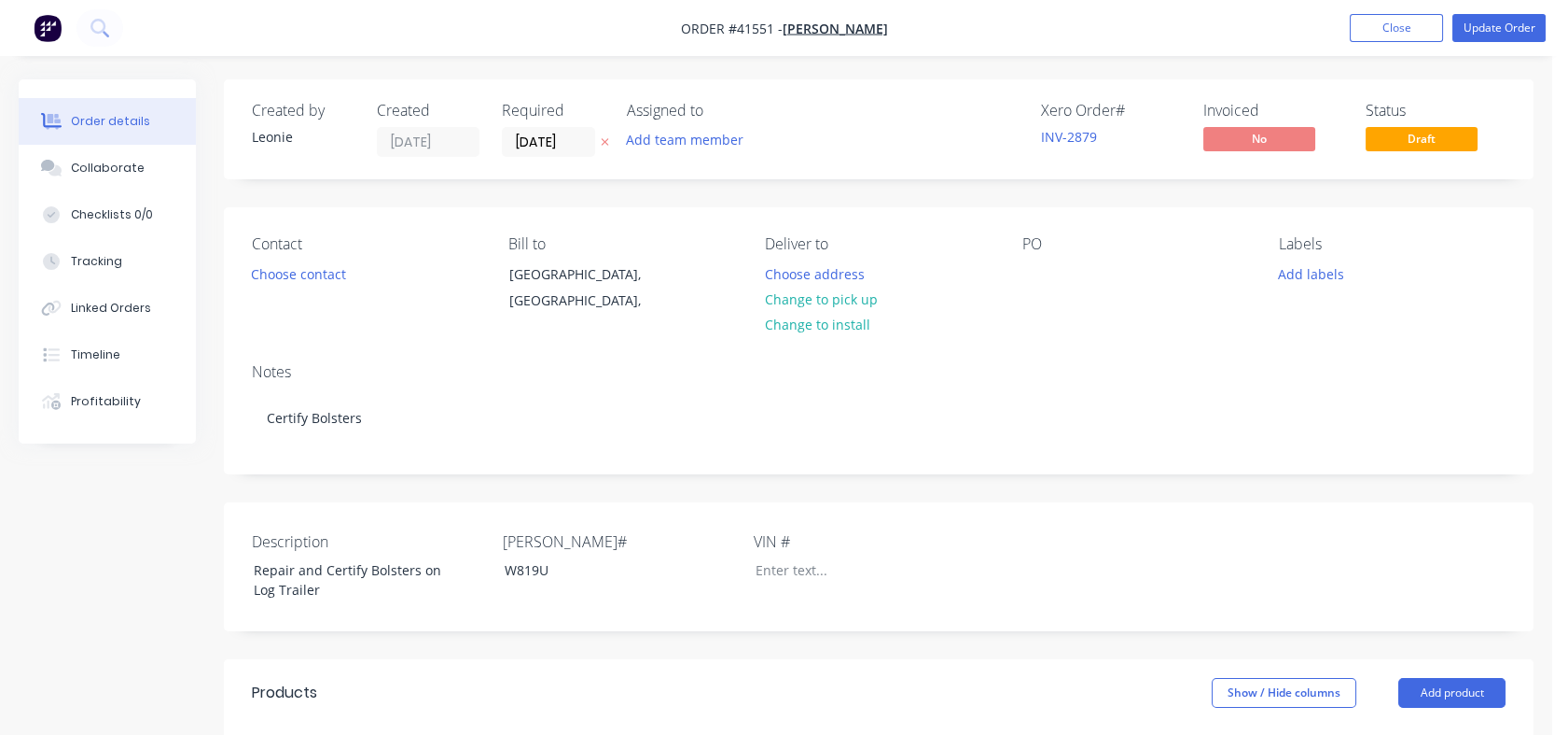
click at [280, 277] on button "Choose contact" at bounding box center [298, 272] width 115 height 25
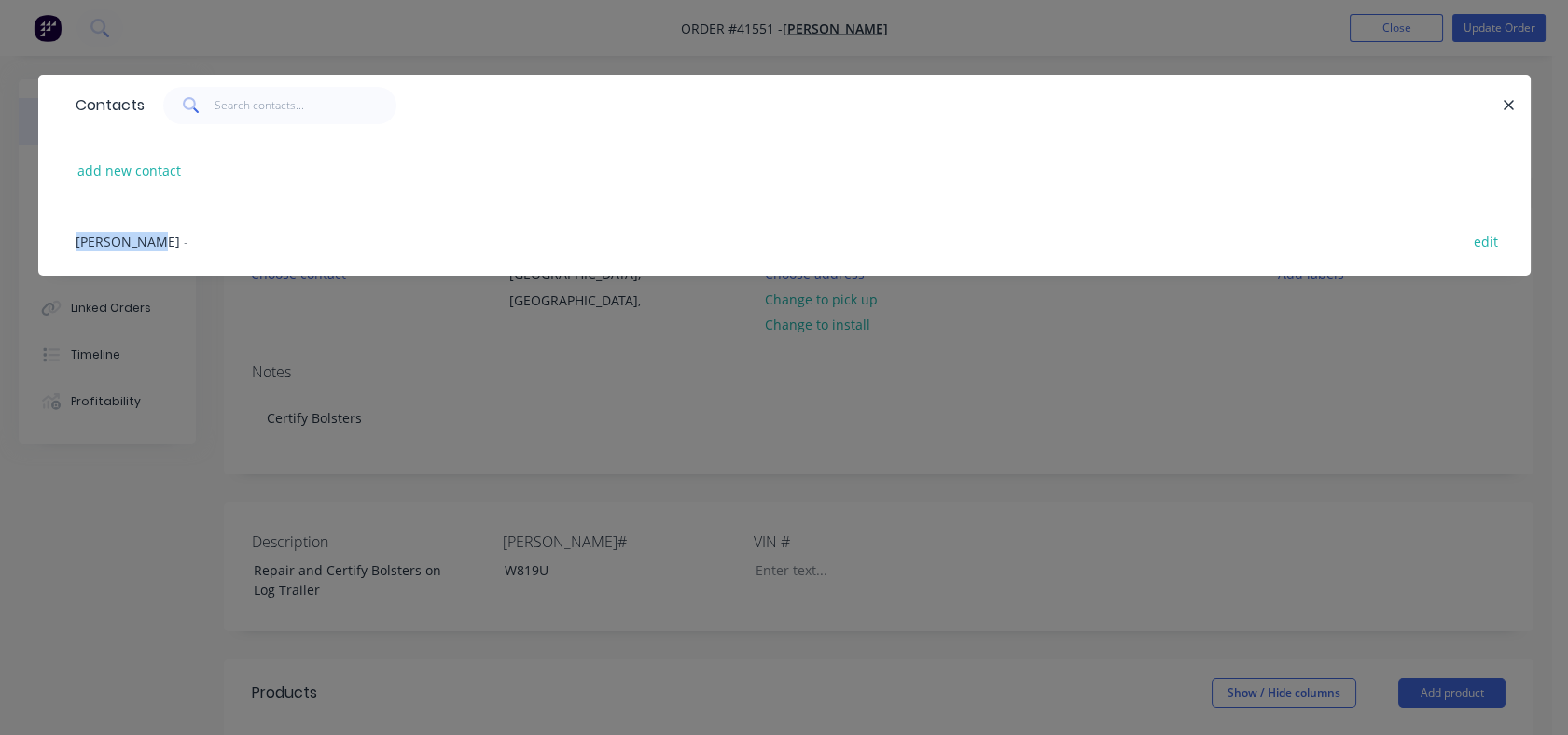
drag, startPoint x: 280, startPoint y: 278, endPoint x: 130, endPoint y: 231, distance: 157.2
click at [130, 231] on div "Contacts add new contact Brent Wells - edit" at bounding box center [784, 188] width 1493 height 228
drag, startPoint x: 130, startPoint y: 231, endPoint x: 90, endPoint y: 241, distance: 41.2
click at [90, 241] on span "[PERSON_NAME]" at bounding box center [128, 241] width 105 height 18
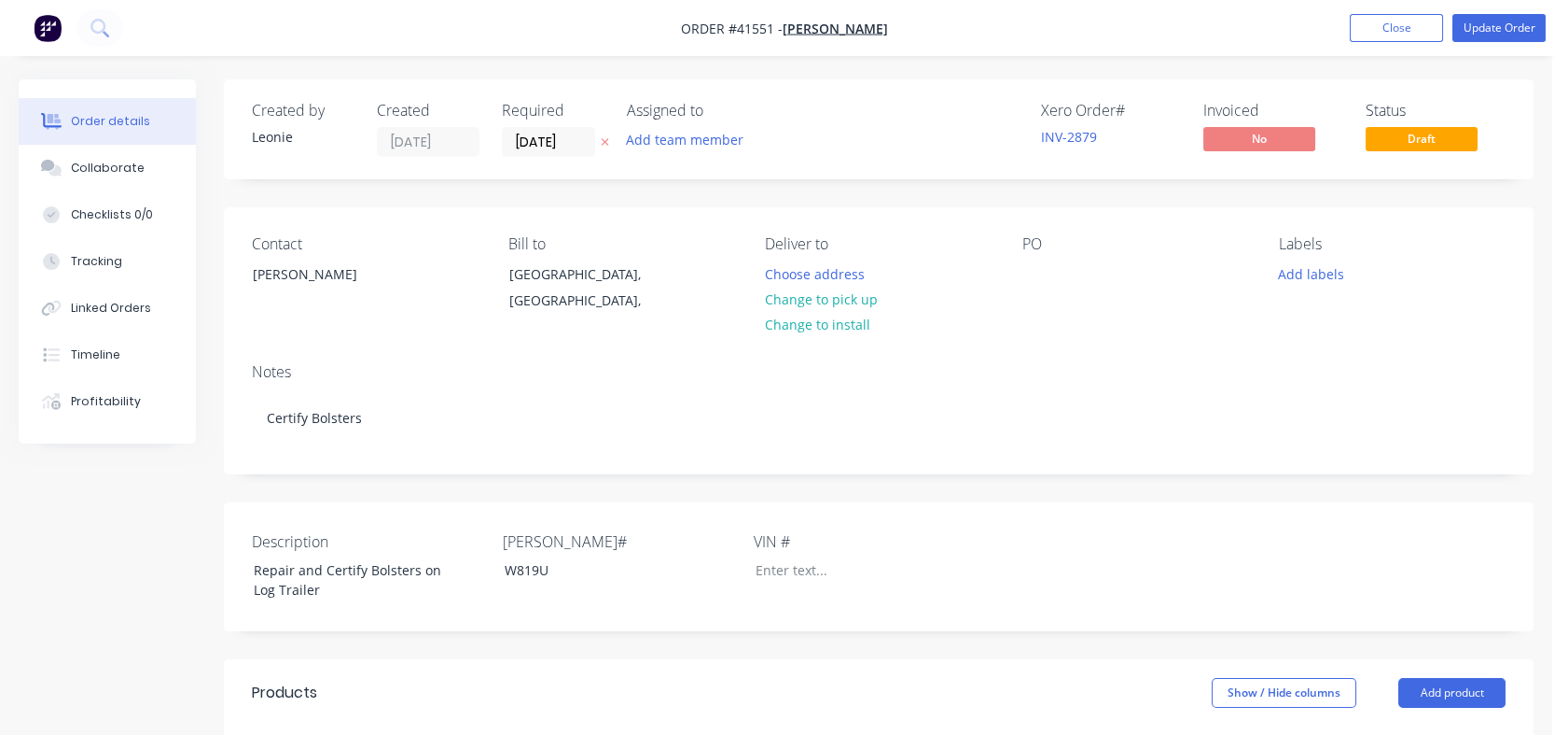
click at [809, 295] on button "Change to pick up" at bounding box center [820, 298] width 133 height 25
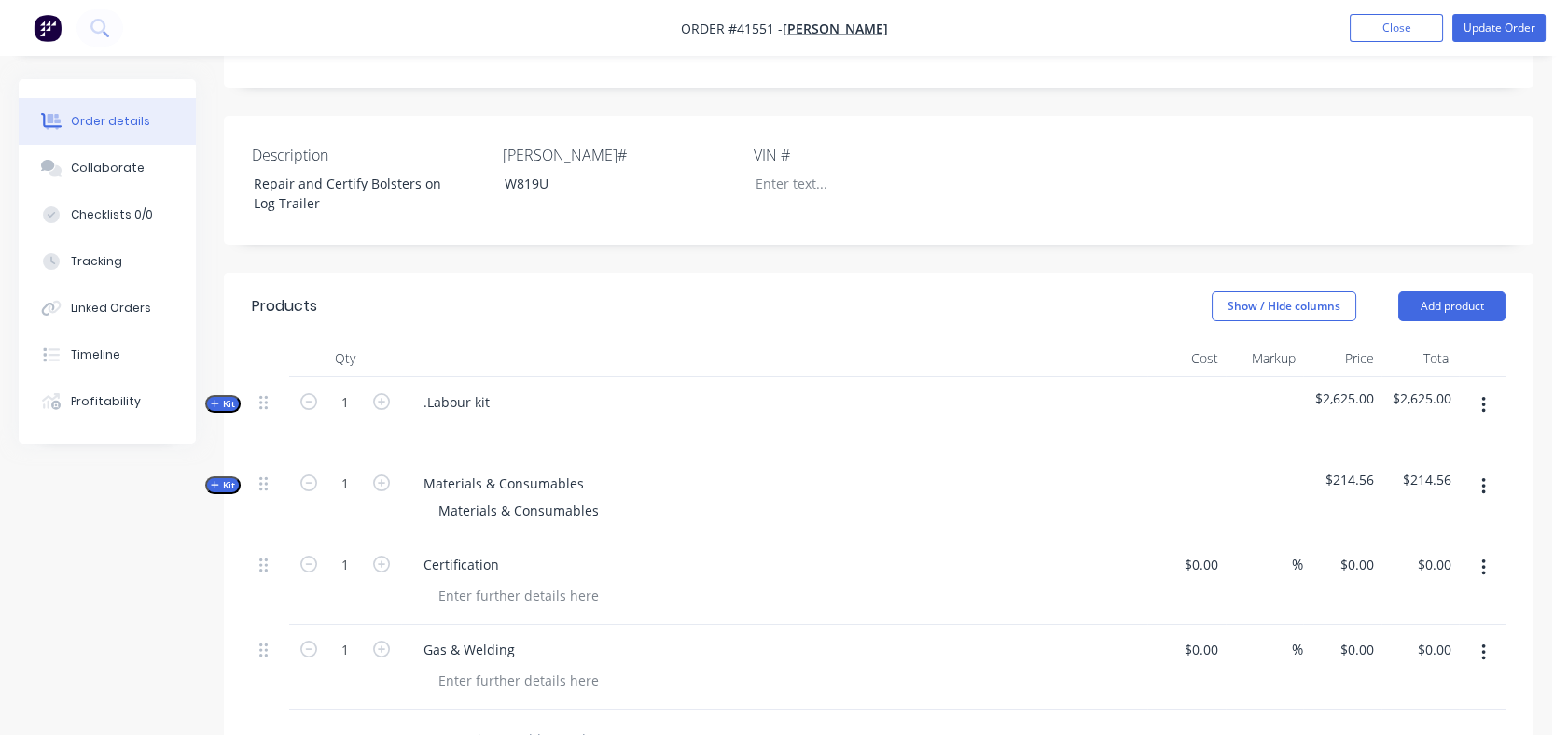
scroll to position [378, 0]
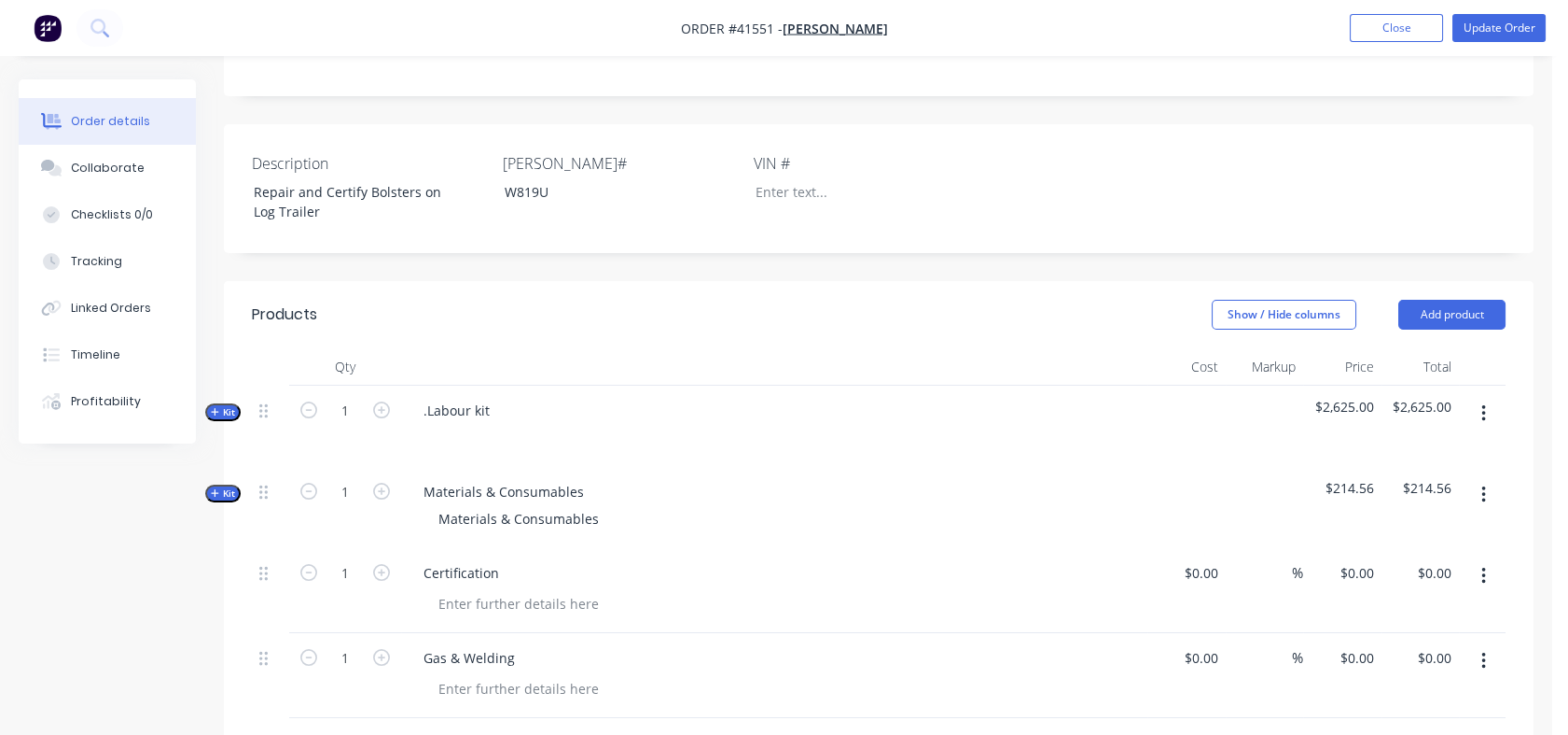
click at [220, 487] on span "Kit" at bounding box center [223, 494] width 24 height 14
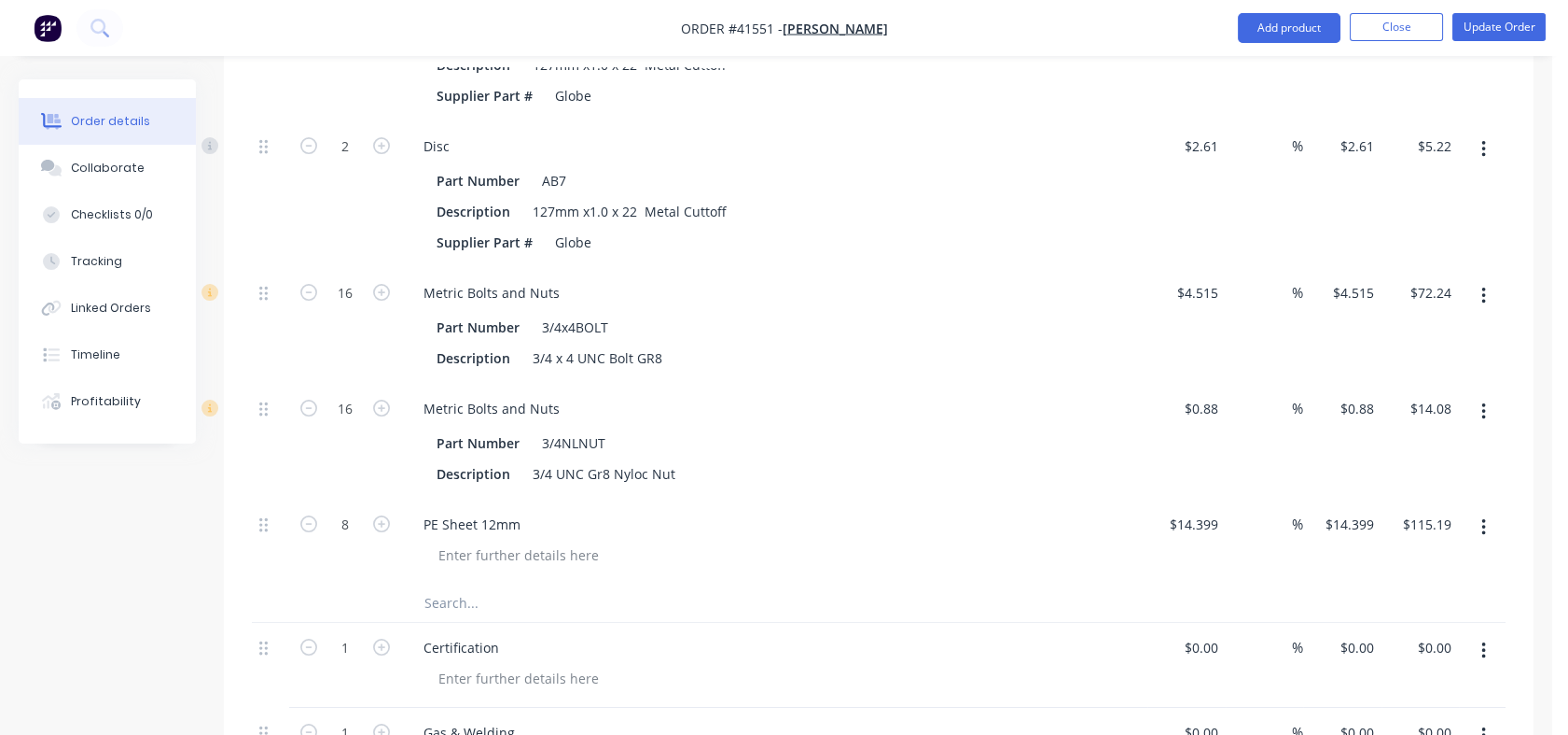
scroll to position [956, 0]
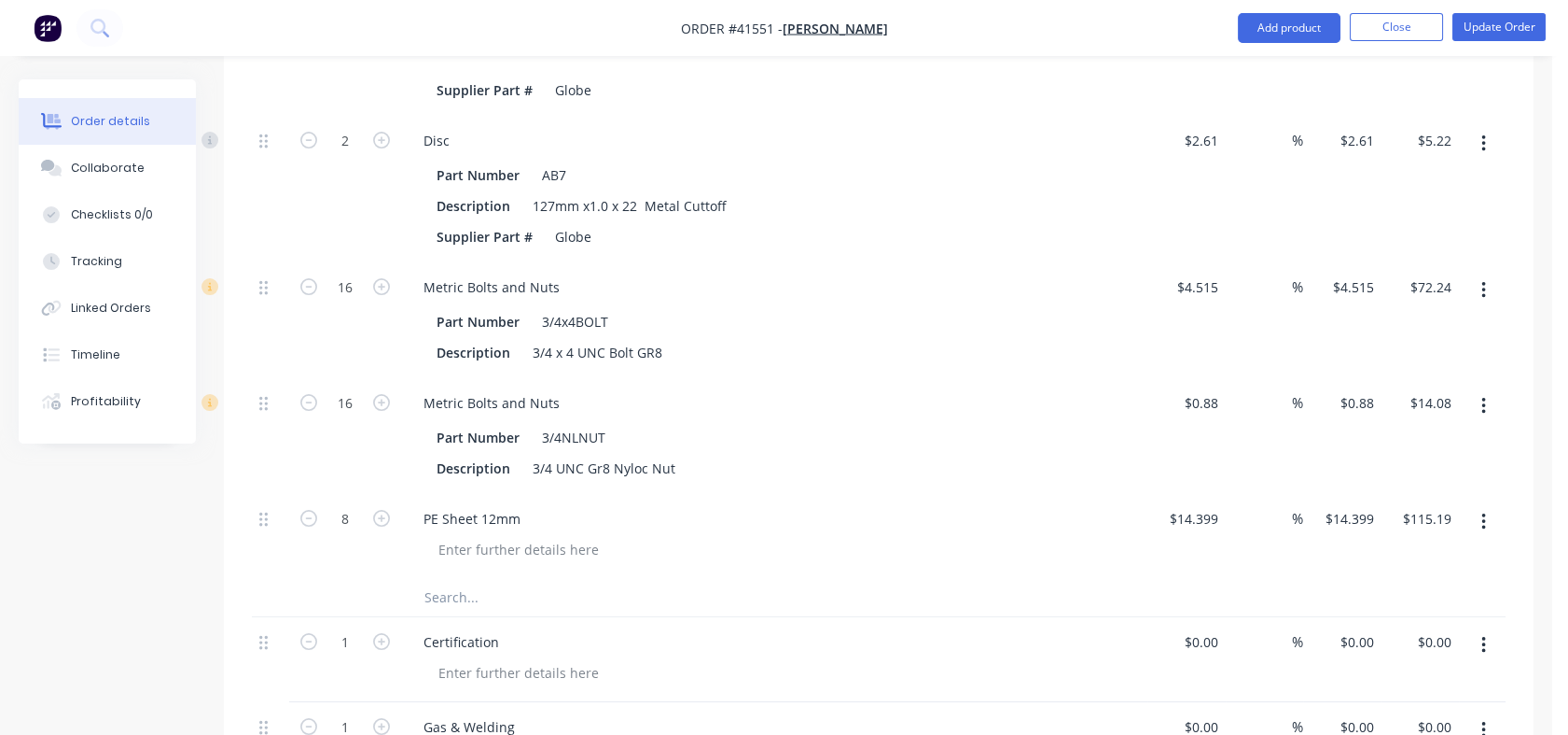
click at [1277, 518] on input at bounding box center [1282, 518] width 22 height 27
click at [1276, 401] on input at bounding box center [1282, 402] width 22 height 27
click at [1269, 285] on div "%" at bounding box center [1283, 286] width 40 height 27
click at [1267, 137] on div "%" at bounding box center [1283, 140] width 40 height 27
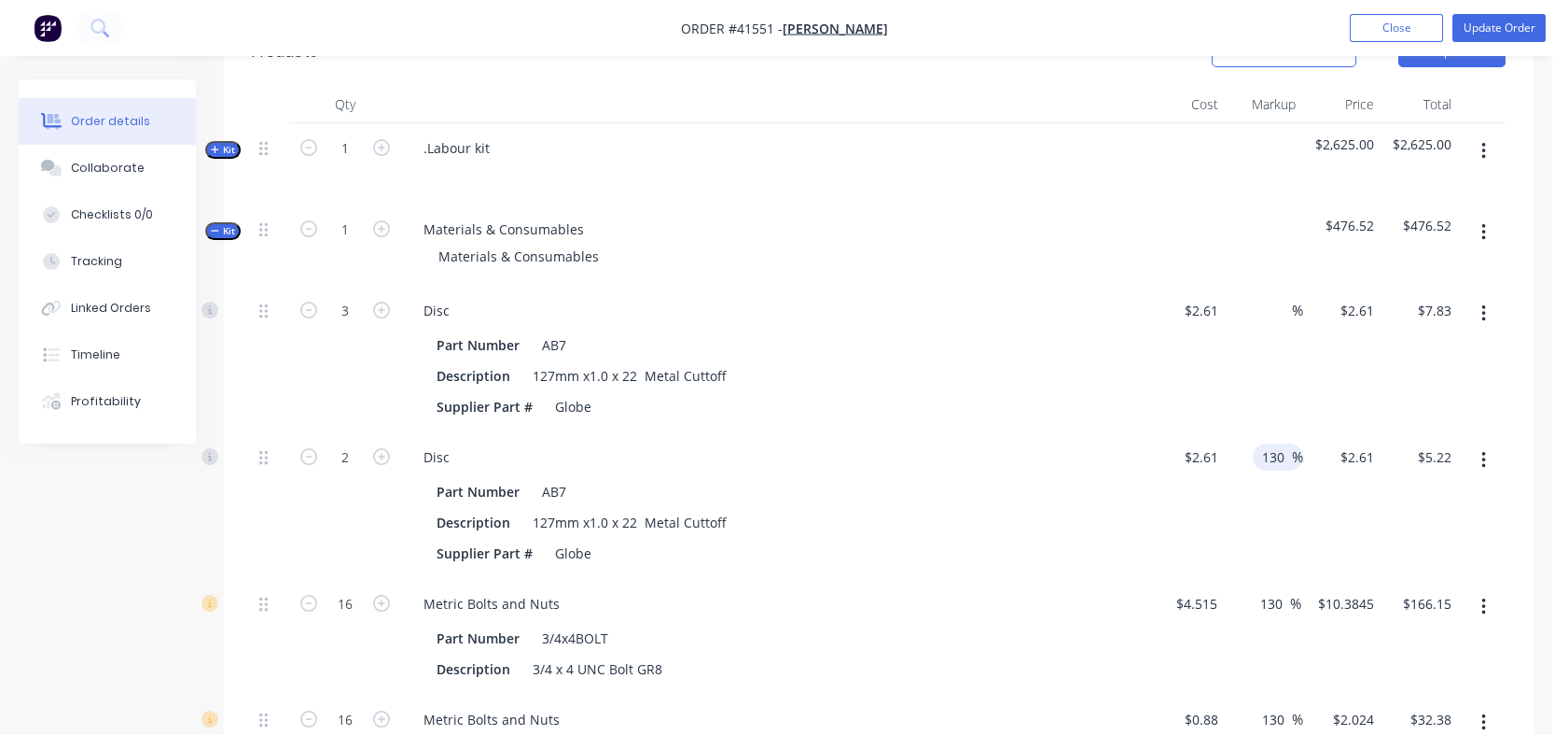
scroll to position [637, 0]
click at [1271, 313] on input at bounding box center [1282, 312] width 22 height 27
click at [1267, 253] on div at bounding box center [1265, 247] width 79 height 81
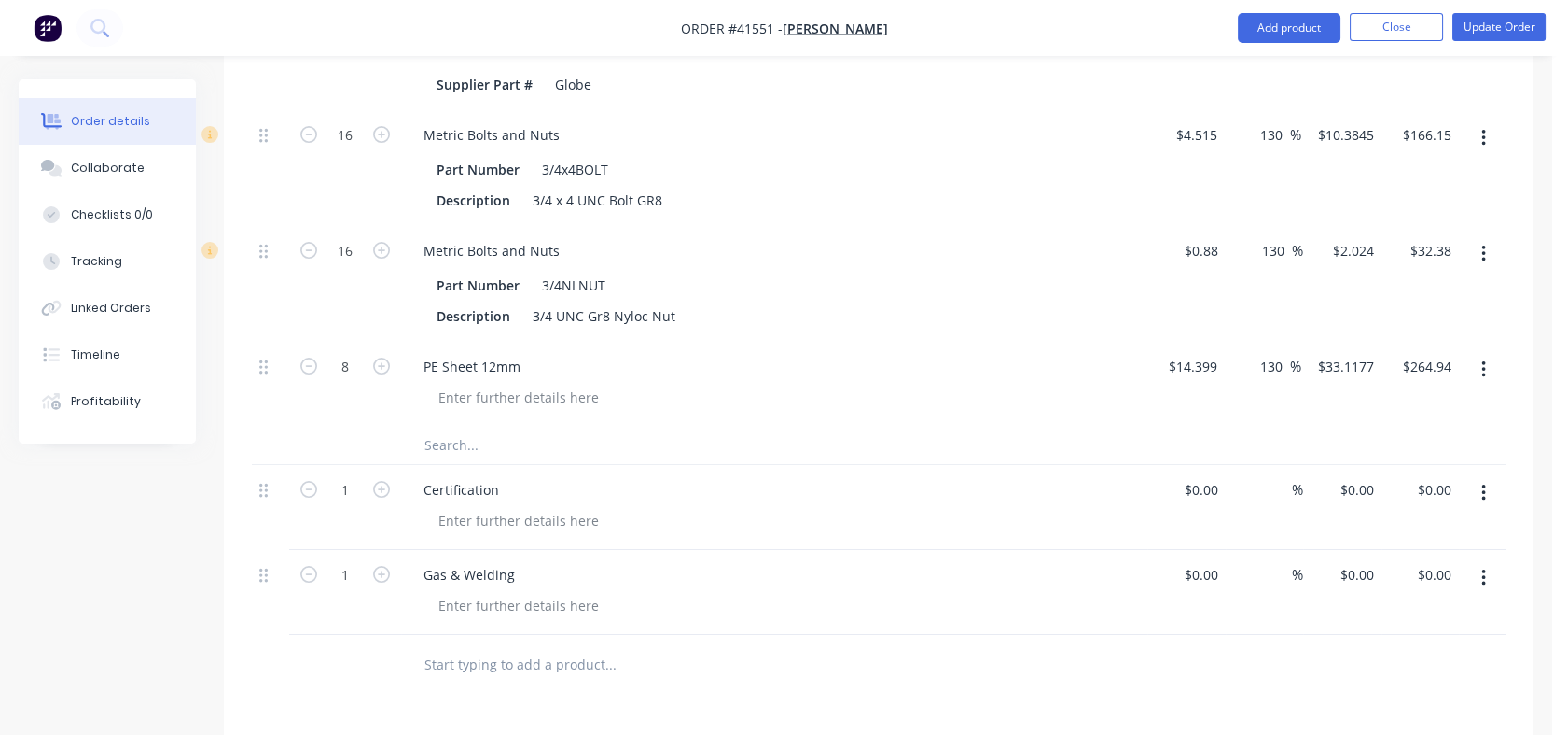
scroll to position [1105, 0]
click at [1201, 488] on div "0 $0.00" at bounding box center [1200, 493] width 51 height 27
click at [1274, 488] on input at bounding box center [1282, 493] width 22 height 27
click at [1255, 426] on div "130 130 %" at bounding box center [1264, 387] width 78 height 85
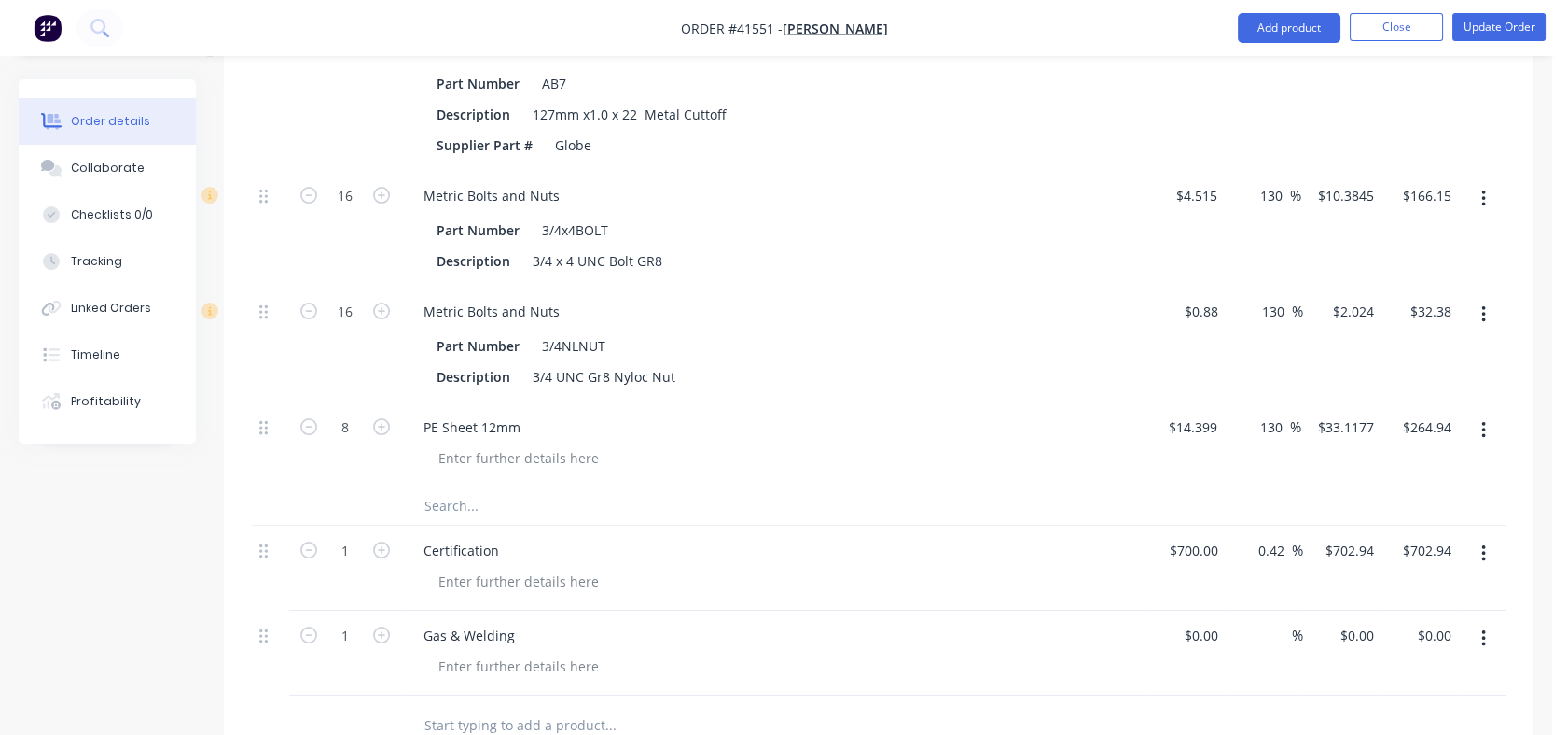
scroll to position [1020, 0]
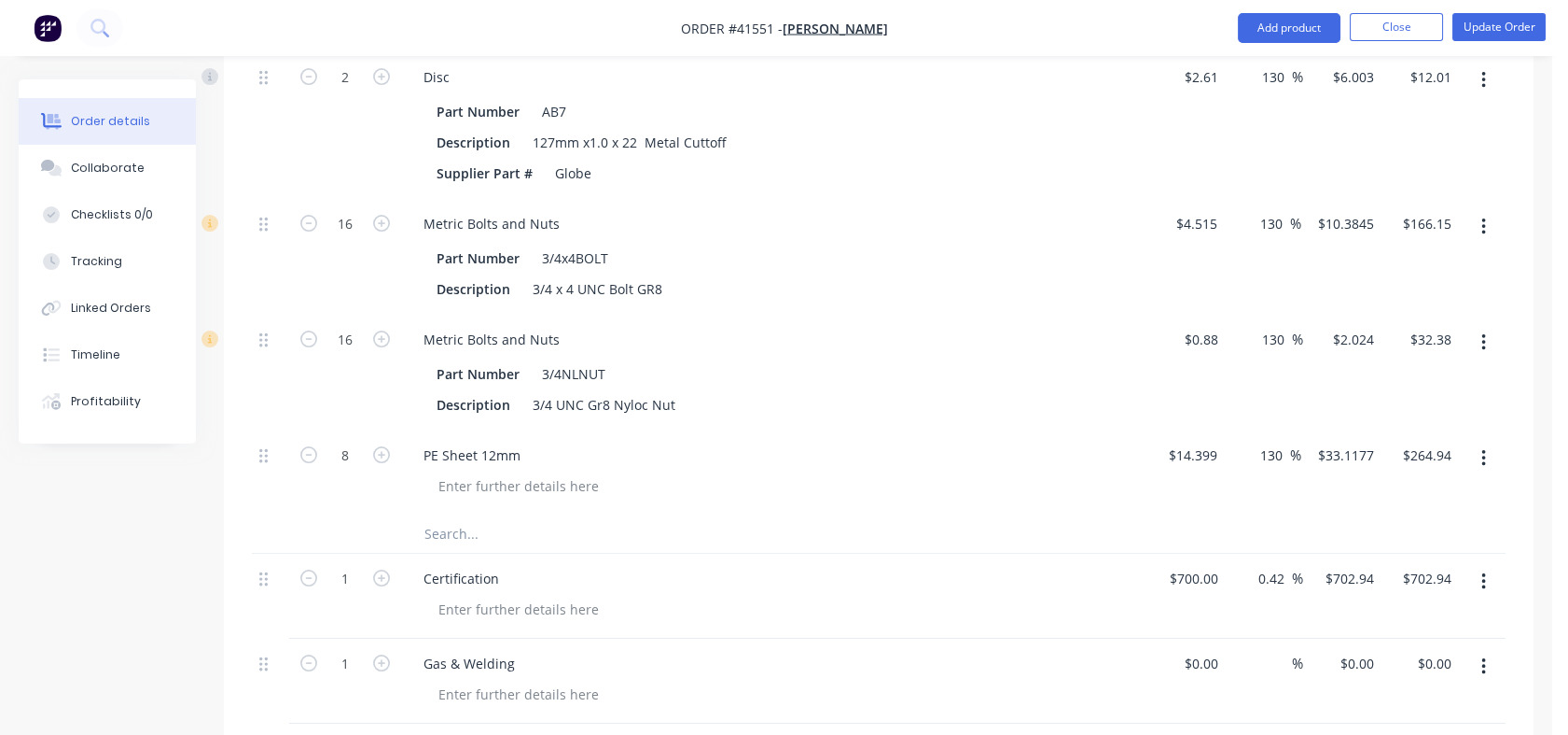
click at [1253, 574] on div "0.42 0.42 %" at bounding box center [1276, 577] width 54 height 27
drag, startPoint x: 1281, startPoint y: 575, endPoint x: 1232, endPoint y: 573, distance: 49.0
click at [1232, 573] on div "0.42 0.42 %" at bounding box center [1265, 595] width 79 height 85
click at [1243, 536] on div at bounding box center [879, 535] width 1254 height 38
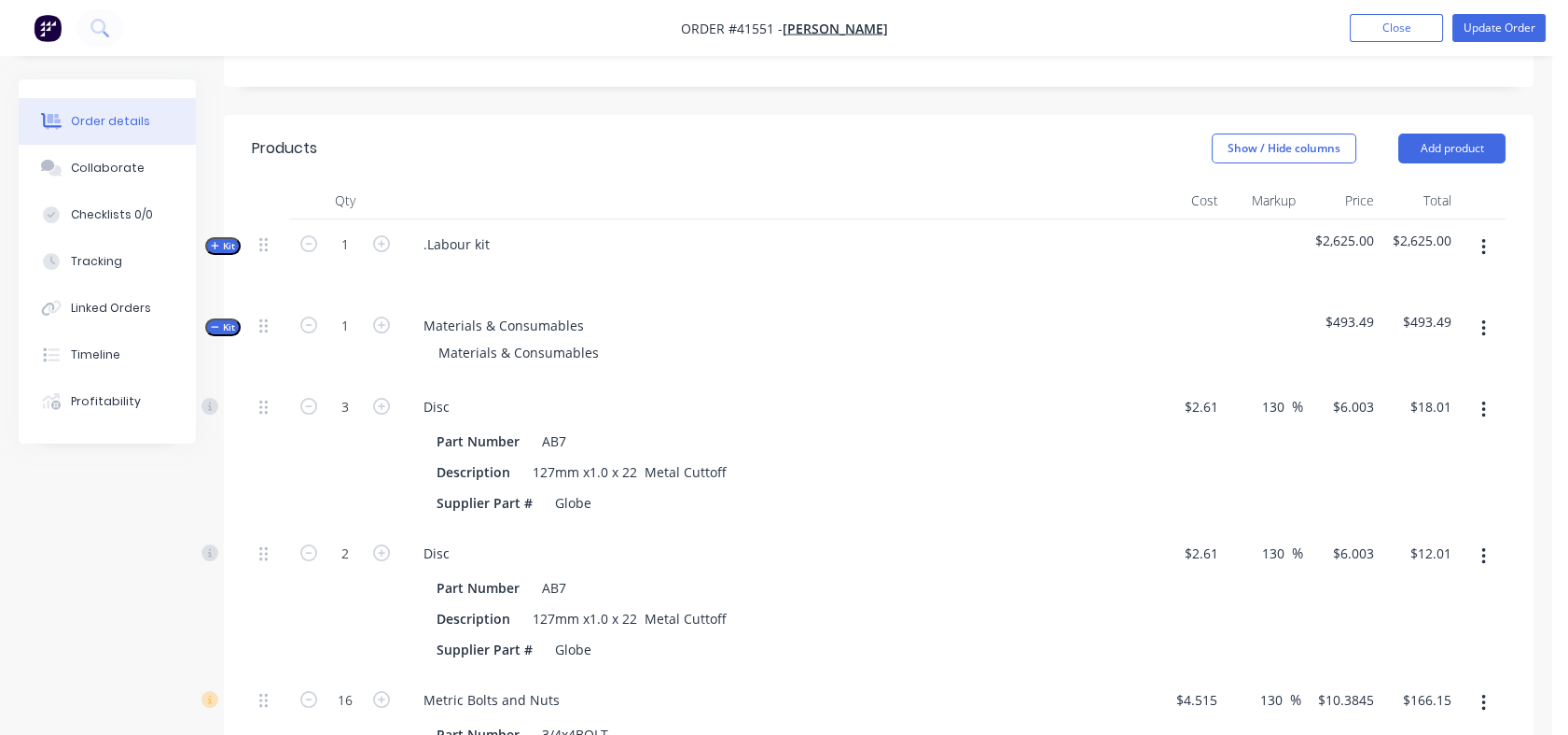
scroll to position [536, 0]
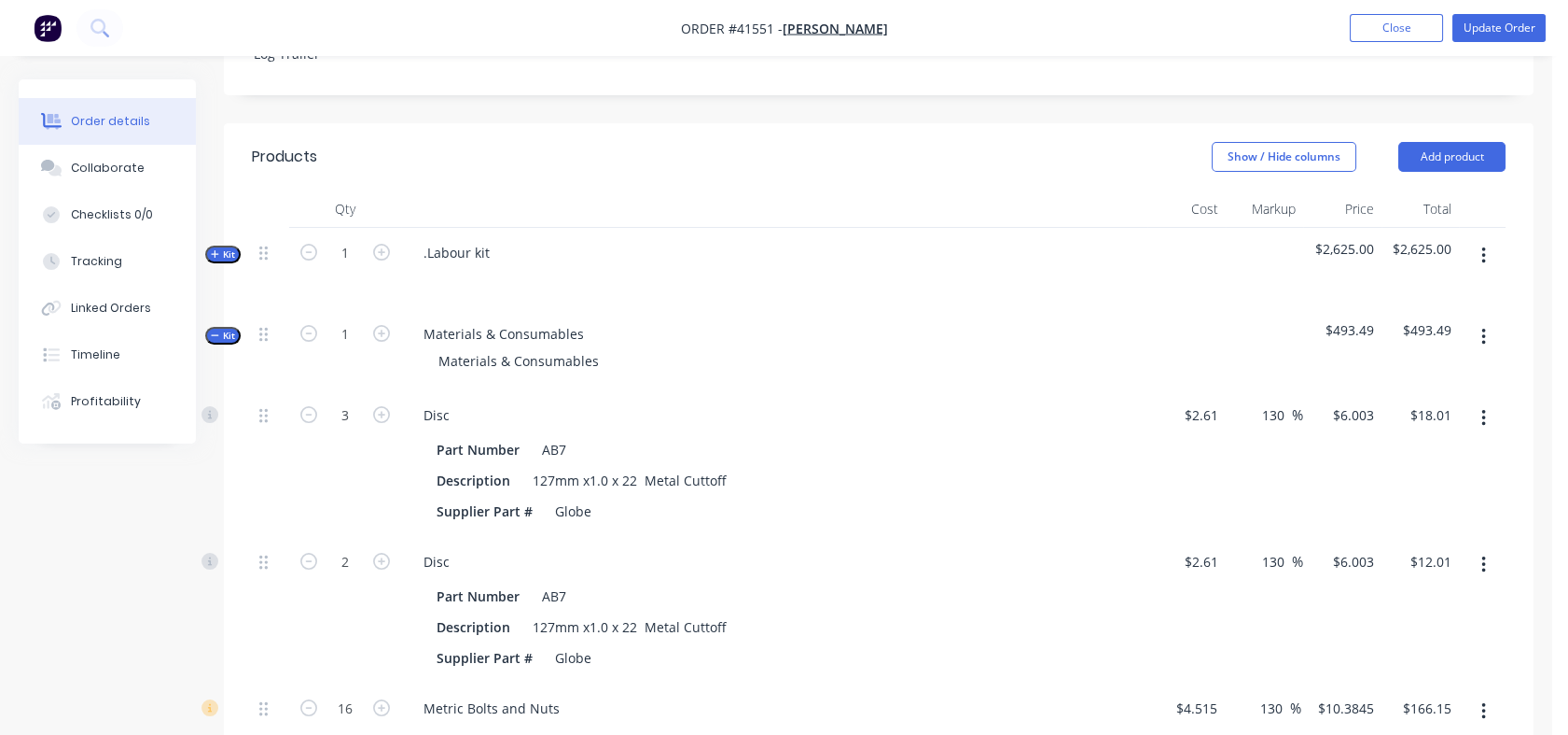
click at [219, 252] on span "Kit" at bounding box center [223, 254] width 24 height 14
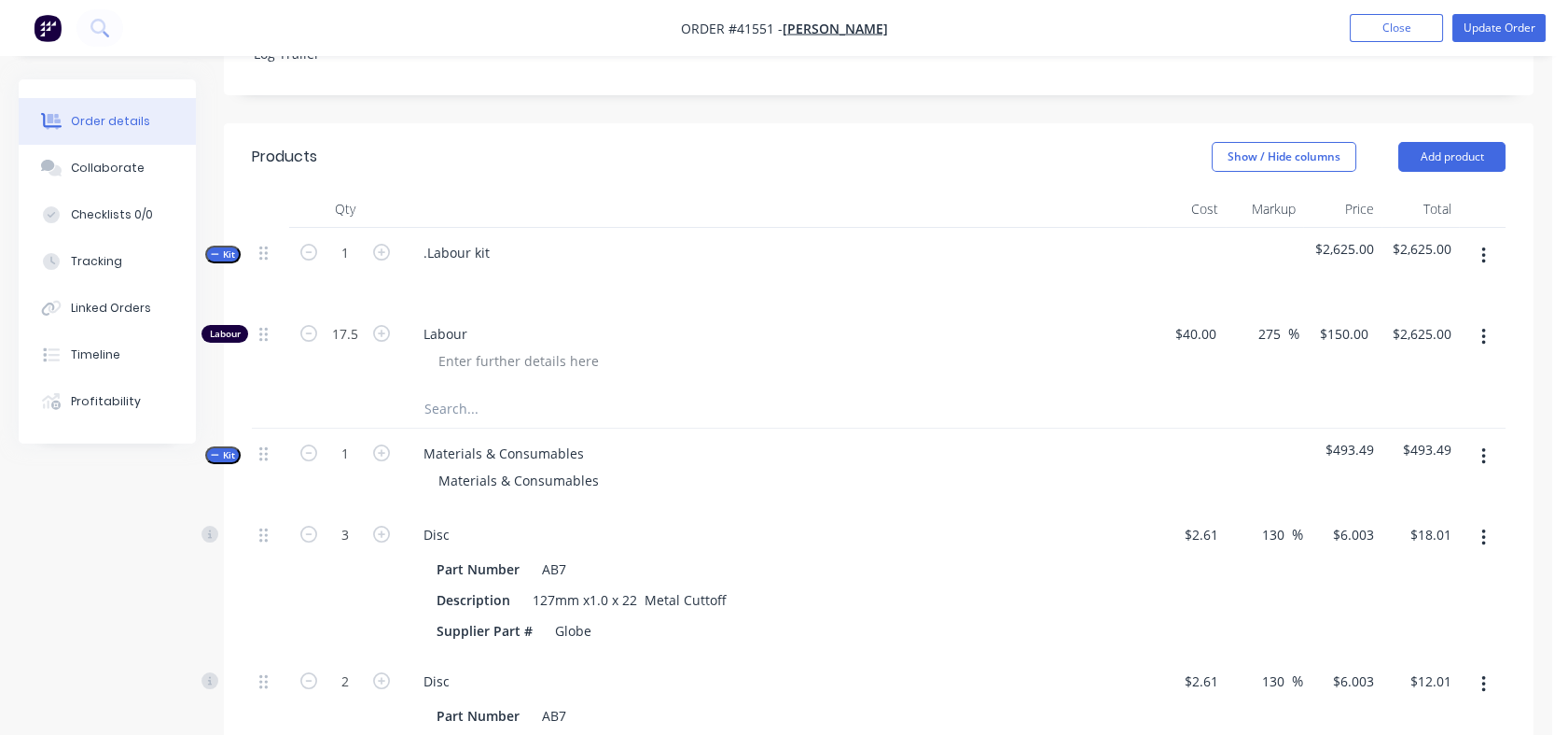
click at [93, 254] on div "Tracking" at bounding box center [96, 261] width 51 height 17
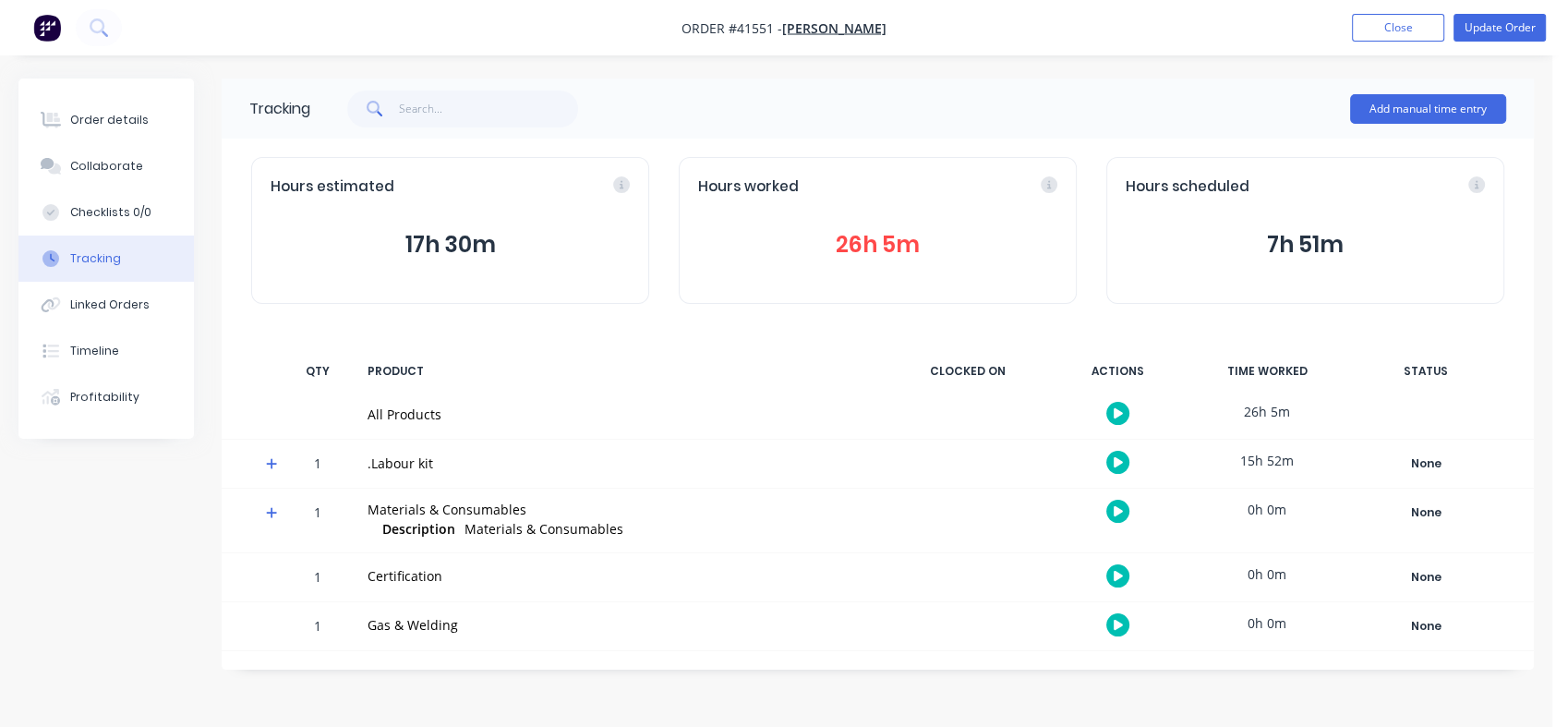
click at [89, 167] on div "Collaborate" at bounding box center [107, 166] width 73 height 17
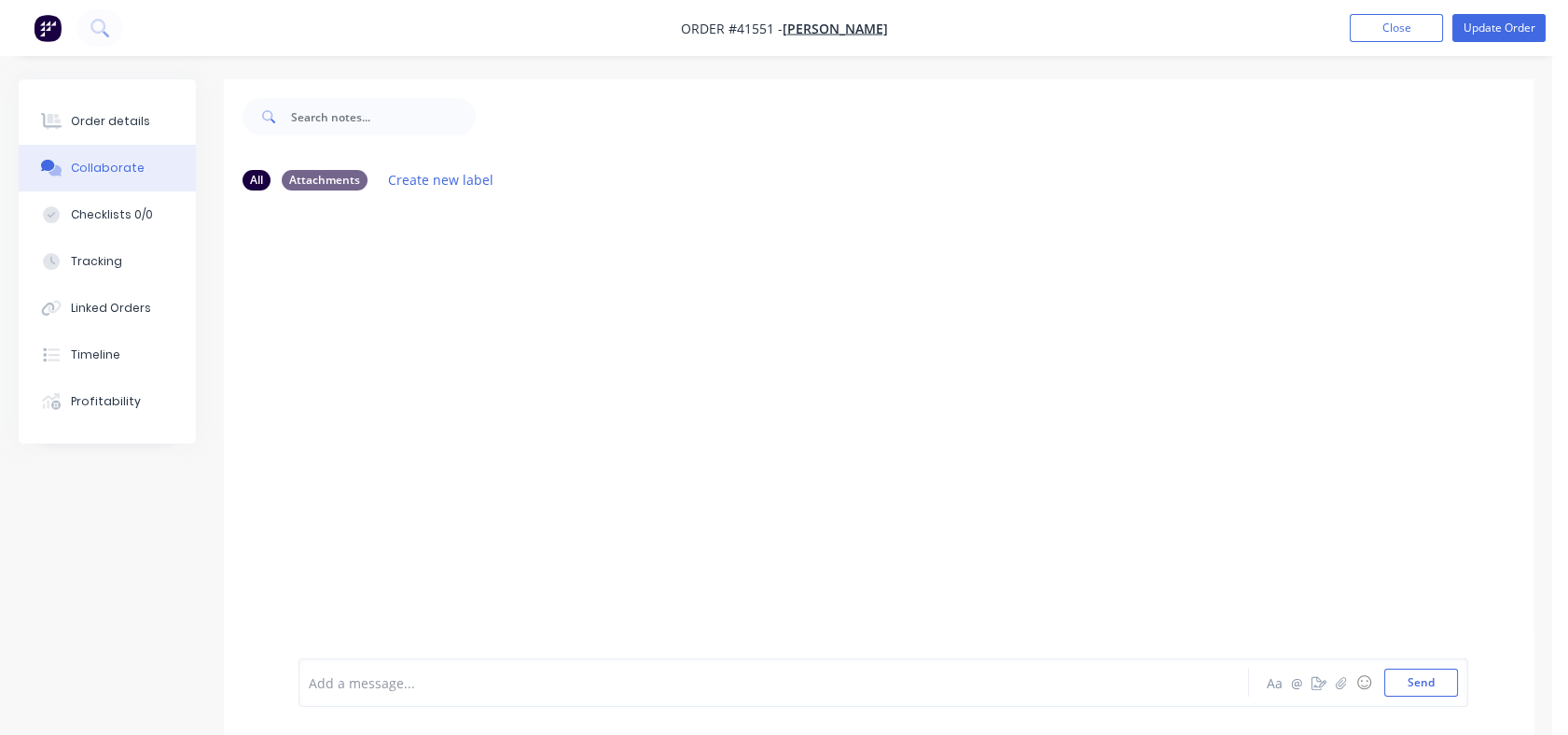
click at [105, 118] on div "Order details" at bounding box center [111, 121] width 80 height 17
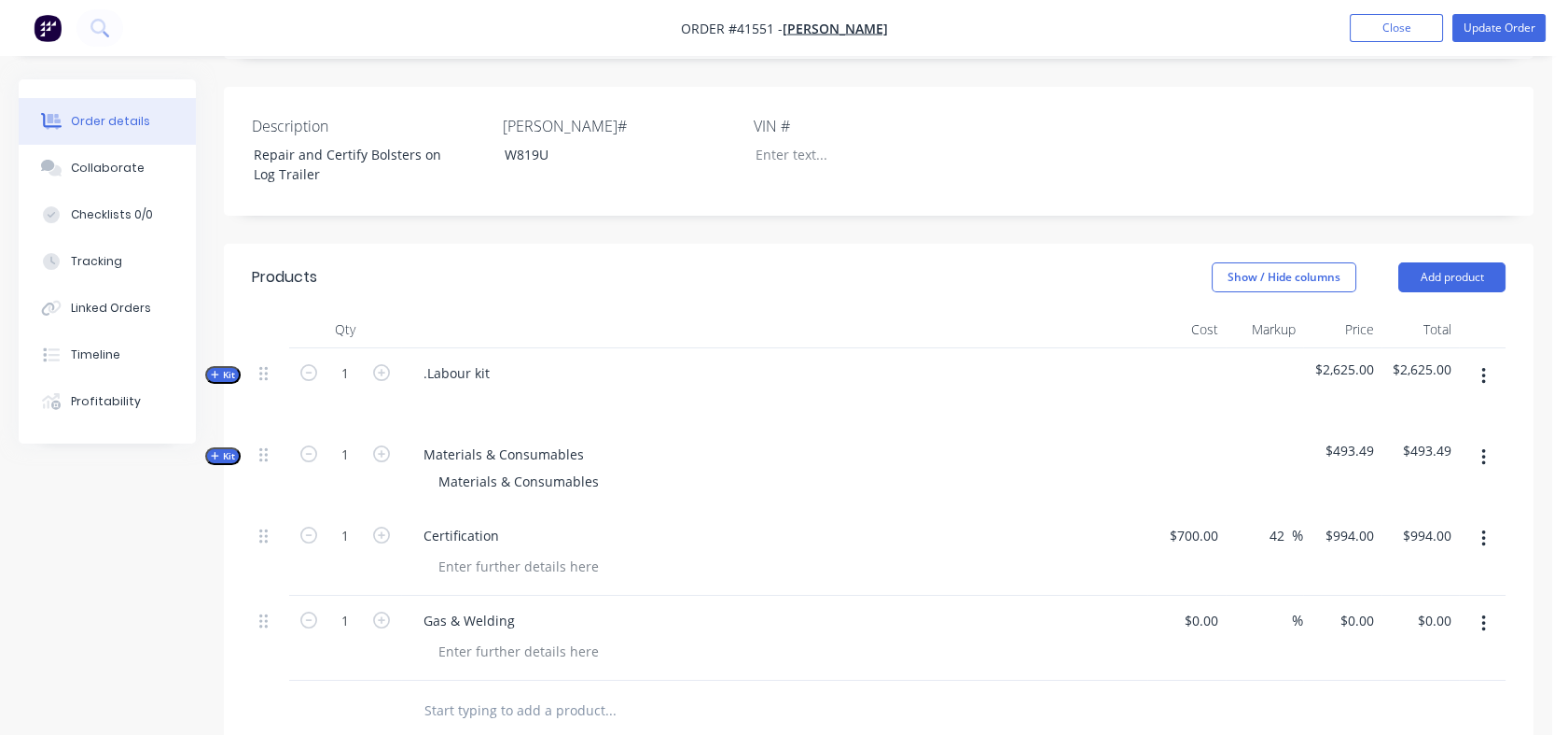
scroll to position [419, 0]
click at [231, 377] on button "Kit" at bounding box center [223, 371] width 36 height 18
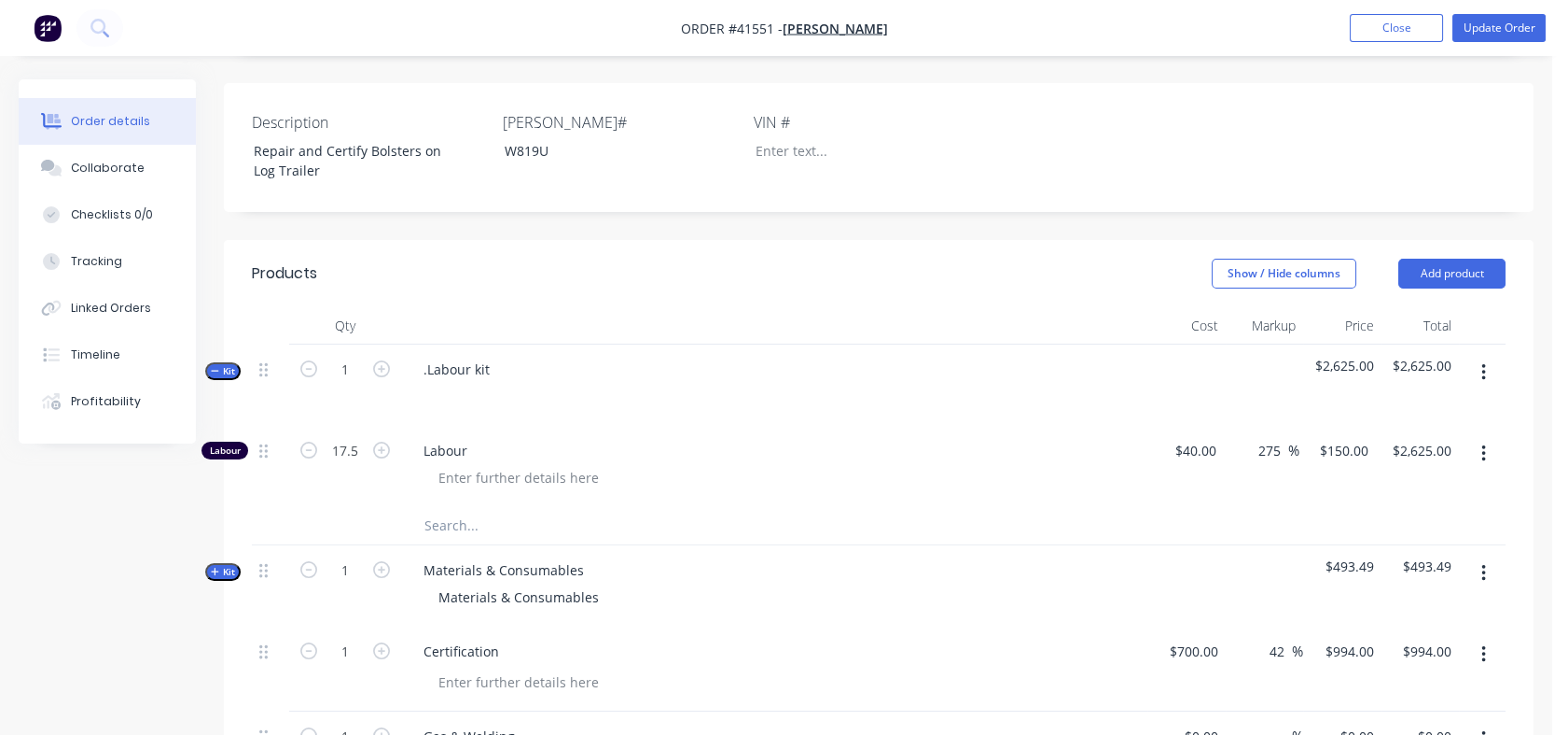
click at [381, 448] on icon "button" at bounding box center [381, 450] width 17 height 17
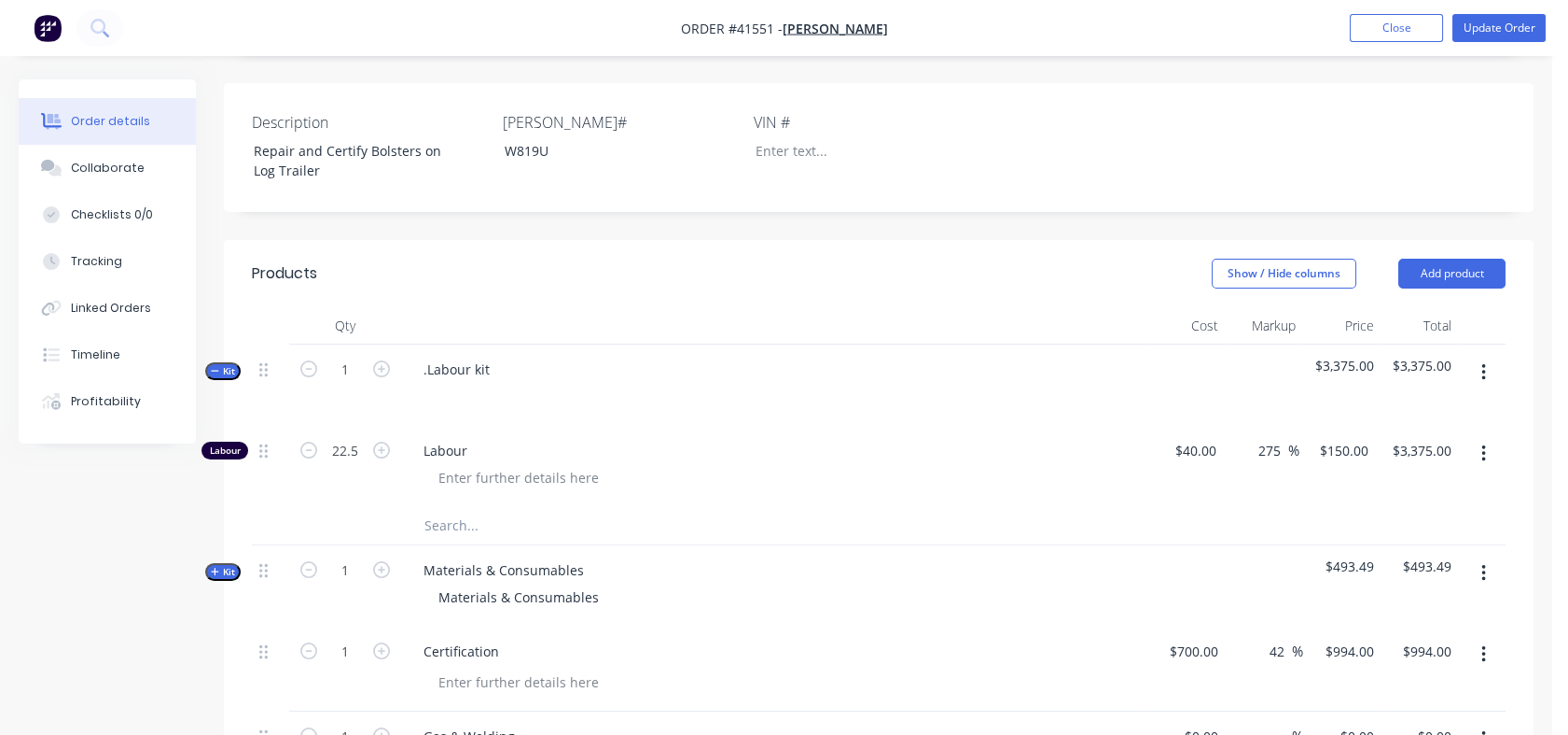
click at [381, 448] on icon "button" at bounding box center [381, 450] width 17 height 17
click at [1326, 449] on div "150 $150.00" at bounding box center [1338, 466] width 77 height 81
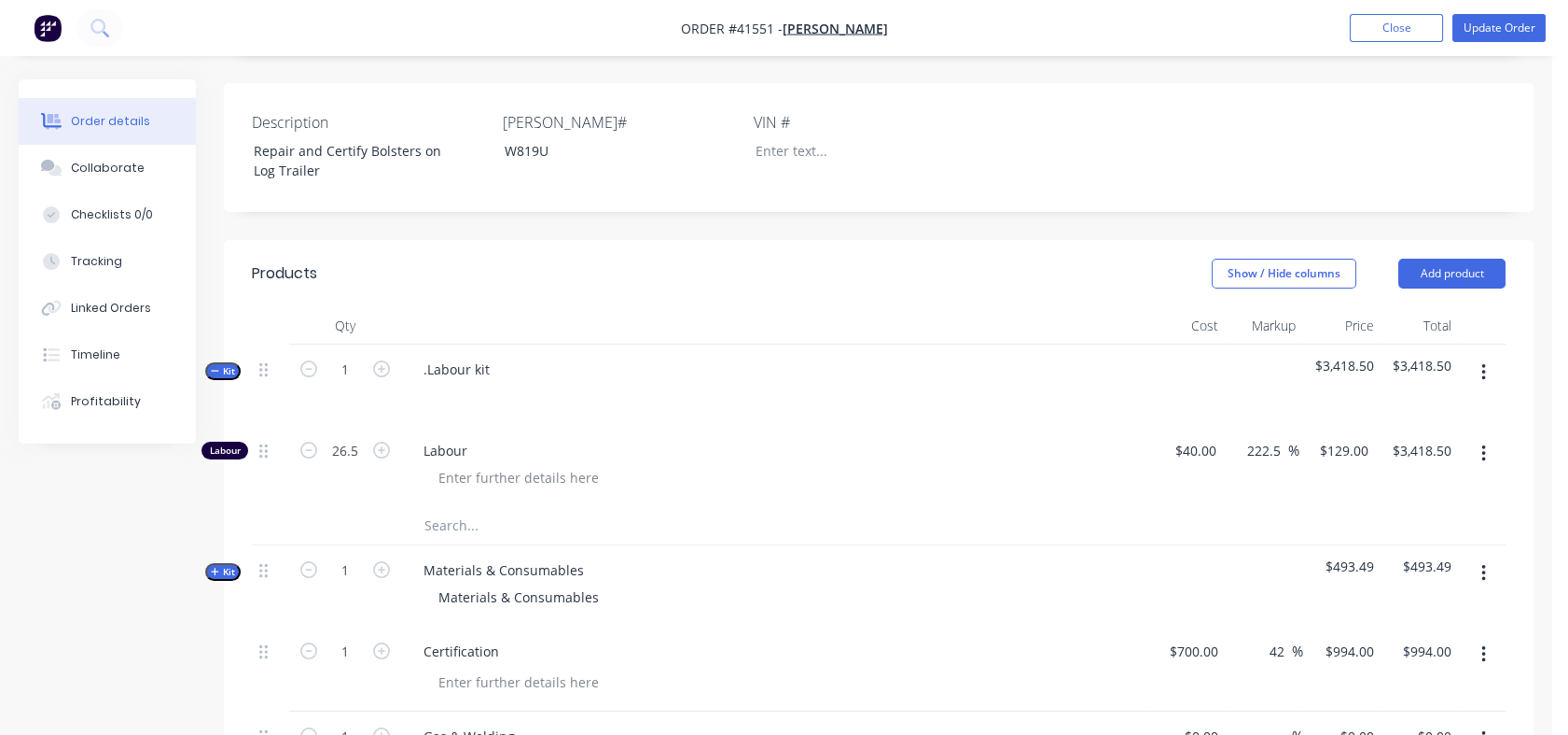
click at [1291, 499] on div "222.5 222.5 %" at bounding box center [1262, 466] width 77 height 81
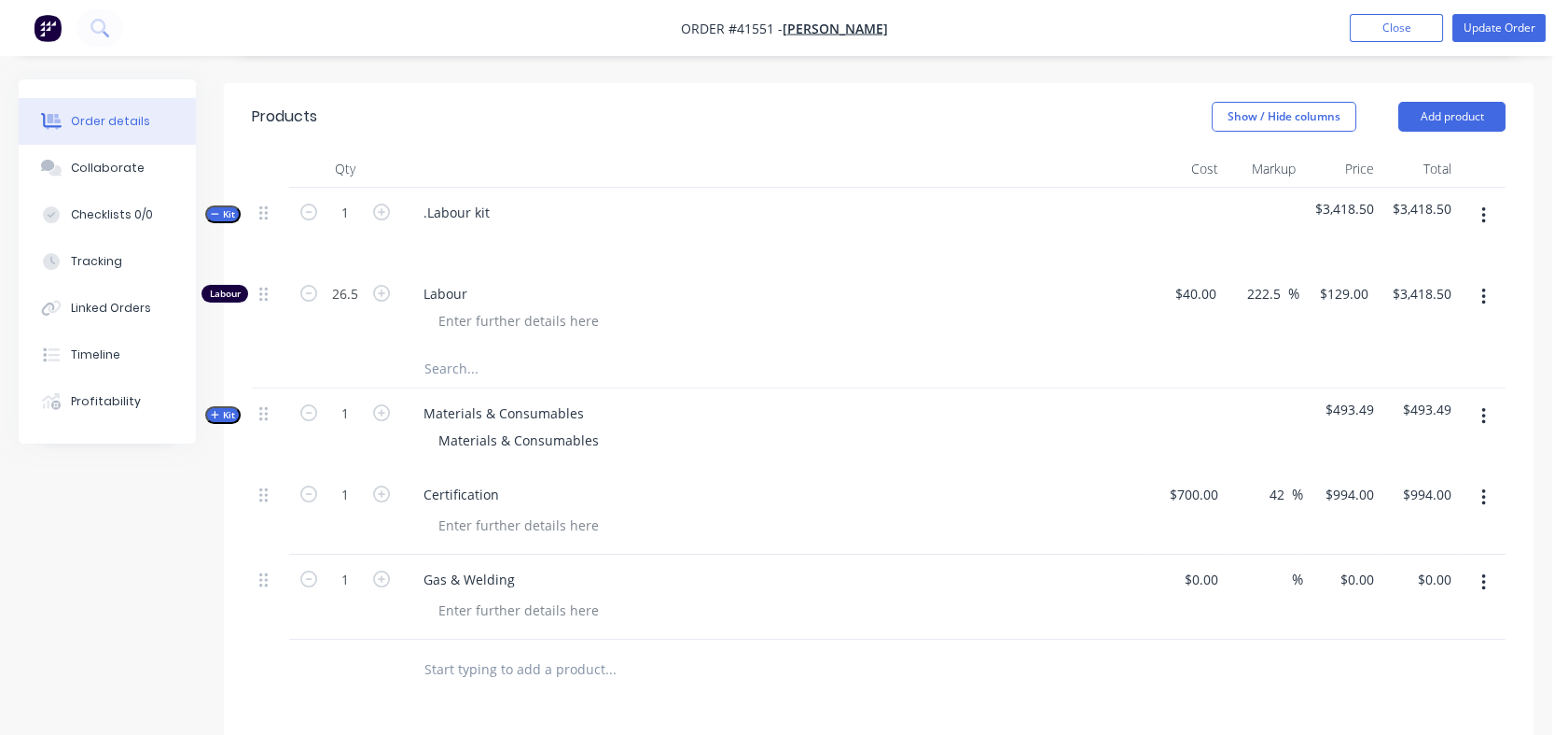
scroll to position [577, 0]
click at [226, 411] on span "Kit" at bounding box center [223, 413] width 24 height 14
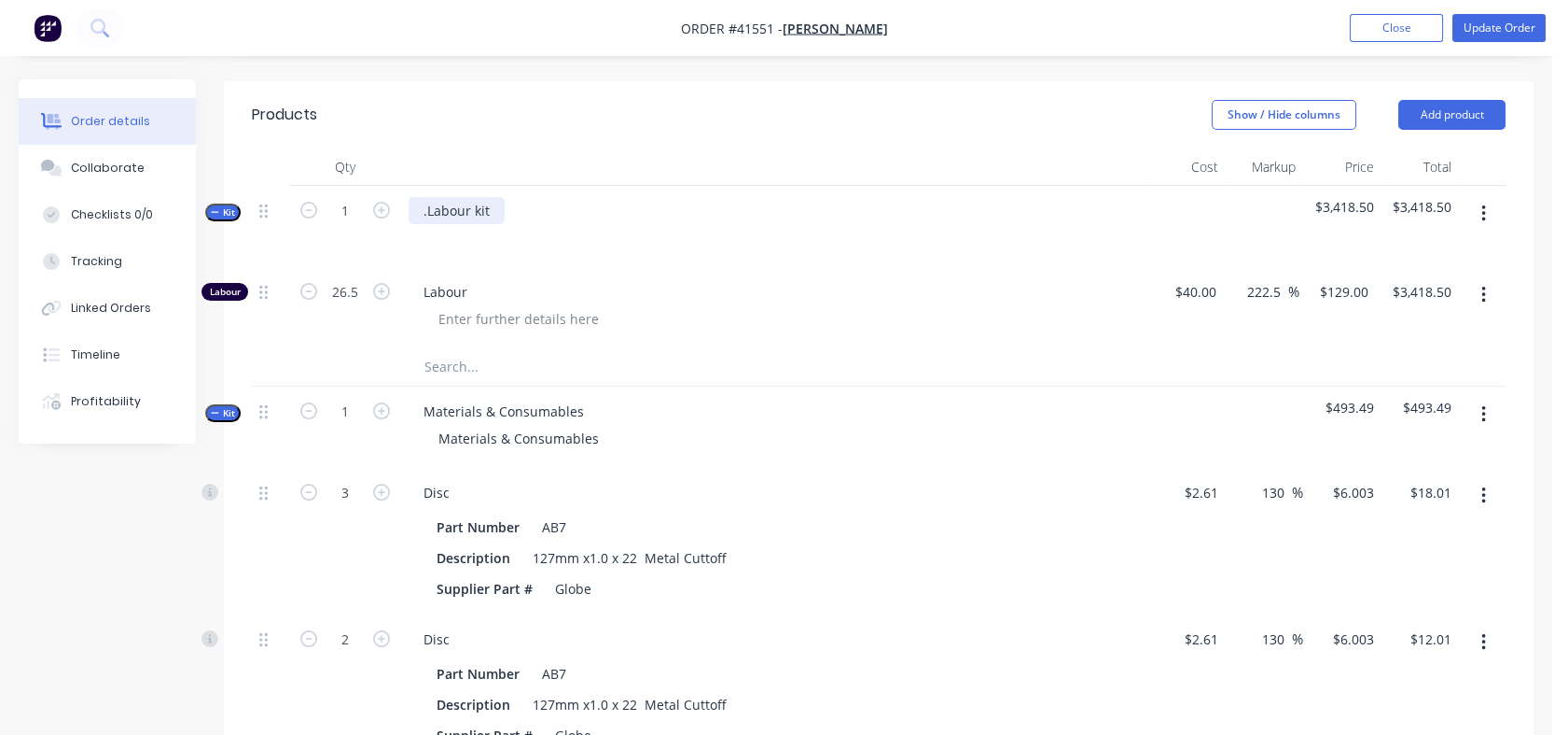
click at [490, 209] on div ".Labour kit" at bounding box center [457, 210] width 96 height 27
click at [595, 435] on div "Materials & Consumables" at bounding box center [518, 438] width 190 height 27
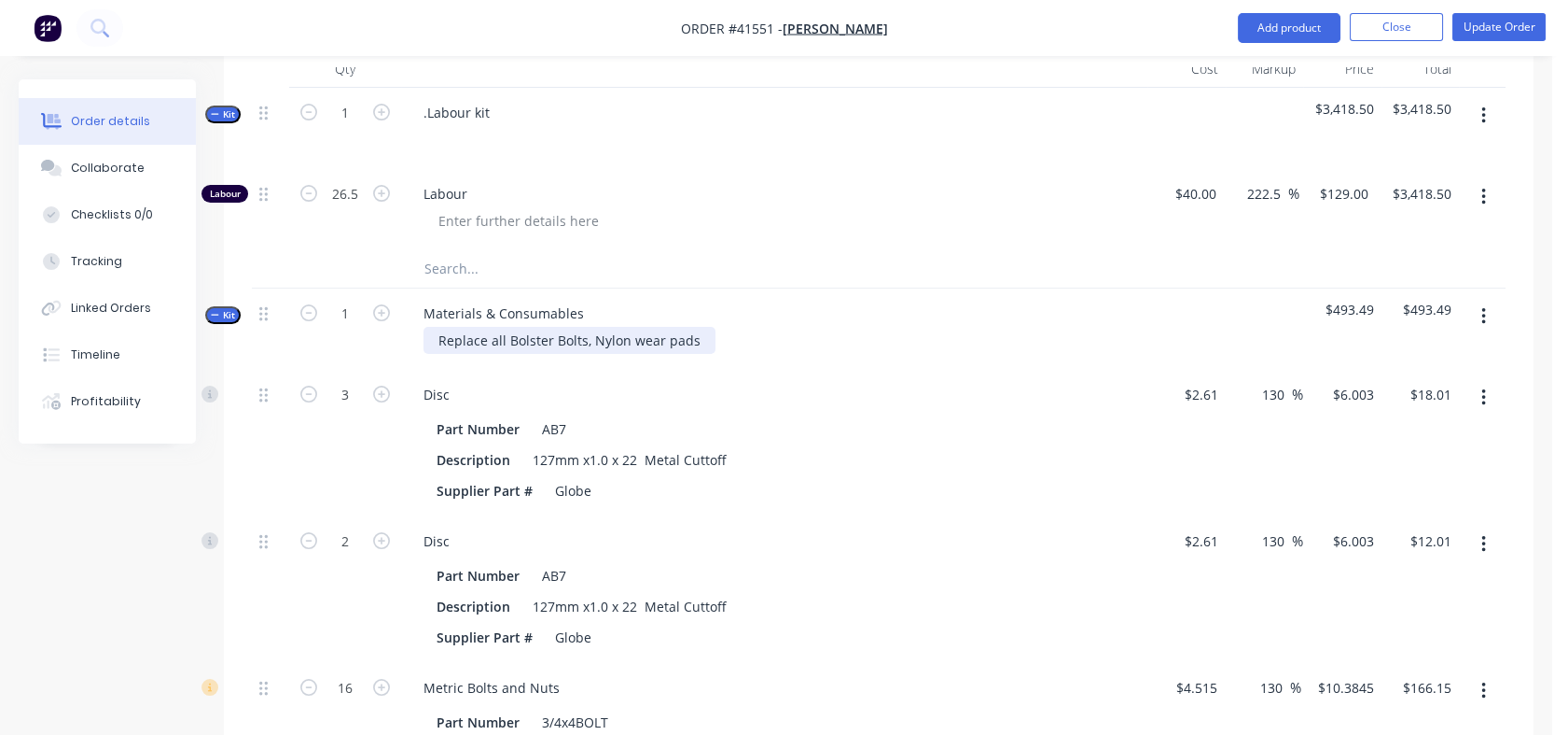
scroll to position [680, 0]
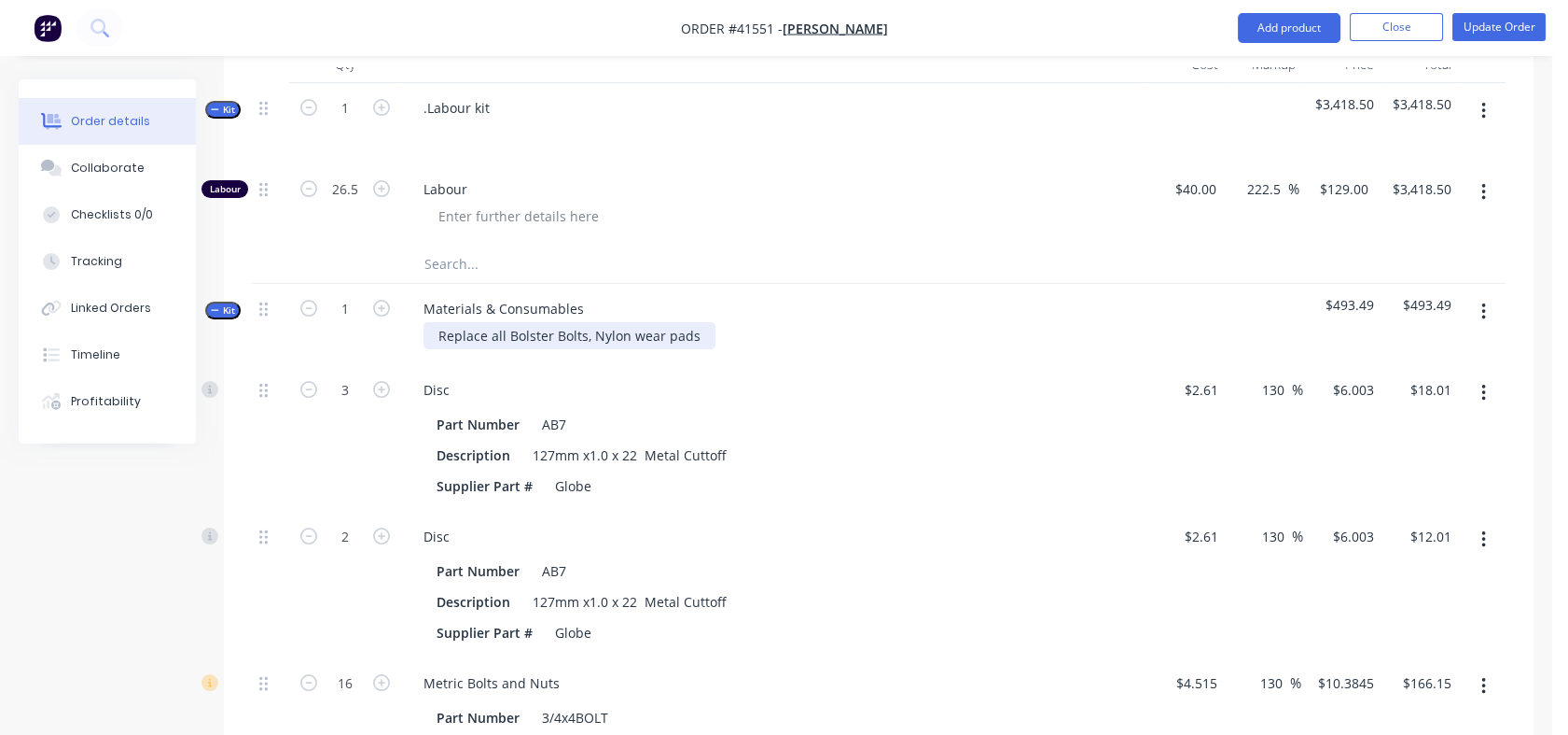
click at [584, 330] on div "Replace all Bolster Bolts, Nylon wear pads" at bounding box center [569, 335] width 292 height 27
click at [704, 333] on div "Replace all Bolster Bolts?Washers and Nuts, Nylon wear pads" at bounding box center [630, 335] width 414 height 27
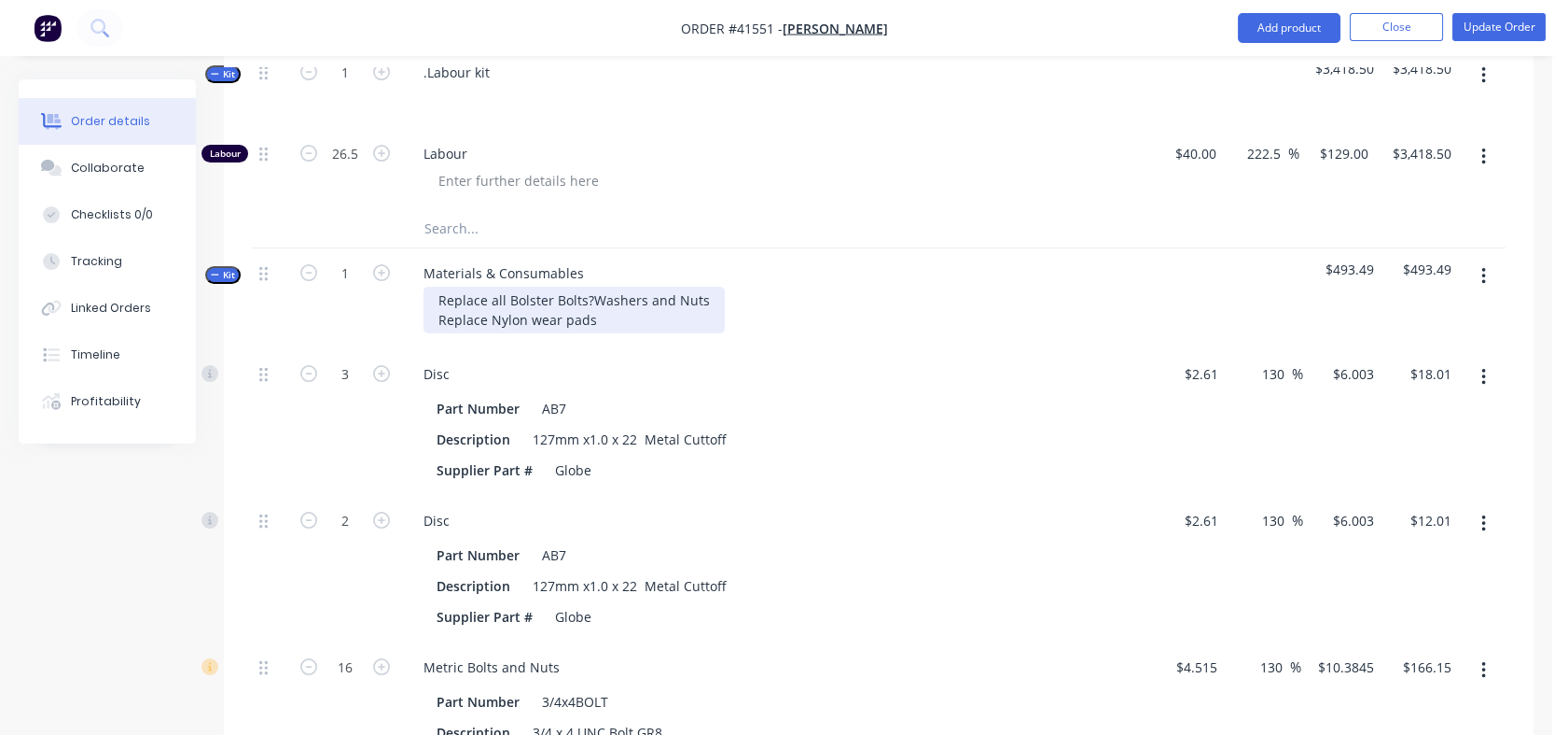
scroll to position [713, 0]
click at [591, 321] on div "Replace all Bolster Bolts?Washers and Nuts Replace Nylon wear pads" at bounding box center [574, 312] width 301 height 47
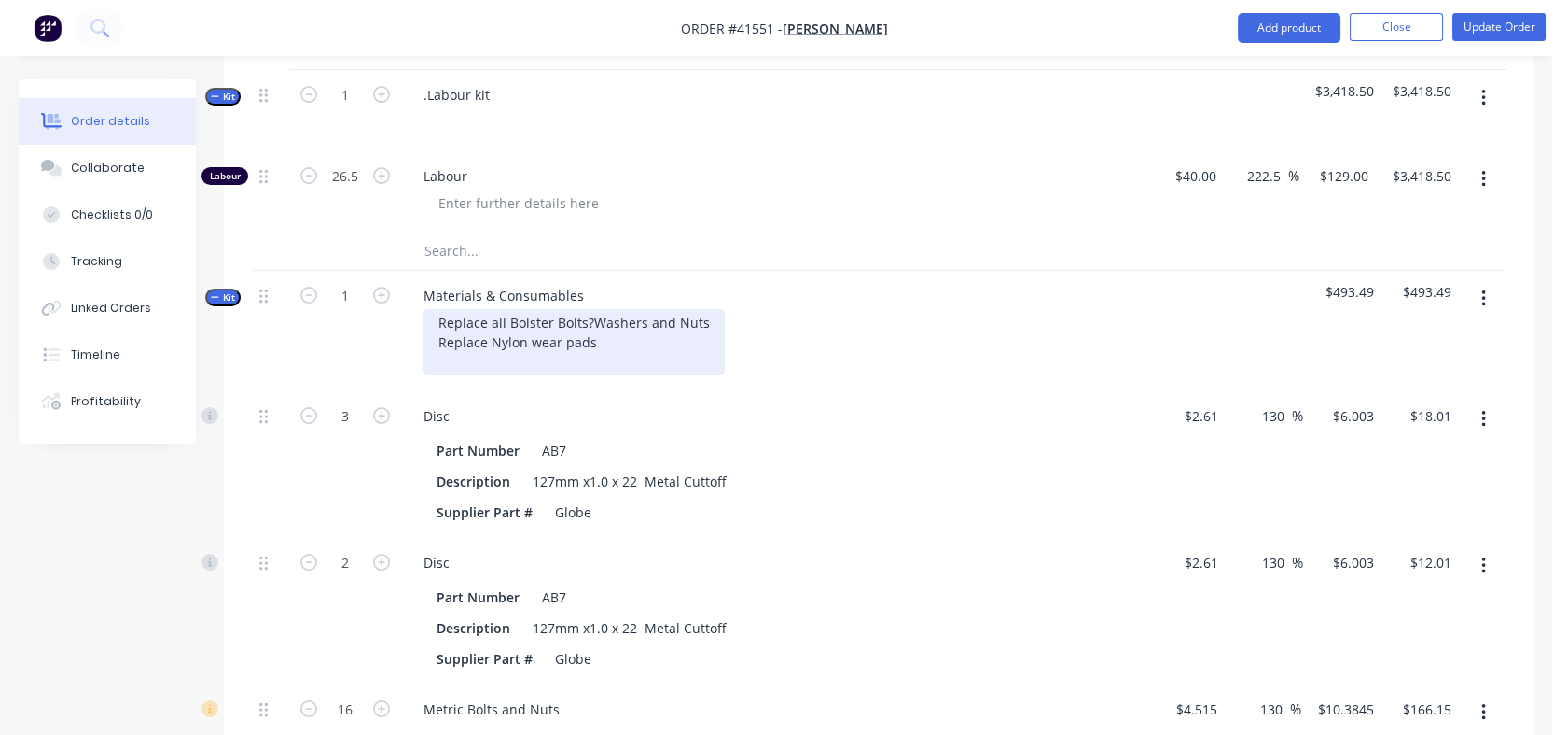
scroll to position [693, 0]
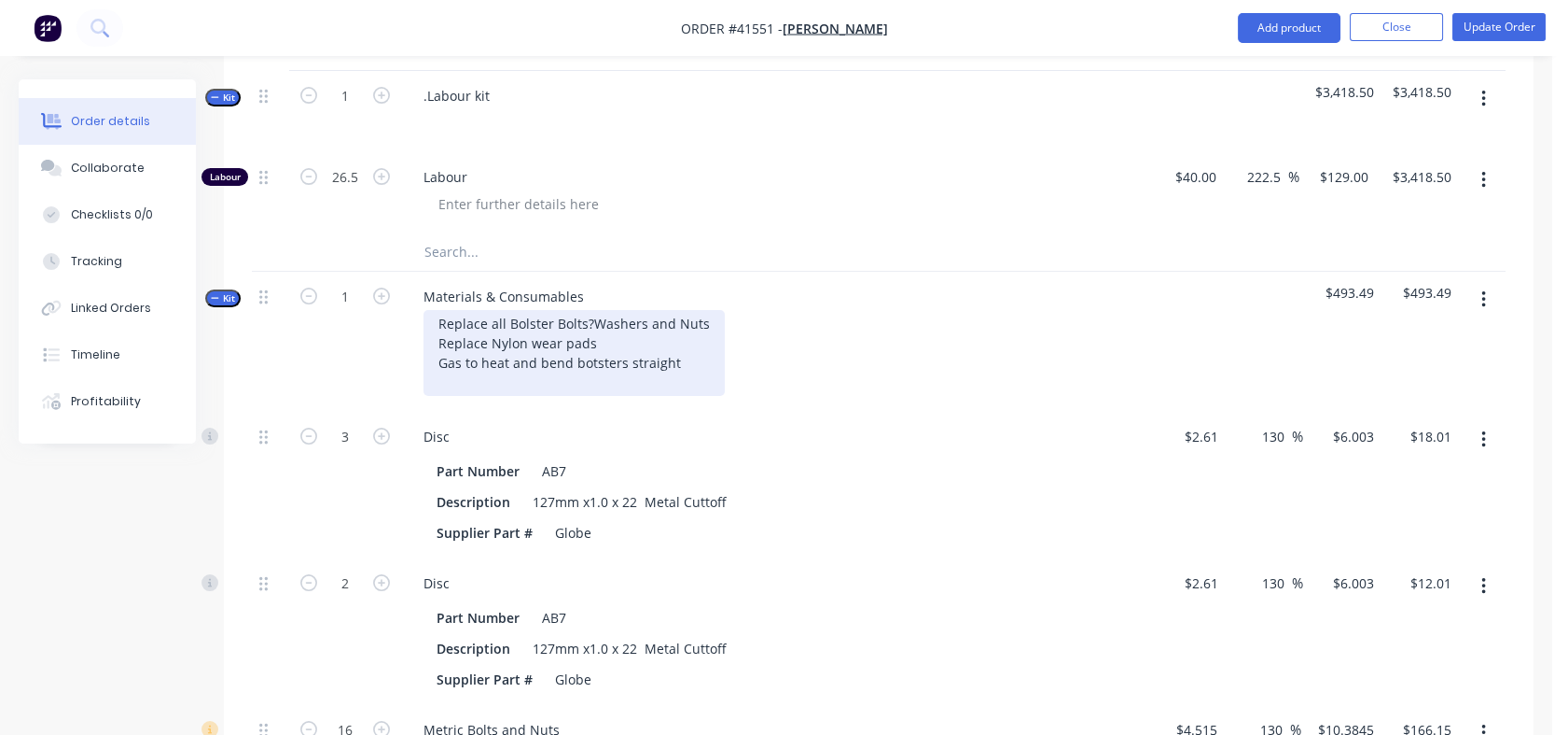
click at [443, 322] on div "Replace all Bolster Bolts?Washers and Nuts Replace Nylon wear pads Gas to heat …" at bounding box center [574, 353] width 301 height 86
click at [434, 322] on div "Replace all Bolster Bolts?Washers and Nuts Replace Nylon wear pads Gas to heat …" at bounding box center [574, 353] width 301 height 86
click at [512, 321] on div "Material to Replace all Bolster Bolts?Washers and Nuts Replace Nylon wear pads …" at bounding box center [610, 353] width 373 height 86
click at [442, 335] on div "Material to replace all Bolster Bolts?Washers and Nuts Replace Nylon wear pads …" at bounding box center [609, 353] width 371 height 86
click at [519, 335] on div "Material to replace all Bolster Bolts?Washers and Nuts Material to Replace Nylo…" at bounding box center [609, 353] width 371 height 86
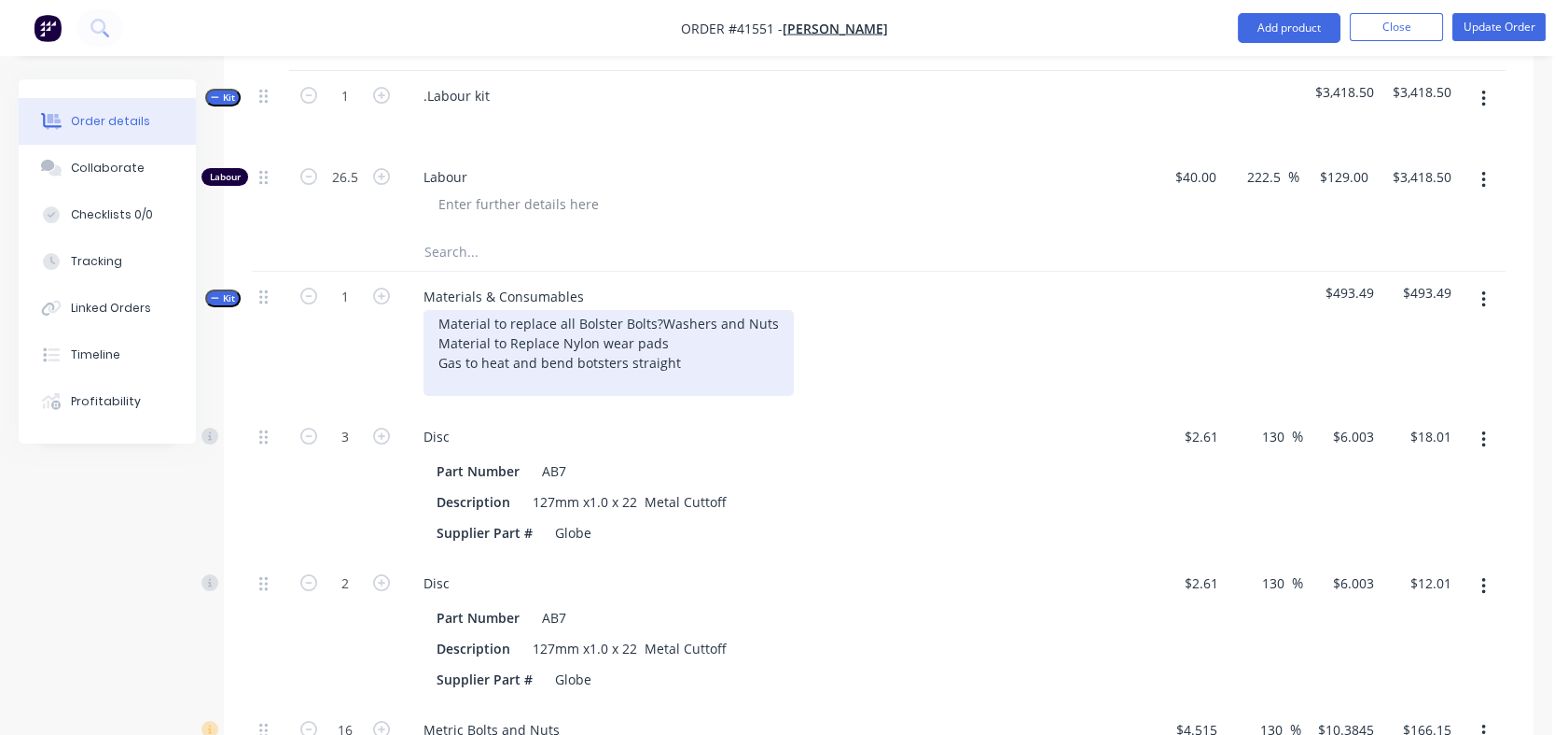
click at [517, 339] on div "Material to replace all Bolster Bolts?Washers and Nuts Material to Replace Nylo…" at bounding box center [609, 353] width 371 height 86
click at [488, 340] on div "Material to replace all Bolster Bolts?Washers and Nuts Material to replace Nylo…" at bounding box center [609, 353] width 371 height 86
click at [487, 315] on div "Material to replace all Bolster Bolts?Washers and Nuts Materials to replace Nyl…" at bounding box center [609, 353] width 371 height 86
click at [487, 315] on div "Materialsto replace all Bolster Bolts?Washers and Nuts Materials to replace Nyl…" at bounding box center [610, 353] width 373 height 86
click at [649, 378] on div "Materials to replace all Bolster Bolts?Washers and Nuts Materials to replace Ny…" at bounding box center [612, 353] width 377 height 86
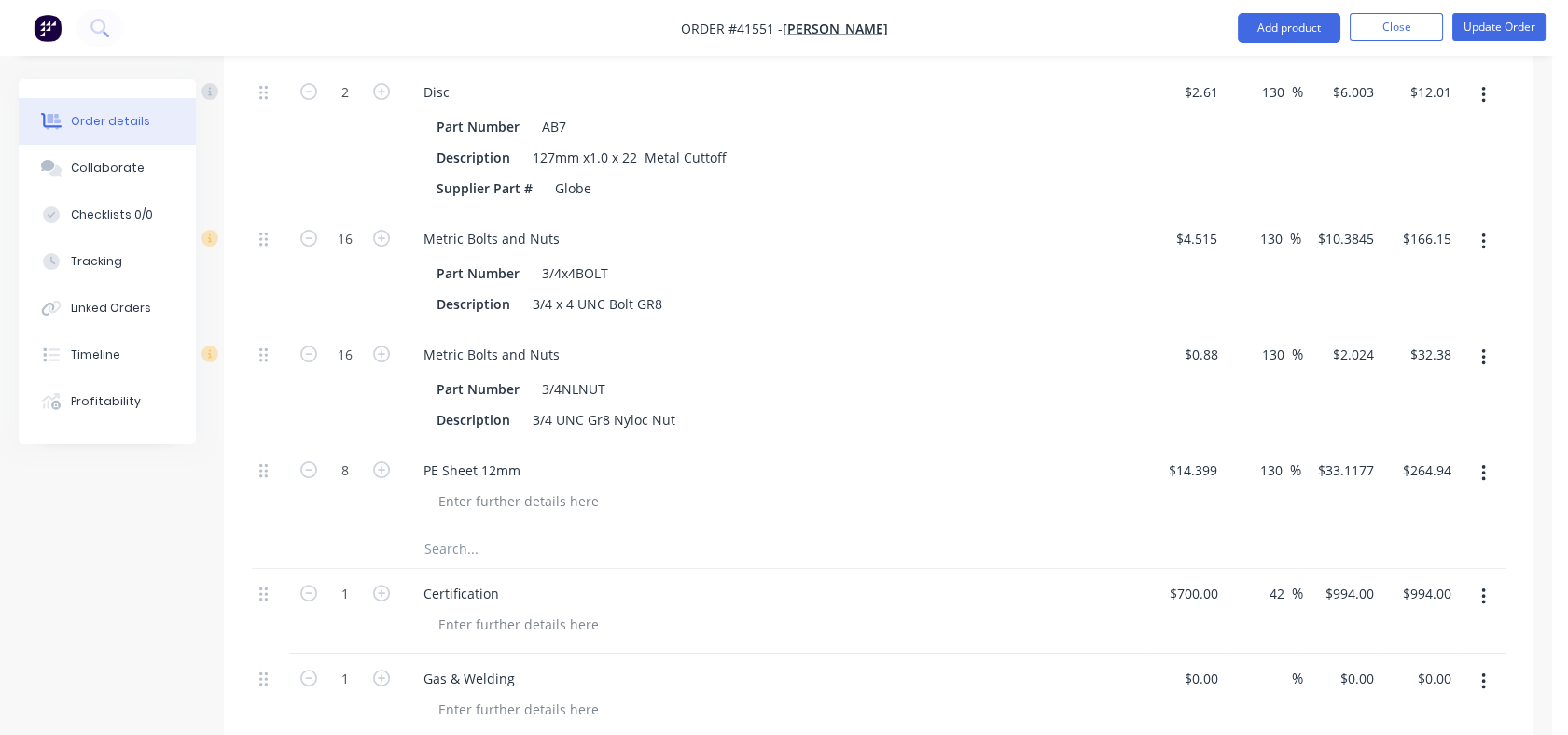
scroll to position [1182, 0]
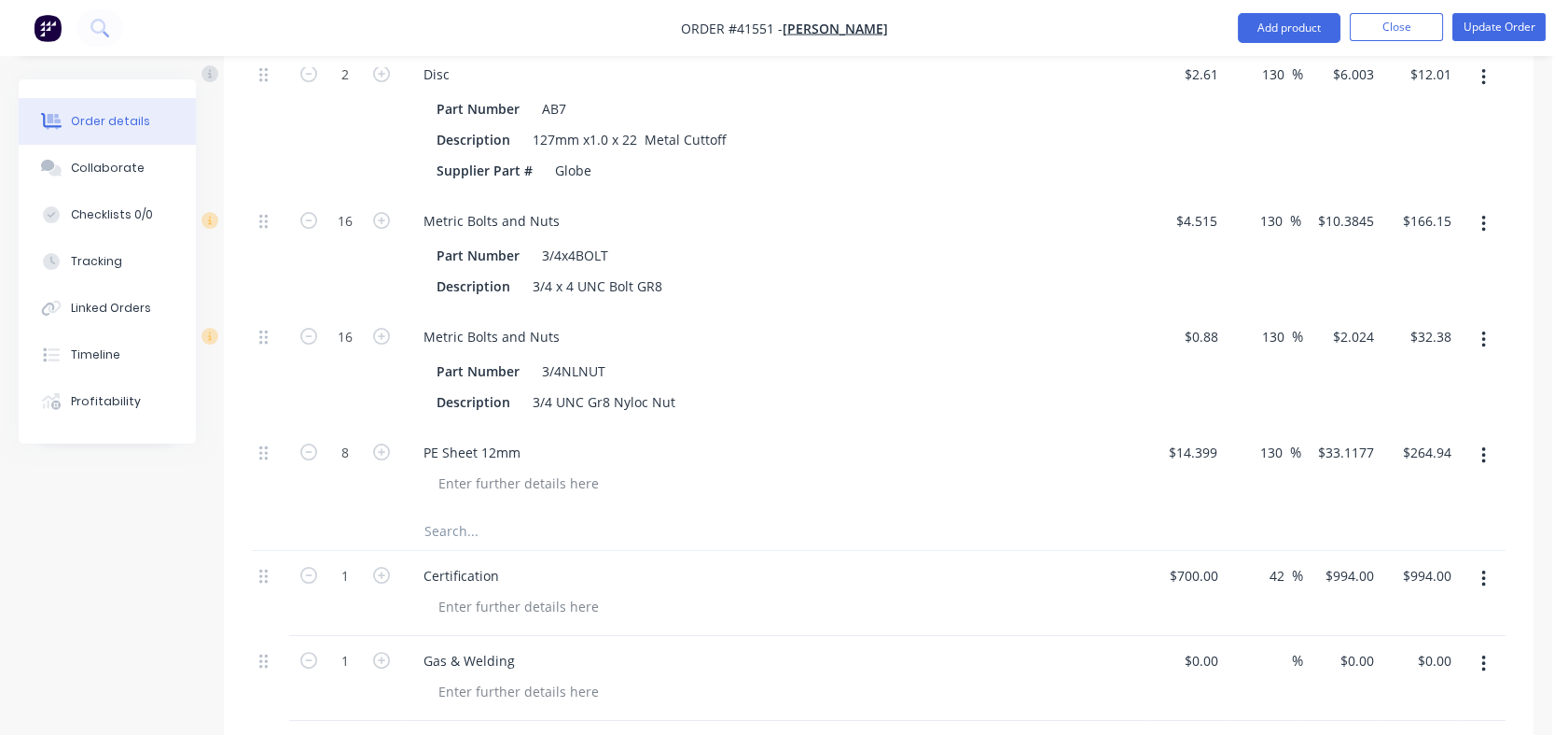
click at [439, 548] on div "Kit 1 .Labour kit $3,418.50 $3,418.50 Labour 26.5 Labour $40.00 $40.00 222.5 22…" at bounding box center [879, 152] width 1254 height 1139
click at [535, 725] on div "Gas & Welding Product" at bounding box center [689, 726] width 560 height 79
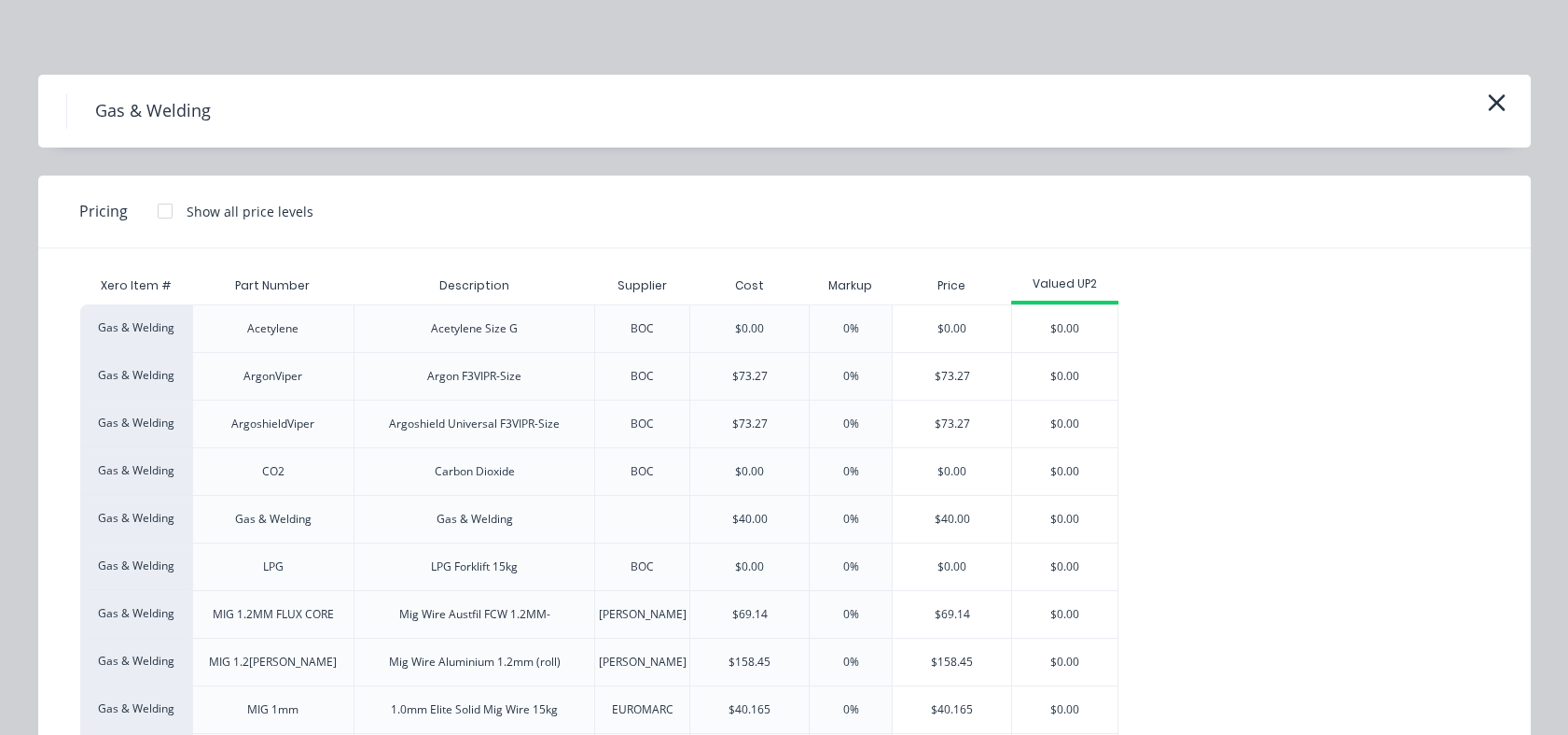
click at [948, 520] on div "$40.00" at bounding box center [952, 519] width 119 height 47
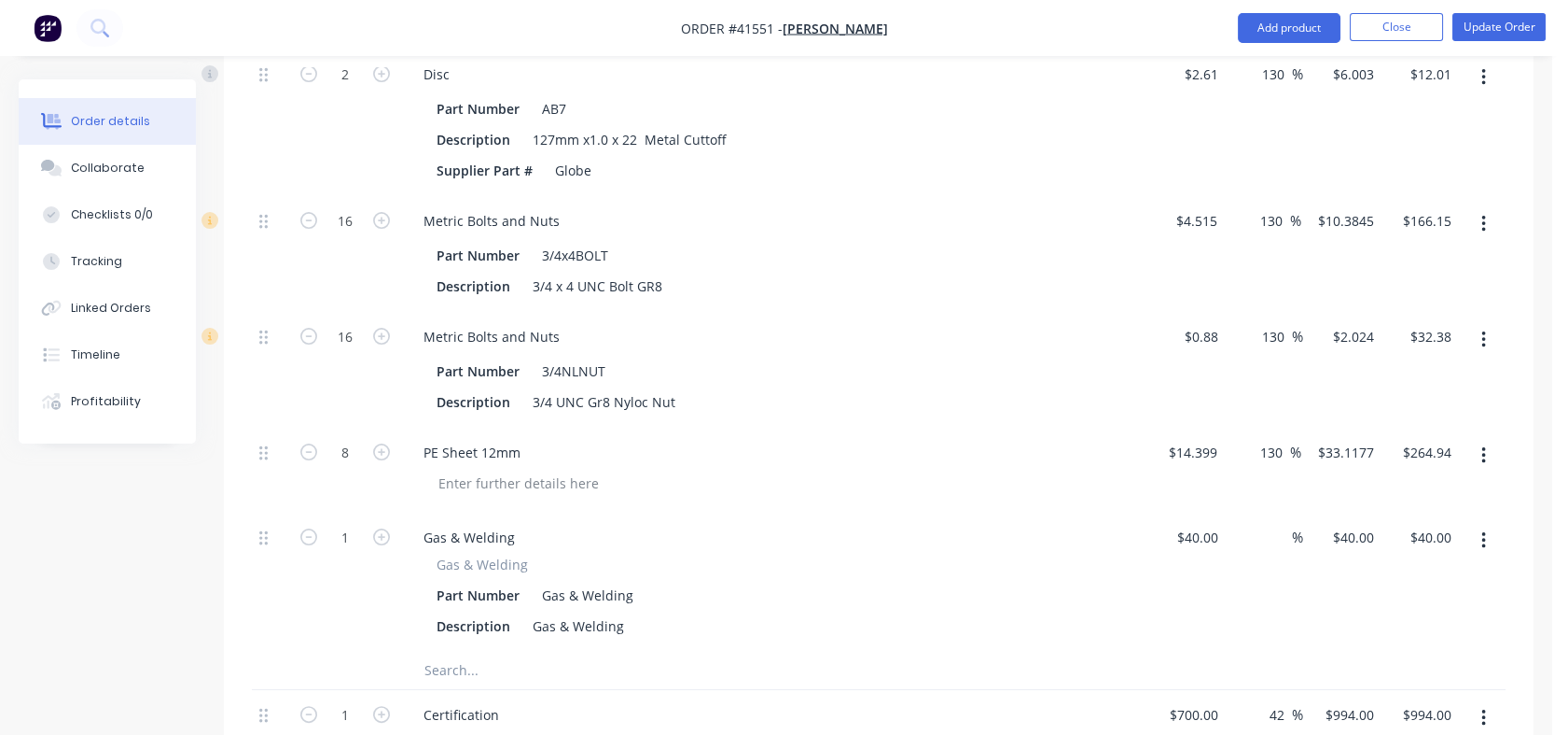
click at [1279, 538] on input at bounding box center [1282, 537] width 22 height 27
click at [1194, 575] on div "$40.00 $40.00" at bounding box center [1186, 581] width 79 height 139
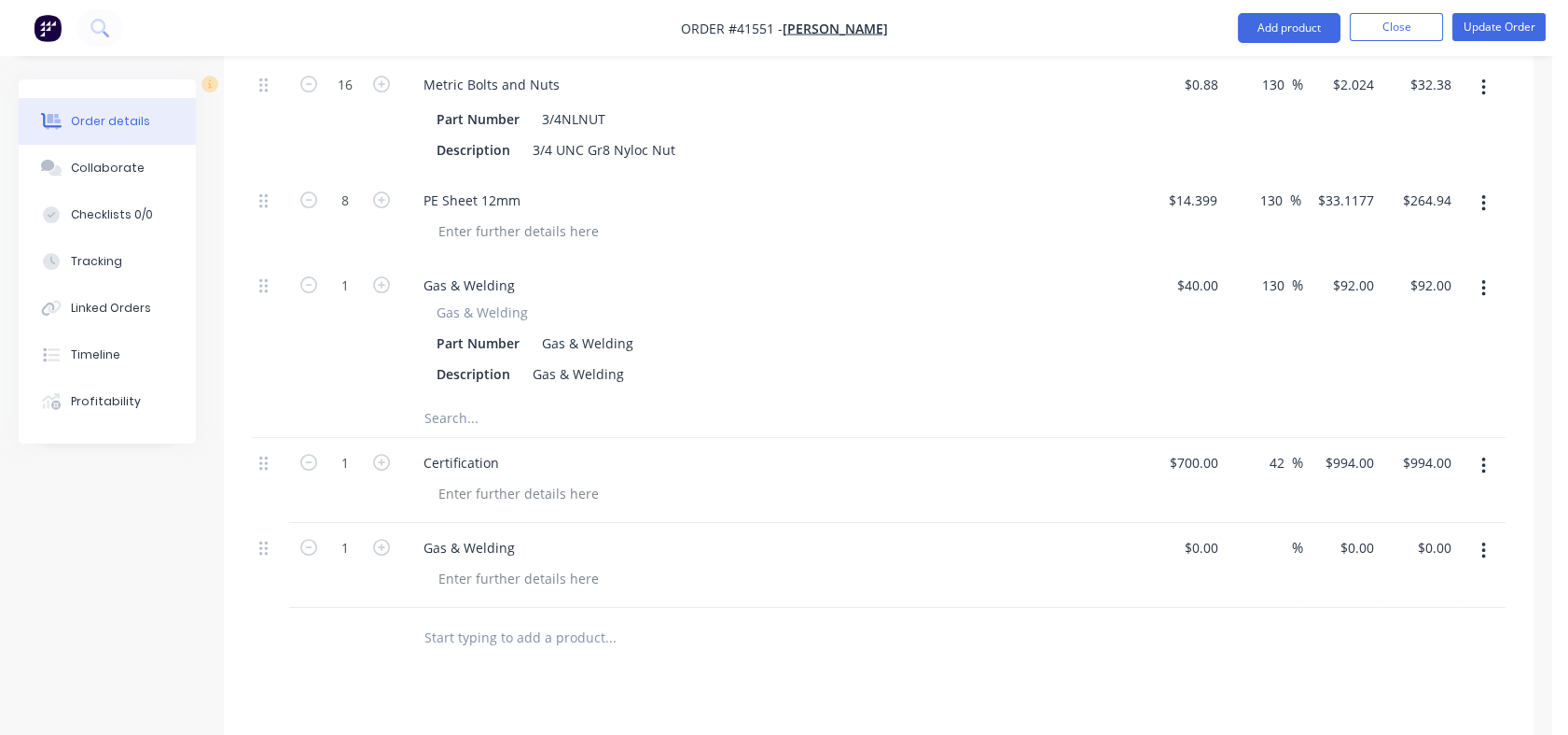
scroll to position [1651, 0]
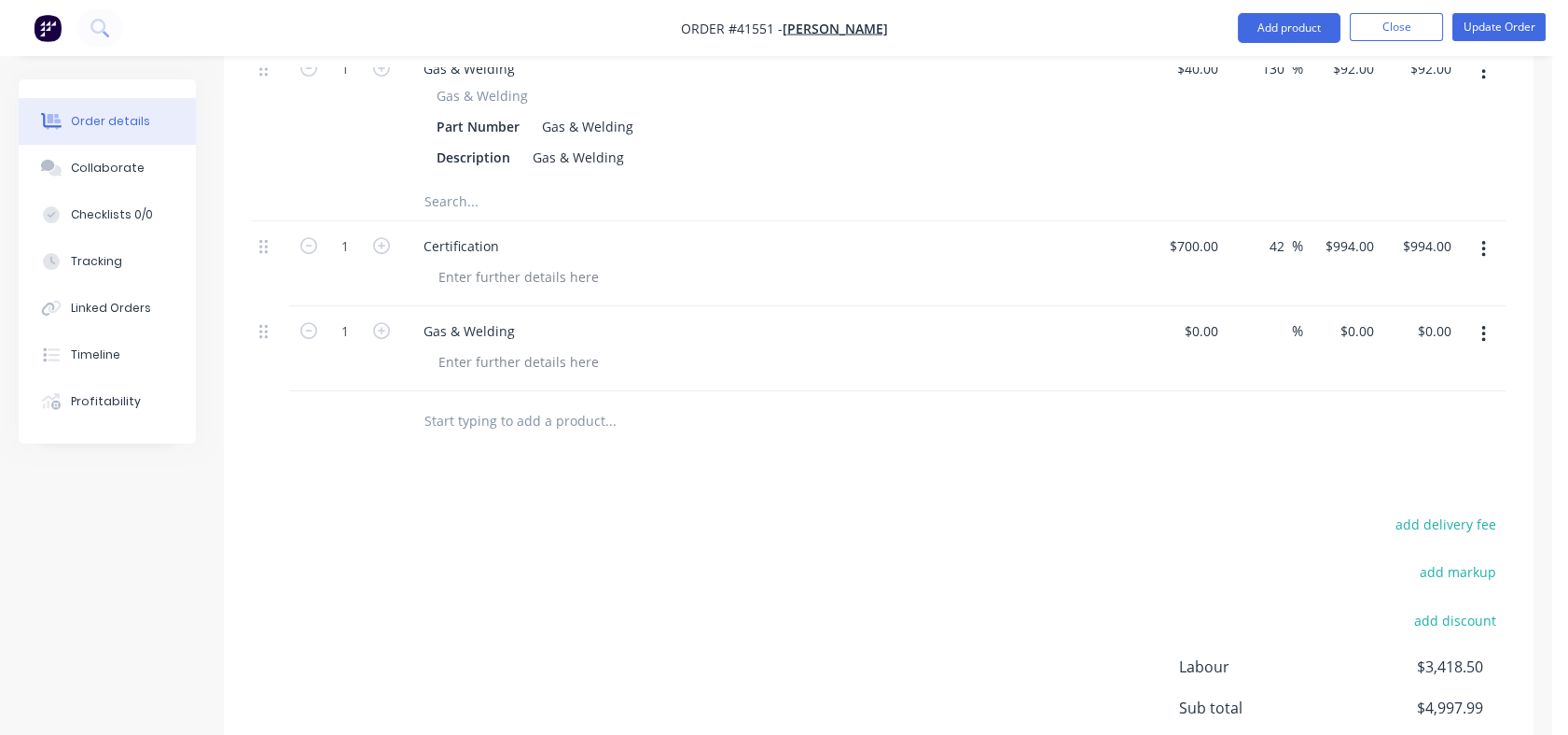
click at [1484, 340] on icon "button" at bounding box center [1483, 334] width 5 height 21
click at [1371, 493] on div "Delete" at bounding box center [1417, 495] width 144 height 27
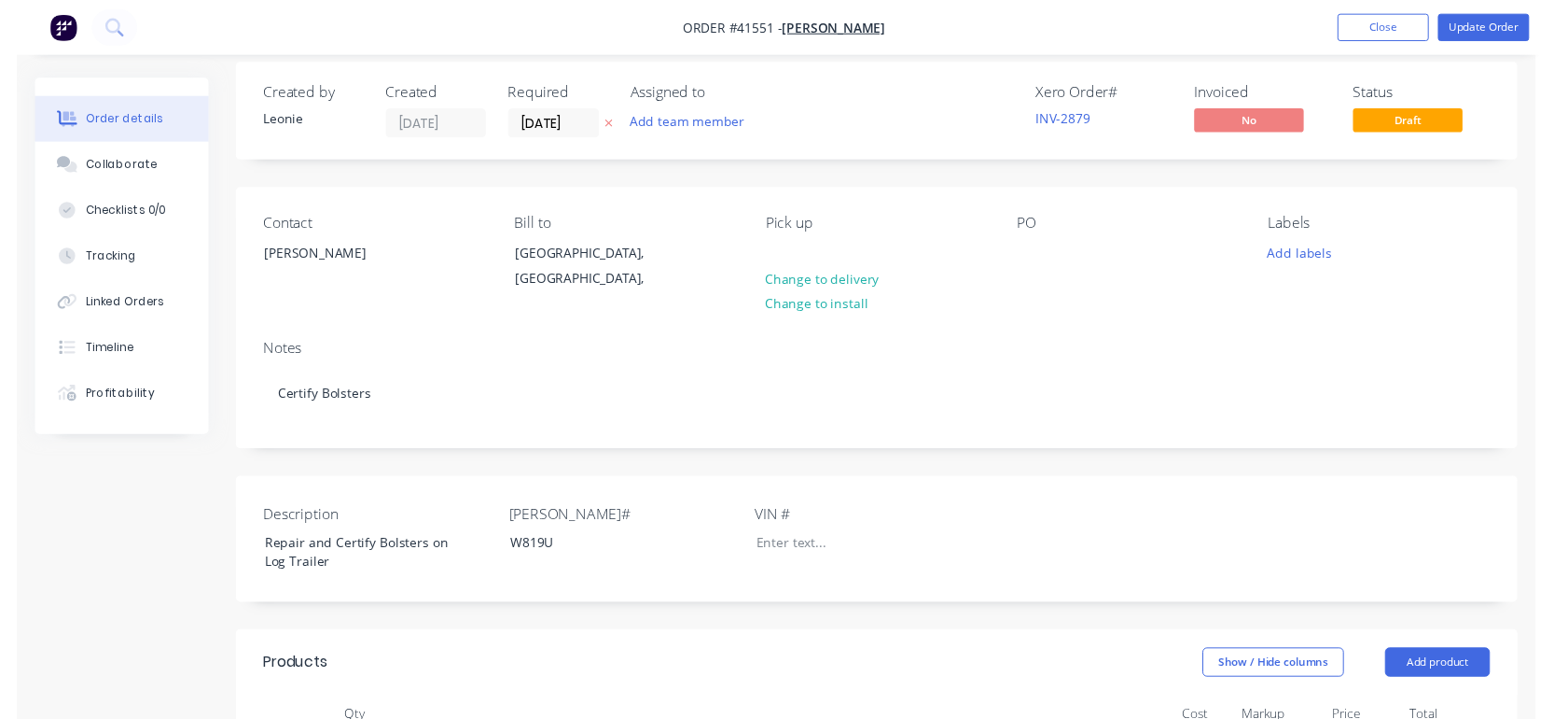
scroll to position [0, 0]
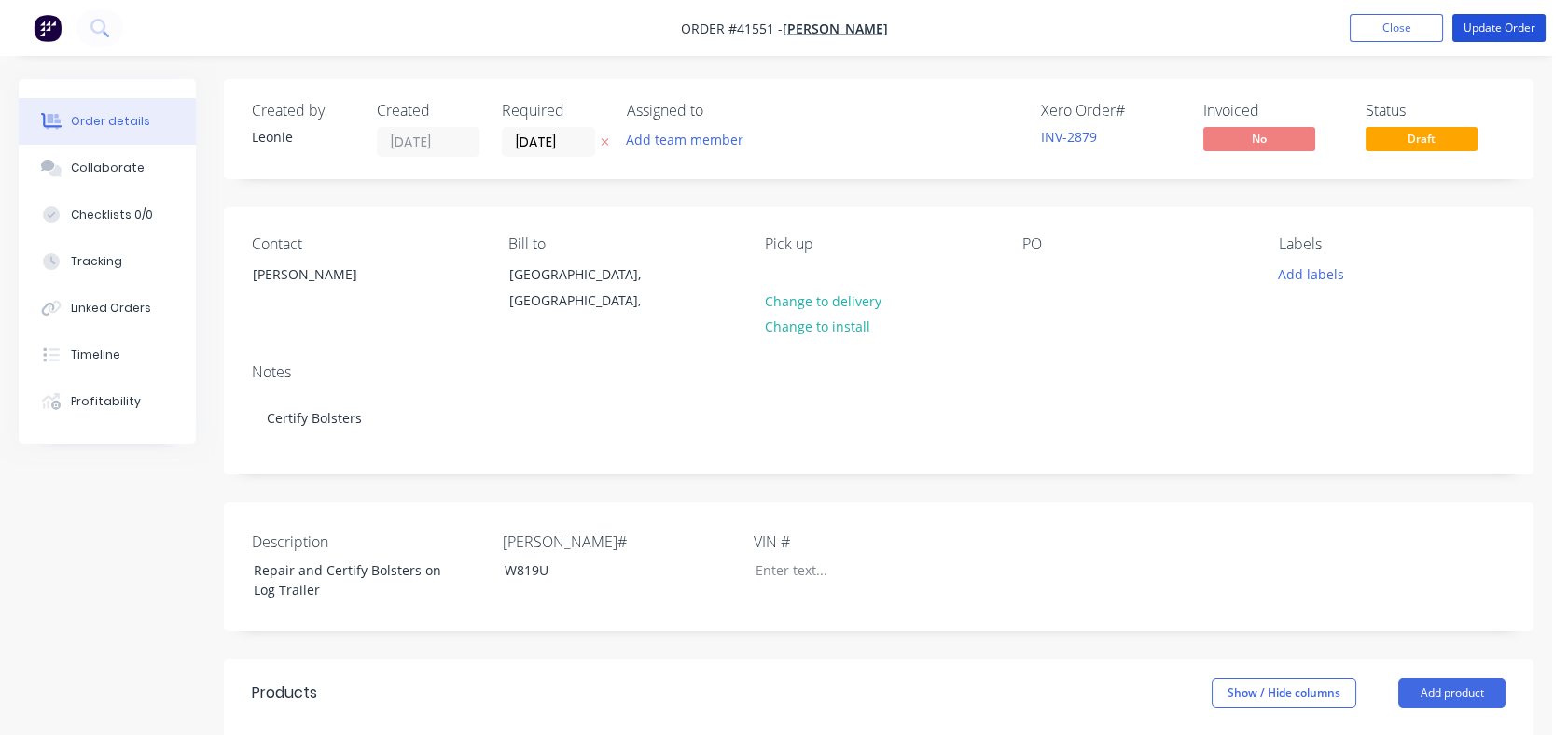
click at [1483, 22] on button "Update Order" at bounding box center [1499, 28] width 94 height 28
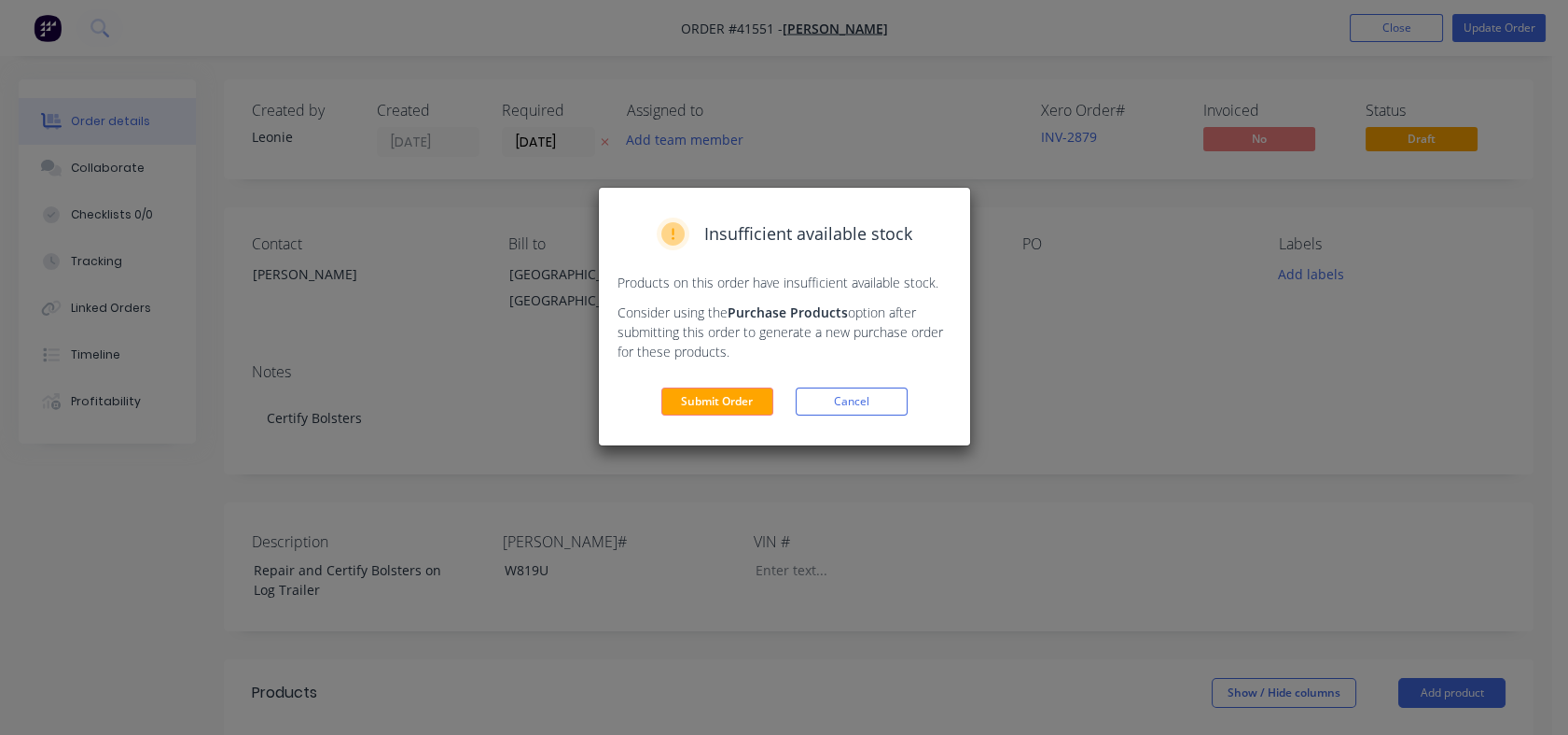
click at [698, 400] on button "Submit Order" at bounding box center [718, 401] width 112 height 28
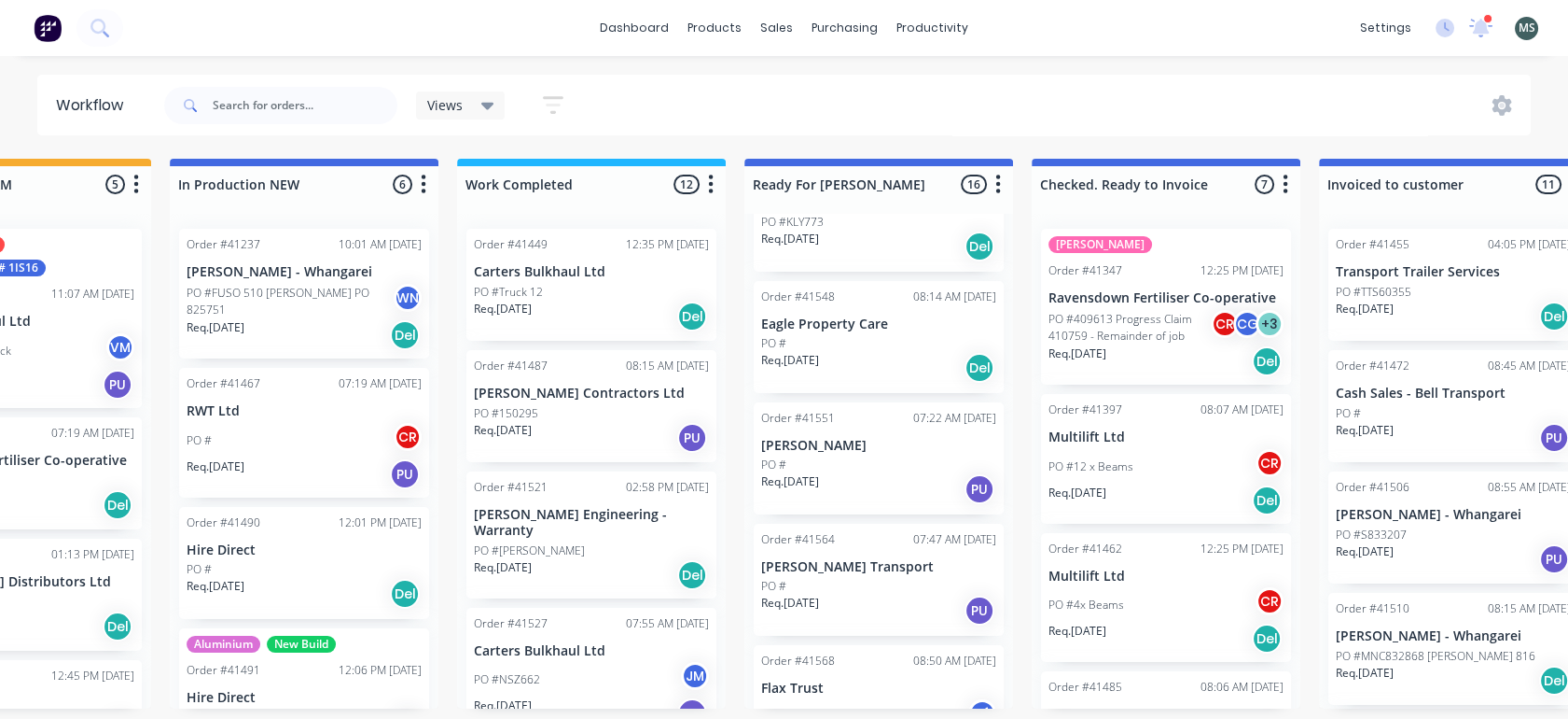
scroll to position [988, 0]
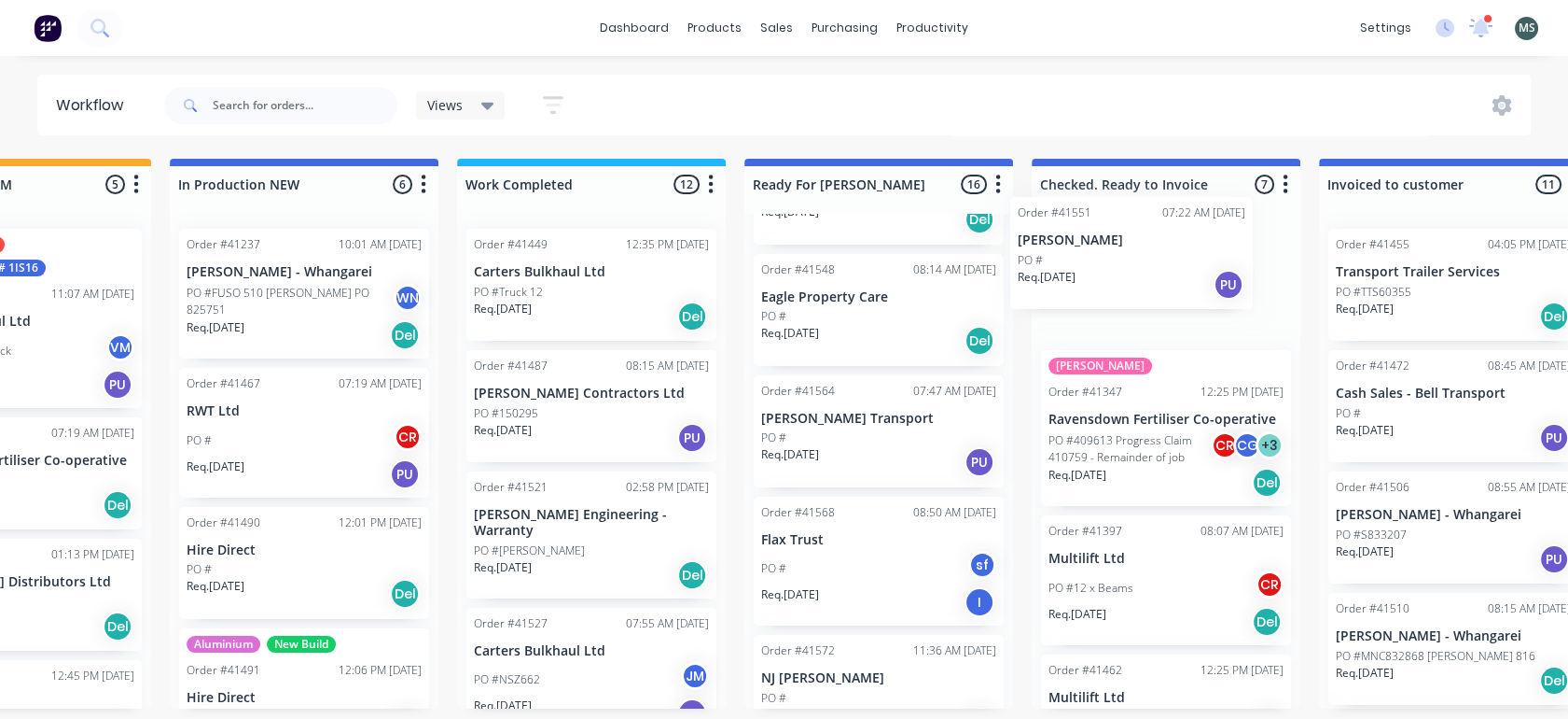
drag, startPoint x: 851, startPoint y: 446, endPoint x: 1123, endPoint y: 269, distance: 324.5
click at [1123, 269] on div "Submitted 16 Status colour #273444 hex #273444 Save Cancel Summaries Total orde…" at bounding box center [809, 433] width 3112 height 549
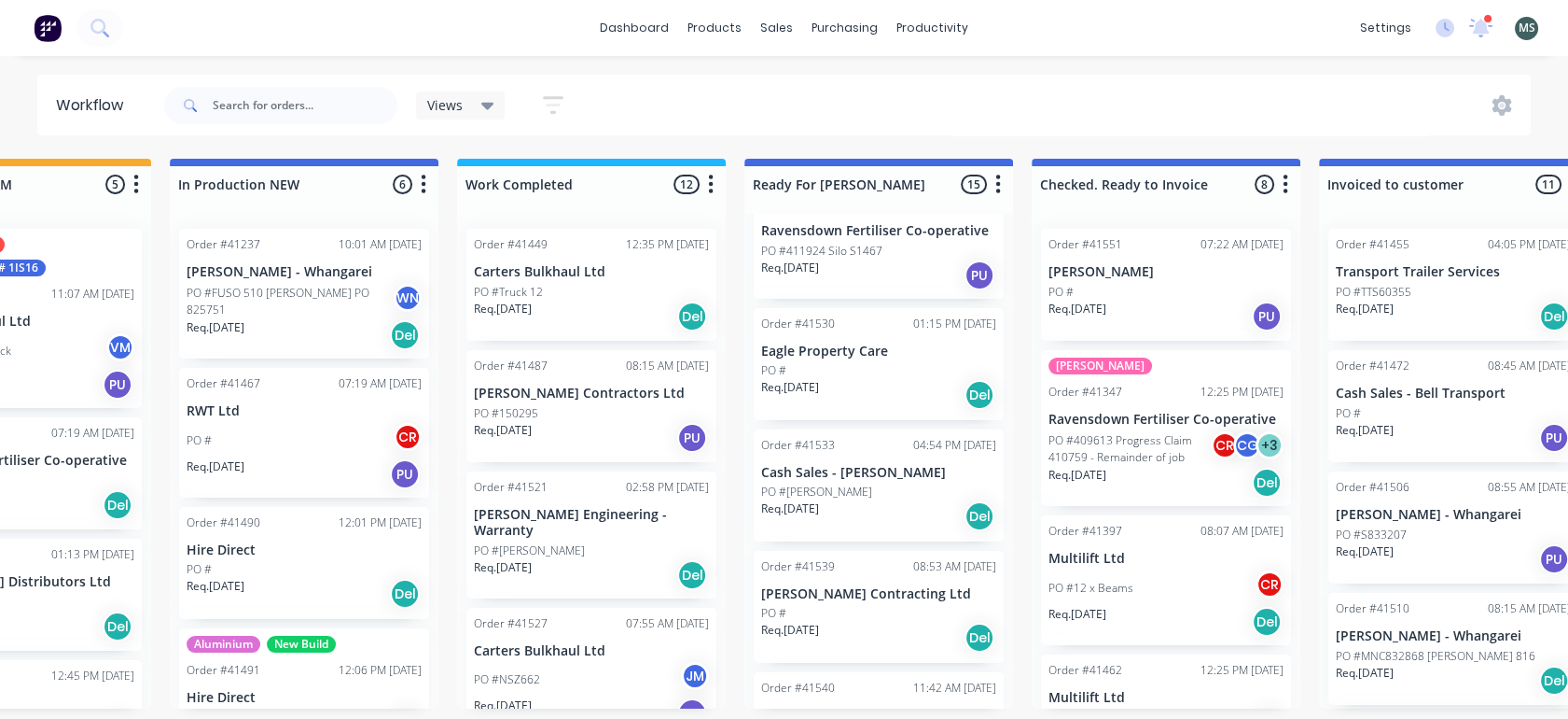
scroll to position [211, 0]
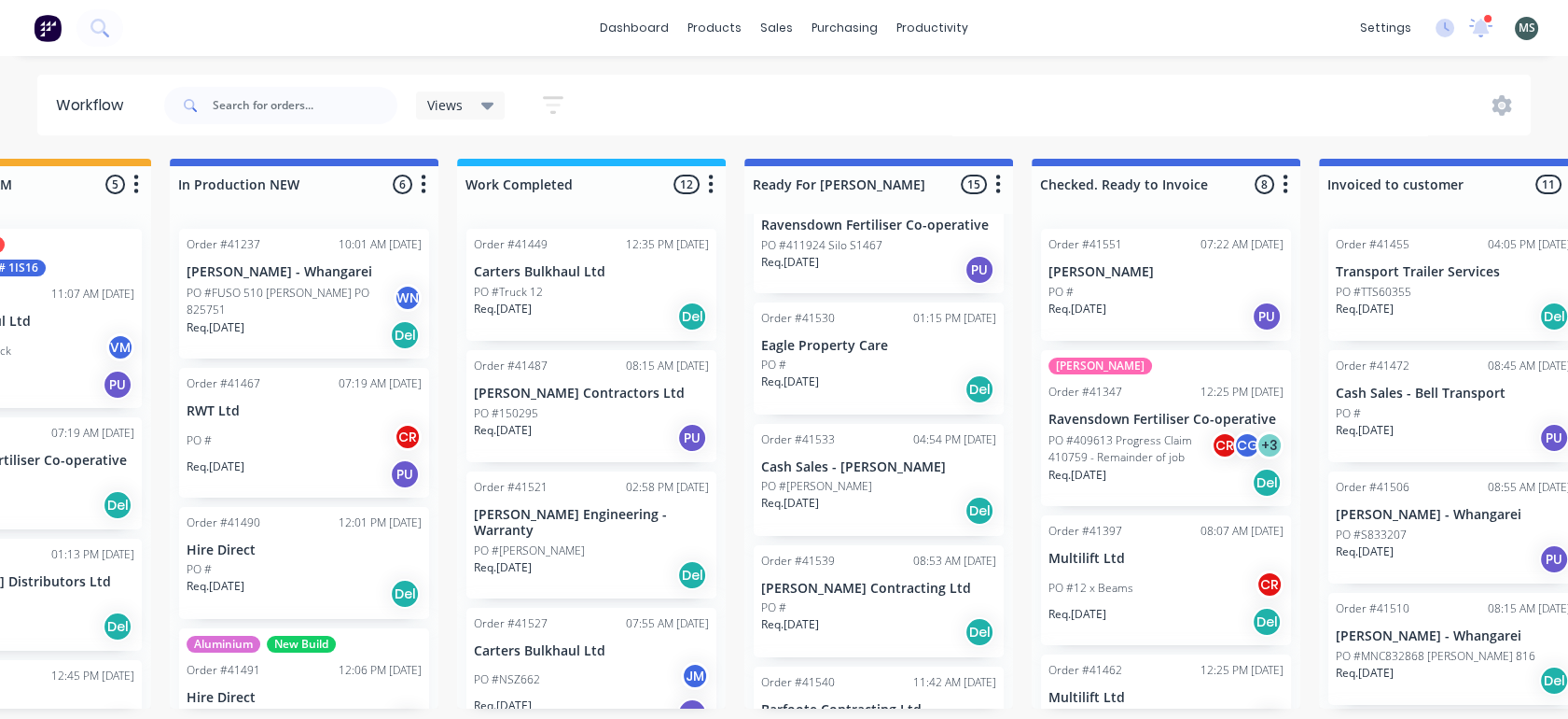
click at [823, 478] on p "PO #[PERSON_NAME]" at bounding box center [816, 486] width 111 height 17
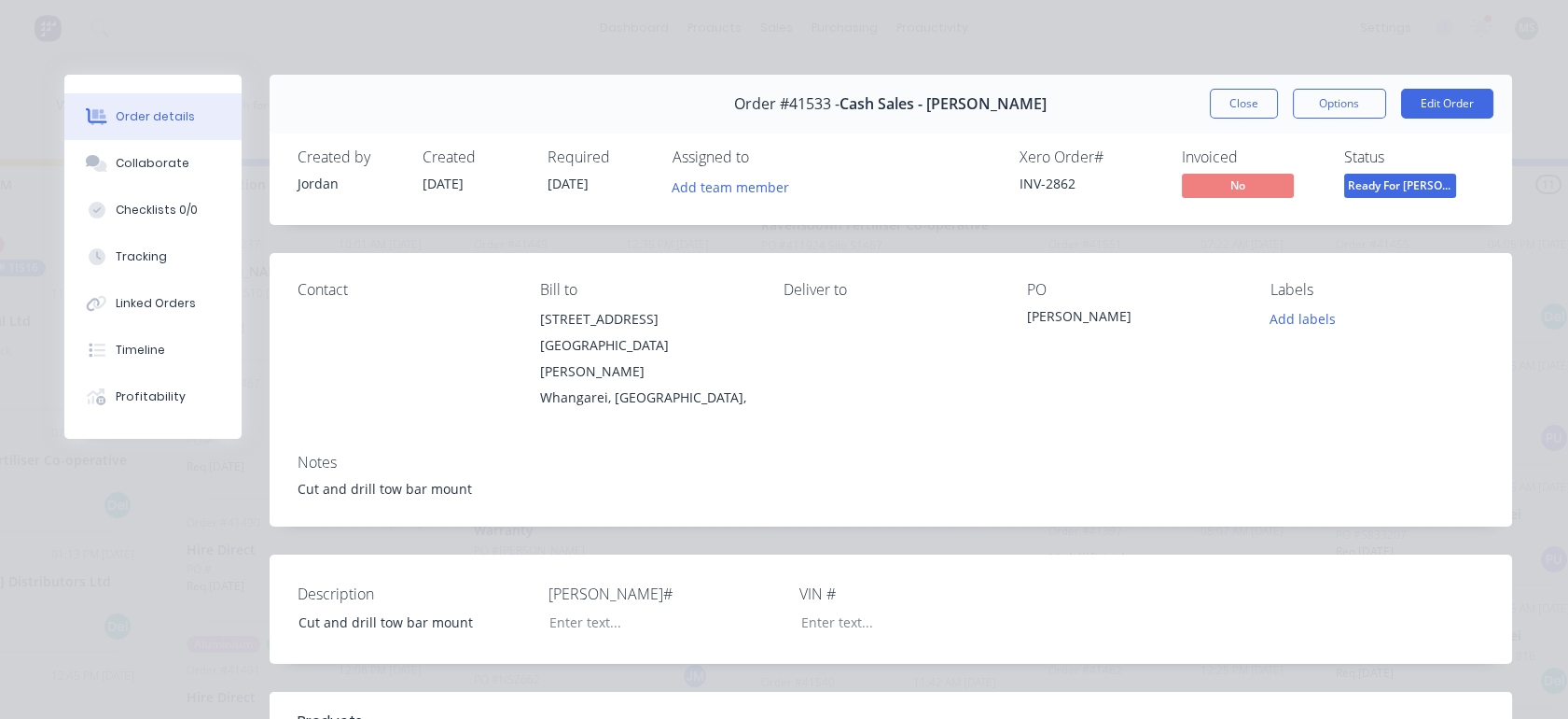
click at [1434, 106] on button "Edit Order" at bounding box center [1447, 104] width 93 height 30
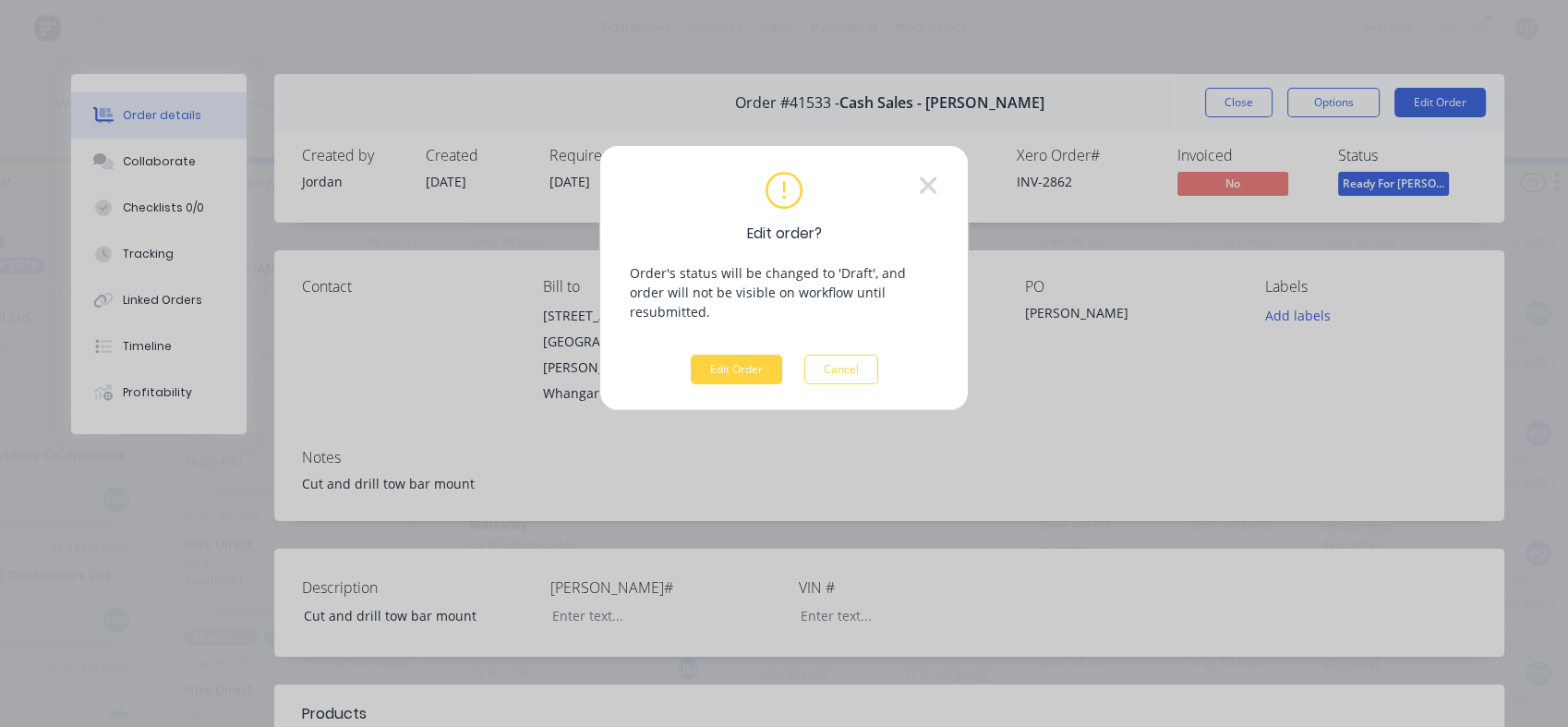
click at [738, 357] on button "Edit Order" at bounding box center [736, 369] width 92 height 30
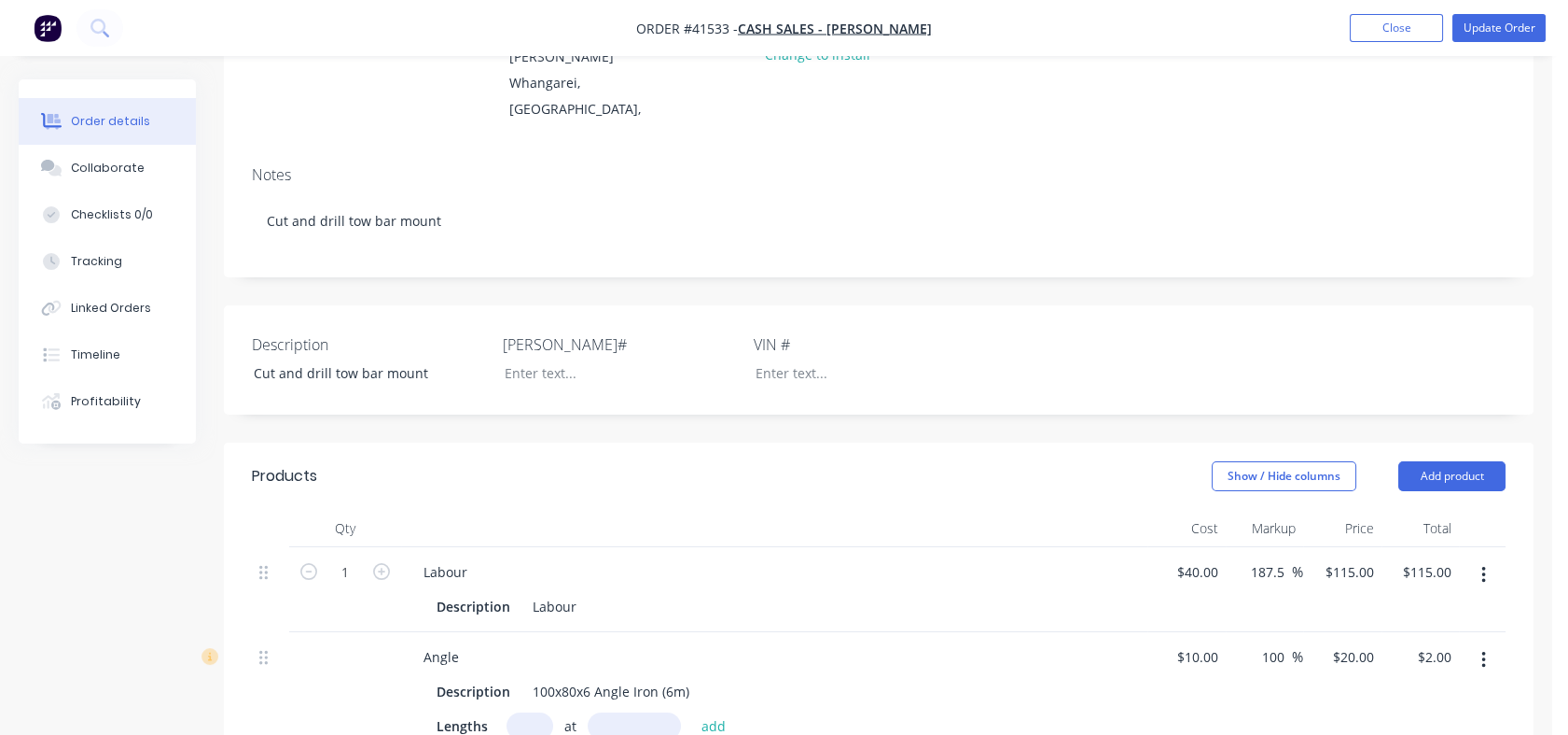
scroll to position [277, 0]
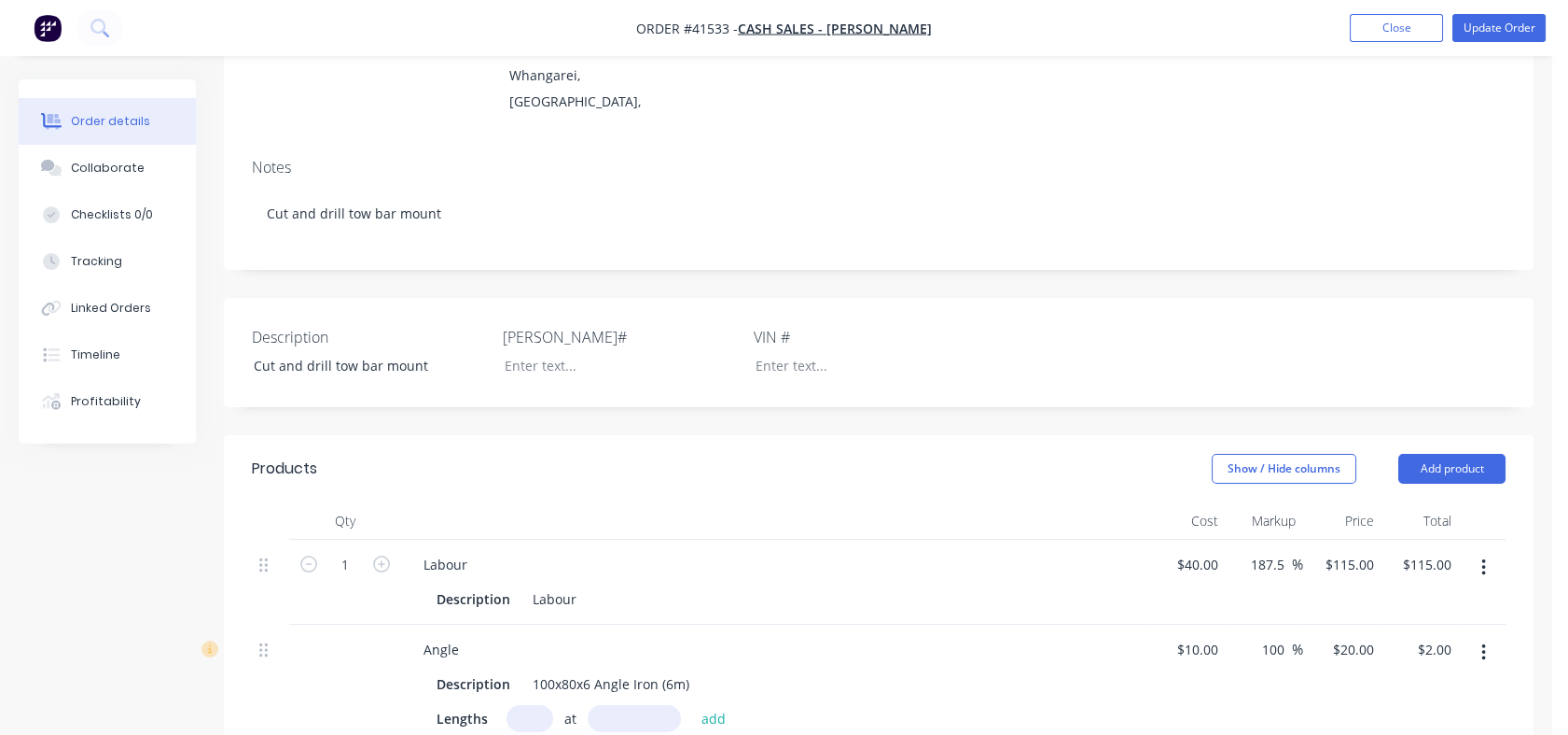
click at [85, 263] on div "Tracking" at bounding box center [96, 261] width 51 height 17
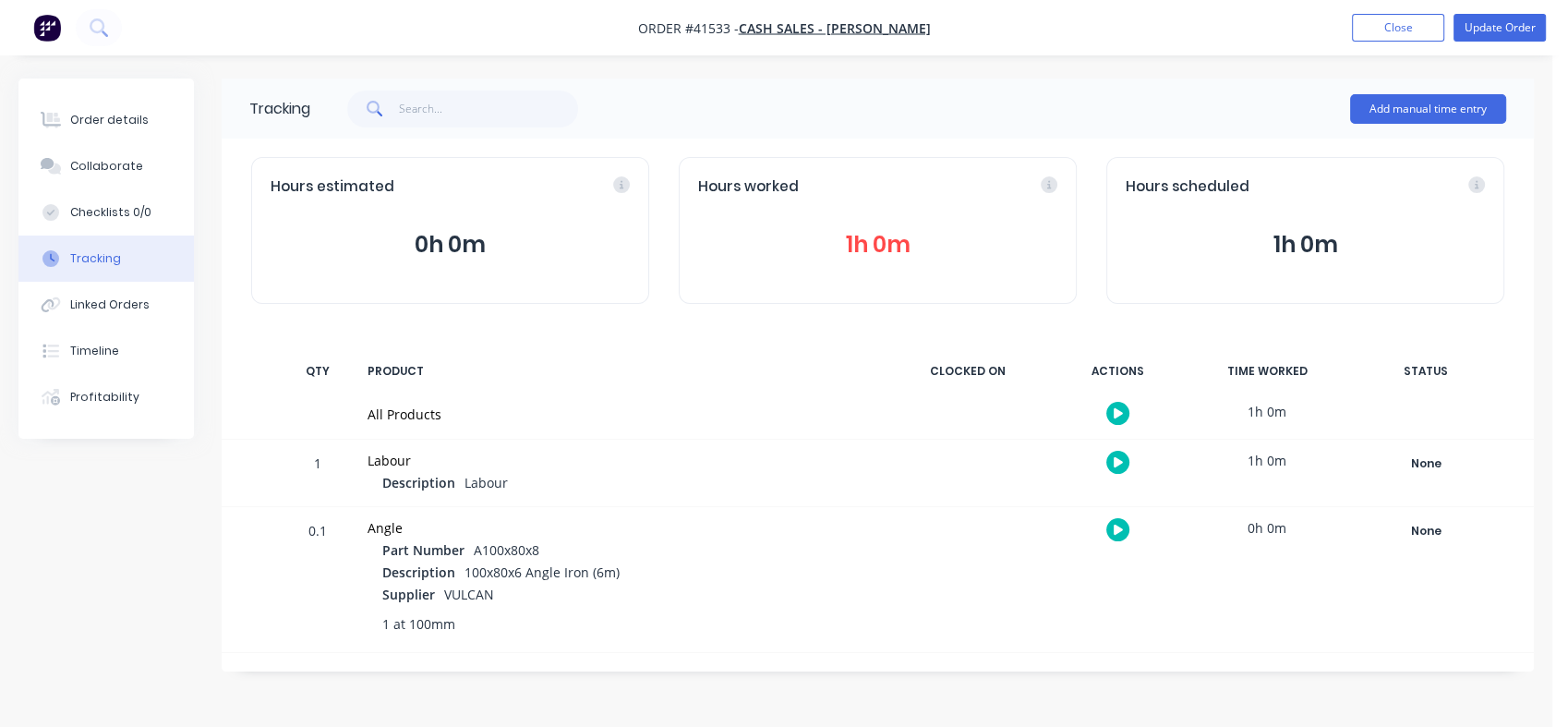
click at [84, 260] on div "Tracking" at bounding box center [95, 258] width 50 height 17
click at [667, 408] on div "All Products" at bounding box center [623, 414] width 509 height 20
click at [1485, 27] on button "Update Order" at bounding box center [1500, 28] width 93 height 28
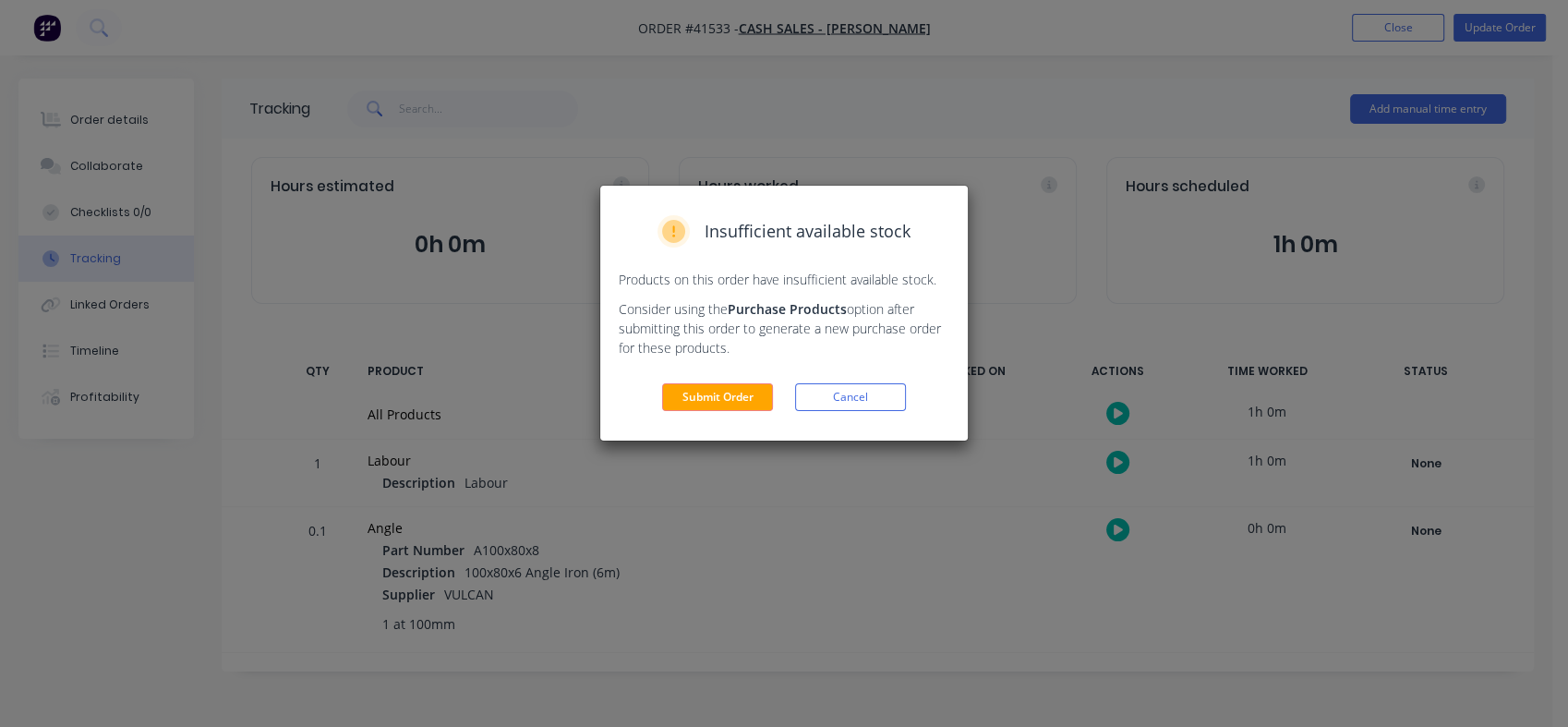
click at [701, 401] on button "Submit Order" at bounding box center [717, 397] width 111 height 28
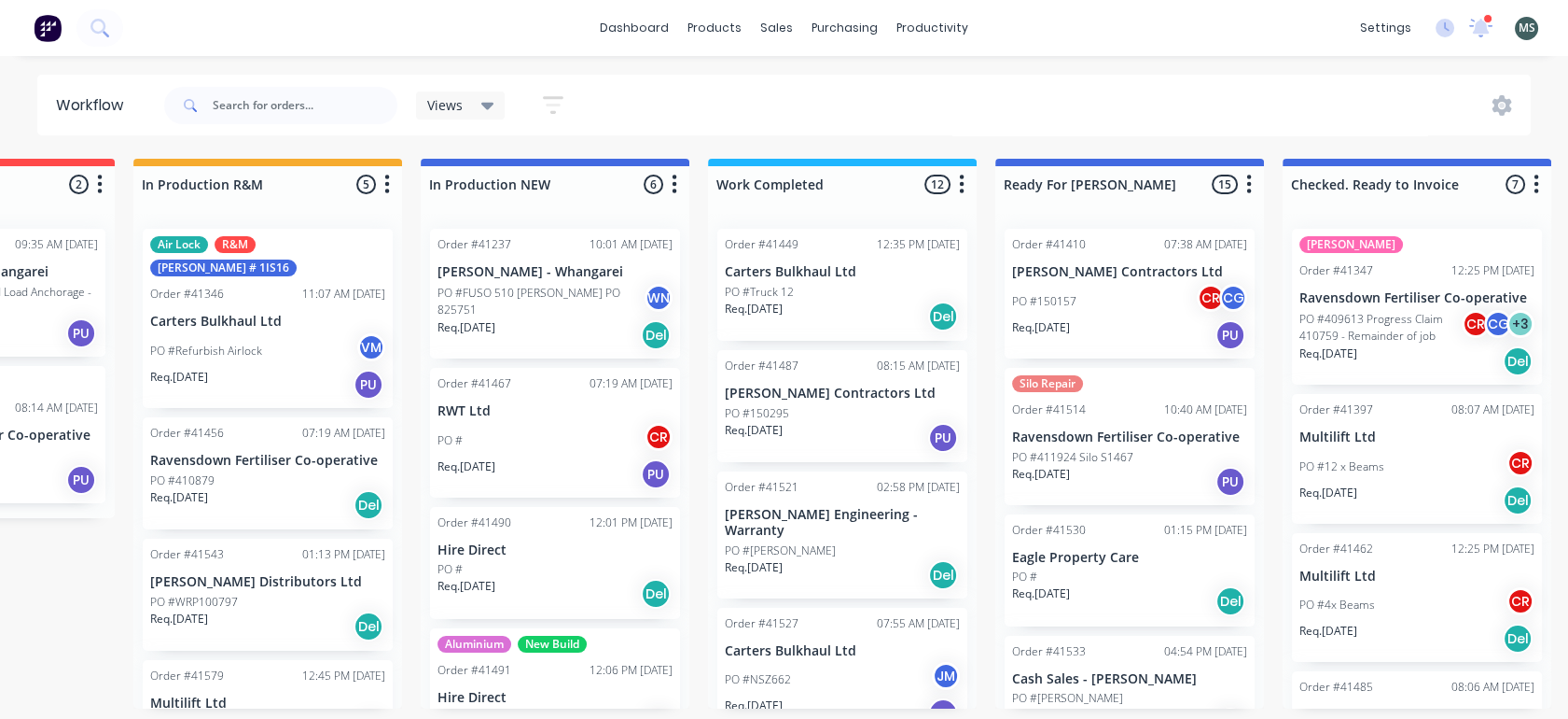
scroll to position [0, 585]
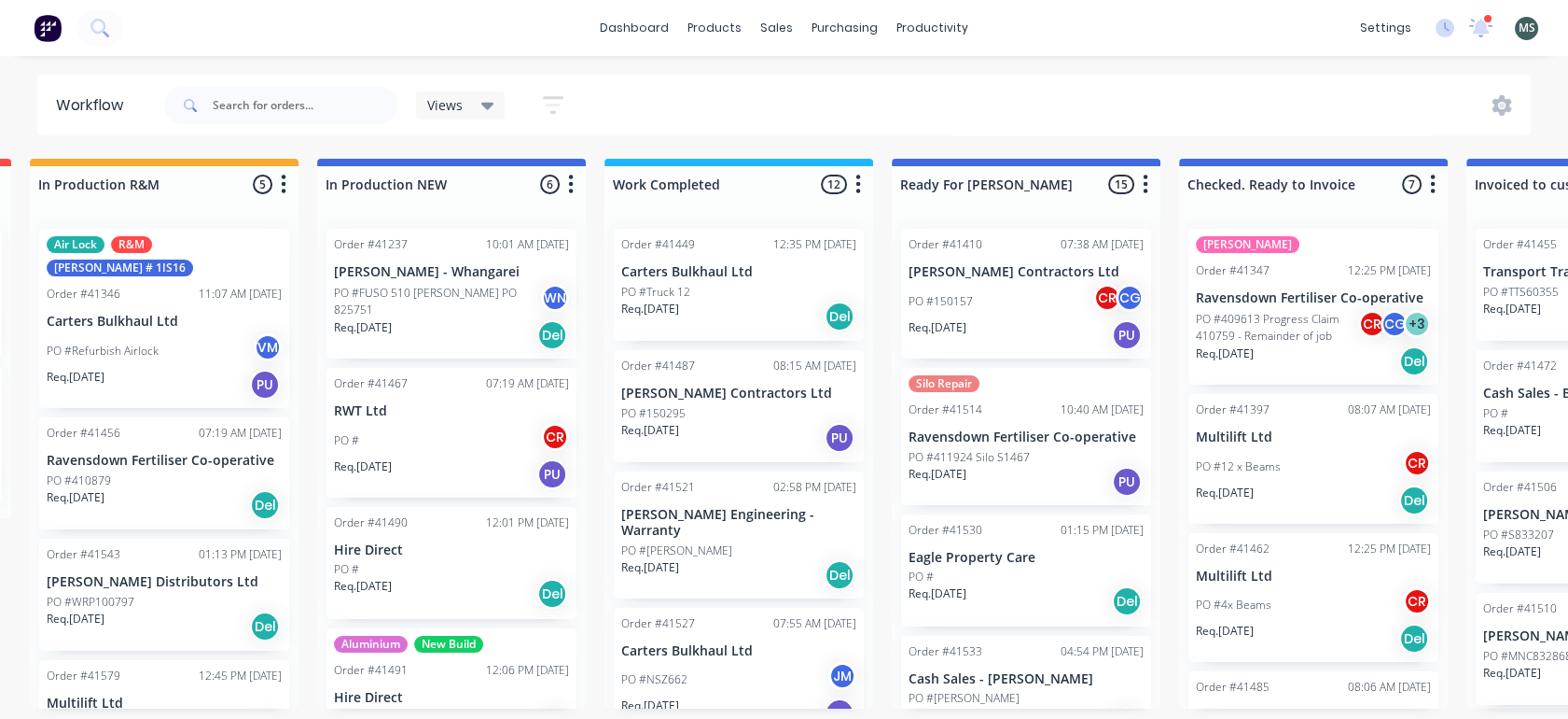
drag, startPoint x: 1149, startPoint y: 329, endPoint x: 1158, endPoint y: 357, distance: 29.4
click at [1158, 357] on div "Order #41410 07:38 AM 11/08/25 Clements Contractors Ltd PO #150157 CR CG Req. 1…" at bounding box center [1027, 461] width 269 height 495
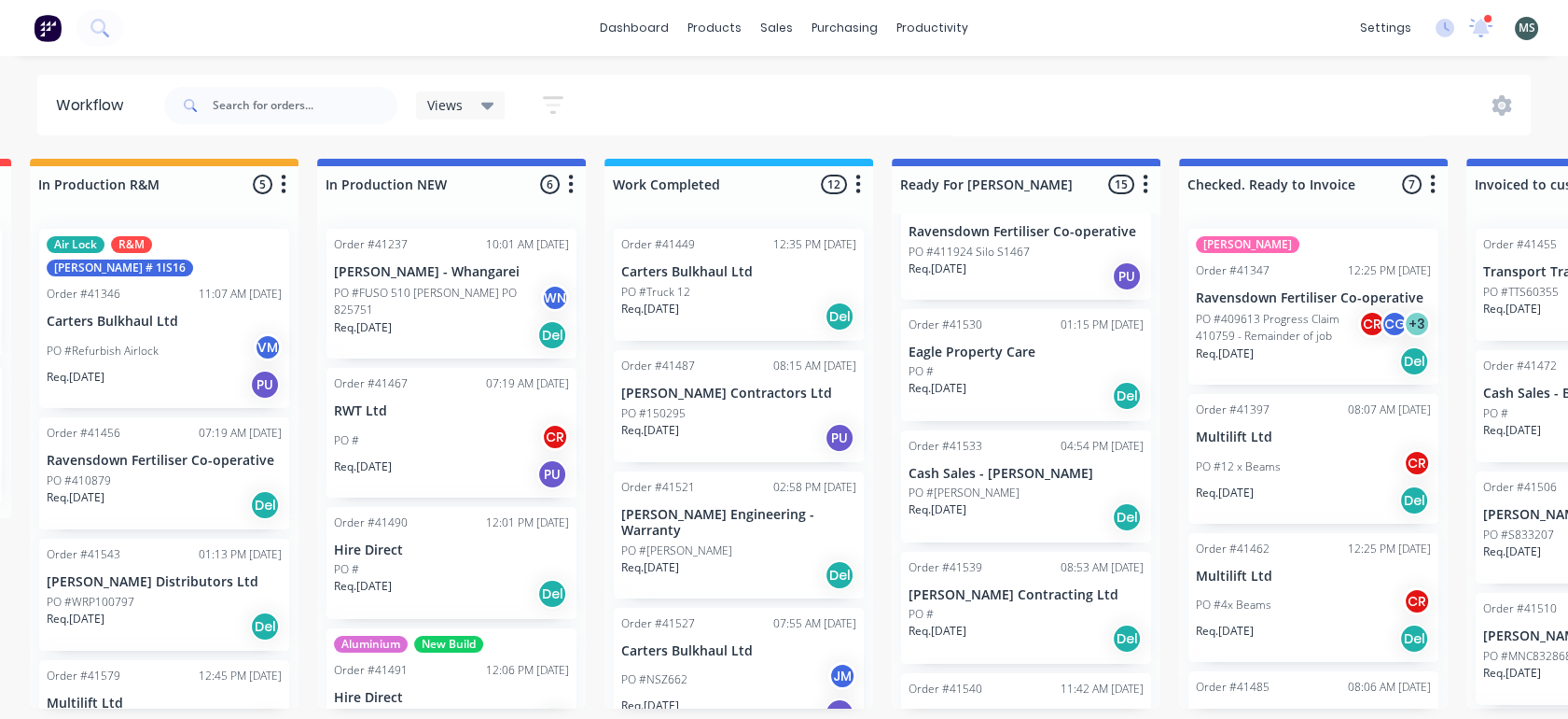
scroll to position [211, 0]
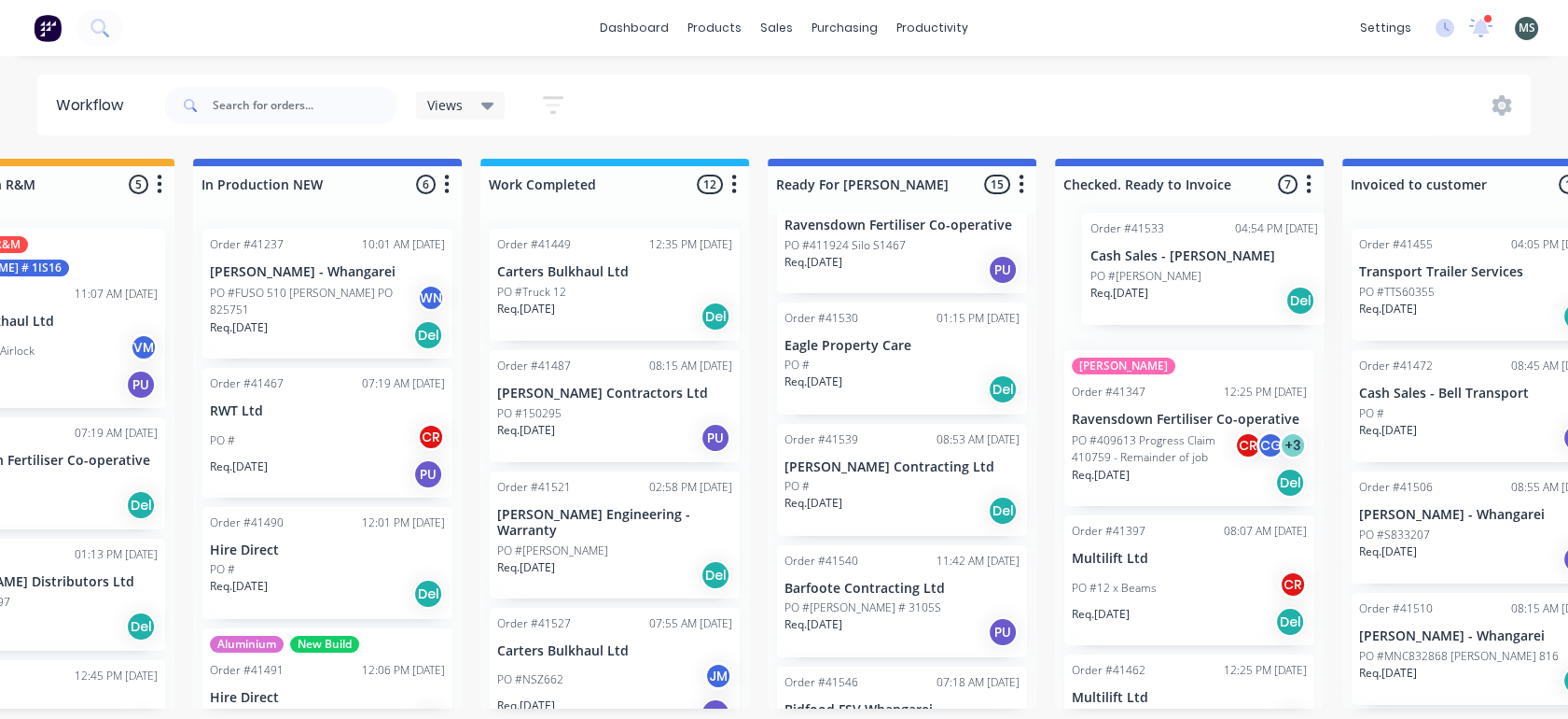
drag, startPoint x: 1007, startPoint y: 486, endPoint x: 1215, endPoint y: 269, distance: 300.6
click at [1215, 269] on div "Submitted 16 Status colour #273444 hex #273444 Save Cancel Summaries Total orde…" at bounding box center [833, 433] width 3112 height 549
click at [883, 490] on div "PO #" at bounding box center [902, 486] width 235 height 17
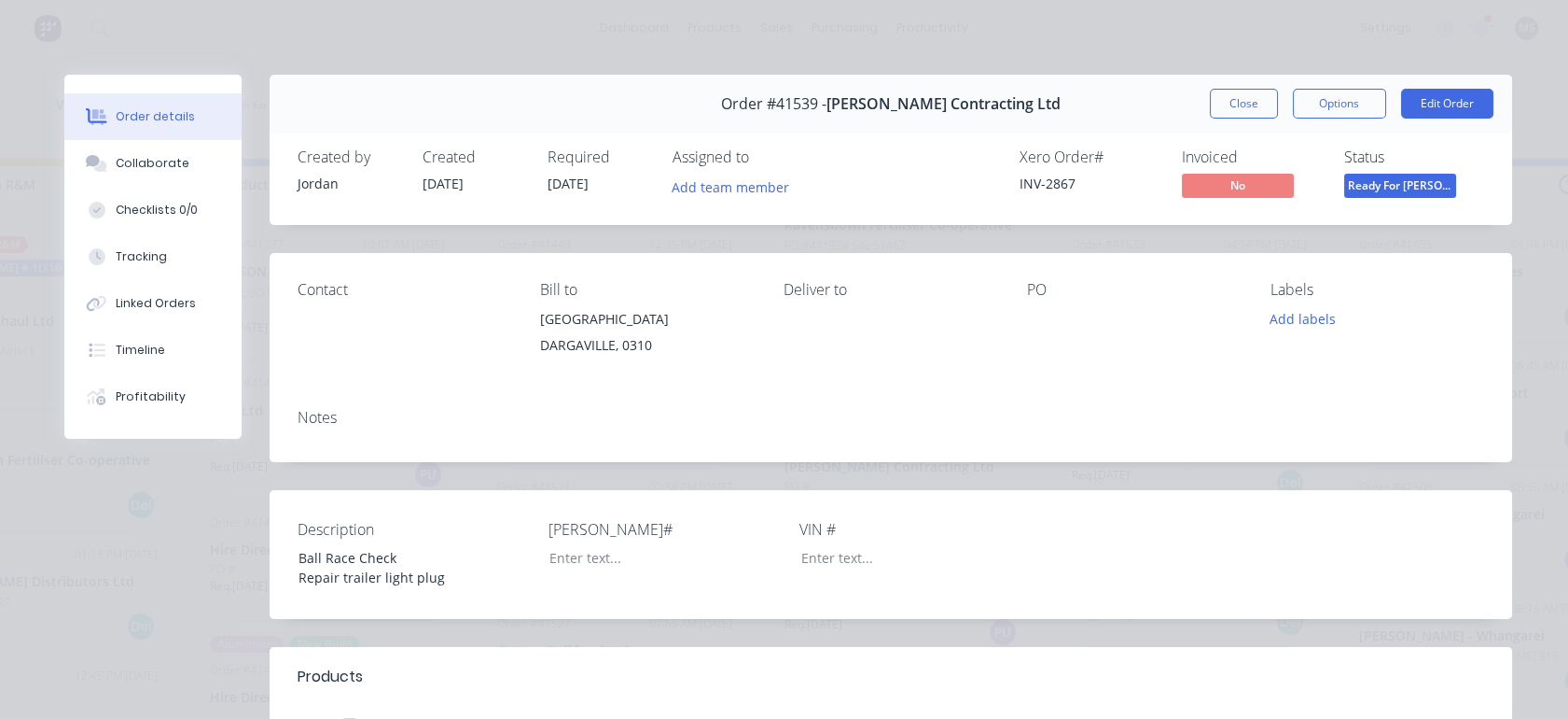
click at [1428, 96] on button "Edit Order" at bounding box center [1447, 104] width 93 height 30
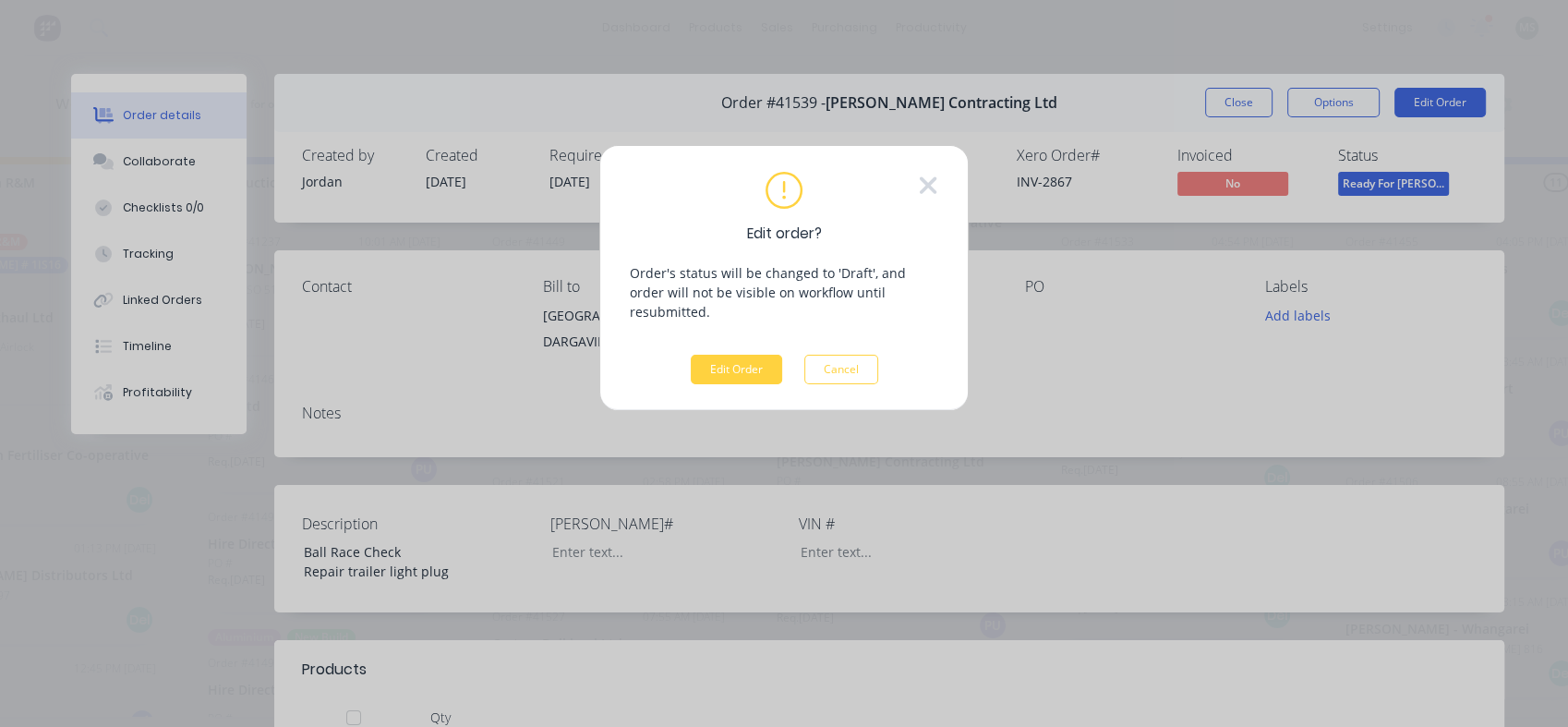
click at [722, 354] on button "Edit Order" at bounding box center [736, 369] width 92 height 30
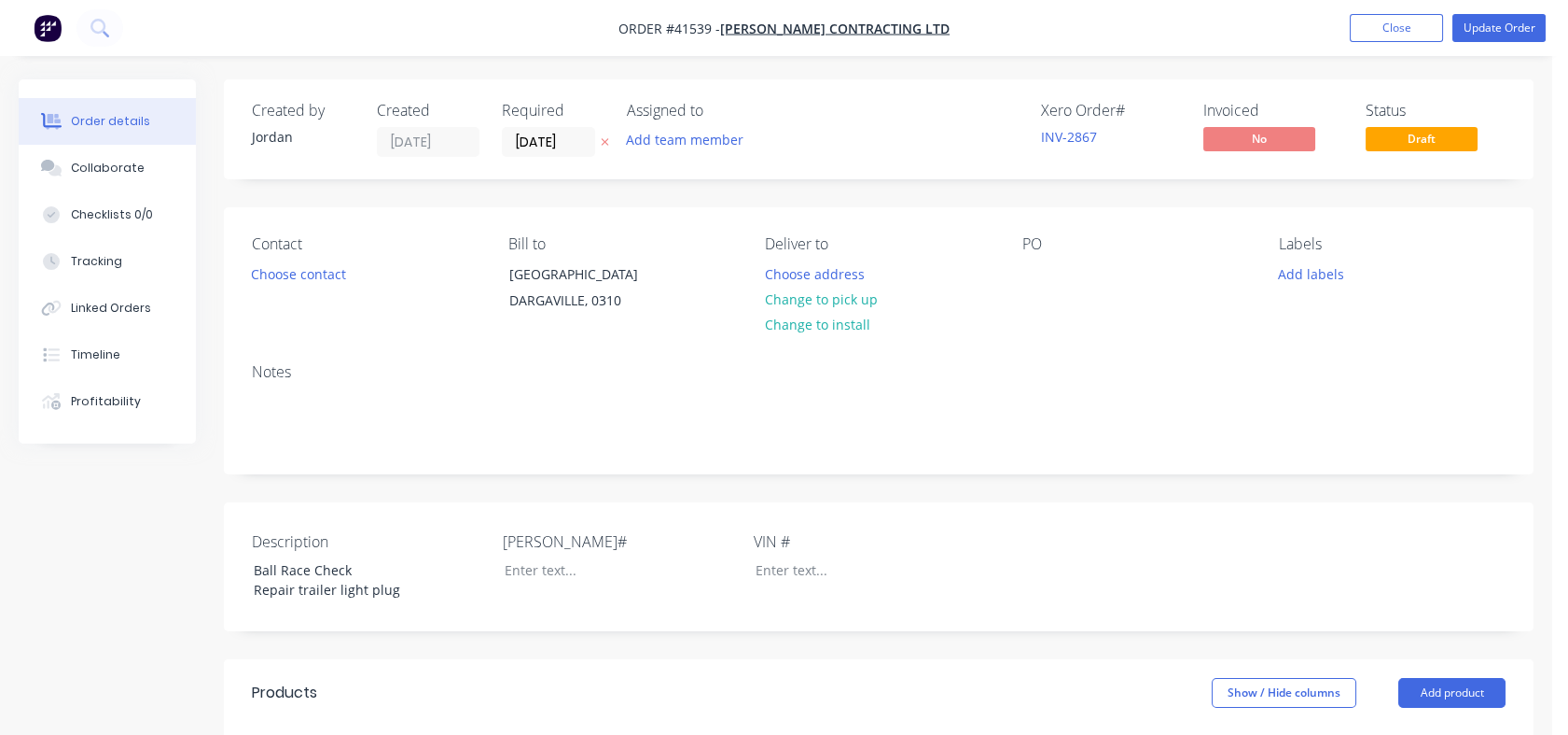
click at [730, 348] on div "Contact Choose contact Bill to Awakino Point East Road RD 2 DARGAVILLE, 0310 De…" at bounding box center [879, 277] width 1310 height 141
click at [290, 269] on button "Choose contact" at bounding box center [298, 272] width 115 height 25
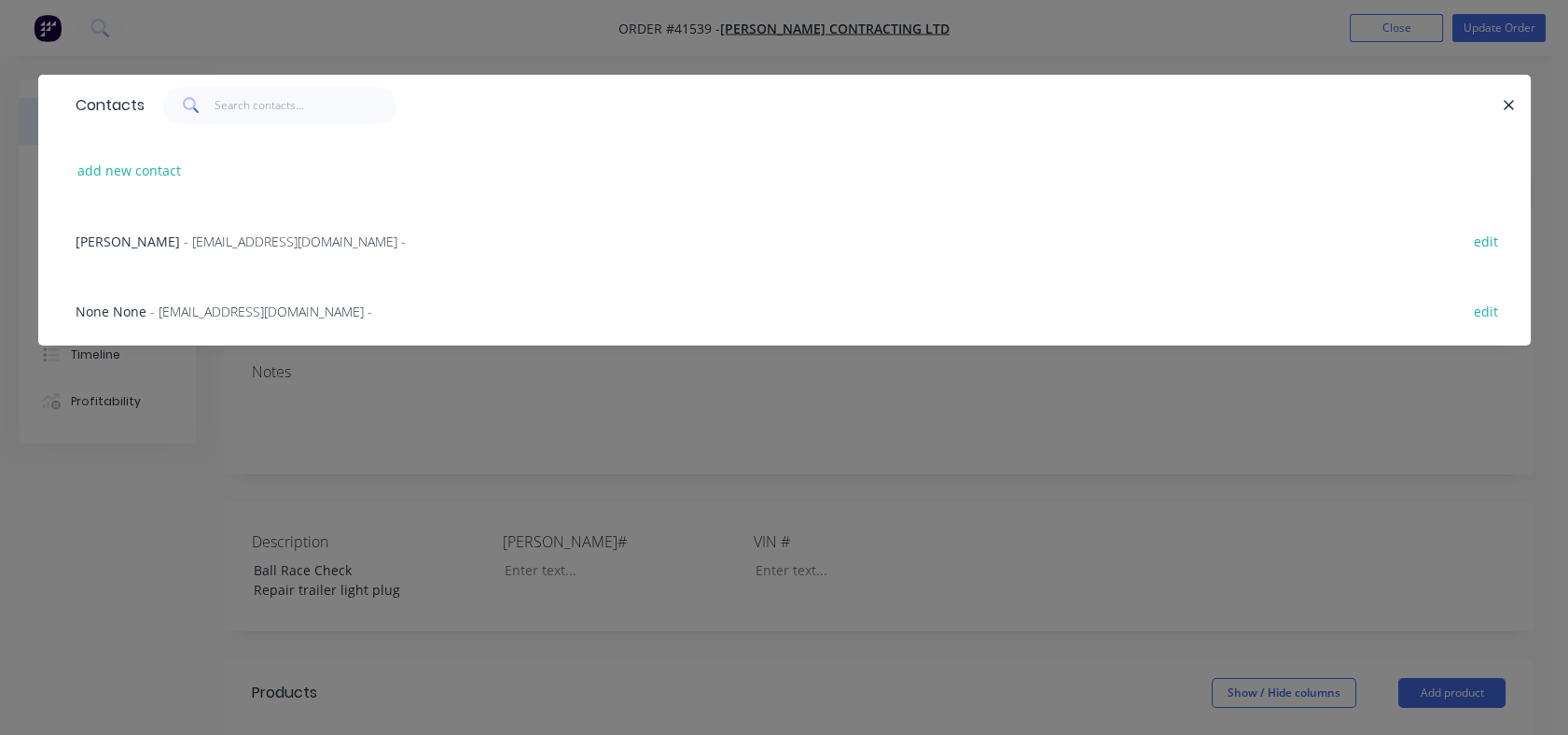
click at [212, 314] on span "- jhwilliamson@xtra.co.nz -" at bounding box center [261, 311] width 222 height 18
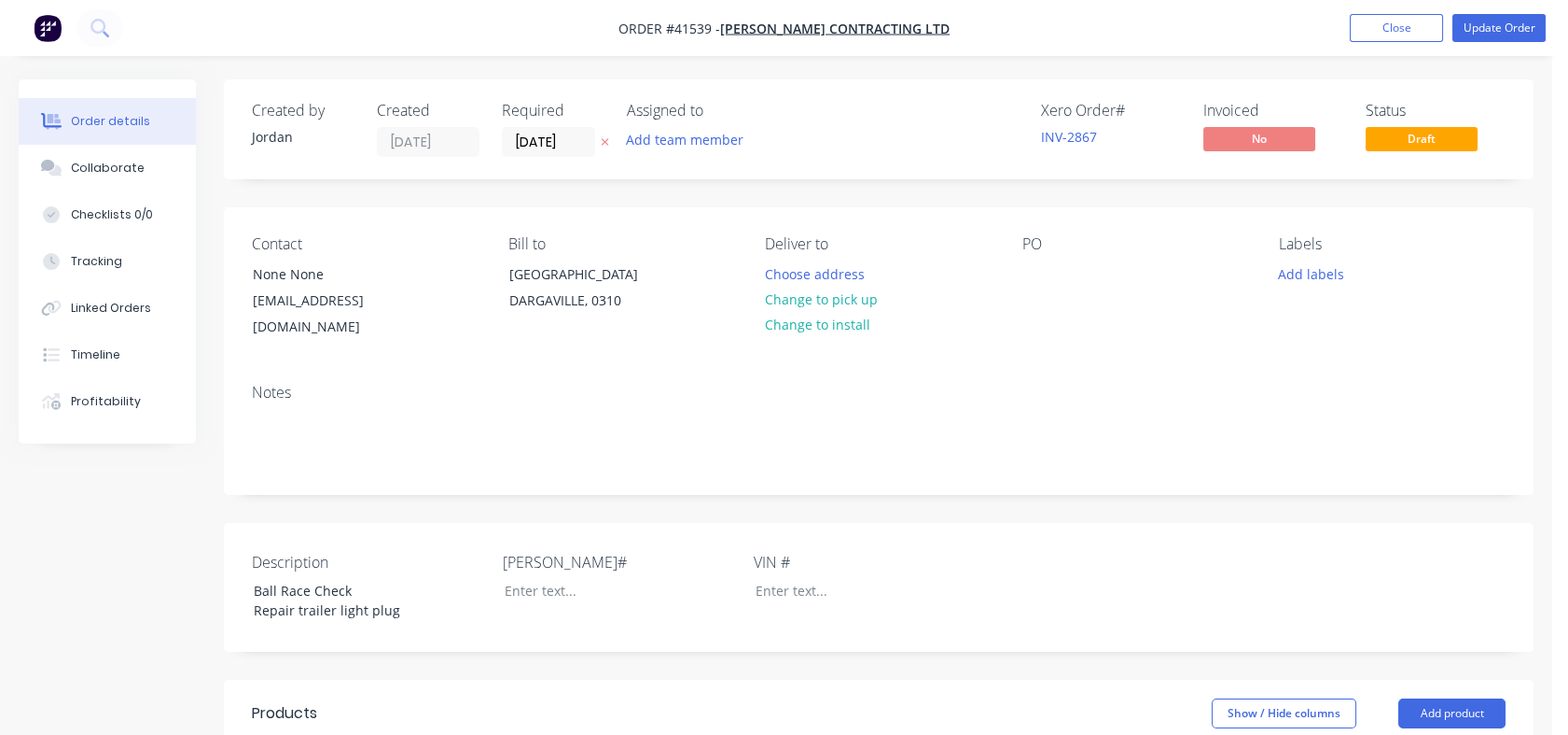
click at [87, 261] on div "Tracking" at bounding box center [96, 261] width 51 height 17
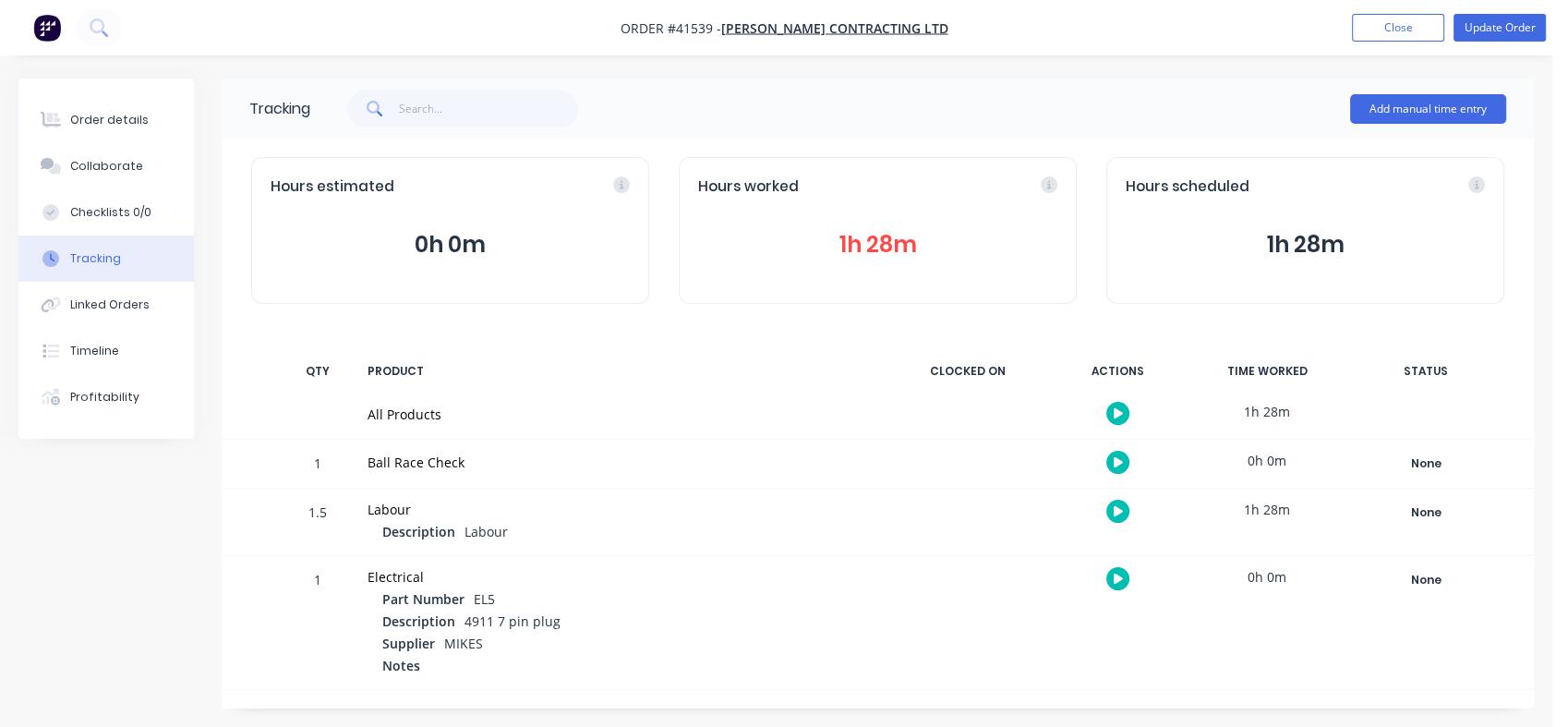
click at [103, 119] on div "Order details" at bounding box center [110, 119] width 79 height 17
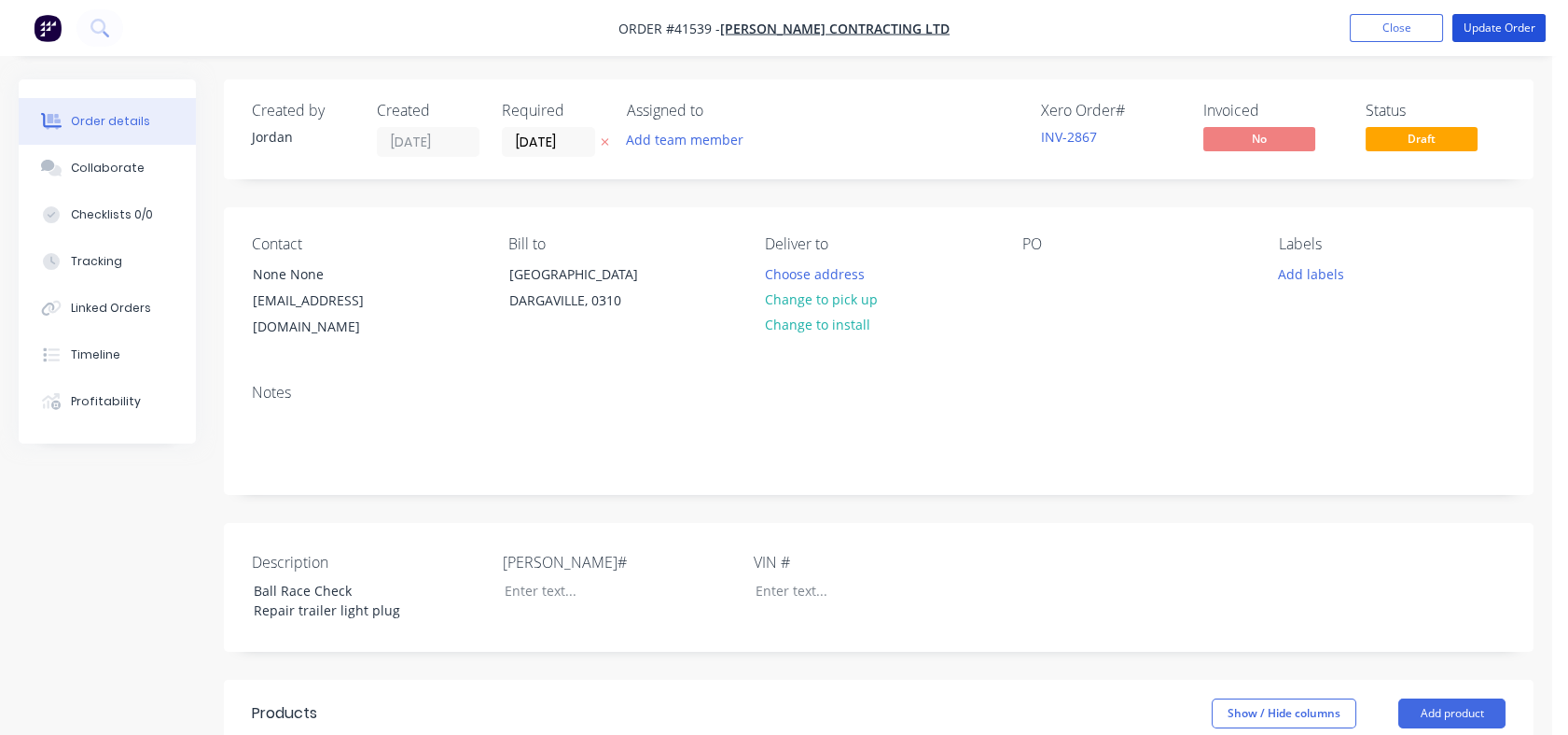
click at [1491, 30] on button "Update Order" at bounding box center [1499, 28] width 94 height 28
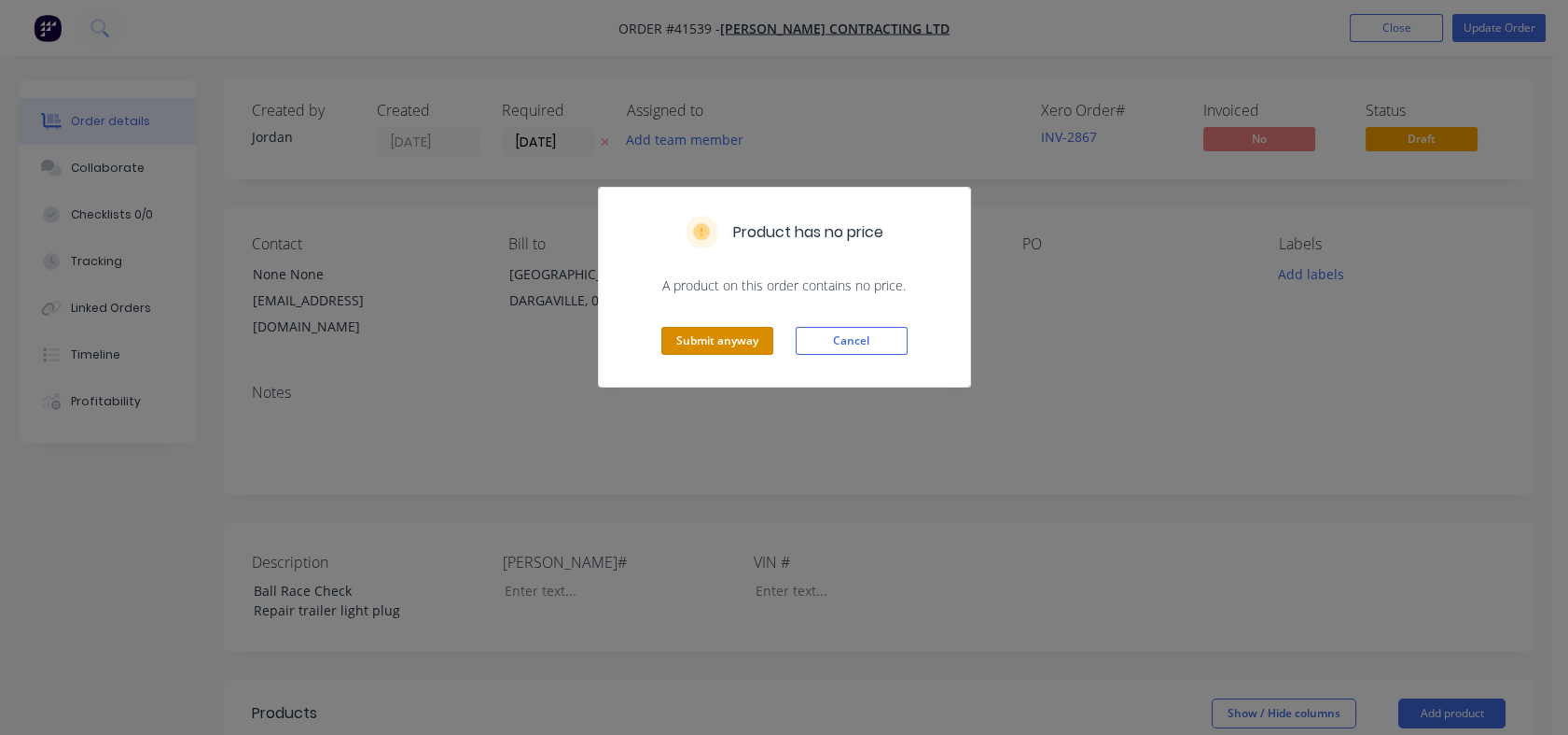
click at [708, 341] on button "Submit anyway" at bounding box center [718, 341] width 112 height 28
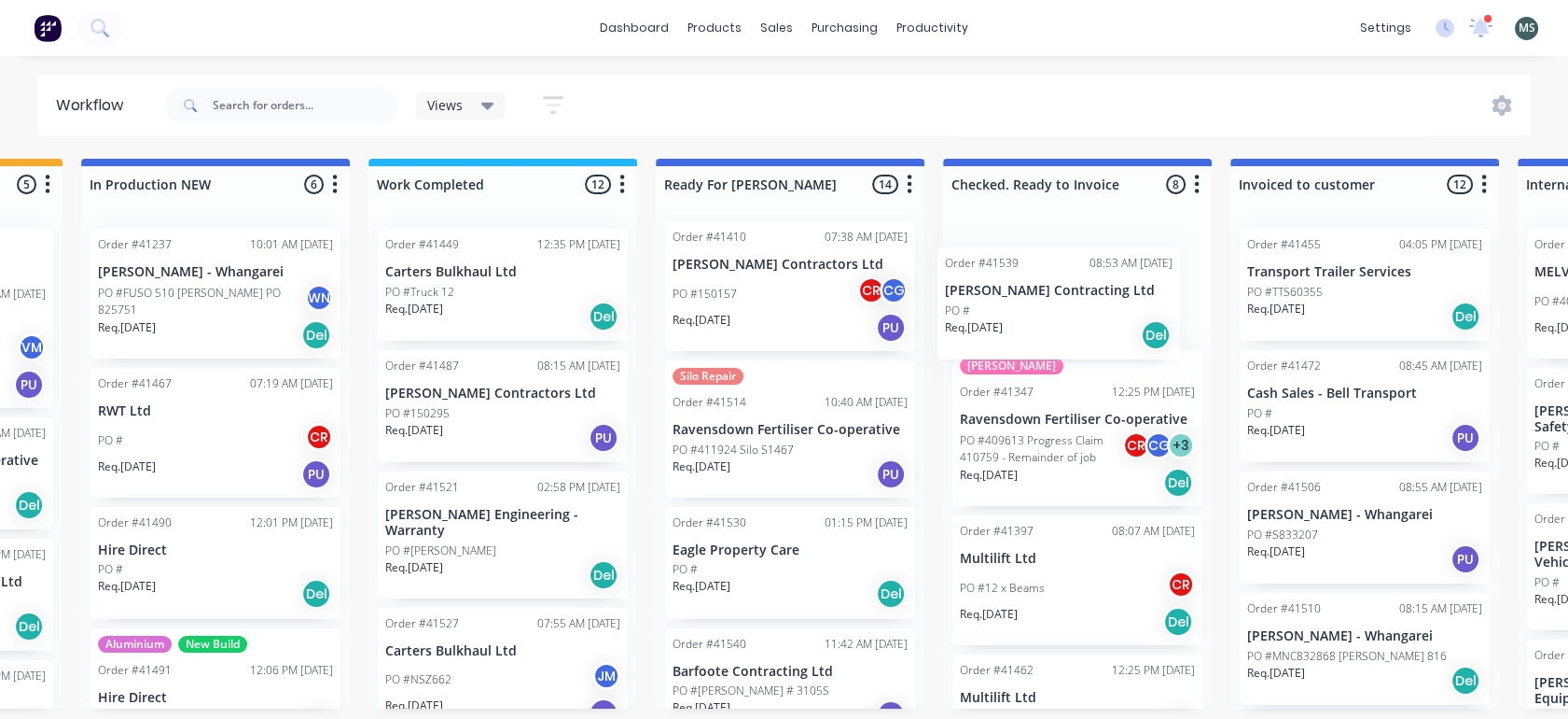
drag, startPoint x: 760, startPoint y: 703, endPoint x: 1055, endPoint y: 304, distance: 496.2
click at [1055, 304] on div "Submitted 16 Status colour #273444 hex #273444 Save Cancel Summaries Total orde…" at bounding box center [721, 433] width 3112 height 549
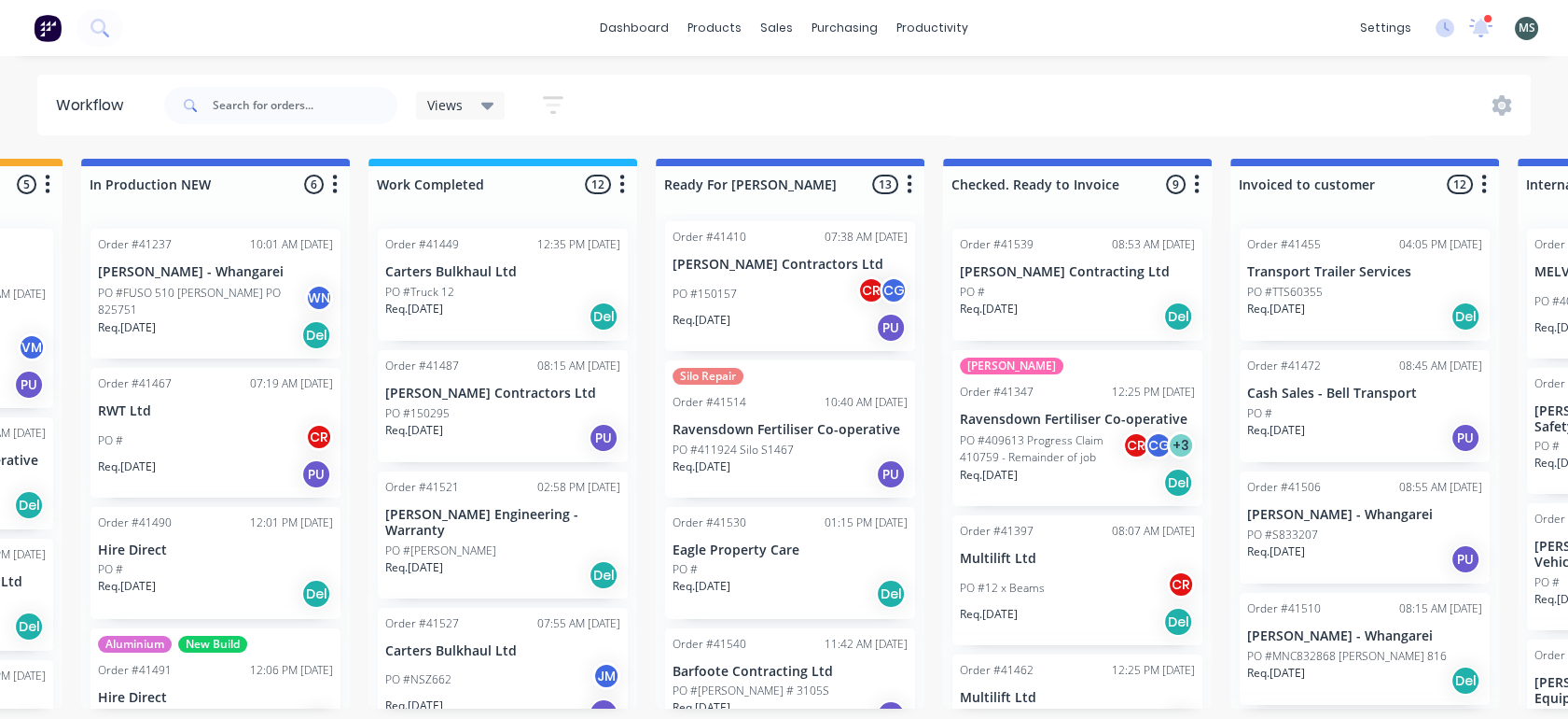
click at [755, 545] on p "Eagle Property Care" at bounding box center [790, 550] width 235 height 16
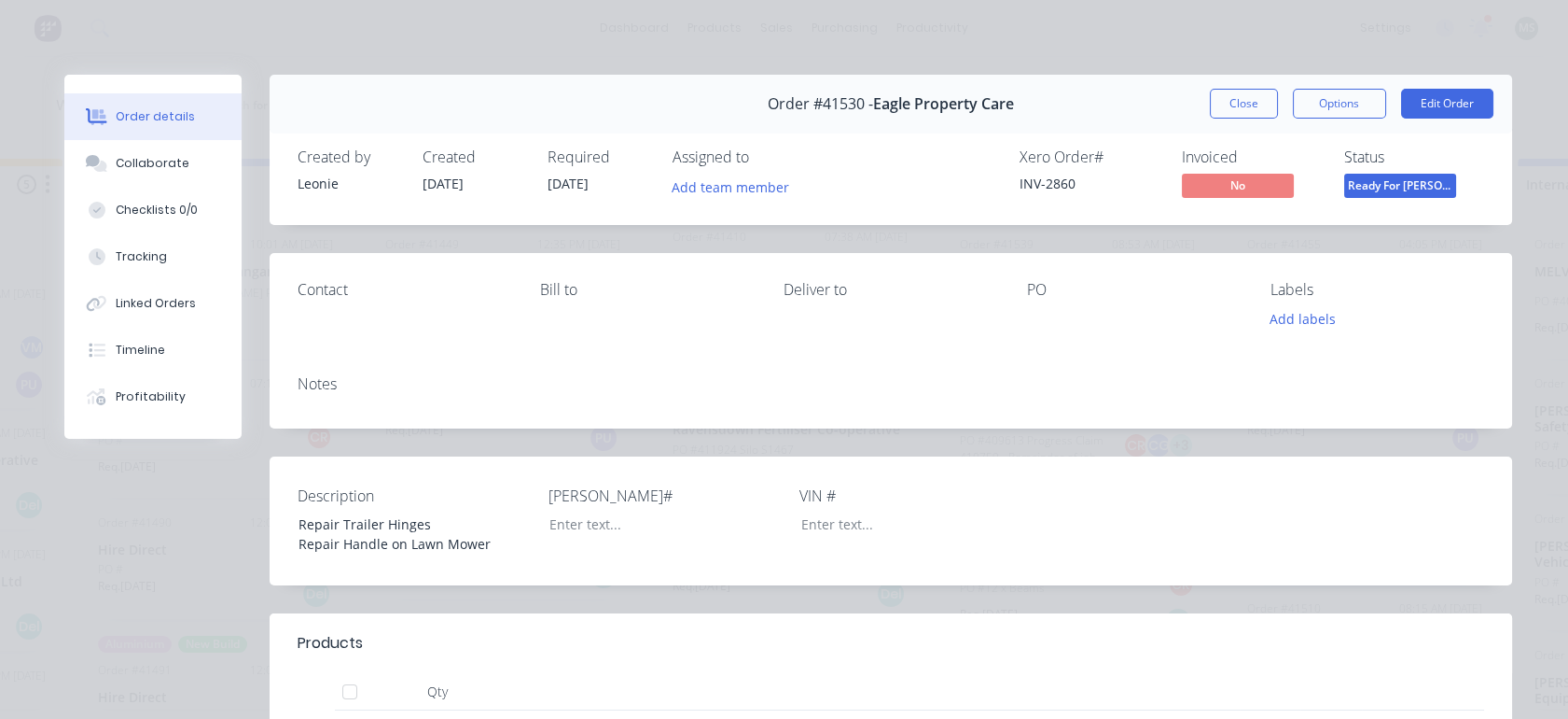
click at [121, 250] on div "Tracking" at bounding box center [141, 256] width 51 height 17
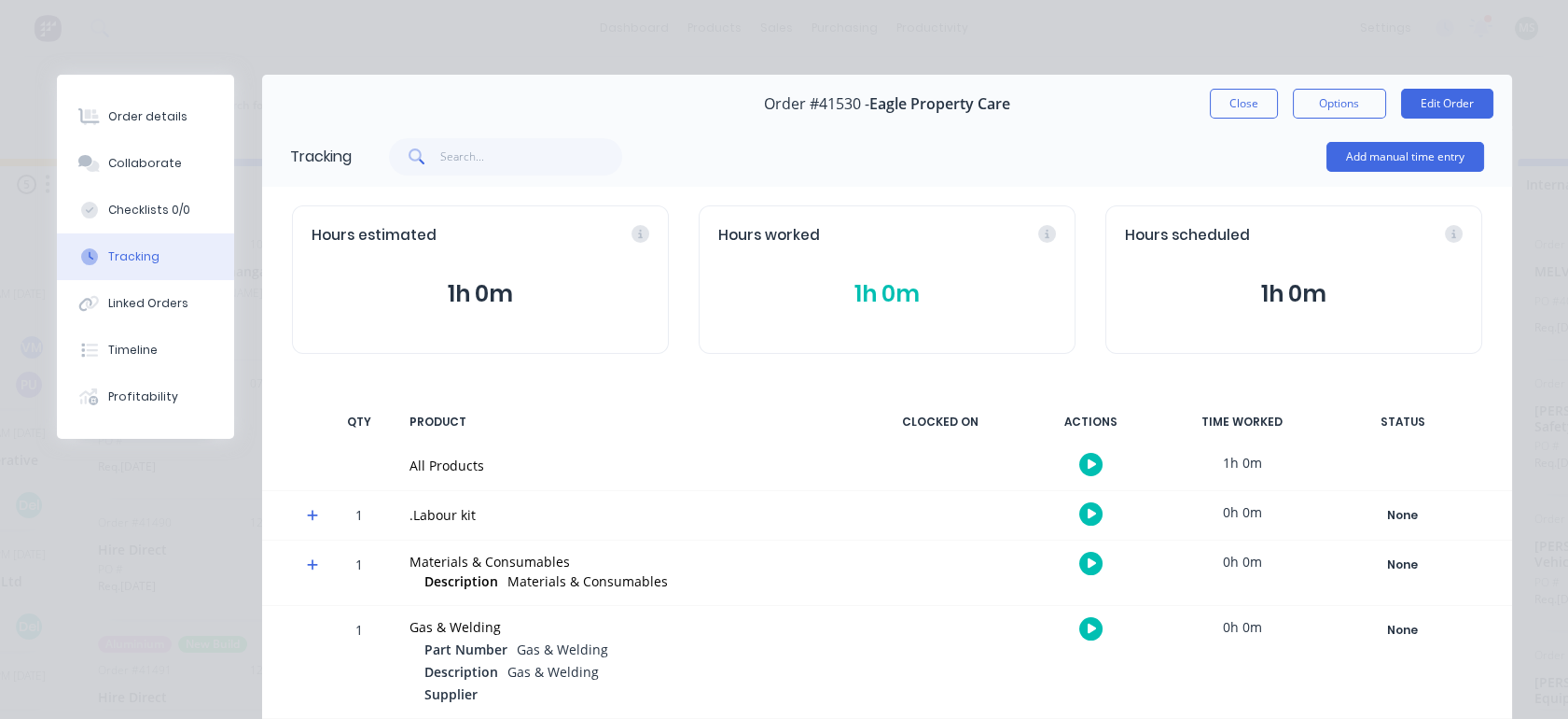
click at [127, 159] on div "Collaborate" at bounding box center [146, 163] width 74 height 17
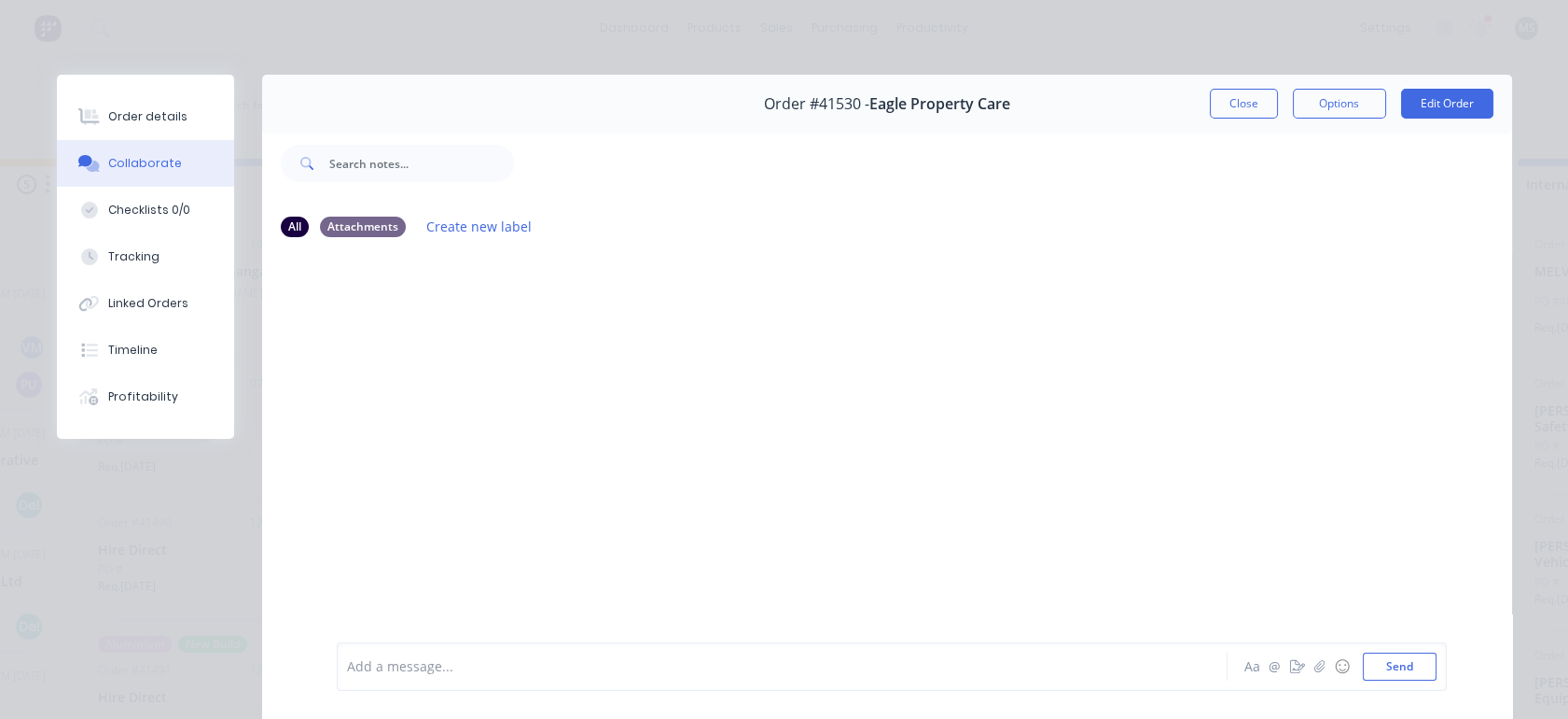
click at [125, 116] on div "Order details" at bounding box center [149, 117] width 80 height 17
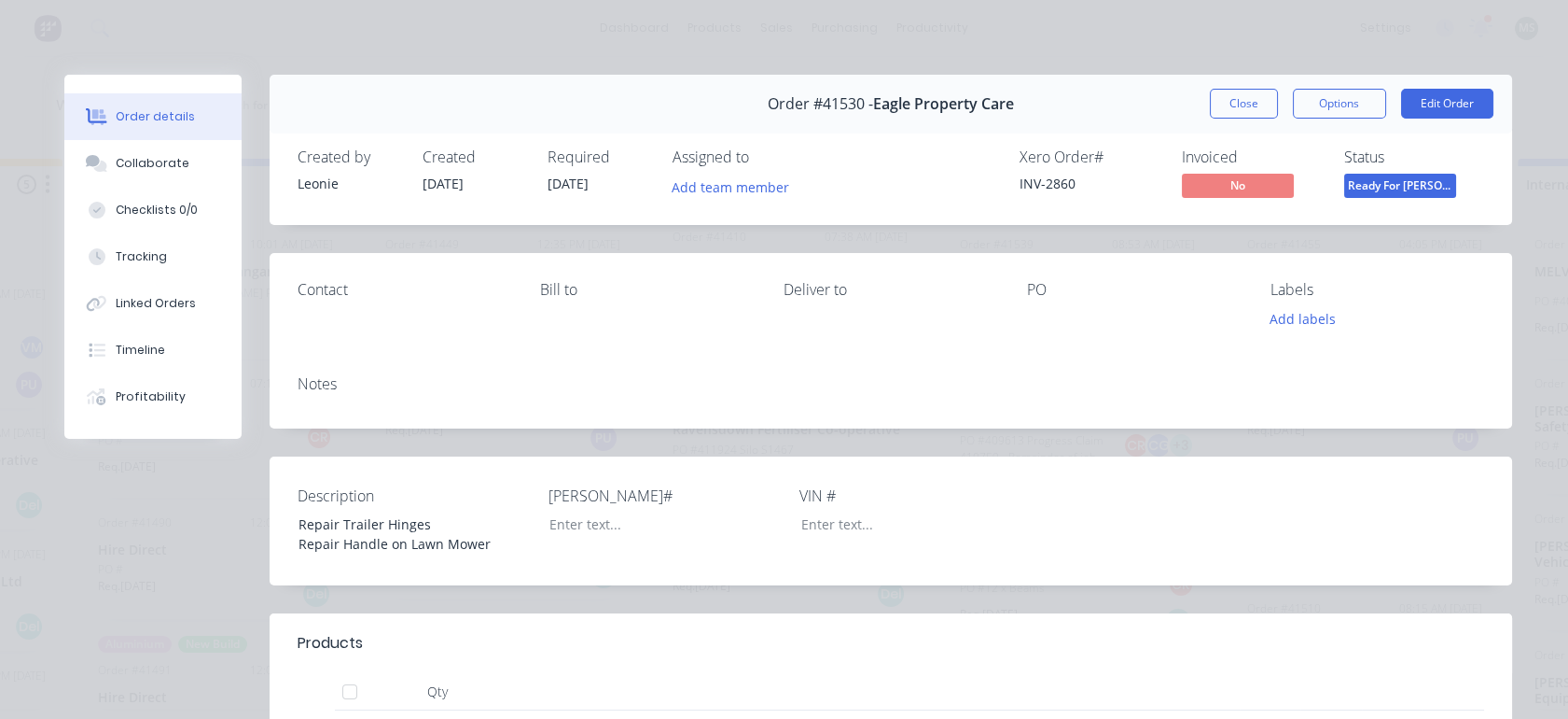
click at [1440, 112] on button "Edit Order" at bounding box center [1447, 104] width 93 height 30
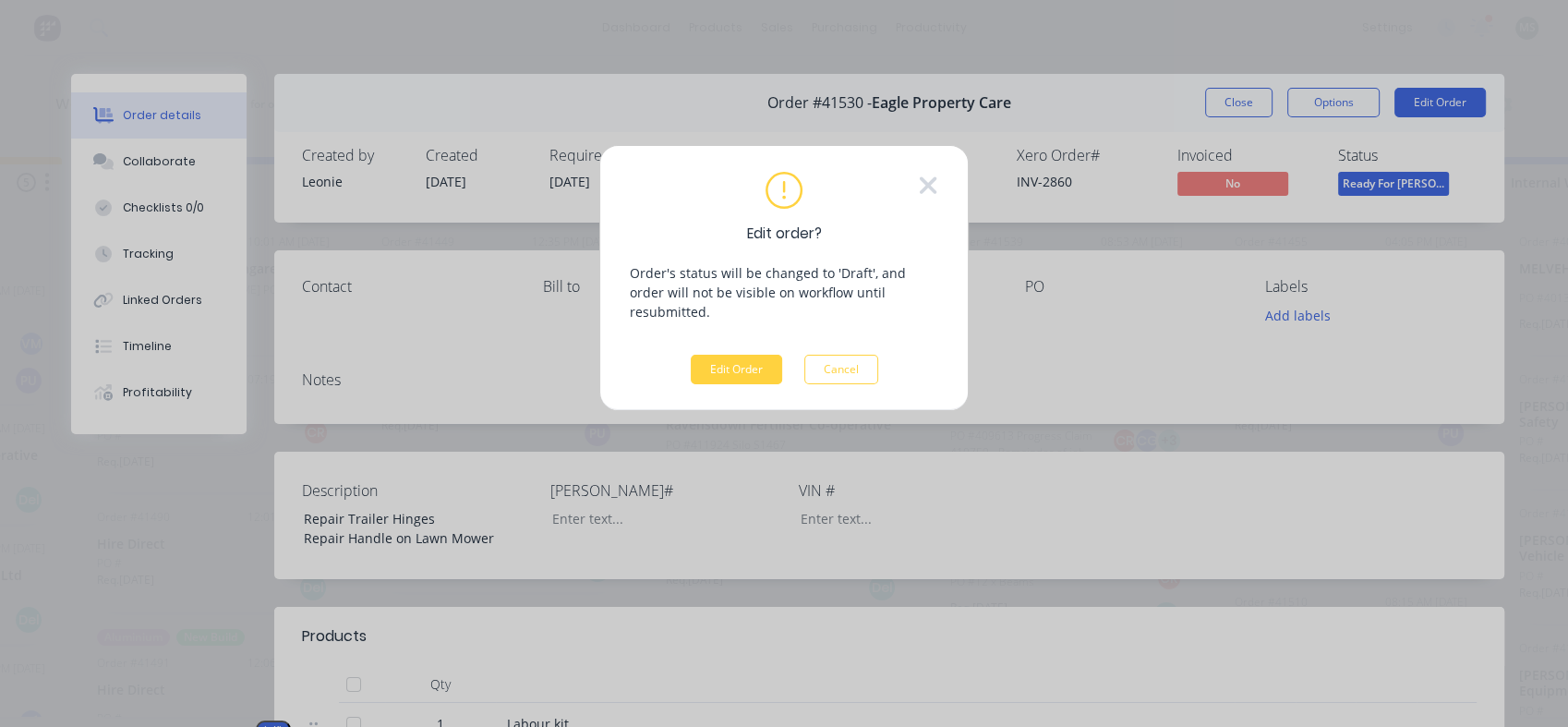
click at [724, 360] on button "Edit Order" at bounding box center [736, 369] width 92 height 30
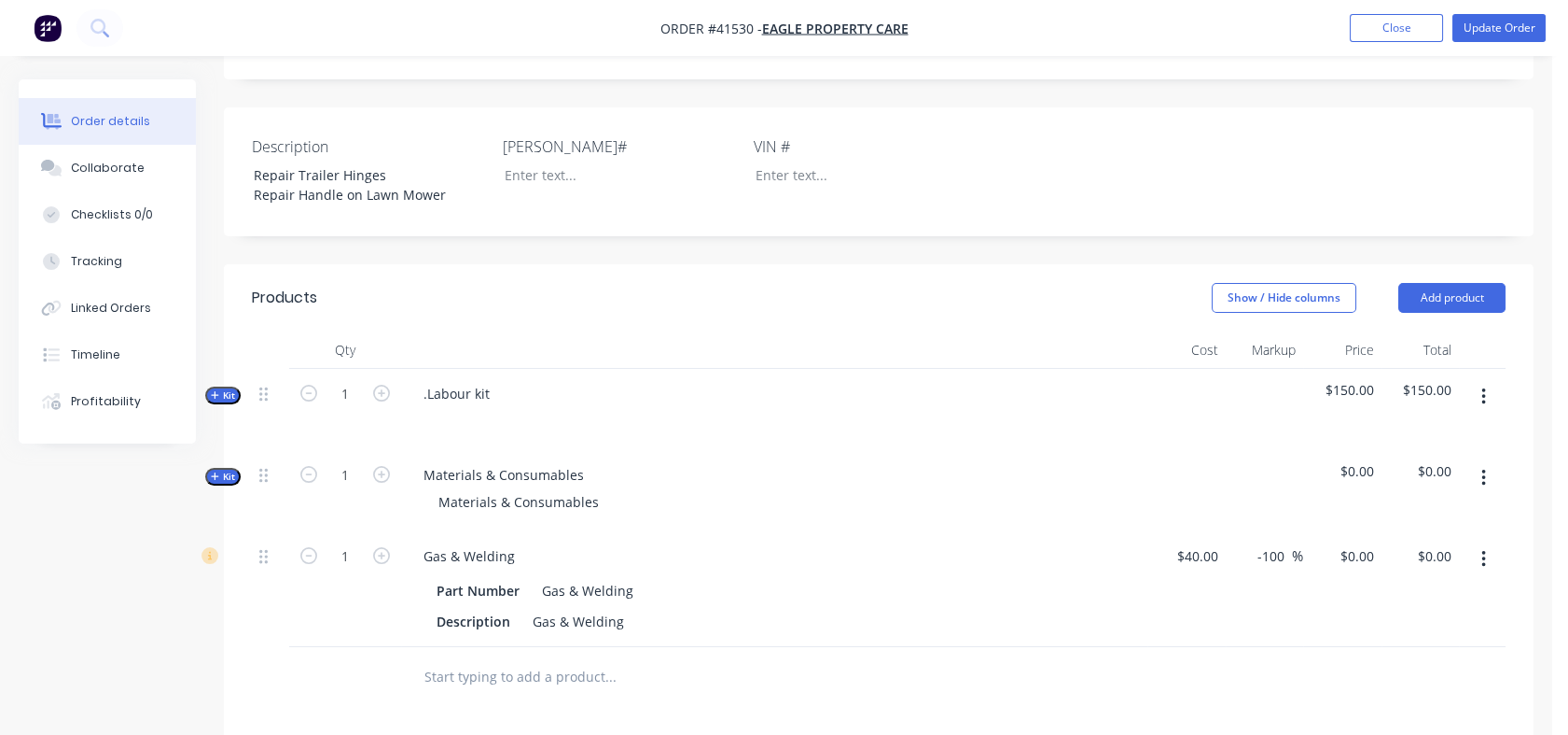
scroll to position [349, 0]
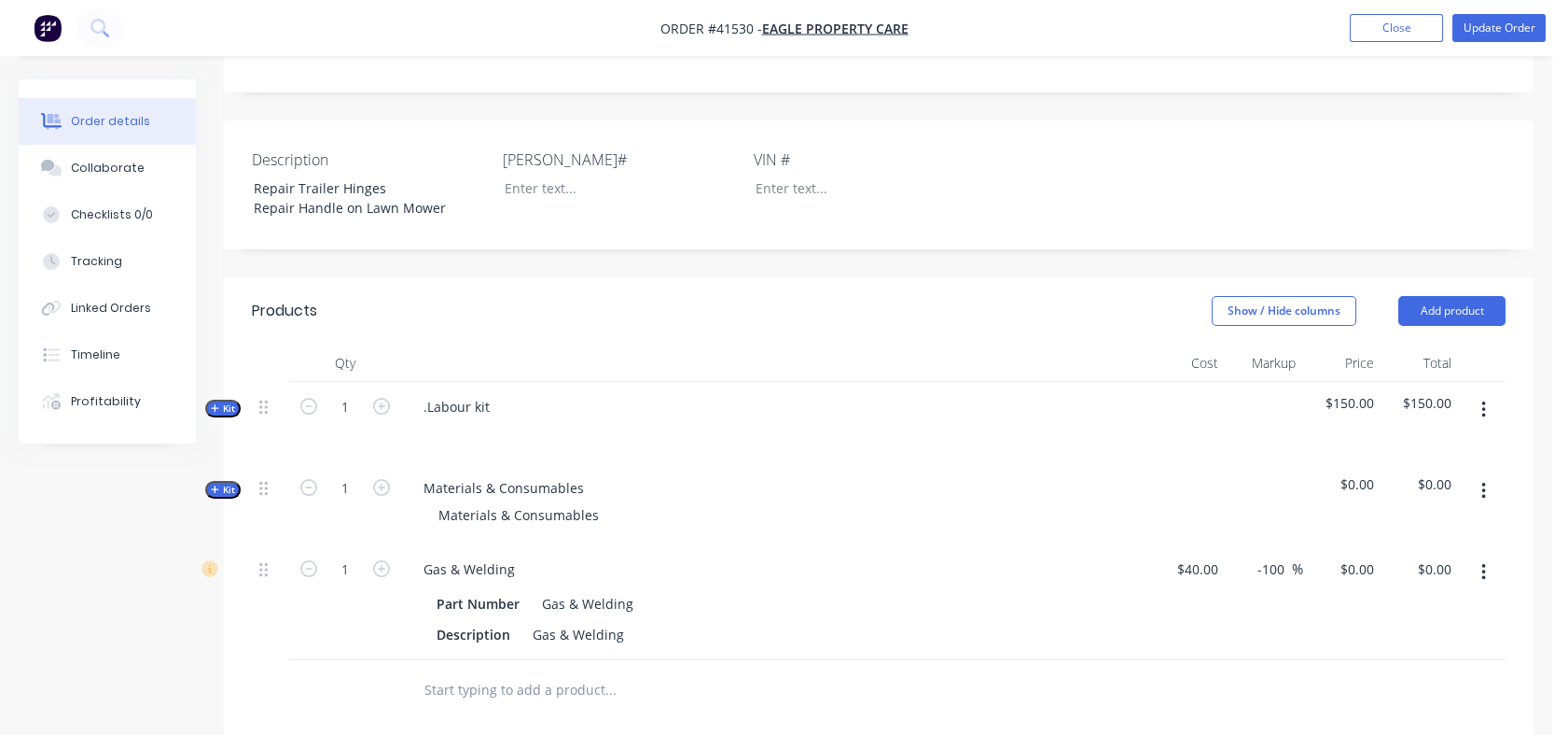
click at [231, 489] on span "Kit" at bounding box center [223, 490] width 24 height 14
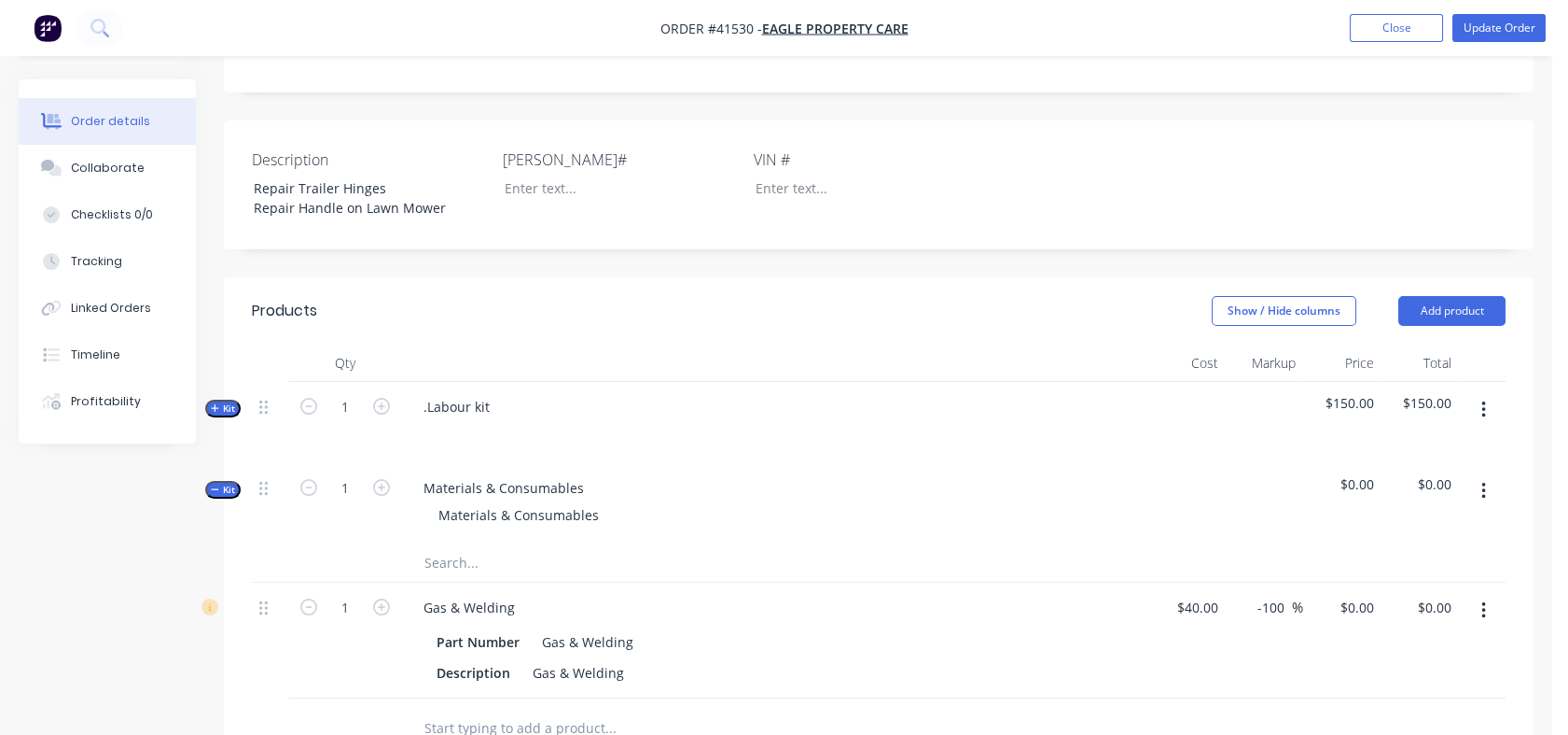
click at [441, 570] on input "text" at bounding box center [610, 562] width 373 height 37
drag, startPoint x: 441, startPoint y: 513, endPoint x: 606, endPoint y: 529, distance: 165.8
click at [606, 529] on div "Materials & Consumables Materials & Consumables" at bounding box center [774, 503] width 747 height 81
click at [448, 561] on input "text" at bounding box center [610, 562] width 373 height 37
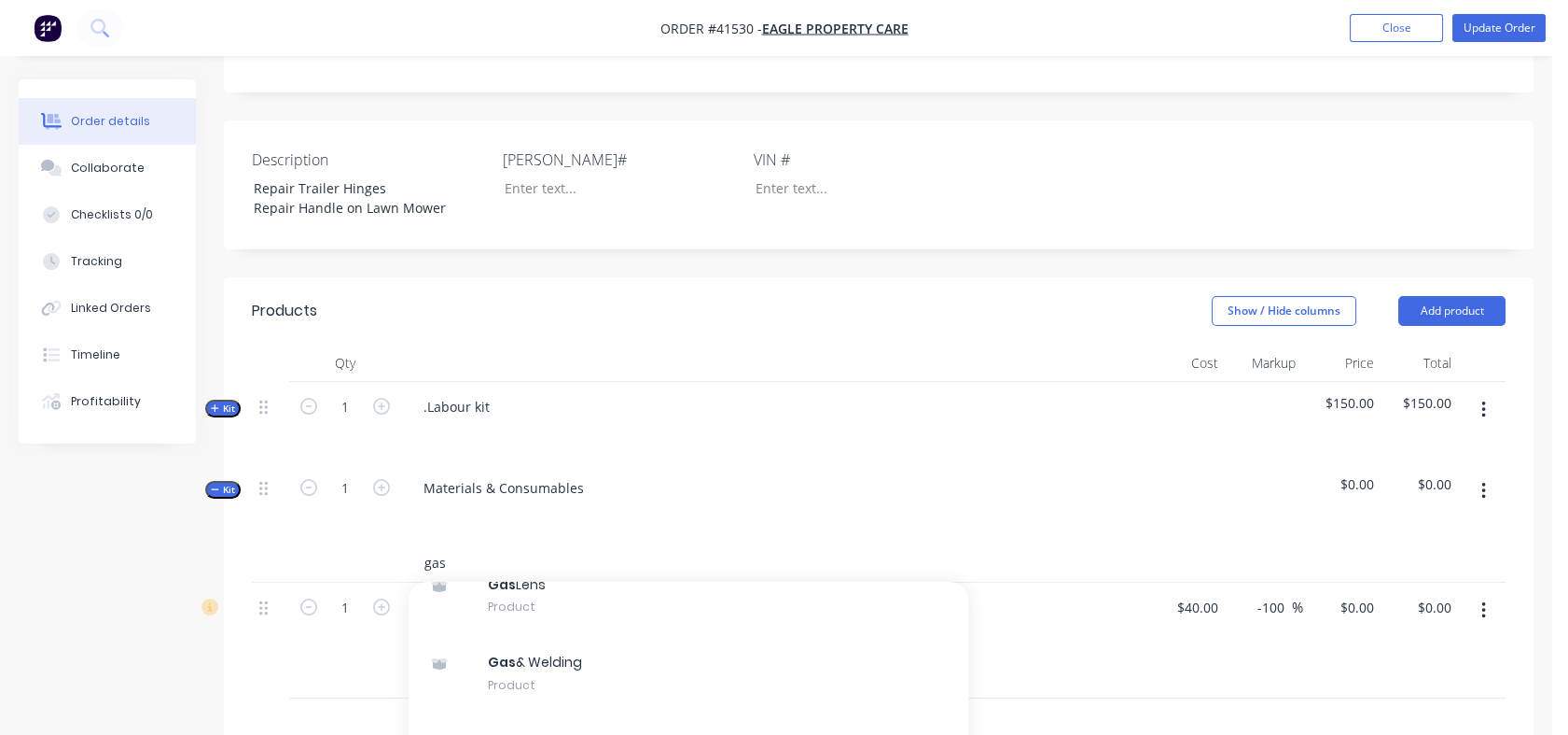
scroll to position [98, 0]
click at [529, 657] on div "Gas & Welding Product" at bounding box center [689, 659] width 560 height 79
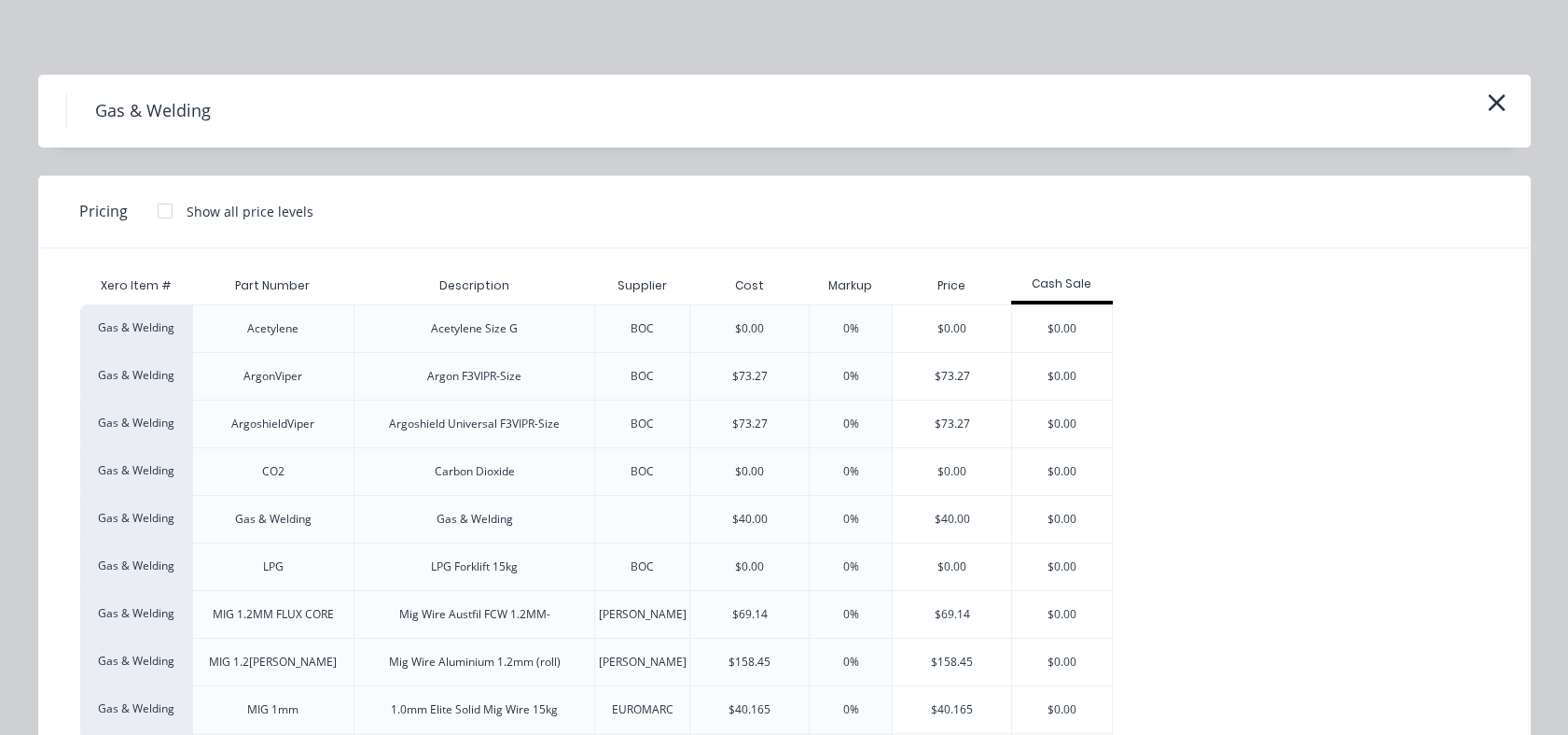
click at [965, 518] on div "$40.00" at bounding box center [952, 519] width 119 height 47
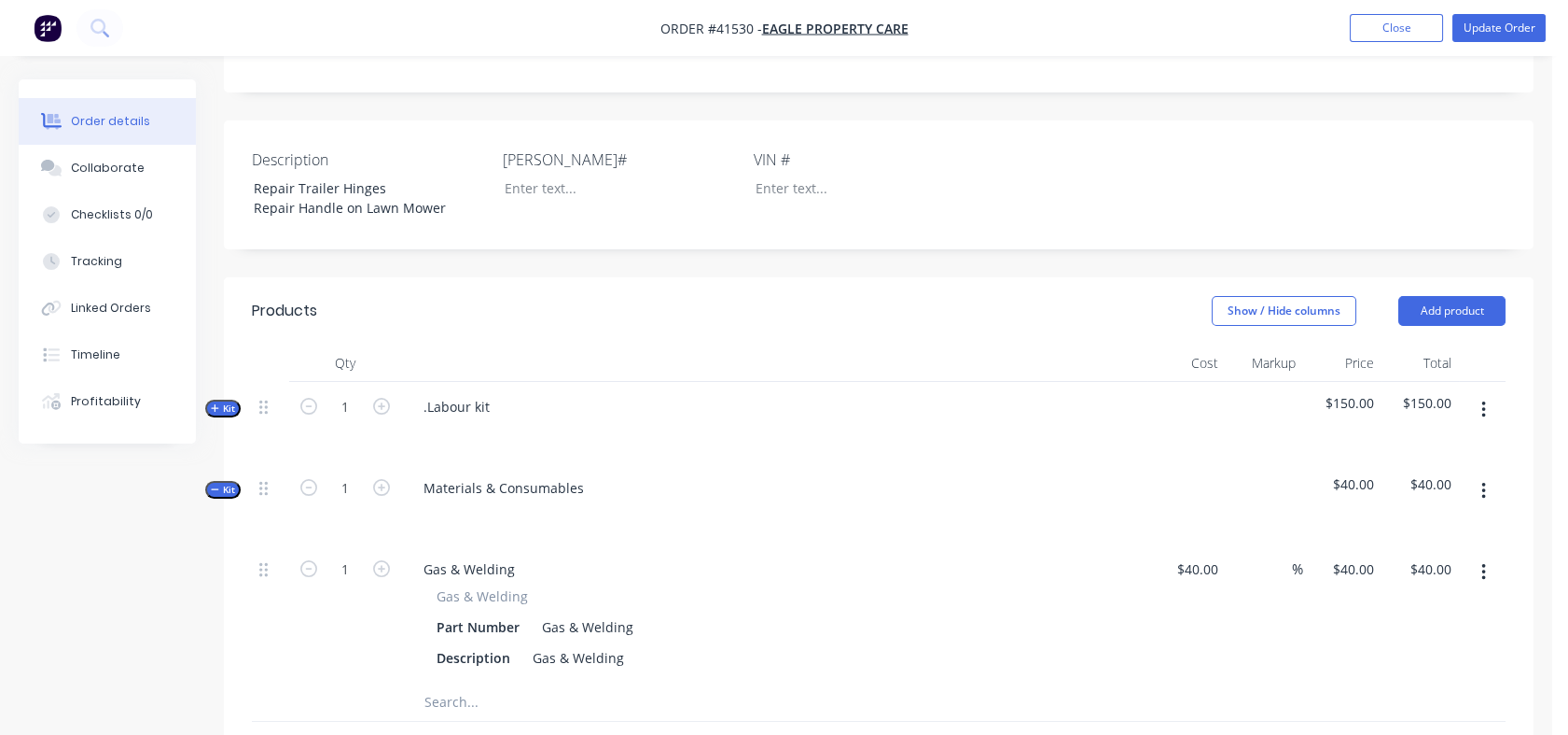
click at [1254, 567] on div "%" at bounding box center [1265, 613] width 79 height 139
click at [1271, 569] on input at bounding box center [1282, 568] width 22 height 27
click at [1230, 547] on div "%" at bounding box center [1265, 613] width 79 height 139
click at [1274, 568] on input at bounding box center [1282, 568] width 22 height 27
click at [1243, 547] on div "130 130 %" at bounding box center [1265, 613] width 79 height 139
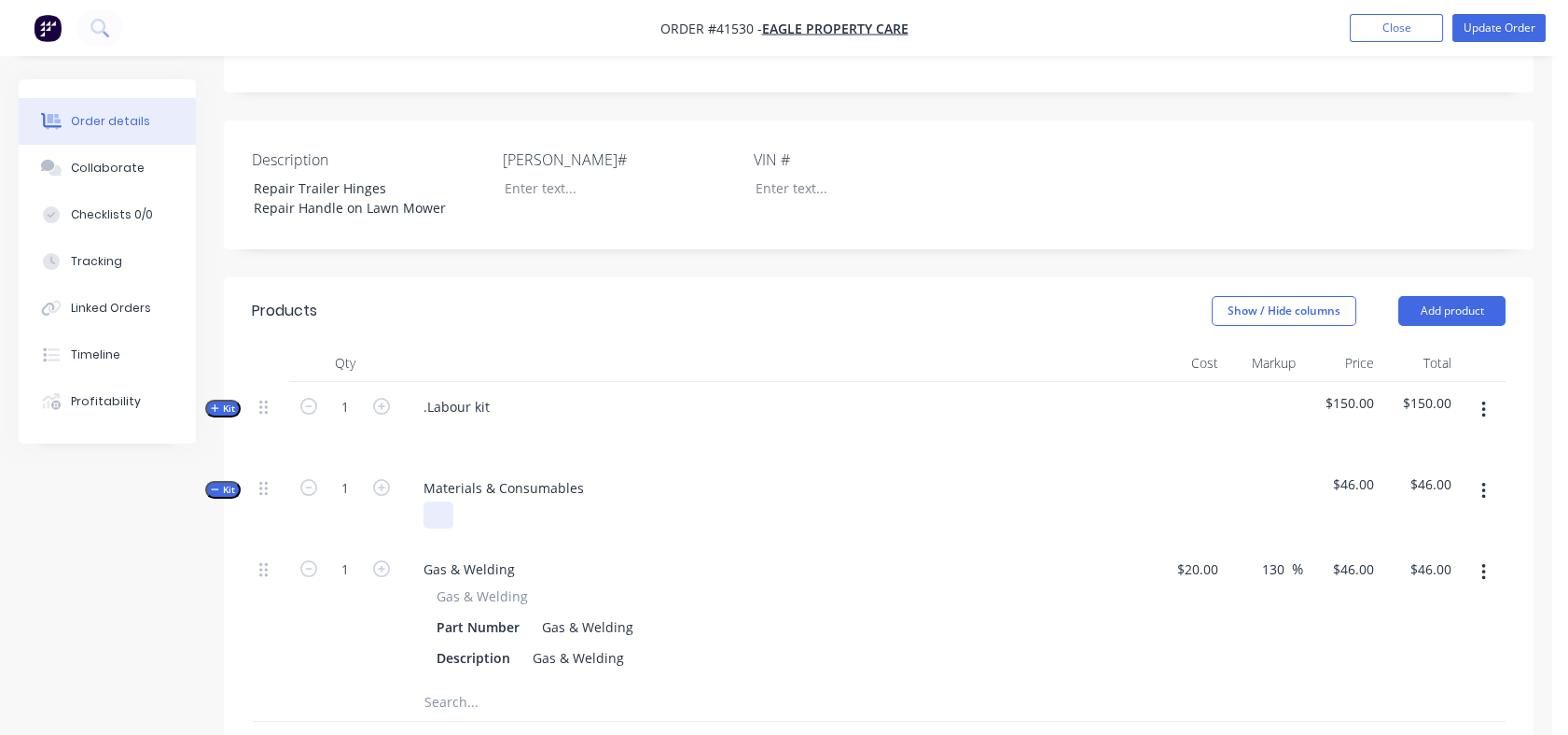
click at [439, 506] on div at bounding box center [439, 515] width 30 height 27
click at [566, 514] on div "Includes Gussets and Gas" at bounding box center [519, 515] width 191 height 27
click at [583, 518] on div "Includes Gussets, Gas" at bounding box center [506, 515] width 166 height 27
click at [232, 407] on span "Kit" at bounding box center [223, 408] width 24 height 14
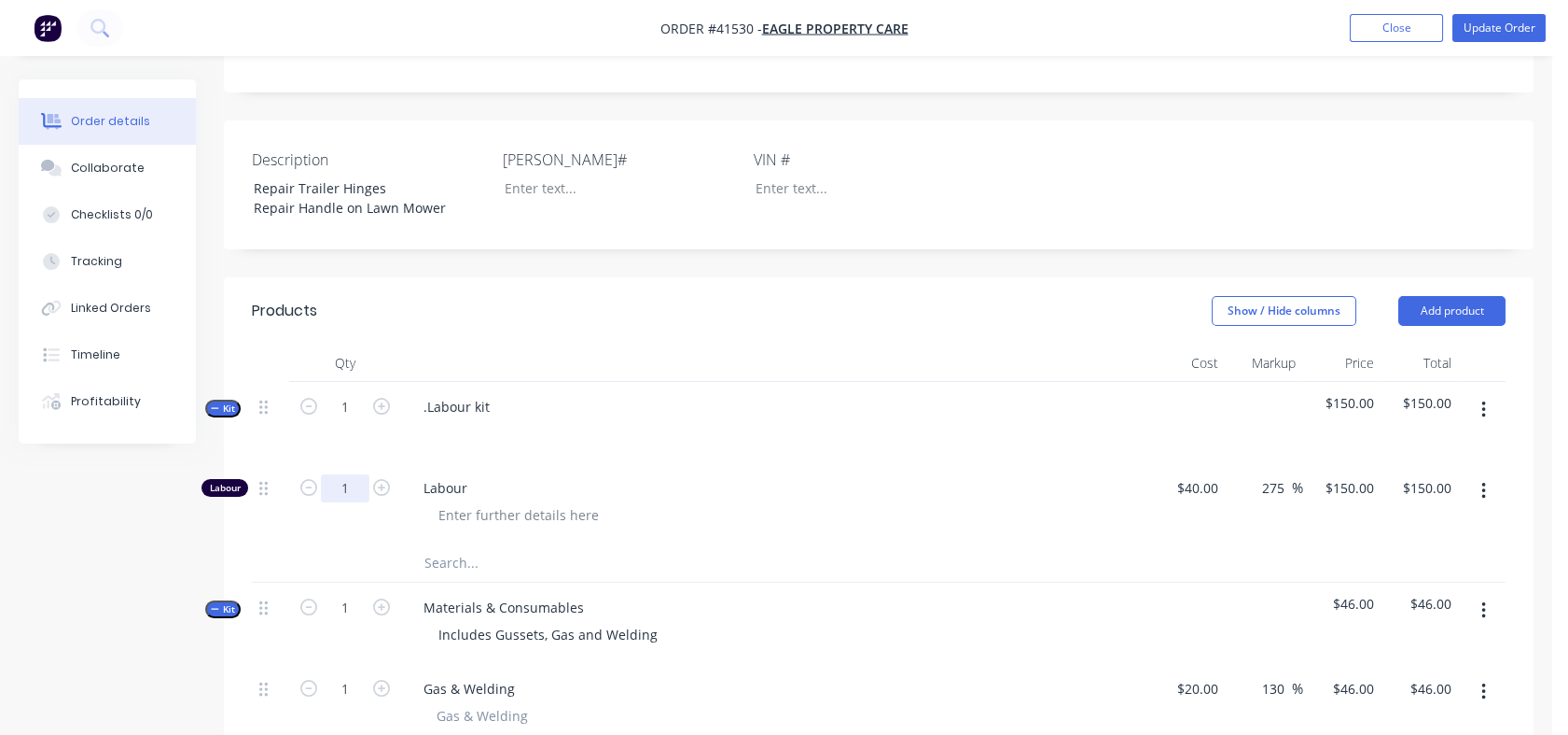
click at [348, 486] on input "1" at bounding box center [345, 488] width 49 height 28
click at [651, 530] on div "Labour" at bounding box center [774, 503] width 747 height 81
click at [1359, 478] on input "150" at bounding box center [1353, 487] width 58 height 27
click at [1284, 519] on div "187.5 187.5 %" at bounding box center [1265, 503] width 79 height 81
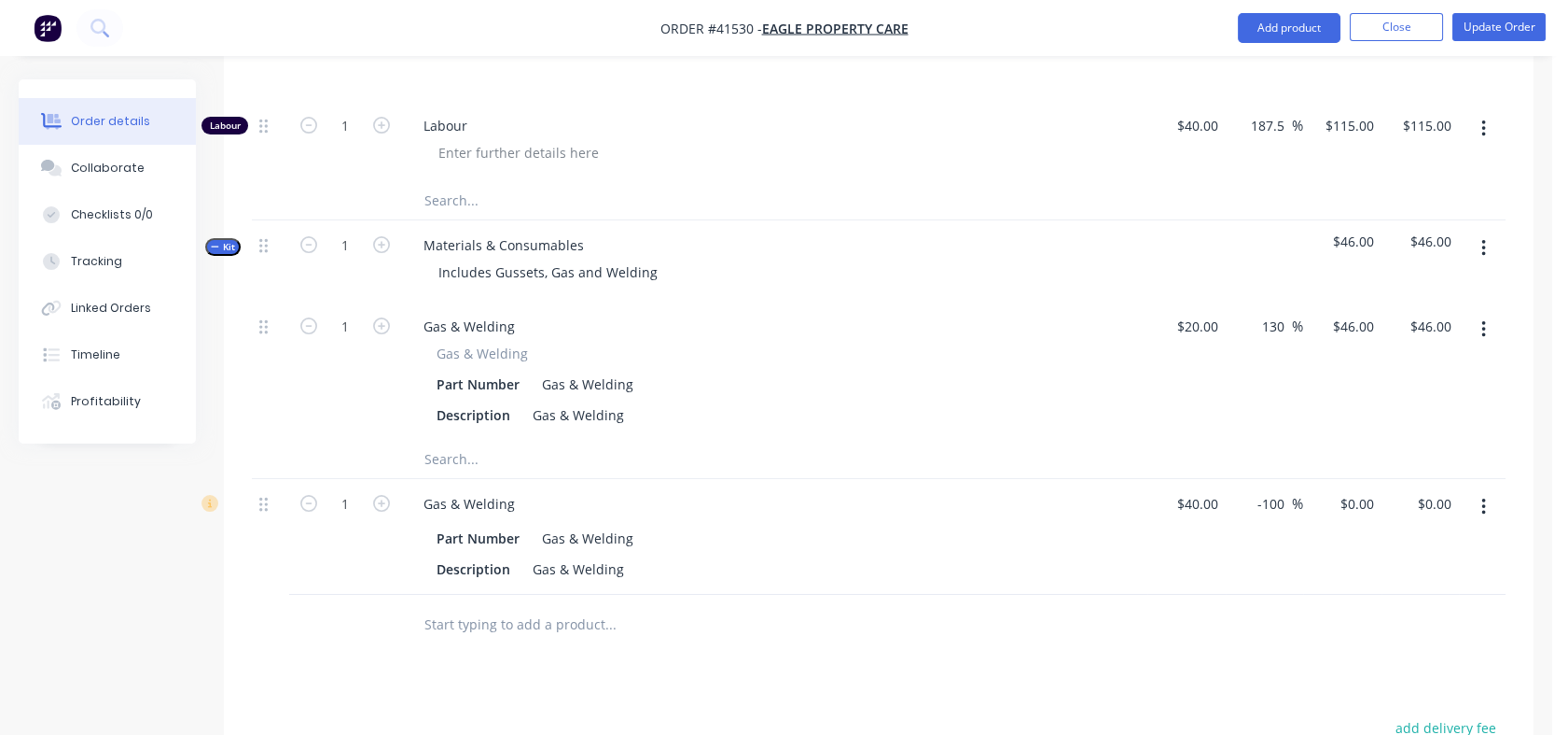
scroll to position [714, 0]
click at [1478, 506] on button "button" at bounding box center [1484, 505] width 44 height 34
click at [1363, 658] on div "Delete" at bounding box center [1417, 664] width 144 height 27
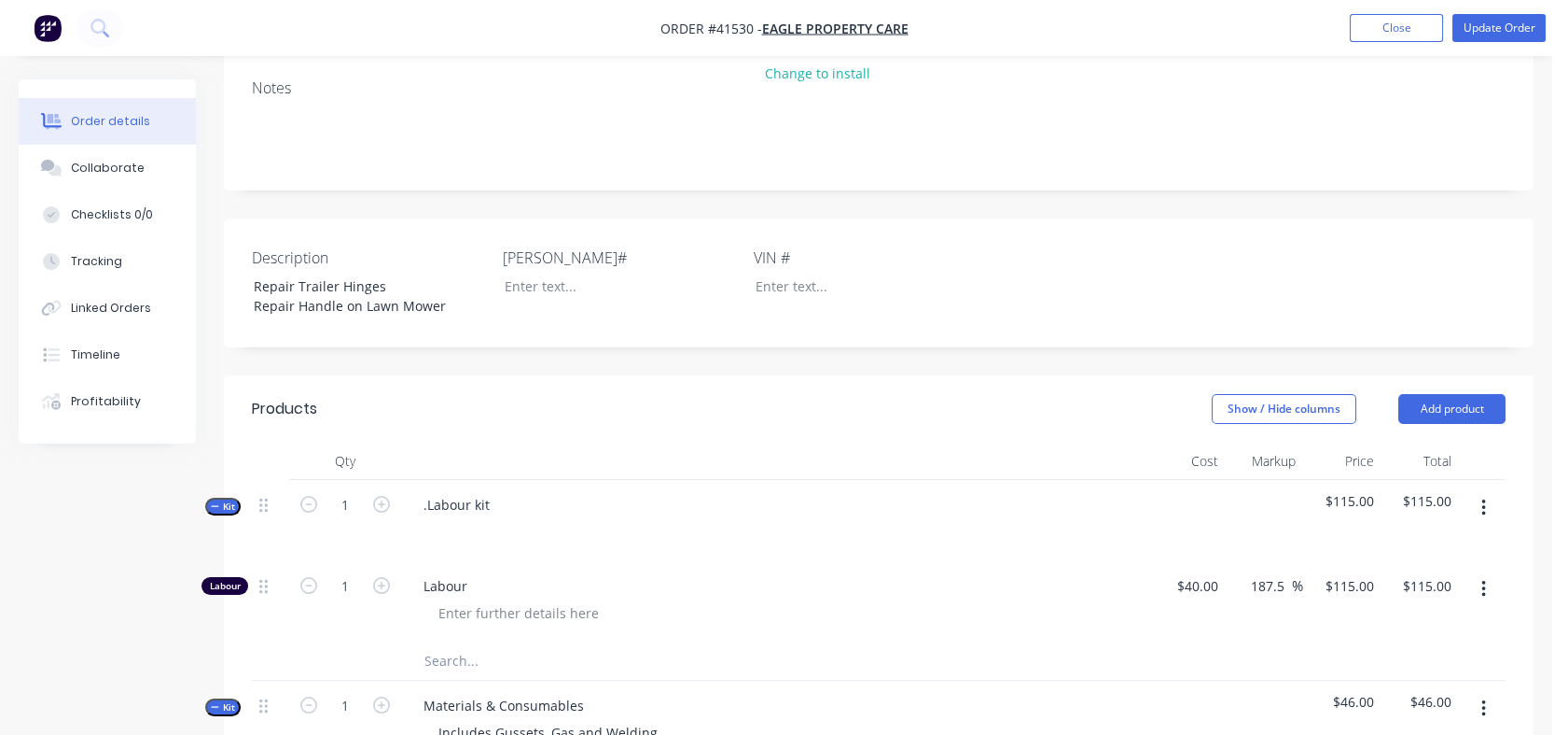
scroll to position [256, 0]
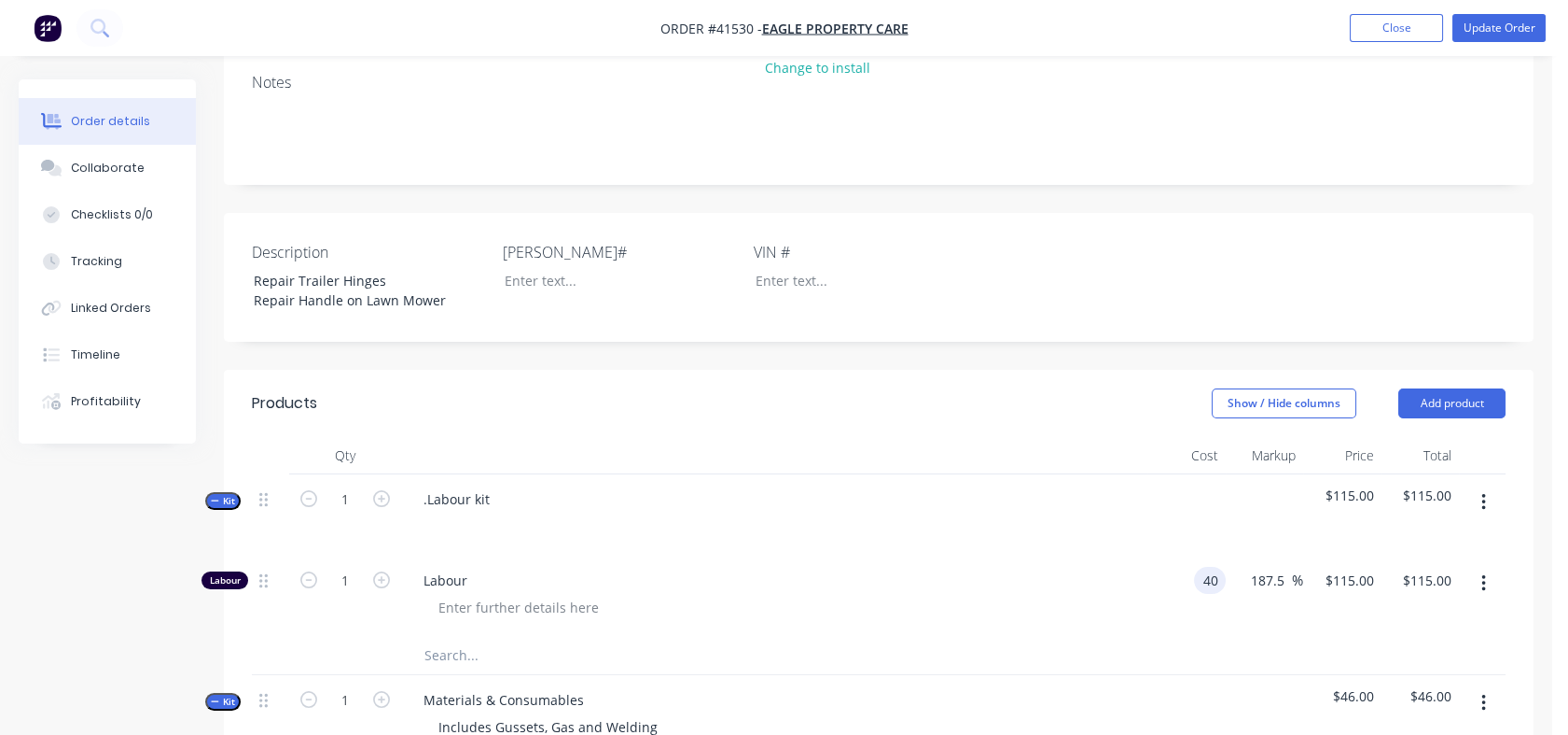
click at [1203, 570] on input "40" at bounding box center [1214, 579] width 24 height 27
click at [1202, 641] on div at bounding box center [879, 655] width 1254 height 38
click at [1330, 577] on div "149.5 $149.50" at bounding box center [1350, 579] width 66 height 27
click at [1318, 627] on div "$115.00 115" at bounding box center [1343, 595] width 79 height 81
drag, startPoint x: 1318, startPoint y: 627, endPoint x: 1582, endPoint y: 356, distance: 378.3
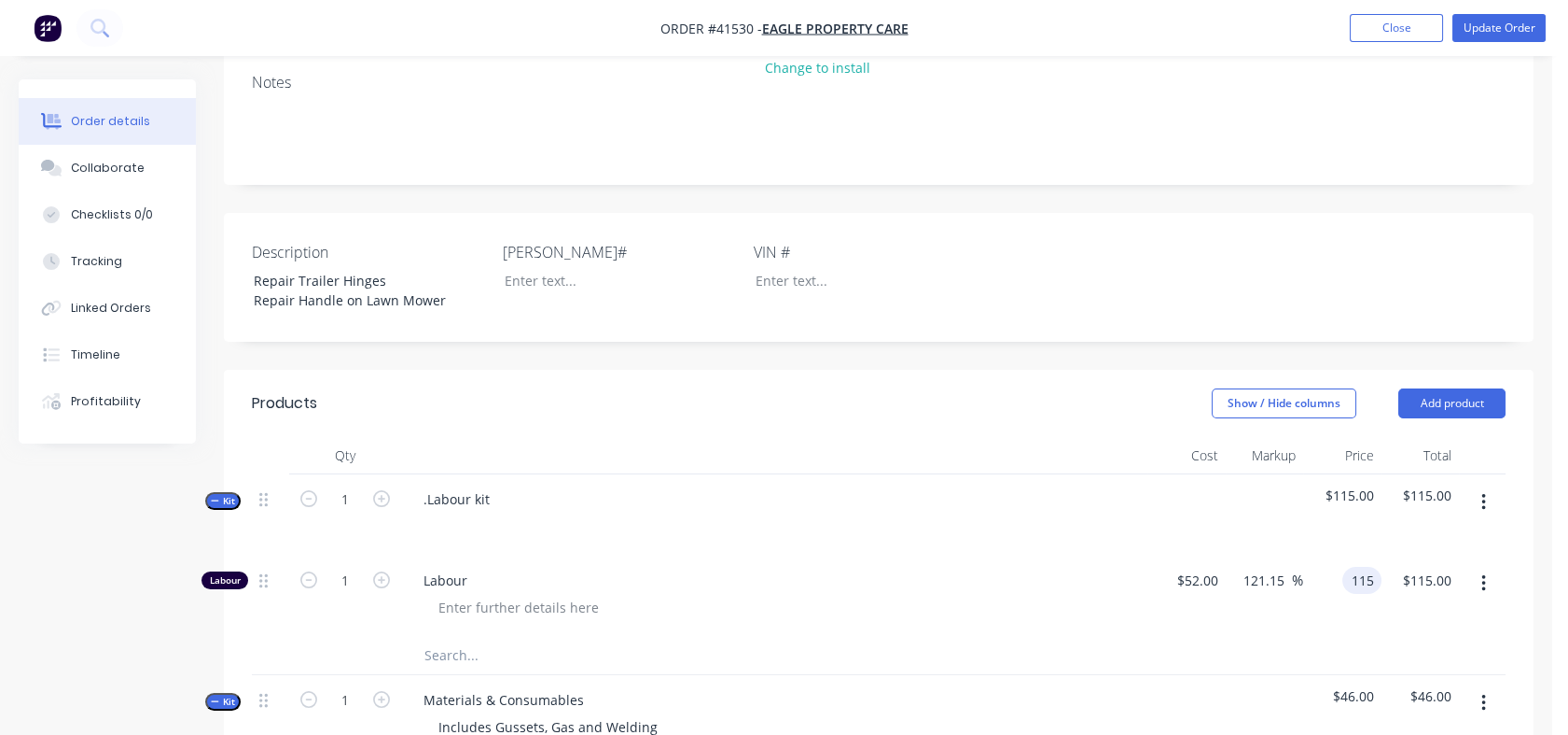
click at [1568, 356] on html "Order #41530 - Eagle Property Care Add product Close Update Order Order details…" at bounding box center [784, 607] width 1568 height 1727
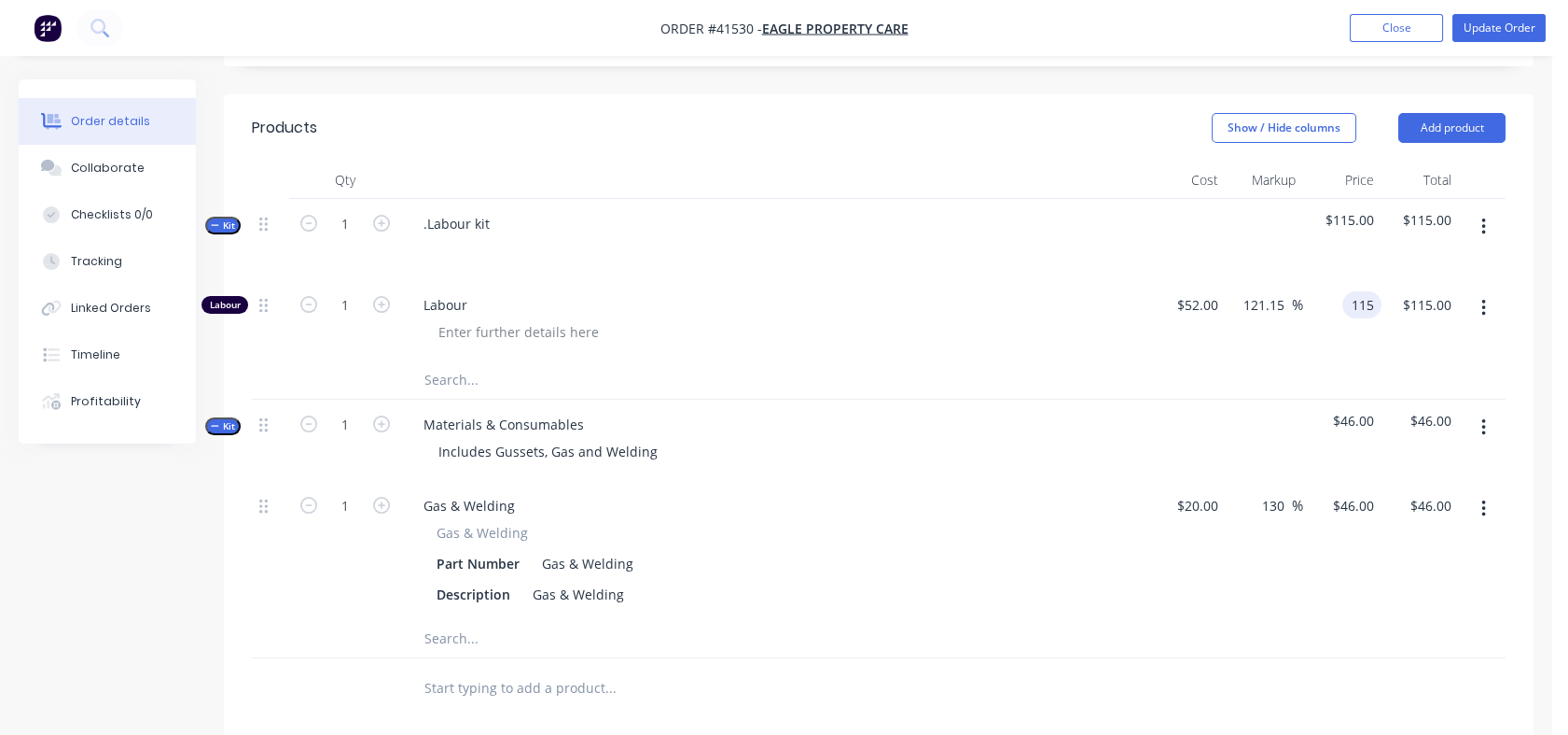
scroll to position [520, 0]
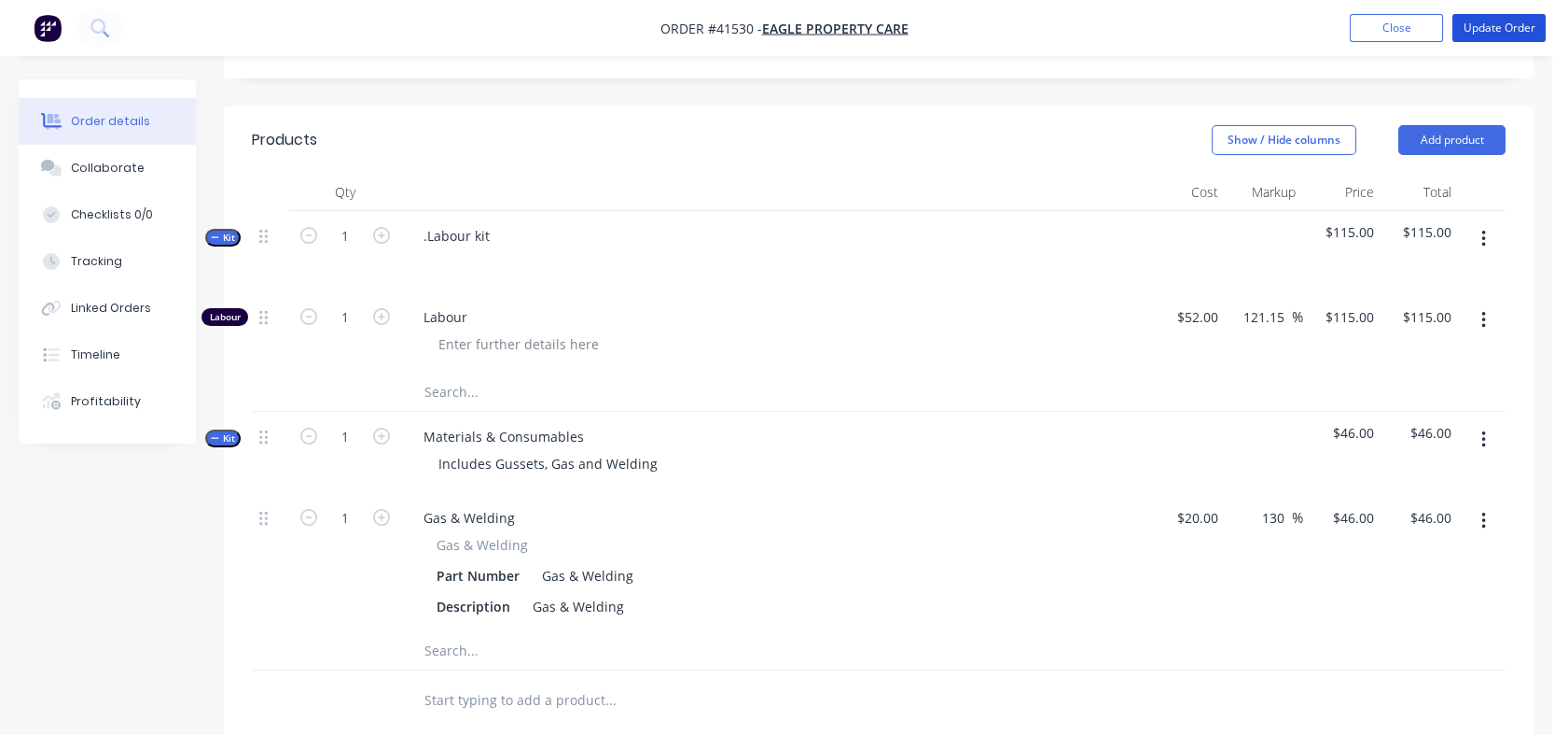
click at [1487, 22] on button "Update Order" at bounding box center [1499, 28] width 94 height 28
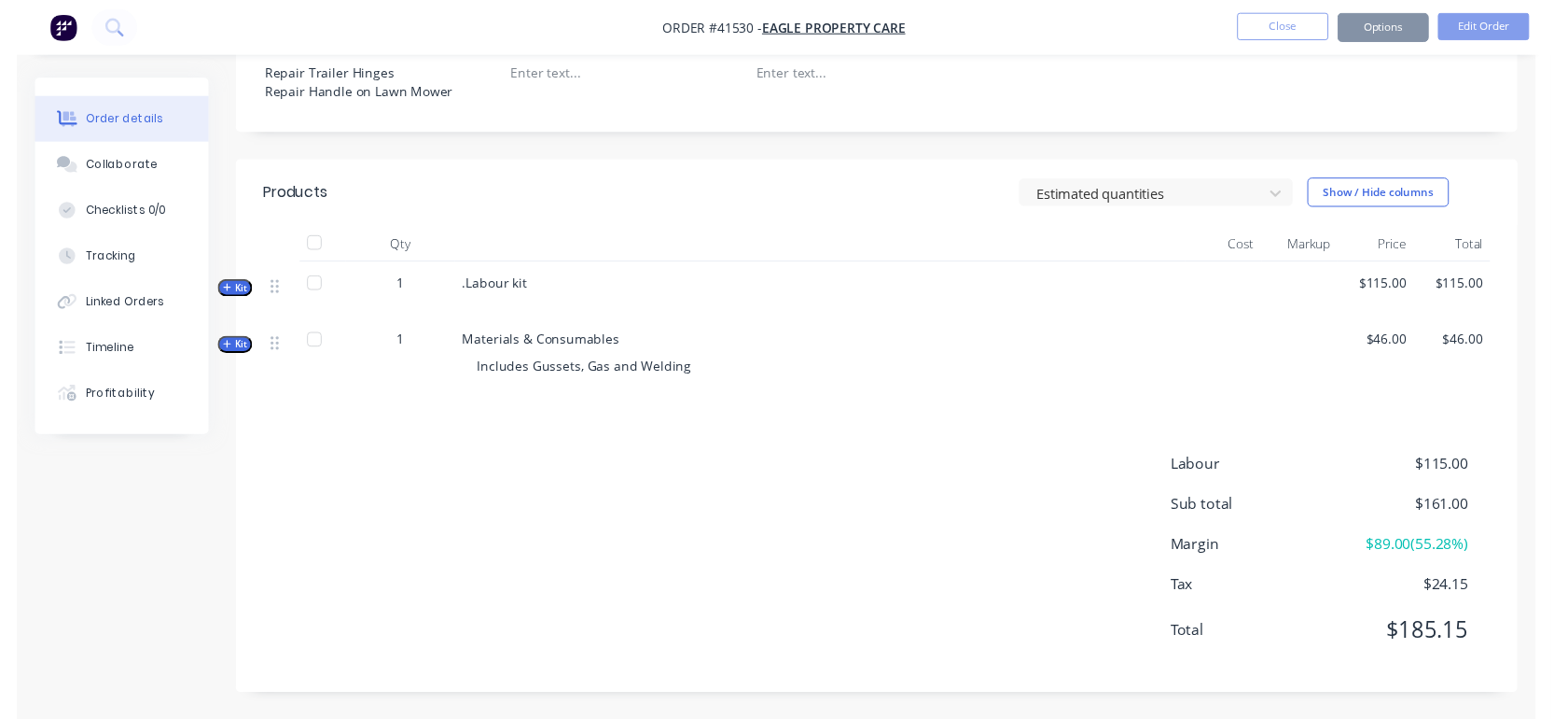
scroll to position [0, 0]
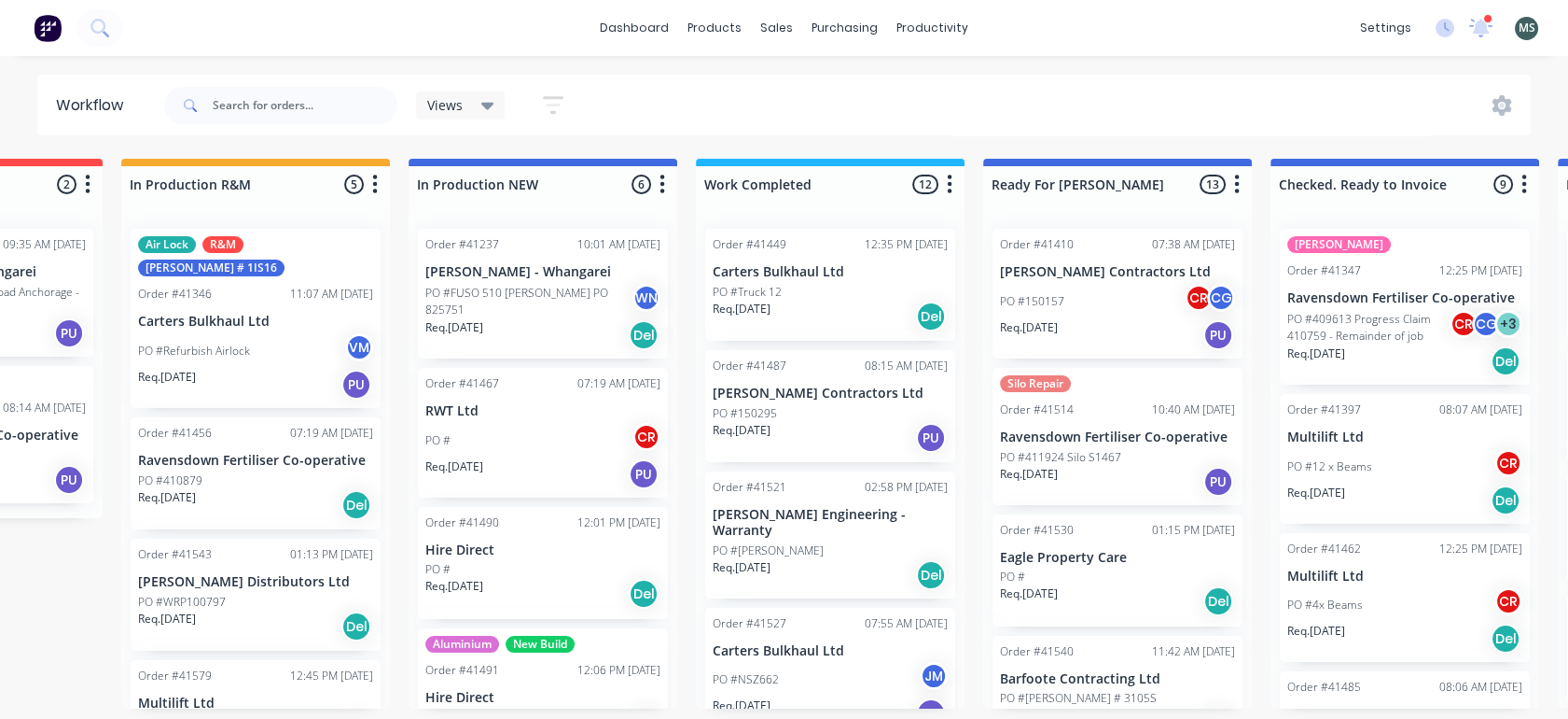
scroll to position [0, 517]
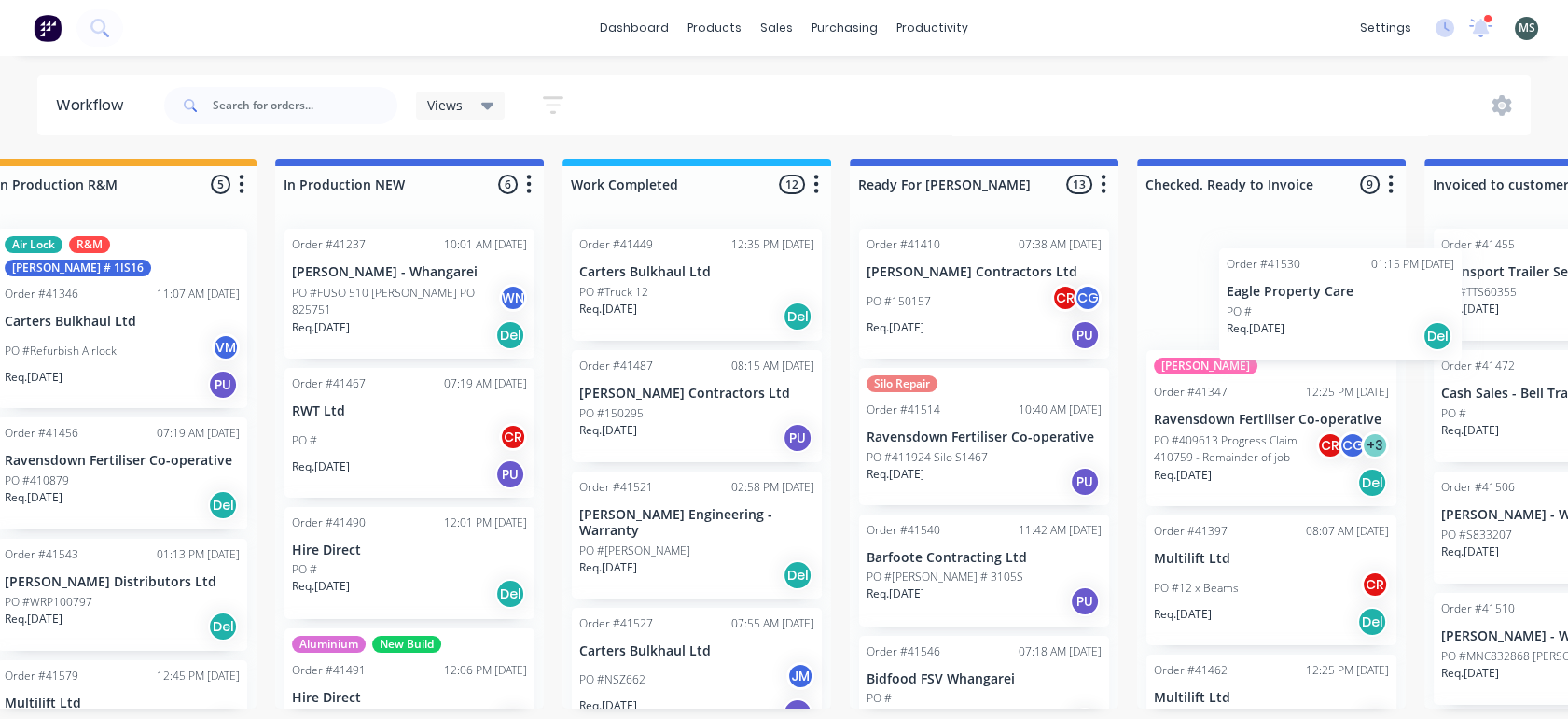
drag, startPoint x: 1133, startPoint y: 580, endPoint x: 1393, endPoint y: 314, distance: 372.0
click at [1393, 314] on div "Submitted 16 Status colour #273444 hex #273444 Save Cancel Summaries Total orde…" at bounding box center [915, 433] width 3112 height 549
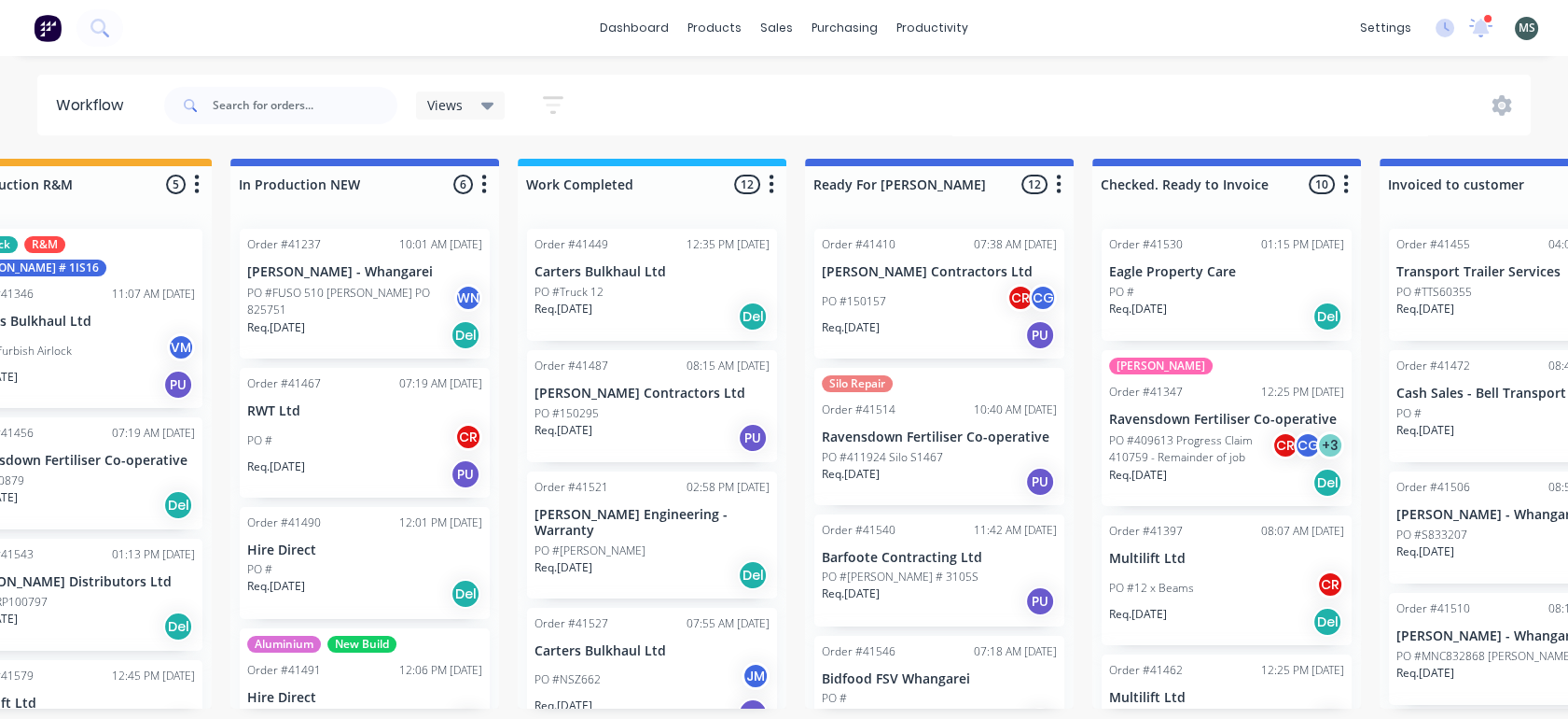
click at [900, 550] on p "Barfoote Contracting Ltd" at bounding box center [940, 557] width 235 height 16
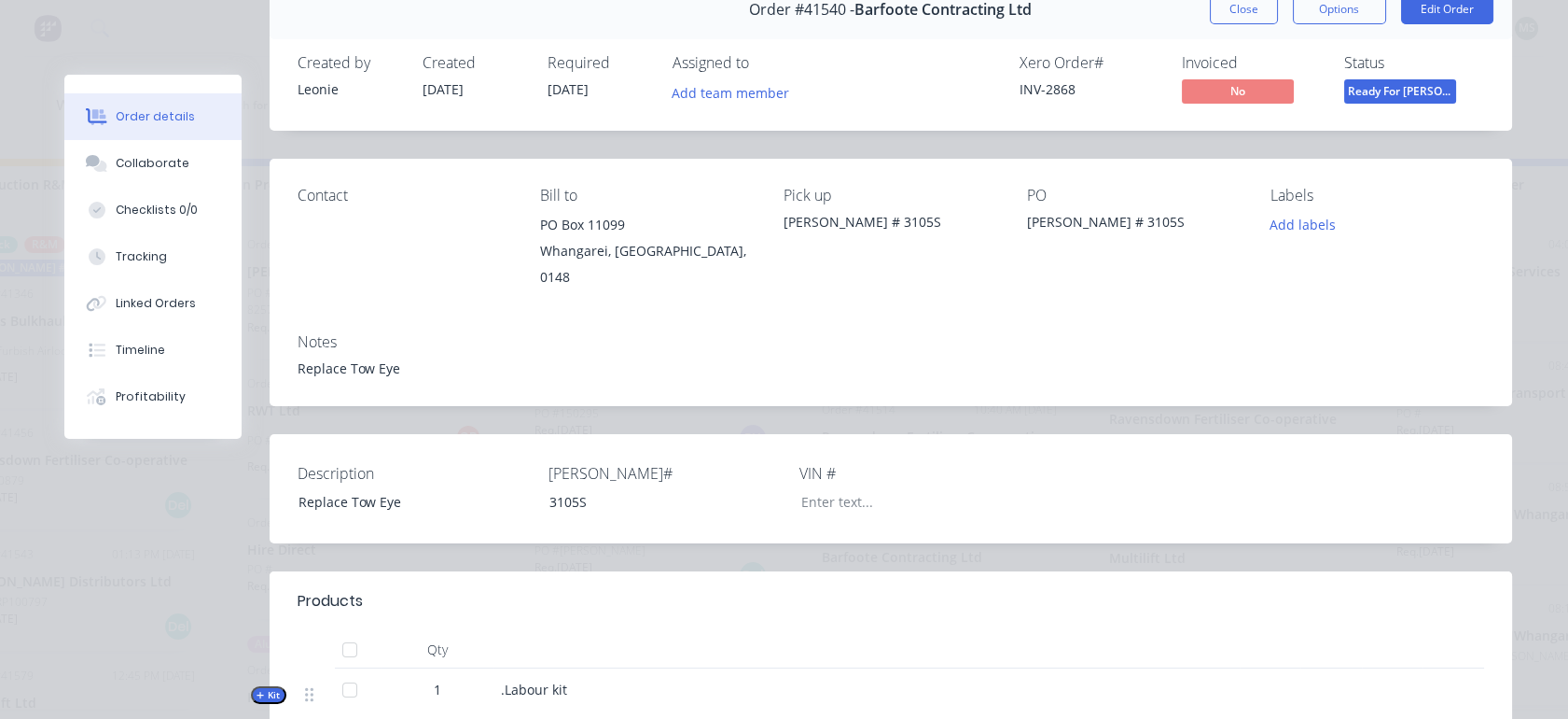
scroll to position [79, 0]
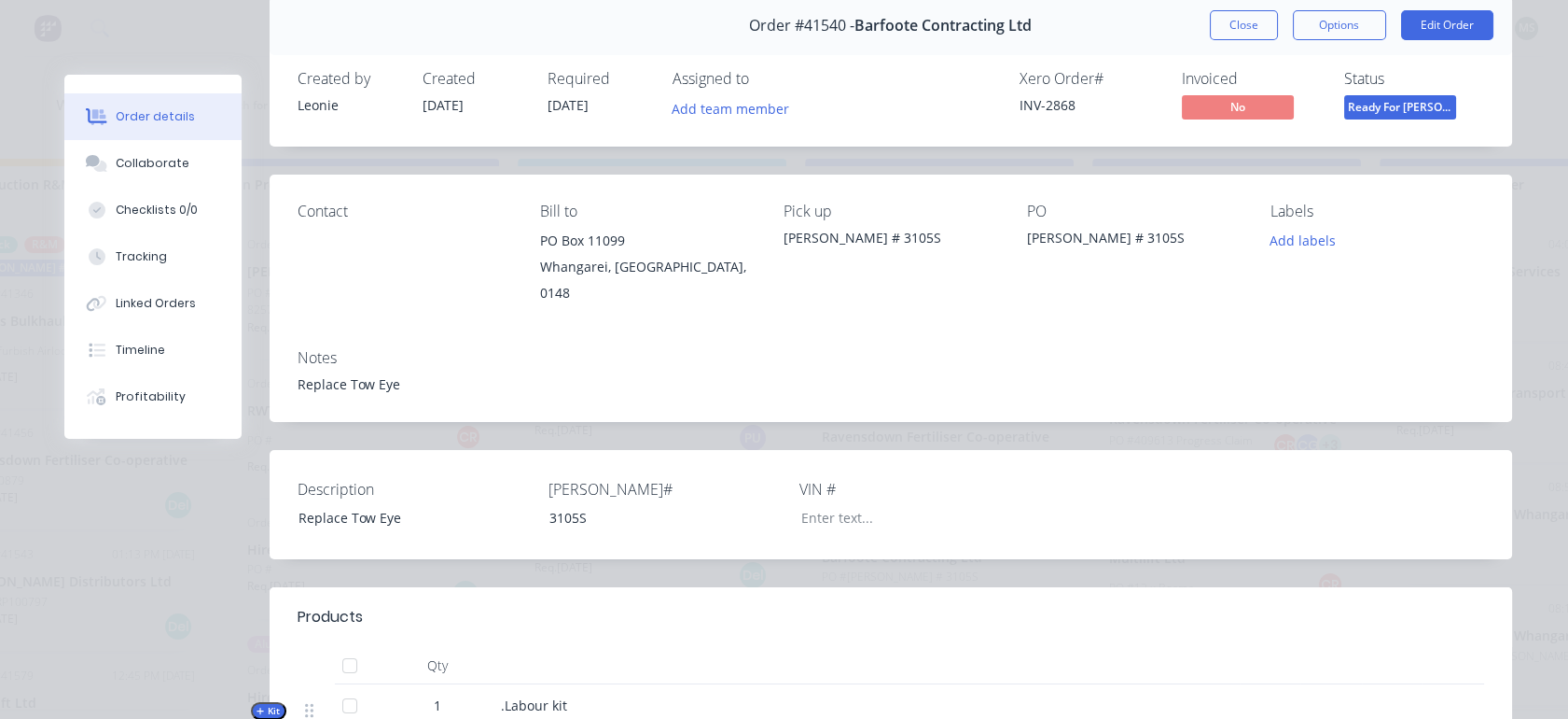
click at [1429, 19] on button "Edit Order" at bounding box center [1447, 25] width 93 height 30
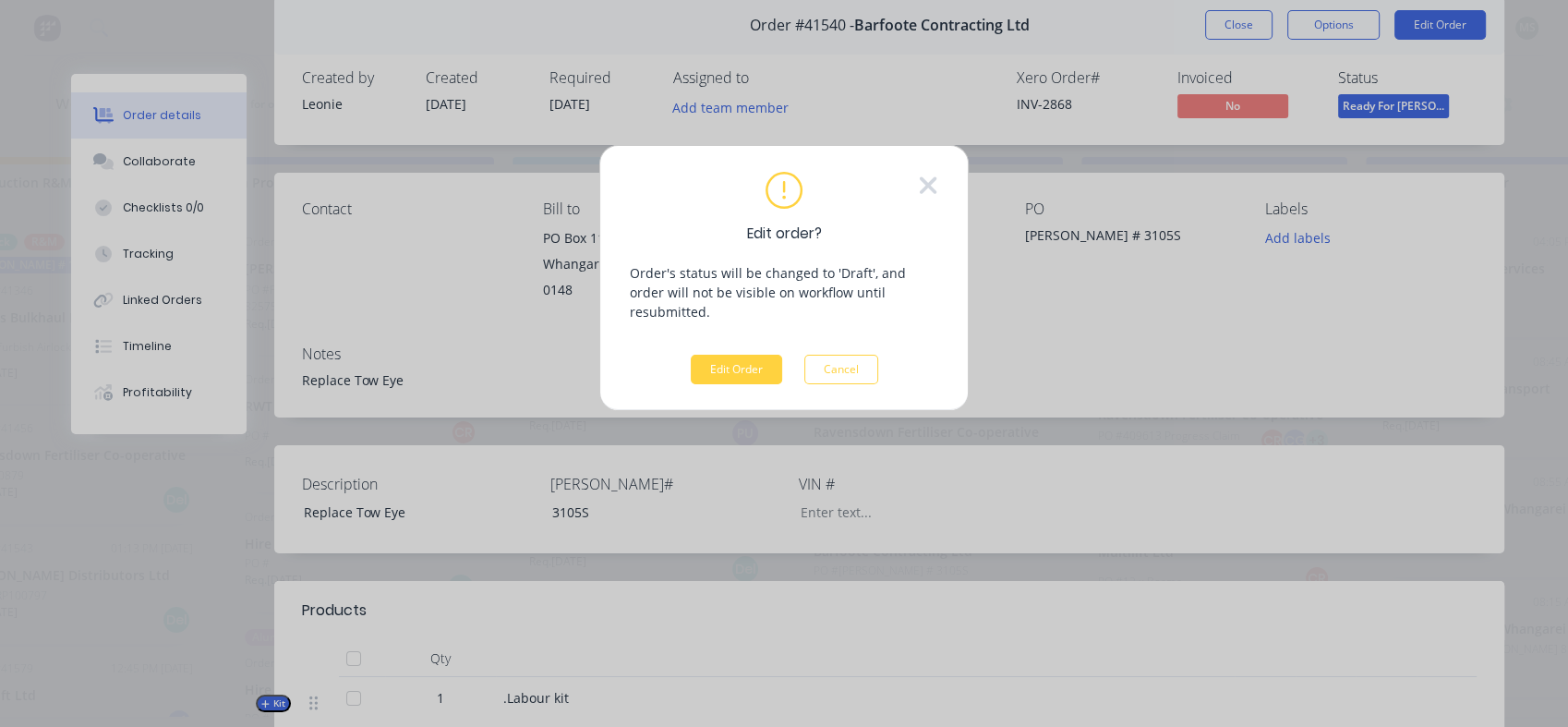
click at [747, 354] on button "Edit Order" at bounding box center [736, 369] width 92 height 30
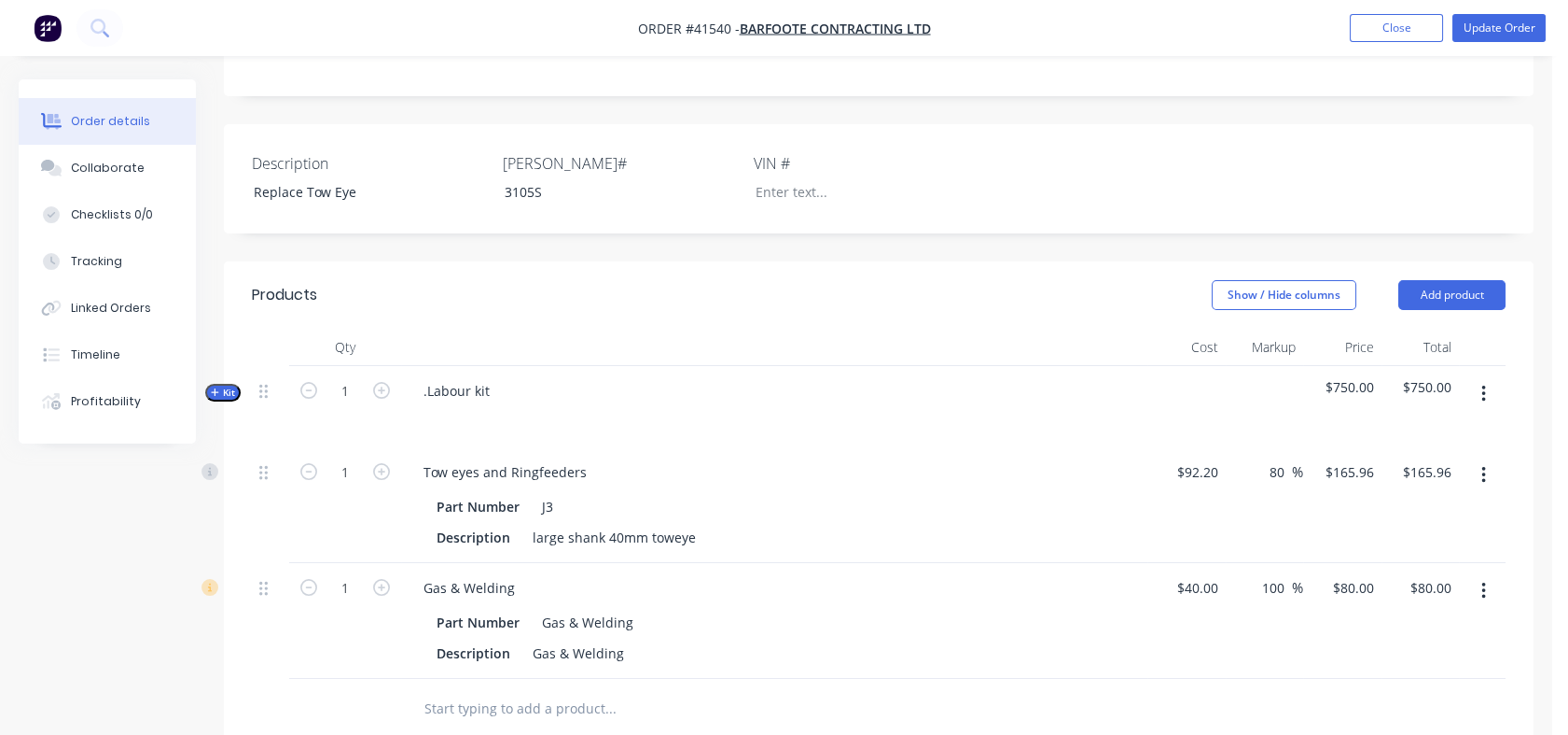
scroll to position [503, 0]
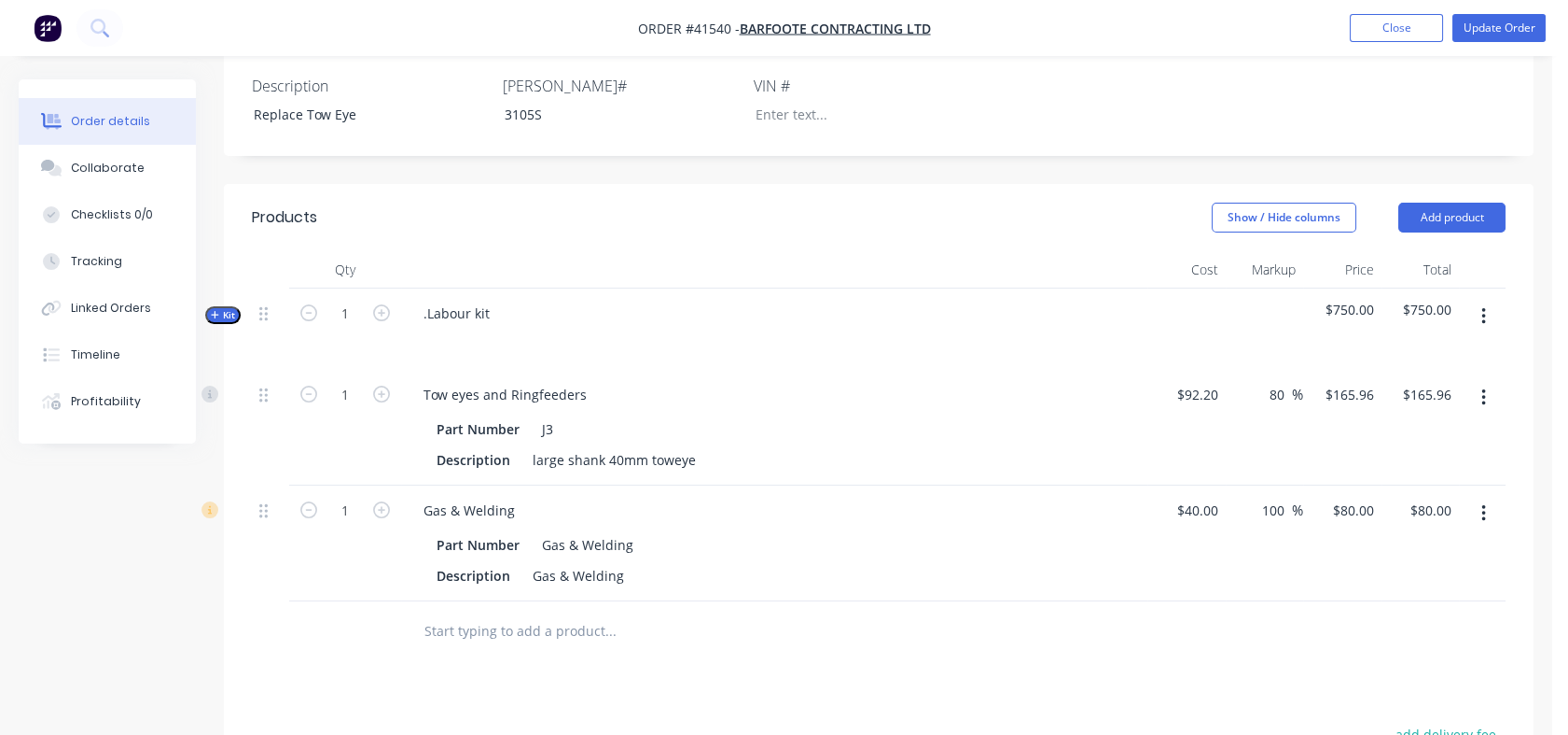
click at [225, 308] on span "Kit" at bounding box center [223, 315] width 24 height 14
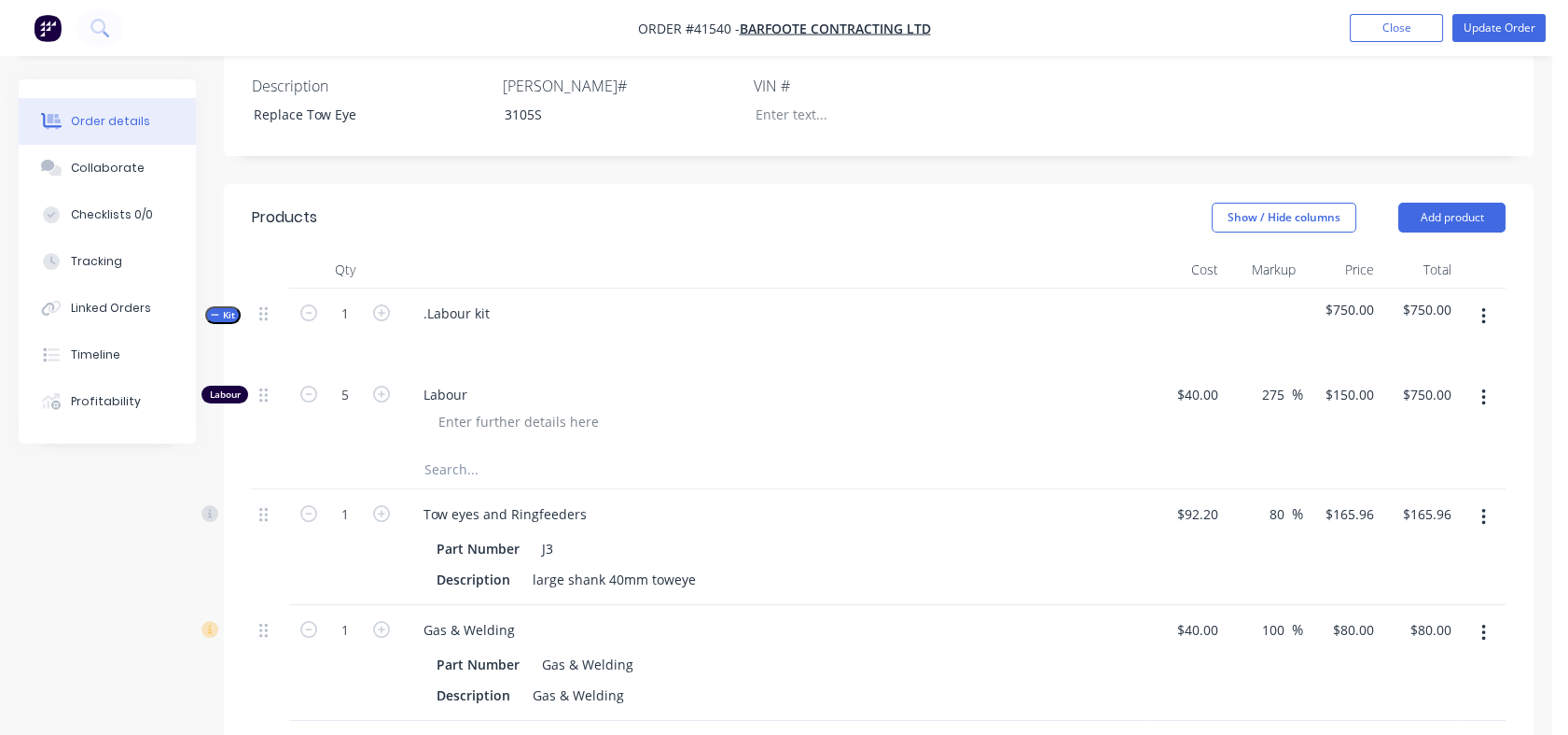
click at [90, 254] on div "Tracking" at bounding box center [96, 261] width 51 height 17
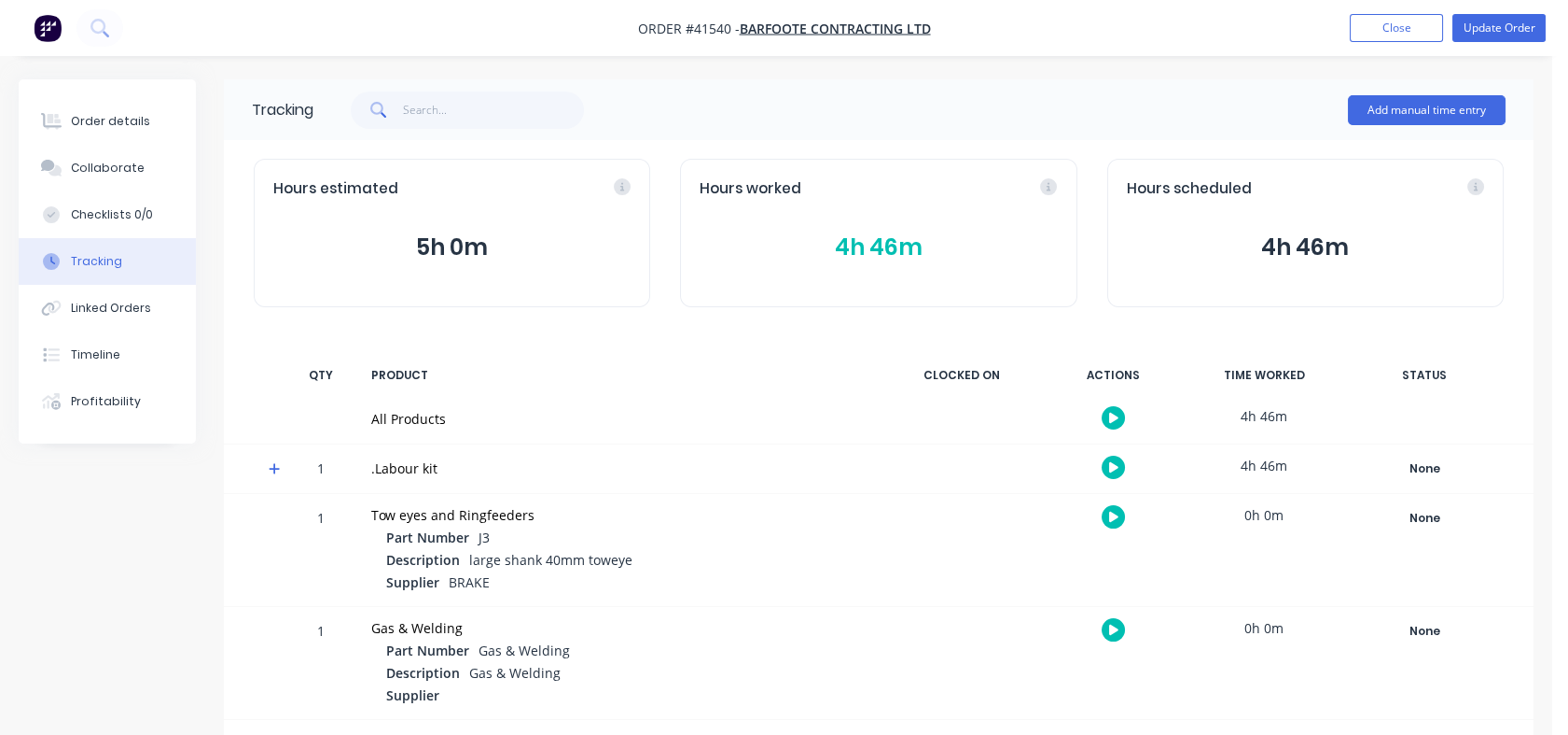
click at [95, 255] on div "Tracking" at bounding box center [96, 261] width 51 height 17
click at [280, 398] on div at bounding box center [268, 419] width 28 height 49
click at [843, 246] on button "4h 46m" at bounding box center [878, 247] width 357 height 36
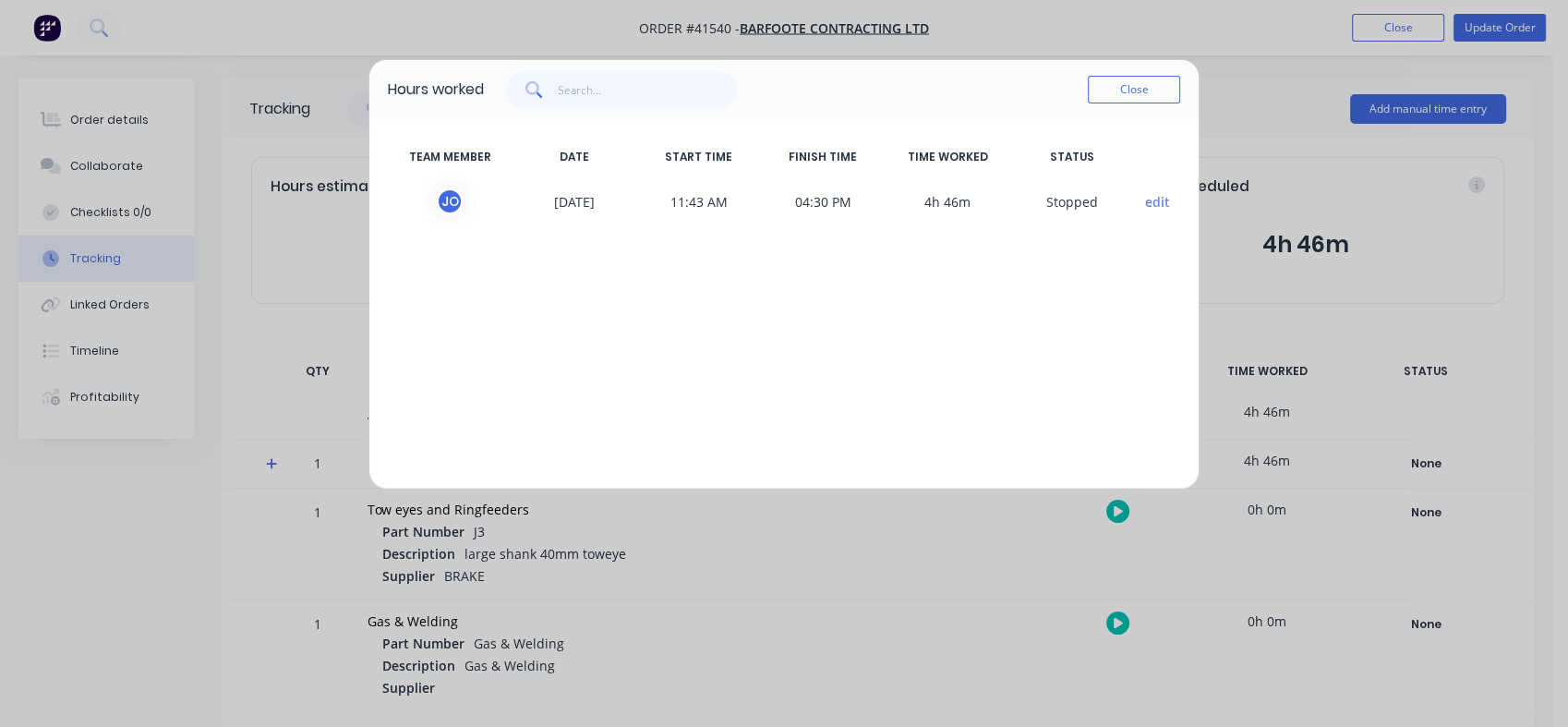
click at [1132, 86] on button "Close" at bounding box center [1135, 90] width 93 height 28
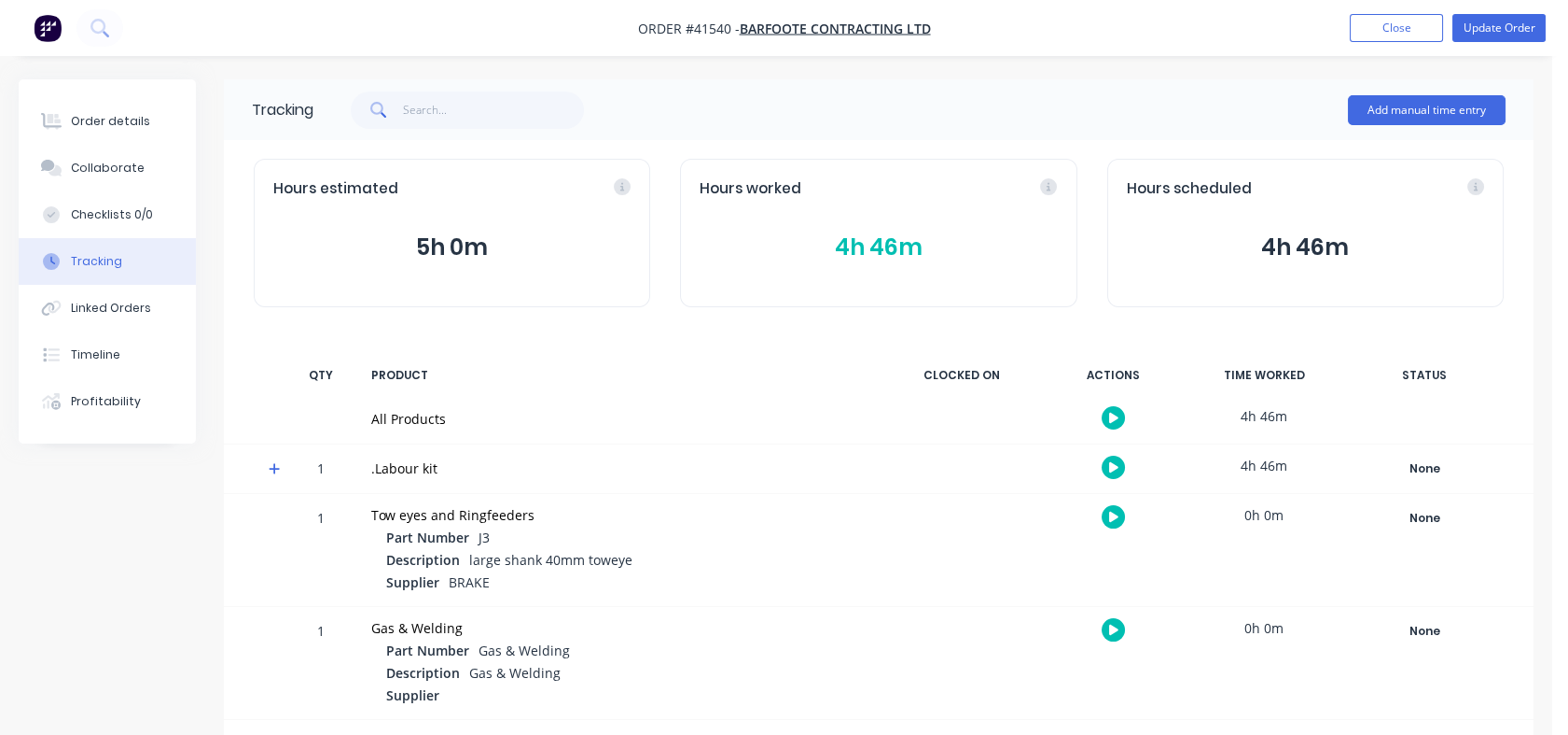
click at [99, 119] on div "Order details" at bounding box center [111, 121] width 80 height 17
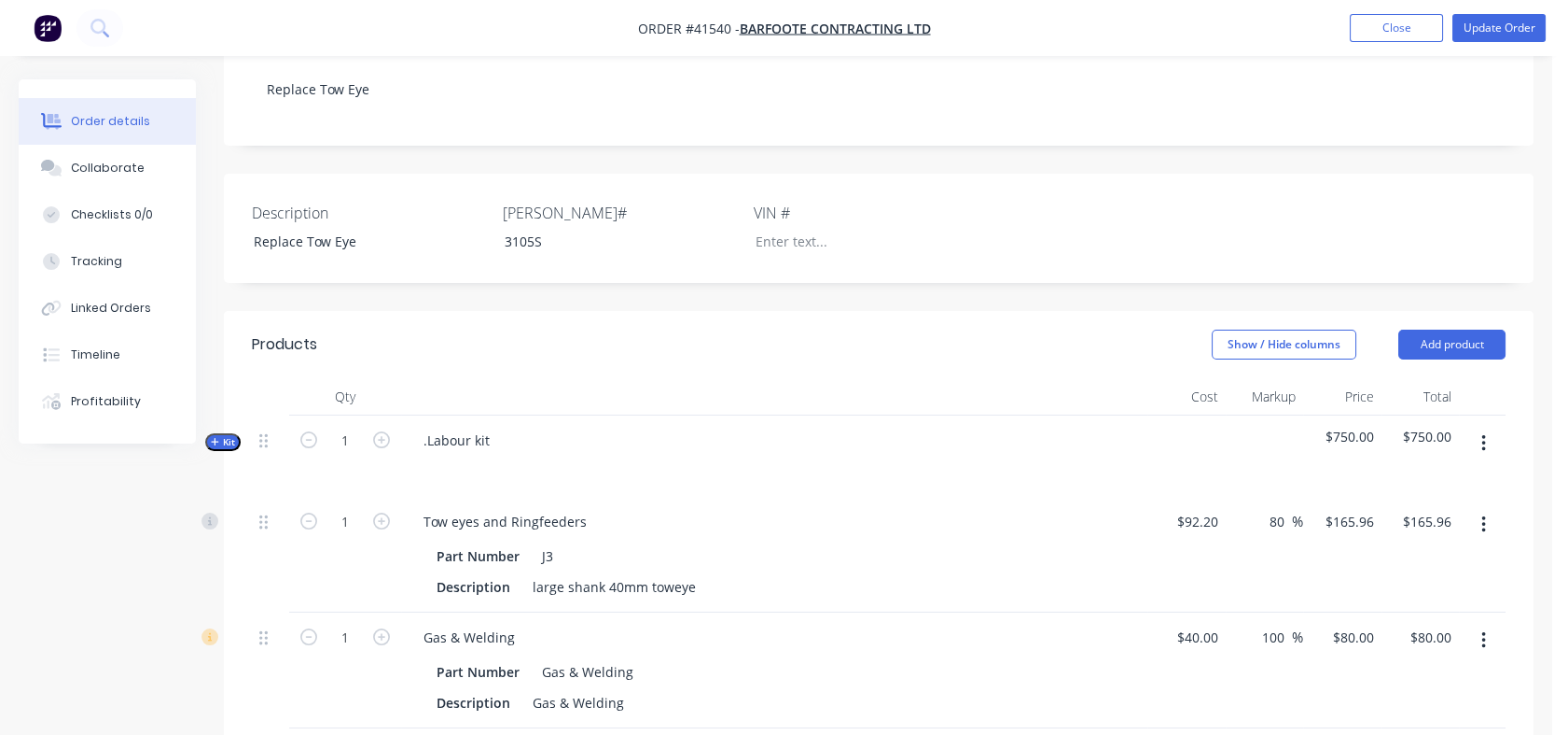
scroll to position [393, 0]
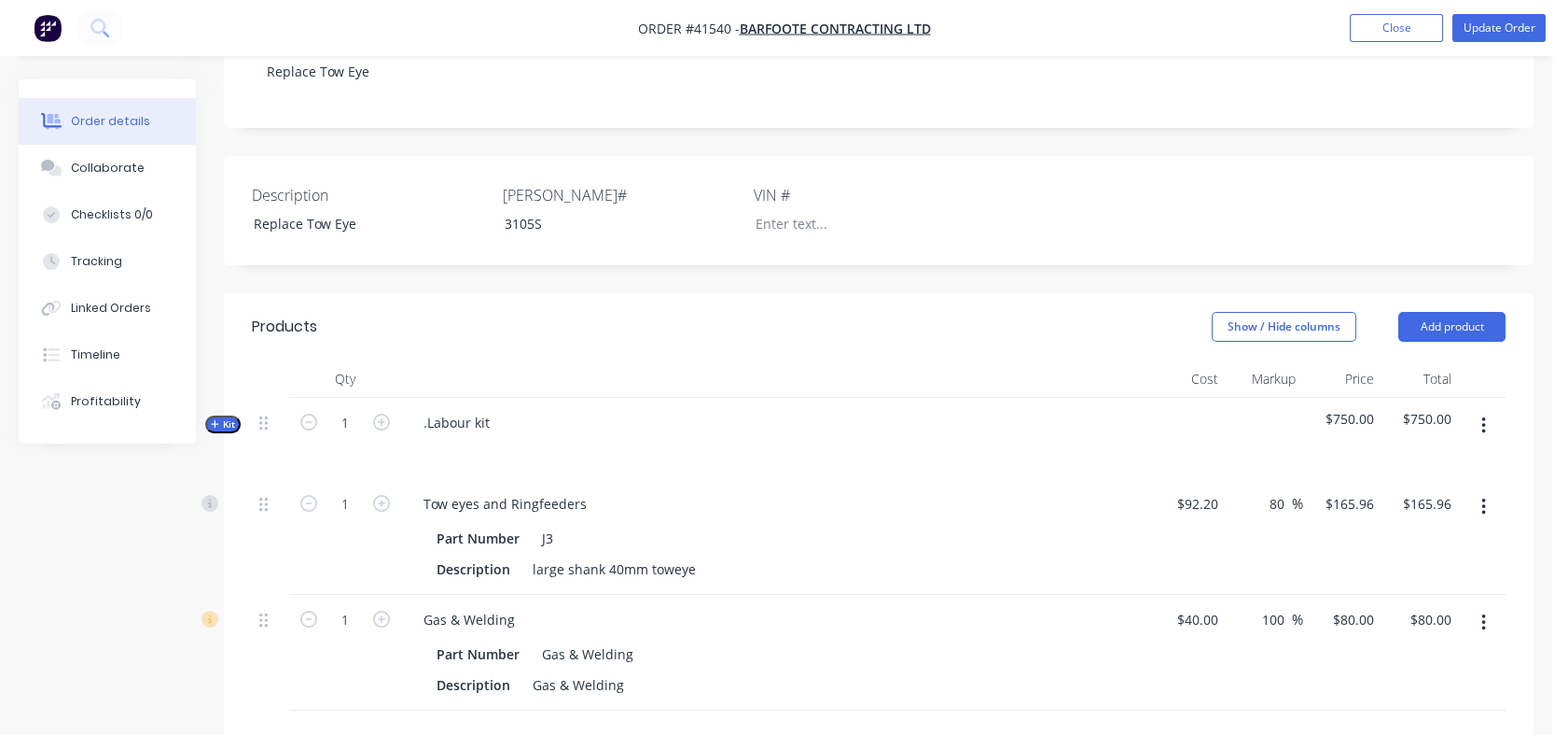
click at [227, 417] on span "Kit" at bounding box center [223, 424] width 24 height 14
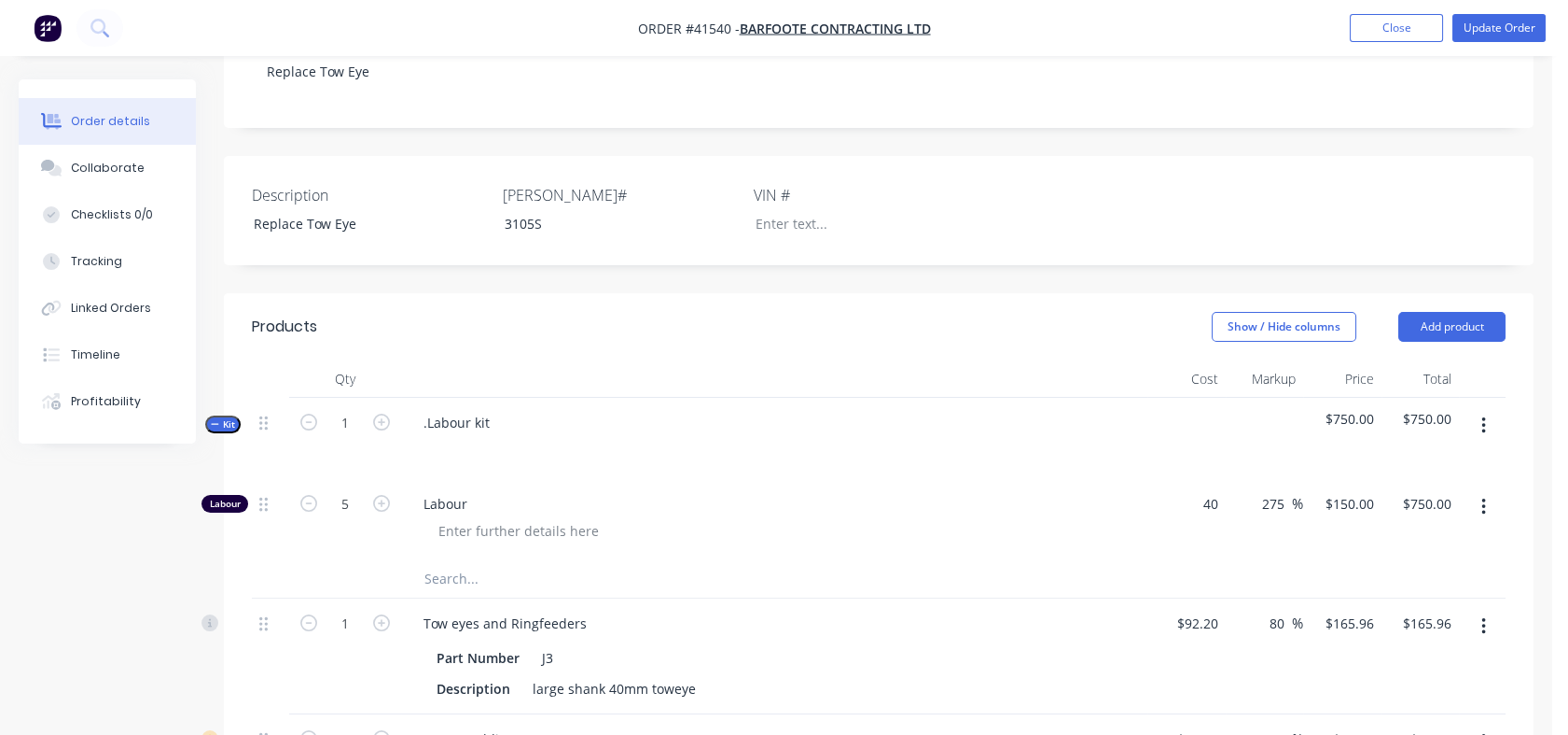
click at [1197, 490] on div "40 $40.00" at bounding box center [1197, 503] width 58 height 27
click at [1174, 510] on div "$62.00 $62.00" at bounding box center [1185, 519] width 77 height 81
click at [1335, 490] on input "232.5" at bounding box center [1355, 503] width 43 height 27
click at [1297, 560] on div at bounding box center [879, 579] width 1254 height 38
click at [1337, 484] on div "115 $115.00" at bounding box center [1343, 519] width 79 height 81
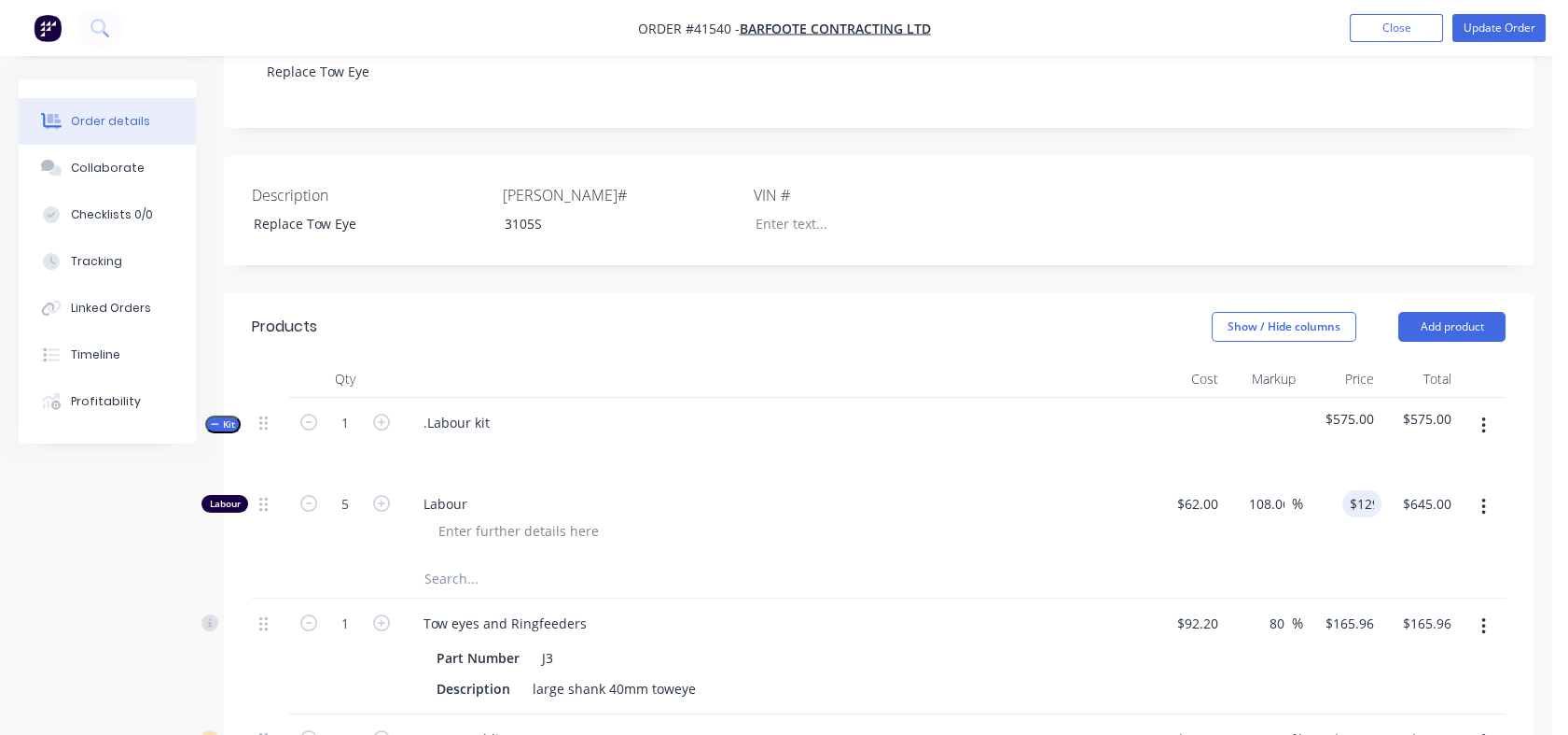
click at [1301, 560] on div at bounding box center [879, 579] width 1254 height 38
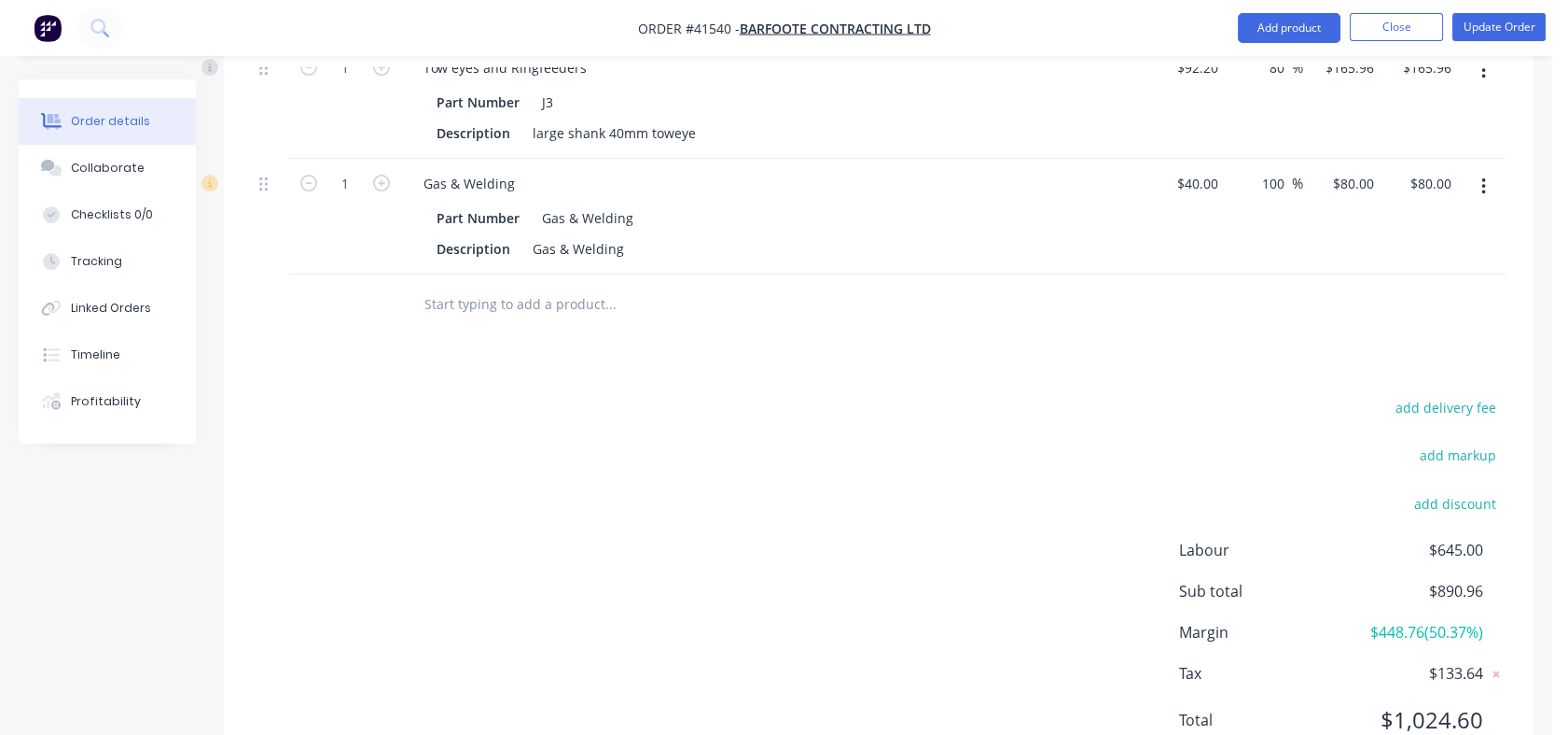
scroll to position [998, 0]
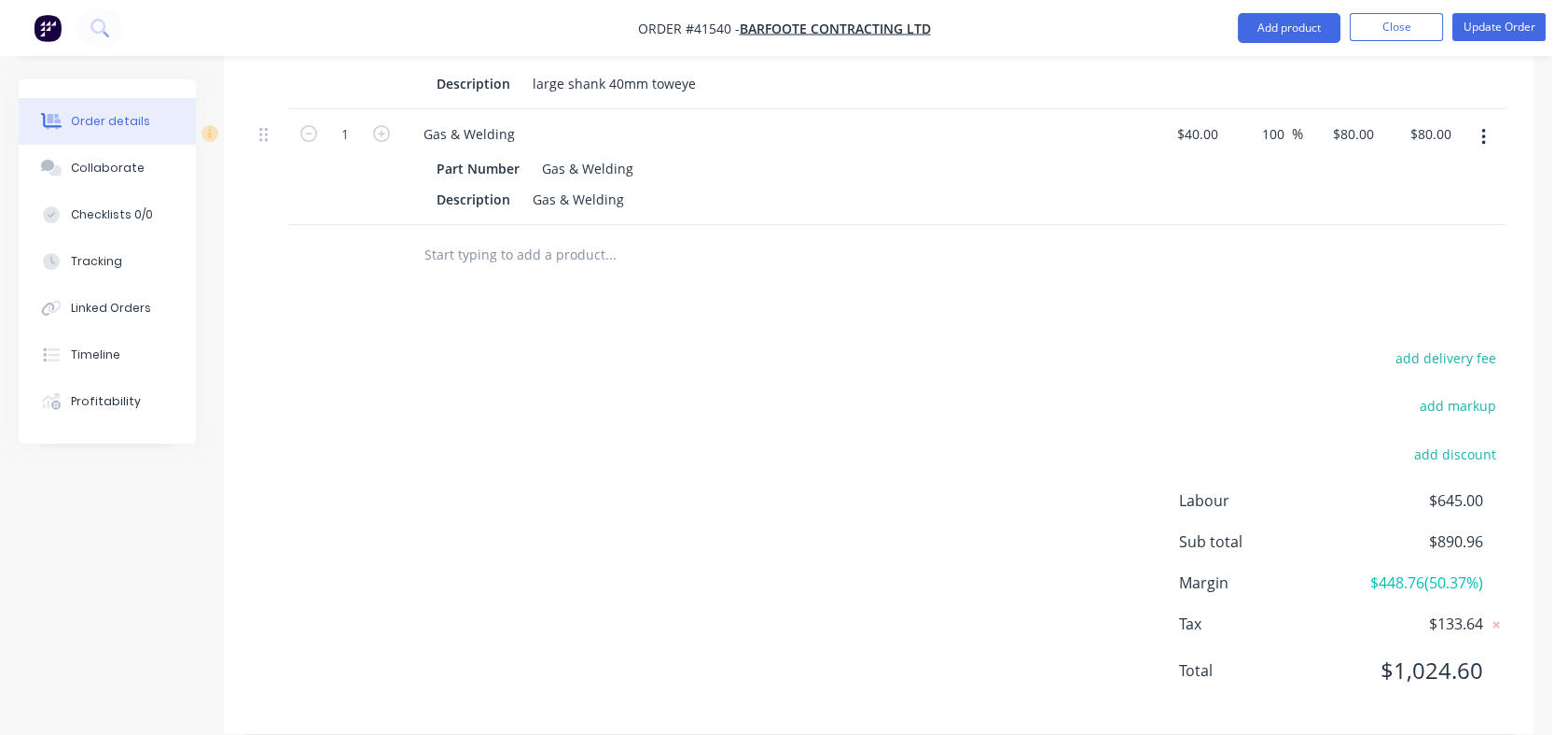
click at [465, 236] on input "text" at bounding box center [610, 254] width 373 height 37
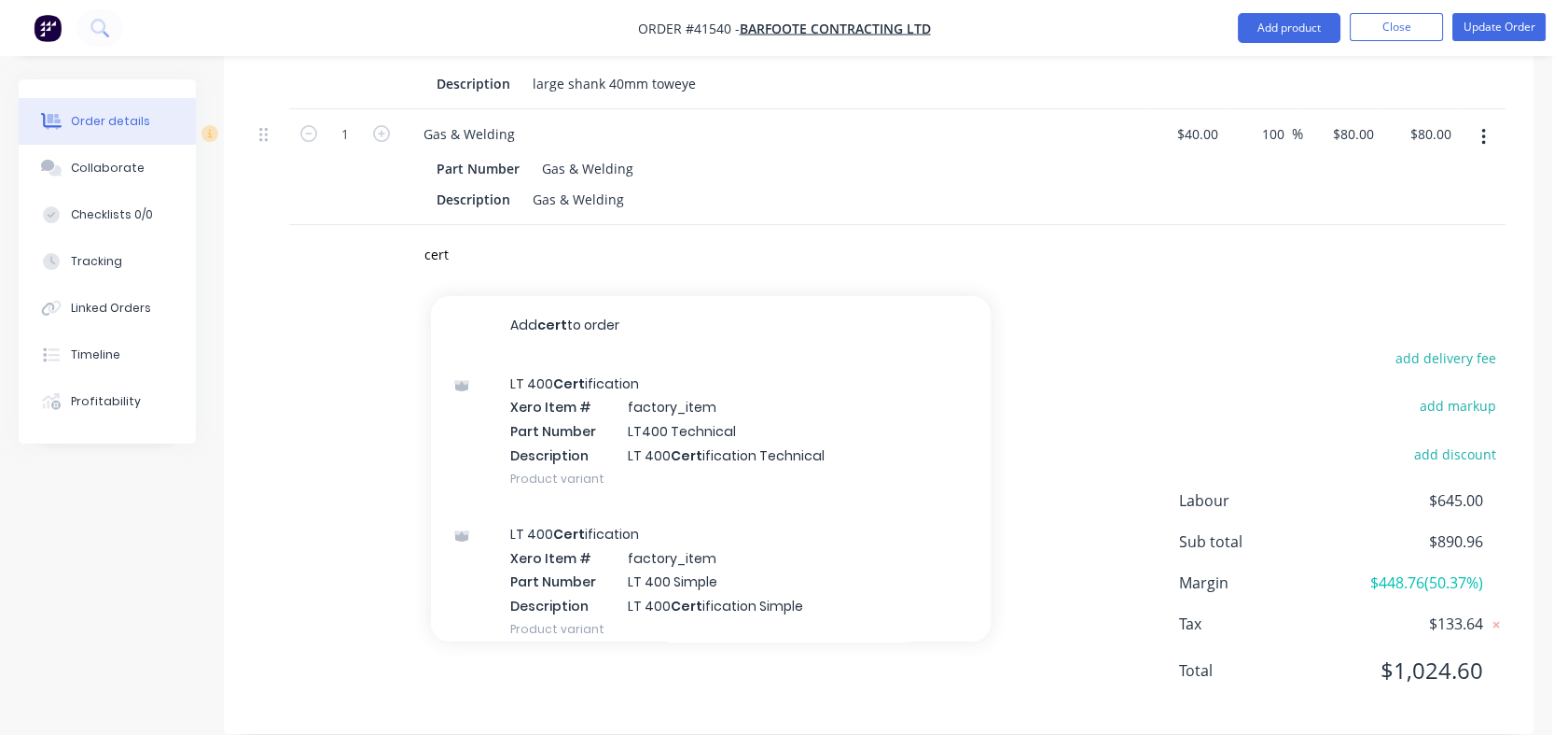
click at [653, 421] on div "LT 400 Cert ification Xero Item # factory_item Part Number LT400 Technical Desc…" at bounding box center [711, 431] width 560 height 151
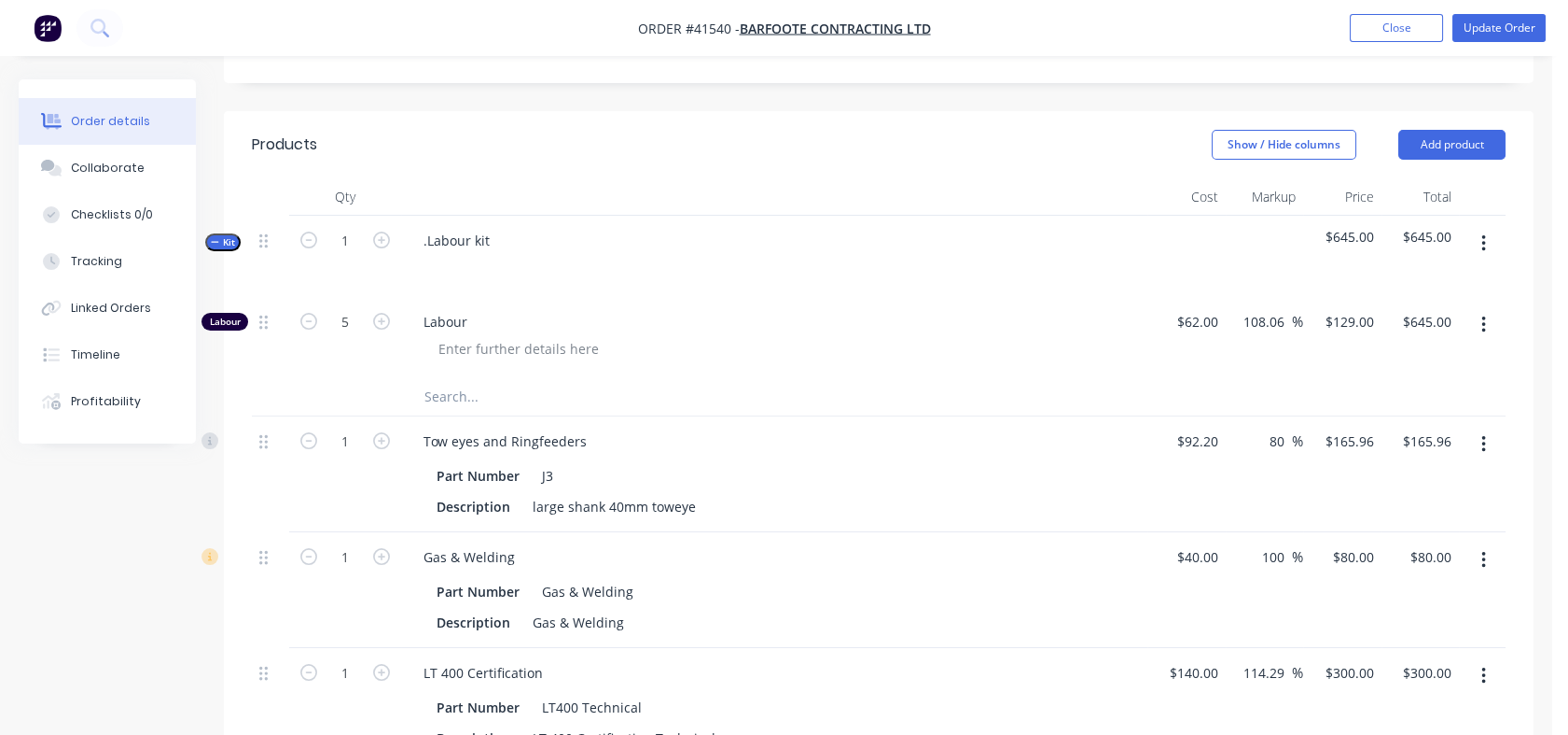
scroll to position [567, 0]
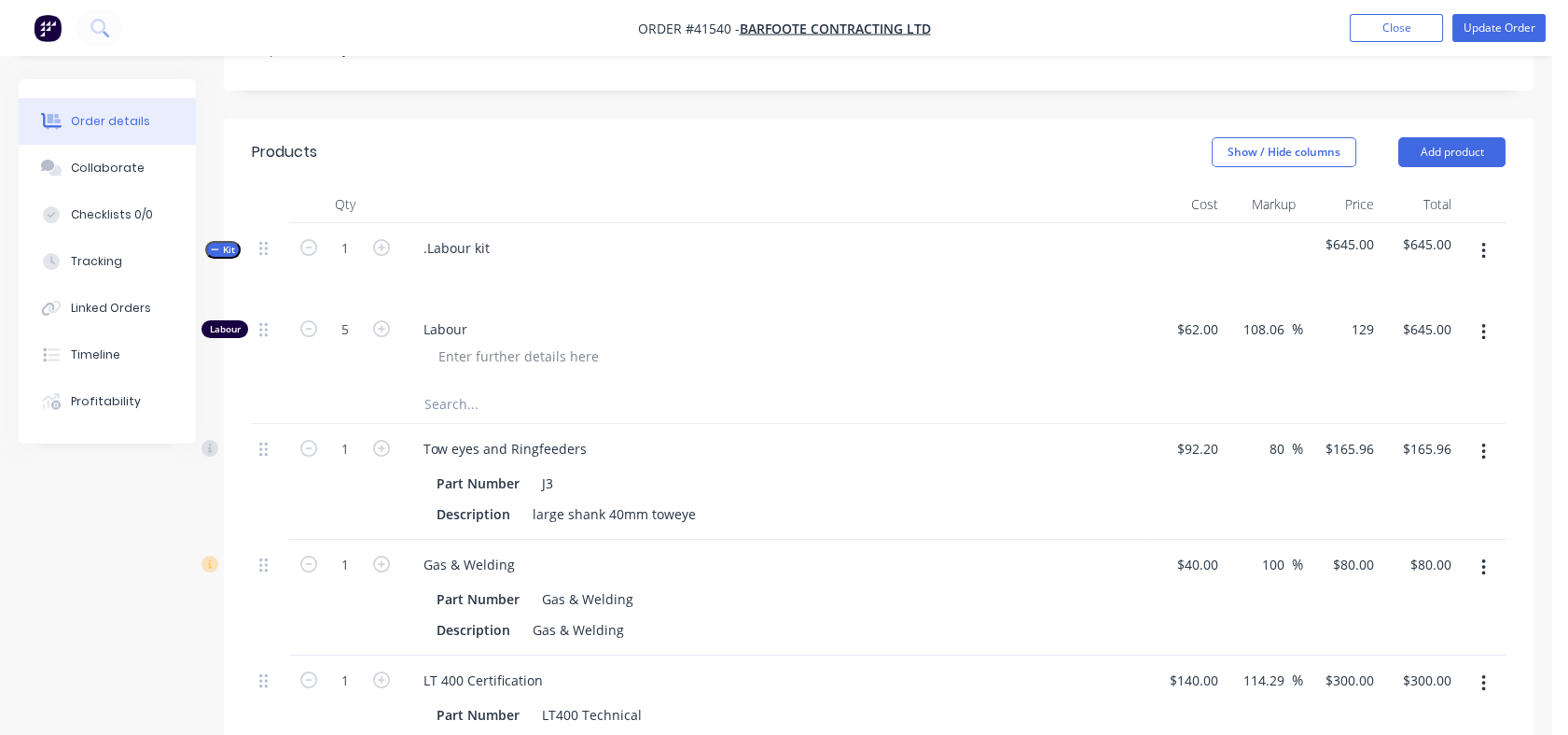
click at [1329, 304] on div "129 $129.00" at bounding box center [1343, 344] width 79 height 81
click at [1325, 333] on div "$150.00 $150.00" at bounding box center [1343, 344] width 79 height 81
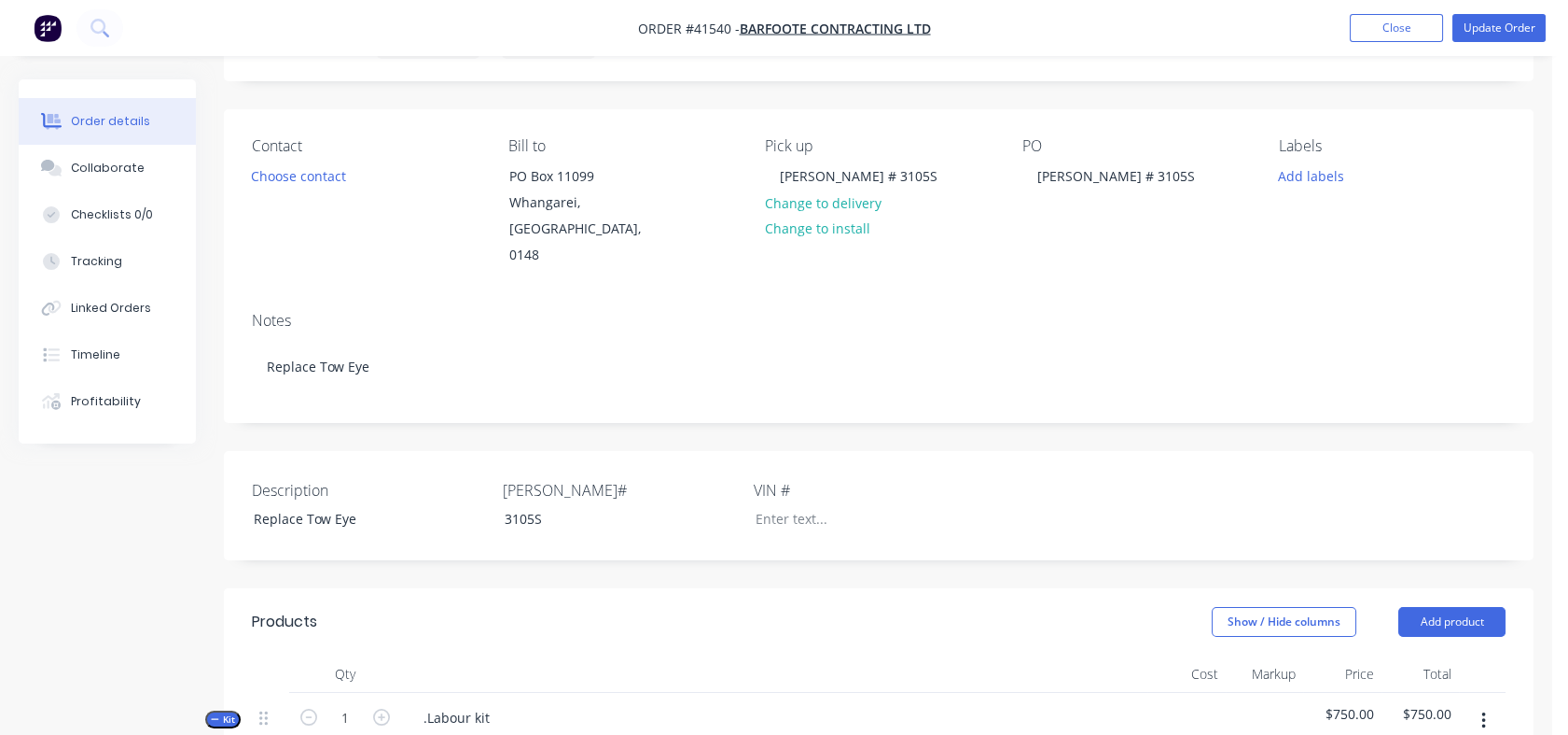
scroll to position [76, 0]
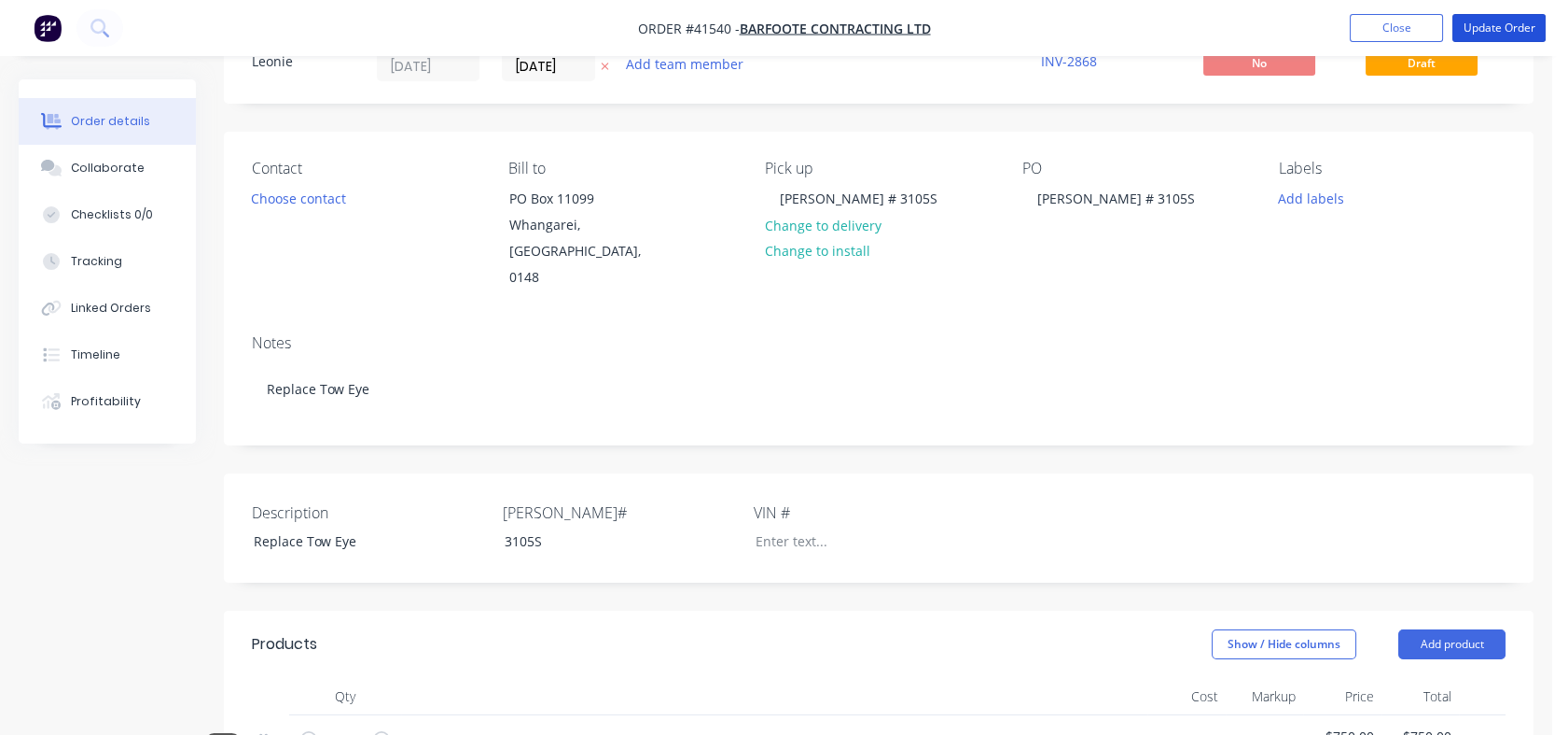
click at [1500, 37] on button "Update Order" at bounding box center [1499, 28] width 94 height 28
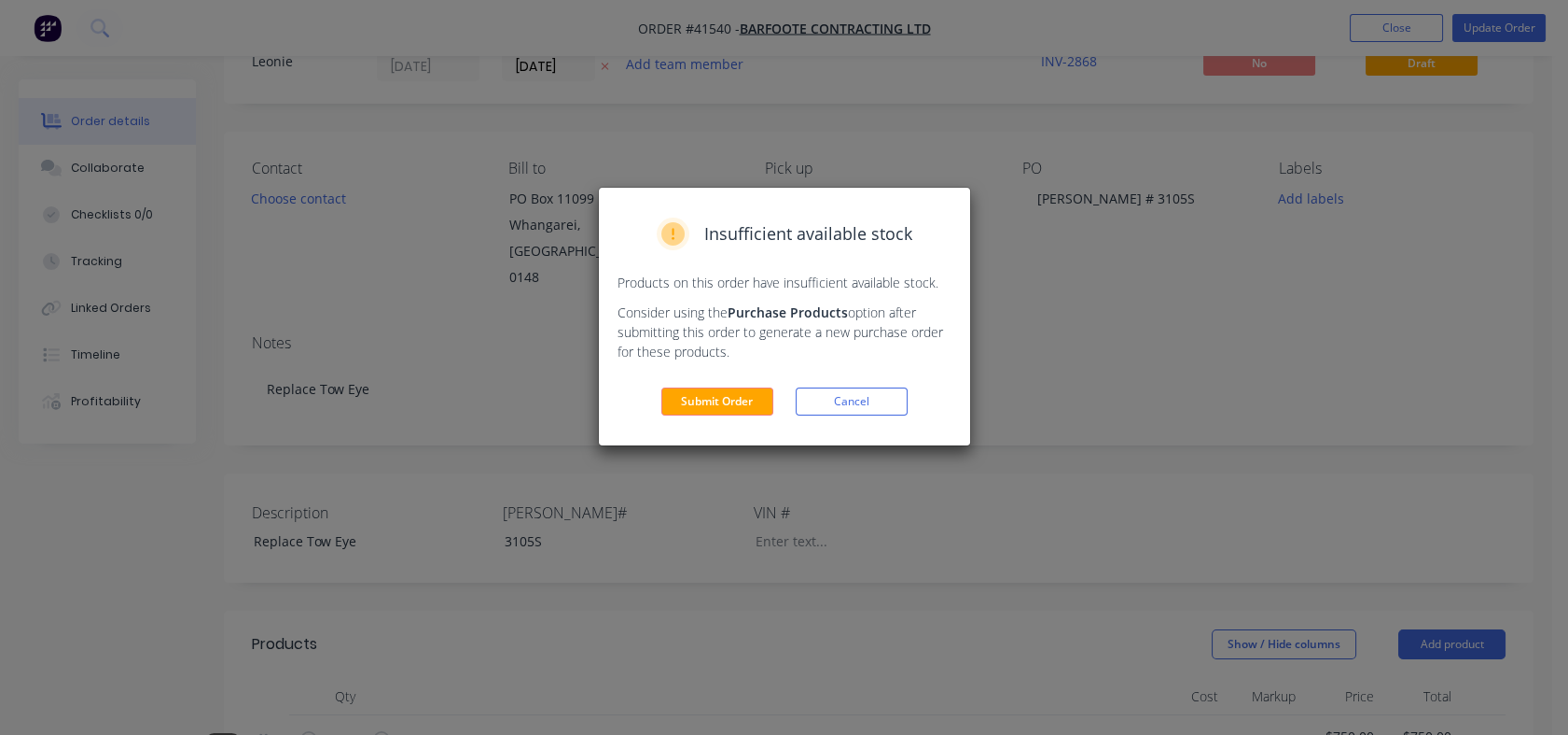
click at [703, 414] on button "Submit Order" at bounding box center [718, 401] width 112 height 28
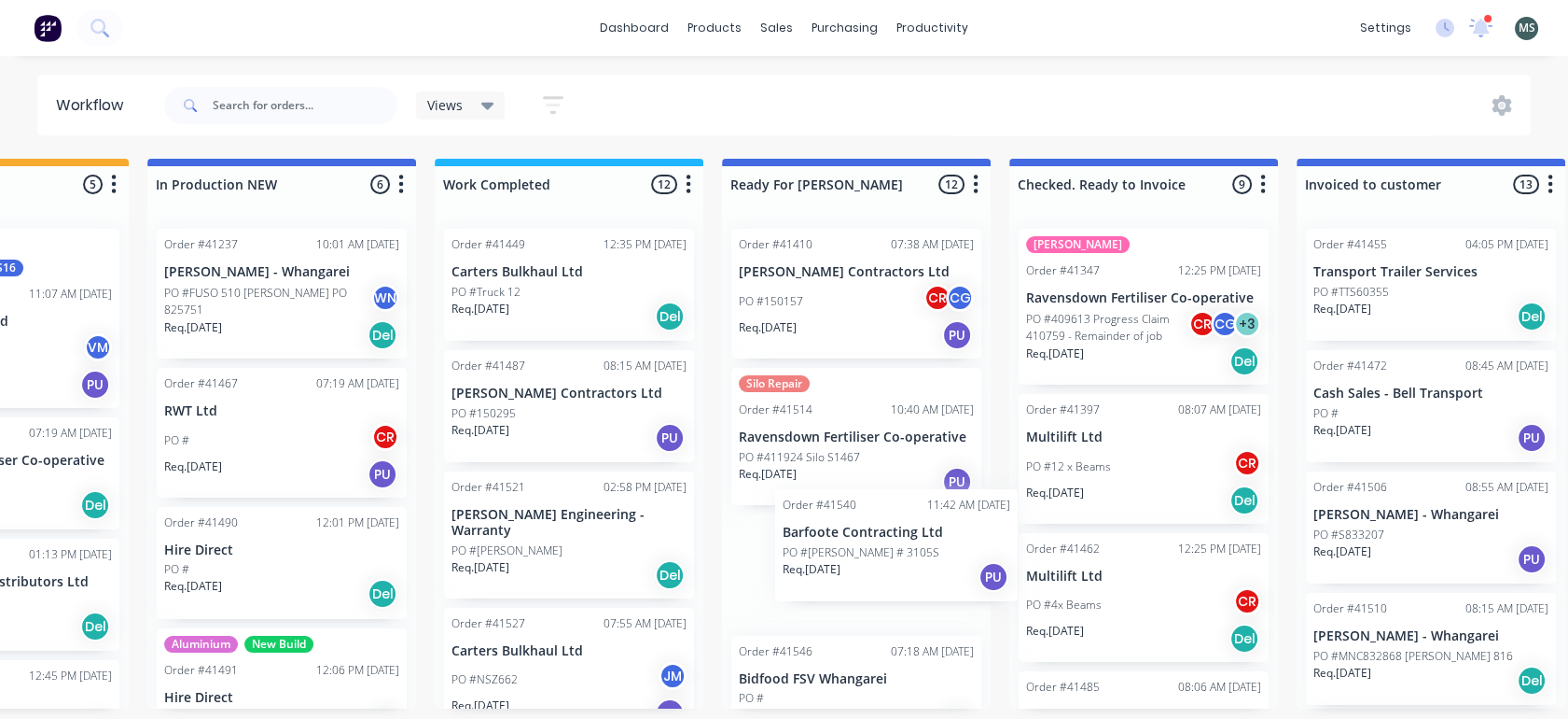
scroll to position [2, 755]
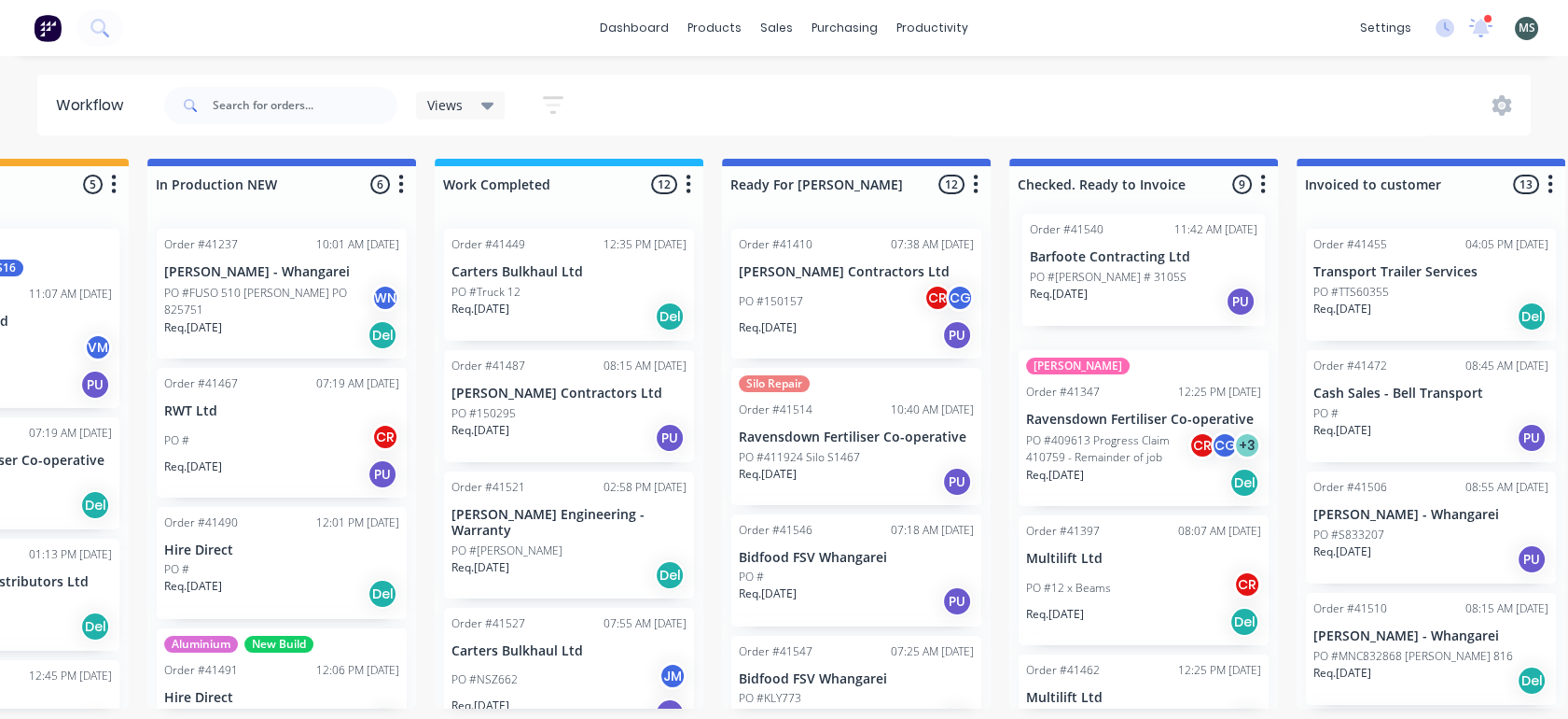
drag, startPoint x: 835, startPoint y: 583, endPoint x: 1132, endPoint y: 283, distance: 422.1
click at [1132, 283] on div "Submitted 16 Status colour #273444 hex #273444 Save Cancel Summaries Total orde…" at bounding box center [787, 433] width 3112 height 549
click at [812, 577] on div "PO #" at bounding box center [856, 576] width 235 height 17
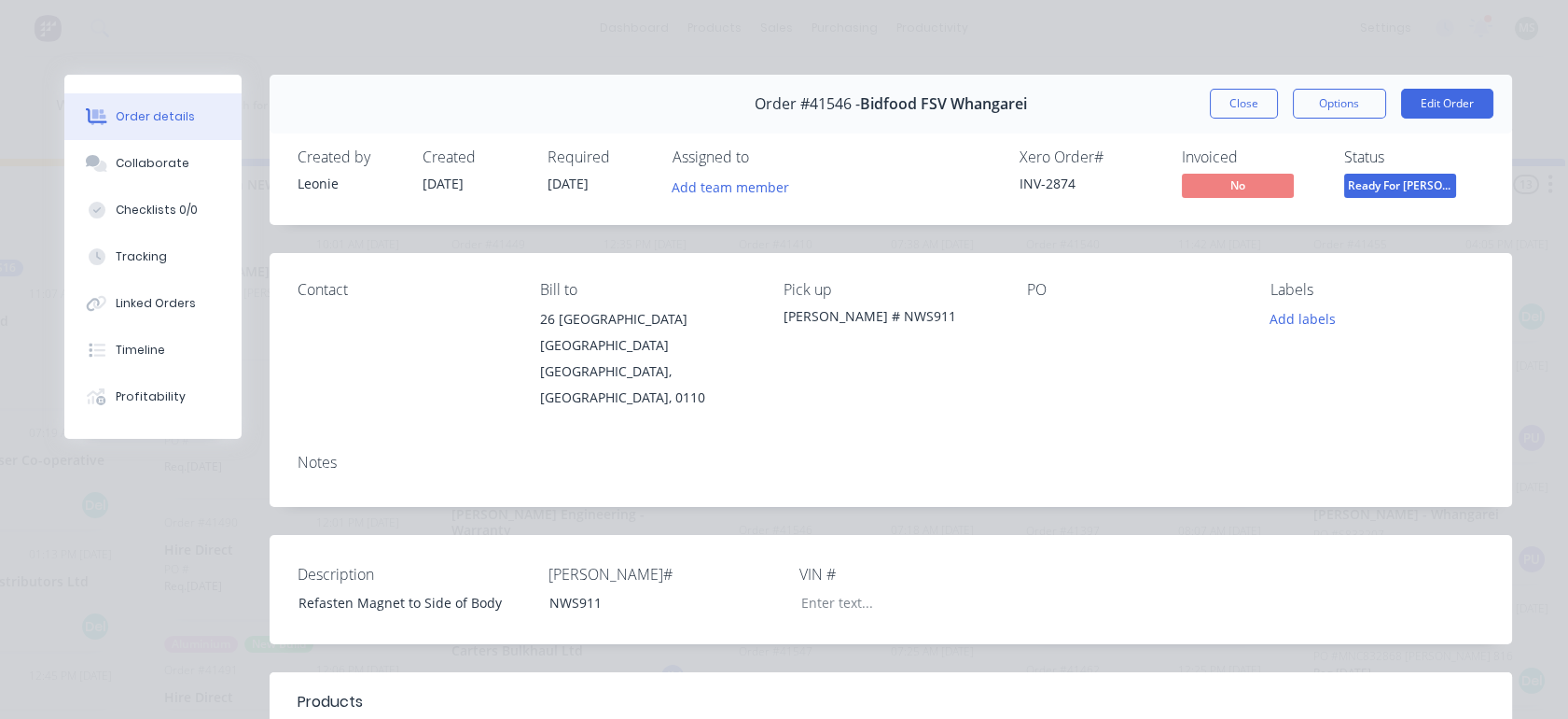
click at [1411, 101] on button "Edit Order" at bounding box center [1447, 104] width 93 height 30
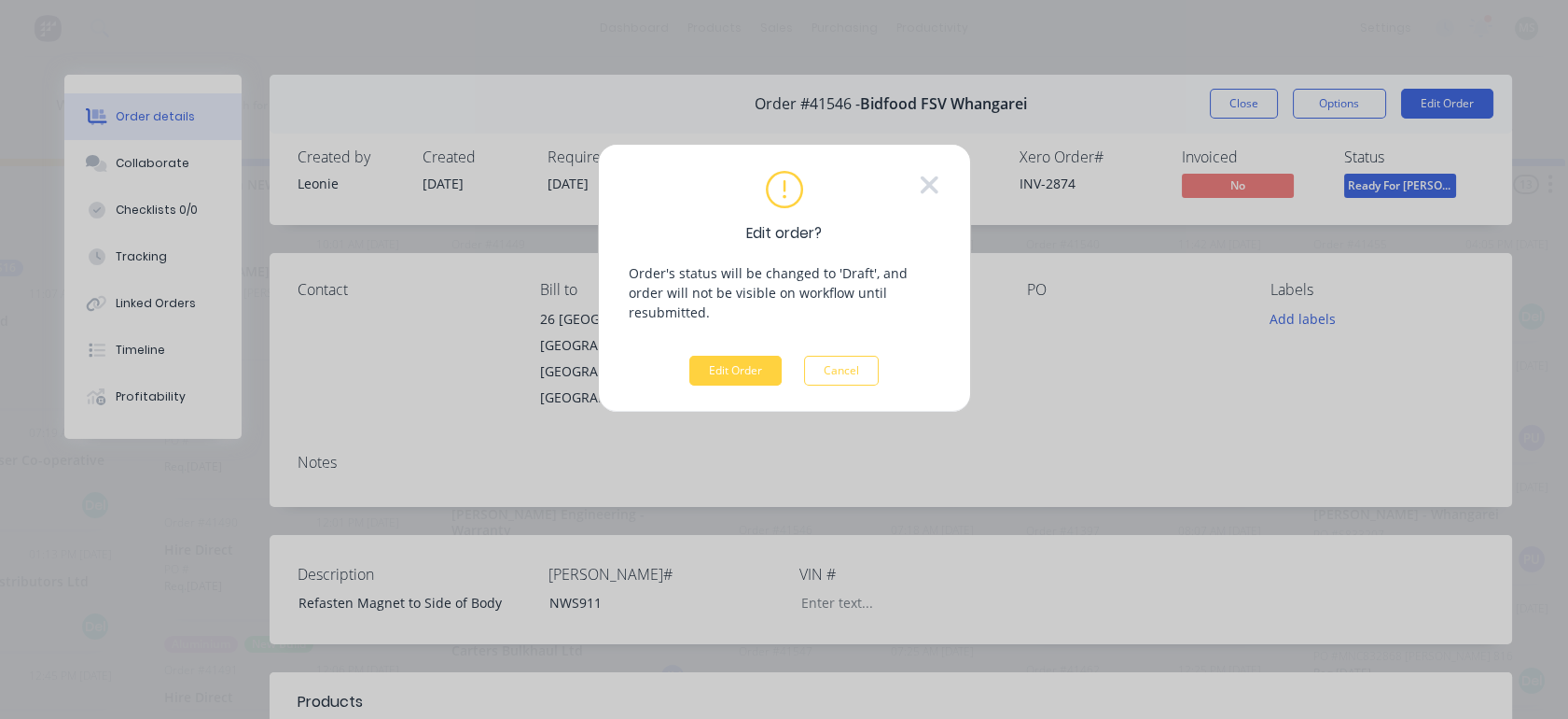
scroll to position [0, 755]
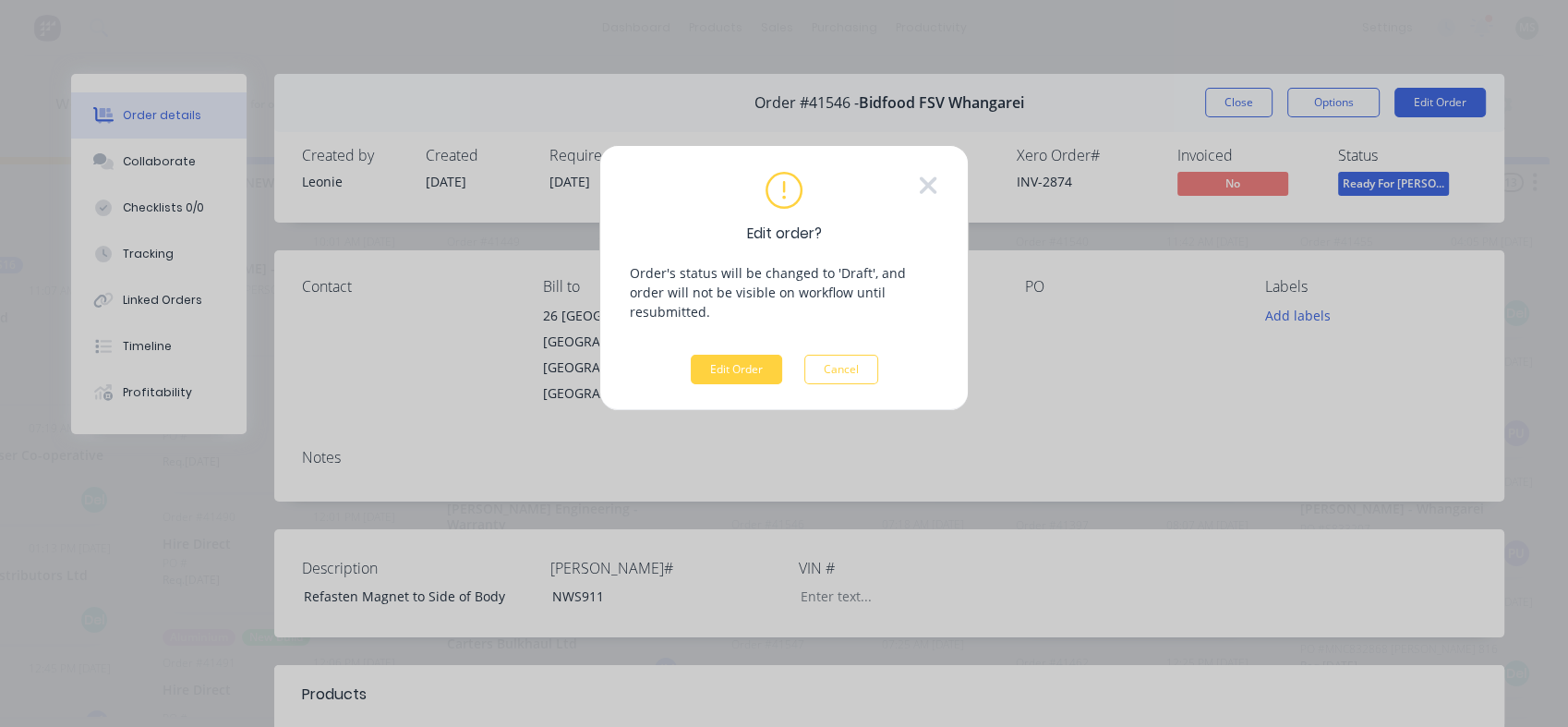
click at [702, 381] on div "Edit order? Order's status will be changed to 'Draft', and order will not be vi…" at bounding box center [784, 278] width 369 height 266
click at [722, 354] on button "Edit Order" at bounding box center [736, 369] width 92 height 30
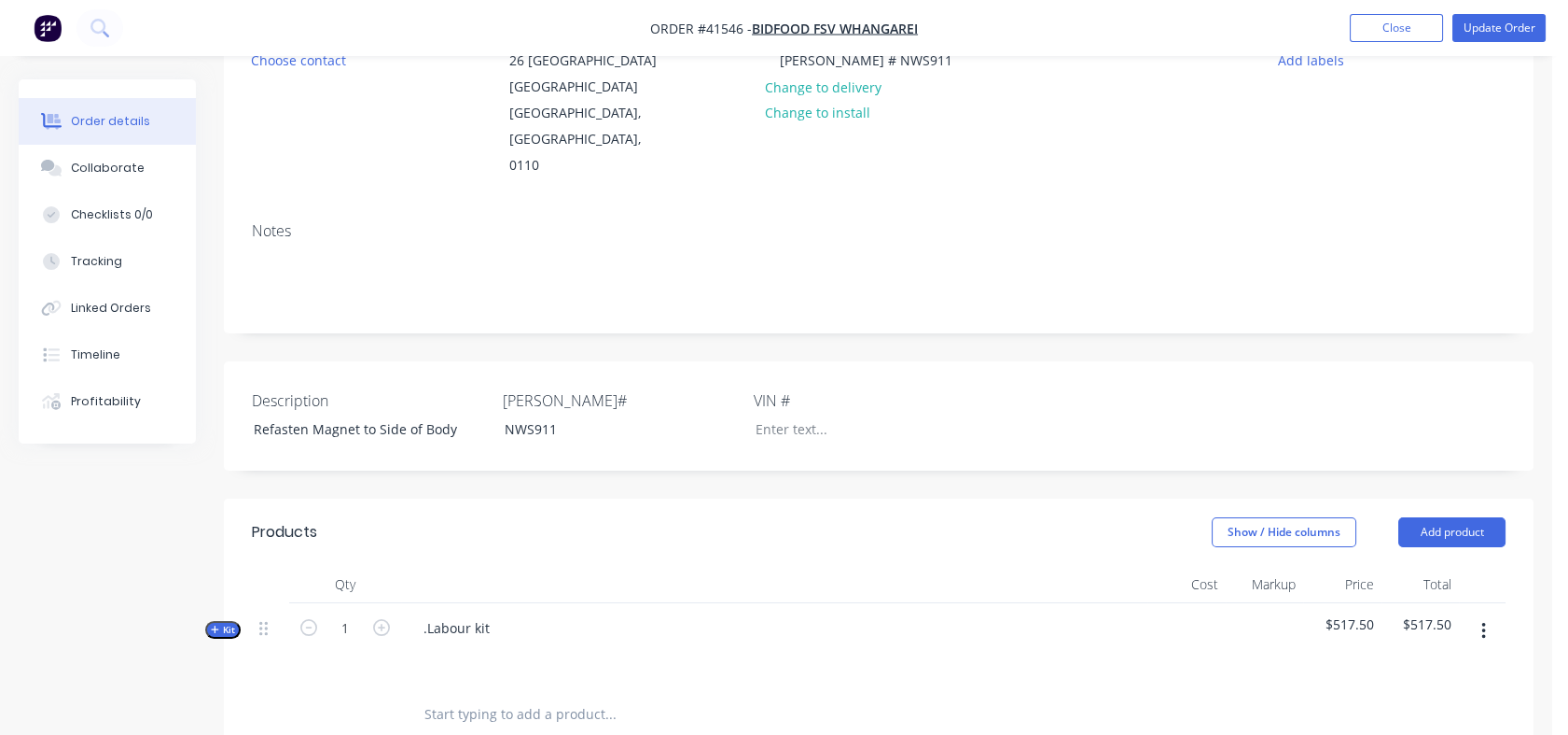
scroll to position [333, 0]
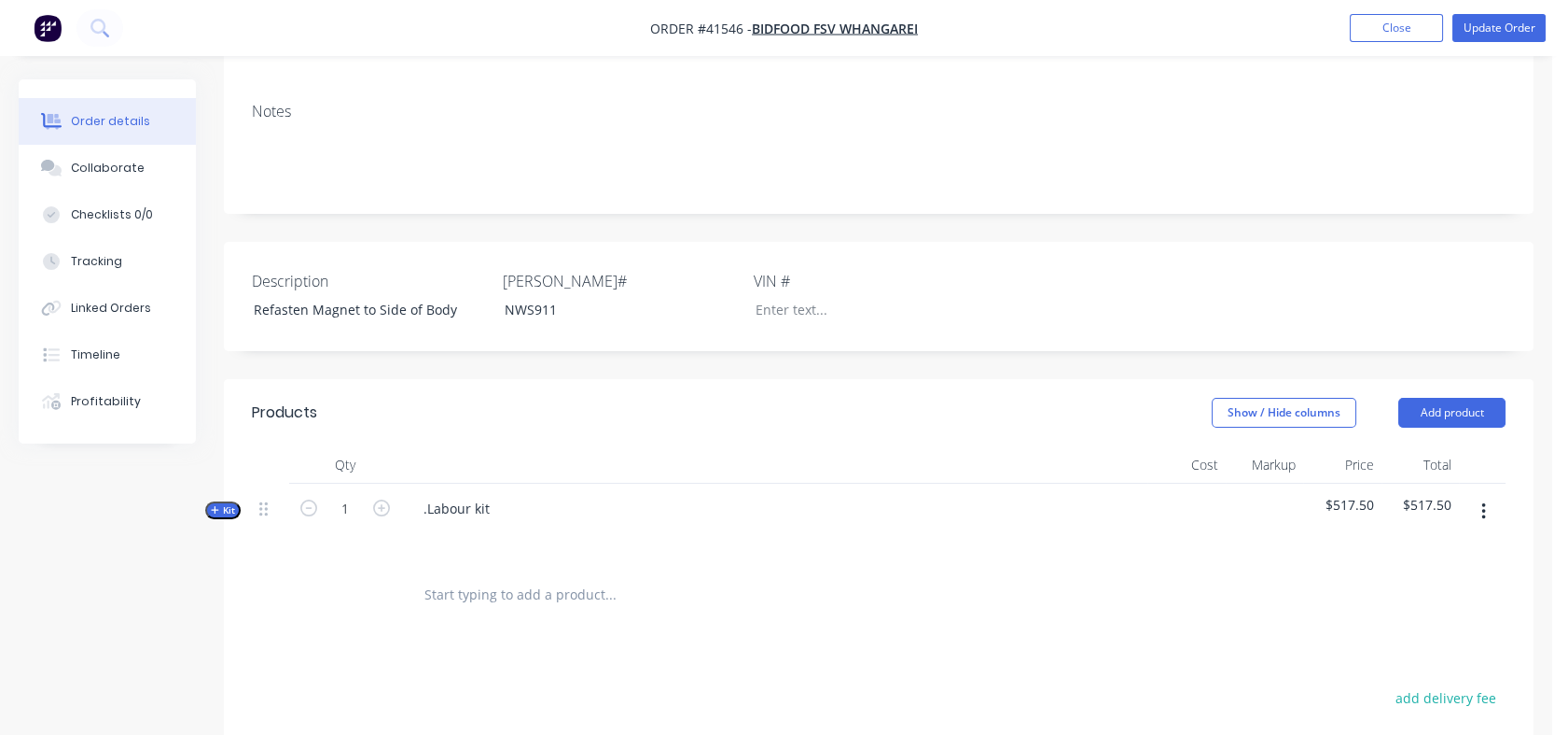
click at [231, 504] on span "Kit" at bounding box center [223, 511] width 24 height 14
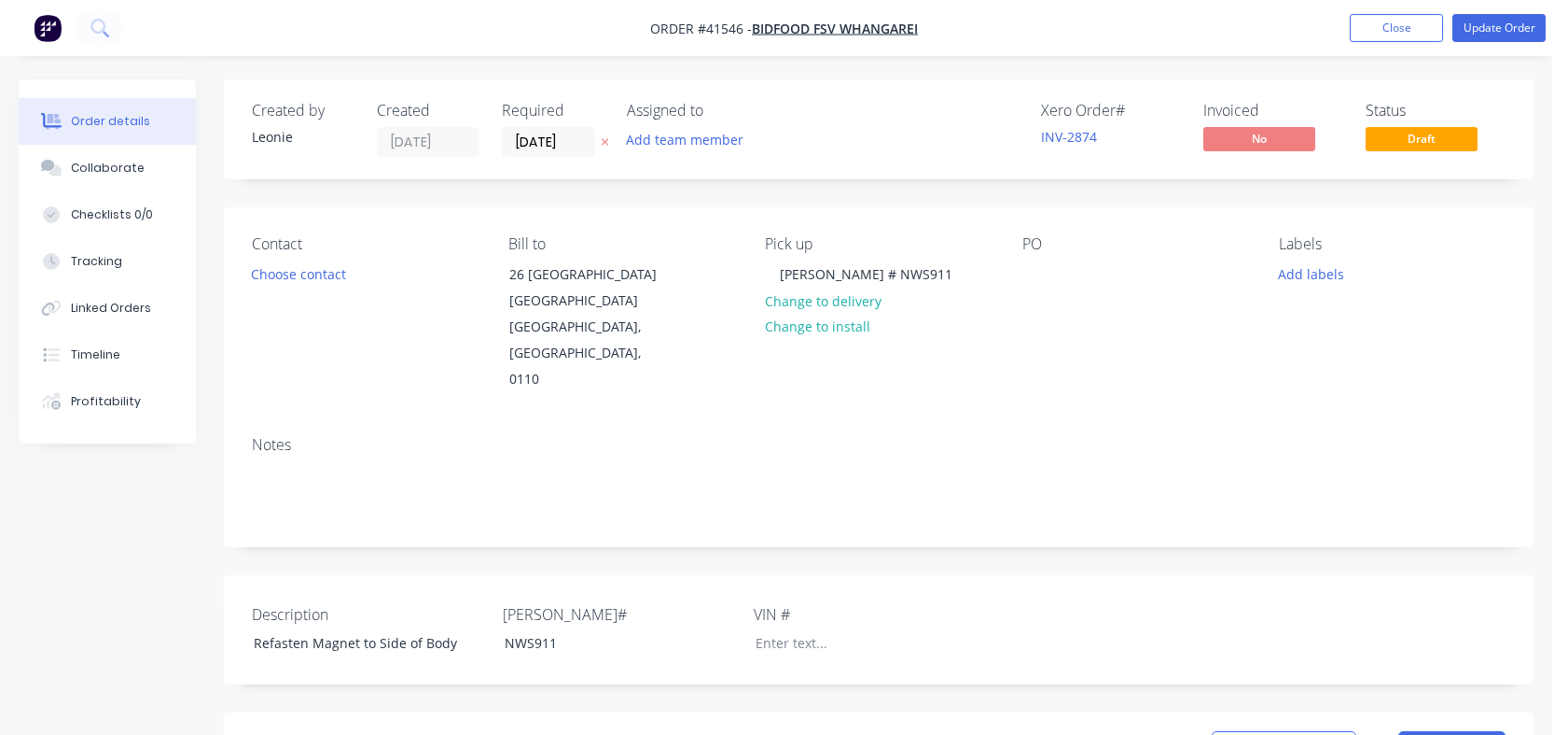
scroll to position [333, 0]
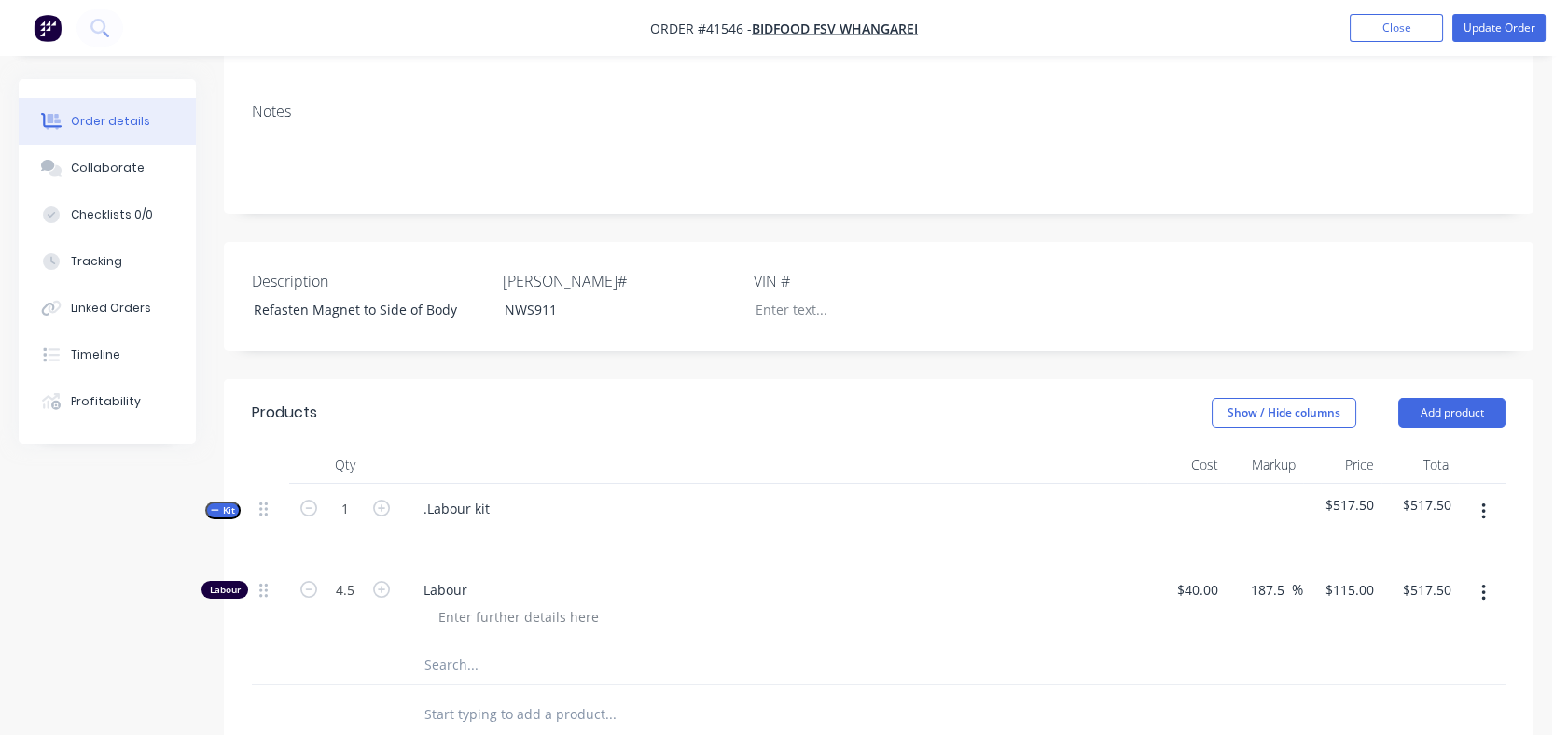
click at [104, 258] on div "Tracking" at bounding box center [96, 261] width 51 height 17
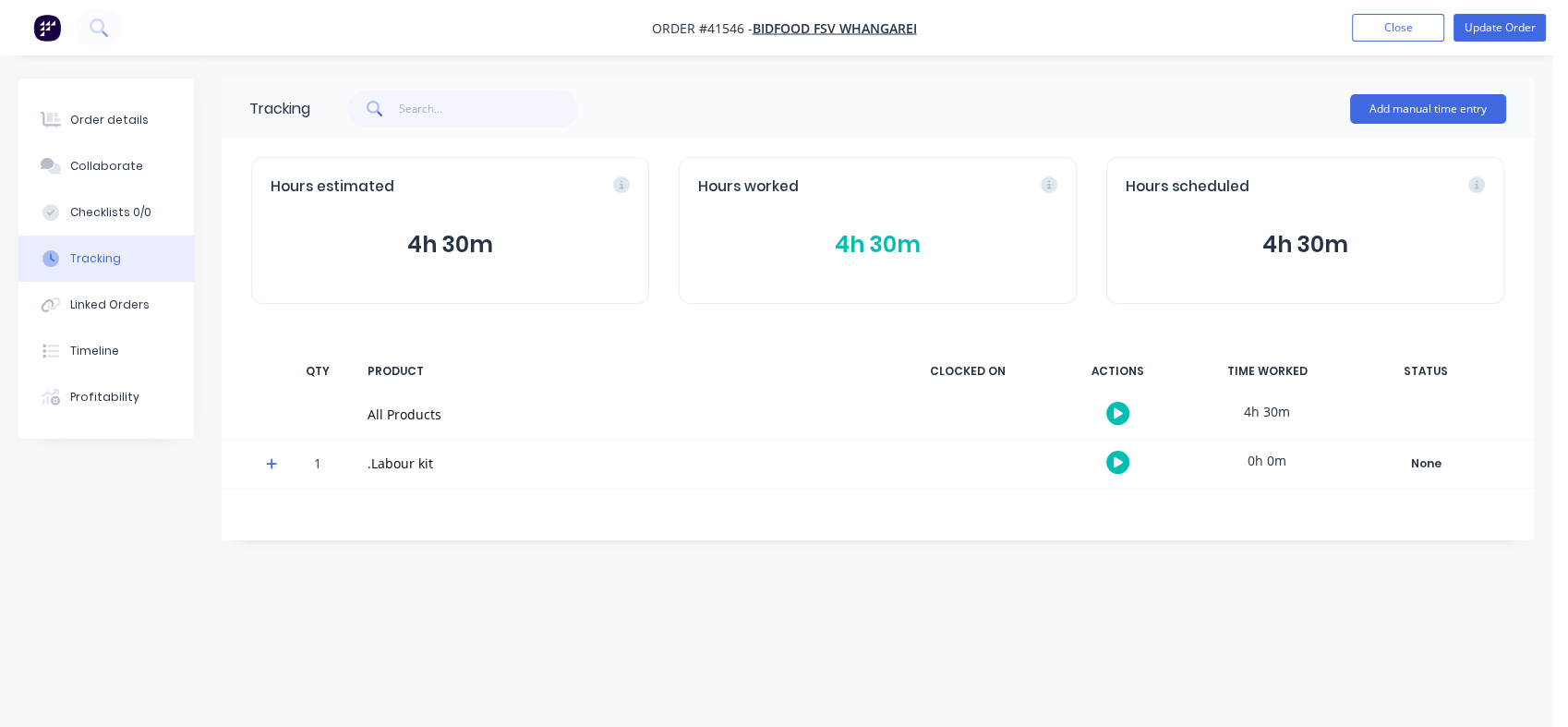
click at [90, 307] on div "Linked Orders" at bounding box center [110, 304] width 79 height 17
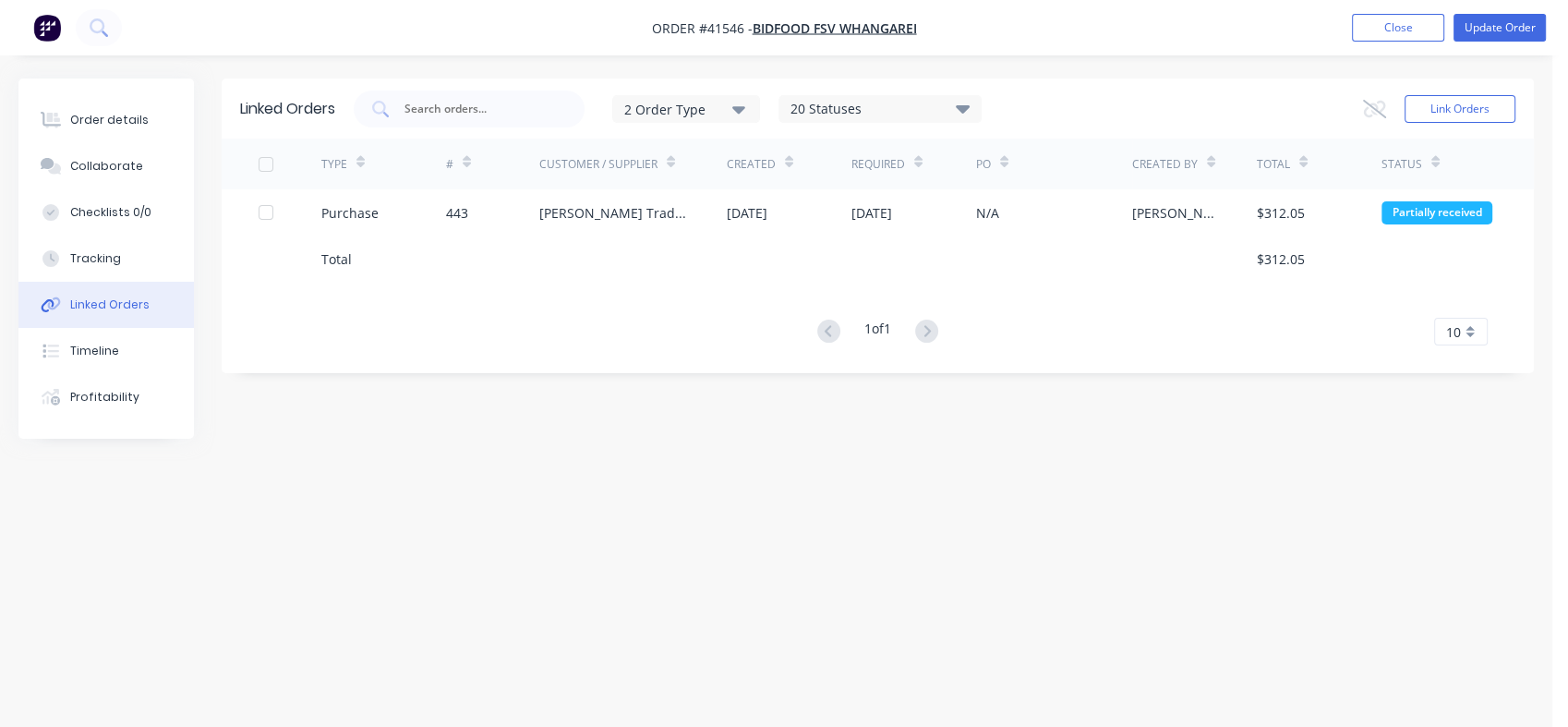
click at [591, 208] on div "[PERSON_NAME] Trade Supplies 2005 Lt" at bounding box center [615, 213] width 151 height 20
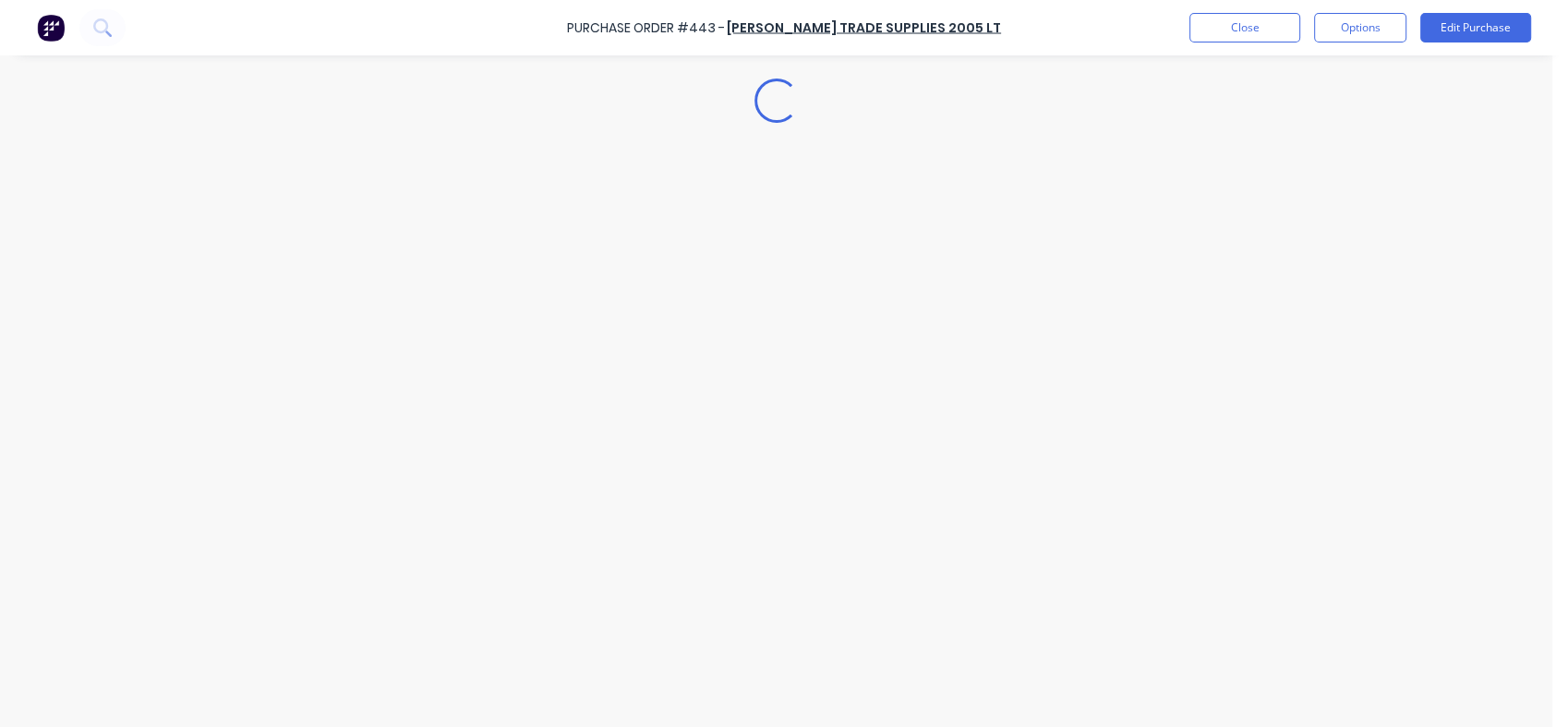
type textarea "x"
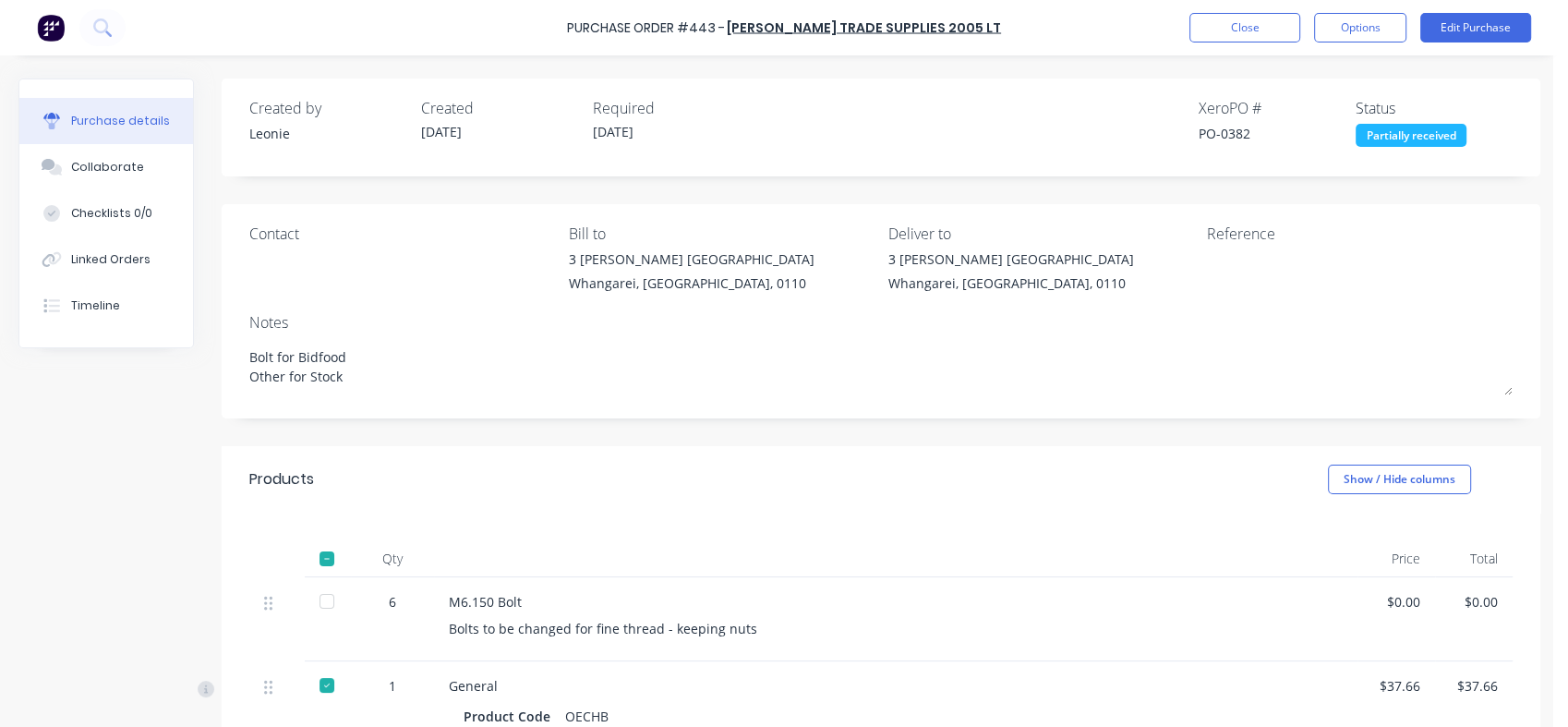
click at [1238, 20] on button "Close" at bounding box center [1245, 28] width 111 height 30
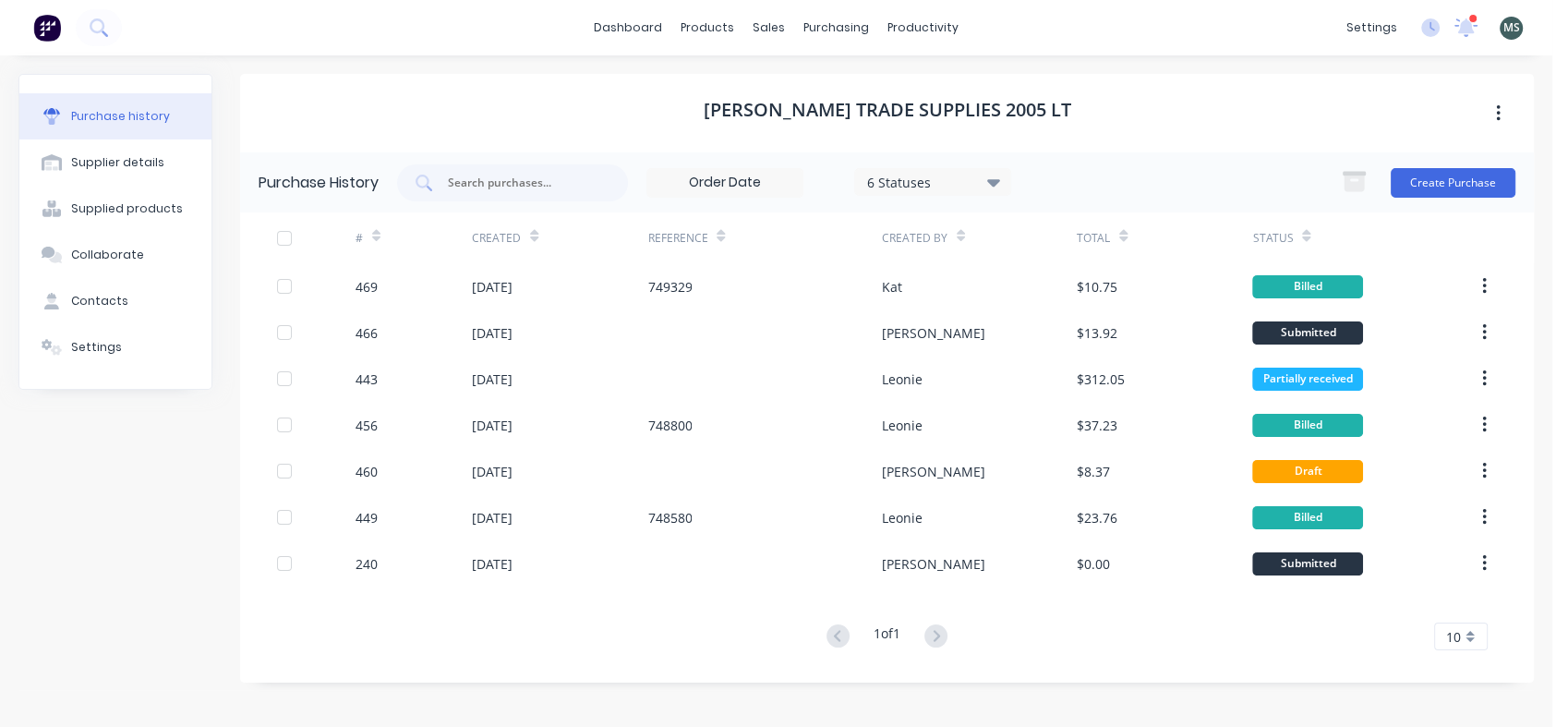
click at [101, 158] on div "Supplier details" at bounding box center [117, 162] width 94 height 17
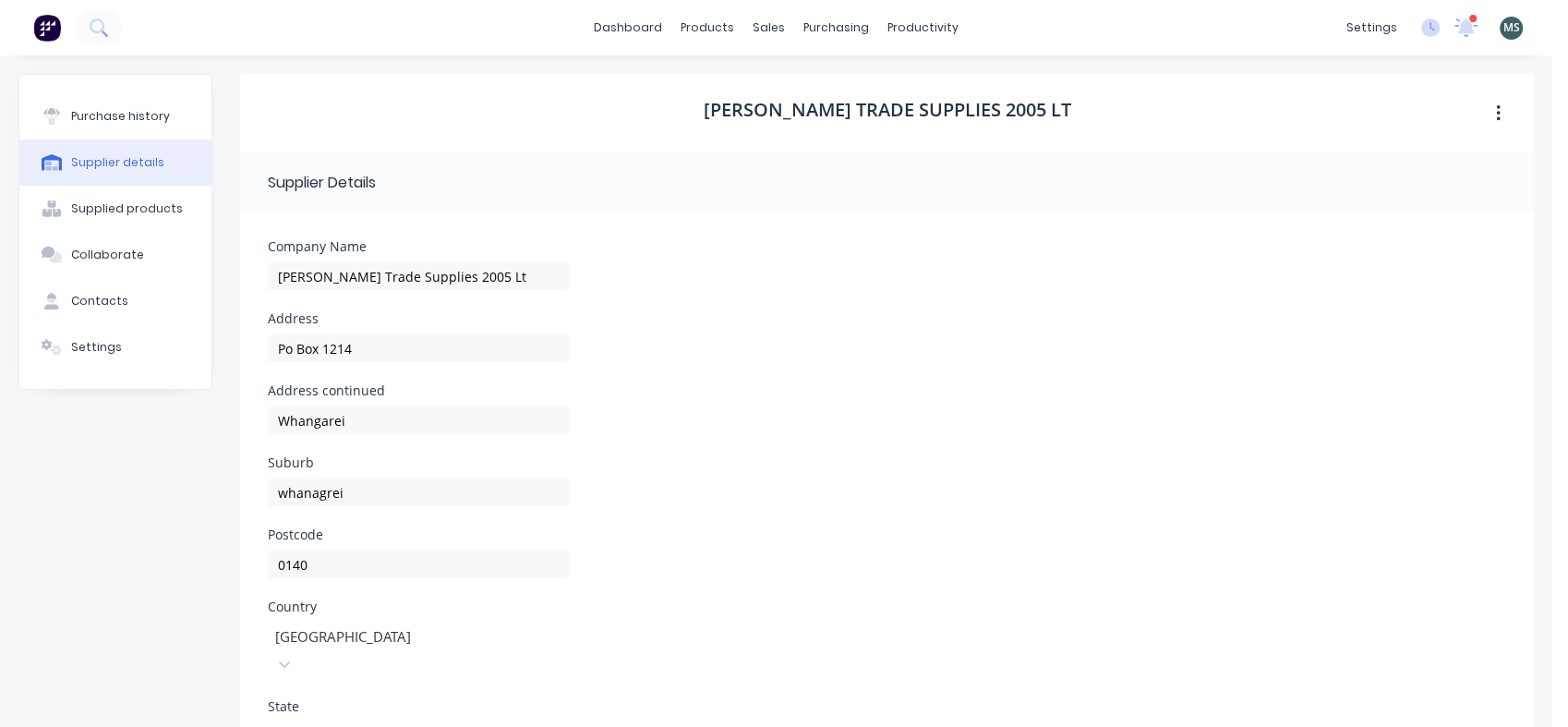
click at [94, 208] on div "Supplied products" at bounding box center [126, 208] width 112 height 17
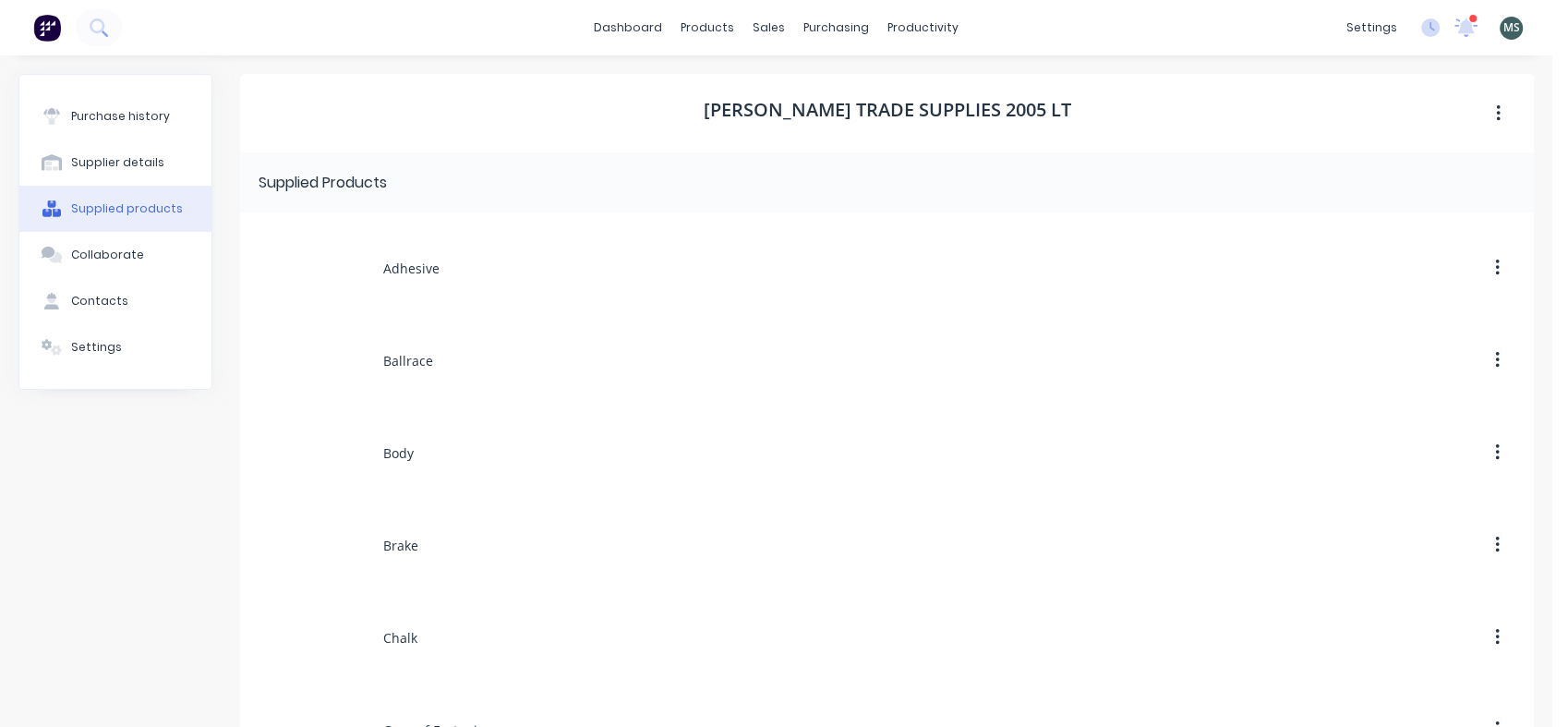
click at [91, 253] on div "Collaborate" at bounding box center [108, 254] width 73 height 17
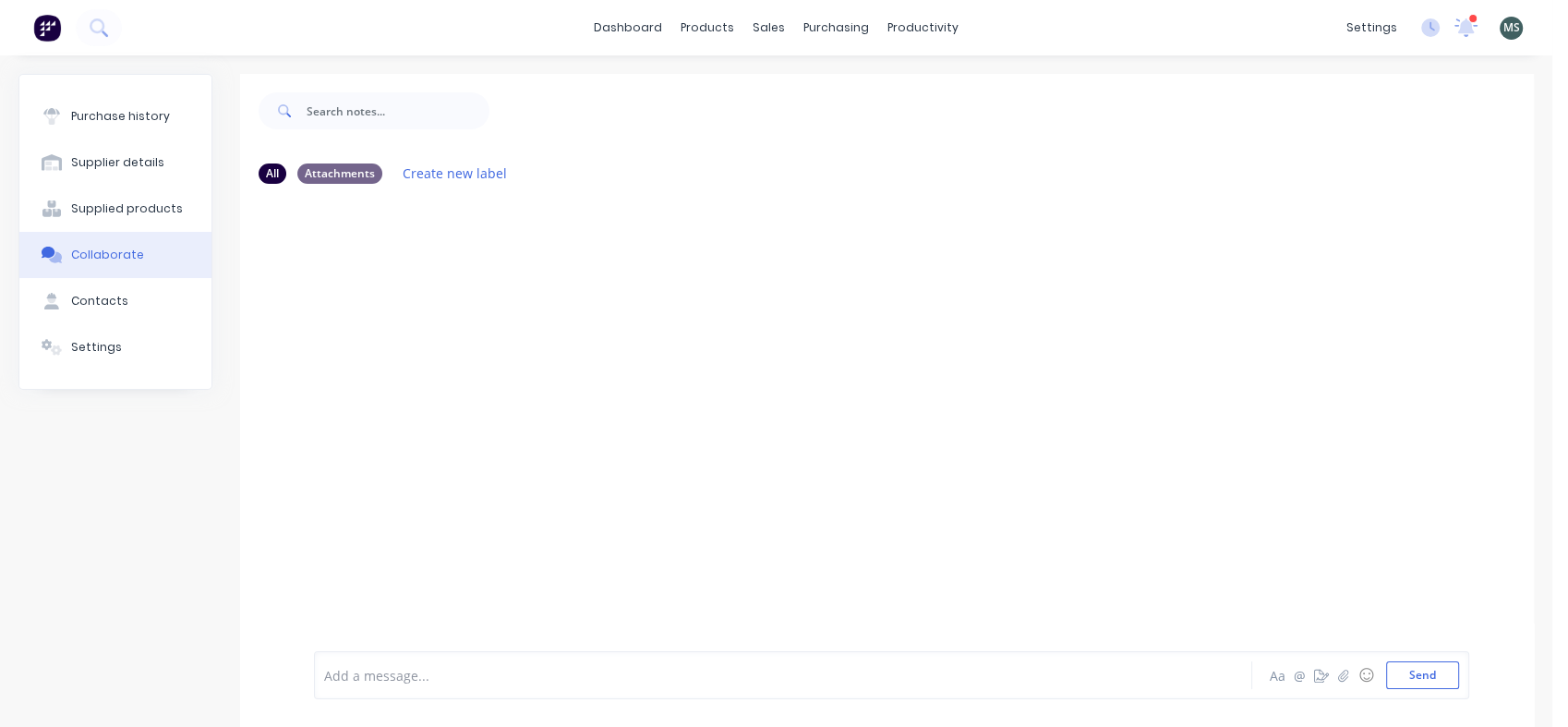
click at [87, 304] on div "Contacts" at bounding box center [100, 301] width 57 height 17
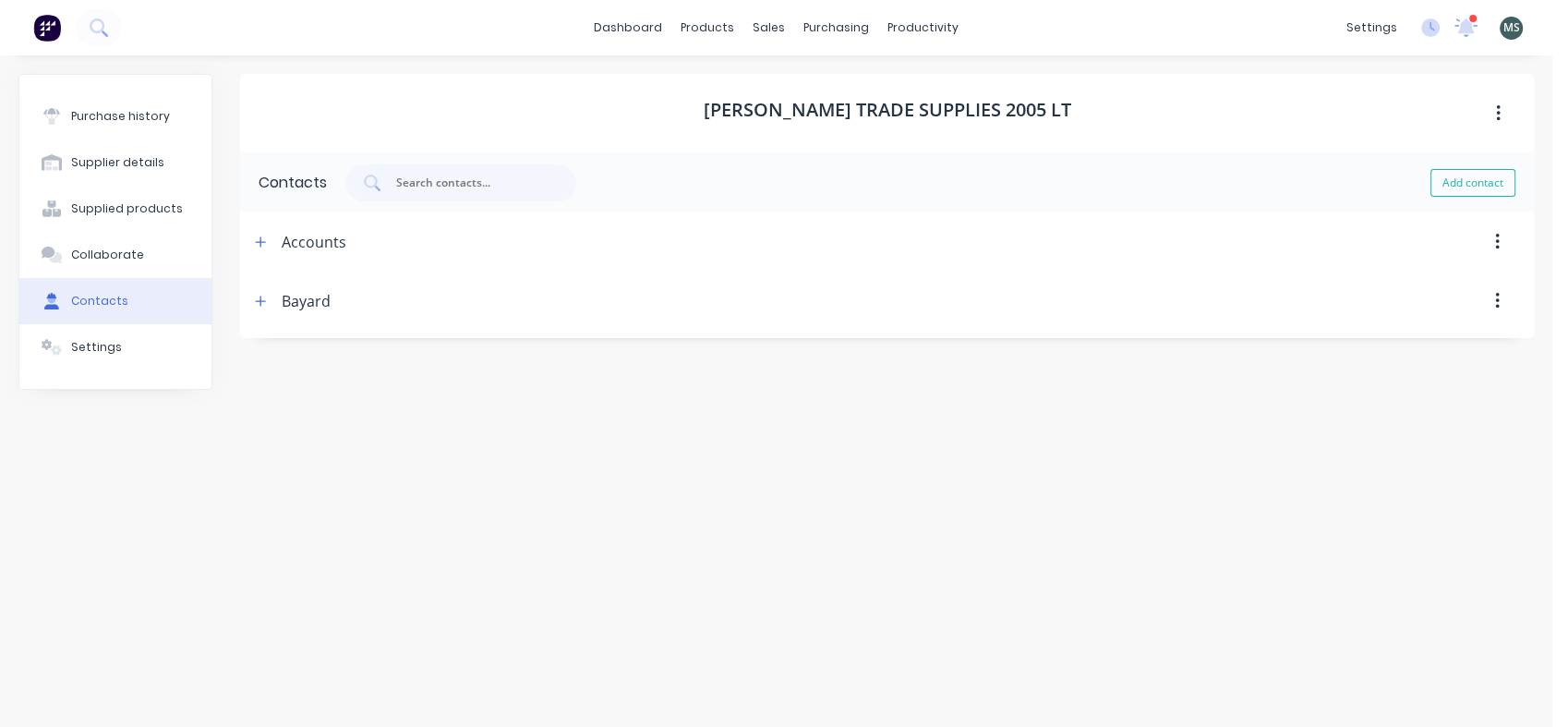
click at [90, 342] on div "Settings" at bounding box center [96, 347] width 50 height 17
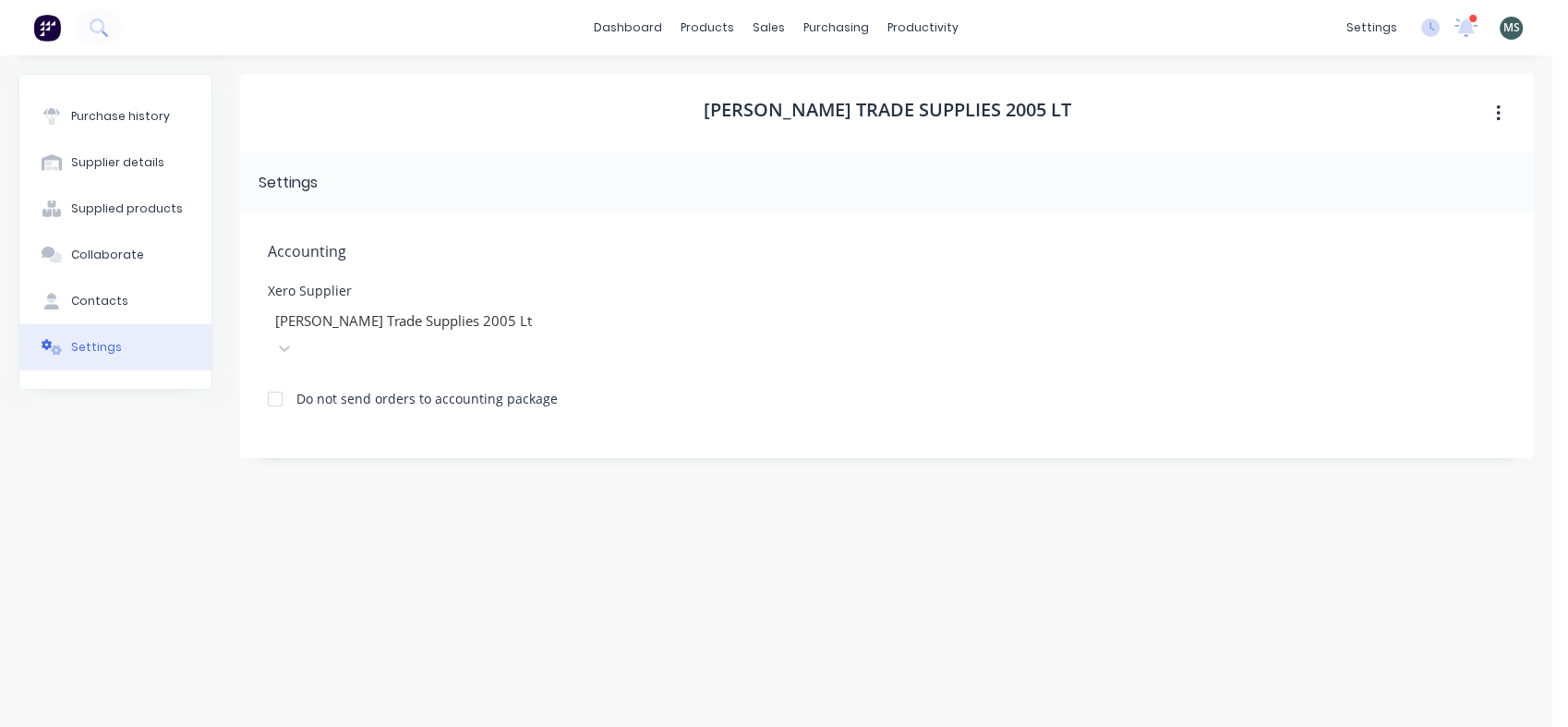
click at [1499, 109] on icon "button" at bounding box center [1498, 113] width 4 height 17
click at [1221, 90] on div "[PERSON_NAME] Trade Supplies 2005 Lt" at bounding box center [886, 113] width 1294 height 79
click at [943, 18] on div "productivity" at bounding box center [923, 28] width 90 height 28
click at [955, 99] on link "Workflow" at bounding box center [996, 87] width 245 height 36
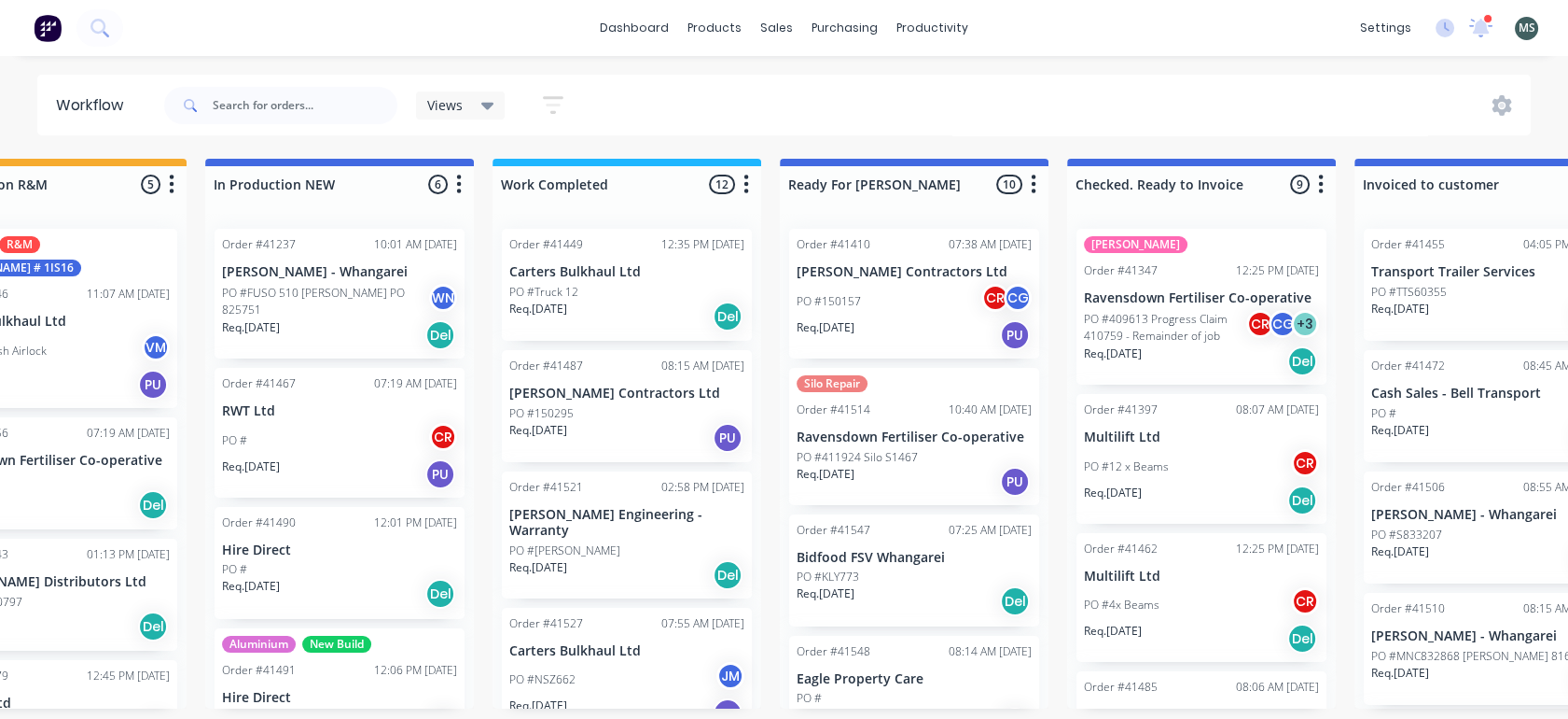
scroll to position [0, 692]
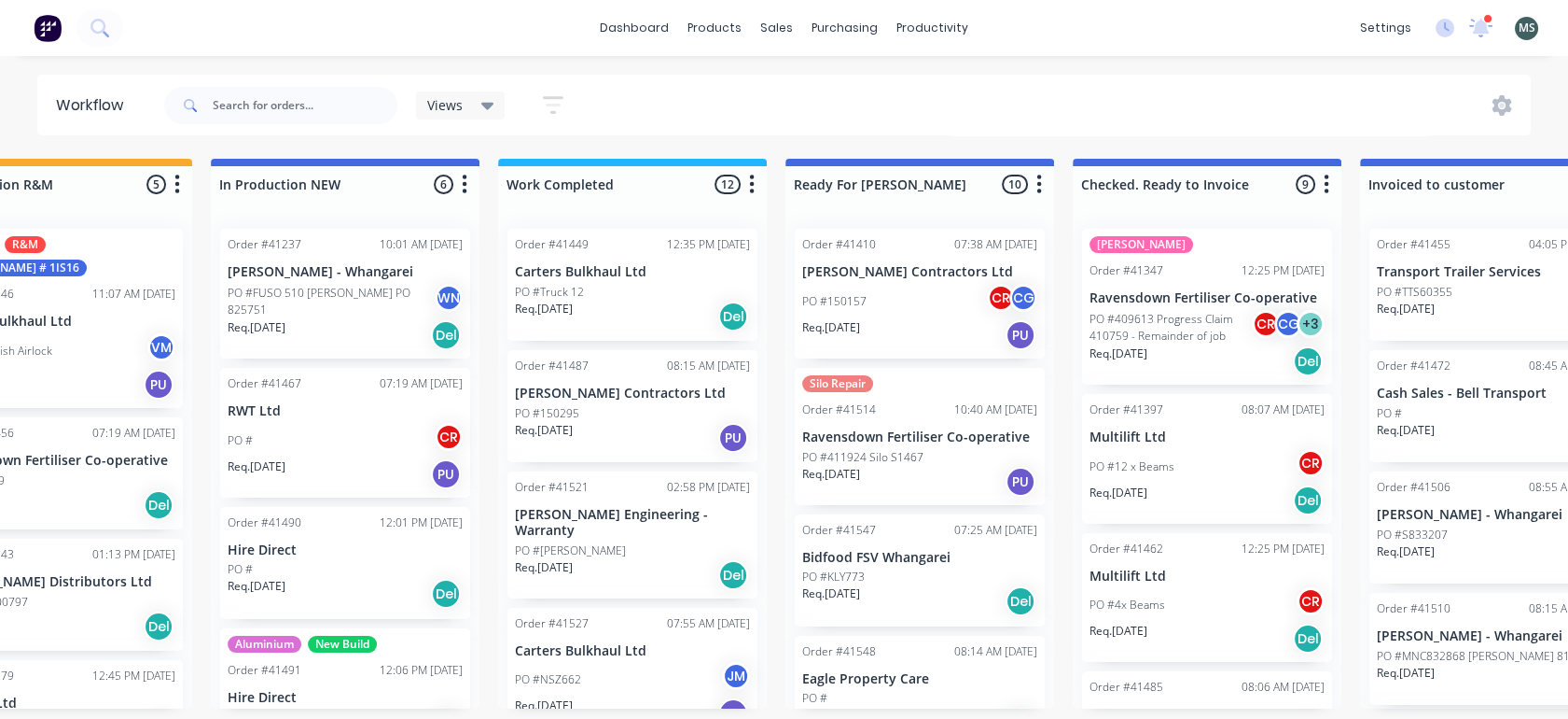
click at [858, 560] on p "Bidfood FSV Whangarei" at bounding box center [920, 557] width 235 height 16
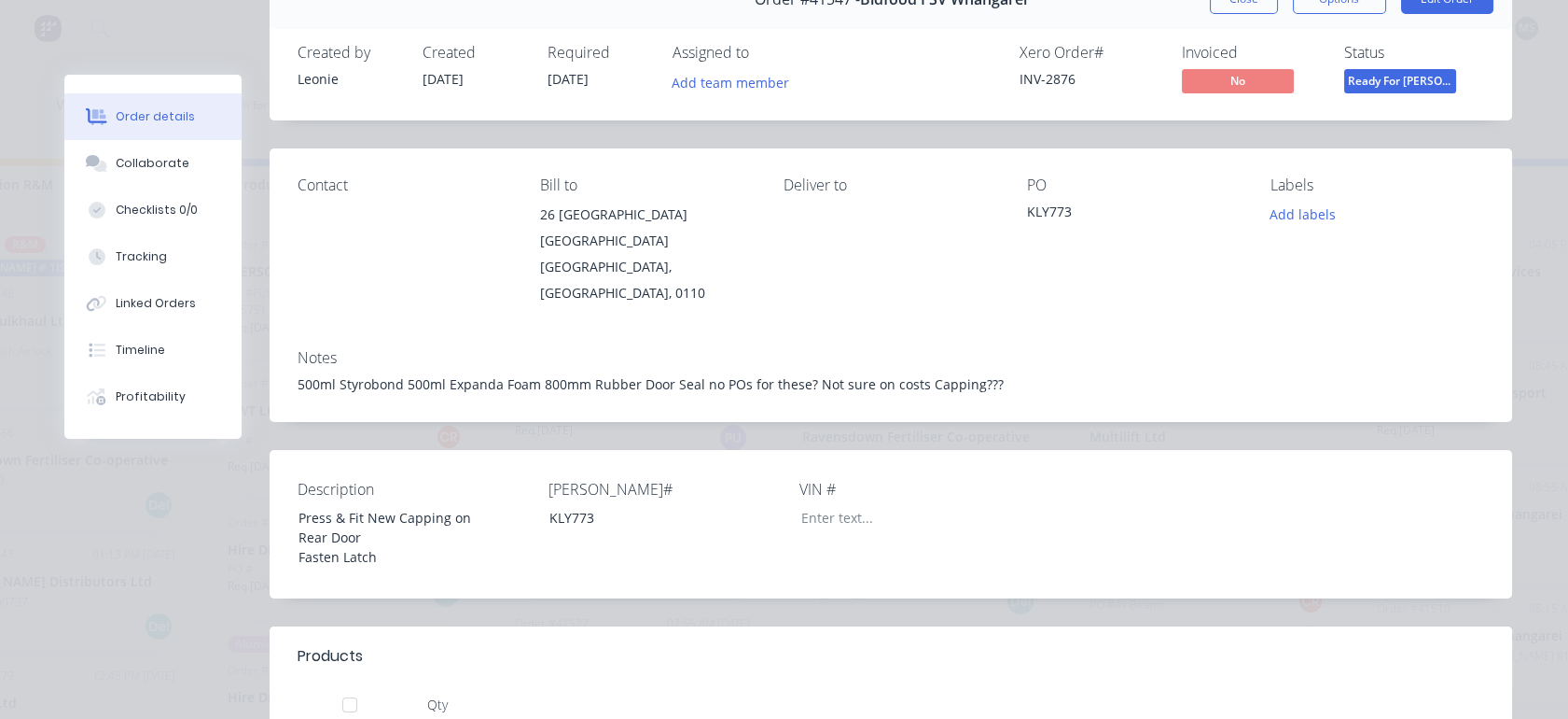
scroll to position [0, 0]
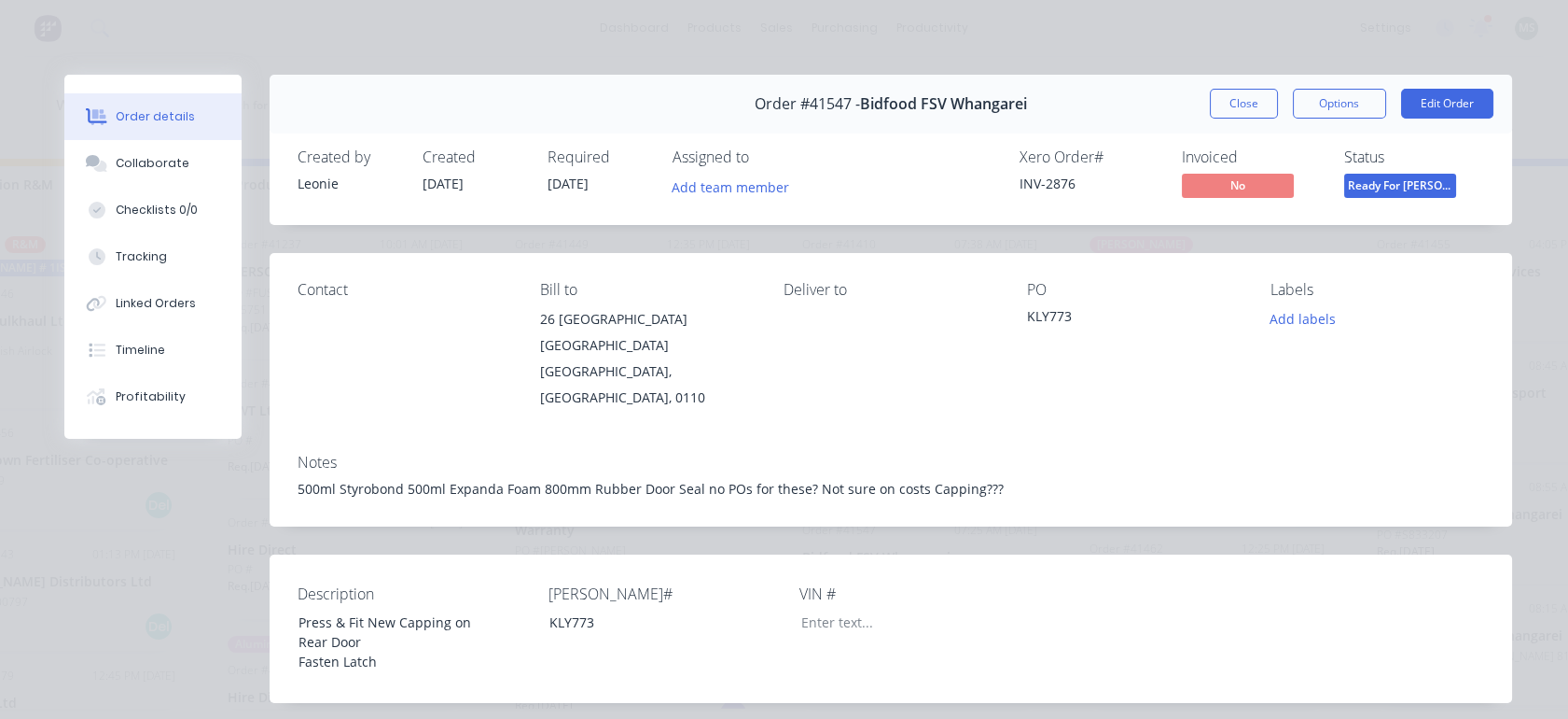
click at [1435, 103] on button "Edit Order" at bounding box center [1447, 104] width 93 height 30
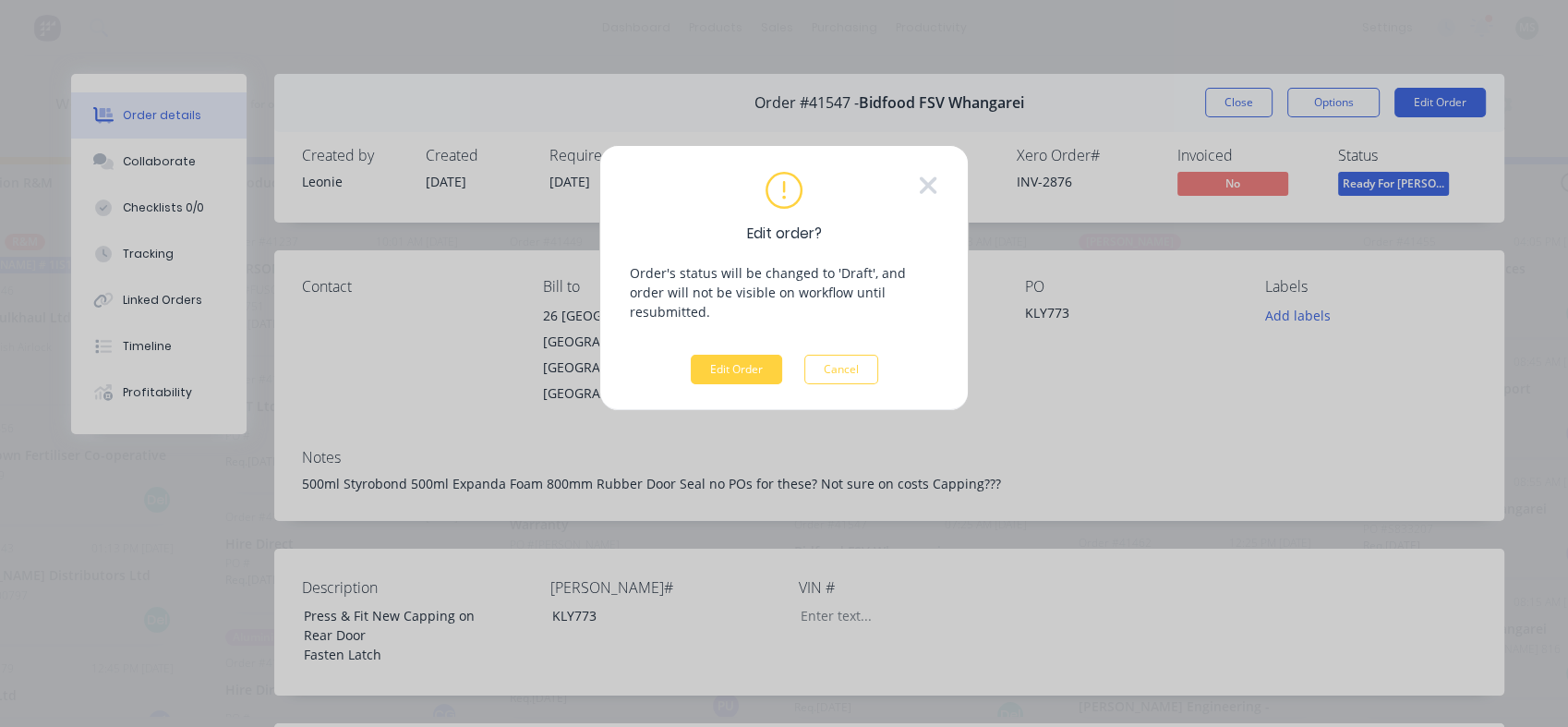
click at [708, 354] on button "Edit Order" at bounding box center [736, 369] width 92 height 30
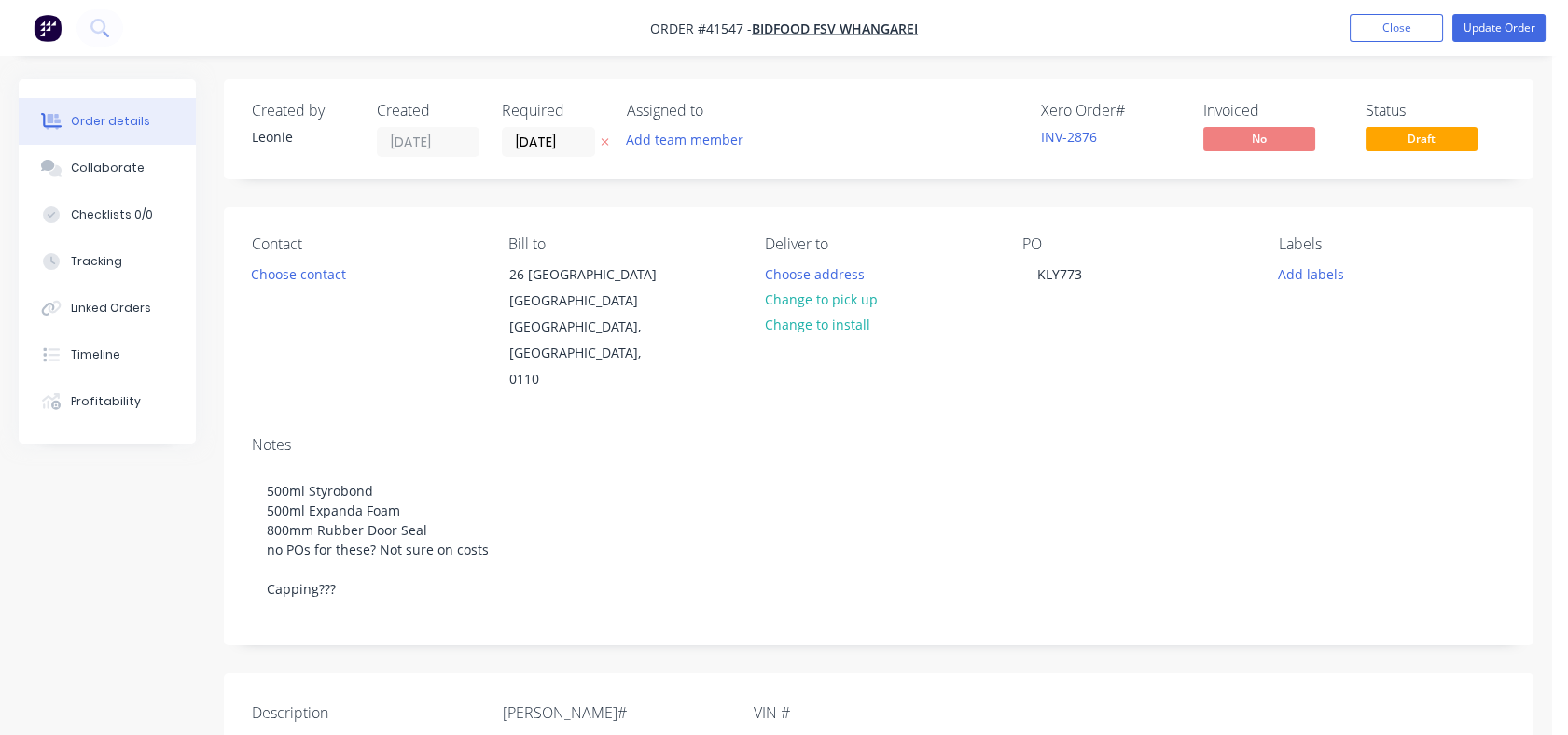
click at [80, 262] on div "Tracking" at bounding box center [96, 261] width 51 height 17
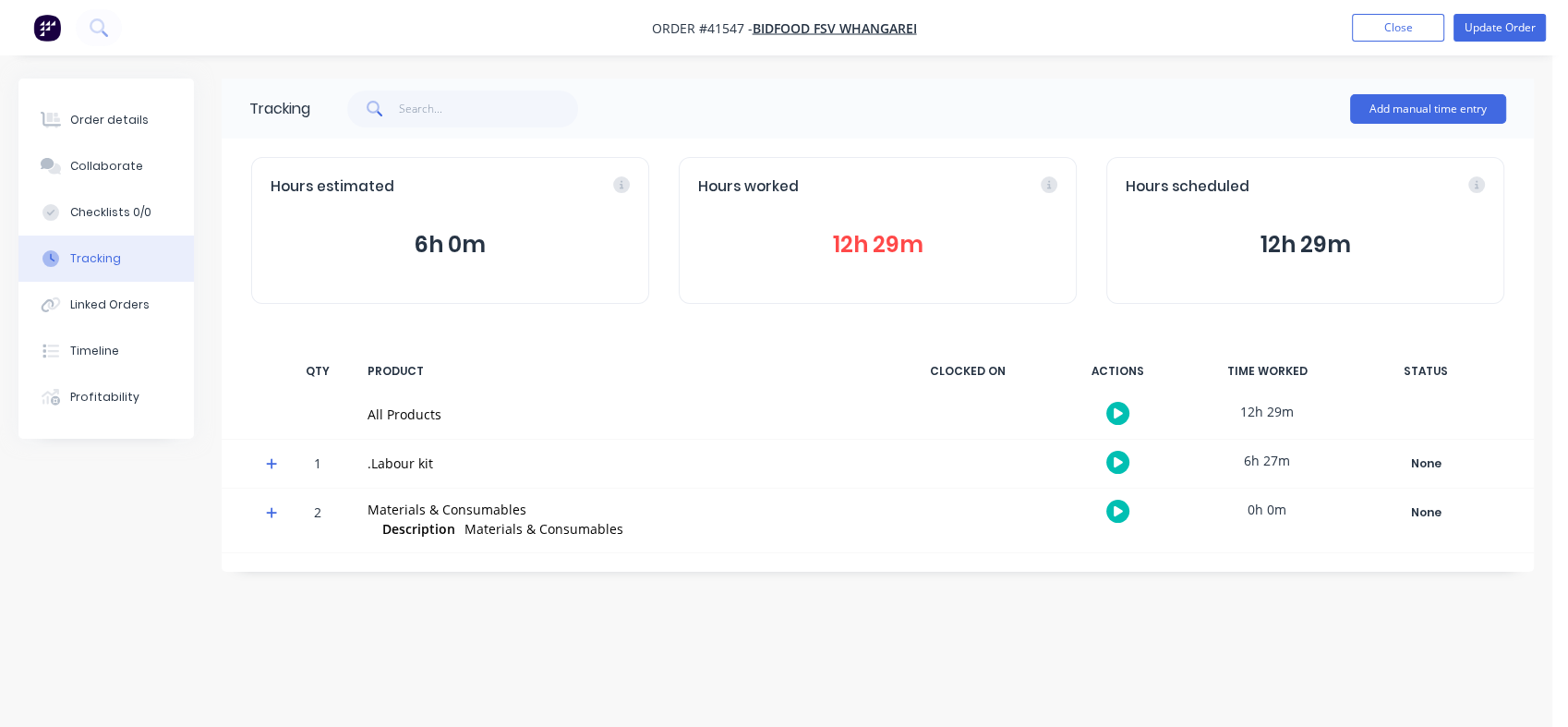
click at [106, 128] on button "Order details" at bounding box center [107, 119] width 176 height 46
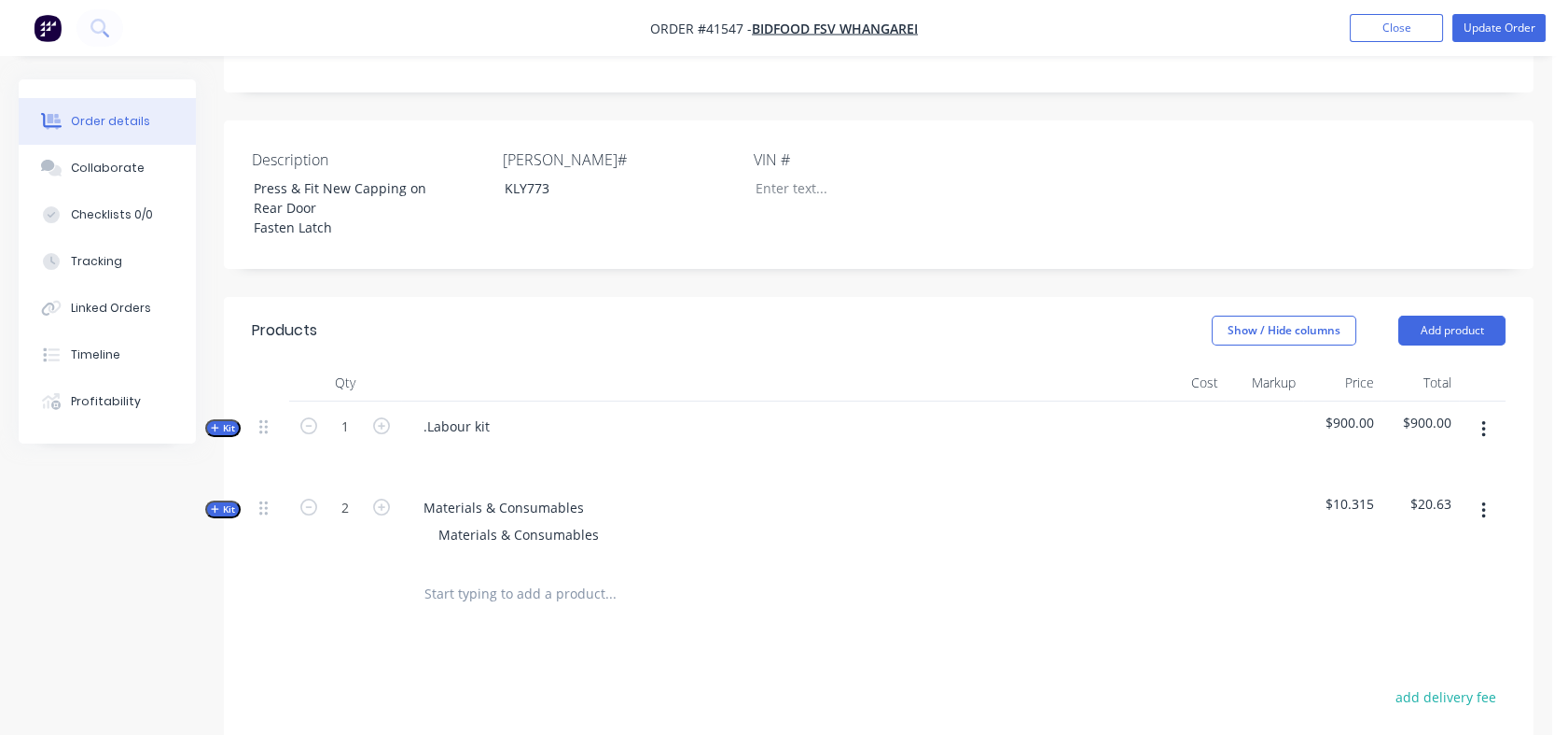
scroll to position [575, 0]
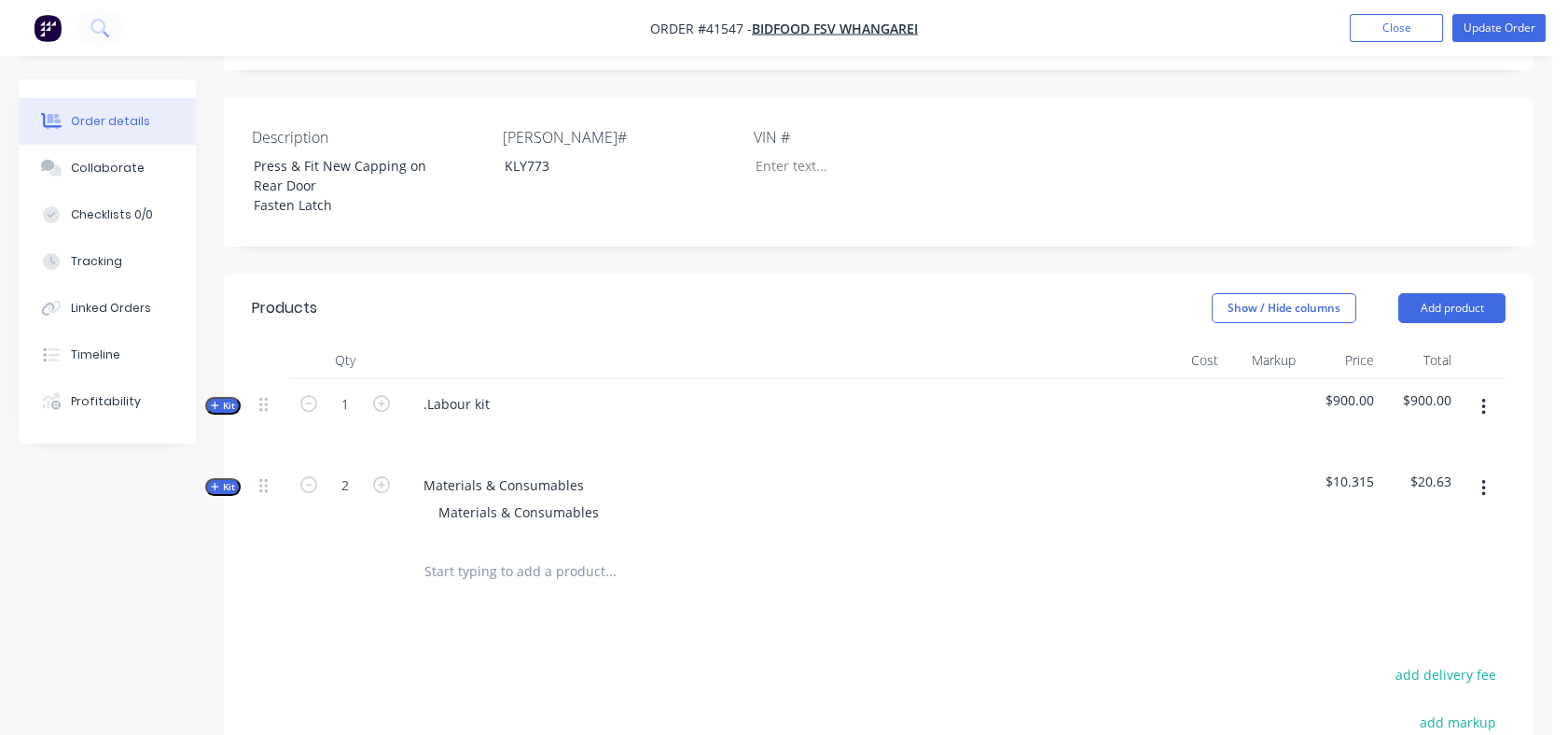
click at [229, 486] on span "Kit" at bounding box center [223, 487] width 24 height 14
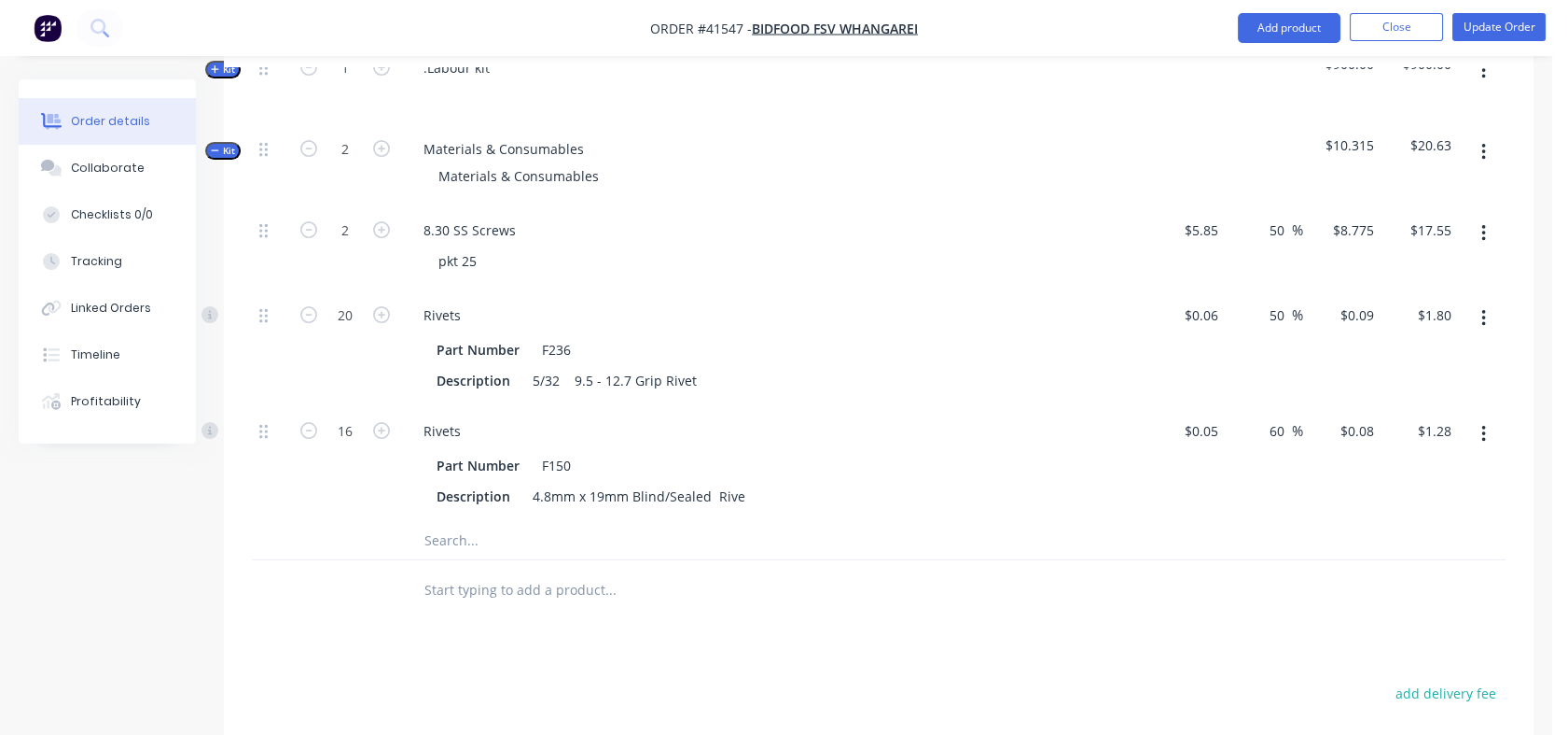
scroll to position [956, 0]
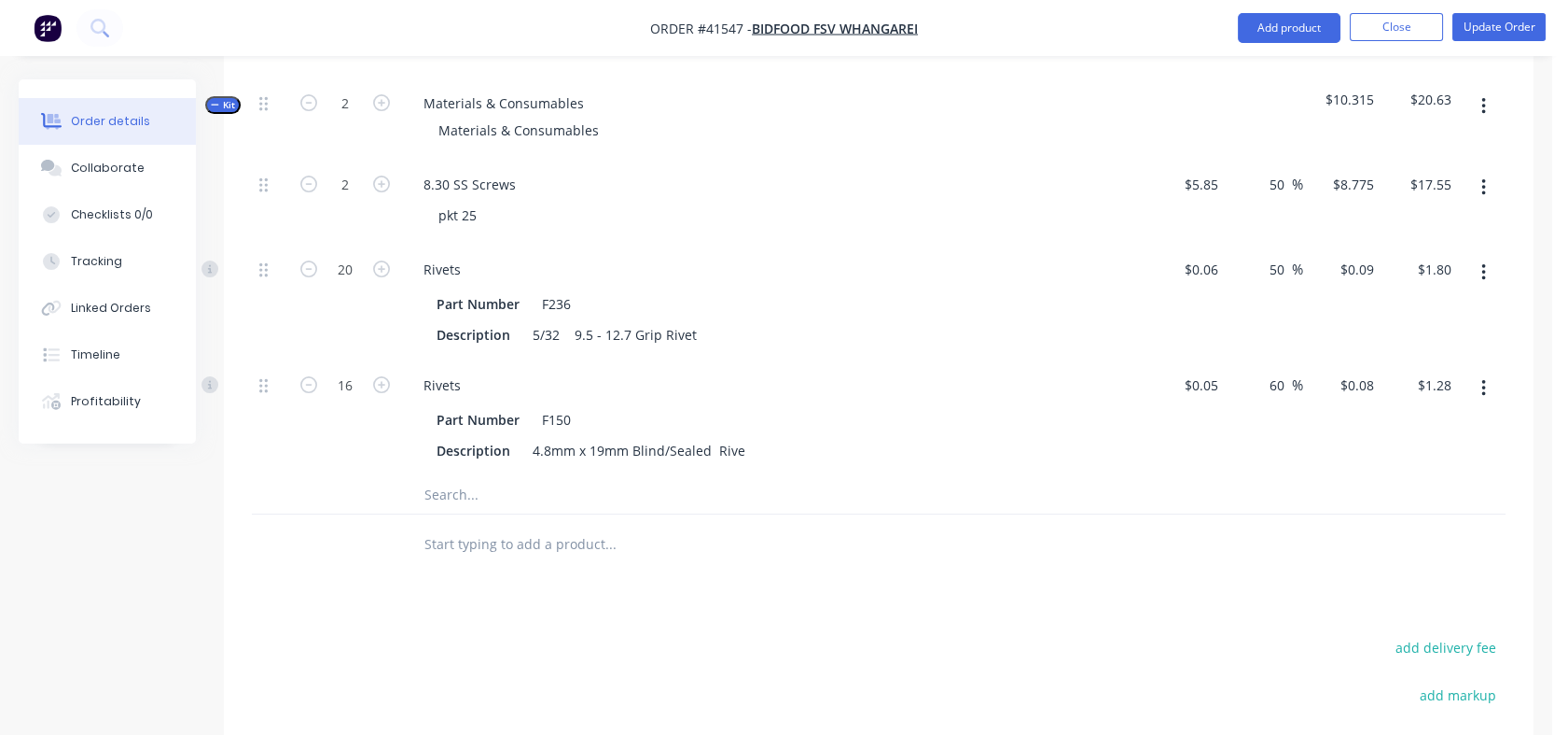
click at [441, 489] on input "text" at bounding box center [610, 494] width 373 height 37
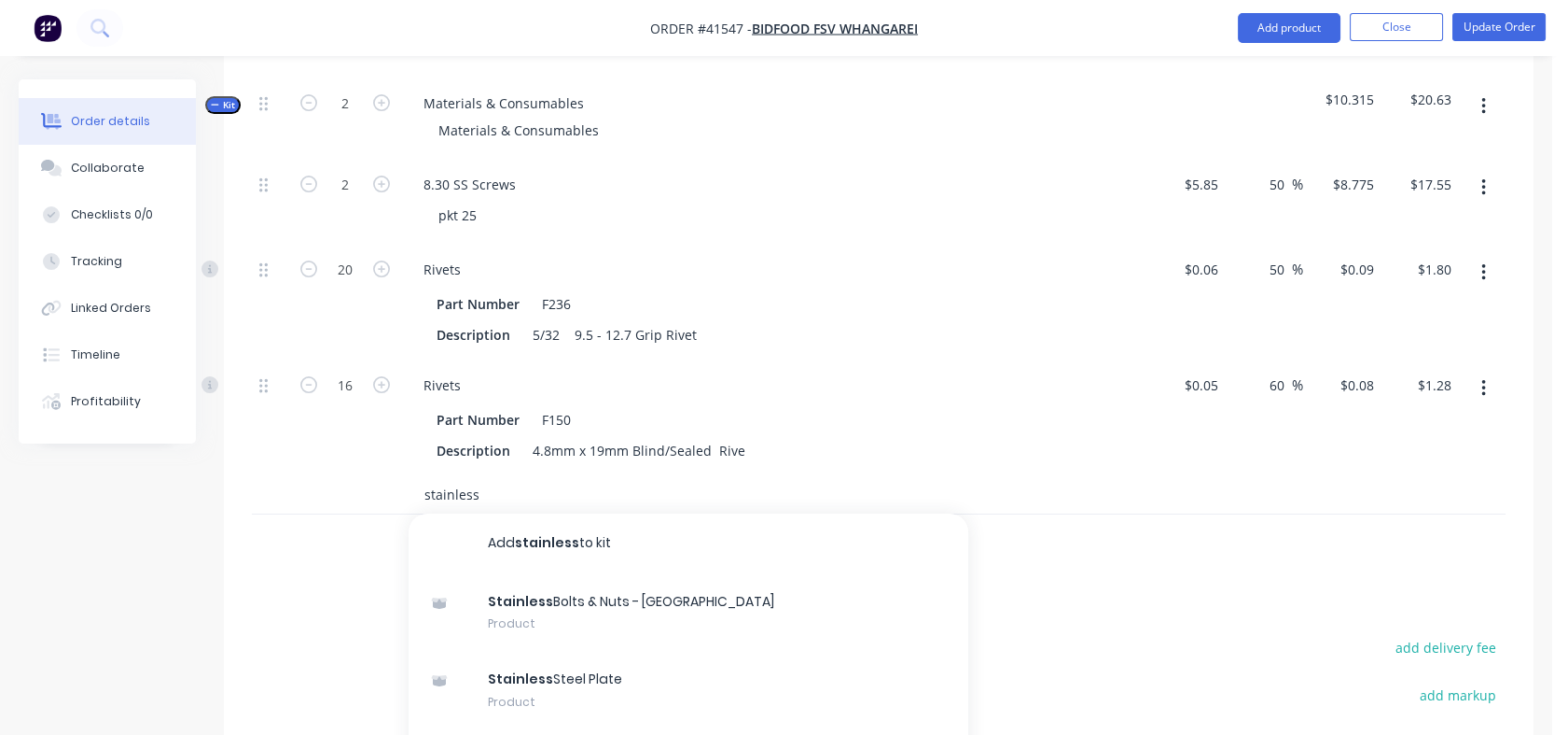
type input "stainless"
click at [525, 677] on div "Stainless Steel Plate Product" at bounding box center [689, 689] width 560 height 79
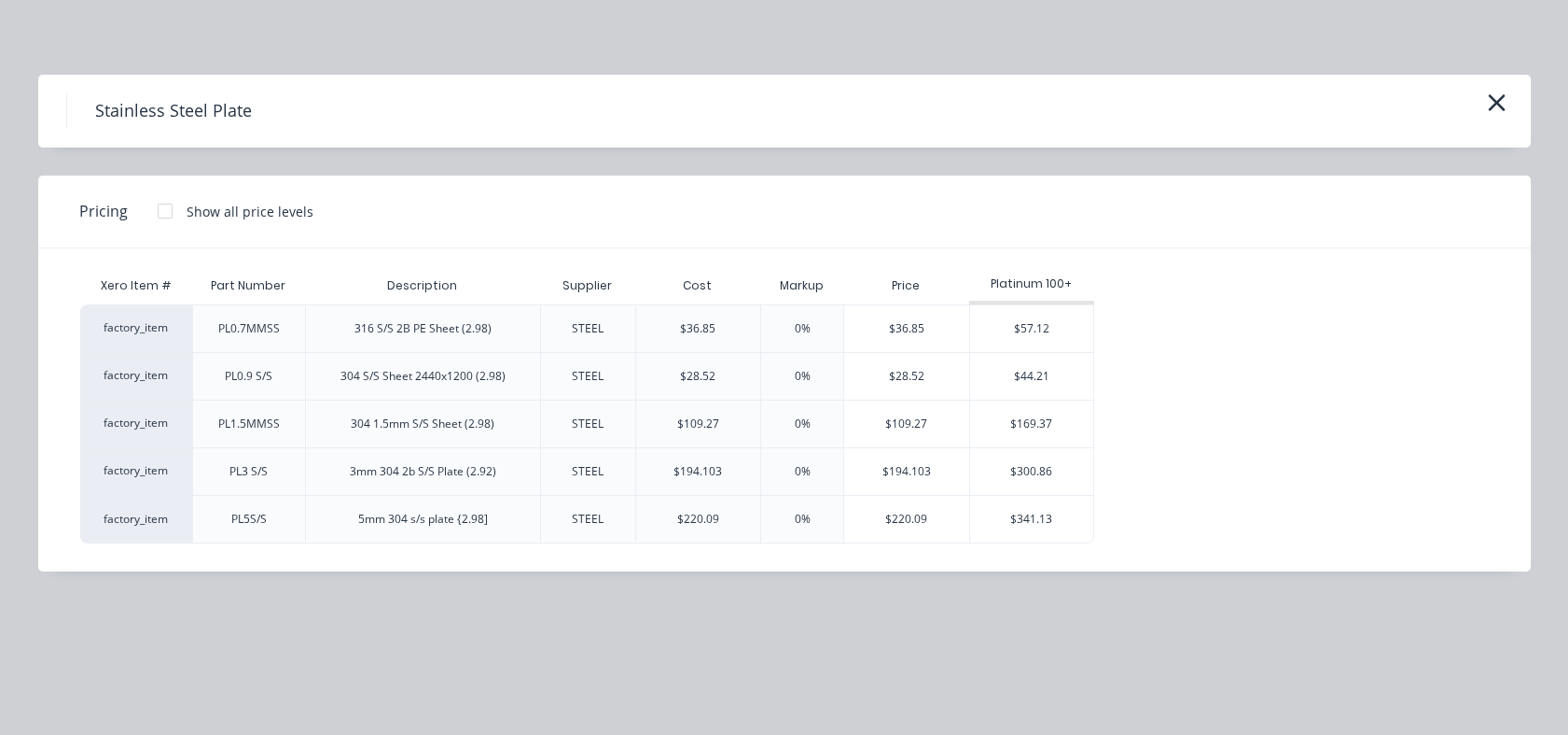
click at [911, 467] on div "$194.103" at bounding box center [906, 471] width 125 height 47
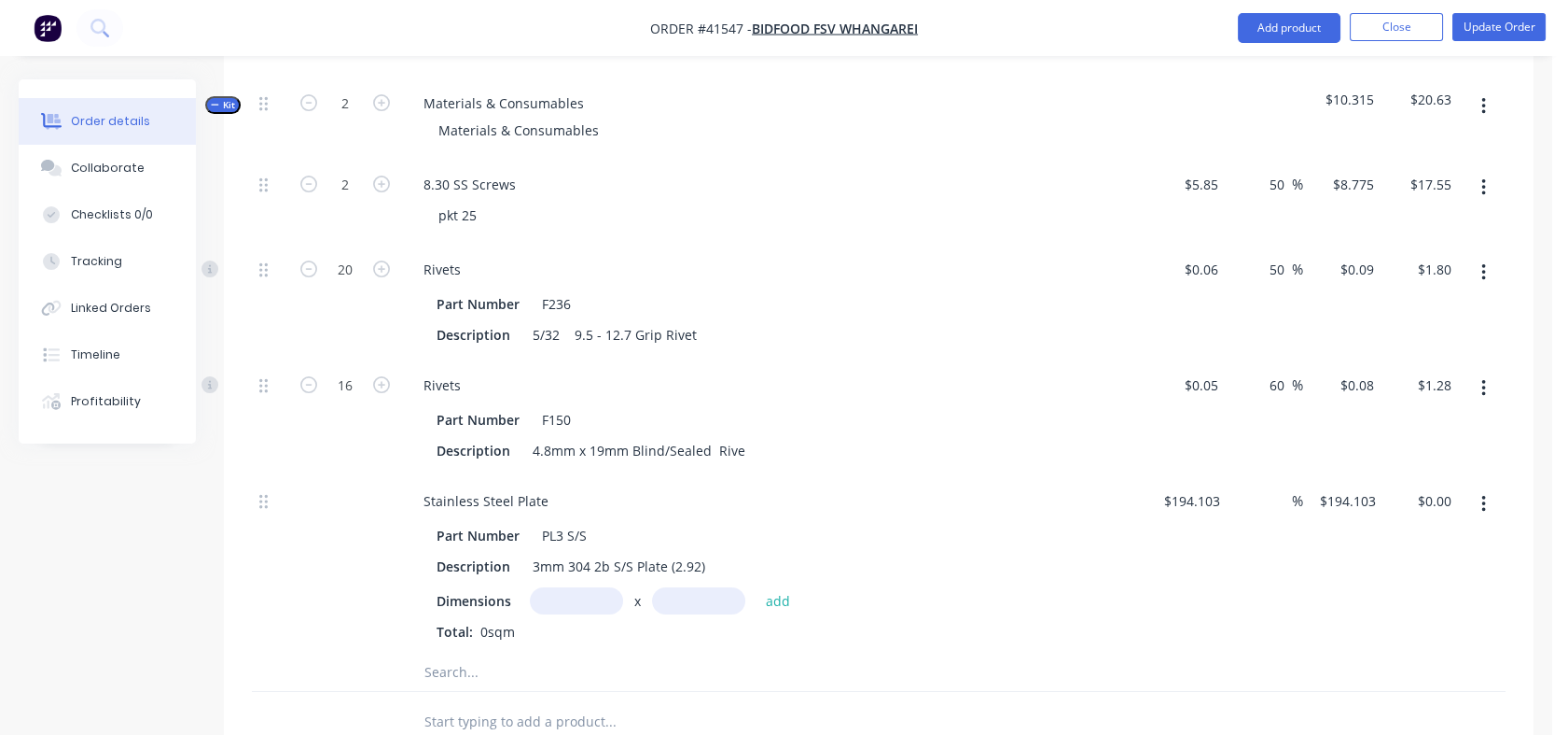
click at [586, 597] on input "text" at bounding box center [577, 600] width 94 height 27
type input "."
type input "0.5m"
click at [697, 596] on input "text" at bounding box center [699, 600] width 94 height 27
type input "0.5m"
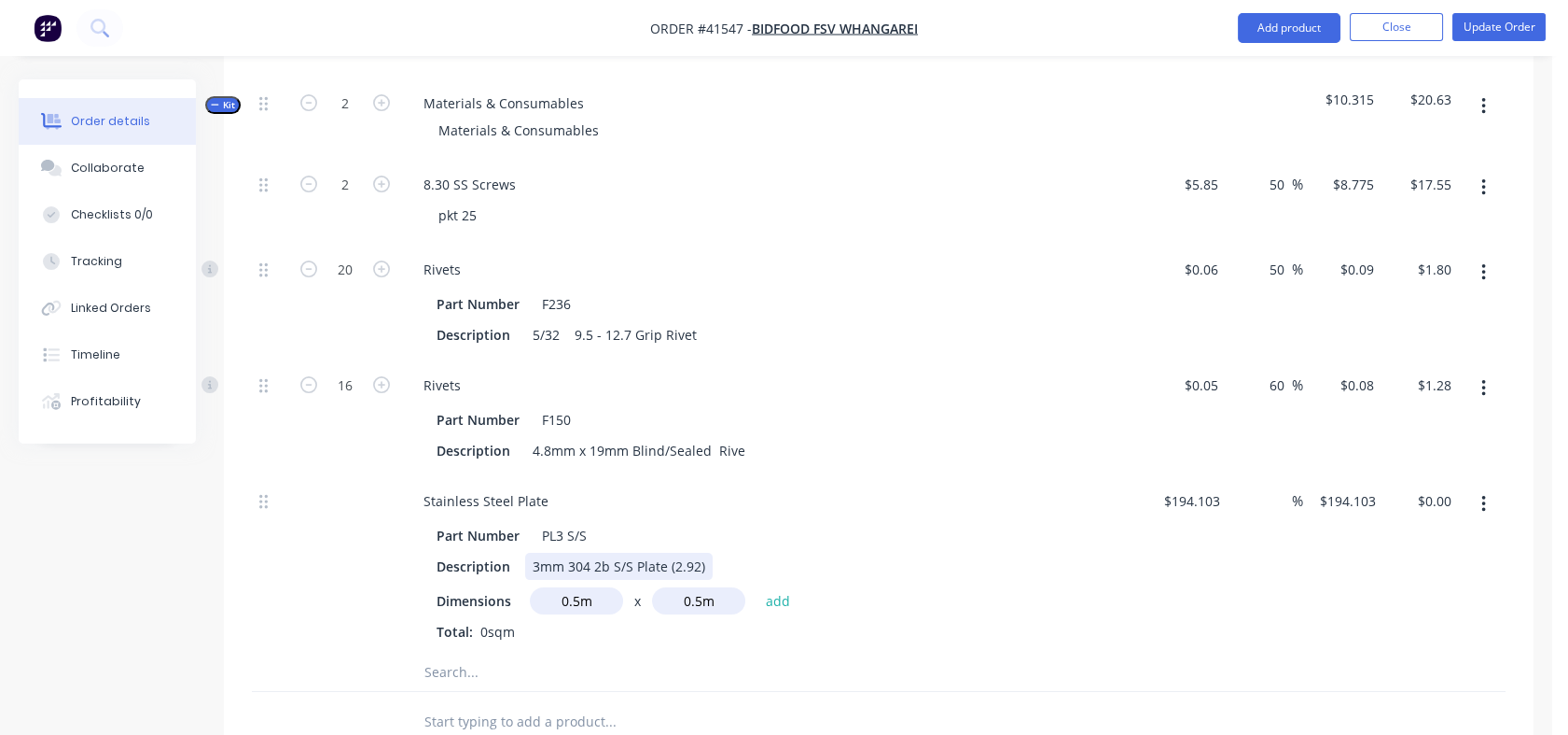
click at [764, 552] on div "Description 3mm 304 2b S/S Plate (2.92)" at bounding box center [771, 565] width 683 height 27
click at [778, 589] on button "add" at bounding box center [779, 599] width 44 height 25
type input "$48.53"
click at [1260, 489] on div "%" at bounding box center [1266, 579] width 76 height 208
click at [1276, 490] on input at bounding box center [1282, 501] width 22 height 27
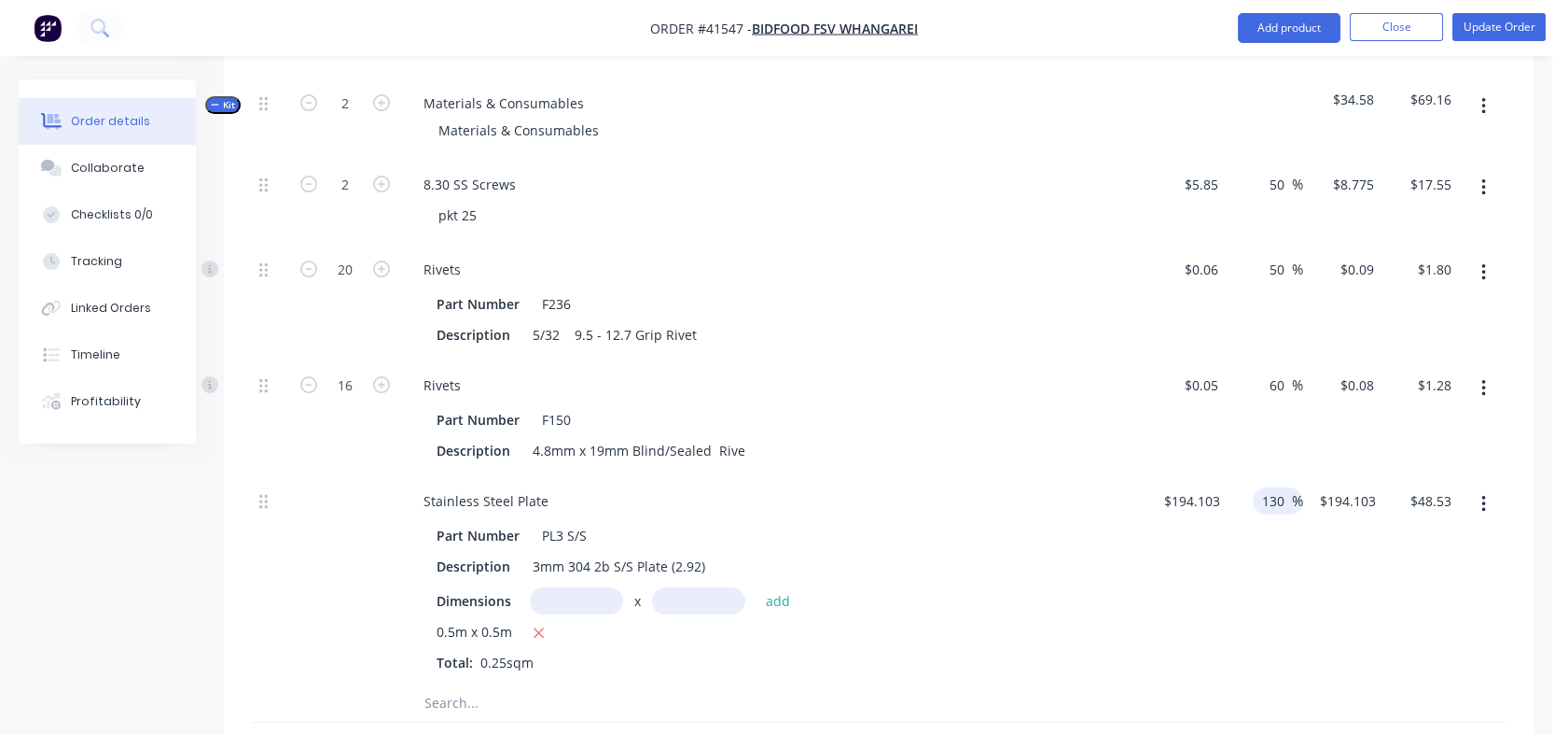
type input "130"
type input "$446.4369"
type input "$111.61"
click at [1262, 376] on div "60 60 %" at bounding box center [1282, 385] width 43 height 27
drag, startPoint x: 1270, startPoint y: 374, endPoint x: 1286, endPoint y: 378, distance: 16.5
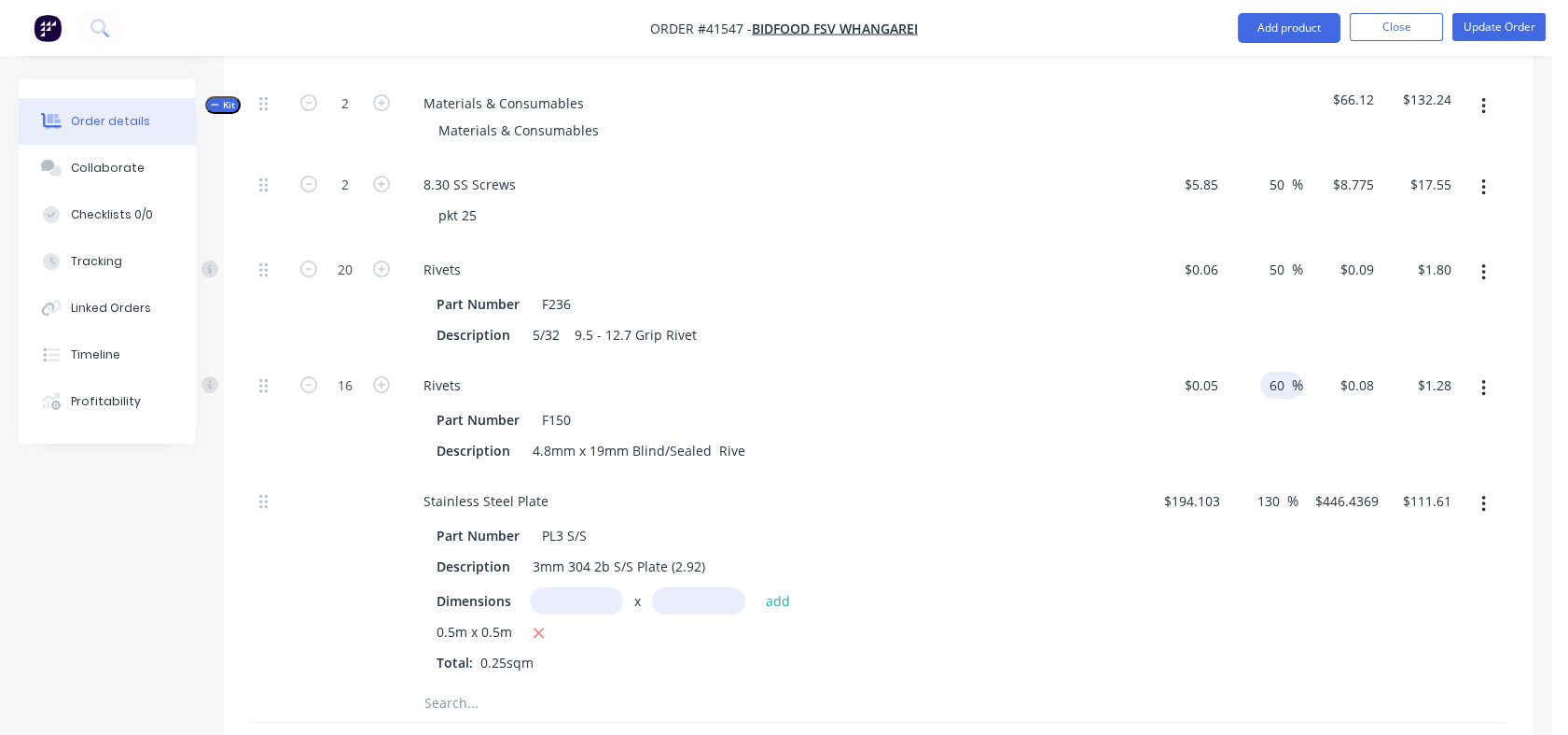
click at [1286, 378] on input "60" at bounding box center [1280, 385] width 24 height 27
type input "130"
type input "$0.115"
type input "$1.84"
click at [1263, 262] on div "50 50 %" at bounding box center [1282, 268] width 43 height 27
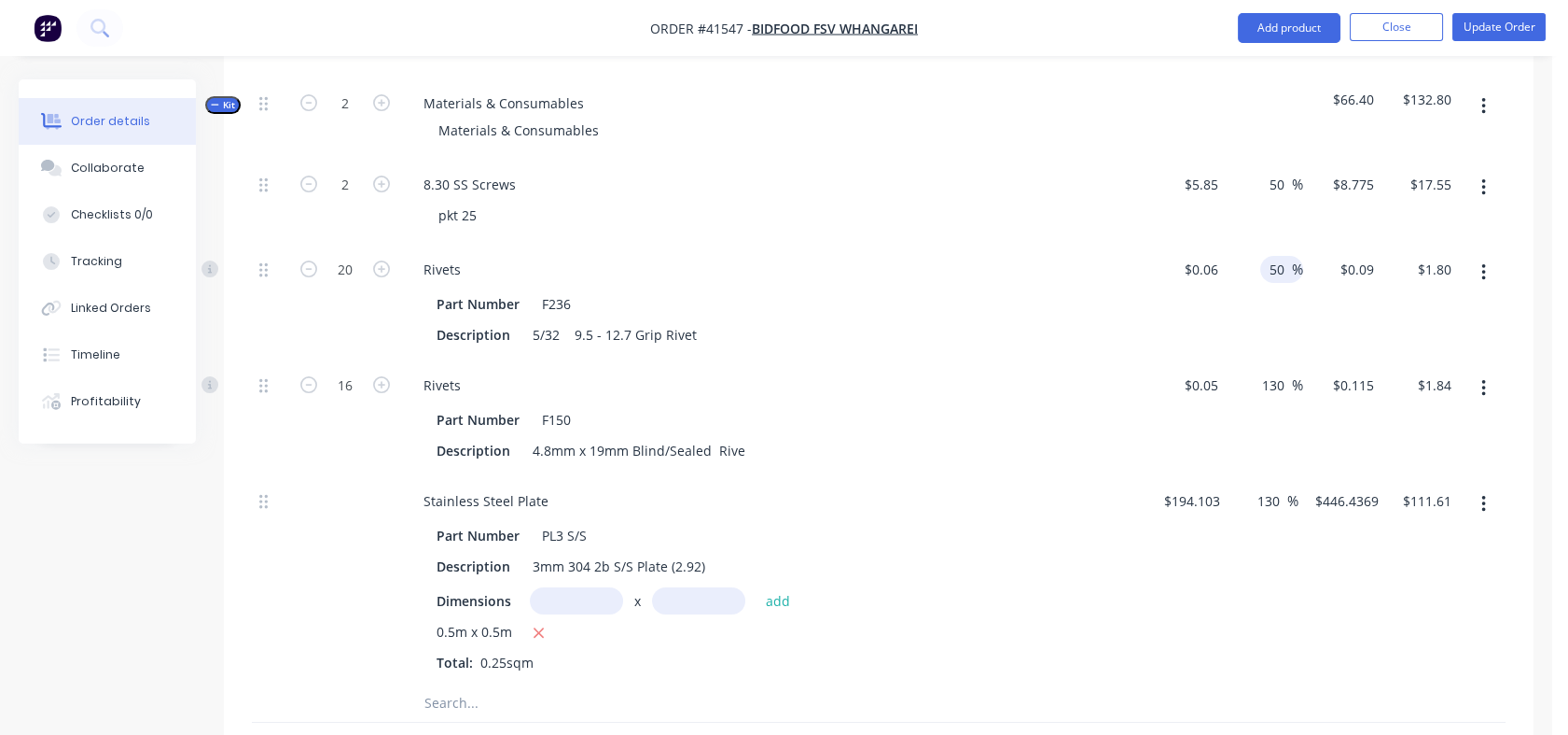
drag, startPoint x: 1269, startPoint y: 262, endPoint x: 1283, endPoint y: 264, distance: 14.1
click at [1283, 264] on input "50" at bounding box center [1280, 268] width 24 height 27
type input "130"
type input "$0.138"
type input "$2.76"
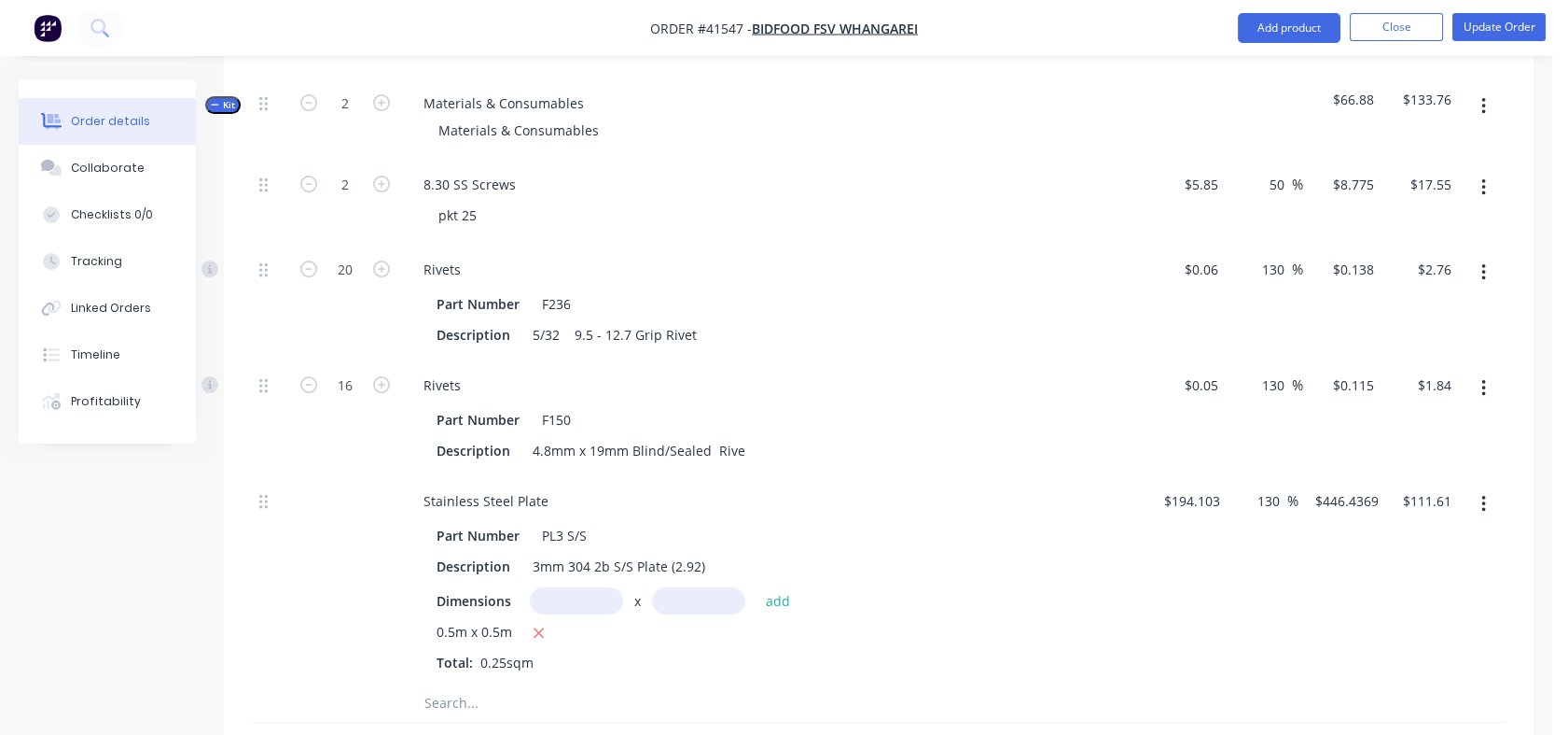
click at [1265, 172] on div "50 50 %" at bounding box center [1282, 184] width 43 height 27
drag, startPoint x: 1269, startPoint y: 172, endPoint x: 1285, endPoint y: 181, distance: 18.4
click at [1285, 181] on input "50" at bounding box center [1280, 184] width 24 height 27
type input "130"
type input "$13.455"
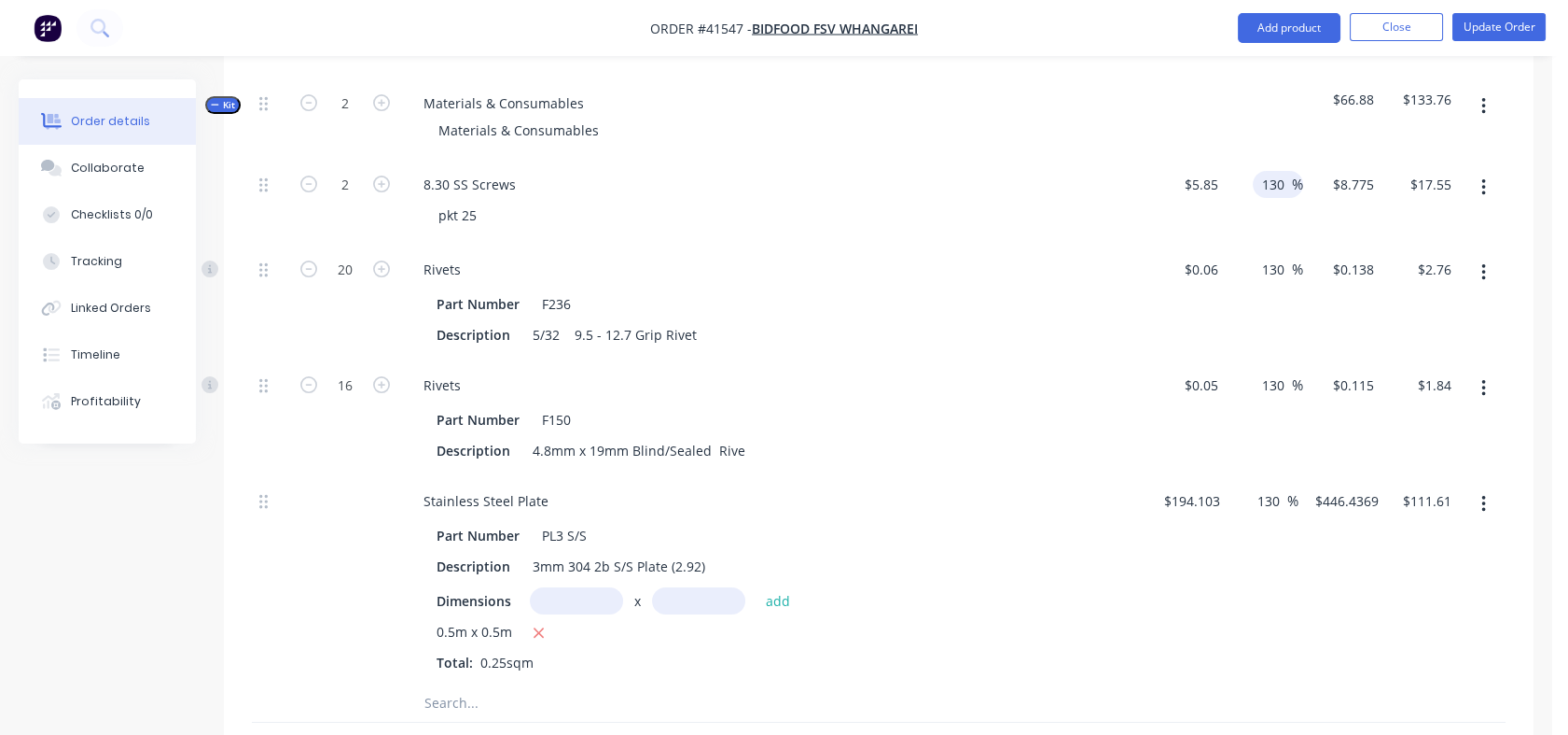
type input "$26.91"
click at [1272, 160] on div "130 130 %" at bounding box center [1265, 201] width 79 height 85
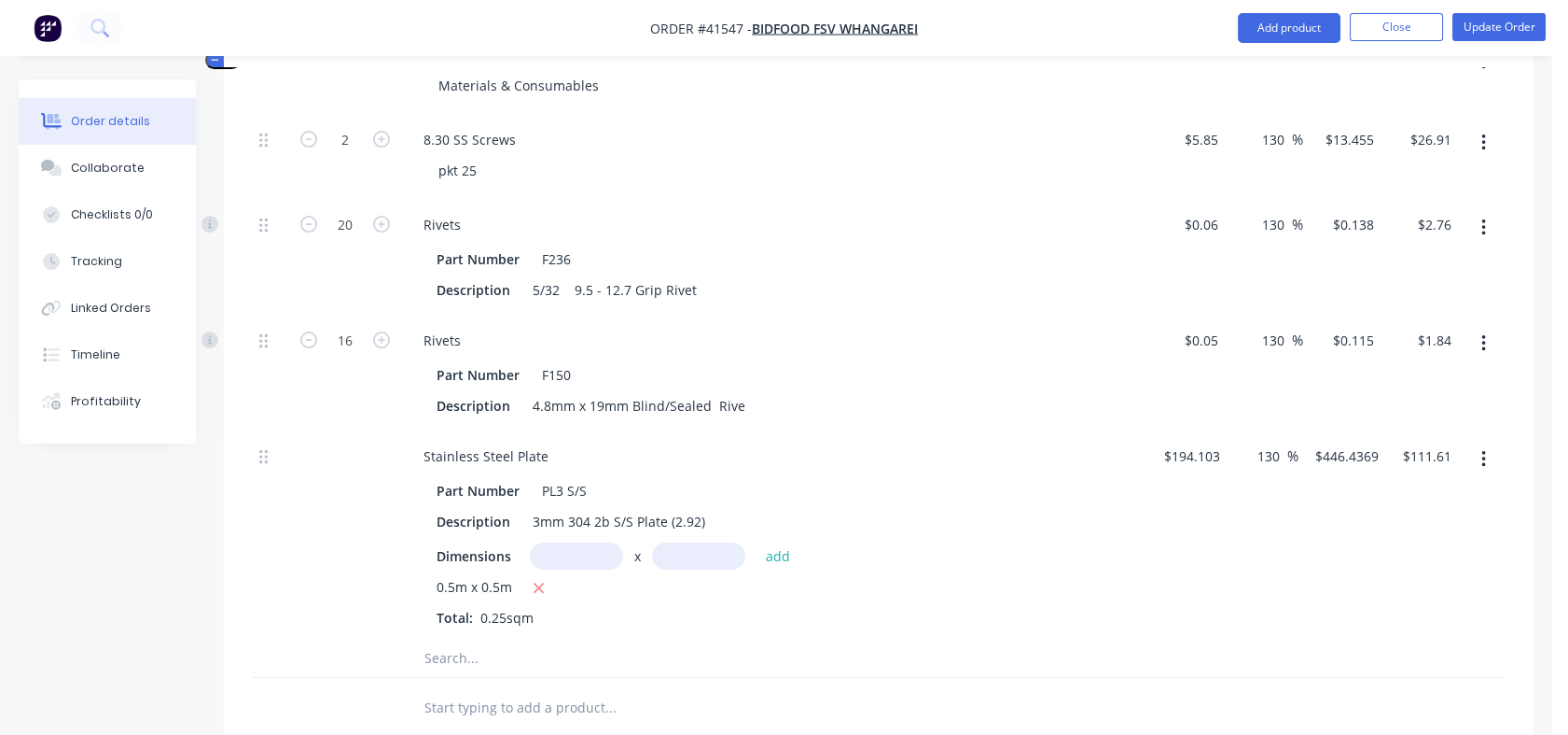
scroll to position [1037, 0]
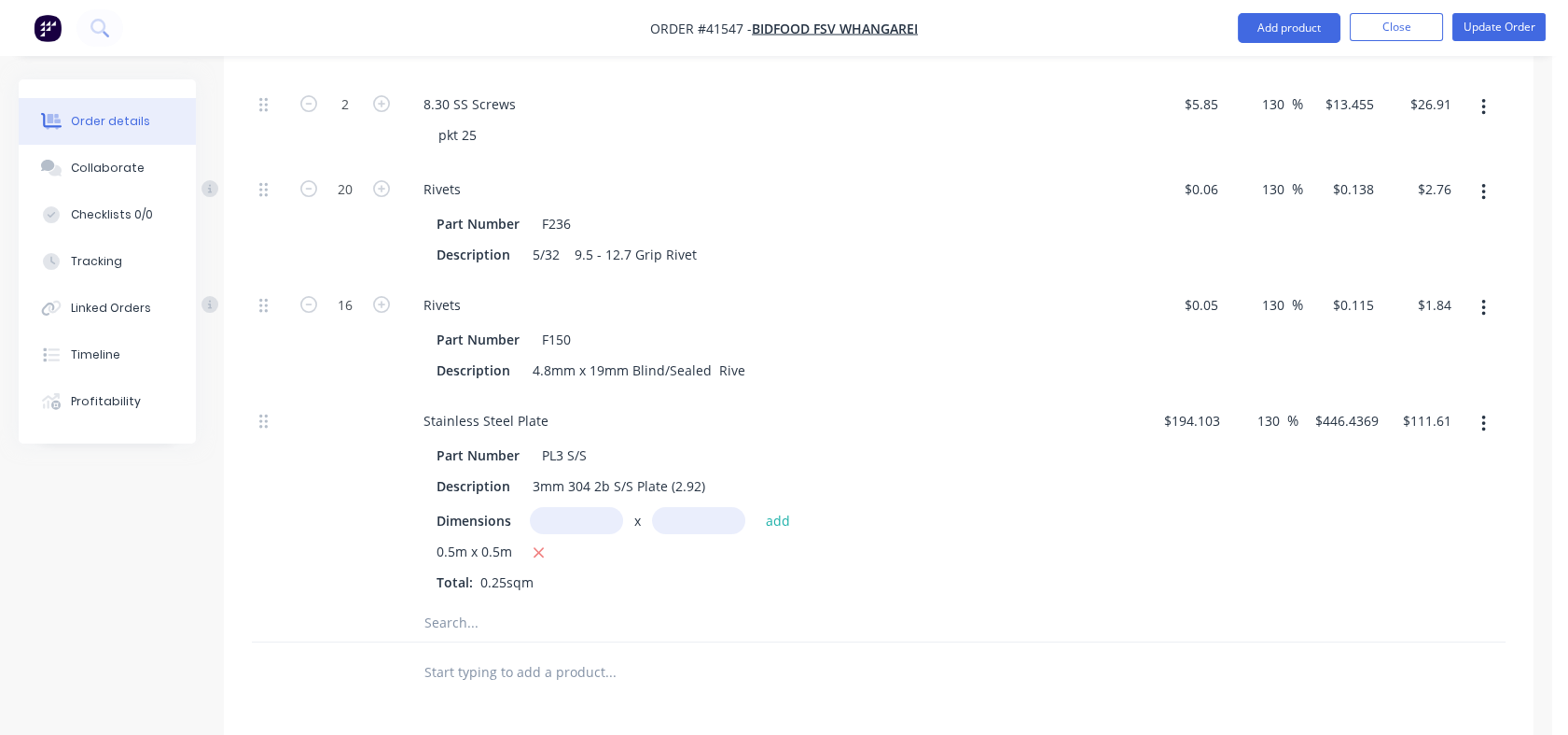
click at [462, 614] on input "text" at bounding box center [610, 622] width 373 height 37
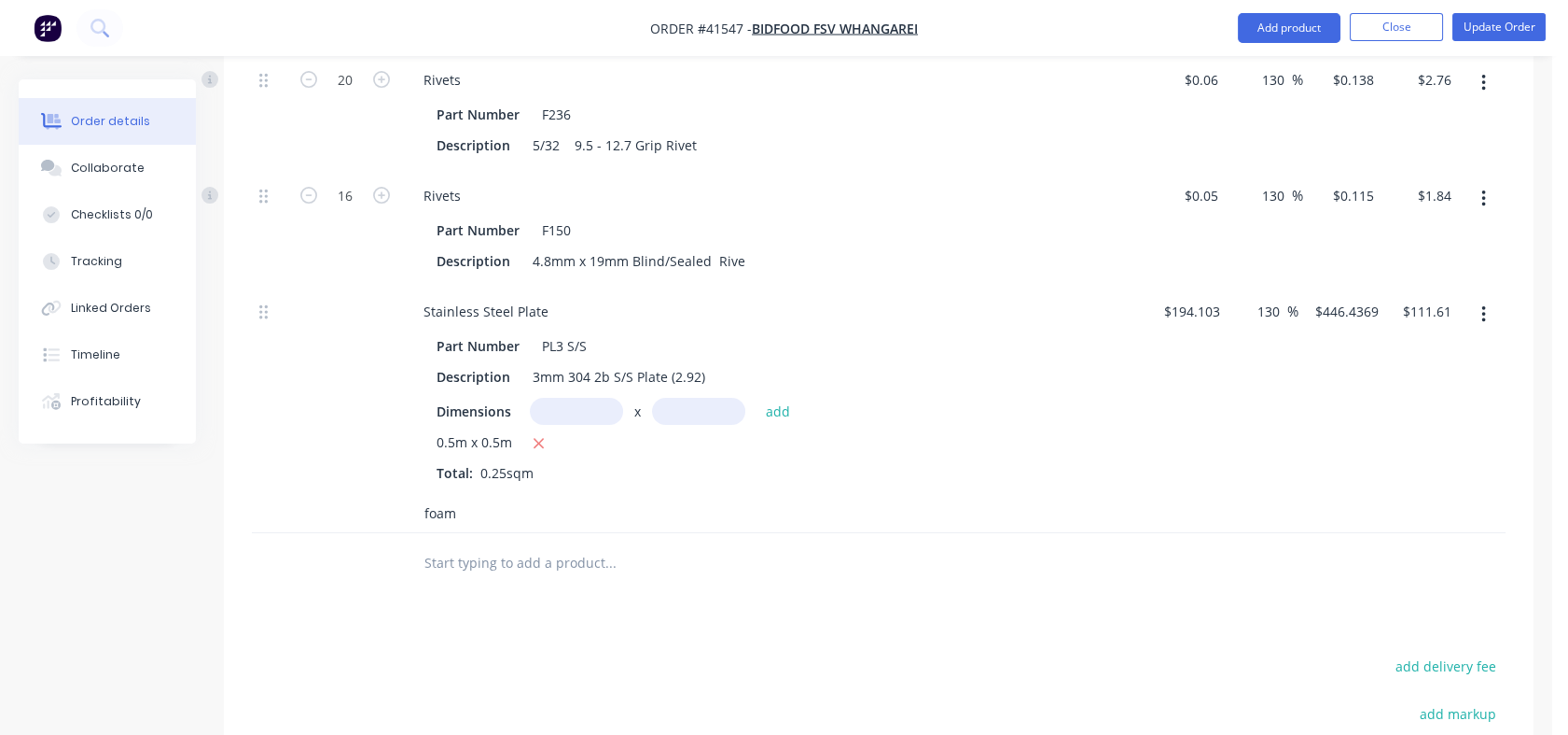
scroll to position [1162, 0]
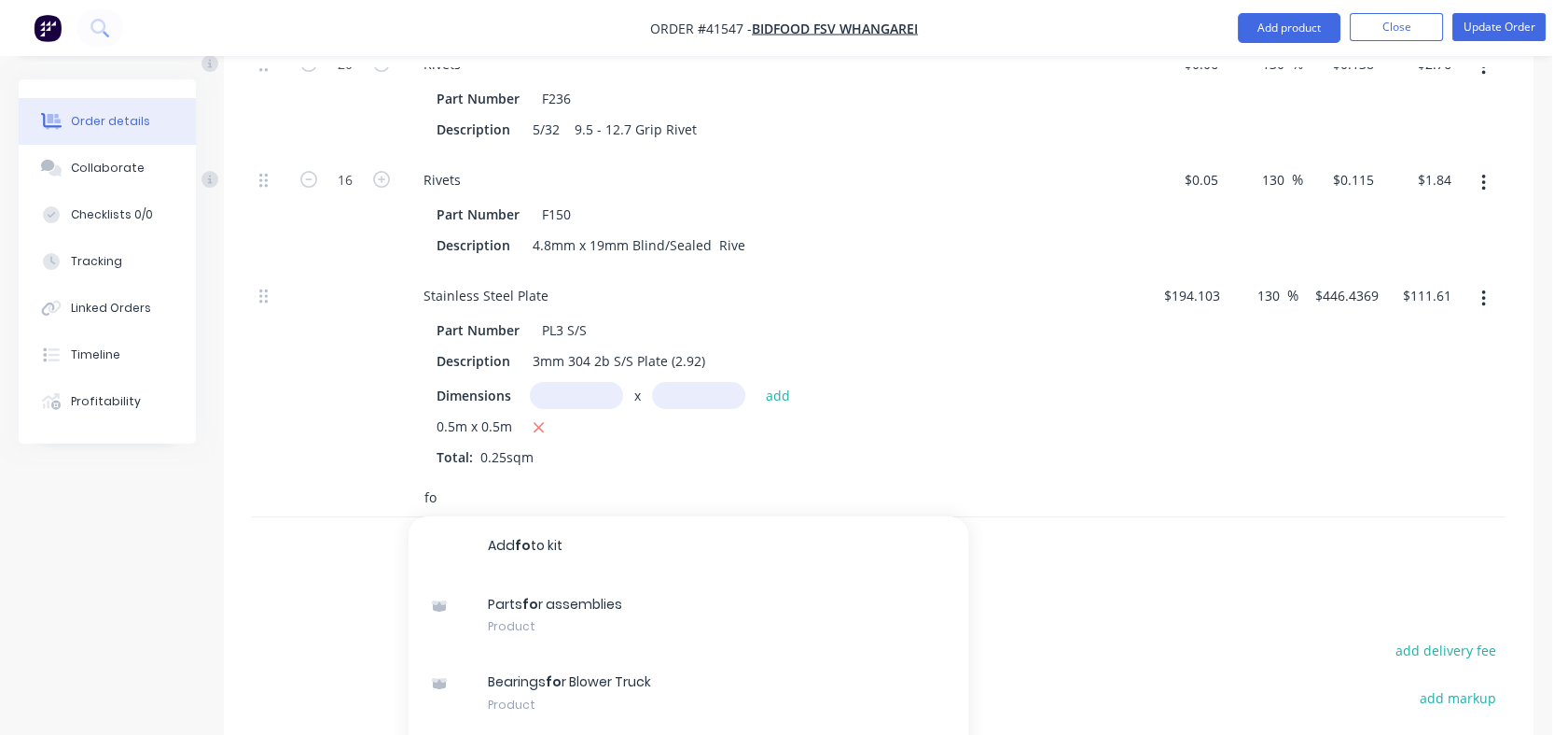
type input "f"
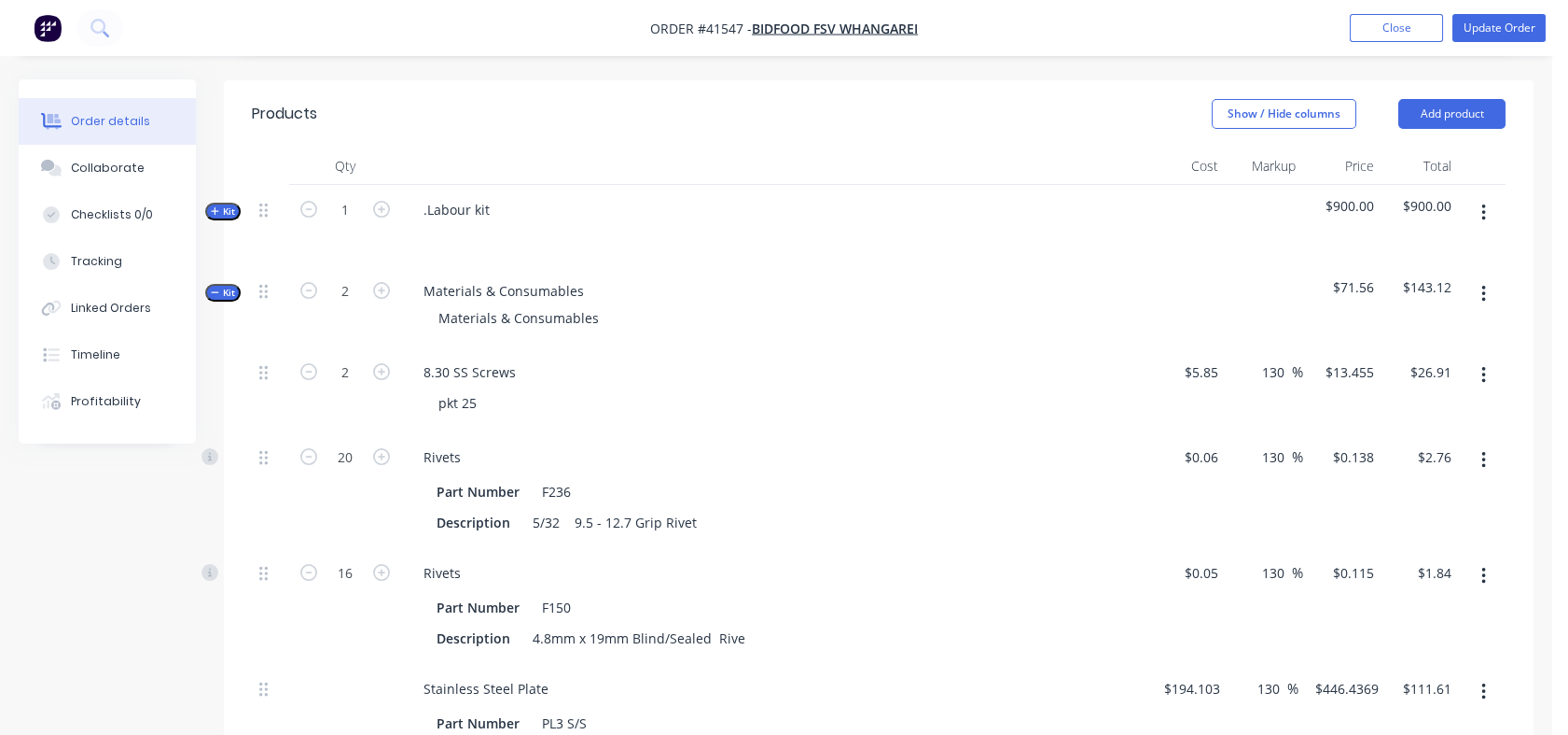
scroll to position [754, 0]
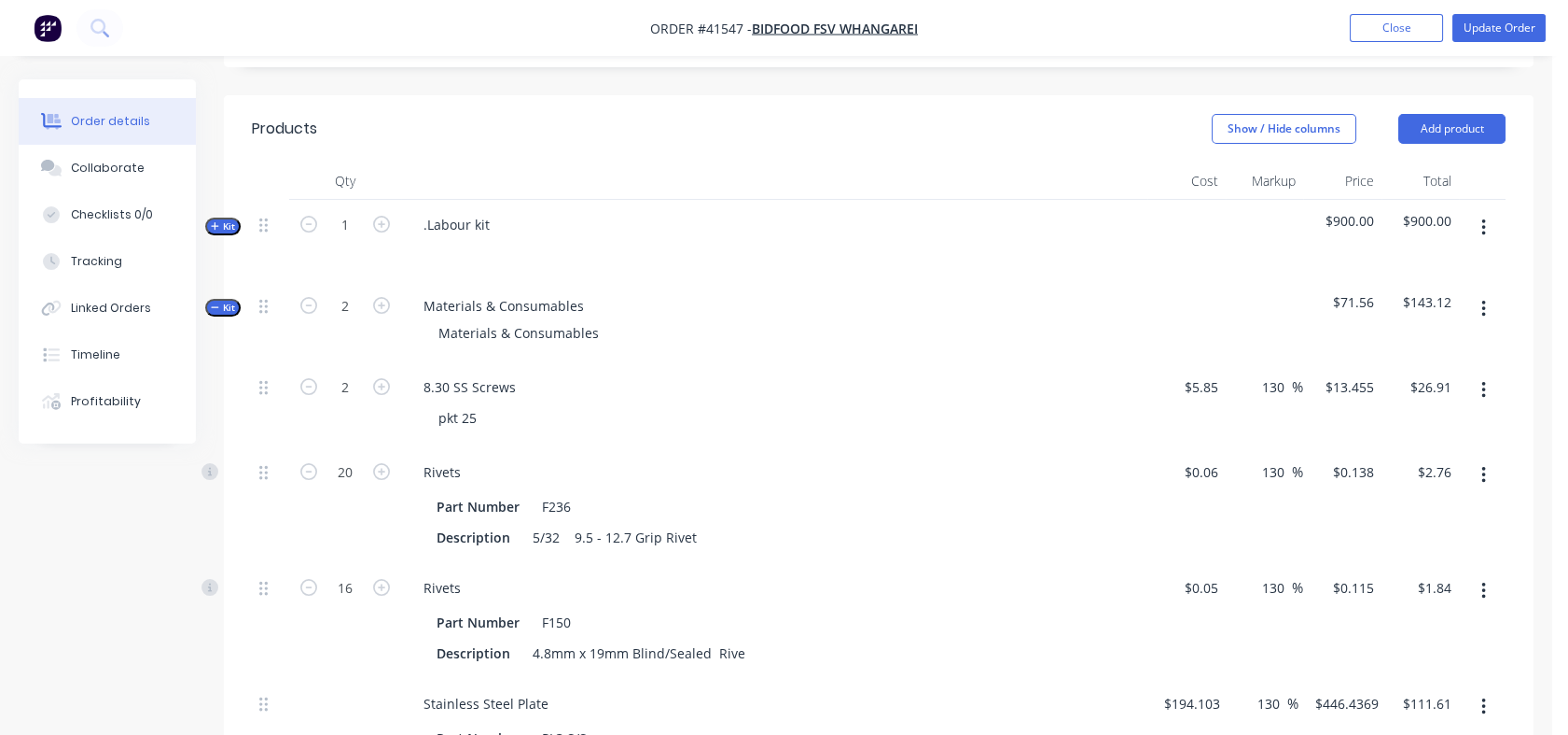
click at [226, 219] on span "Kit" at bounding box center [223, 226] width 24 height 14
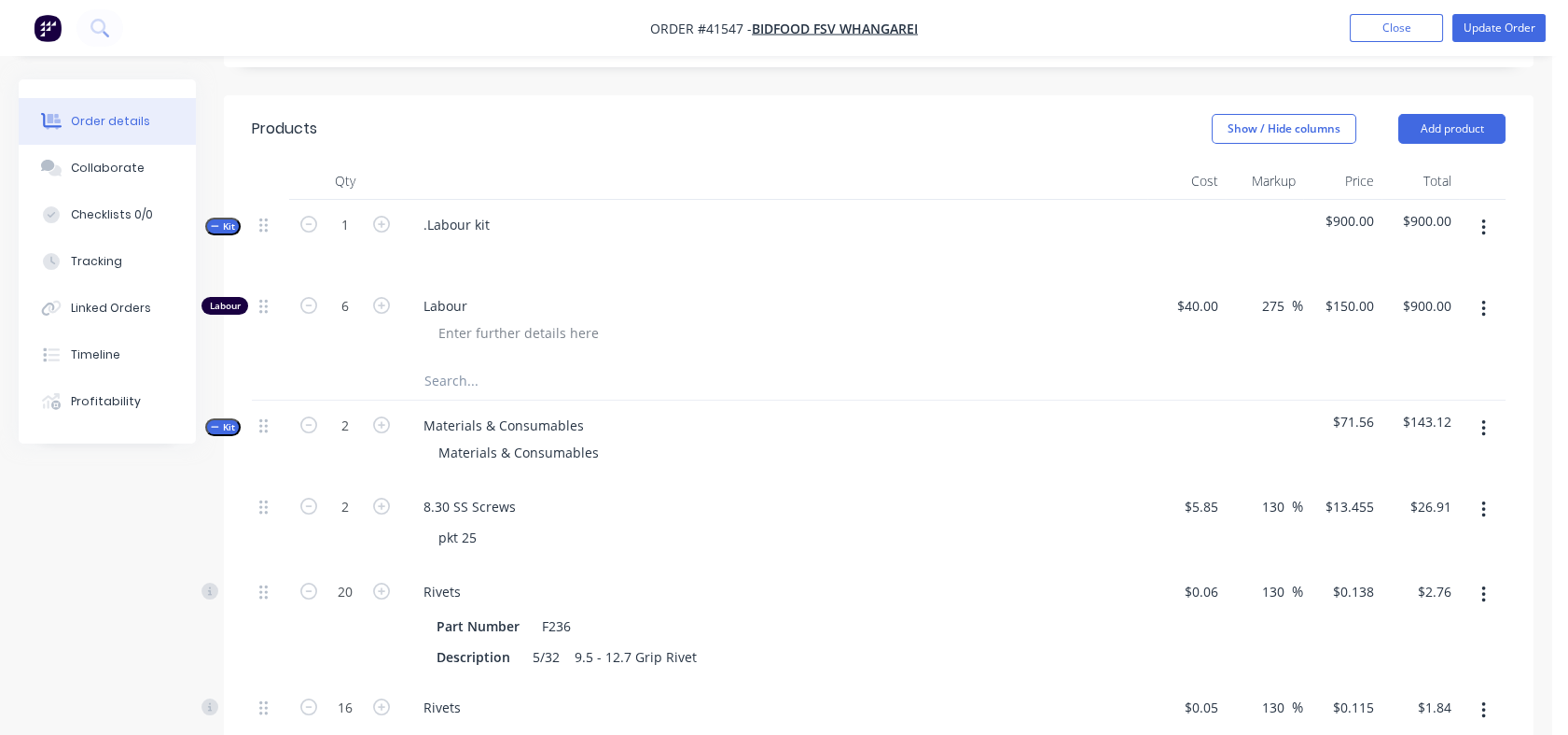
click at [89, 260] on div "Tracking" at bounding box center [96, 261] width 51 height 17
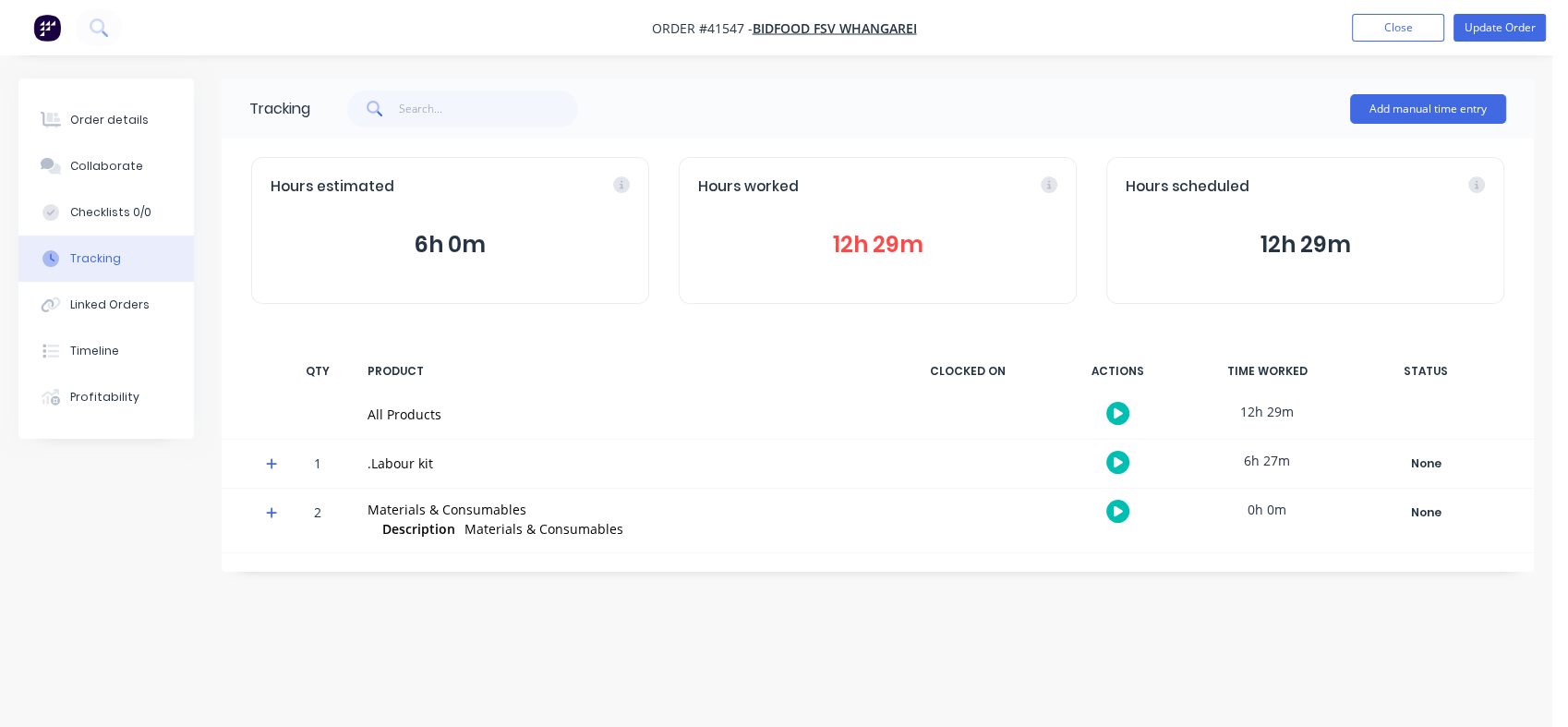
click at [88, 257] on div "Tracking" at bounding box center [95, 258] width 50 height 17
click at [97, 123] on div "Order details" at bounding box center [110, 119] width 79 height 17
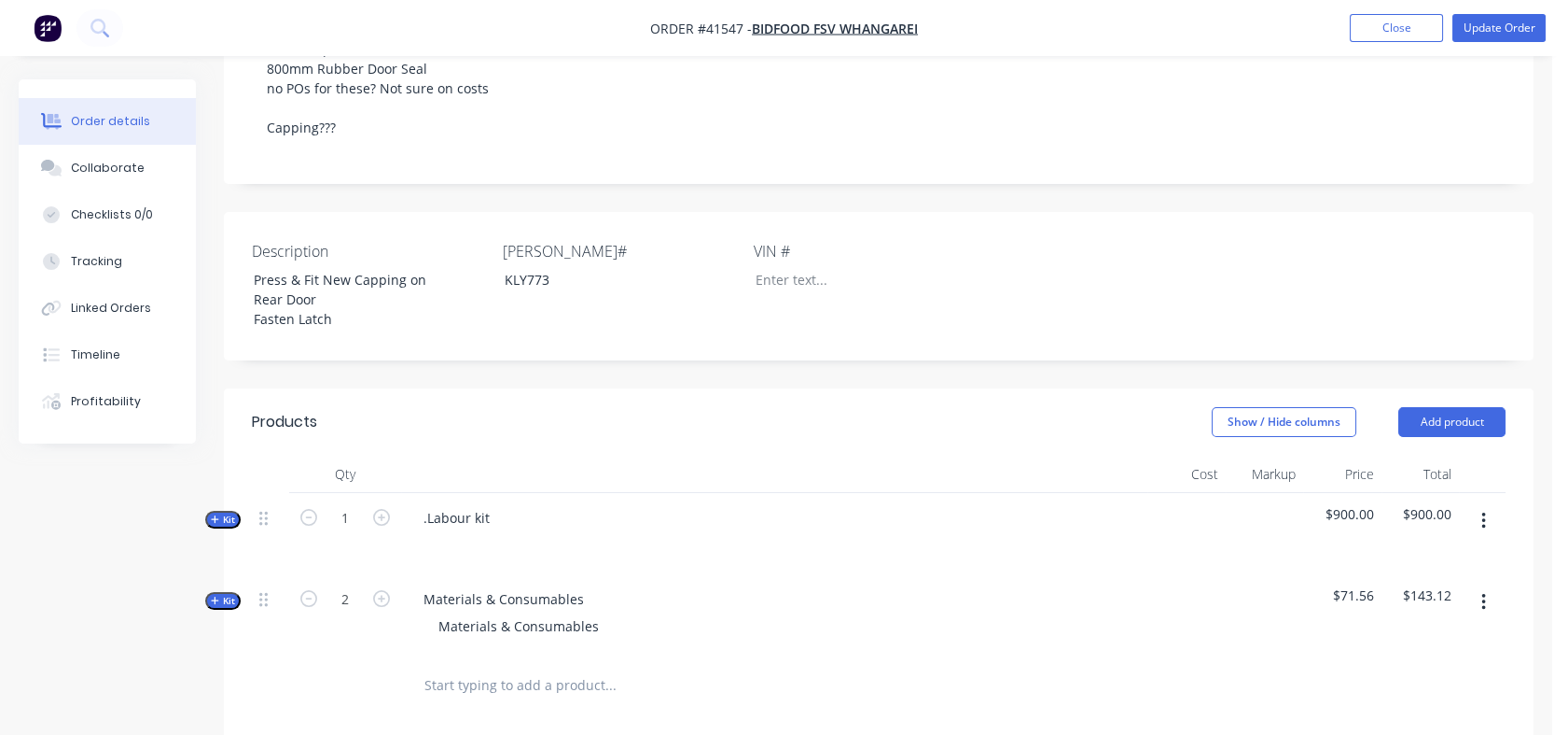
scroll to position [547, 0]
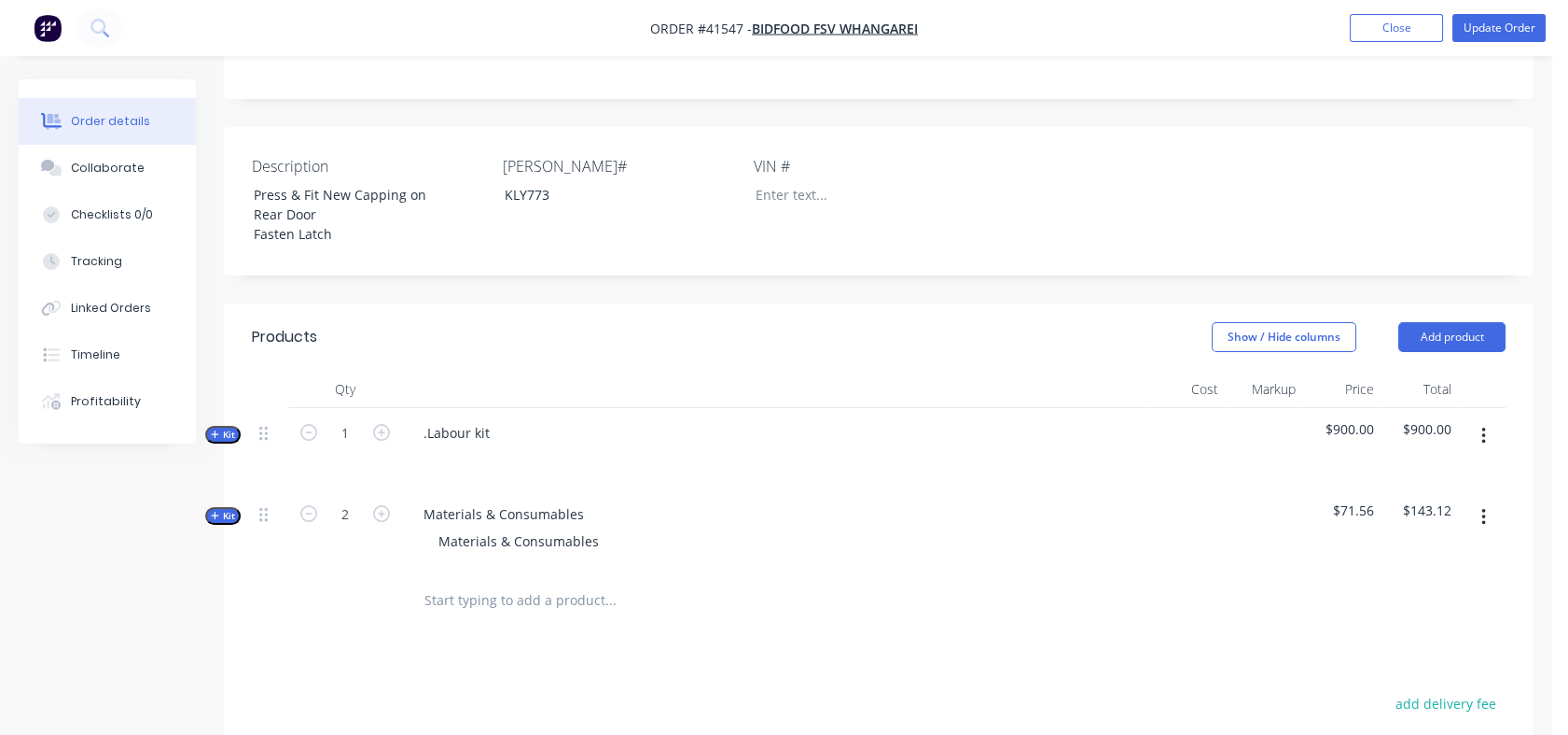
click at [218, 430] on icon "button" at bounding box center [215, 434] width 8 height 9
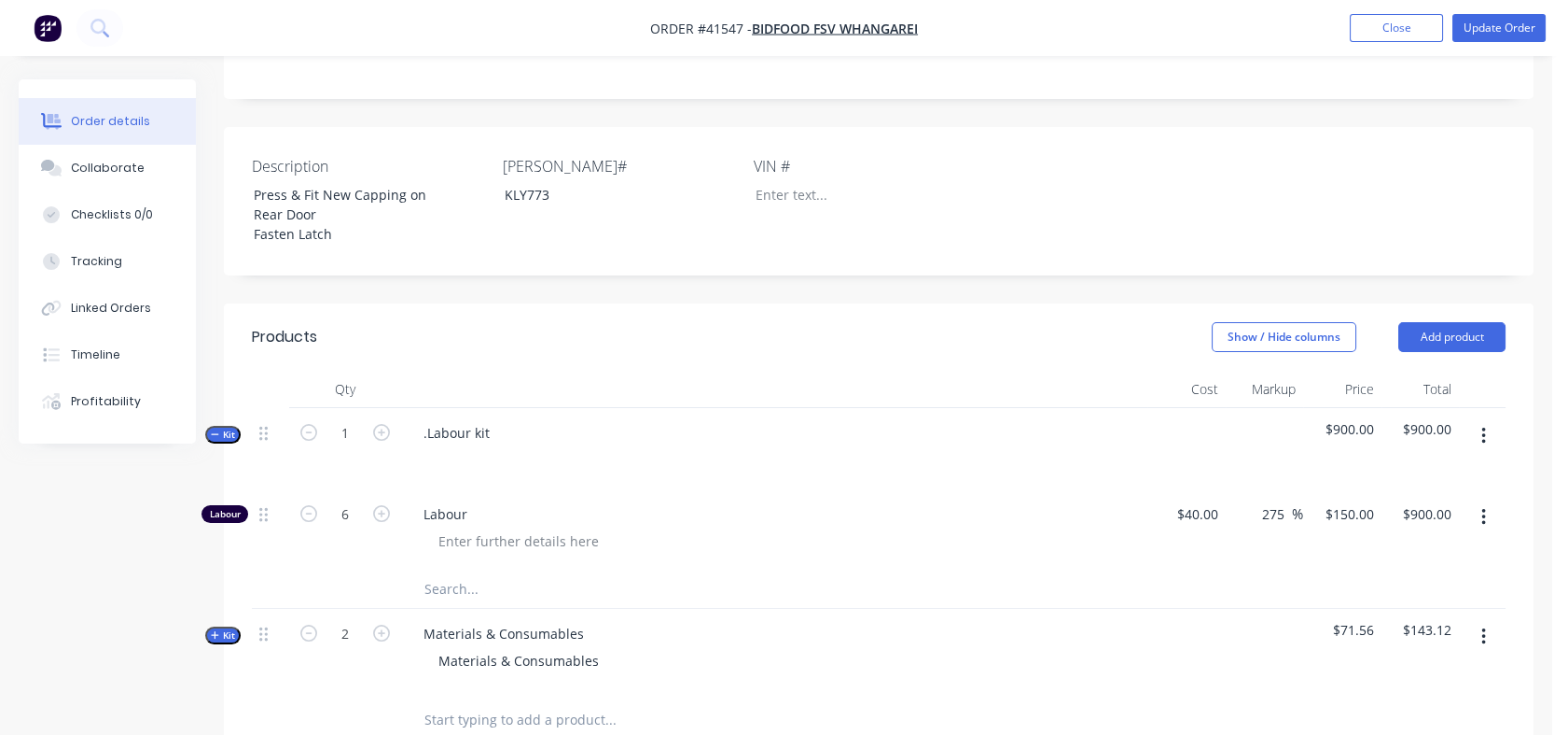
click at [373, 505] on icon "button" at bounding box center [381, 513] width 17 height 17
type input "7"
type input "$1,050.00"
click at [373, 505] on icon "button" at bounding box center [381, 513] width 17 height 17
type input "8"
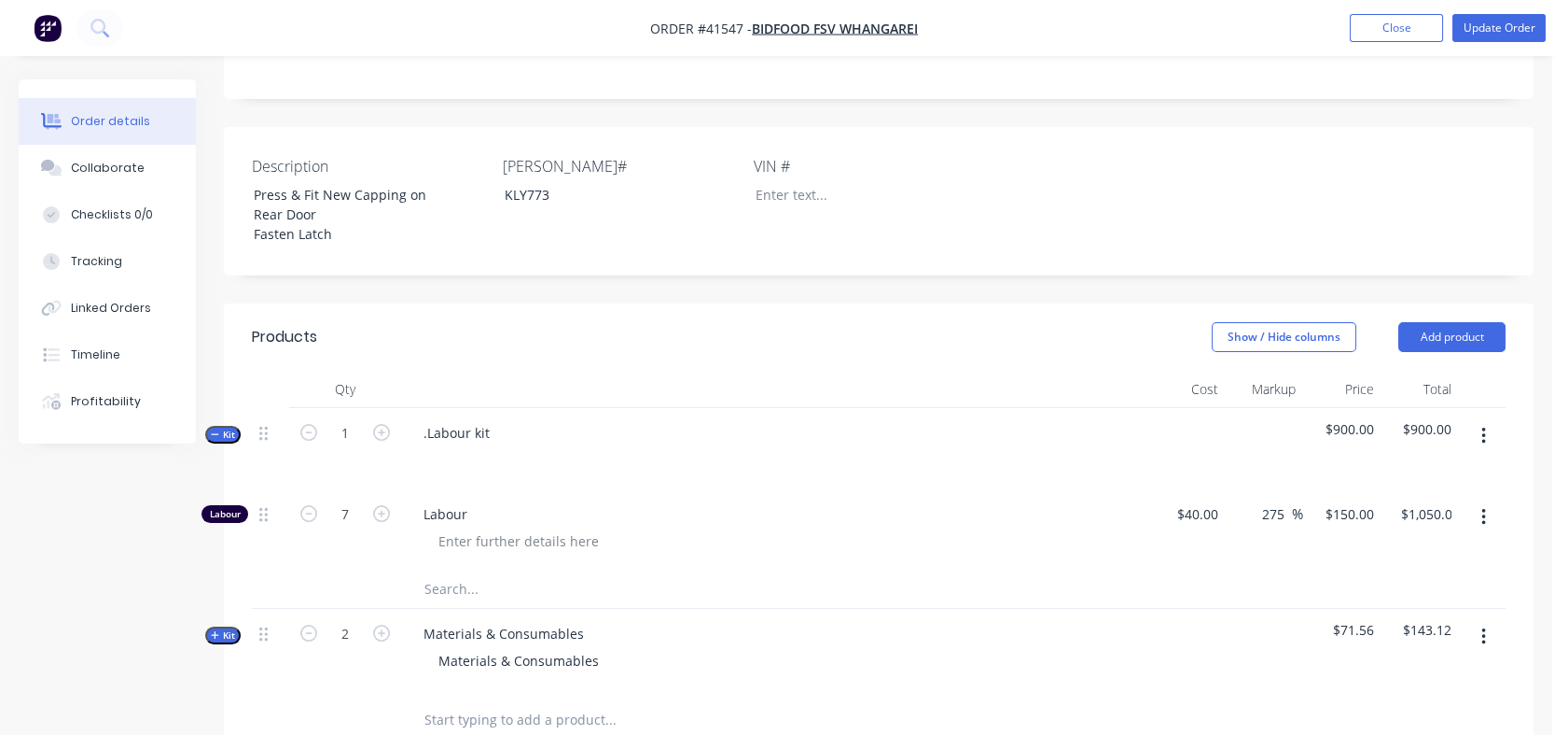
type input "$1,200.00"
click at [373, 505] on icon "button" at bounding box center [381, 513] width 17 height 17
type input "9"
type input "$1,350.00"
click at [373, 505] on icon "button" at bounding box center [381, 513] width 17 height 17
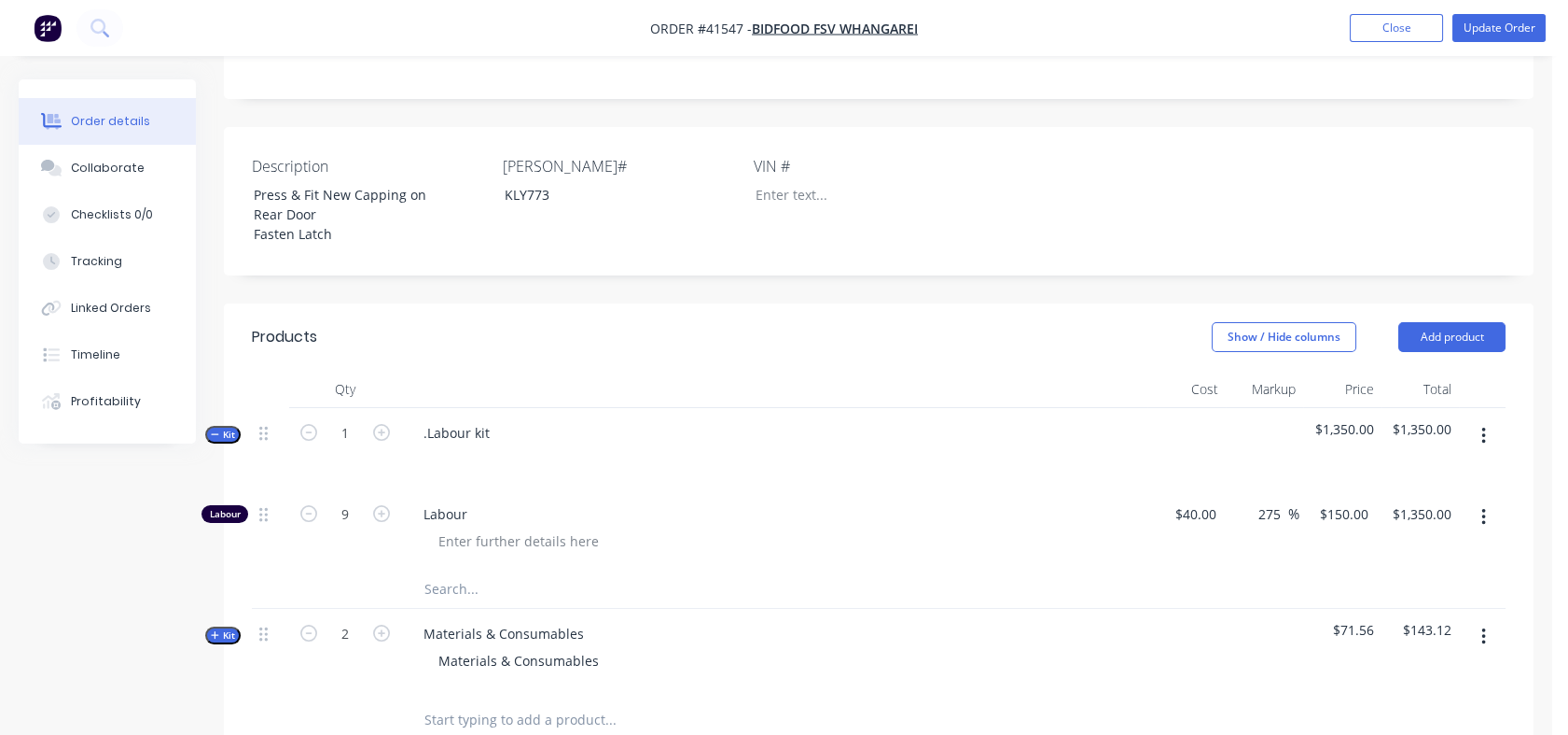
type input "10"
type input "$1,500.00"
click at [373, 505] on icon "button" at bounding box center [381, 513] width 17 height 17
type input "11"
type input "$1,650.00"
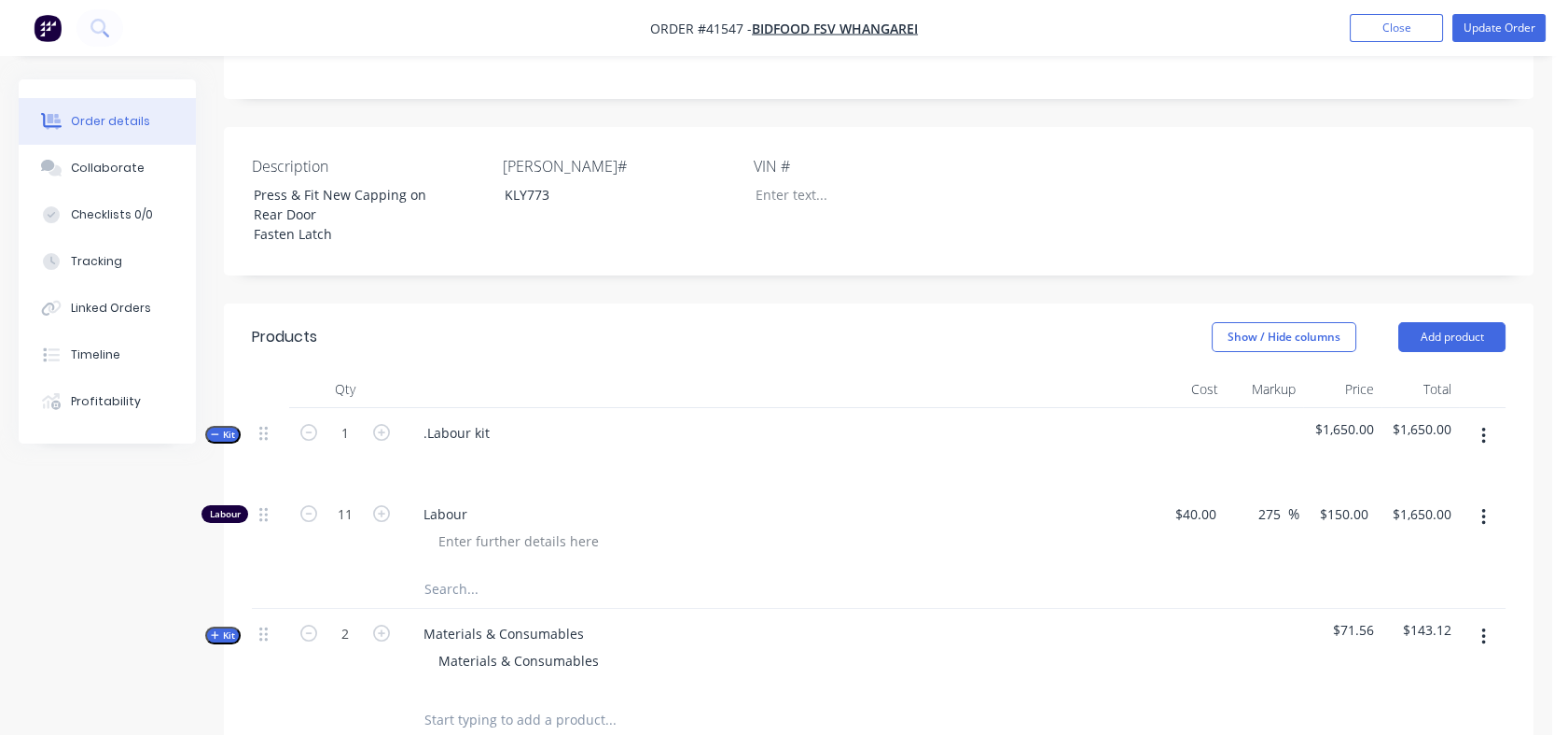
click at [373, 505] on icon "button" at bounding box center [381, 513] width 17 height 17
type input "12"
type input "$1,800.00"
click at [373, 505] on icon "button" at bounding box center [381, 513] width 17 height 17
type input "13"
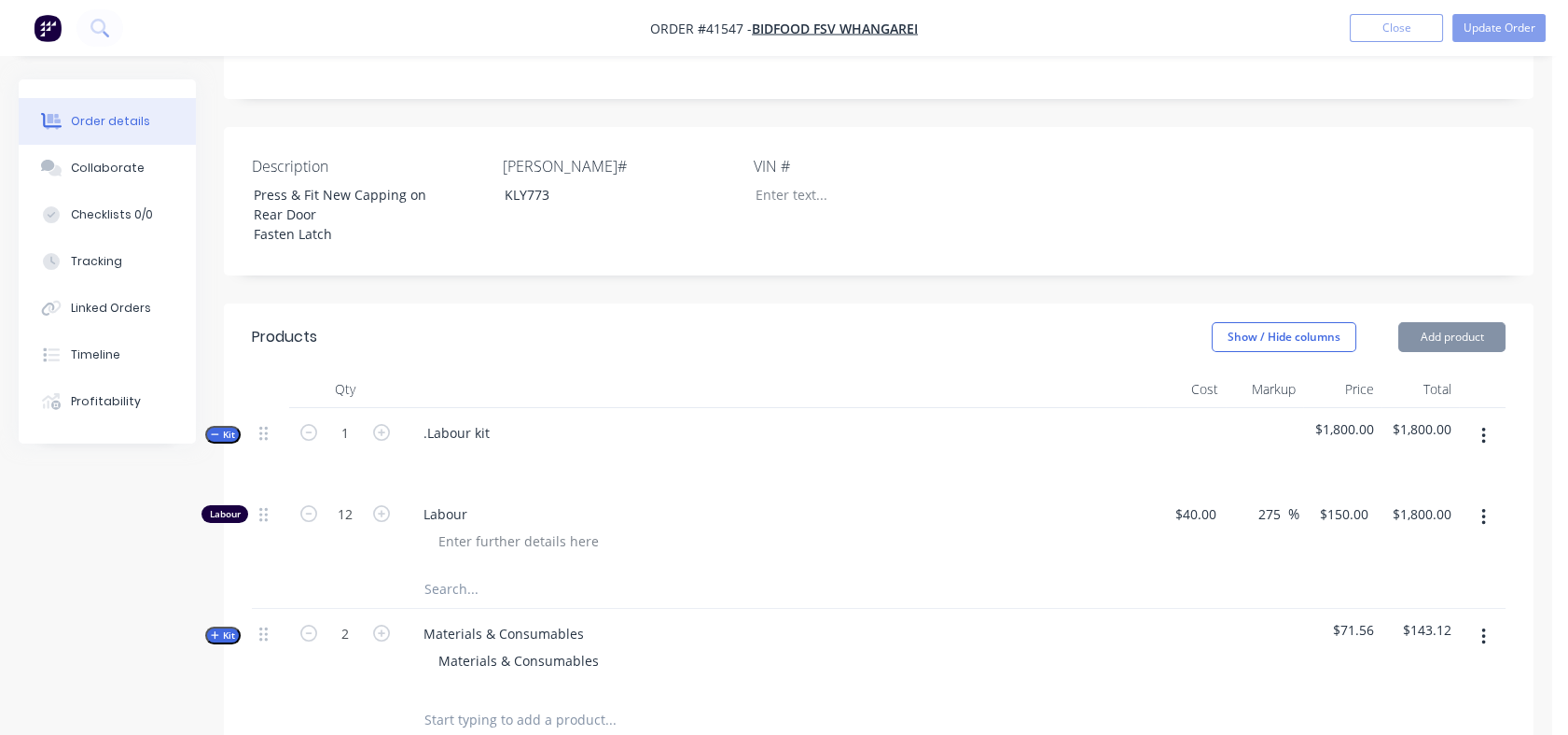
type input "$1,950.00"
click at [1322, 505] on div "150 $150.00" at bounding box center [1338, 529] width 77 height 81
type input "115"
type input "187.5"
type input "$115.00"
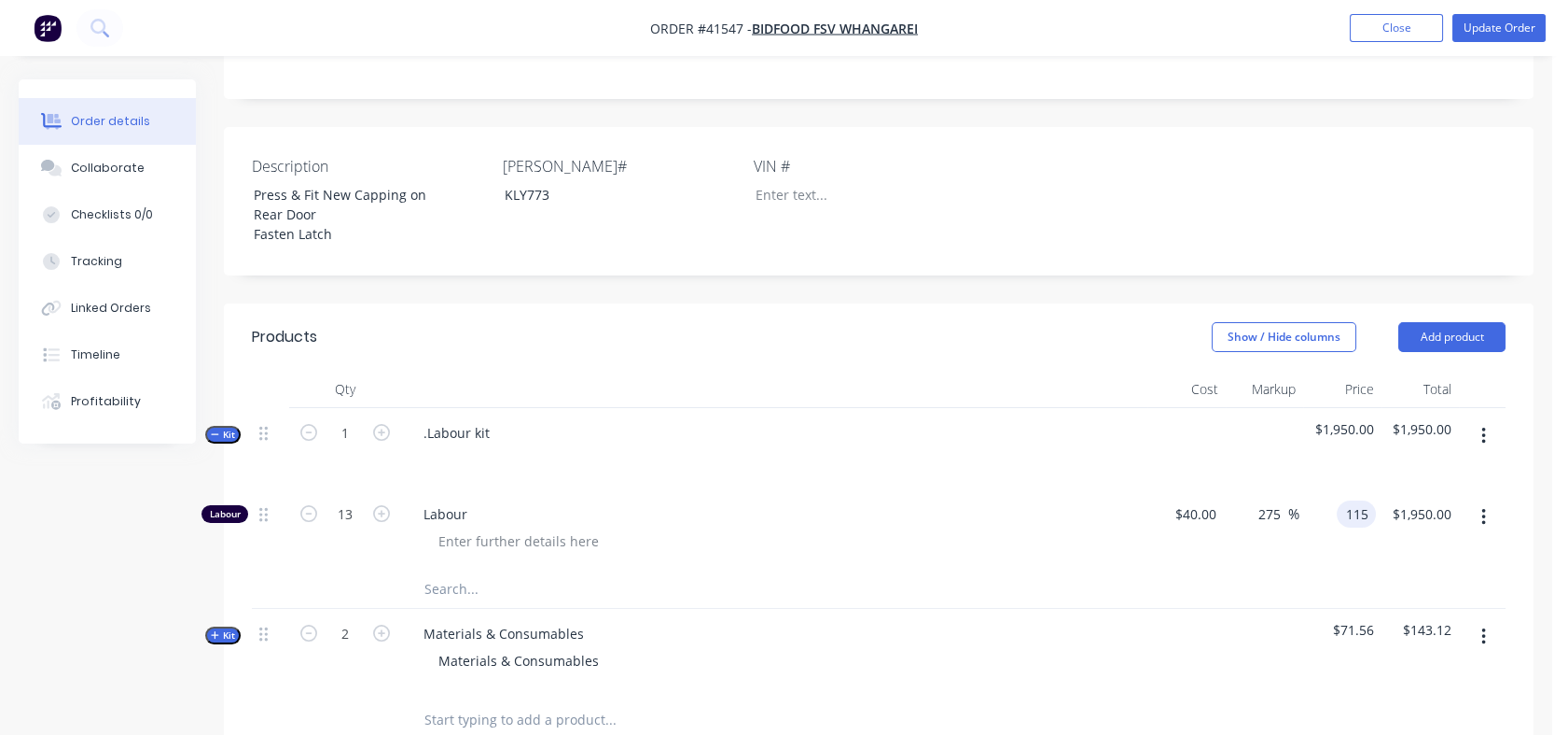
type input "$1,495.00"
click at [1261, 570] on div at bounding box center [879, 589] width 1254 height 38
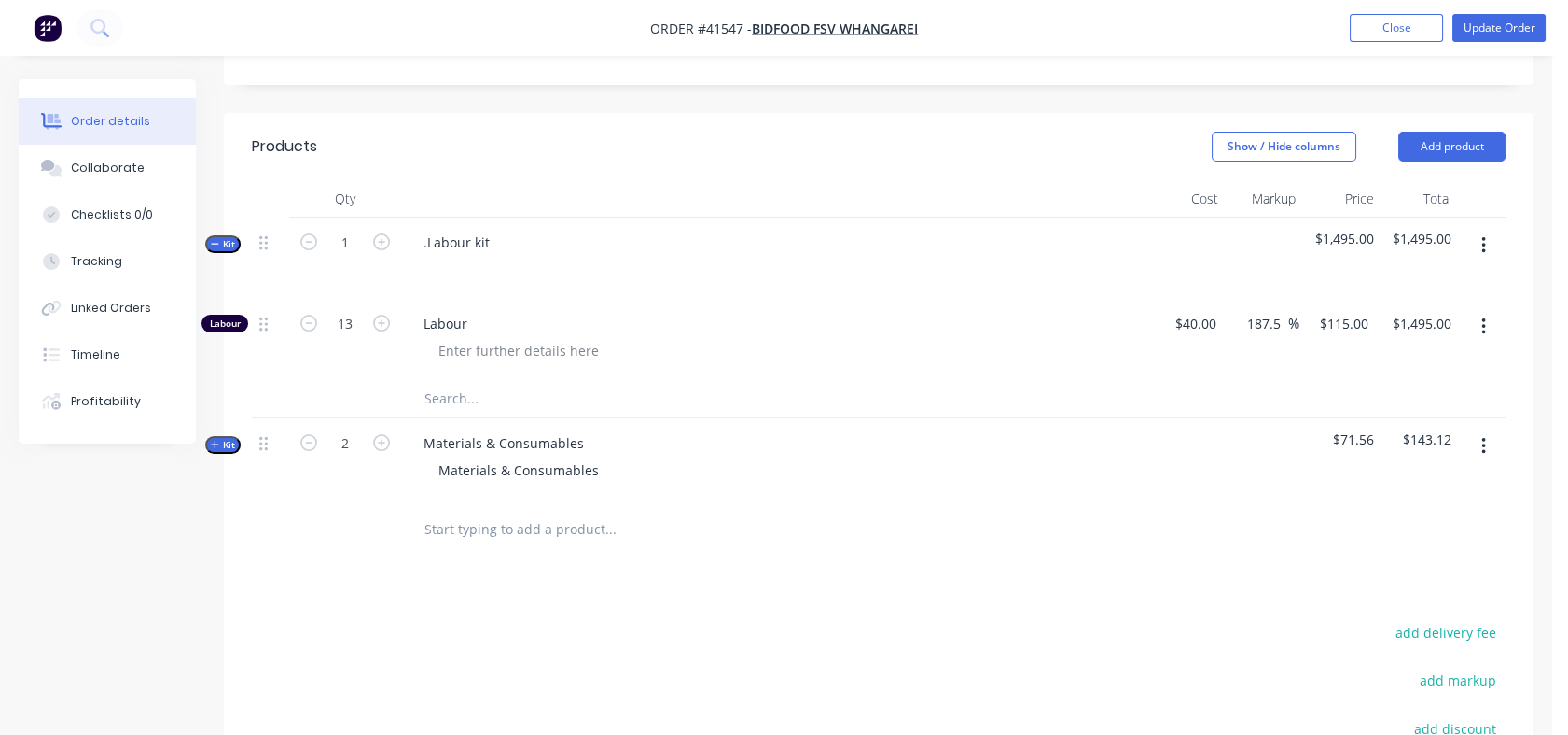
scroll to position [751, 0]
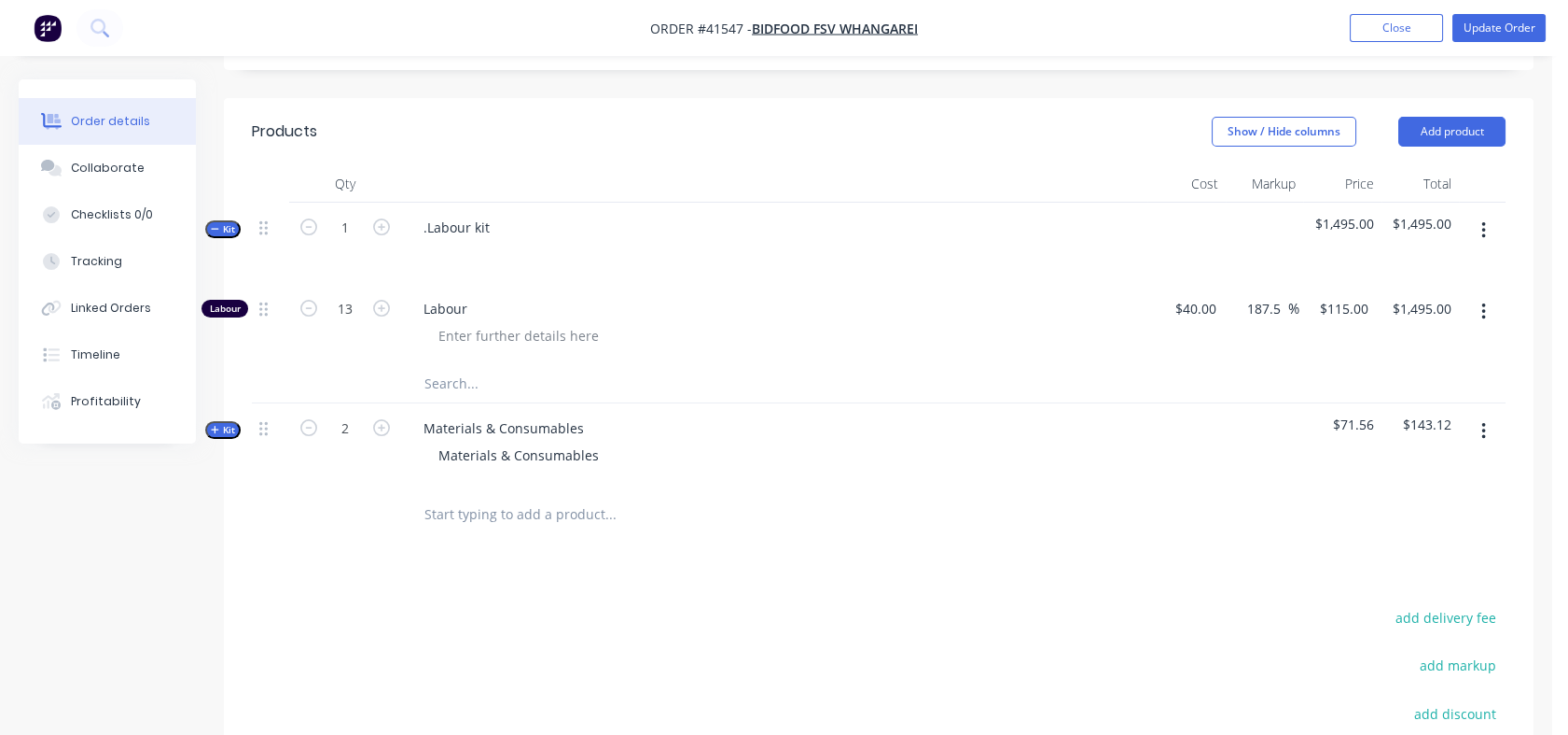
click at [233, 423] on span "Kit" at bounding box center [223, 430] width 24 height 14
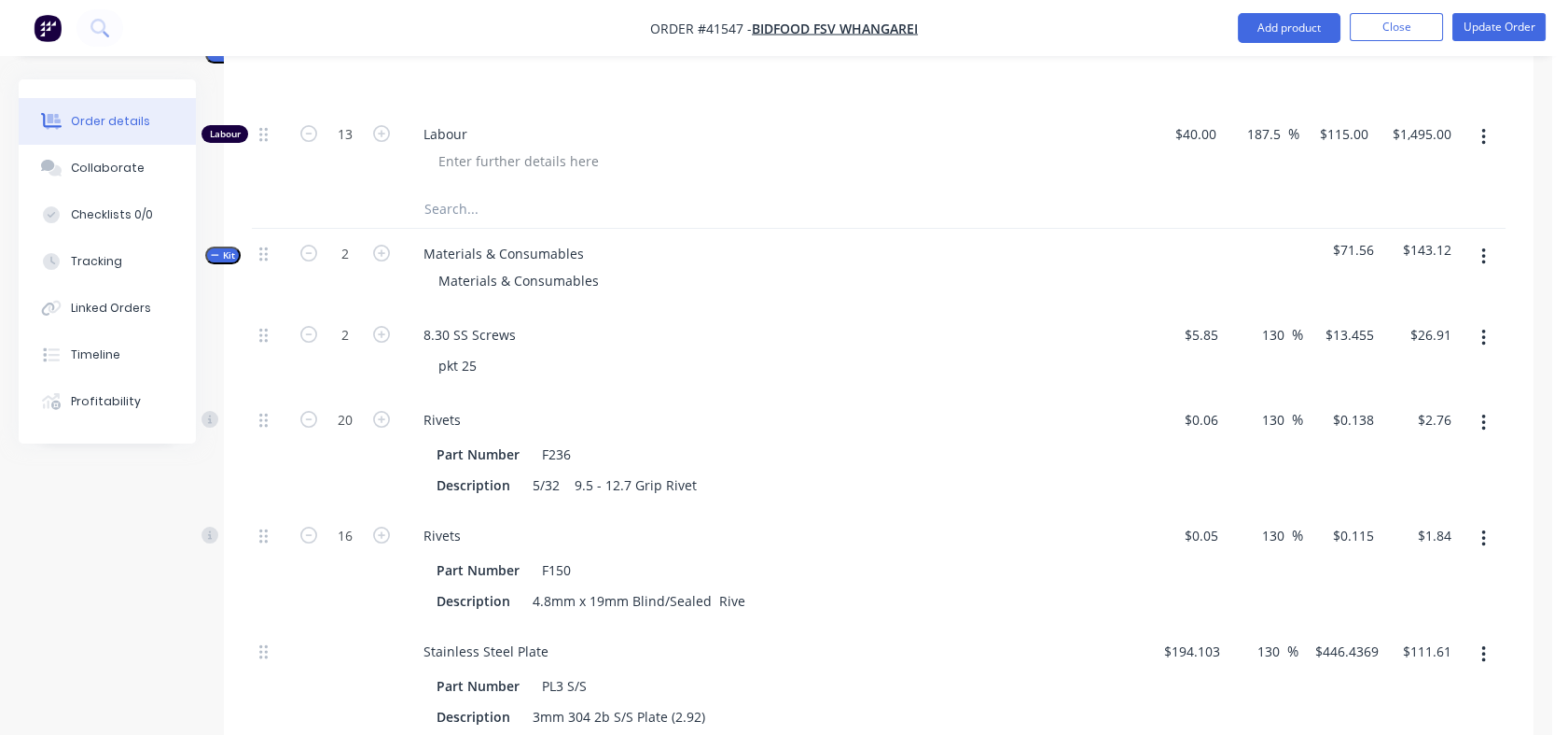
scroll to position [928, 0]
drag, startPoint x: 593, startPoint y: 267, endPoint x: 421, endPoint y: 283, distance: 172.7
click at [421, 283] on div "Materials & Consumables" at bounding box center [775, 277] width 732 height 27
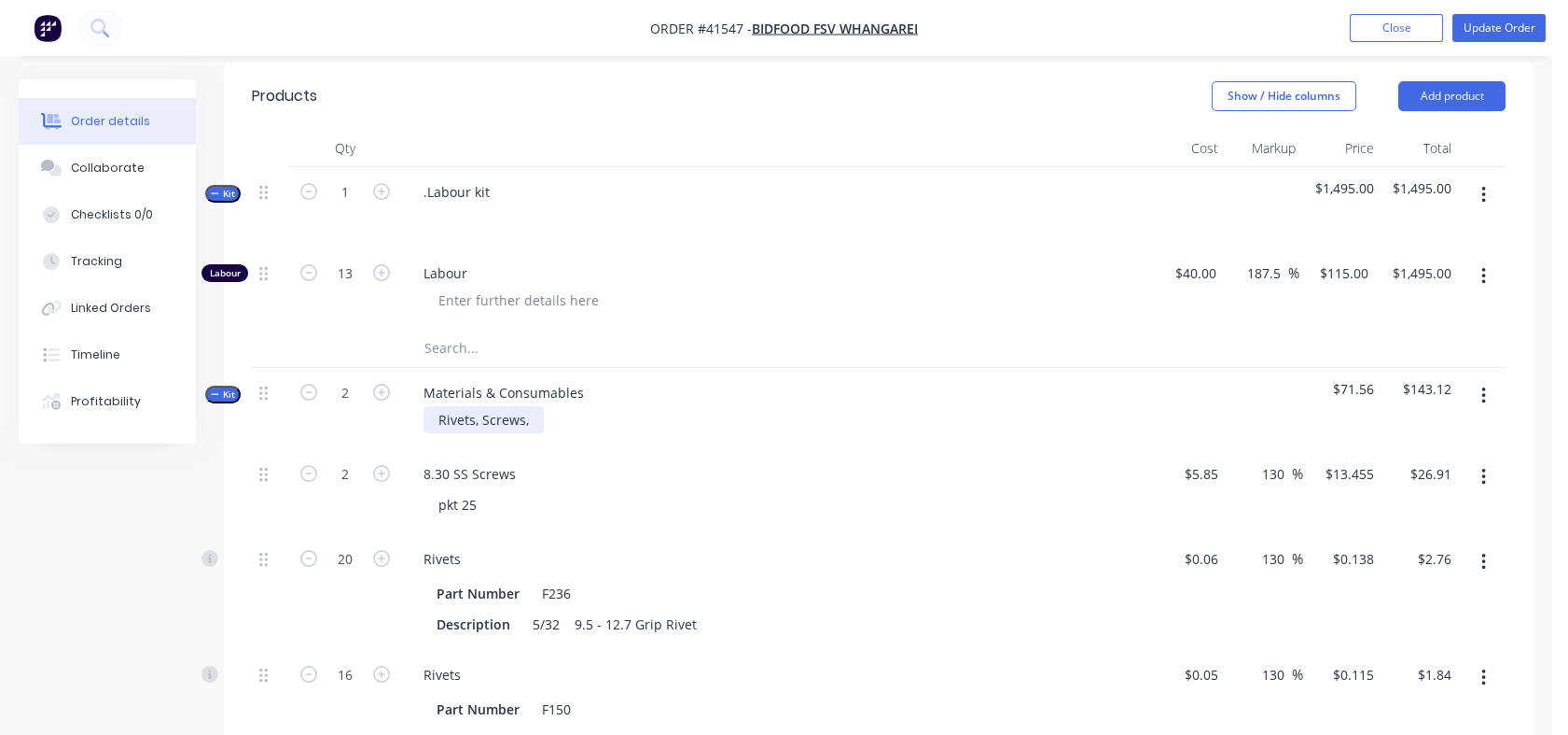
scroll to position [807, 0]
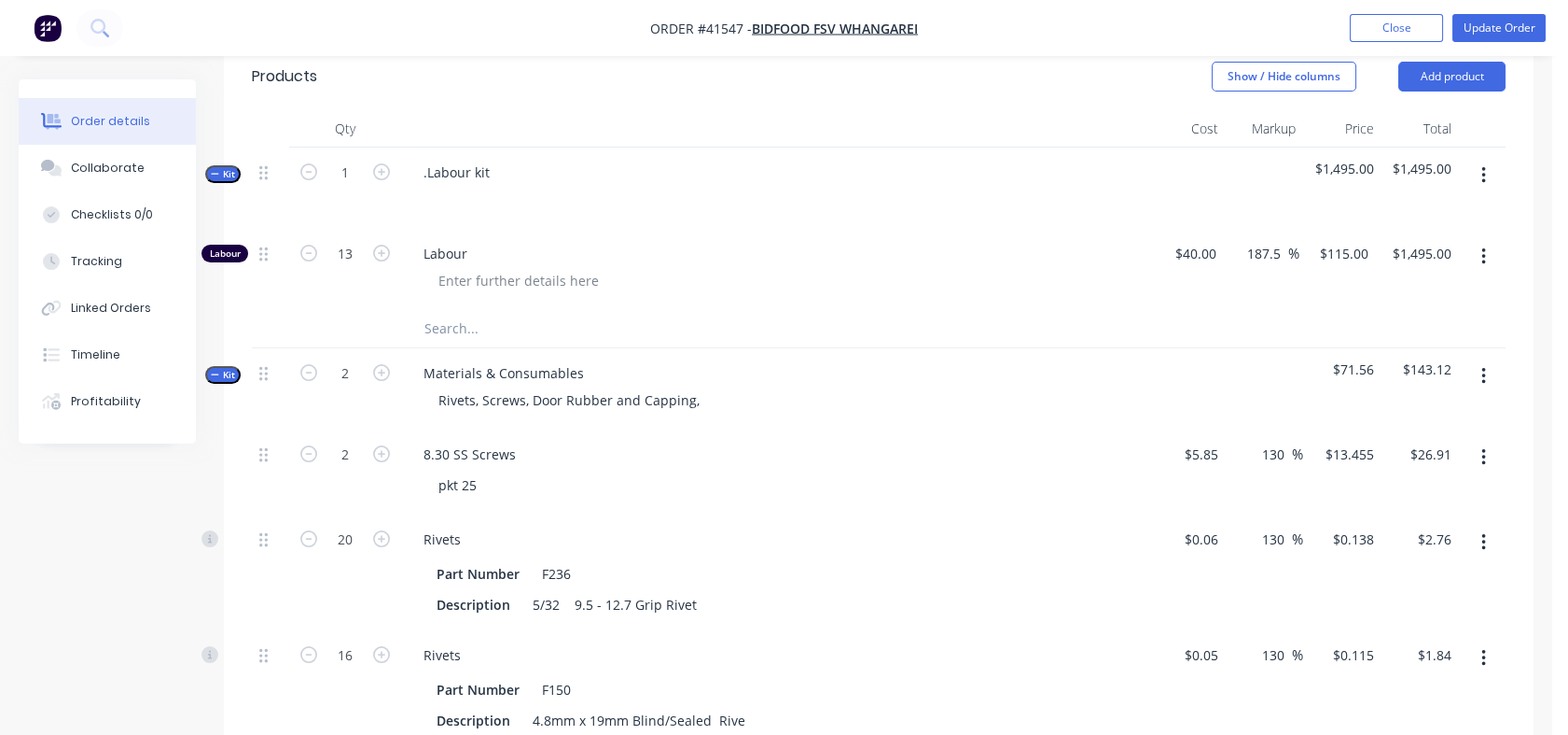
click at [656, 487] on div "pkt 25" at bounding box center [782, 485] width 717 height 27
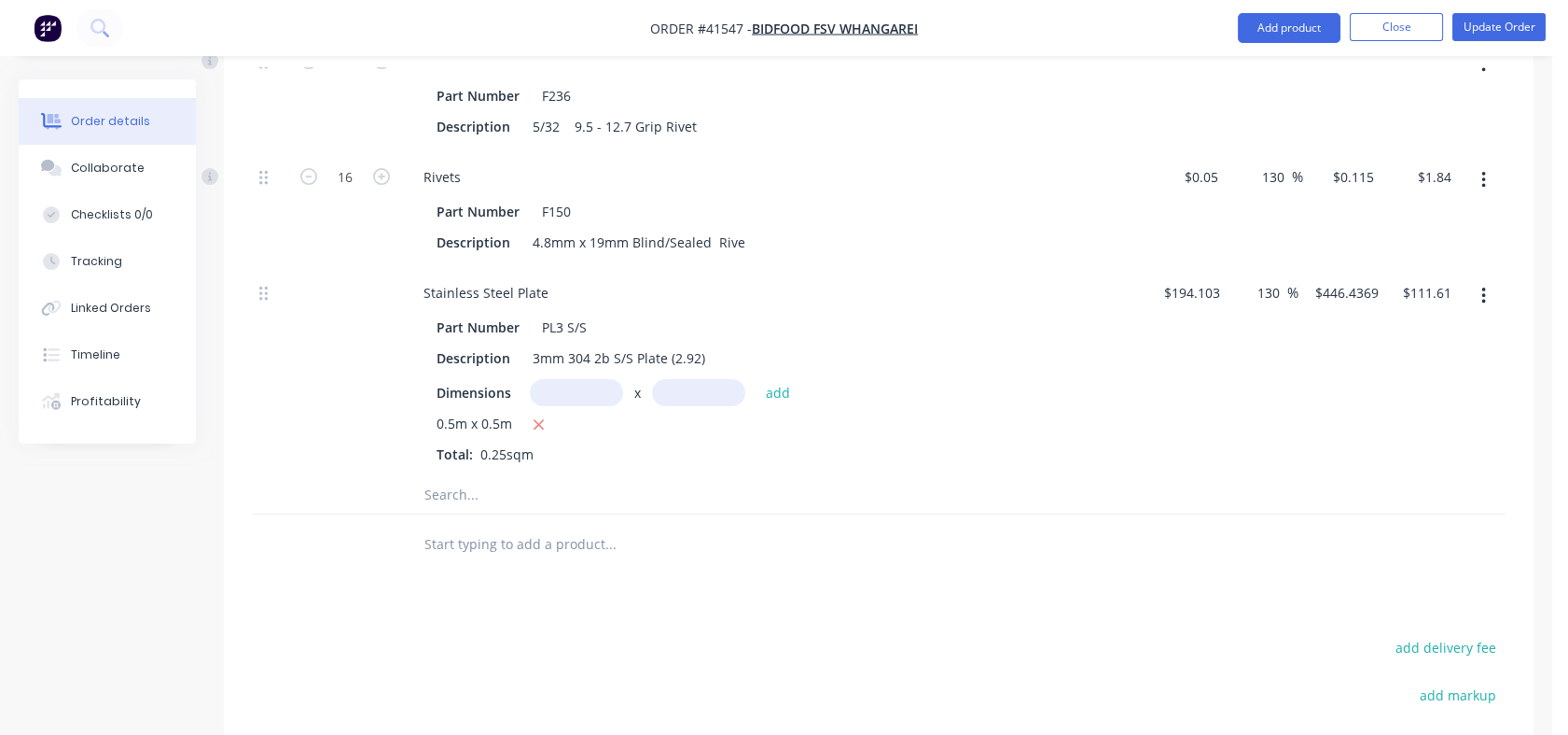
scroll to position [1288, 0]
click at [484, 486] on input "text" at bounding box center [610, 491] width 373 height 37
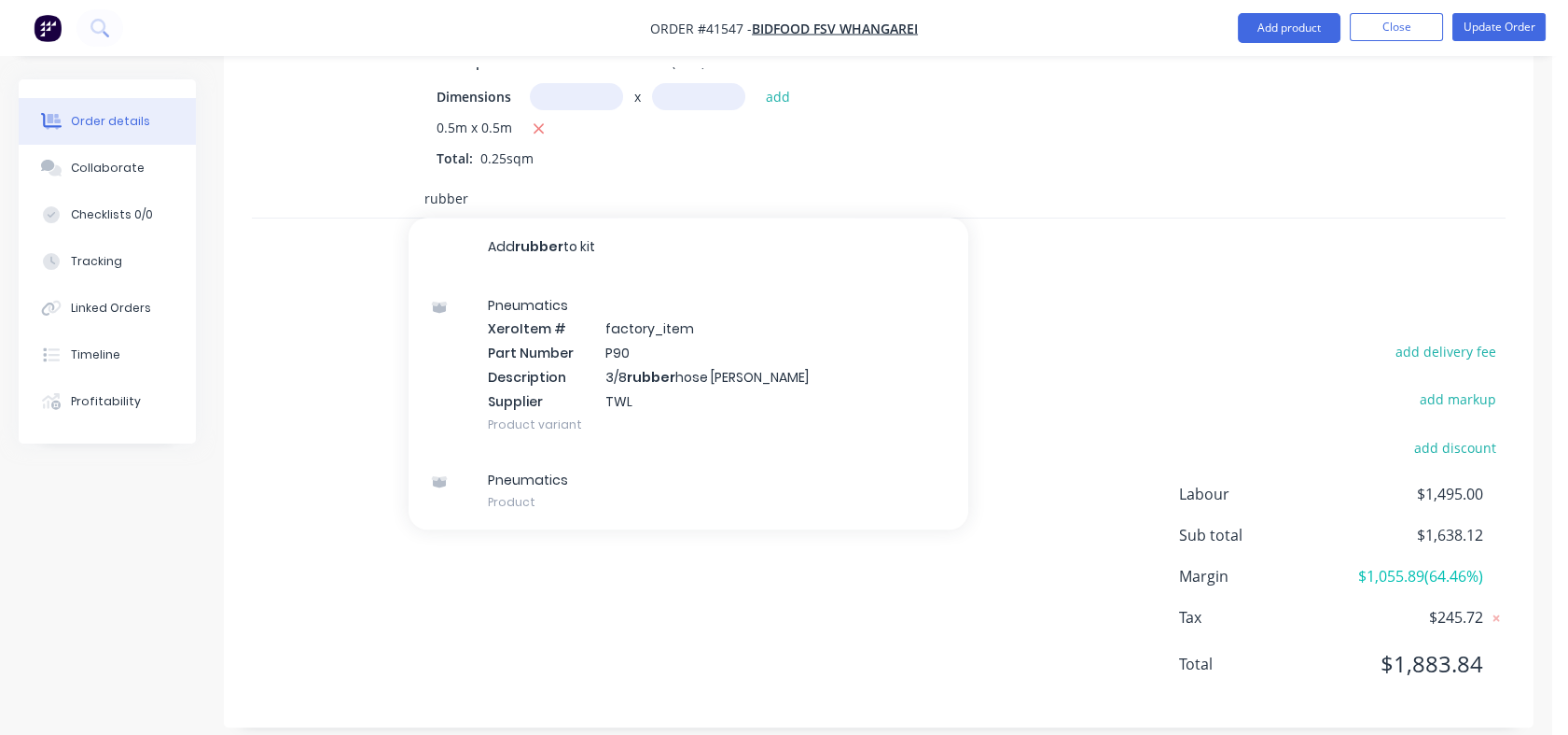
scroll to position [1593, 0]
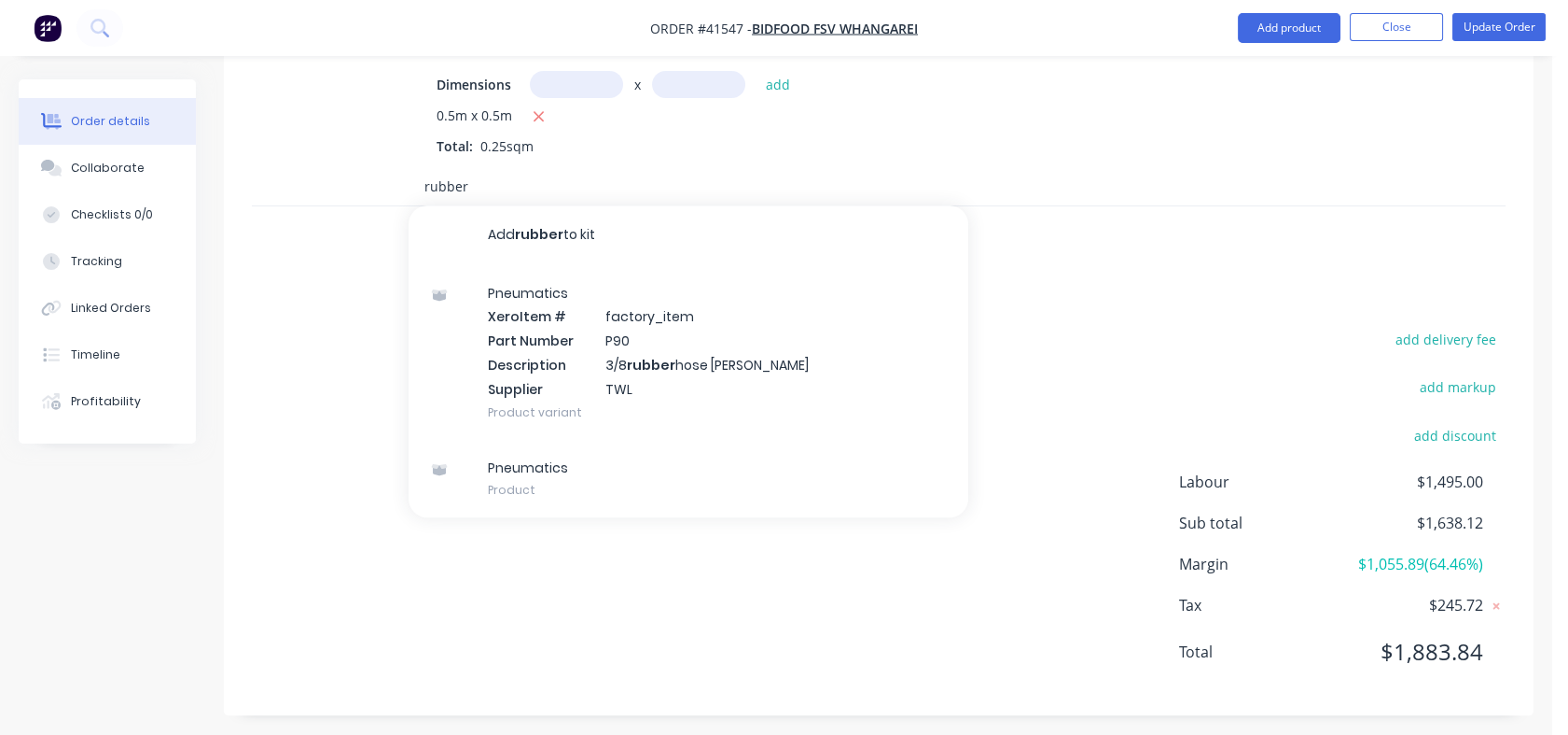
type input "rubber"
click at [531, 473] on div "Pneumatics Product" at bounding box center [689, 479] width 560 height 79
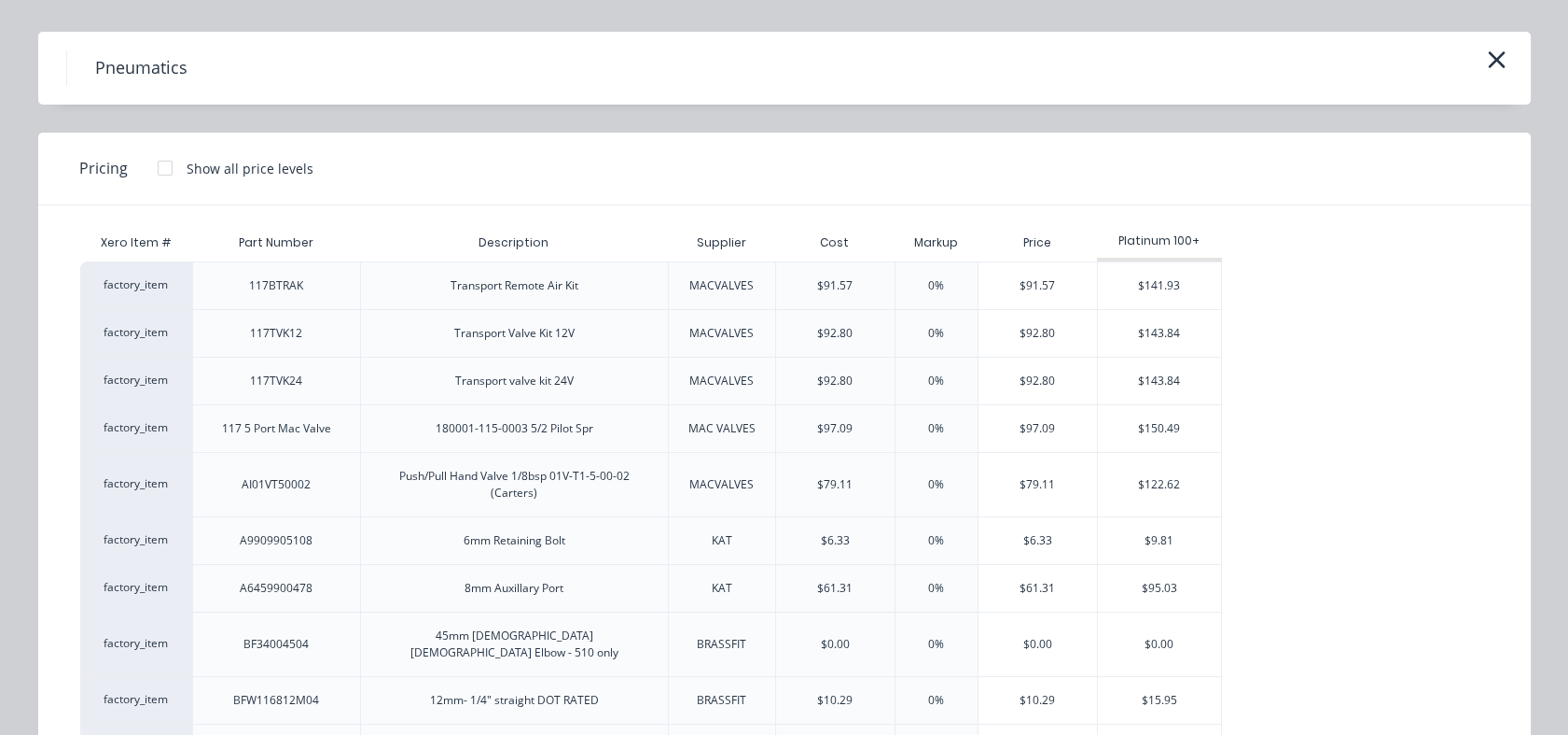
scroll to position [0, 0]
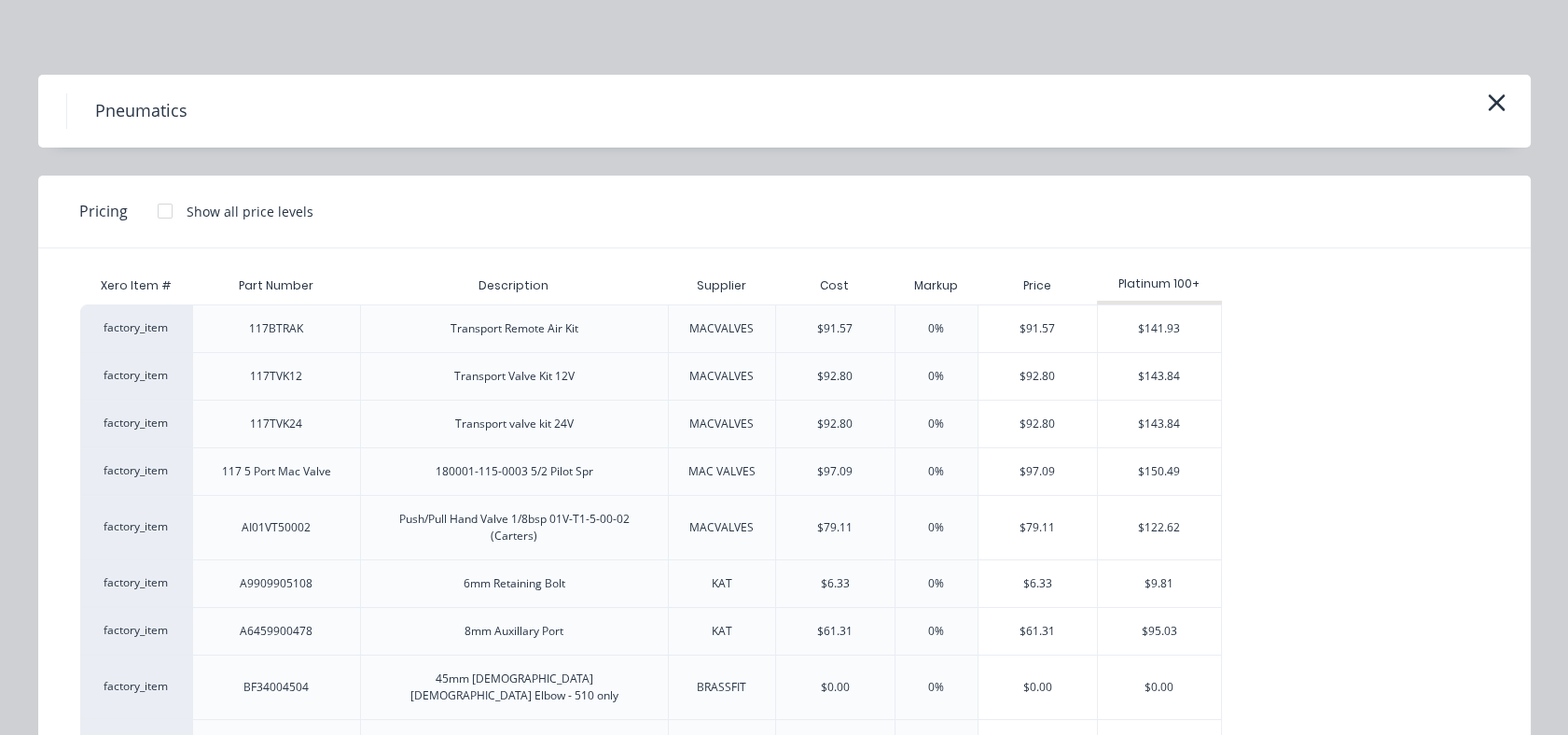
click at [1500, 104] on button "button" at bounding box center [1496, 104] width 31 height 30
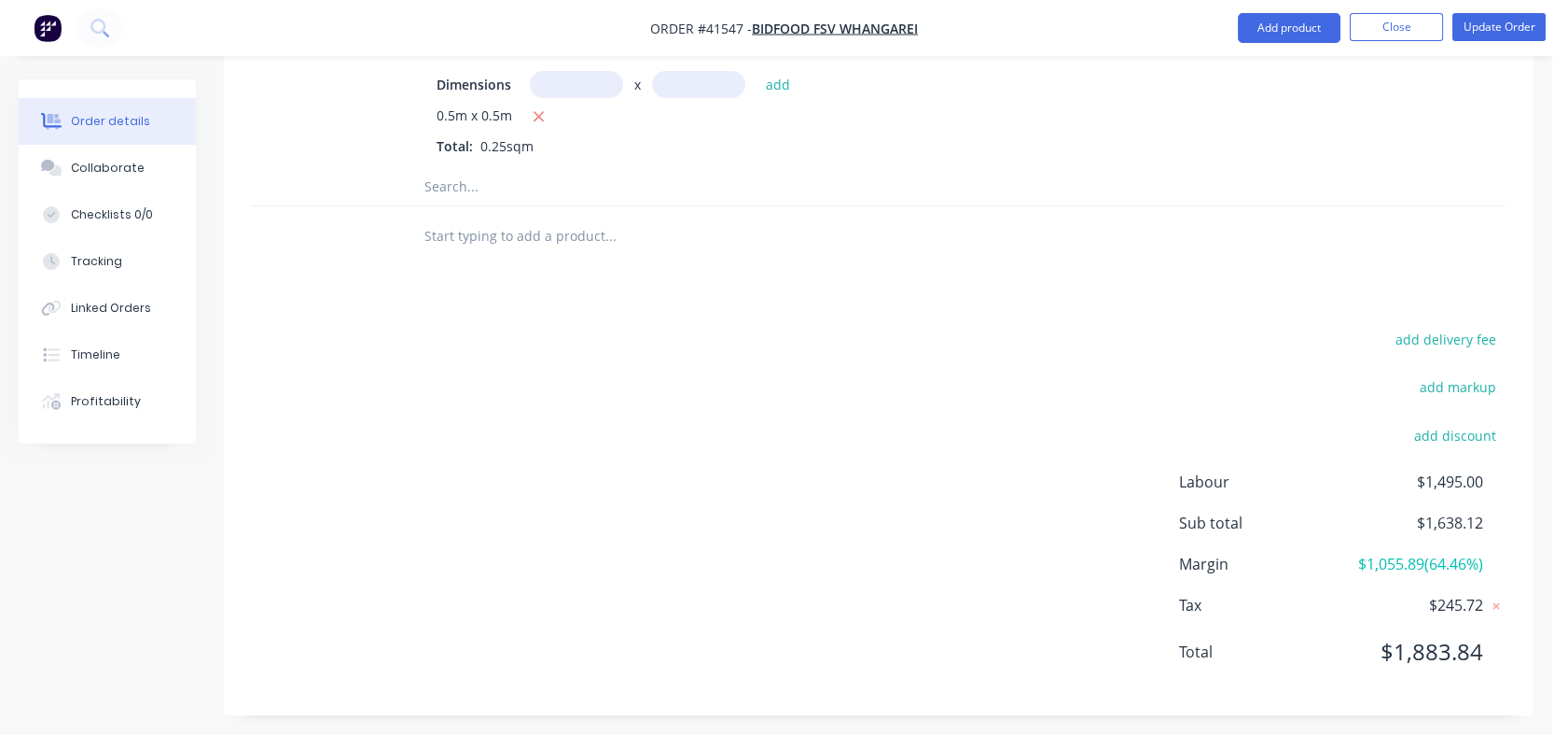
click at [442, 172] on input "text" at bounding box center [610, 185] width 373 height 37
click at [465, 172] on input "door" at bounding box center [610, 185] width 373 height 37
drag, startPoint x: 454, startPoint y: 174, endPoint x: 410, endPoint y: 178, distance: 44.2
click at [410, 178] on div "door" at bounding box center [689, 185] width 560 height 37
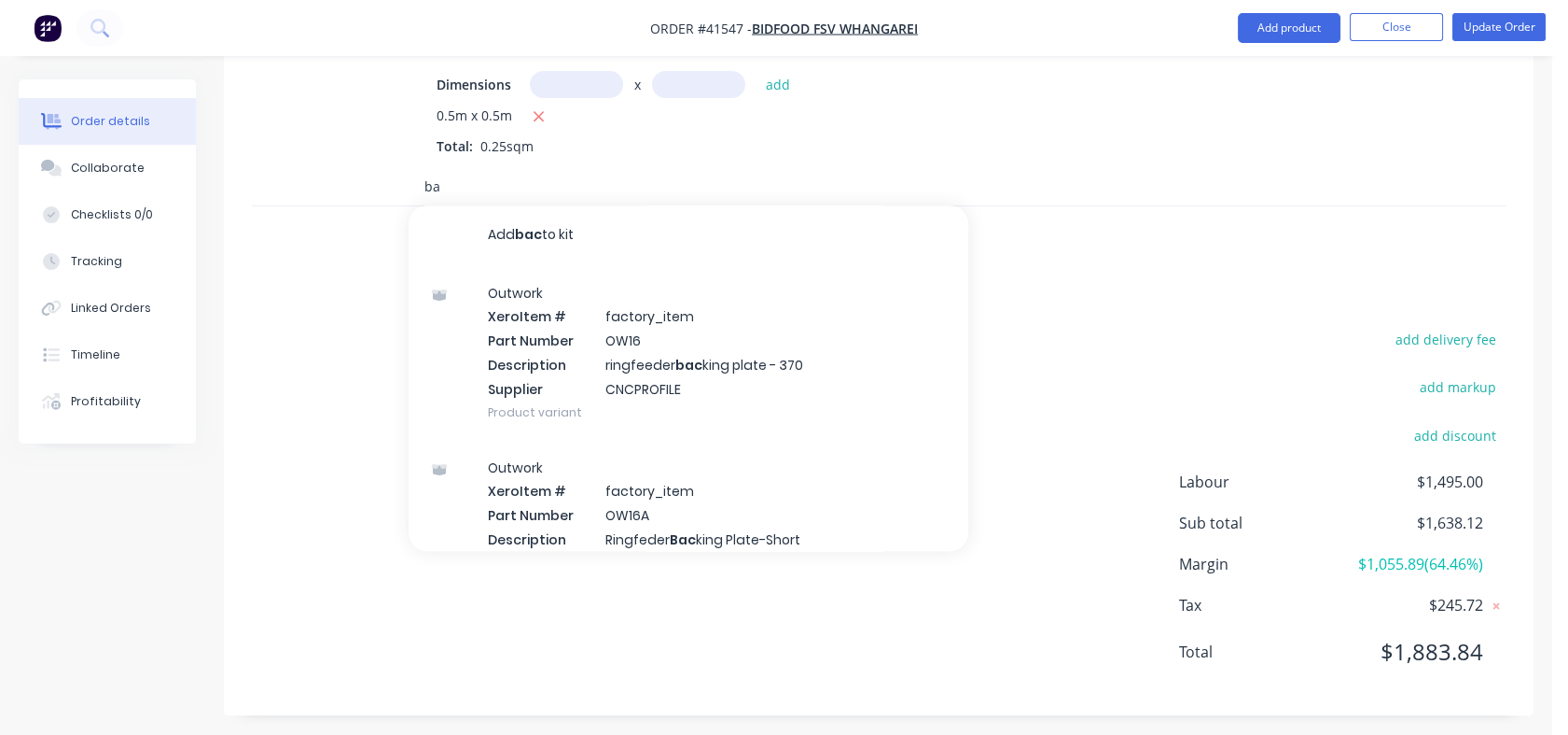
type input "b"
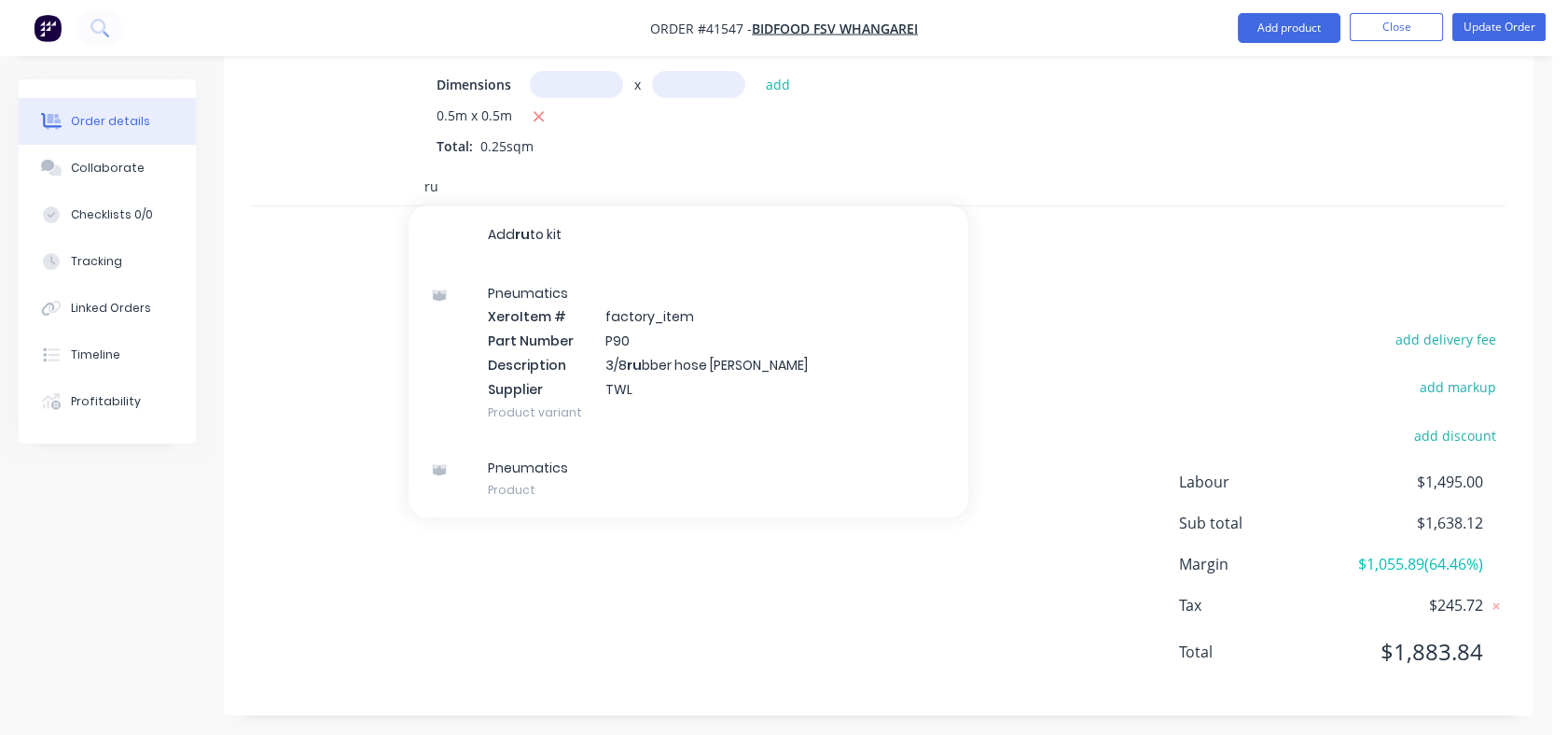
type input "r"
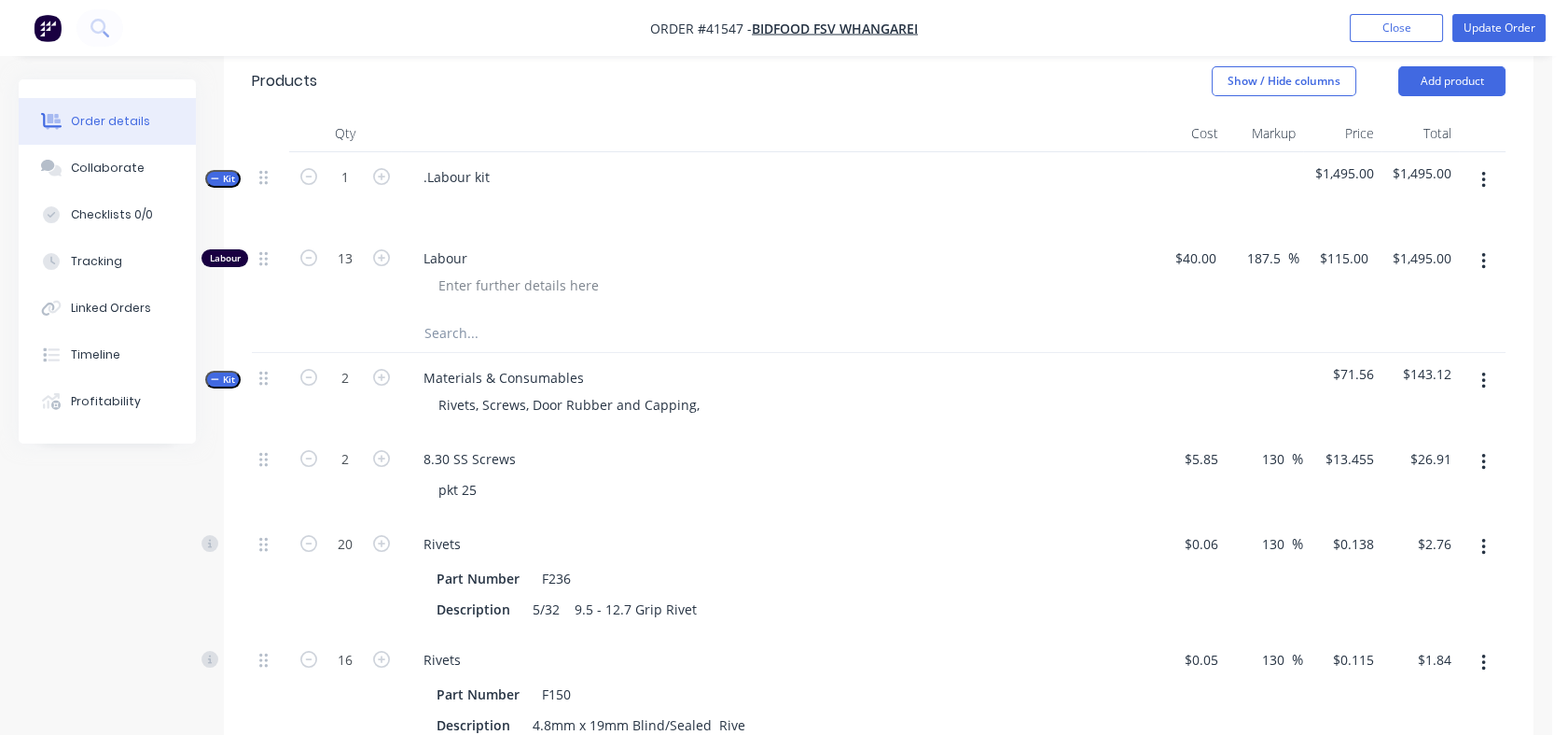
scroll to position [805, 0]
click at [698, 394] on div "Rivets, Screws, Door Rubber and Capping," at bounding box center [569, 401] width 291 height 27
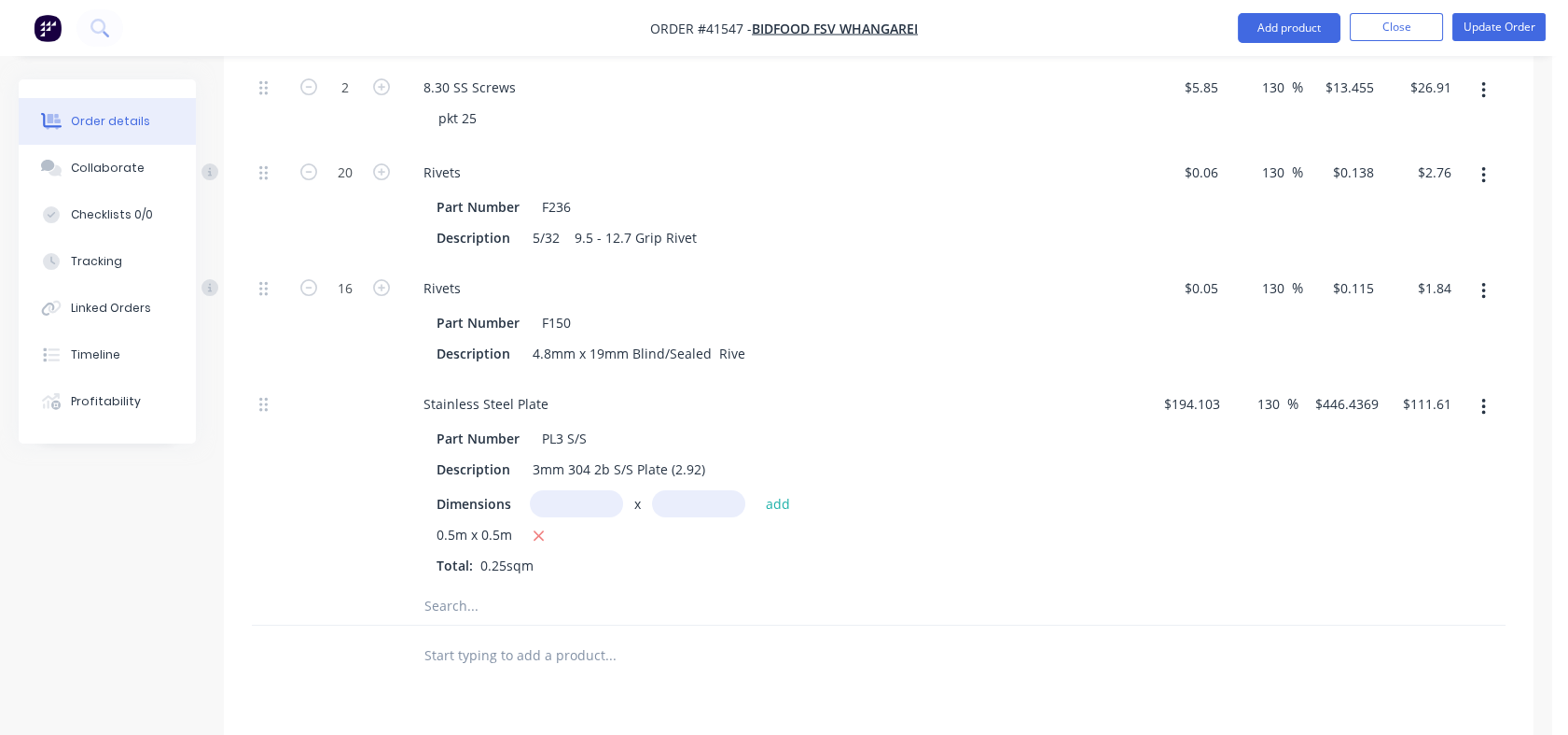
scroll to position [1176, 0]
click at [456, 598] on input "text" at bounding box center [610, 602] width 373 height 37
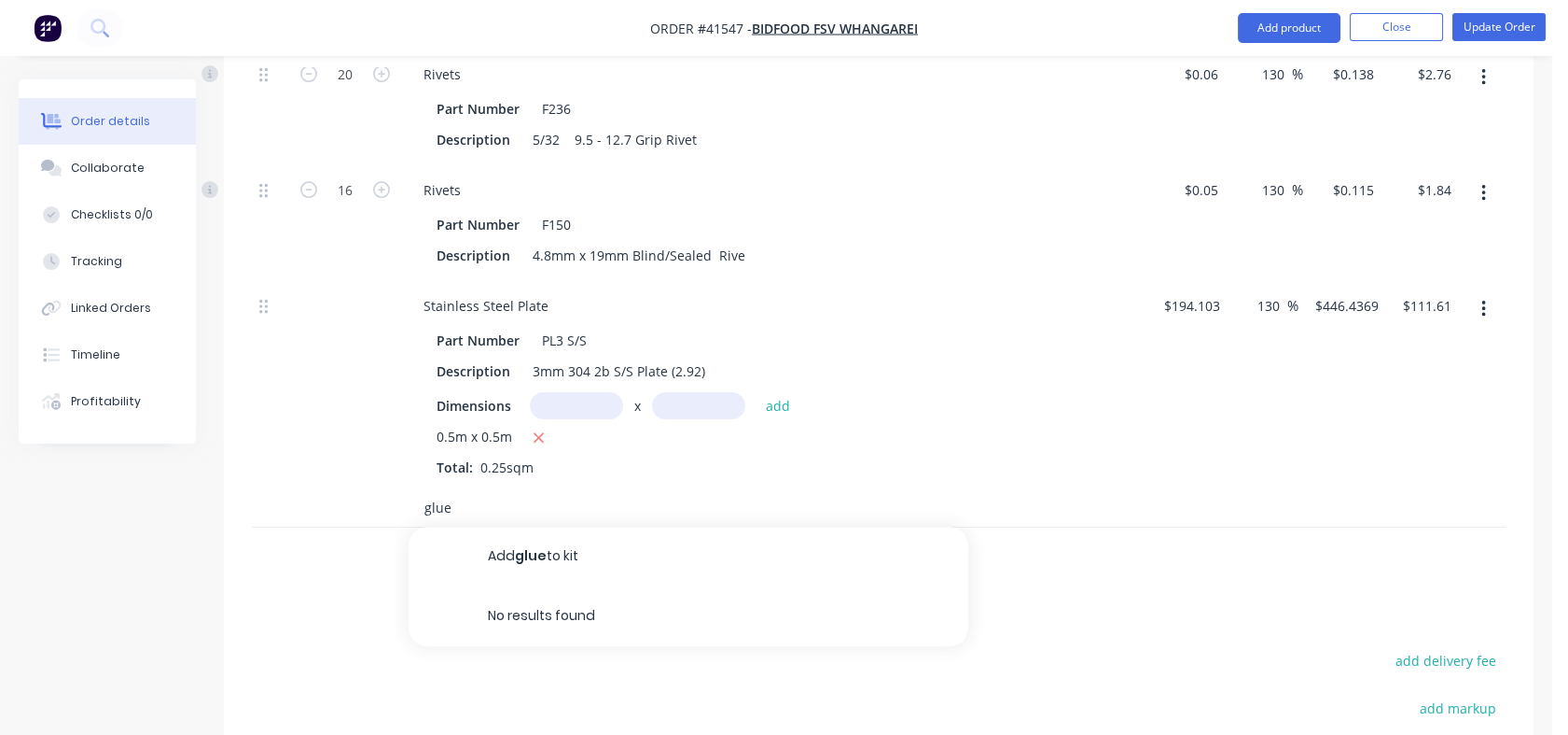
scroll to position [1270, 0]
type input "g"
type input "b"
type input "paint"
click at [530, 619] on div "Paint /Solvents/Oils Product" at bounding box center [689, 627] width 560 height 79
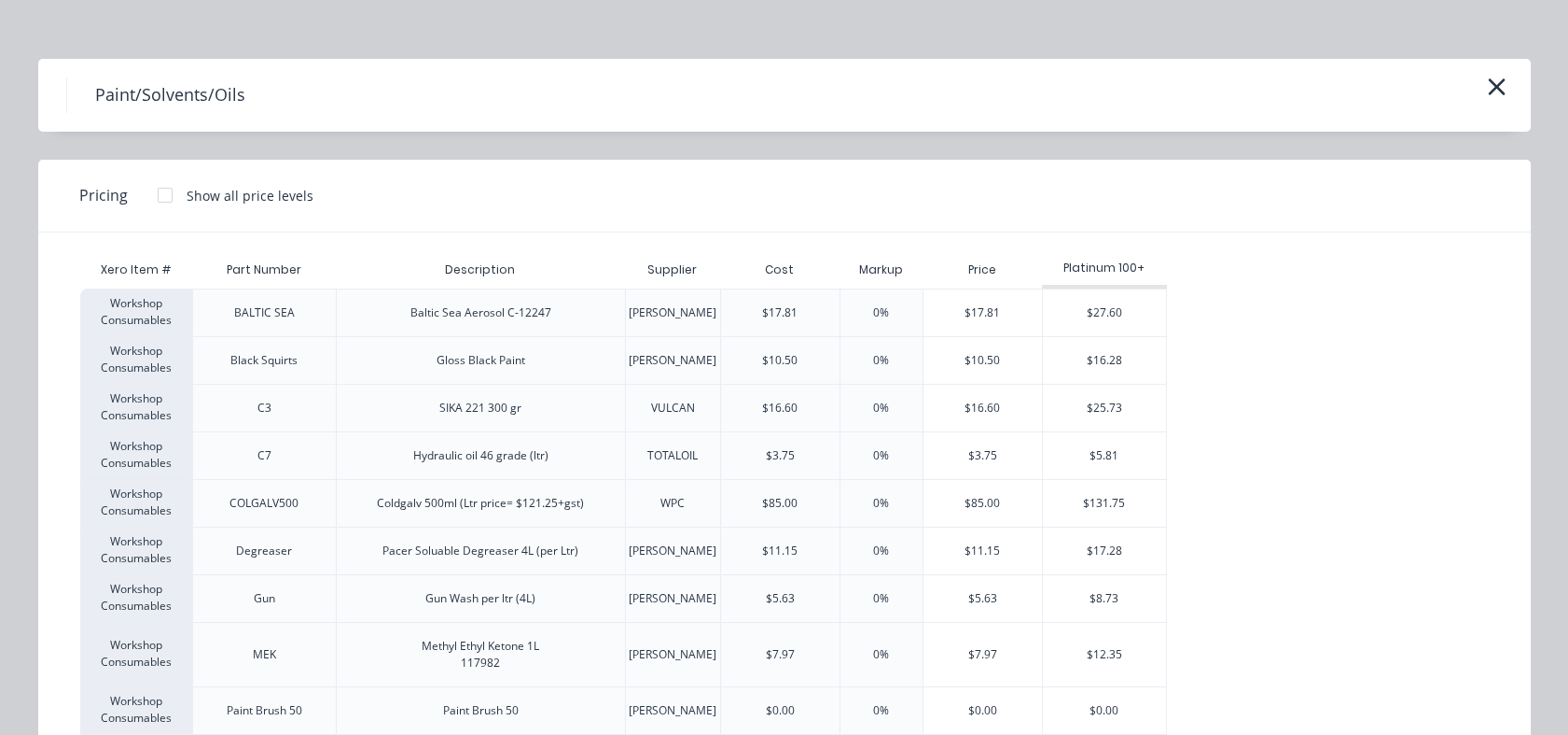
scroll to position [0, 0]
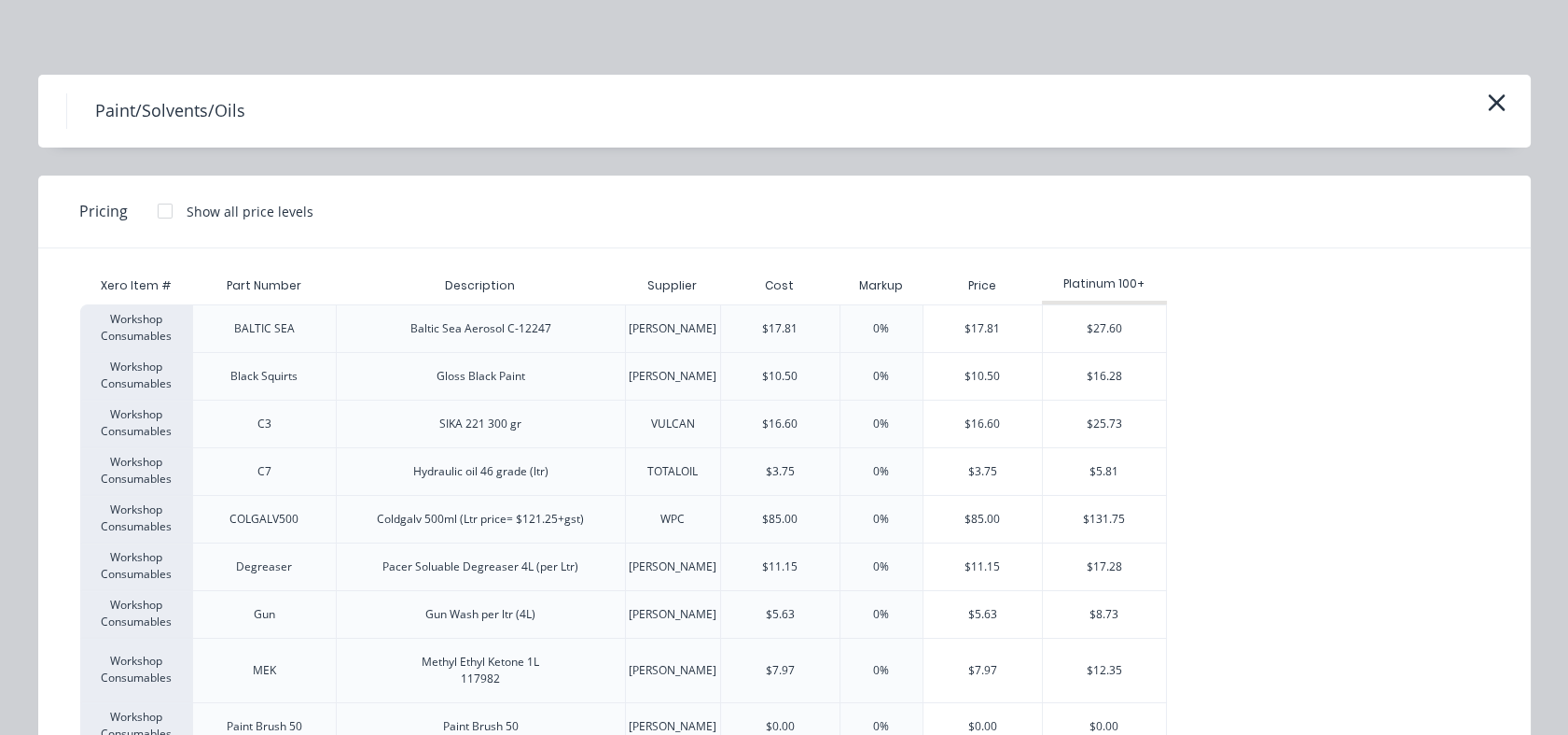
click at [1487, 111] on icon "button" at bounding box center [1497, 103] width 20 height 26
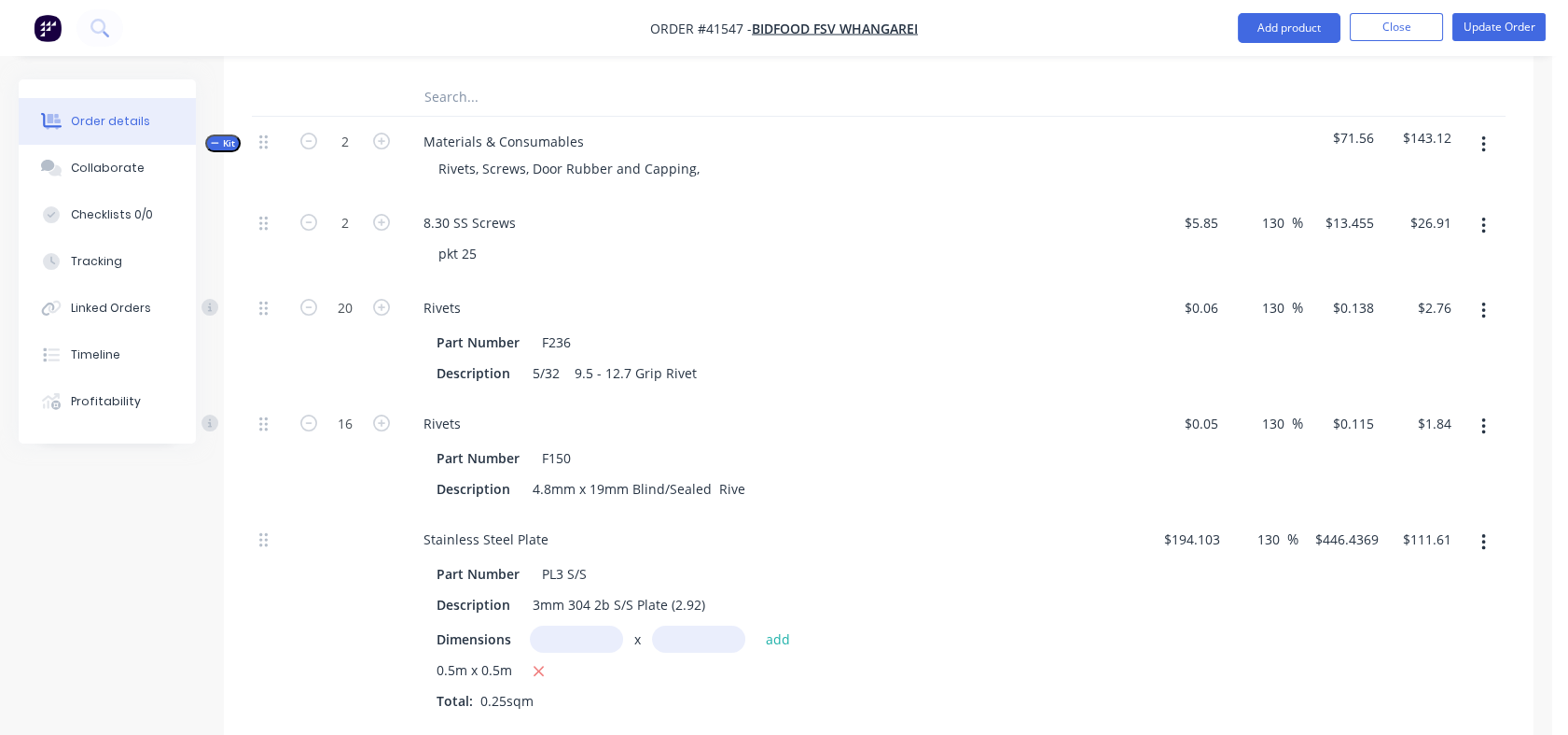
scroll to position [945, 0]
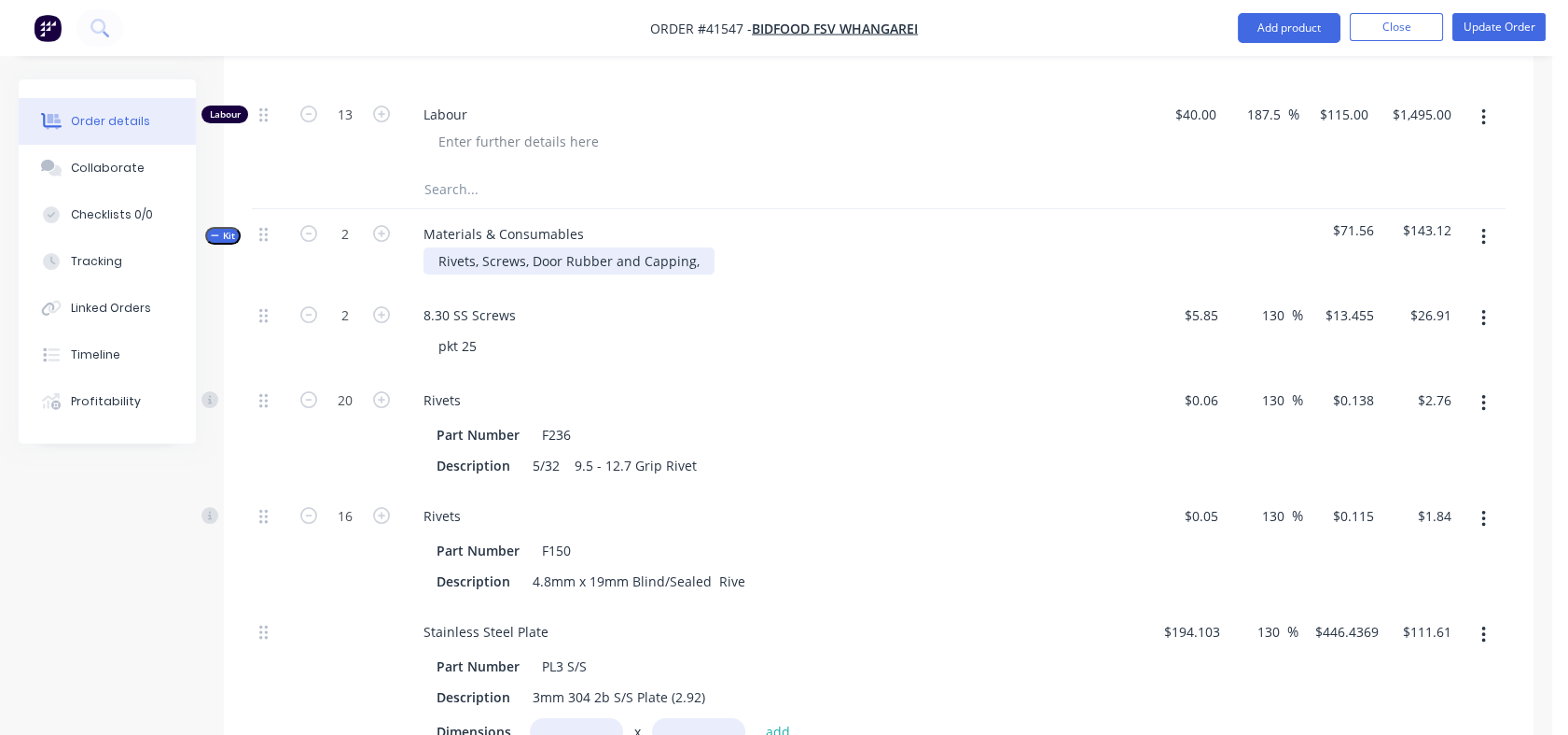
click at [700, 254] on div "Rivets, Screws, Door Rubber and Capping," at bounding box center [569, 260] width 291 height 27
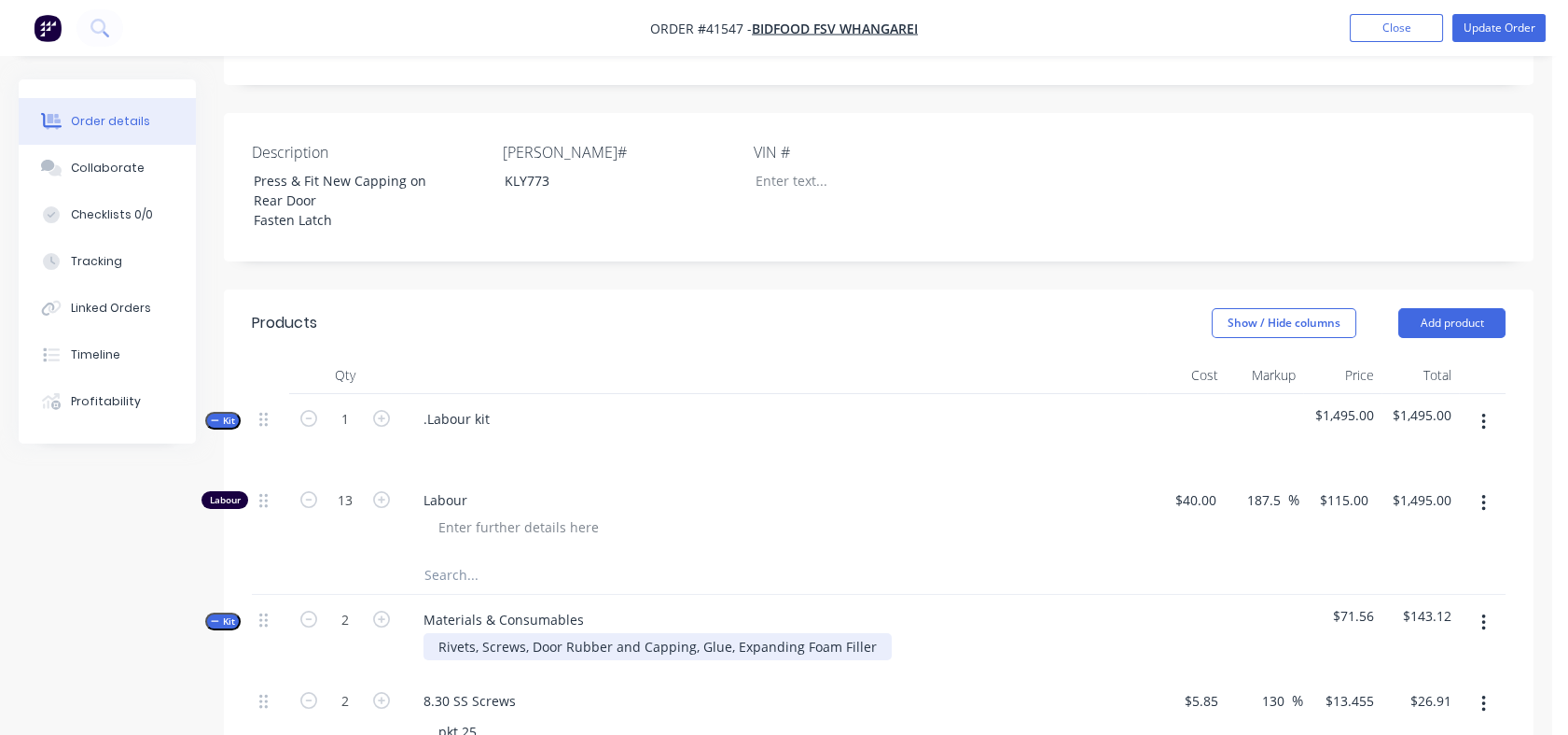
scroll to position [546, 0]
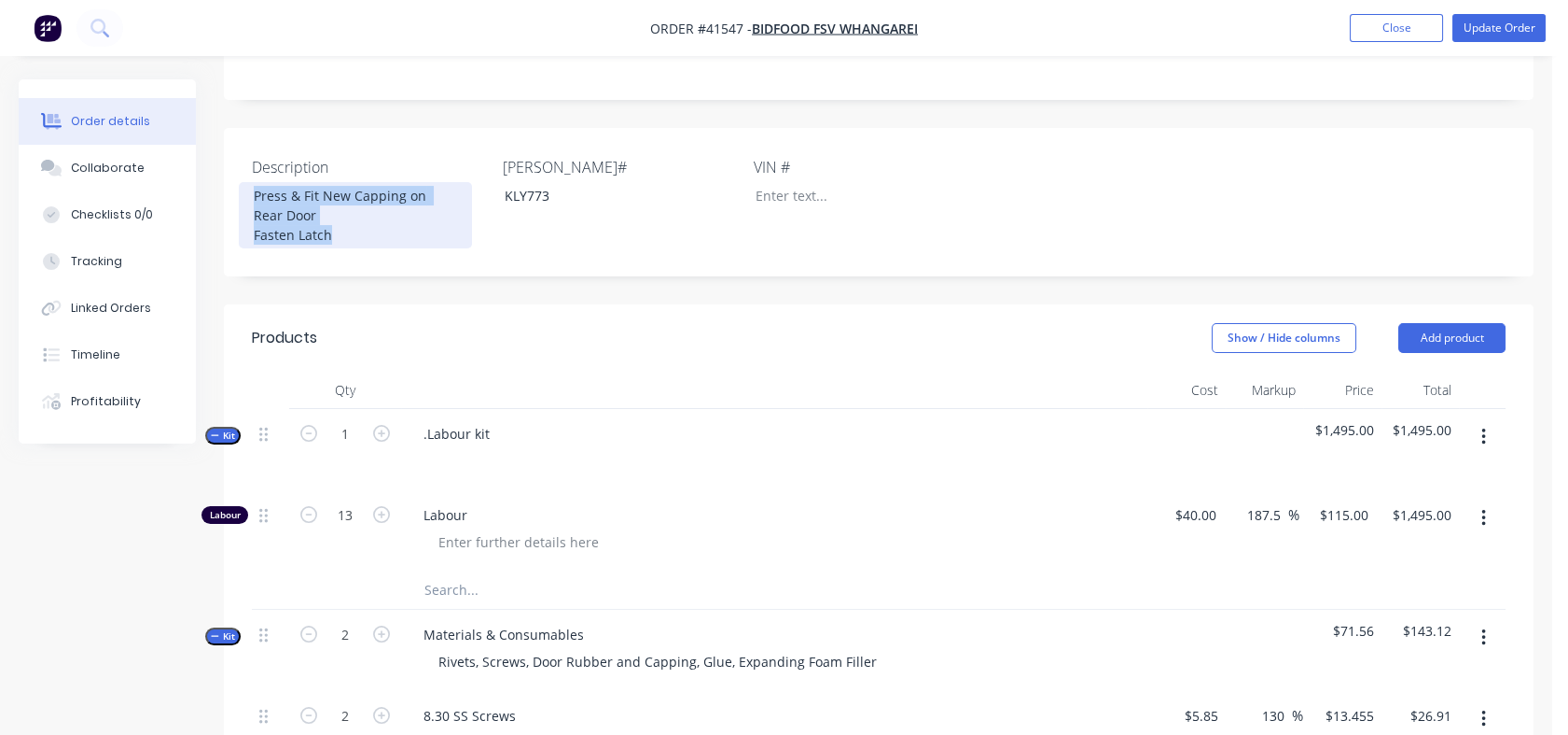
drag, startPoint x: 252, startPoint y: 186, endPoint x: 357, endPoint y: 239, distance: 117.6
click at [357, 239] on div "Press & Fit New Capping on Rear Door Fasten Latch" at bounding box center [356, 215] width 233 height 66
copy div "Press & Fit New Capping on Rear Door Fasten Latch"
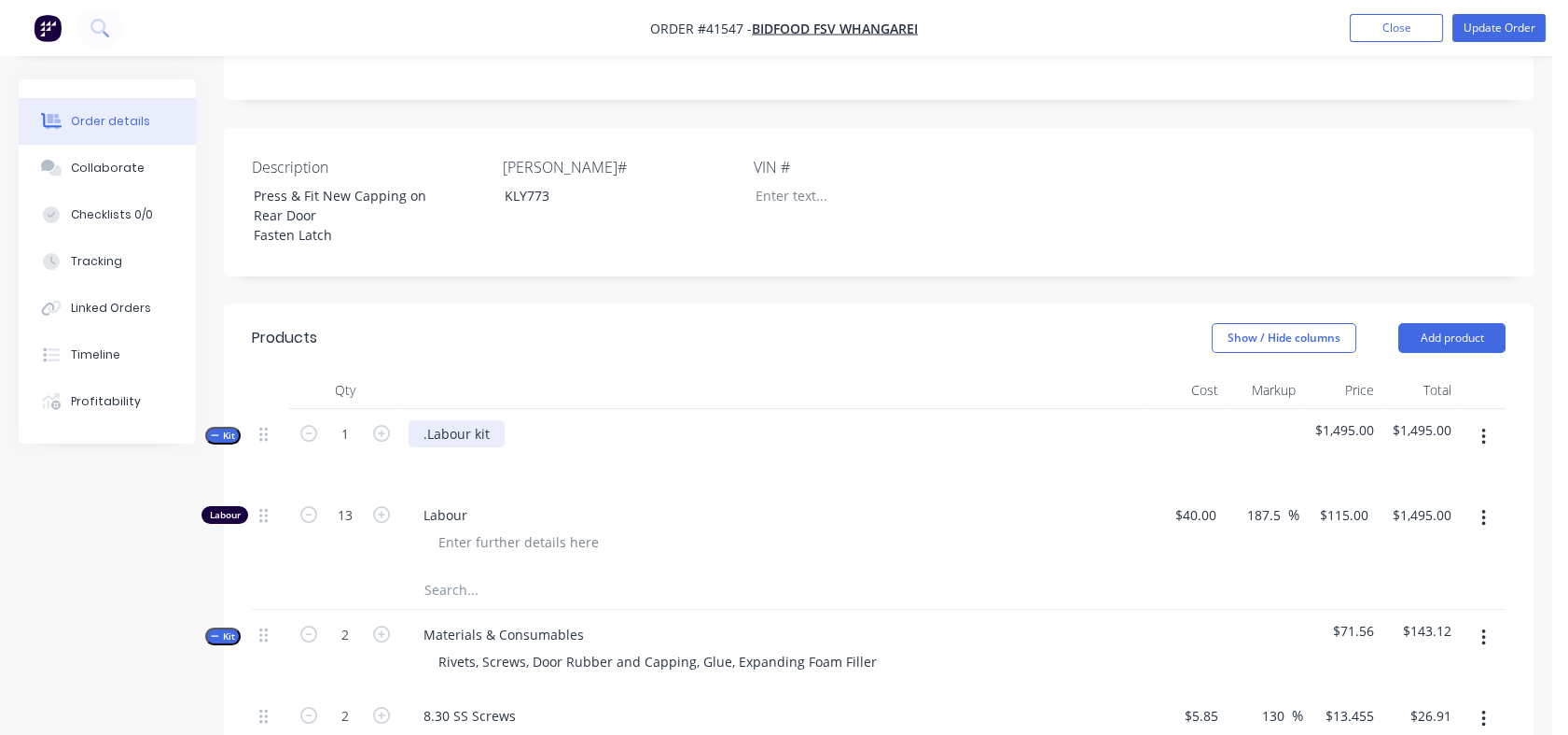
click at [490, 422] on div ".Labour kit" at bounding box center [457, 433] width 96 height 27
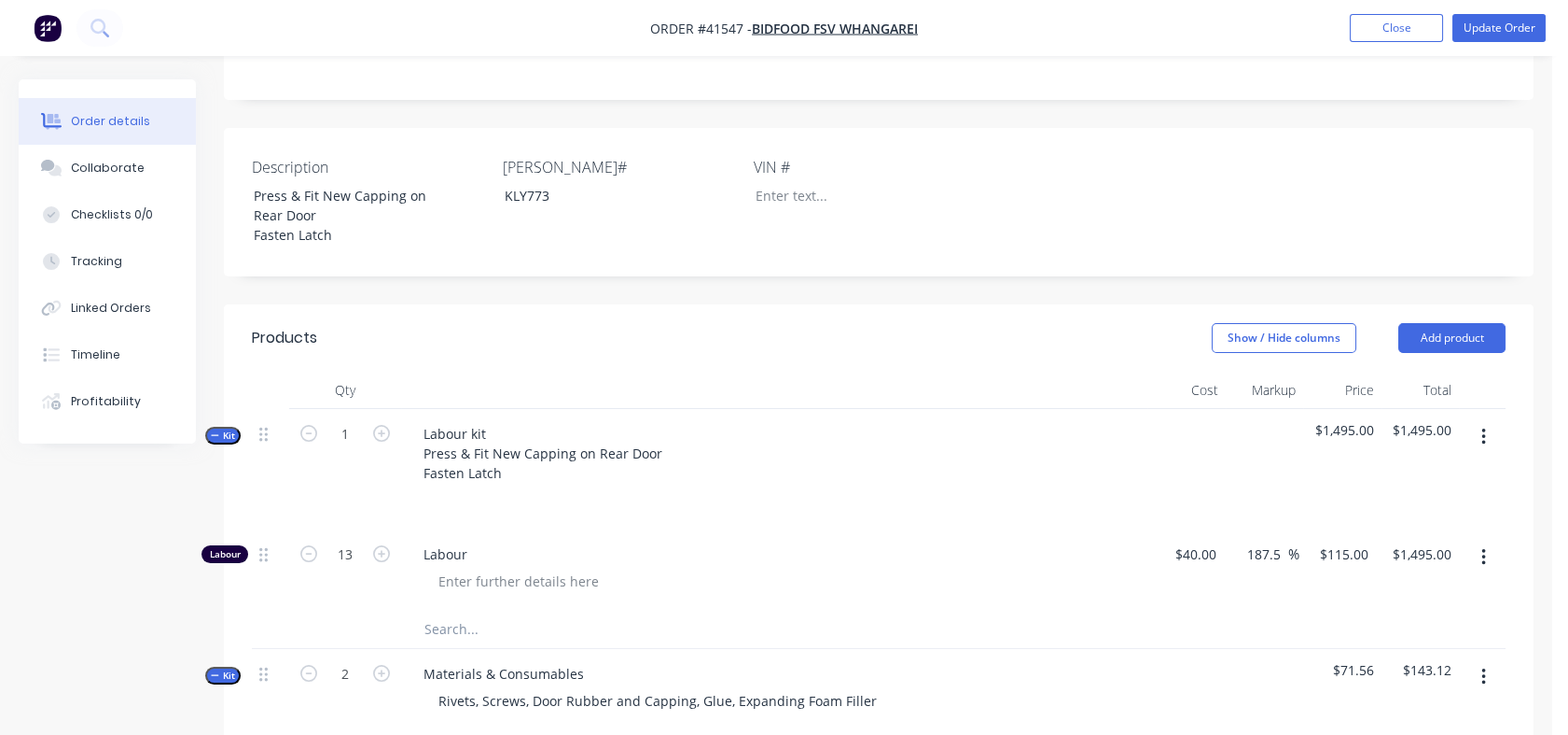
click at [800, 463] on div "Labour kit Press & Fit New Capping on Rear Door Fasten Latch" at bounding box center [774, 469] width 747 height 121
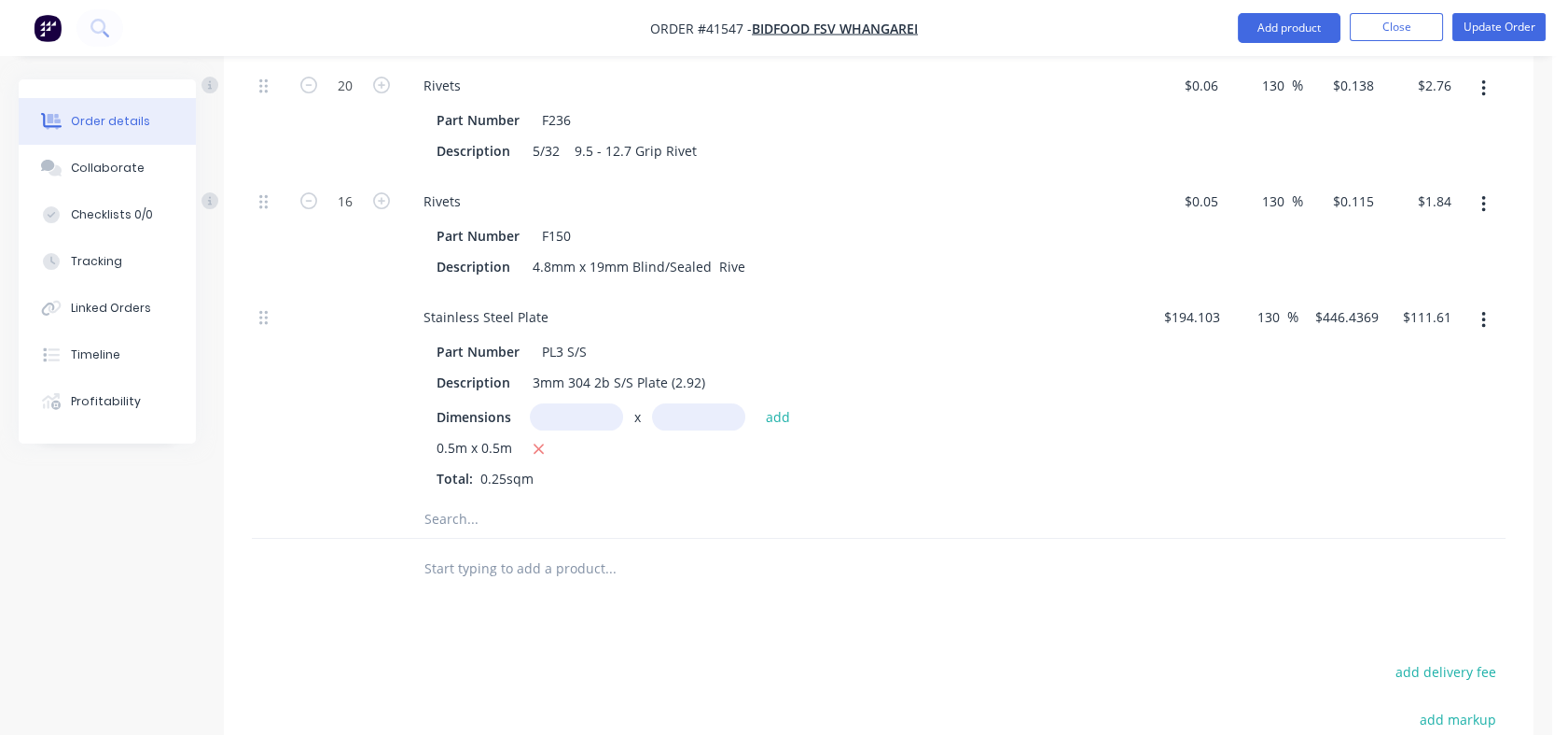
scroll to position [1245, 0]
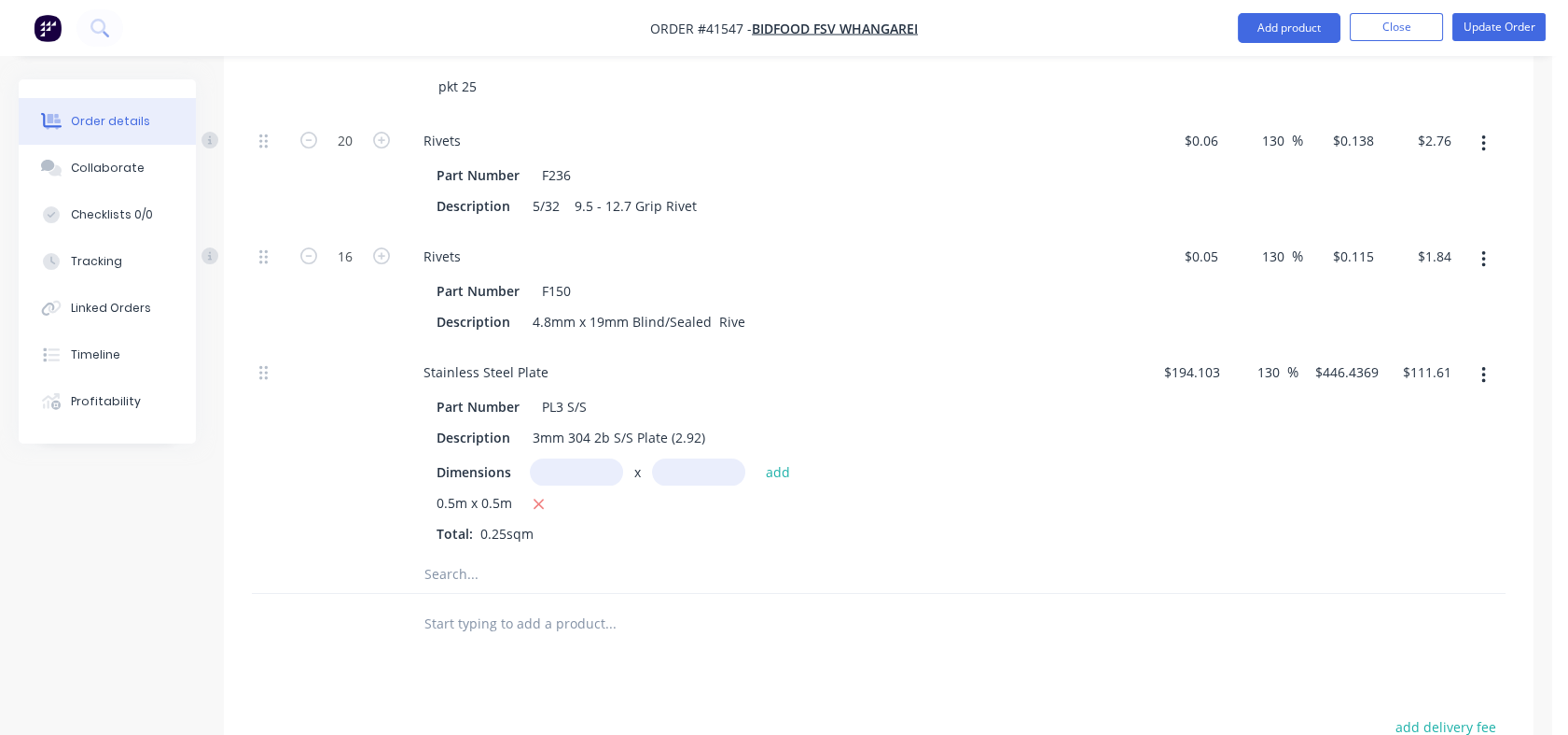
click at [1259, 362] on input "130" at bounding box center [1272, 371] width 32 height 27
click at [598, 465] on input "text" at bounding box center [577, 472] width 94 height 27
type input "1m"
click at [673, 471] on input "text" at bounding box center [699, 472] width 94 height 27
type input "1m"
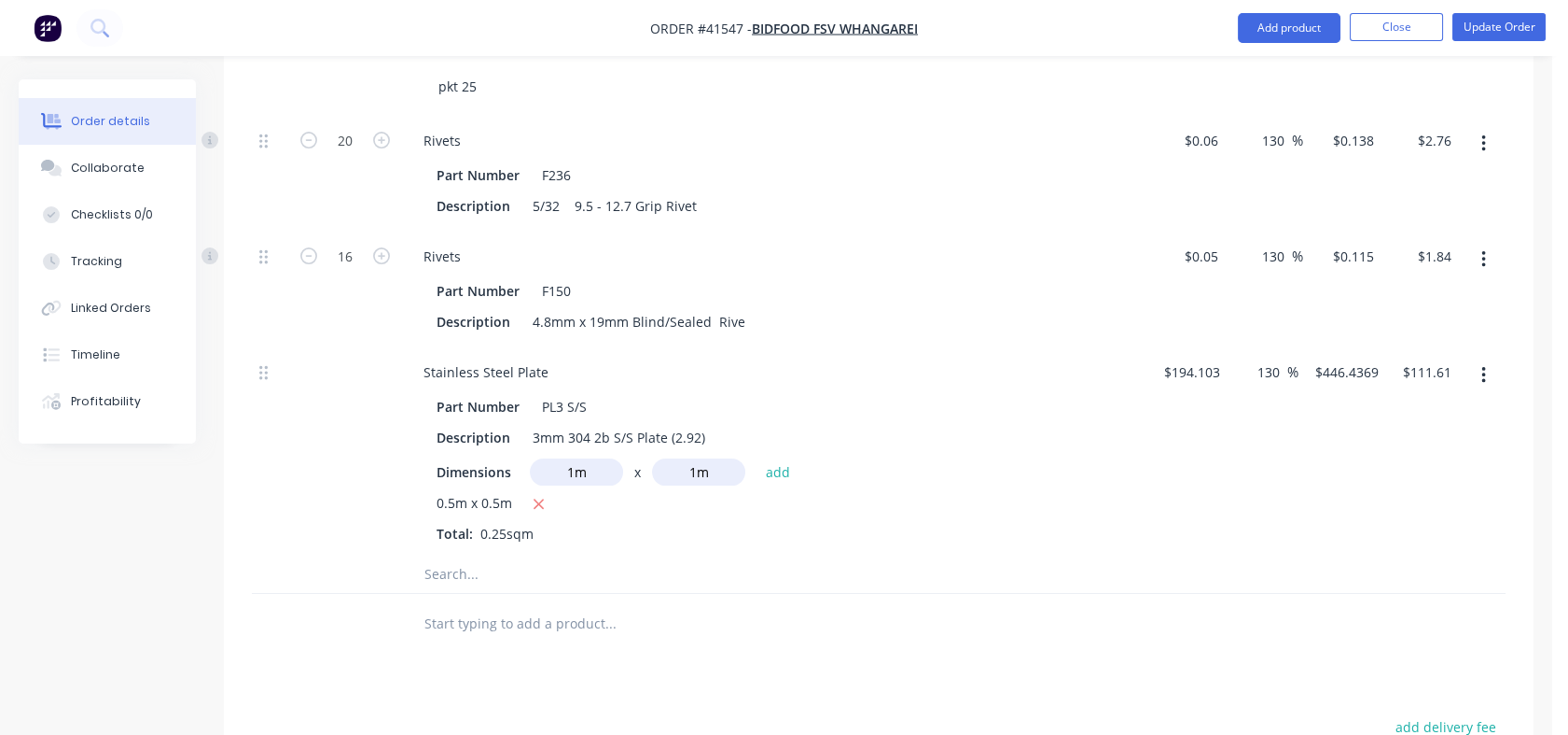
click at [787, 475] on button "add" at bounding box center [779, 471] width 44 height 25
click at [539, 496] on icon "button" at bounding box center [538, 504] width 12 height 17
type input "$446.44"
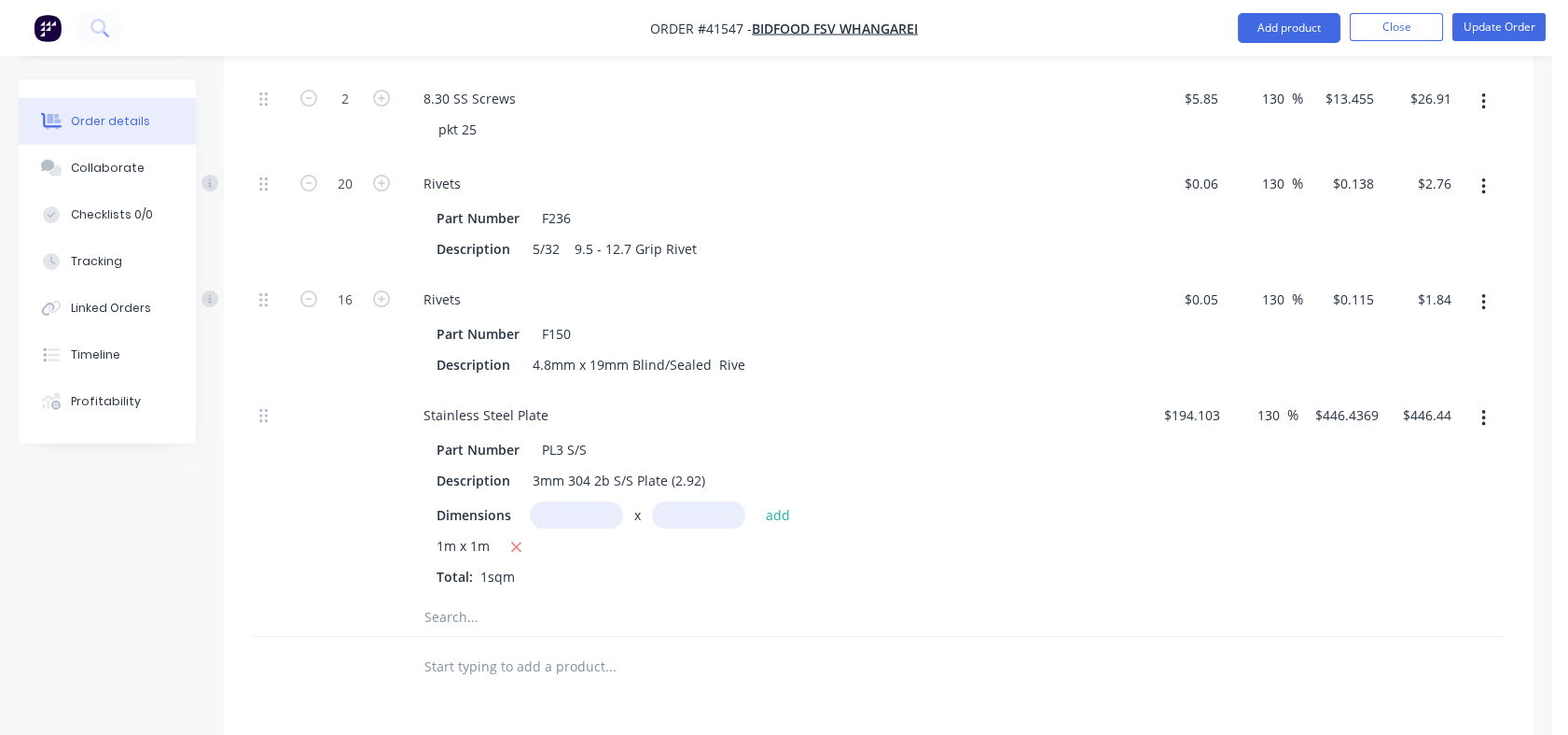
scroll to position [1221, 0]
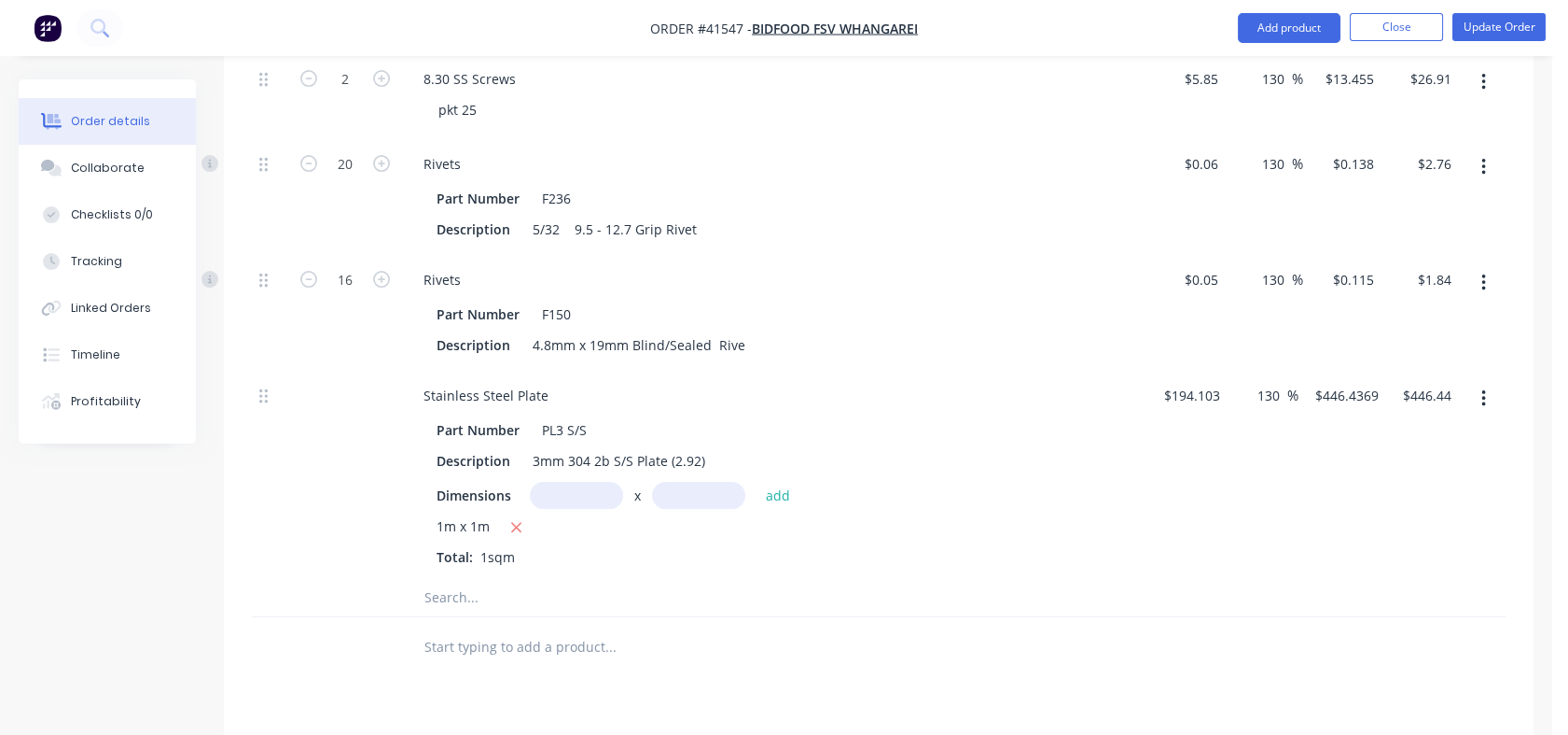
click at [602, 488] on input "text" at bounding box center [577, 495] width 94 height 27
type input "0.8m"
click at [667, 485] on input "text" at bounding box center [699, 495] width 94 height 27
type input "0.8m"
click at [776, 490] on button "add" at bounding box center [779, 494] width 44 height 25
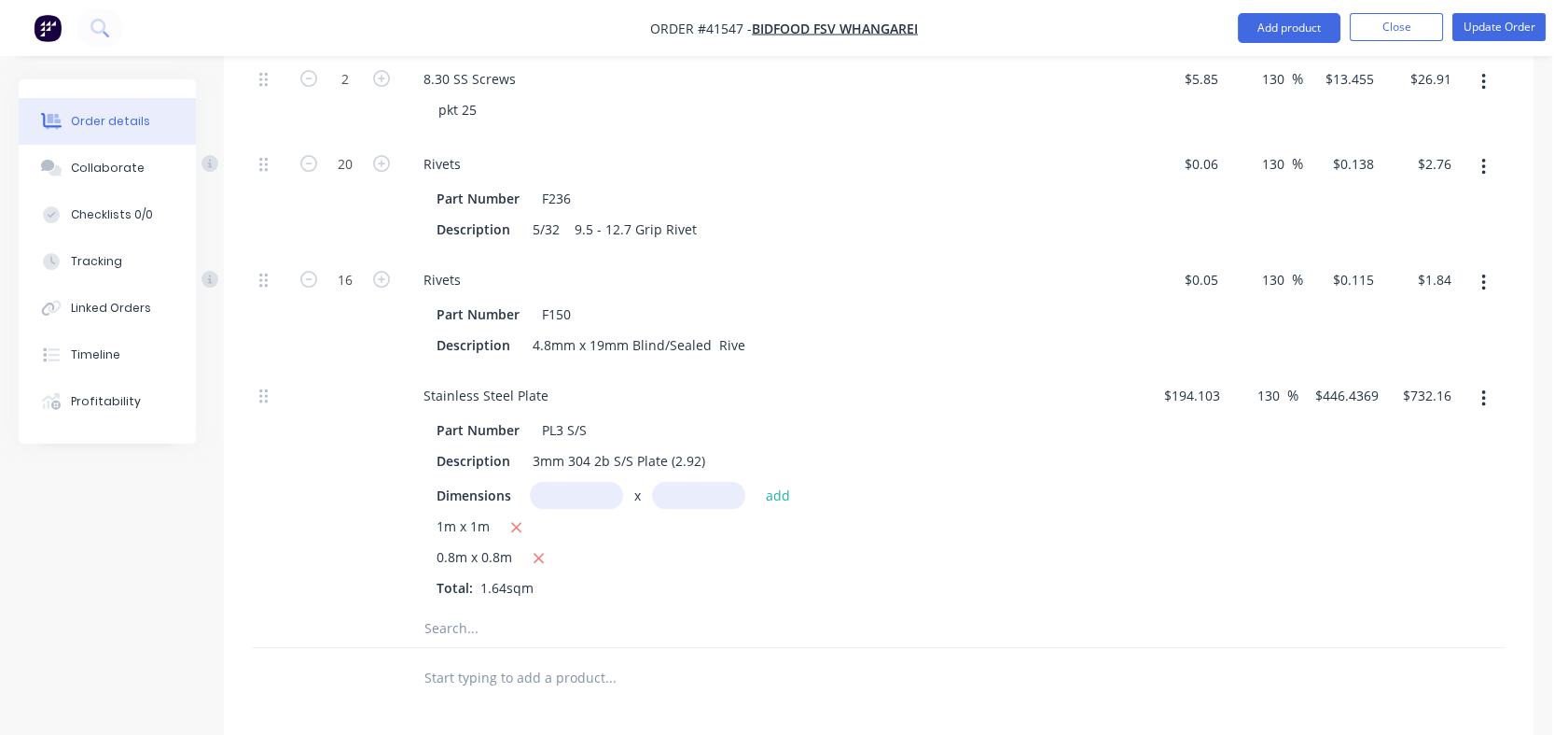
click at [516, 521] on icon "button" at bounding box center [516, 527] width 12 height 17
type input "$285.72"
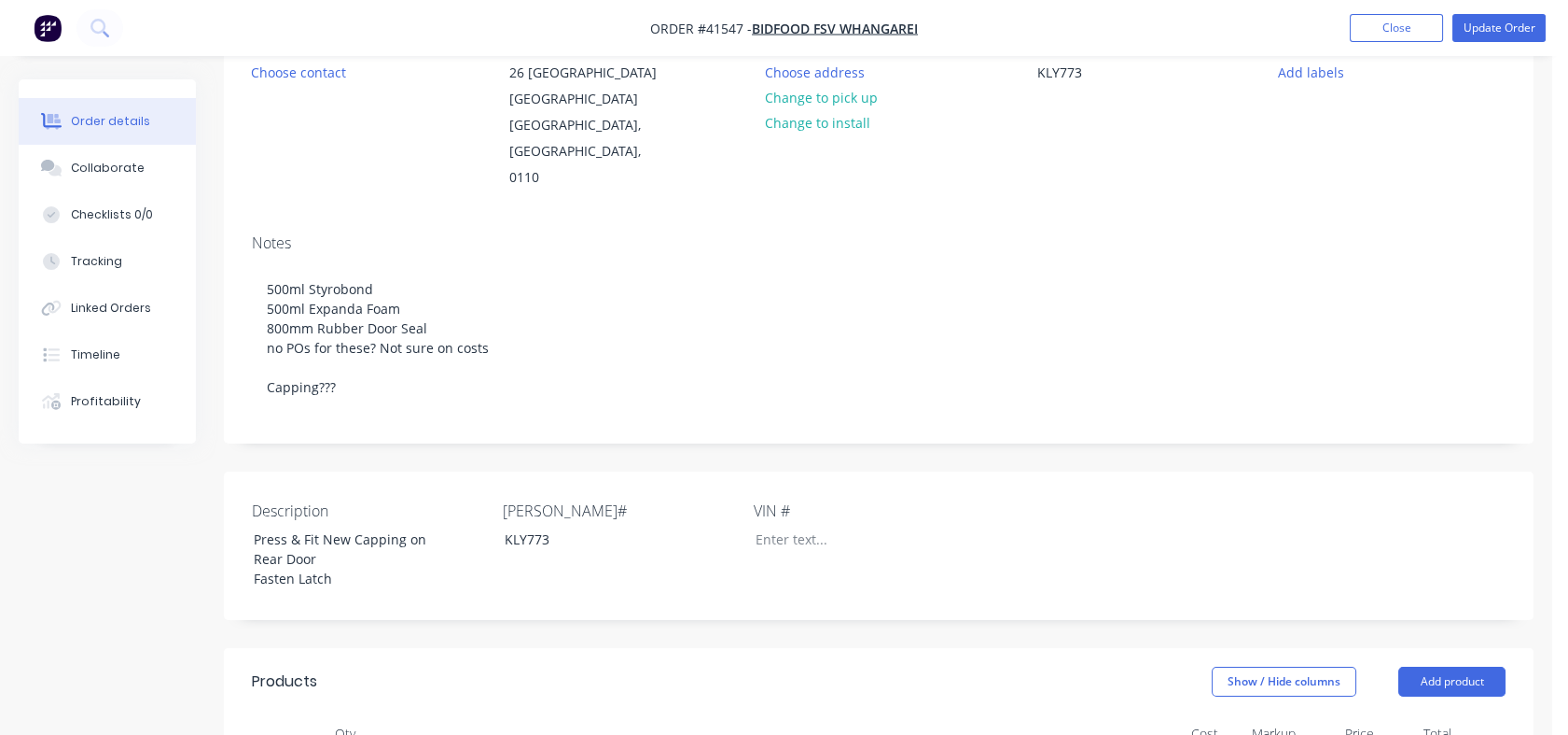
scroll to position [120, 0]
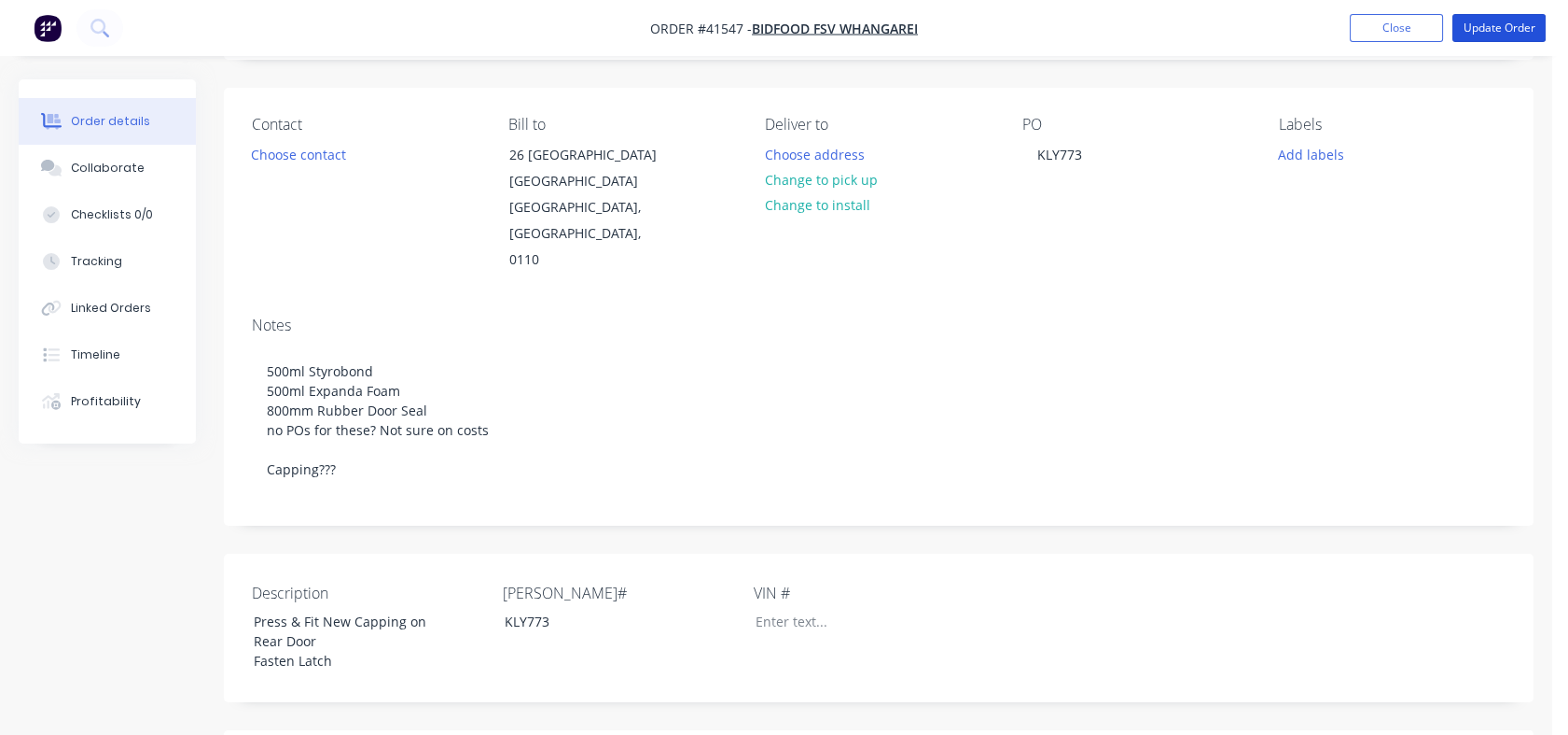
click at [1495, 33] on button "Update Order" at bounding box center [1499, 28] width 94 height 28
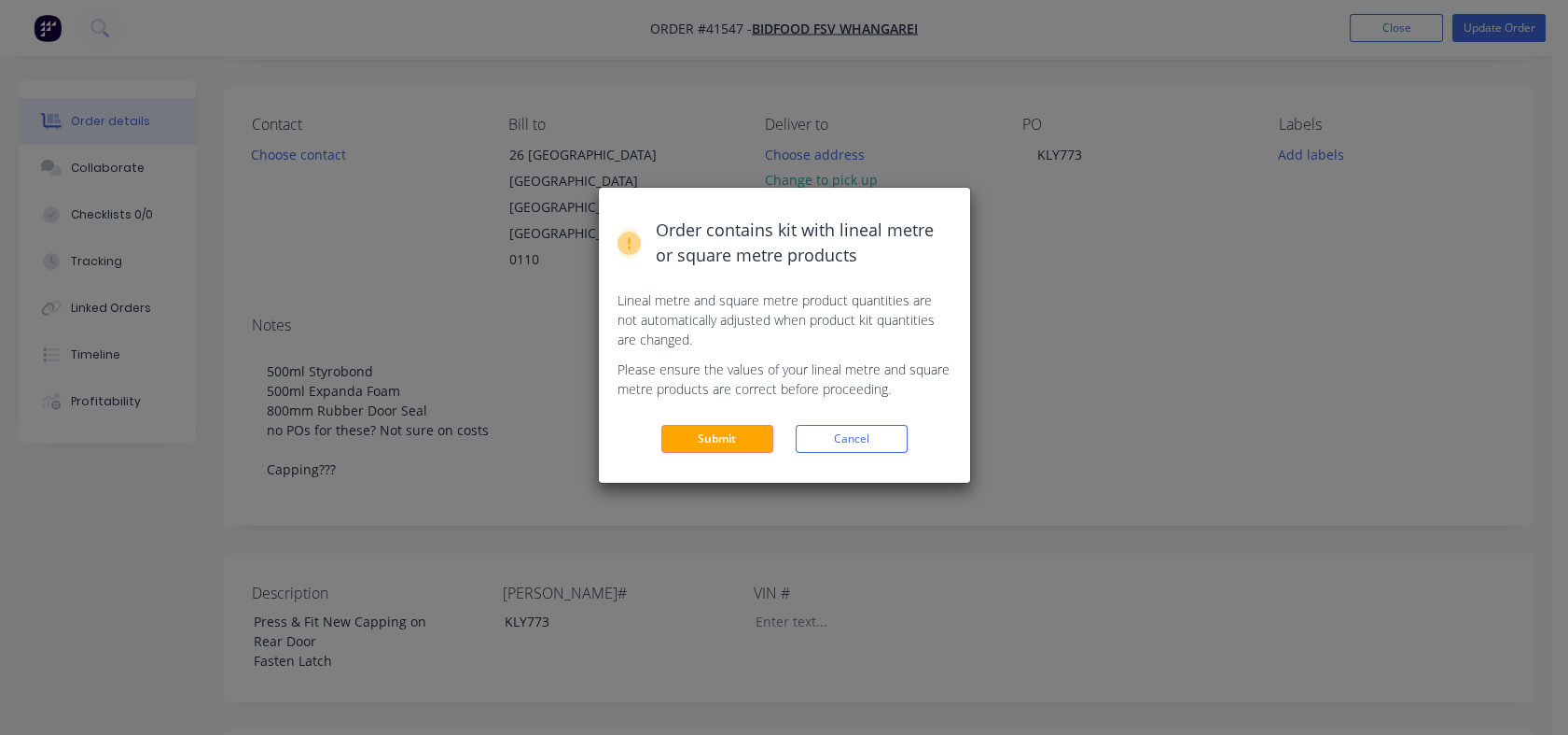
click at [723, 433] on button "Submit" at bounding box center [718, 439] width 112 height 28
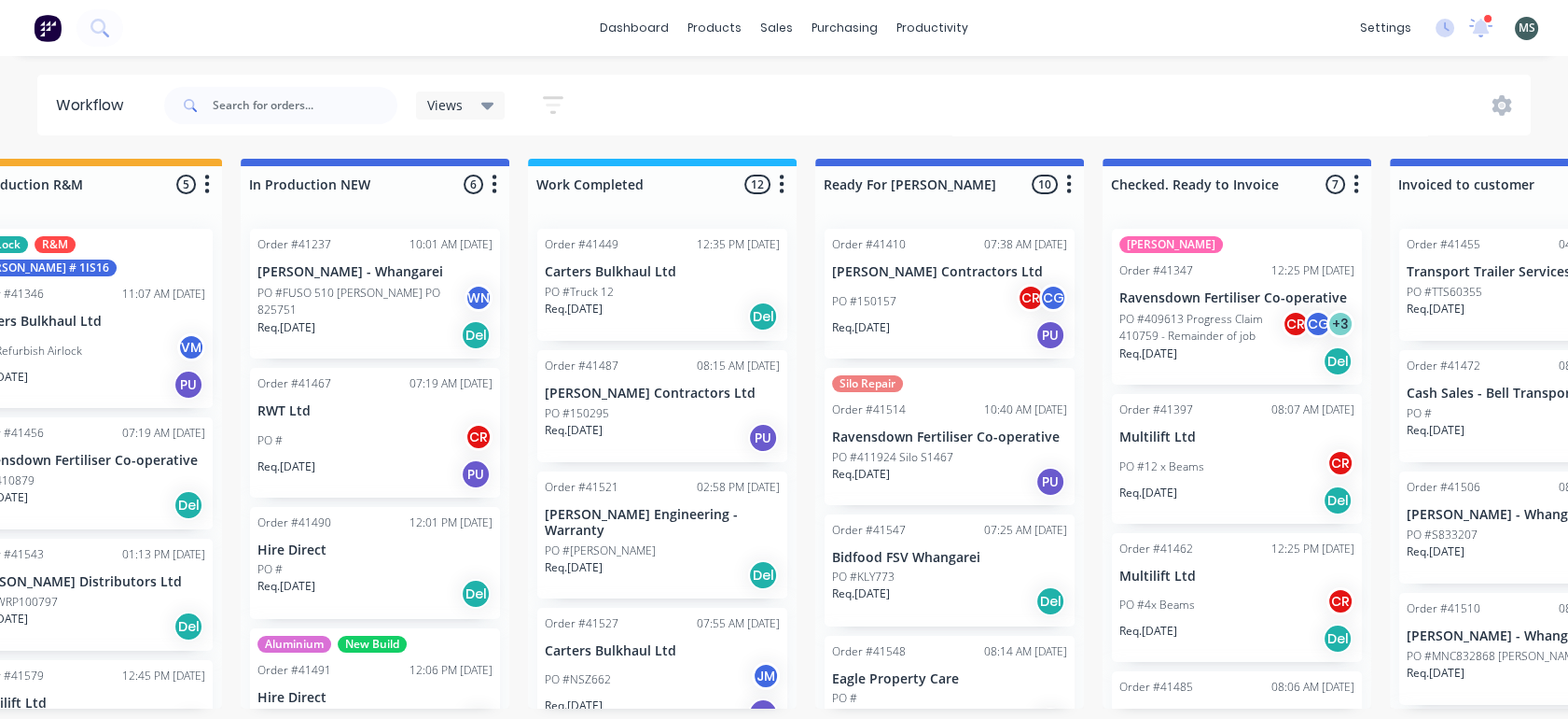
scroll to position [0, 671]
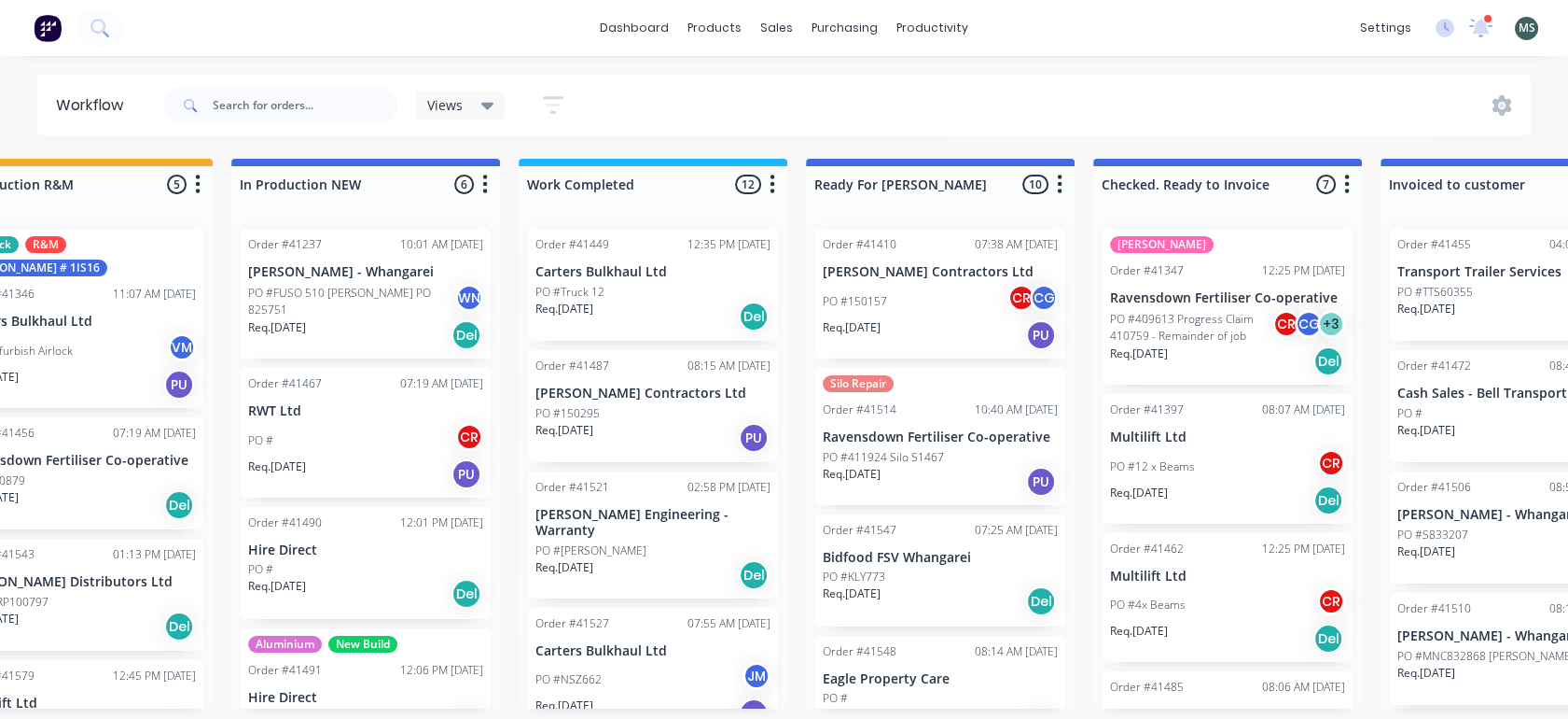
click at [895, 578] on div "PO #KLY773" at bounding box center [941, 576] width 235 height 17
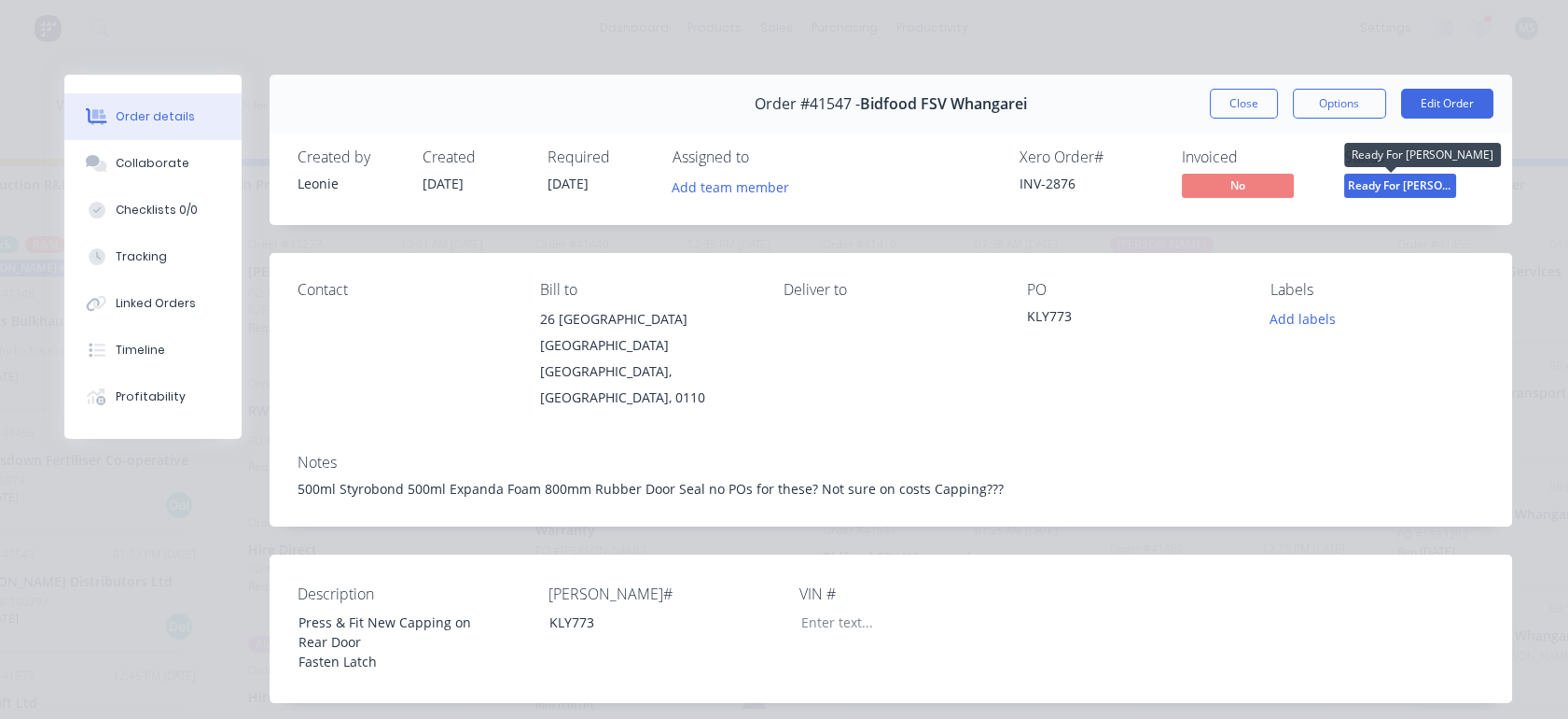
click at [1396, 181] on span "Ready For [PERSON_NAME]" at bounding box center [1401, 184] width 112 height 23
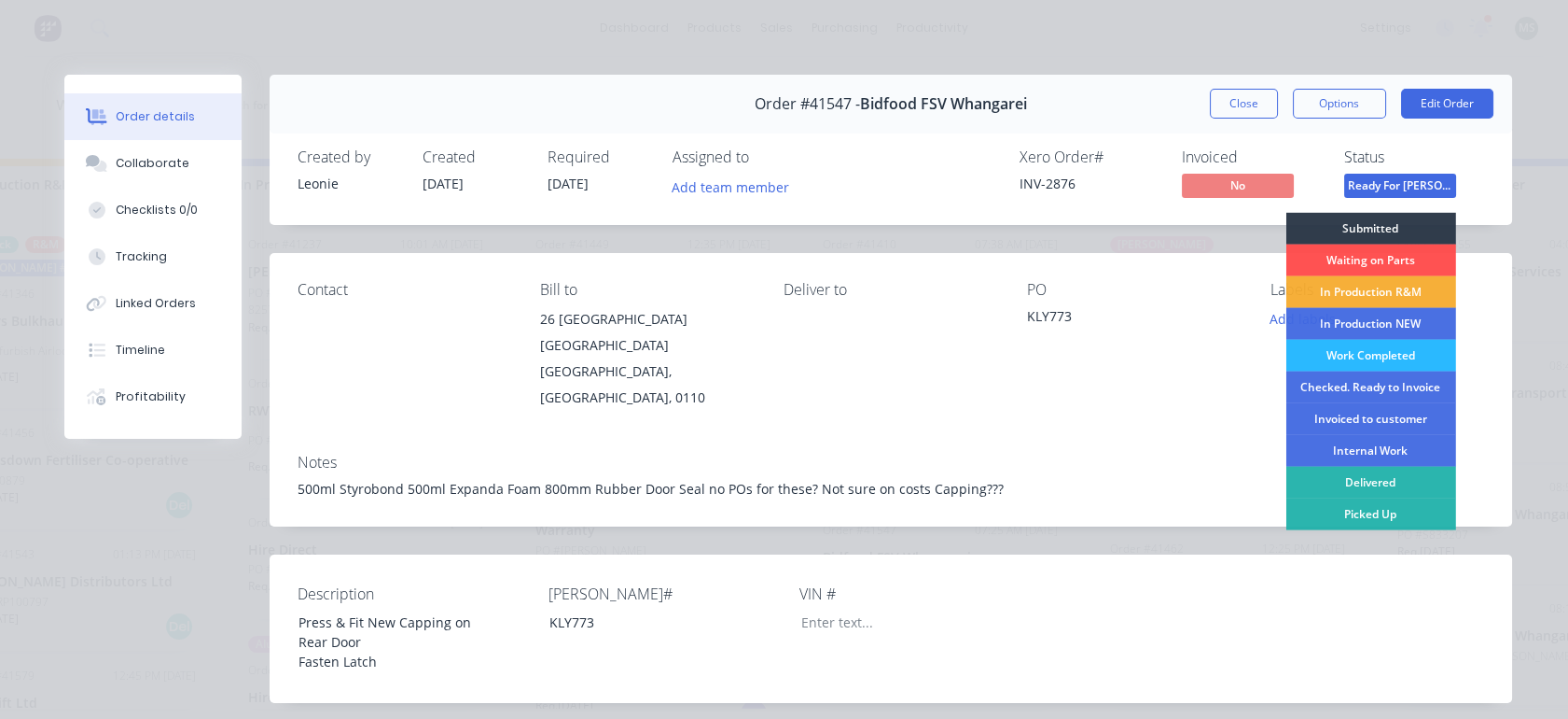
click at [1334, 381] on div "Checked. Ready to Invoice" at bounding box center [1371, 388] width 169 height 32
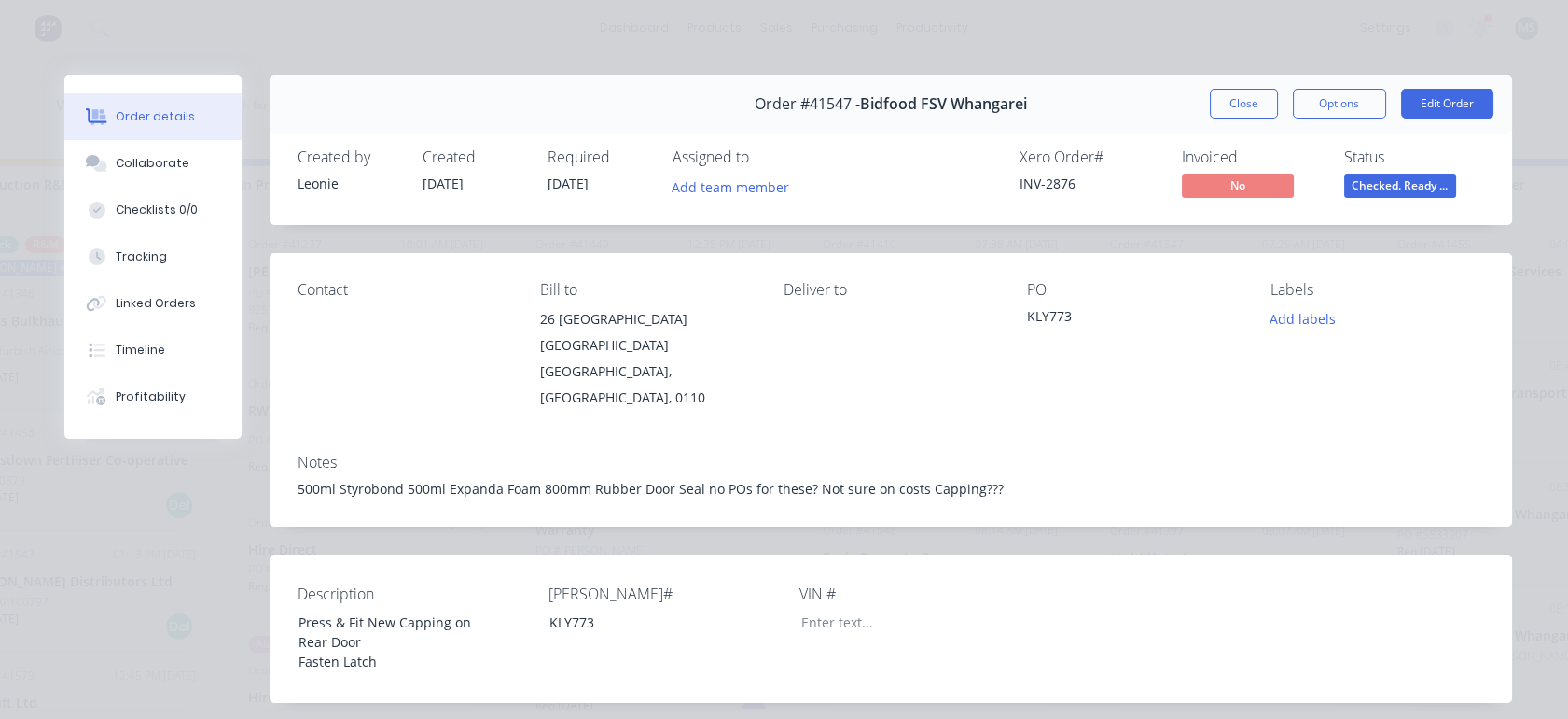
click at [1218, 101] on button "Close" at bounding box center [1244, 104] width 68 height 30
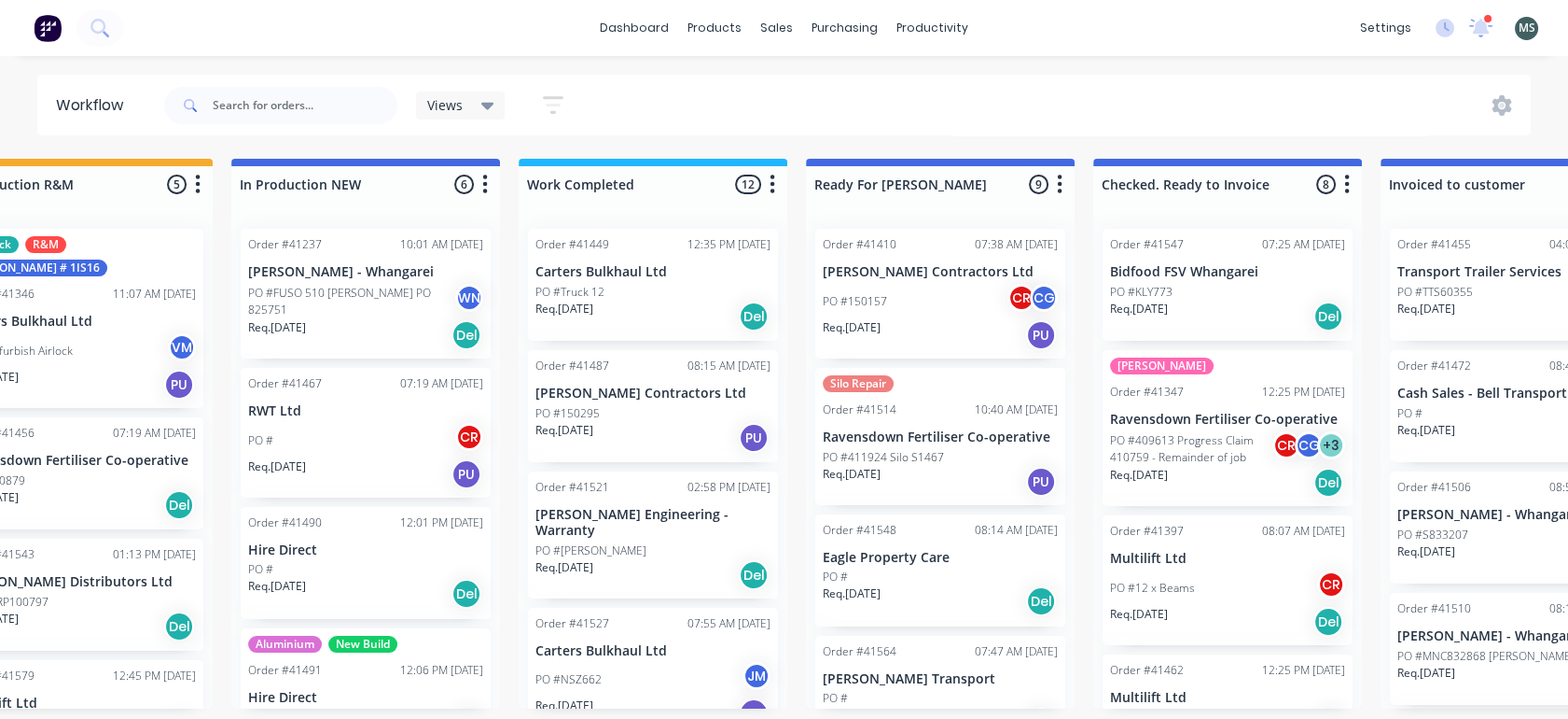
click at [881, 599] on p "Req. [DATE]" at bounding box center [852, 593] width 58 height 17
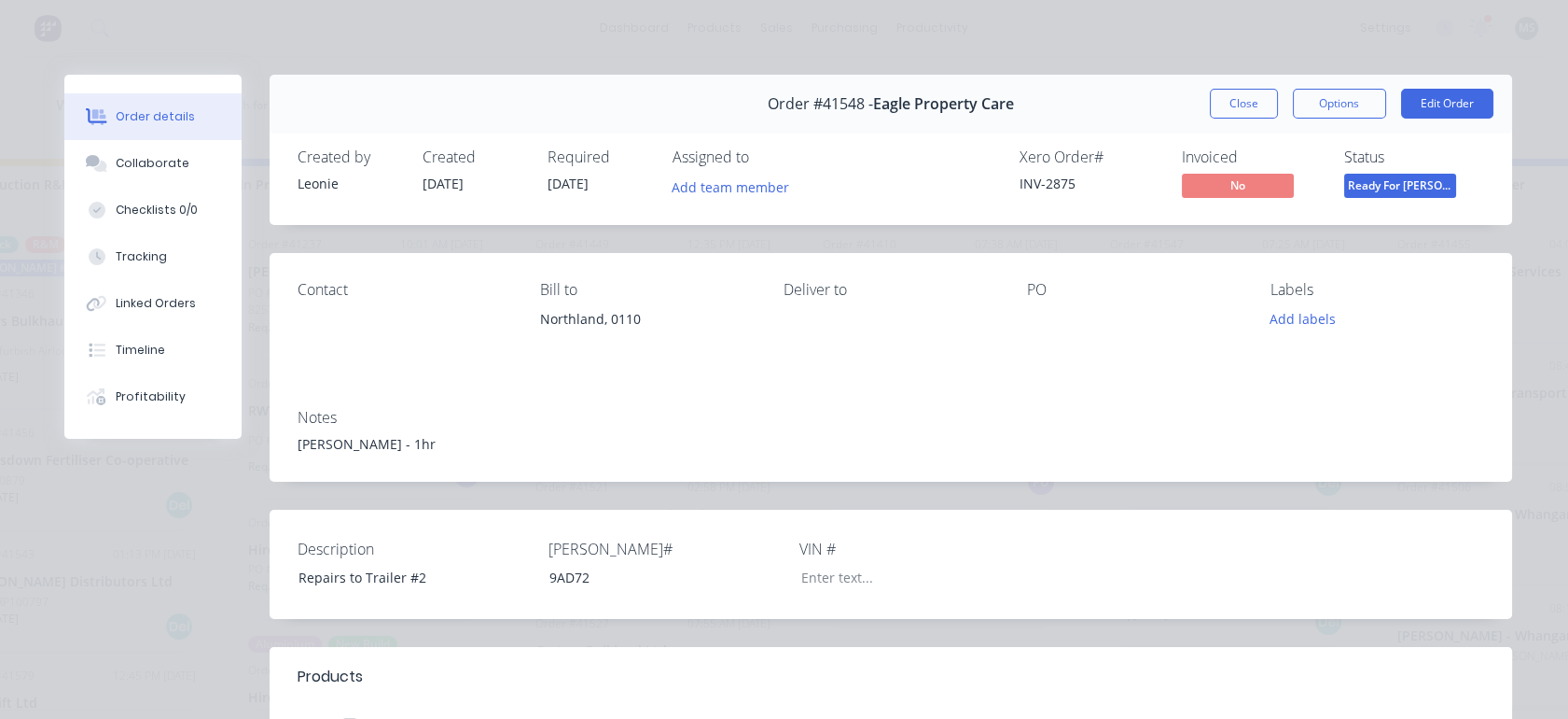
click at [1421, 101] on button "Edit Order" at bounding box center [1447, 104] width 93 height 30
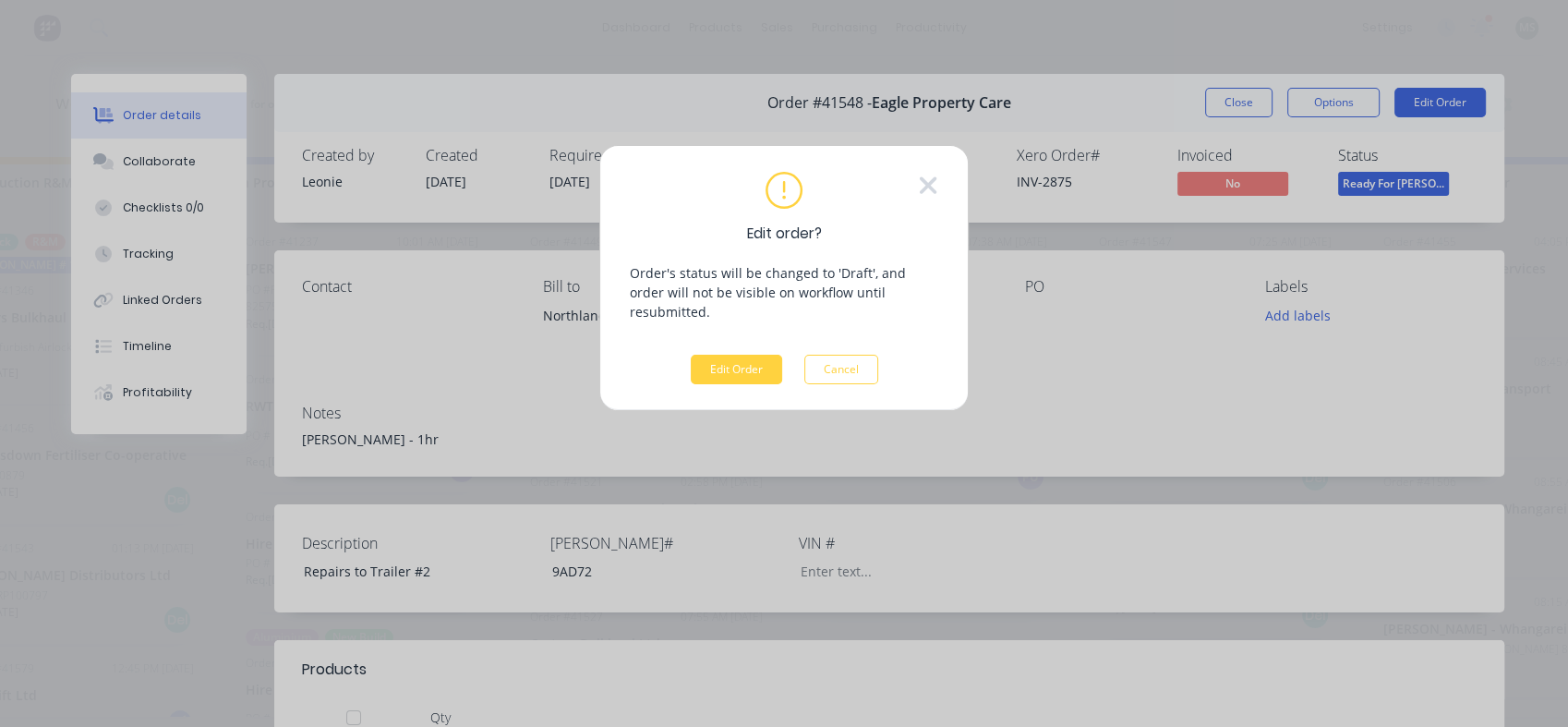
click at [741, 354] on button "Edit Order" at bounding box center [736, 369] width 92 height 30
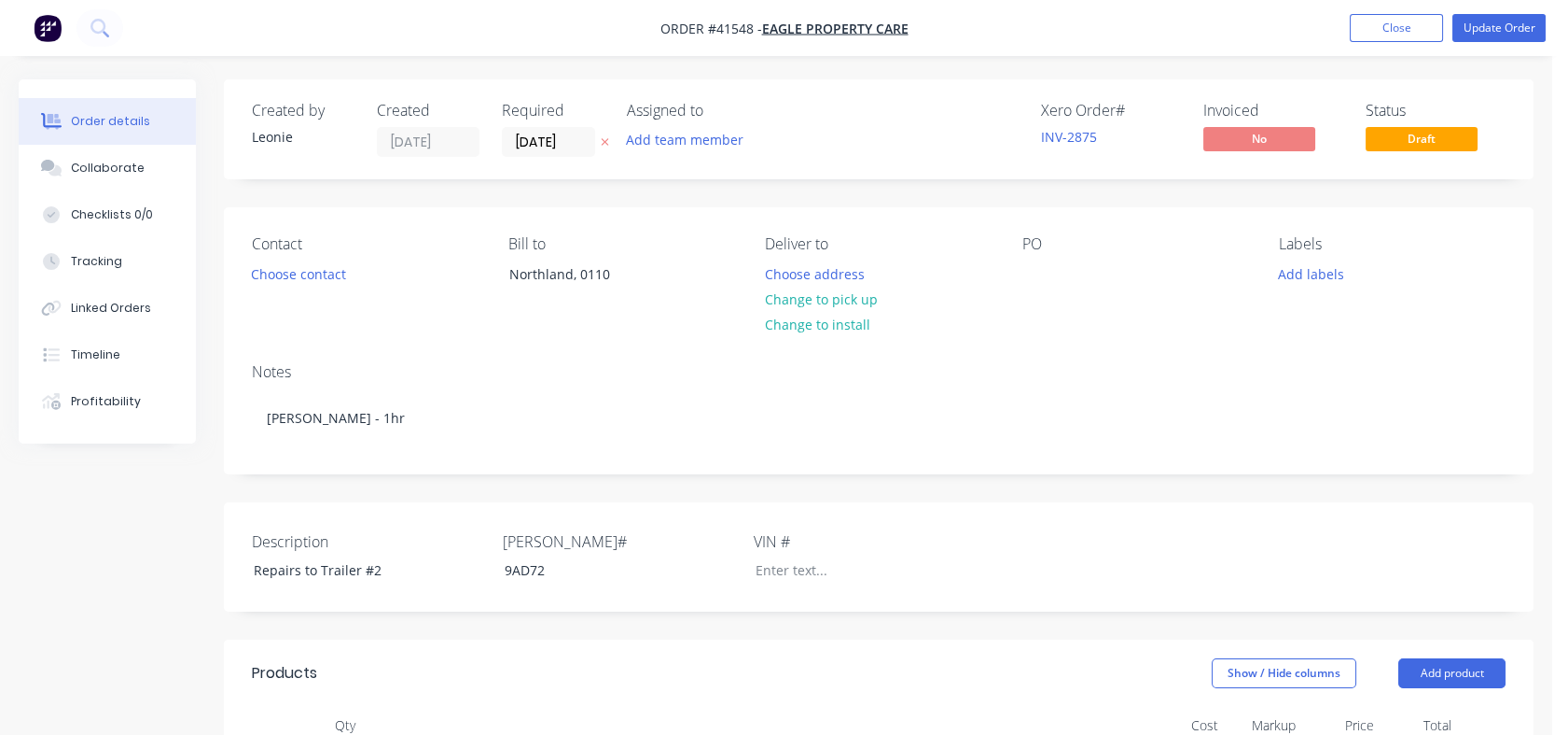
click at [75, 262] on div "Tracking" at bounding box center [96, 261] width 51 height 17
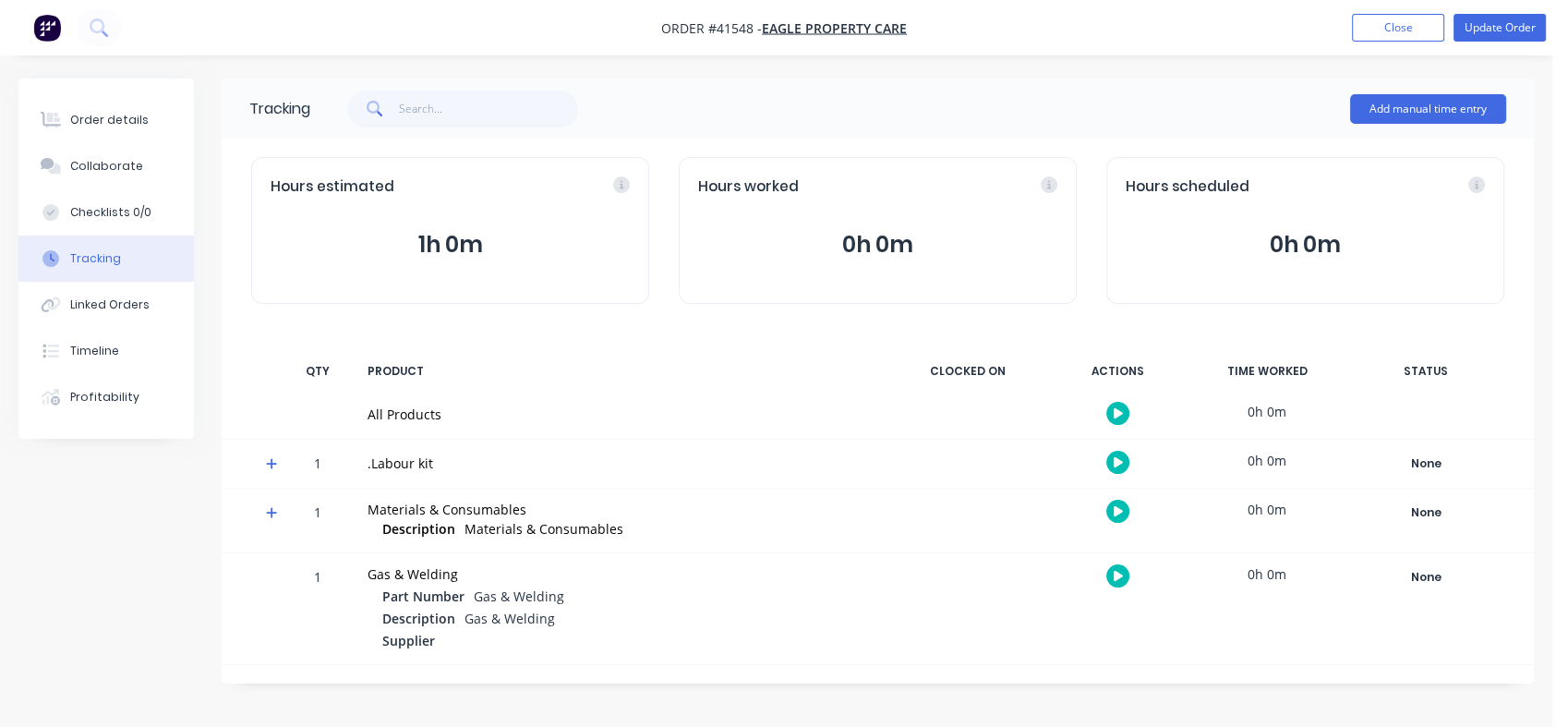
click at [99, 122] on div "Order details" at bounding box center [110, 119] width 79 height 17
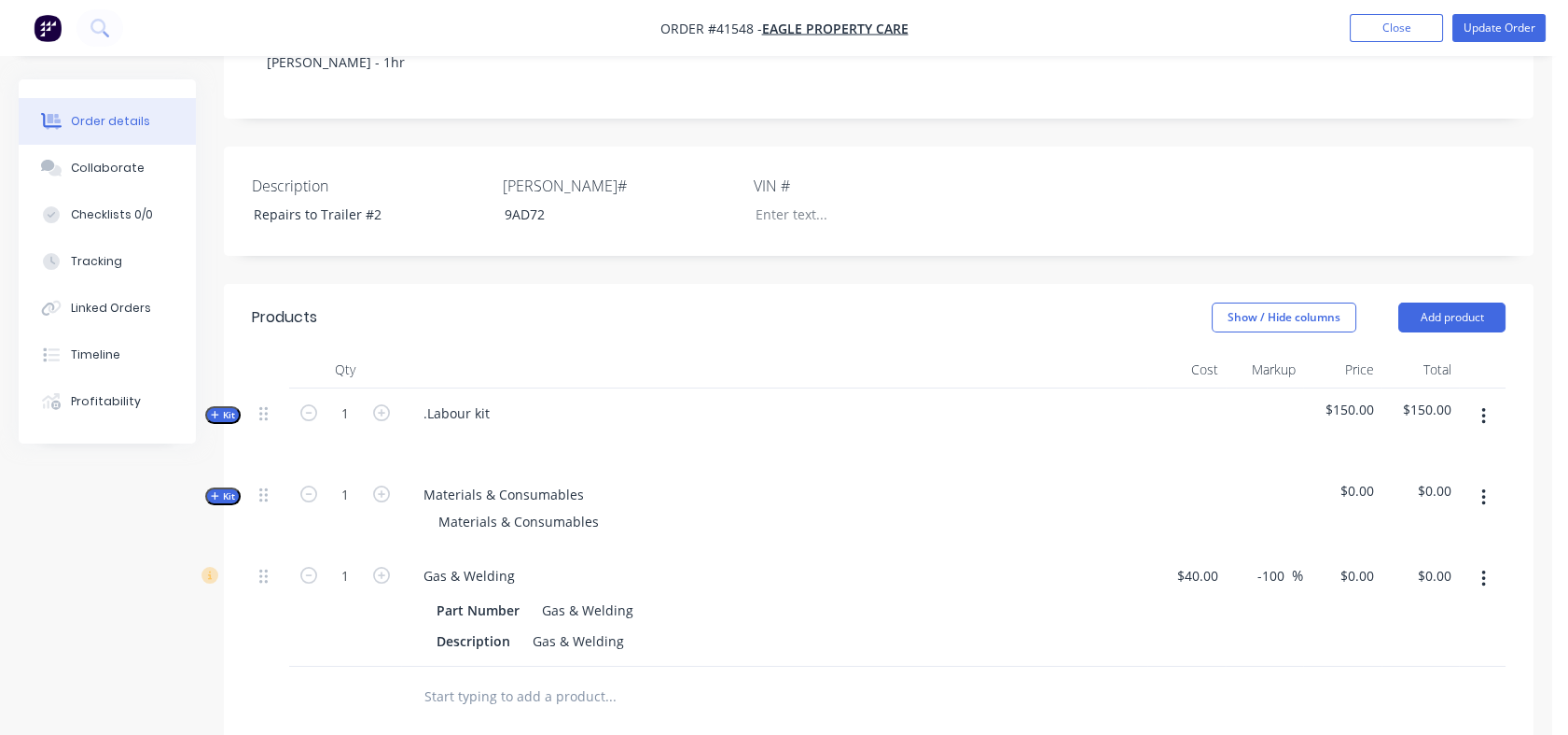
scroll to position [367, 0]
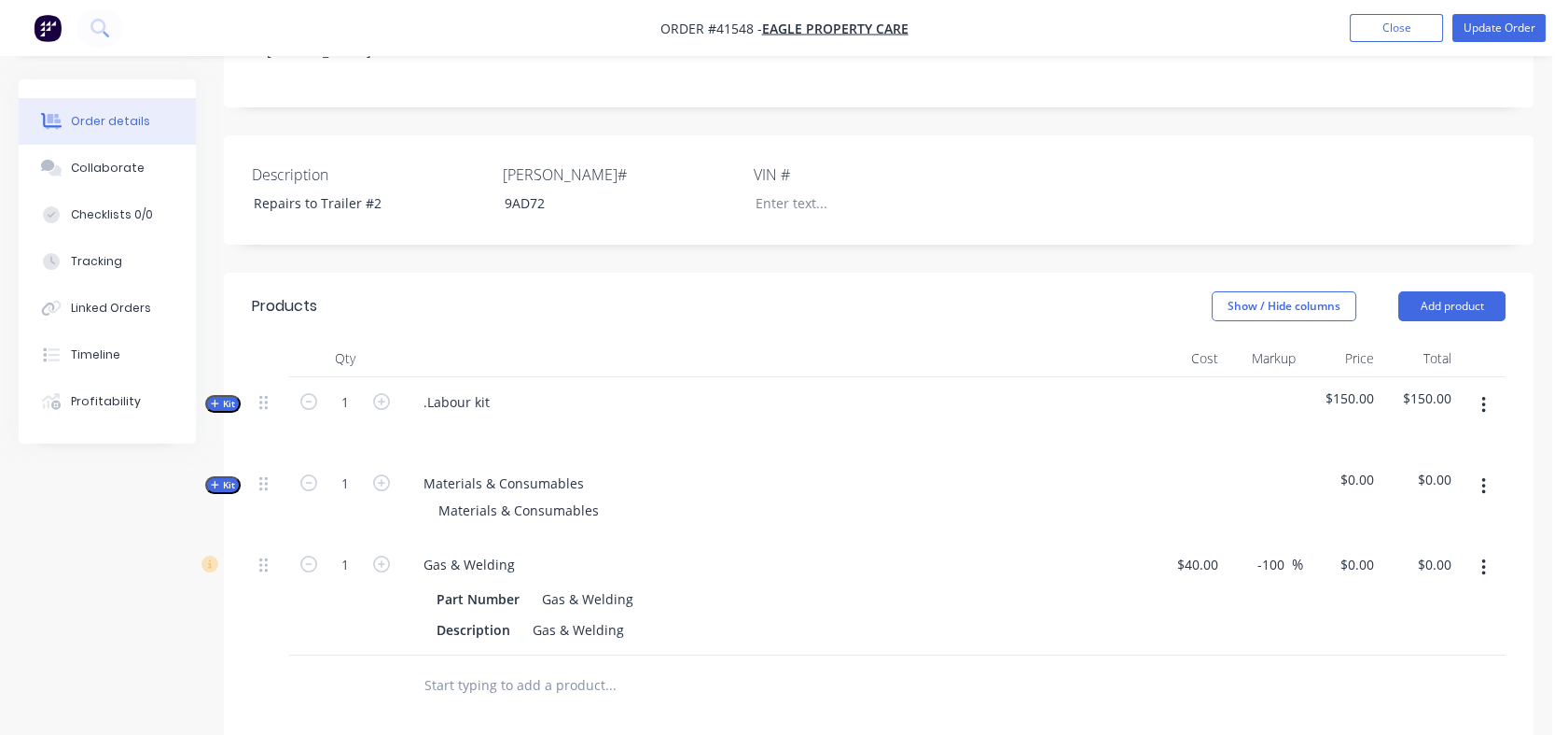
click at [1265, 562] on input "-100" at bounding box center [1274, 563] width 37 height 27
drag, startPoint x: 1258, startPoint y: 562, endPoint x: 1294, endPoint y: 567, distance: 36.3
click at [1294, 567] on div "-100 -100 %" at bounding box center [1275, 563] width 55 height 27
type input "130"
type input "$92.00"
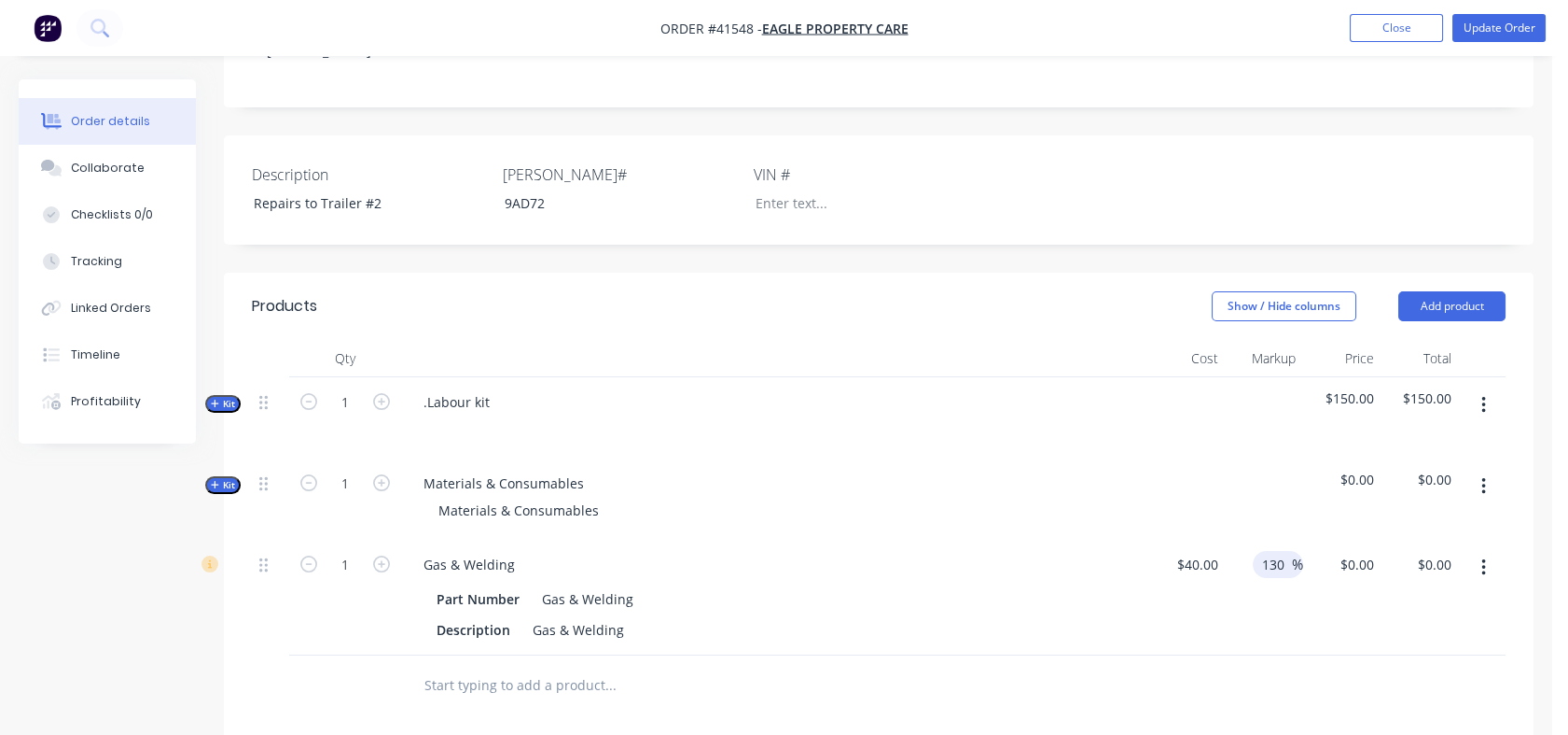
type input "$92.00"
click at [1270, 602] on div "130 130 %" at bounding box center [1265, 597] width 79 height 116
click at [231, 404] on span "Kit" at bounding box center [223, 404] width 24 height 14
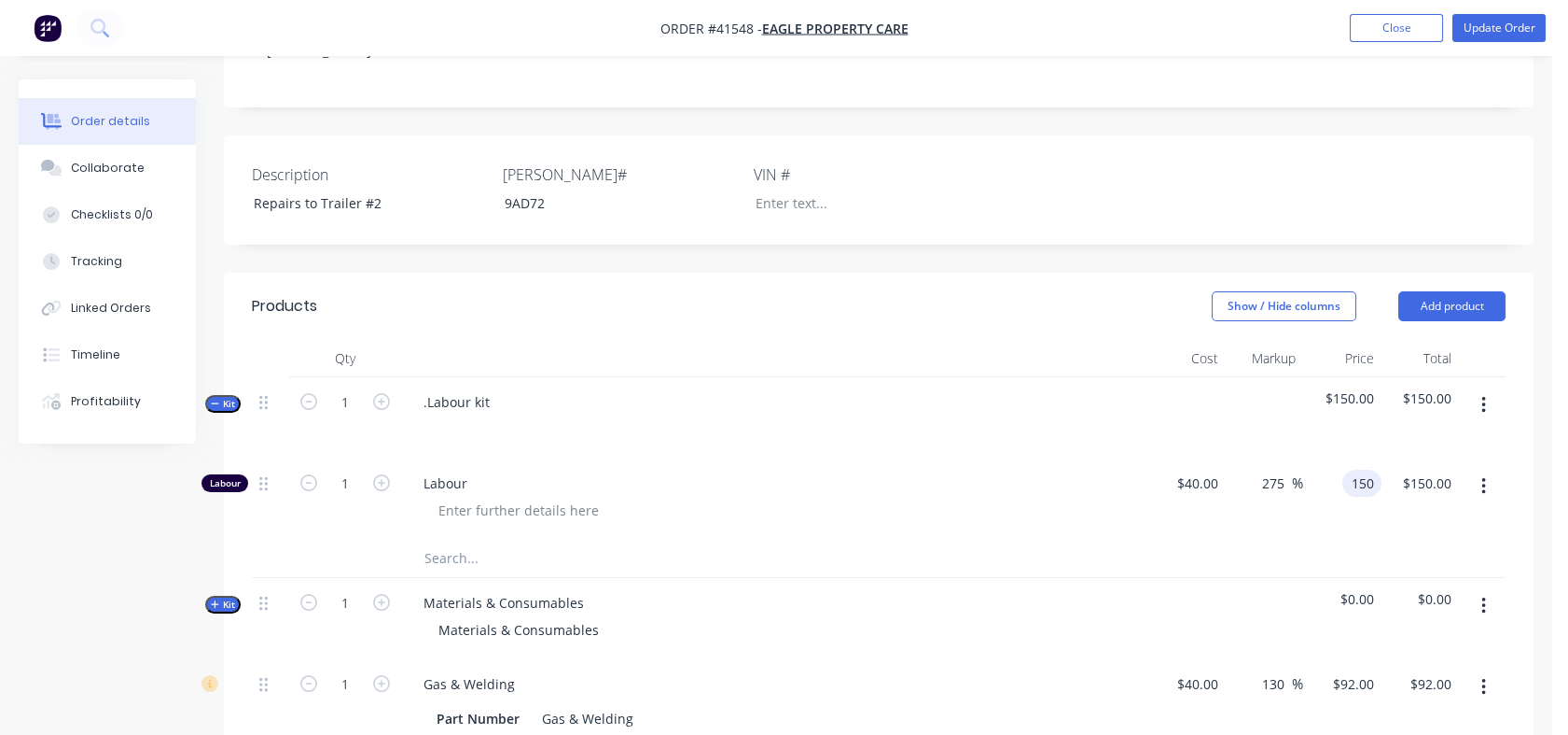
click at [1344, 487] on div "150 150" at bounding box center [1362, 483] width 39 height 27
type input "115"
type input "187.5"
type input "$115.00"
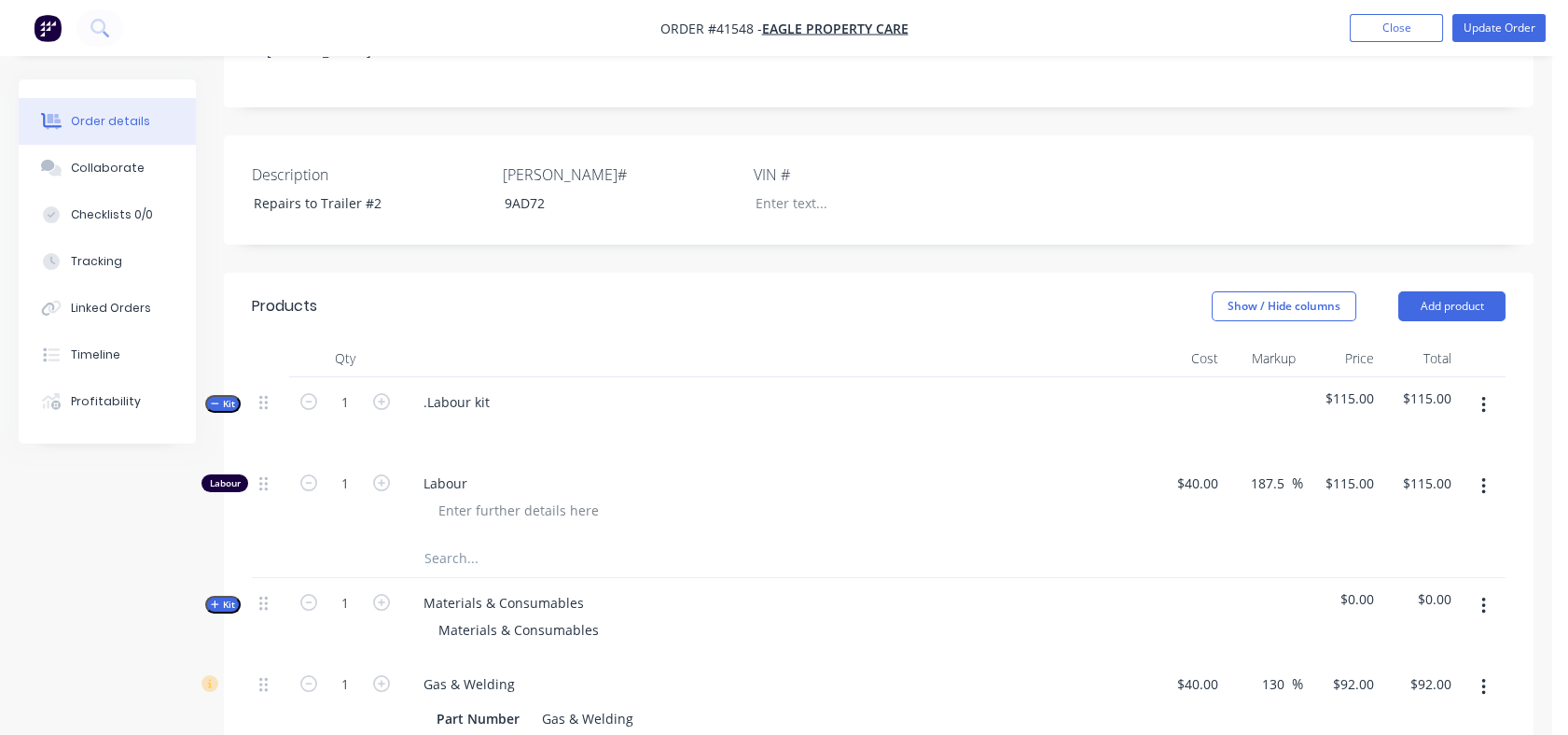
click at [1321, 499] on div "$115.00 $115.00" at bounding box center [1343, 499] width 79 height 81
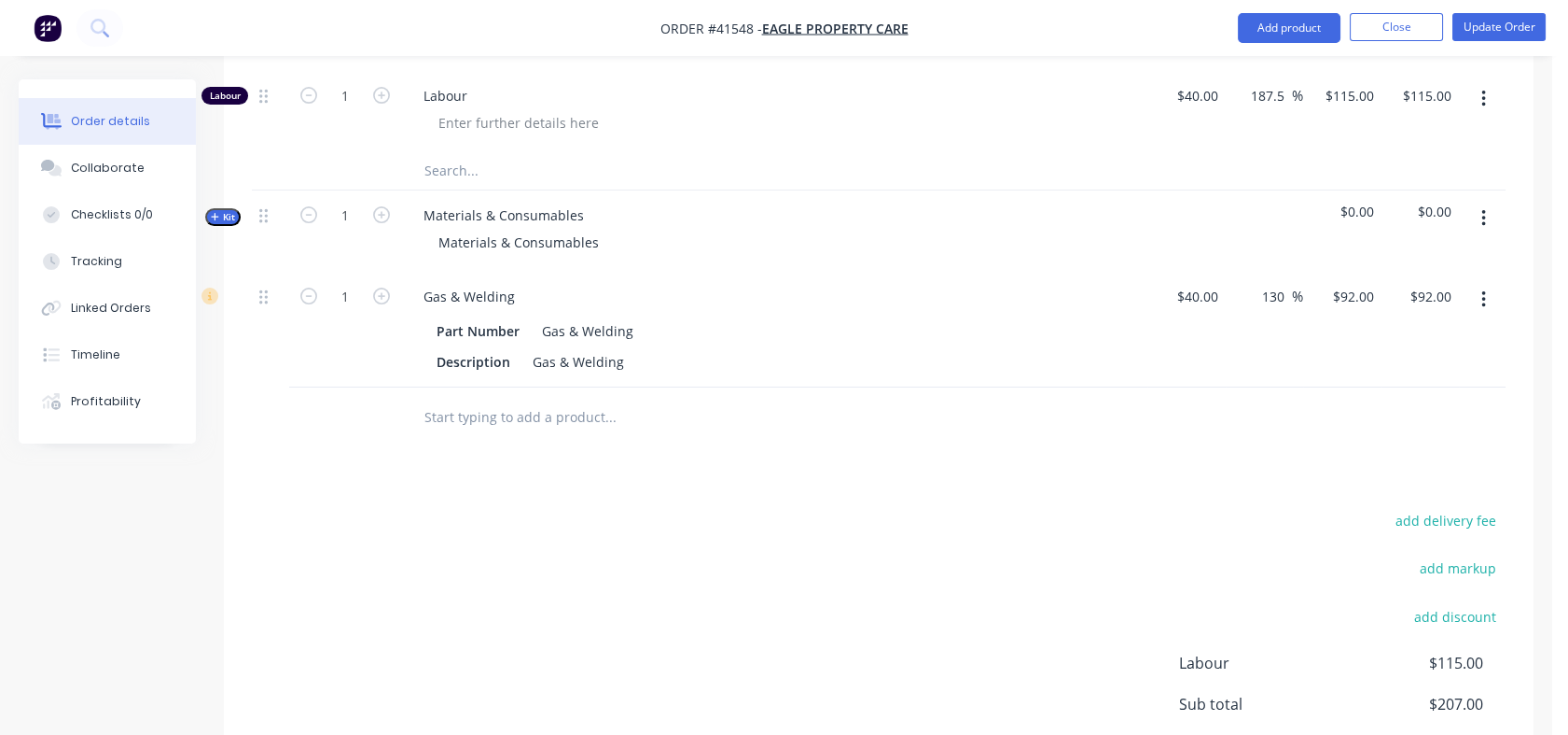
scroll to position [865, 0]
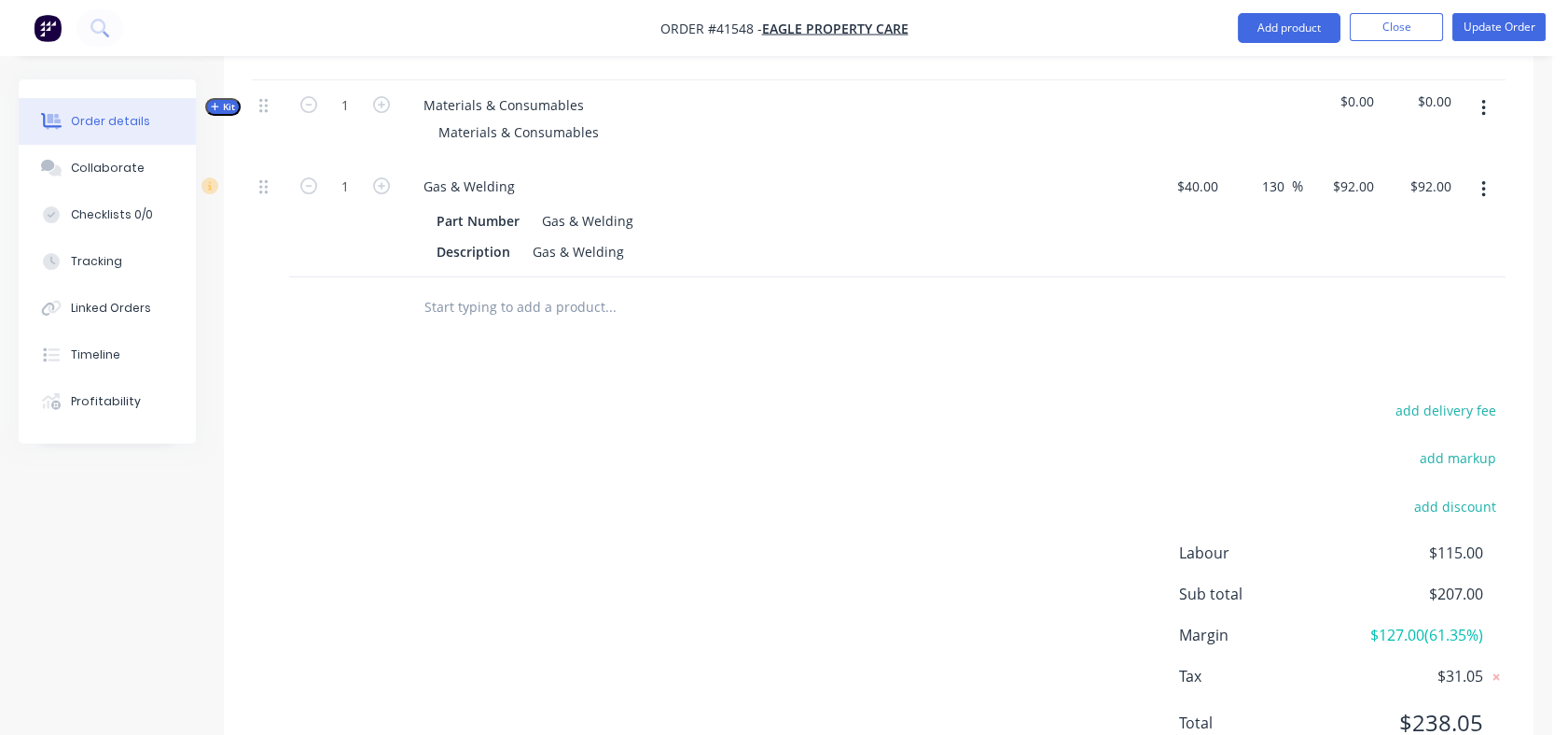
click at [955, 531] on div "add delivery fee add markup add discount Labour $115.00 Sub total $207.00 Margi…" at bounding box center [879, 577] width 1254 height 360
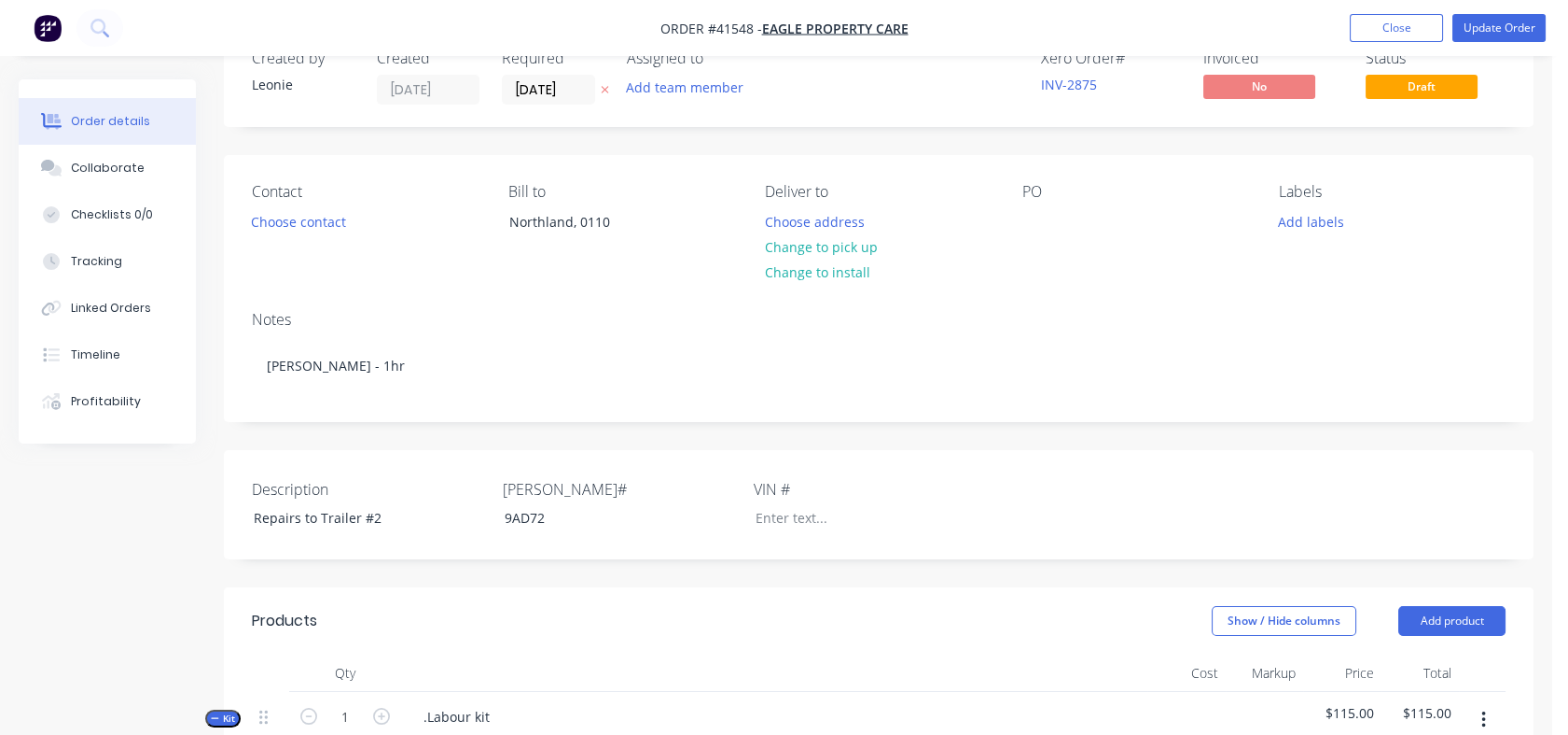
scroll to position [238, 0]
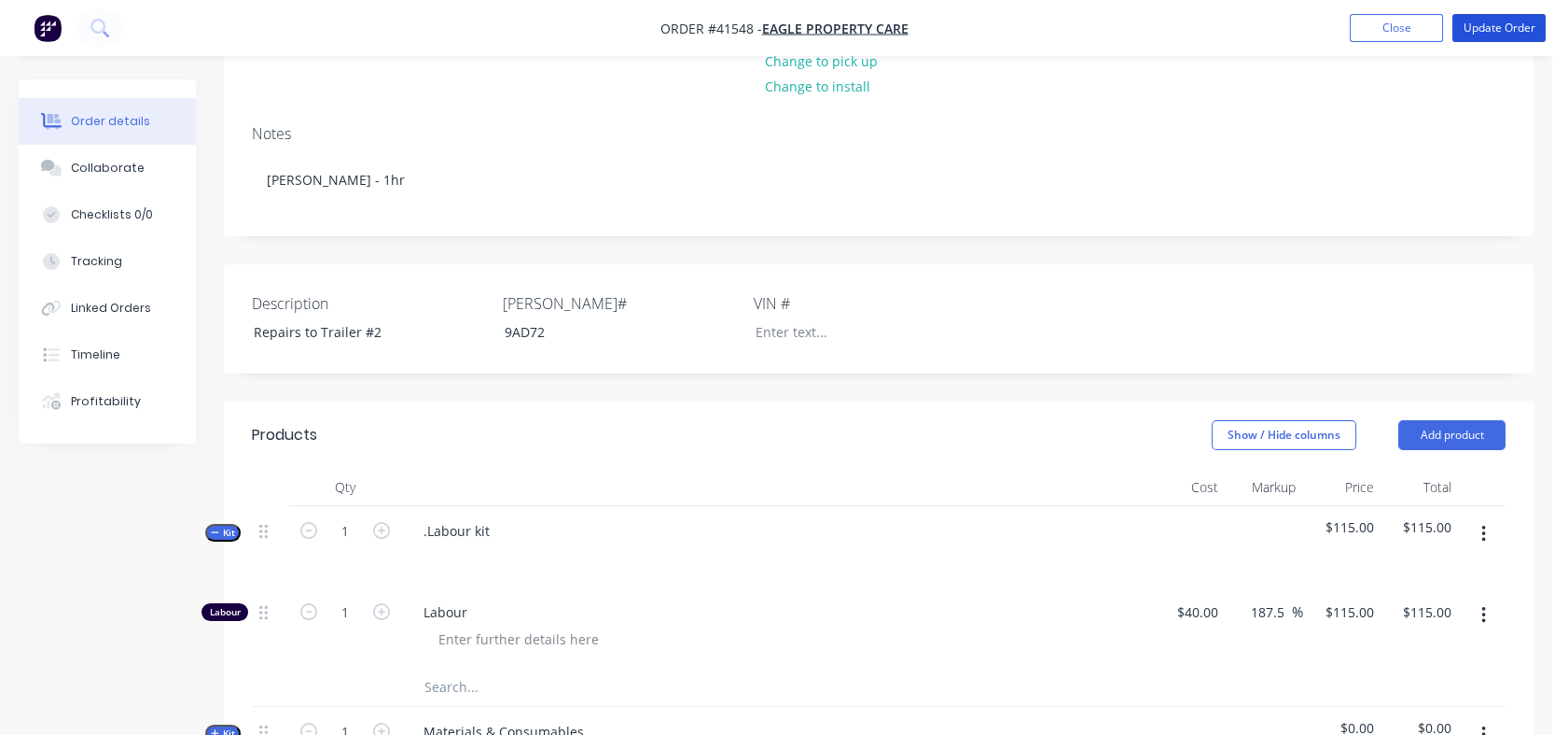
click at [1512, 23] on button "Update Order" at bounding box center [1499, 28] width 94 height 28
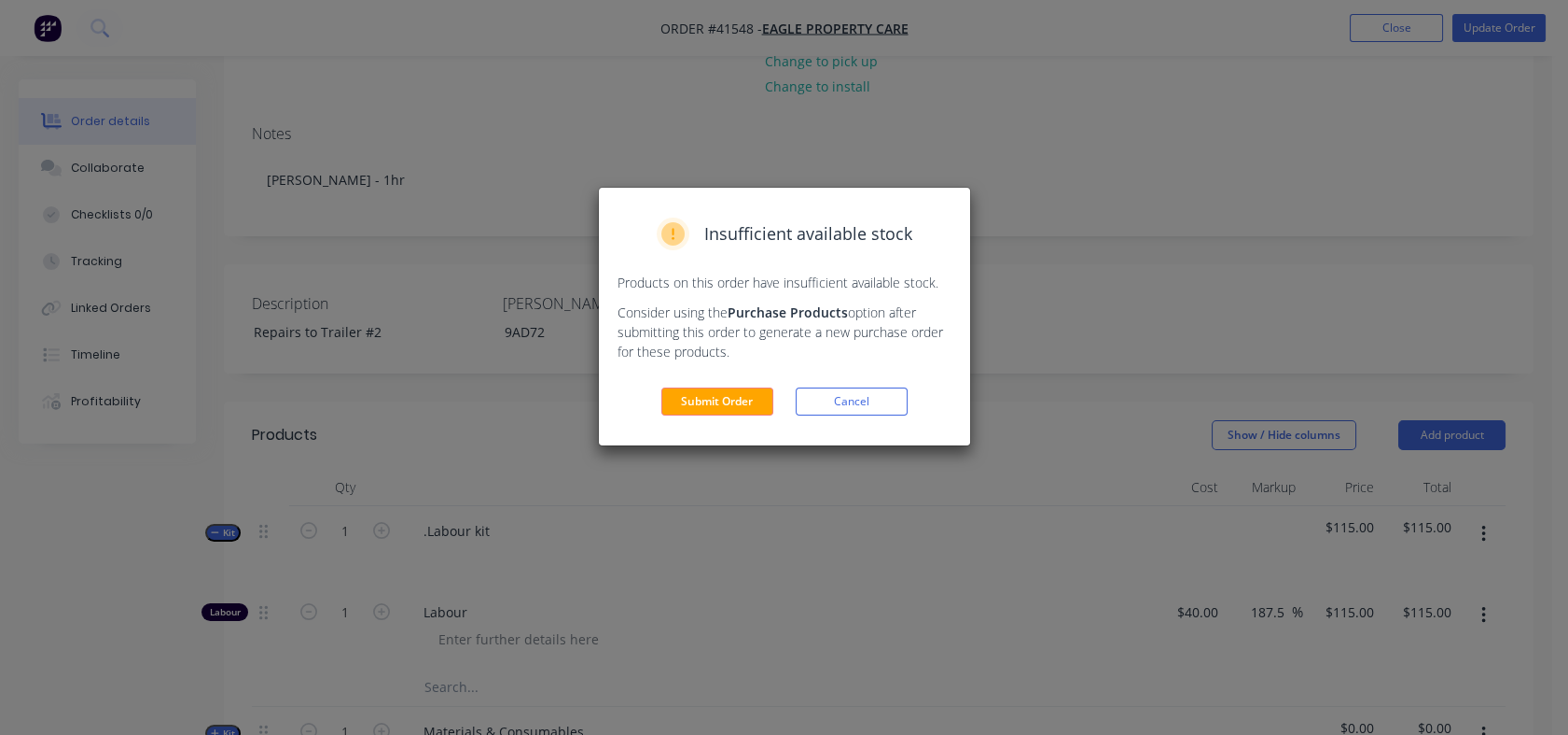
click at [680, 396] on button "Submit Order" at bounding box center [718, 401] width 112 height 28
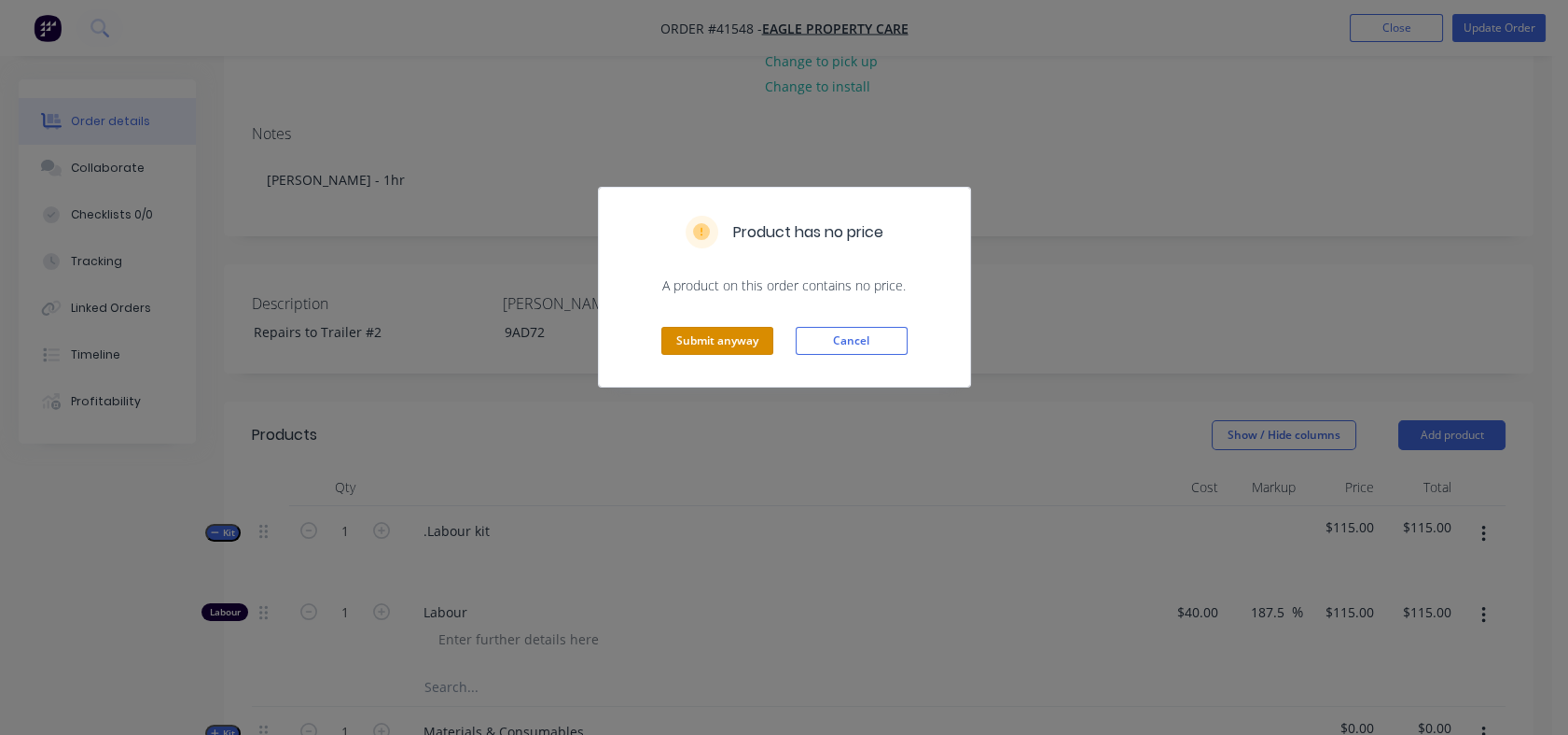
click at [702, 343] on button "Submit anyway" at bounding box center [718, 341] width 112 height 28
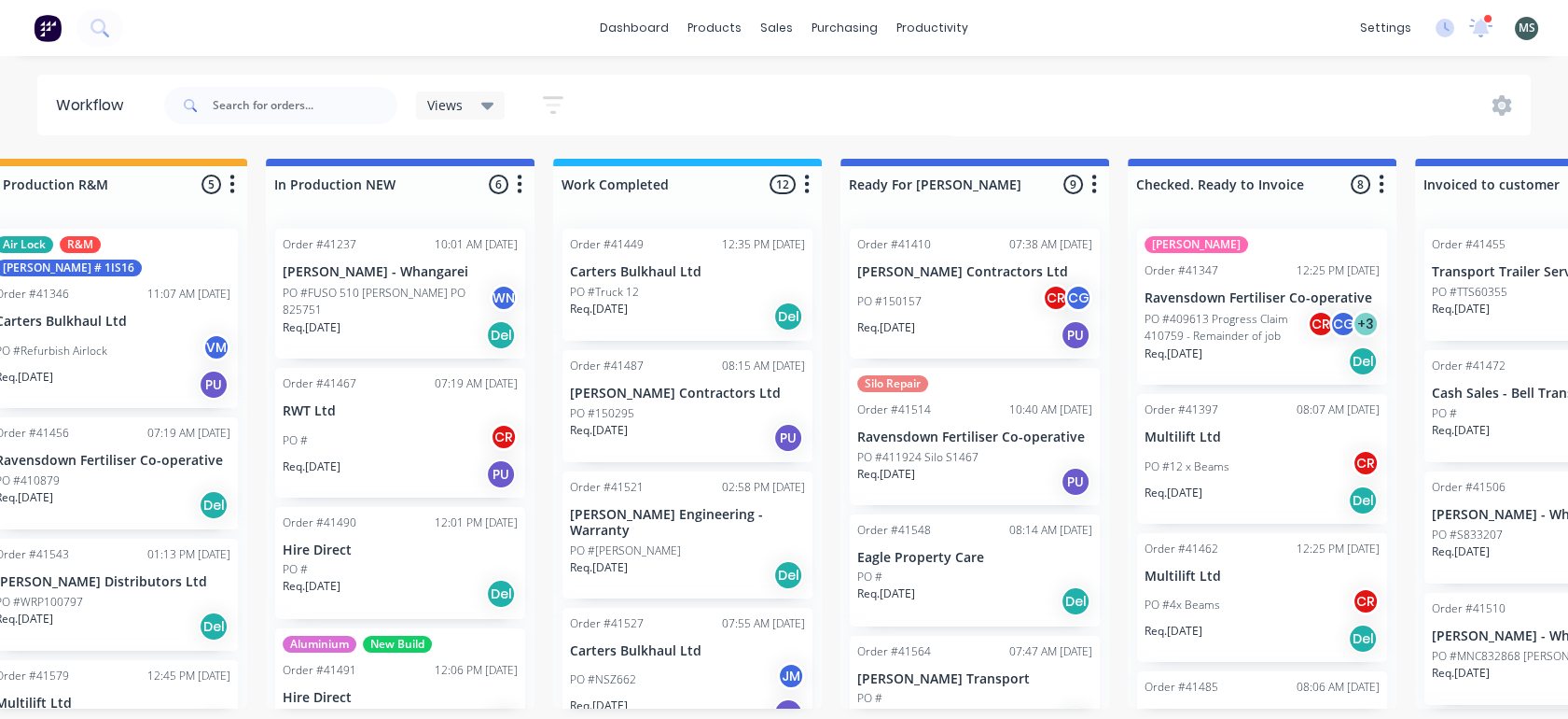
scroll to position [0, 640]
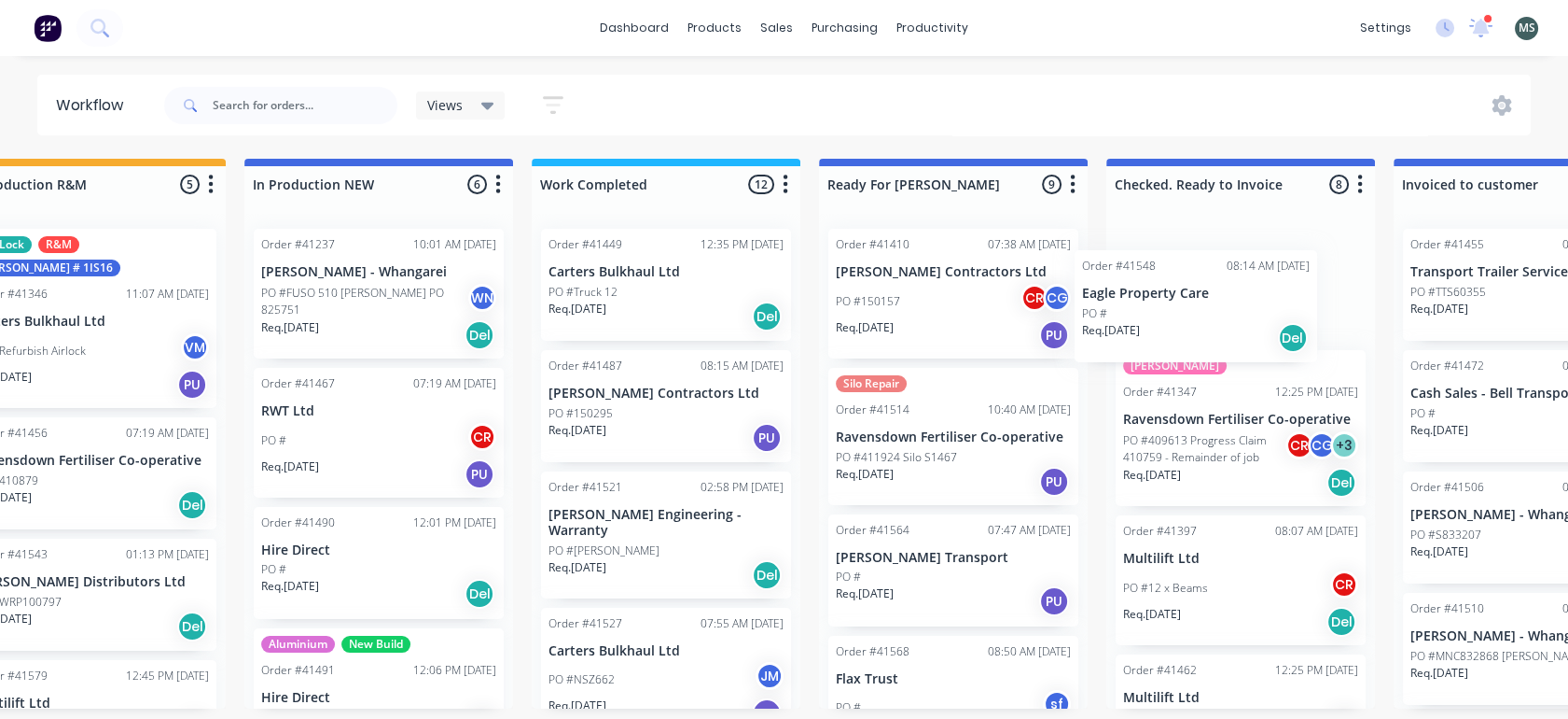
drag, startPoint x: 941, startPoint y: 560, endPoint x: 1201, endPoint y: 298, distance: 369.1
click at [1201, 298] on div "Submitted 16 Status colour #273444 hex #273444 Save Cancel Summaries Total orde…" at bounding box center [884, 433] width 3112 height 549
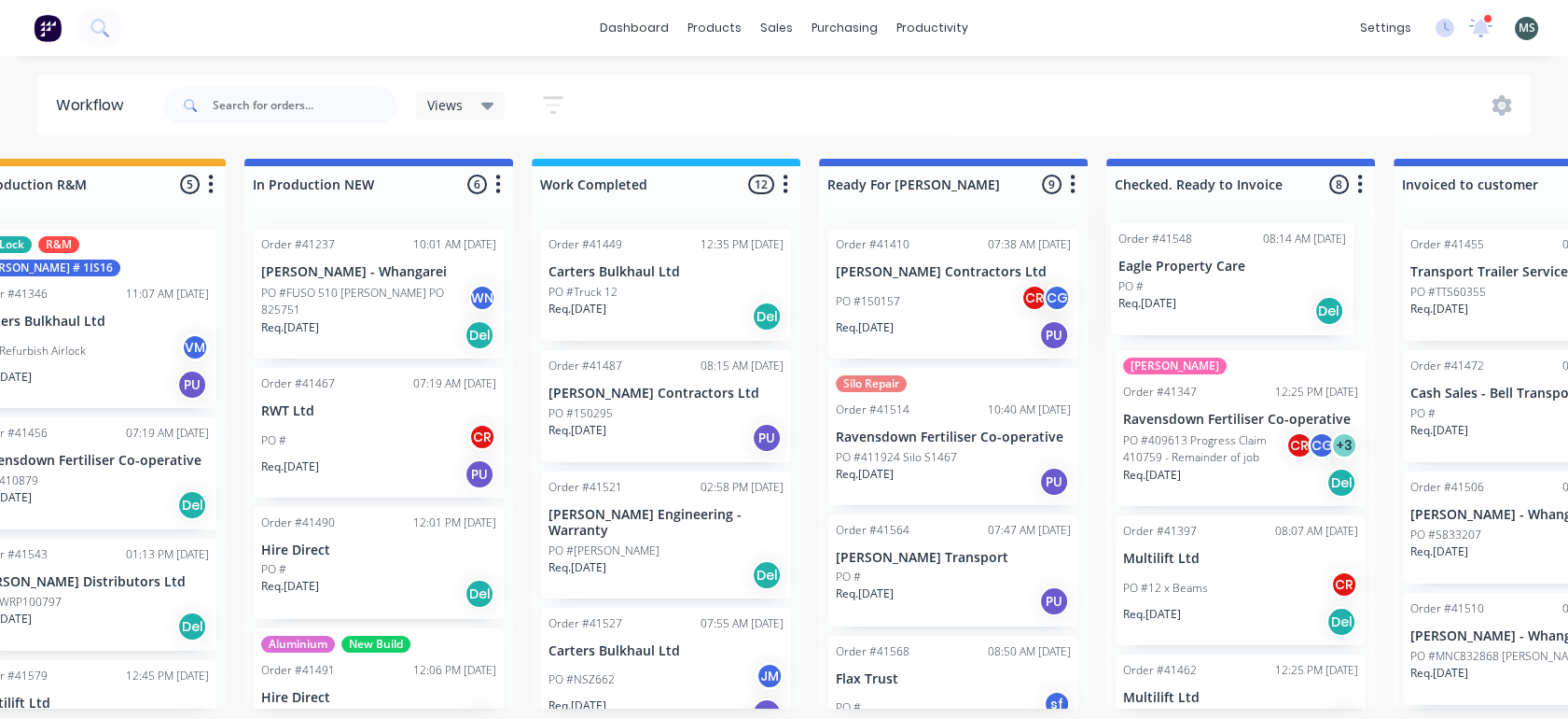
scroll to position [5, 663]
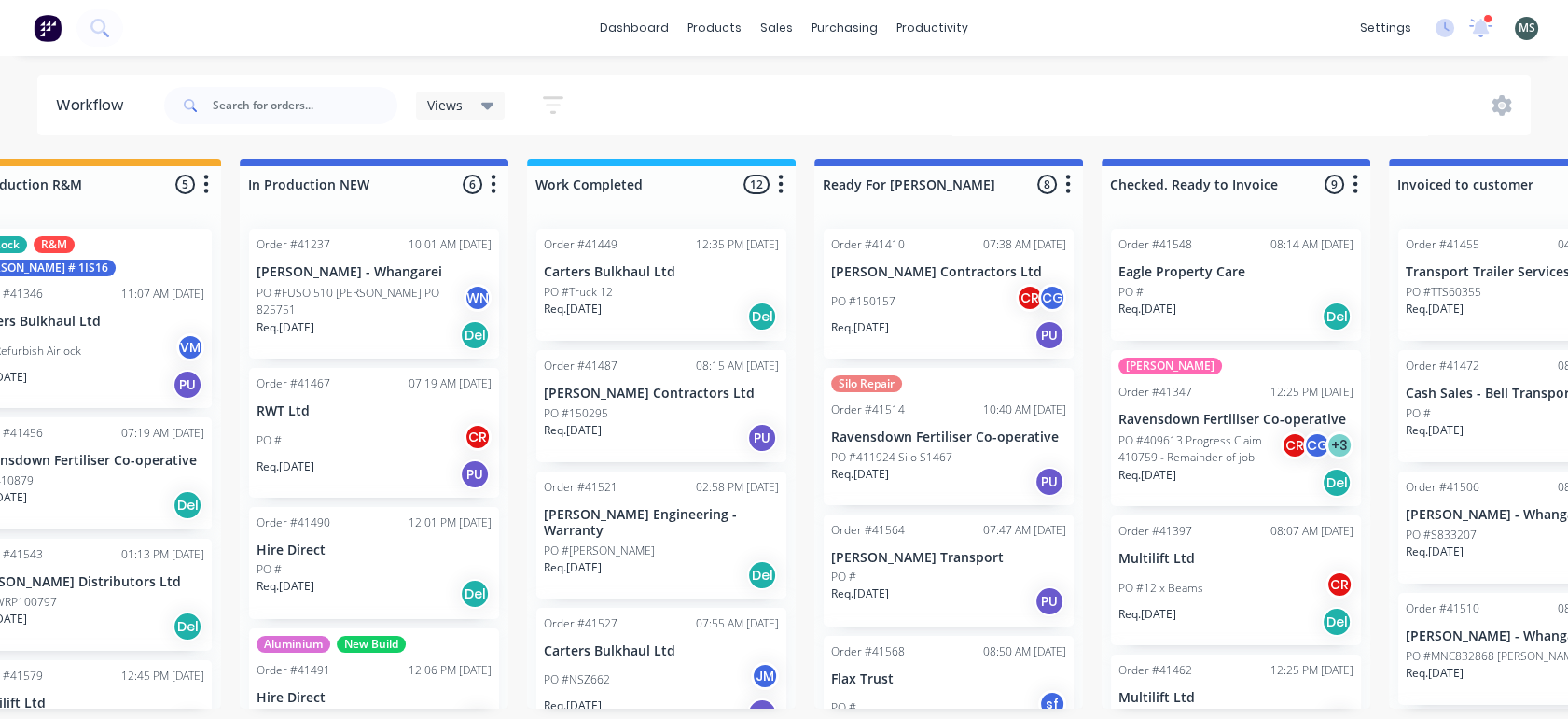
click at [907, 571] on div "PO #" at bounding box center [949, 576] width 235 height 17
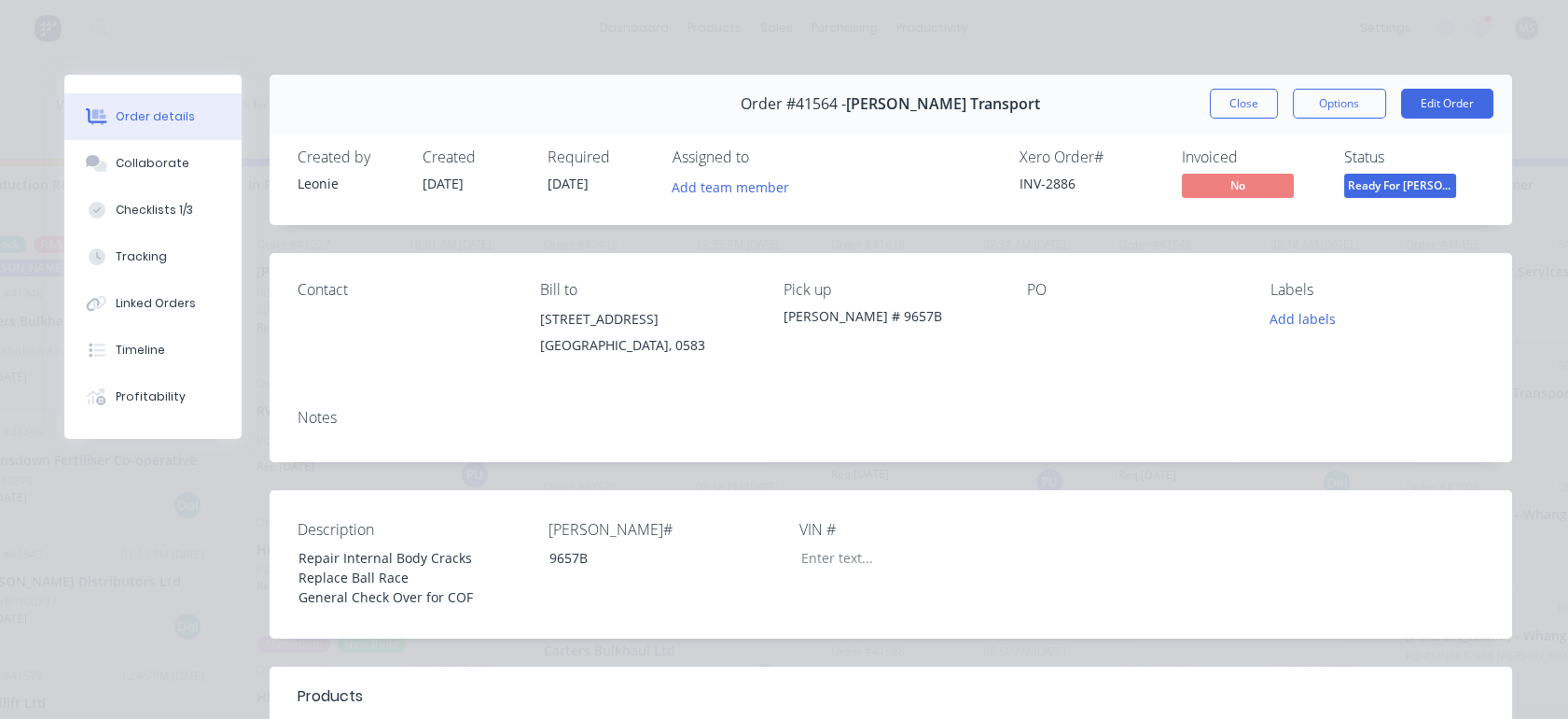
click at [164, 211] on div "Checklists 1/3" at bounding box center [155, 209] width 78 height 17
type textarea "x"
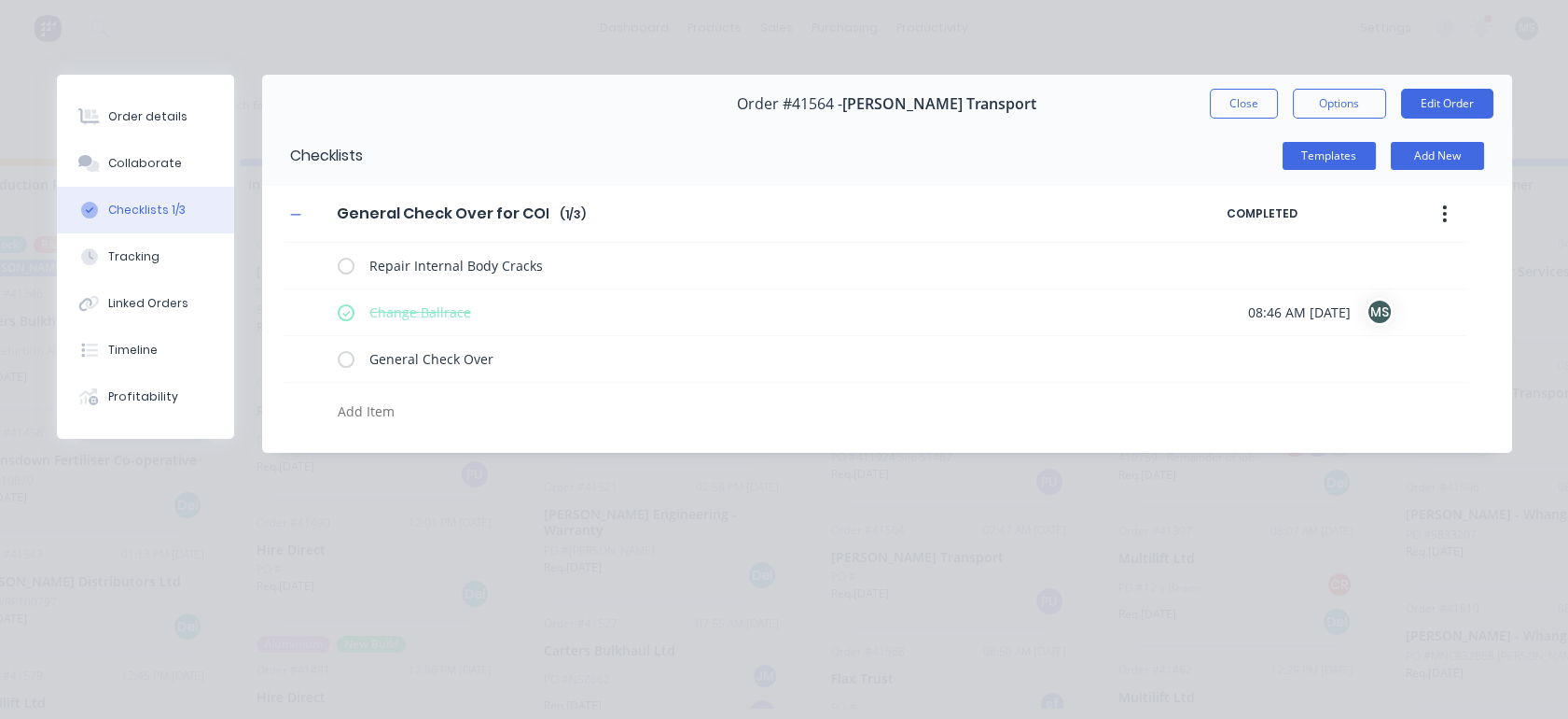
click at [164, 211] on div "Checklists 1/3" at bounding box center [148, 209] width 78 height 17
click at [1233, 100] on button "Close" at bounding box center [1244, 104] width 68 height 30
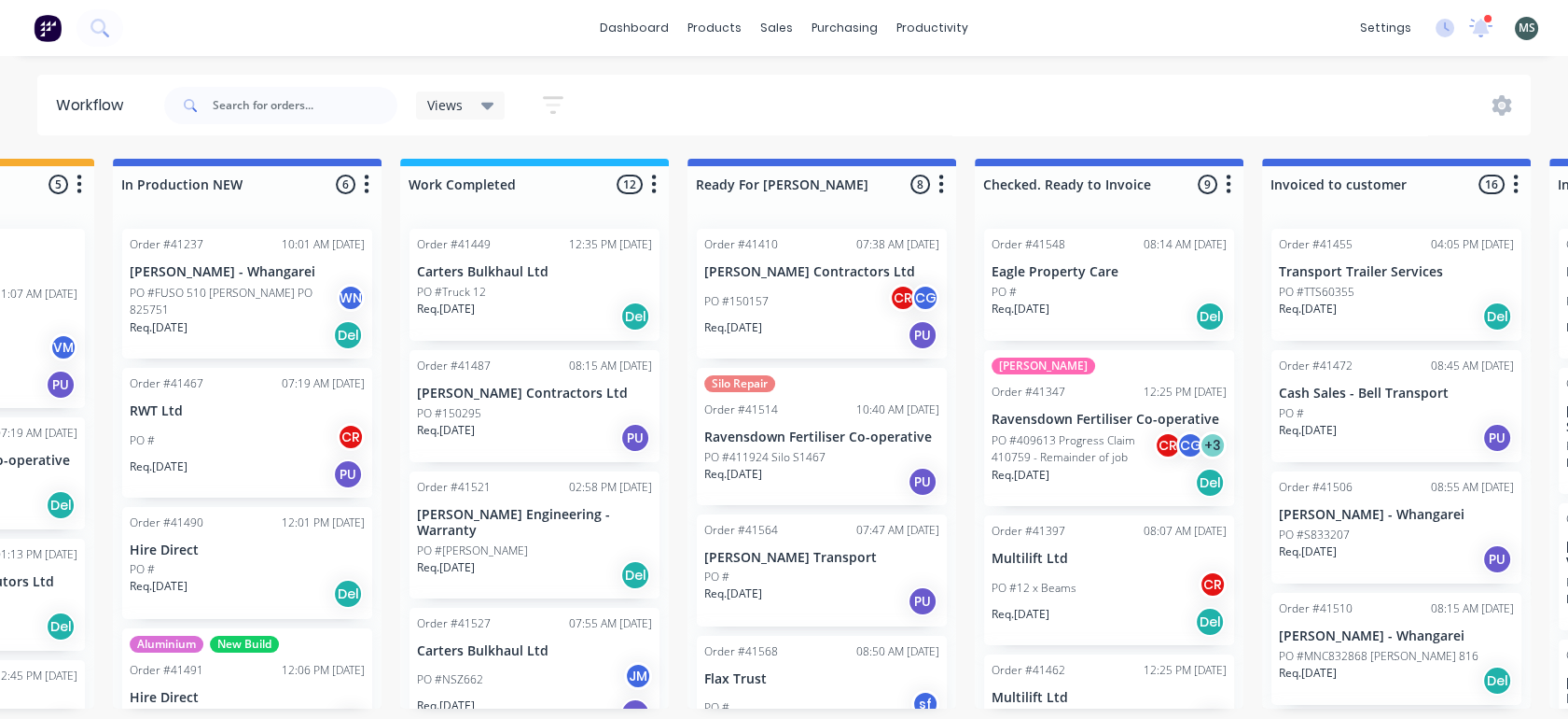
scroll to position [5, 783]
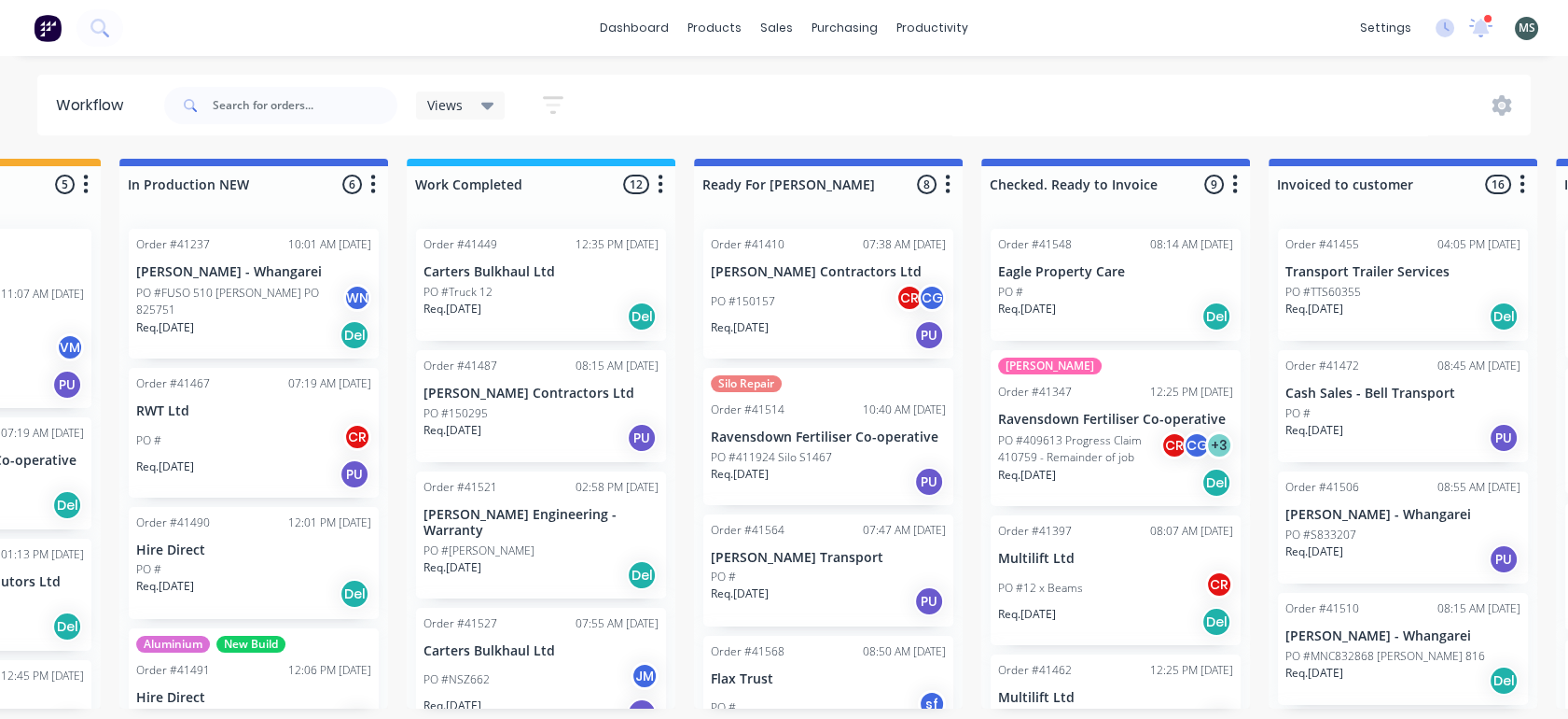
click at [817, 549] on p "[PERSON_NAME] Transport" at bounding box center [828, 557] width 235 height 16
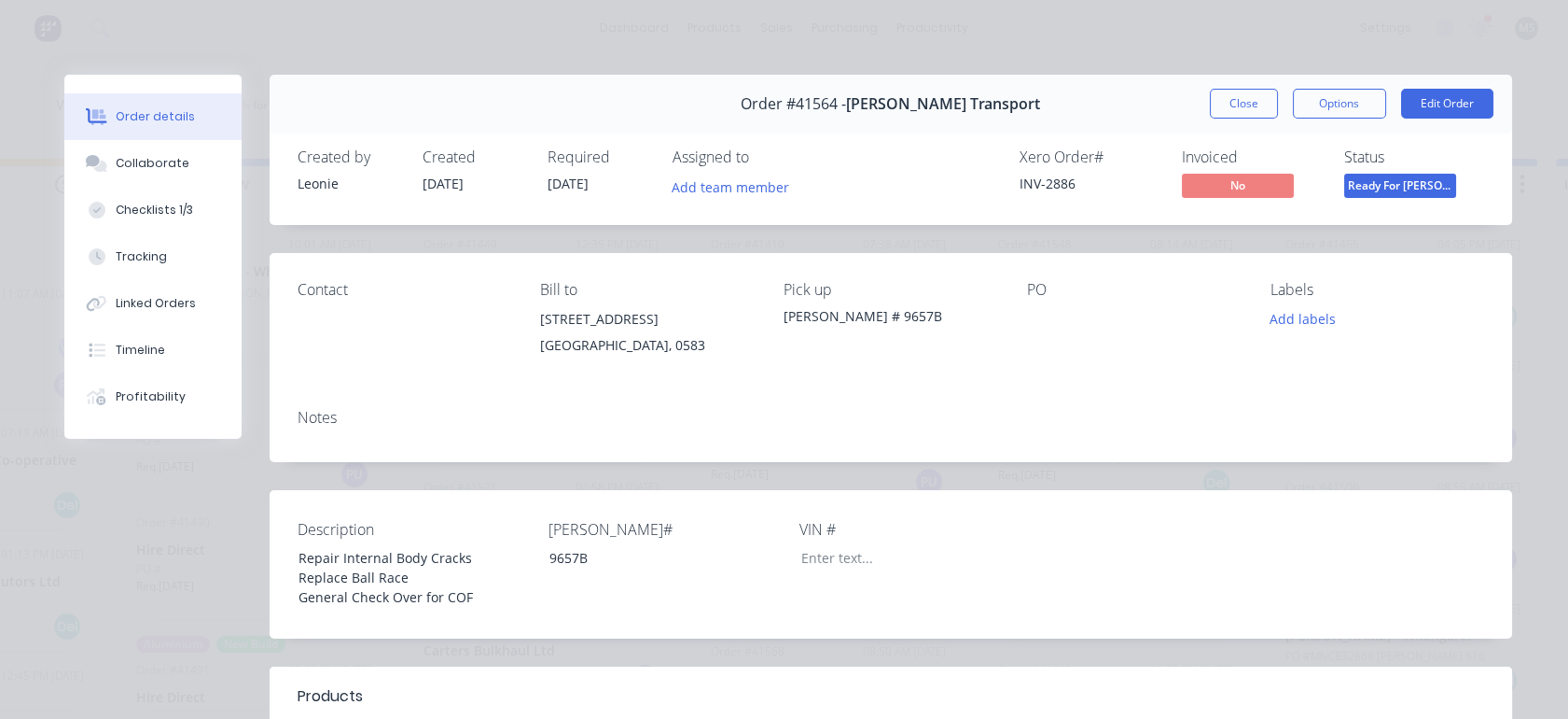
click at [1436, 102] on button "Edit Order" at bounding box center [1447, 104] width 93 height 30
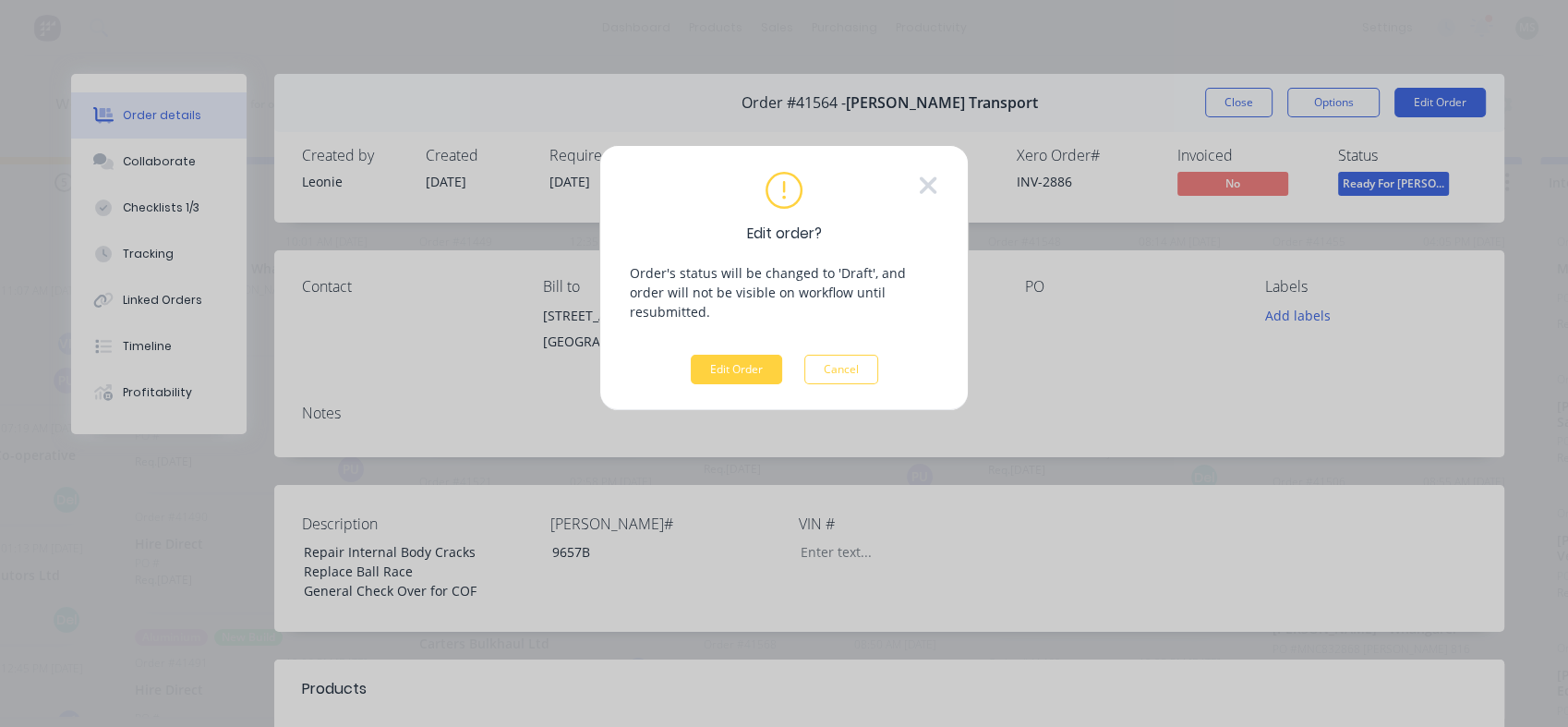
click at [721, 354] on button "Edit Order" at bounding box center [736, 369] width 92 height 30
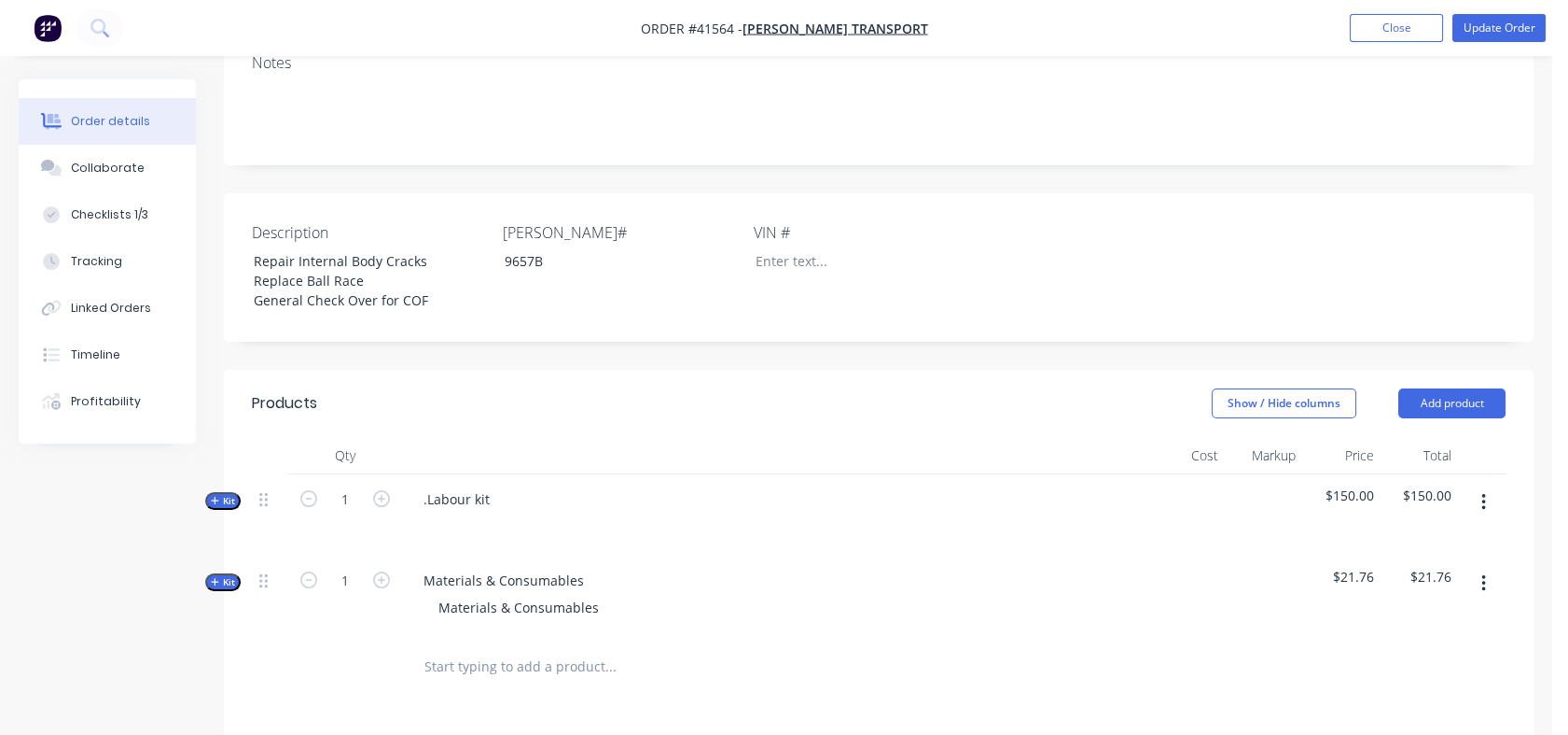
scroll to position [333, 0]
click at [126, 272] on button "Tracking" at bounding box center [108, 261] width 177 height 47
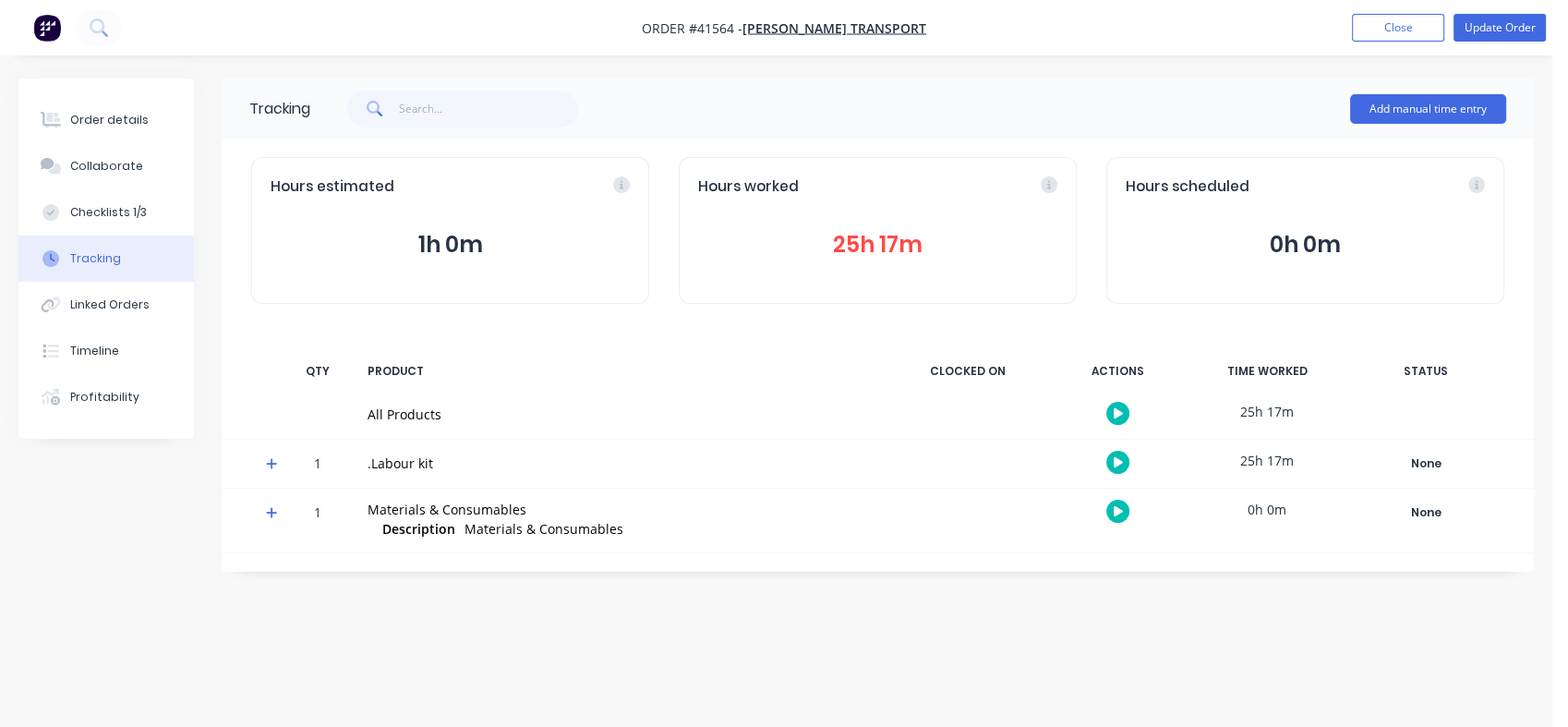
click at [858, 252] on button "25h 17m" at bounding box center [878, 245] width 359 height 36
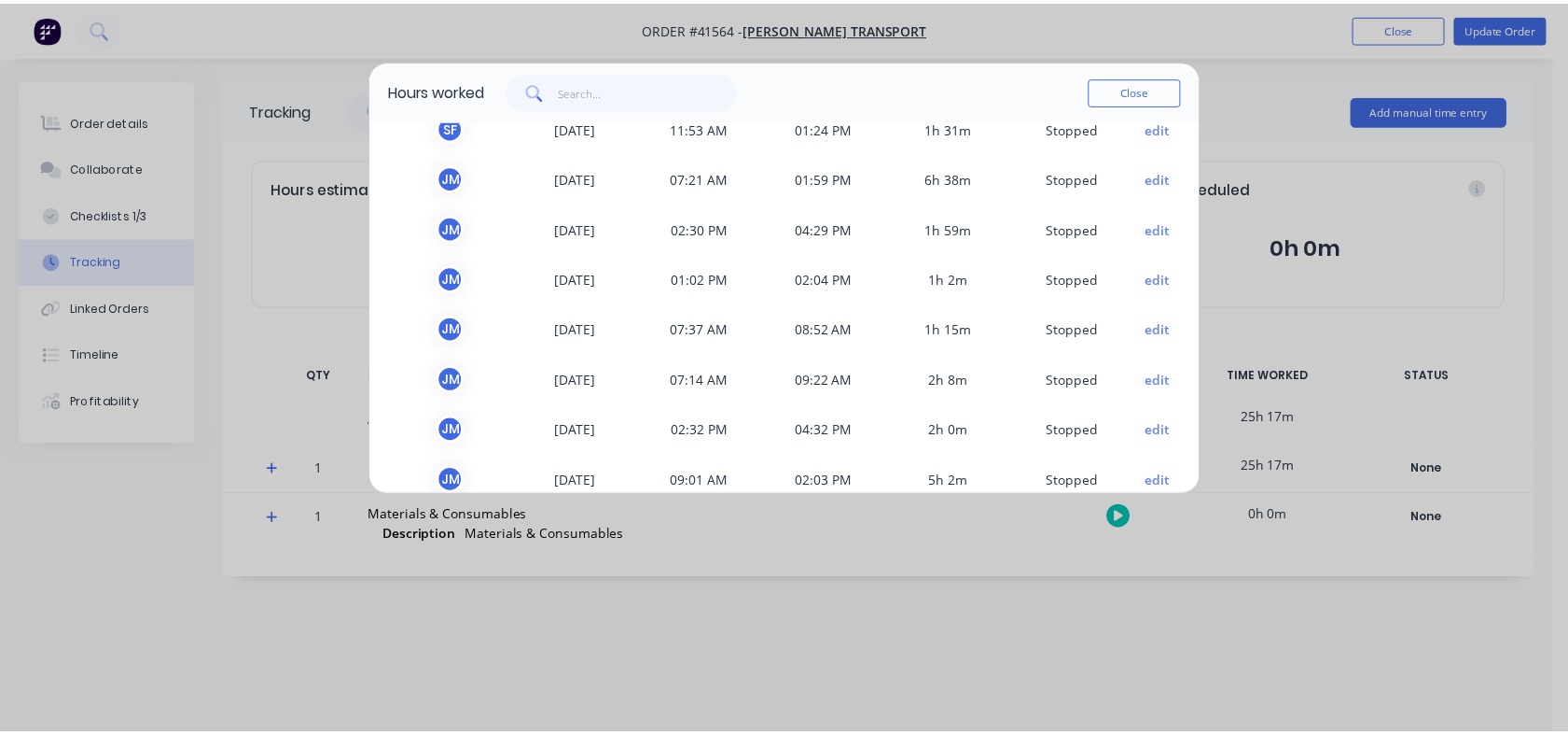
scroll to position [207, 0]
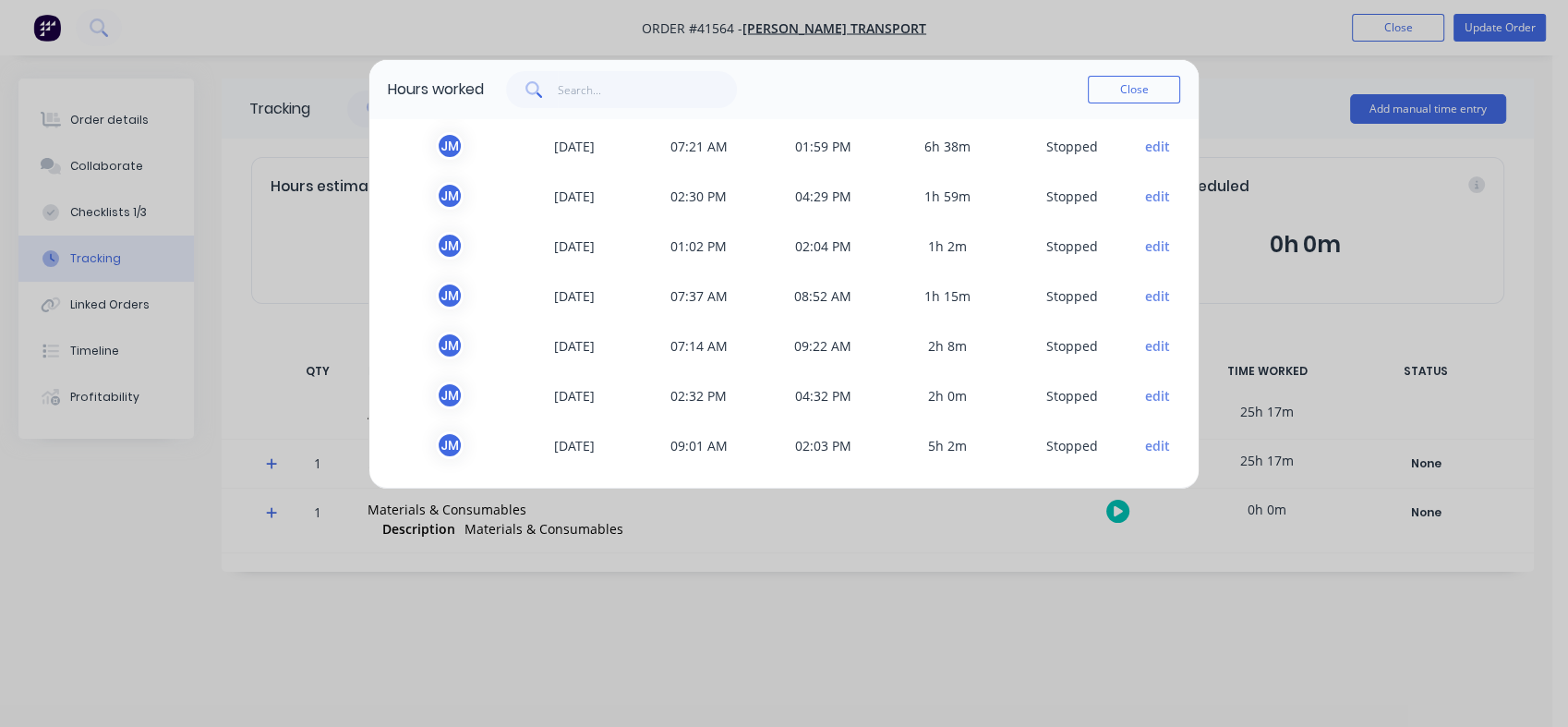
click at [1137, 88] on button "Close" at bounding box center [1135, 90] width 93 height 28
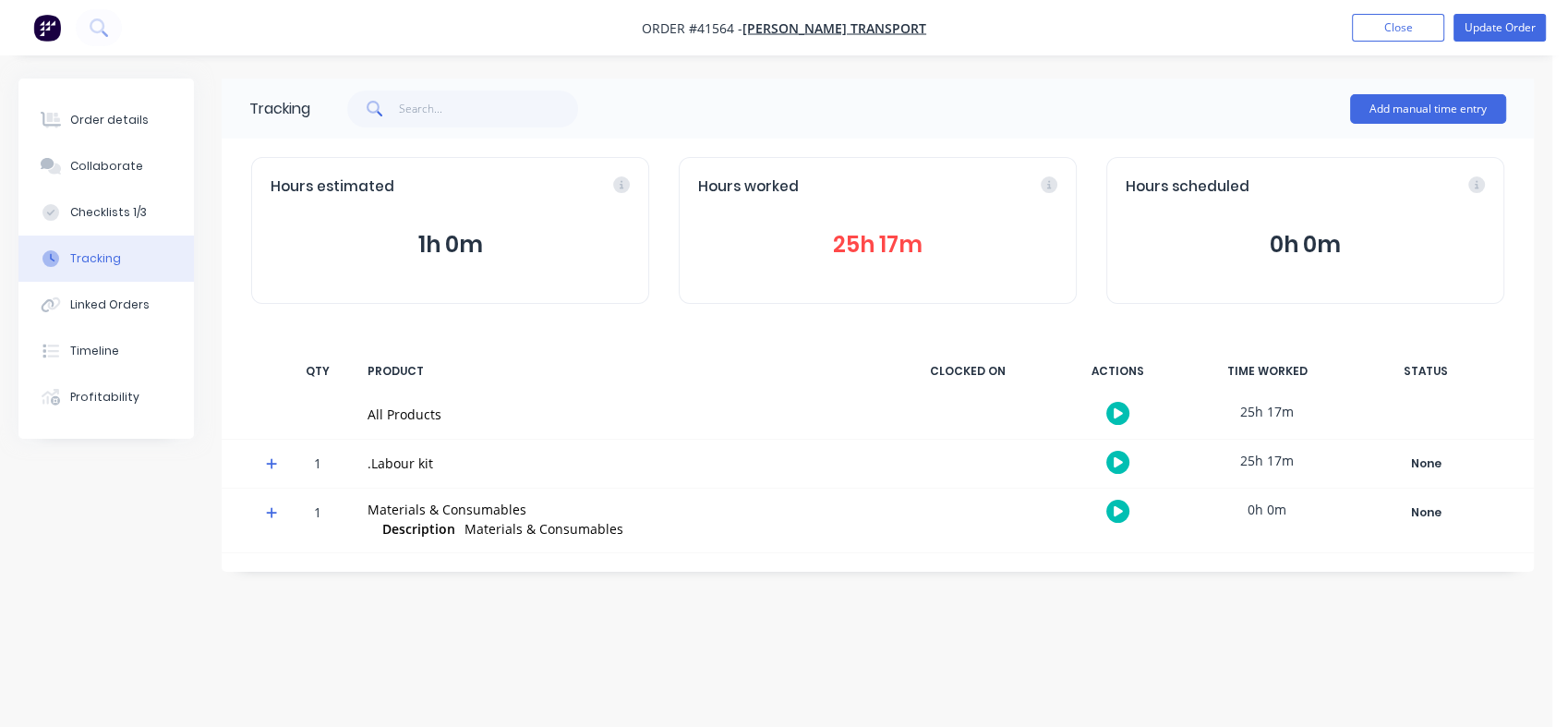
click at [71, 118] on div "Order details" at bounding box center [110, 119] width 79 height 17
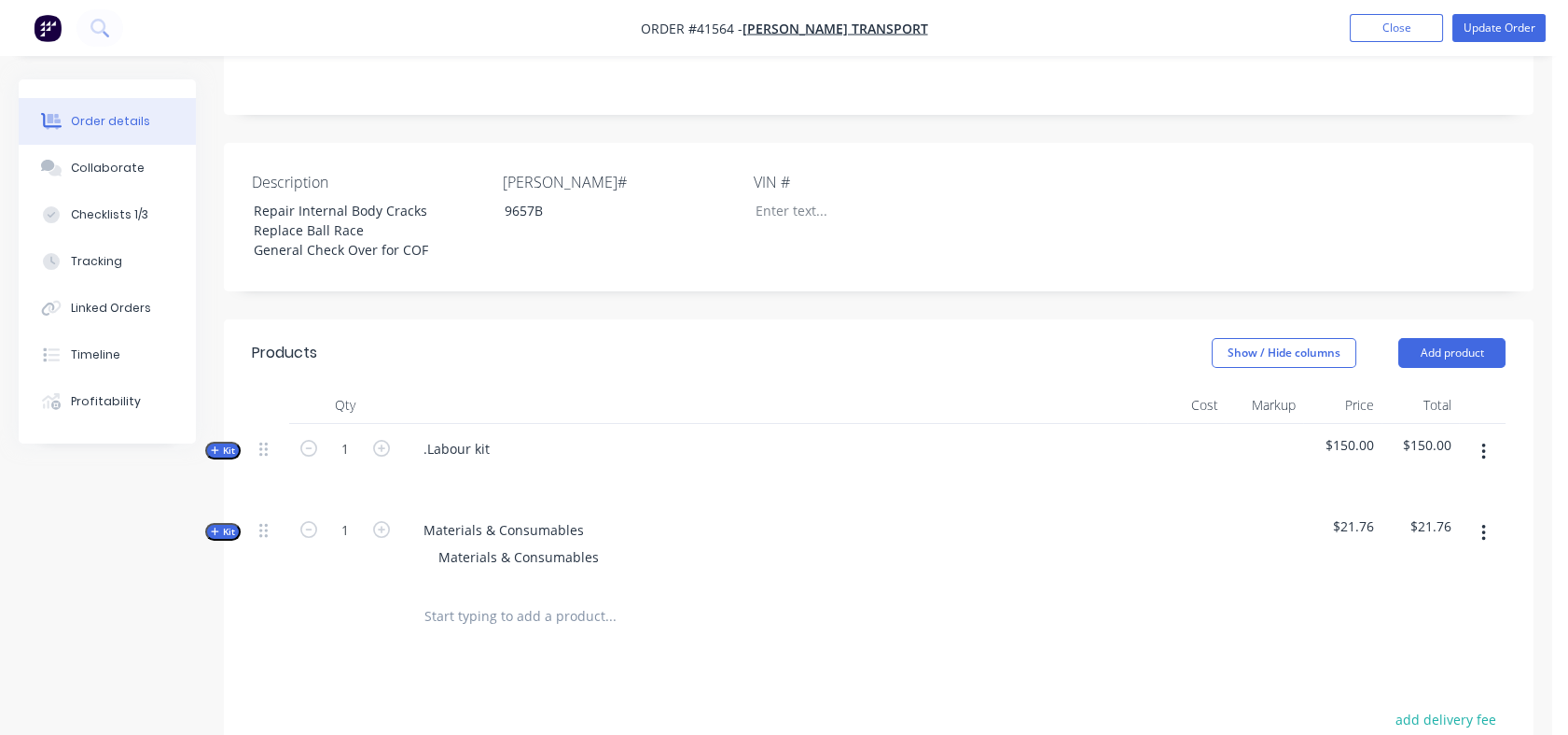
scroll to position [435, 0]
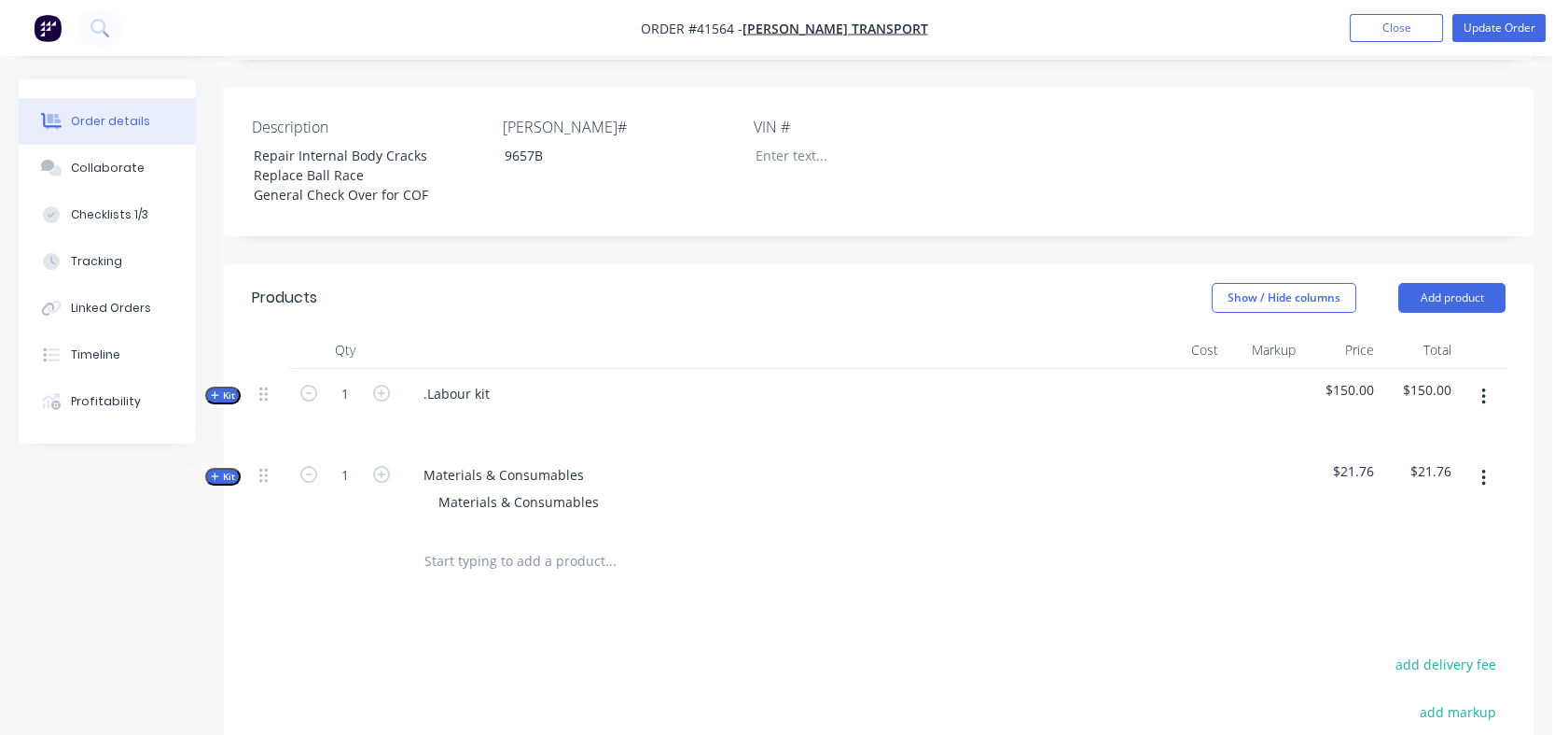
click at [235, 387] on button "Kit" at bounding box center [223, 396] width 36 height 18
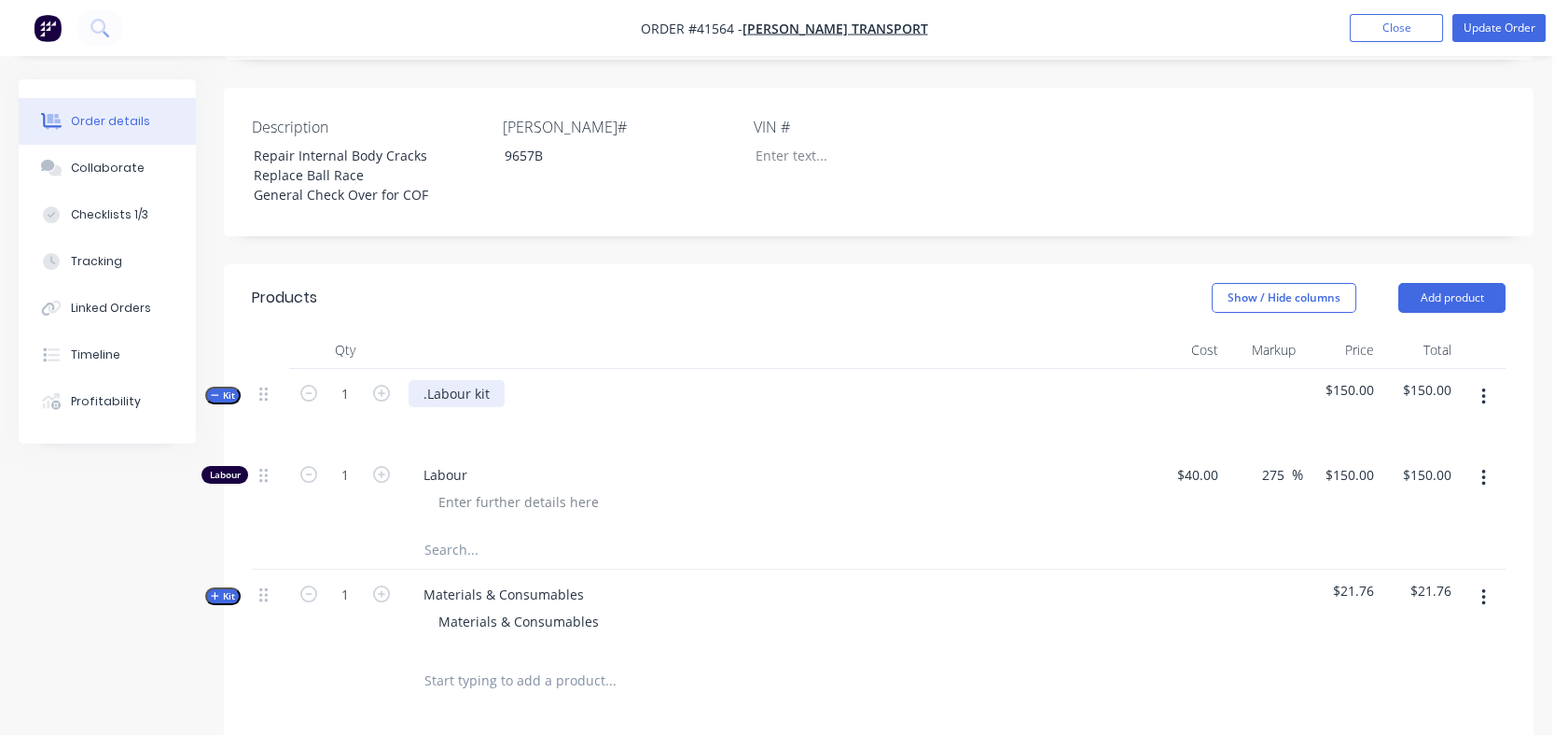
click at [426, 380] on div ".Labour kit" at bounding box center [457, 393] width 96 height 27
click at [484, 380] on div "Labour kit" at bounding box center [455, 393] width 93 height 27
click at [114, 164] on div "Collaborate" at bounding box center [108, 168] width 74 height 17
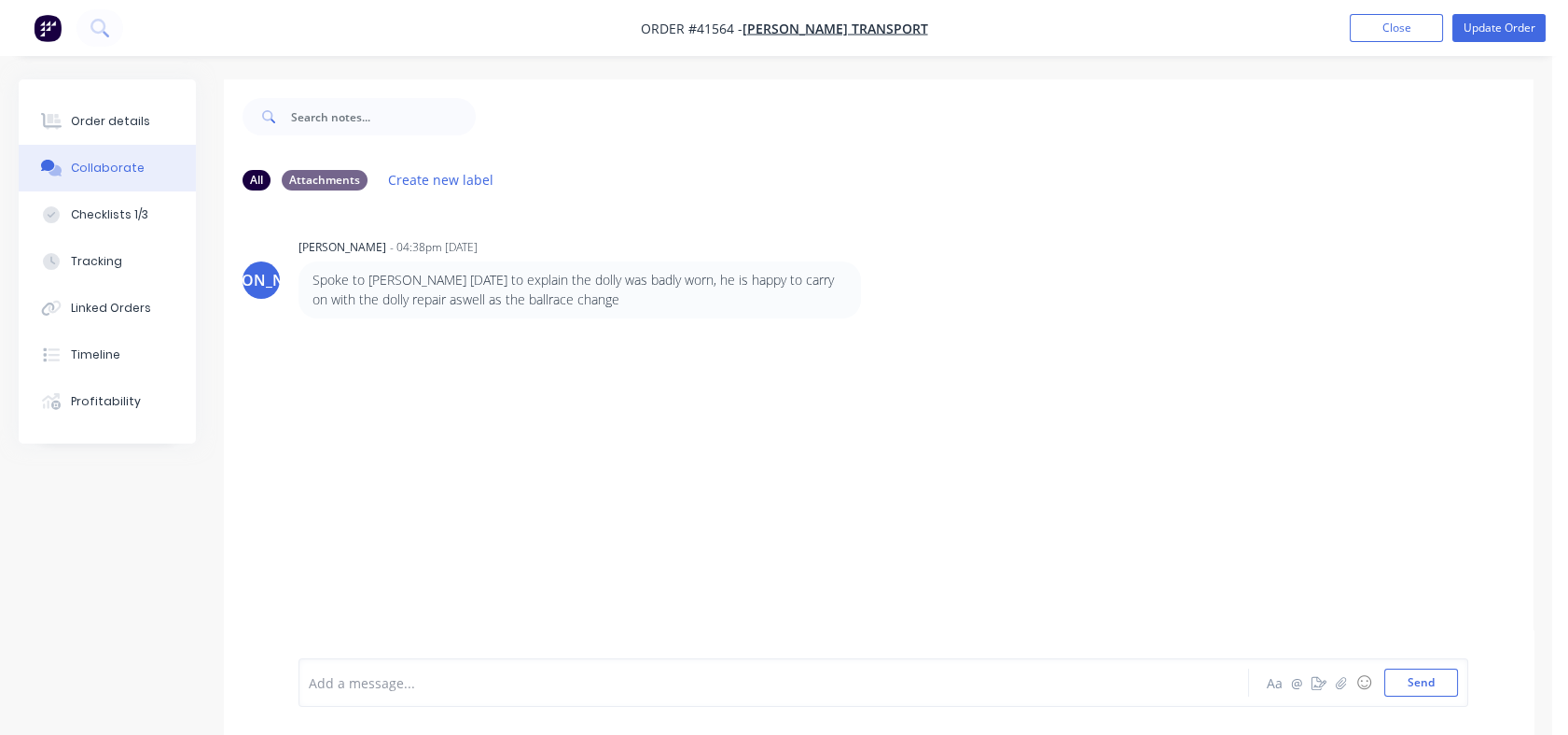
click at [105, 212] on div "Checklists 1/3" at bounding box center [110, 214] width 78 height 17
type textarea "x"
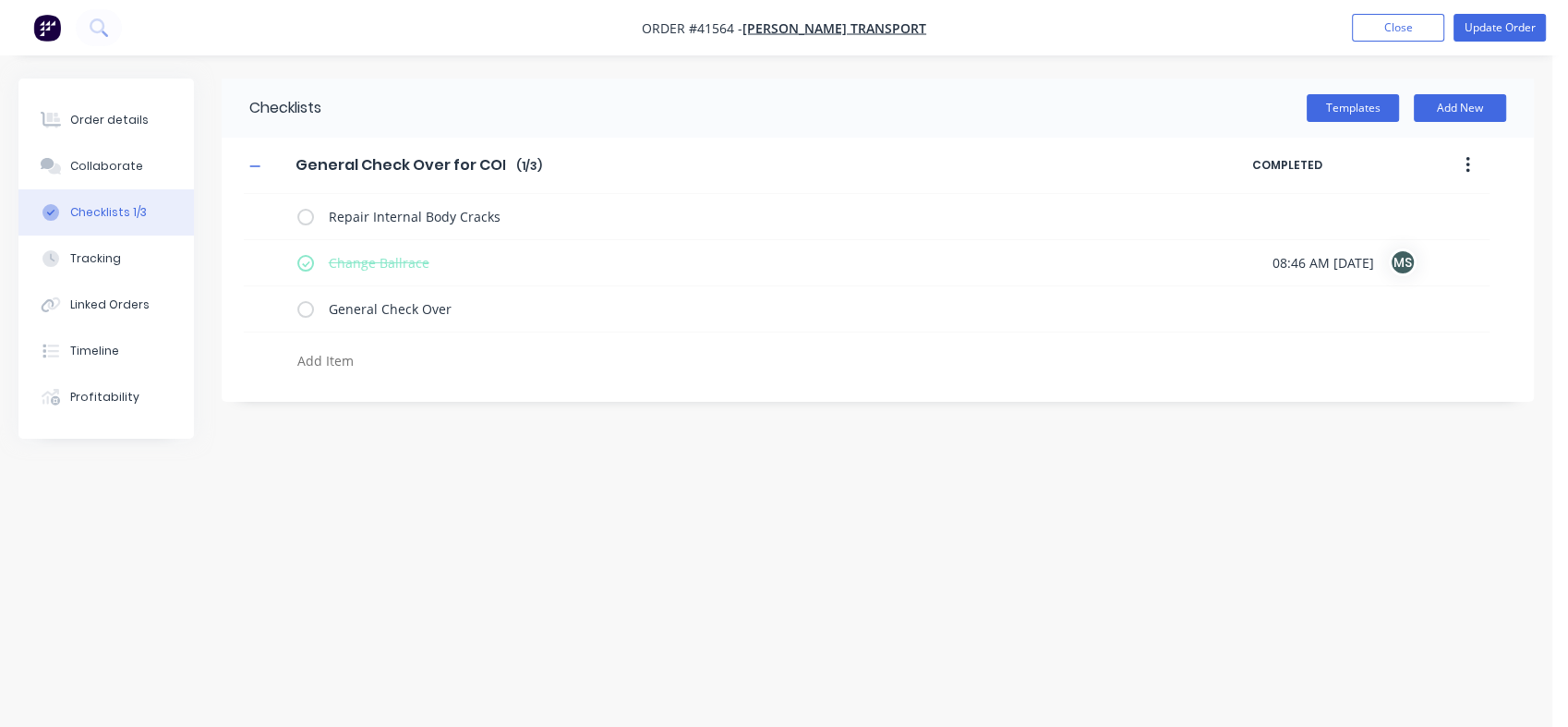
click at [95, 318] on button "Linked Orders" at bounding box center [107, 304] width 176 height 46
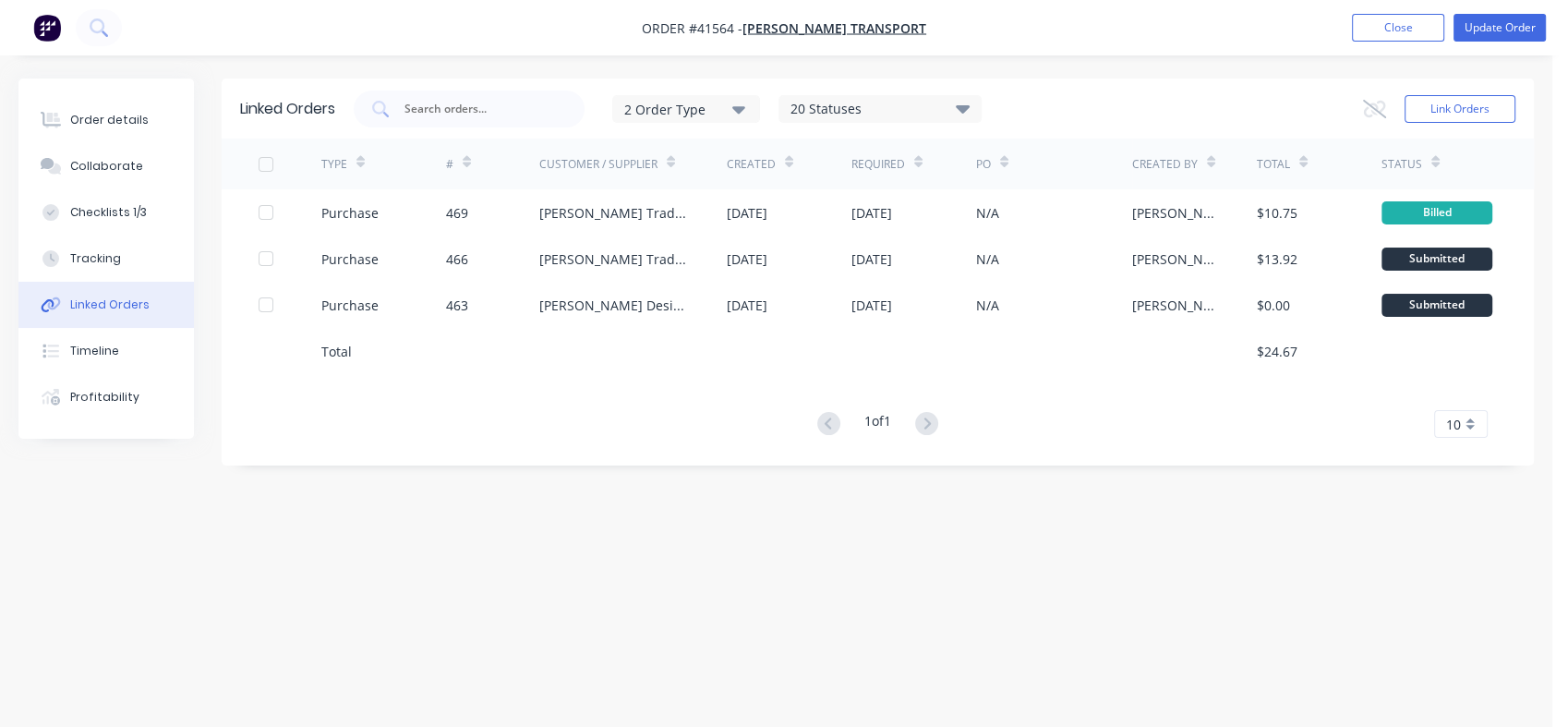
click at [1389, 27] on button "Close" at bounding box center [1398, 28] width 93 height 28
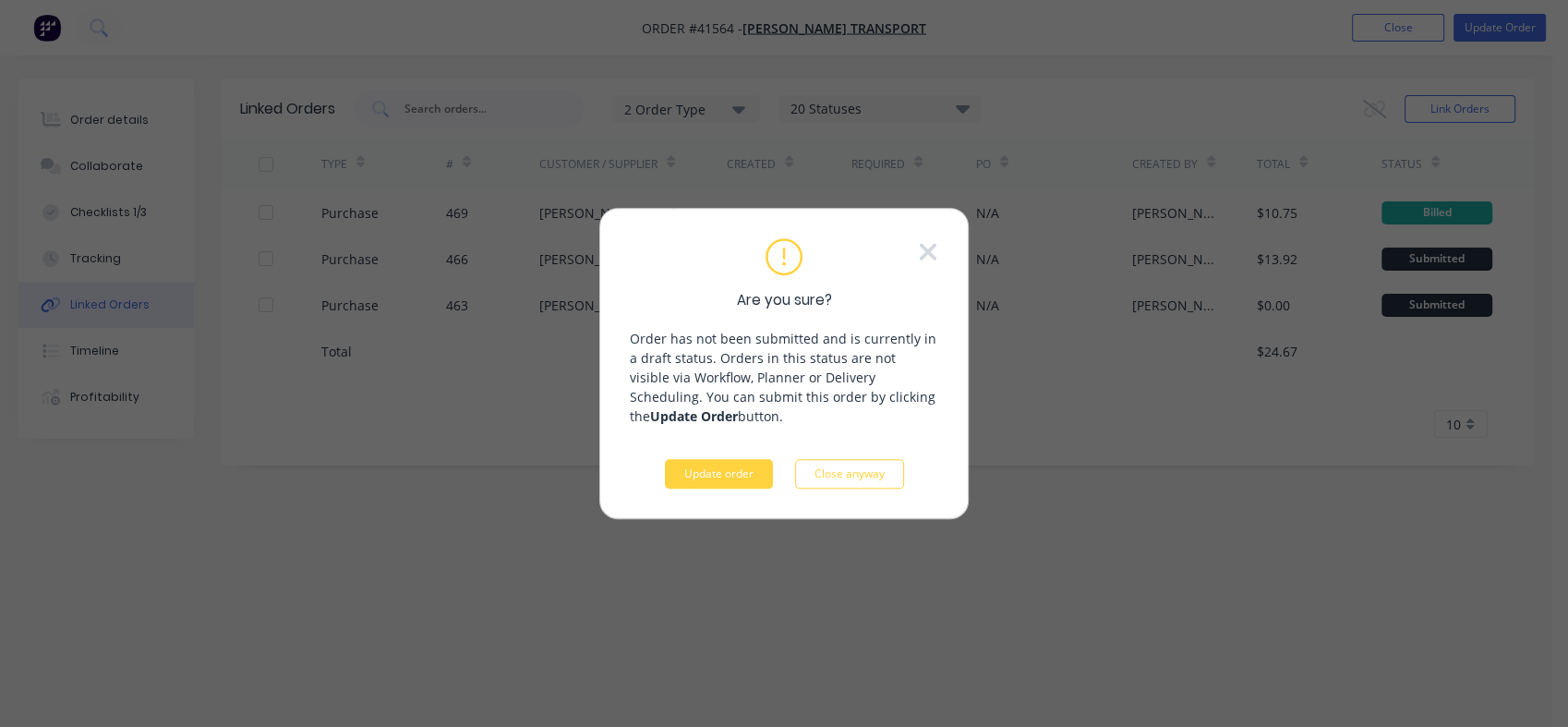
click at [712, 477] on button "Update order" at bounding box center [719, 473] width 109 height 30
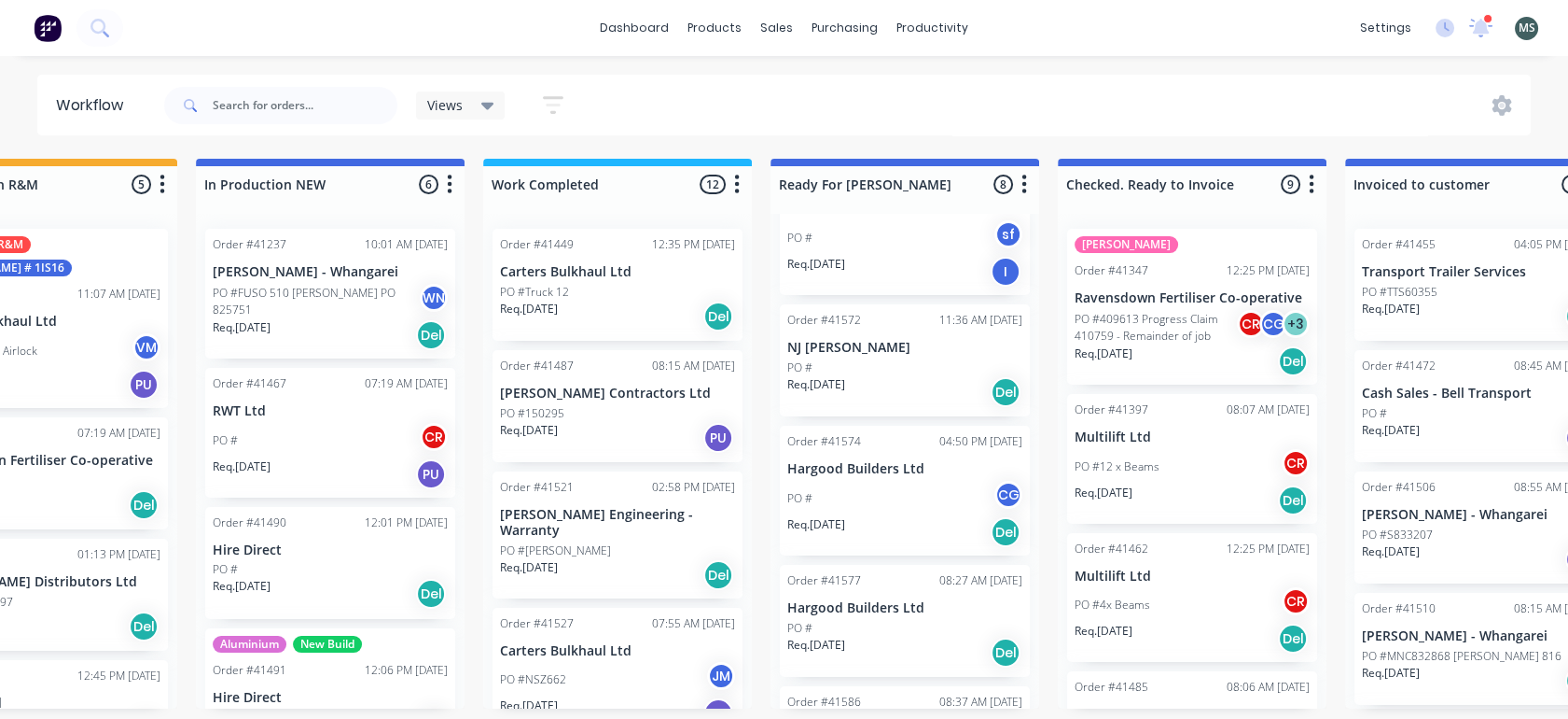
scroll to position [558, 0]
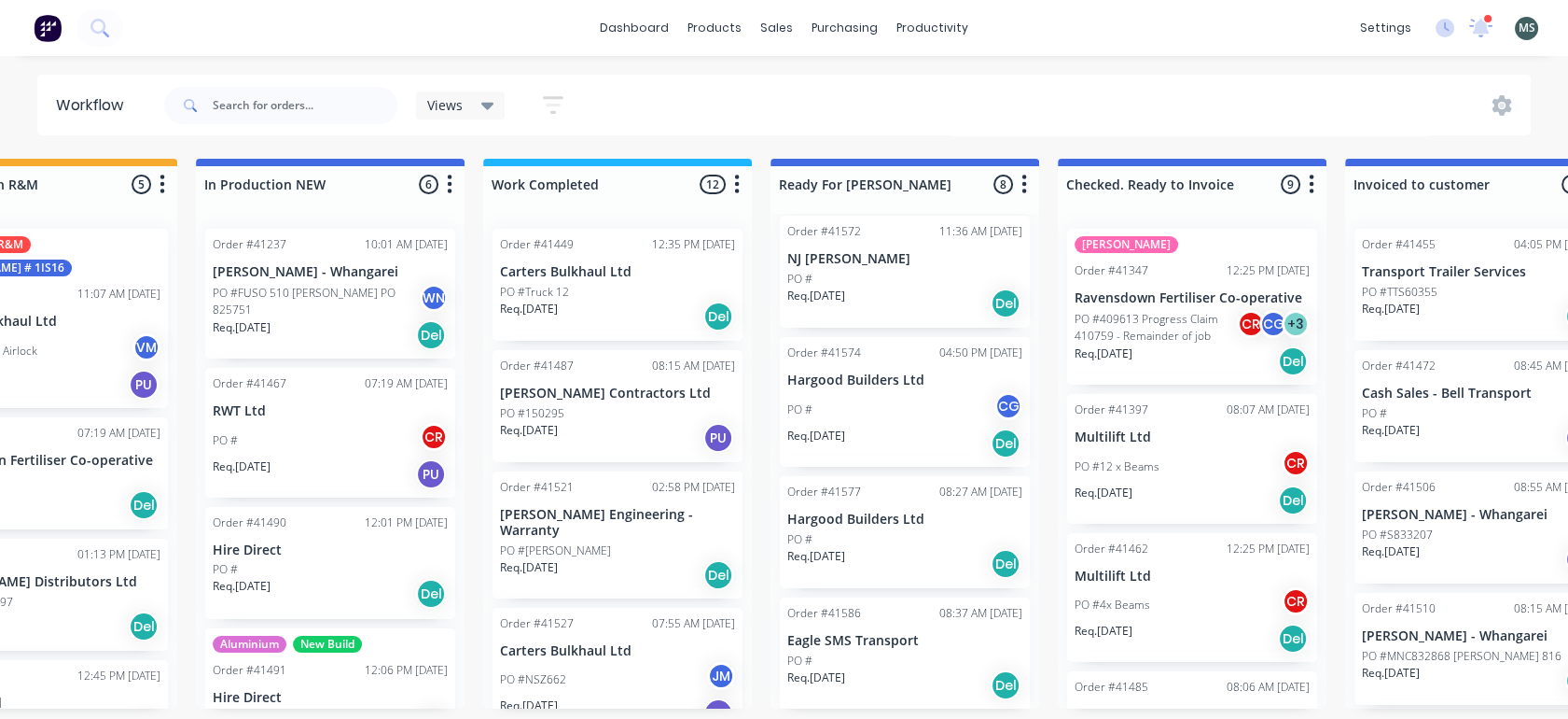
click at [861, 675] on div "Req. [DATE] Del" at bounding box center [905, 685] width 235 height 32
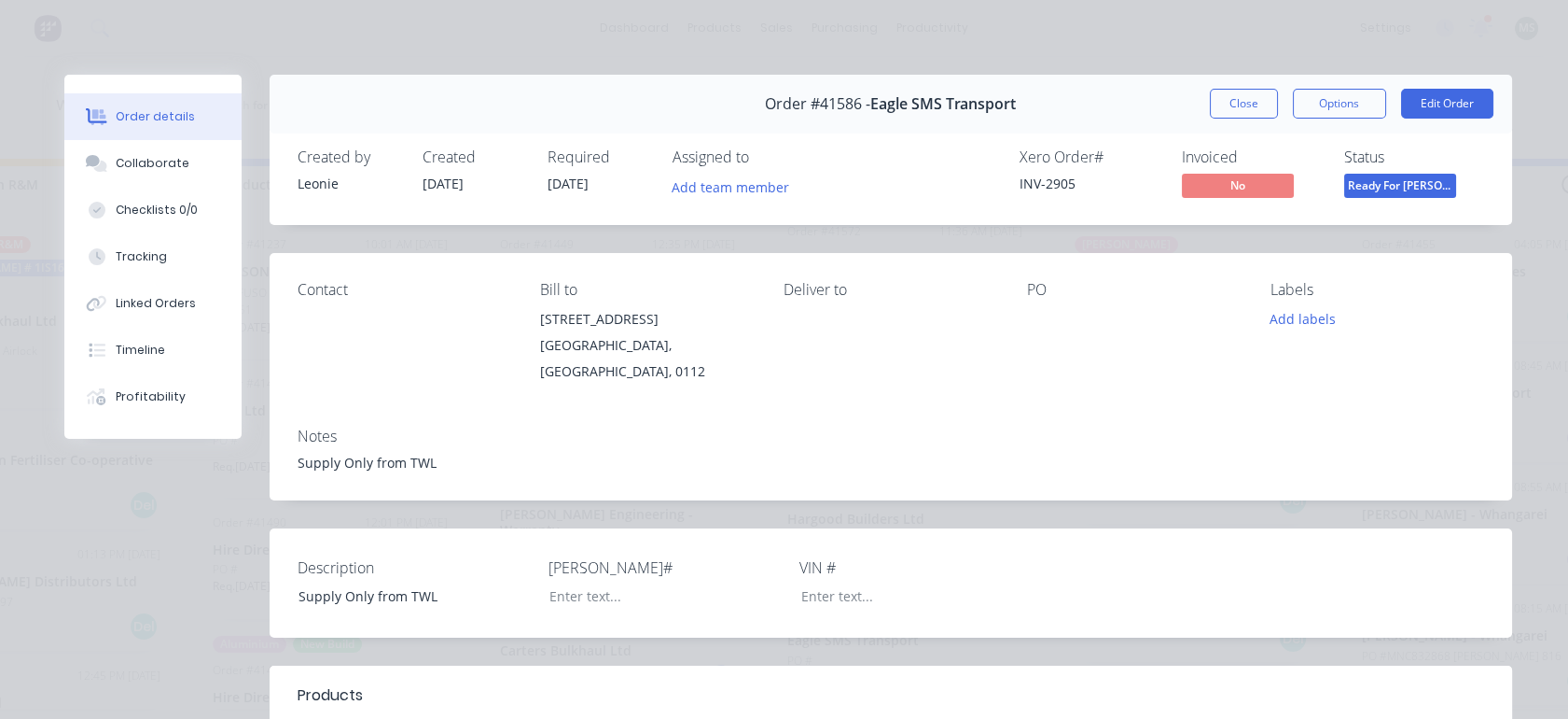
click at [1424, 97] on button "Edit Order" at bounding box center [1447, 104] width 93 height 30
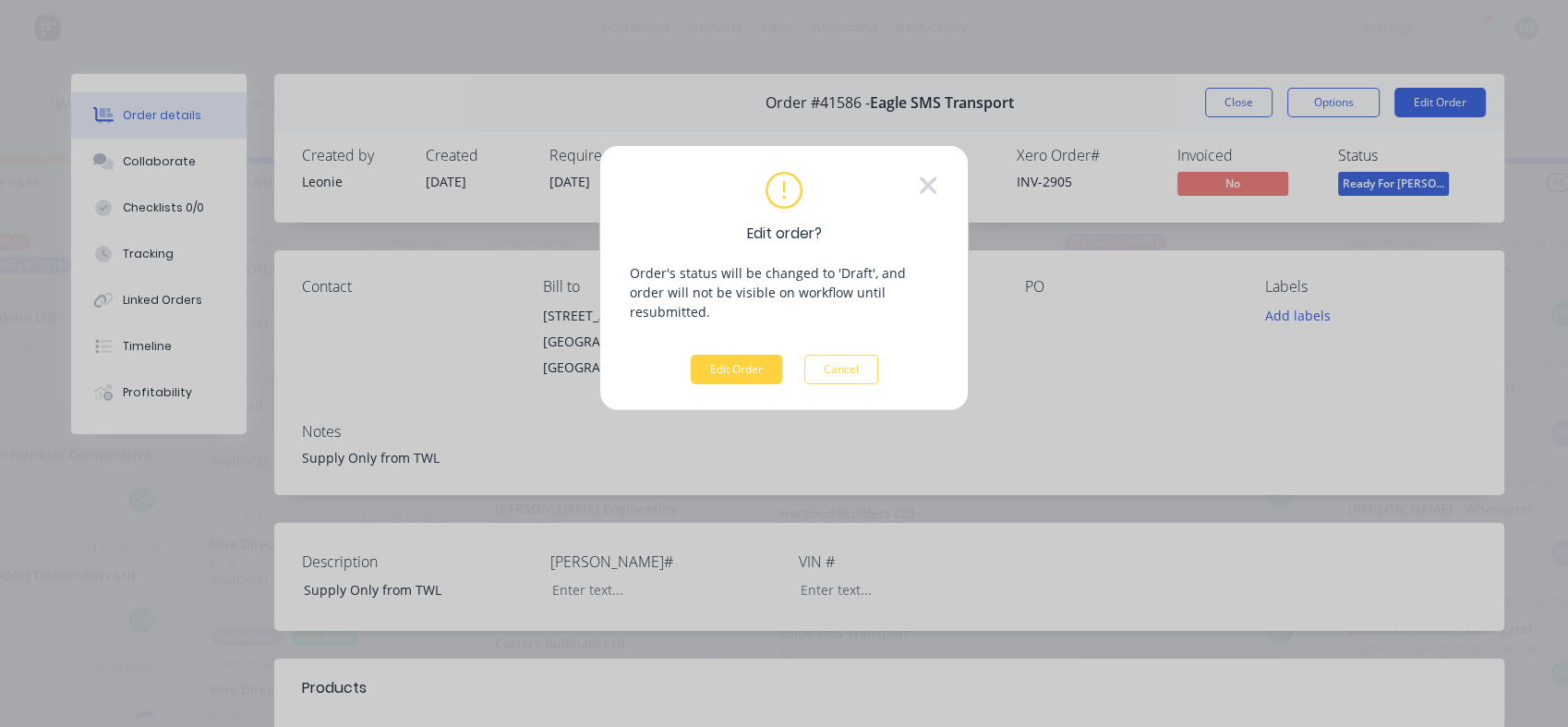
click at [743, 354] on button "Edit Order" at bounding box center [736, 369] width 92 height 30
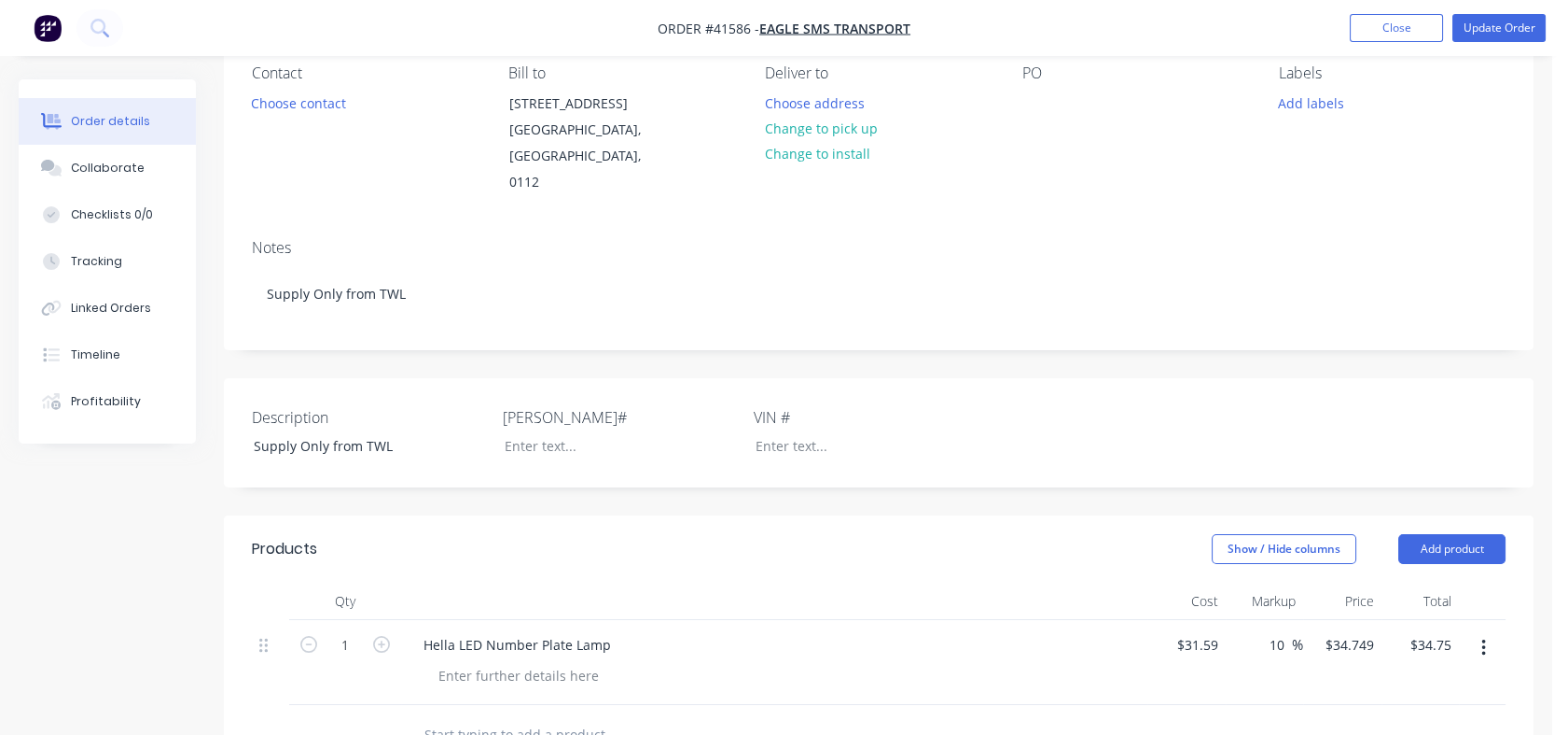
scroll to position [98, 0]
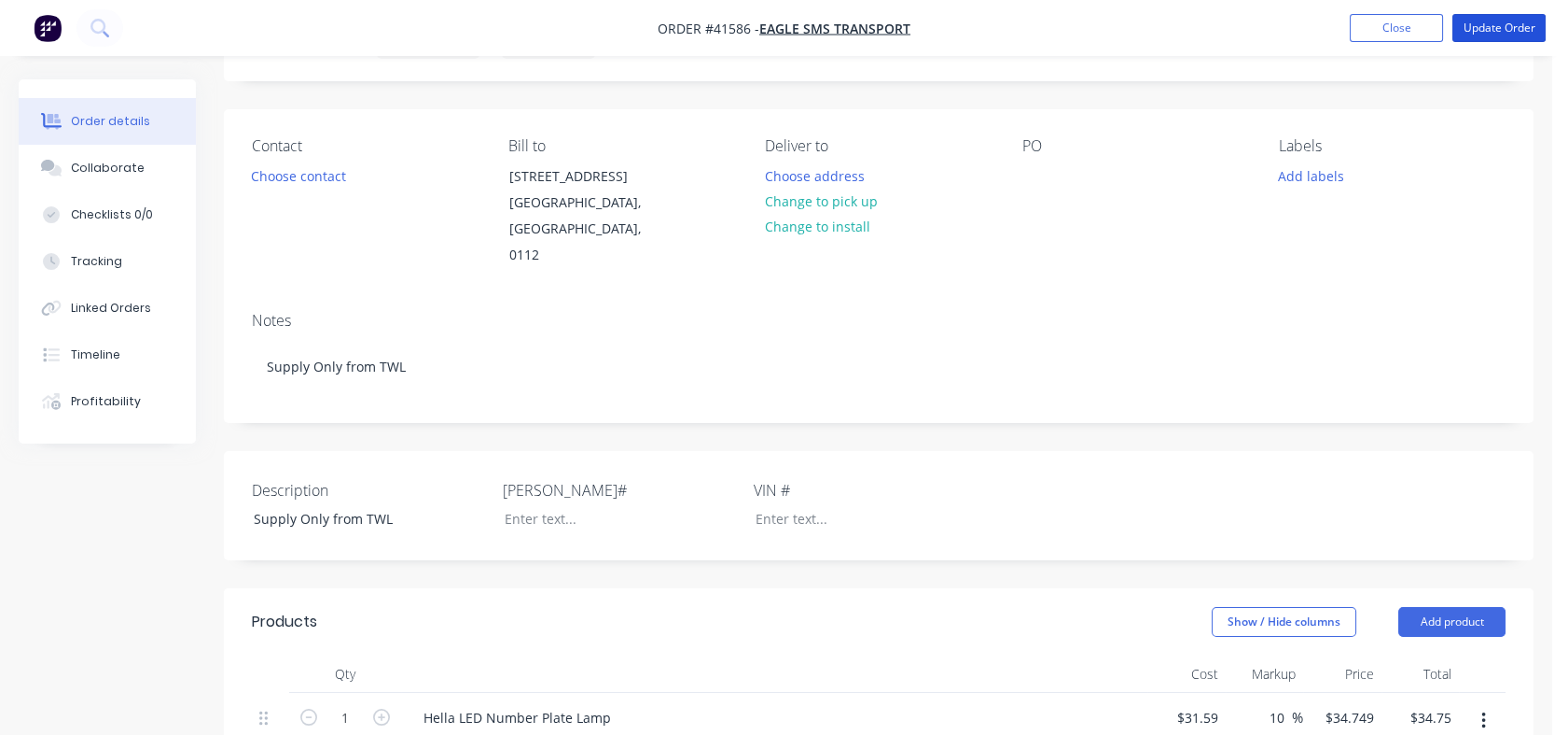
click at [1502, 22] on button "Update Order" at bounding box center [1499, 28] width 94 height 28
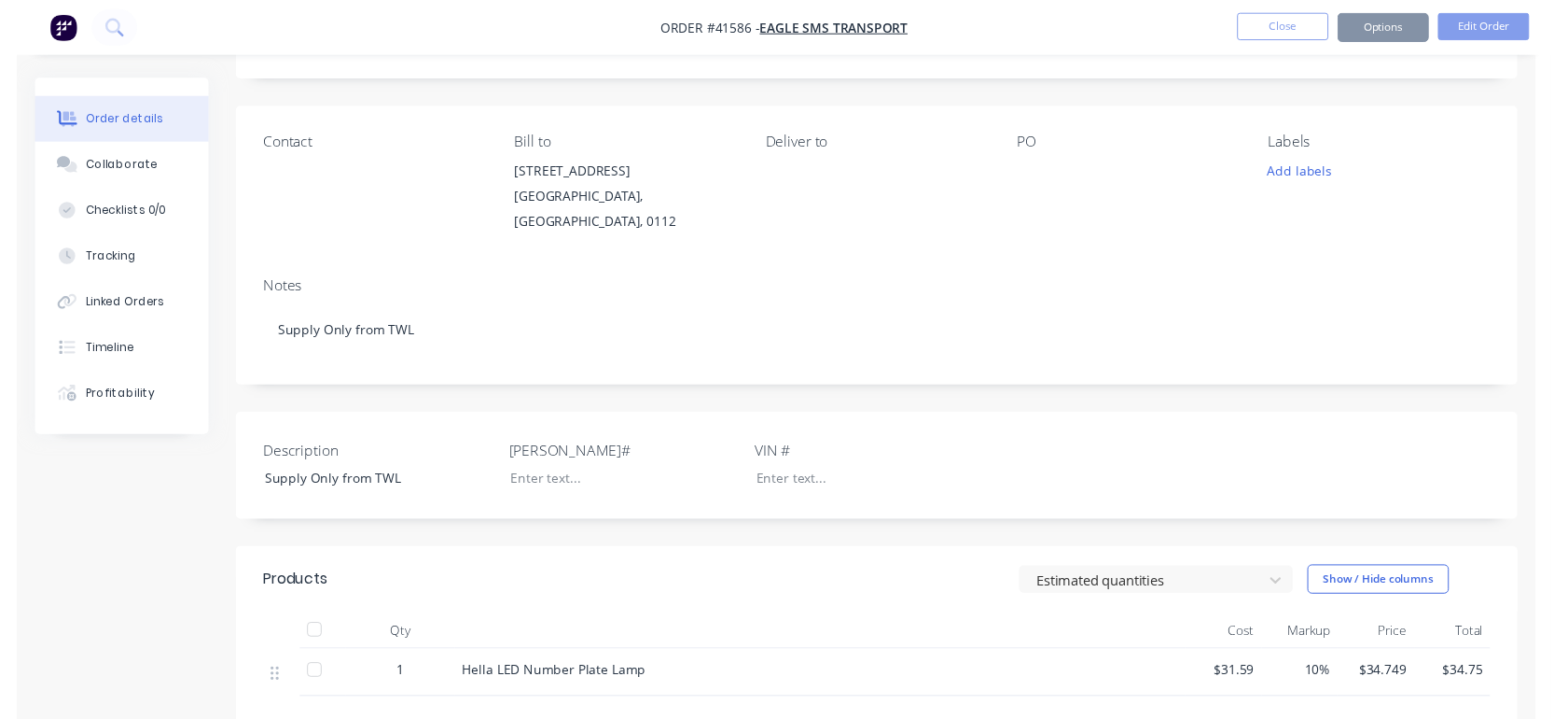
scroll to position [0, 0]
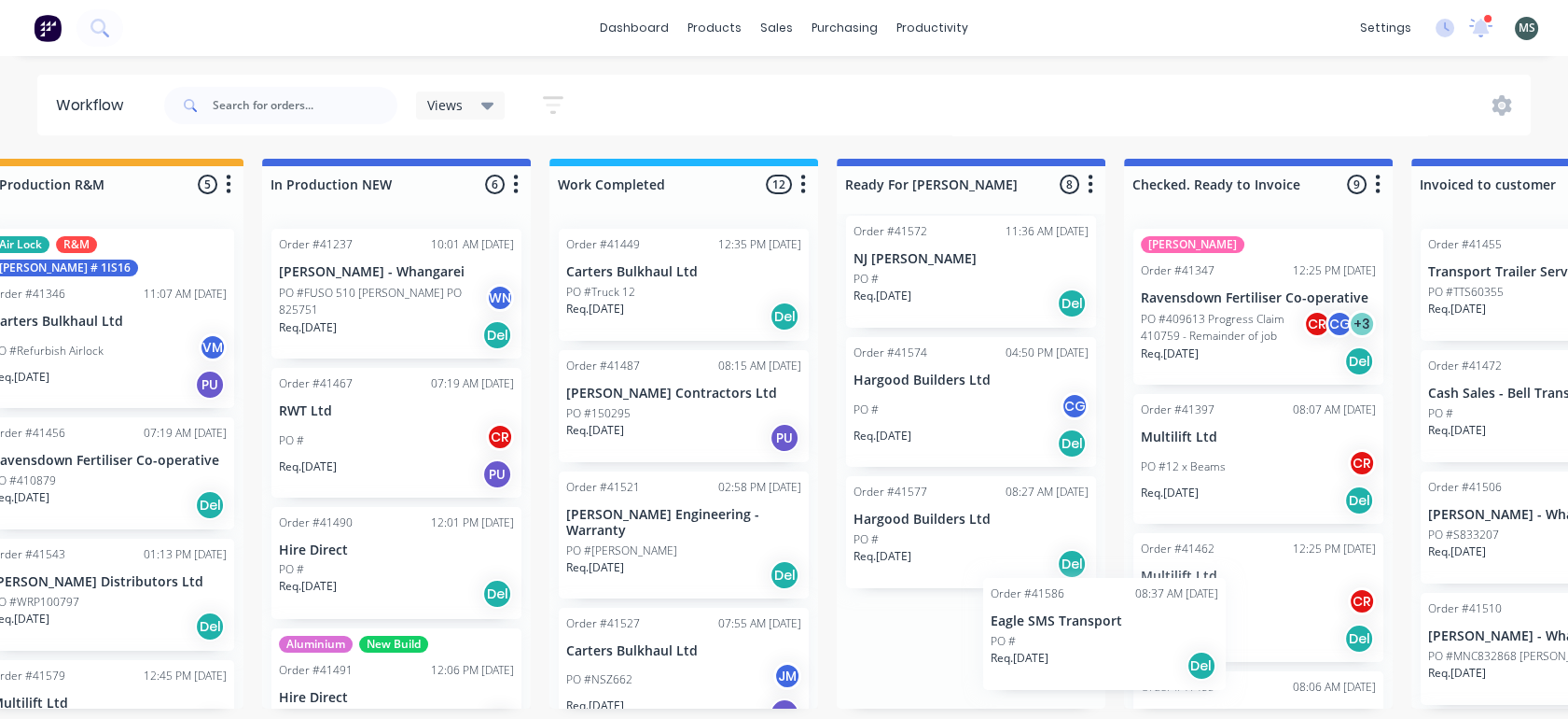
scroll to position [3, 0]
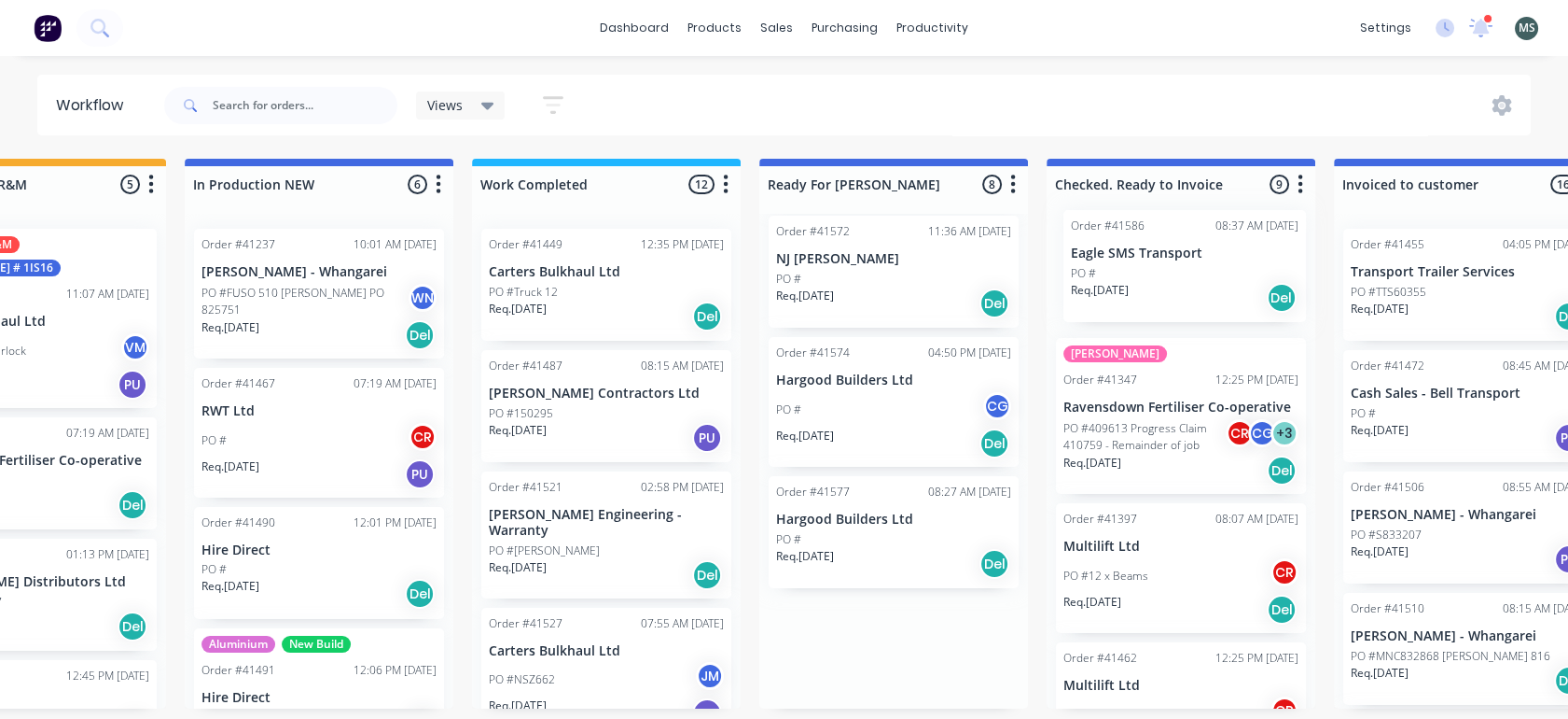
drag, startPoint x: 924, startPoint y: 676, endPoint x: 1157, endPoint y: 266, distance: 471.6
click at [1157, 266] on div "Submitted 16 Status colour #273444 hex #273444 Save Cancel Summaries Total orde…" at bounding box center [824, 433] width 3112 height 549
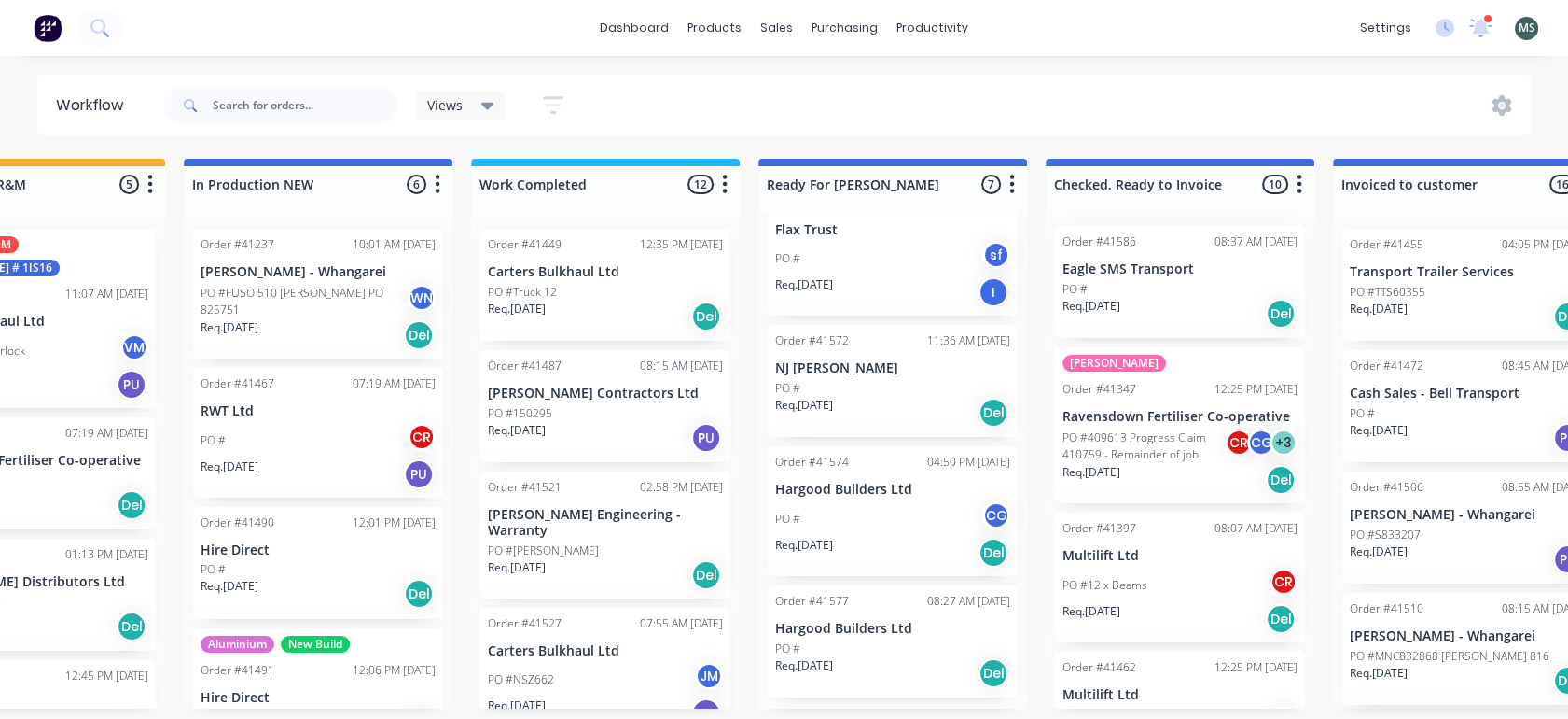
scroll to position [437, 0]
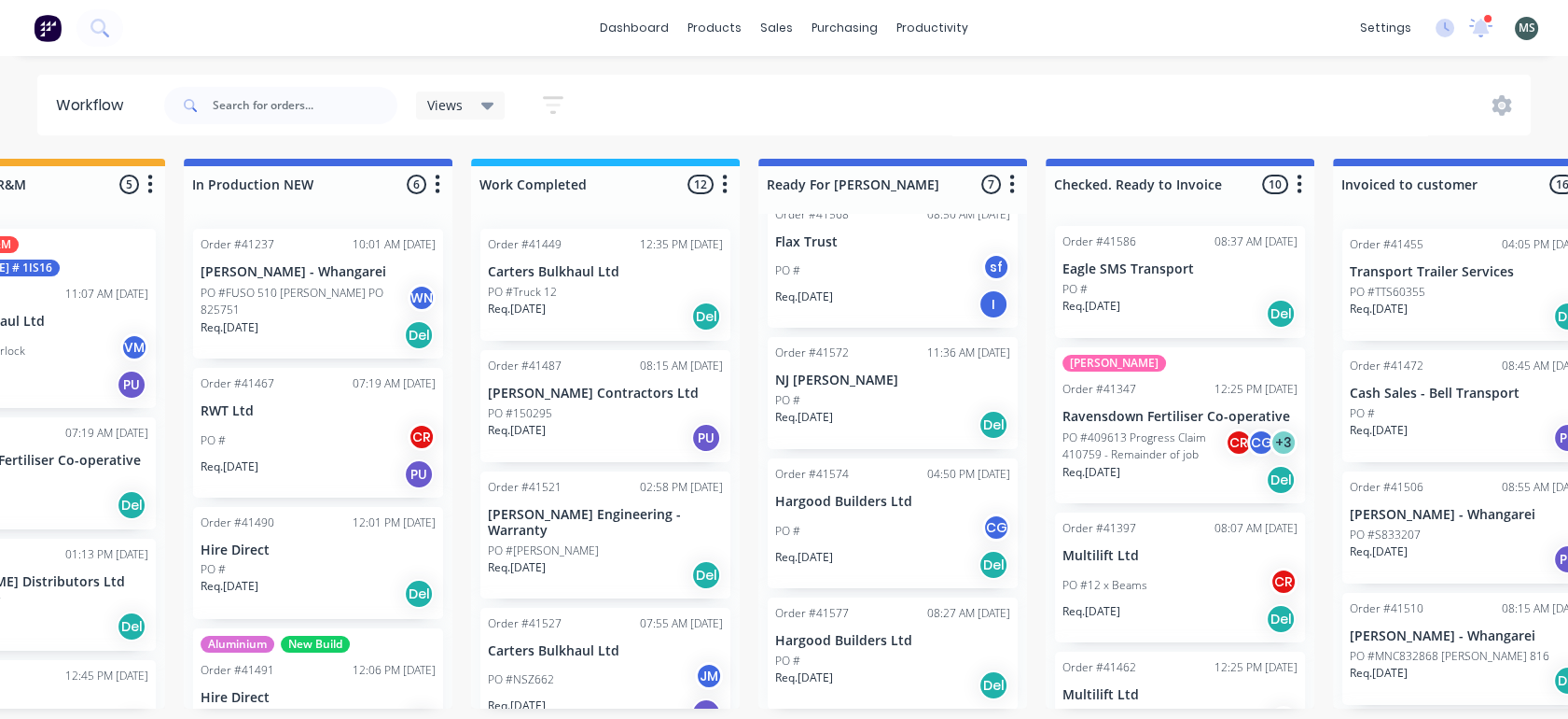
click at [860, 518] on div "PO # CG" at bounding box center [893, 532] width 235 height 36
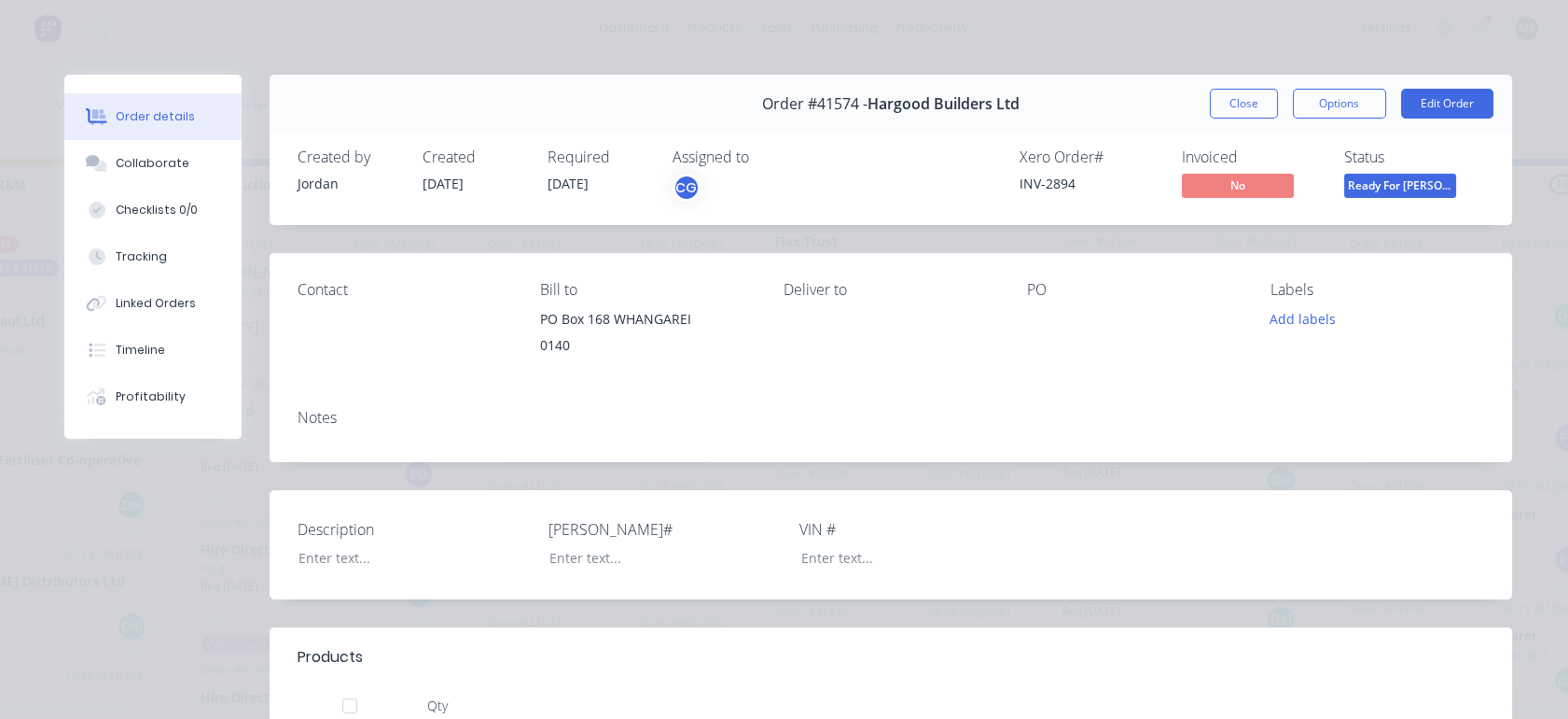
click at [1420, 110] on button "Edit Order" at bounding box center [1447, 104] width 93 height 30
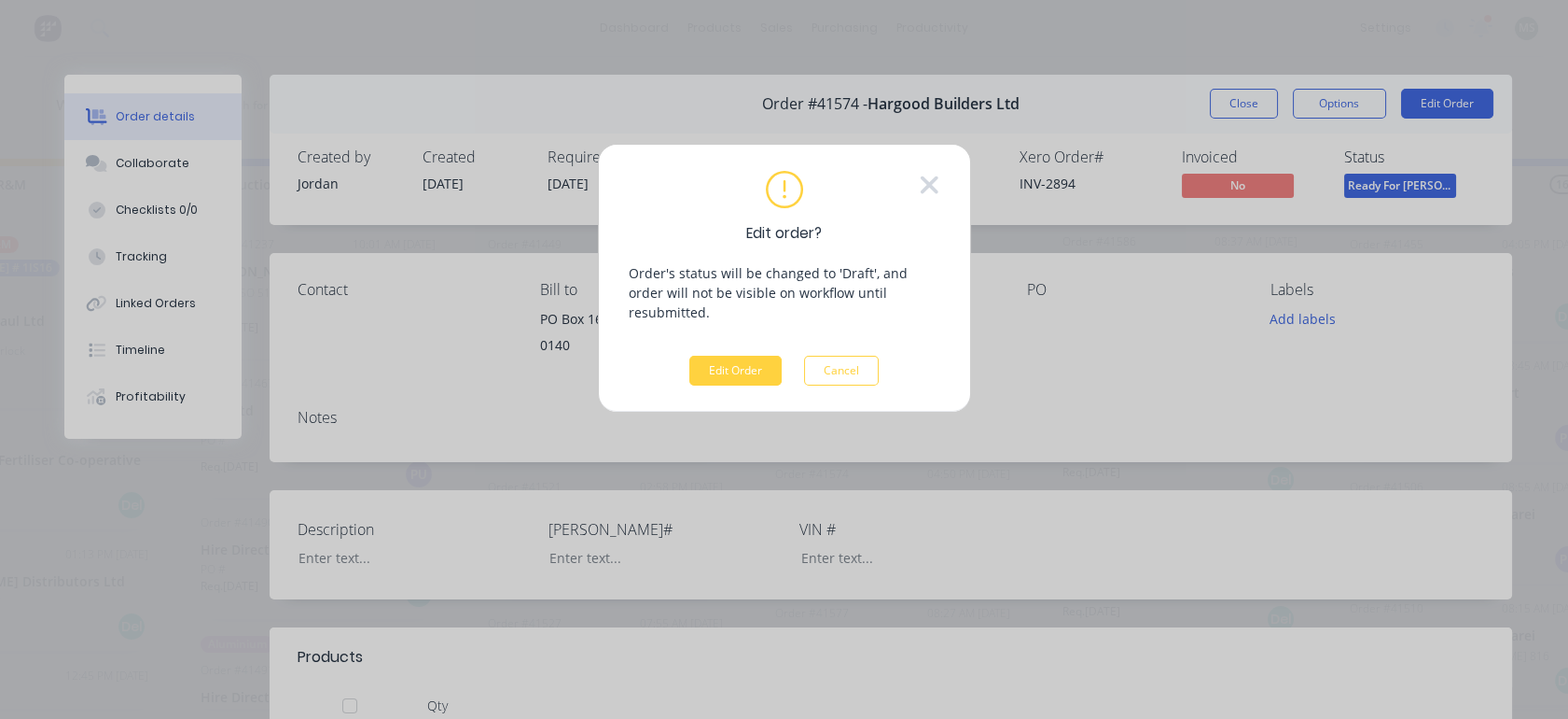
scroll to position [0, 719]
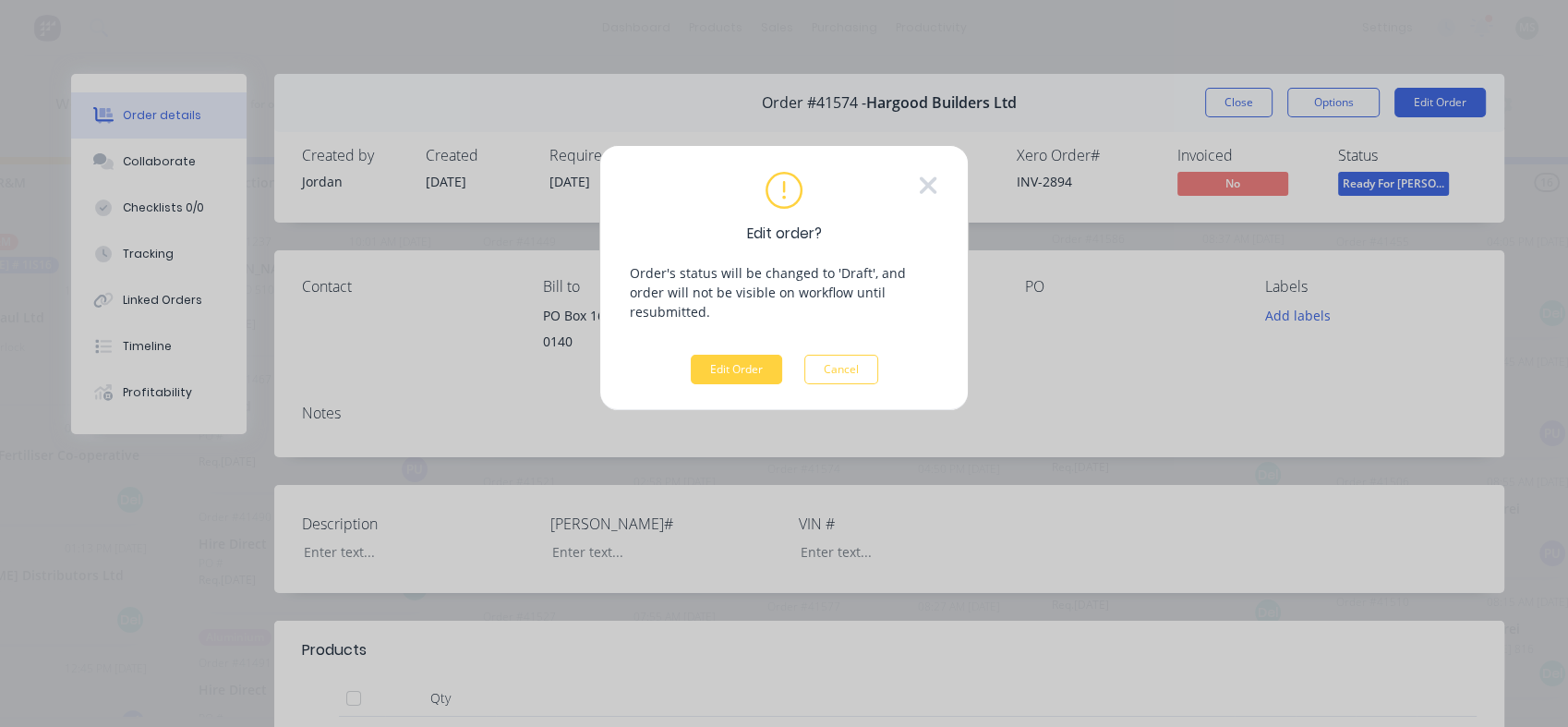
click at [746, 354] on button "Edit Order" at bounding box center [736, 369] width 92 height 30
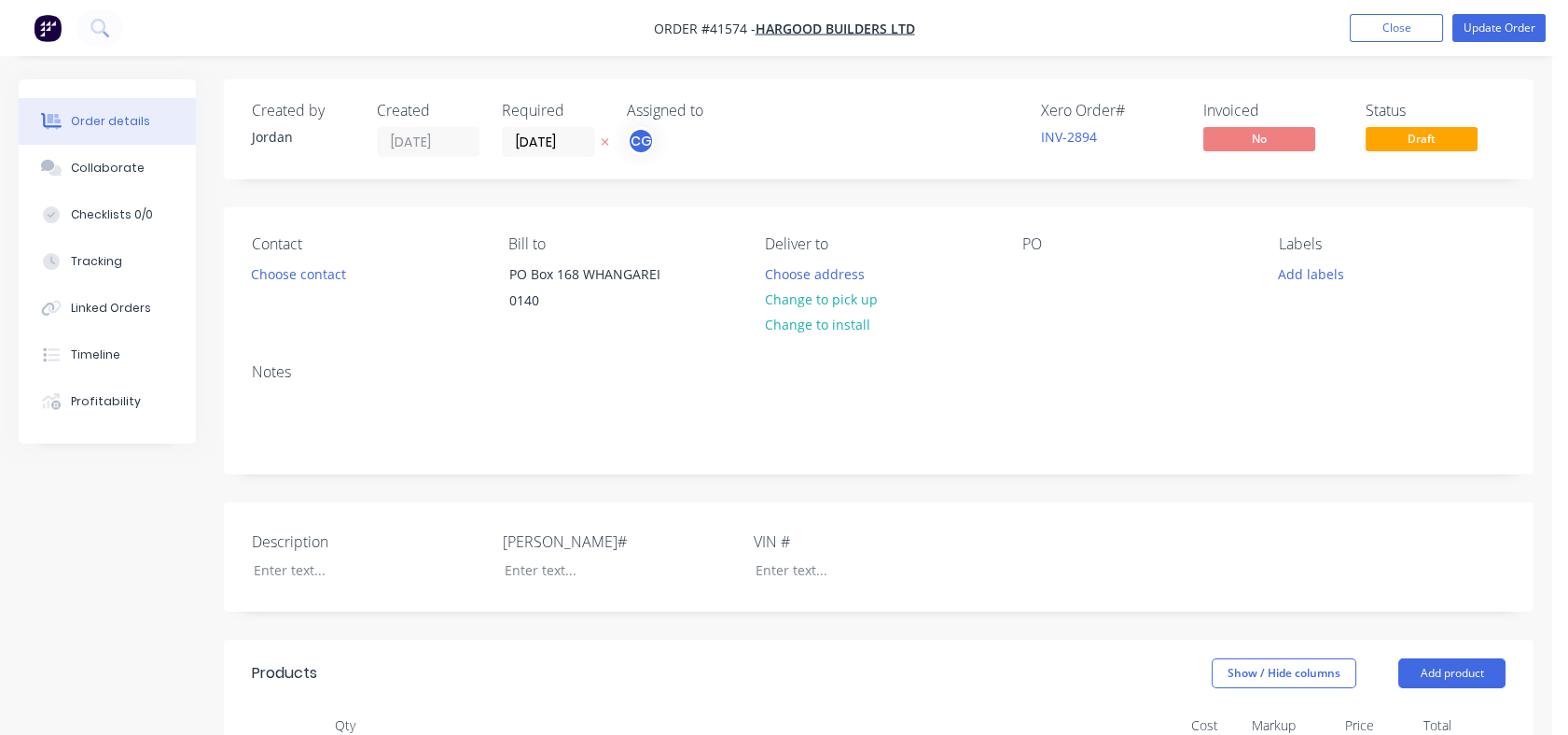
click at [105, 263] on div "Tracking" at bounding box center [96, 261] width 51 height 17
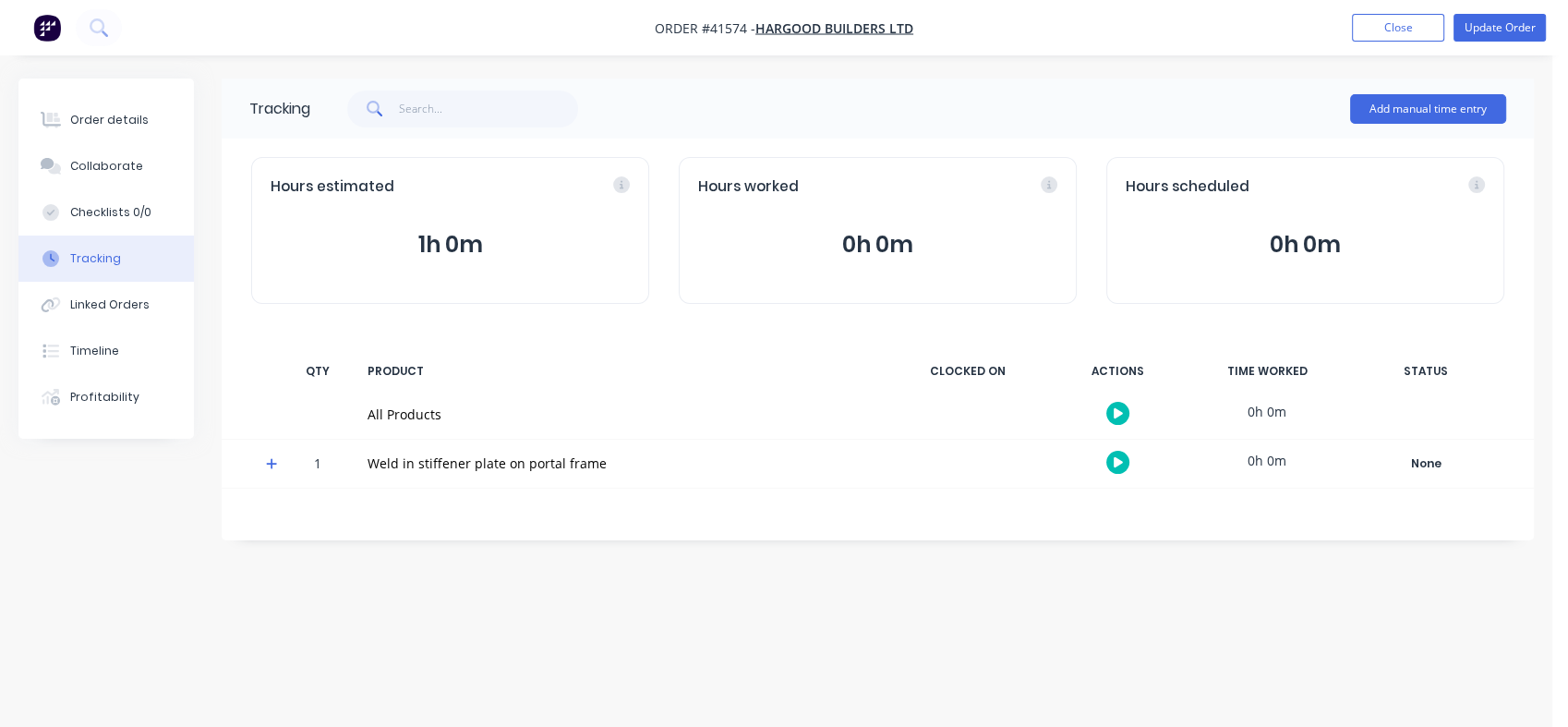
click at [103, 120] on div "Order details" at bounding box center [110, 119] width 79 height 17
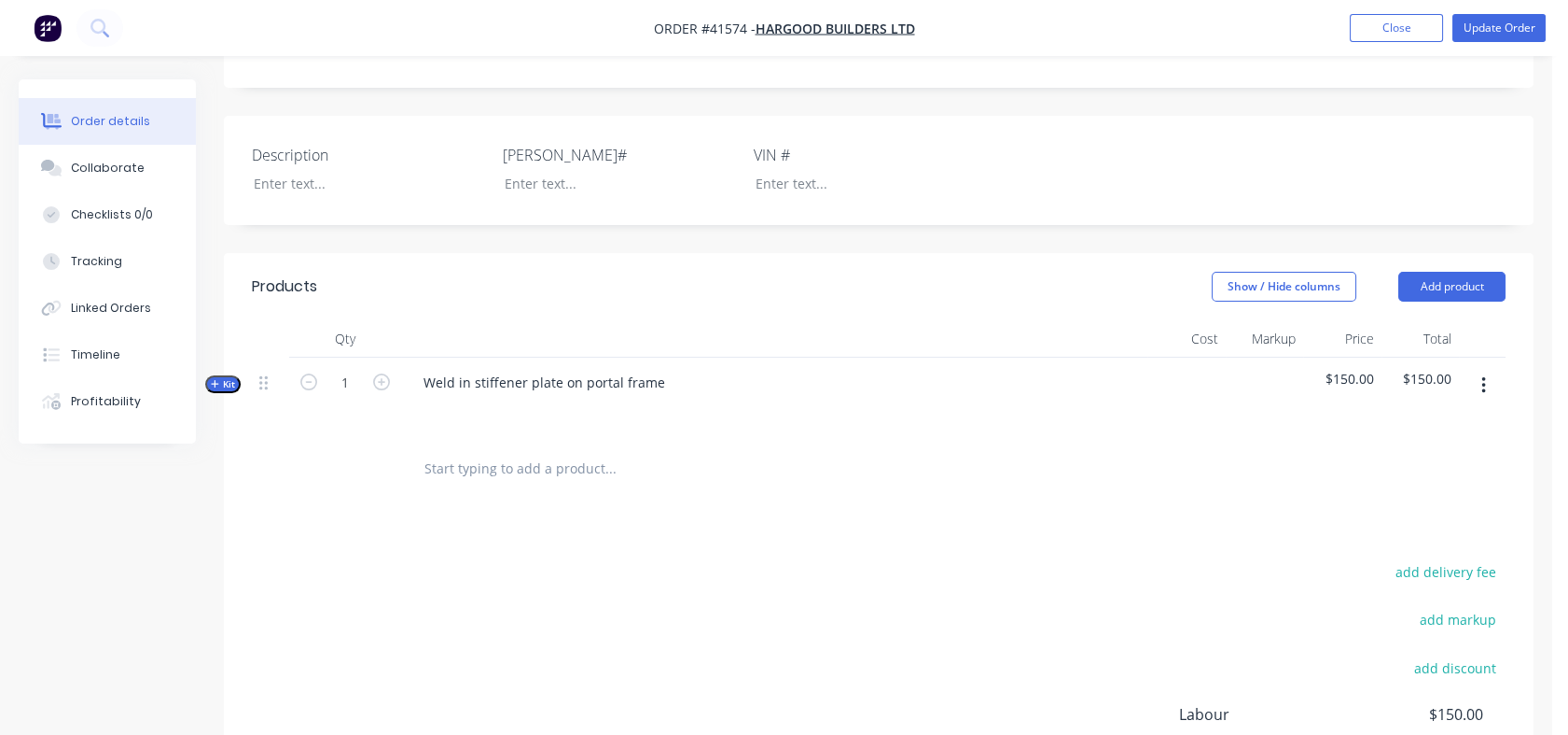
scroll to position [410, 0]
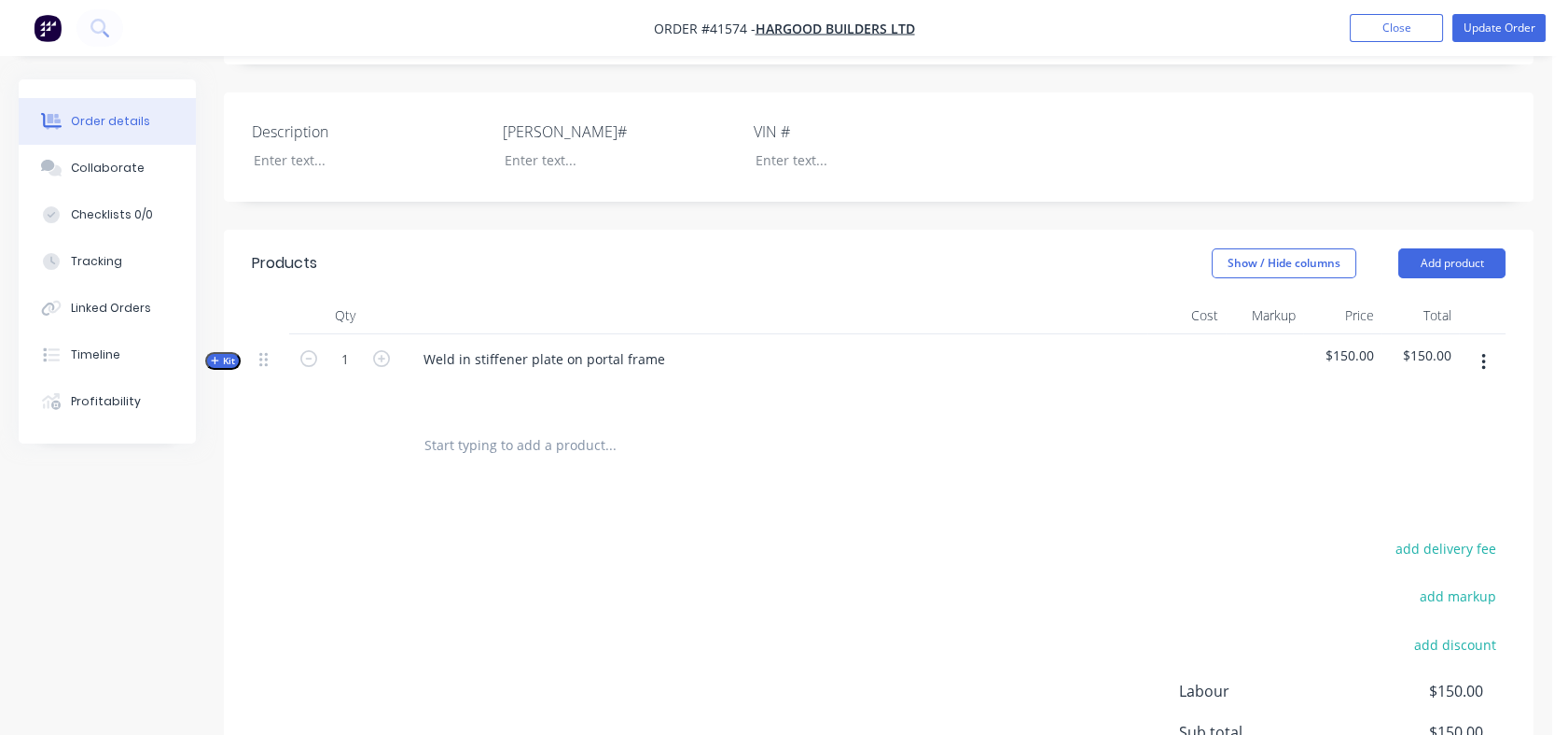
click at [227, 358] on span "Kit" at bounding box center [223, 361] width 24 height 14
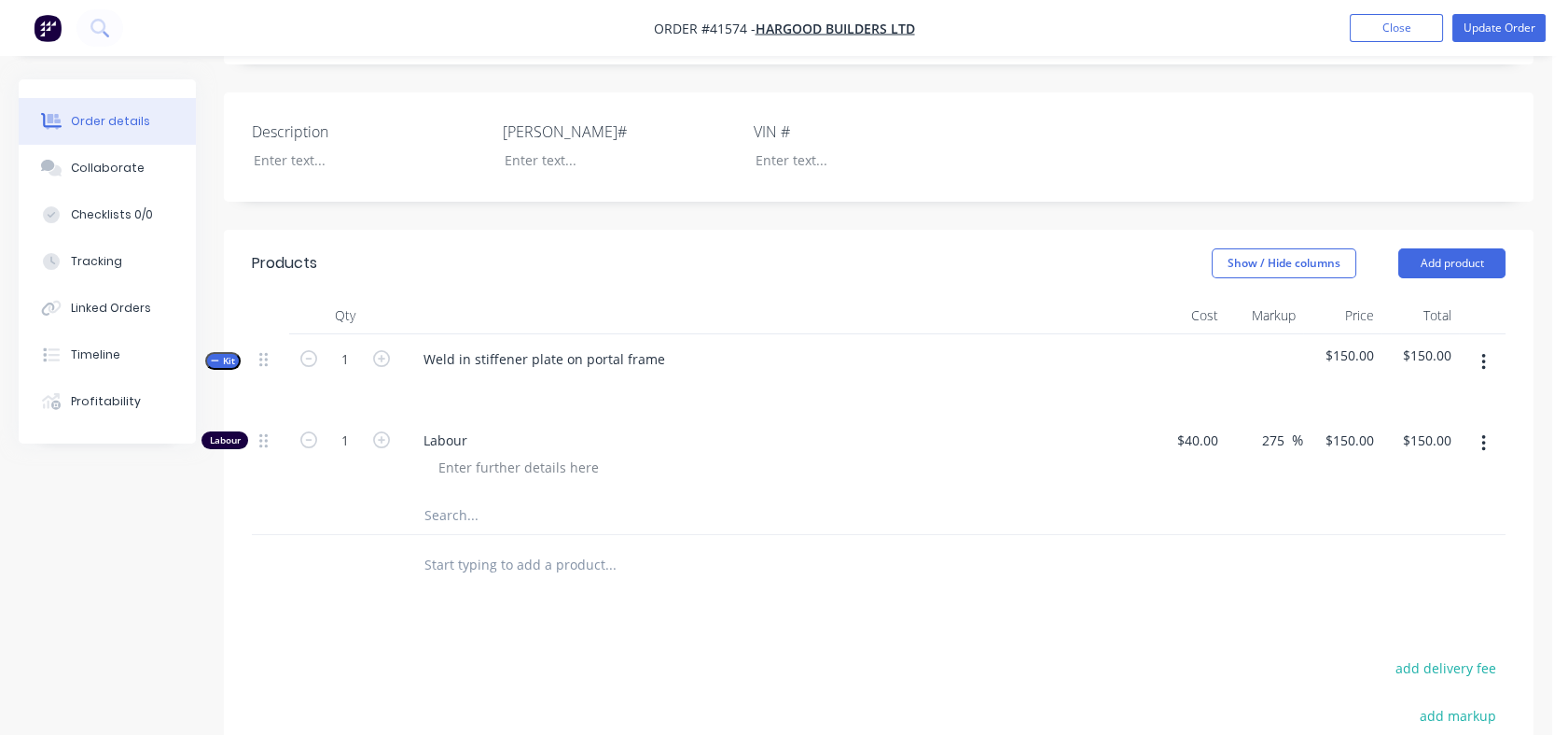
click at [381, 444] on icon "button" at bounding box center [381, 439] width 17 height 17
type input "2"
type input "$300.00"
click at [381, 444] on icon "button" at bounding box center [381, 439] width 17 height 17
type input "3"
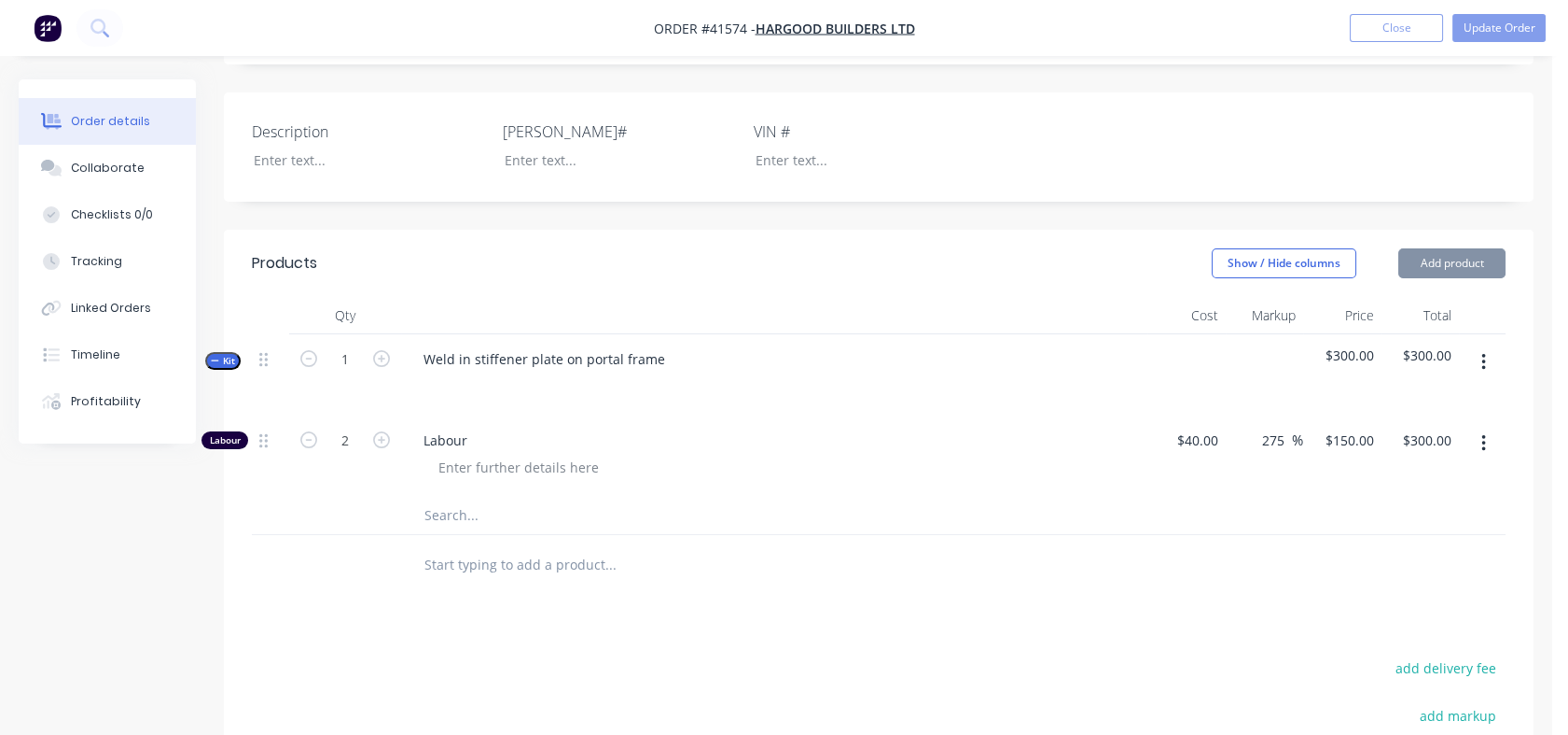
type input "$450.00"
click at [381, 444] on icon "button" at bounding box center [381, 439] width 17 height 17
type input "4"
type input "$600.00"
click at [381, 444] on icon "button" at bounding box center [381, 439] width 17 height 17
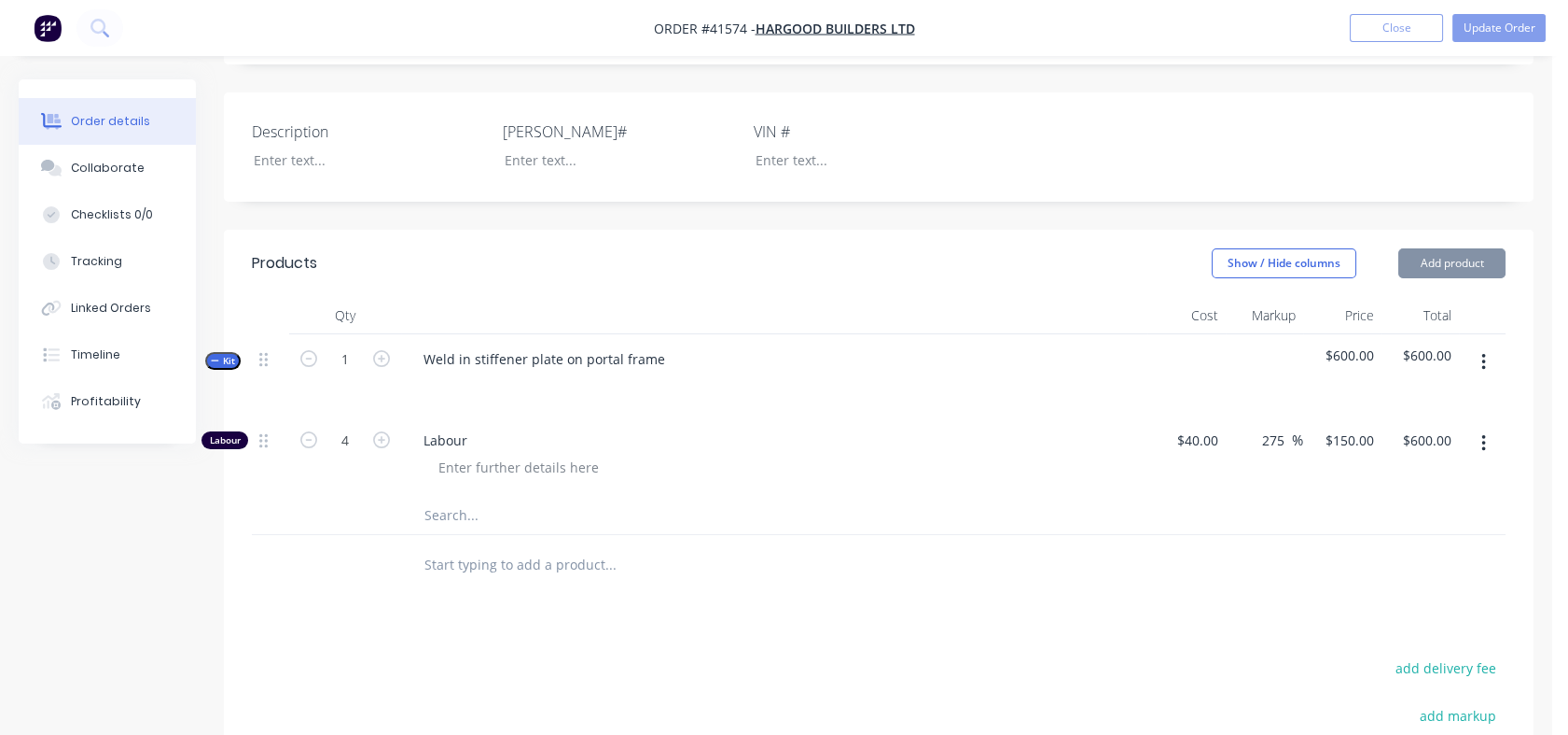
type input "5"
type input "$750.00"
click at [310, 439] on icon "button" at bounding box center [308, 439] width 17 height 17
type input "4"
type input "$600.00"
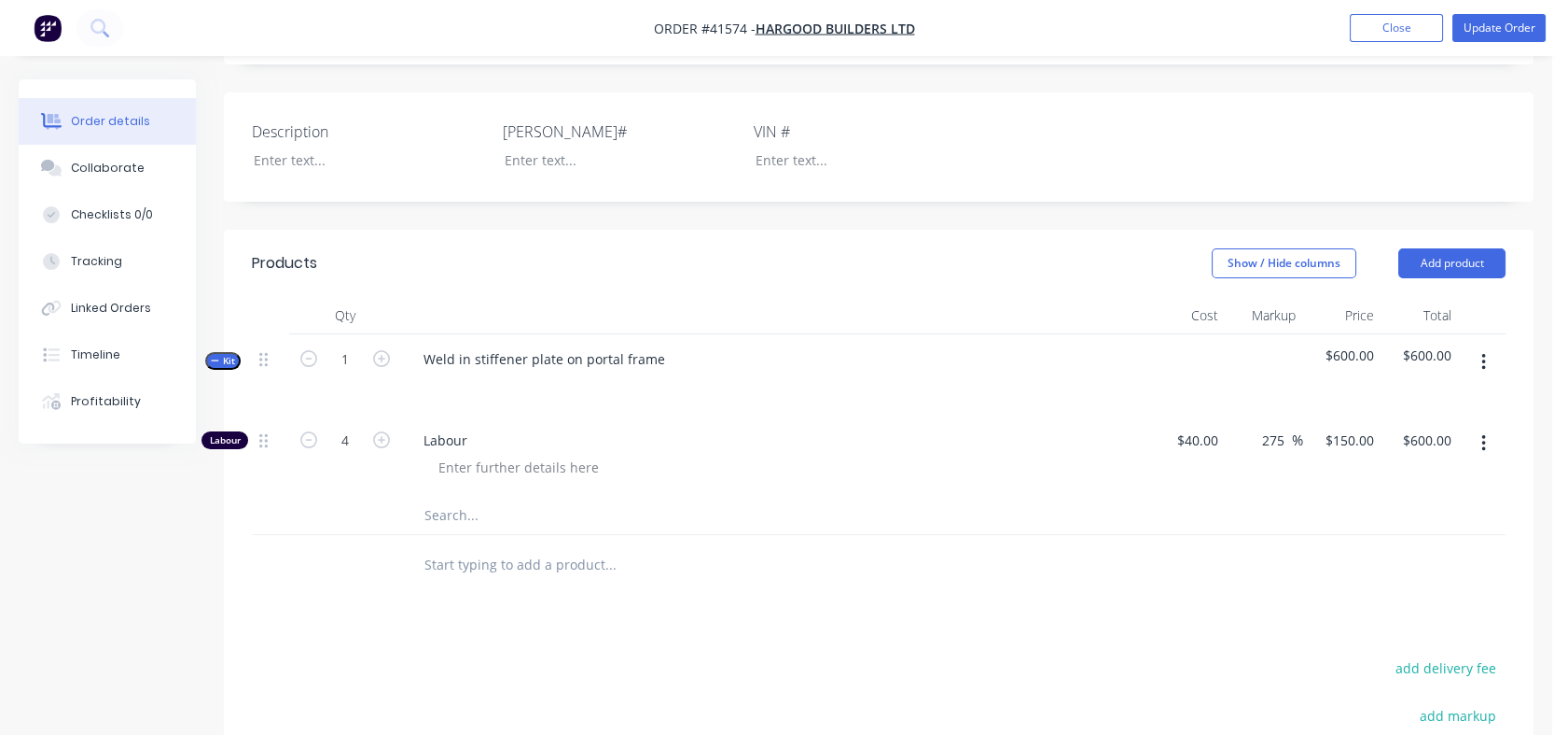
click at [450, 524] on input "text" at bounding box center [610, 515] width 373 height 37
type input "elf"
click at [516, 633] on div "Mileage - Elf Product" at bounding box center [689, 632] width 560 height 79
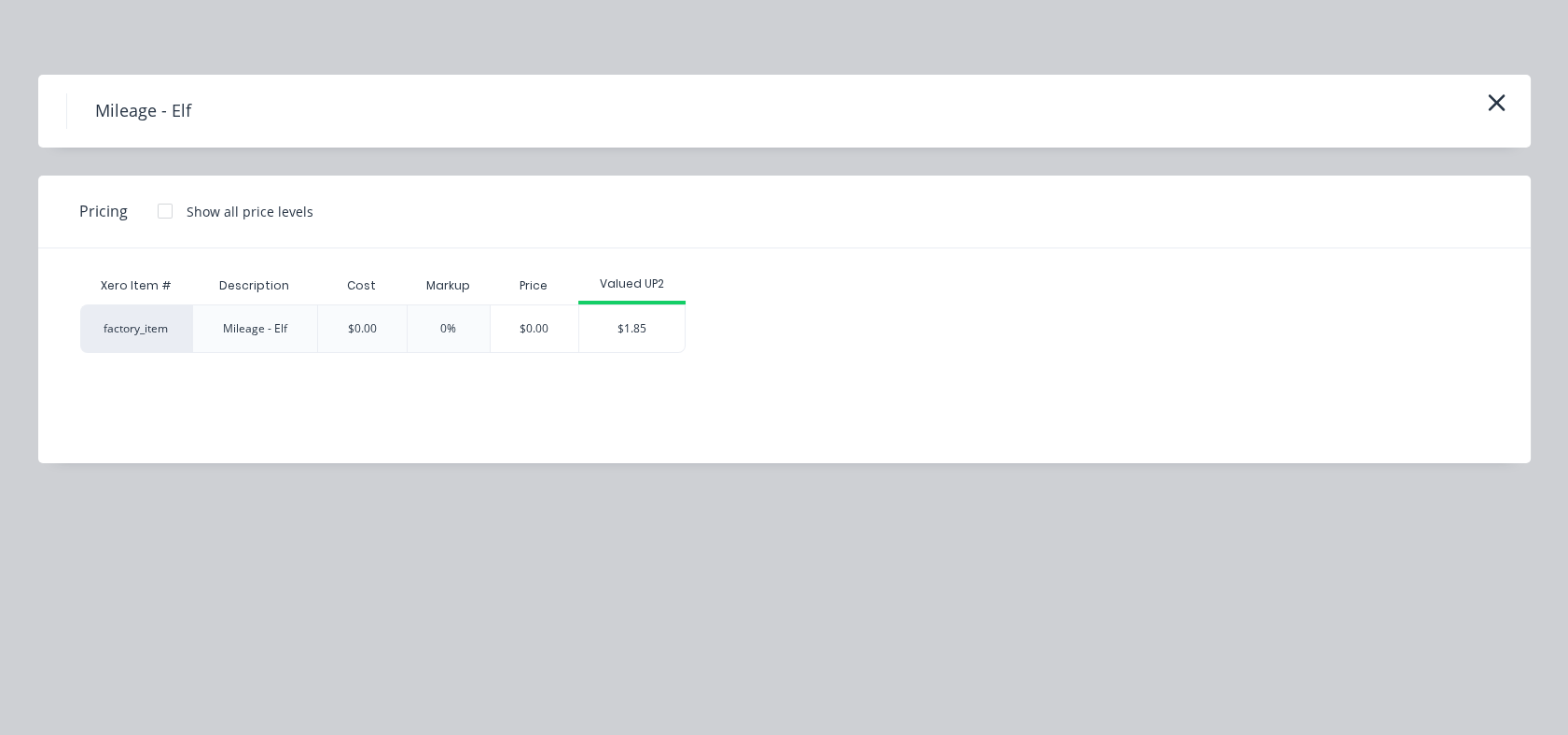
click at [627, 324] on div "$1.85" at bounding box center [632, 328] width 106 height 47
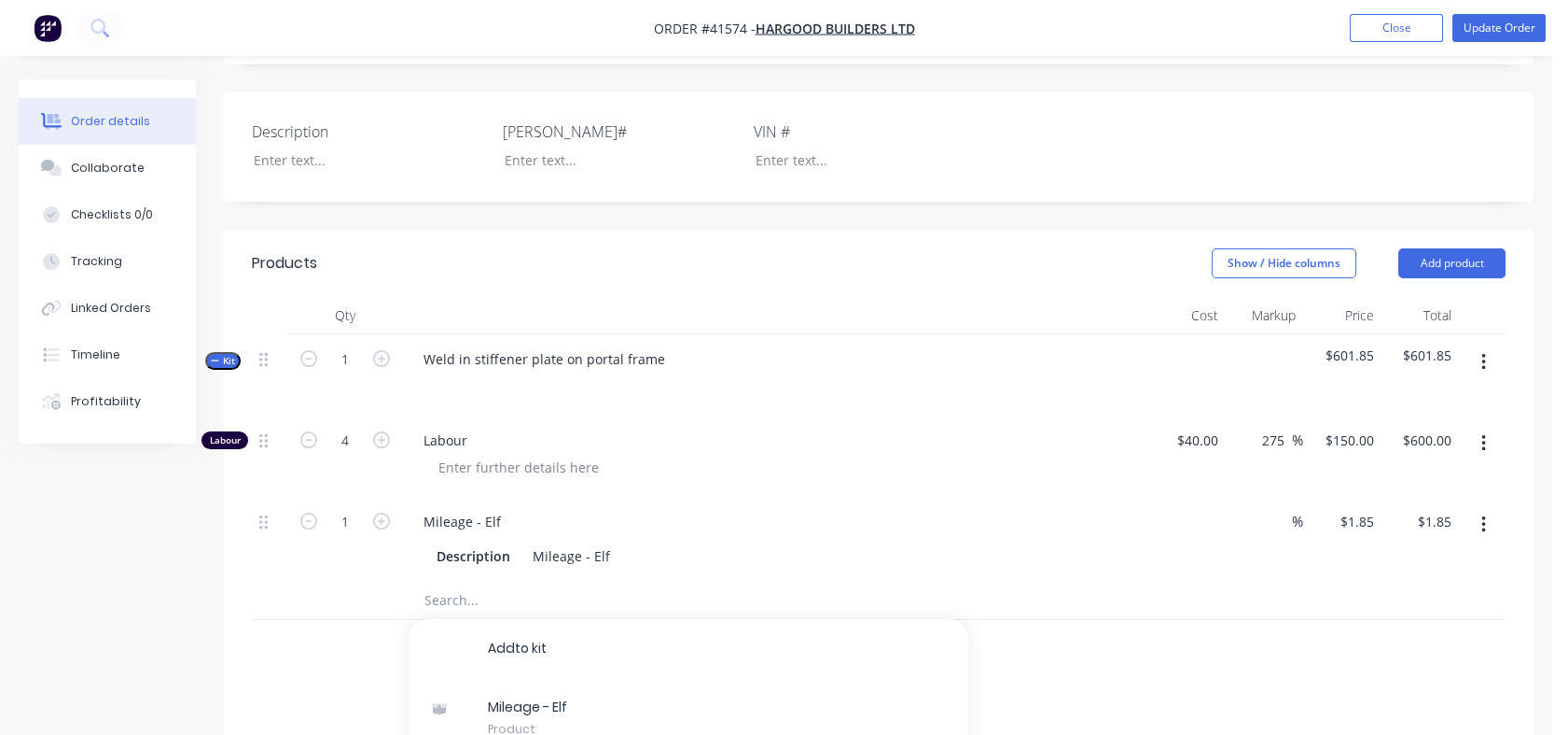
click at [1188, 525] on div "$0.00" at bounding box center [1186, 539] width 79 height 85
type input "$0.85"
click at [1257, 522] on div "%" at bounding box center [1265, 539] width 79 height 85
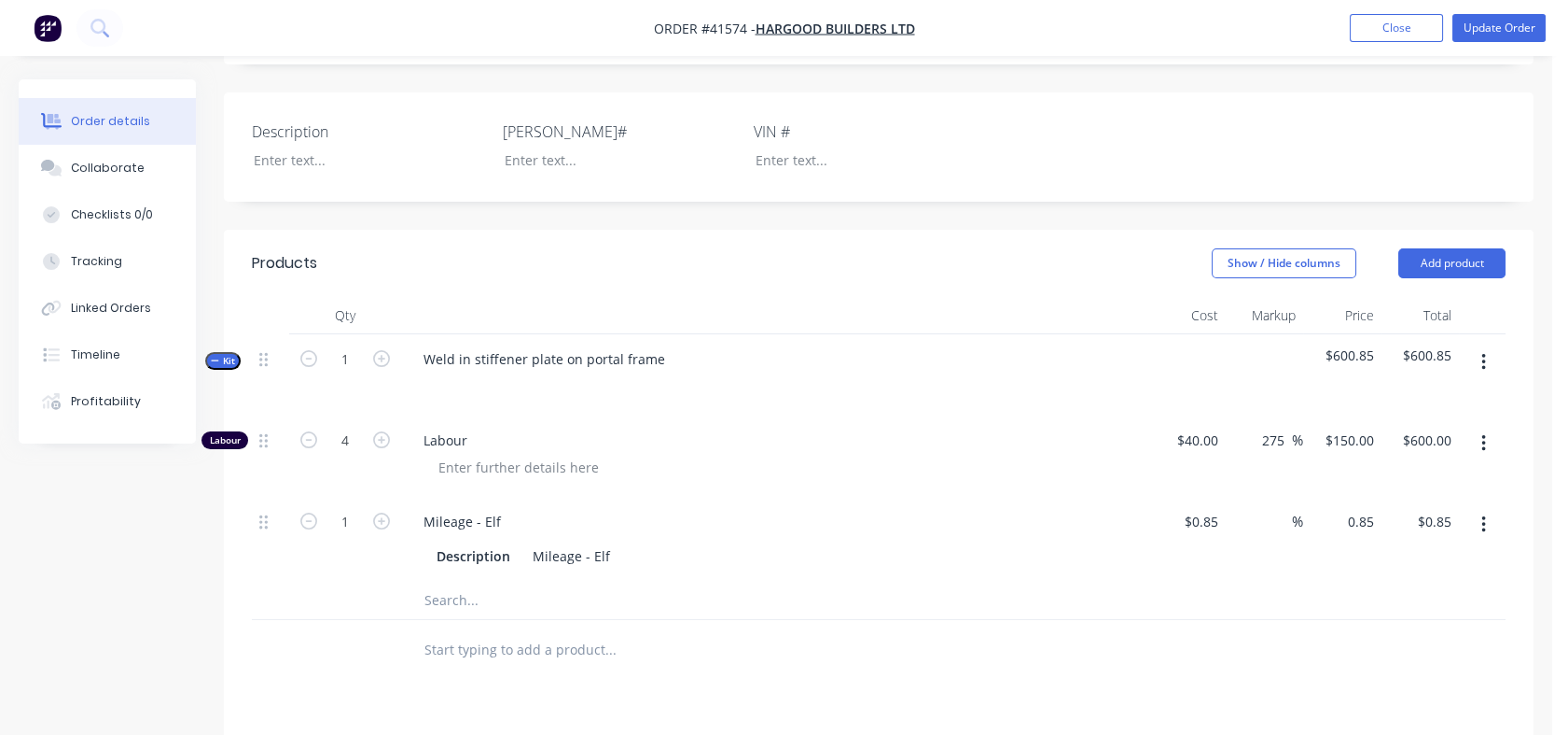
click at [1342, 509] on div "0.85 $0.85" at bounding box center [1343, 539] width 79 height 85
type input "1.85"
type input "117.65"
type input "$1.85"
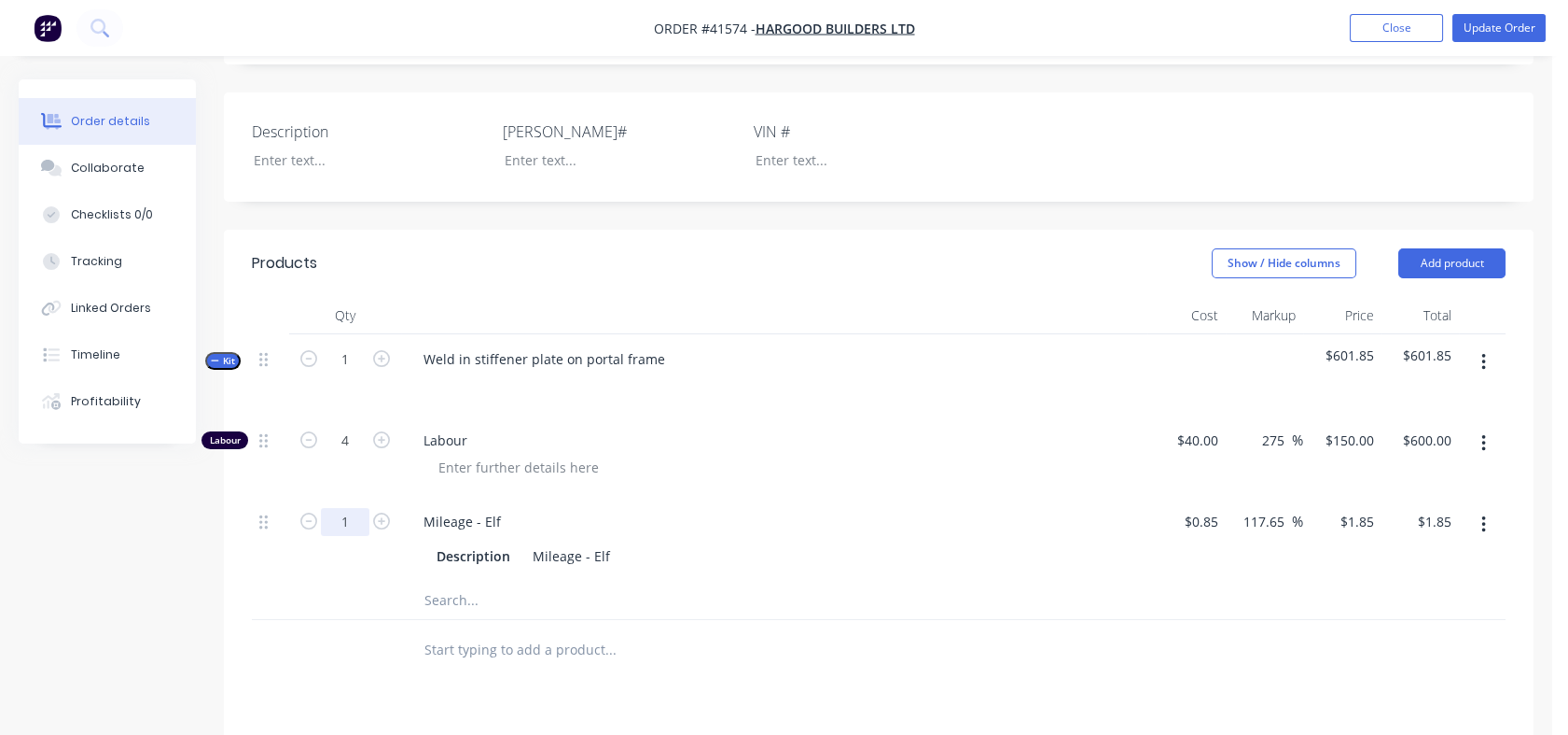
click at [341, 518] on input "1" at bounding box center [345, 522] width 49 height 28
type input "20"
type input "$37.00"
click at [642, 501] on div "Mileage - Elf Description Mileage - Elf" at bounding box center [774, 539] width 747 height 85
click at [445, 589] on input "text" at bounding box center [610, 599] width 373 height 37
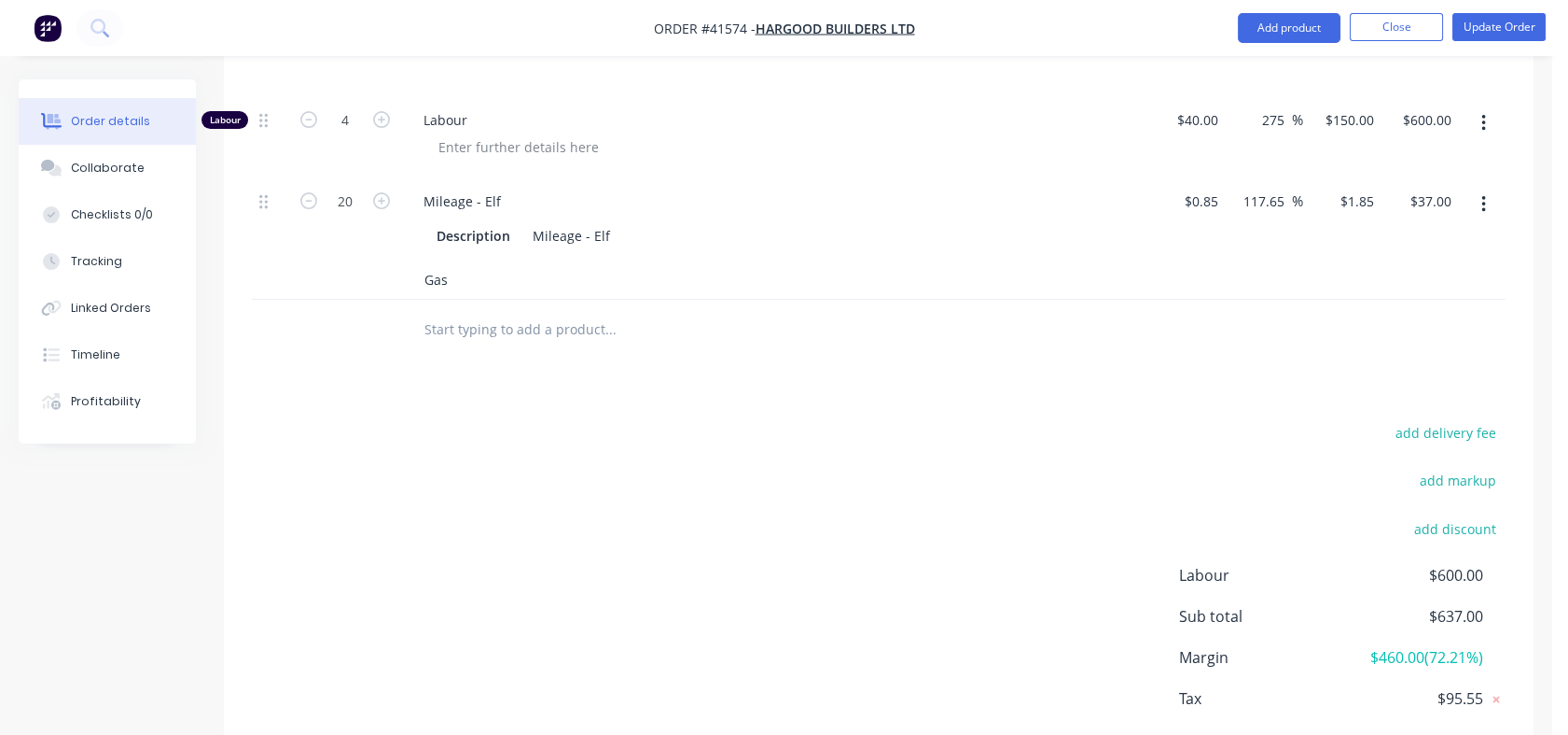
scroll to position [733, 0]
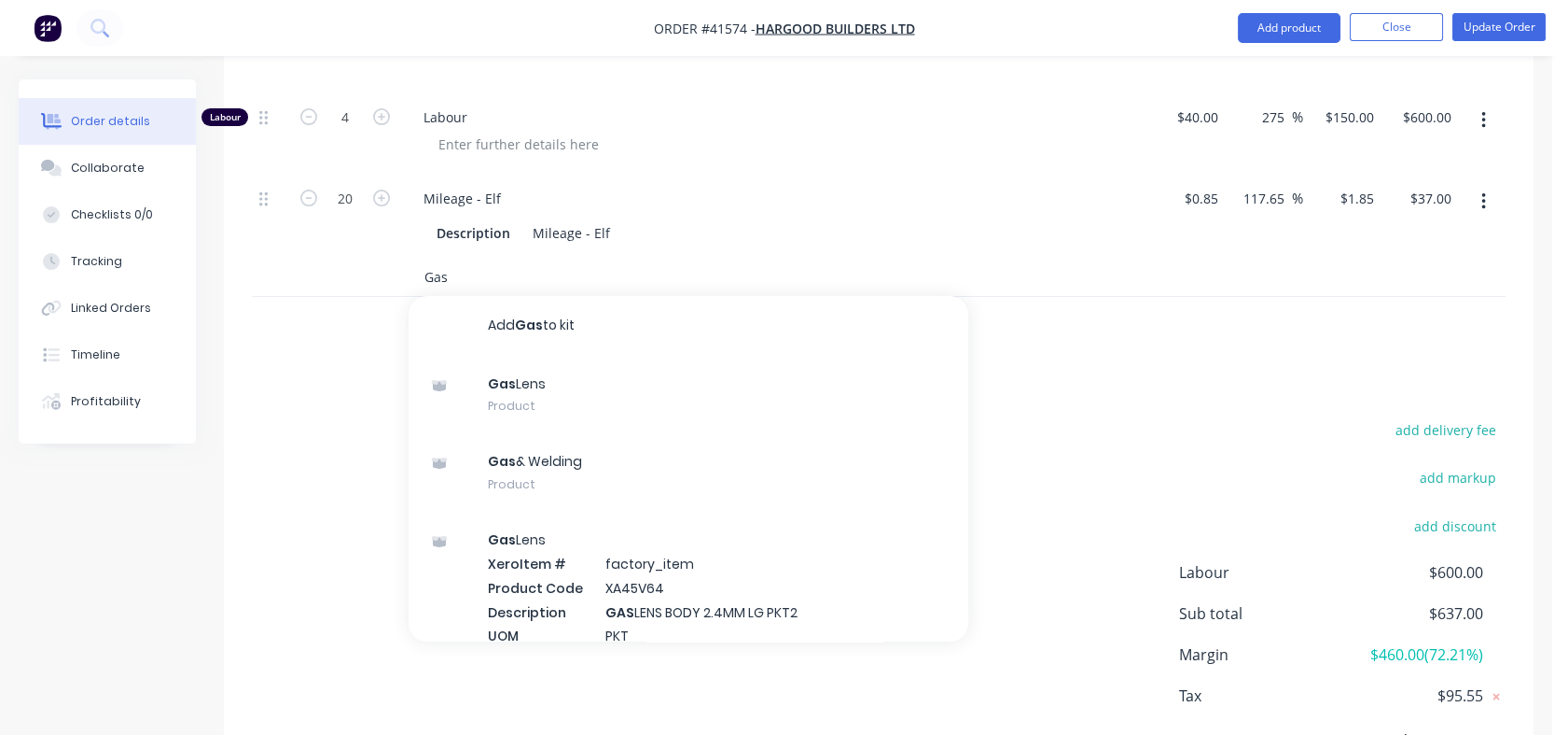
type input "Gas"
click at [522, 463] on div "Gas & Welding Product" at bounding box center [689, 472] width 560 height 79
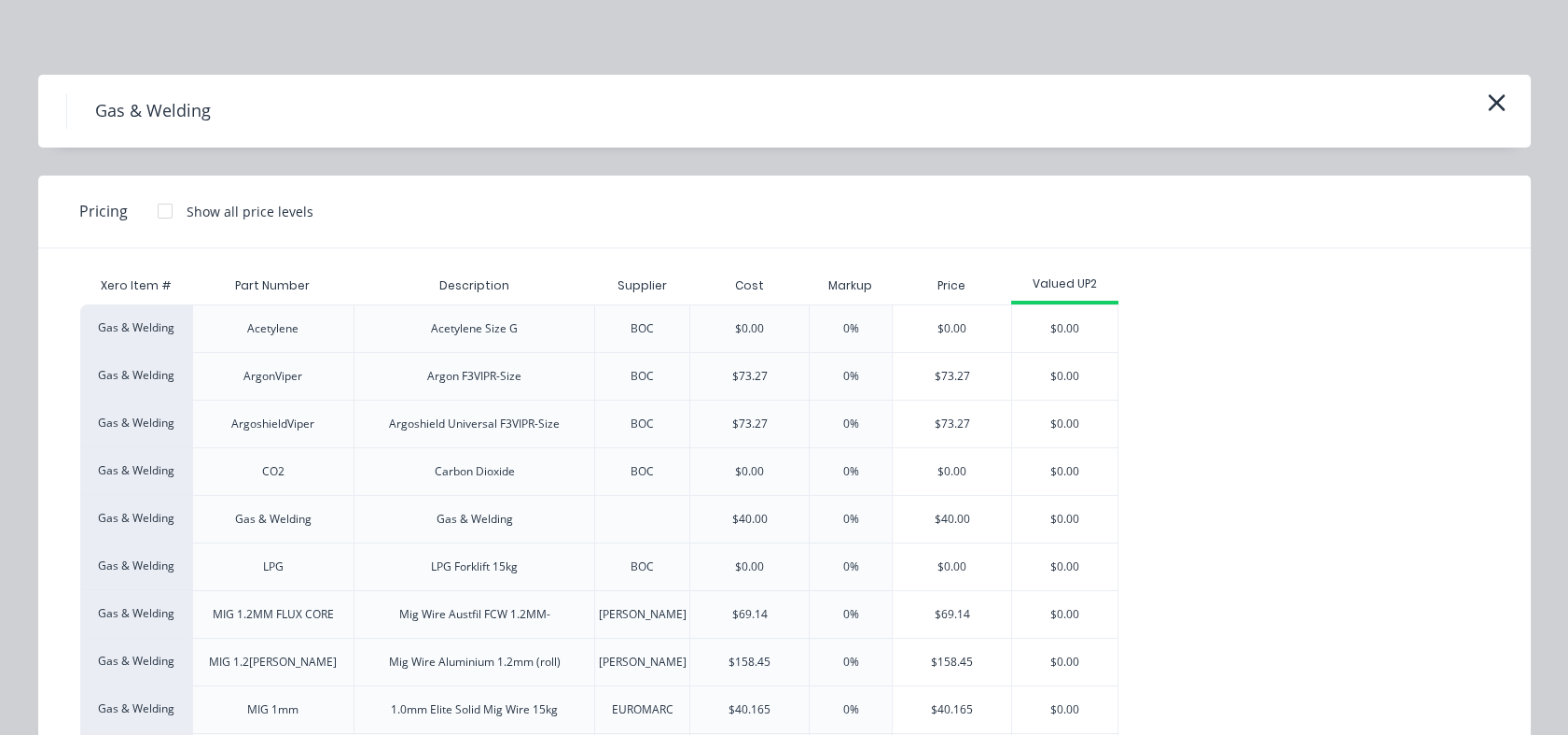
click at [931, 515] on div "$40.00" at bounding box center [952, 519] width 119 height 47
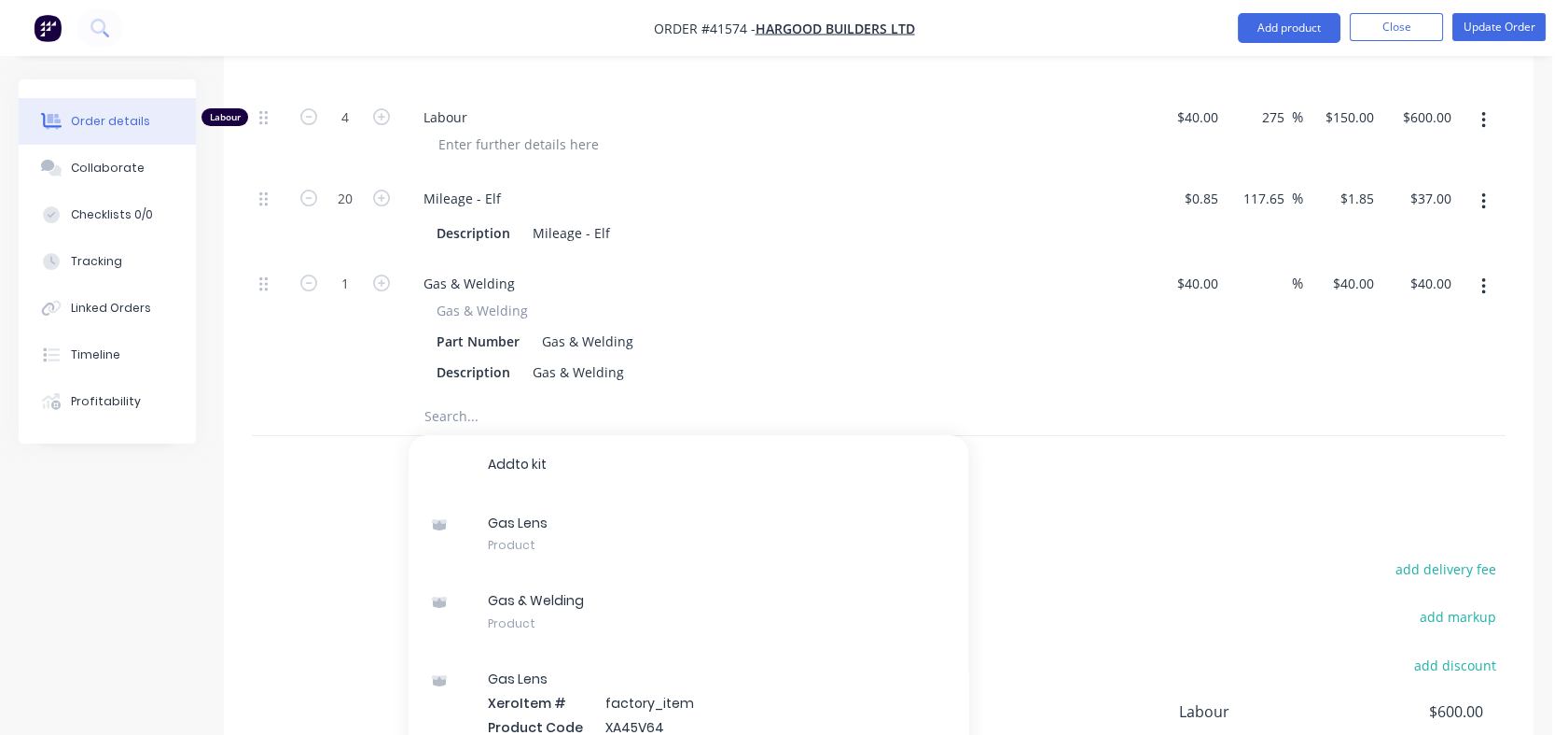
click at [1273, 287] on input at bounding box center [1282, 283] width 22 height 27
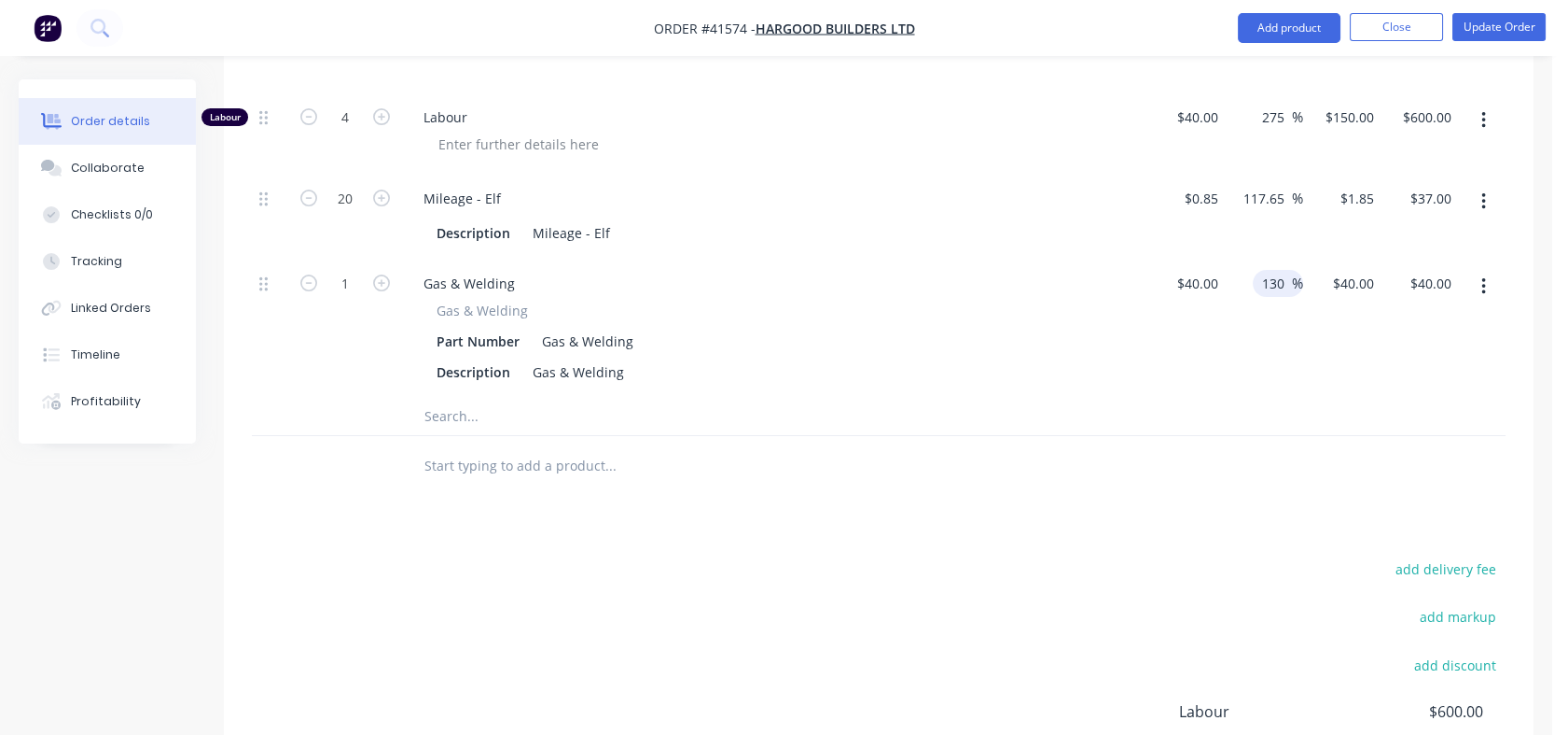
type input "130"
type input "$92.00"
click at [1250, 328] on div "130 130 %" at bounding box center [1265, 327] width 79 height 139
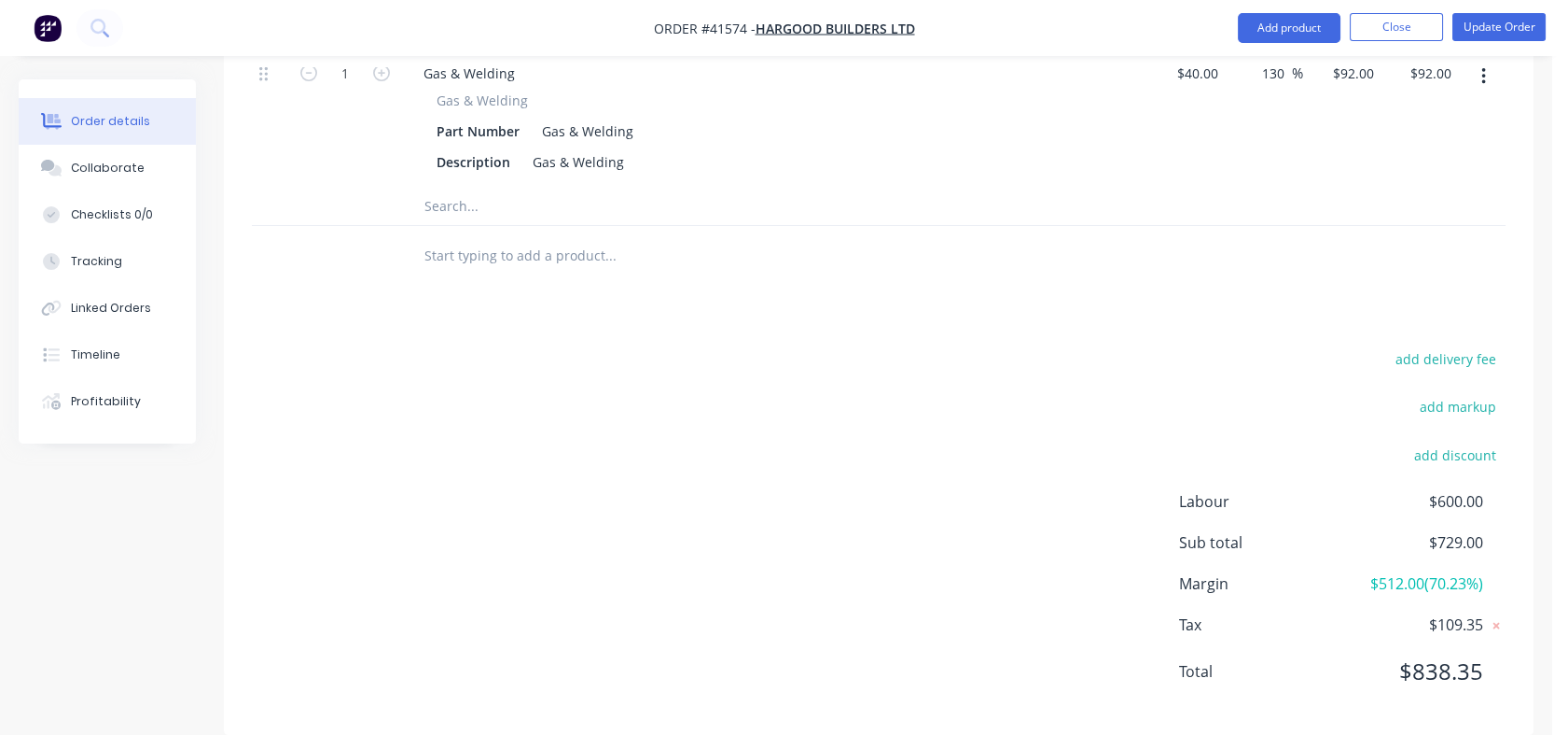
scroll to position [970, 0]
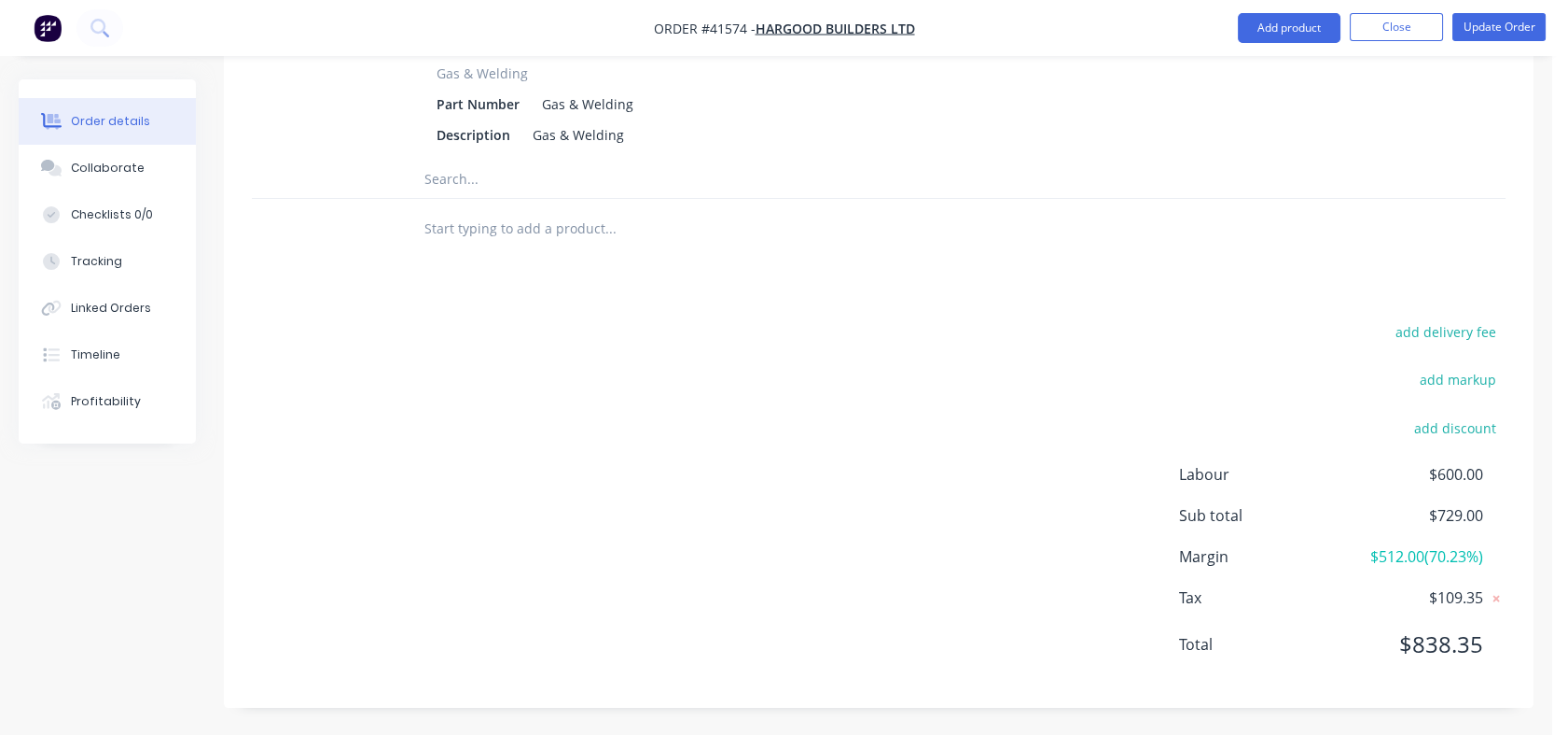
click at [456, 180] on input "text" at bounding box center [610, 179] width 373 height 37
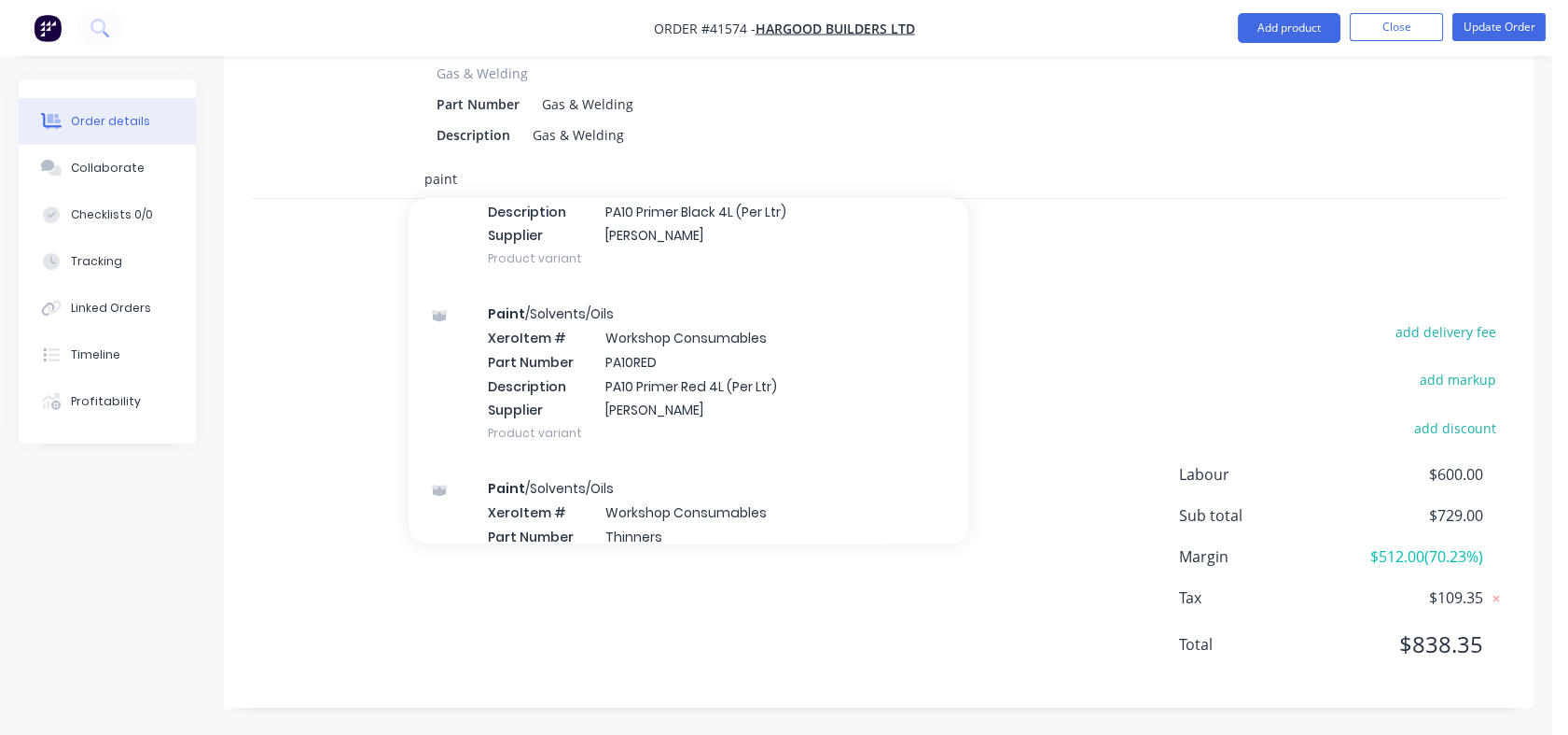
scroll to position [2705, 0]
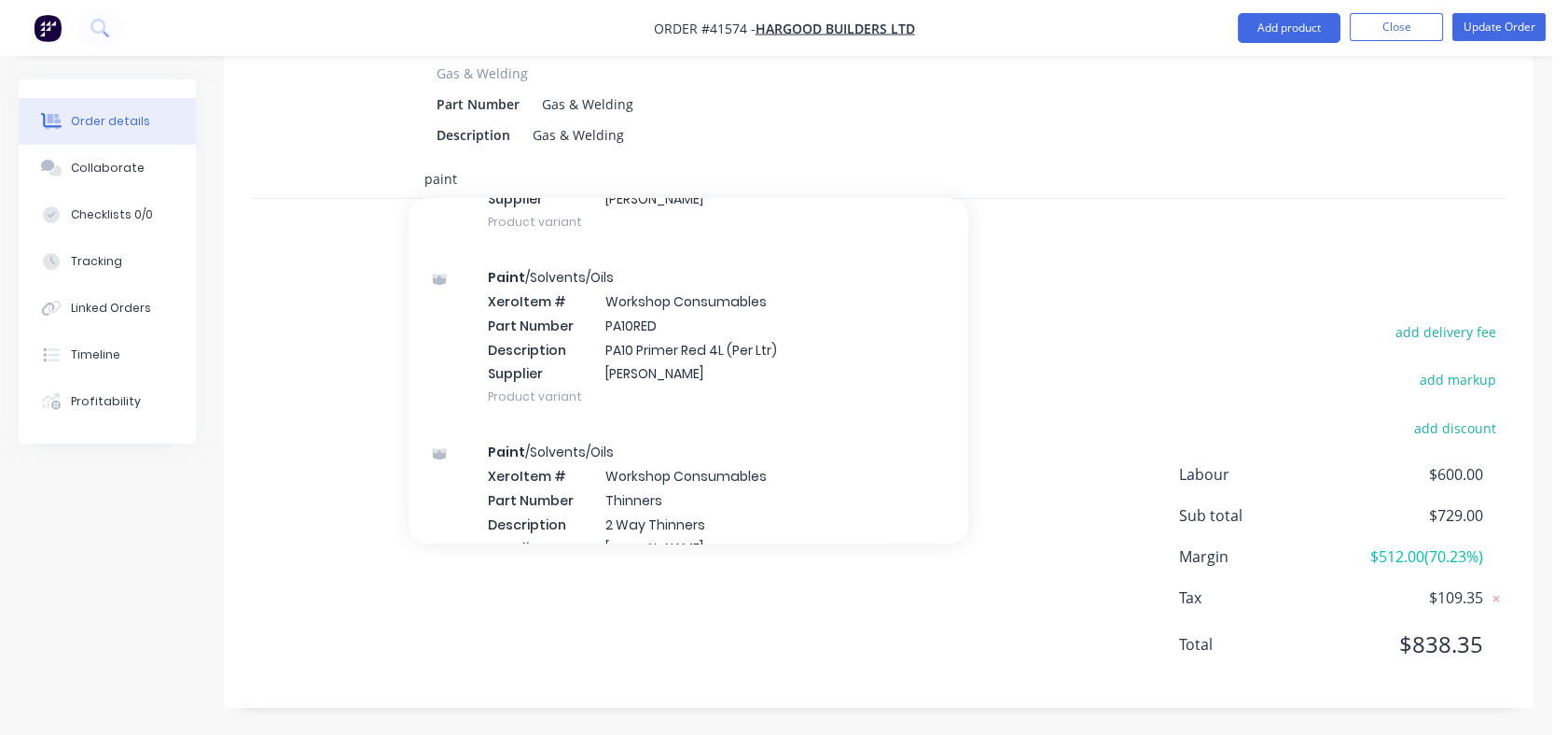
type input "paint"
click at [650, 344] on div "Paint /Solvents/Oils Xero Item # Workshop Consumables Part Number PA10RED Descr…" at bounding box center [689, 336] width 560 height 175
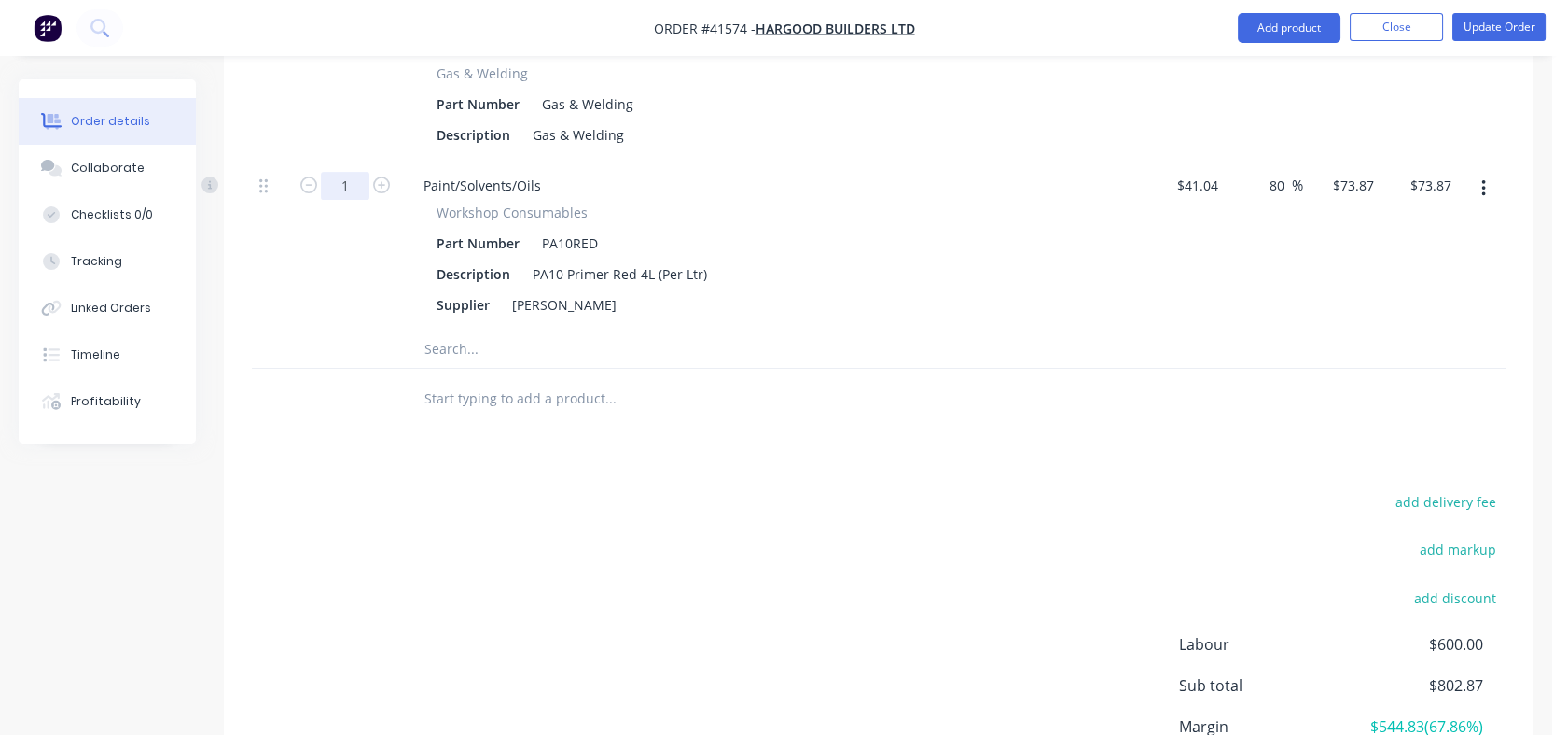
click at [351, 185] on input "1" at bounding box center [345, 185] width 49 height 28
type input "0.25"
click at [352, 254] on div "0.25" at bounding box center [345, 245] width 112 height 170
click at [1416, 185] on input "18.47" at bounding box center [1437, 184] width 43 height 27
type input "20"
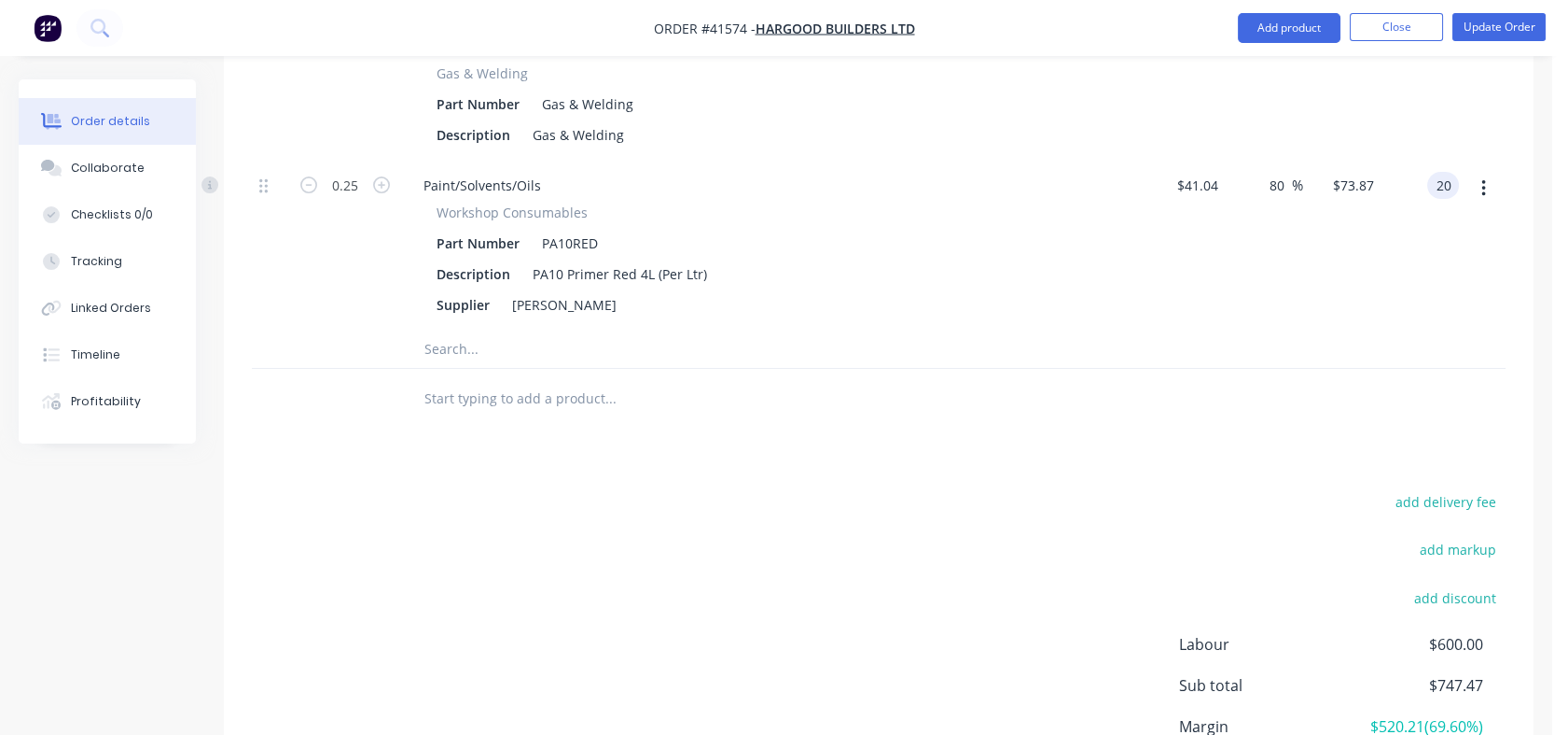
type input "94.93"
type input "$80.00"
type input "$20.00"
click at [1405, 272] on div "$20.00 20" at bounding box center [1420, 245] width 79 height 170
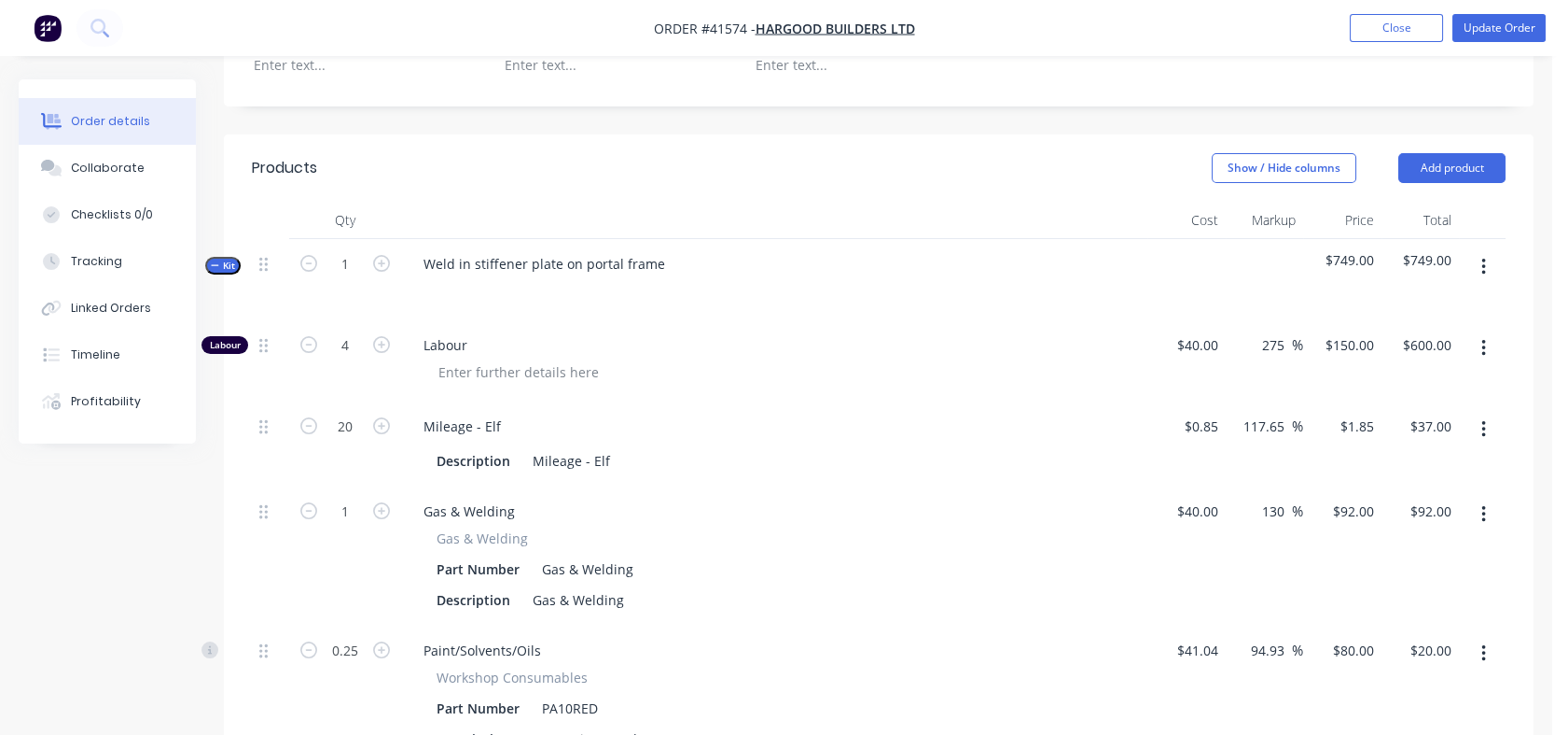
scroll to position [509, 0]
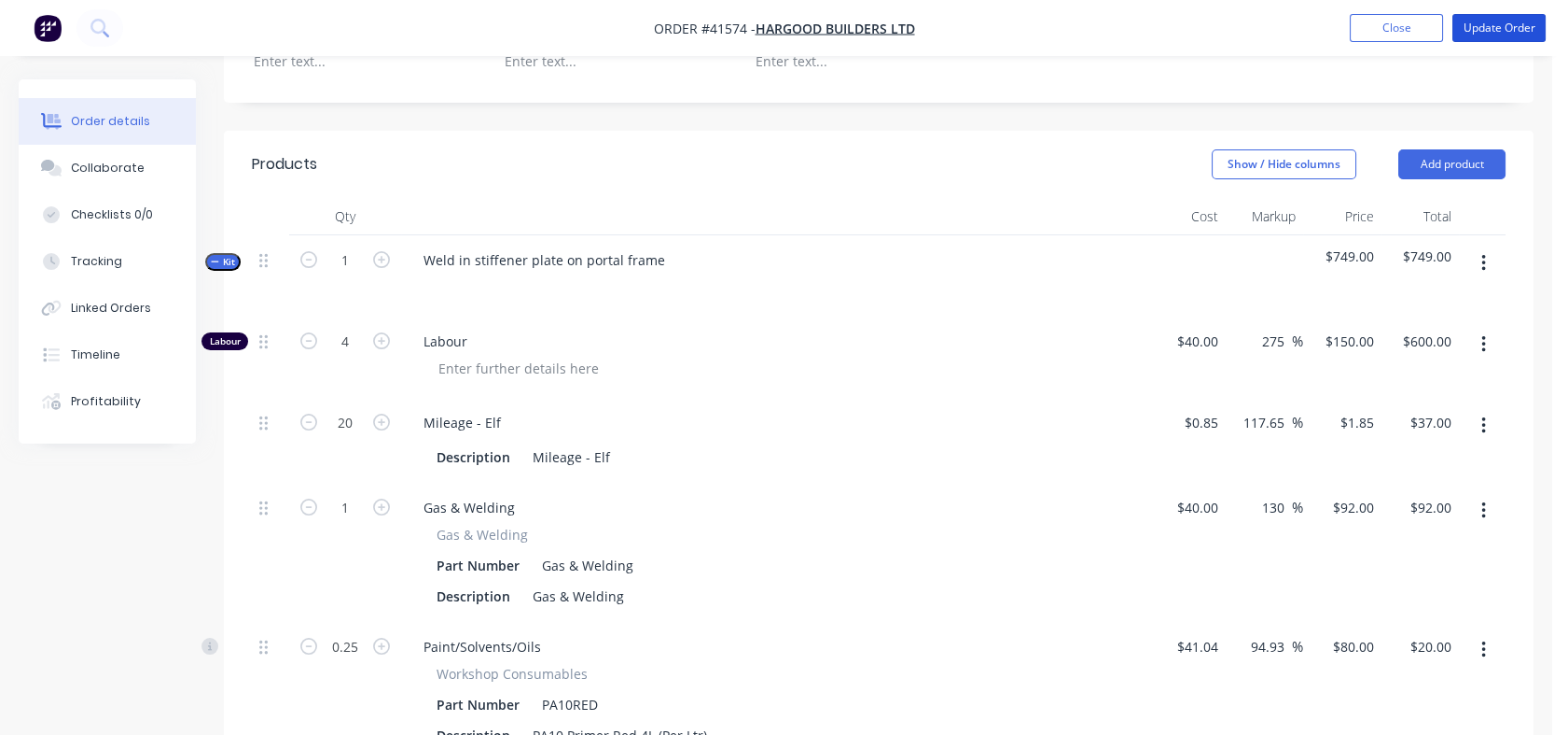
click at [1504, 17] on button "Update Order" at bounding box center [1499, 28] width 94 height 28
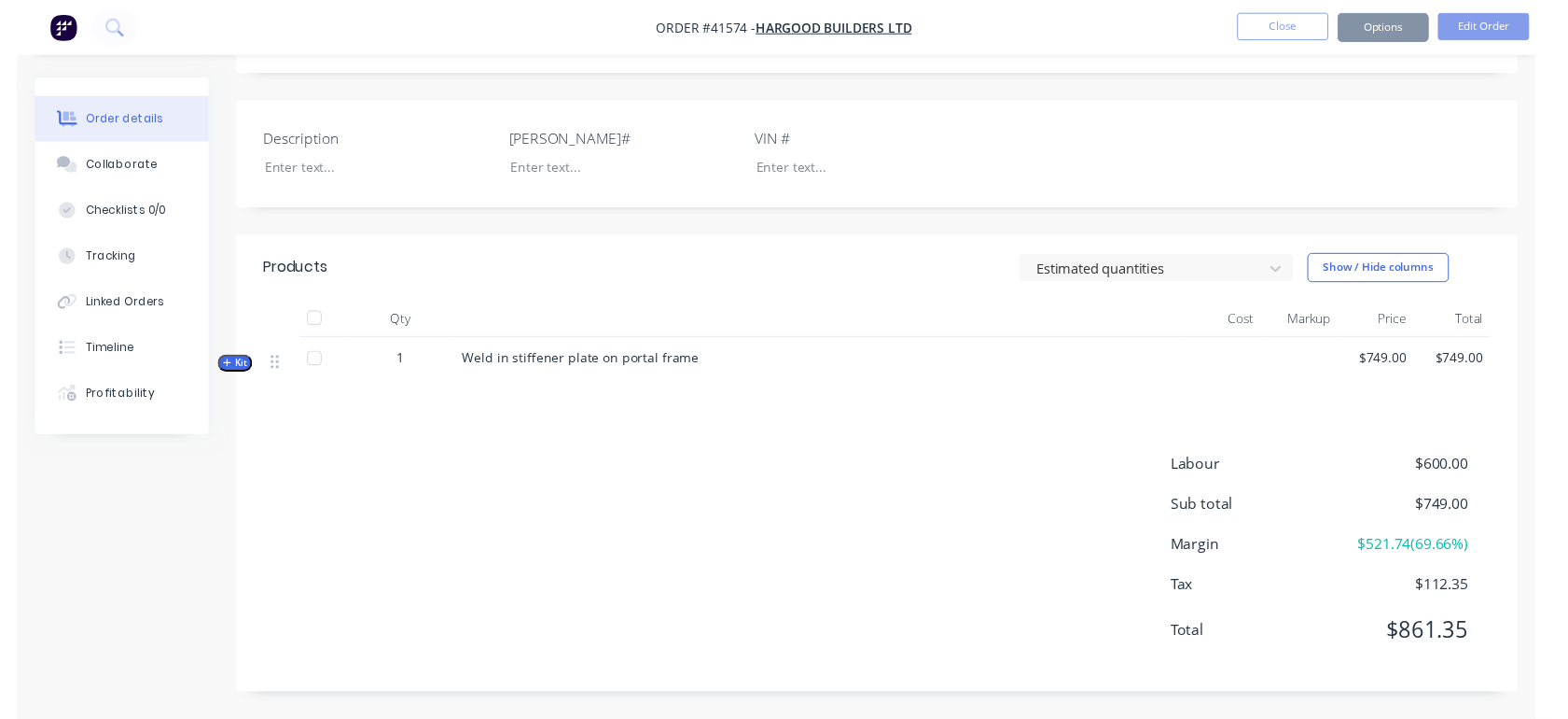
scroll to position [0, 0]
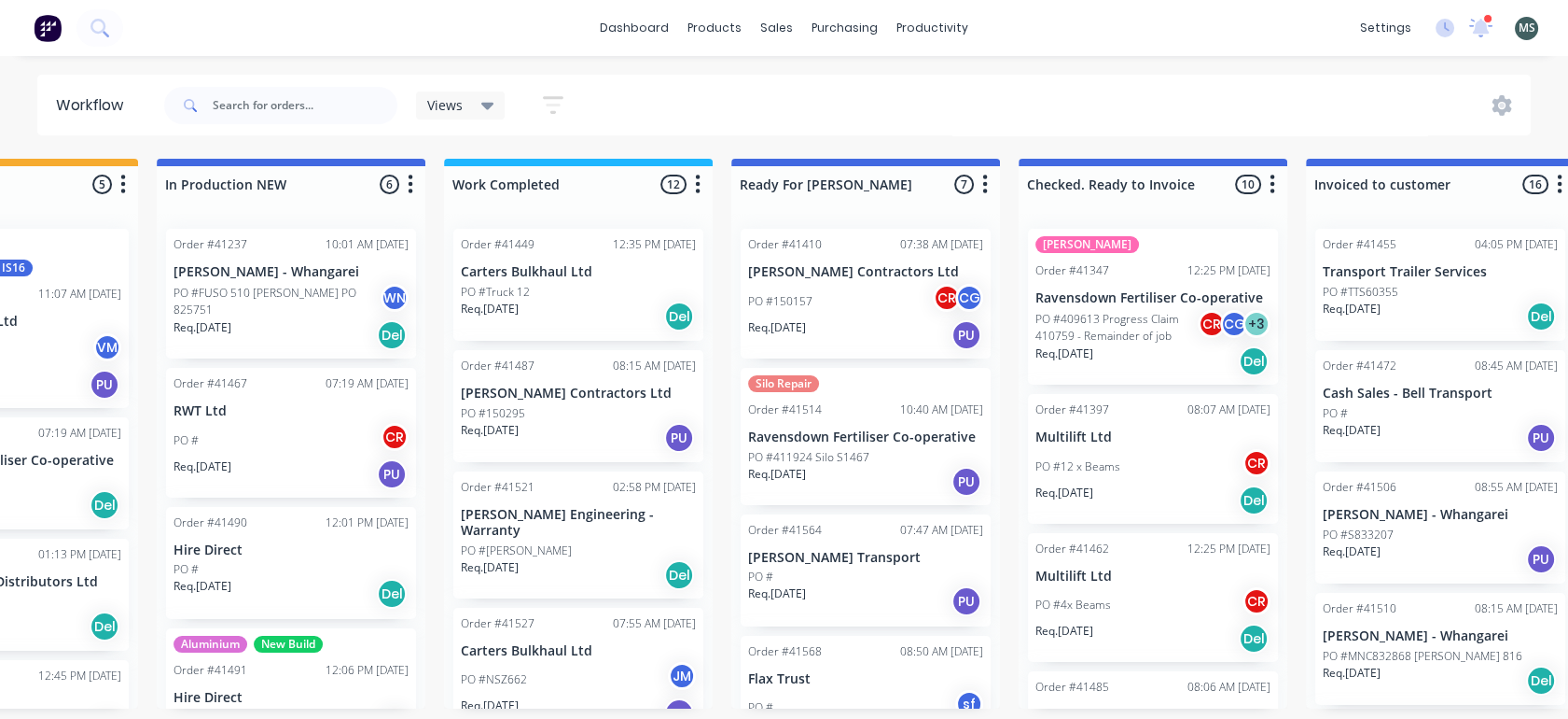
scroll to position [0, 838]
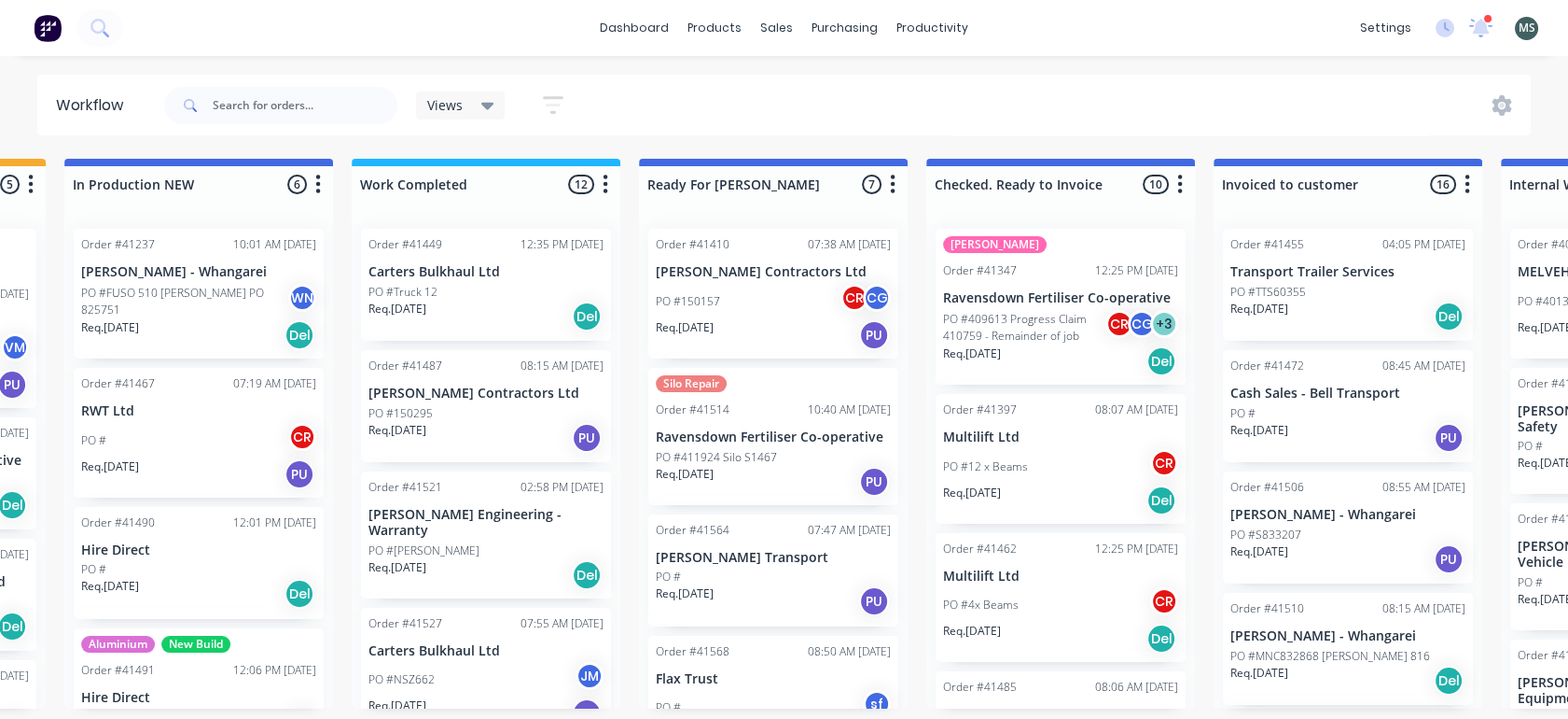
drag, startPoint x: 908, startPoint y: 413, endPoint x: 918, endPoint y: 486, distance: 73.7
click at [918, 486] on div "Submitted 16 Status colour #273444 hex #273444 Save Cancel Summaries Total orde…" at bounding box center [704, 433] width 3112 height 549
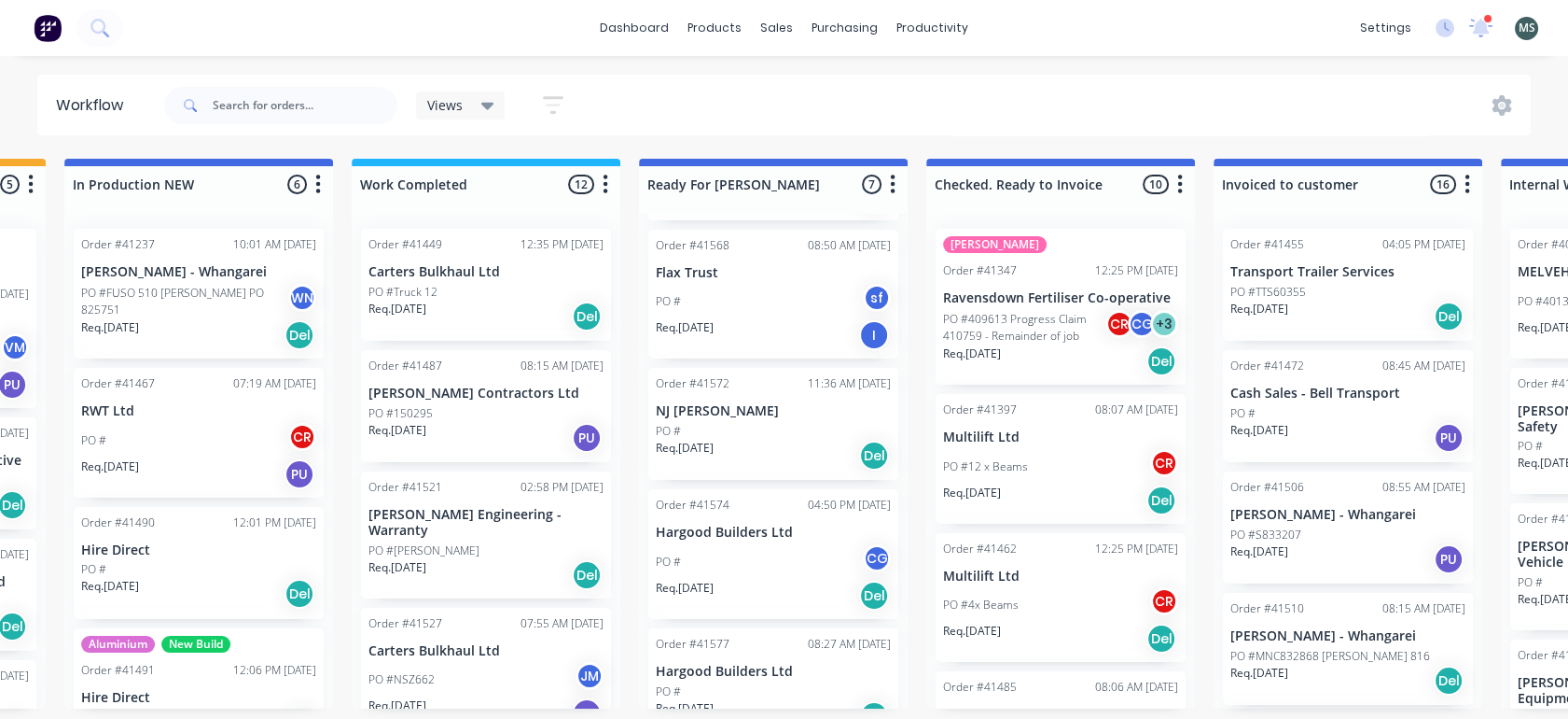
scroll to position [437, 0]
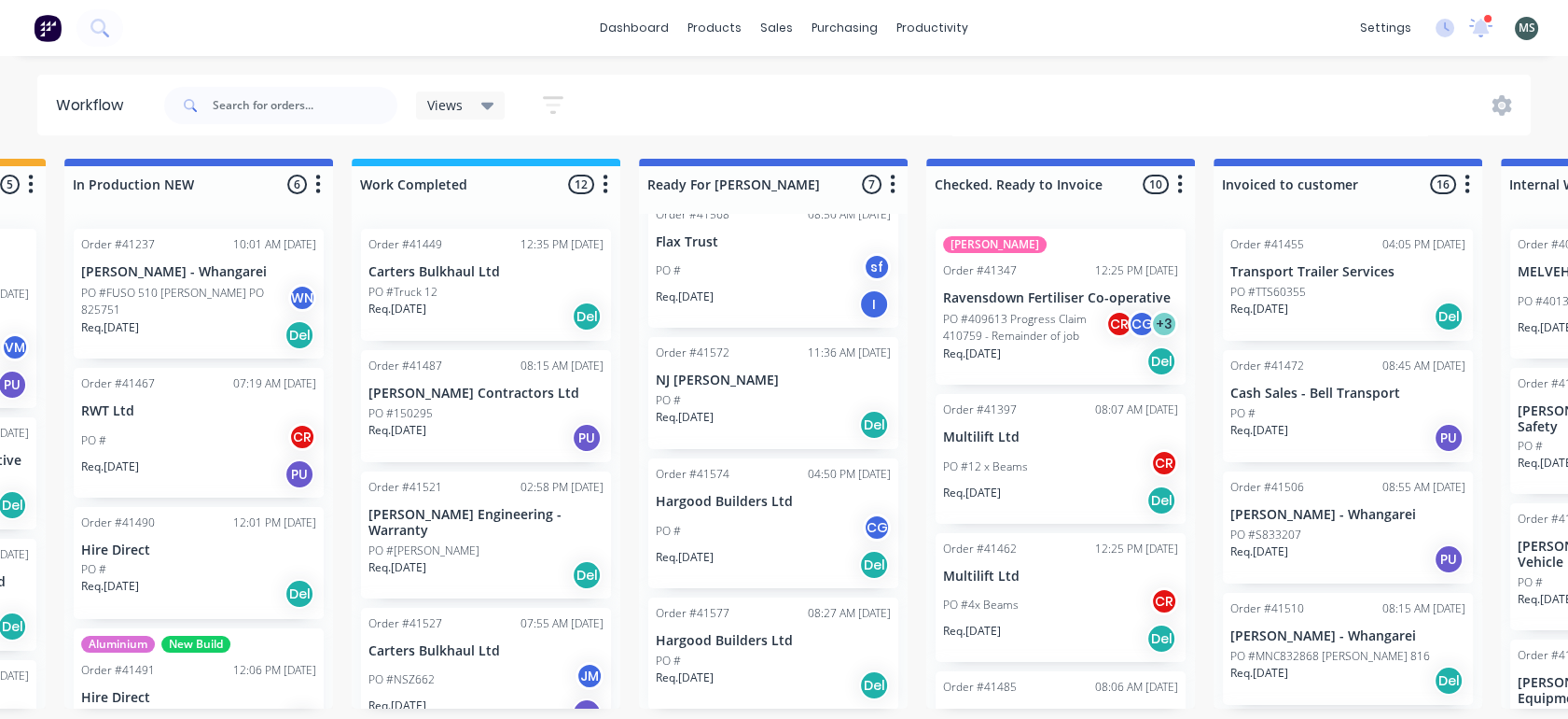
click at [784, 572] on div "Req. [DATE] Del" at bounding box center [774, 564] width 235 height 32
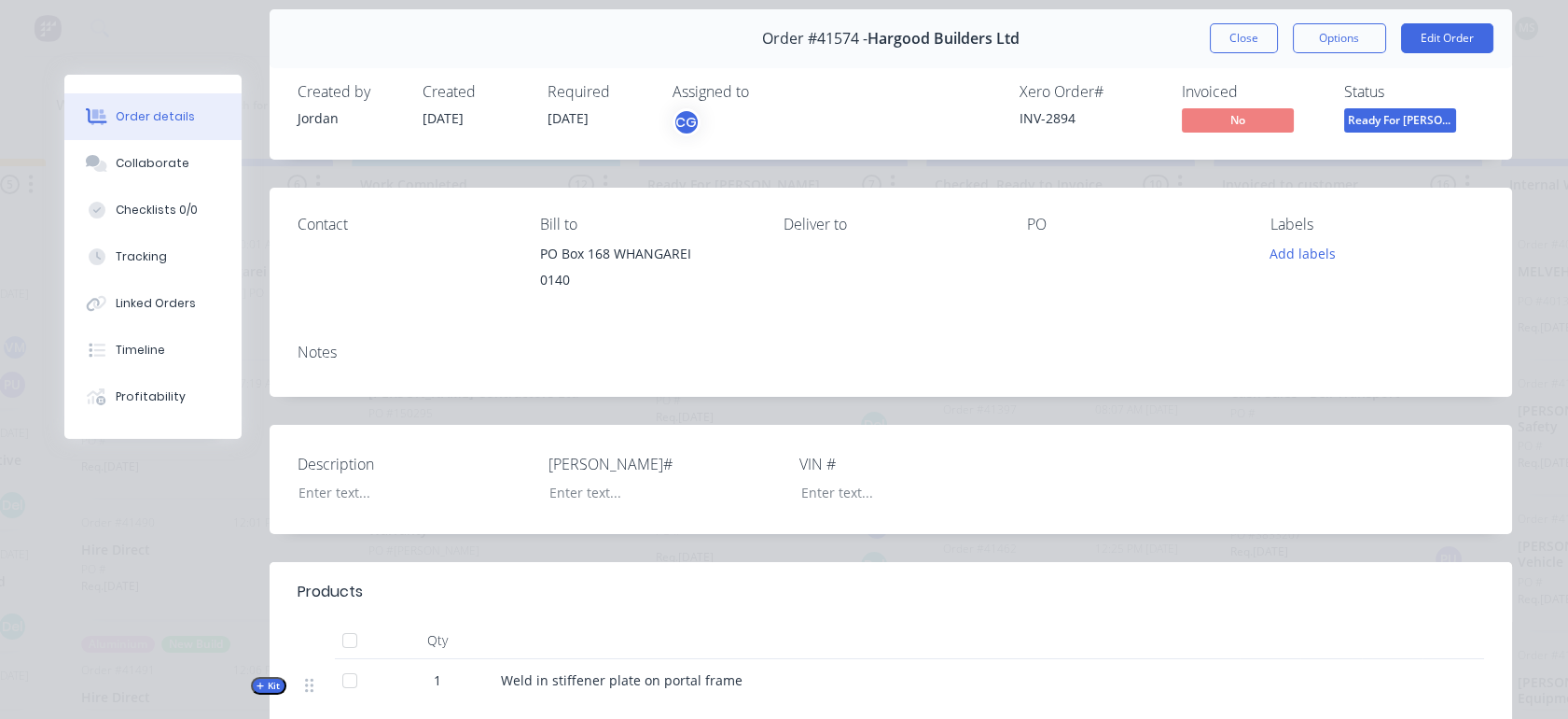
scroll to position [62, 0]
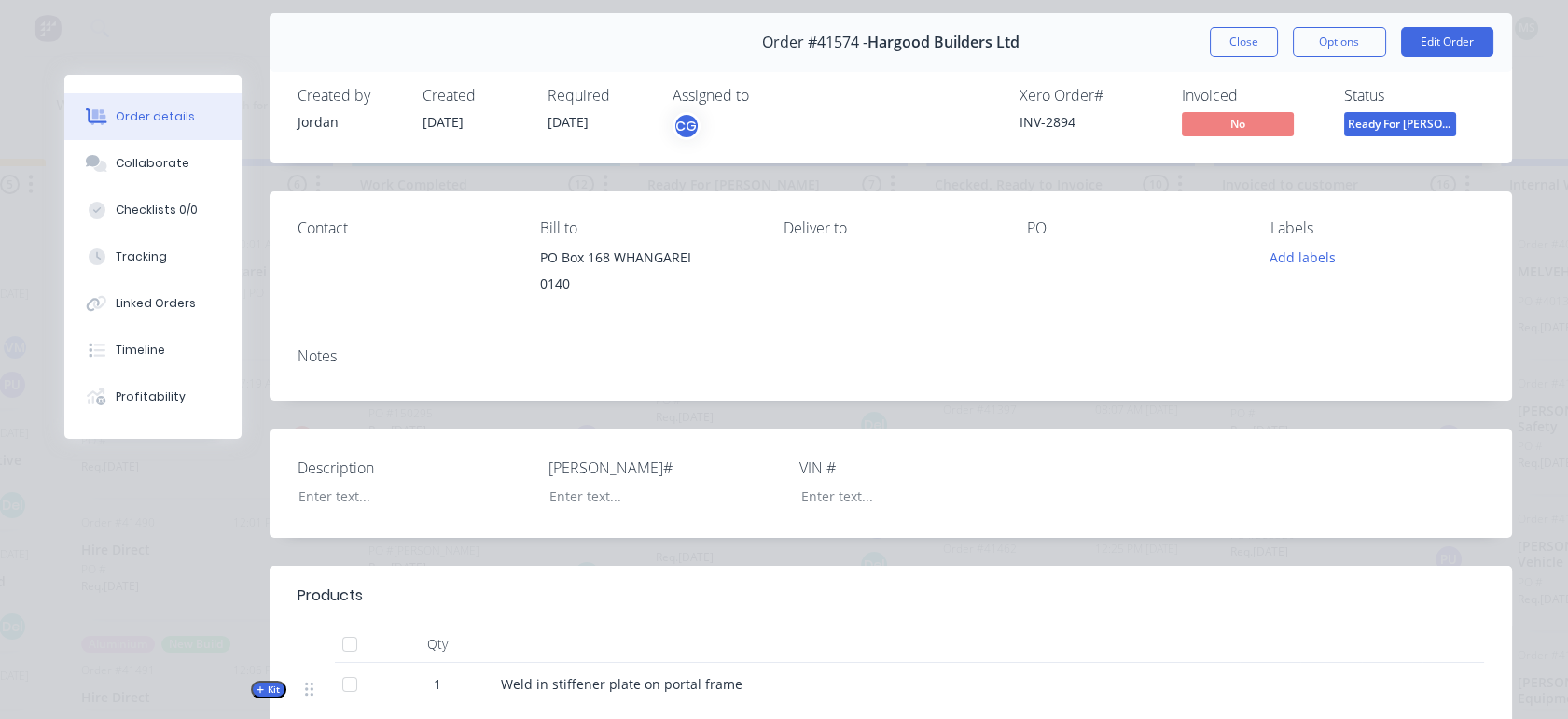
click at [1455, 48] on button "Edit Order" at bounding box center [1447, 42] width 93 height 30
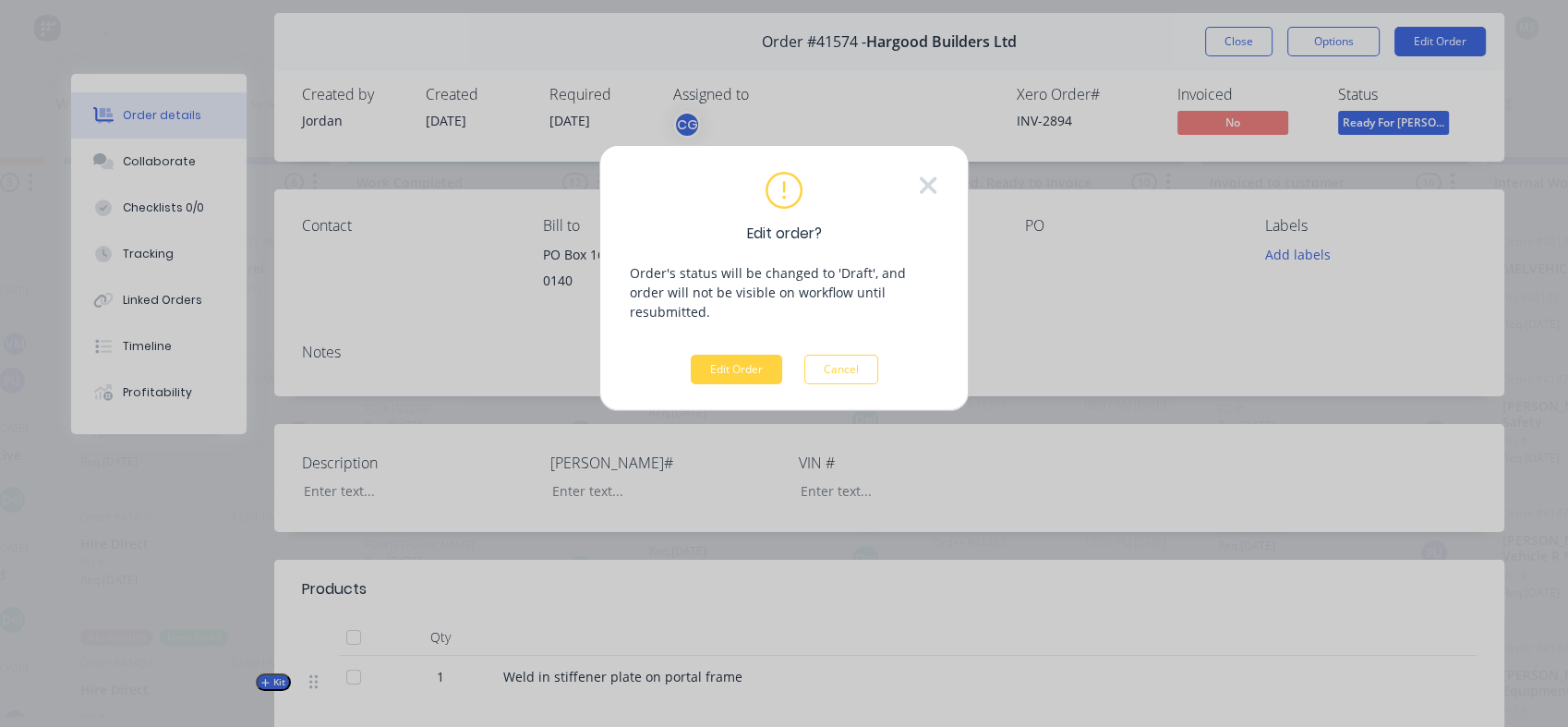
click at [746, 354] on button "Edit Order" at bounding box center [736, 369] width 92 height 30
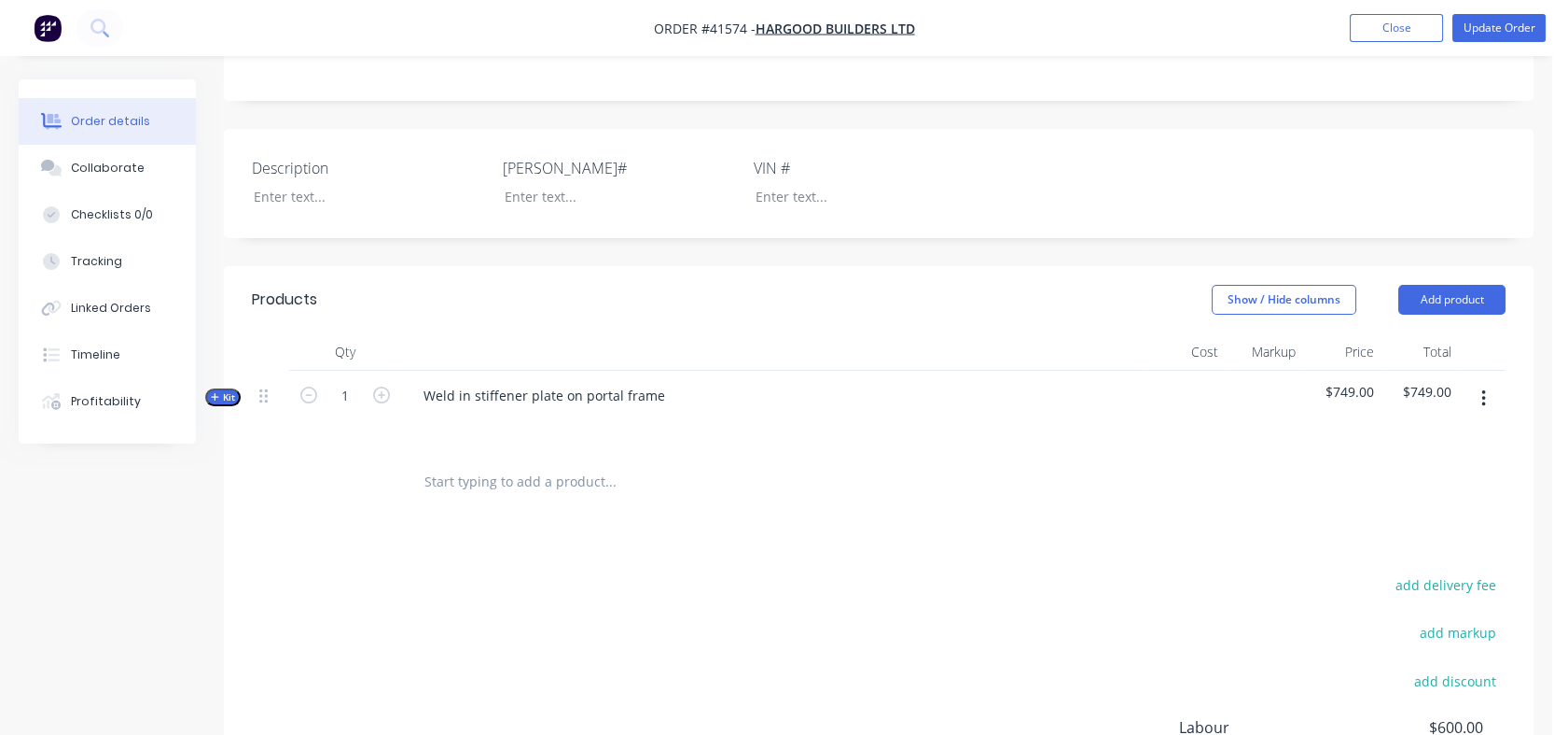
scroll to position [378, 0]
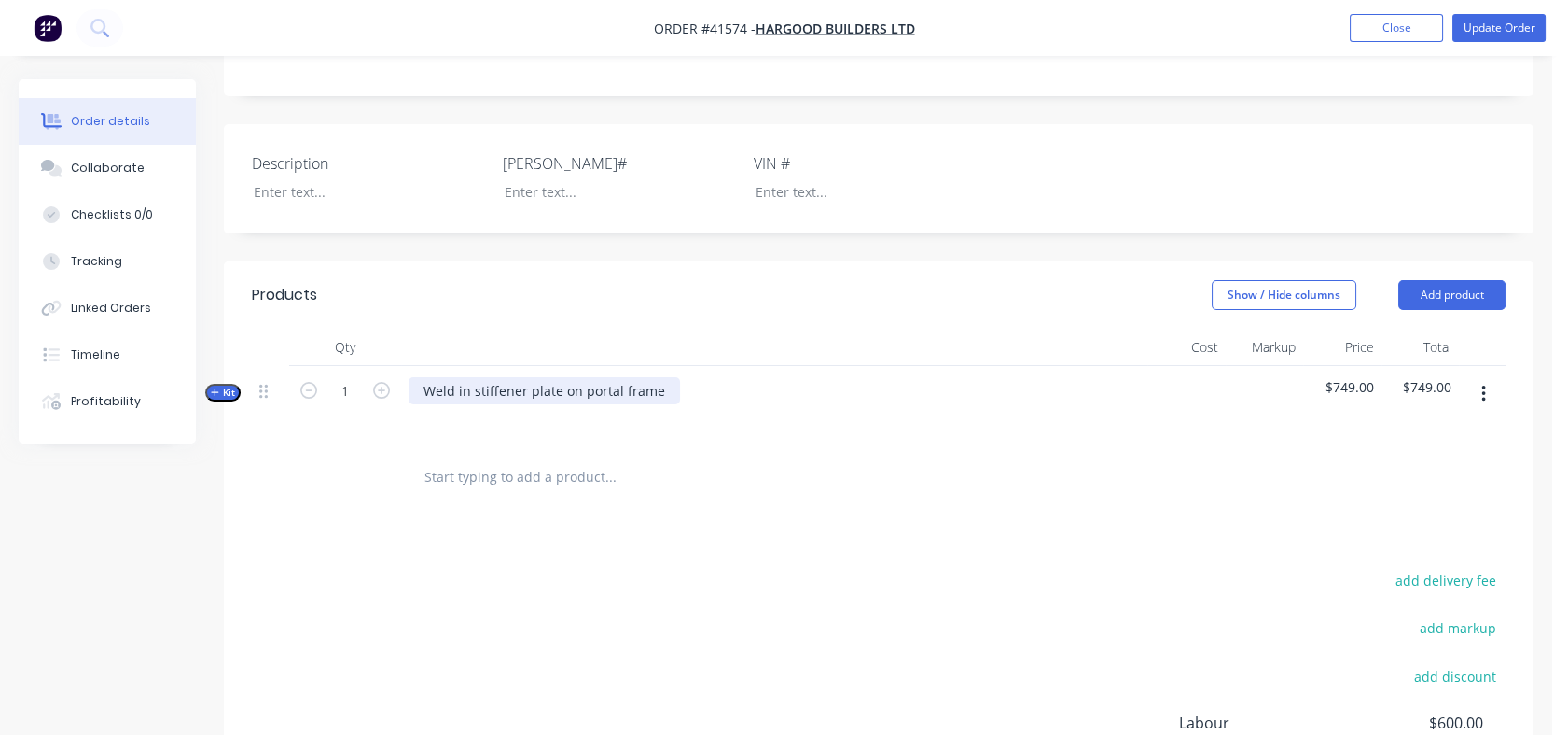
click at [422, 387] on div "Weld in stiffener plate on portal frame" at bounding box center [544, 390] width 271 height 27
click at [532, 389] on div "Travel to site to [GEOGRAPHIC_DATA] in stiffener plate on portal frame" at bounding box center [643, 390] width 469 height 27
click at [750, 393] on div "Travel to site to weld in stiffener plate on portal frame" at bounding box center [593, 390] width 370 height 27
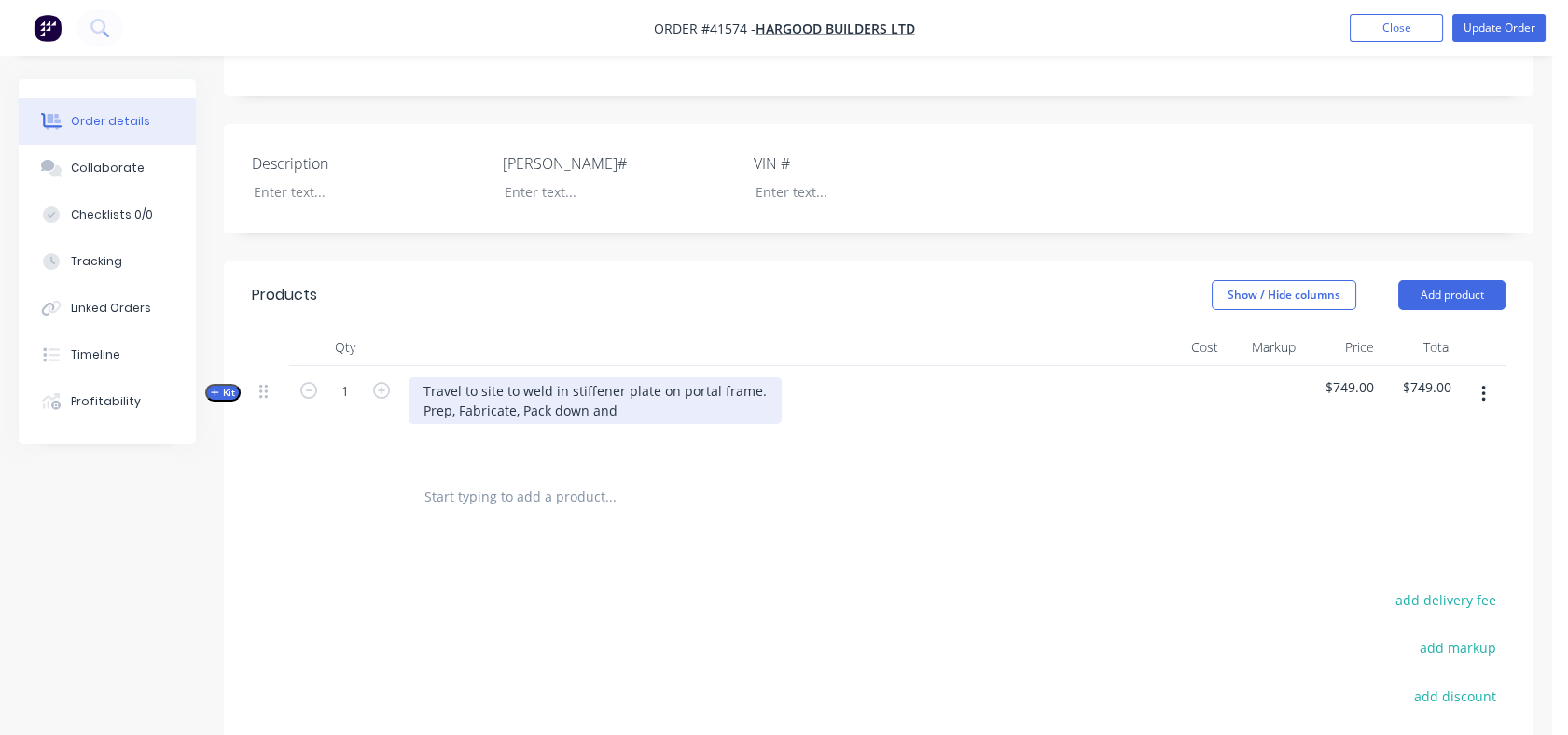
click at [624, 405] on div "Travel to site to weld in stiffener plate on portal frame. Prep, Fabricate, Pac…" at bounding box center [595, 400] width 373 height 47
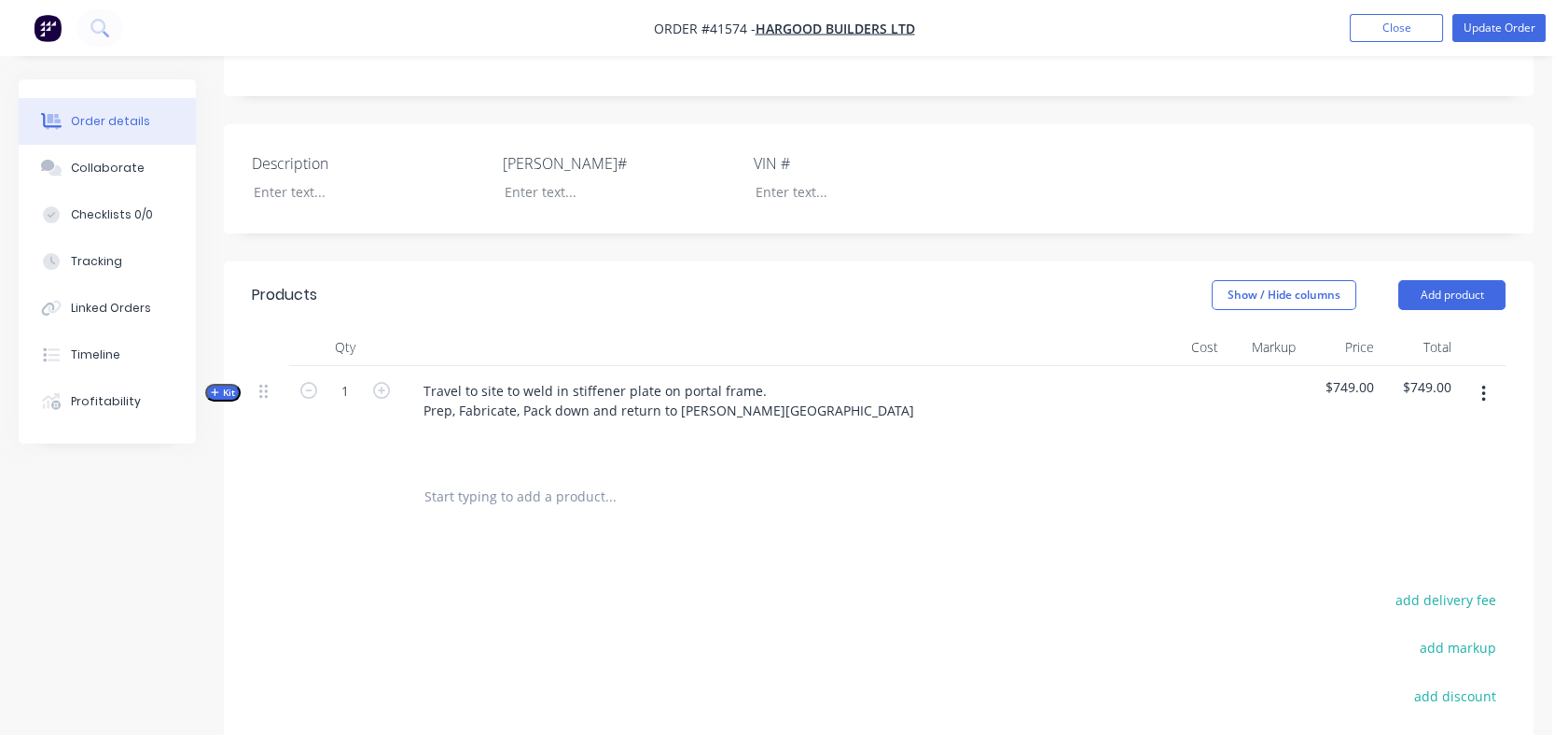
click at [823, 488] on div at bounding box center [689, 496] width 560 height 37
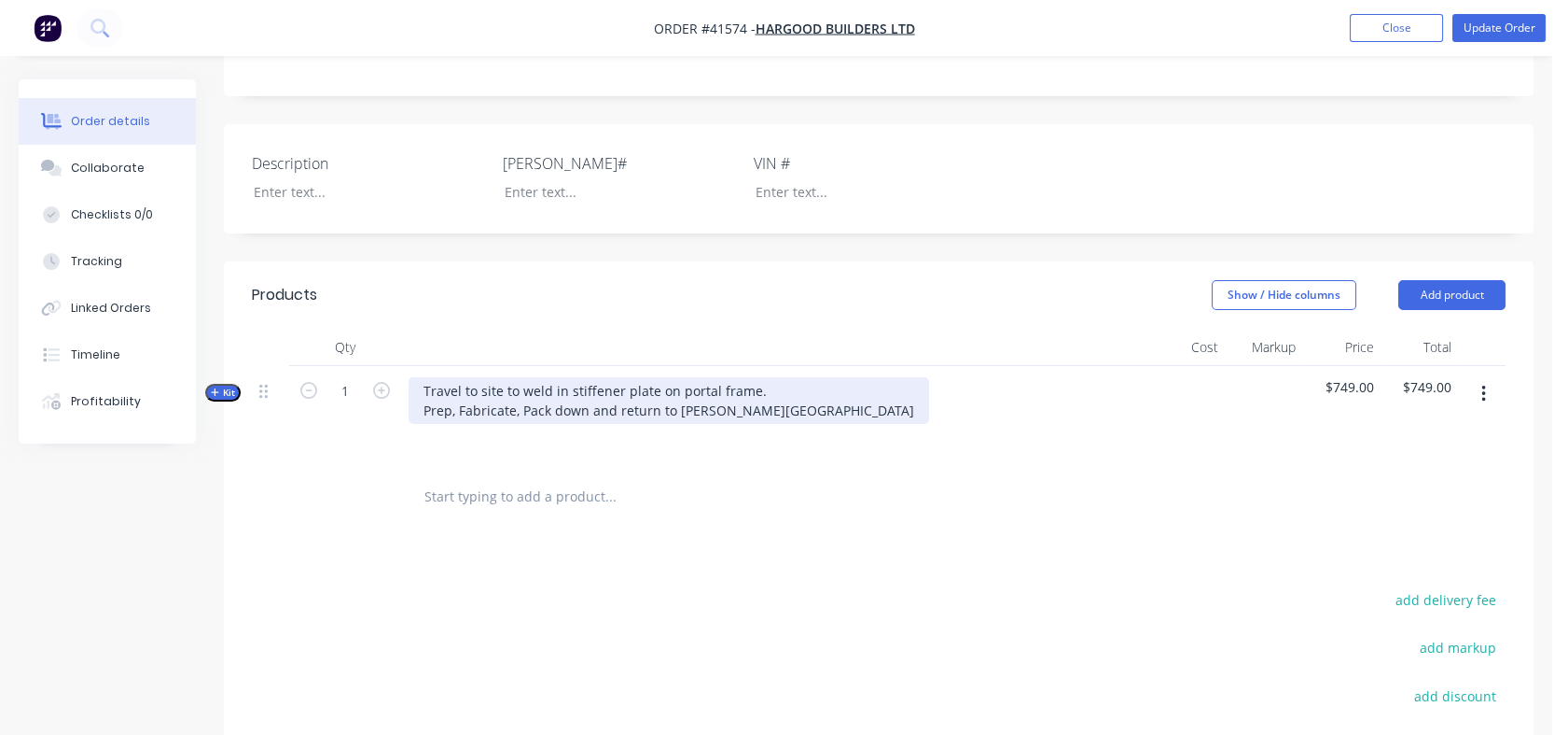
click at [422, 408] on div "Travel to site to weld in stiffener plate on portal frame. Prep, Fabricate, Pac…" at bounding box center [669, 400] width 520 height 47
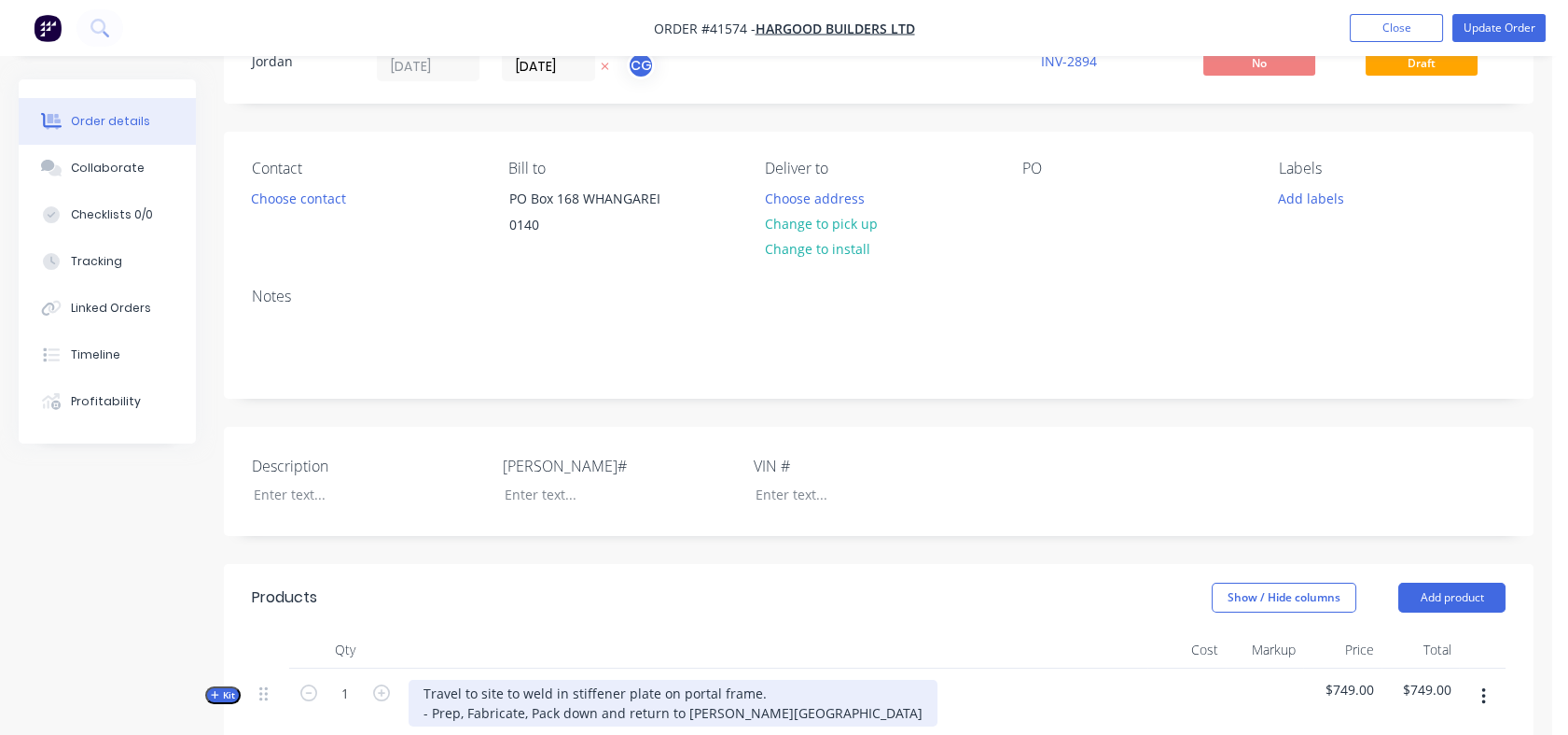
scroll to position [61, 0]
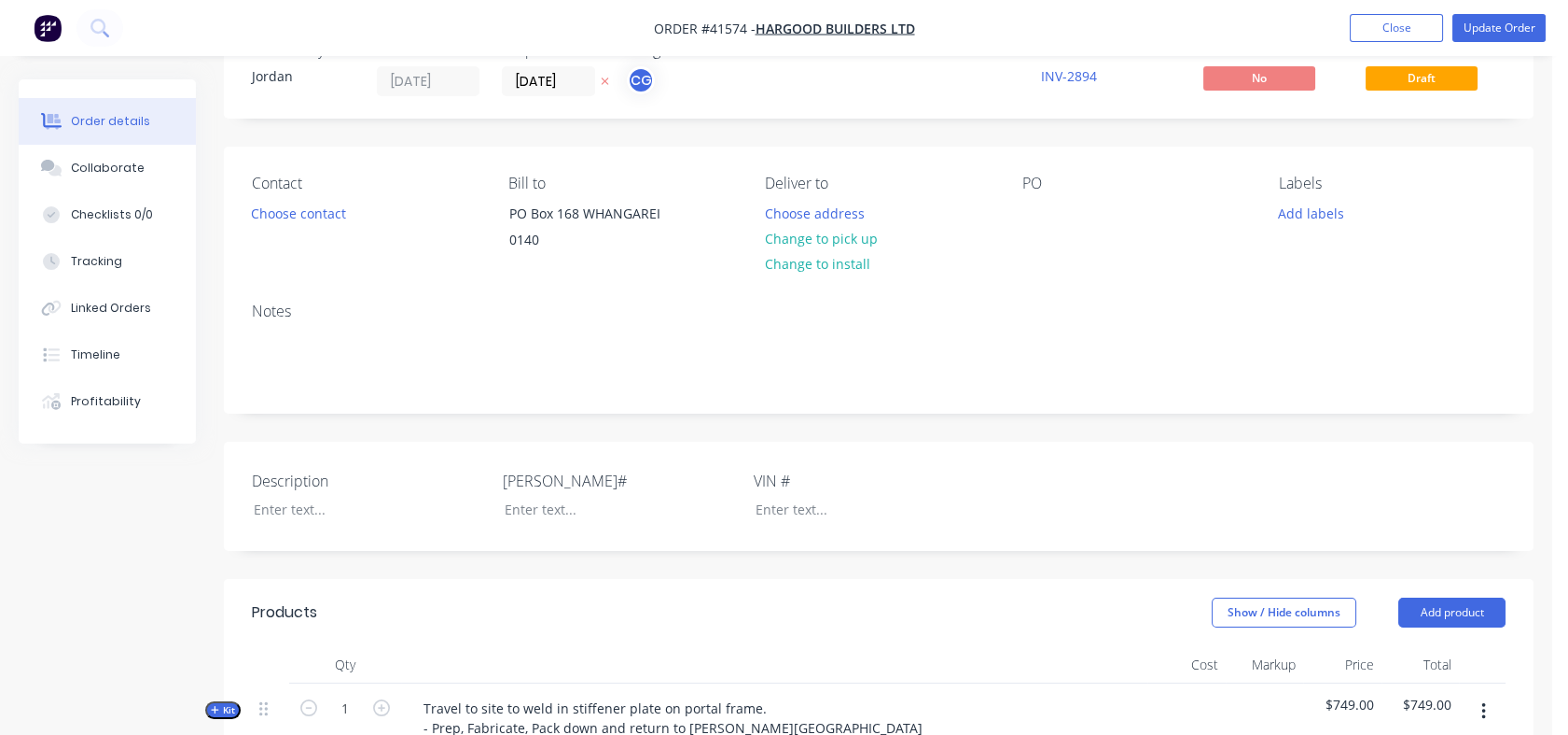
click at [323, 215] on button "Choose contact" at bounding box center [298, 211] width 115 height 25
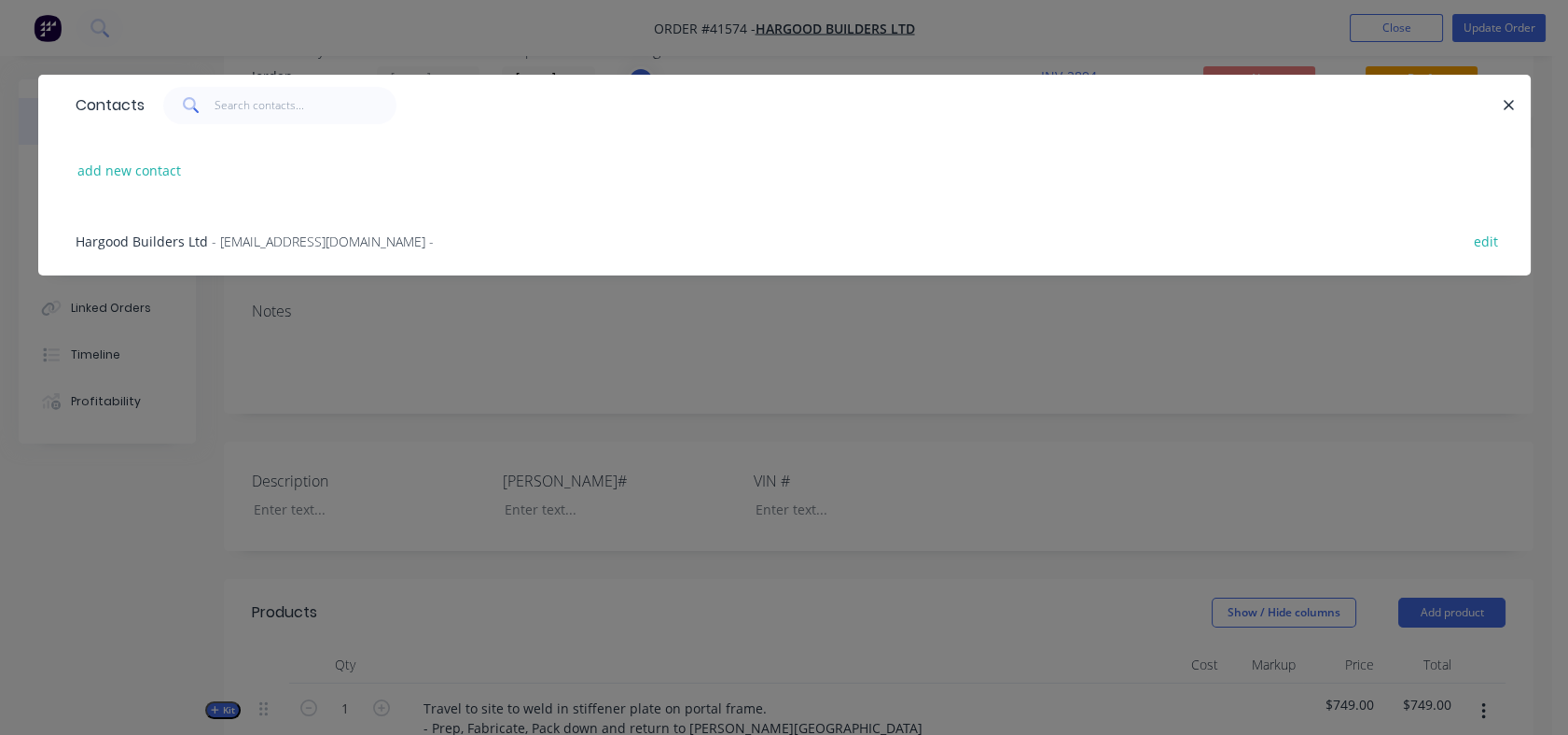
click at [246, 240] on span "- [EMAIL_ADDRESS][DOMAIN_NAME] -" at bounding box center [322, 241] width 222 height 18
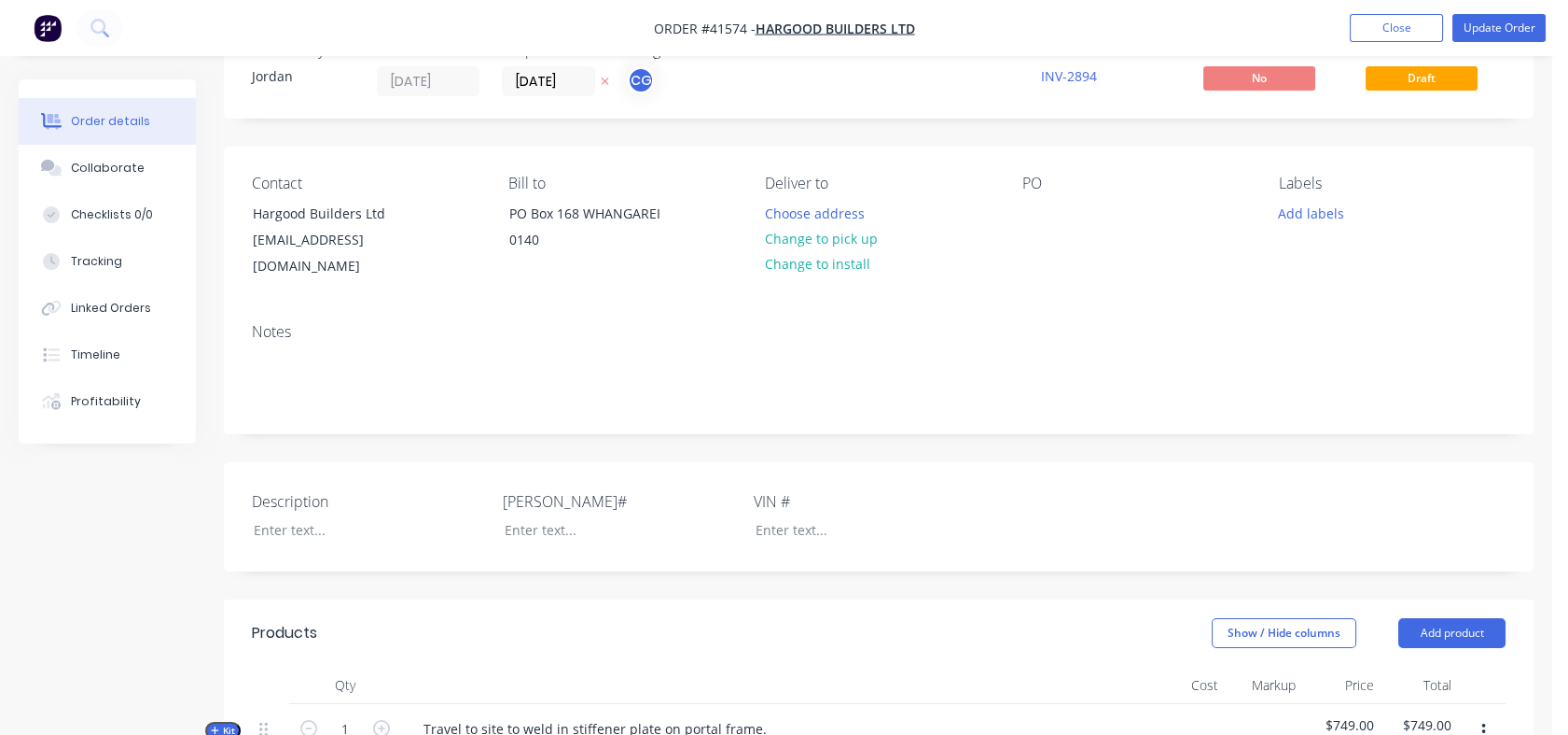
click at [817, 262] on button "Change to install" at bounding box center [816, 263] width 125 height 25
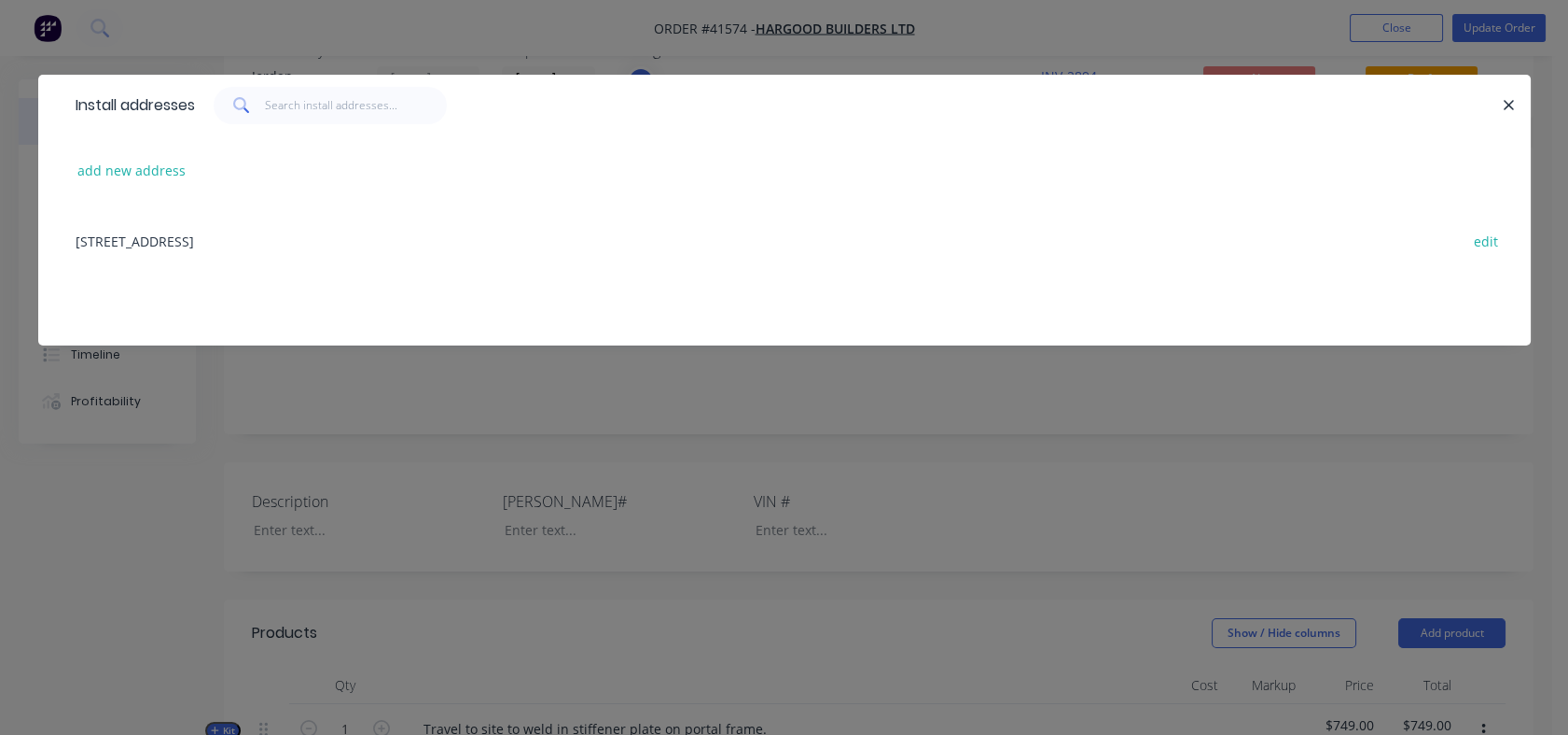
click at [406, 180] on div "add new address" at bounding box center [784, 171] width 1436 height 70
click at [1511, 108] on icon "button" at bounding box center [1510, 105] width 10 height 10
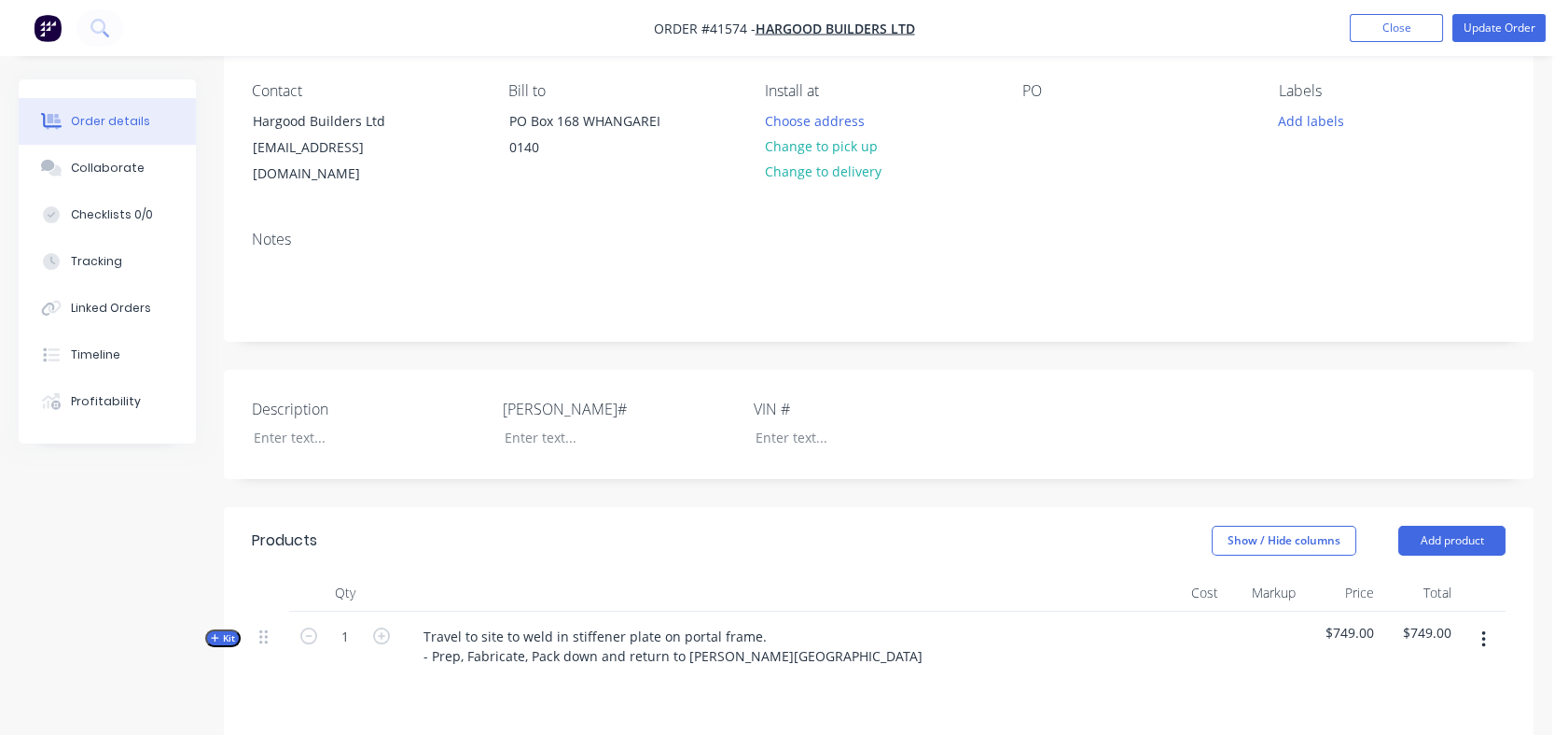
scroll to position [140, 0]
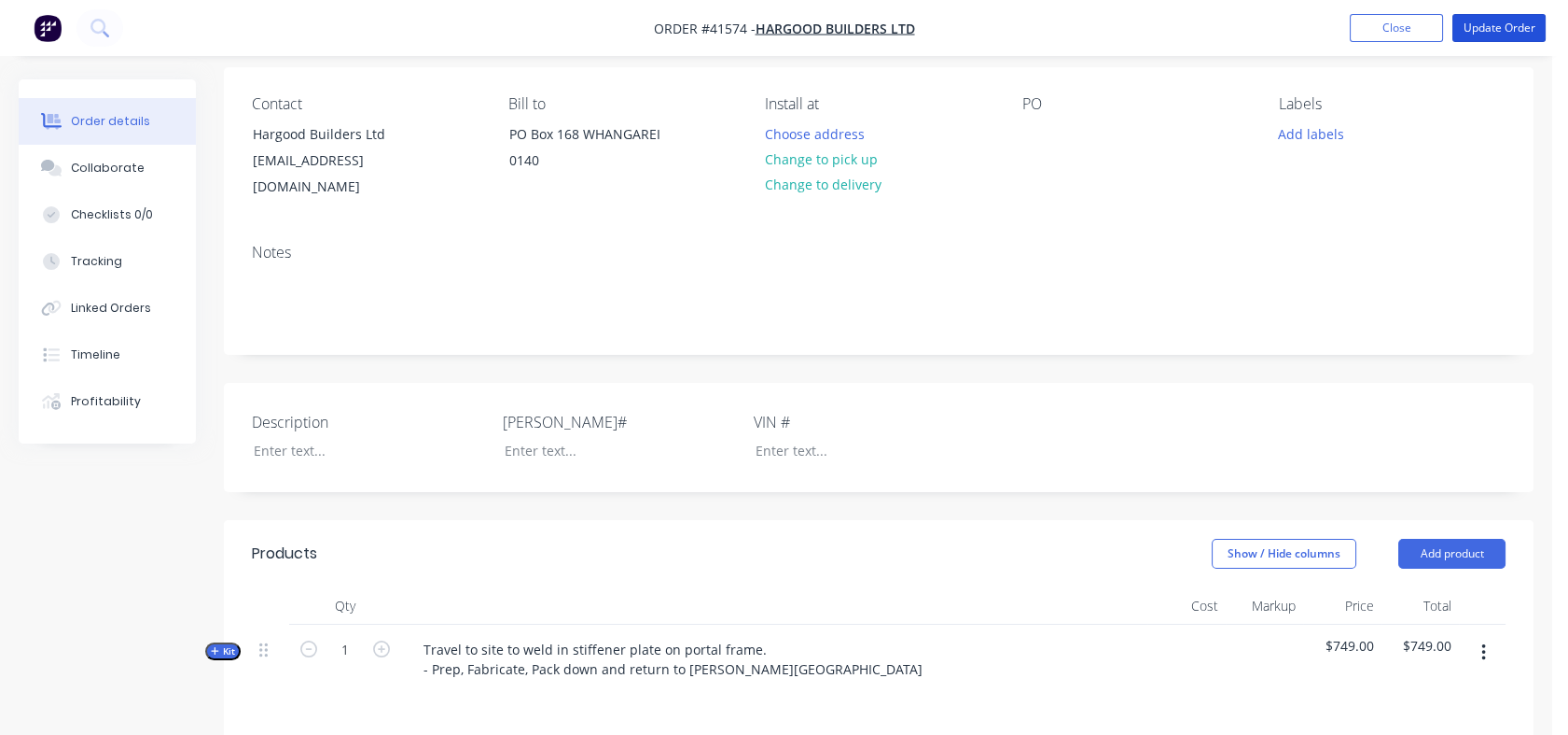
click at [1481, 25] on button "Update Order" at bounding box center [1499, 28] width 94 height 28
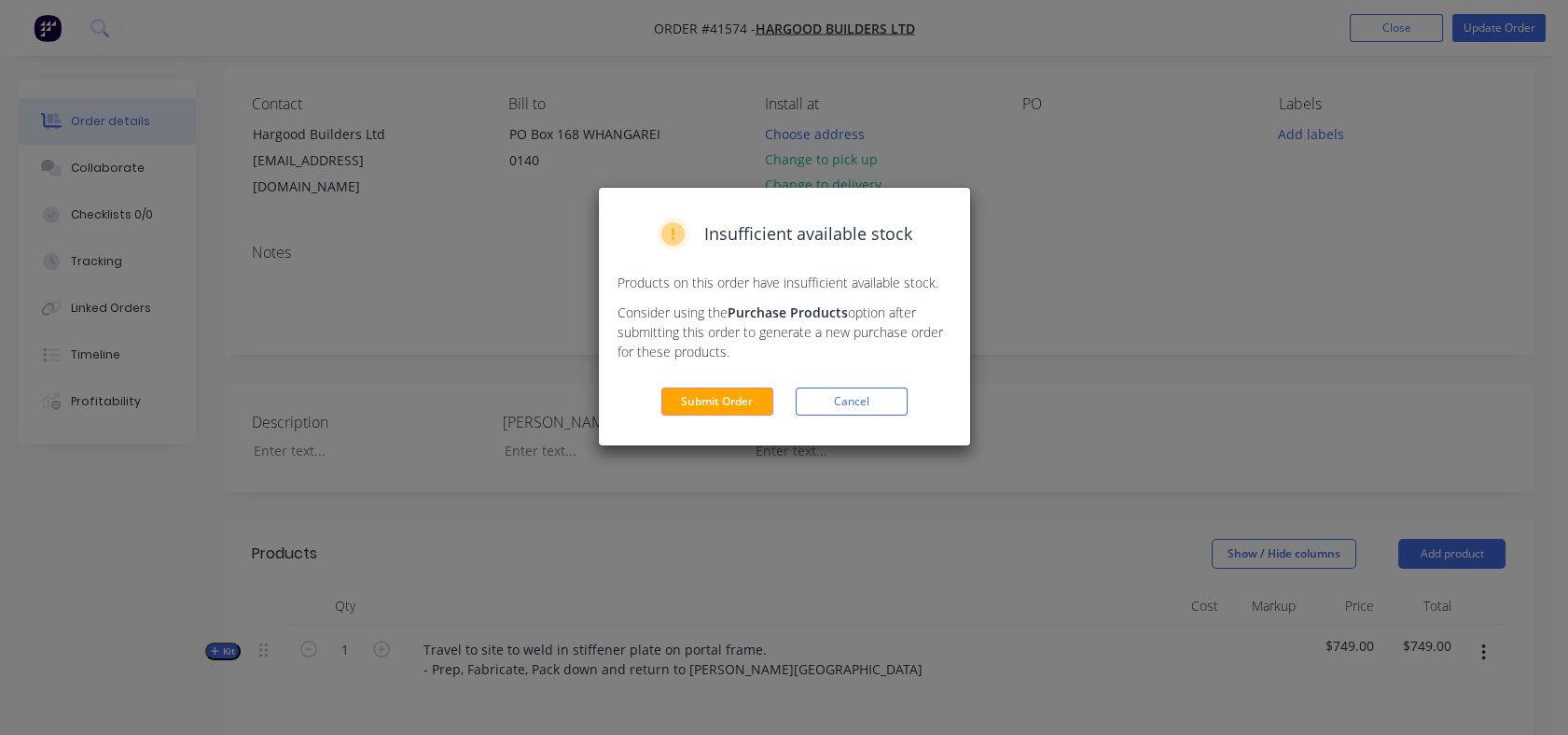
click at [708, 403] on button "Submit Order" at bounding box center [718, 401] width 112 height 28
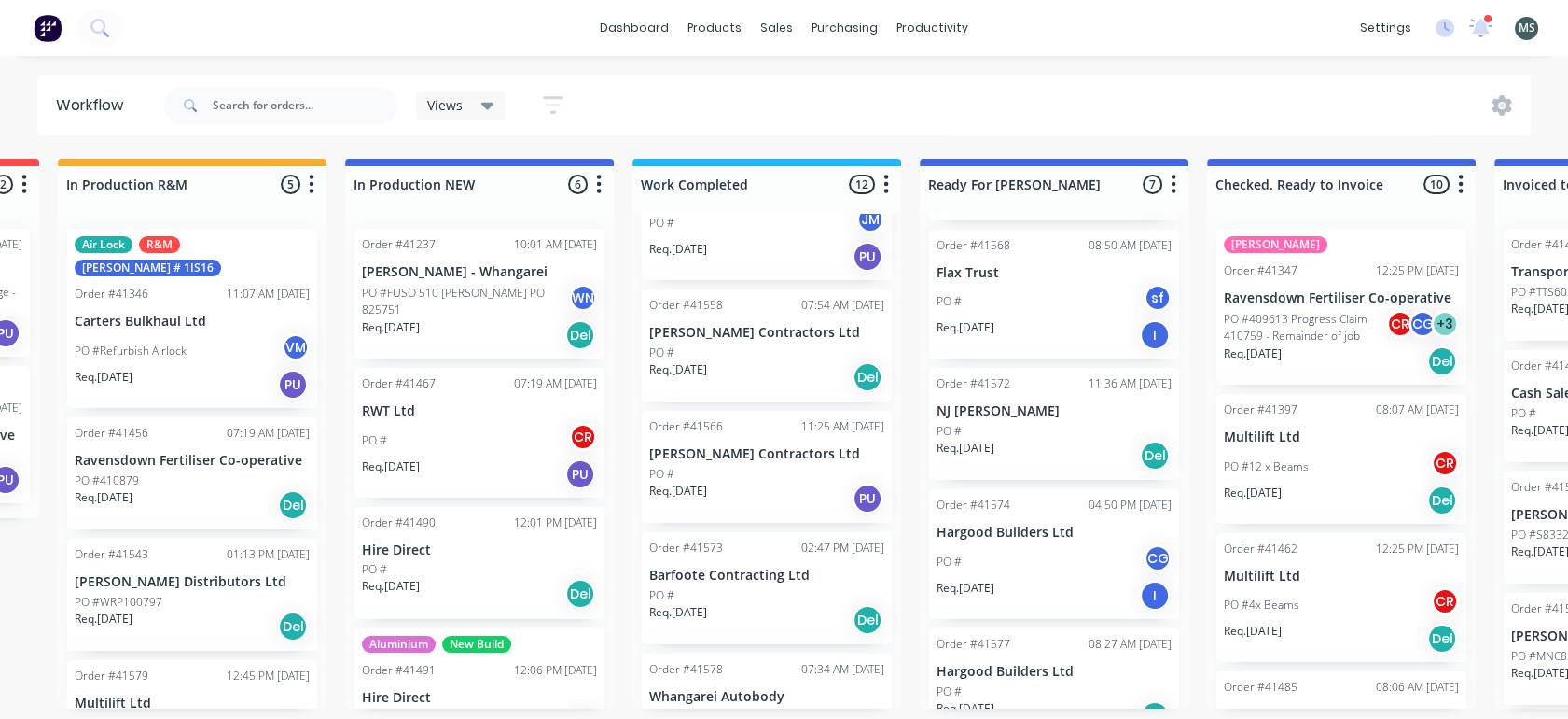
scroll to position [437, 0]
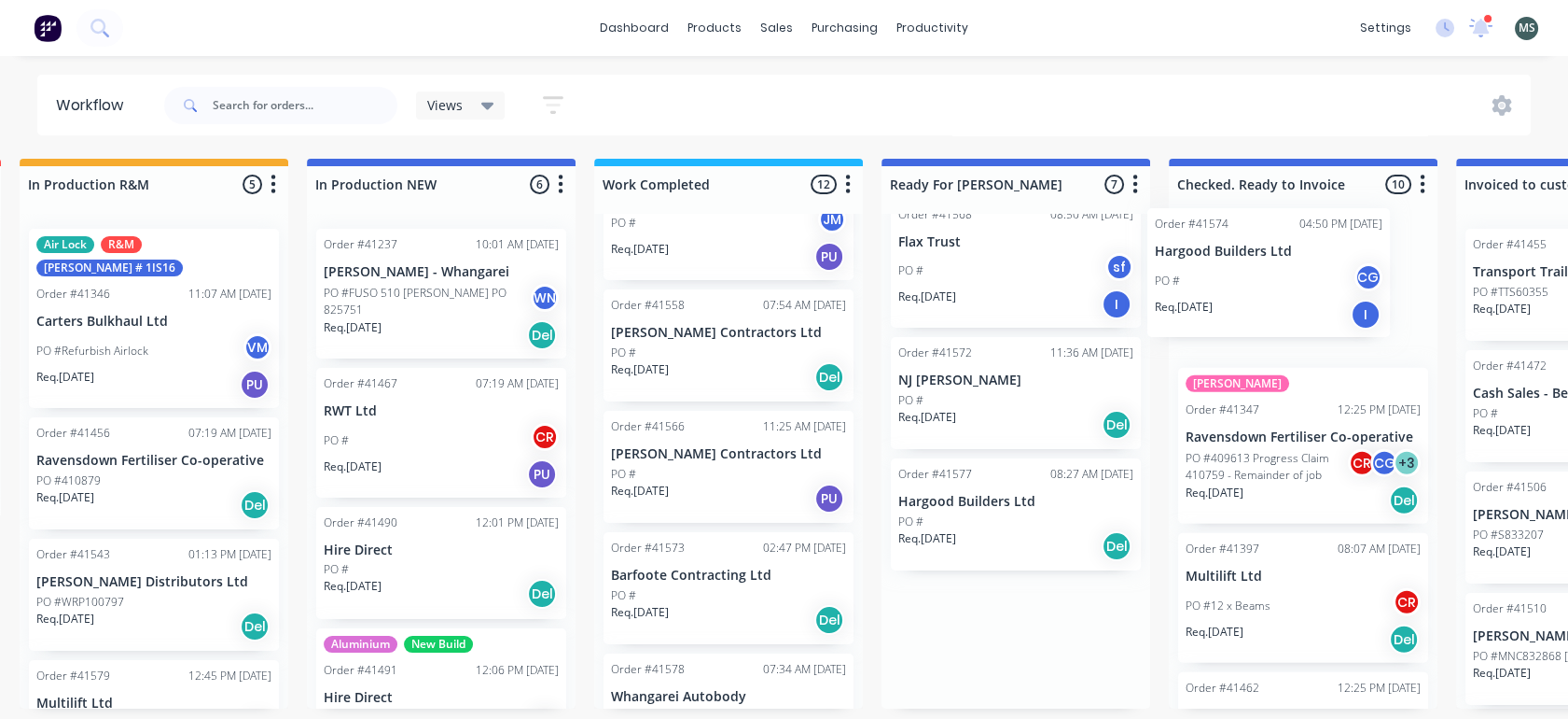
drag, startPoint x: 1007, startPoint y: 551, endPoint x: 1228, endPoint y: 290, distance: 342.0
click at [1228, 290] on div "Submitted 16 Status colour #273444 hex #273444 Save Cancel Summaries Total orde…" at bounding box center [947, 433] width 3112 height 549
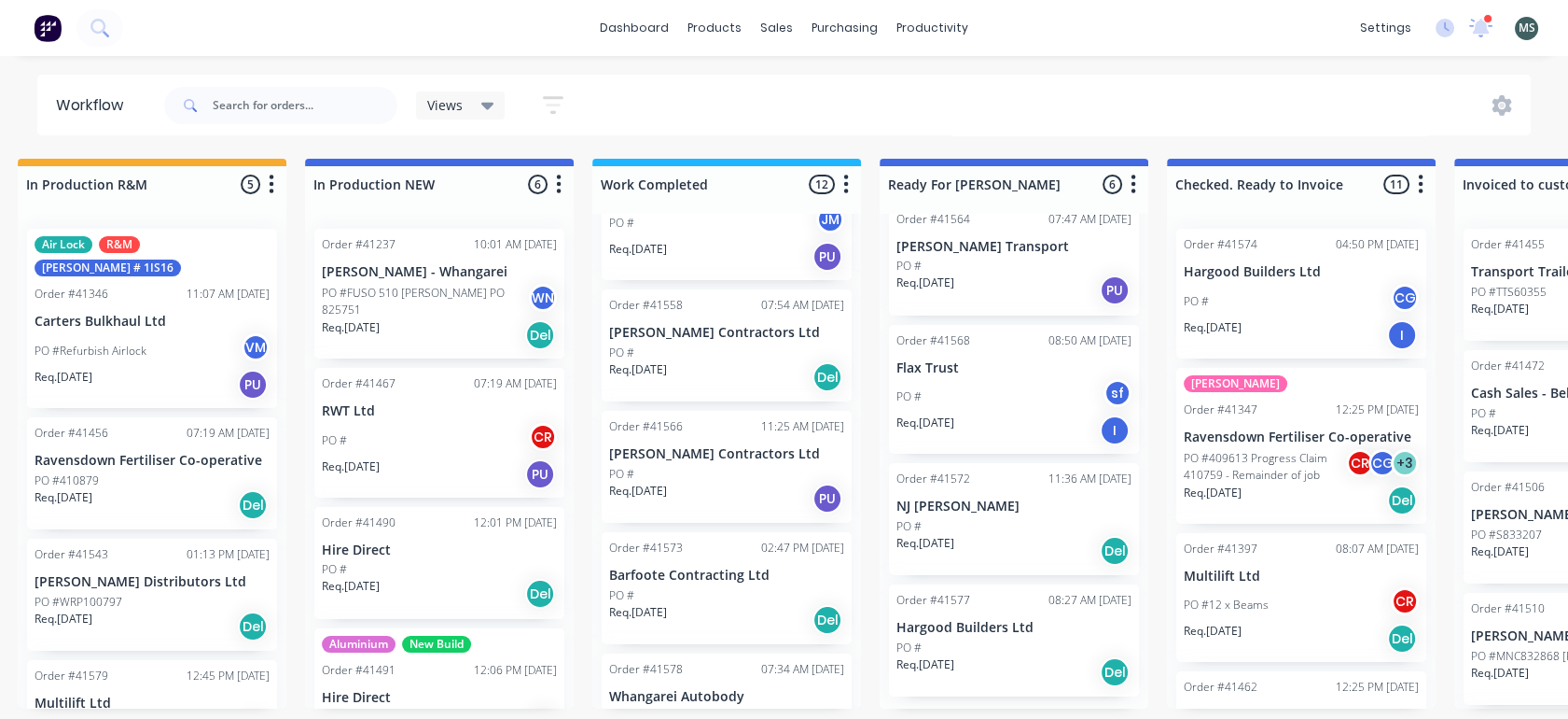
scroll to position [299, 0]
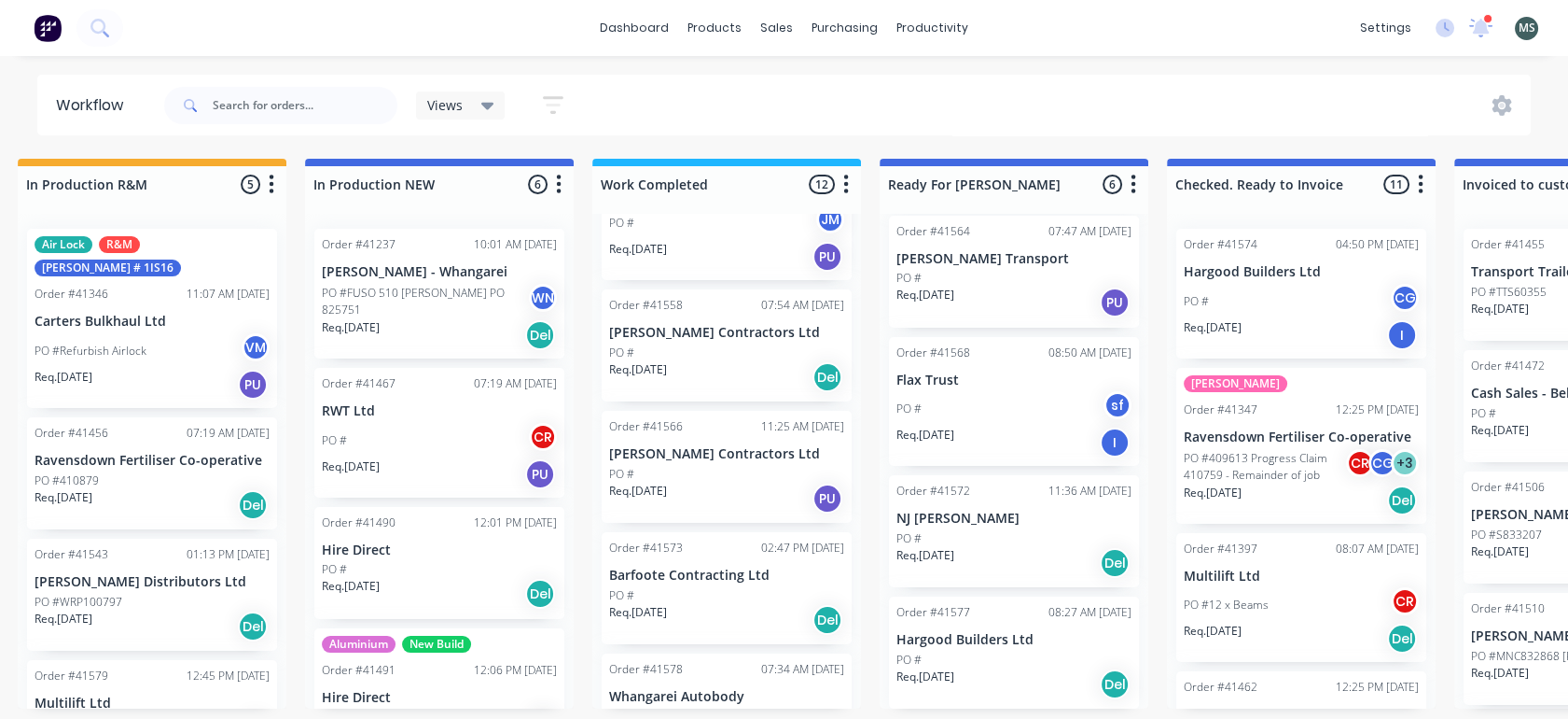
click at [964, 639] on p "Hargood Builders Ltd" at bounding box center [1015, 640] width 235 height 16
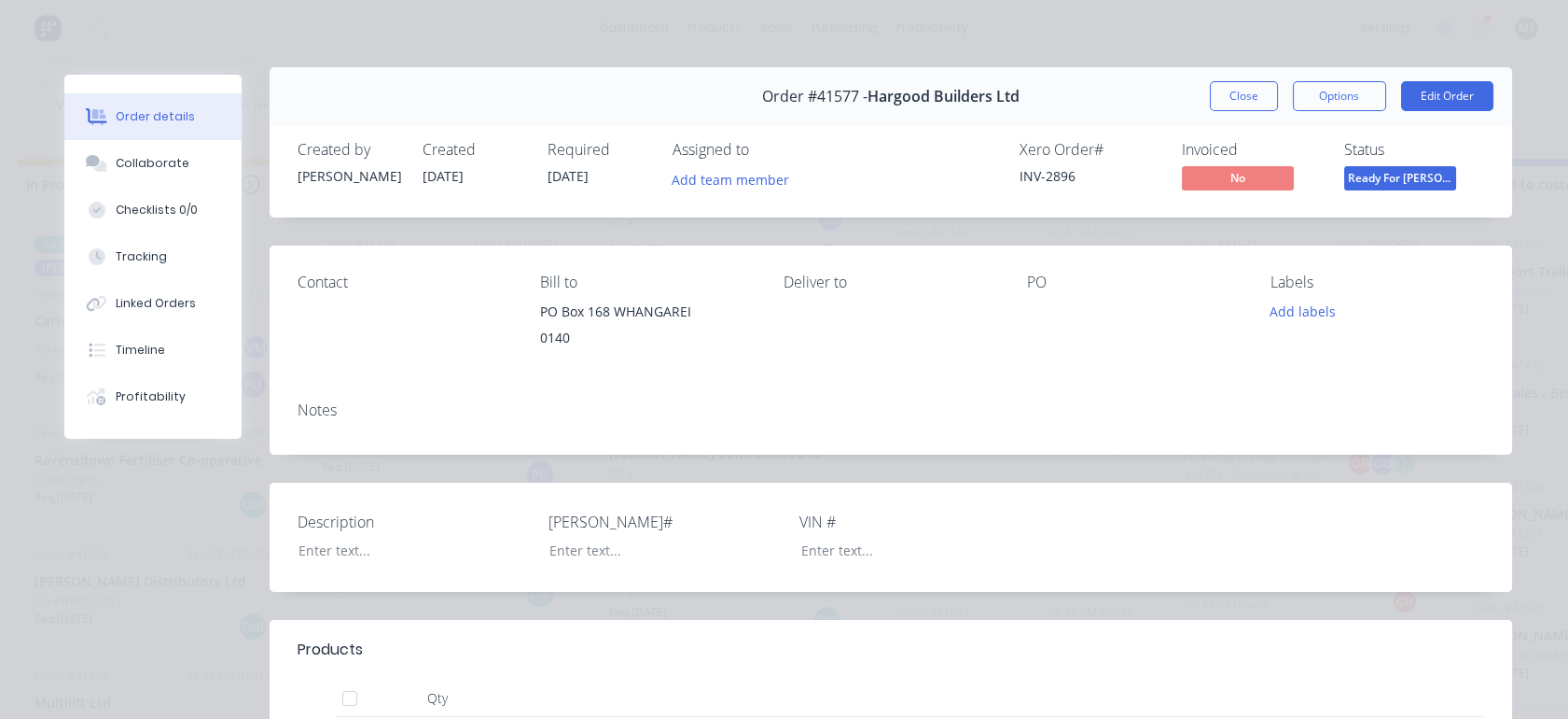
scroll to position [0, 0]
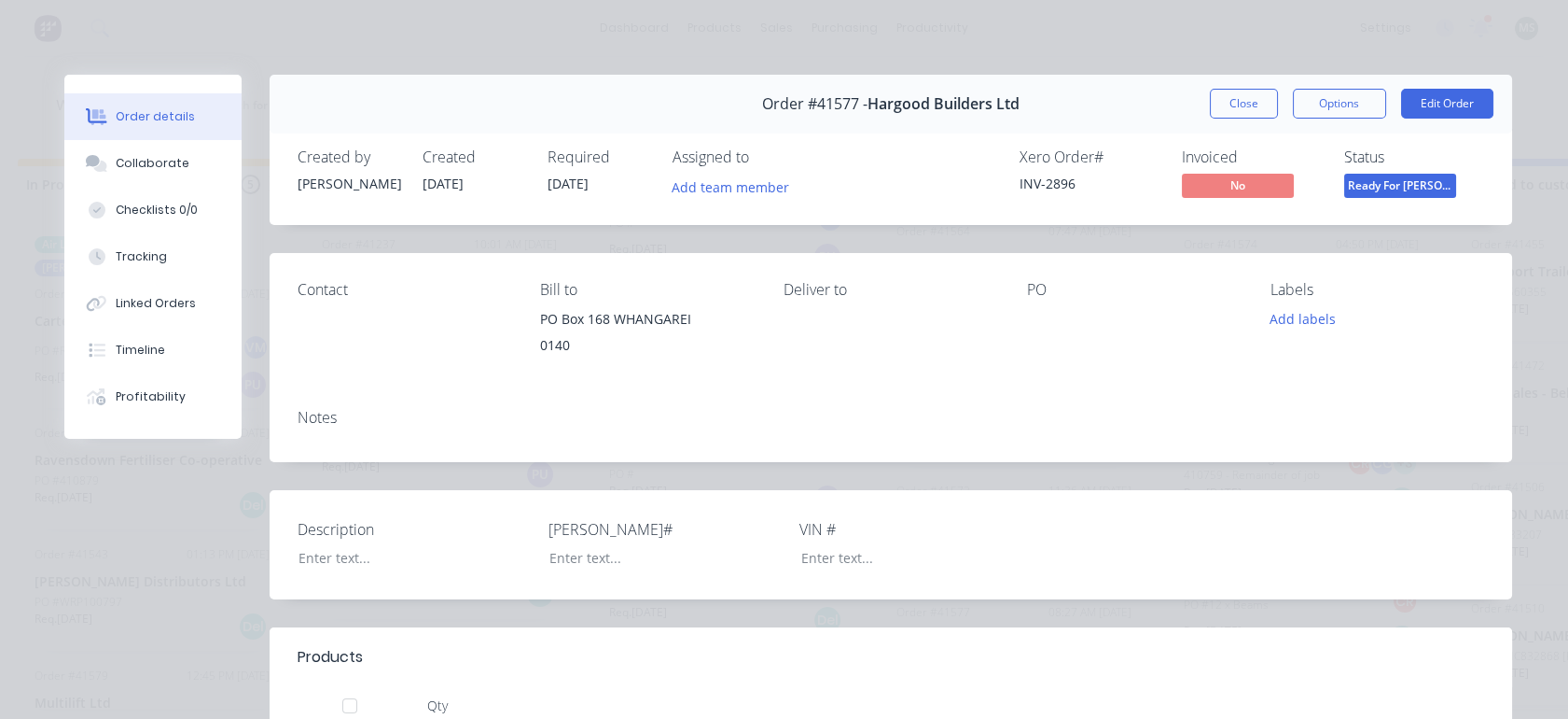
click at [1325, 109] on button "Options" at bounding box center [1340, 104] width 94 height 30
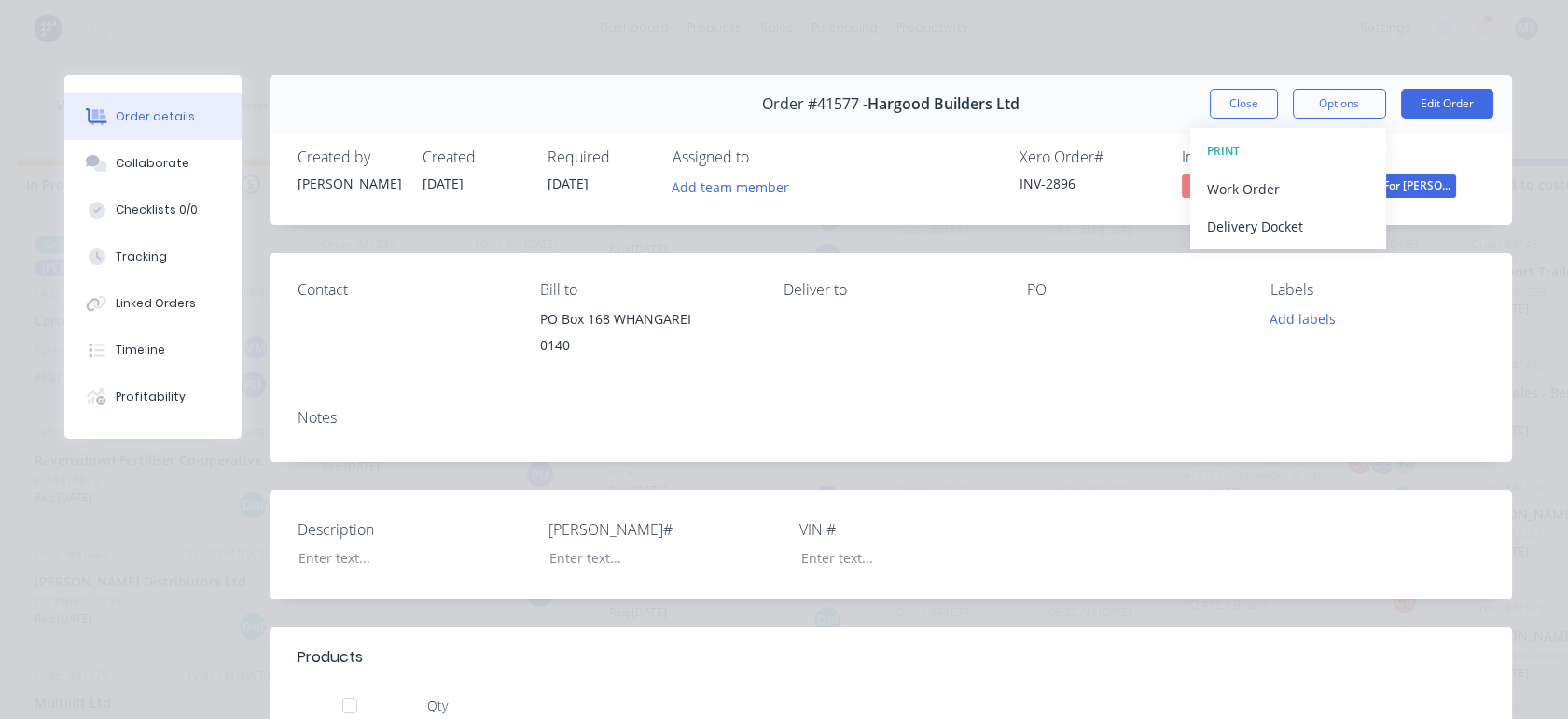
click at [1432, 105] on button "Edit Order" at bounding box center [1447, 104] width 93 height 30
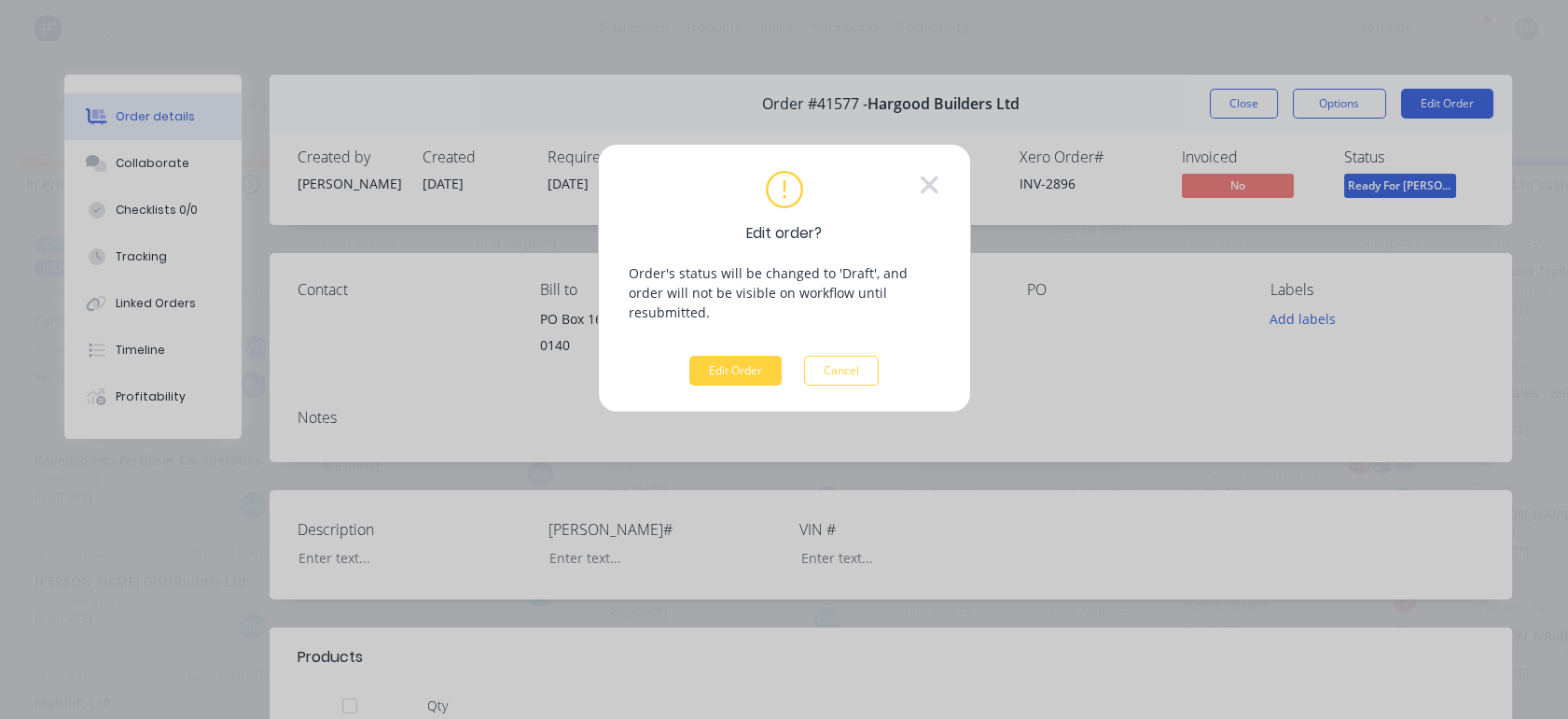
scroll to position [0, 597]
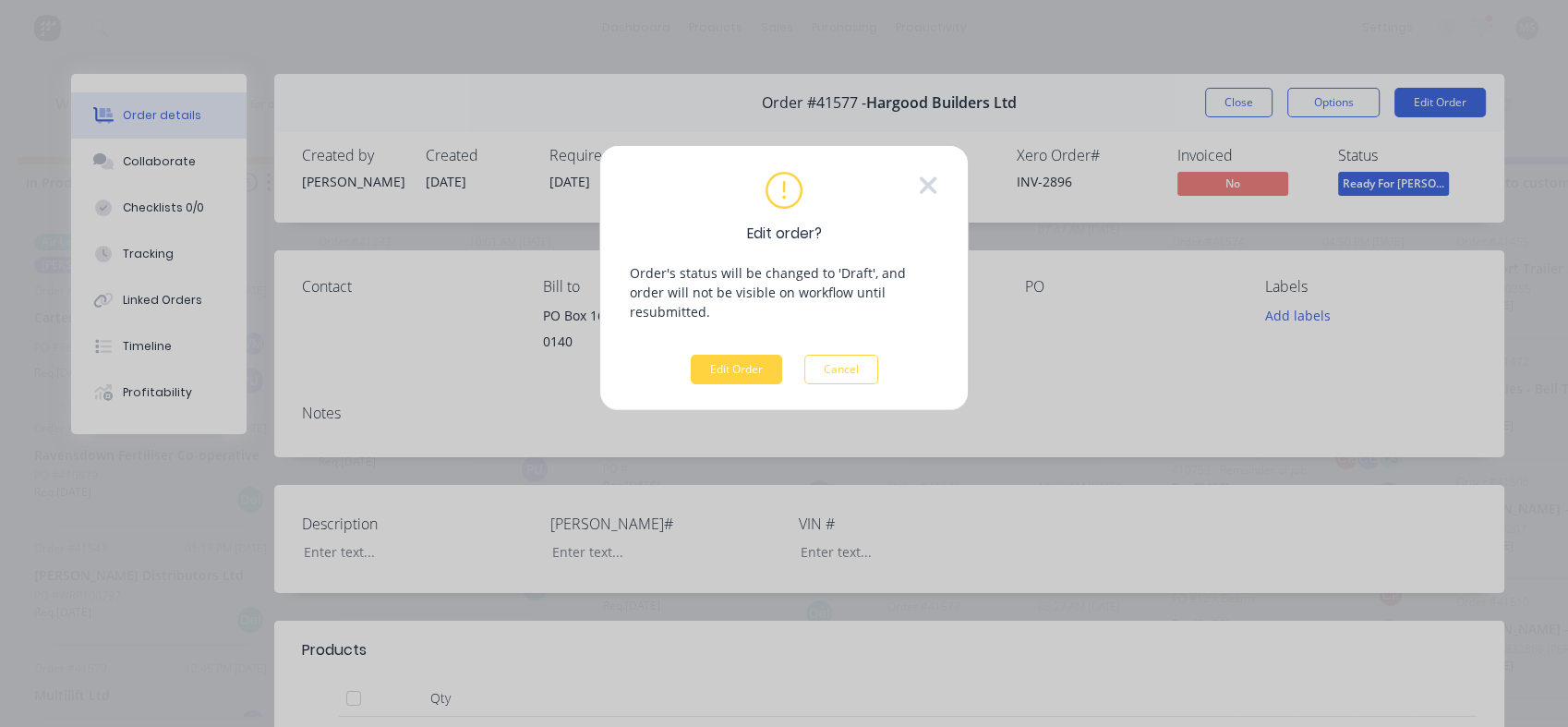
click at [753, 354] on button "Edit Order" at bounding box center [736, 369] width 92 height 30
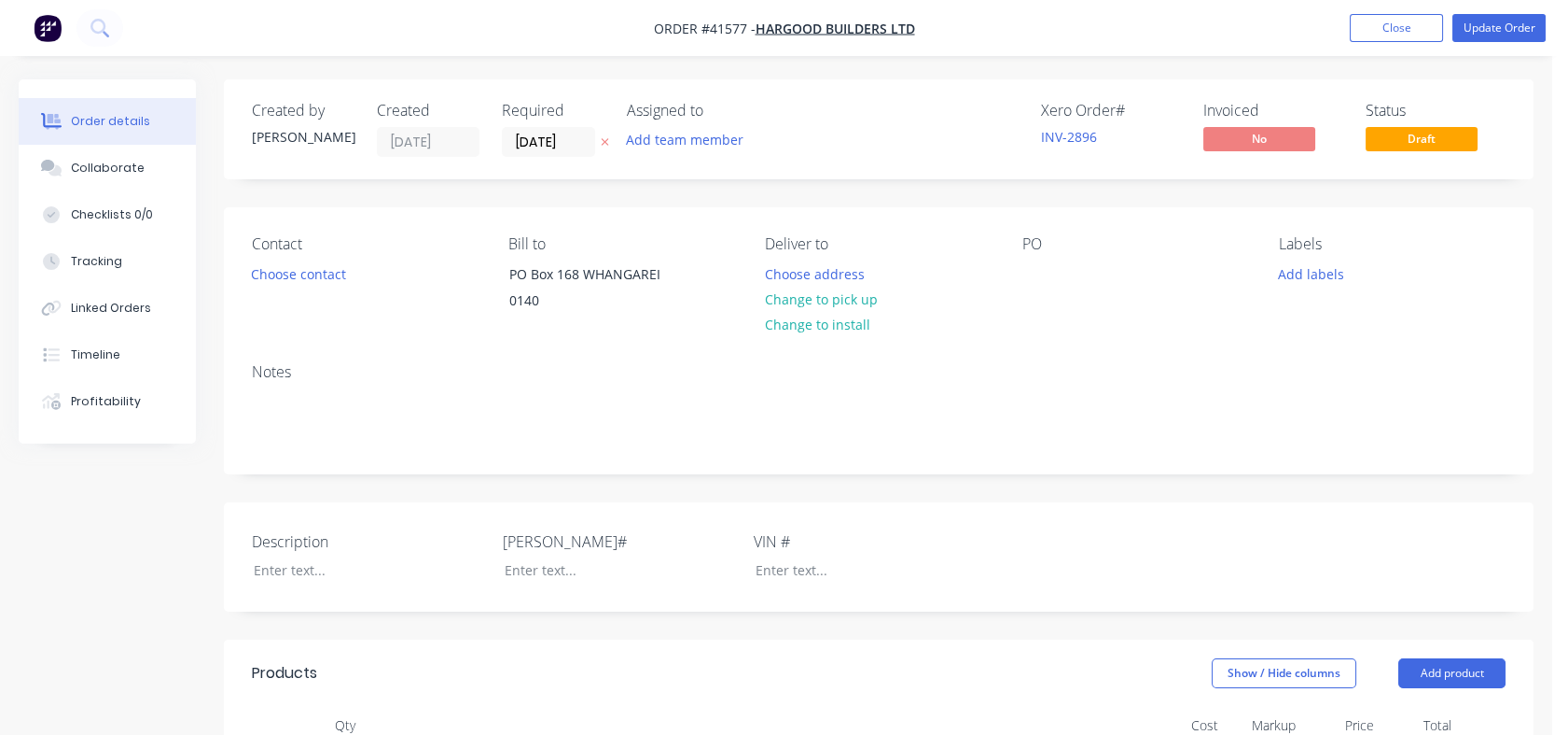
click at [1418, 141] on span "Draft" at bounding box center [1421, 138] width 112 height 23
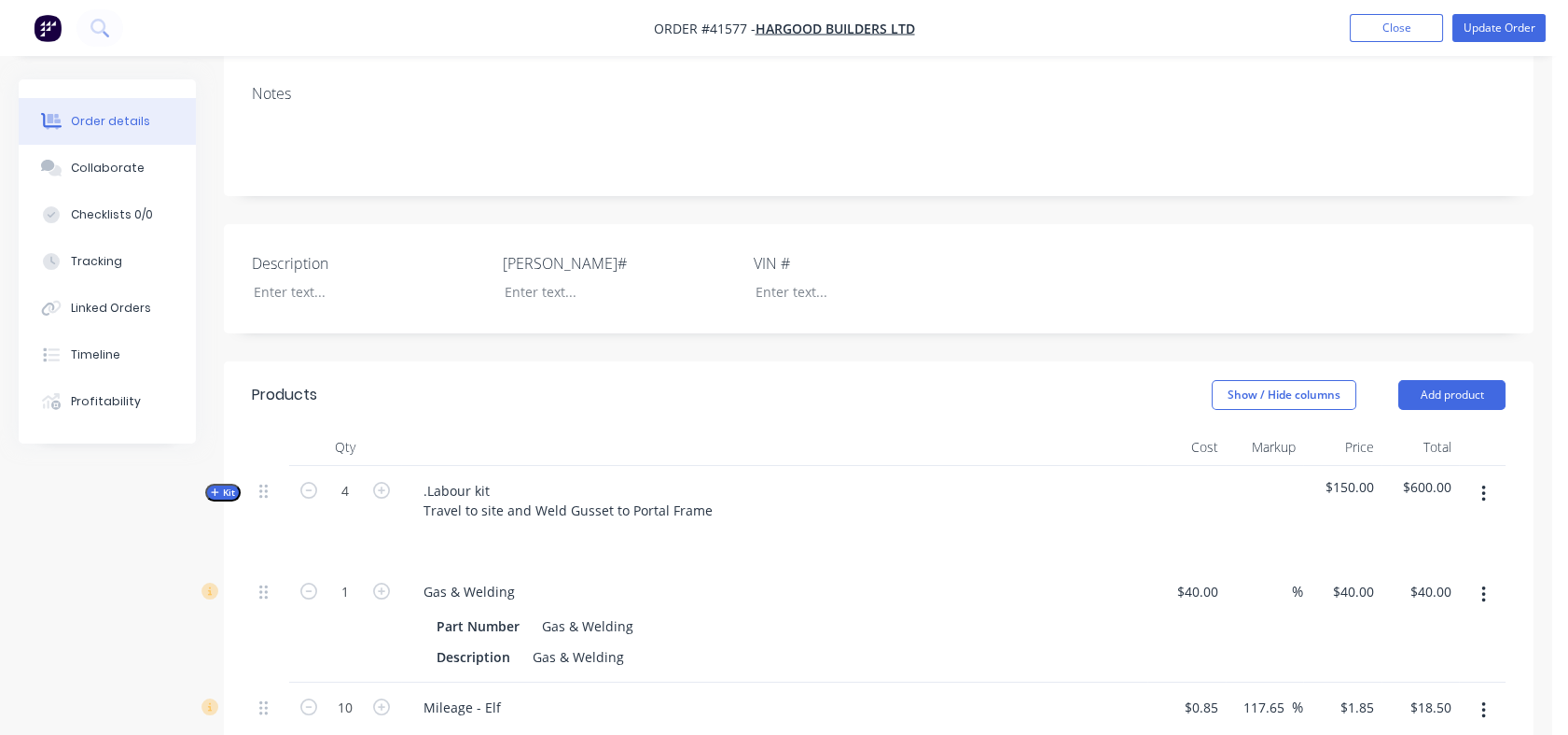
scroll to position [336, 0]
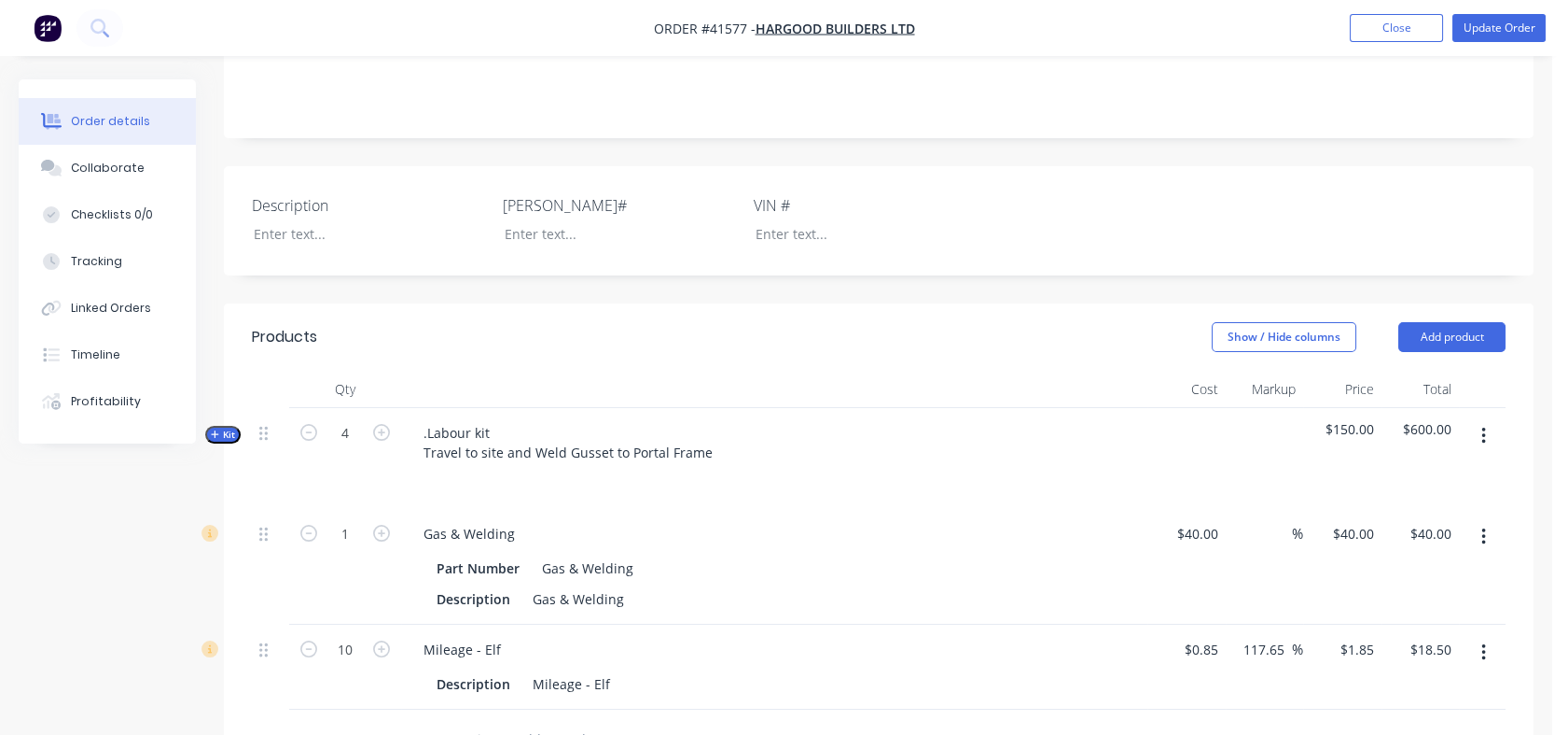
click at [1483, 437] on icon "button" at bounding box center [1483, 436] width 5 height 21
click at [1374, 589] on div "Delete" at bounding box center [1417, 596] width 144 height 27
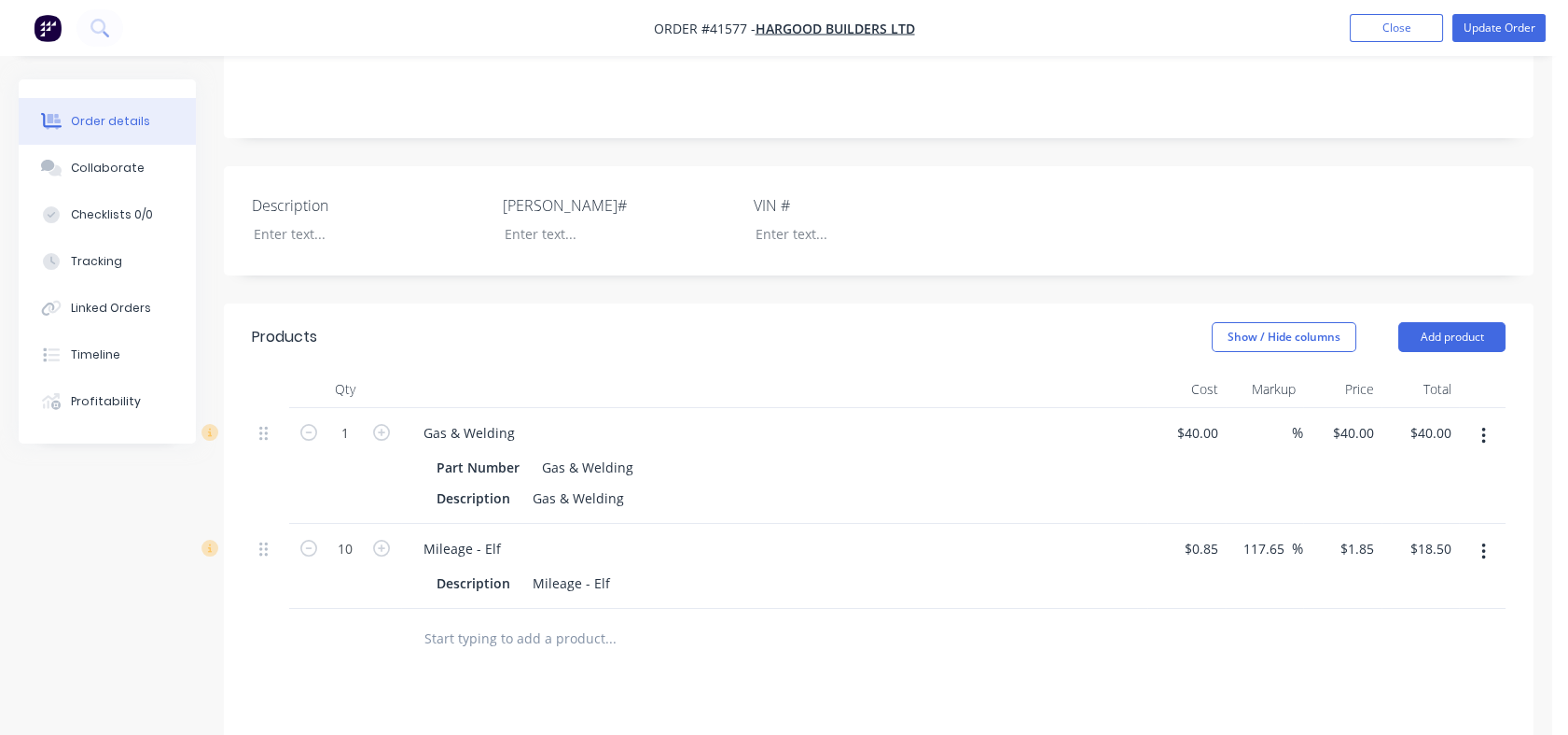
click at [1489, 438] on button "button" at bounding box center [1484, 436] width 44 height 34
click at [1377, 597] on div "Delete" at bounding box center [1417, 596] width 144 height 27
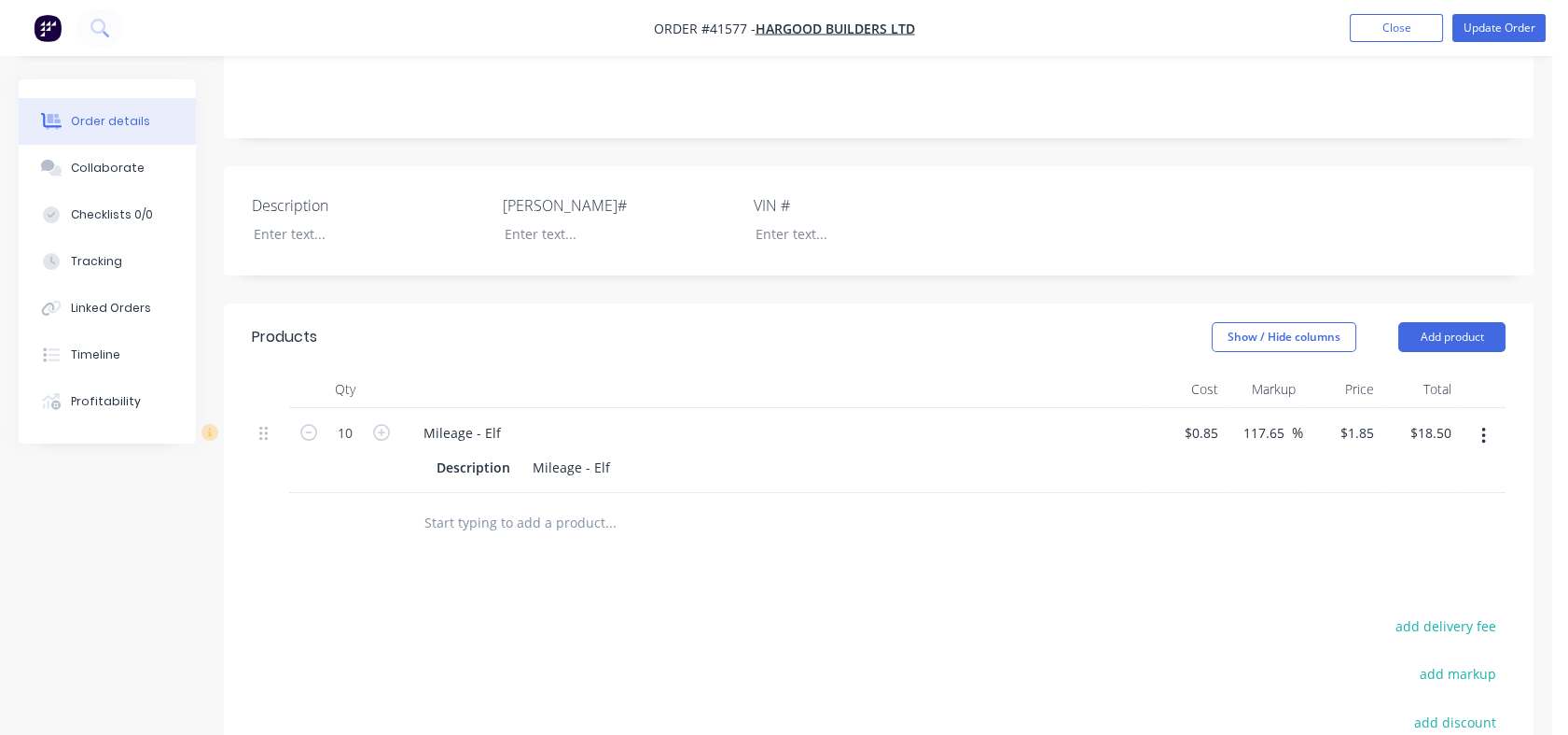
click at [1478, 440] on button "button" at bounding box center [1484, 436] width 44 height 34
click at [1357, 605] on div "Delete" at bounding box center [1417, 596] width 144 height 27
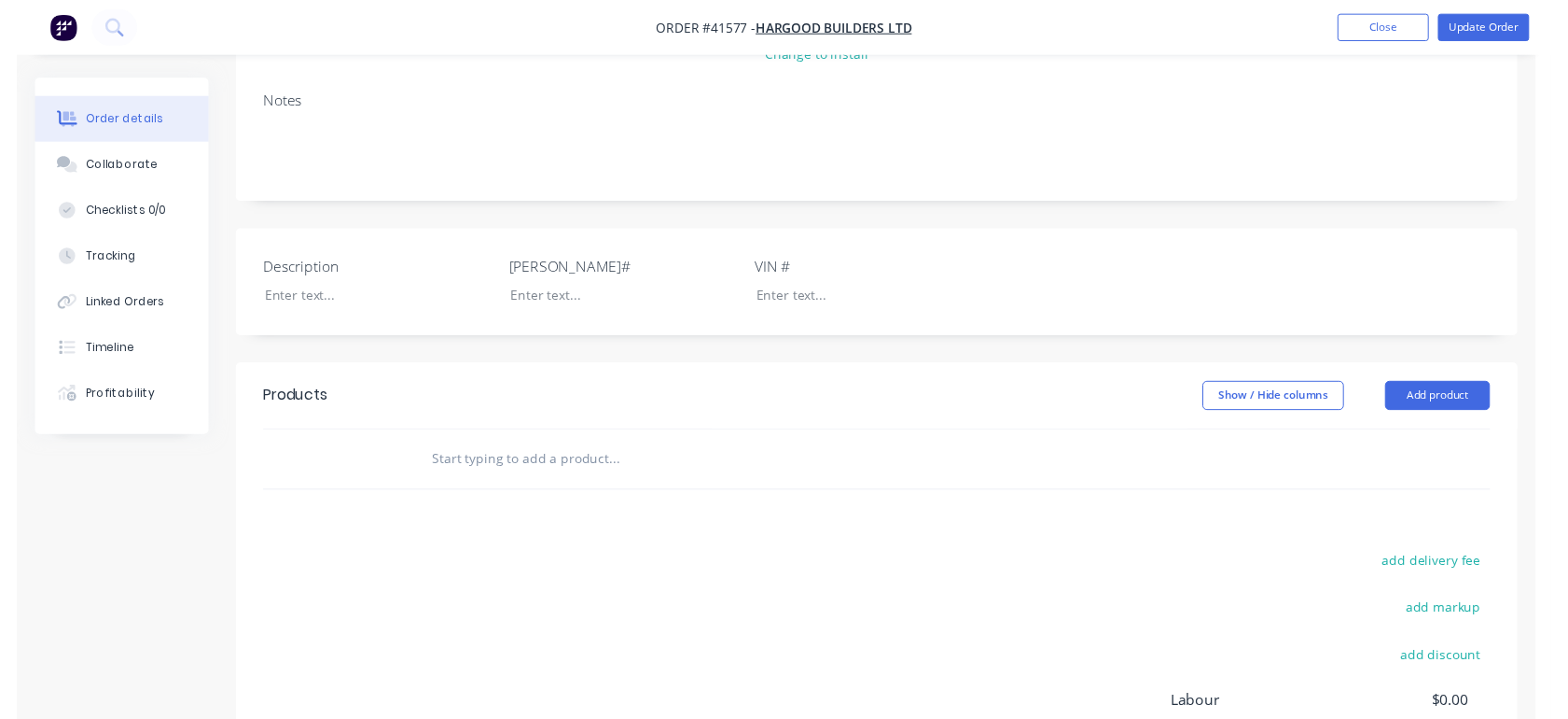
scroll to position [0, 0]
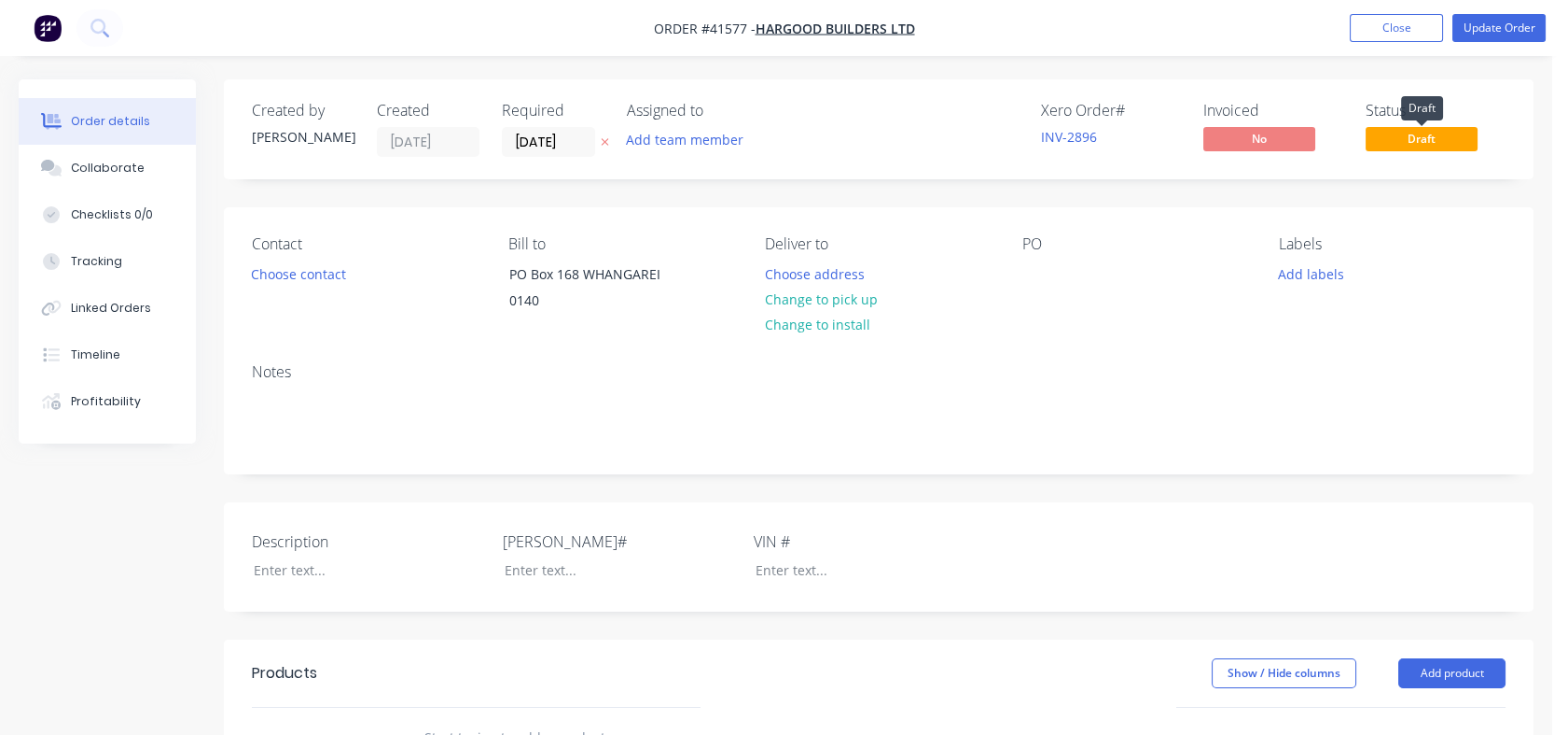
click at [1422, 142] on span "Draft" at bounding box center [1421, 138] width 112 height 23
click at [1493, 22] on button "Update Order" at bounding box center [1499, 28] width 94 height 28
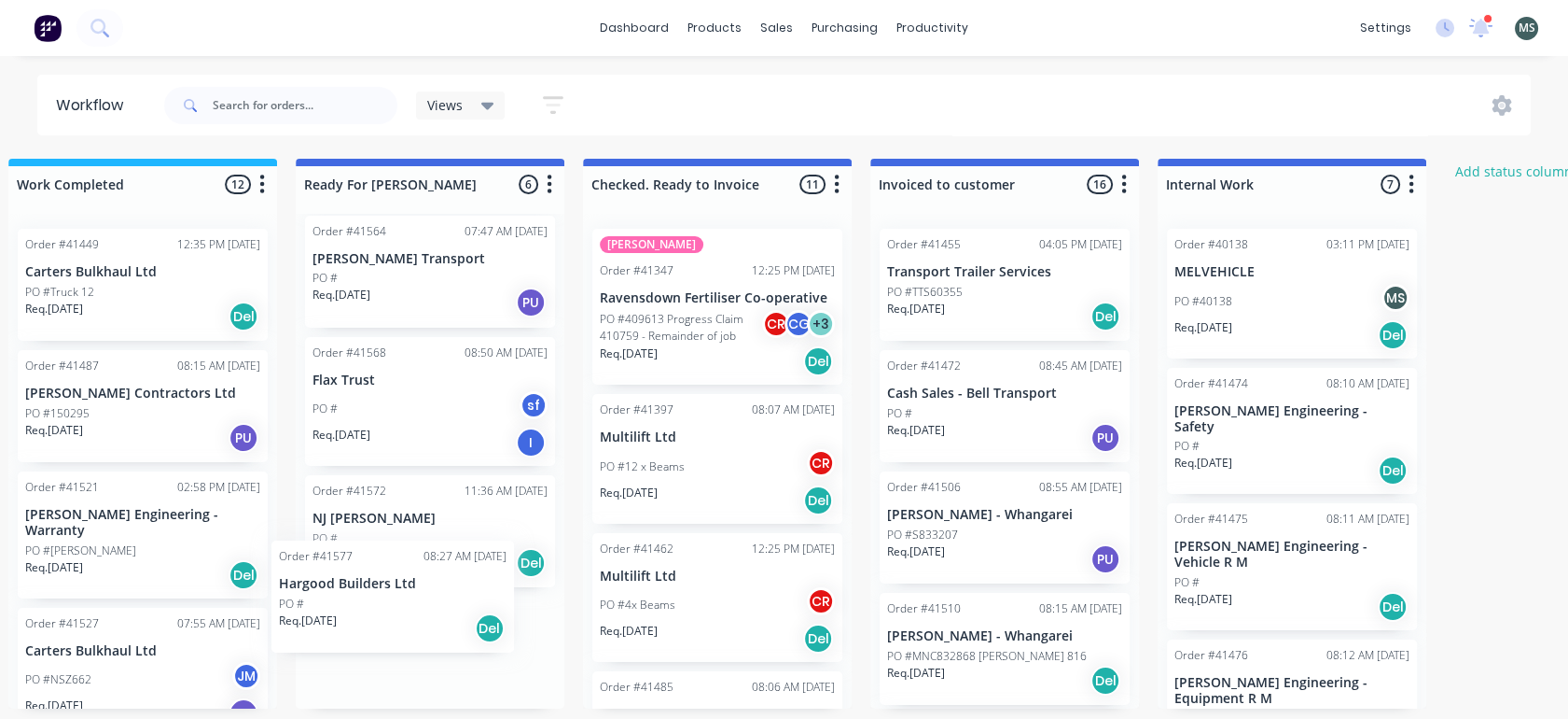
scroll to position [5, 1177]
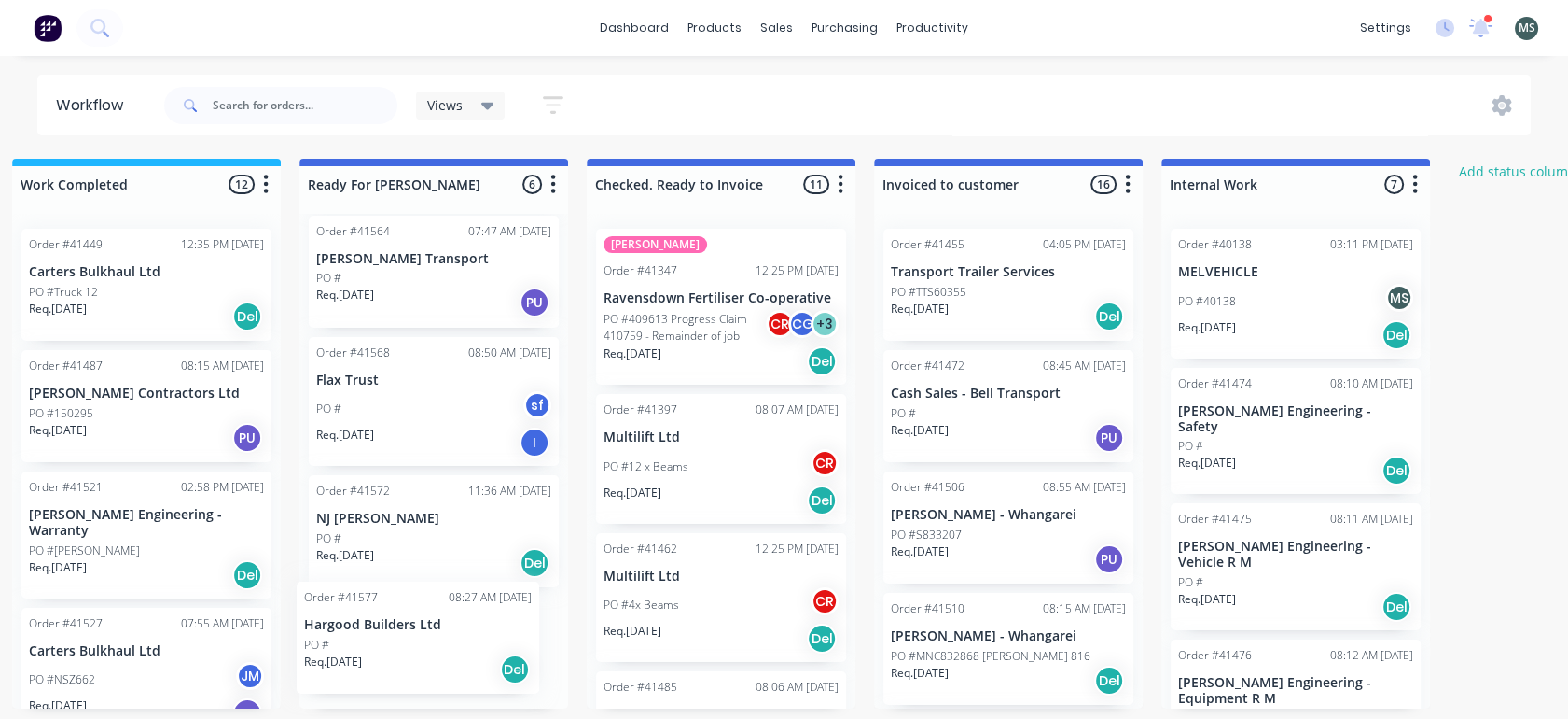
drag, startPoint x: 946, startPoint y: 659, endPoint x: 396, endPoint y: 639, distance: 550.4
click at [396, 639] on div "Order #41410 07:38 AM [DATE] [PERSON_NAME] Contractors Ltd PO #150157 CR CG Req…" at bounding box center [434, 461] width 269 height 495
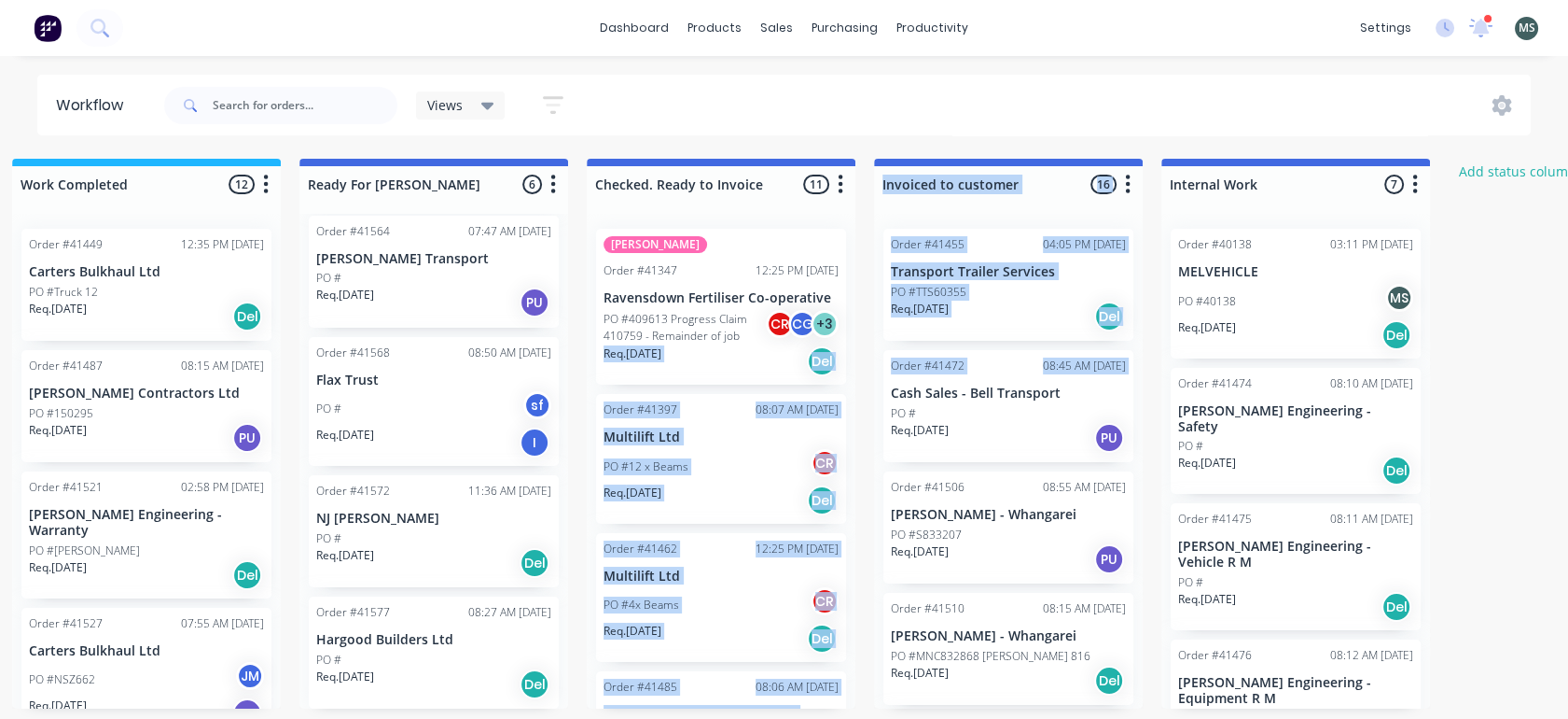
drag, startPoint x: 855, startPoint y: 323, endPoint x: 866, endPoint y: 390, distance: 67.9
click at [866, 390] on div "Submitted 16 Status colour #273444 hex #273444 Save Cancel Summaries Total orde…" at bounding box center [365, 433] width 3112 height 549
click at [368, 656] on div "PO #" at bounding box center [434, 659] width 235 height 17
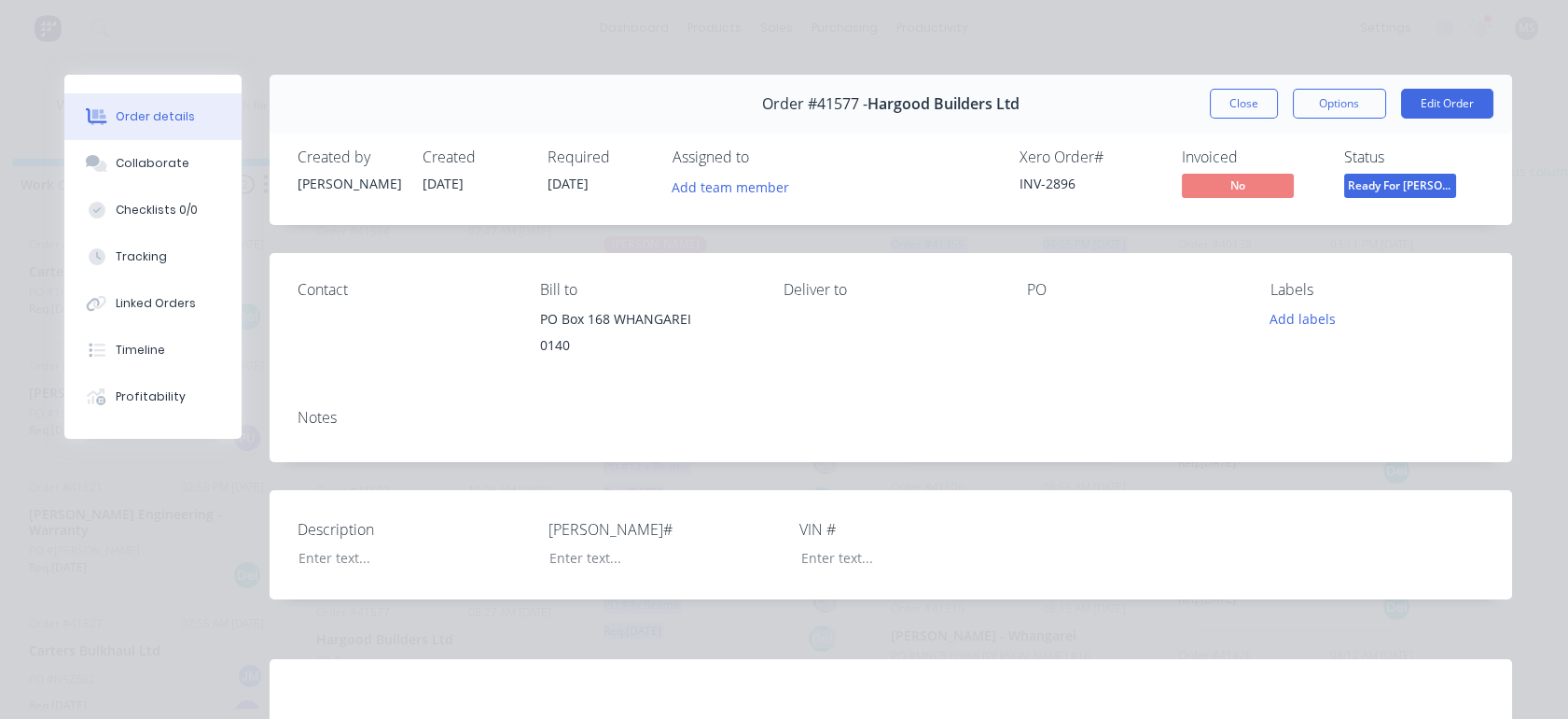
click at [1443, 95] on button "Edit Order" at bounding box center [1447, 104] width 93 height 30
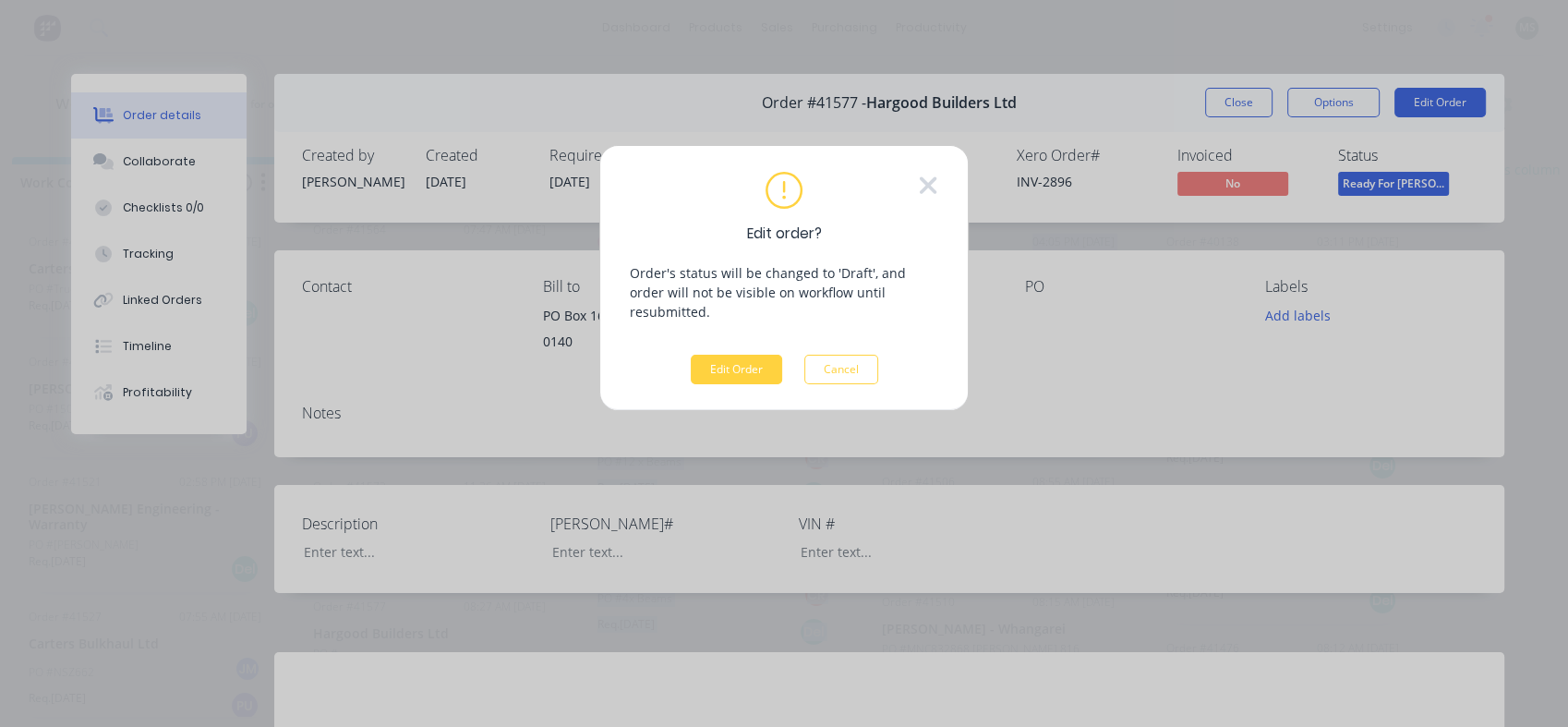
click at [837, 354] on button "Cancel" at bounding box center [841, 369] width 74 height 30
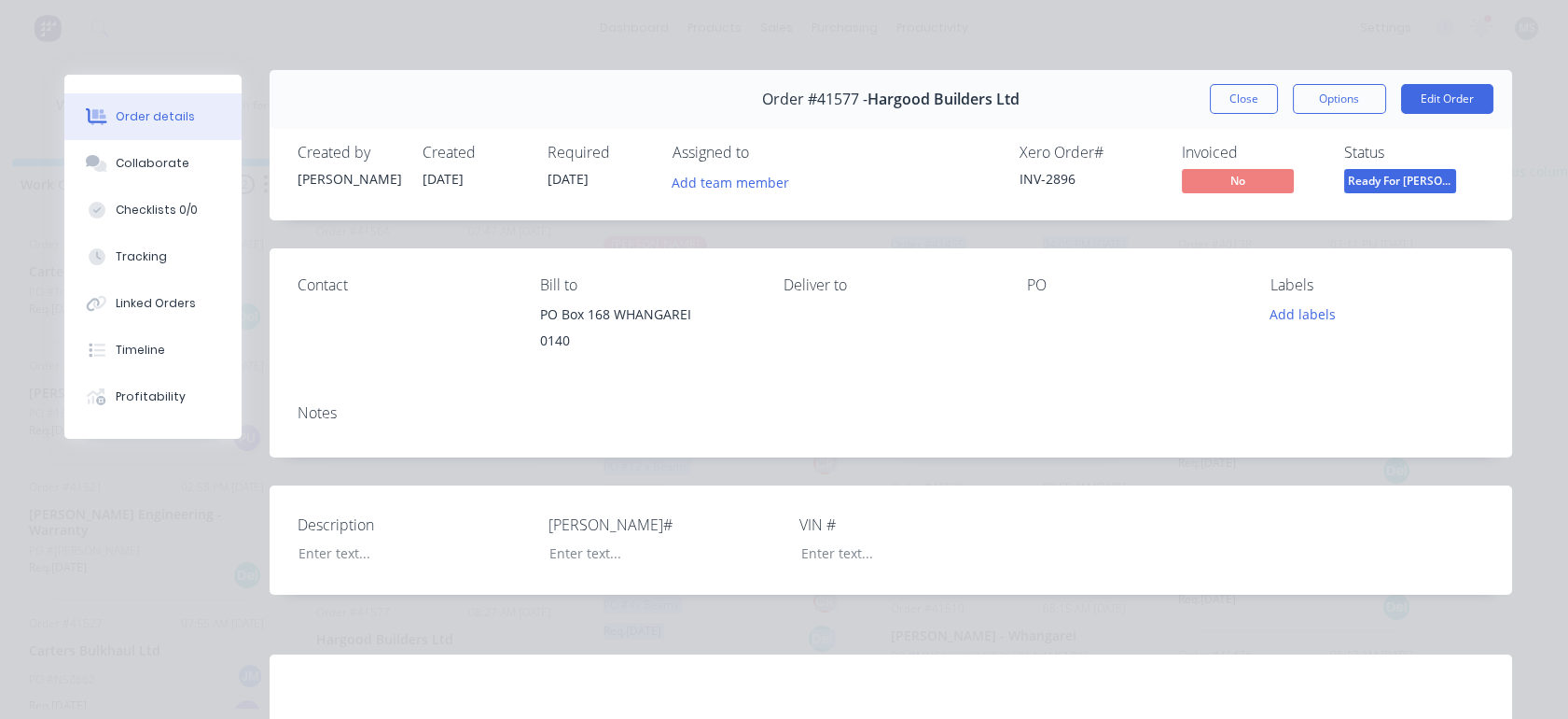
scroll to position [0, 0]
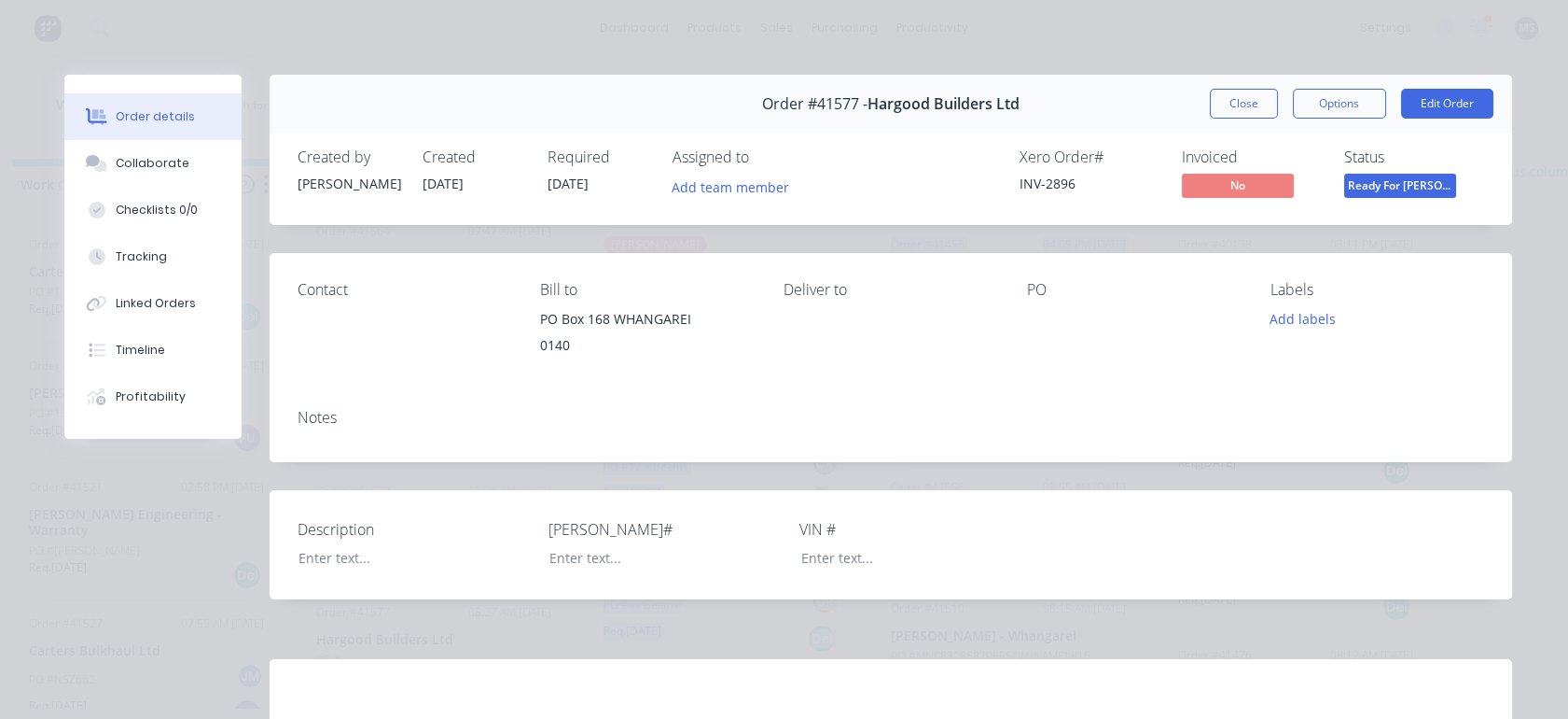
click at [1378, 176] on span "Ready For [PERSON_NAME]" at bounding box center [1401, 184] width 112 height 23
click at [1223, 185] on span "No" at bounding box center [1238, 184] width 112 height 23
click at [1323, 112] on button "Options" at bounding box center [1340, 104] width 94 height 30
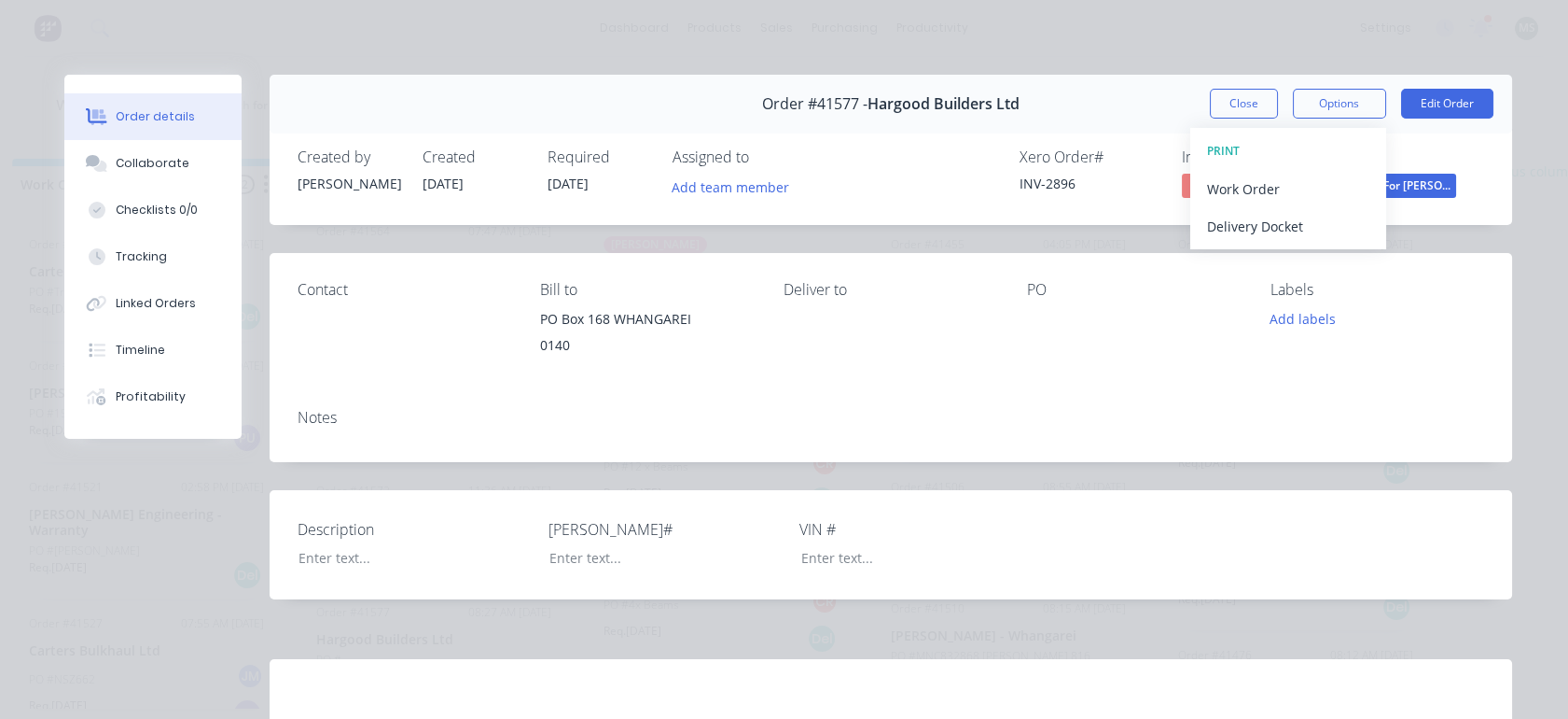
click at [1053, 128] on div "Order #41577 - Hargood Builders Ltd Close Options PRINT Work Order Delivery Doc…" at bounding box center [891, 104] width 1243 height 59
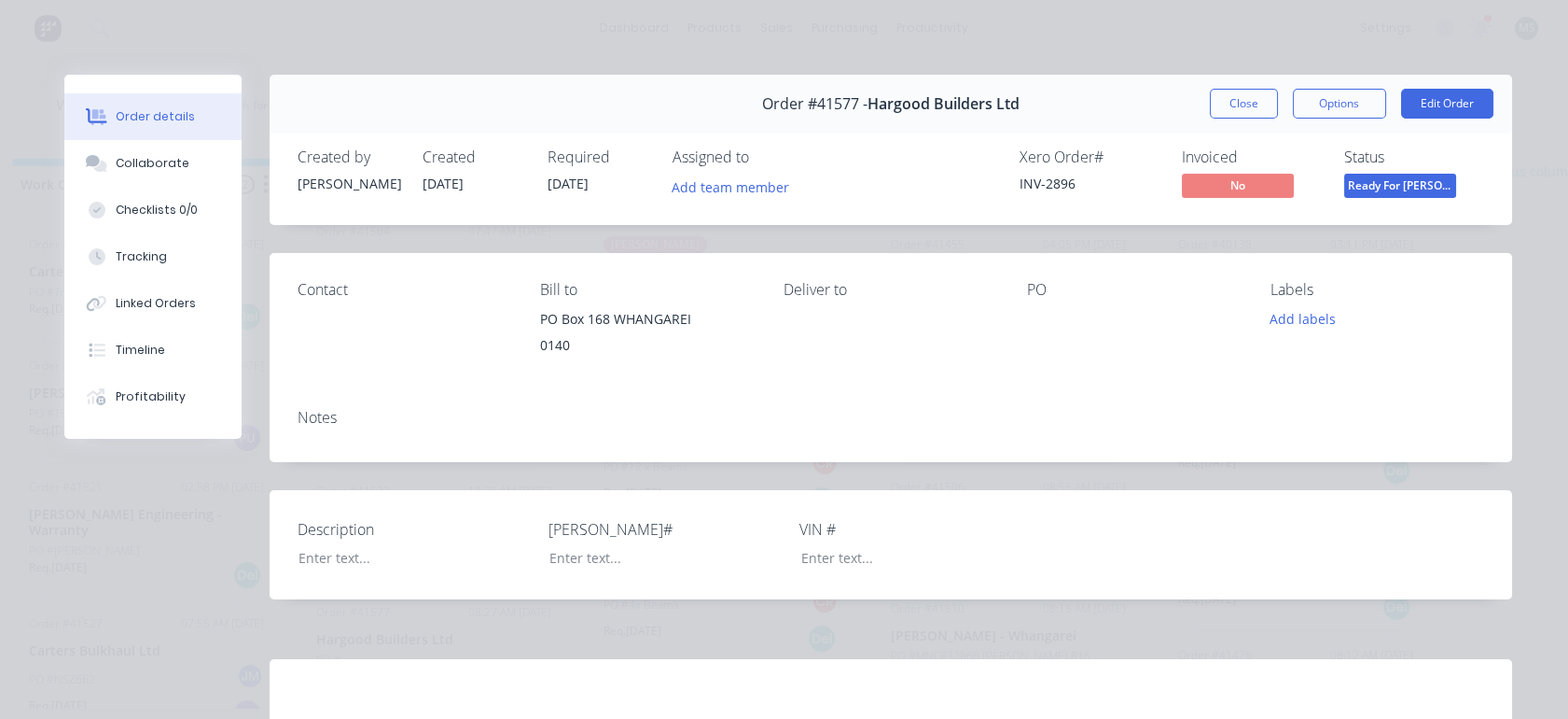
click at [1232, 100] on button "Close" at bounding box center [1244, 104] width 68 height 30
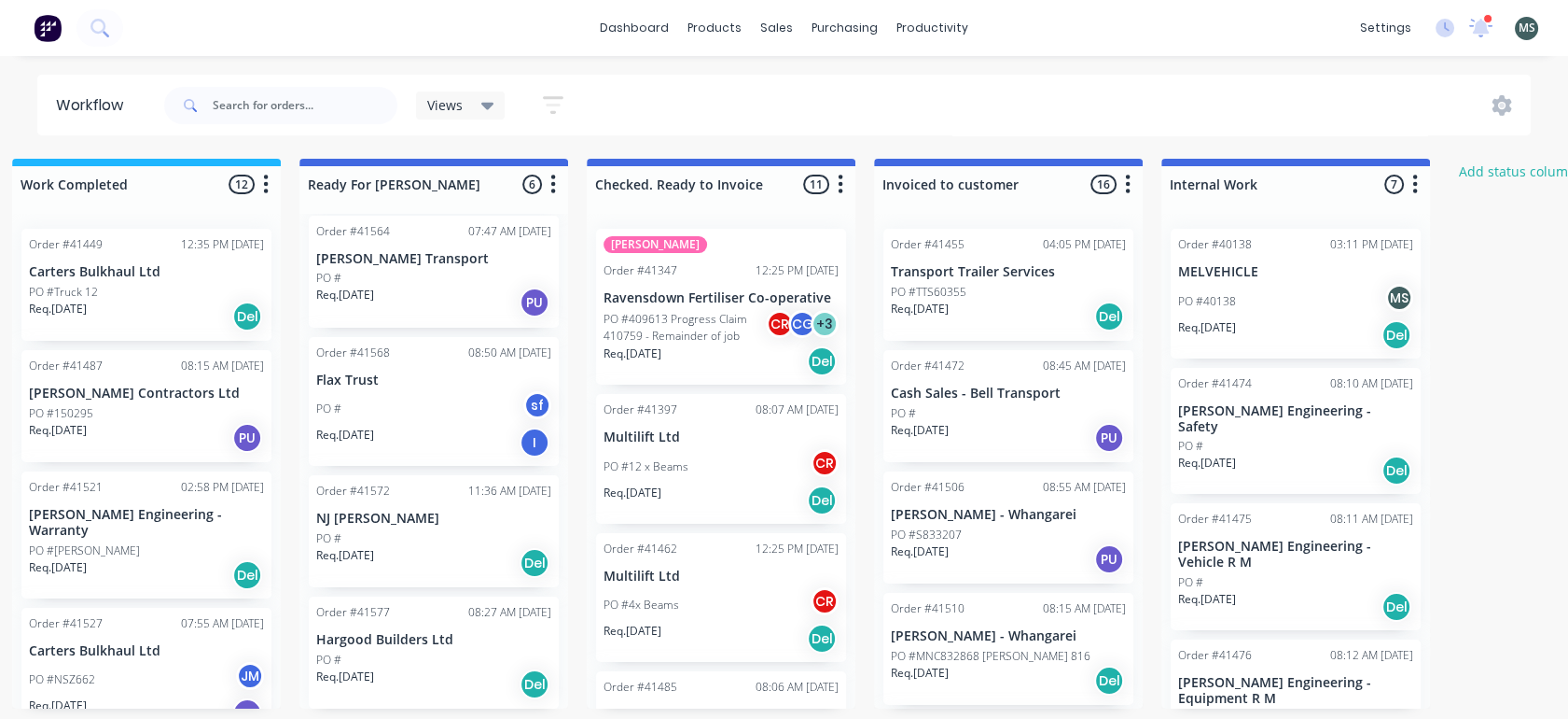
click at [390, 523] on p "NJ [PERSON_NAME]" at bounding box center [434, 519] width 235 height 16
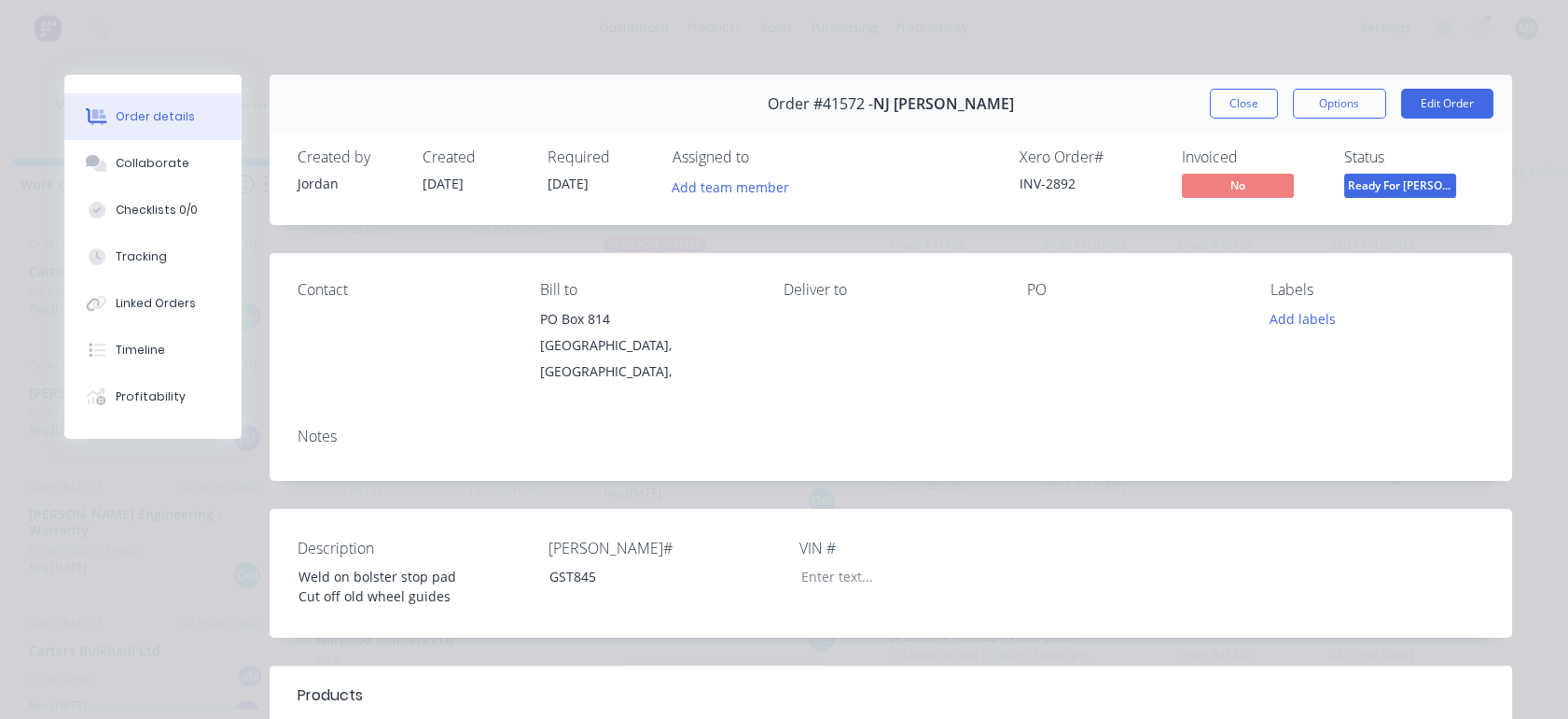
click at [1440, 108] on button "Edit Order" at bounding box center [1447, 104] width 93 height 30
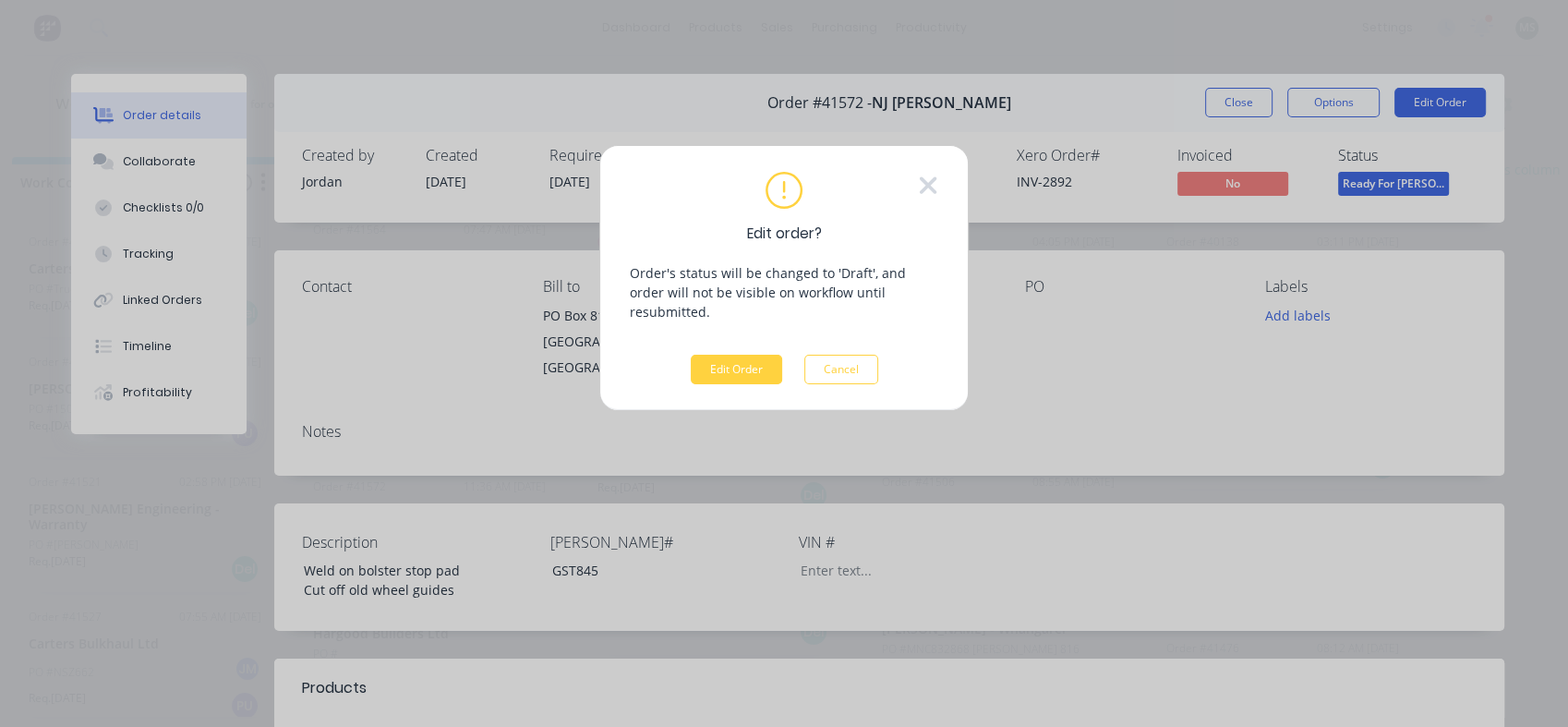
click at [717, 354] on button "Edit Order" at bounding box center [736, 369] width 92 height 30
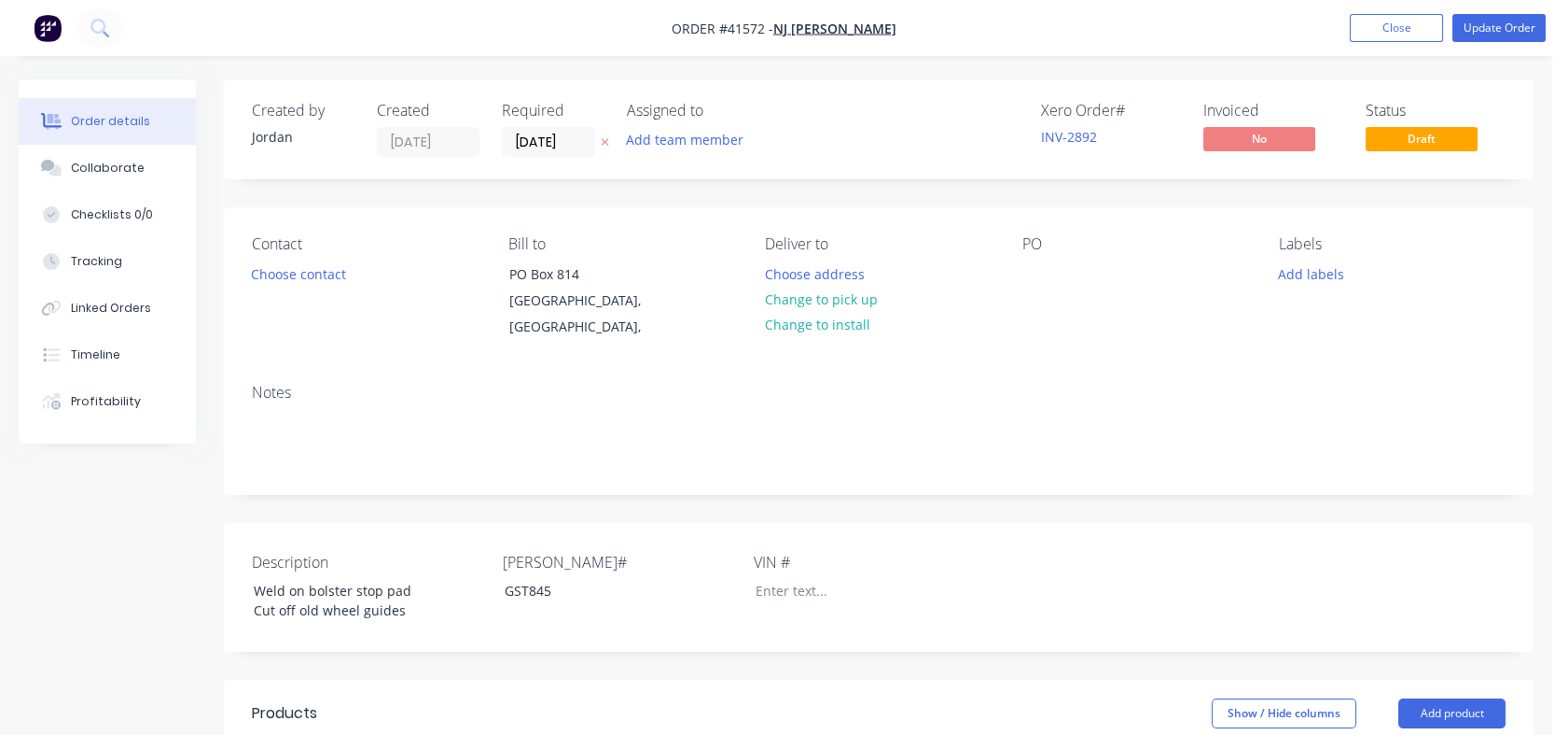
click at [328, 274] on button "Choose contact" at bounding box center [298, 272] width 115 height 25
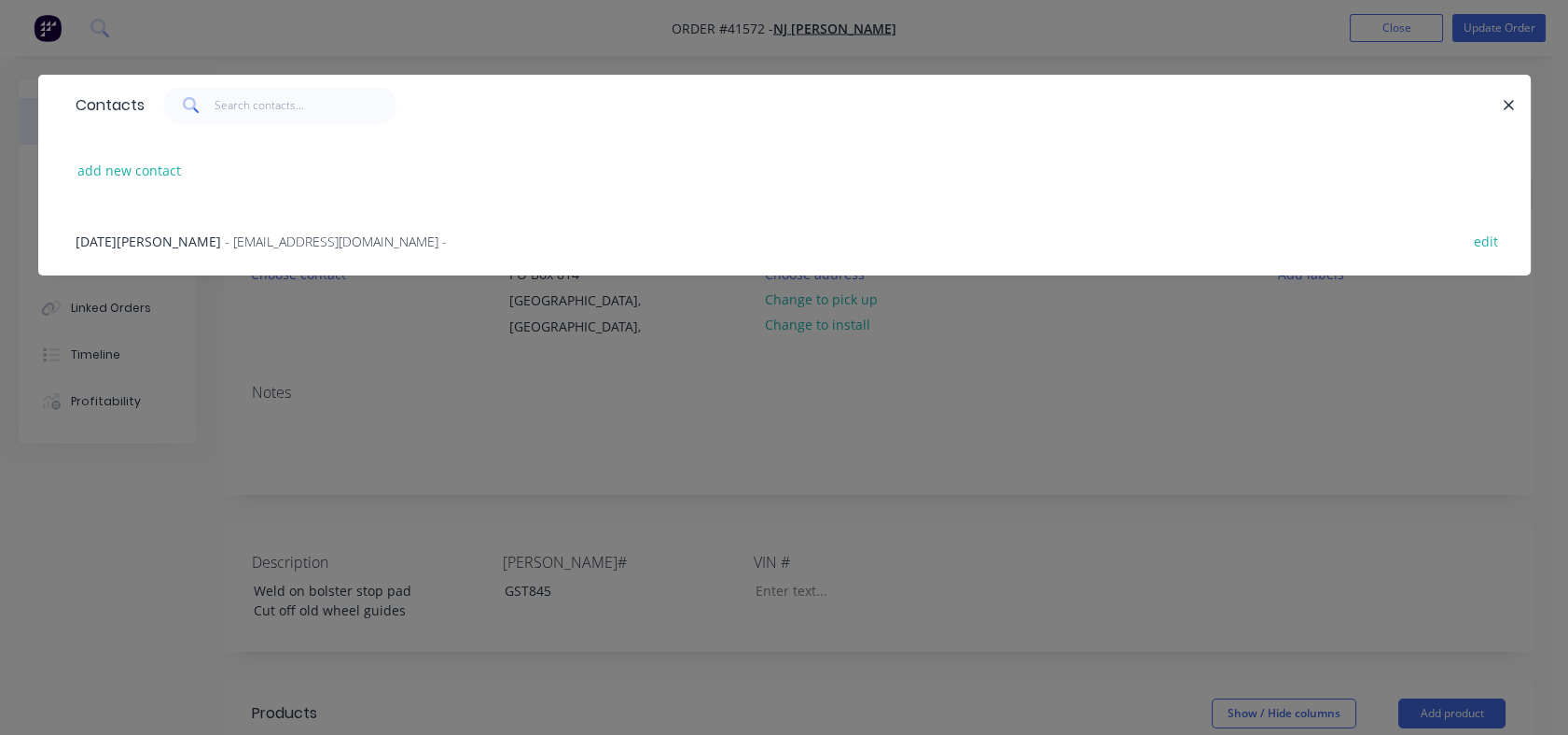
click at [225, 245] on span "- [EMAIL_ADDRESS][DOMAIN_NAME] -" at bounding box center [336, 241] width 222 height 18
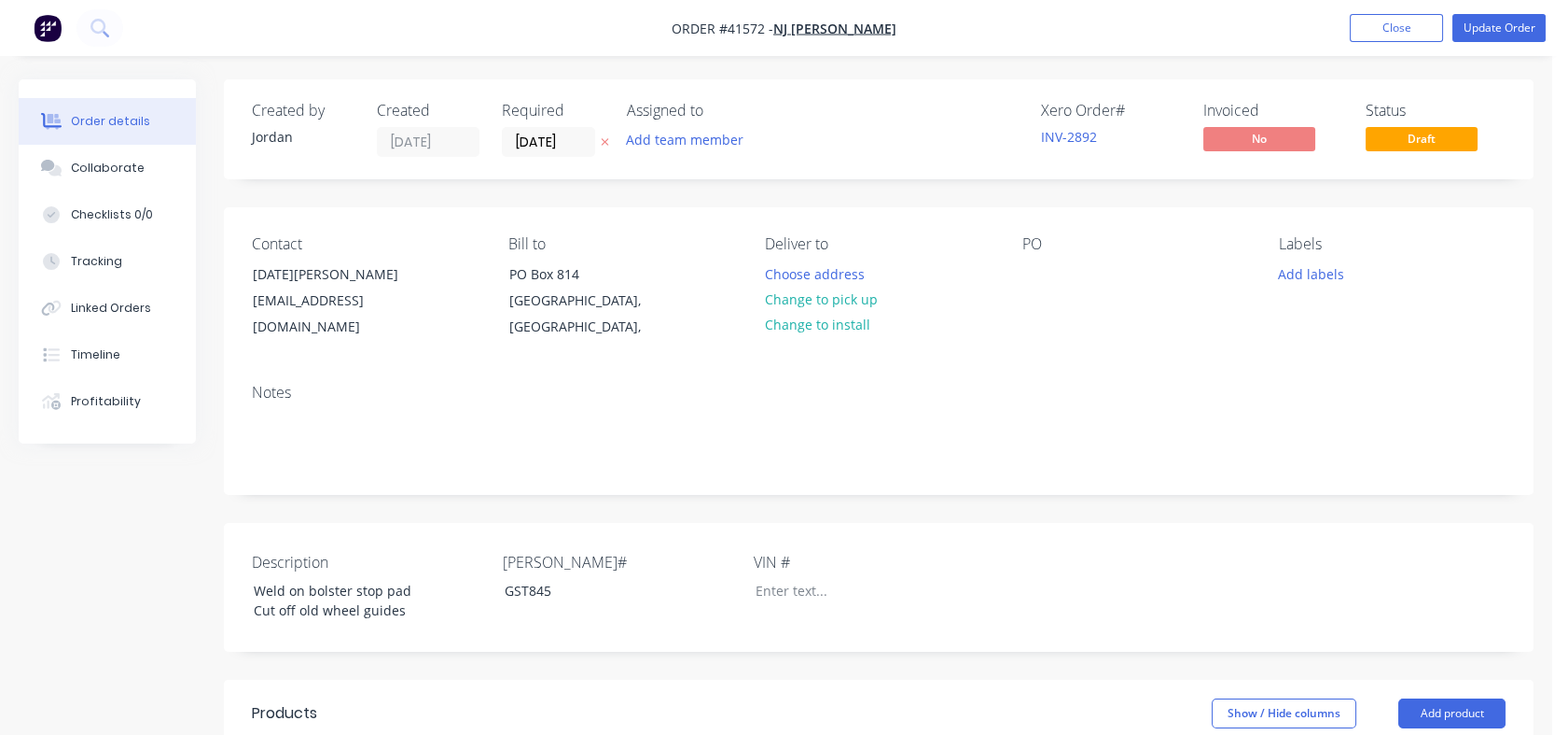
click at [95, 259] on div "Tracking" at bounding box center [96, 261] width 51 height 17
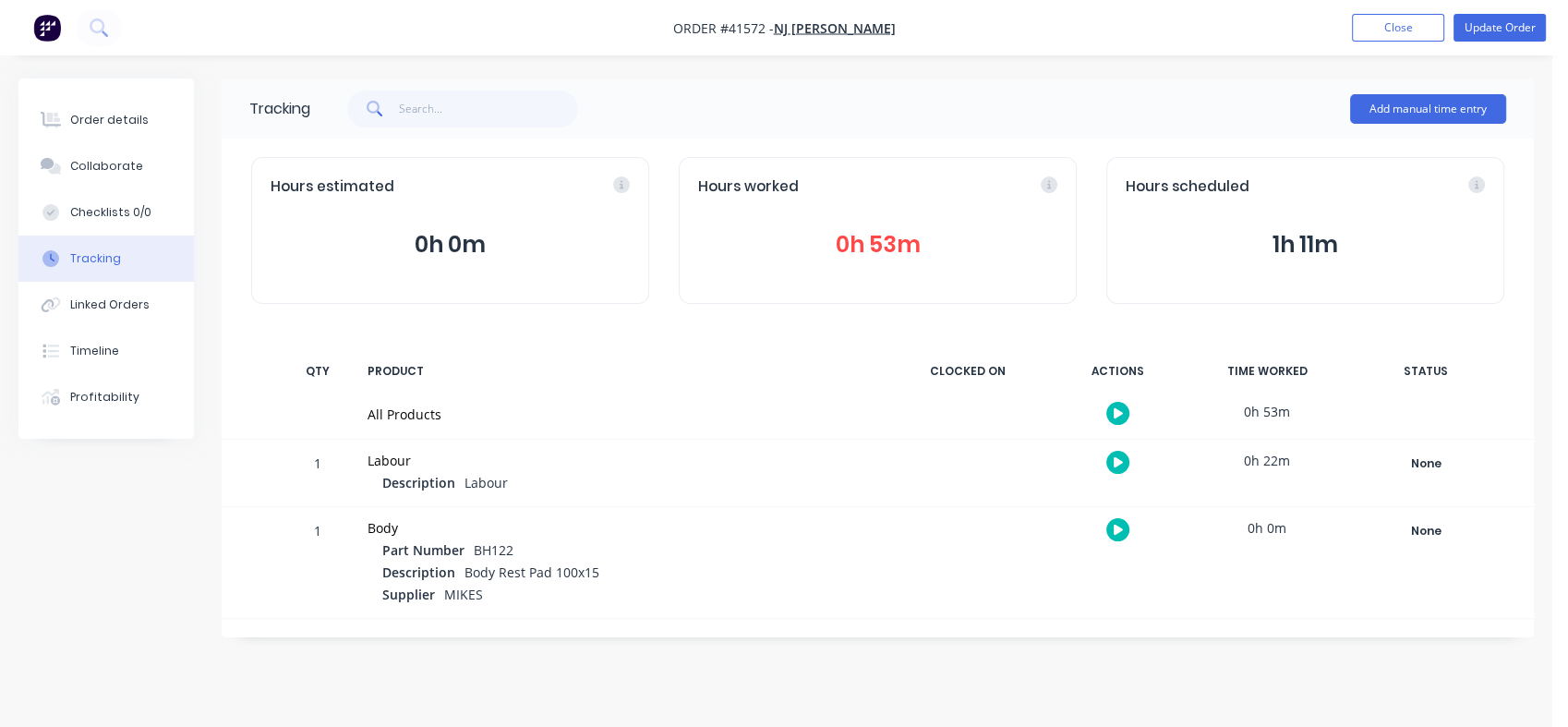
click at [94, 256] on div "Tracking" at bounding box center [95, 258] width 50 height 17
click at [106, 122] on div "Order details" at bounding box center [110, 119] width 79 height 17
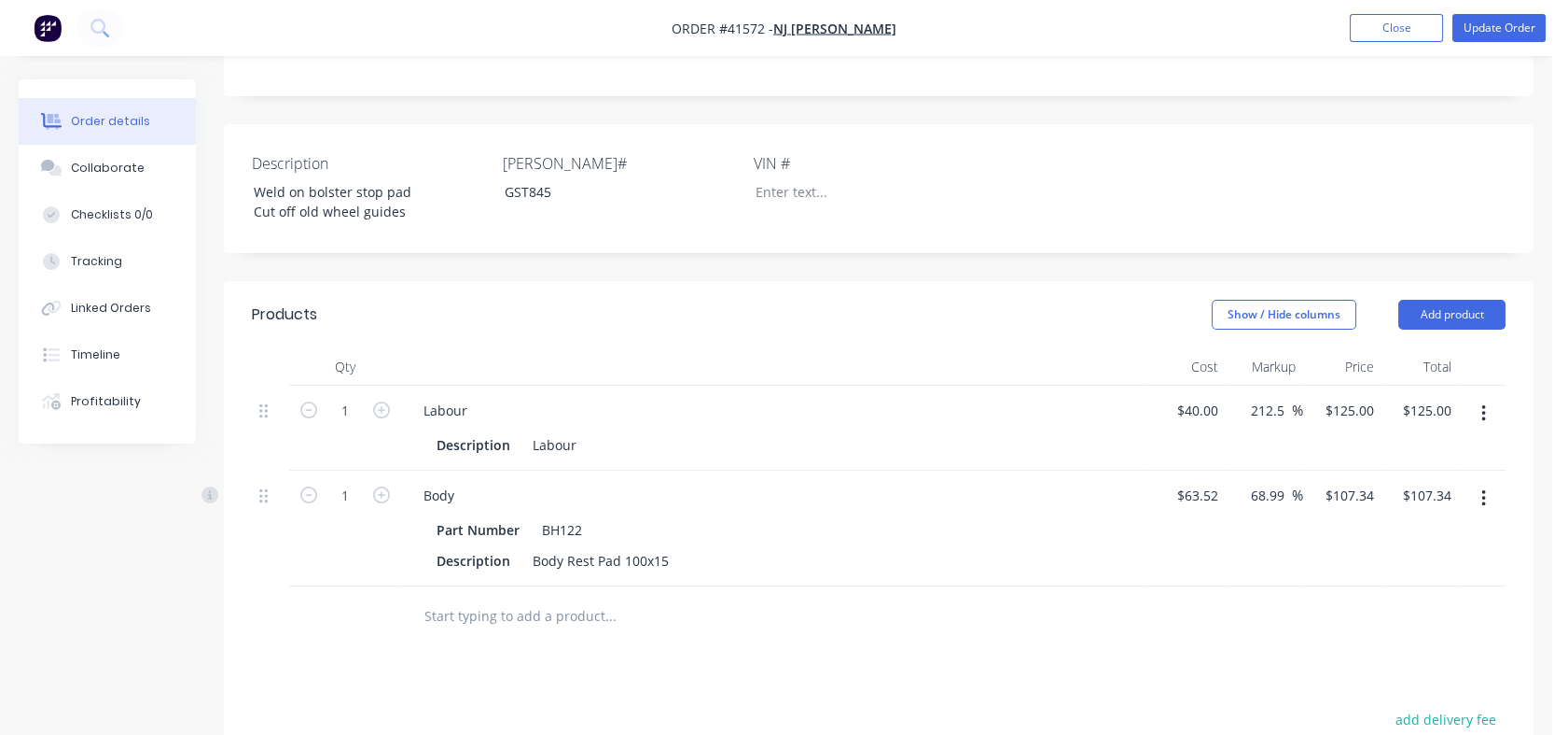
scroll to position [404, 0]
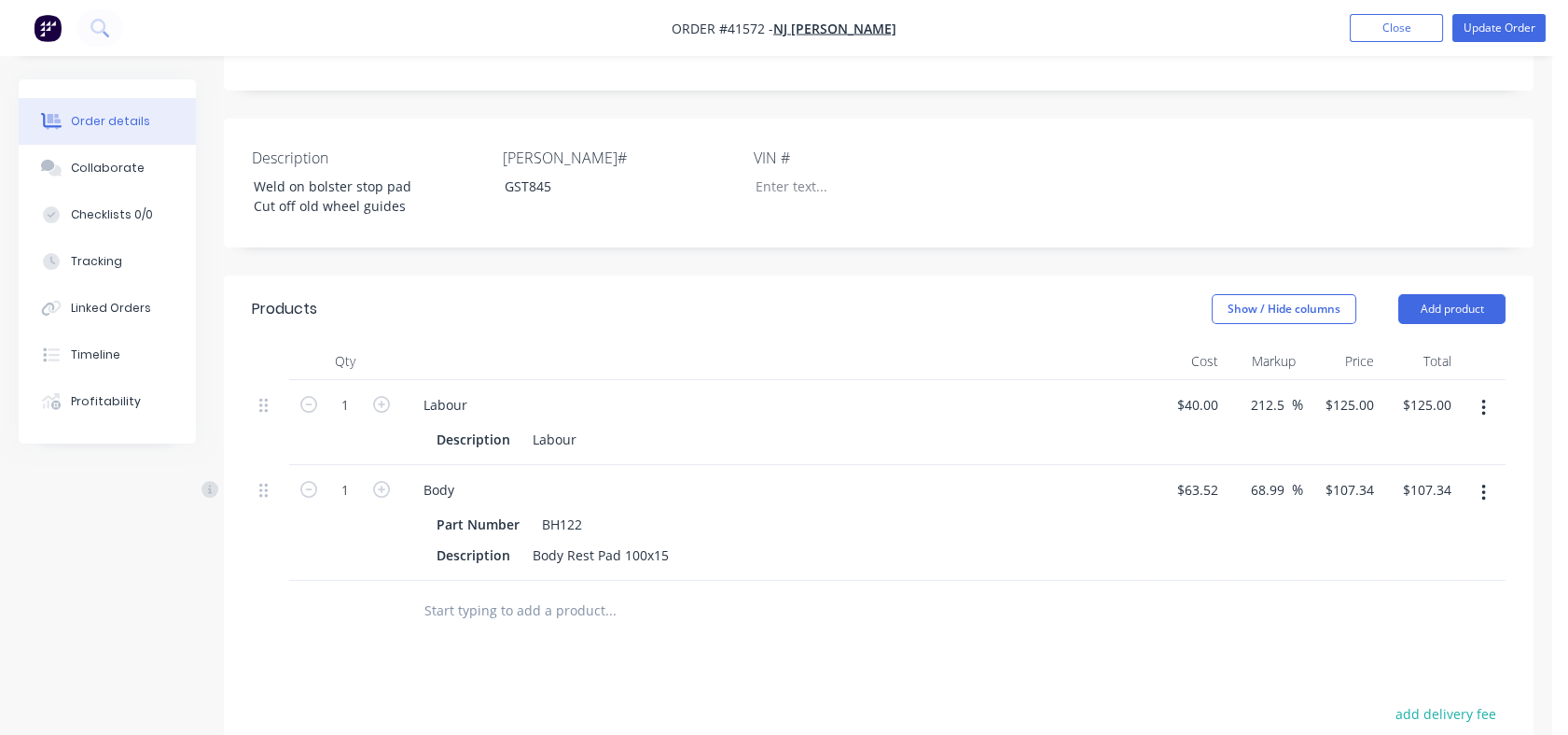
click at [1250, 476] on input "68.99" at bounding box center [1270, 489] width 43 height 27
drag, startPoint x: 1250, startPoint y: 469, endPoint x: 1291, endPoint y: 472, distance: 41.1
click at [1291, 476] on input "68.99" at bounding box center [1270, 489] width 43 height 27
type input "80"
type input "$114.336"
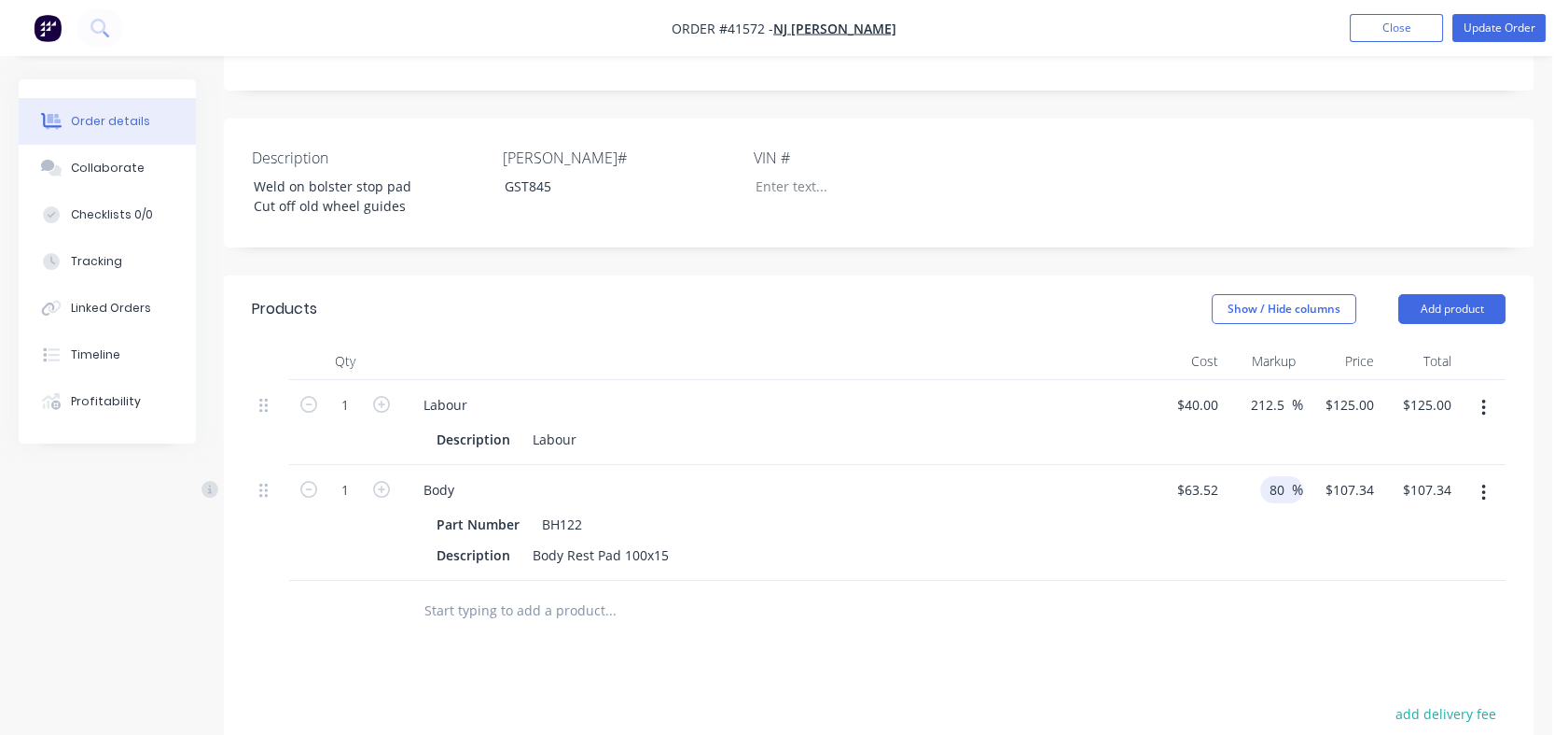
type input "$114.34"
click at [1080, 654] on div "Products Show / Hide columns Add product Qty Cost Markup Price Total 1 Labour D…" at bounding box center [879, 682] width 1310 height 814
click at [441, 591] on input "text" at bounding box center [610, 609] width 373 height 37
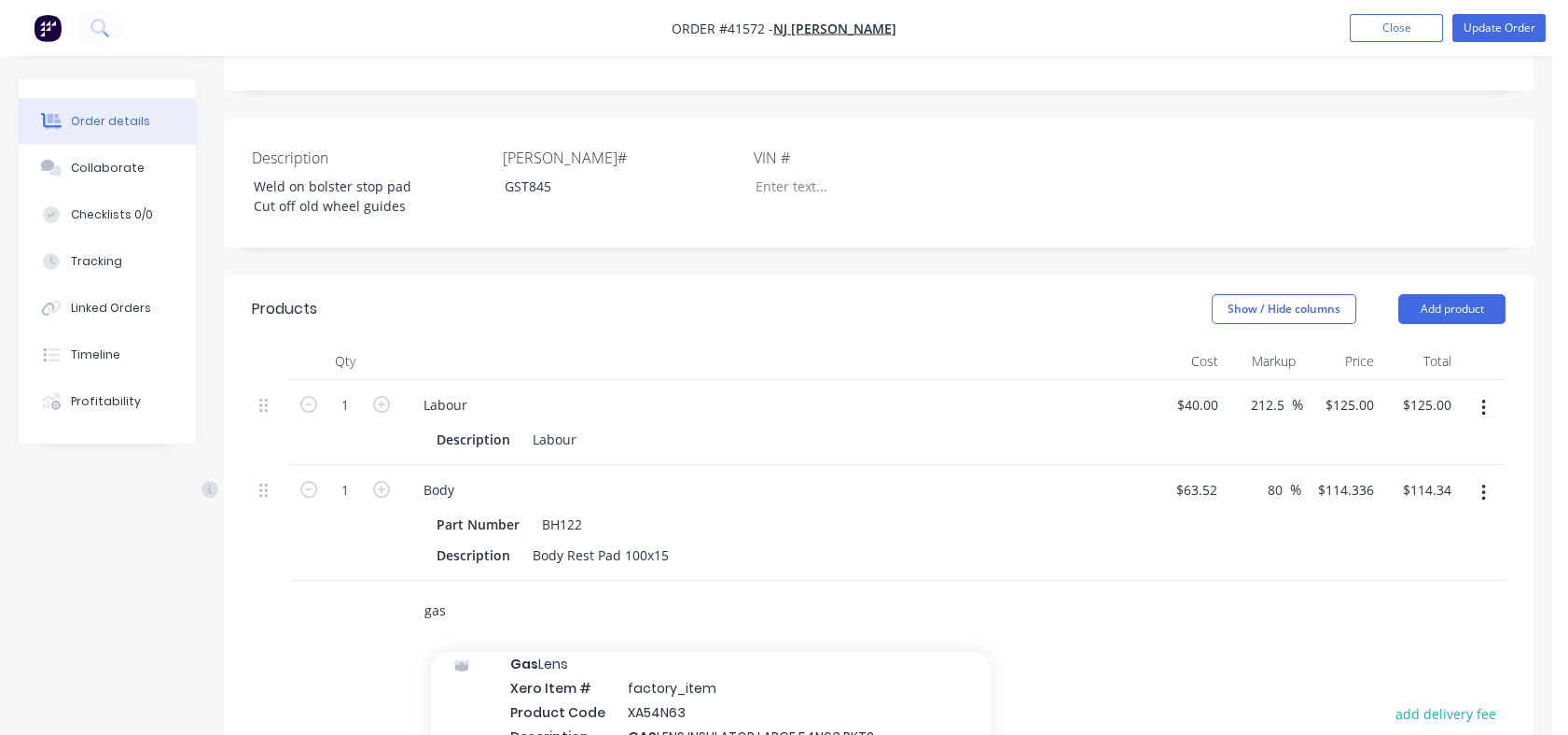
click at [463, 592] on input "gas" at bounding box center [610, 609] width 373 height 37
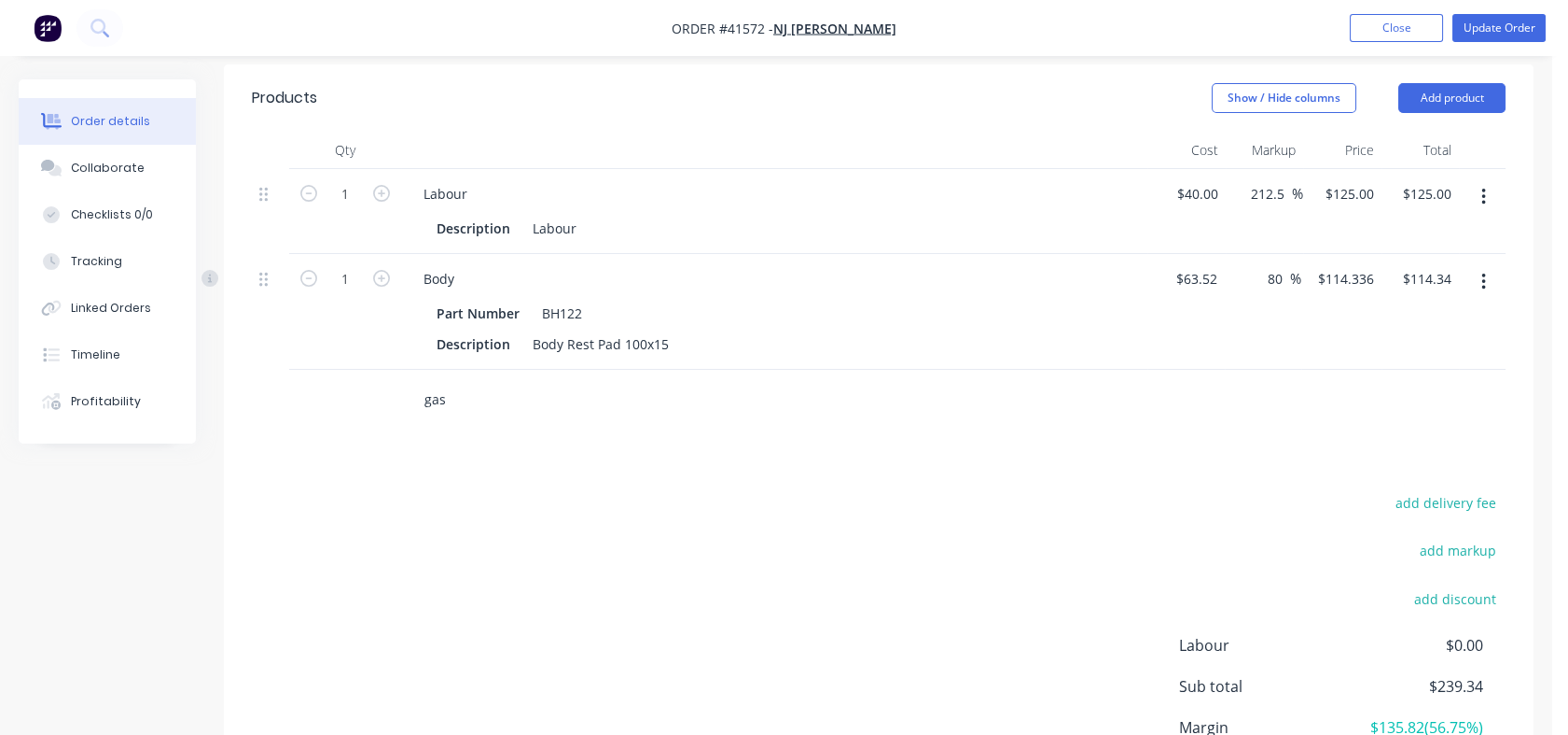
scroll to position [612, 0]
type input "g"
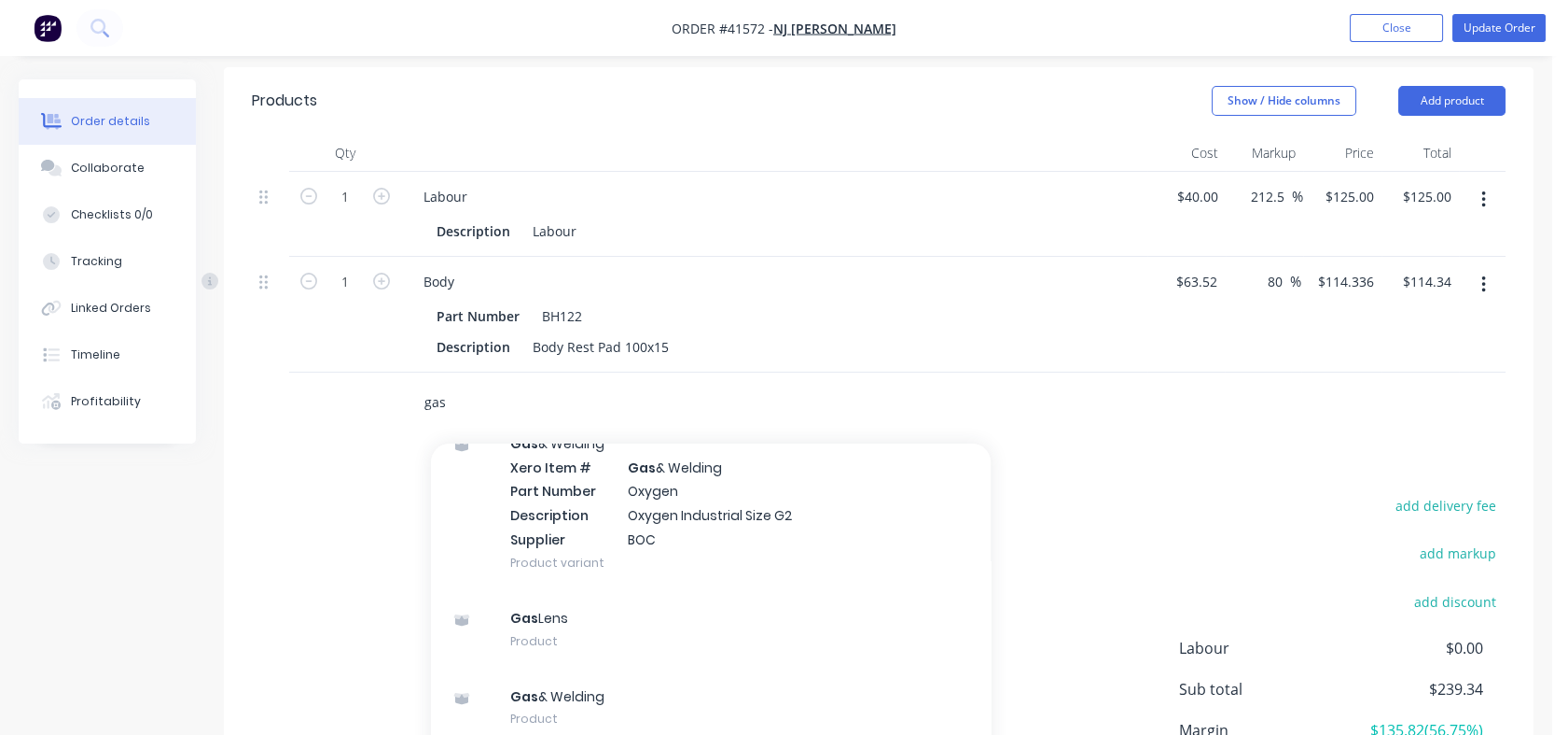
scroll to position [2368, 0]
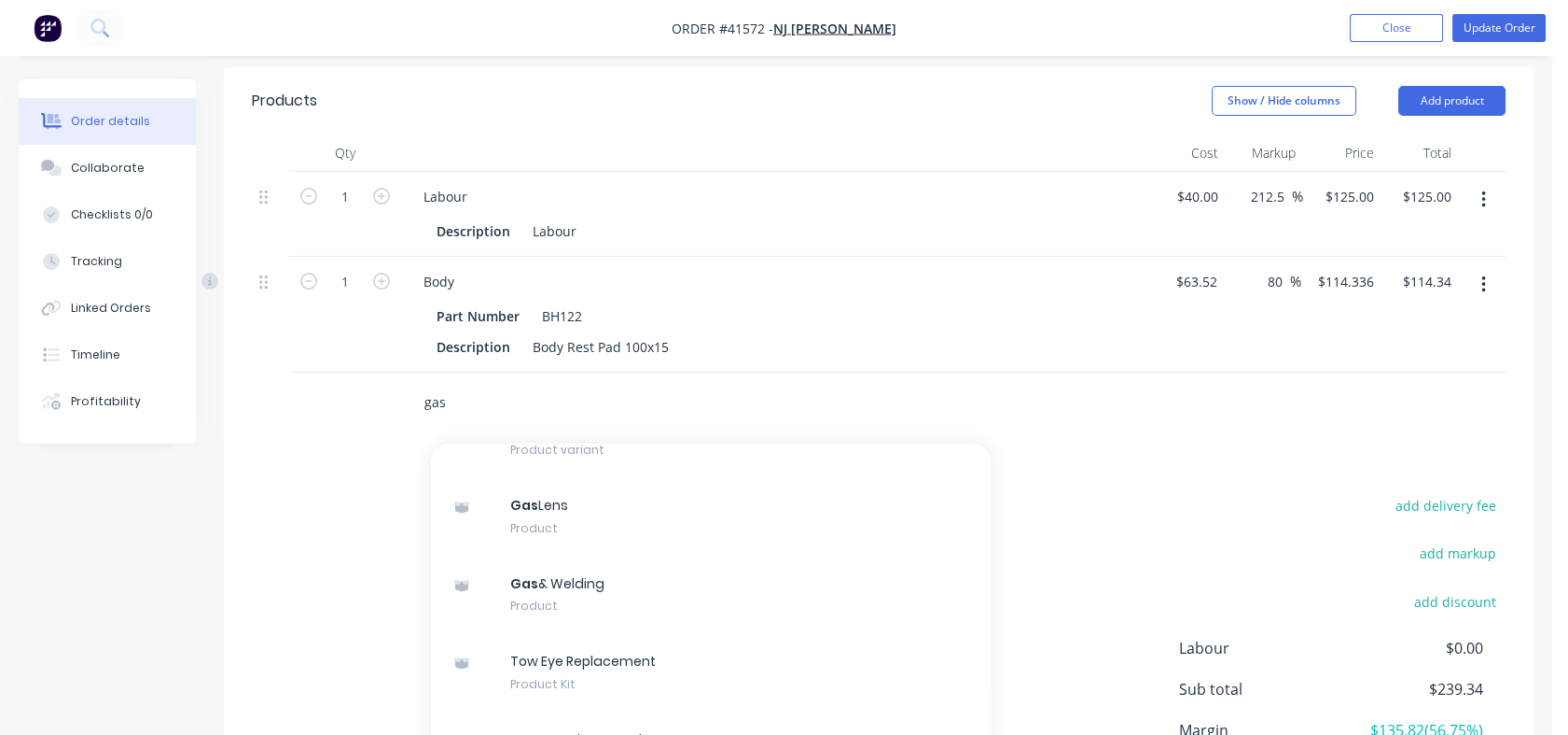
type input "gas"
click at [552, 567] on div "Gas & Welding Product" at bounding box center [711, 594] width 560 height 79
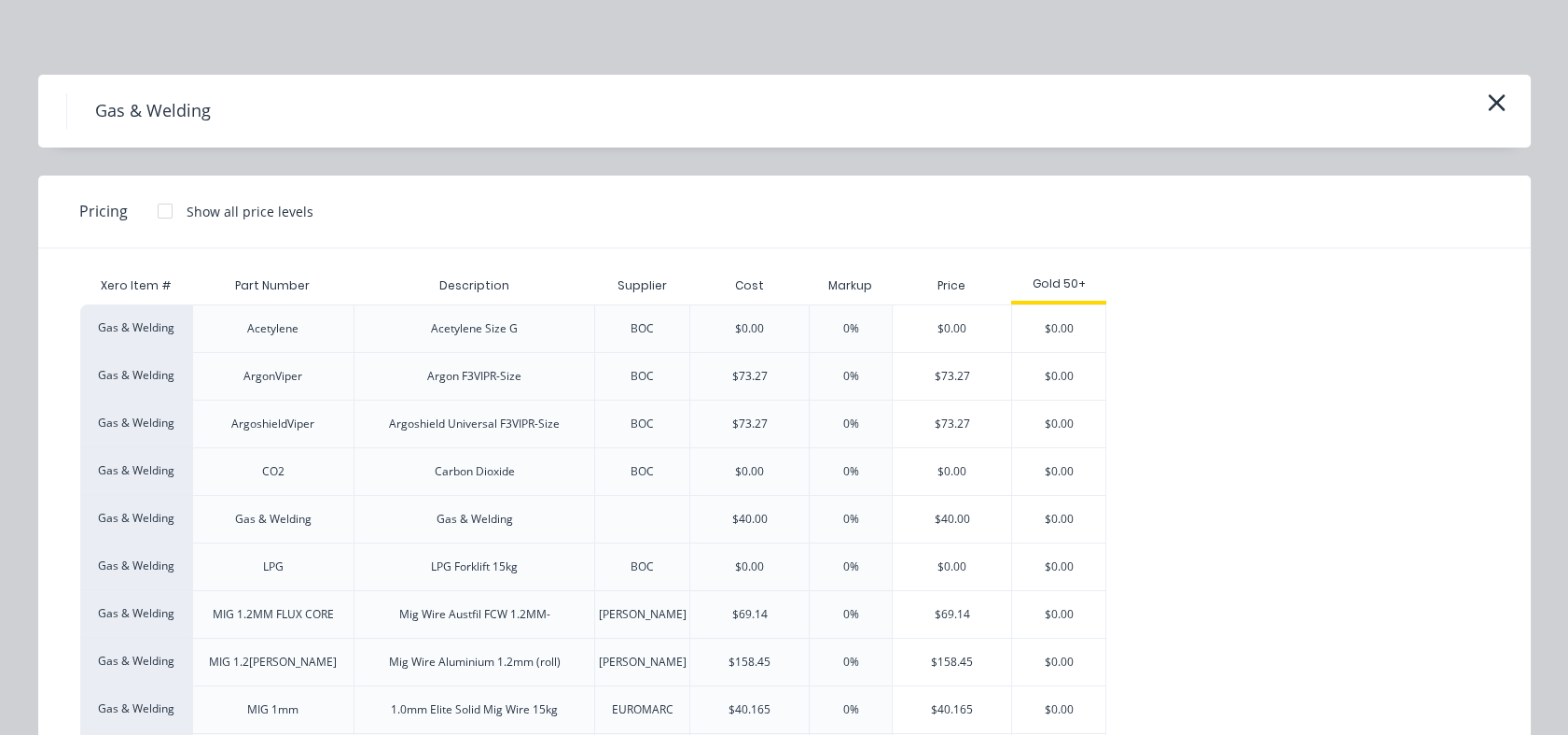
click at [948, 515] on div "$40.00" at bounding box center [952, 519] width 119 height 47
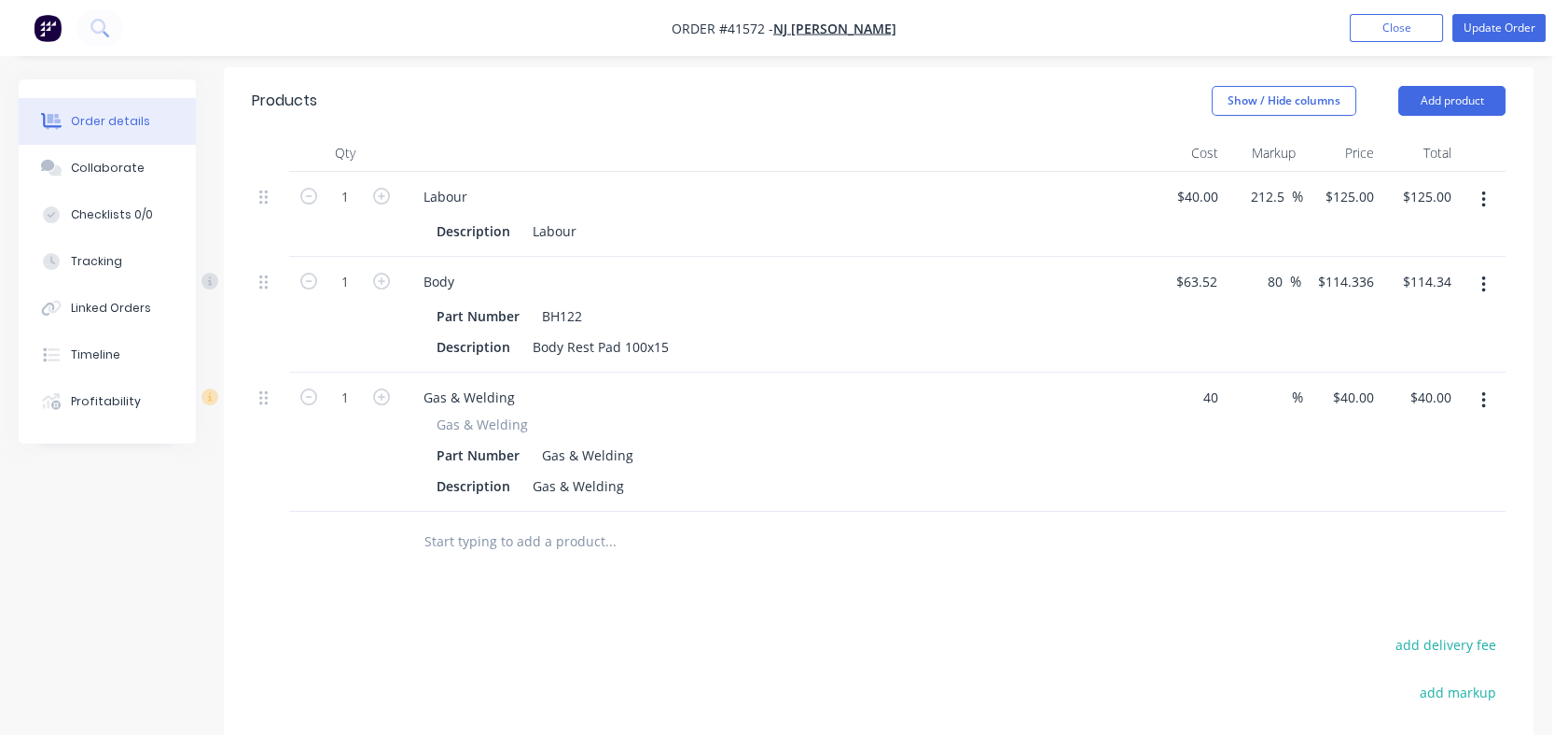
click at [1215, 384] on input "40" at bounding box center [1200, 397] width 51 height 27
type input "$20.00"
click at [1236, 453] on div "%" at bounding box center [1265, 441] width 79 height 139
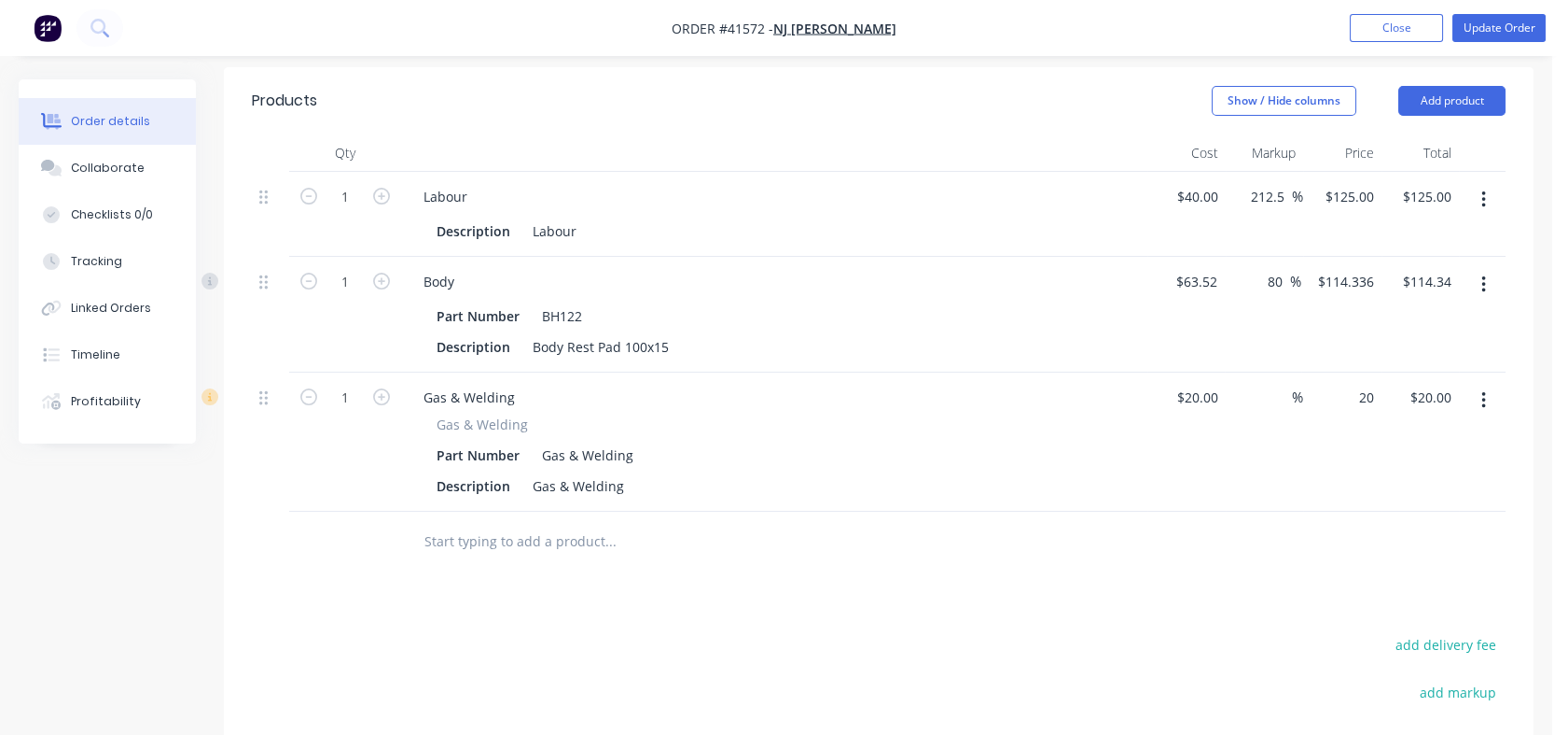
click at [1347, 372] on div "20 $20.00" at bounding box center [1343, 441] width 79 height 139
type input "40"
type input "100"
type input "$40.00"
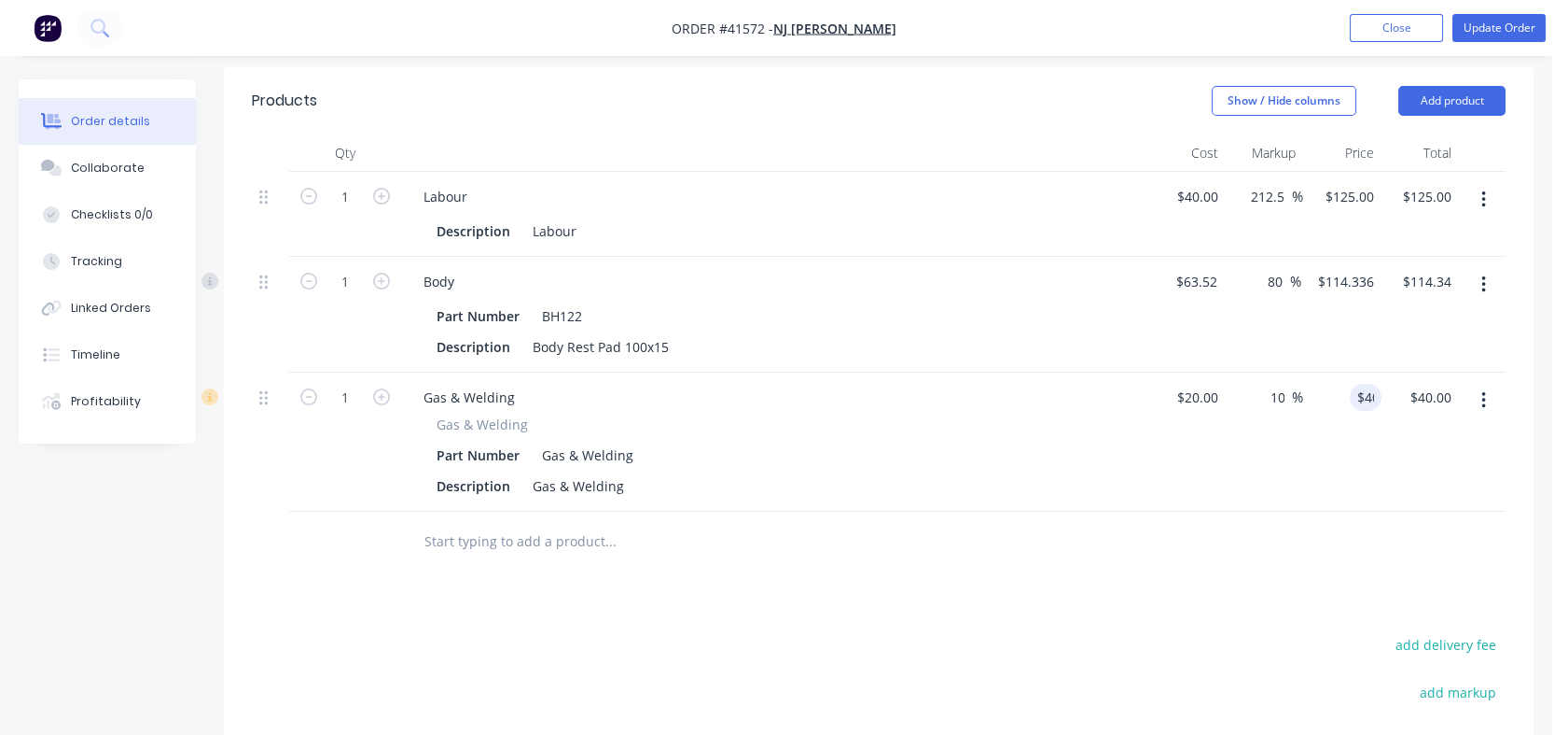
click at [1288, 435] on div "100 %" at bounding box center [1265, 441] width 79 height 139
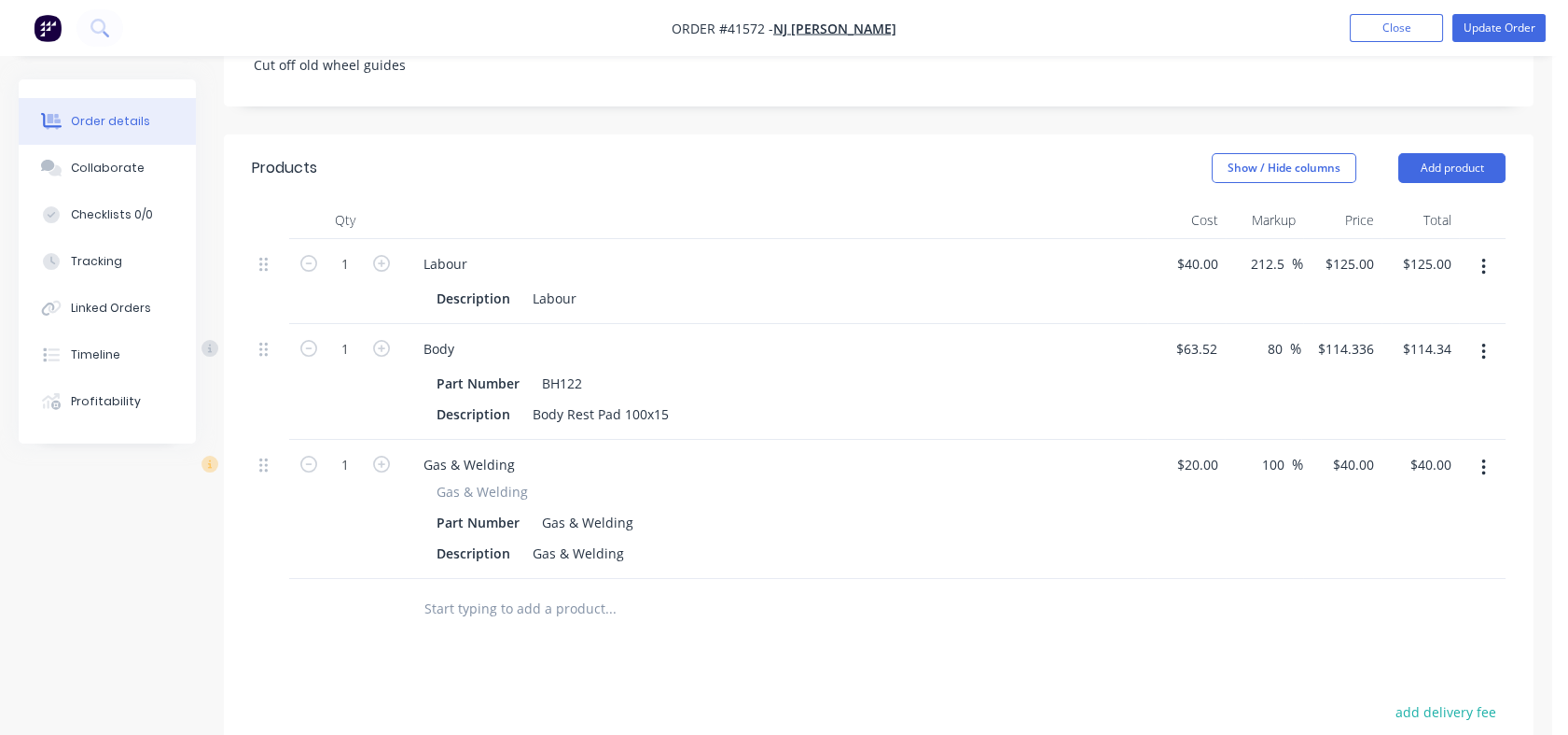
scroll to position [560, 0]
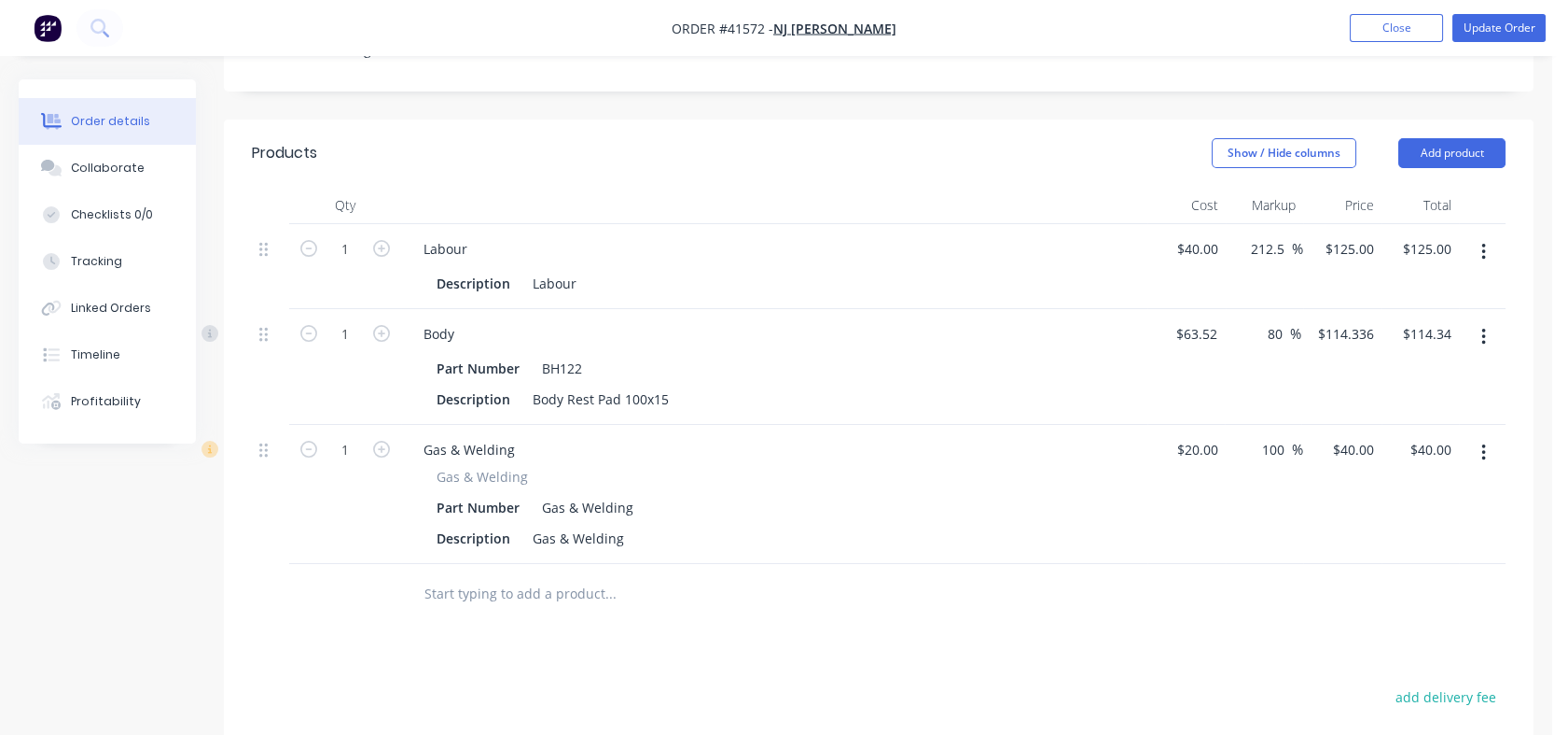
click at [445, 575] on input "text" at bounding box center [610, 593] width 373 height 37
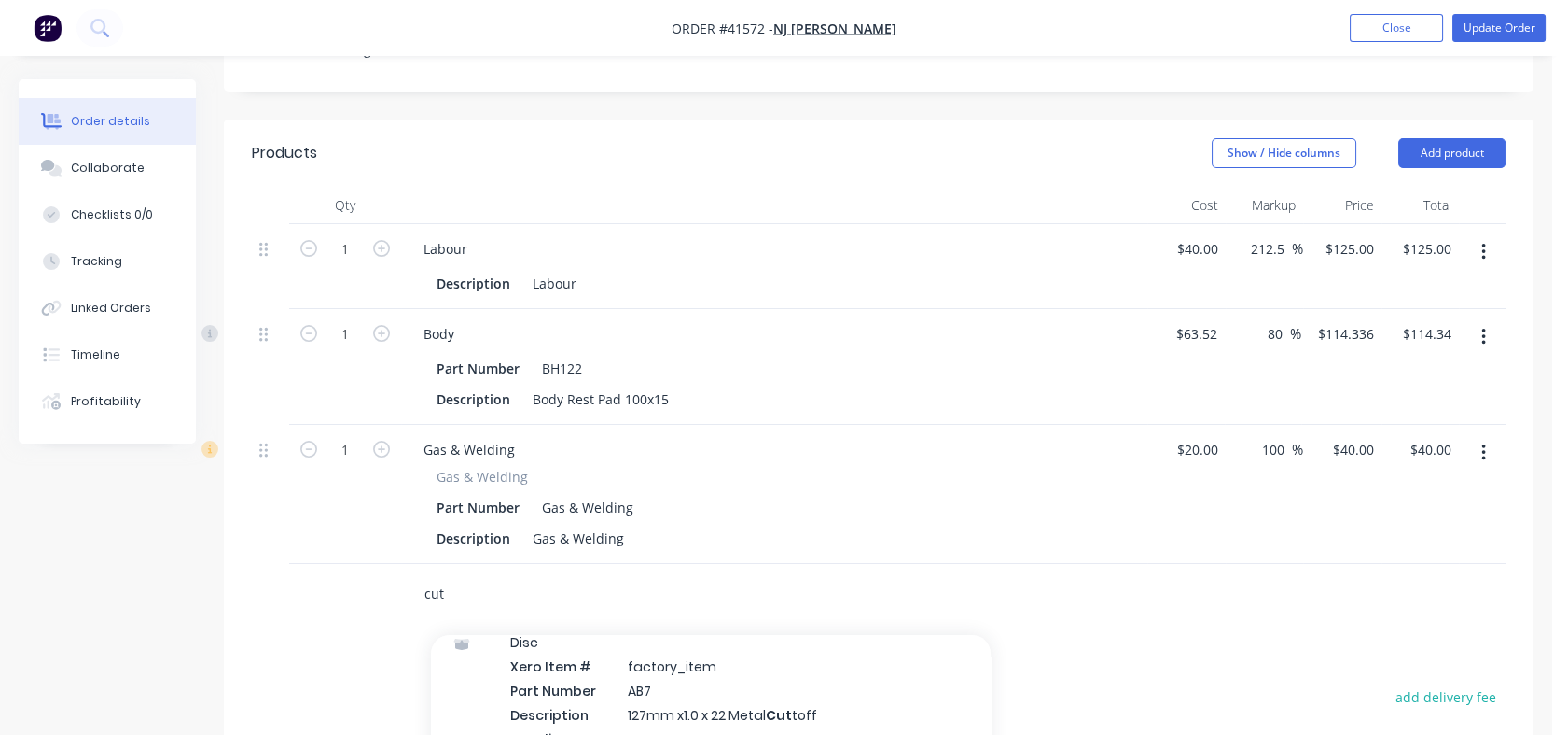
scroll to position [456, 0]
type input "cut"
click at [575, 674] on div "Disc Xero Item # factory_item Part Number AB7 Description 127mm x1.0 x 22 Metal…" at bounding box center [711, 710] width 560 height 198
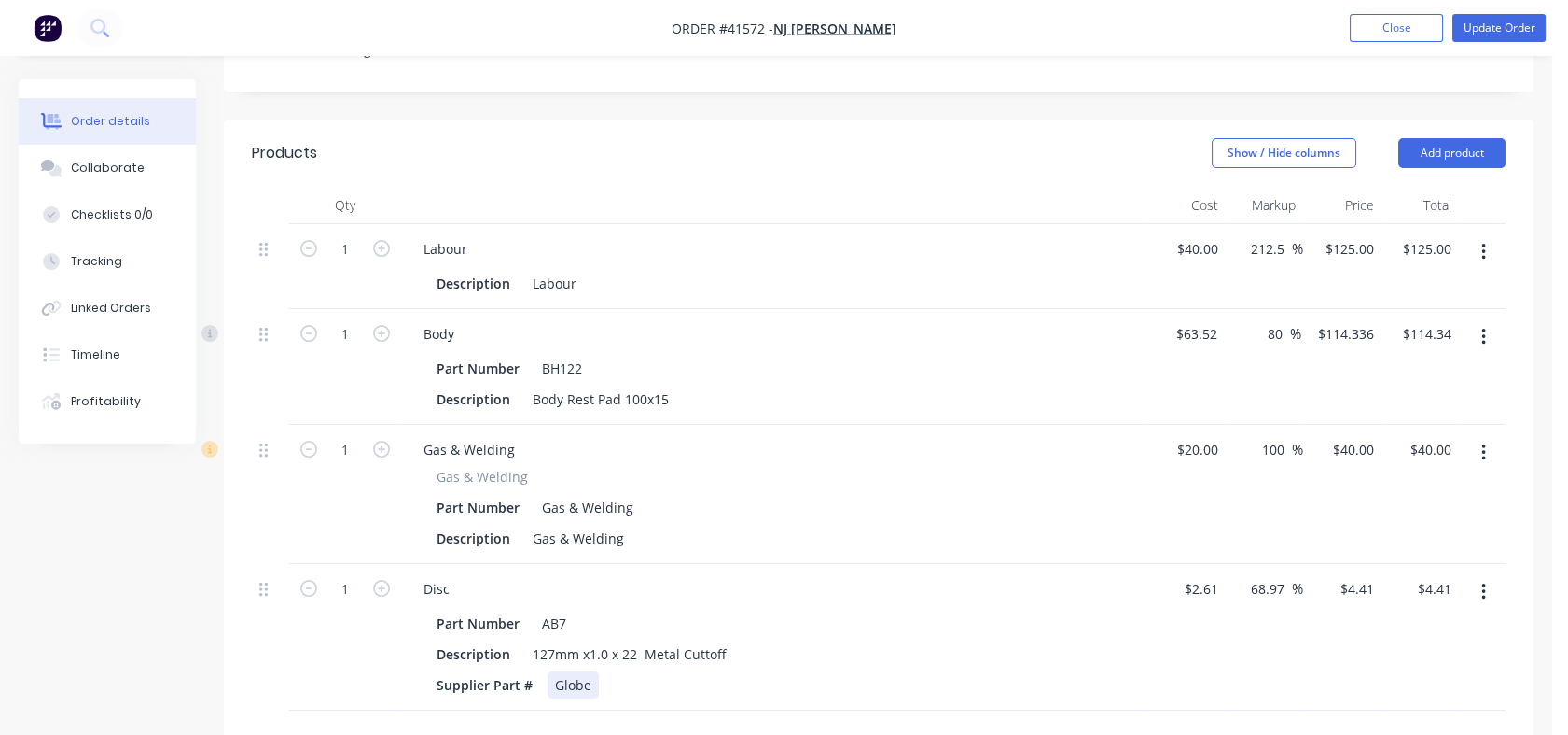
click at [686, 673] on div "Supplier Part # Globe" at bounding box center [771, 684] width 683 height 27
click at [1485, 581] on icon "button" at bounding box center [1483, 591] width 5 height 21
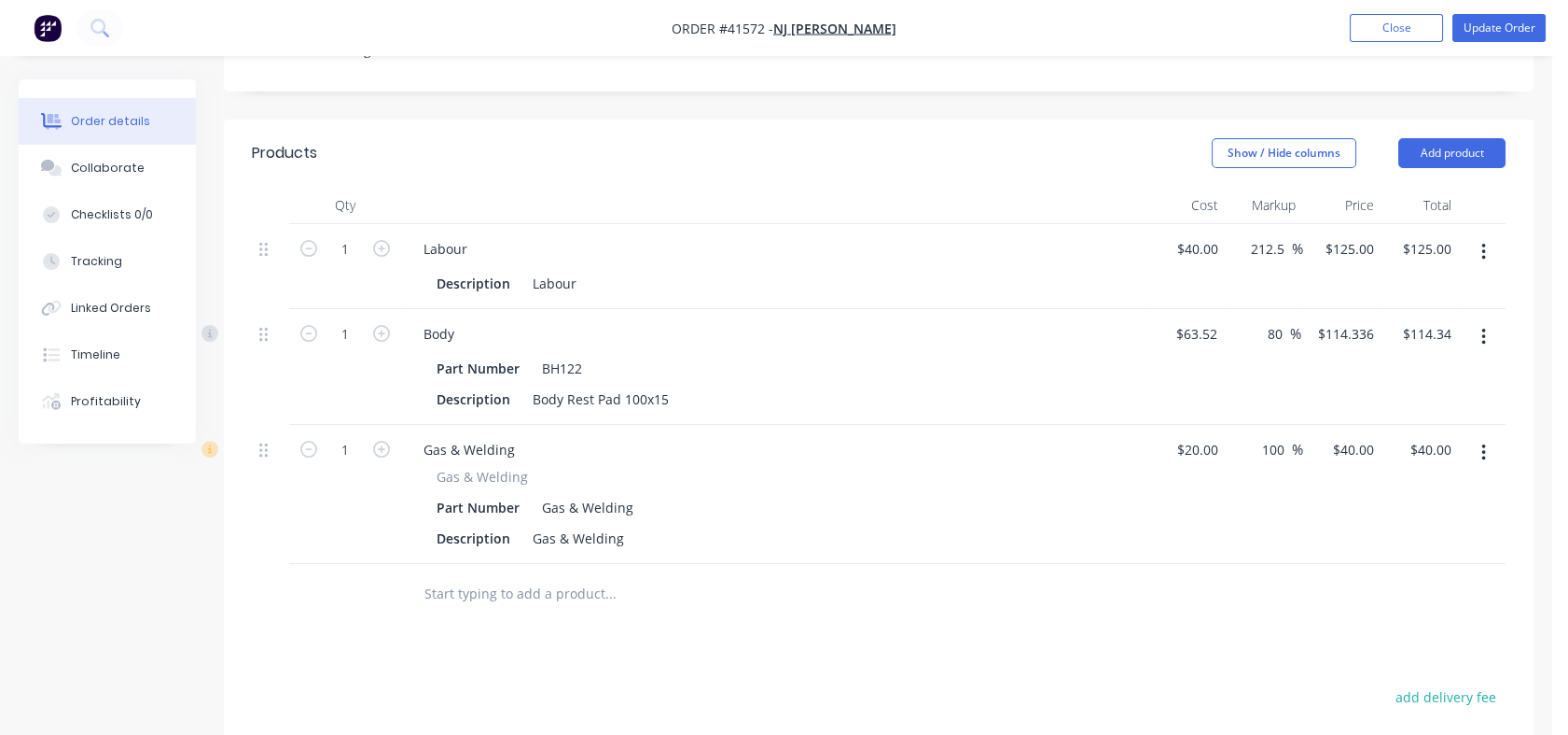
click at [508, 575] on input "text" at bounding box center [610, 593] width 373 height 37
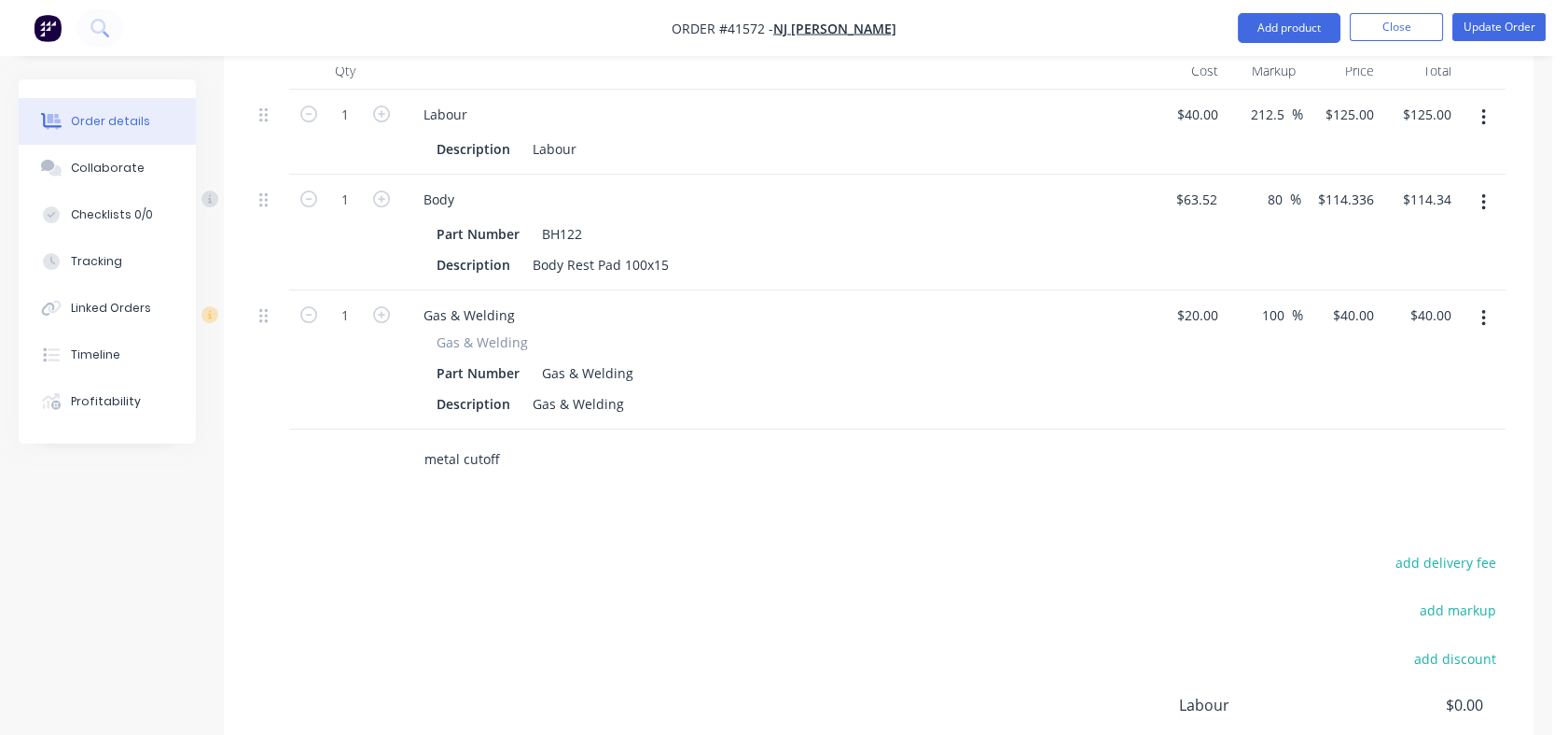
scroll to position [721, 0]
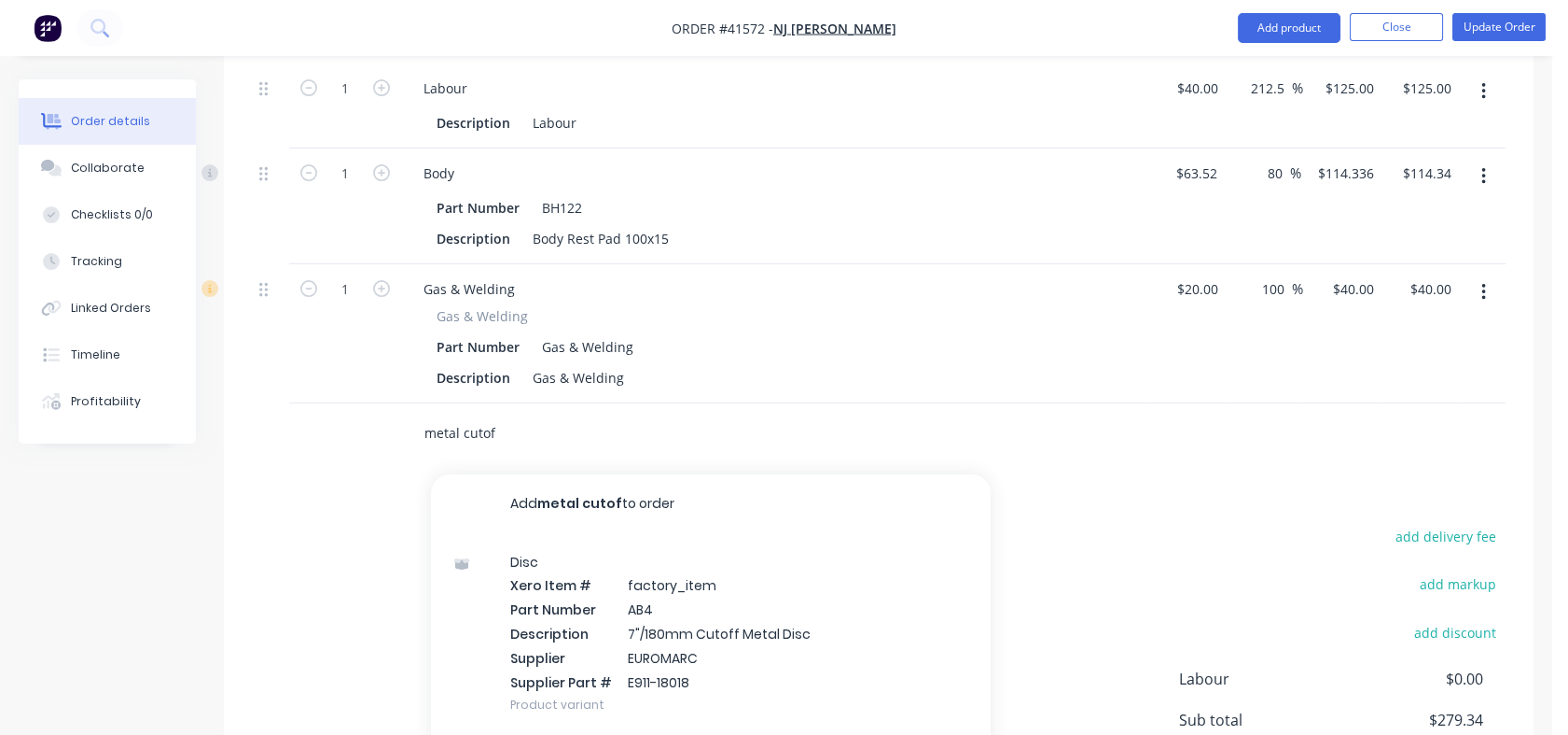
type input "metal cutof"
click at [531, 607] on div "Disc Xero Item # factory_item Part Number AB4 Description 7"/180mm Cutoff Metal…" at bounding box center [711, 632] width 560 height 198
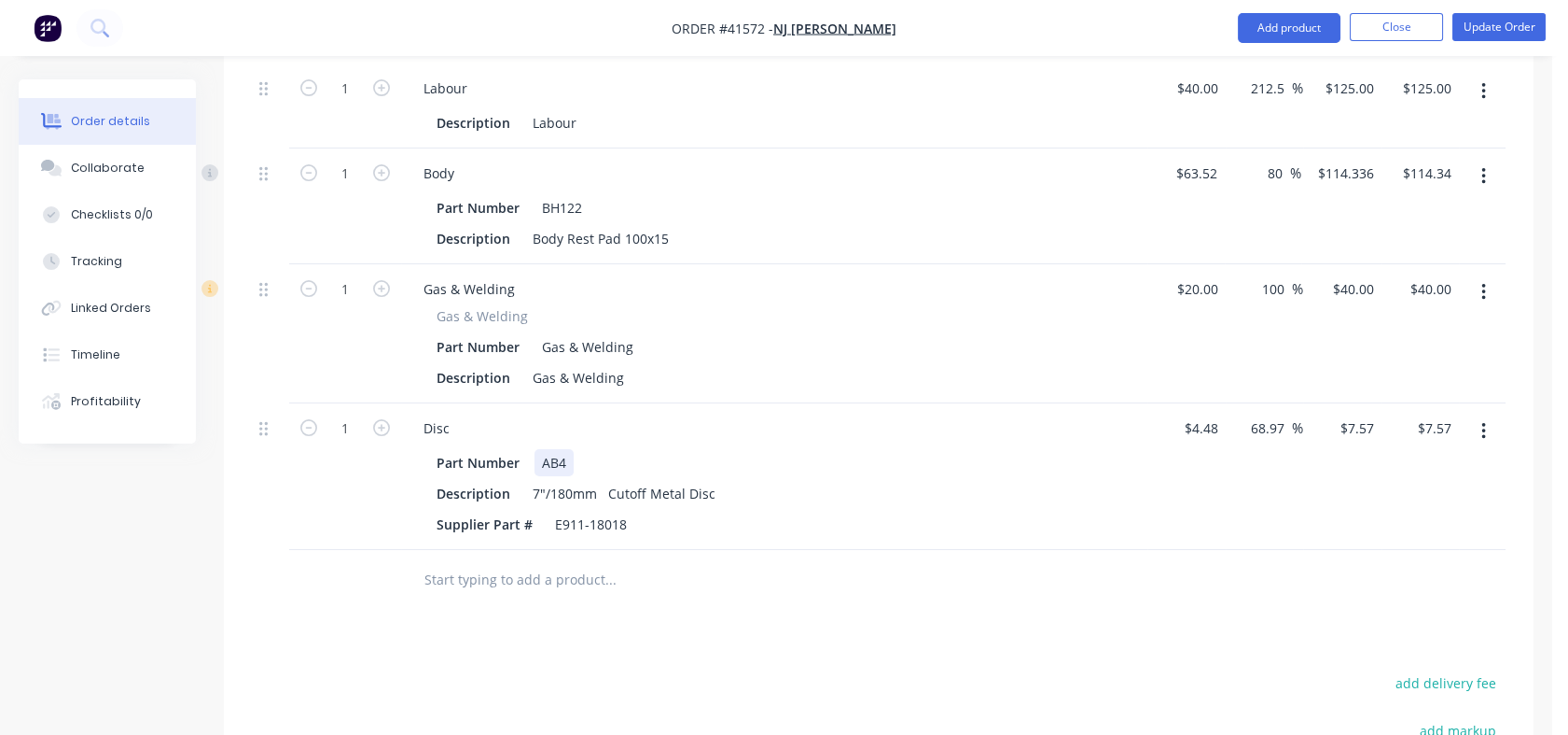
click at [884, 449] on div "Part Number AB4" at bounding box center [771, 462] width 683 height 27
click at [776, 511] on div "Supplier Part # E911-18018" at bounding box center [771, 524] width 683 height 27
click at [687, 449] on div "Part Number AB4" at bounding box center [771, 462] width 683 height 27
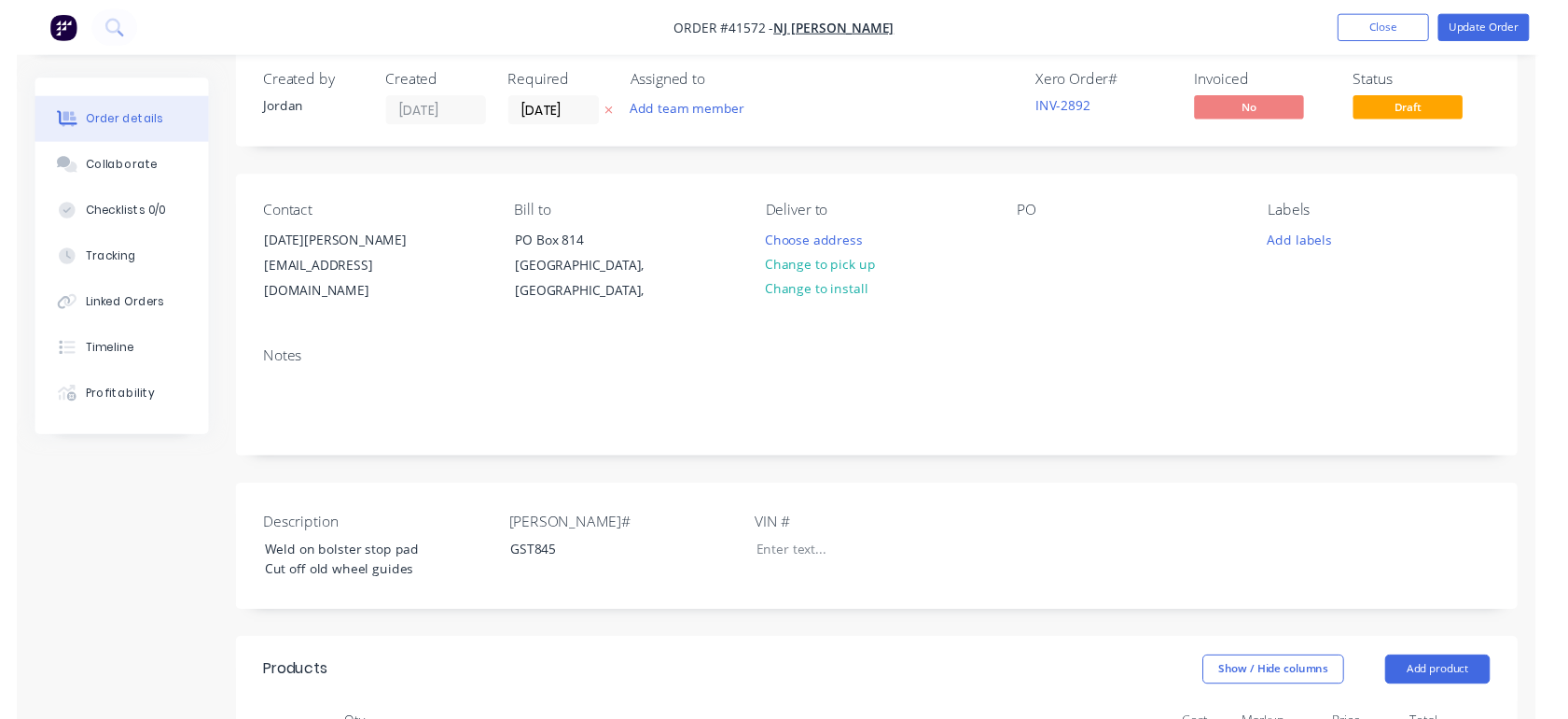
scroll to position [0, 0]
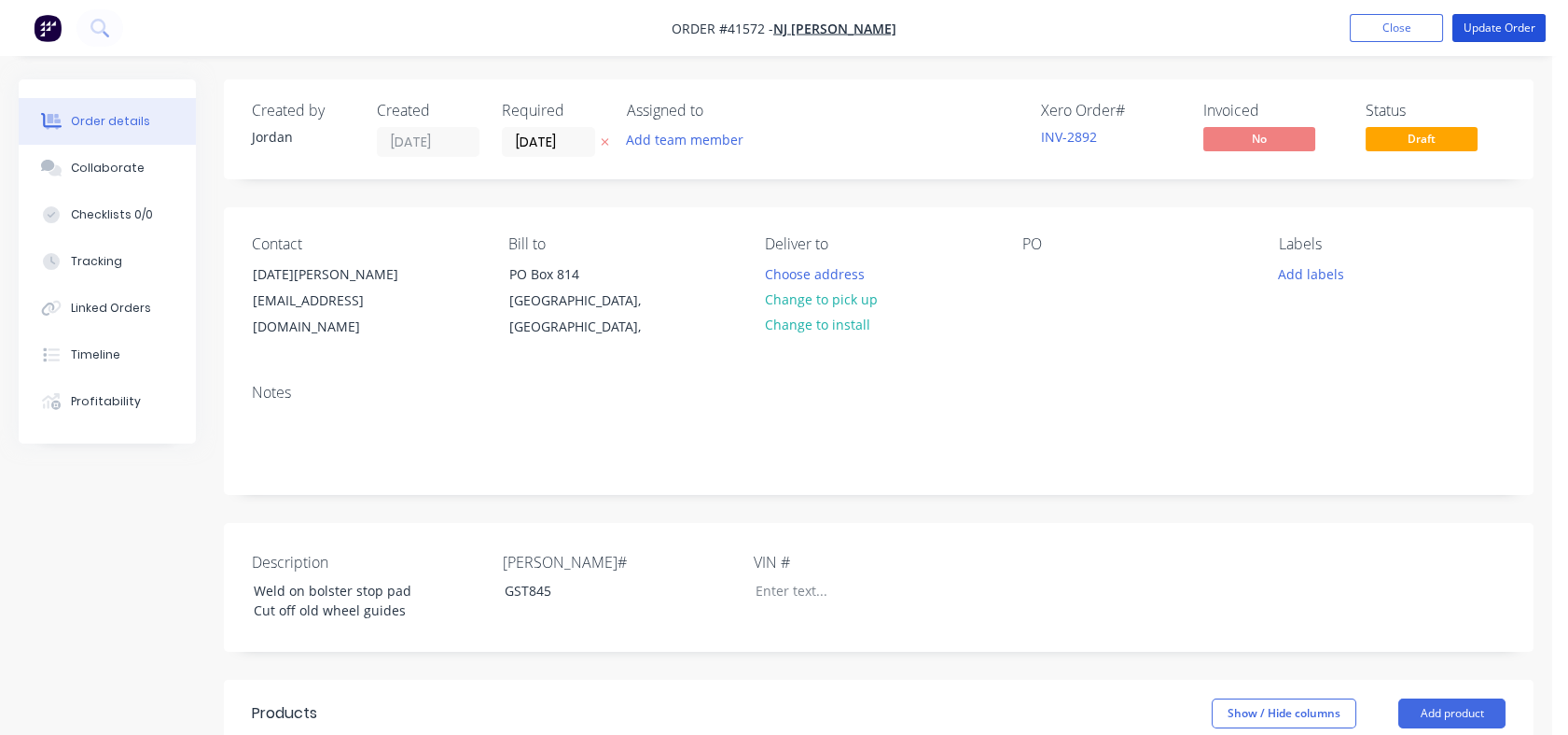
click at [1499, 34] on button "Update Order" at bounding box center [1499, 28] width 94 height 28
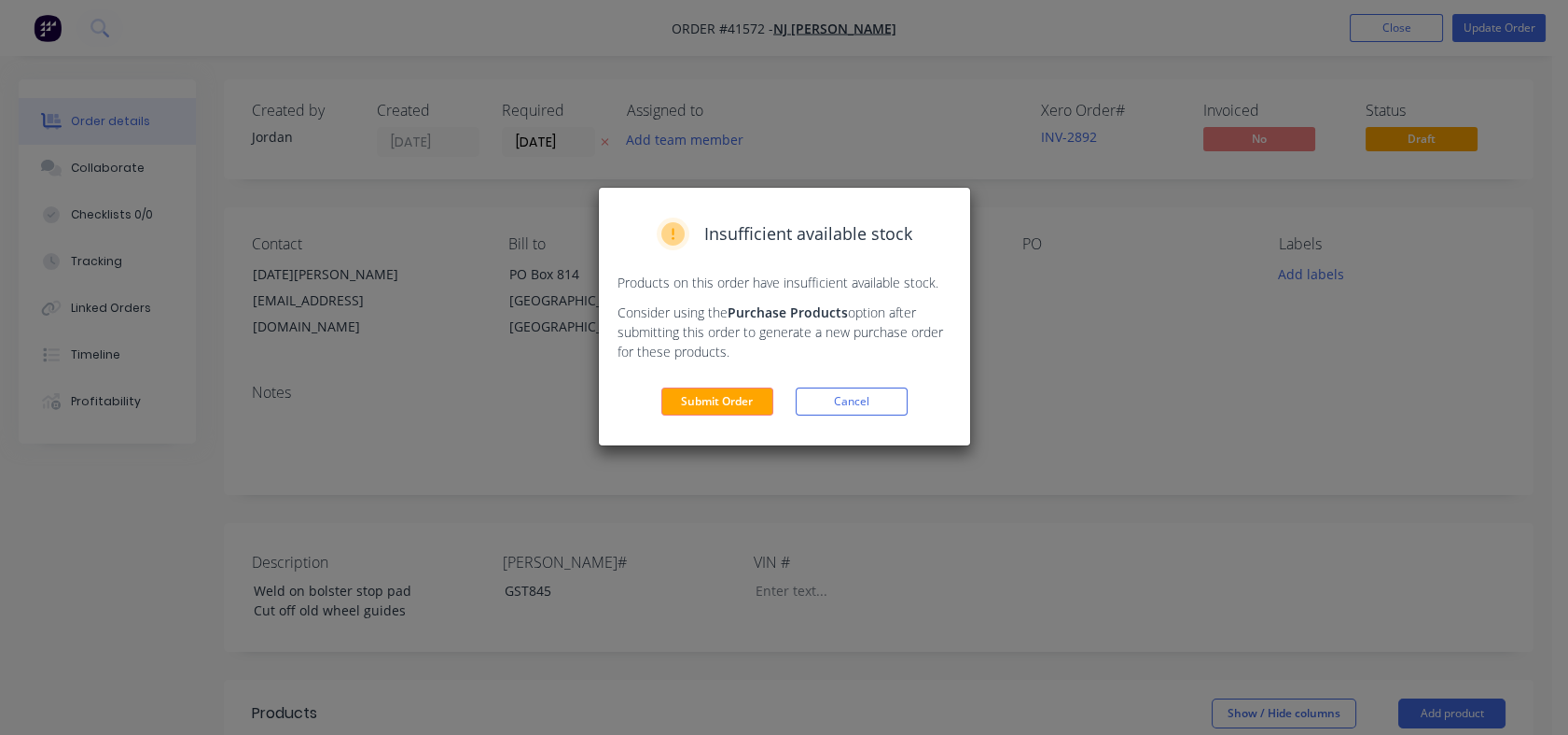
click at [716, 412] on button "Submit Order" at bounding box center [718, 401] width 112 height 28
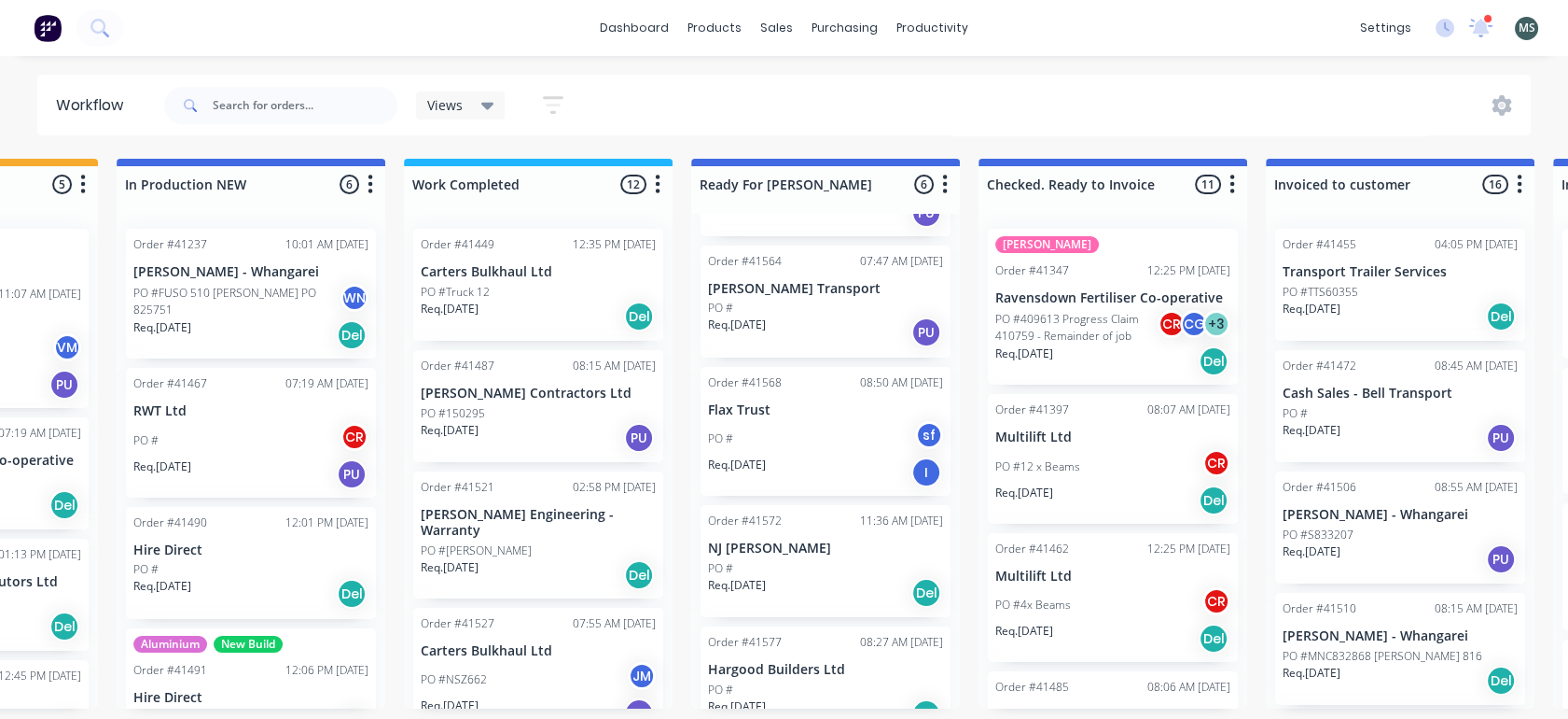
scroll to position [299, 0]
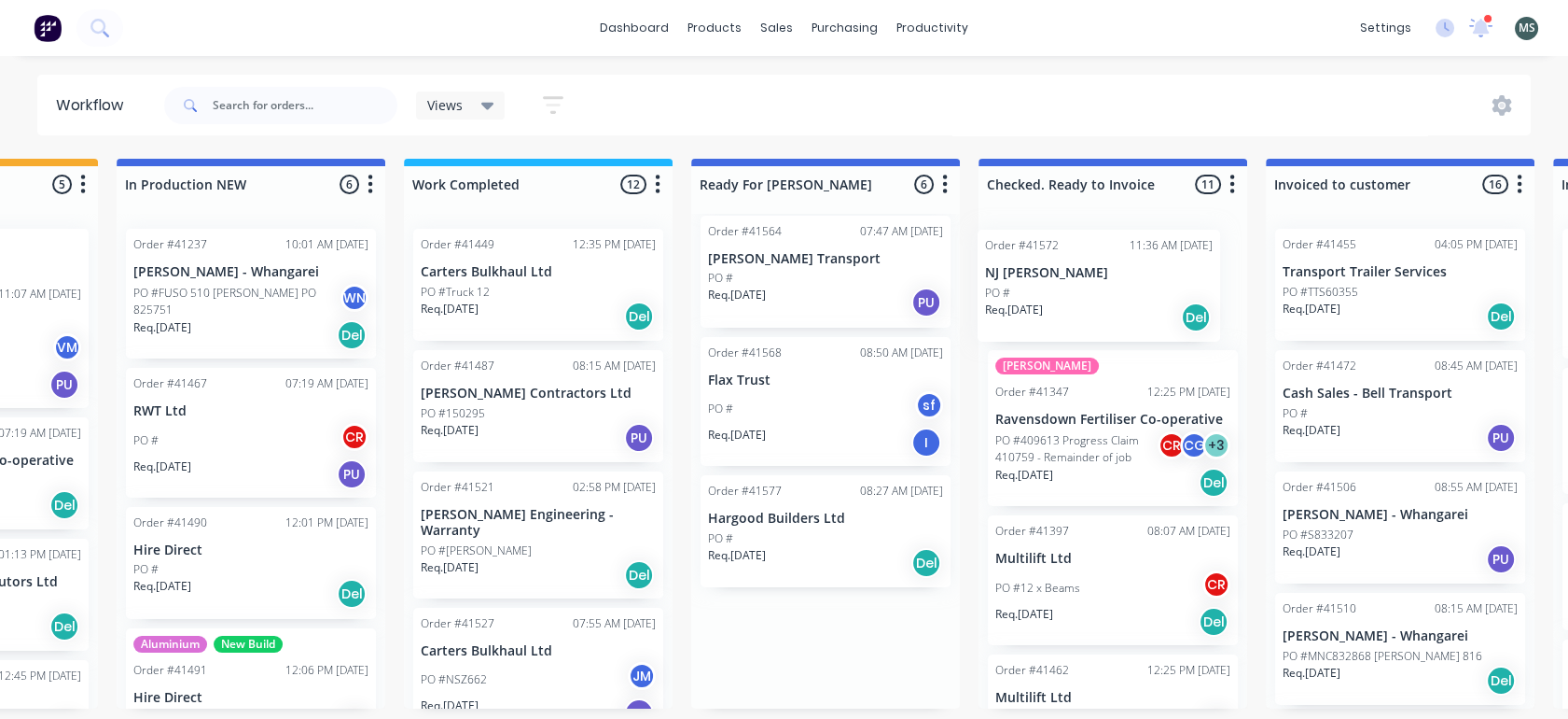
drag, startPoint x: 836, startPoint y: 539, endPoint x: 1124, endPoint y: 287, distance: 382.7
click at [1124, 287] on div "Submitted 16 Status colour #273444 hex #273444 Save Cancel Summaries Total orde…" at bounding box center [757, 433] width 3112 height 549
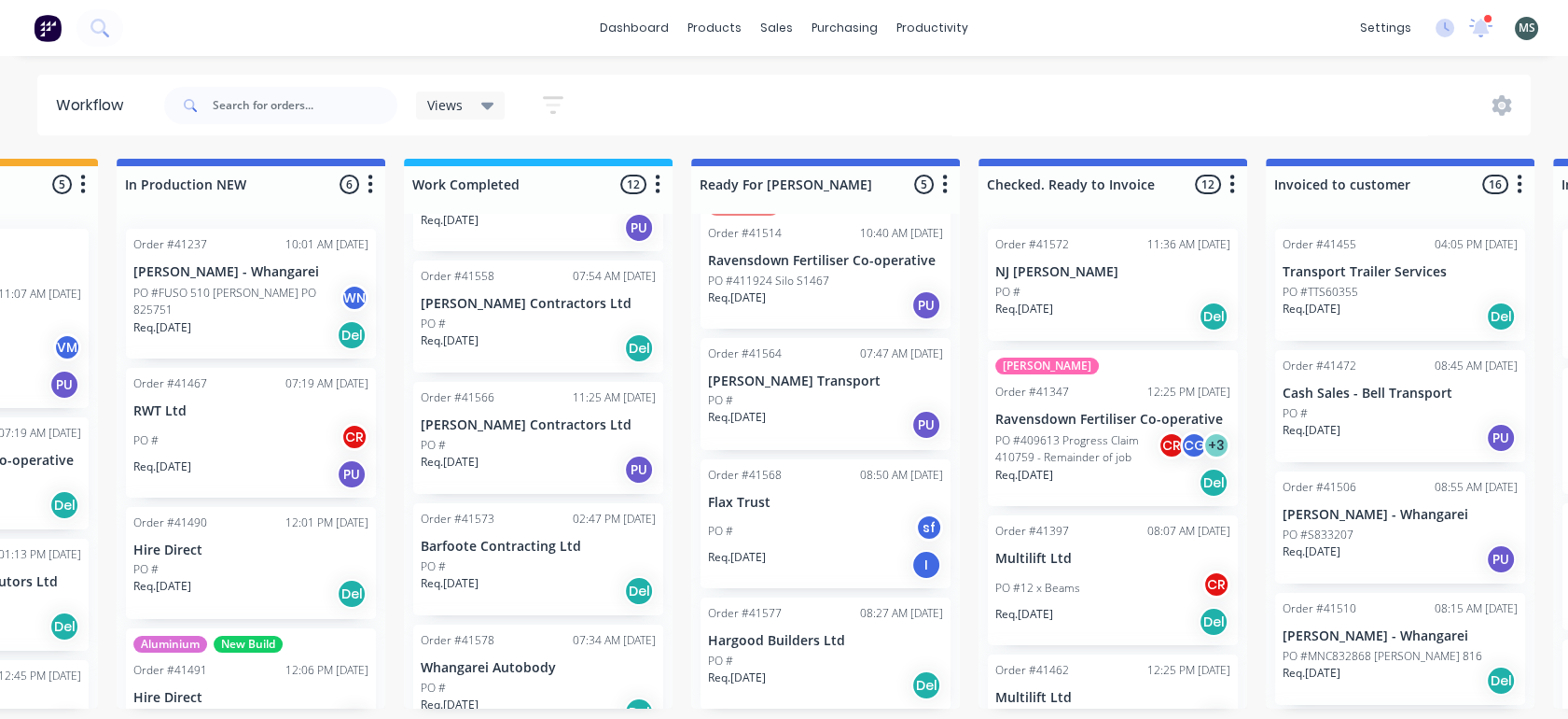
scroll to position [1000, 0]
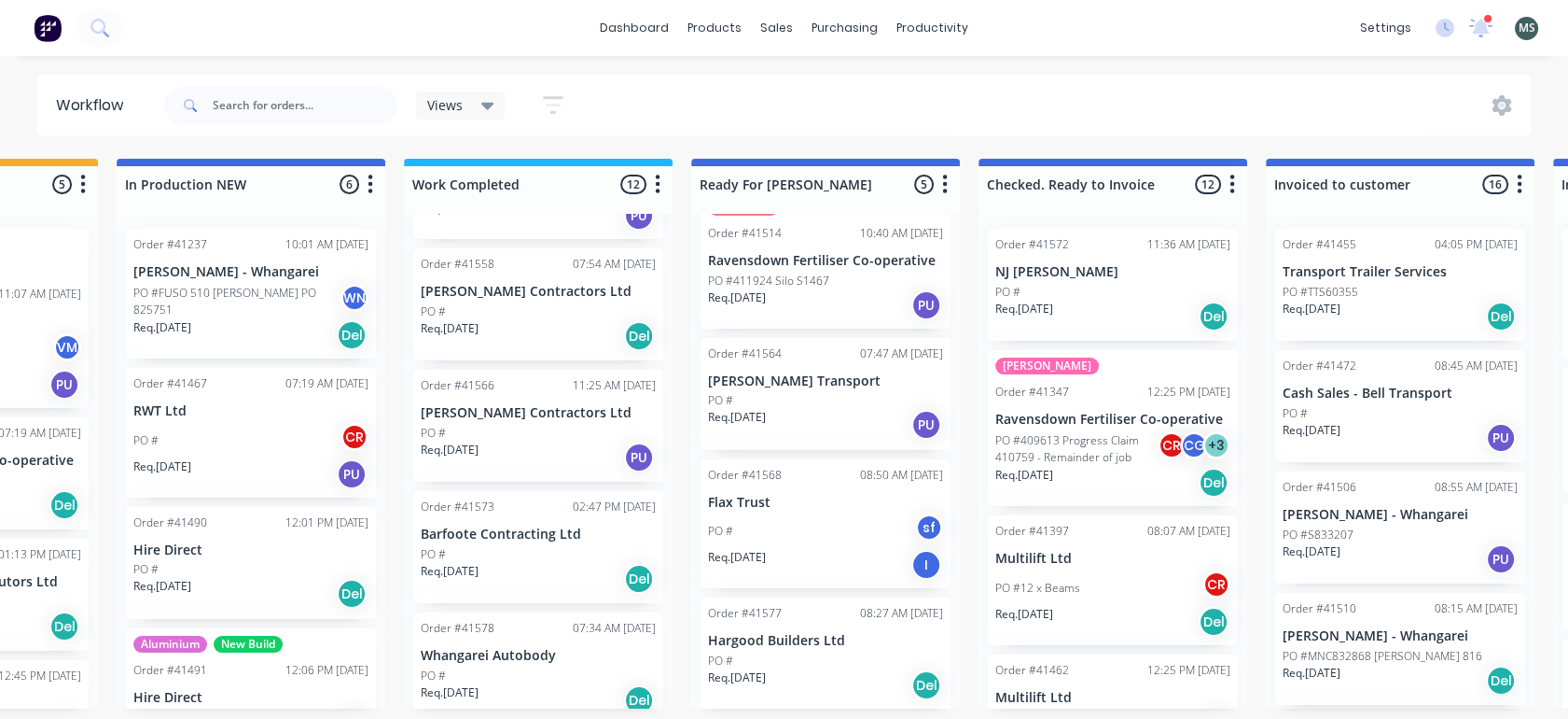
click at [473, 667] on div "PO #" at bounding box center [538, 675] width 235 height 17
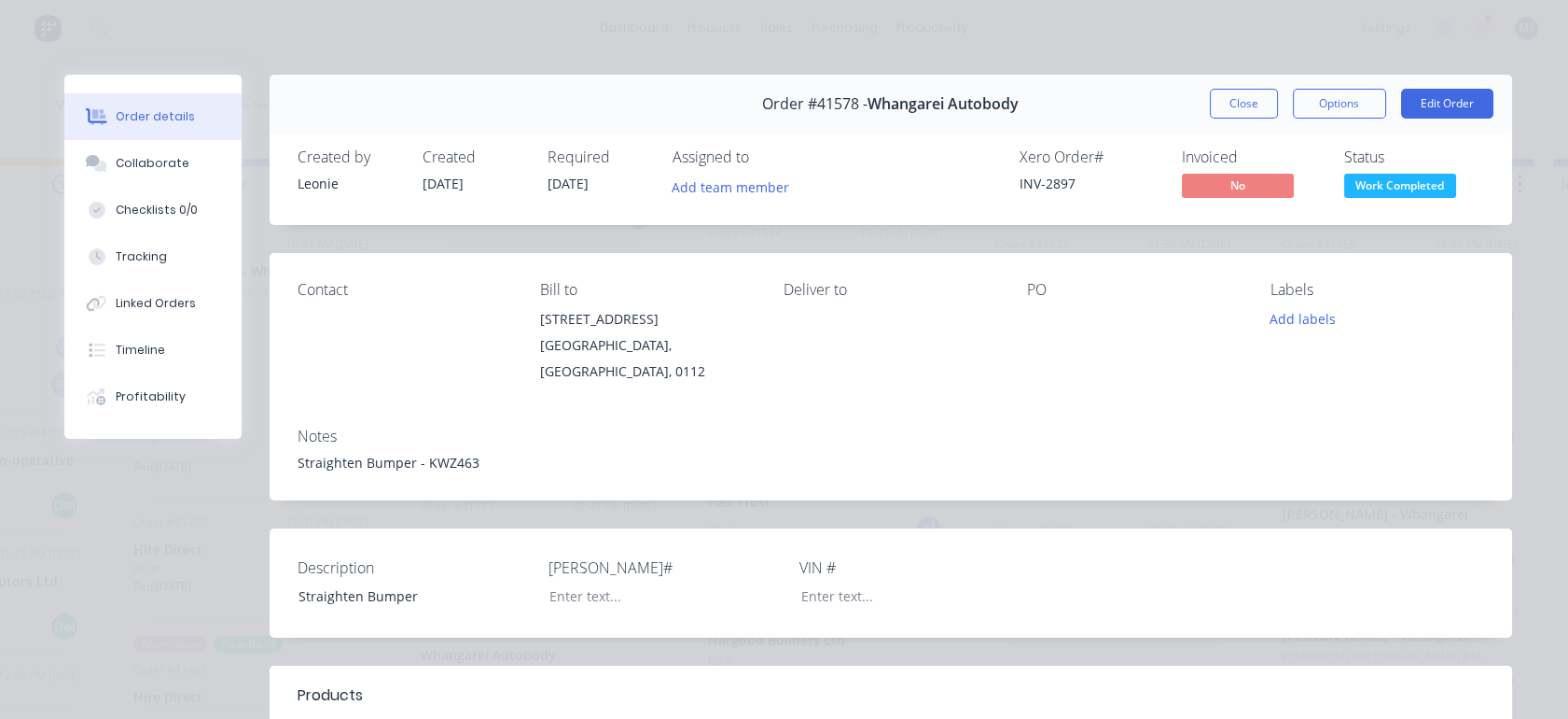
click at [1421, 95] on button "Edit Order" at bounding box center [1447, 104] width 93 height 30
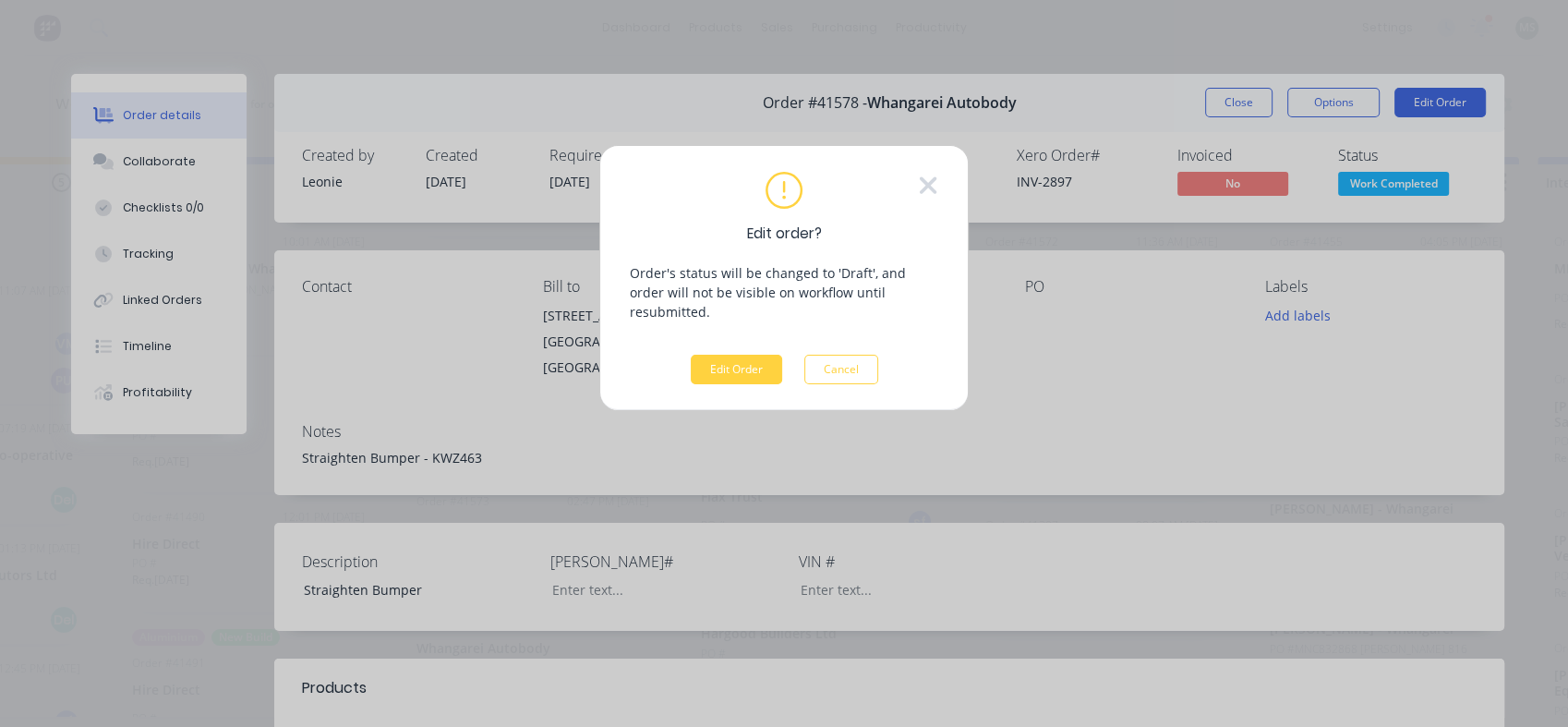
click at [729, 354] on button "Edit Order" at bounding box center [736, 369] width 92 height 30
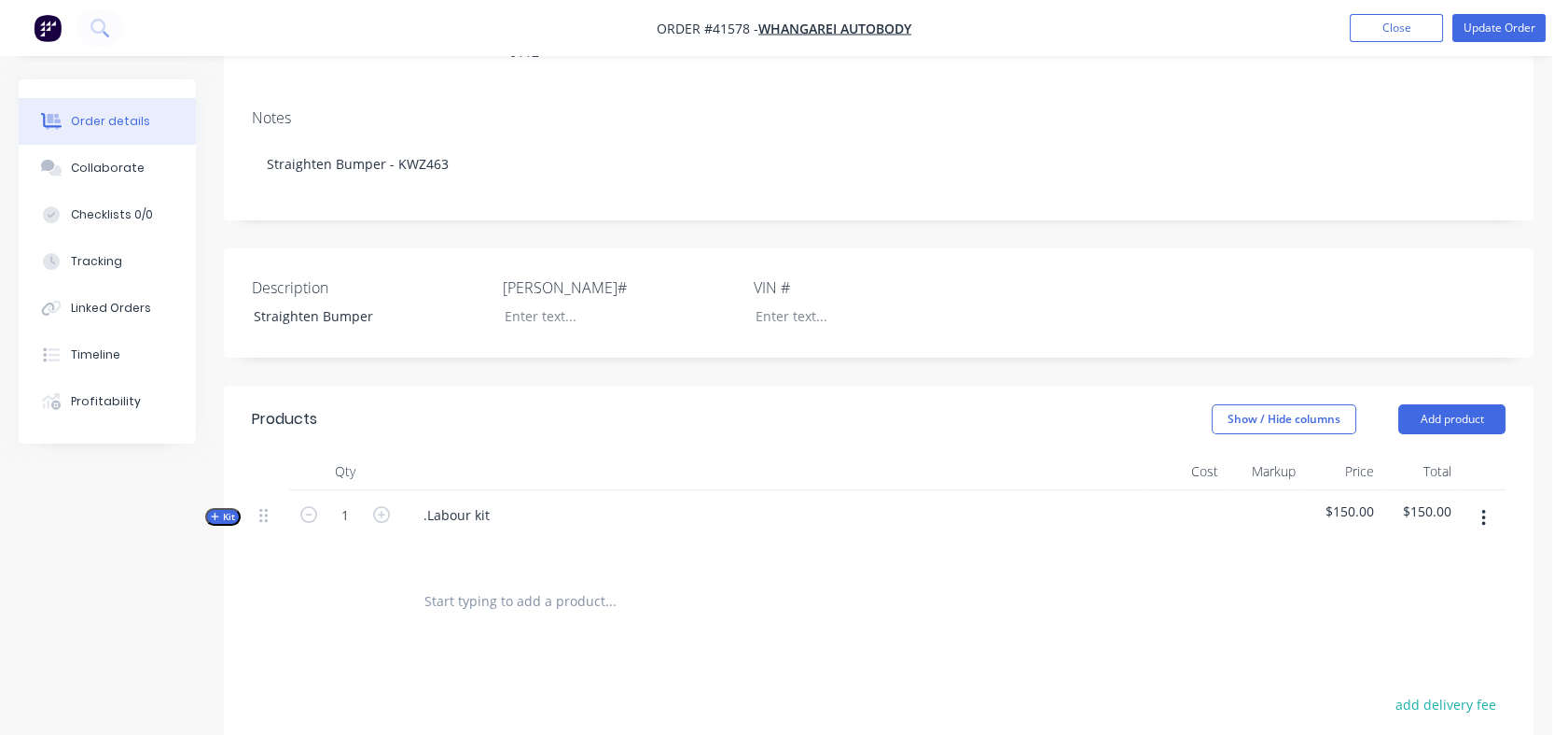
scroll to position [326, 0]
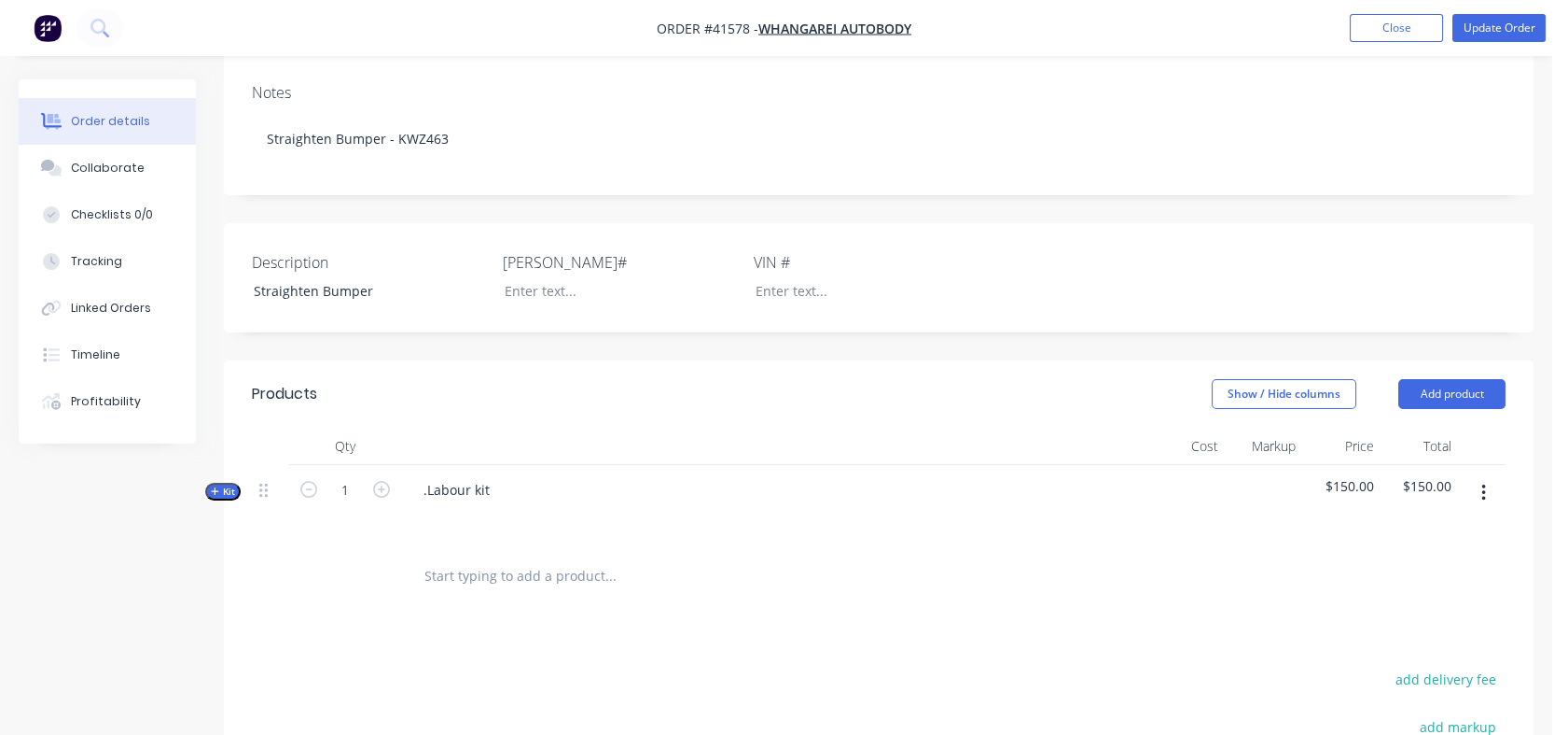
click at [228, 485] on span "Kit" at bounding box center [223, 492] width 24 height 14
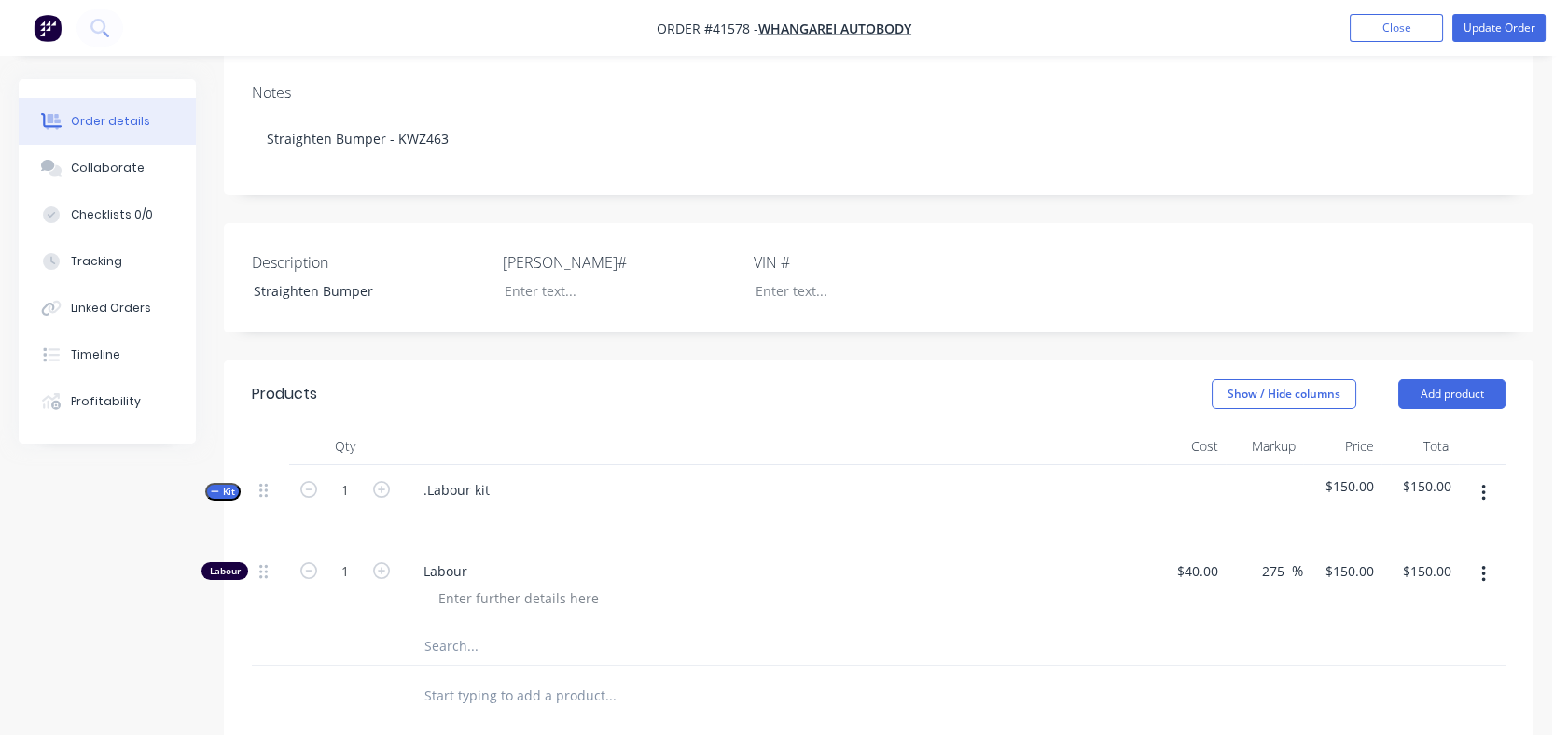
click at [93, 263] on div "Tracking" at bounding box center [96, 261] width 51 height 17
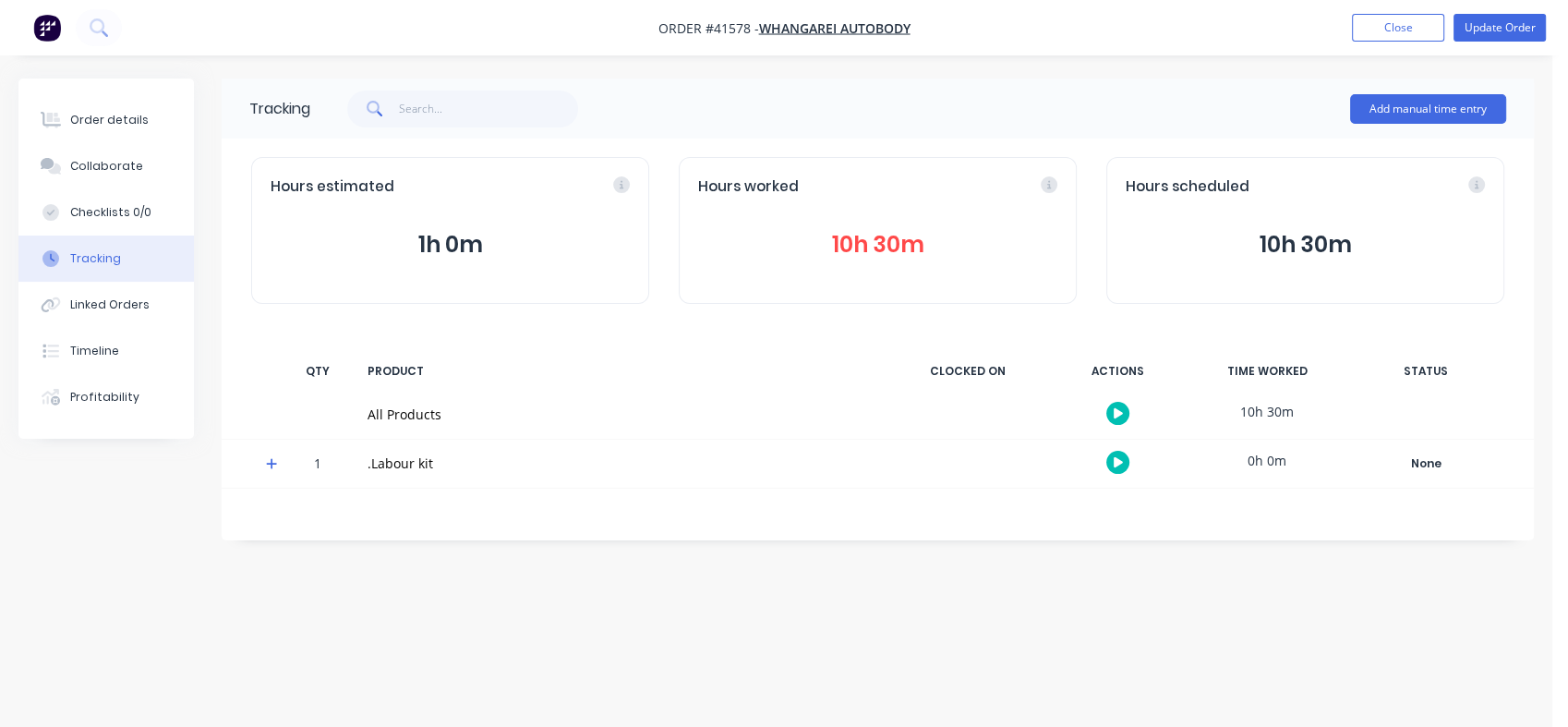
click at [108, 121] on div "Order details" at bounding box center [110, 119] width 79 height 17
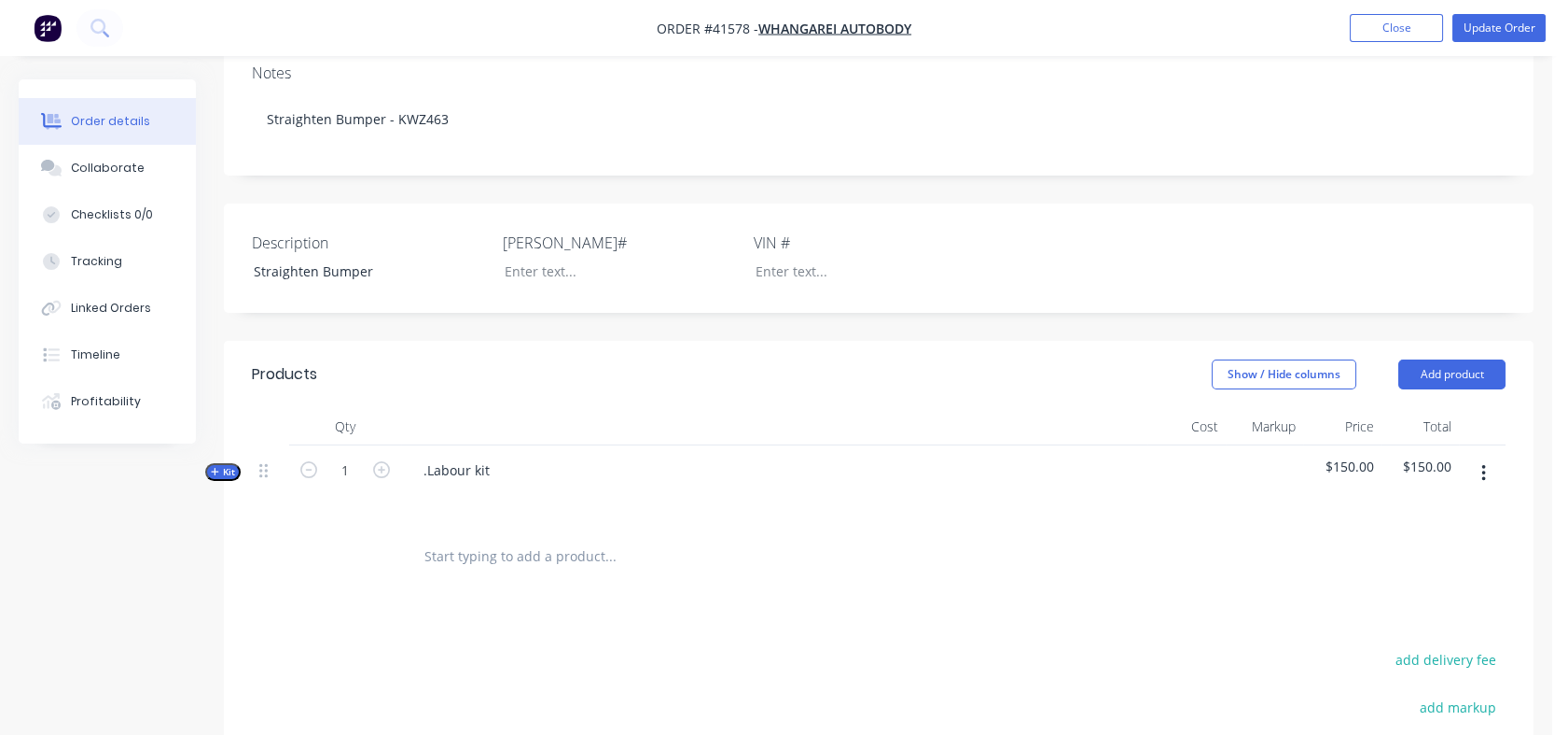
scroll to position [357, 0]
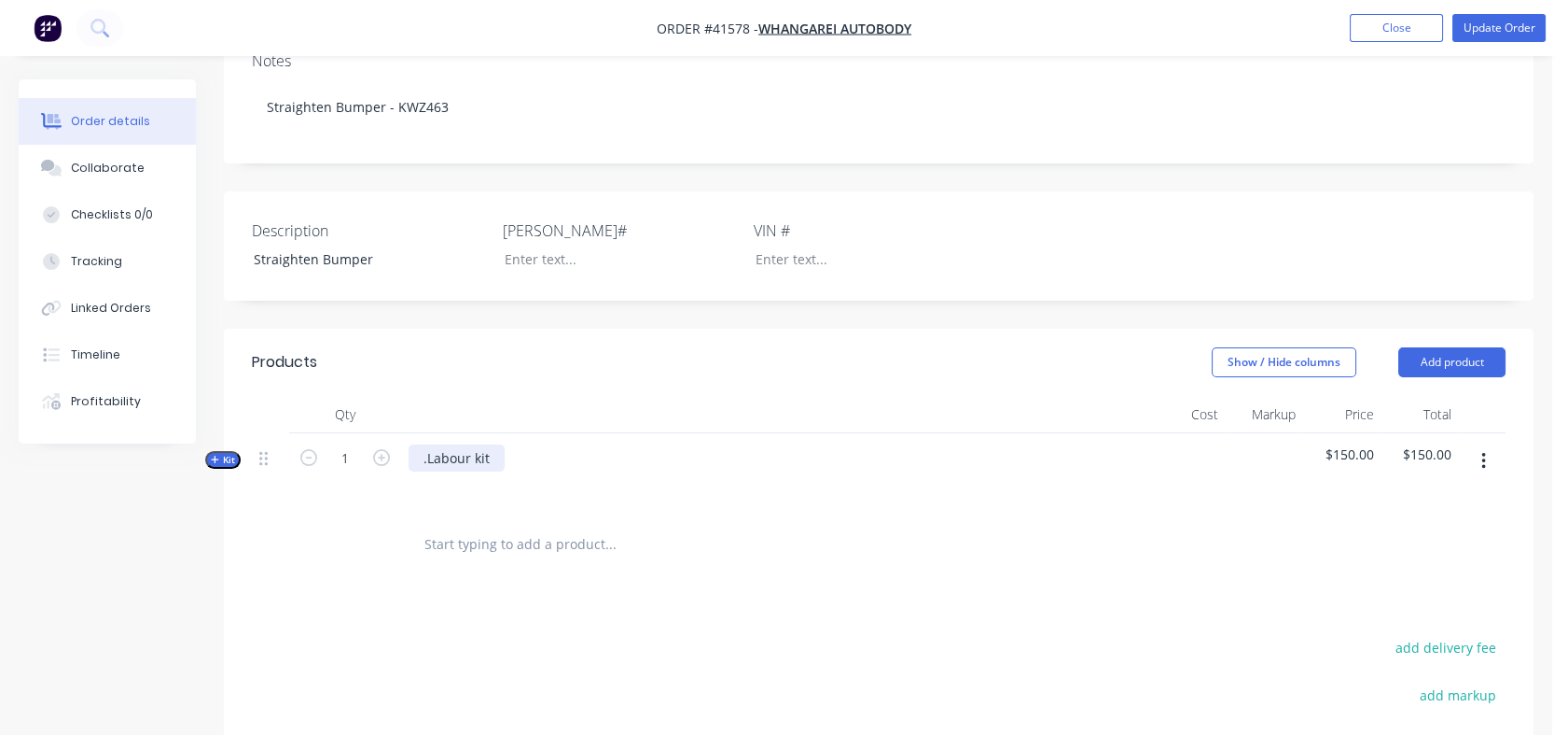
click at [490, 445] on div ".Labour kit" at bounding box center [457, 458] width 96 height 27
drag, startPoint x: 490, startPoint y: 441, endPoint x: 416, endPoint y: 439, distance: 74.0
click at [416, 445] on div ".Labour kit" at bounding box center [457, 458] width 96 height 27
click at [725, 437] on div "Straighten and Polish Ali Truck Bumper" at bounding box center [774, 473] width 747 height 81
click at [265, 452] on icon at bounding box center [263, 459] width 8 height 14
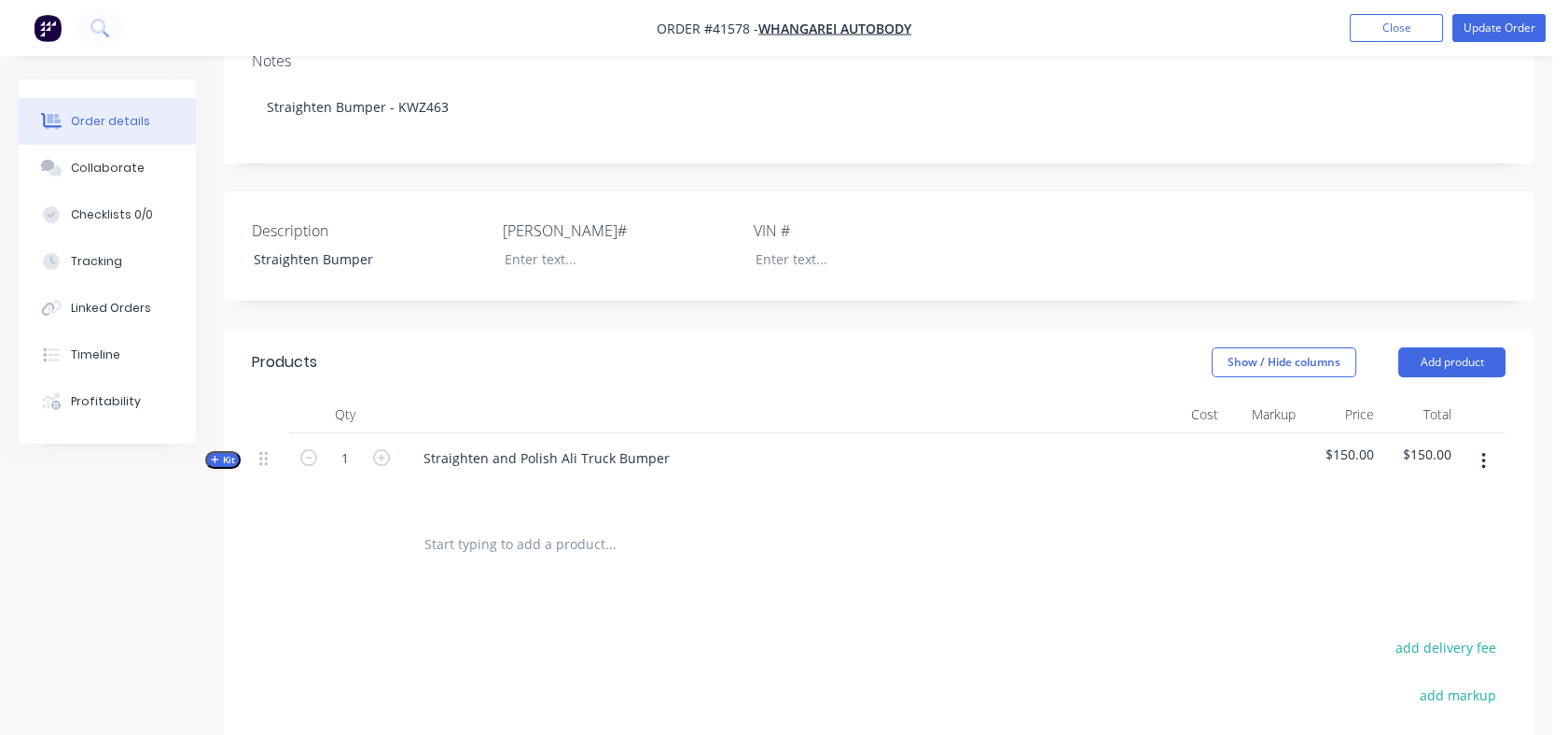
click at [225, 451] on button "Kit" at bounding box center [223, 460] width 36 height 18
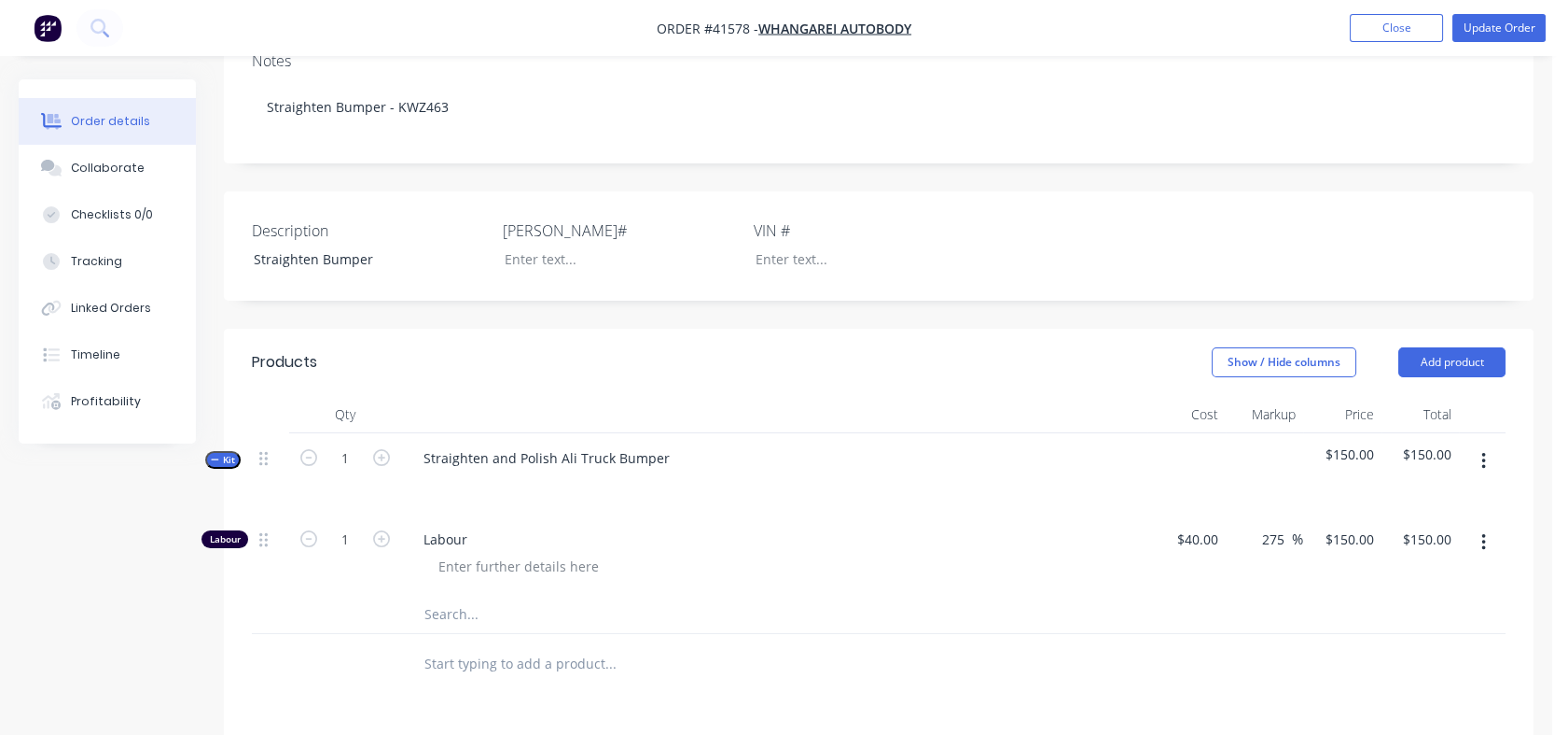
click at [378, 531] on icon "button" at bounding box center [381, 539] width 17 height 17
type input "2"
type input "$300.00"
click at [378, 531] on icon "button" at bounding box center [381, 539] width 17 height 17
type input "3"
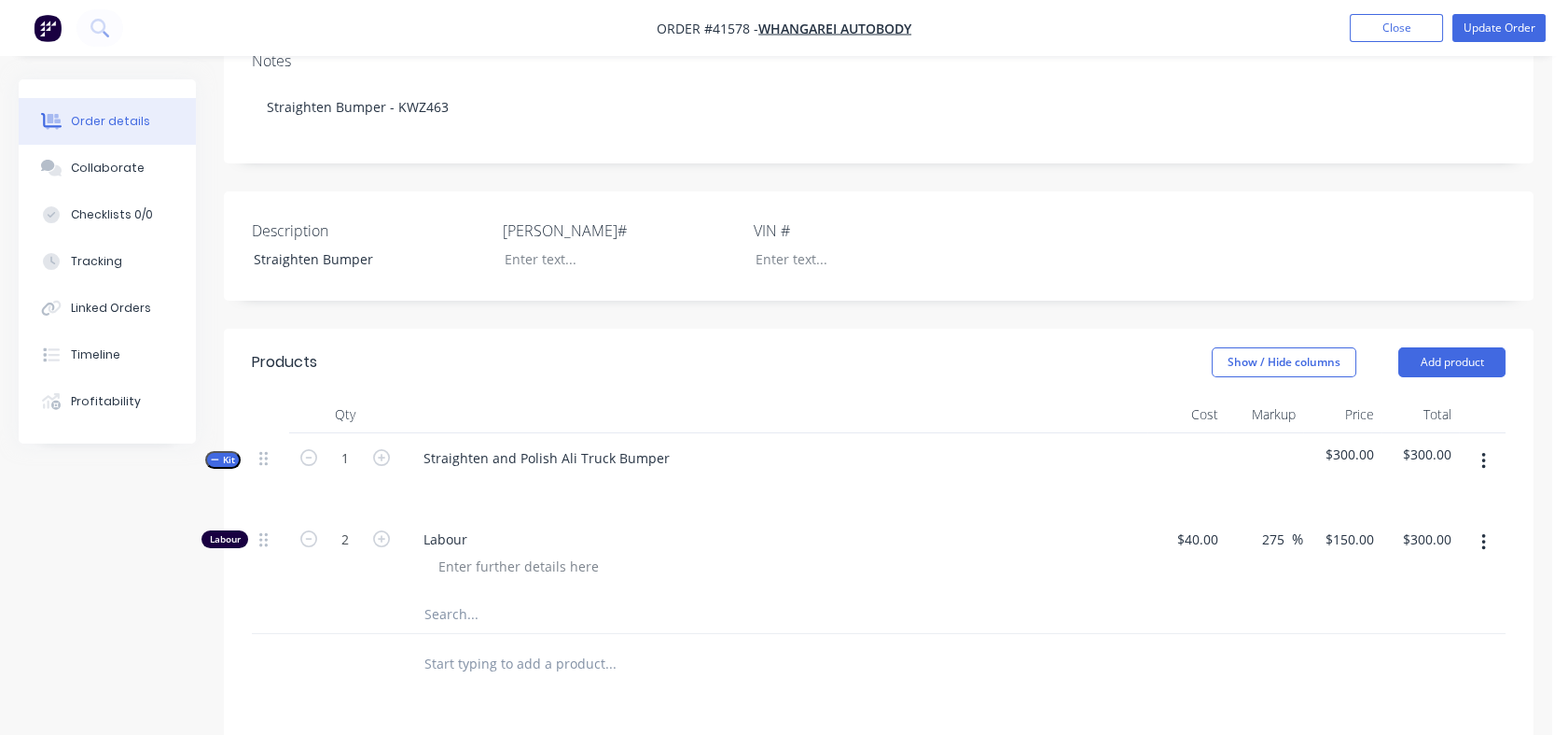
type input "$450.00"
click at [378, 531] on icon "button" at bounding box center [381, 539] width 17 height 17
type input "4"
type input "$600.00"
click at [378, 531] on icon "button" at bounding box center [381, 539] width 17 height 17
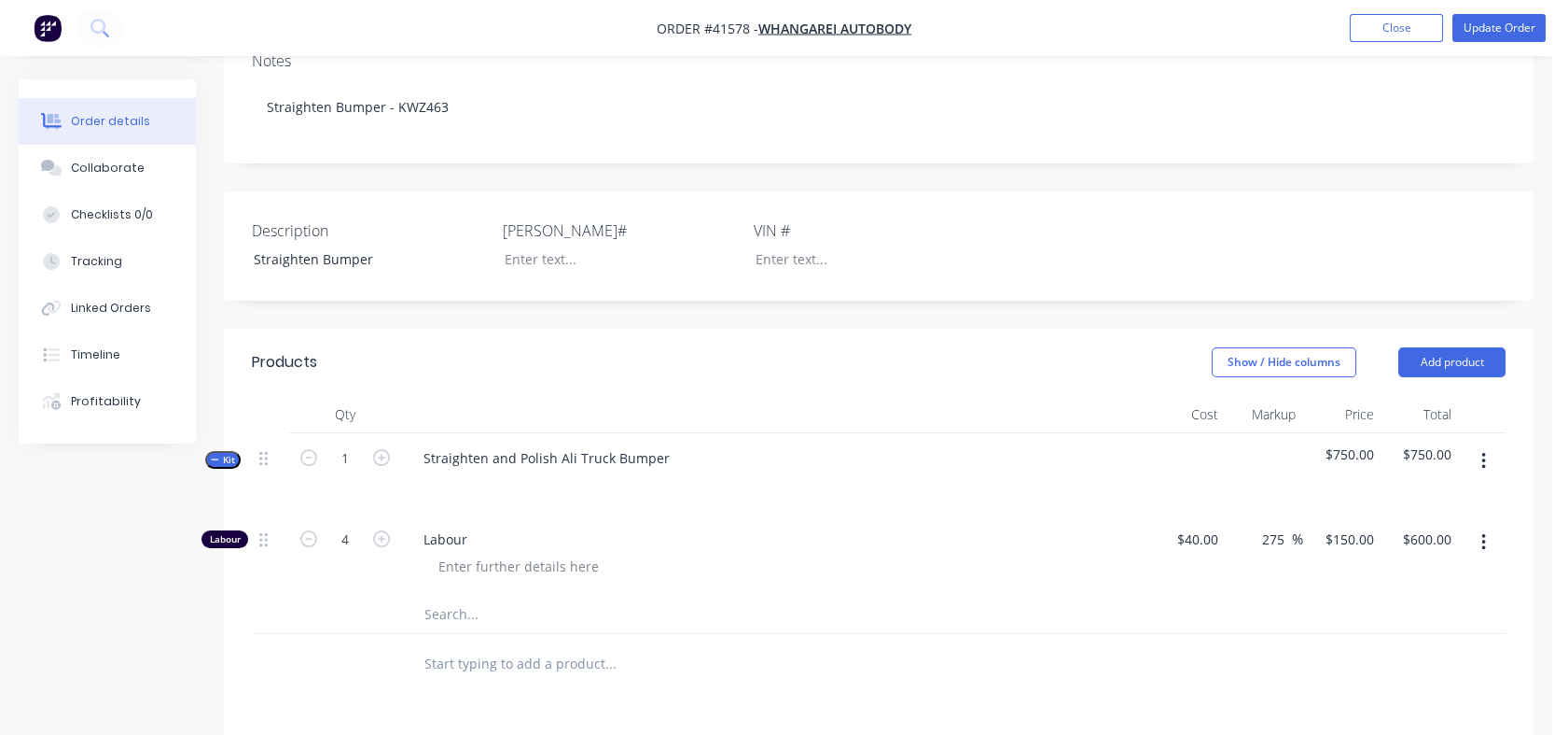
type input "5"
type input "$750.00"
click at [358, 526] on input "5" at bounding box center [345, 540] width 49 height 28
type input "15"
type input "$2,250.00"
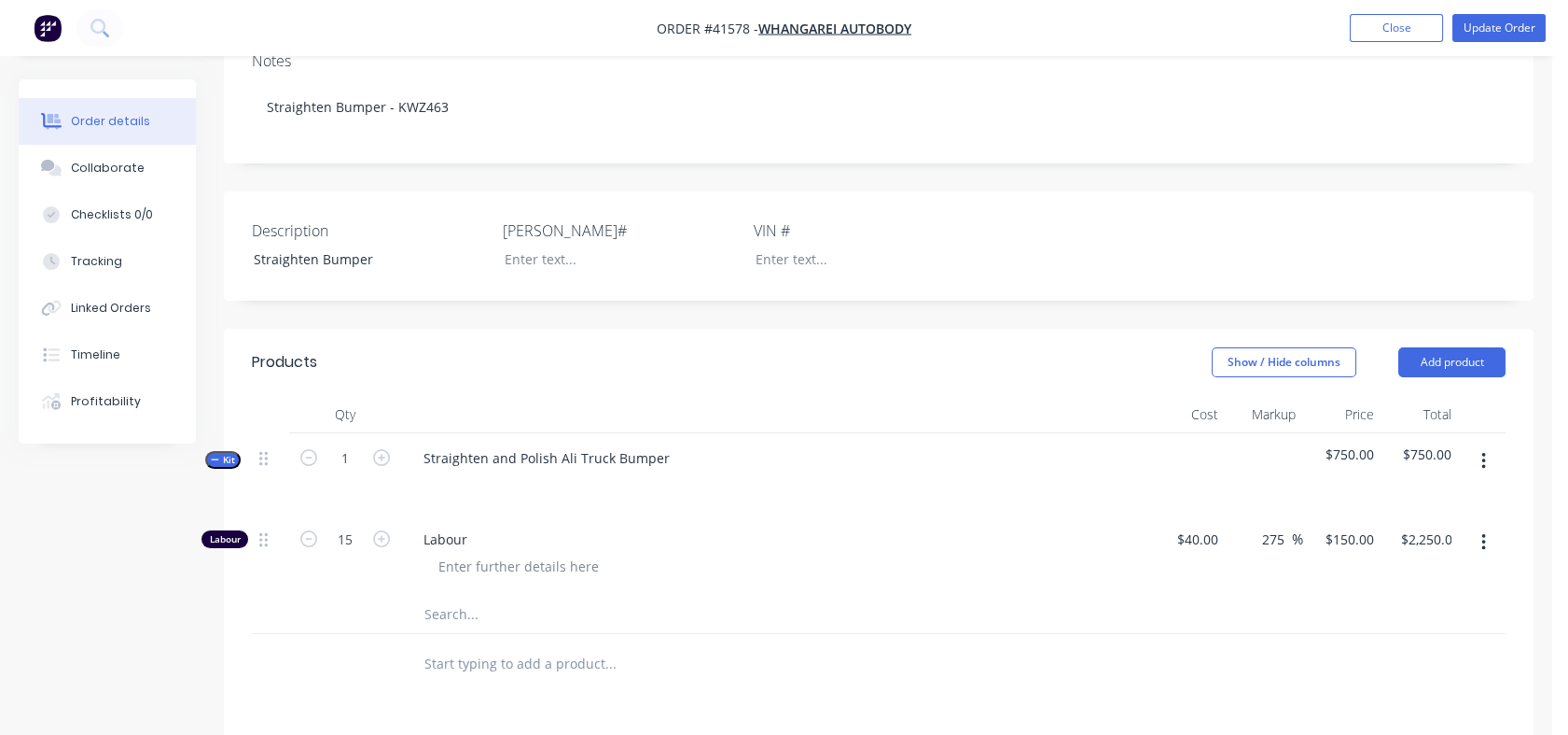
click at [360, 595] on div at bounding box center [345, 613] width 112 height 37
click at [102, 266] on div "Tracking" at bounding box center [96, 261] width 51 height 17
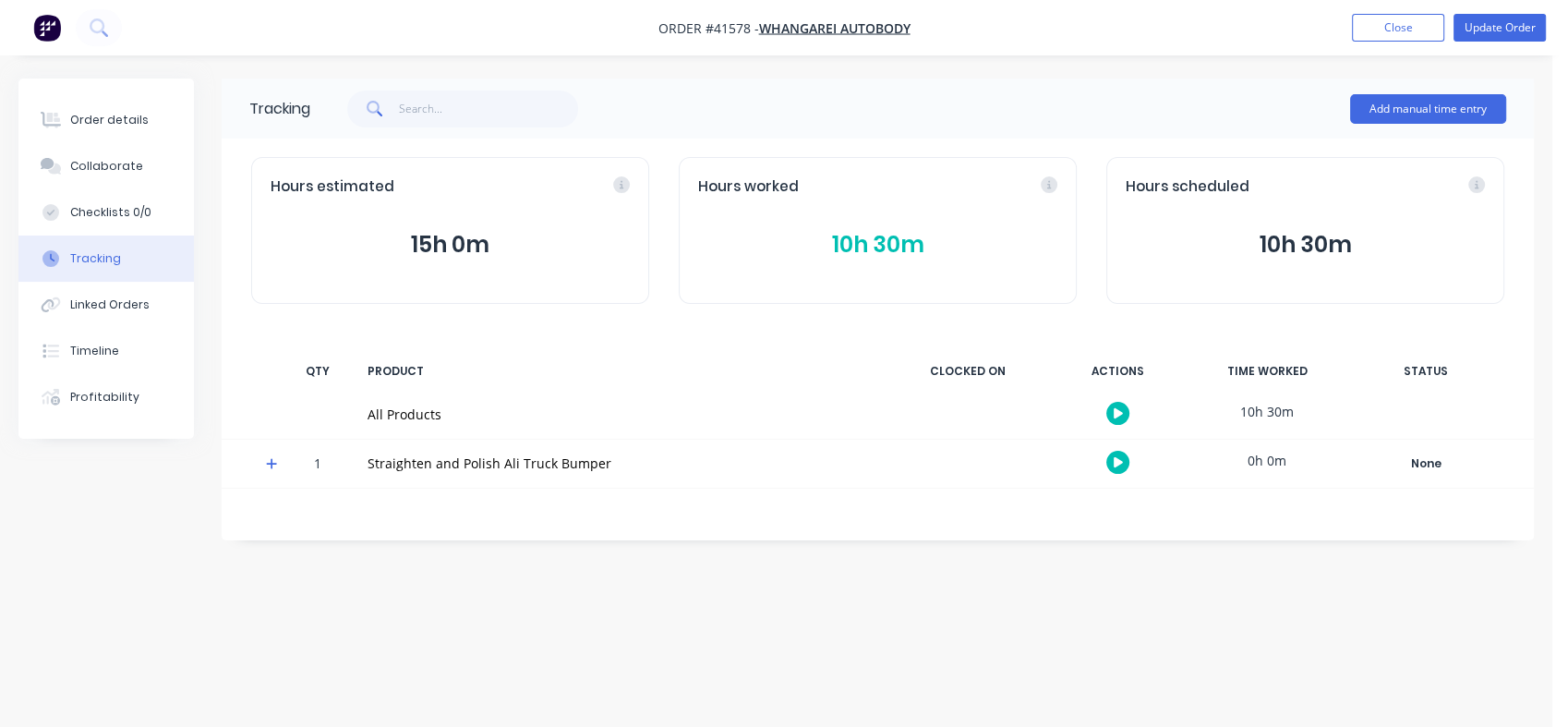
click at [1380, 32] on button "Close" at bounding box center [1398, 28] width 93 height 28
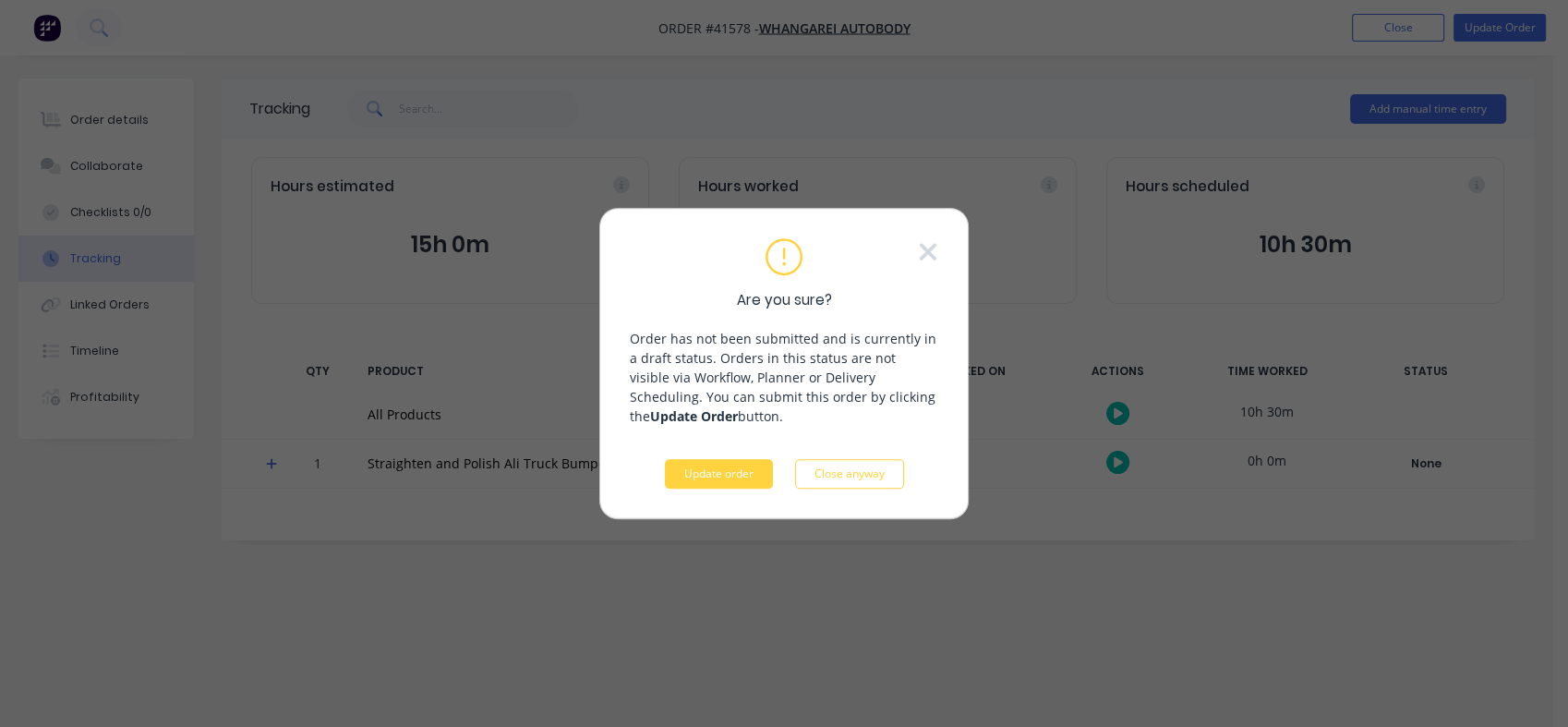
click at [702, 474] on button "Update order" at bounding box center [719, 473] width 109 height 30
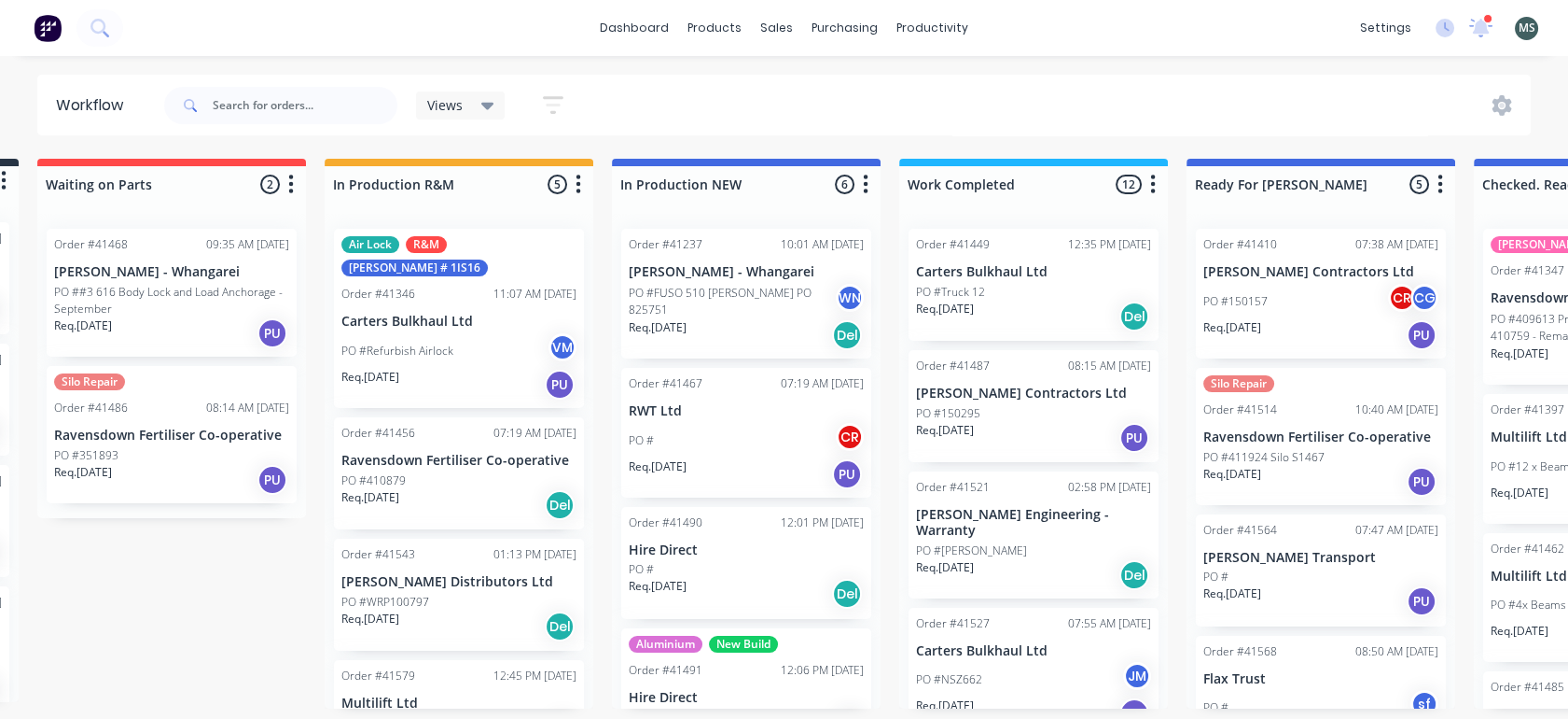
scroll to position [0, 286]
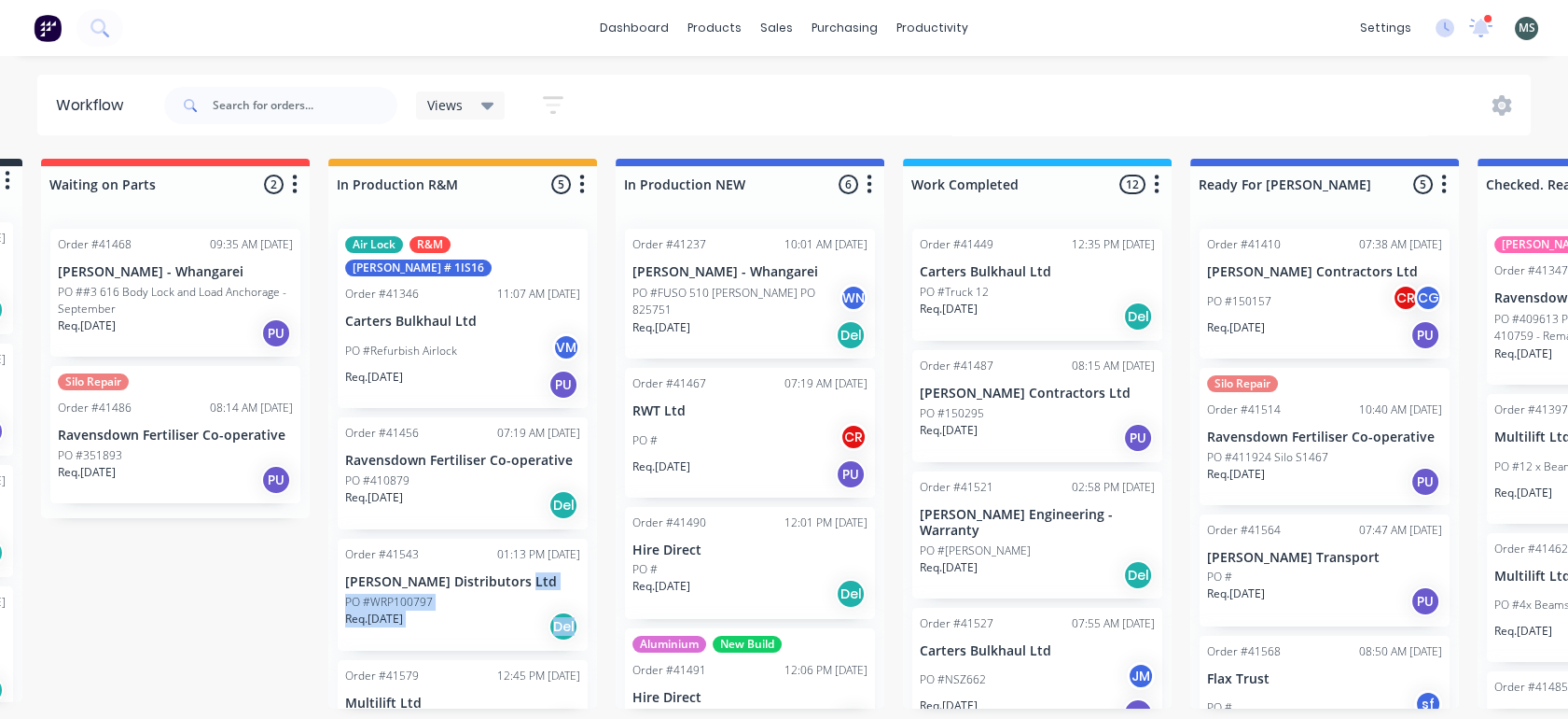
drag, startPoint x: 588, startPoint y: 552, endPoint x: 588, endPoint y: 603, distance: 51.0
click at [588, 603] on div "Air Lock R&M [PERSON_NAME] # 1IS16 Order #41346 11:07 AM [DATE] Carters Bulkhau…" at bounding box center [463, 461] width 269 height 495
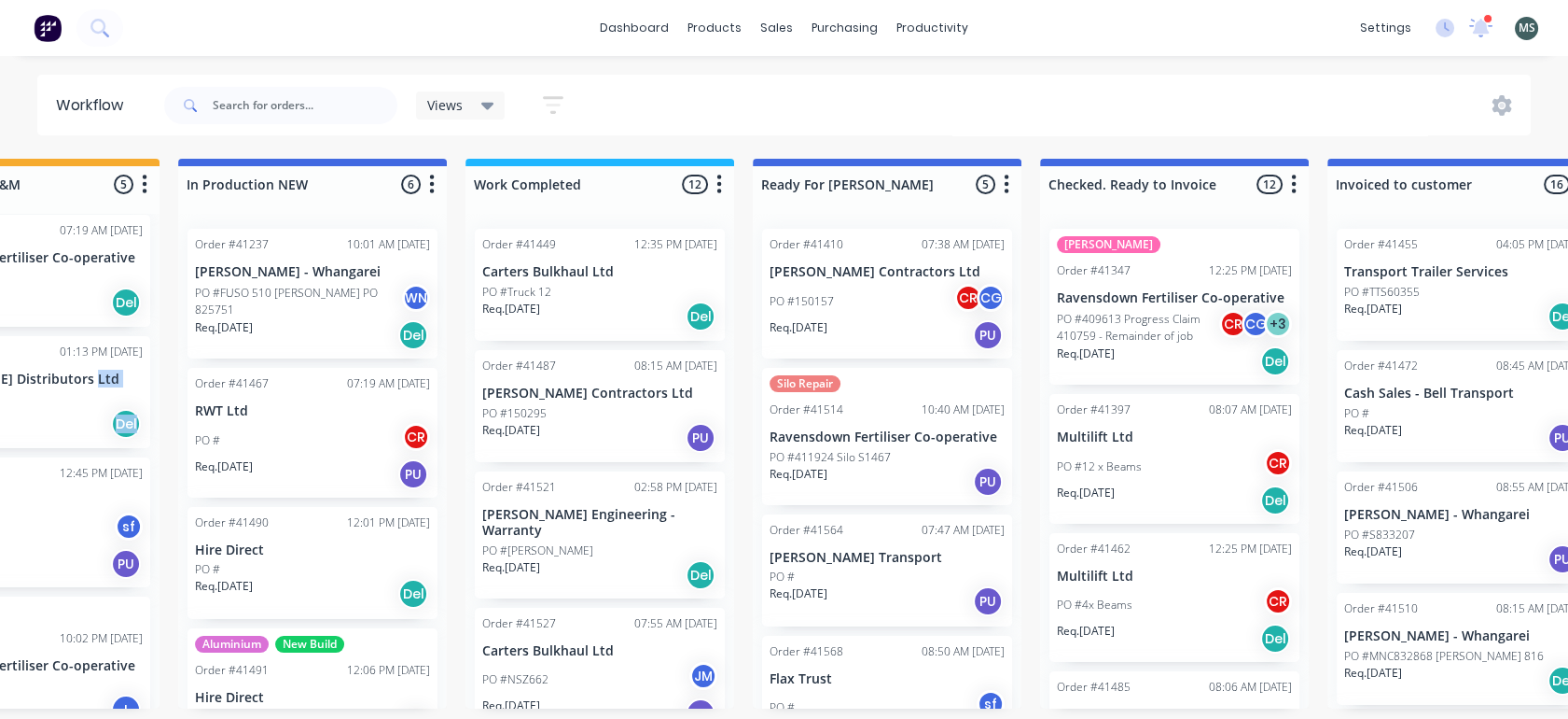
scroll to position [0, 730]
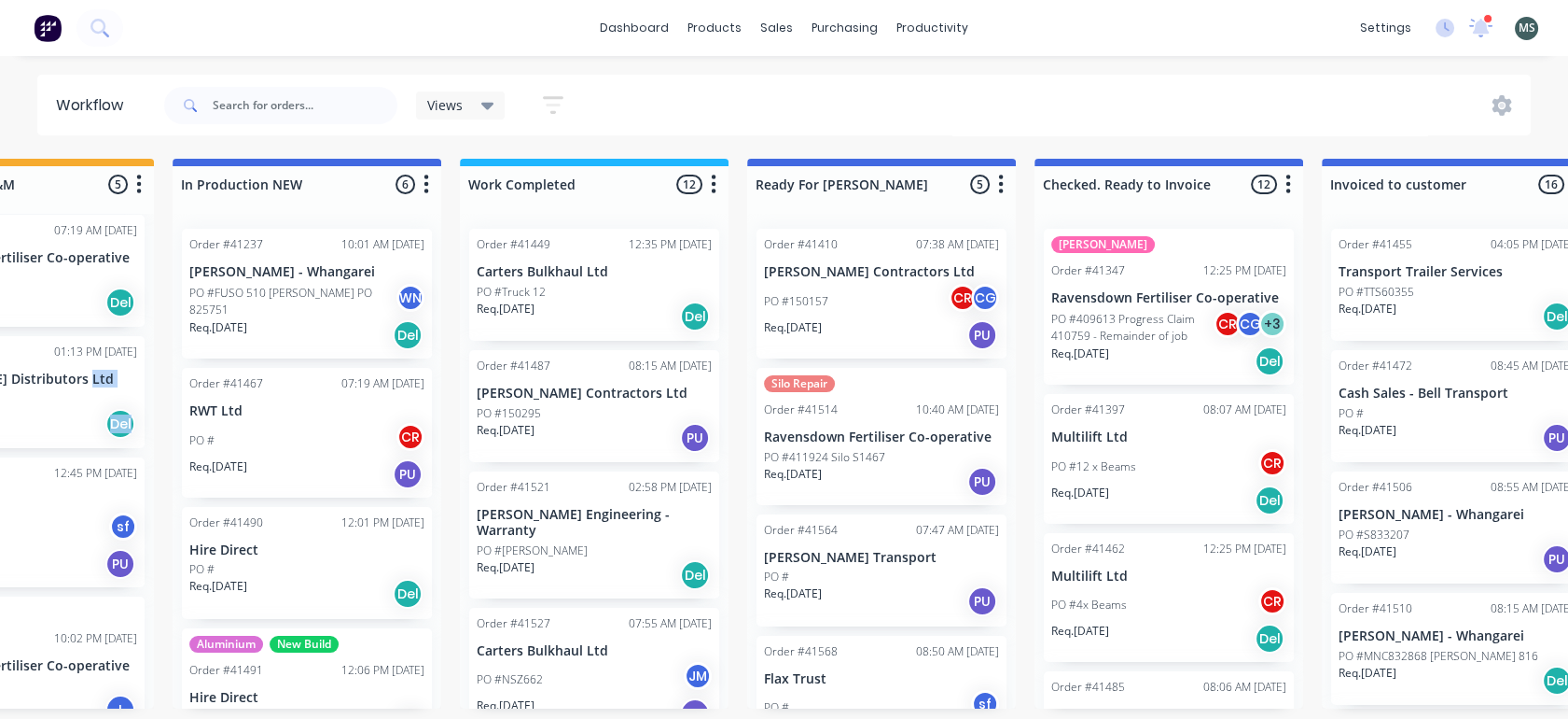
click at [866, 284] on div "PO #150157 CR CG" at bounding box center [882, 302] width 235 height 36
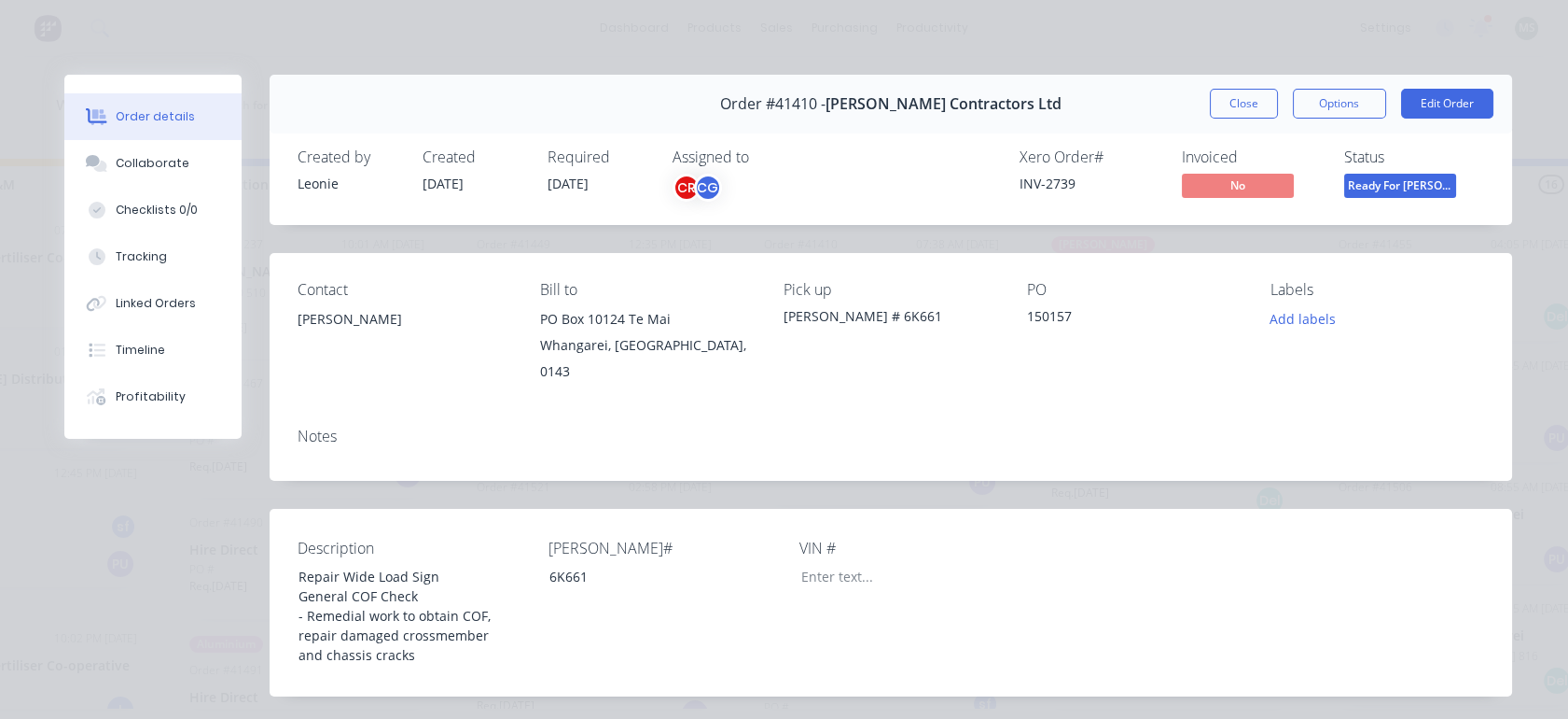
click at [1433, 97] on button "Edit Order" at bounding box center [1447, 104] width 93 height 30
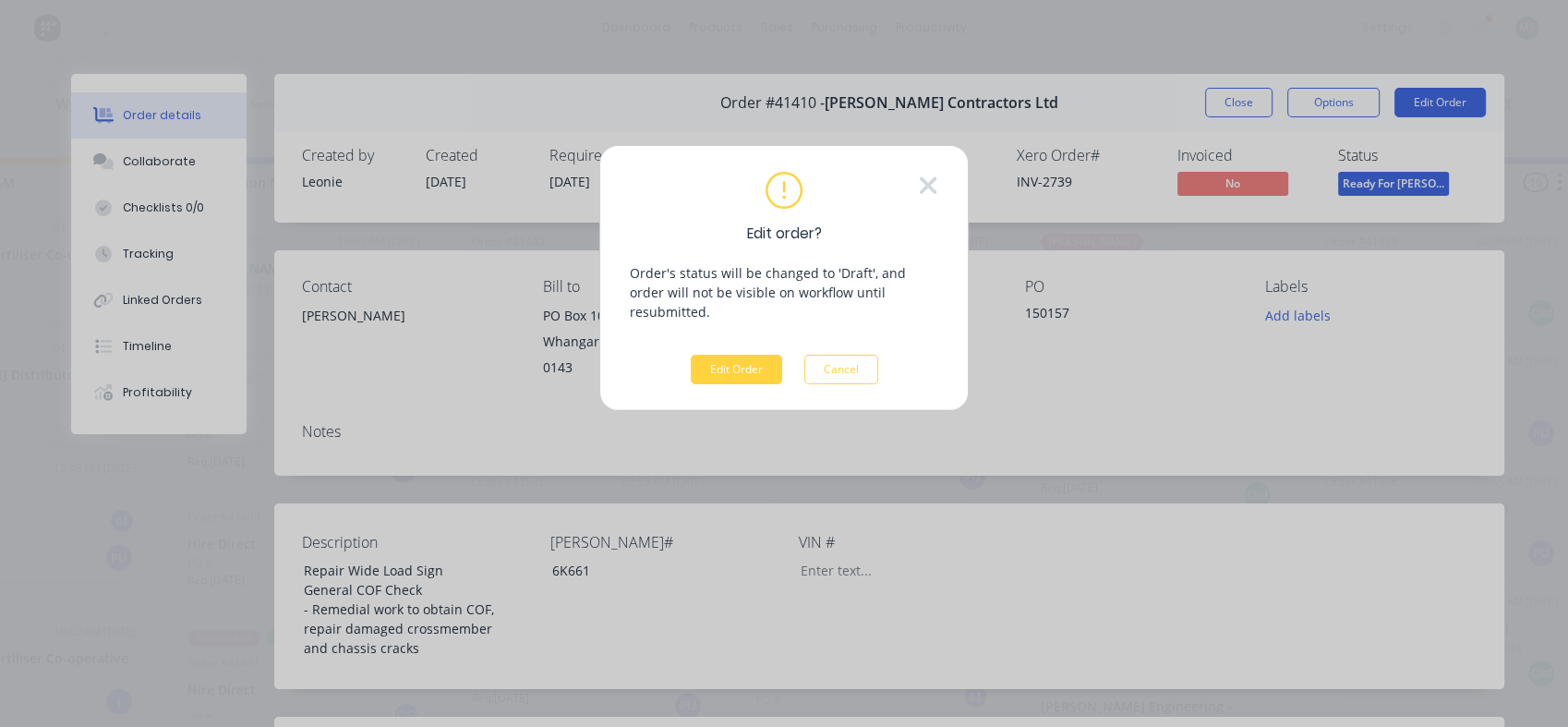
click at [720, 354] on button "Edit Order" at bounding box center [736, 369] width 92 height 30
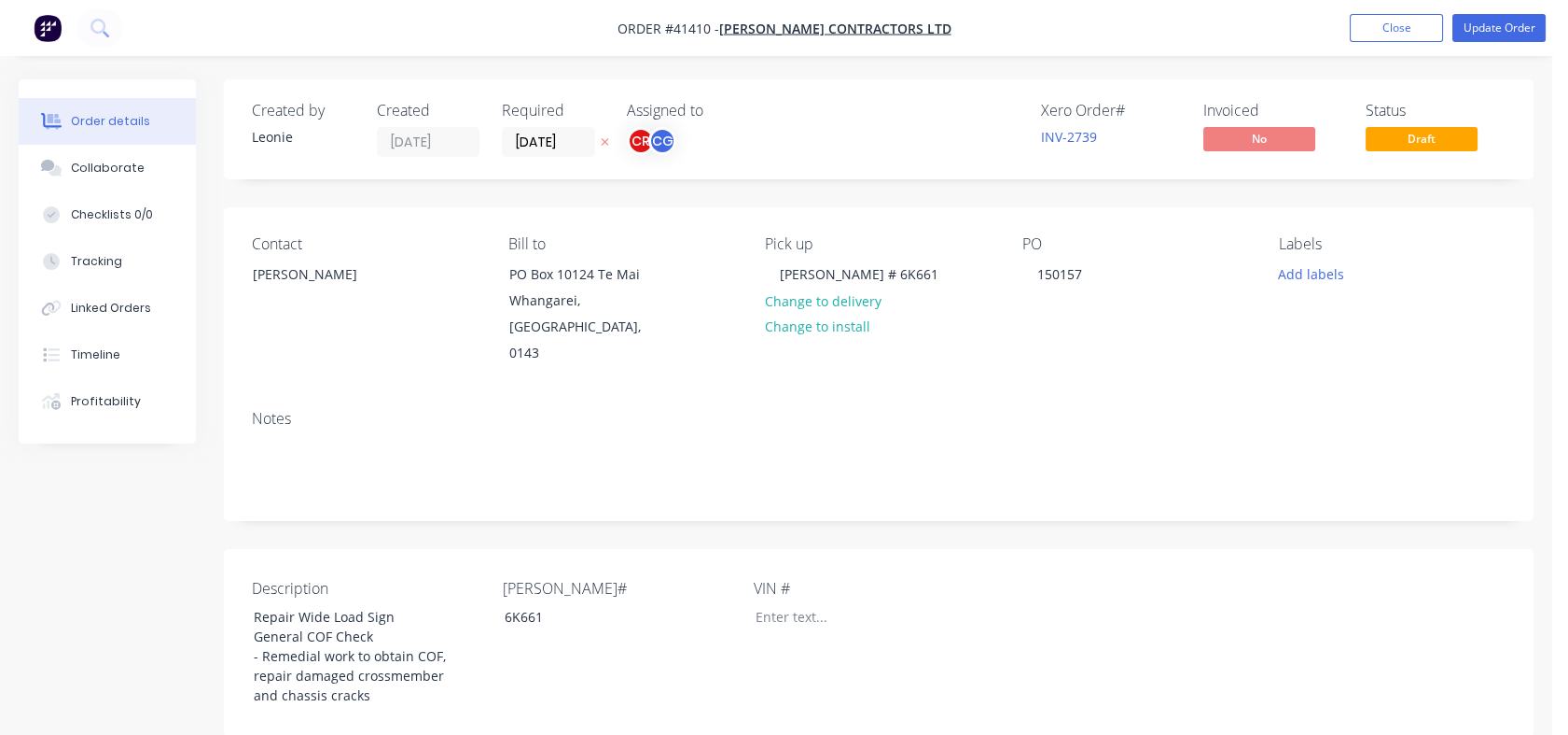
click at [110, 170] on div "Collaborate" at bounding box center [108, 168] width 74 height 17
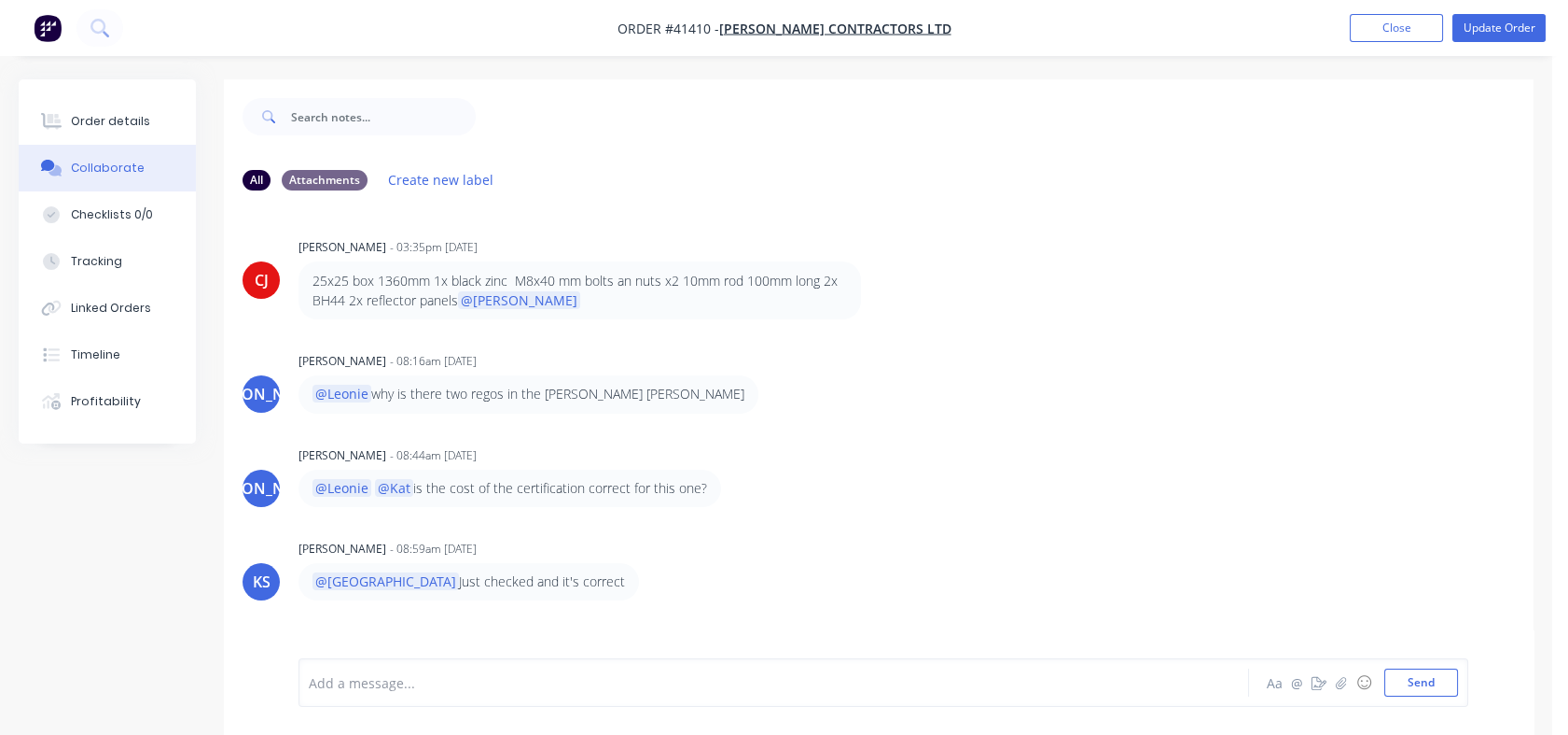
click at [110, 170] on div "Collaborate" at bounding box center [108, 168] width 74 height 17
click at [100, 127] on div "Order details" at bounding box center [111, 121] width 80 height 17
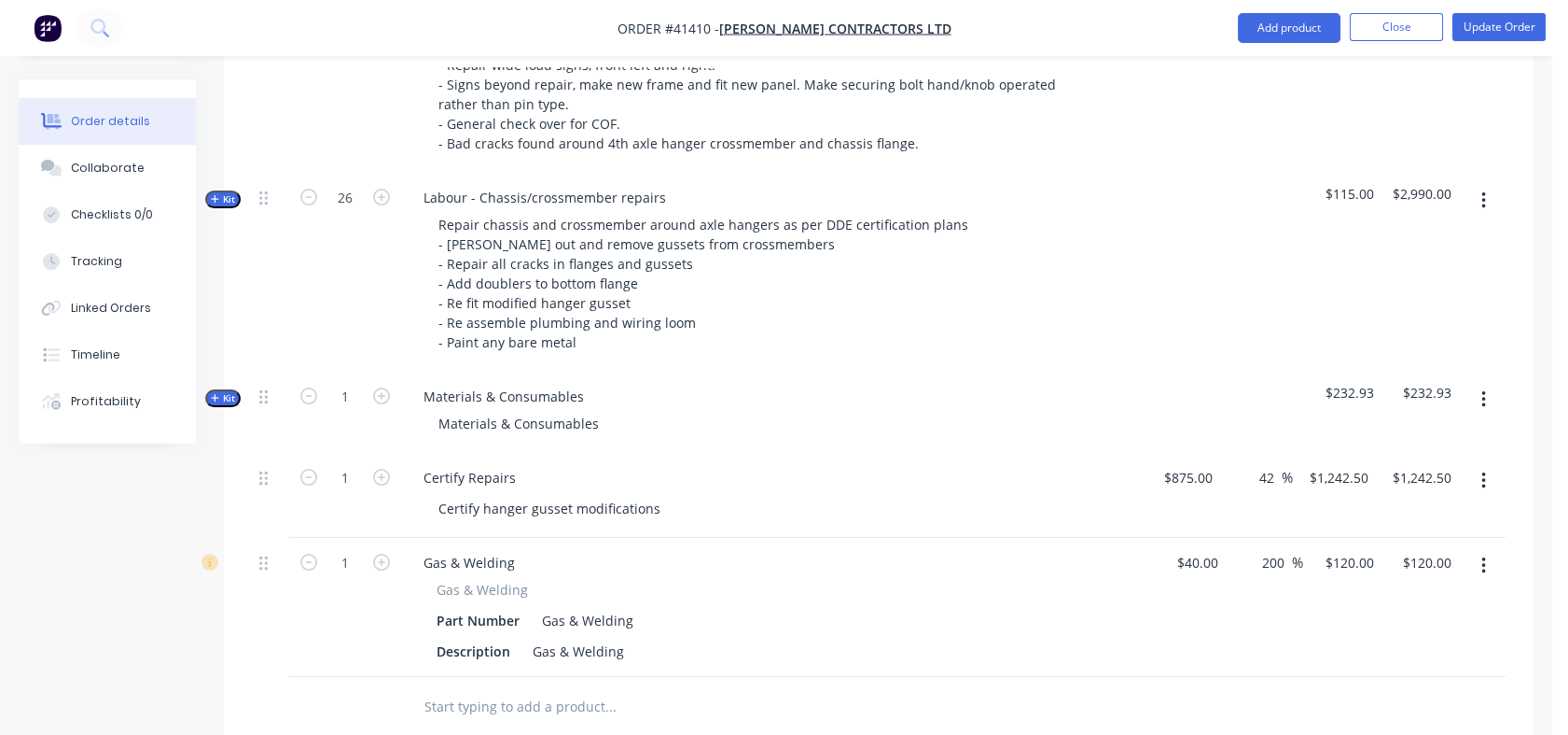
scroll to position [915, 0]
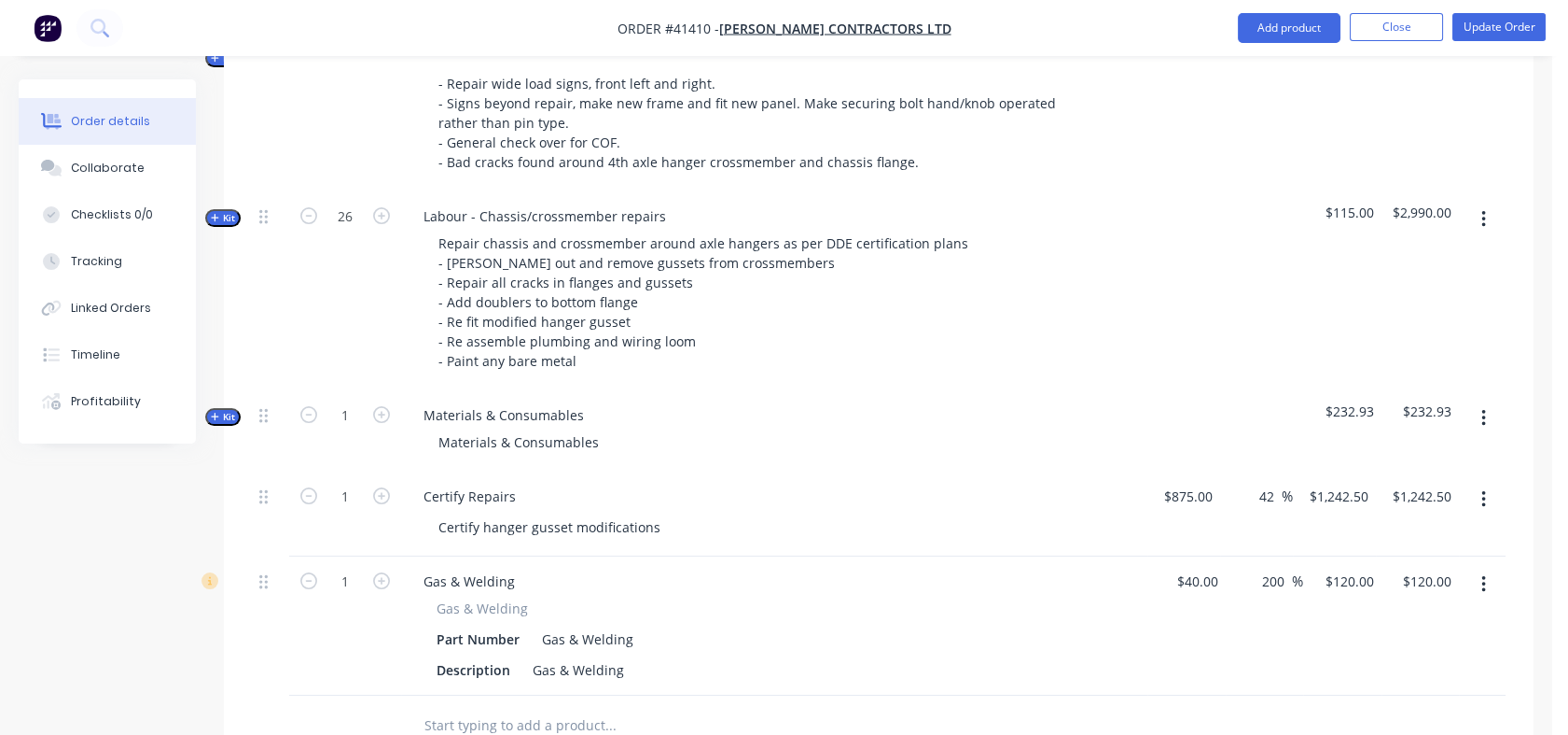
click at [226, 410] on span "Kit" at bounding box center [223, 417] width 24 height 14
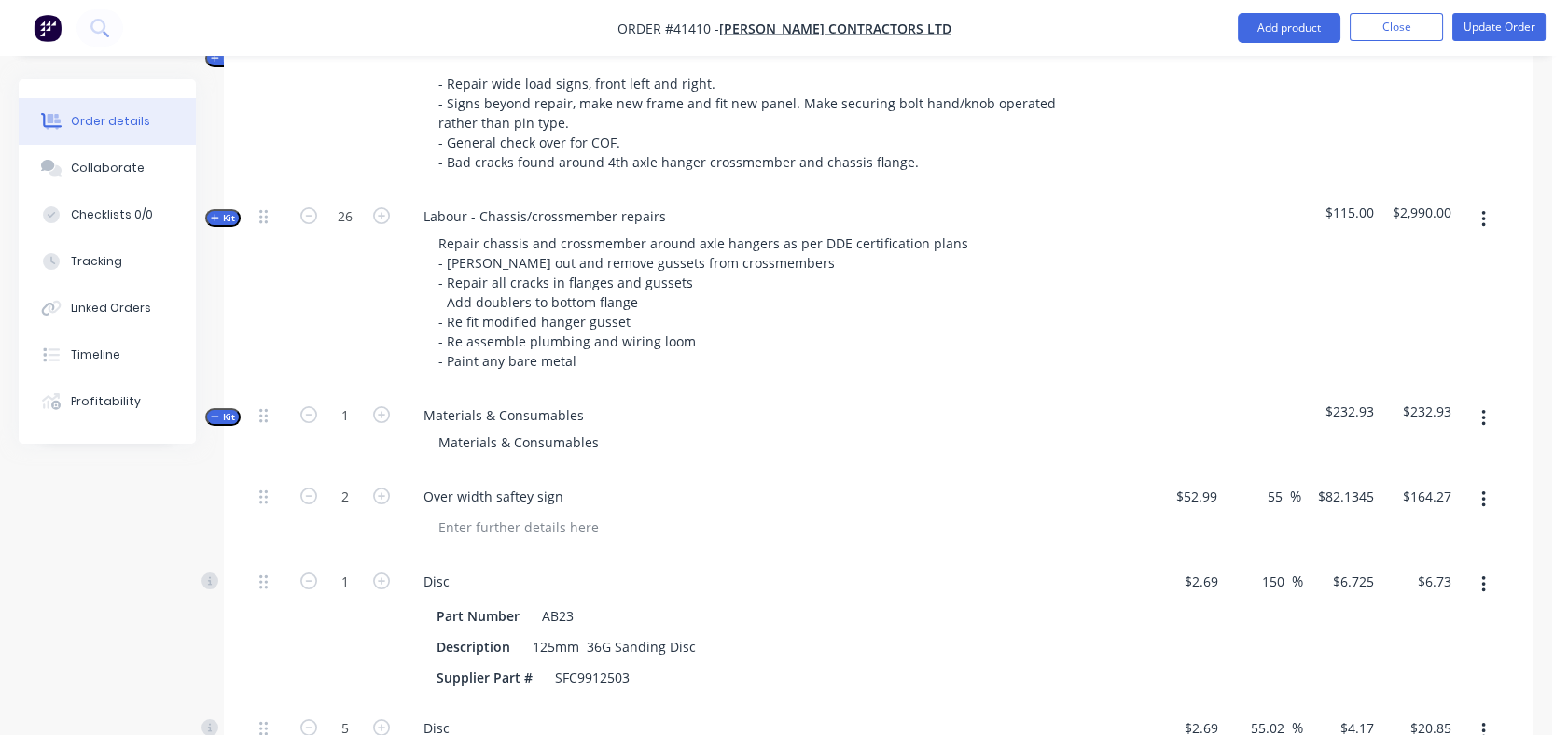
drag, startPoint x: 1269, startPoint y: 464, endPoint x: 1285, endPoint y: 471, distance: 17.5
click at [1285, 483] on input "55" at bounding box center [1278, 496] width 24 height 27
type input "80"
type input "$95.382"
type input "$190.76"
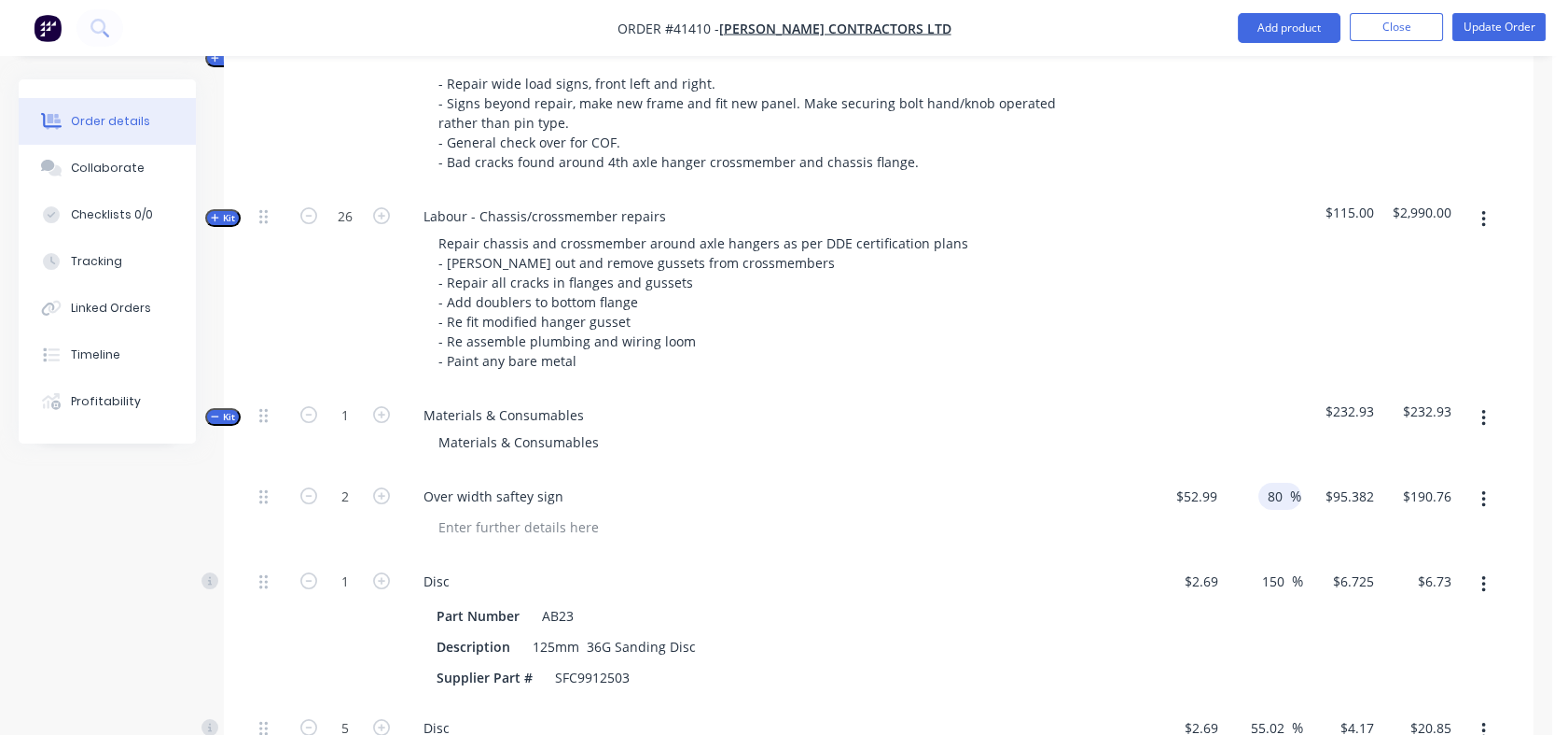
click at [1228, 556] on div "150 150 %" at bounding box center [1265, 629] width 79 height 147
click at [124, 256] on button "Tracking" at bounding box center [108, 261] width 177 height 47
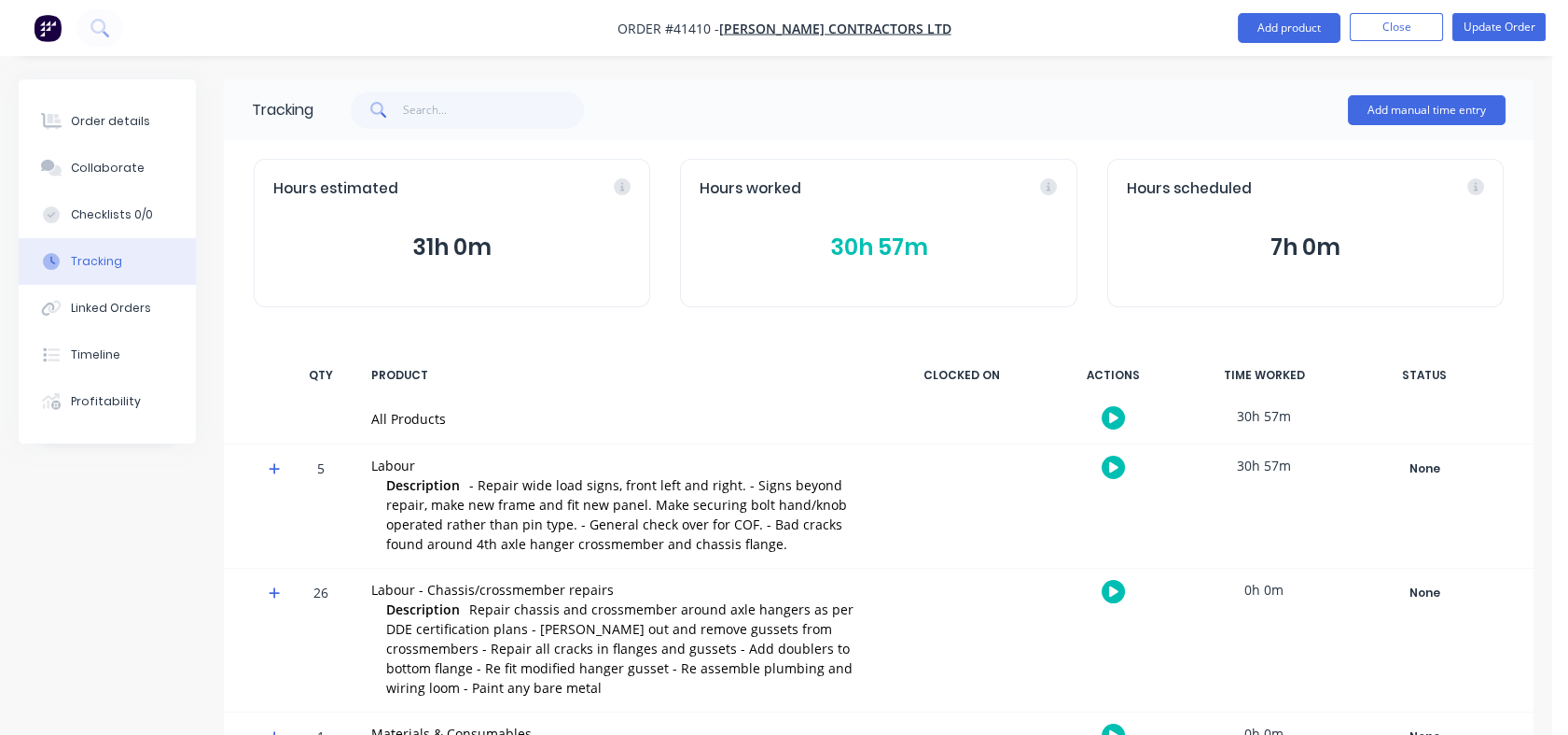
click at [124, 256] on button "Tracking" at bounding box center [108, 261] width 177 height 47
click at [105, 127] on div "Order details" at bounding box center [111, 121] width 80 height 17
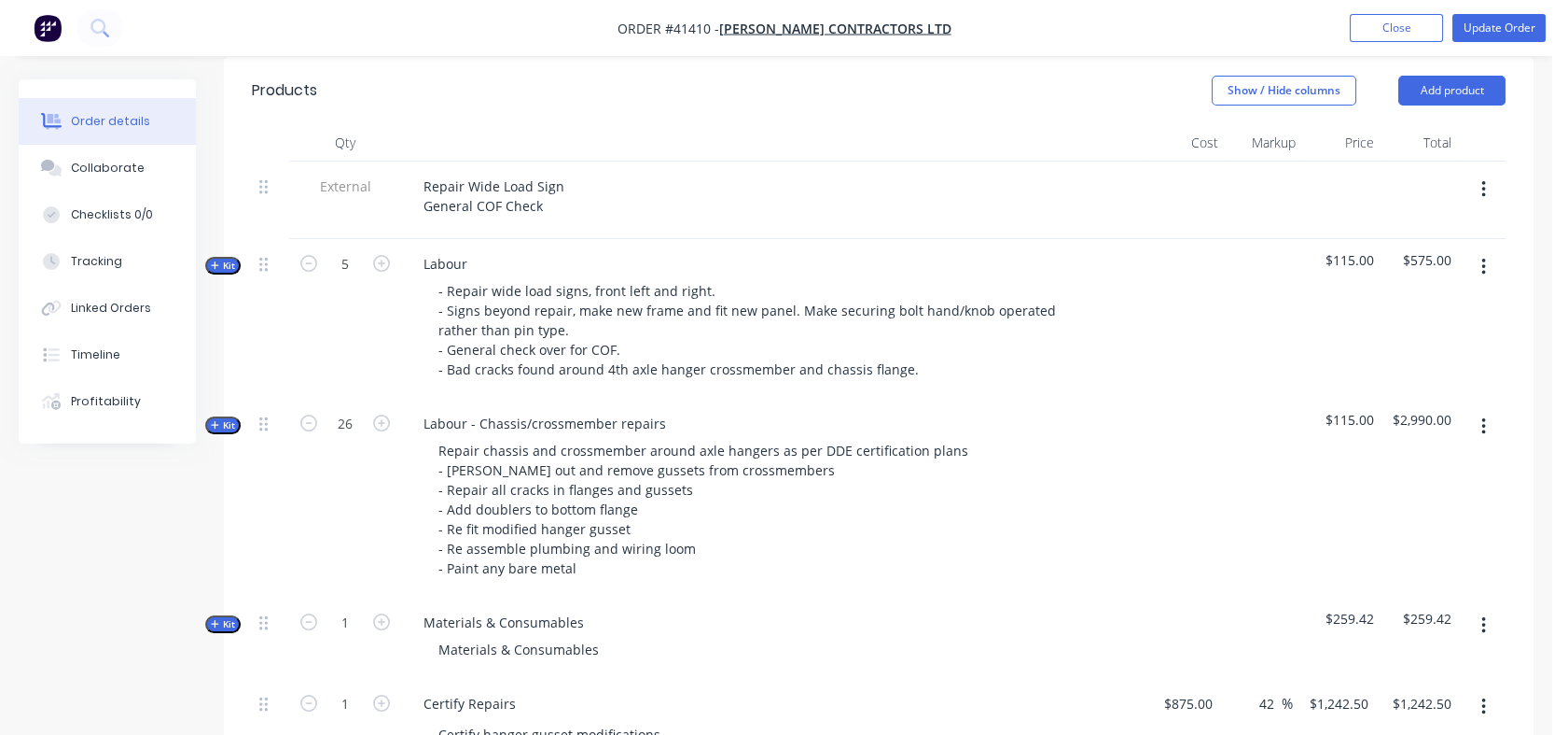
scroll to position [717, 0]
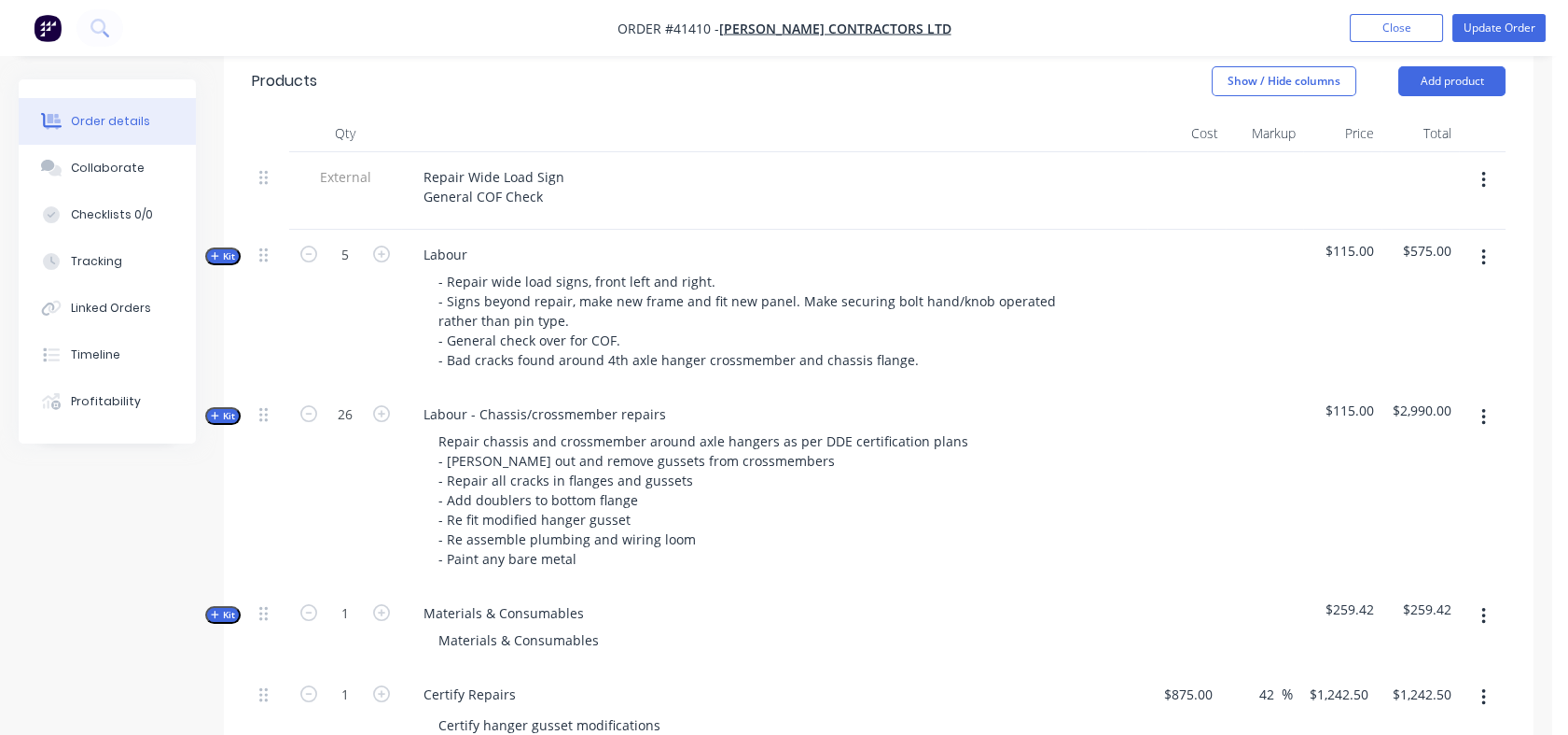
click at [229, 249] on span "Kit" at bounding box center [223, 256] width 24 height 14
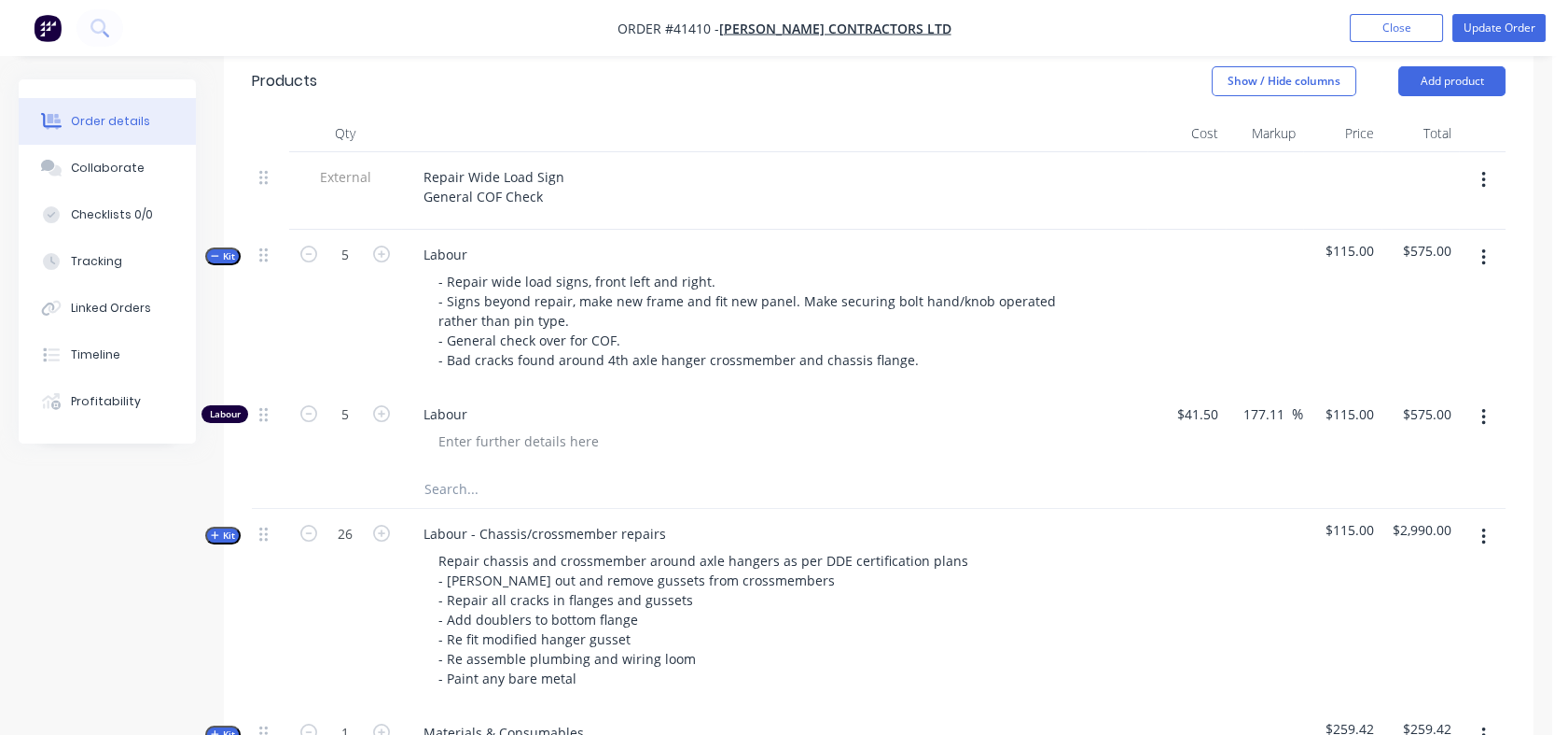
click at [224, 529] on span "Kit" at bounding box center [223, 536] width 24 height 14
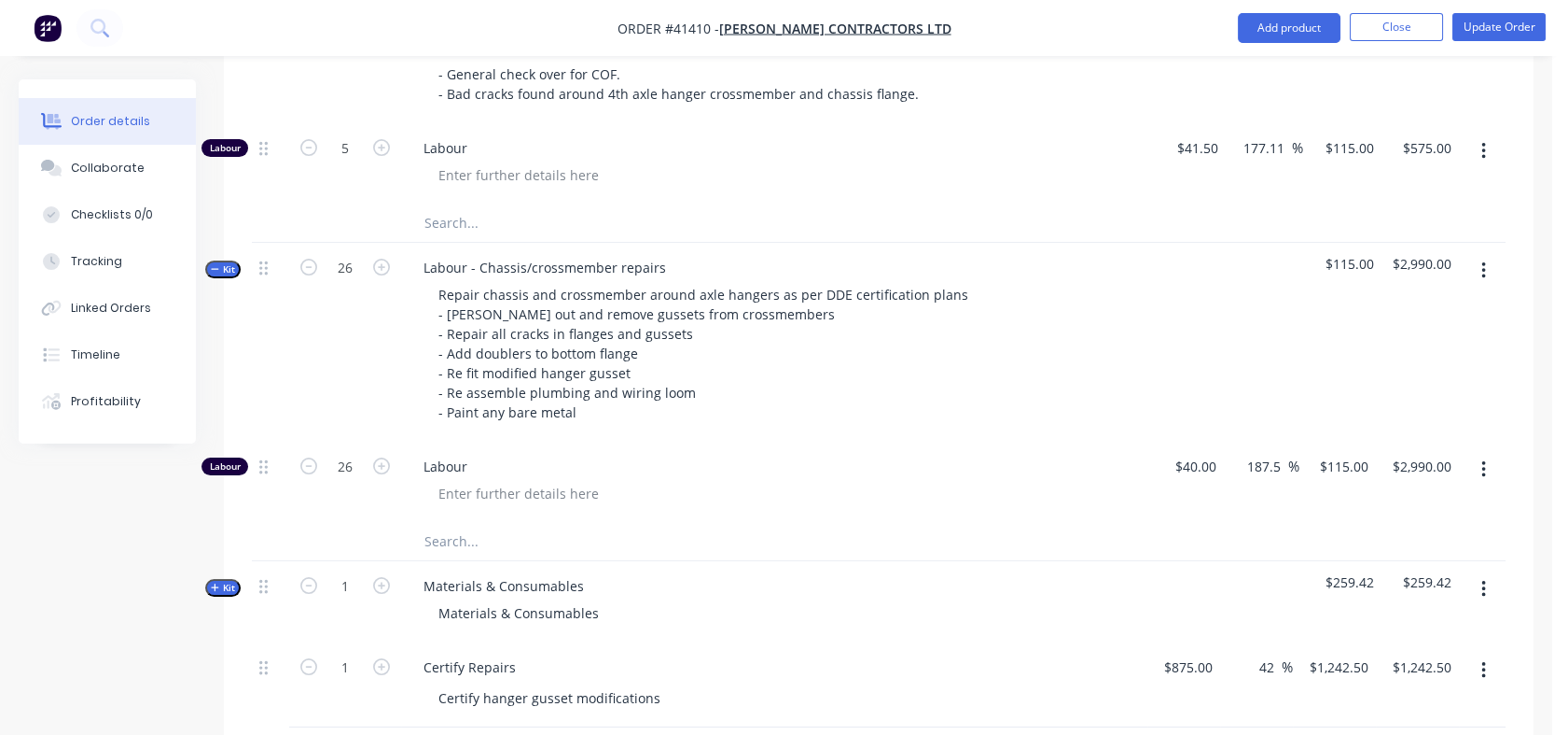
scroll to position [963, 0]
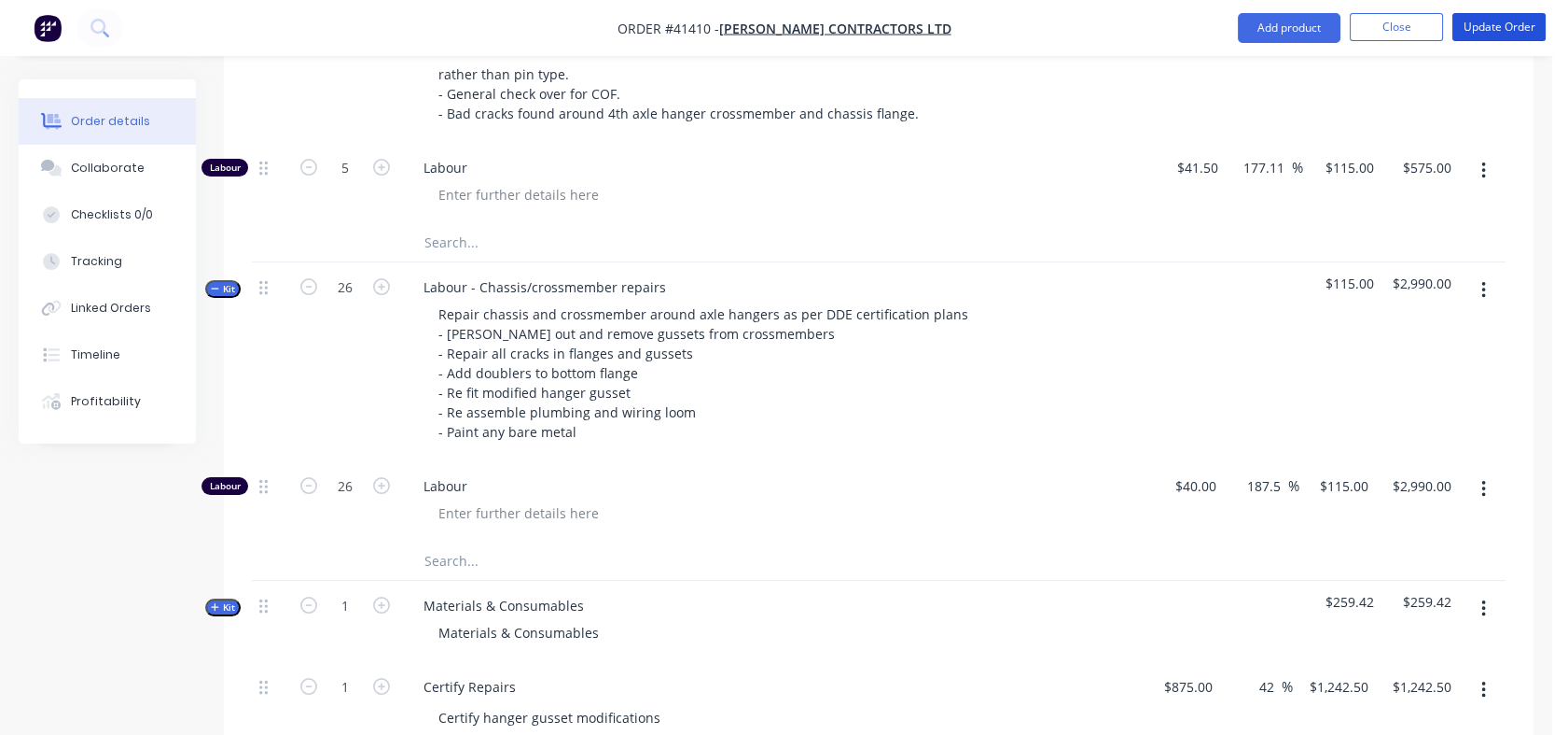
click at [1500, 33] on button "Update Order" at bounding box center [1499, 27] width 94 height 28
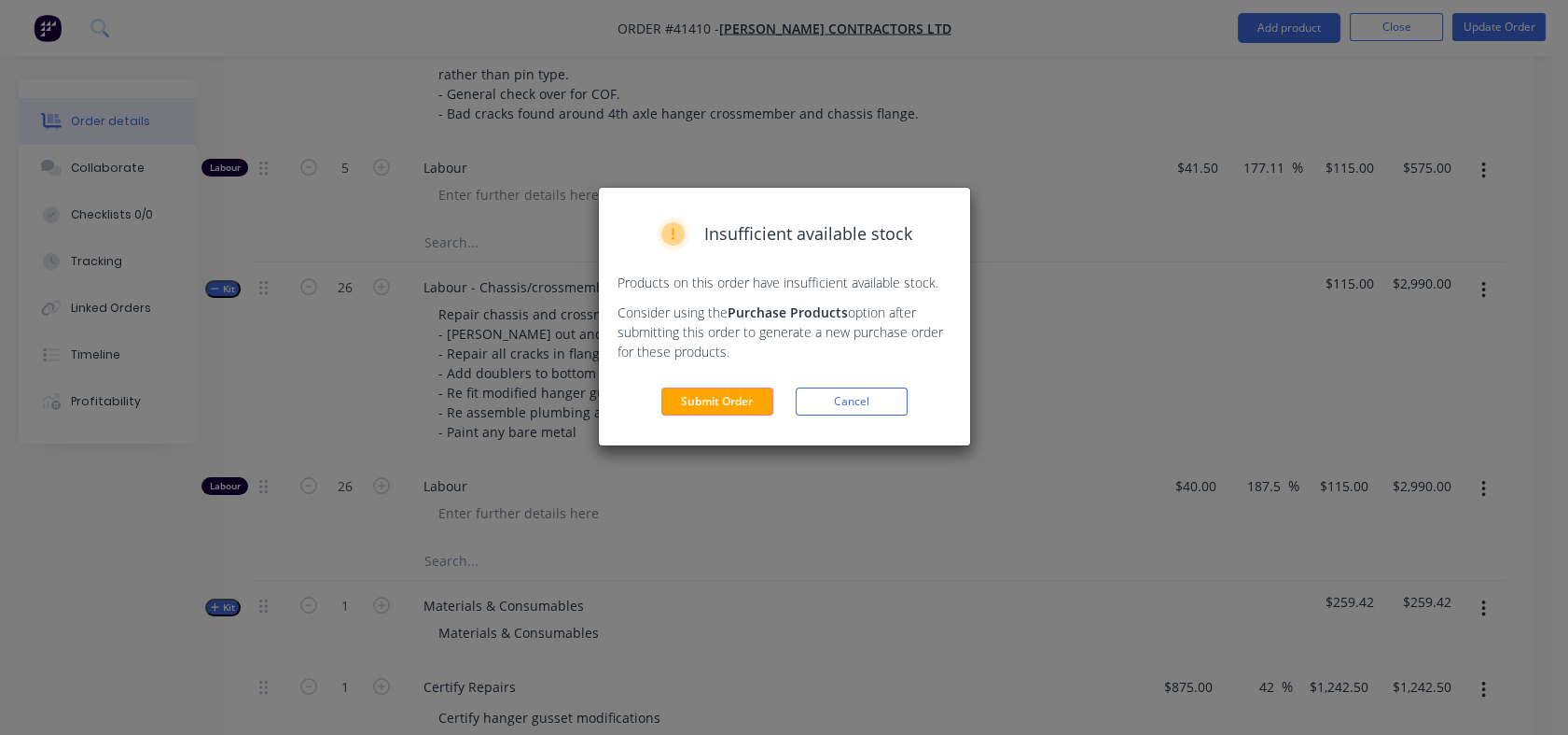
click at [702, 398] on button "Submit Order" at bounding box center [718, 401] width 112 height 28
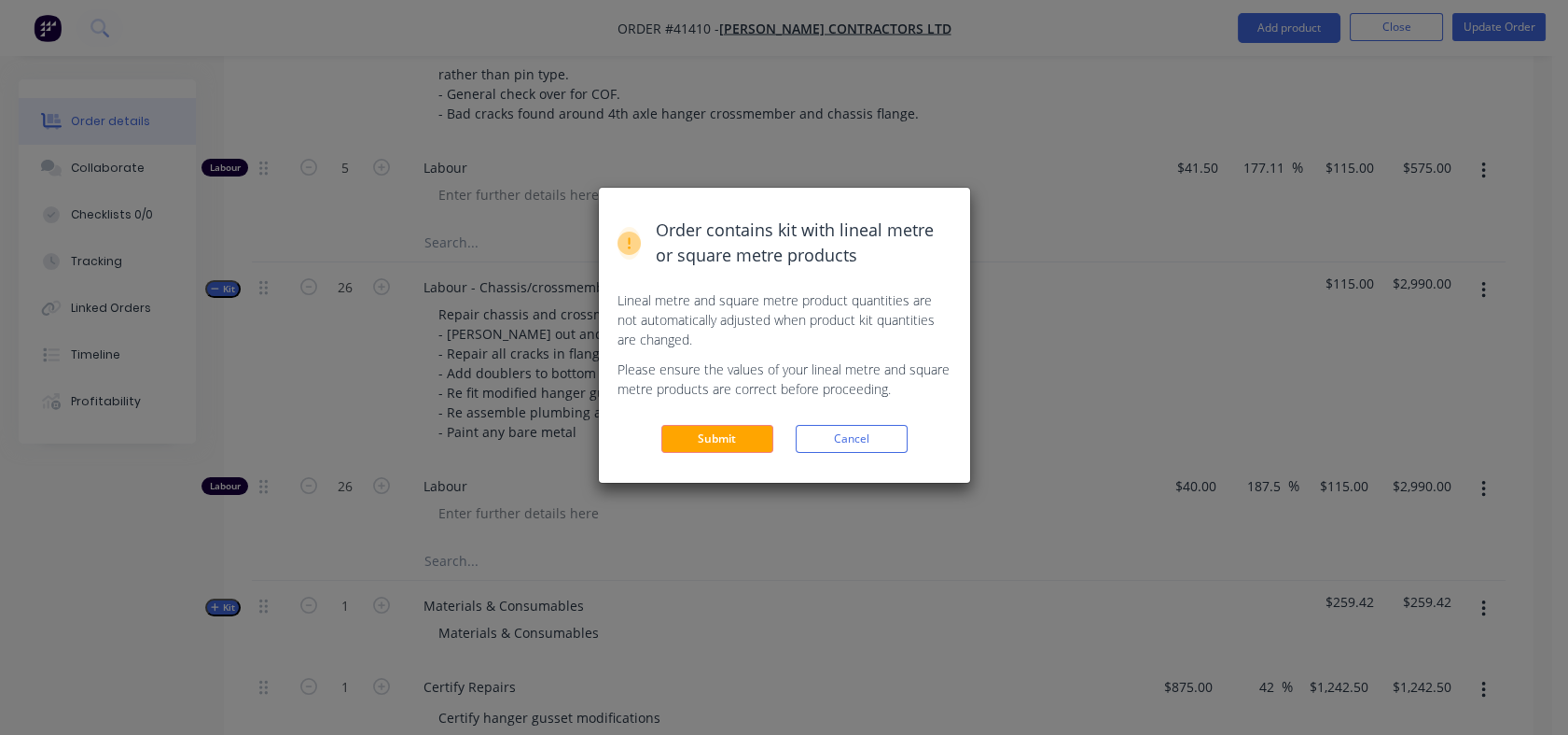
click at [693, 438] on button "Submit" at bounding box center [718, 439] width 112 height 28
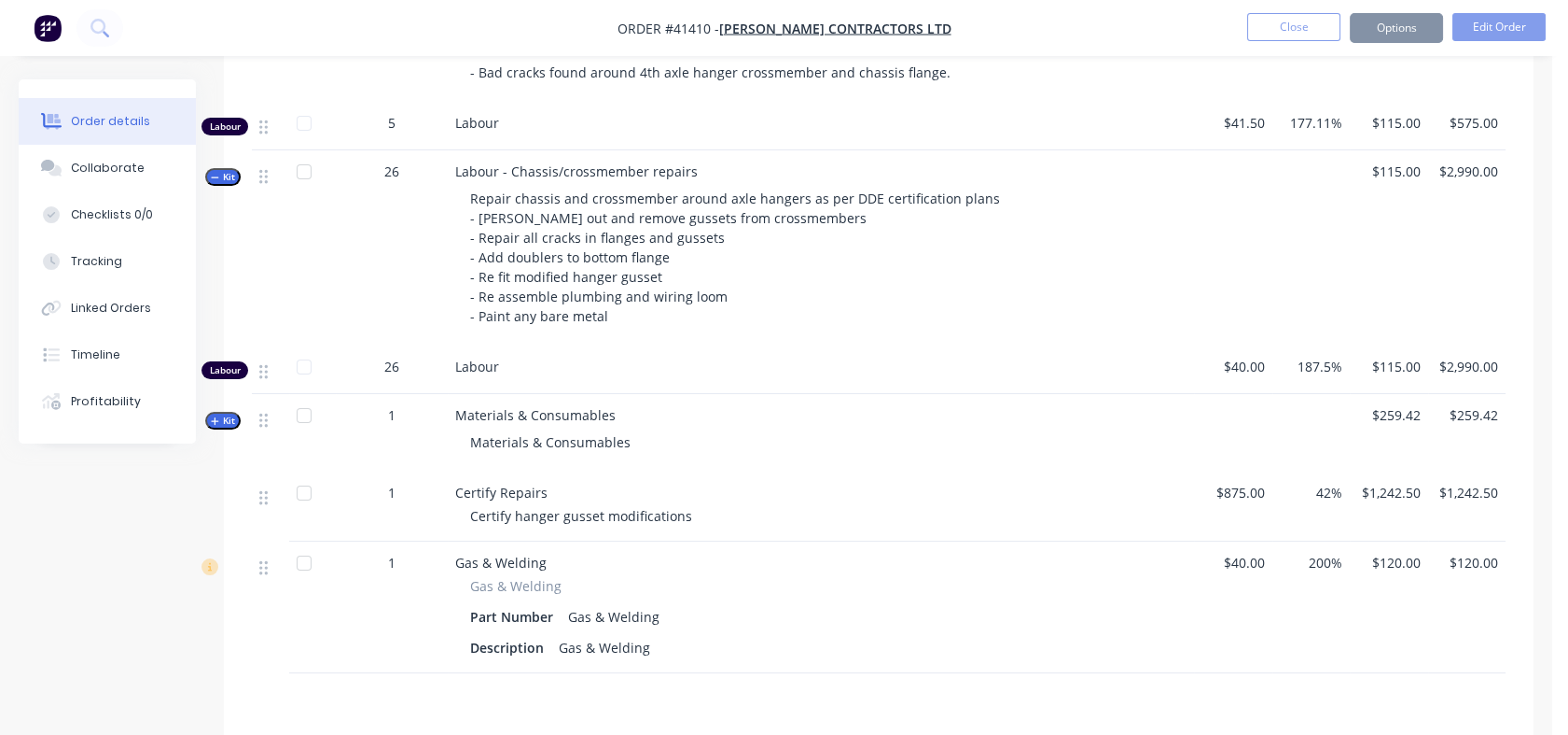
scroll to position [941, 0]
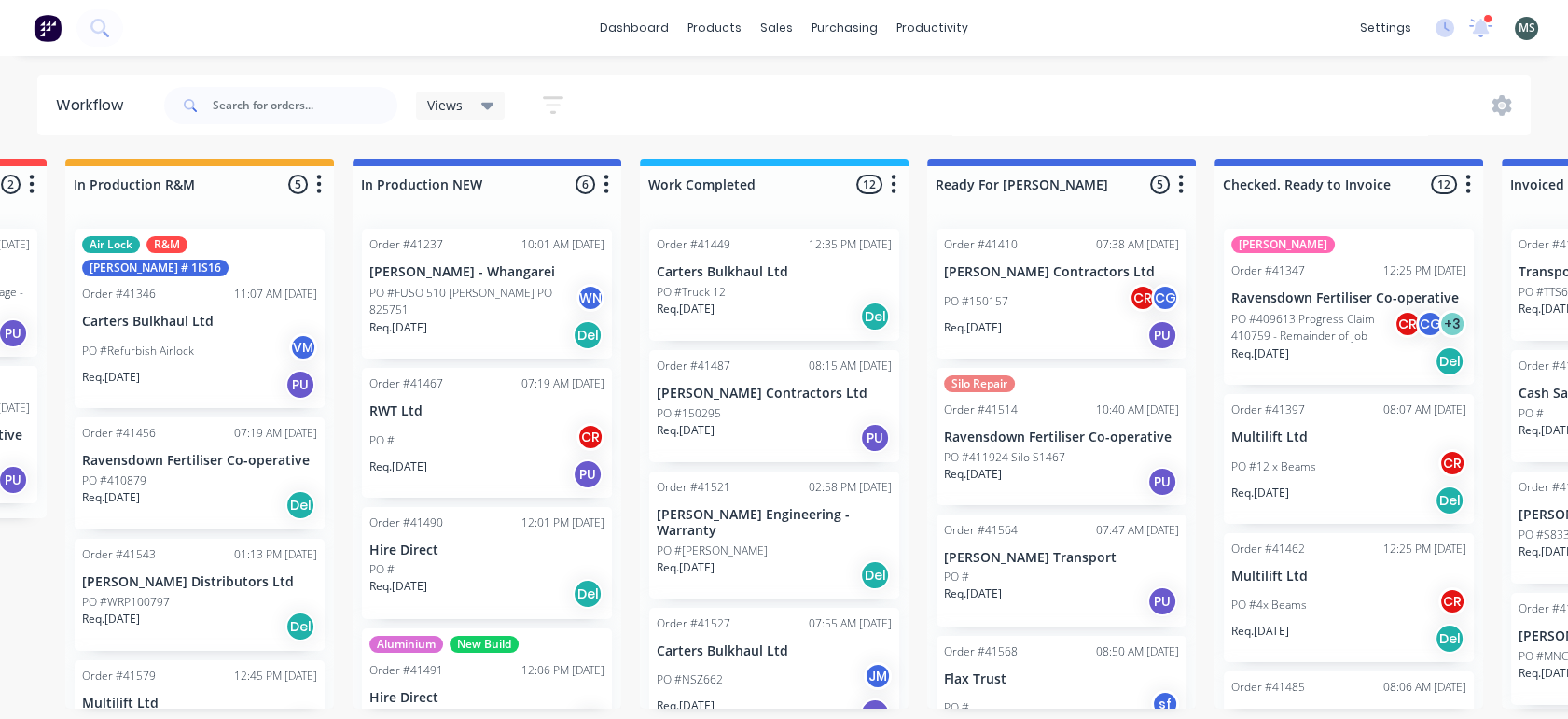
scroll to position [0, 754]
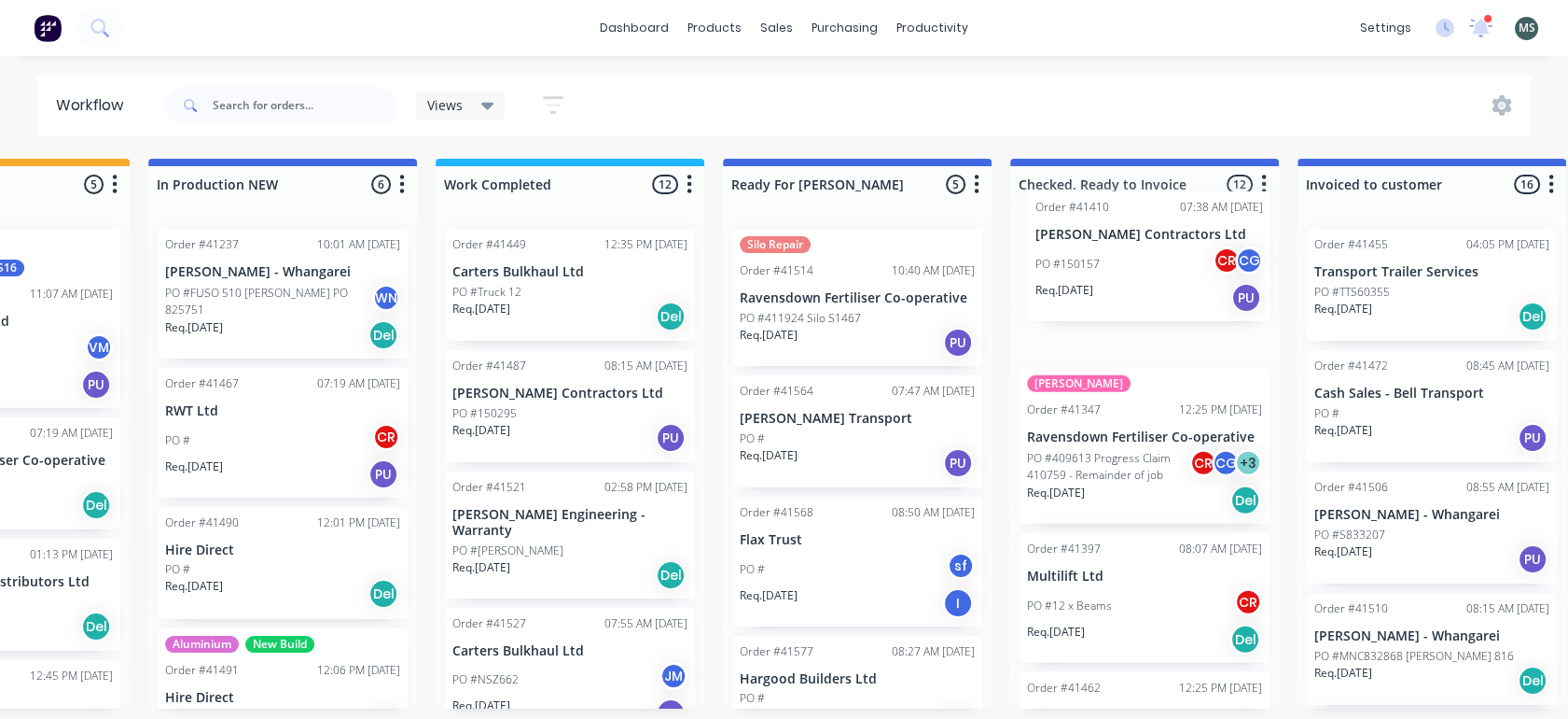
drag, startPoint x: 812, startPoint y: 300, endPoint x: 1119, endPoint y: 259, distance: 309.7
click at [1119, 259] on div "Submitted 16 Status colour #273444 hex #273444 Save Cancel Summaries Total orde…" at bounding box center [788, 433] width 3112 height 549
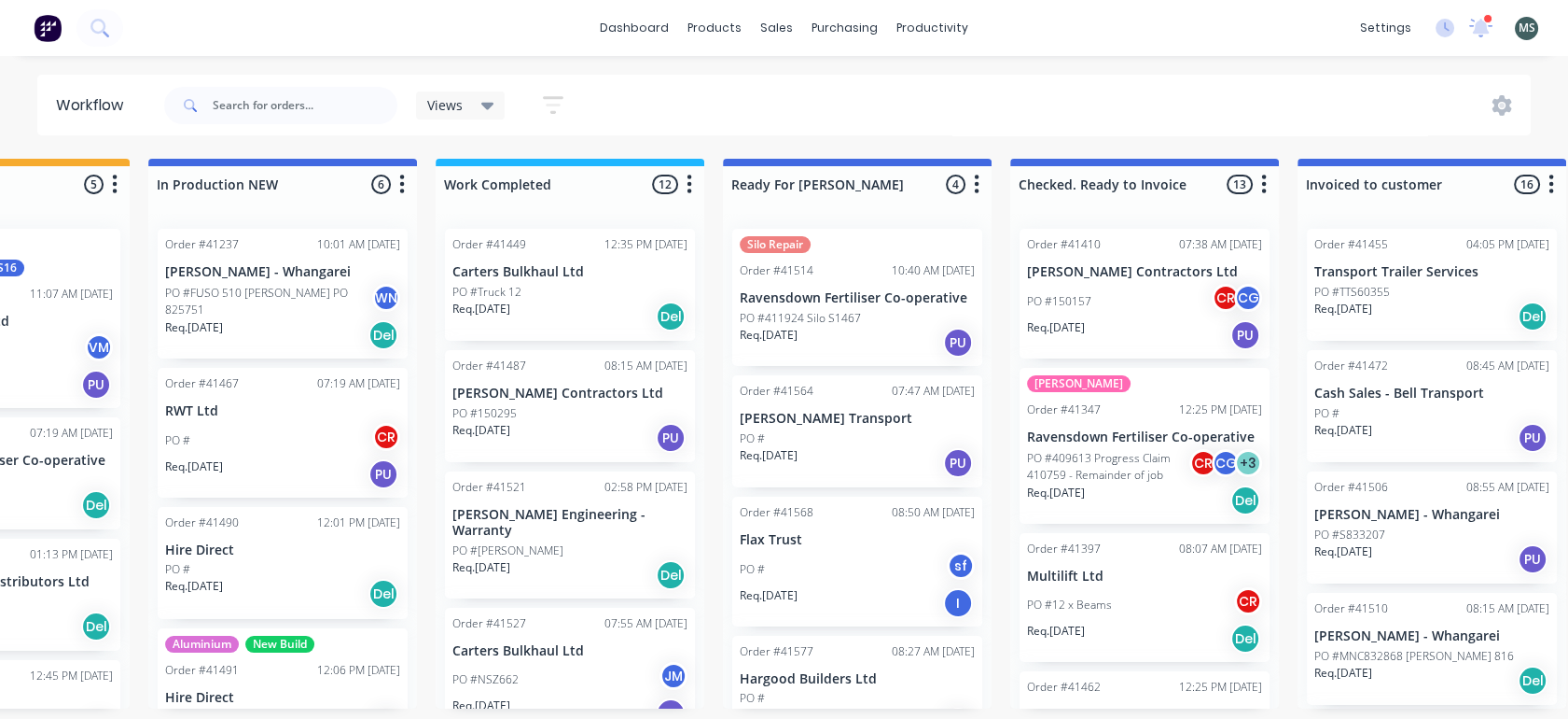
scroll to position [37, 0]
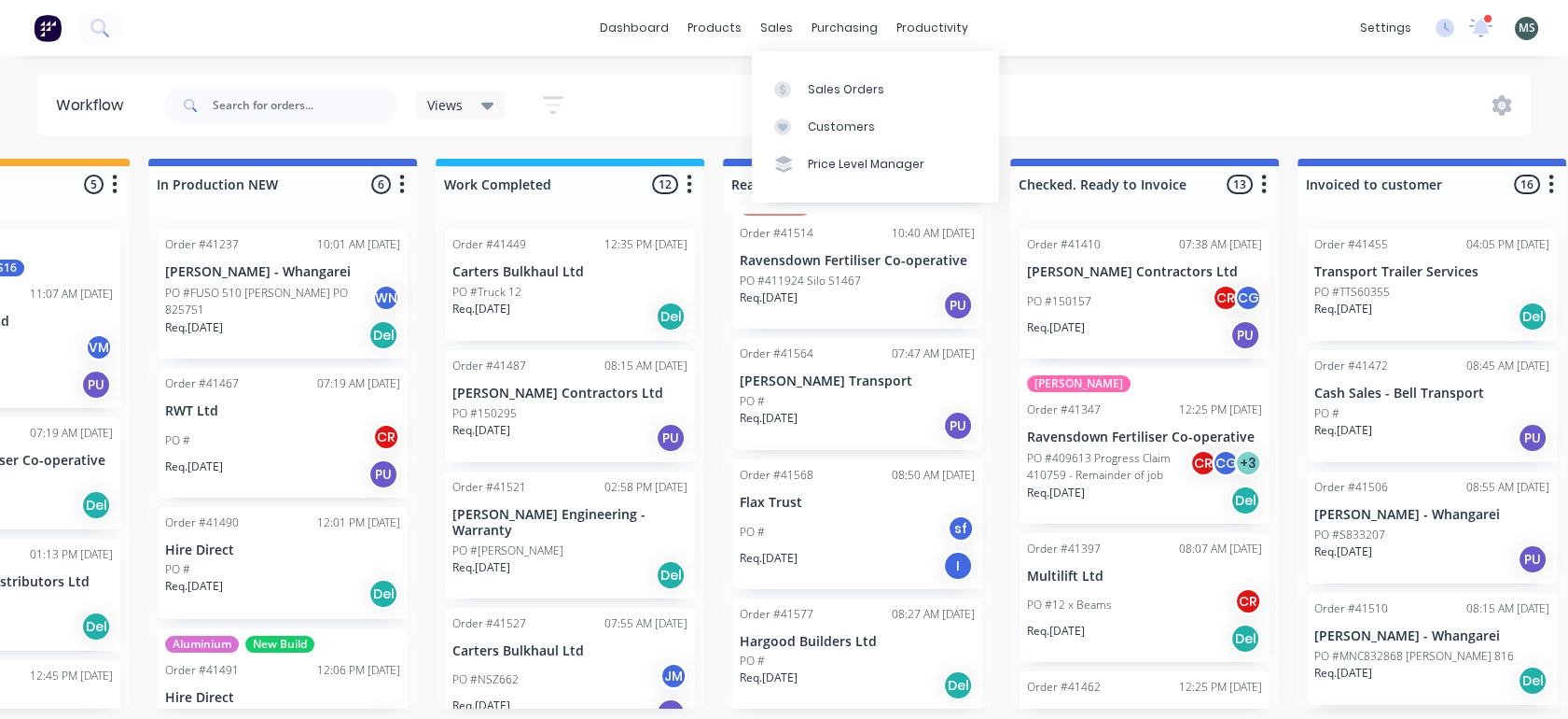
click at [776, 30] on div "sales" at bounding box center [776, 28] width 51 height 28
click at [822, 93] on div "Sales Orders" at bounding box center [846, 89] width 77 height 17
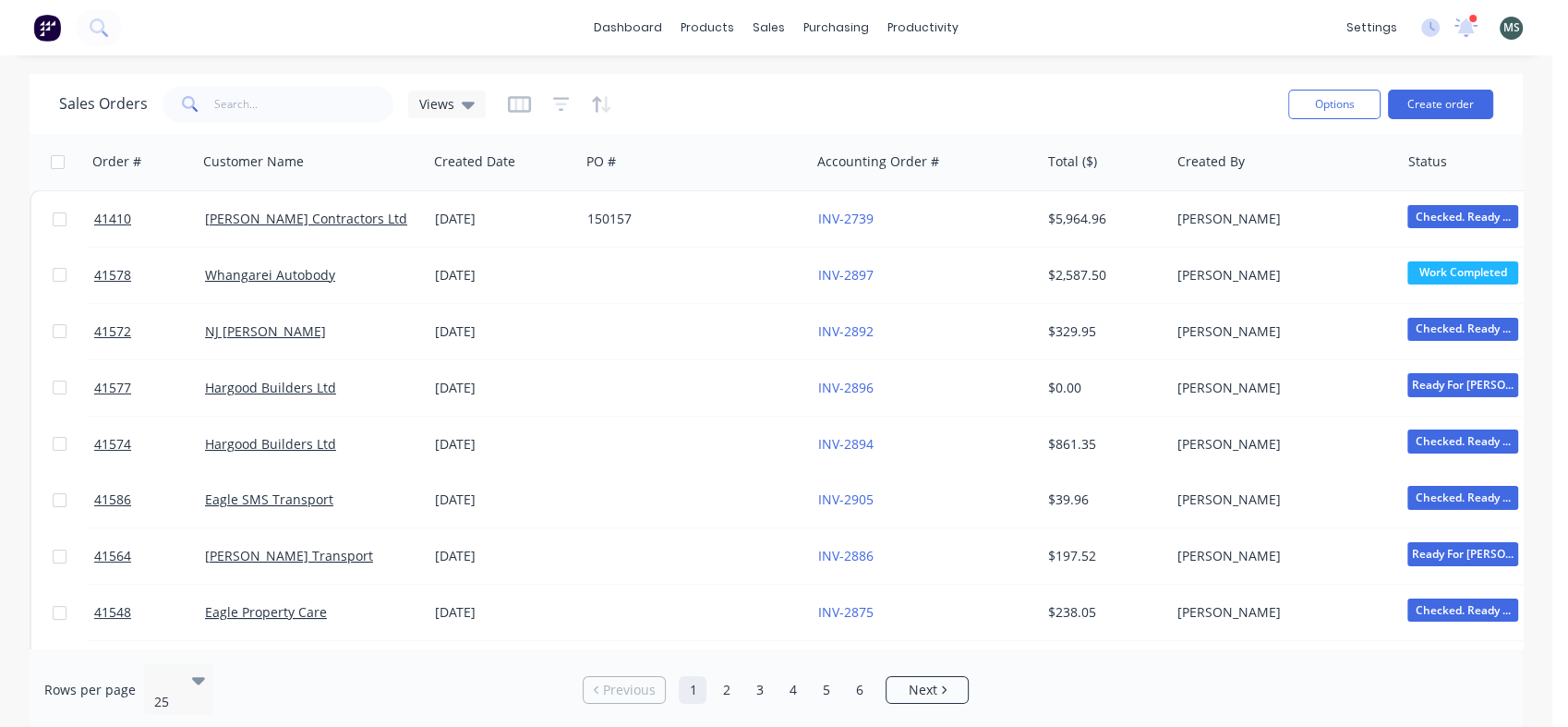
click at [60, 386] on input "checkbox" at bounding box center [59, 388] width 14 height 14
checkbox input "true"
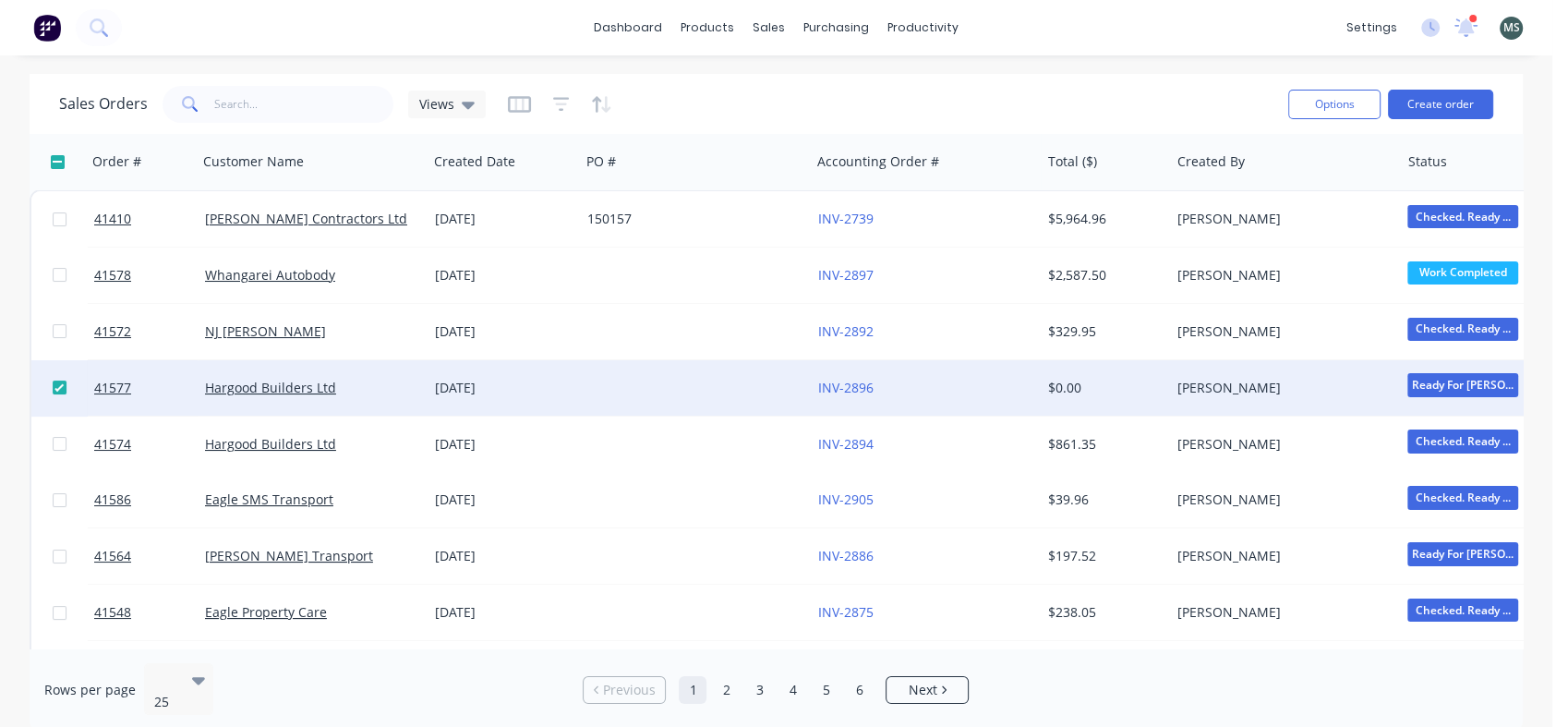
click at [1332, 109] on button "Options" at bounding box center [1335, 105] width 93 height 30
click at [1204, 184] on div "Archive" at bounding box center [1279, 187] width 170 height 27
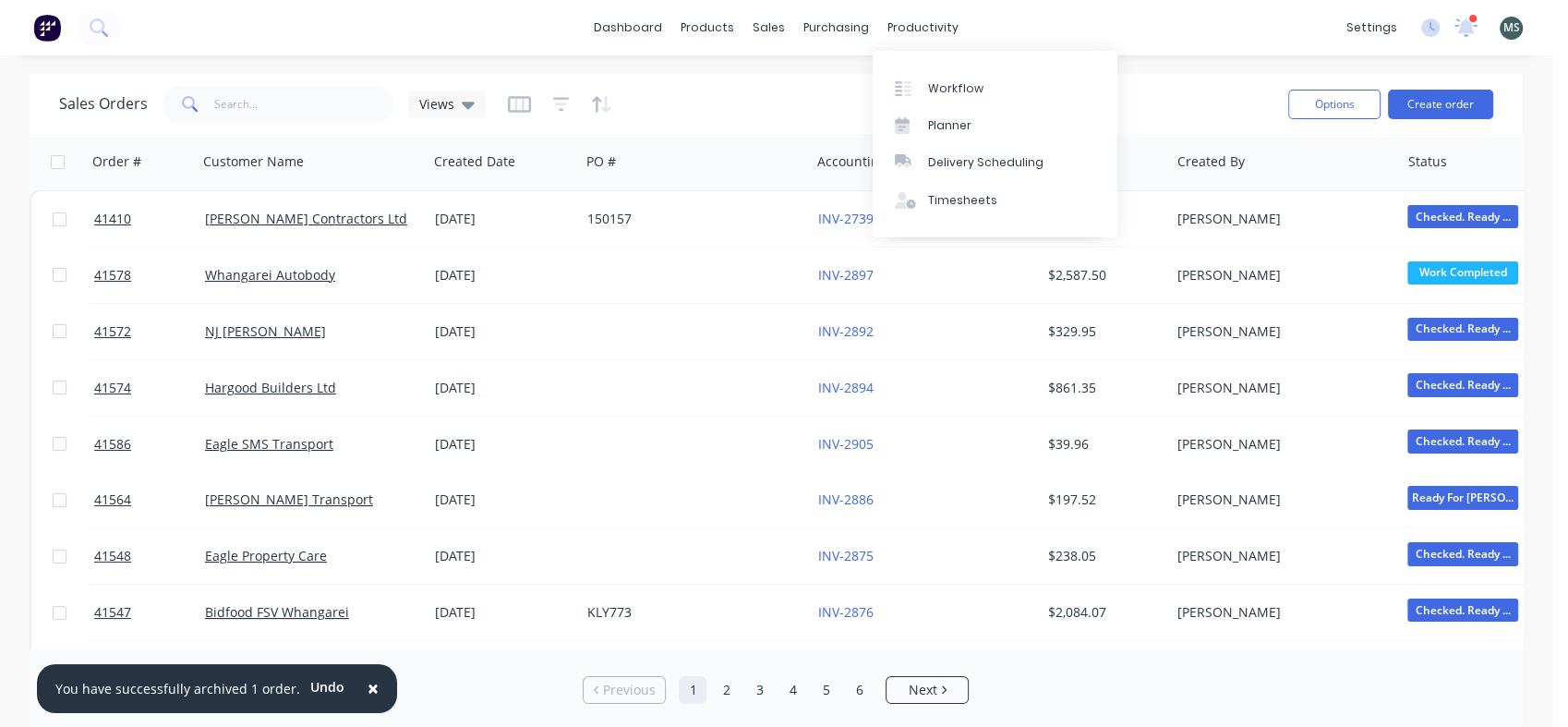
click at [924, 27] on div "productivity" at bounding box center [923, 28] width 90 height 28
click at [958, 90] on div "Workflow" at bounding box center [956, 88] width 55 height 17
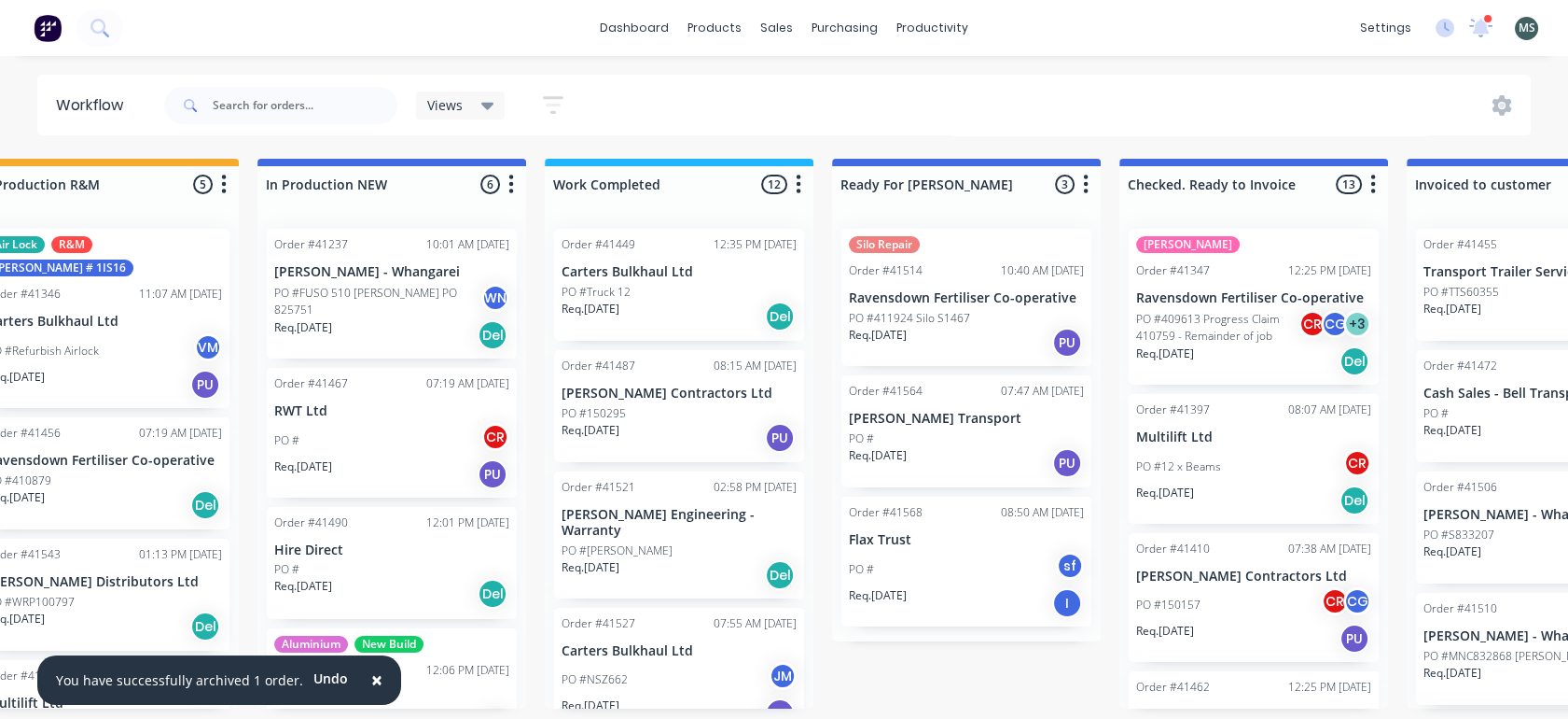
scroll to position [0, 662]
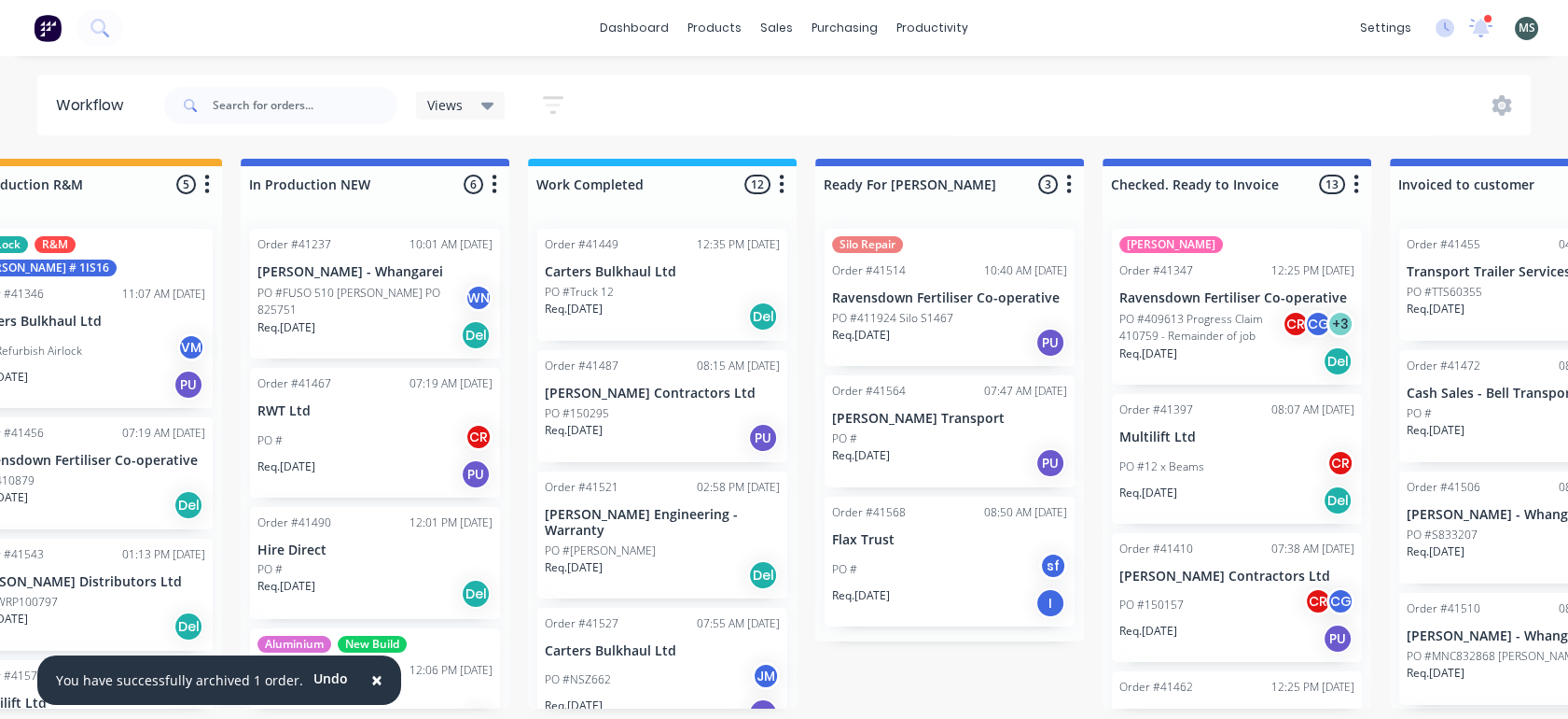
click at [965, 570] on div "PO # sf" at bounding box center [950, 569] width 235 height 36
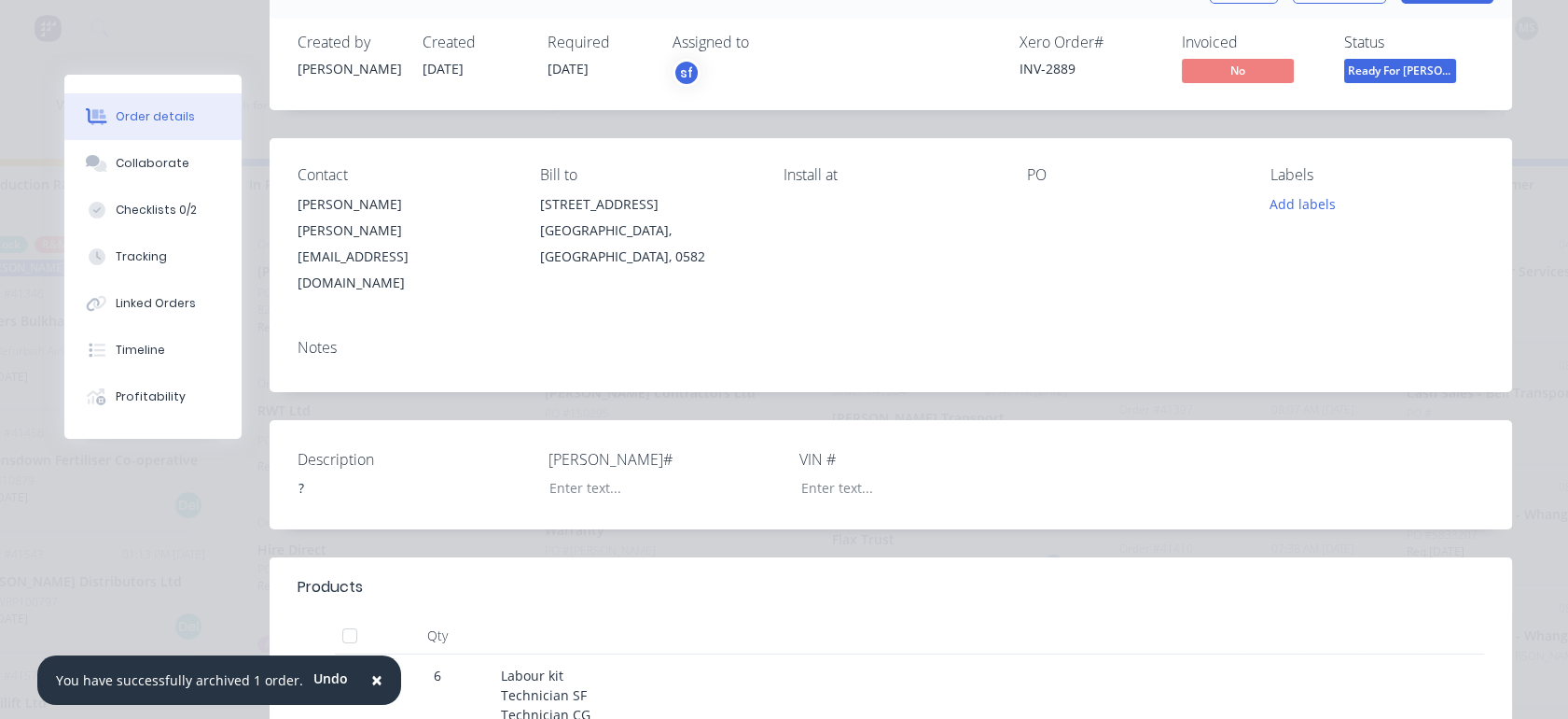
scroll to position [0, 0]
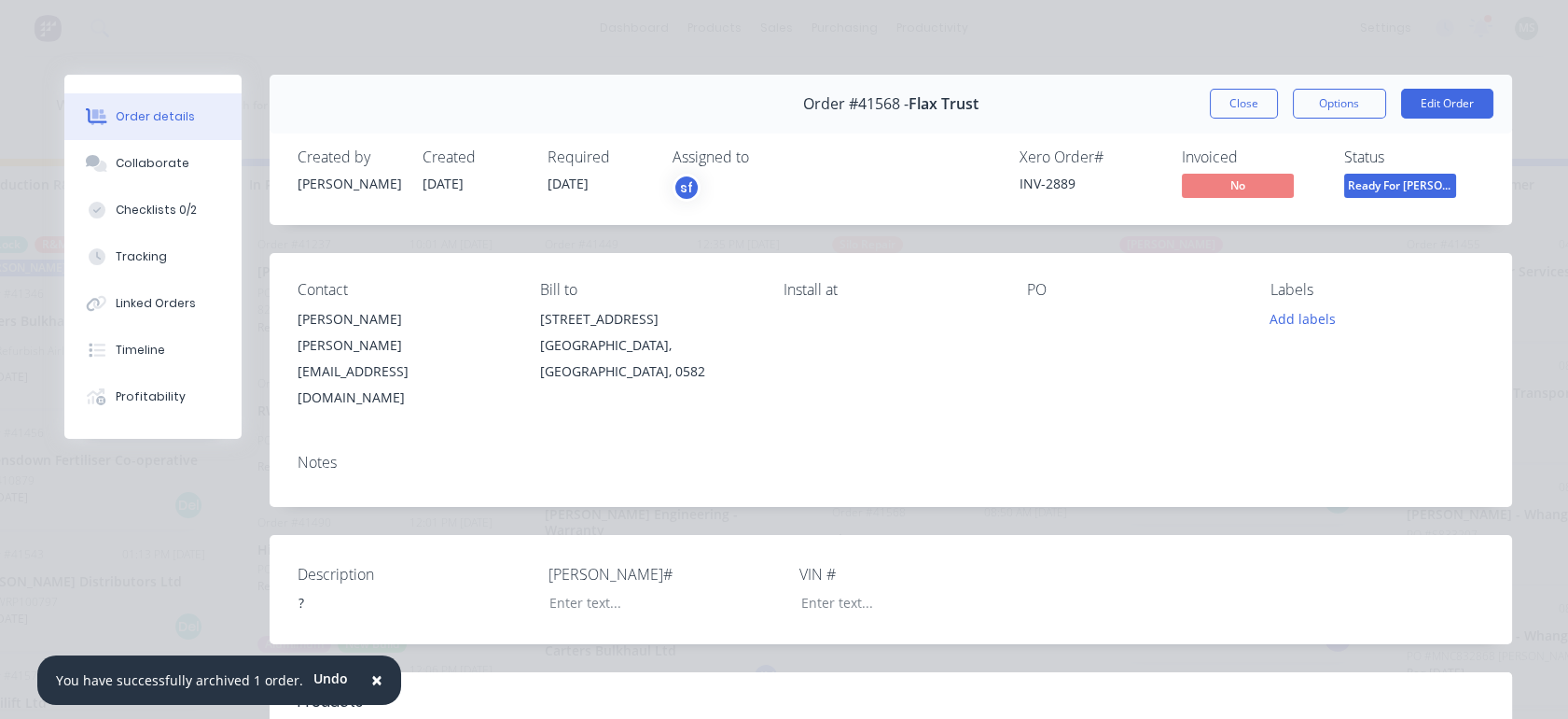
click at [1228, 110] on button "Close" at bounding box center [1244, 104] width 68 height 30
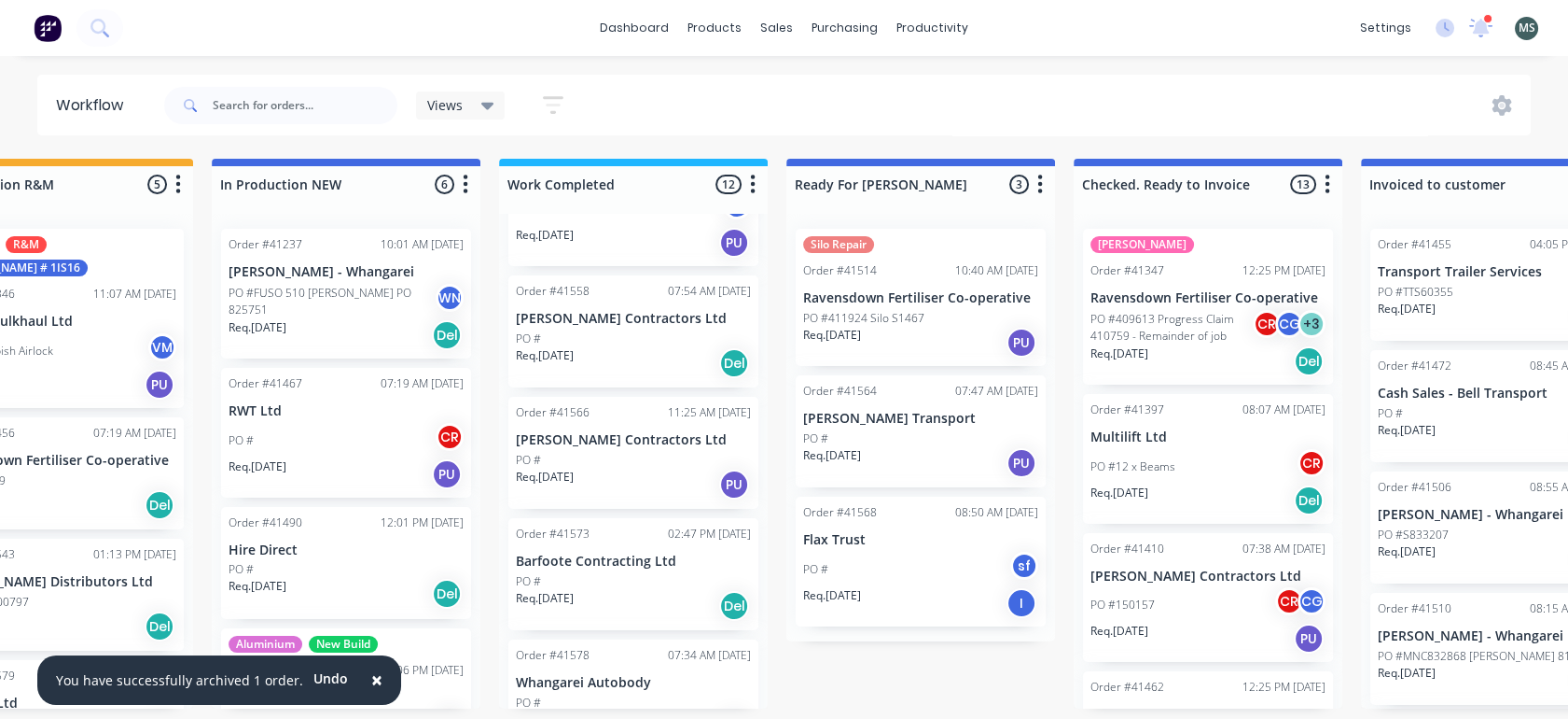
scroll to position [1000, 0]
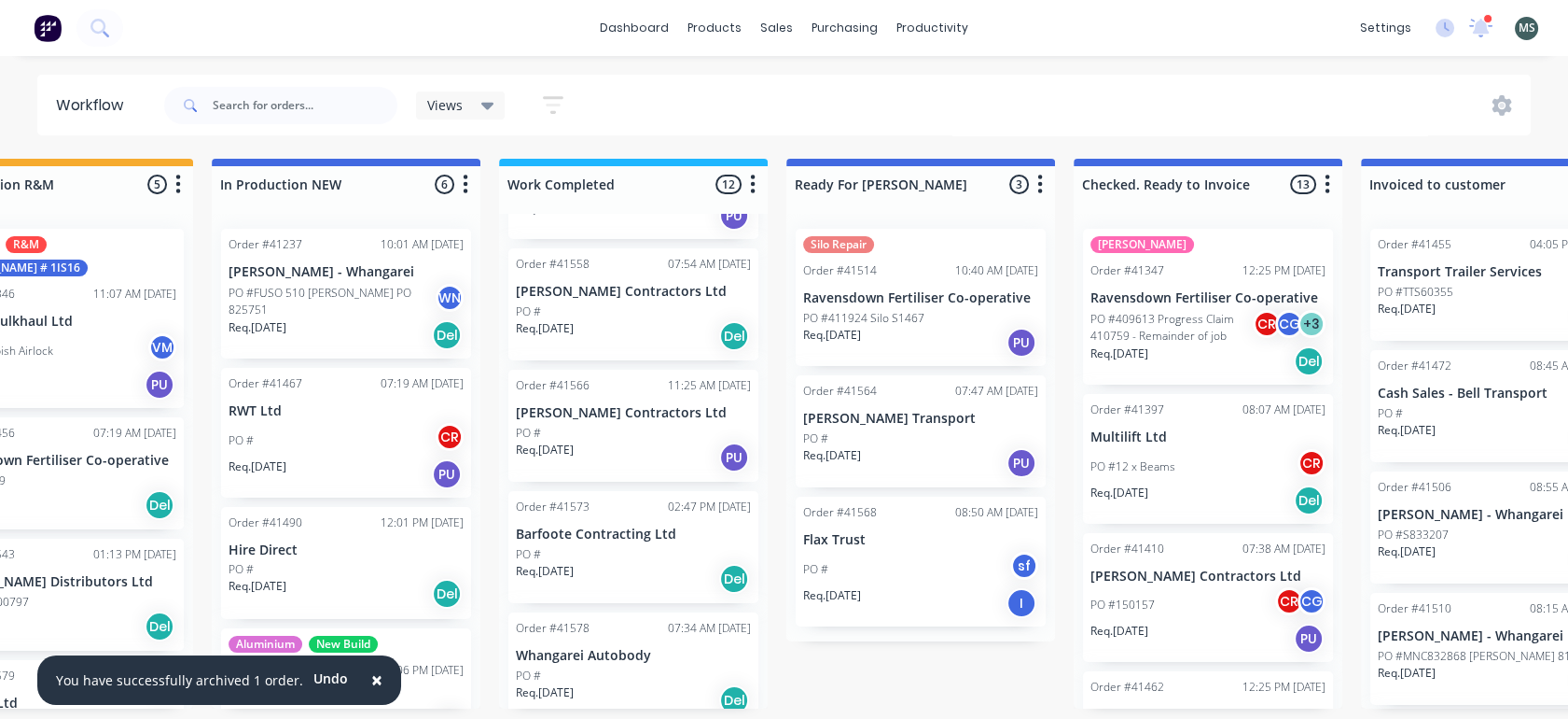
click at [598, 562] on div "Req. [DATE] Del" at bounding box center [634, 578] width 235 height 32
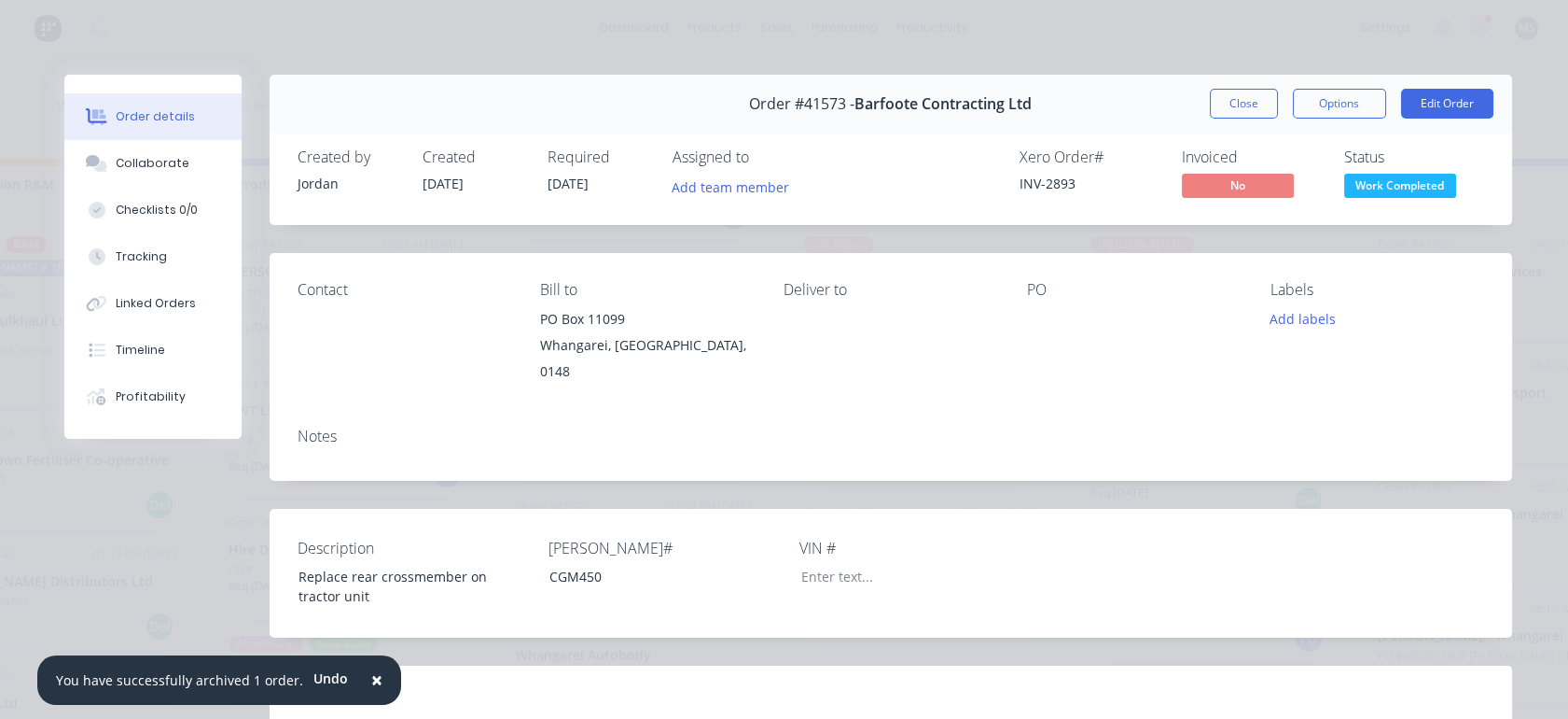
click at [1442, 106] on button "Edit Order" at bounding box center [1447, 104] width 93 height 30
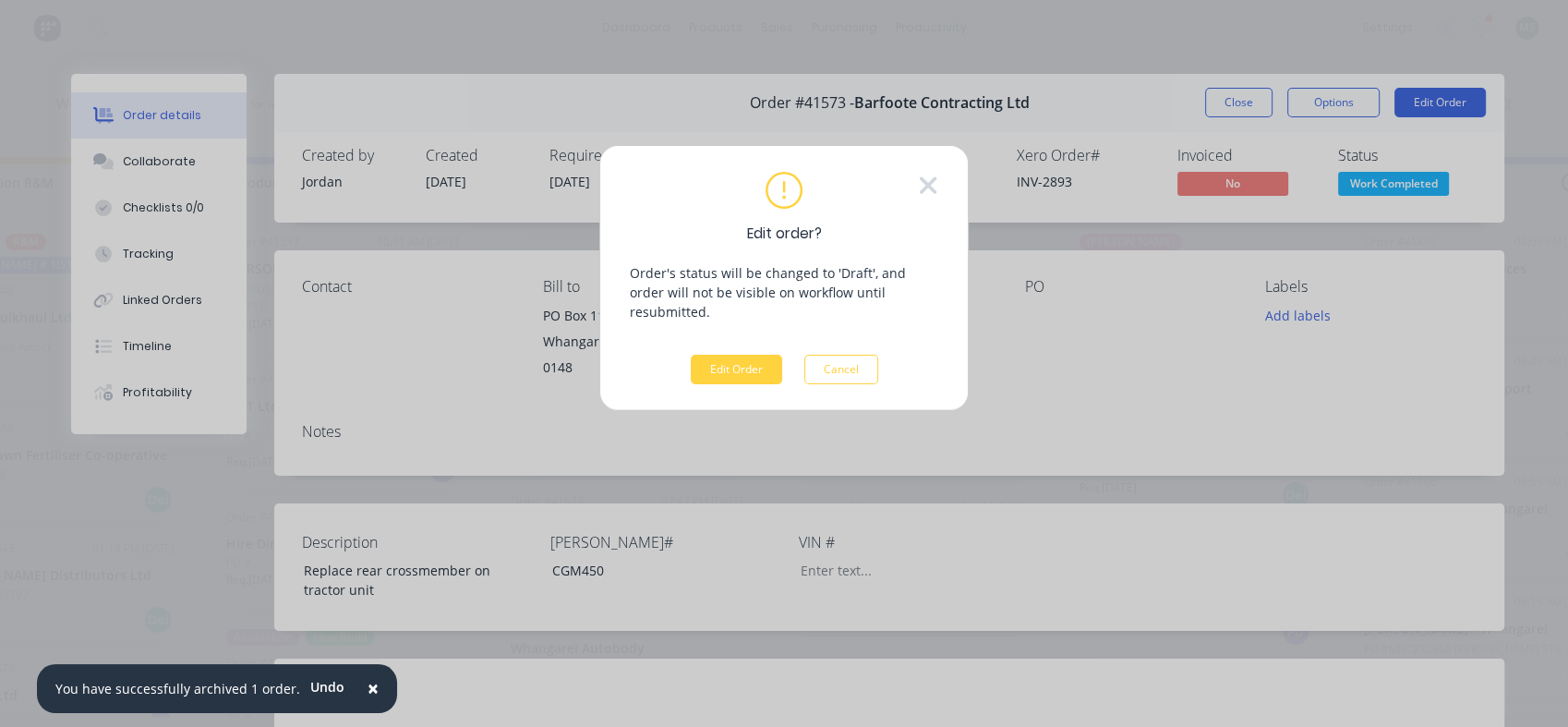
click at [754, 355] on button "Edit Order" at bounding box center [736, 369] width 92 height 30
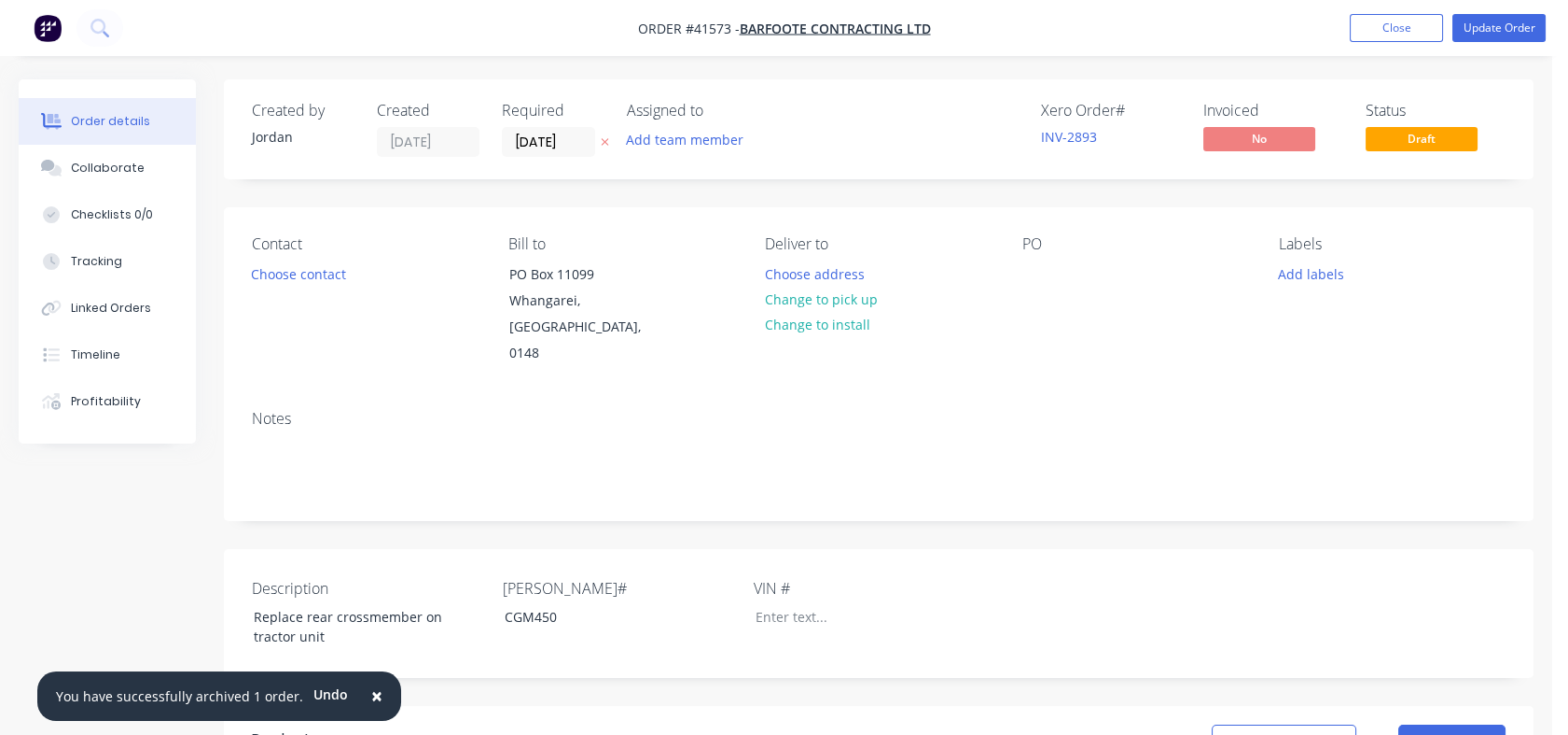
click at [326, 279] on button "Choose contact" at bounding box center [298, 272] width 115 height 25
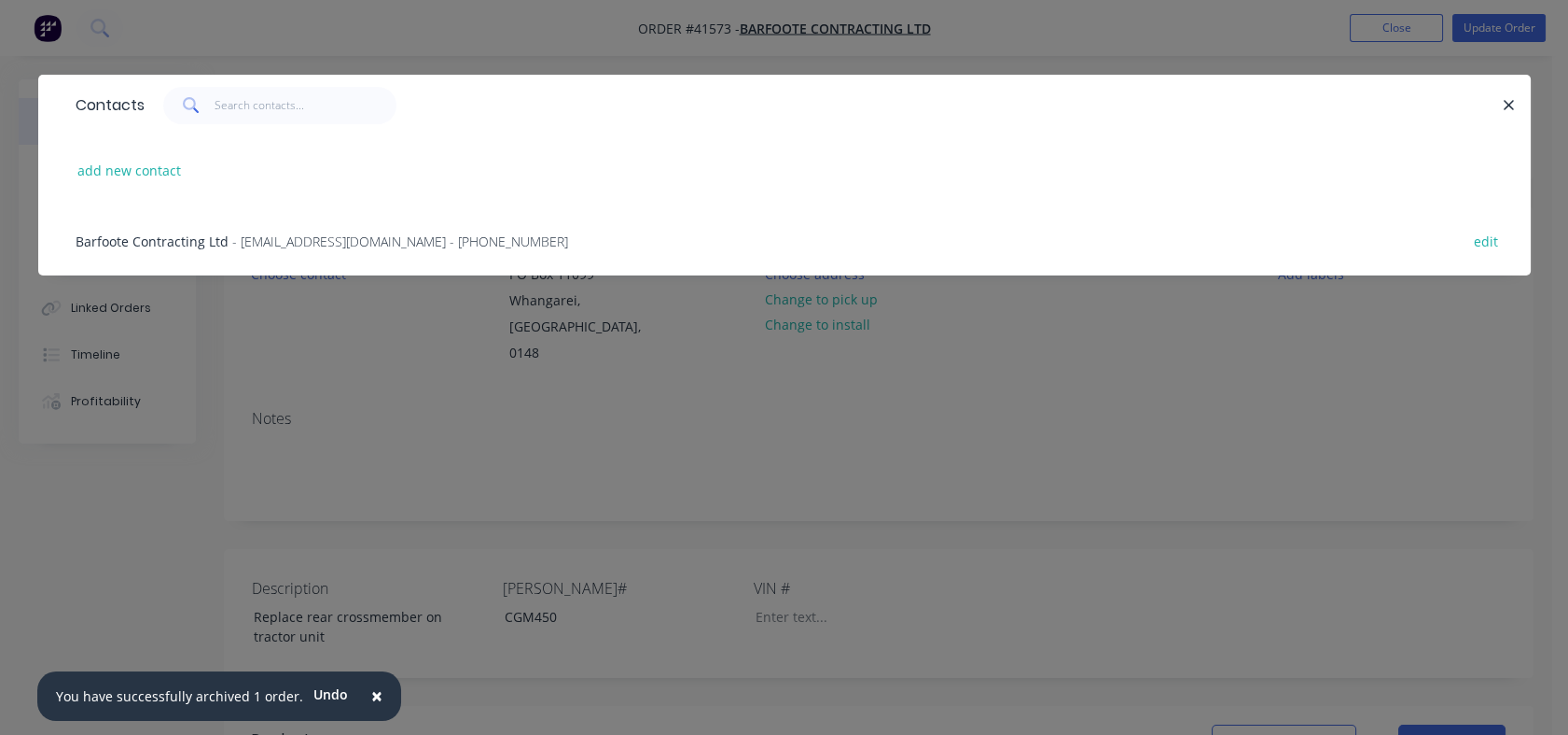
click at [143, 243] on span "Barfoote Contracting Ltd" at bounding box center [153, 241] width 154 height 18
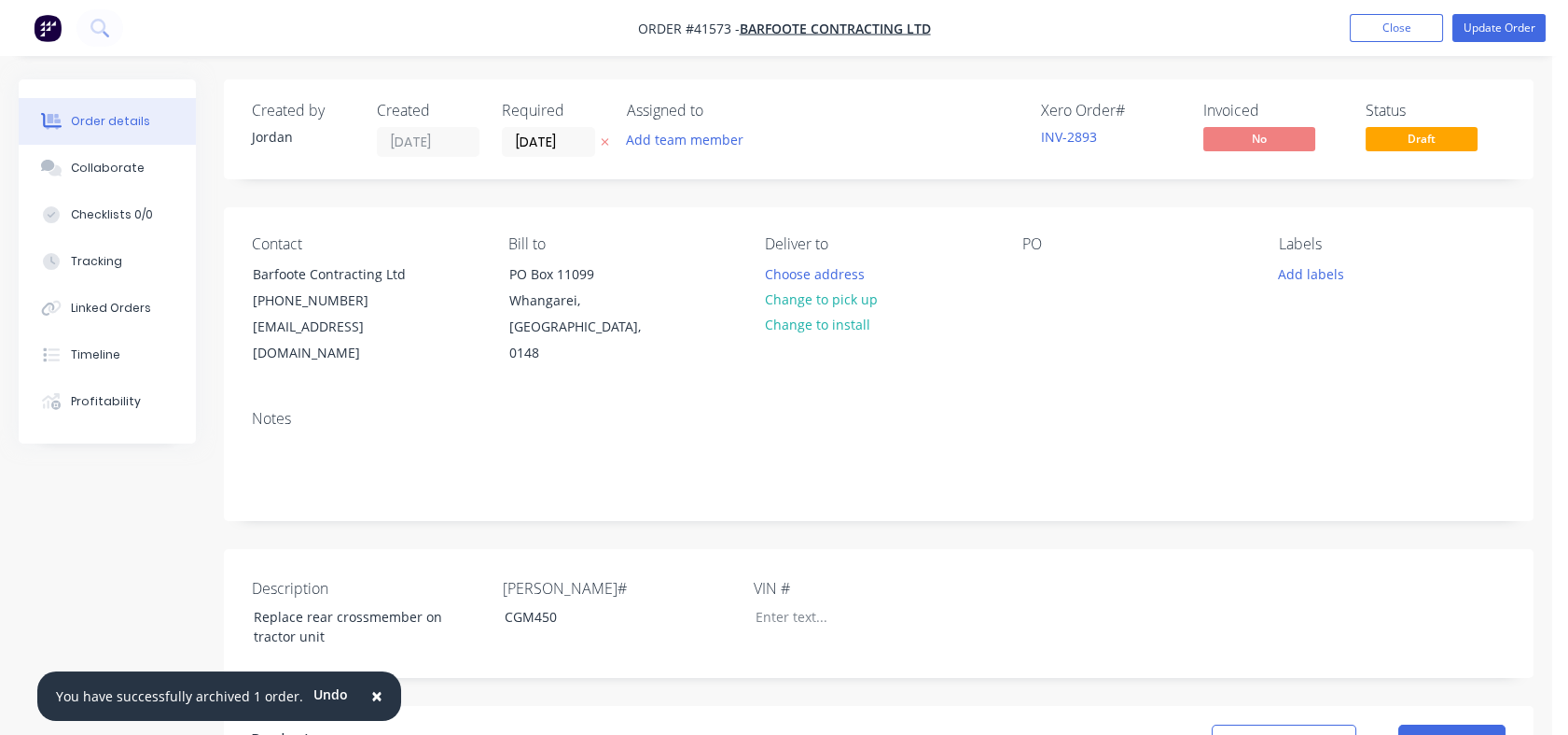
click at [90, 270] on button "Tracking" at bounding box center [108, 261] width 177 height 47
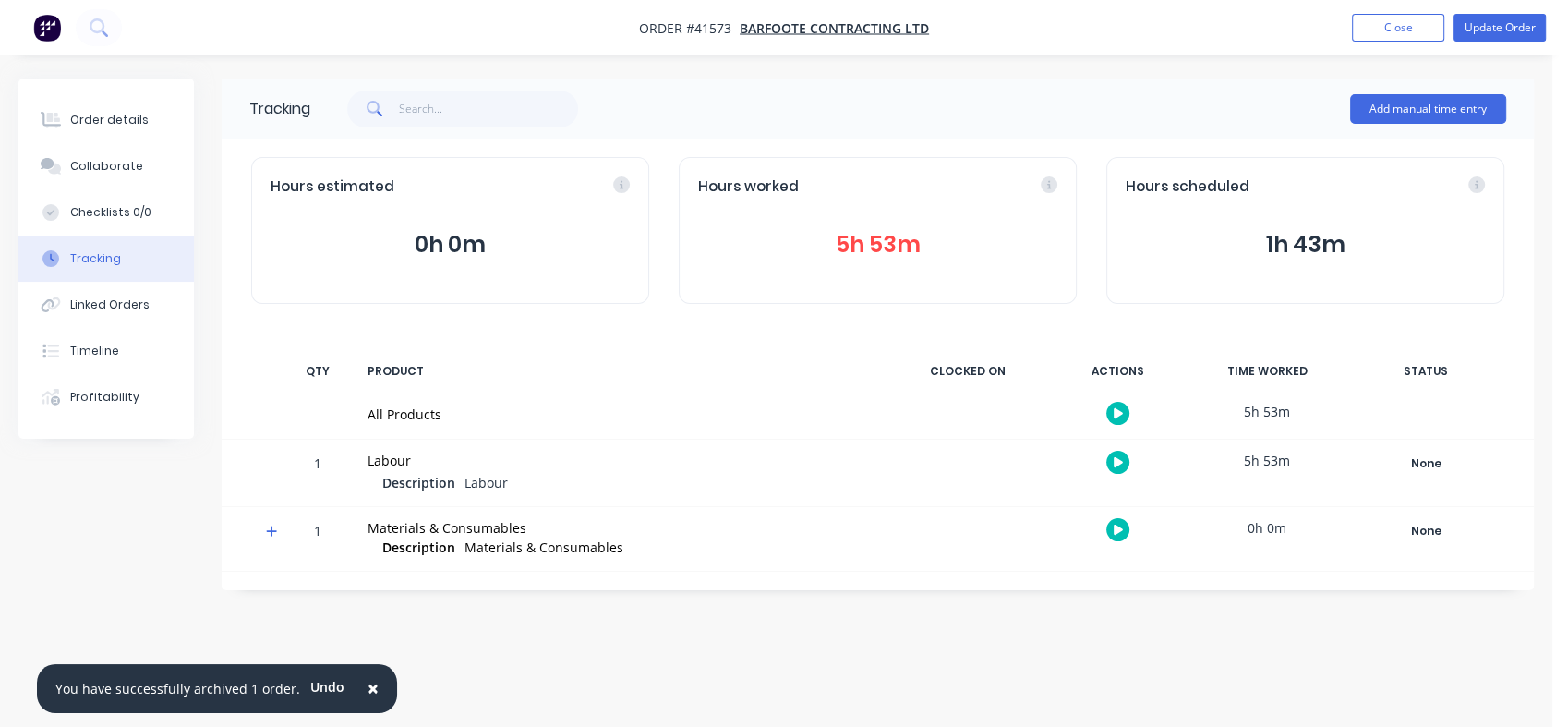
click at [91, 306] on div "Linked Orders" at bounding box center [110, 304] width 79 height 17
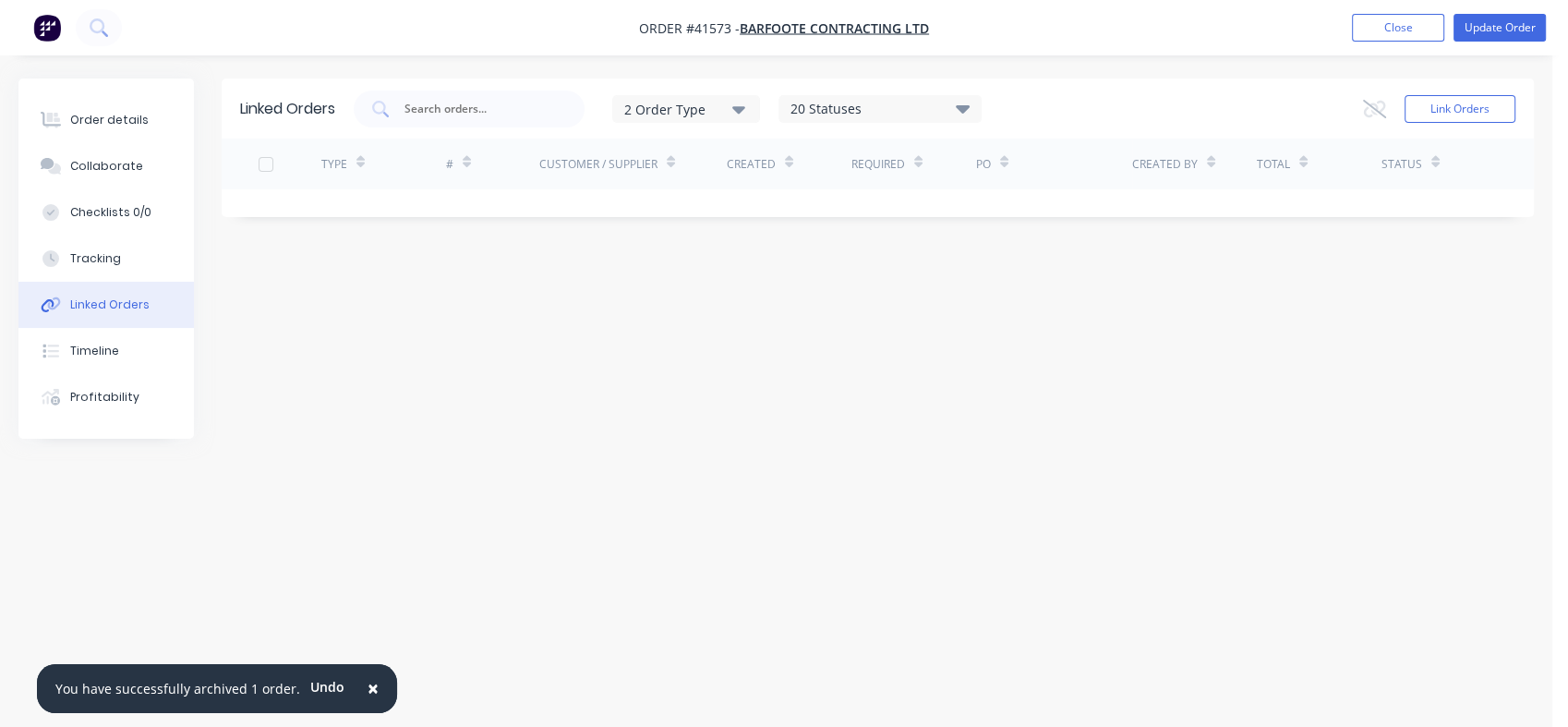
click at [90, 249] on button "Tracking" at bounding box center [107, 258] width 176 height 46
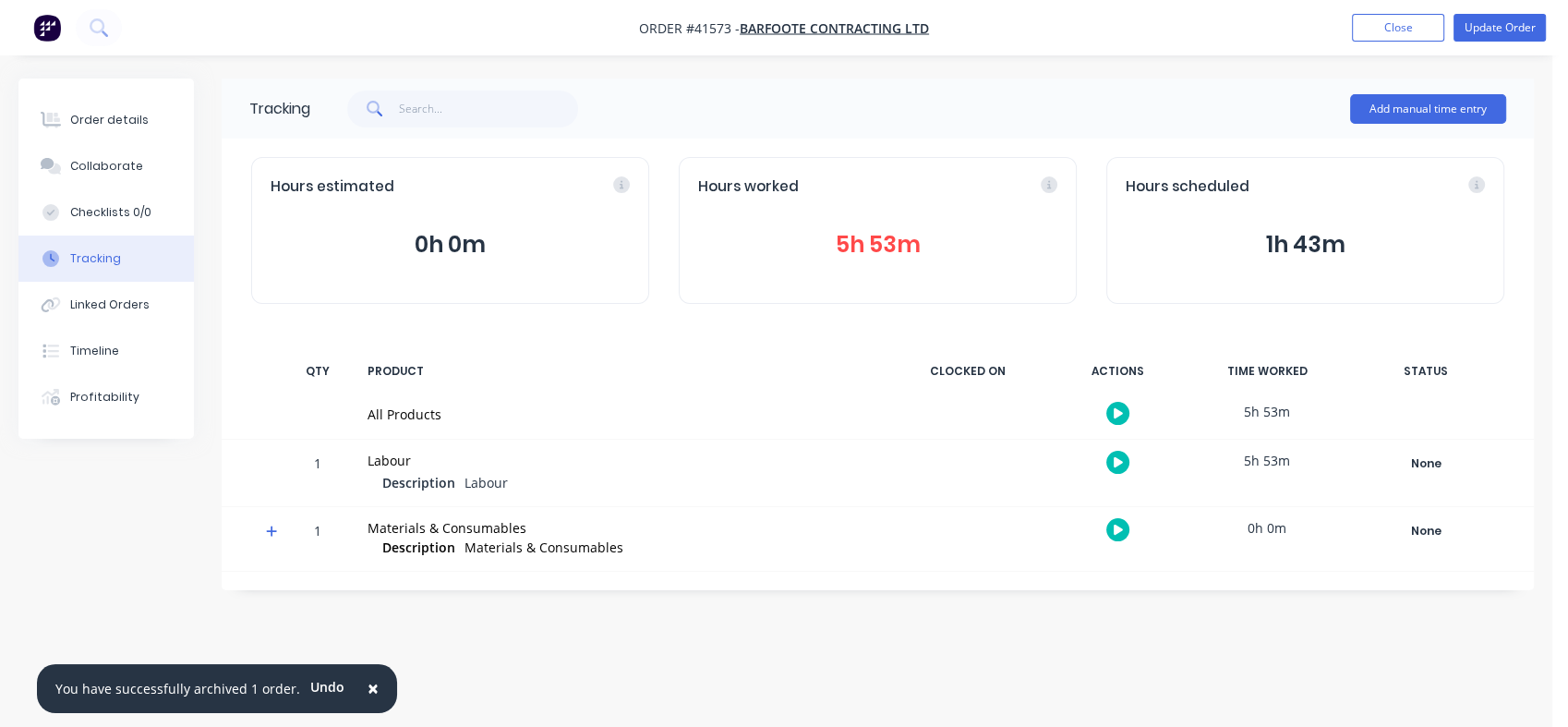
click at [101, 114] on div "Order details" at bounding box center [110, 119] width 79 height 17
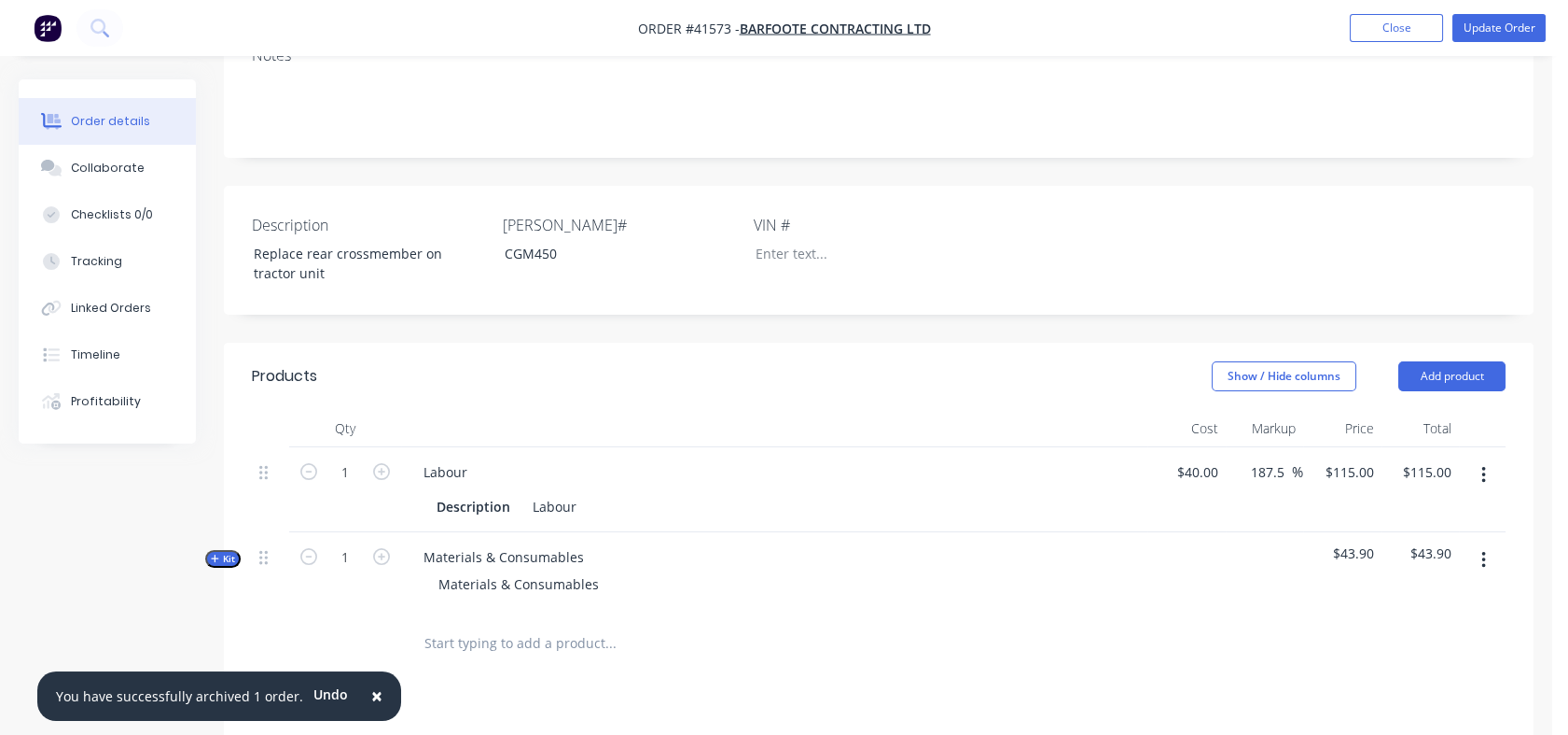
scroll to position [420, 0]
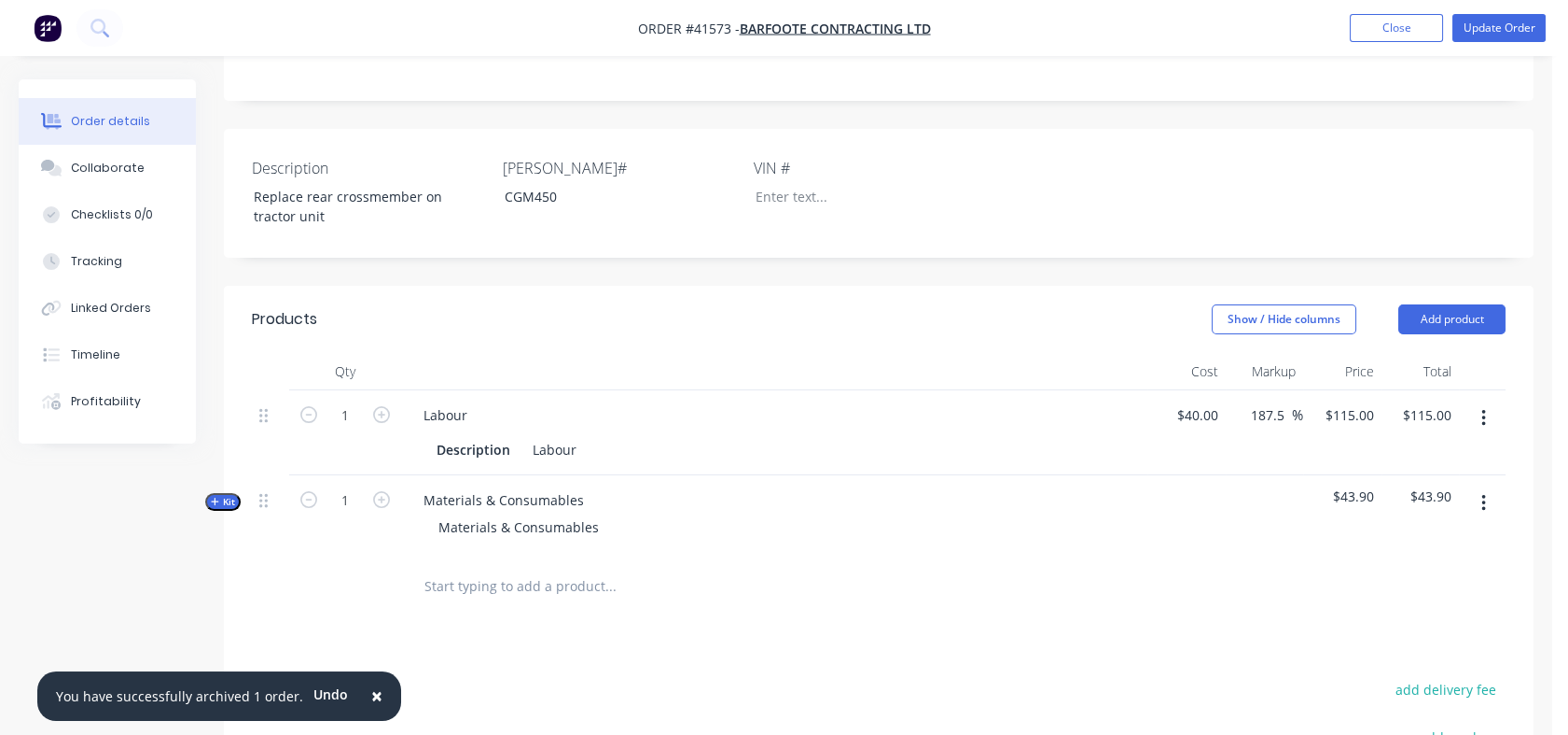
click at [214, 495] on span "Kit" at bounding box center [223, 502] width 24 height 14
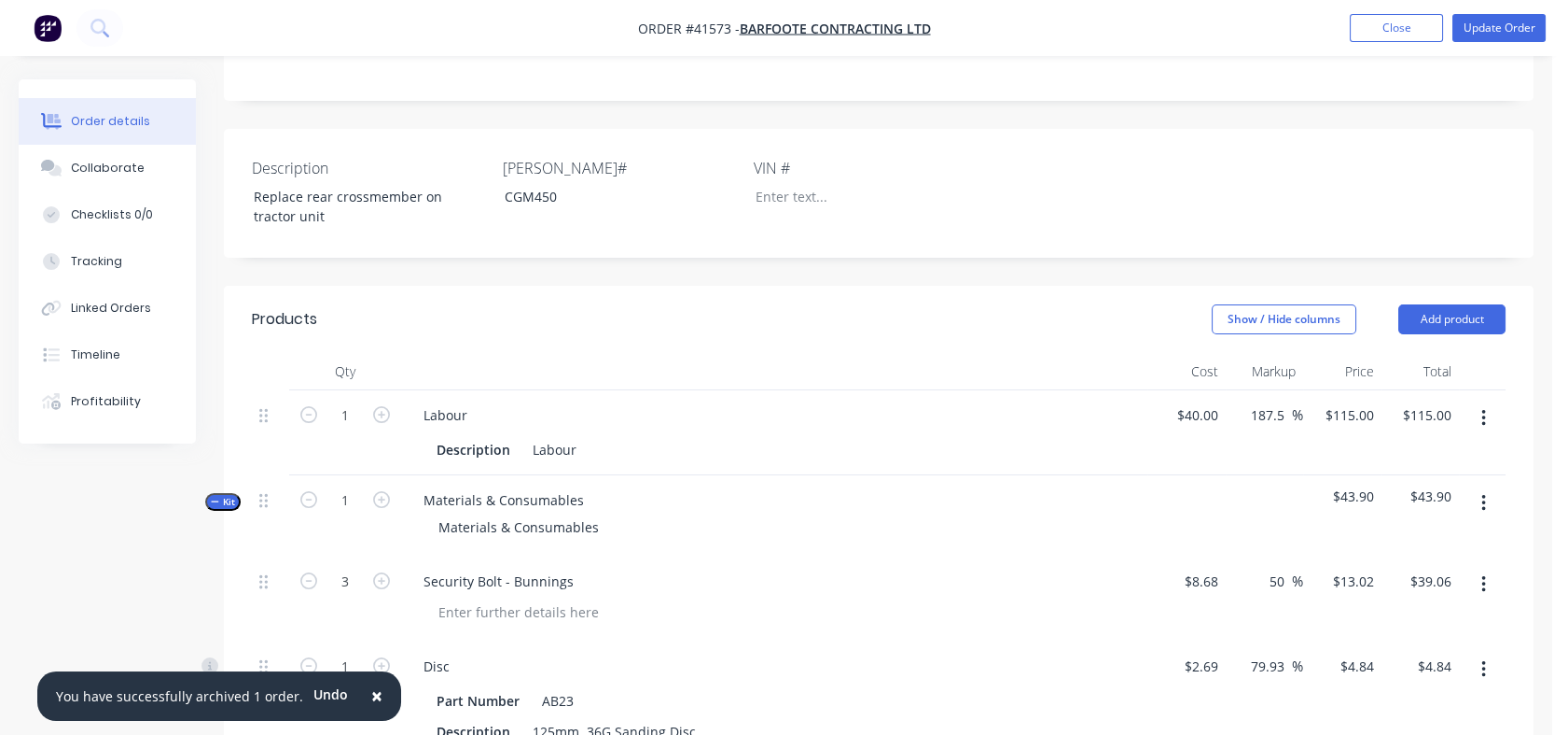
click at [1269, 567] on input "50" at bounding box center [1280, 580] width 24 height 27
drag, startPoint x: 1269, startPoint y: 553, endPoint x: 1284, endPoint y: 553, distance: 15.0
click at [1284, 567] on input "50" at bounding box center [1280, 580] width 24 height 27
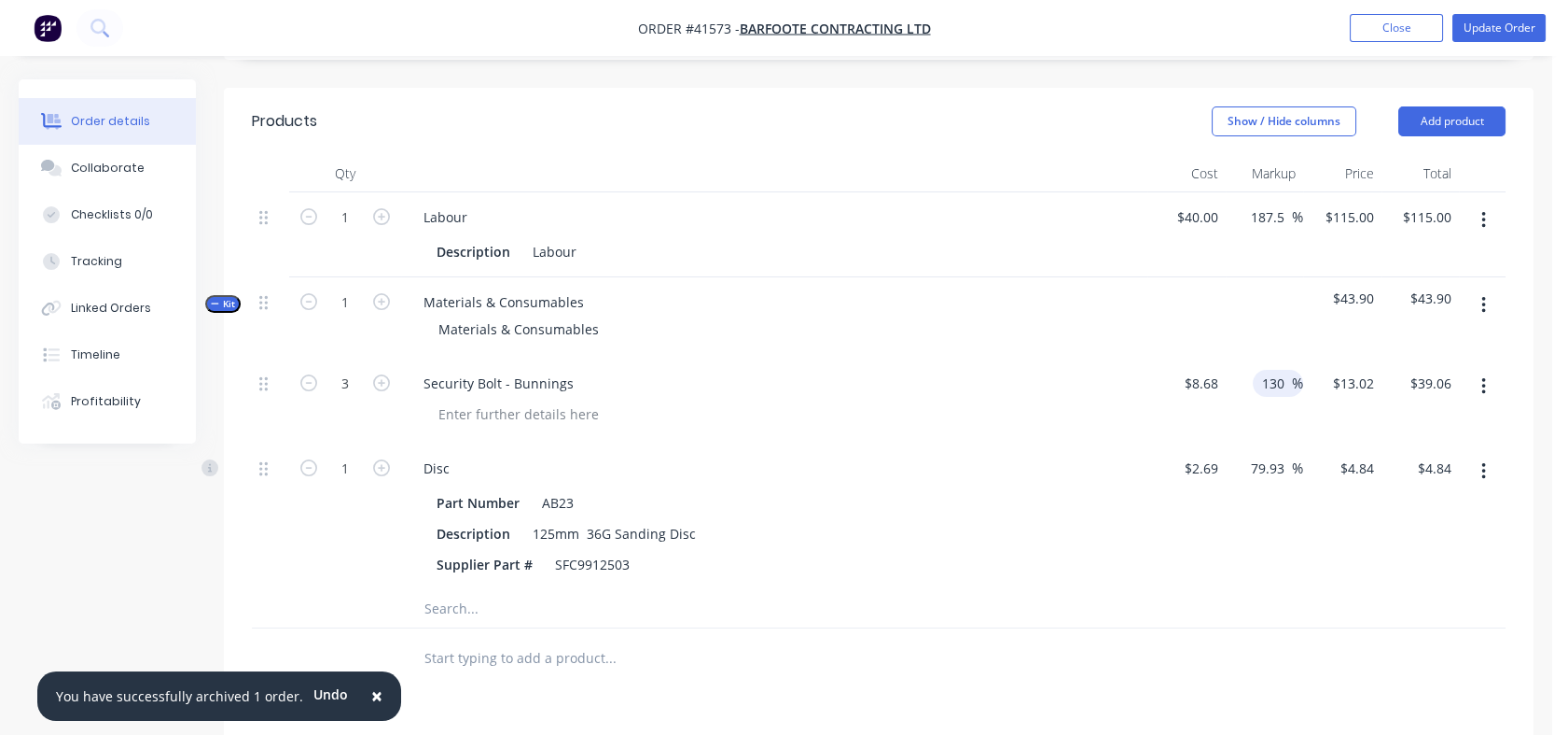
scroll to position [626, 0]
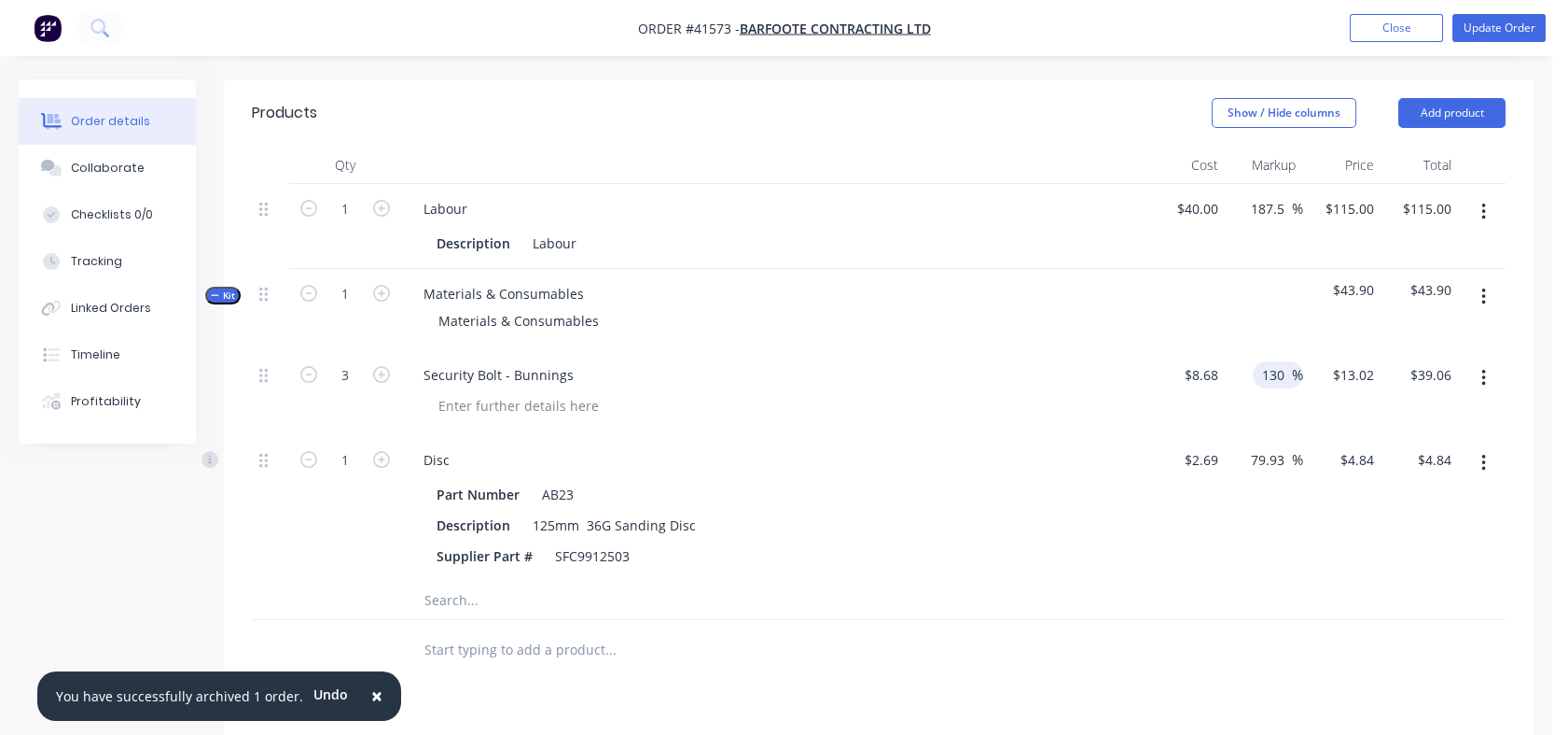
type input "130"
type input "$19.964"
type input "$59.89"
click at [1254, 446] on input "79.93" at bounding box center [1270, 459] width 43 height 27
drag, startPoint x: 1254, startPoint y: 427, endPoint x: 1285, endPoint y: 425, distance: 31.1
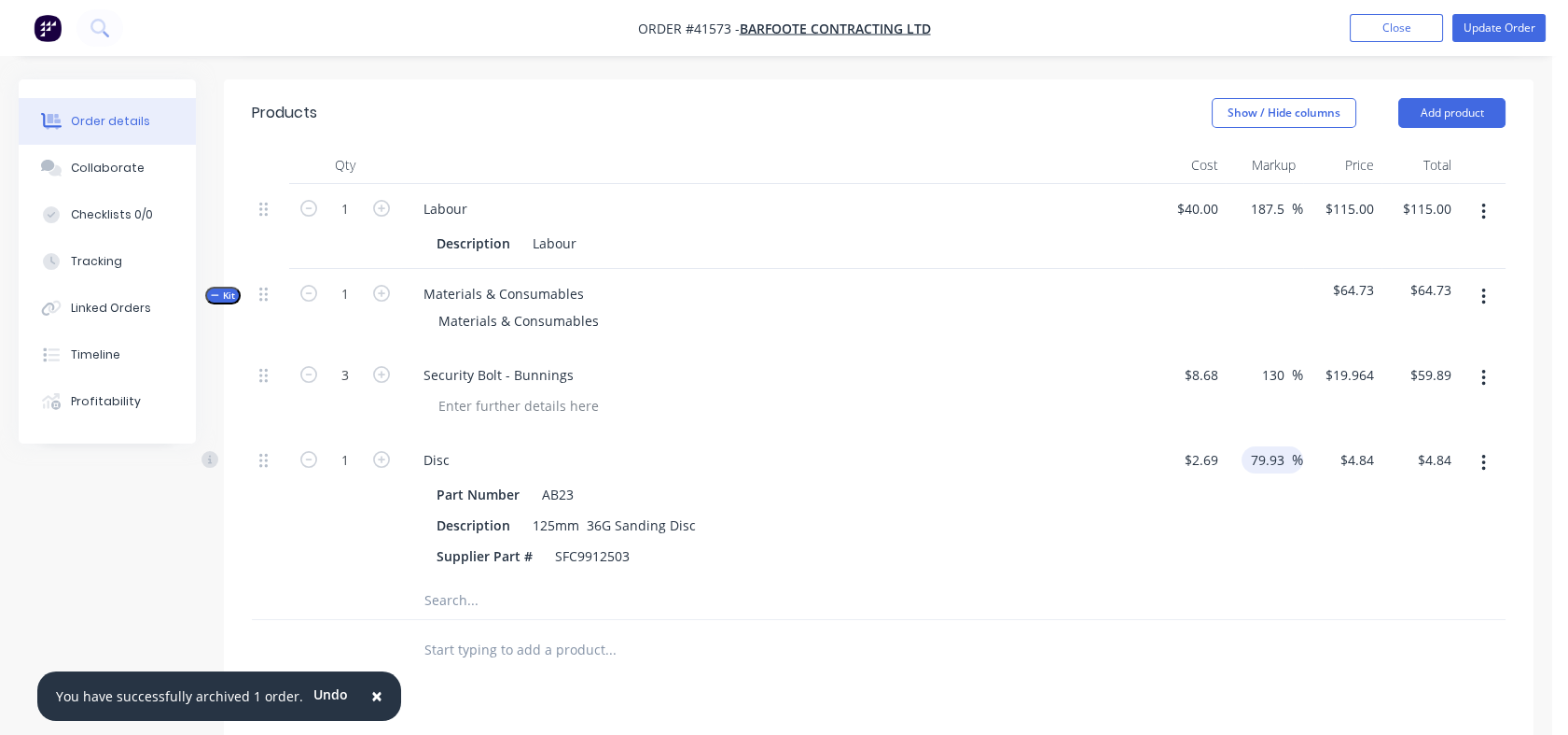
click at [1285, 446] on input "79.93" at bounding box center [1270, 459] width 43 height 27
type input "130"
type input "$6.187"
type input "$6.19"
click at [1247, 510] on div "130 130 %" at bounding box center [1265, 508] width 79 height 147
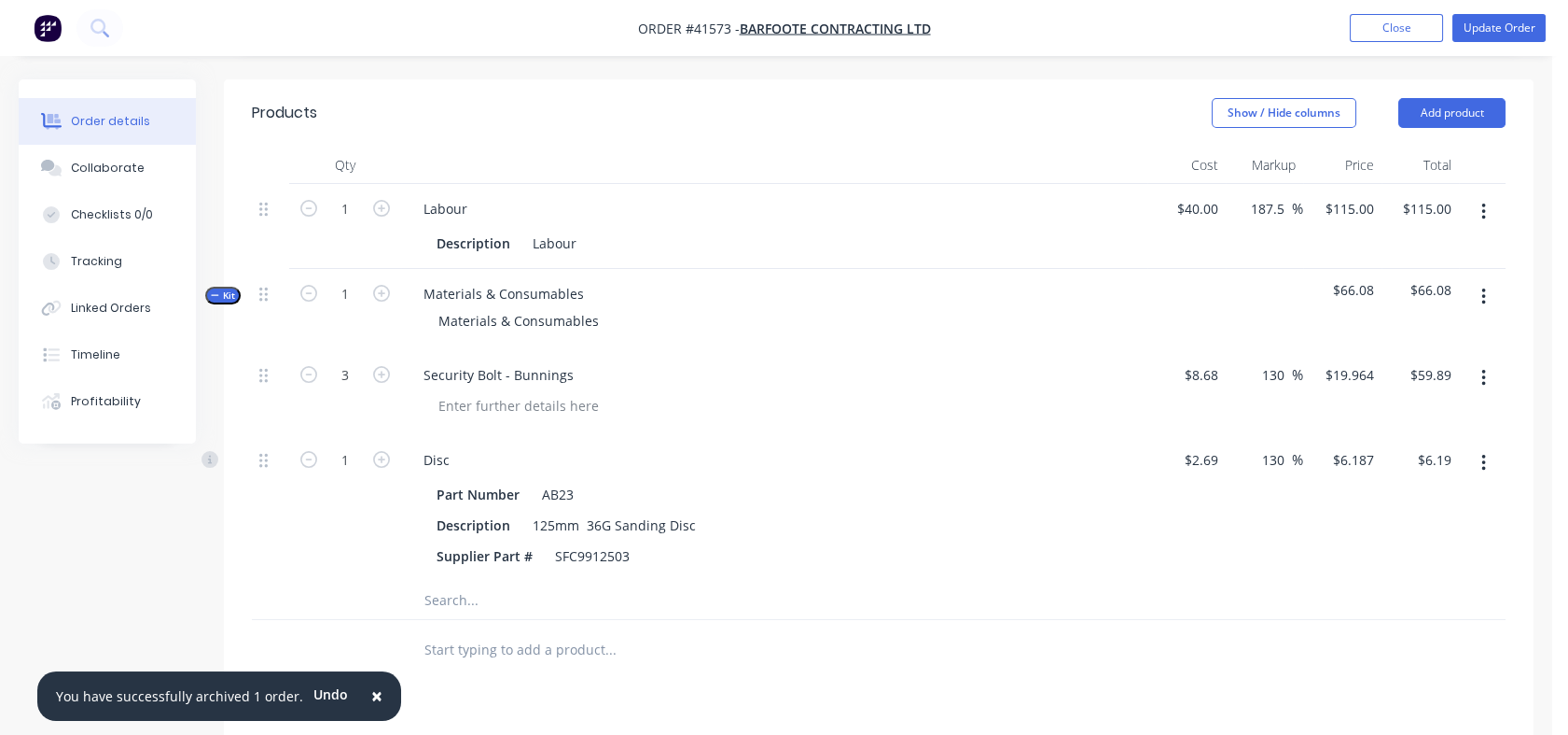
click at [433, 581] on input "text" at bounding box center [610, 599] width 373 height 37
click at [374, 199] on icon "button" at bounding box center [381, 207] width 17 height 17
type input "2"
type input "$230.00"
click at [374, 199] on icon "button" at bounding box center [381, 207] width 17 height 17
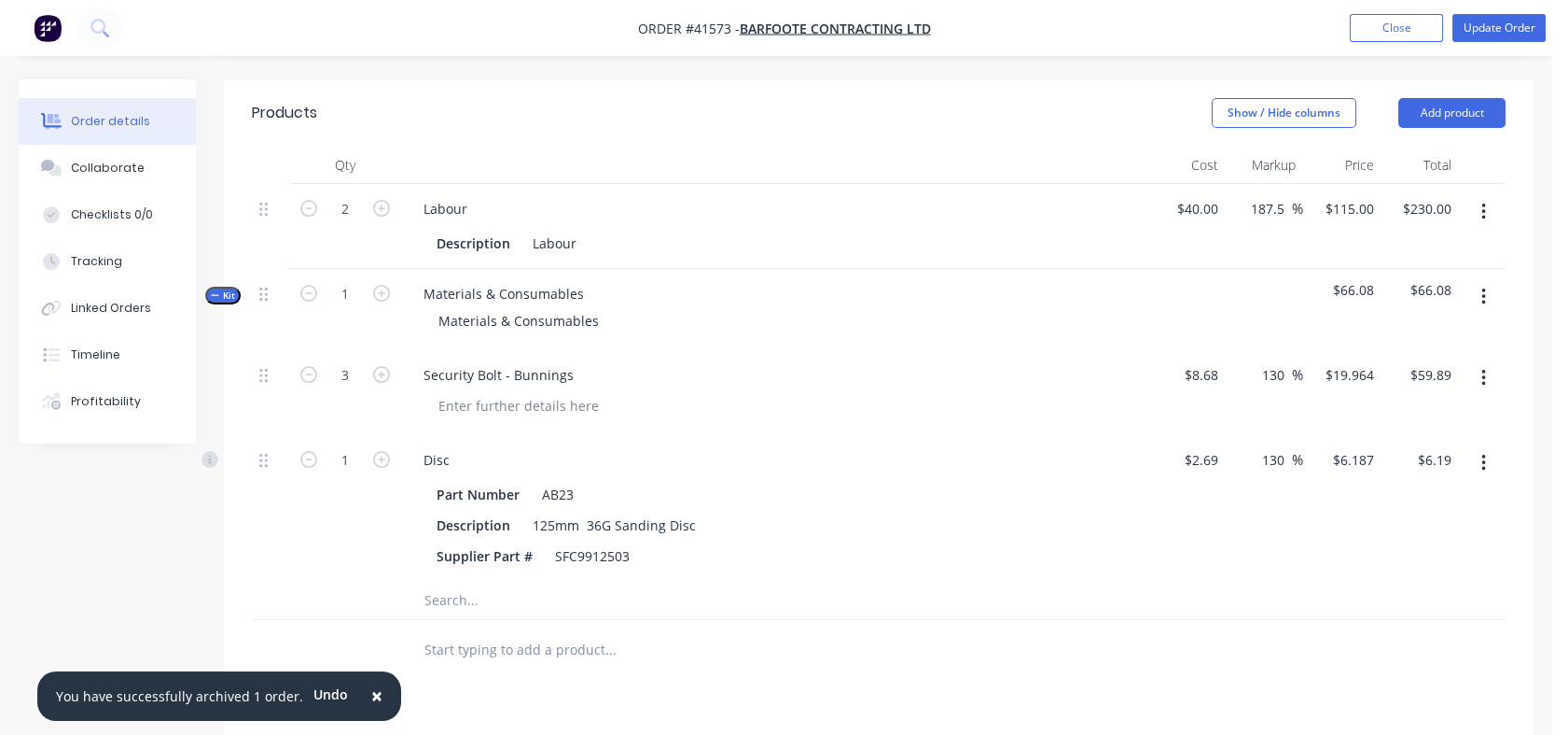
type input "3"
type input "$345.00"
click at [374, 199] on icon "button" at bounding box center [381, 207] width 17 height 17
type input "4"
type input "$460.00"
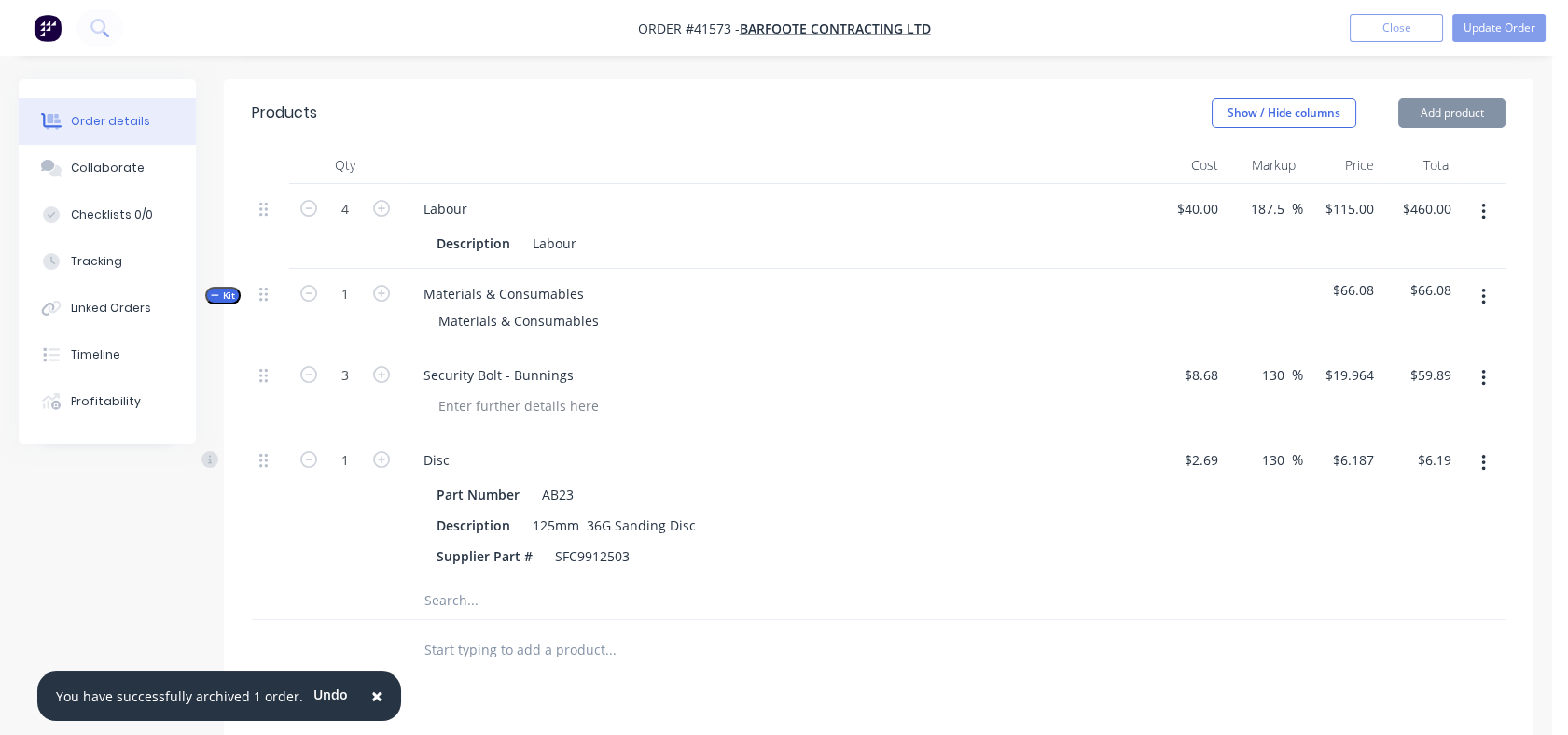
click at [374, 199] on icon "button" at bounding box center [381, 207] width 17 height 17
type input "5"
type input "$575.00"
click at [374, 199] on icon "button" at bounding box center [381, 207] width 17 height 17
type input "6"
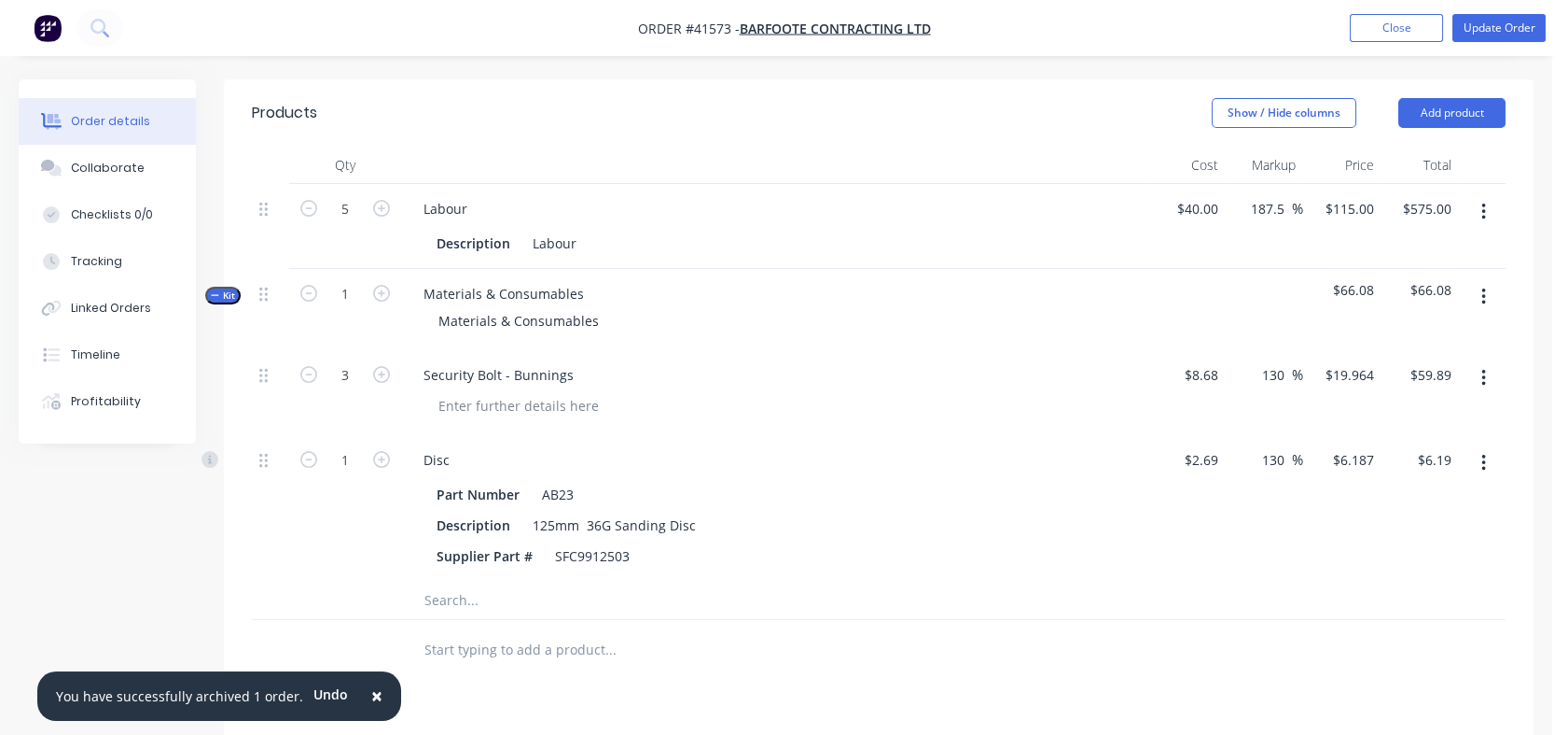
type input "$690.00"
click at [374, 199] on icon "button" at bounding box center [381, 207] width 17 height 17
type input "7"
type input "$805.00"
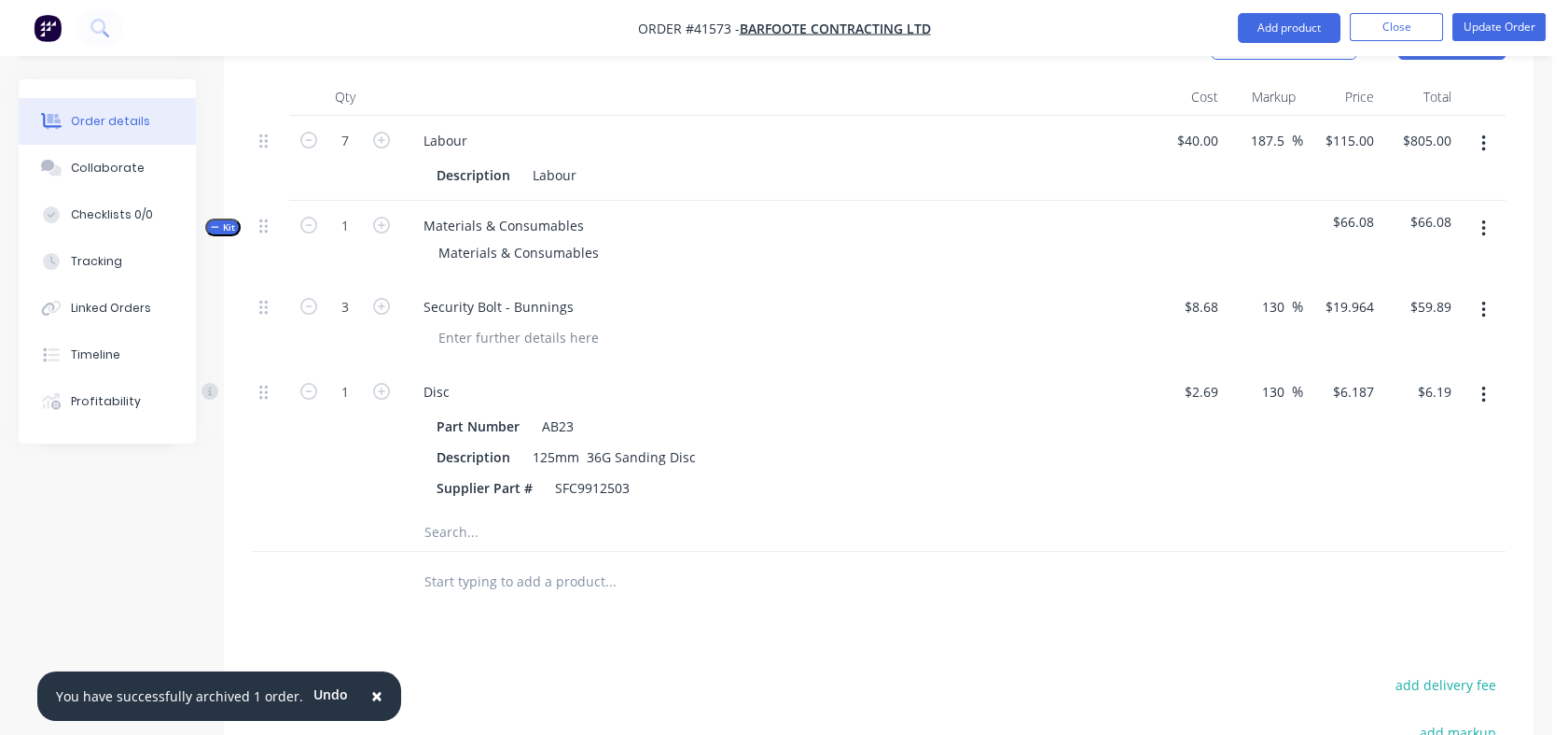
scroll to position [678, 0]
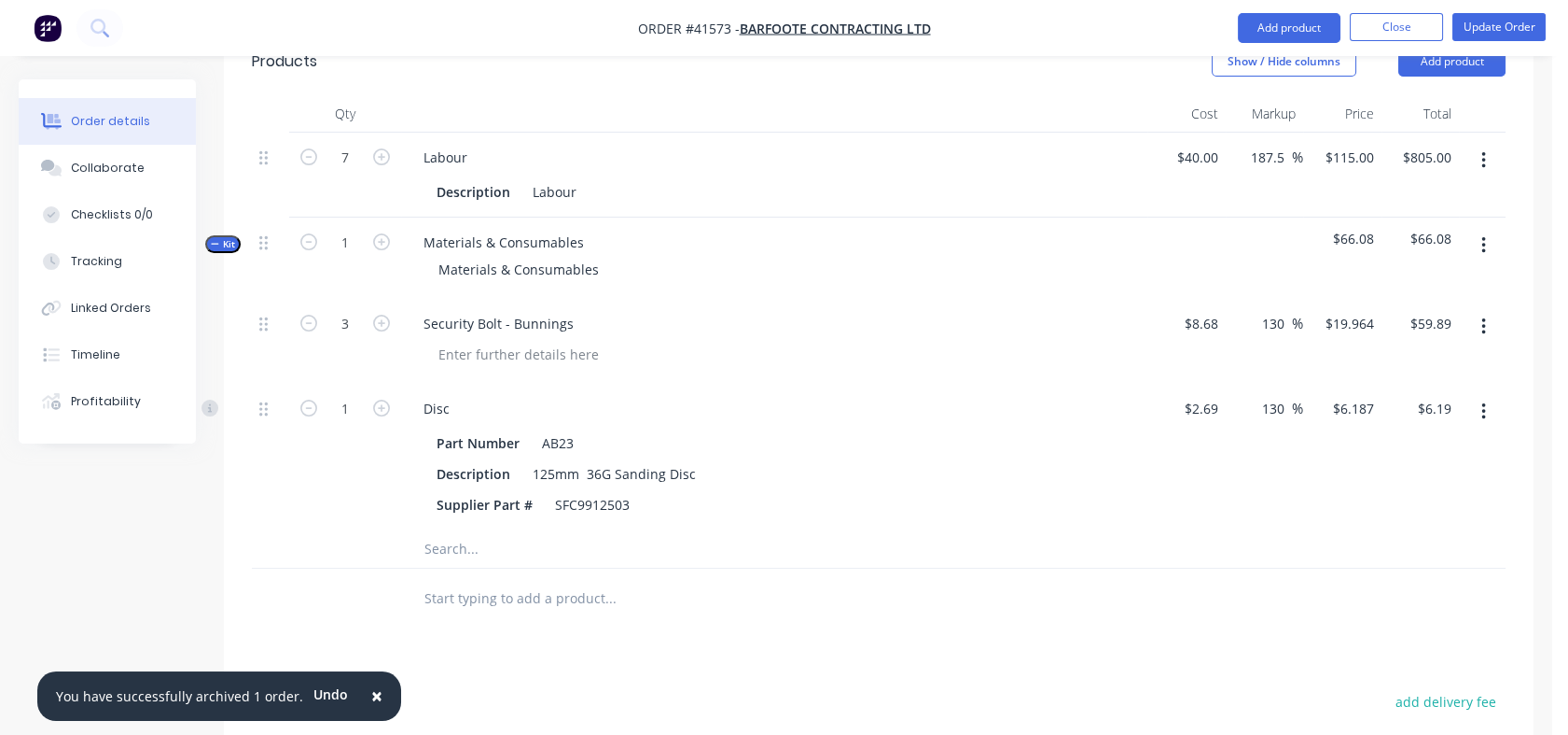
click at [448, 531] on input "text" at bounding box center [610, 549] width 373 height 37
type input "flat"
click at [530, 627] on div "Flat Bar Product" at bounding box center [689, 666] width 560 height 79
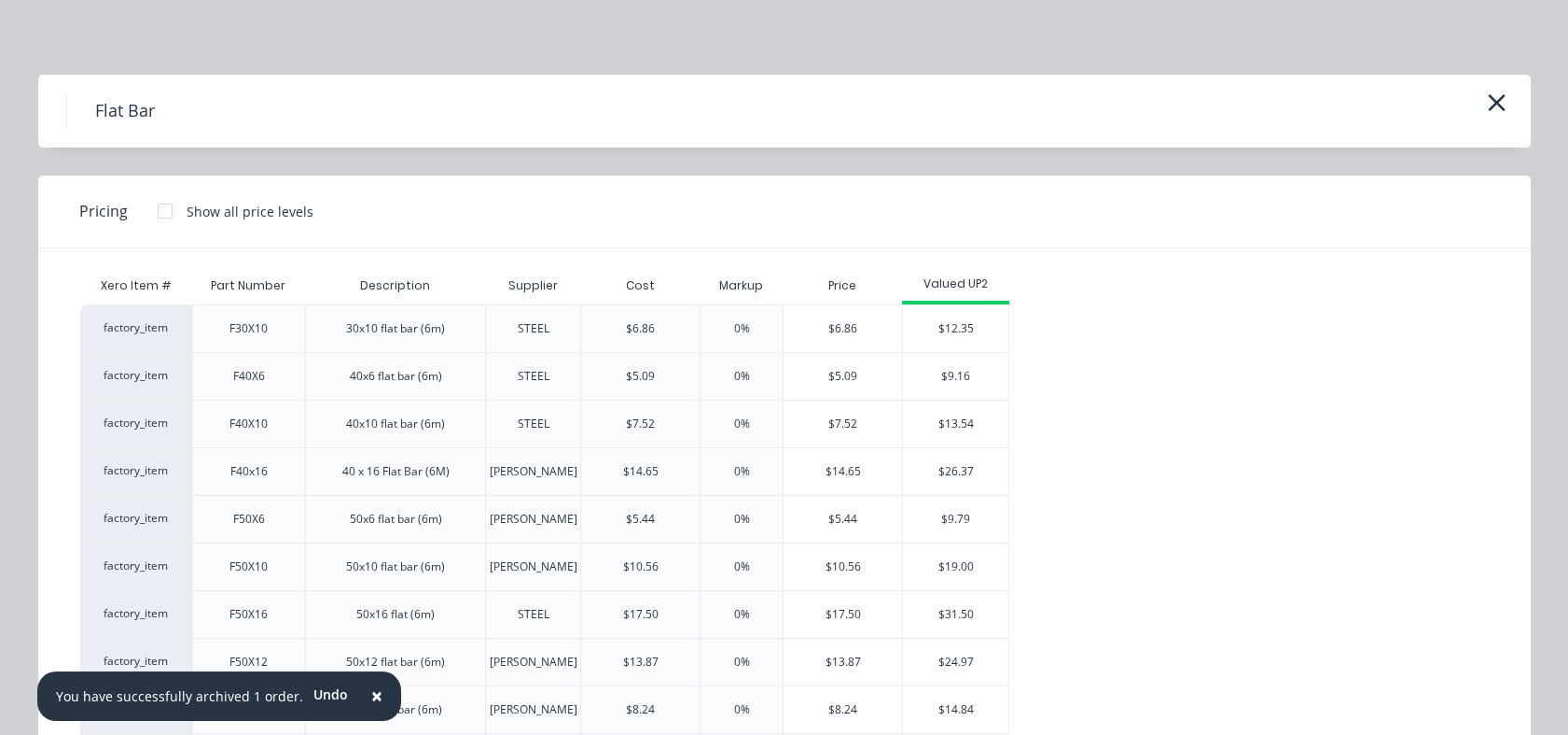
click at [1487, 97] on icon "button" at bounding box center [1497, 103] width 20 height 26
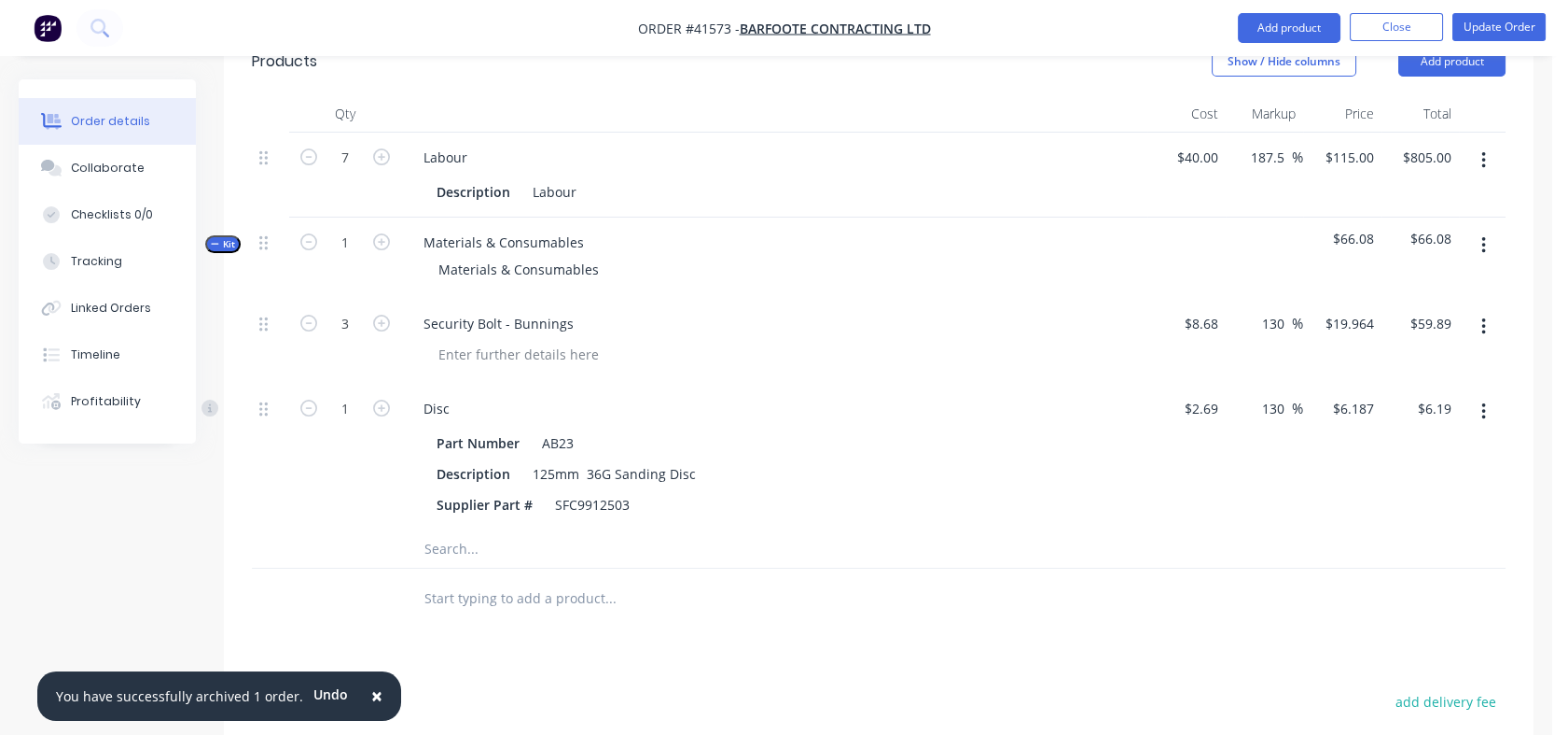
click at [464, 568] on div at bounding box center [737, 598] width 672 height 61
click at [465, 531] on input "text" at bounding box center [610, 549] width 373 height 37
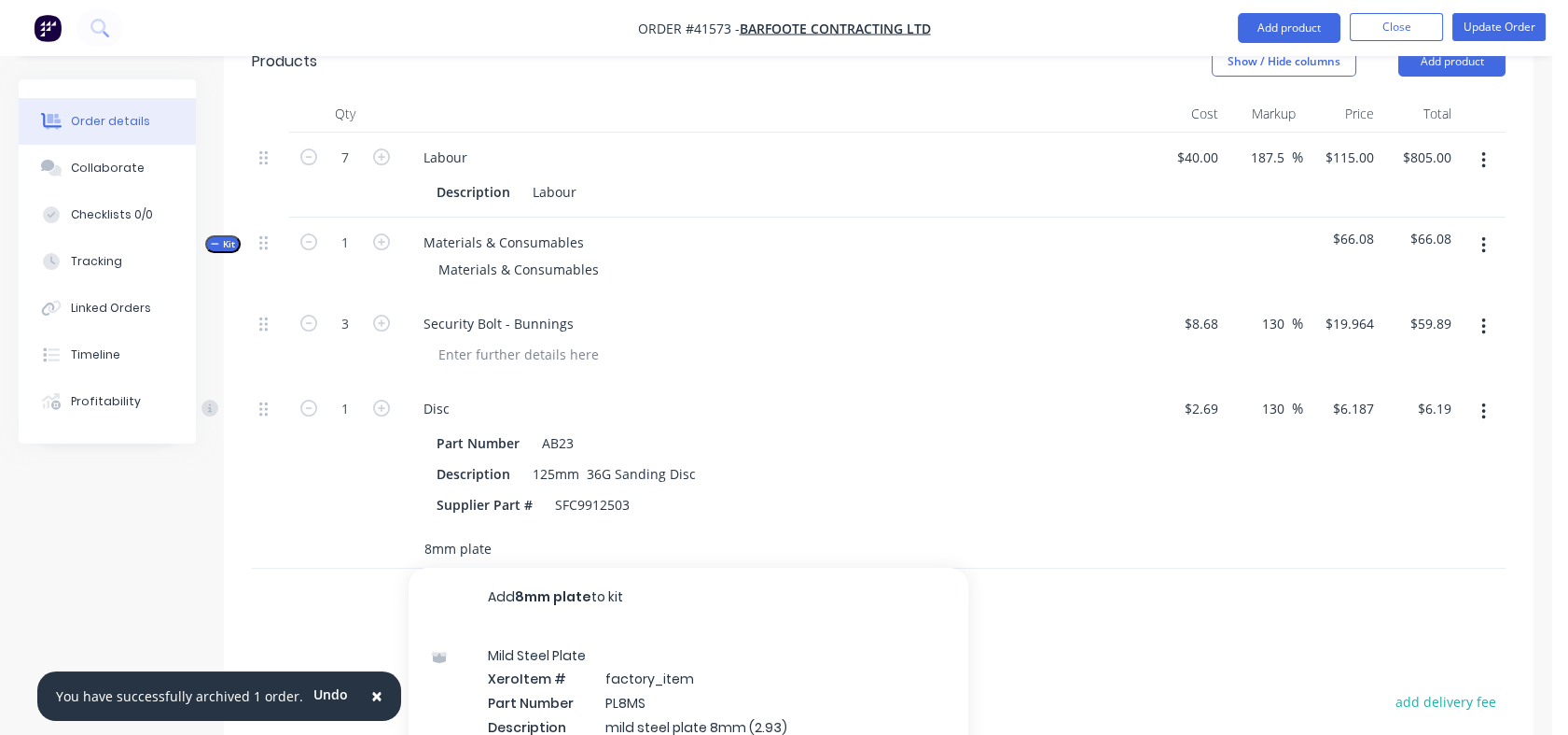
type input "8mm plate"
click at [643, 701] on div "Mild Steel Plate Xero Item # factory_item Part Number PL8MS Description mild st…" at bounding box center [689, 714] width 560 height 175
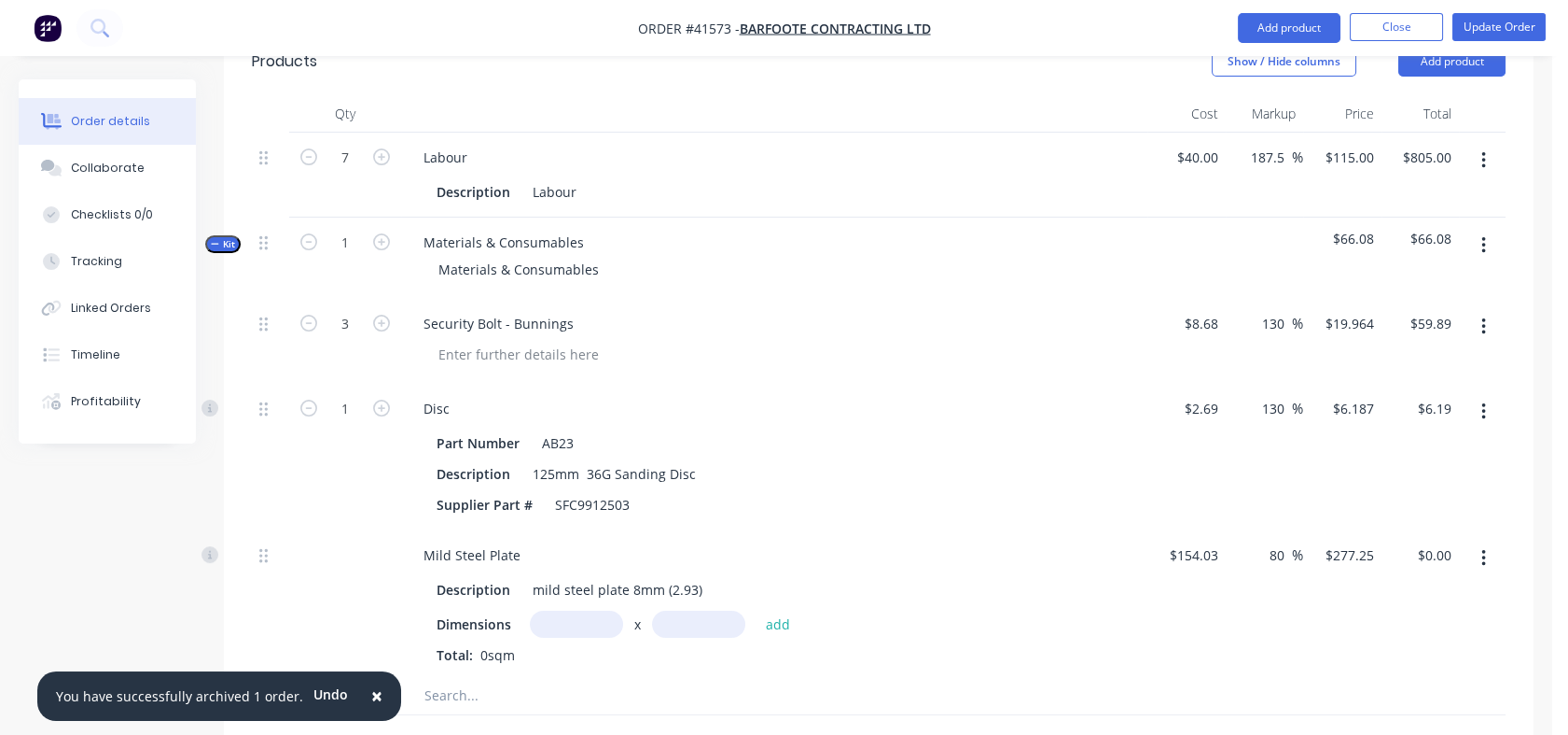
click at [583, 610] on input "text" at bounding box center [577, 623] width 94 height 27
type input "0.8m"
click at [678, 610] on input "text" at bounding box center [699, 623] width 94 height 27
type input "0.8m"
click at [782, 610] on button "add" at bounding box center [779, 622] width 44 height 25
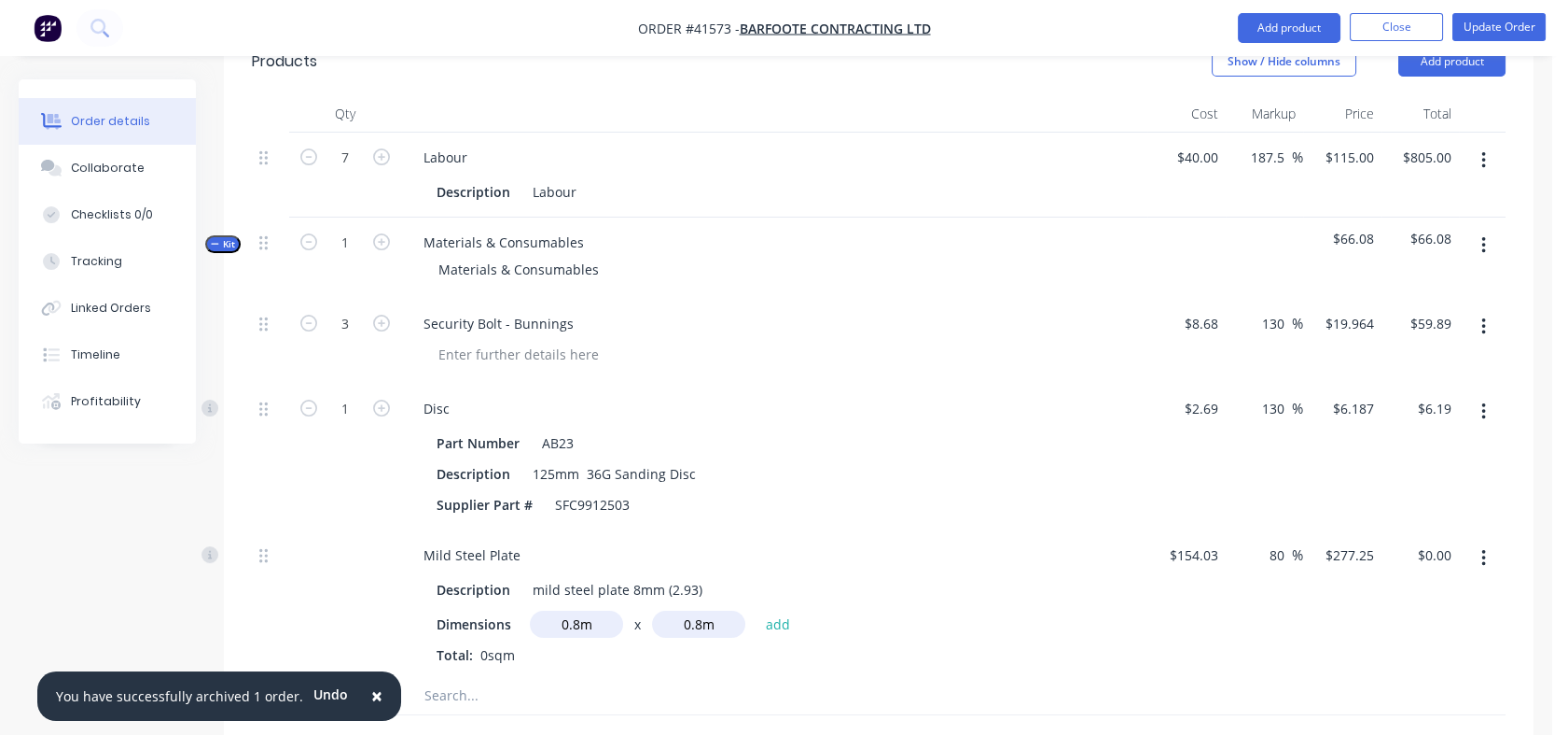
type input "$177.44"
click at [470, 708] on input "text" at bounding box center [610, 726] width 373 height 37
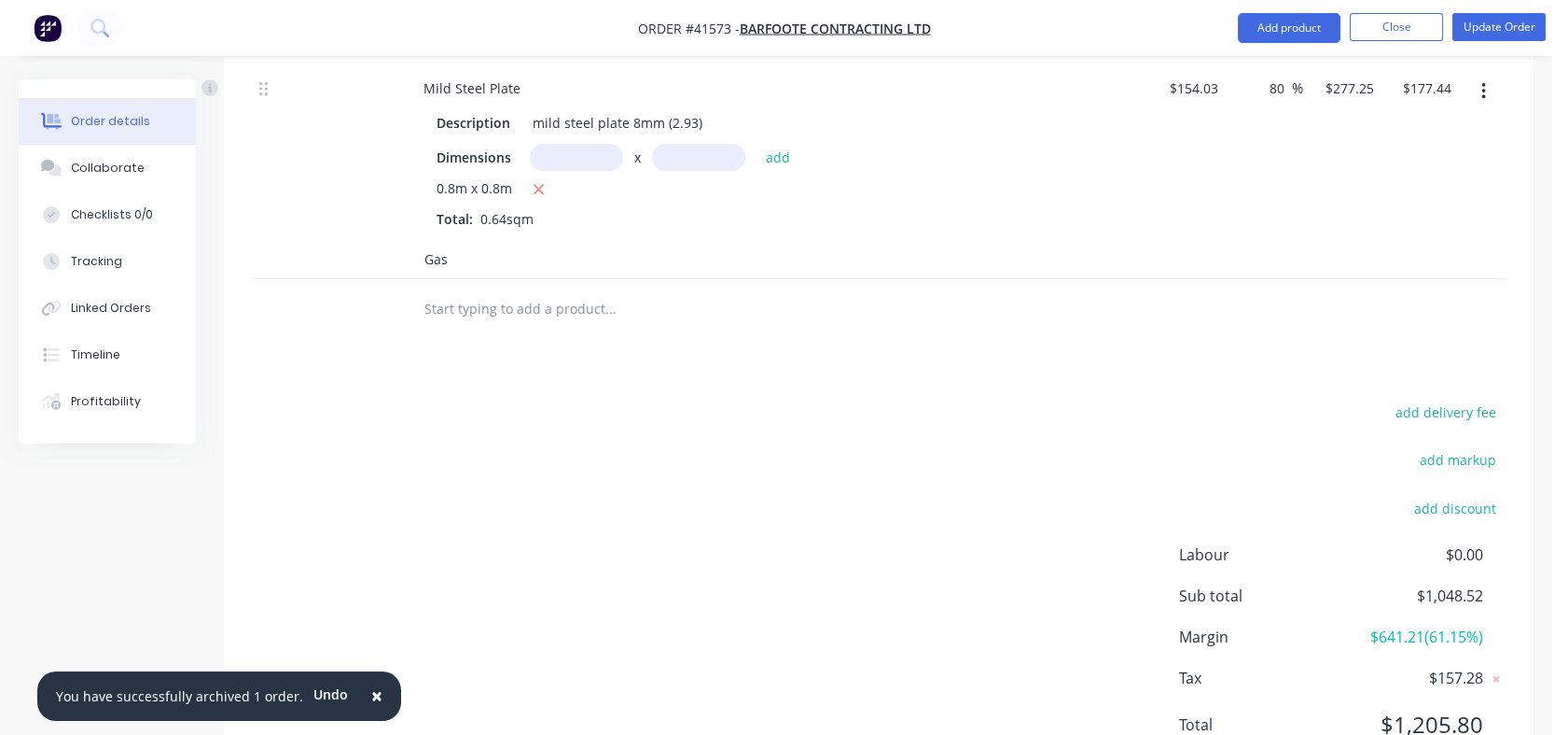
scroll to position [1145, 0]
type input "Gas"
click at [372, 695] on span "×" at bounding box center [377, 695] width 11 height 26
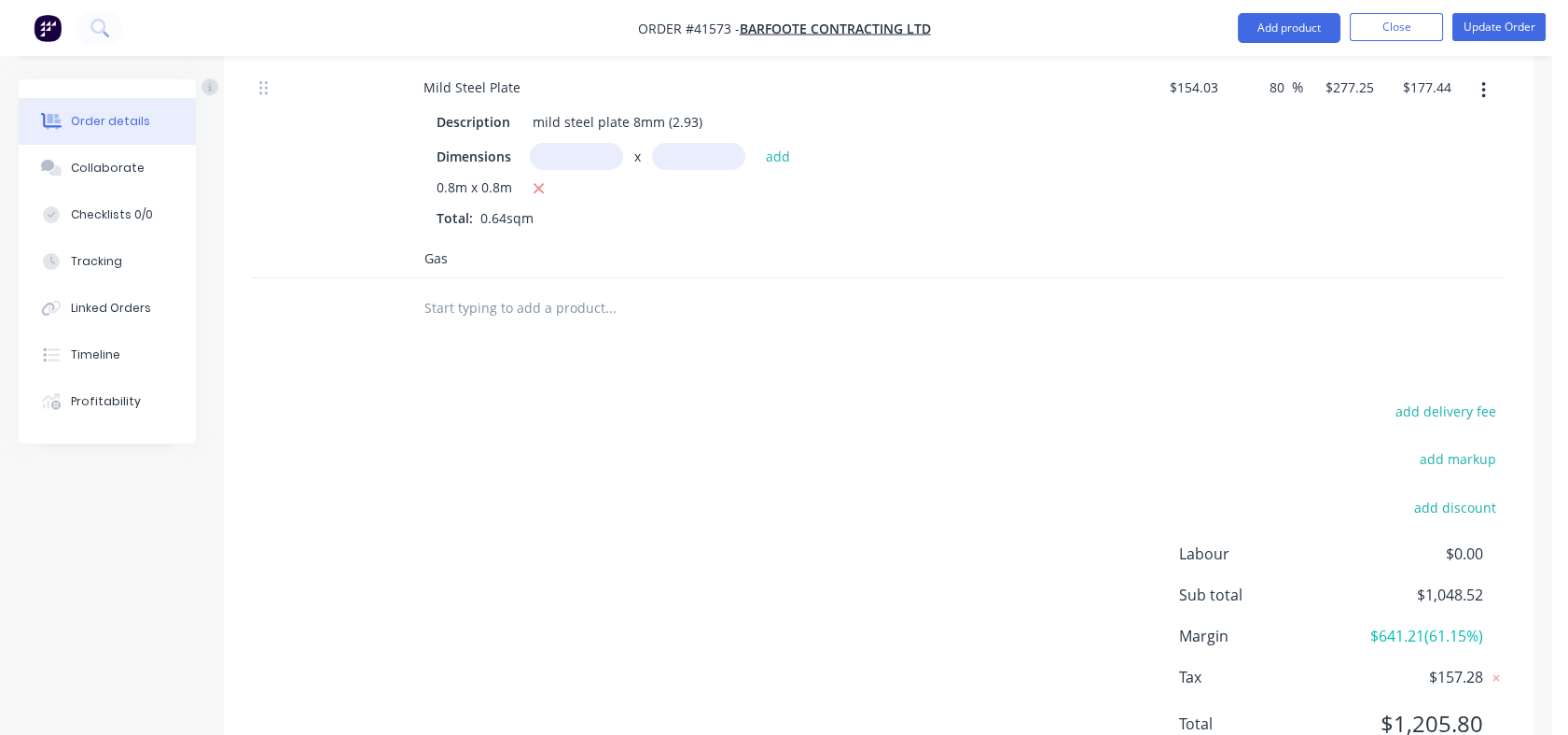
click at [453, 240] on input "Gas" at bounding box center [610, 258] width 373 height 37
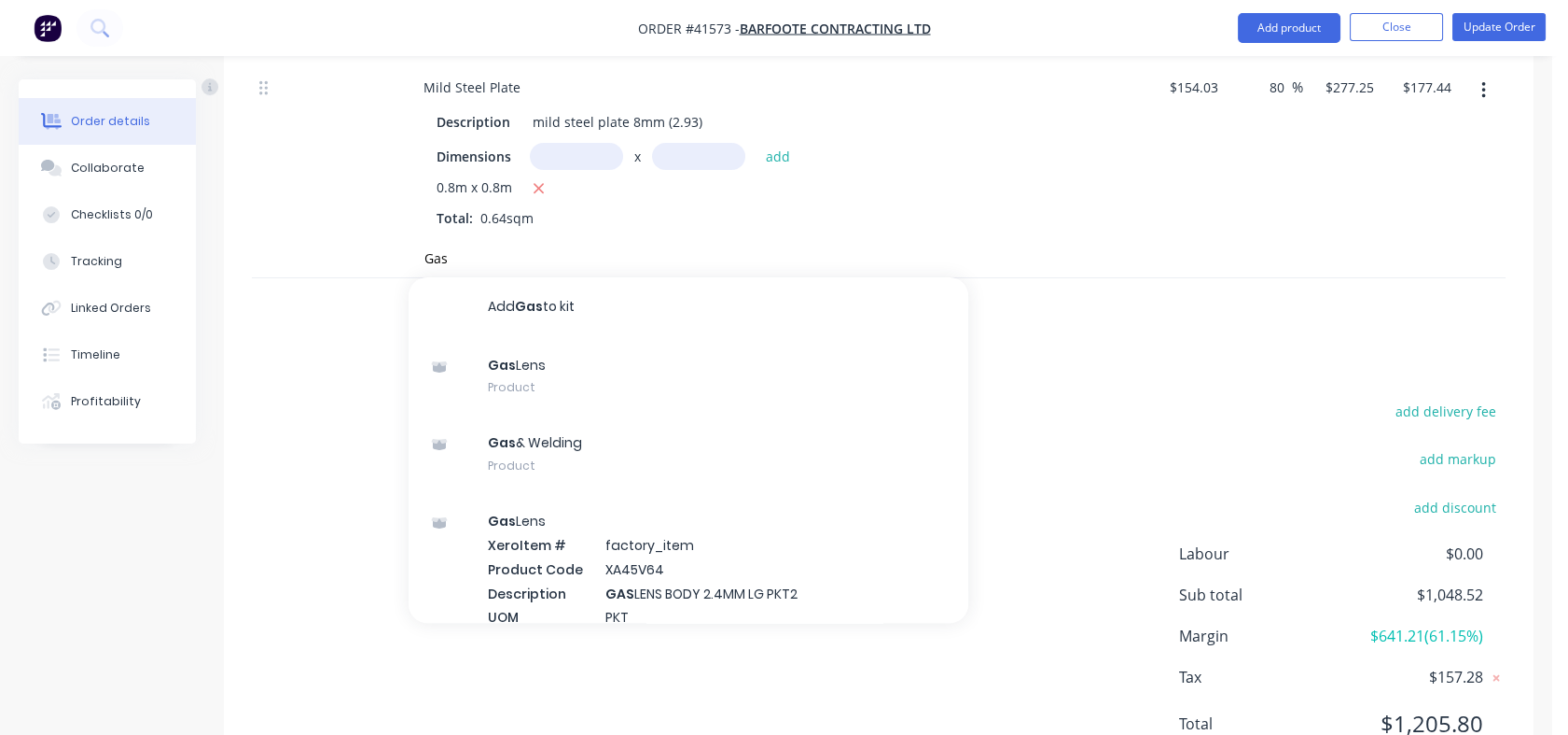
click at [511, 415] on div "Gas & Welding Product" at bounding box center [689, 454] width 560 height 79
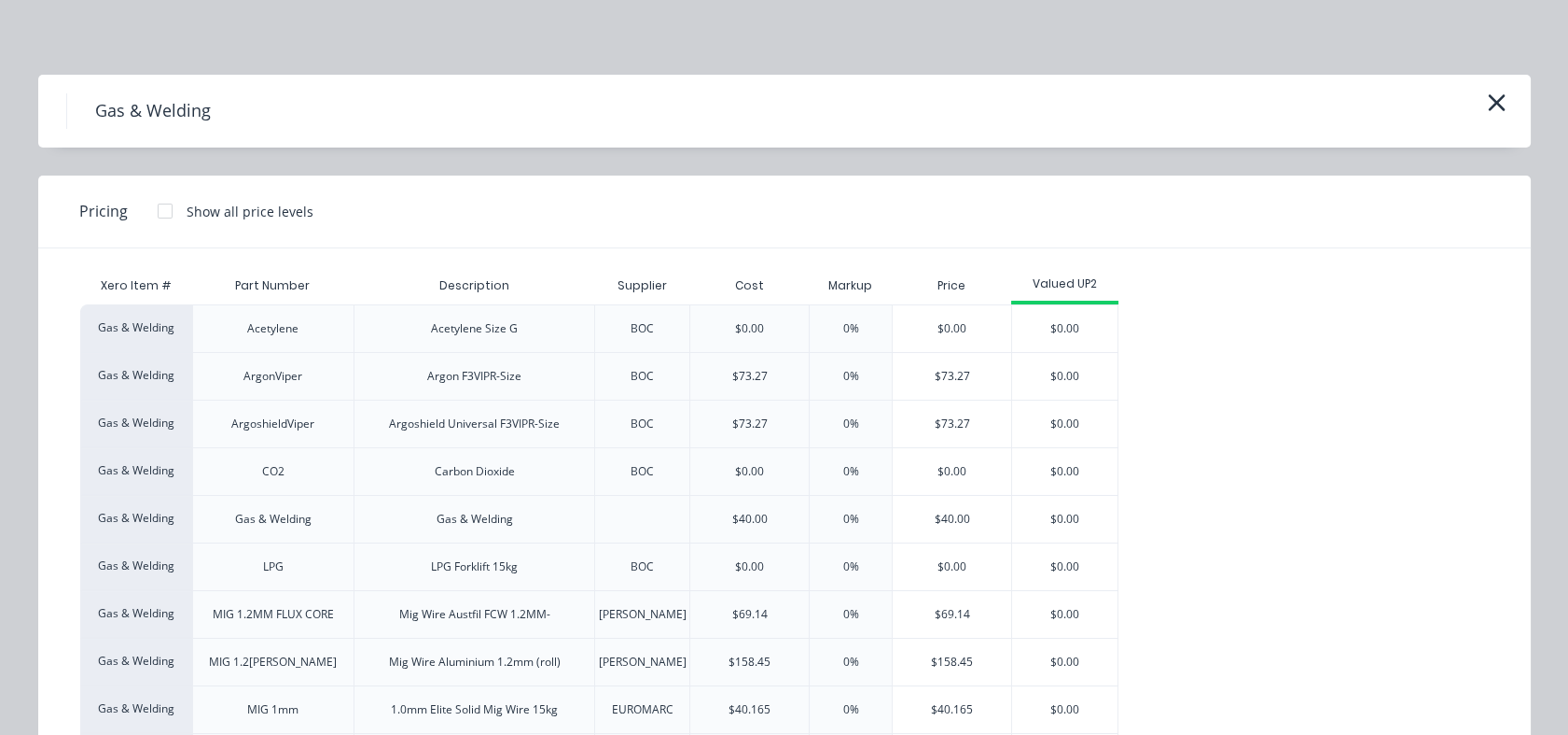
click at [944, 521] on div "$40.00" at bounding box center [952, 519] width 119 height 47
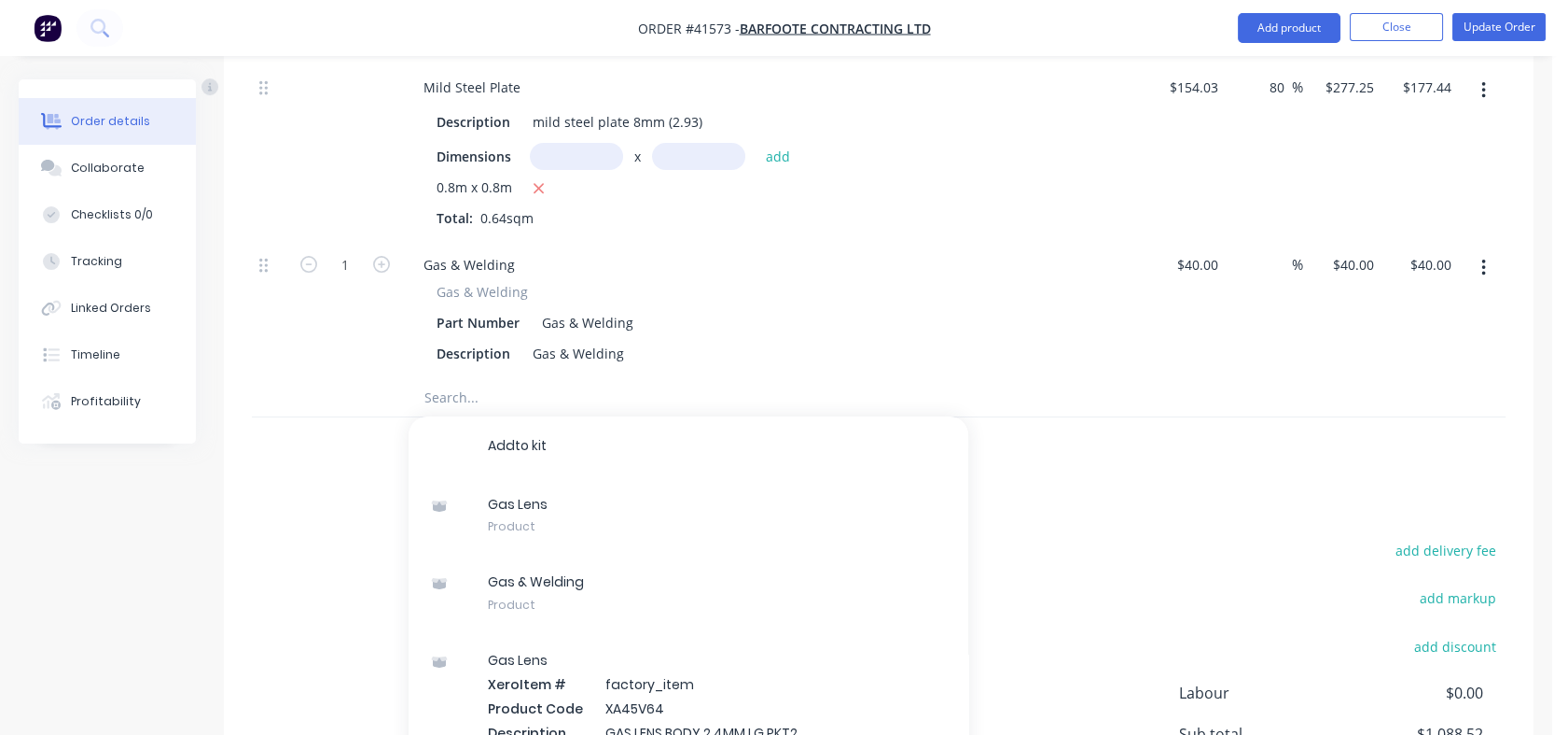
click at [1275, 251] on input at bounding box center [1282, 264] width 22 height 27
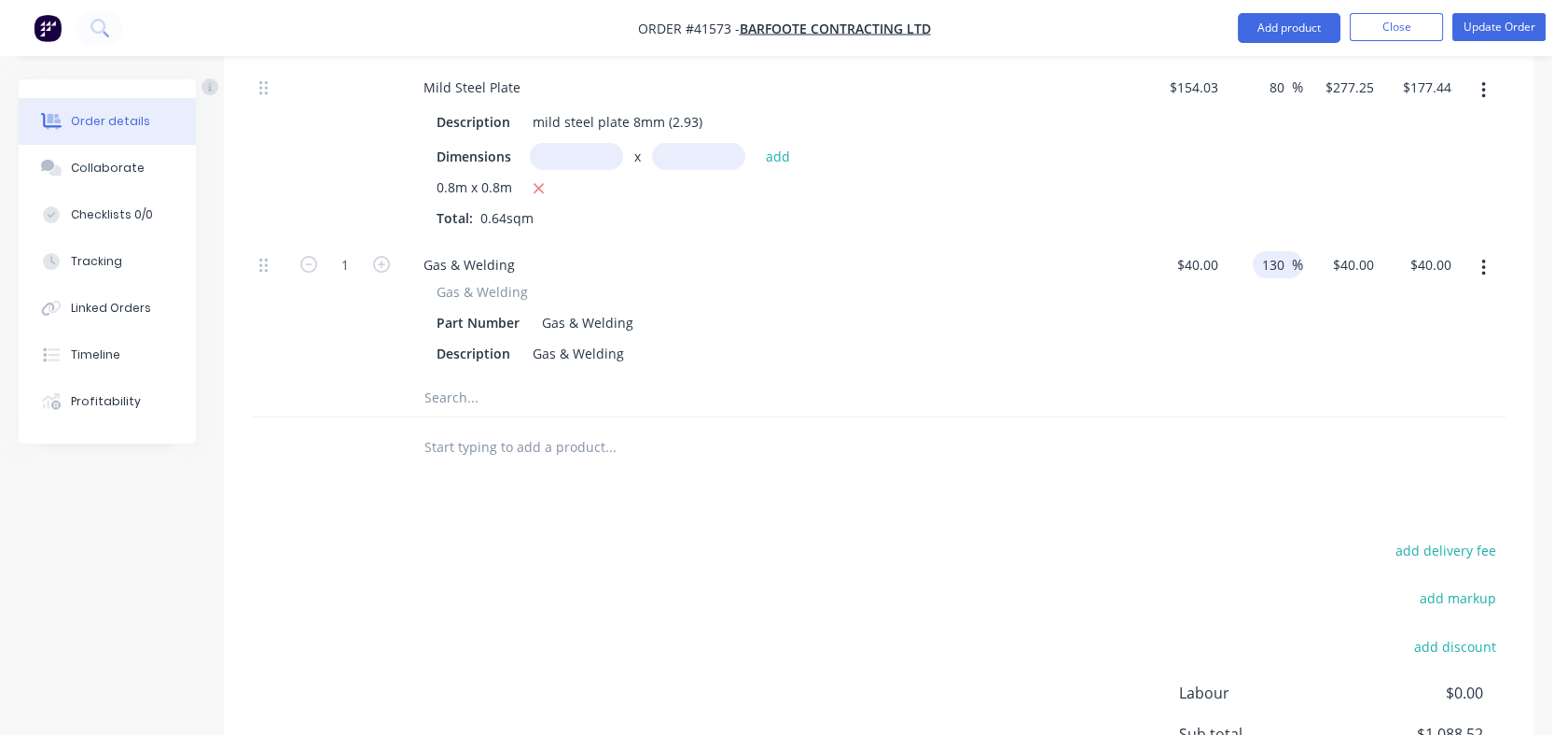
type input "130"
type input "$92.00"
click at [1272, 292] on div "130 130 %" at bounding box center [1265, 309] width 79 height 139
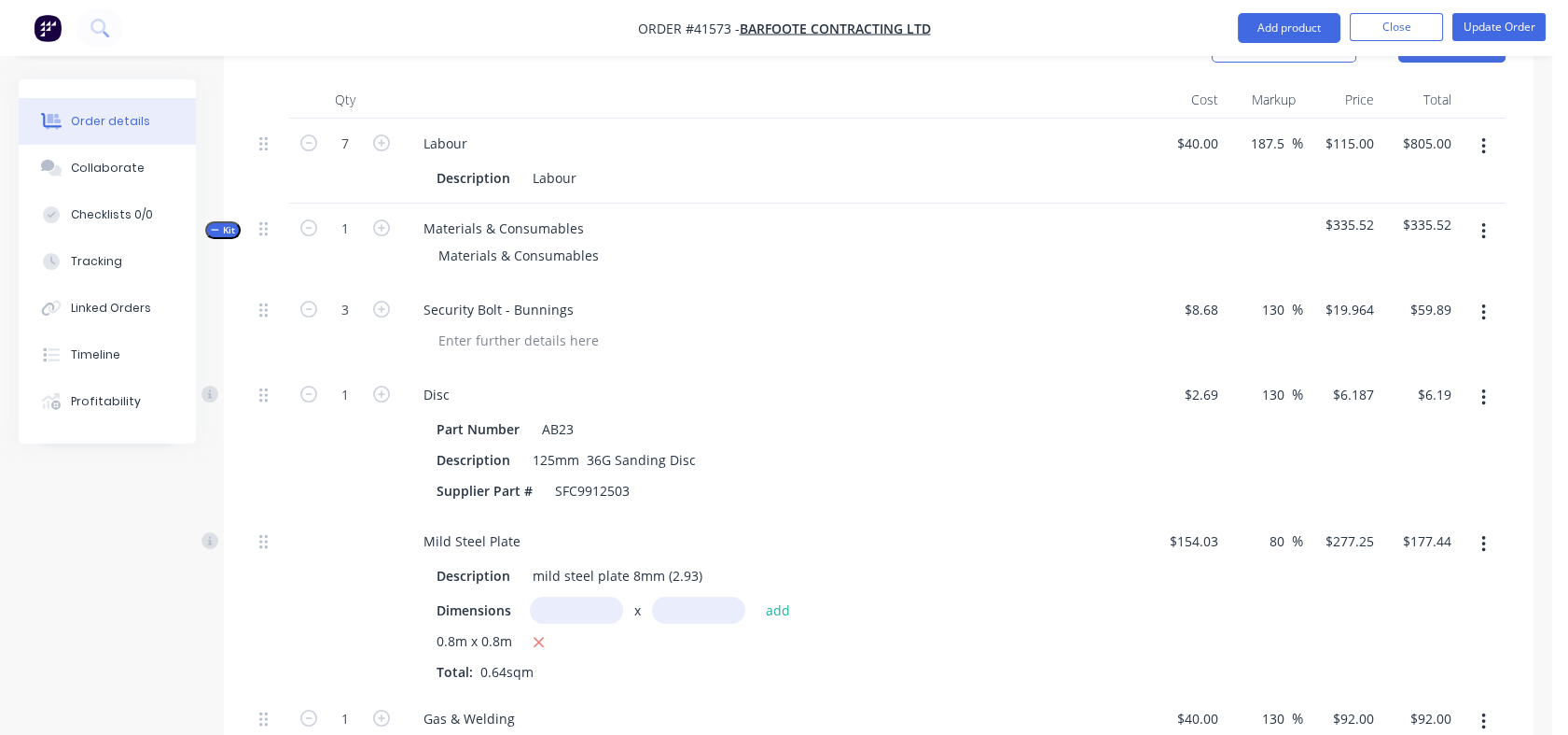
scroll to position [694, 0]
drag, startPoint x: 441, startPoint y: 224, endPoint x: 616, endPoint y: 213, distance: 175.3
click at [616, 239] on div "Materials & Consumables" at bounding box center [775, 252] width 732 height 27
click at [551, 239] on div "Bolts, Steel Plate (cut and Bent" at bounding box center [533, 252] width 220 height 27
click at [627, 239] on div "Bolts, Steel Plate (Cut and Bent" at bounding box center [534, 252] width 222 height 27
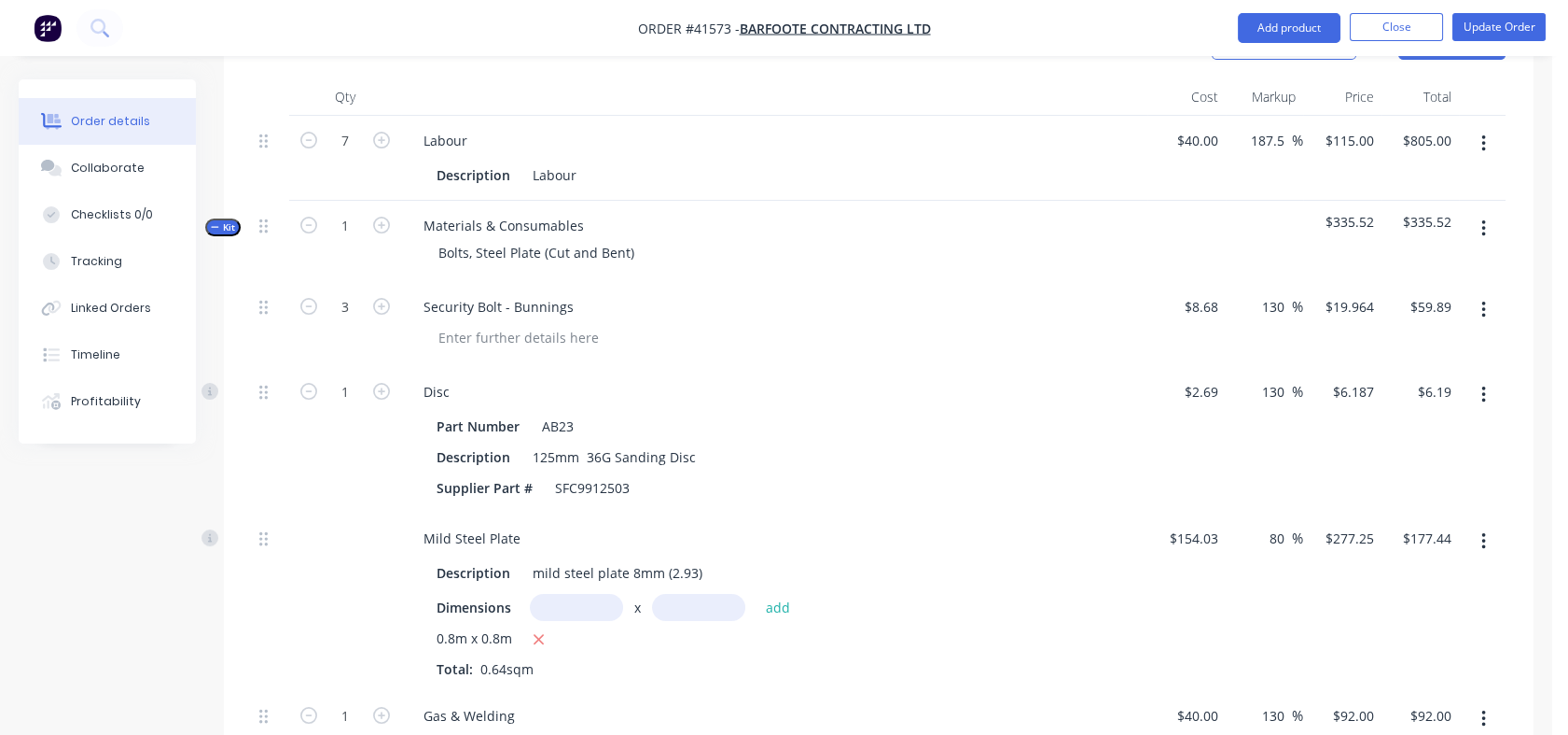
click at [486, 127] on div "Labour" at bounding box center [775, 140] width 732 height 27
click at [475, 127] on div "Labour" at bounding box center [446, 140] width 74 height 27
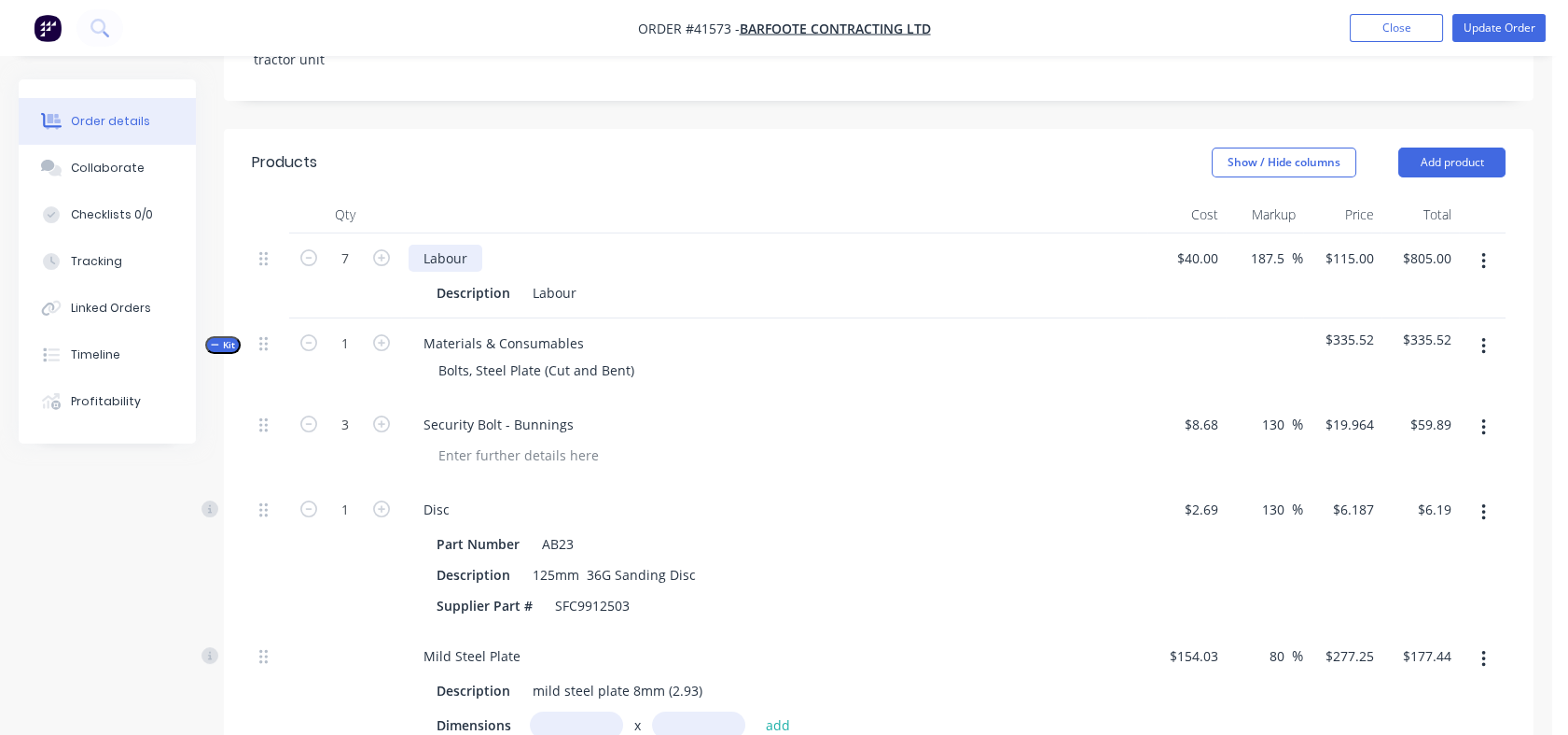
scroll to position [599, 0]
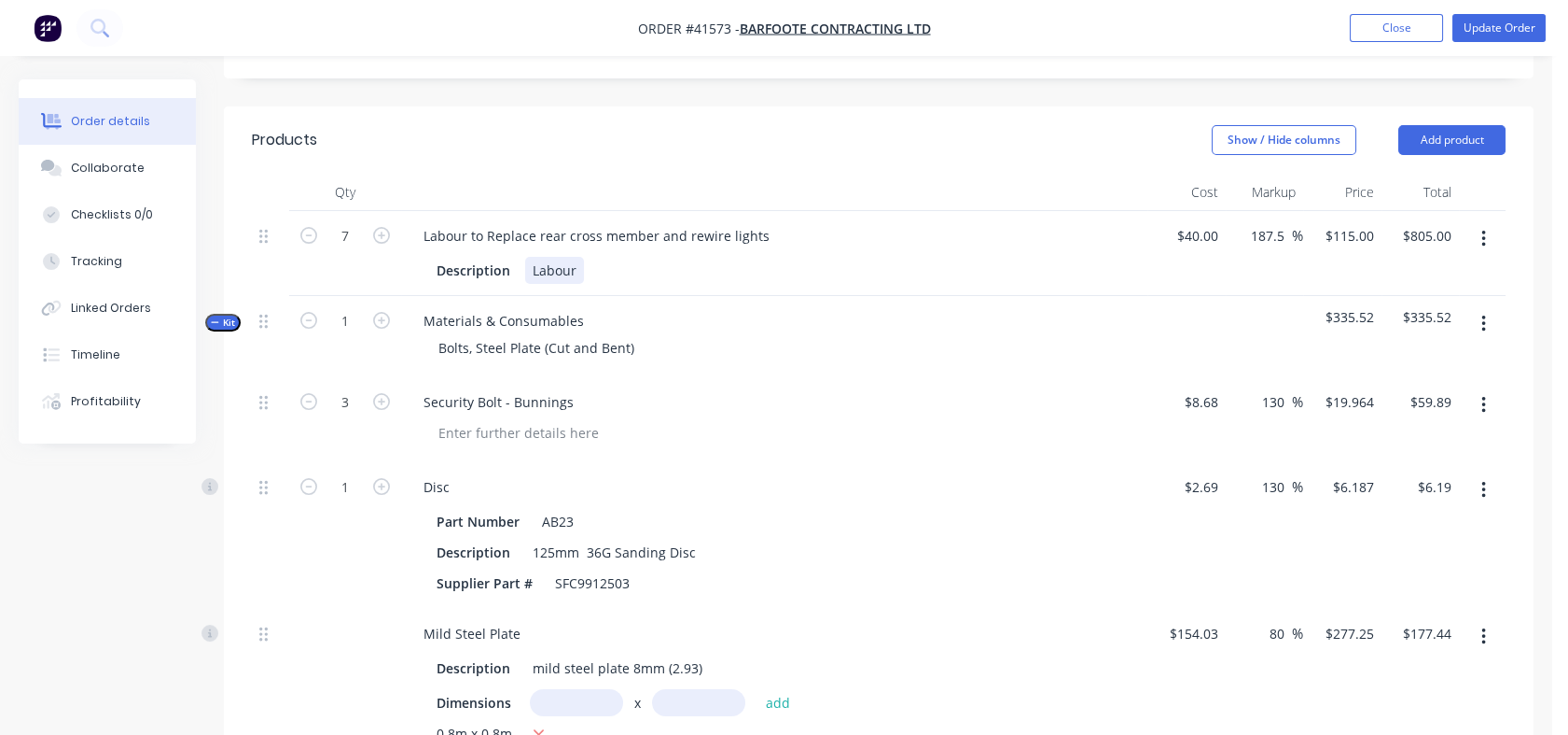
click at [539, 256] on div "Labour" at bounding box center [554, 269] width 59 height 27
click at [576, 256] on div "Labour" at bounding box center [554, 269] width 59 height 27
drag, startPoint x: 576, startPoint y: 245, endPoint x: 527, endPoint y: 244, distance: 49.0
click at [527, 256] on div "Labour" at bounding box center [554, 269] width 59 height 27
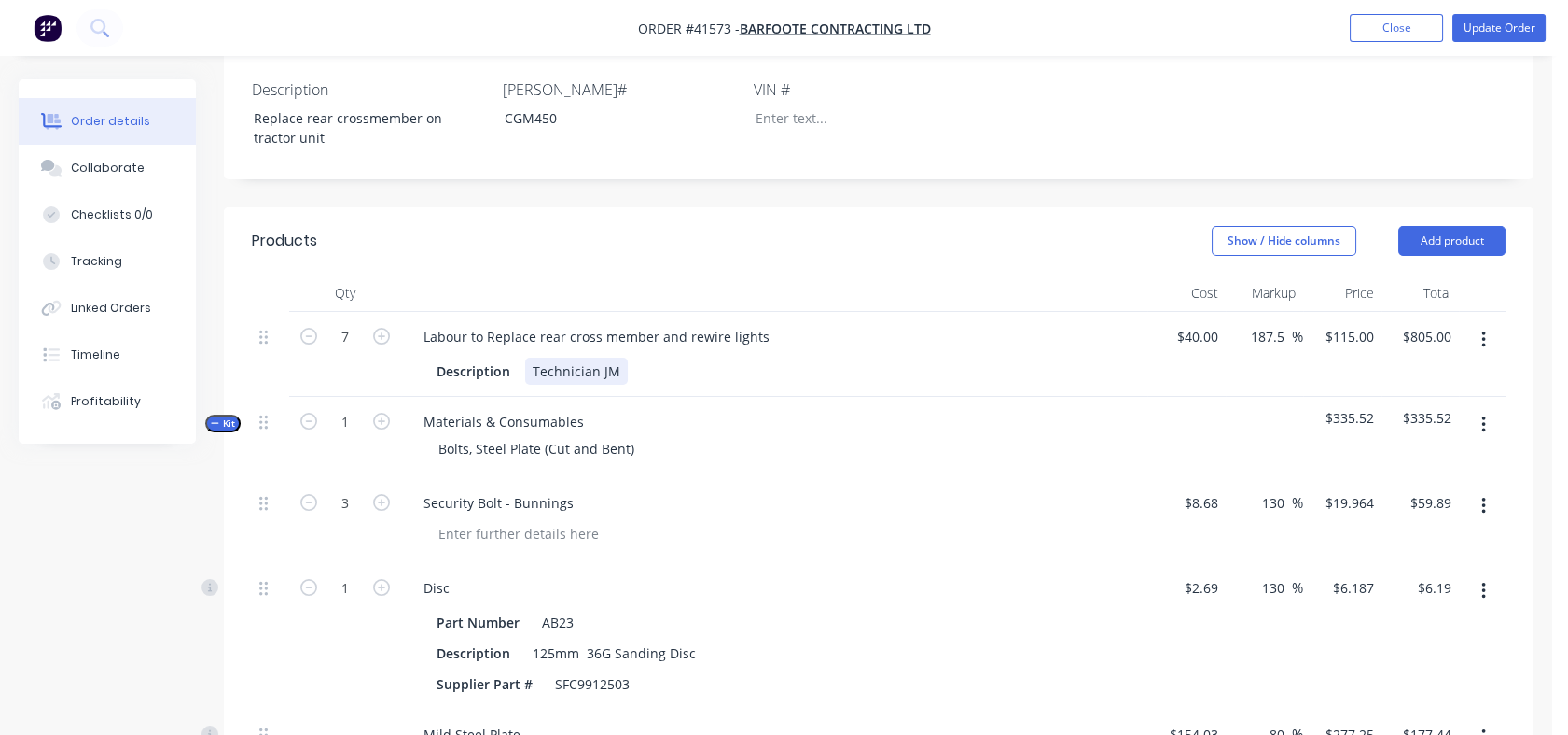
scroll to position [496, 0]
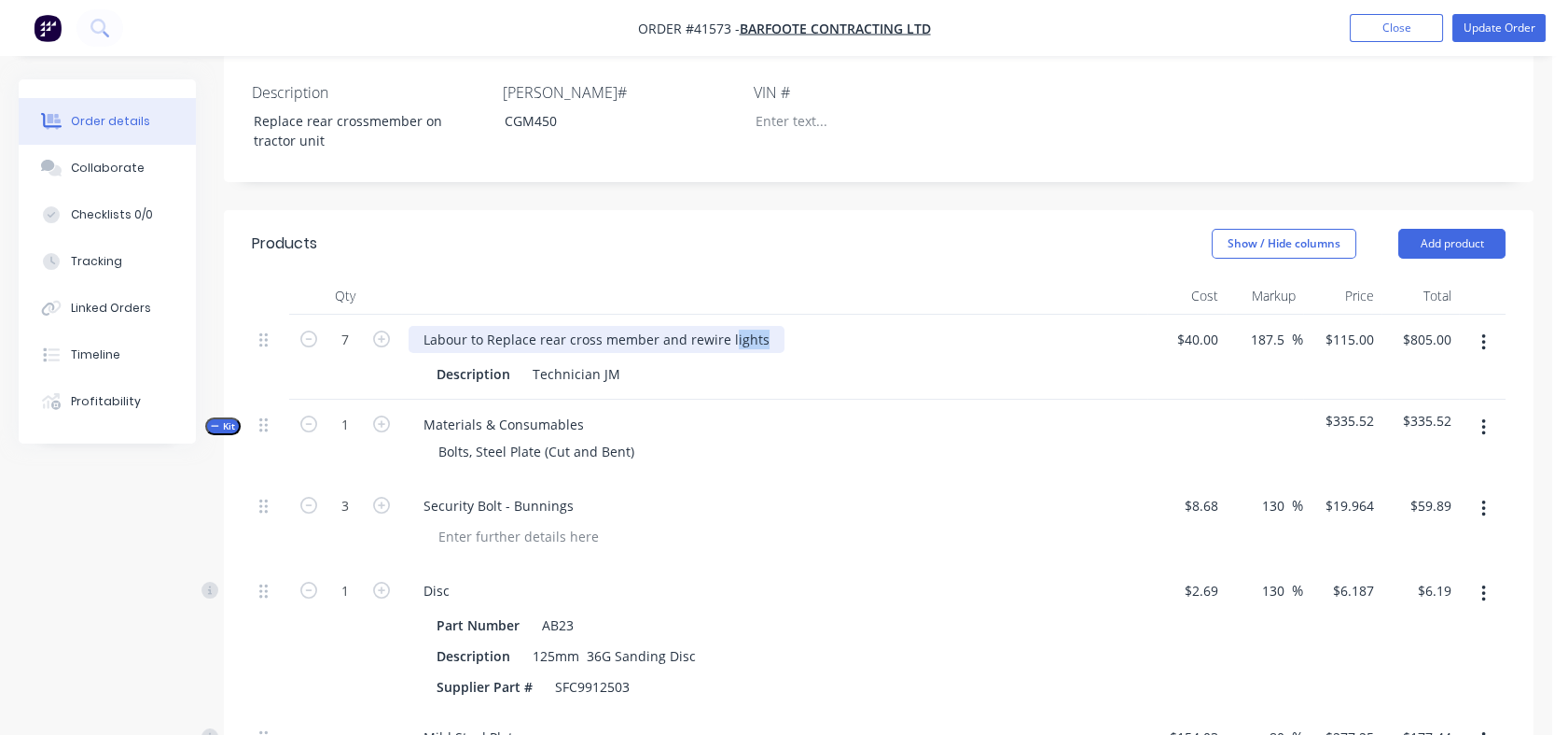
drag, startPoint x: 727, startPoint y: 313, endPoint x: 754, endPoint y: 314, distance: 27.0
click at [754, 326] on div "Labour to Replace rear cross member and rewire lights" at bounding box center [596, 339] width 376 height 27
click at [874, 400] on div "Materials & Consumables Bolts, Steel Plate (Cut and Bent)" at bounding box center [774, 440] width 747 height 81
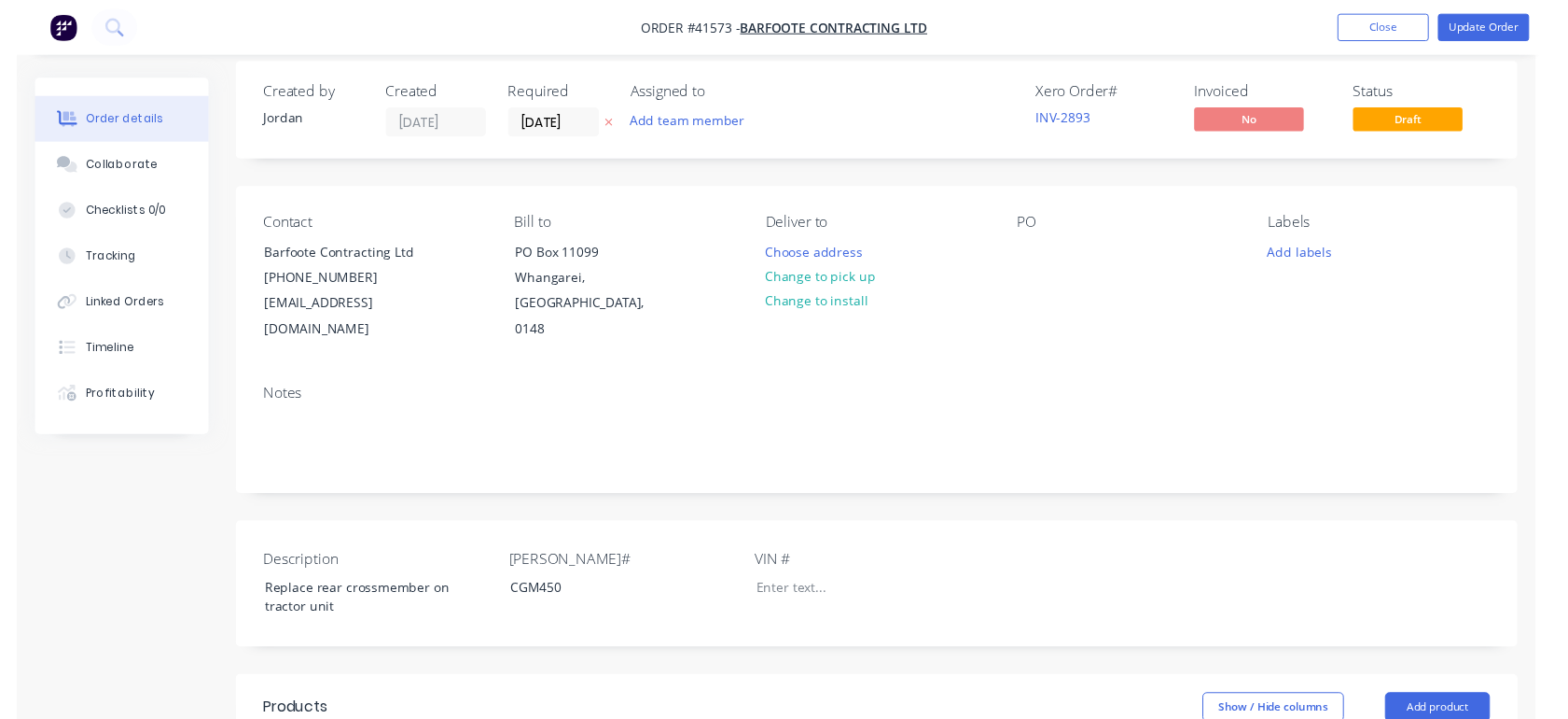
scroll to position [0, 0]
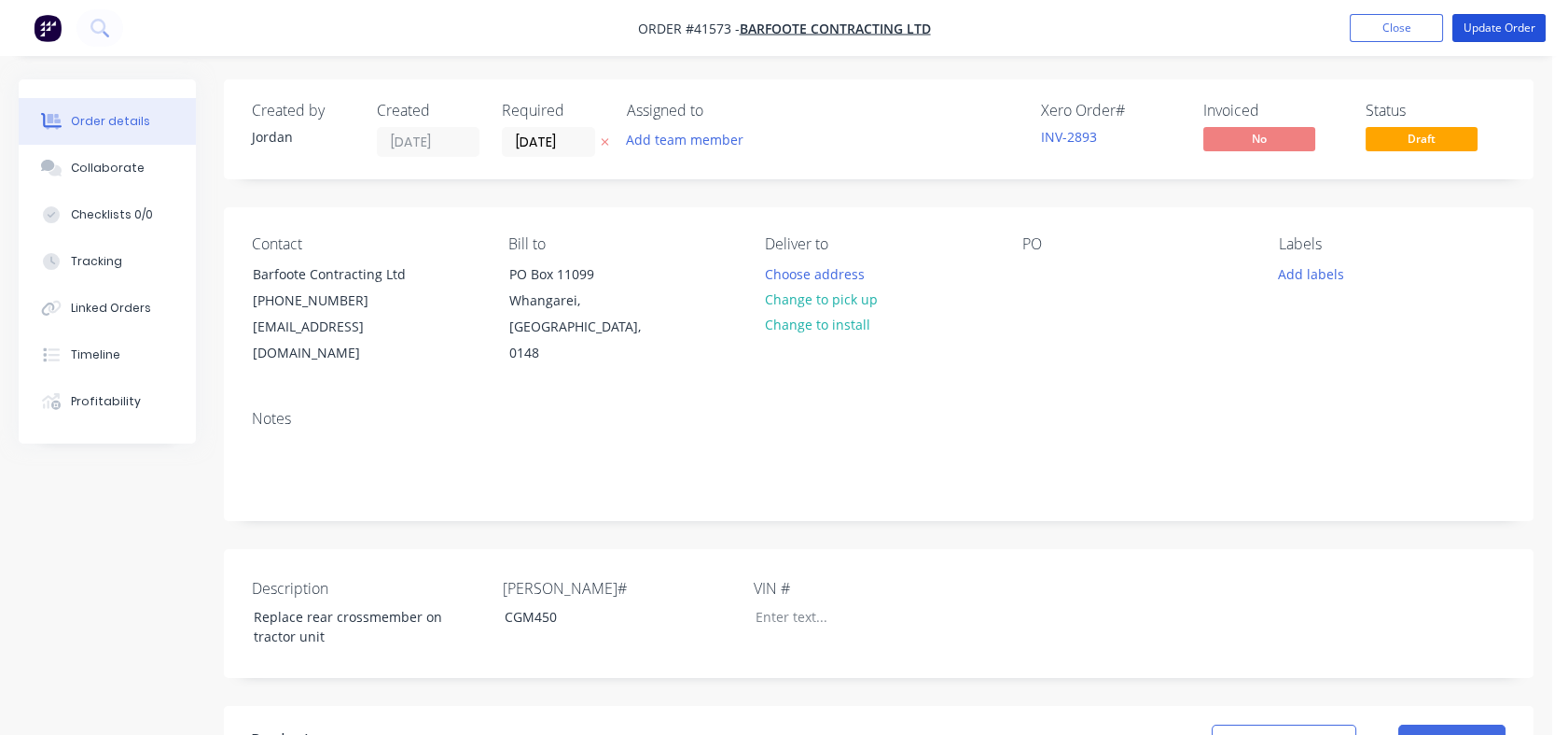
click at [1490, 24] on button "Update Order" at bounding box center [1499, 28] width 94 height 28
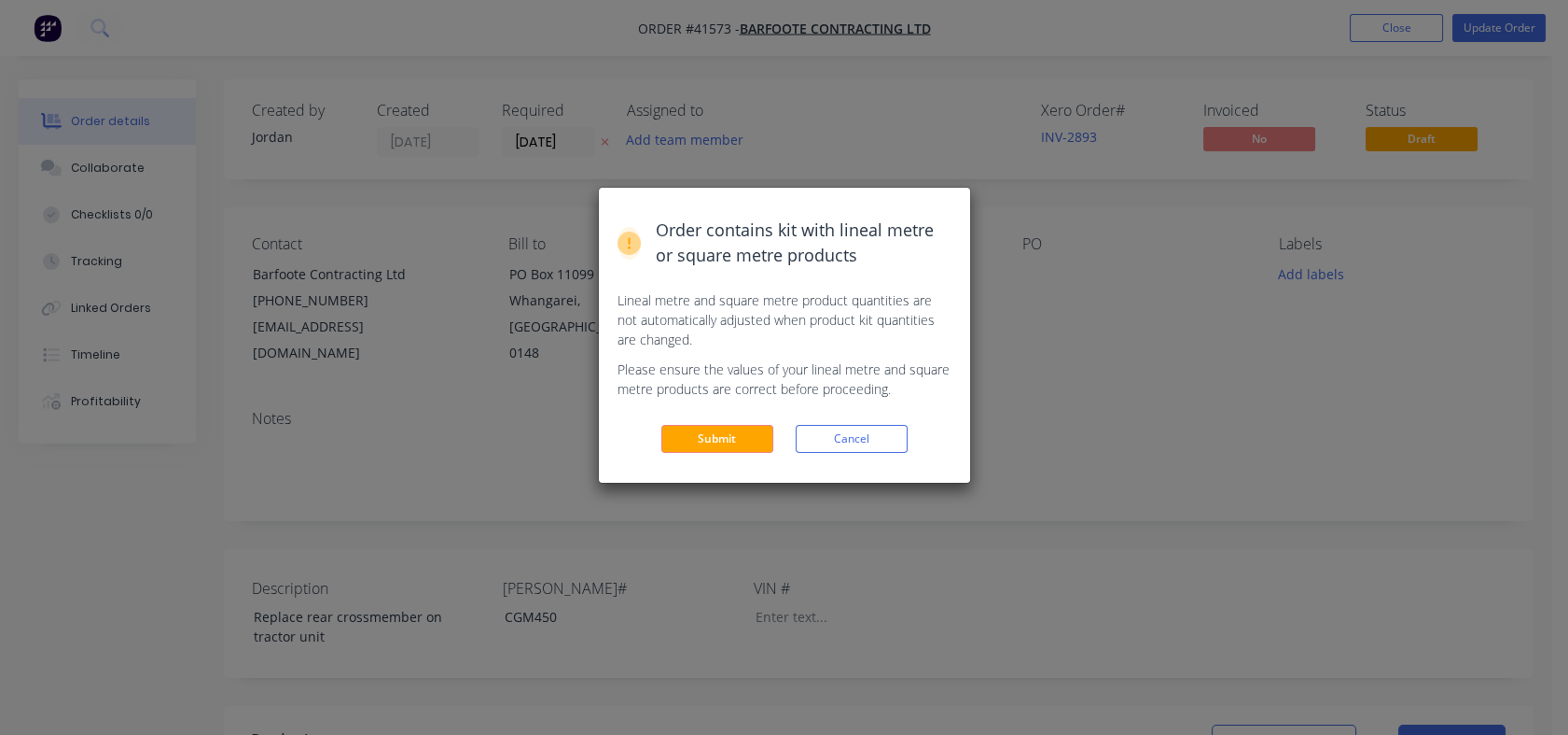
click at [713, 434] on button "Submit" at bounding box center [718, 439] width 112 height 28
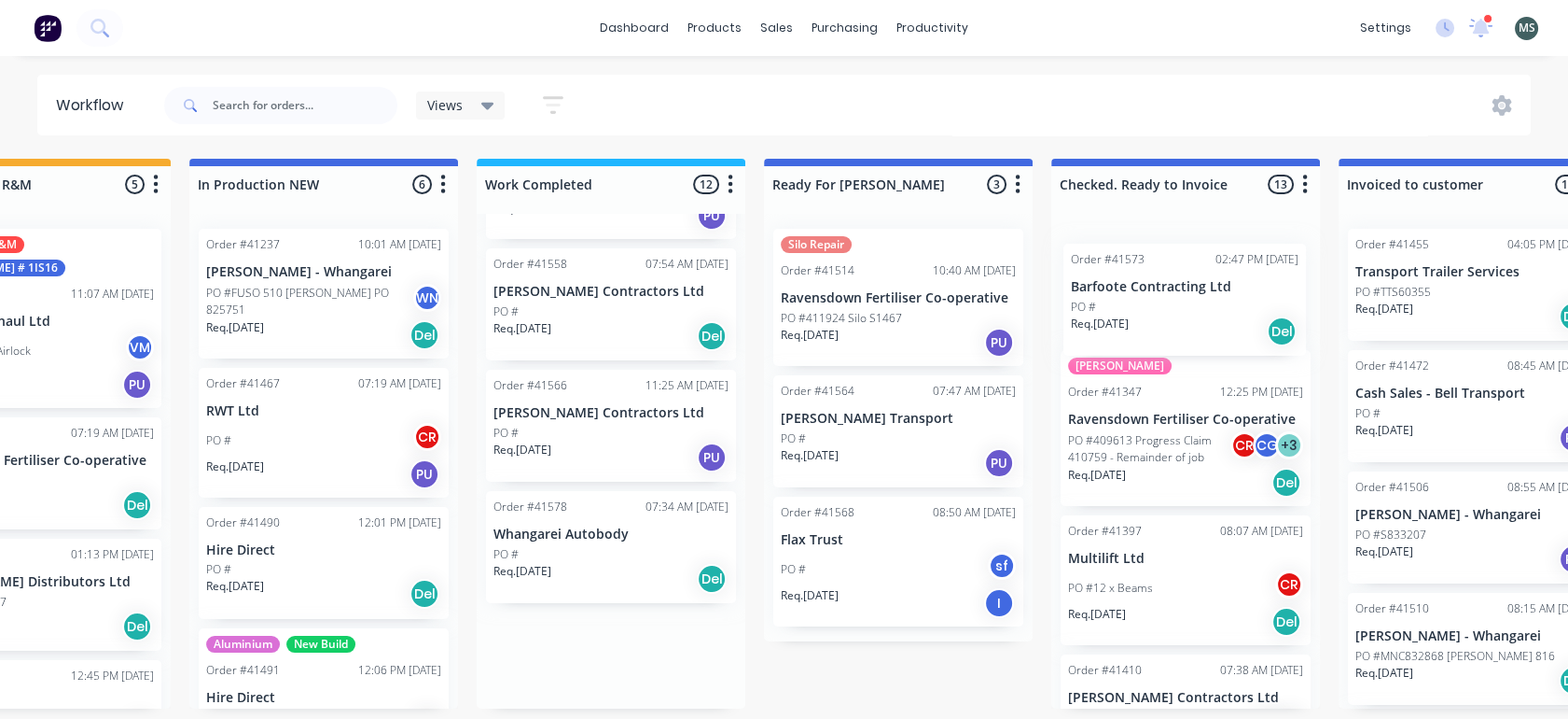
scroll to position [0, 722]
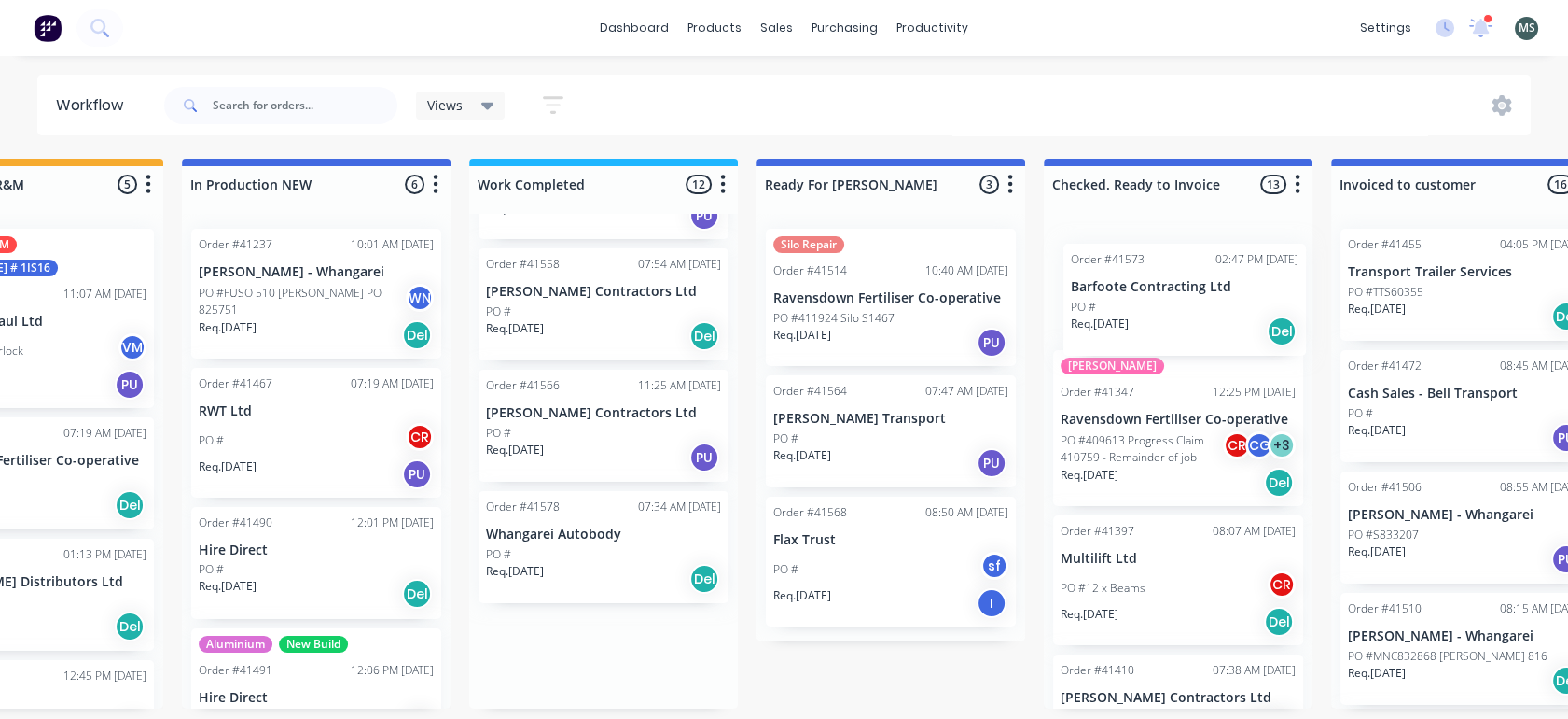
drag, startPoint x: 872, startPoint y: 542, endPoint x: 1153, endPoint y: 306, distance: 367.0
click at [1153, 306] on div "Submitted 16 Status colour #273444 hex #273444 Save Cancel Summaries Total orde…" at bounding box center [821, 433] width 3112 height 549
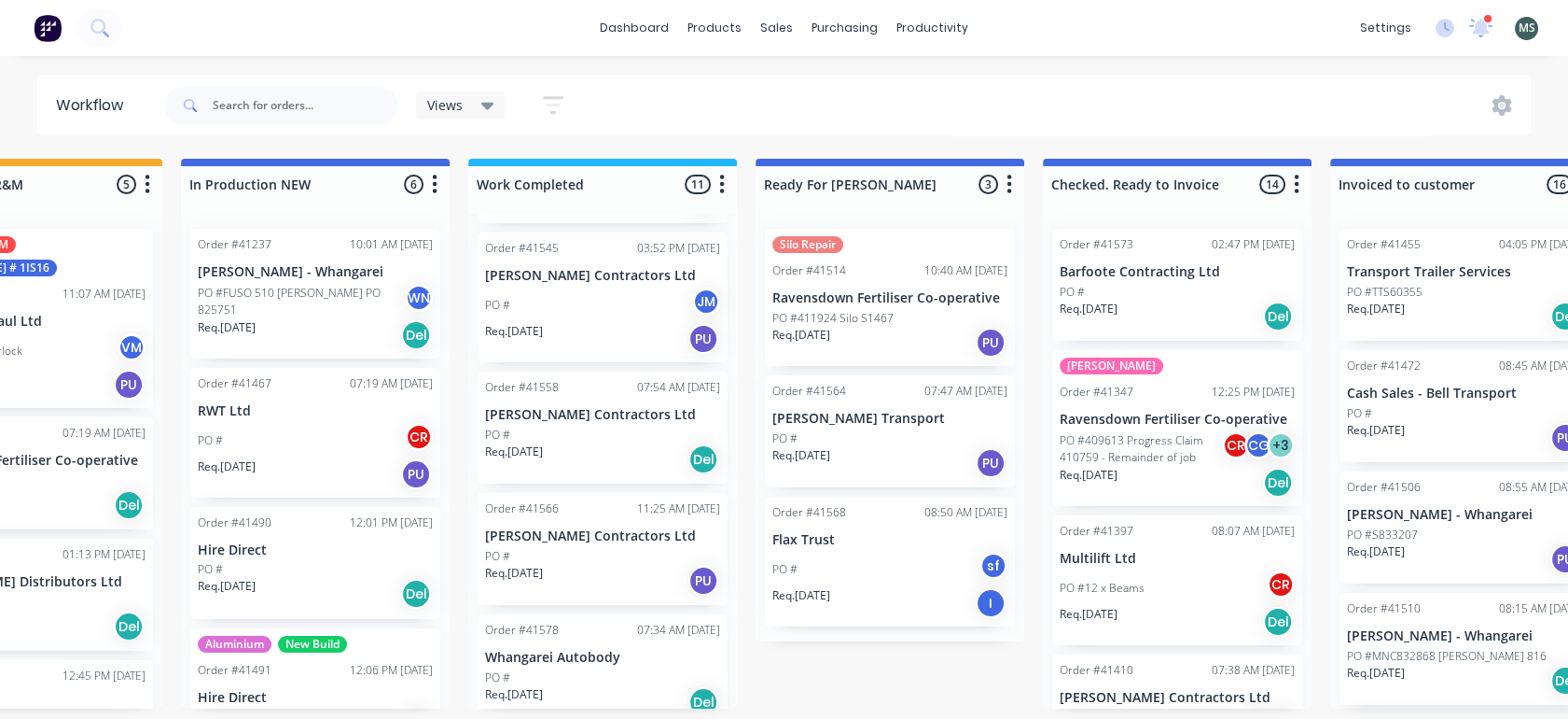
scroll to position [881, 0]
drag, startPoint x: 726, startPoint y: 628, endPoint x: 735, endPoint y: 561, distance: 67.6
click at [735, 561] on div "Order #41449 12:35 PM [DATE] Carters Bulkhaul Ltd PO #Truck 12 Req. [DATE] Del …" at bounding box center [603, 461] width 269 height 495
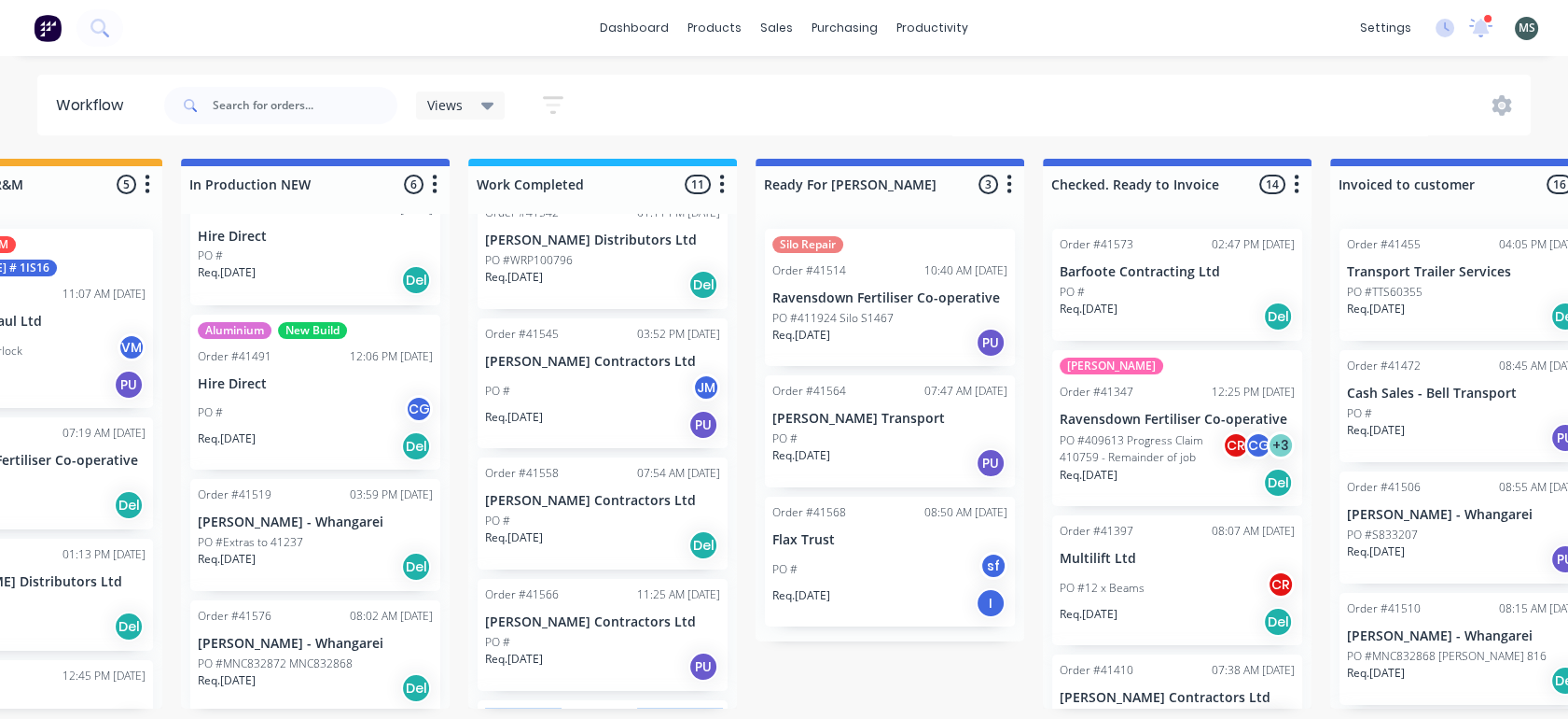
scroll to position [316, 0]
click at [304, 656] on p "PO #MNC832872 MNC832868" at bounding box center [274, 660] width 155 height 17
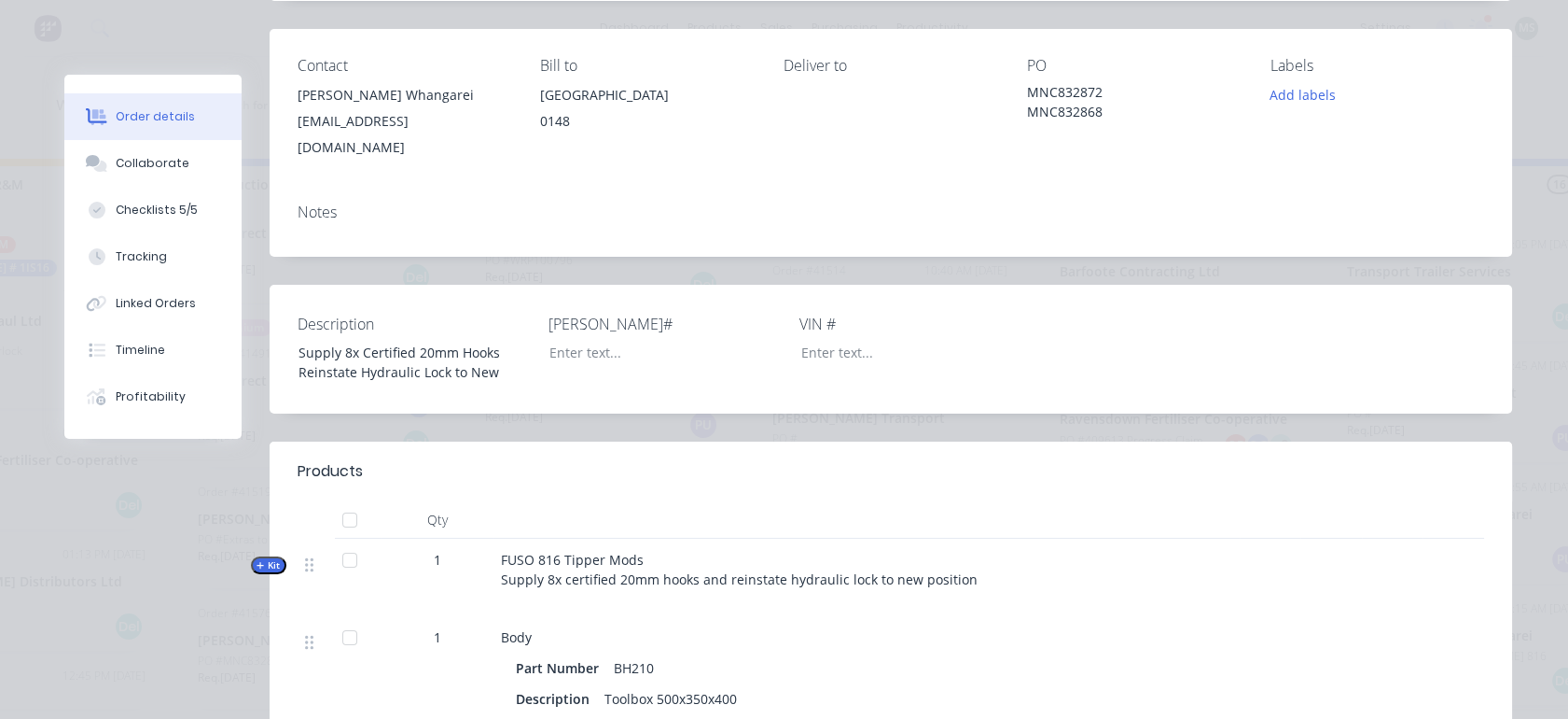
scroll to position [0, 0]
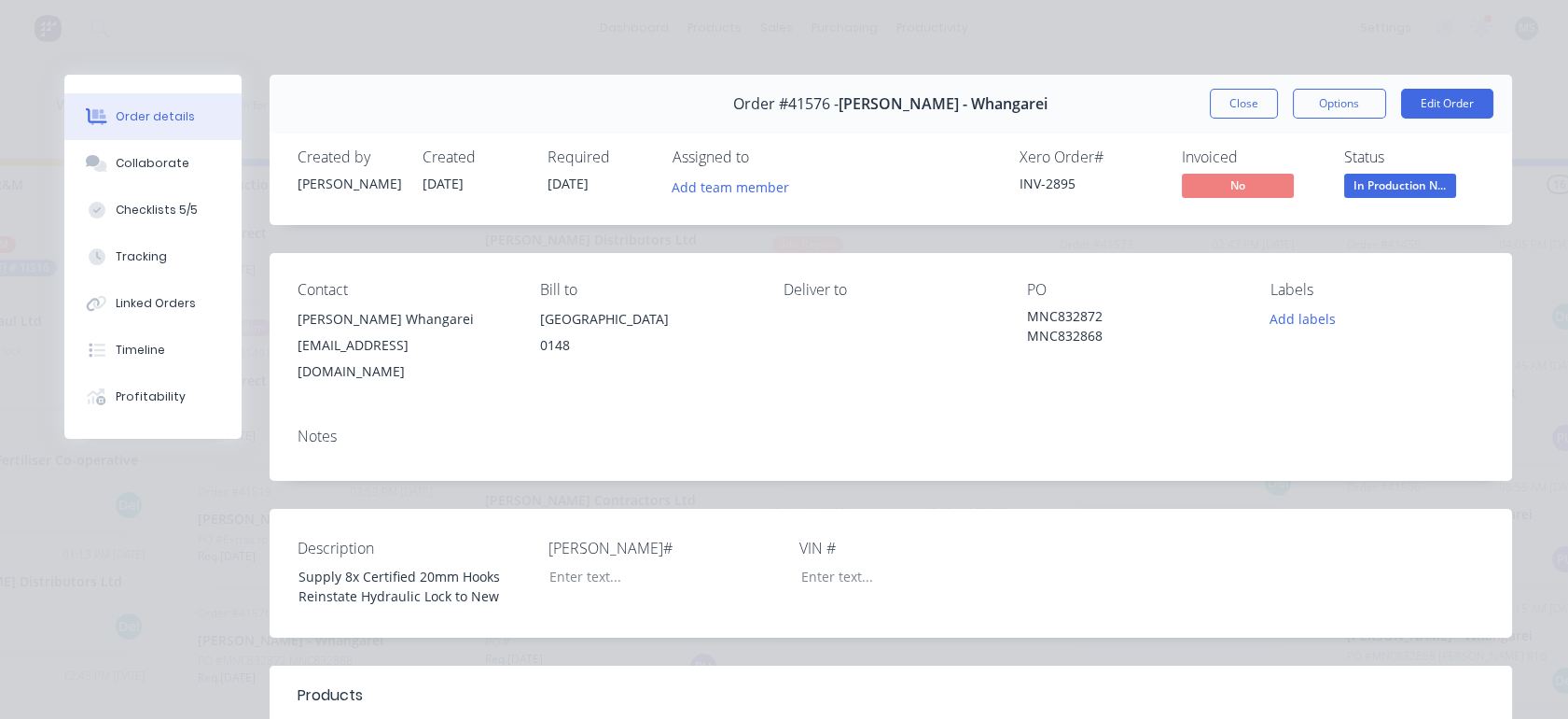
click at [1438, 105] on button "Edit Order" at bounding box center [1447, 104] width 93 height 30
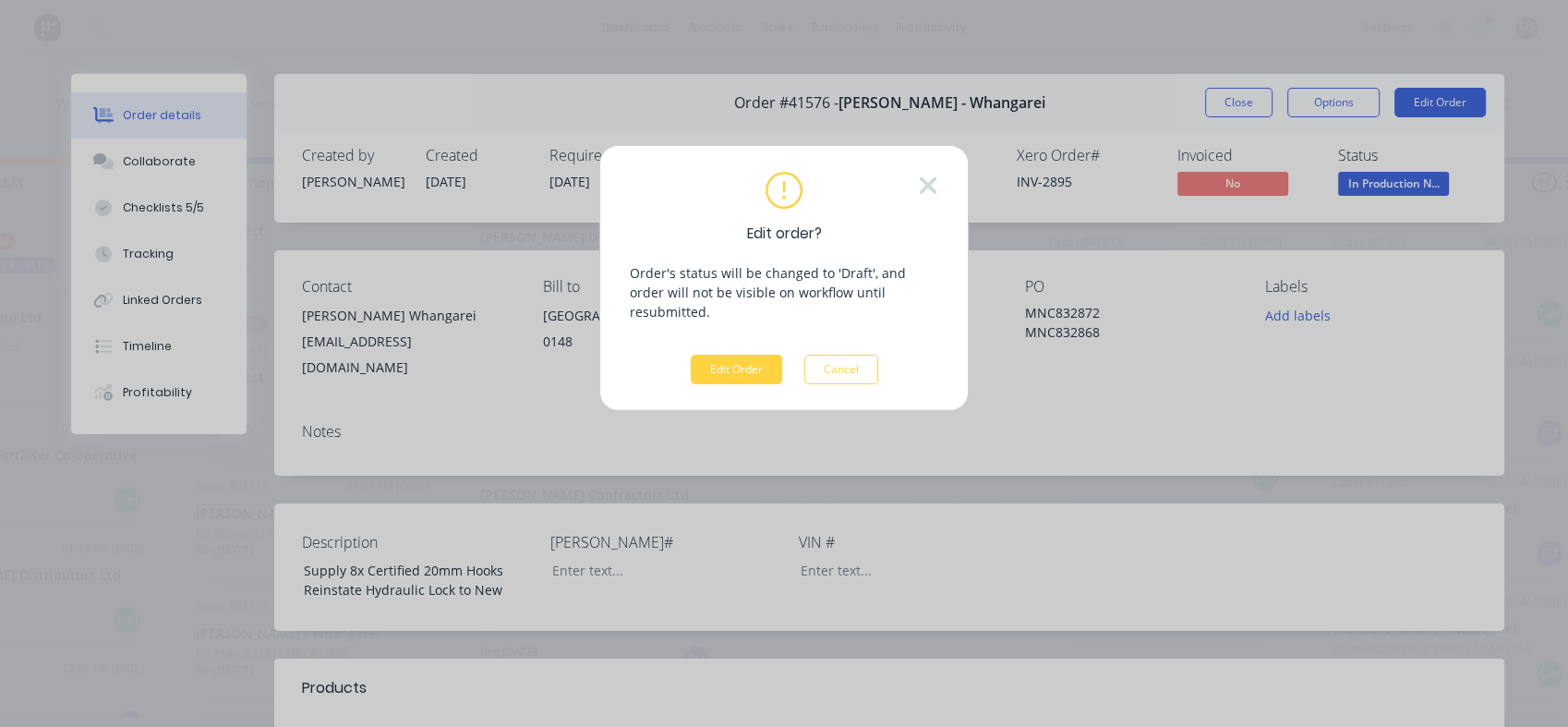
click at [709, 354] on button "Edit Order" at bounding box center [736, 369] width 92 height 30
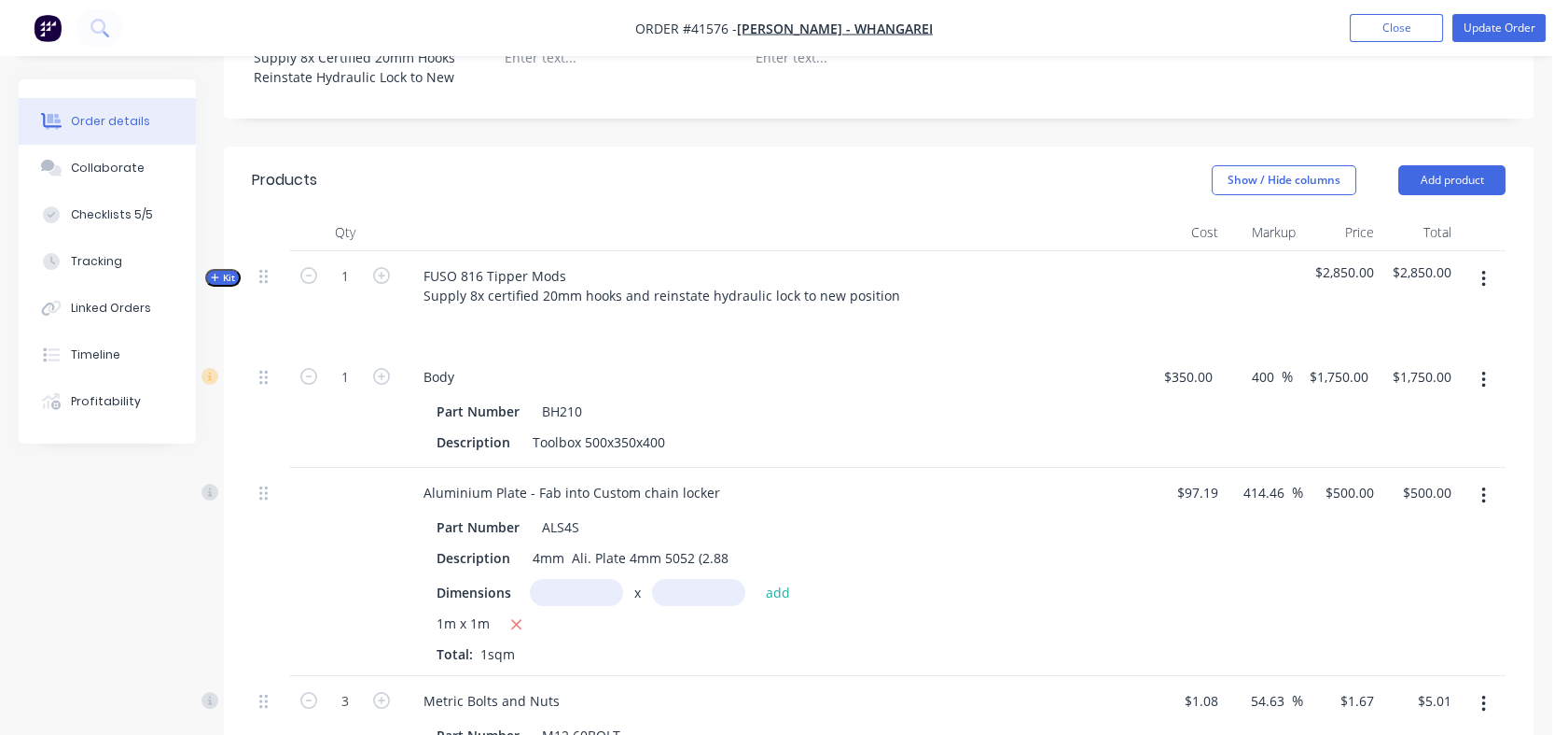
scroll to position [573, 0]
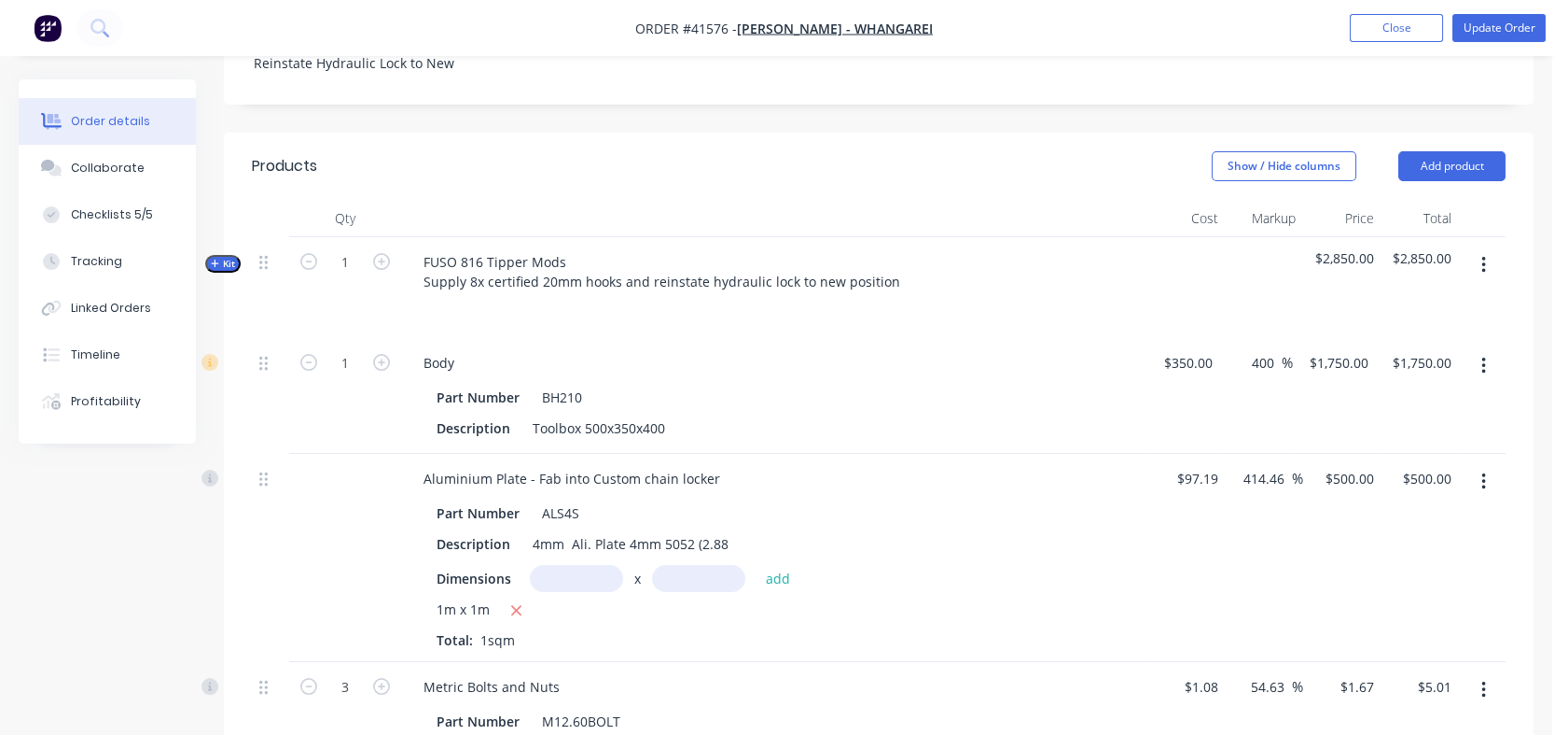
click at [227, 255] on button "Kit" at bounding box center [223, 264] width 36 height 18
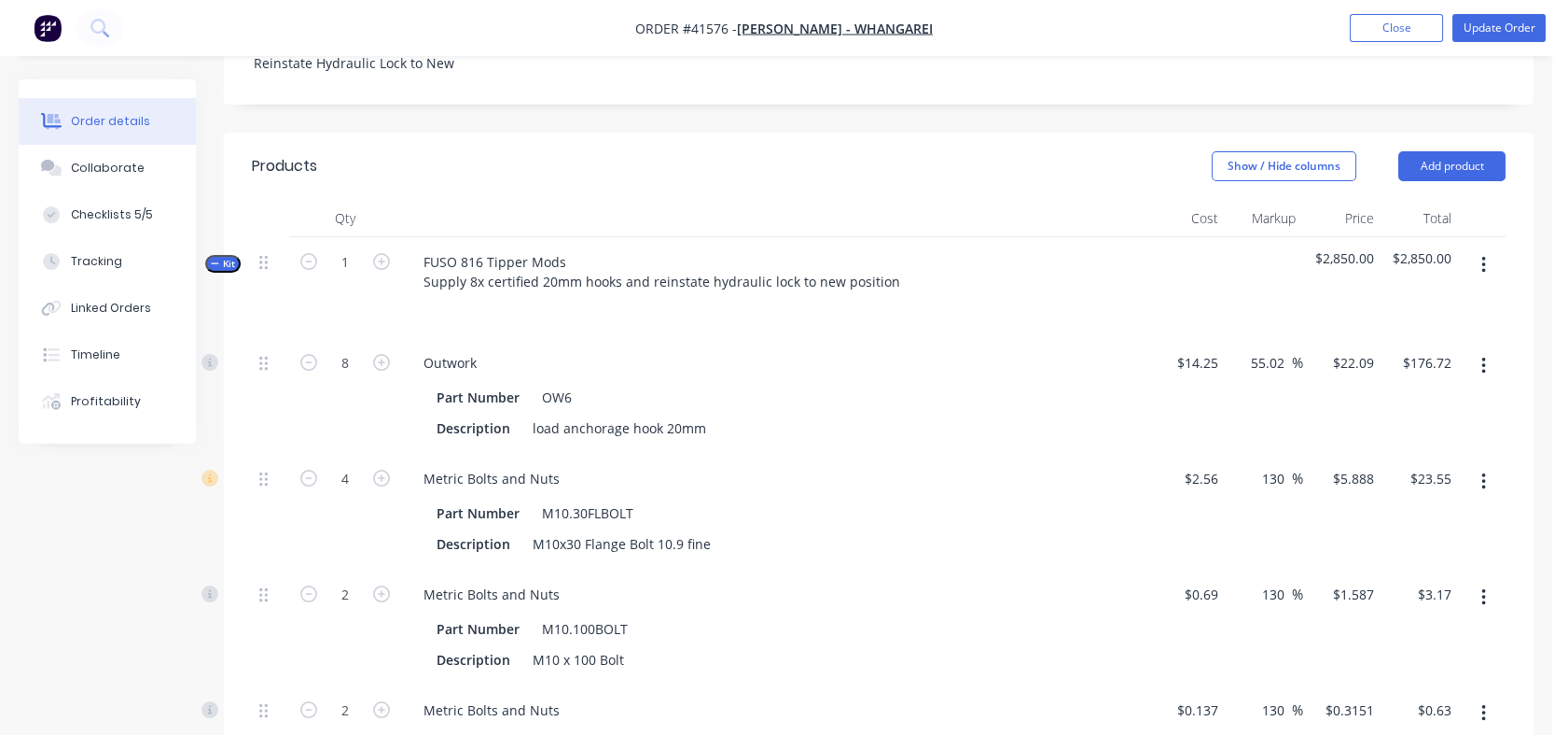
click at [227, 255] on button "Kit" at bounding box center [223, 264] width 36 height 18
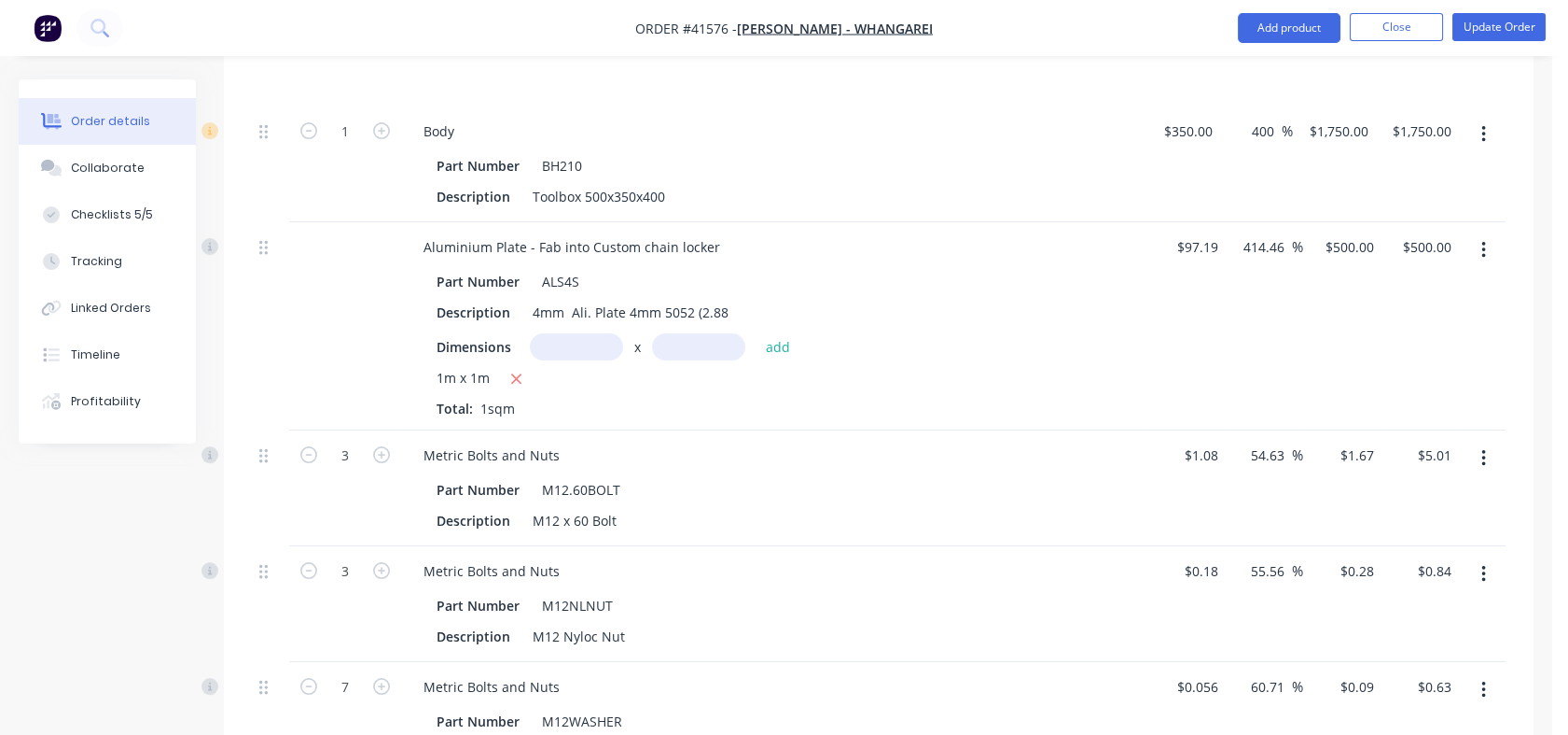
scroll to position [829, 0]
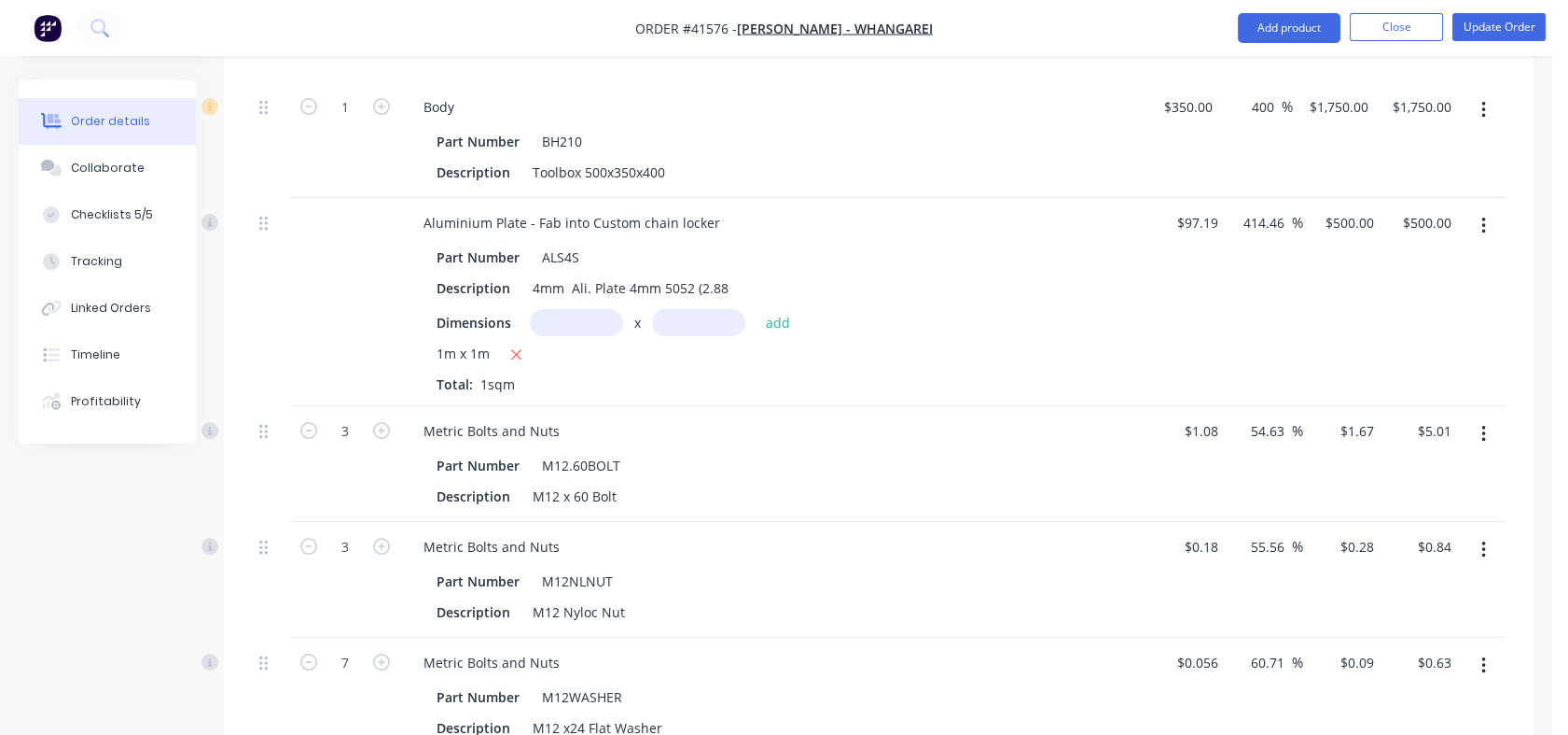
click at [1411, 22] on button "Close" at bounding box center [1397, 27] width 94 height 28
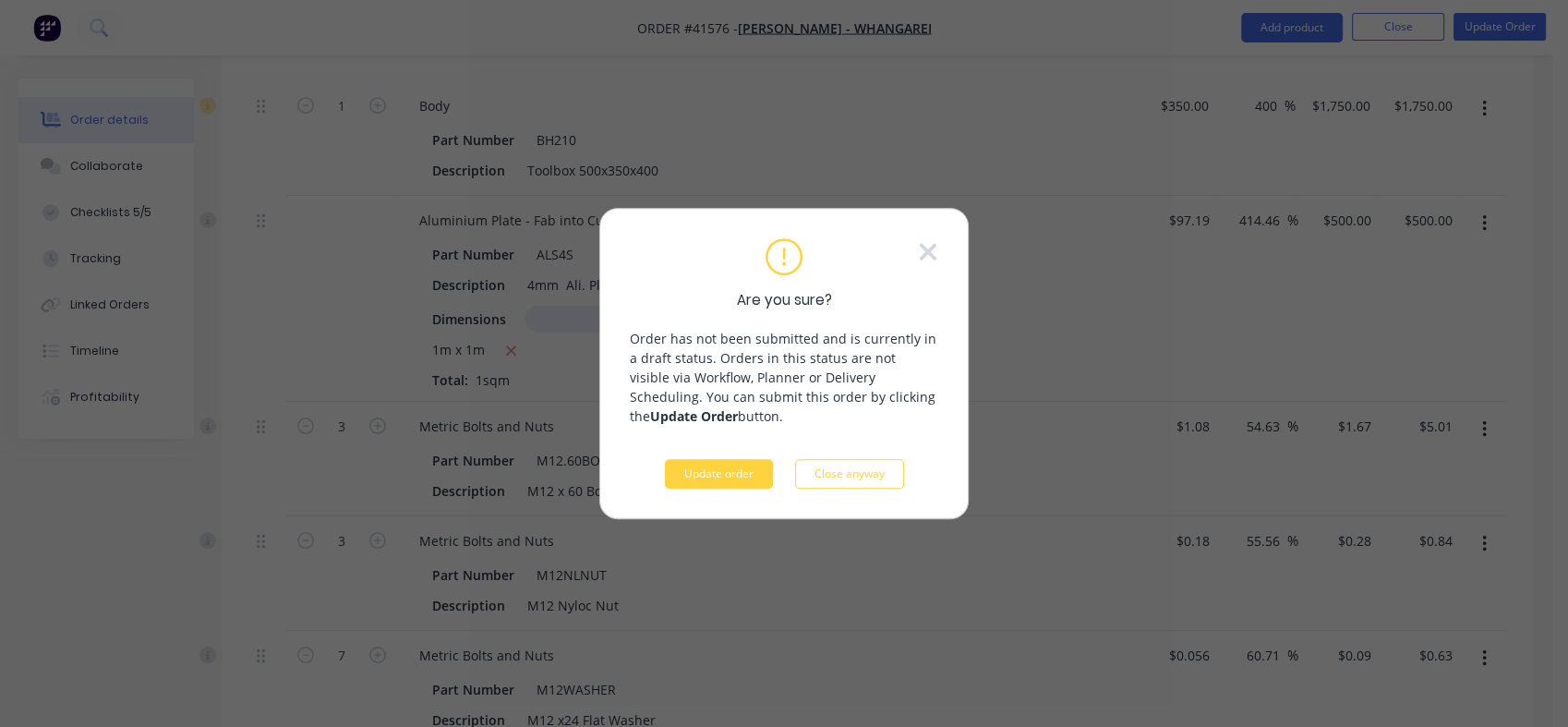
click at [701, 471] on button "Update order" at bounding box center [719, 473] width 109 height 30
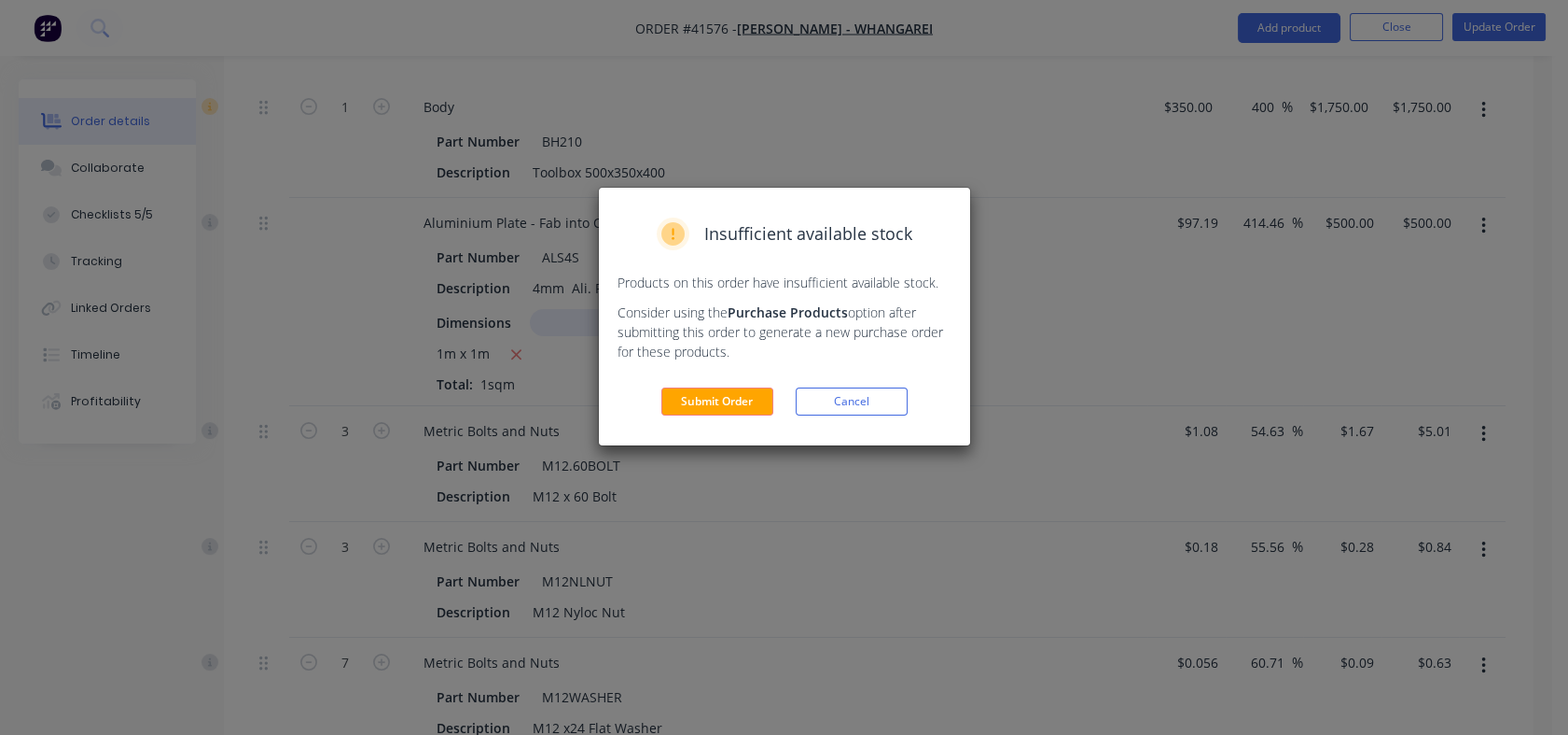
click at [705, 401] on button "Submit Order" at bounding box center [718, 401] width 112 height 28
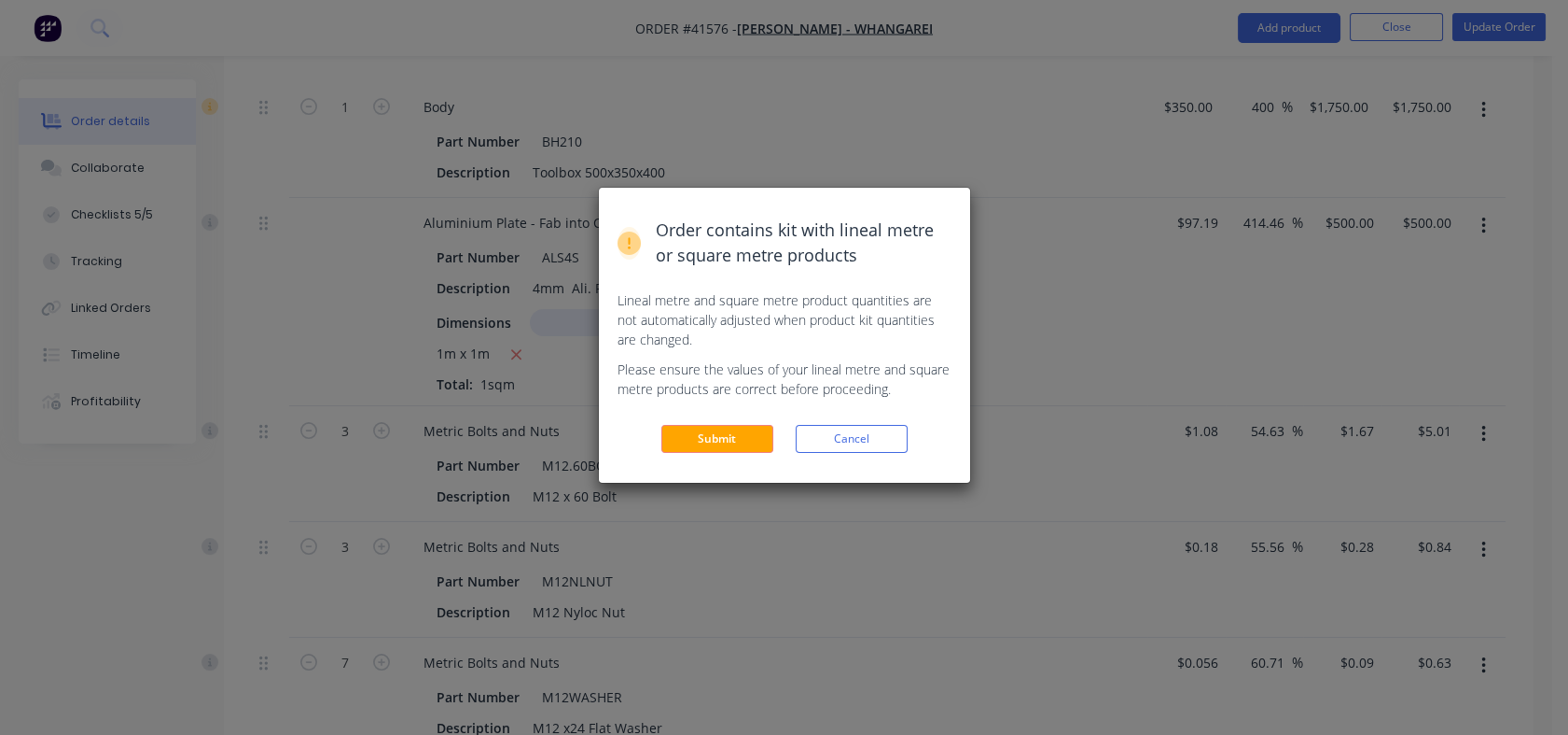
click at [712, 448] on button "Submit" at bounding box center [718, 439] width 112 height 28
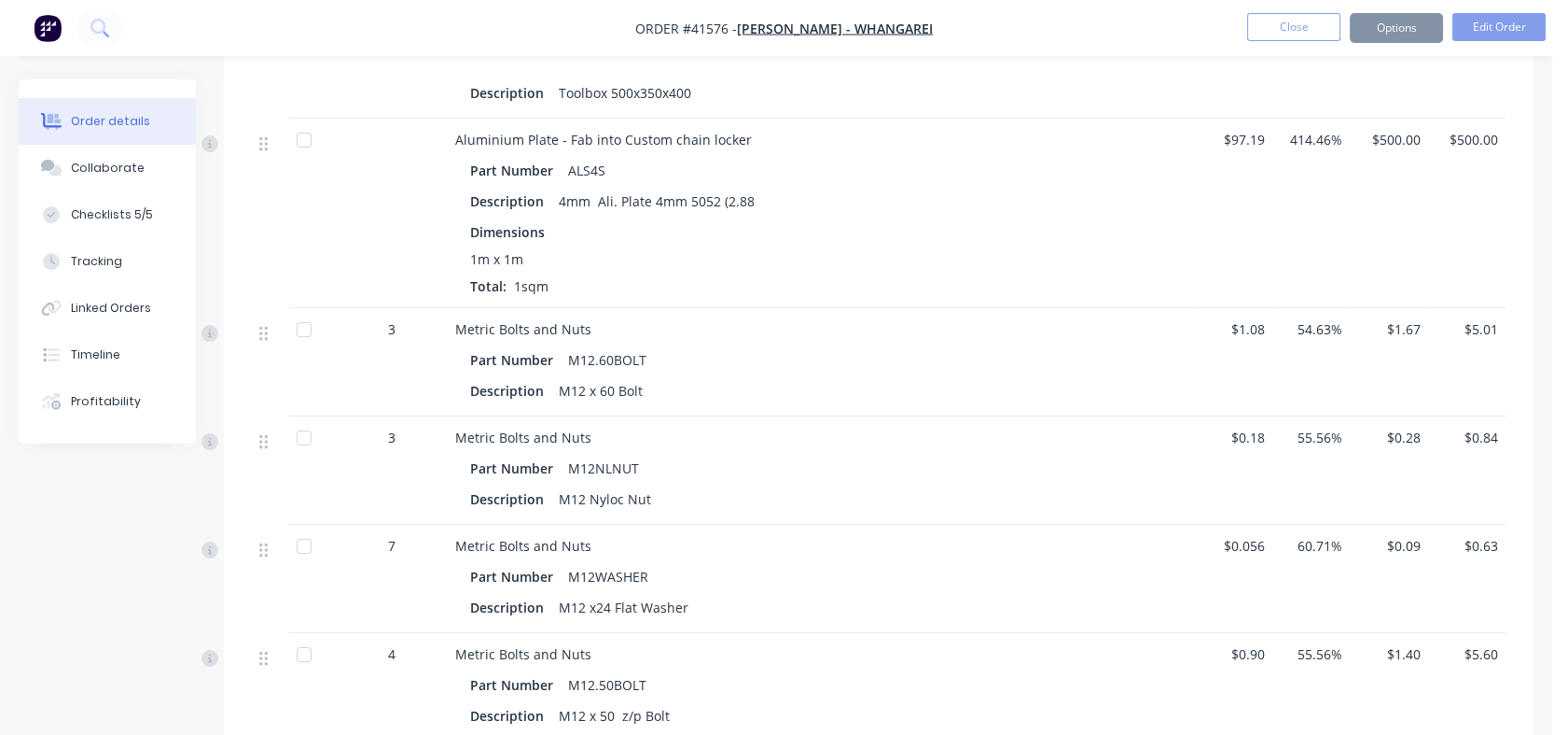
scroll to position [826, 0]
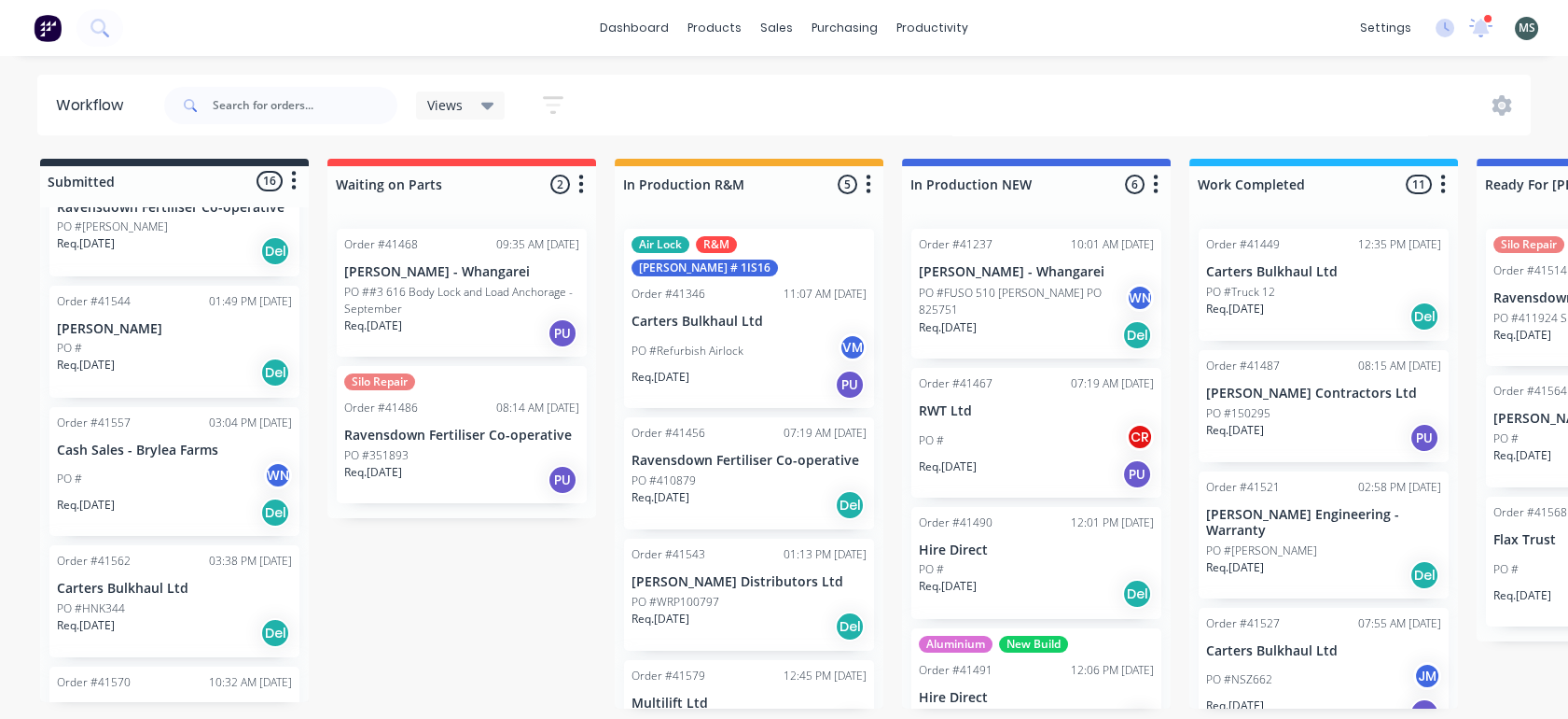
scroll to position [581, 0]
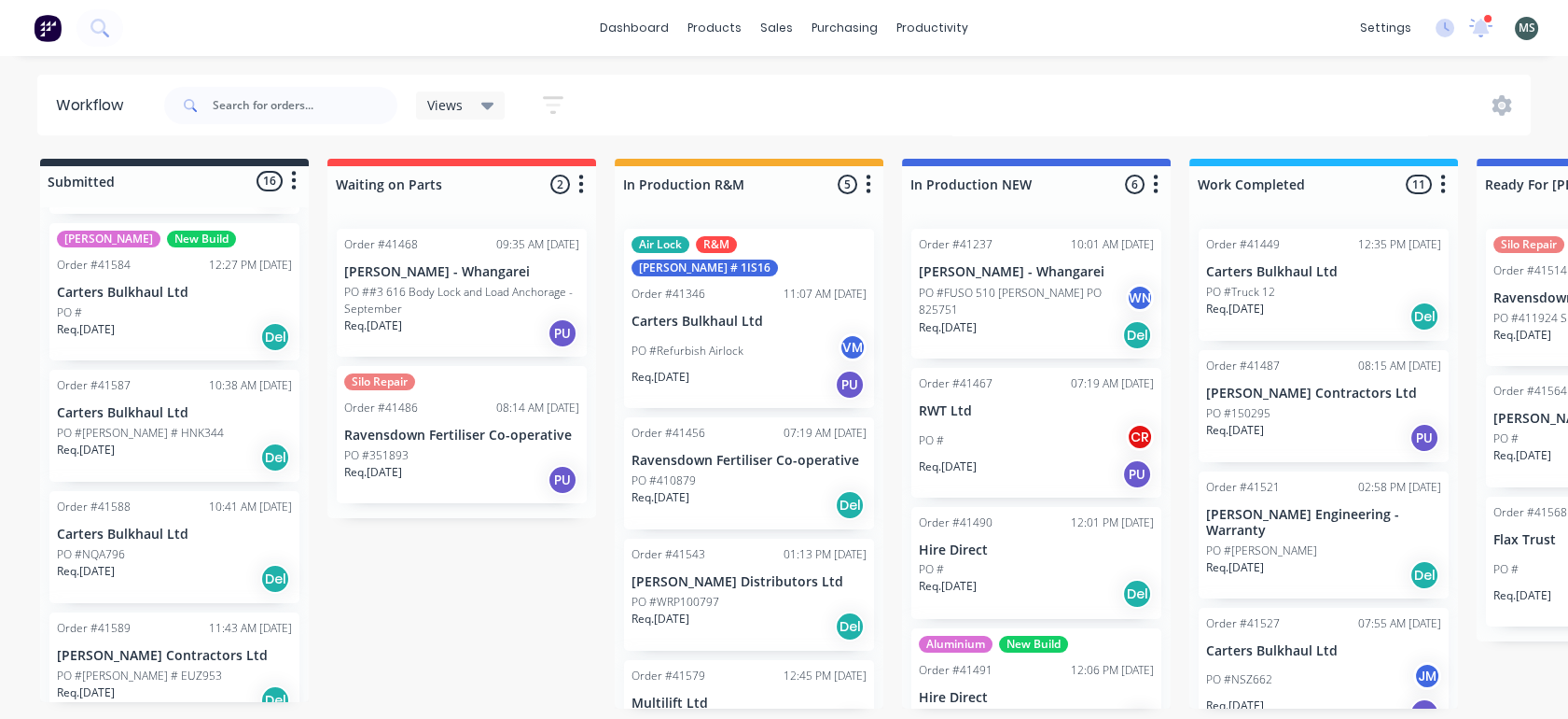
scroll to position [1511, 0]
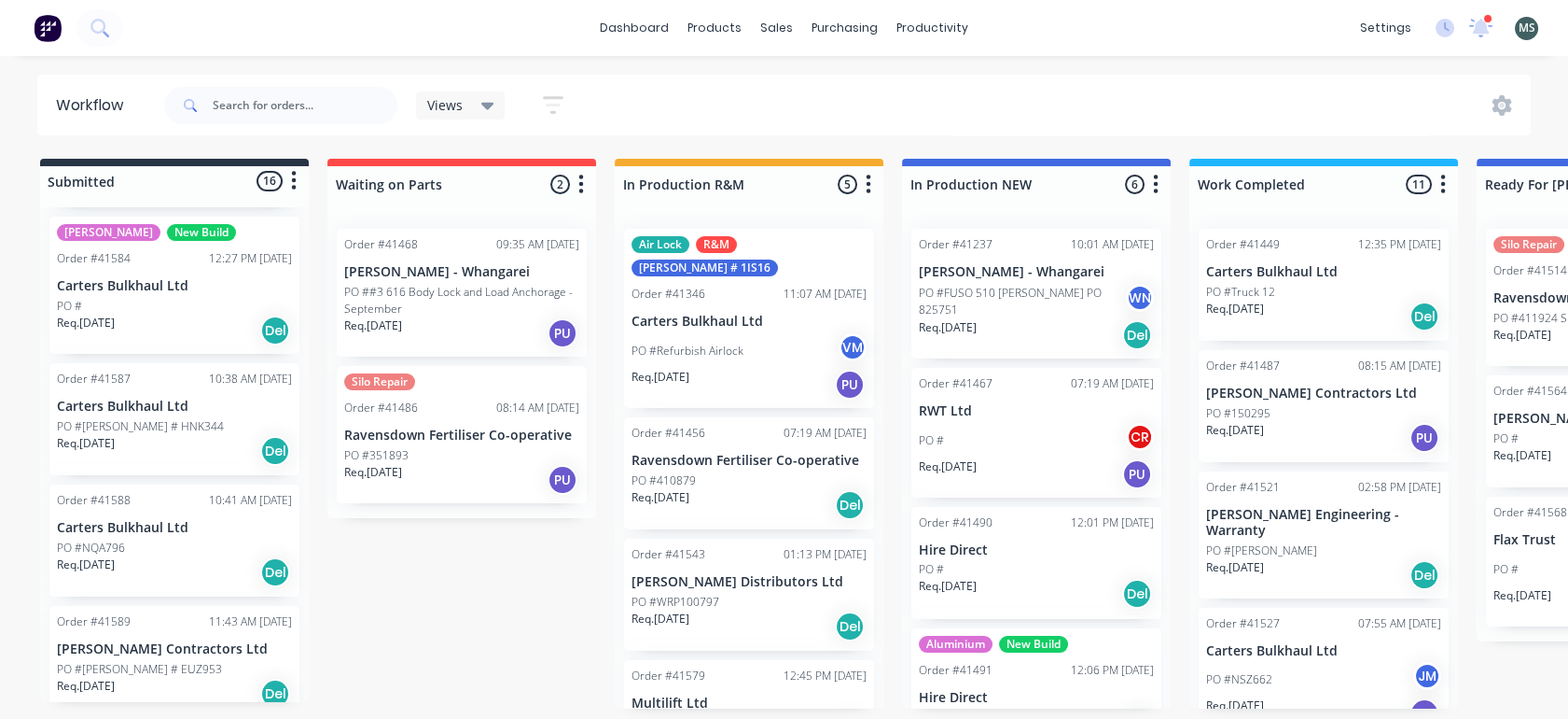
click at [102, 644] on div "Order #41589 11:43 AM [DATE] [PERSON_NAME] Contractors Ltd PO #[PERSON_NAME] # …" at bounding box center [174, 661] width 250 height 112
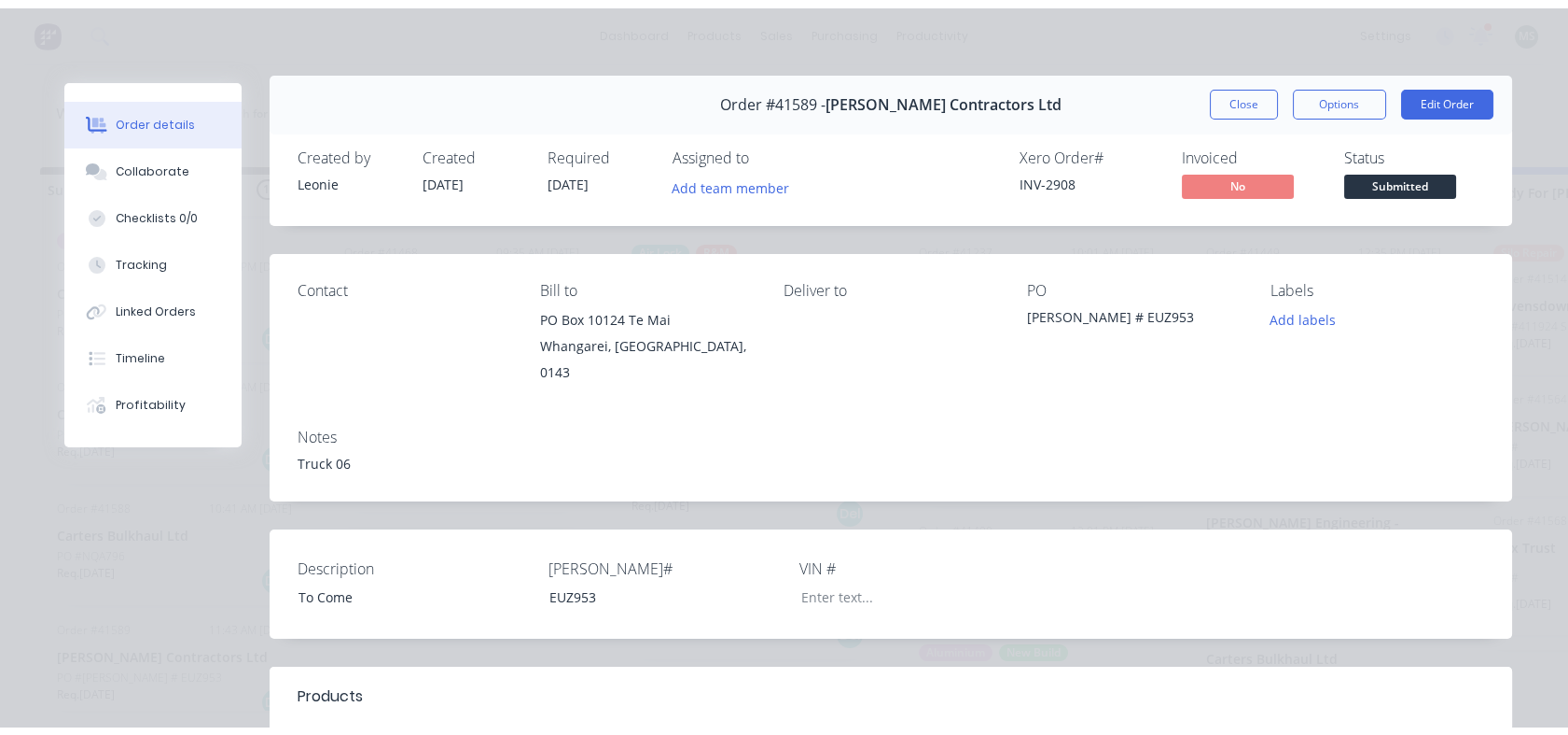
scroll to position [0, 0]
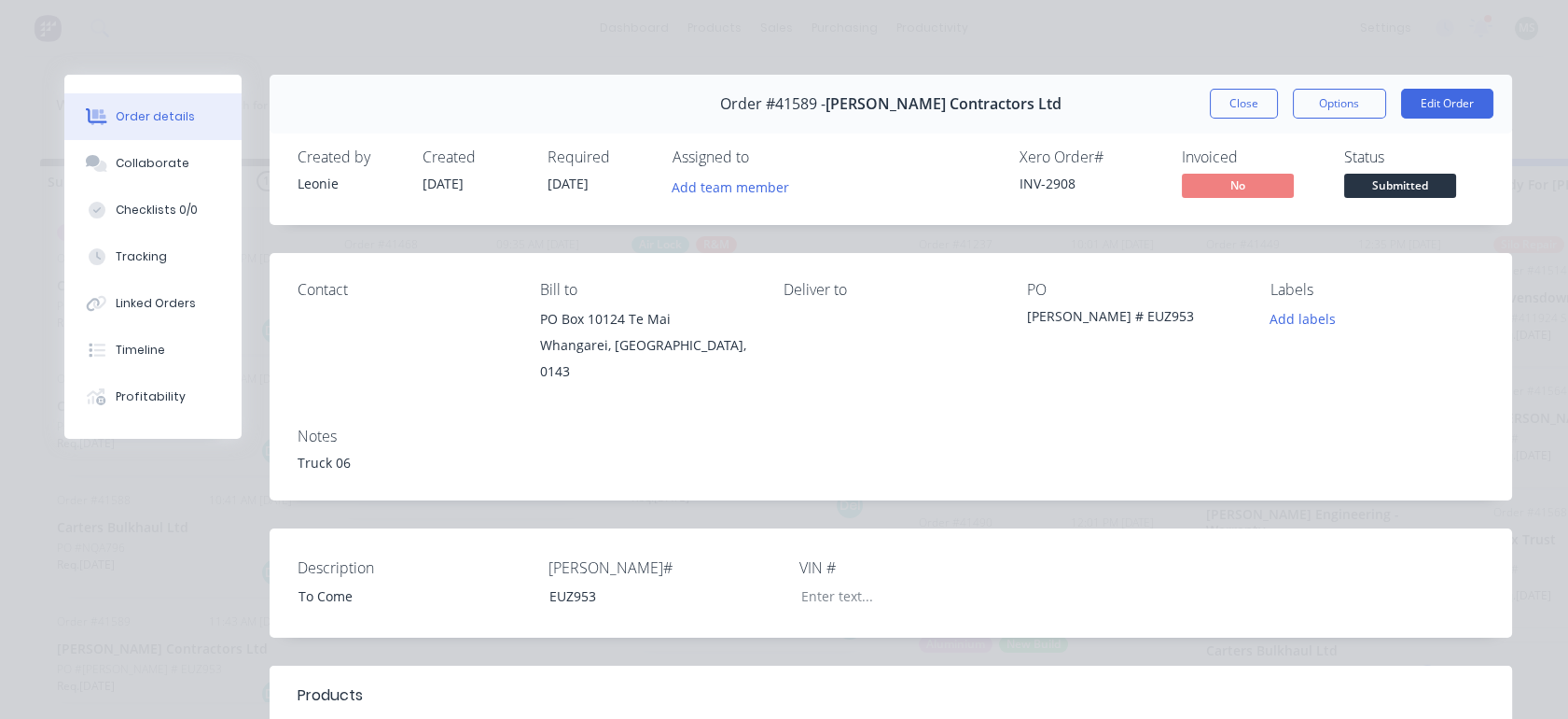
click at [1239, 112] on button "Close" at bounding box center [1244, 104] width 68 height 30
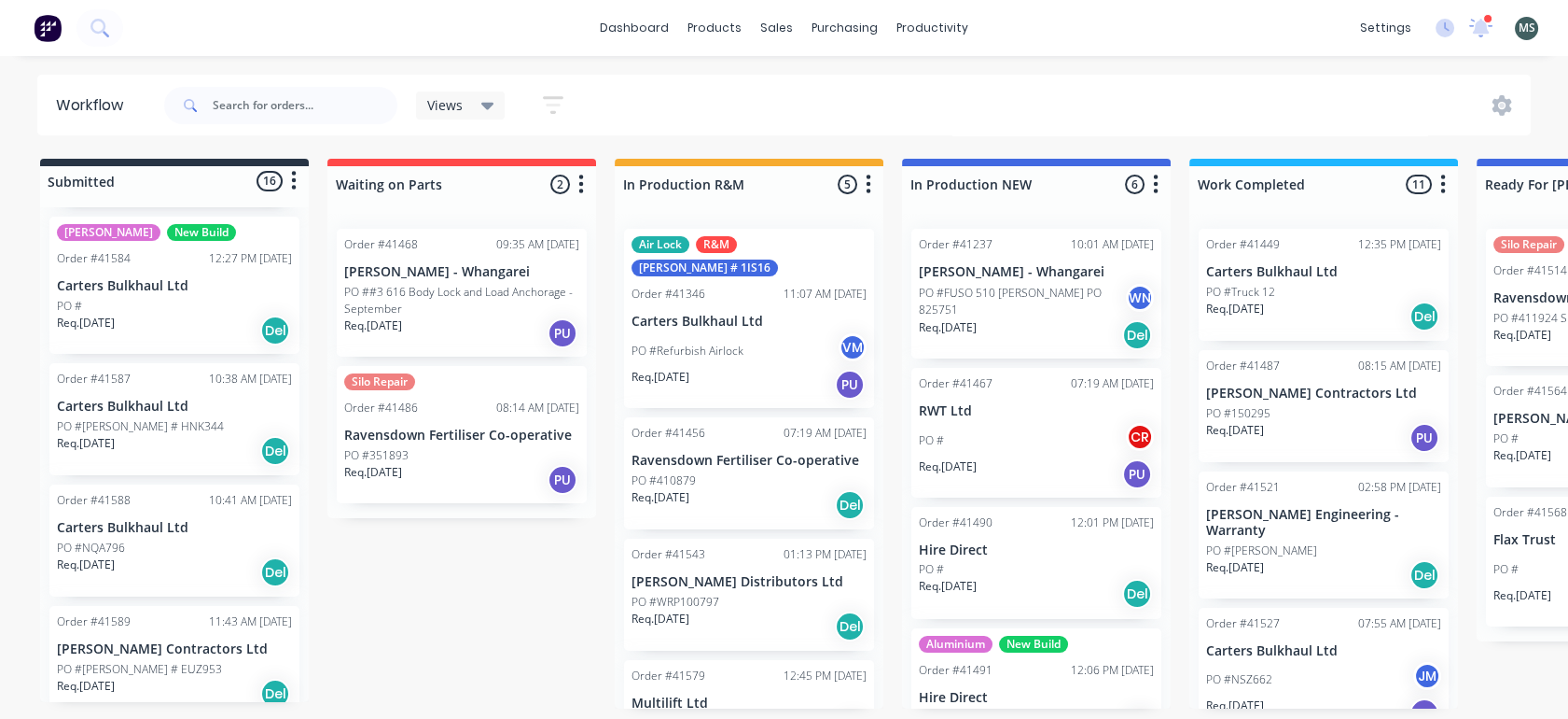
click at [122, 521] on div "Order #41588 10:41 AM 29/09/25 Carters Bulkhaul Ltd PO #NQA796 Req. 29/09/25 Del" at bounding box center [174, 540] width 250 height 112
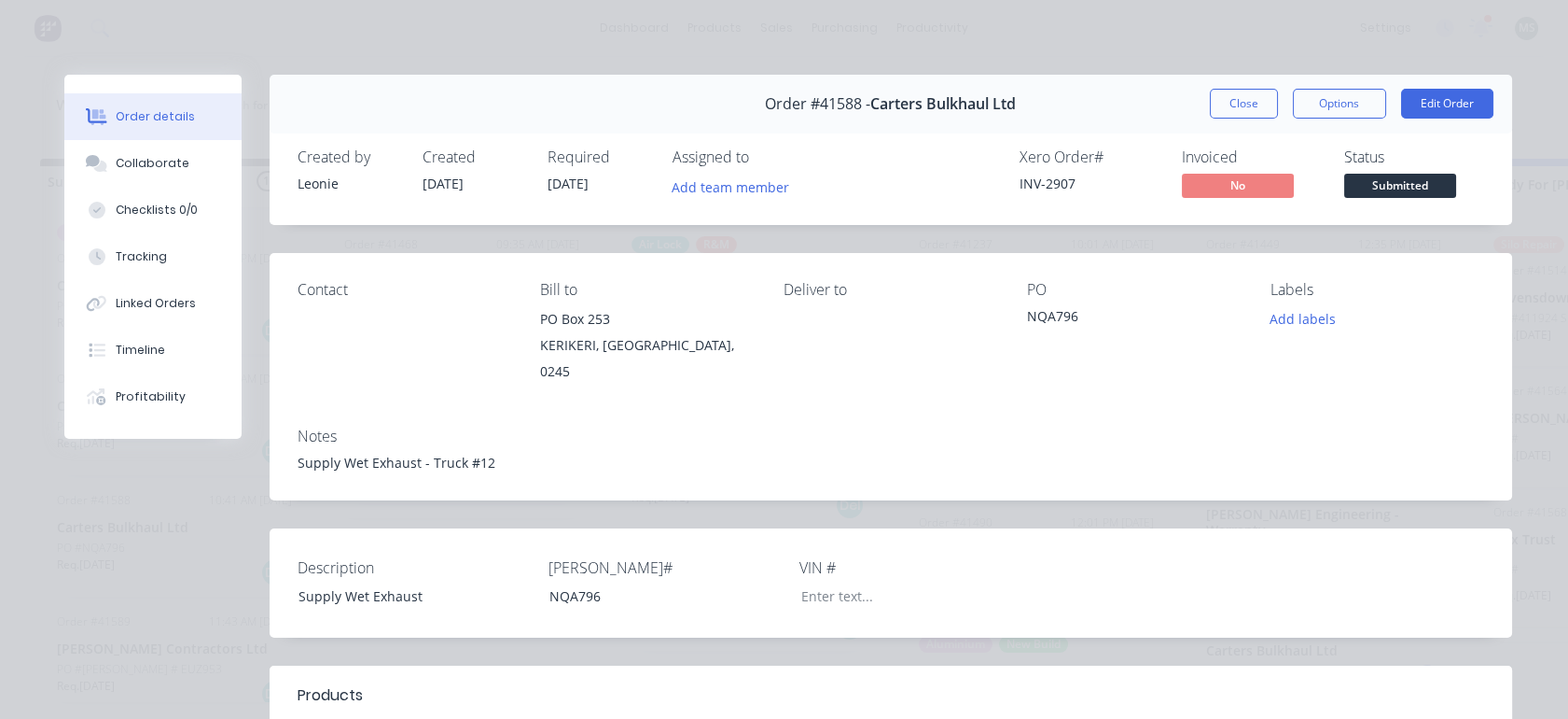
click at [1439, 109] on button "Edit Order" at bounding box center [1447, 104] width 93 height 30
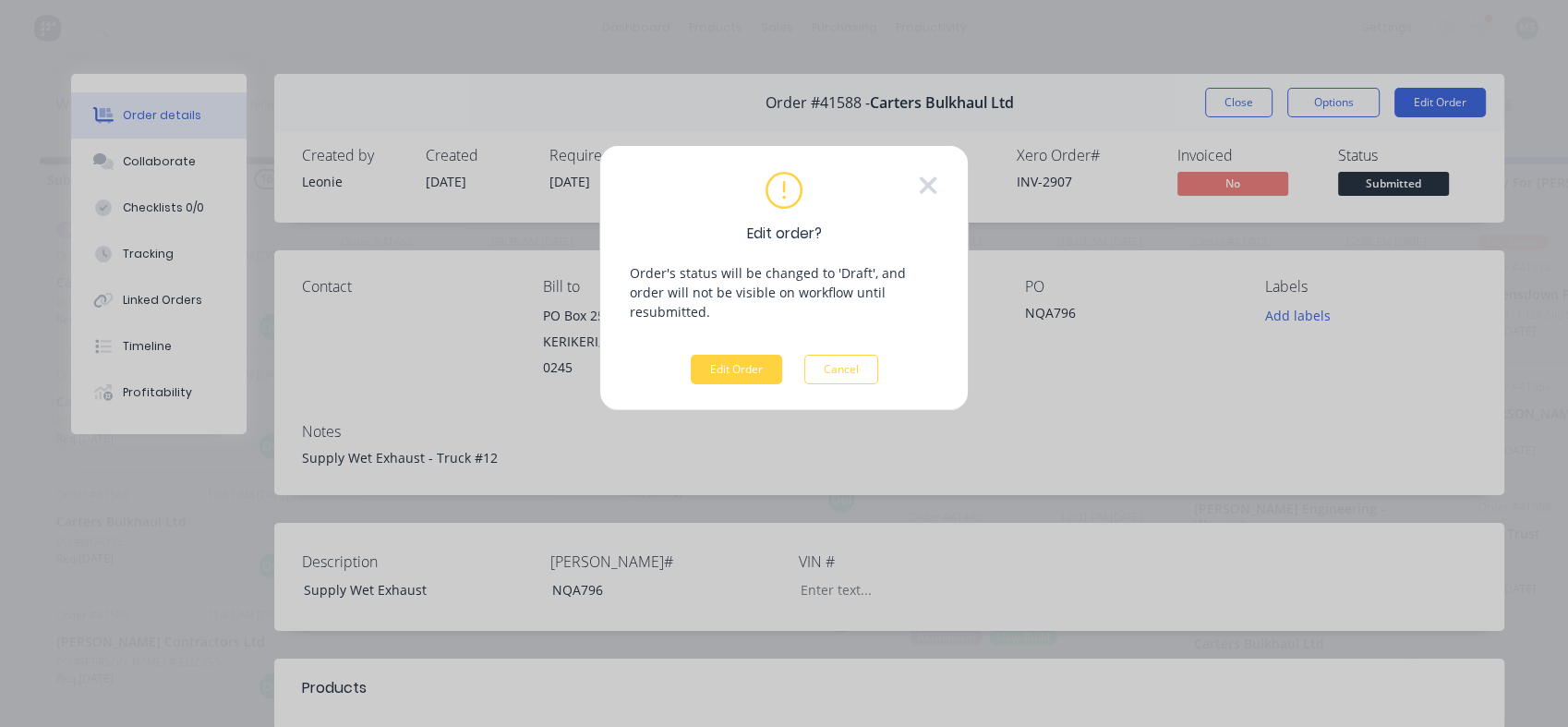
click at [713, 366] on div "Edit order? Order's status will be changed to 'Draft', and order will not be vi…" at bounding box center [784, 278] width 369 height 266
click at [716, 362] on button "Edit Order" at bounding box center [736, 369] width 92 height 30
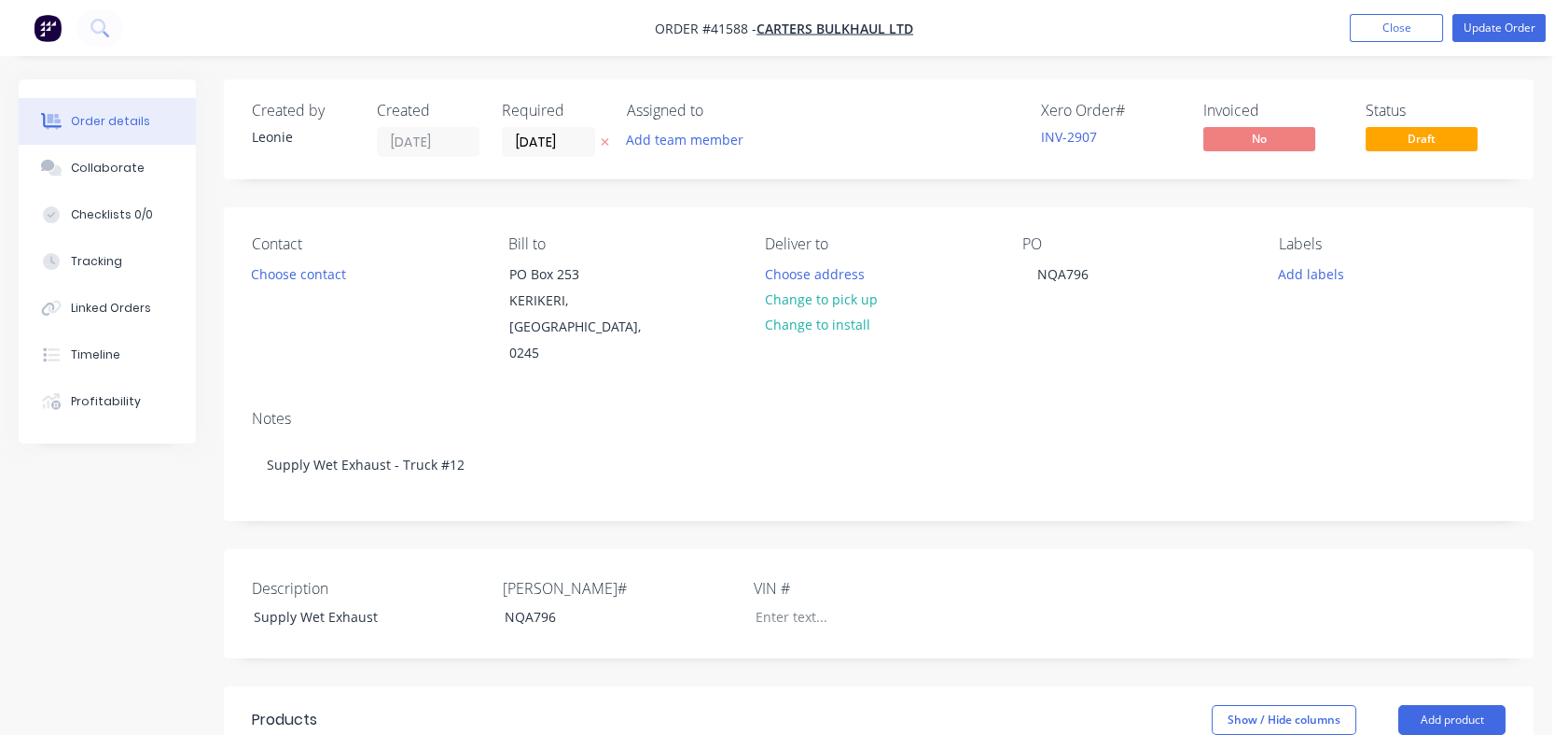
click at [1394, 21] on button "Close" at bounding box center [1397, 28] width 94 height 28
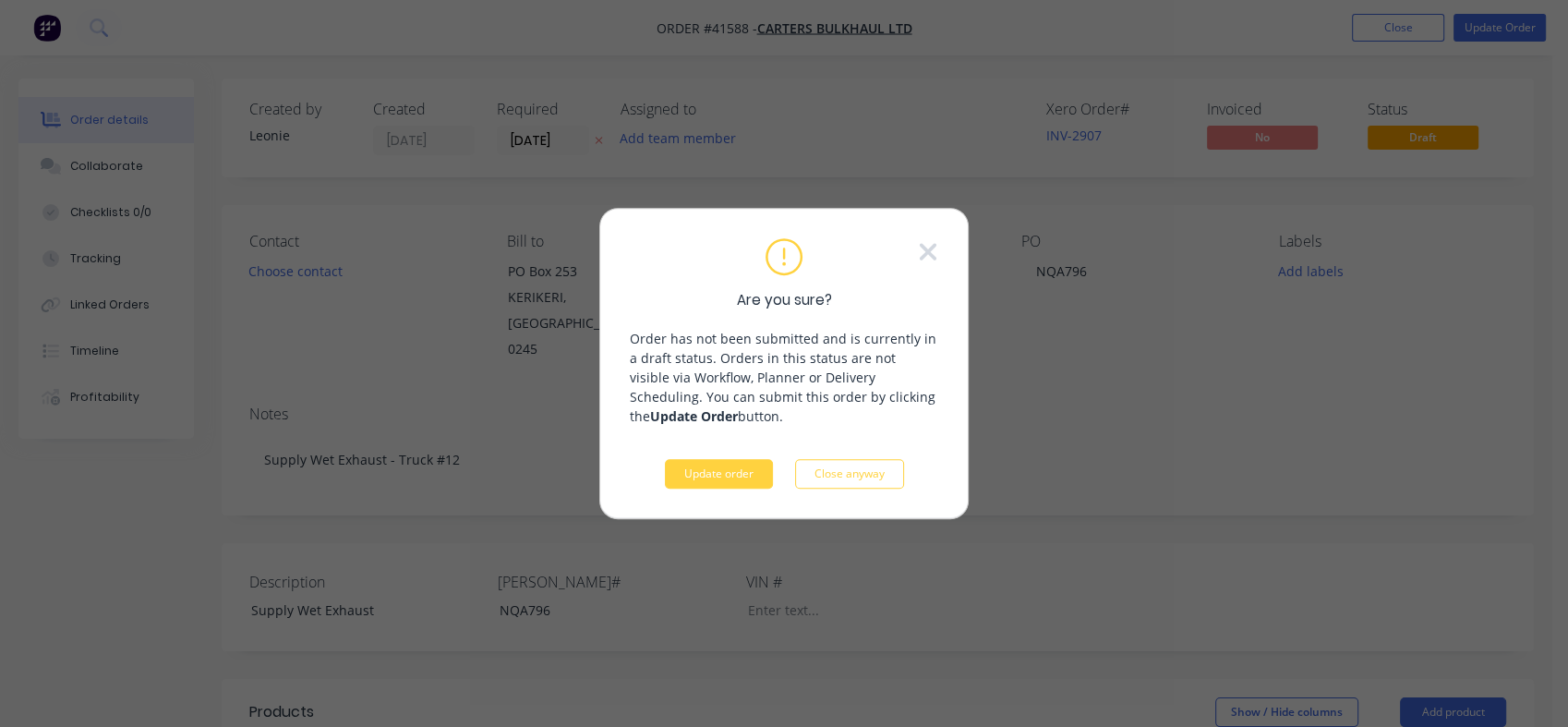
click at [702, 481] on button "Update order" at bounding box center [719, 473] width 109 height 30
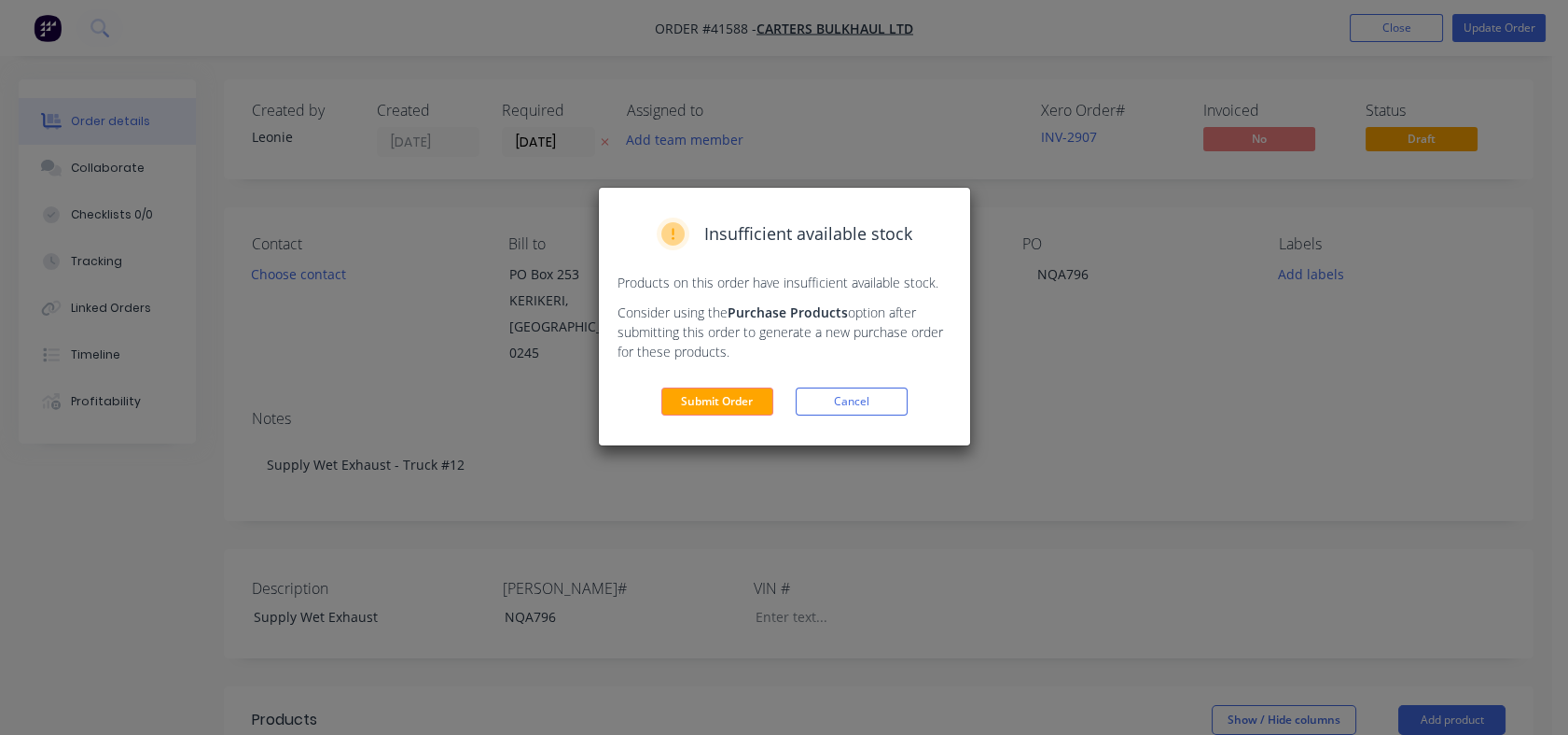
click at [714, 404] on button "Submit Order" at bounding box center [718, 401] width 112 height 28
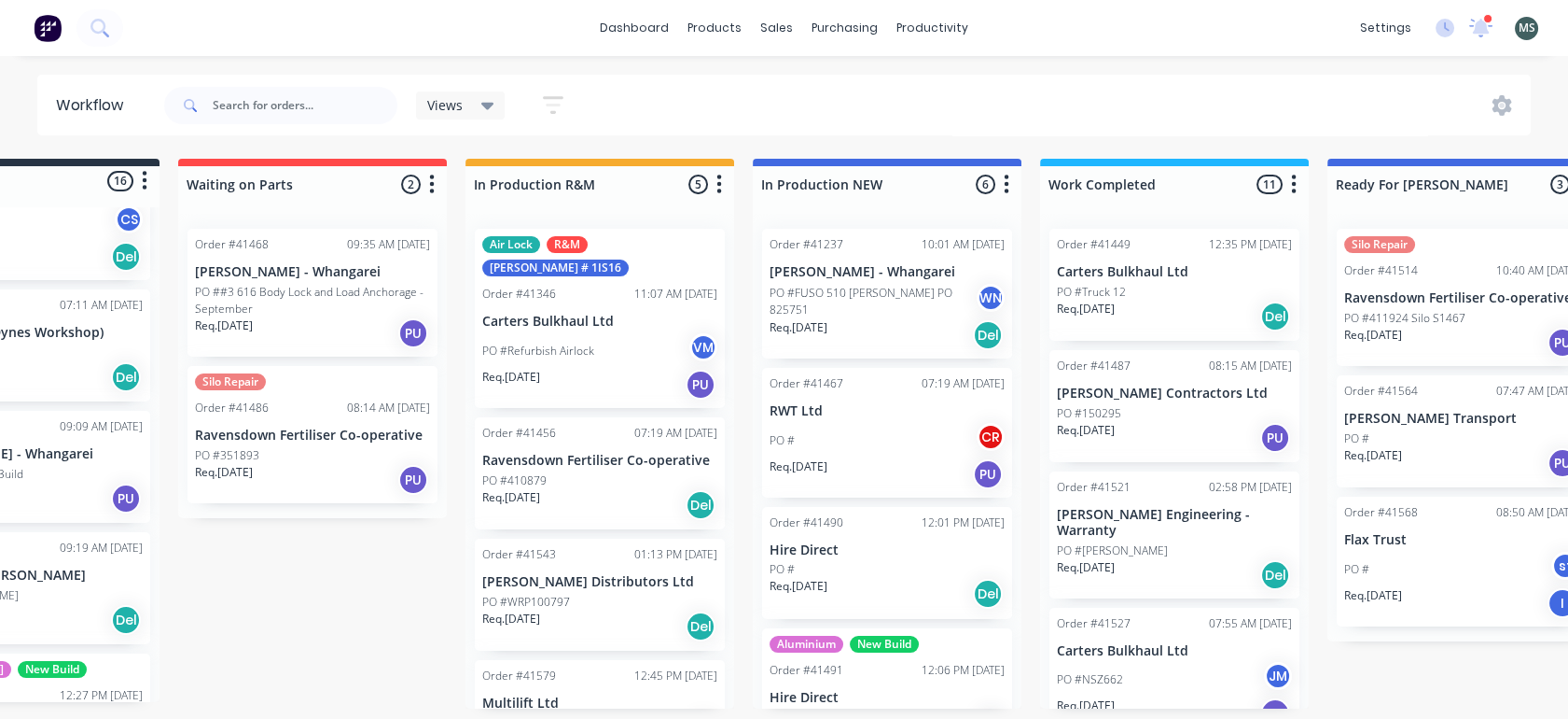
scroll to position [0, 169]
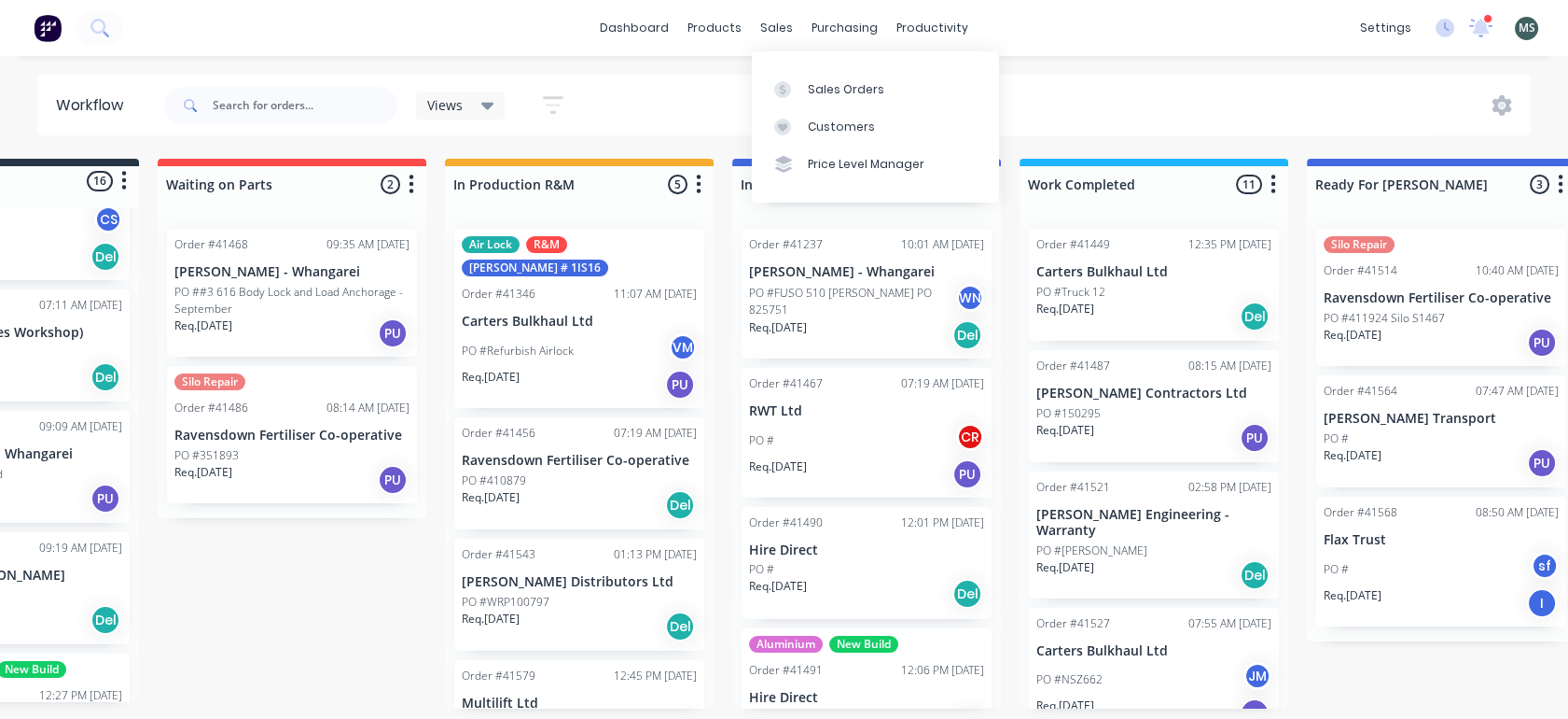
click at [771, 24] on div "sales" at bounding box center [776, 28] width 51 height 28
click at [827, 84] on div "Sales Orders" at bounding box center [846, 89] width 77 height 17
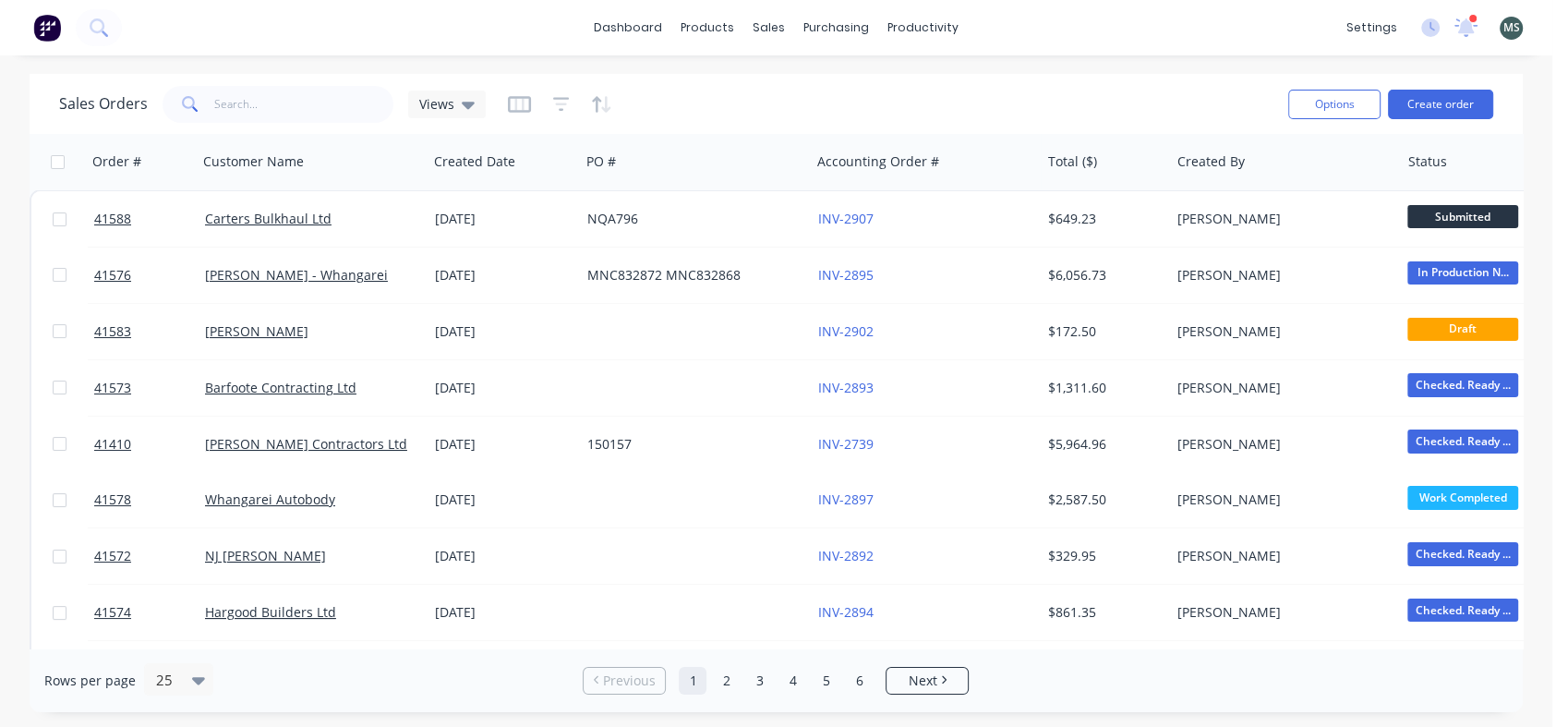
click at [1455, 102] on button "Create order" at bounding box center [1441, 105] width 106 height 30
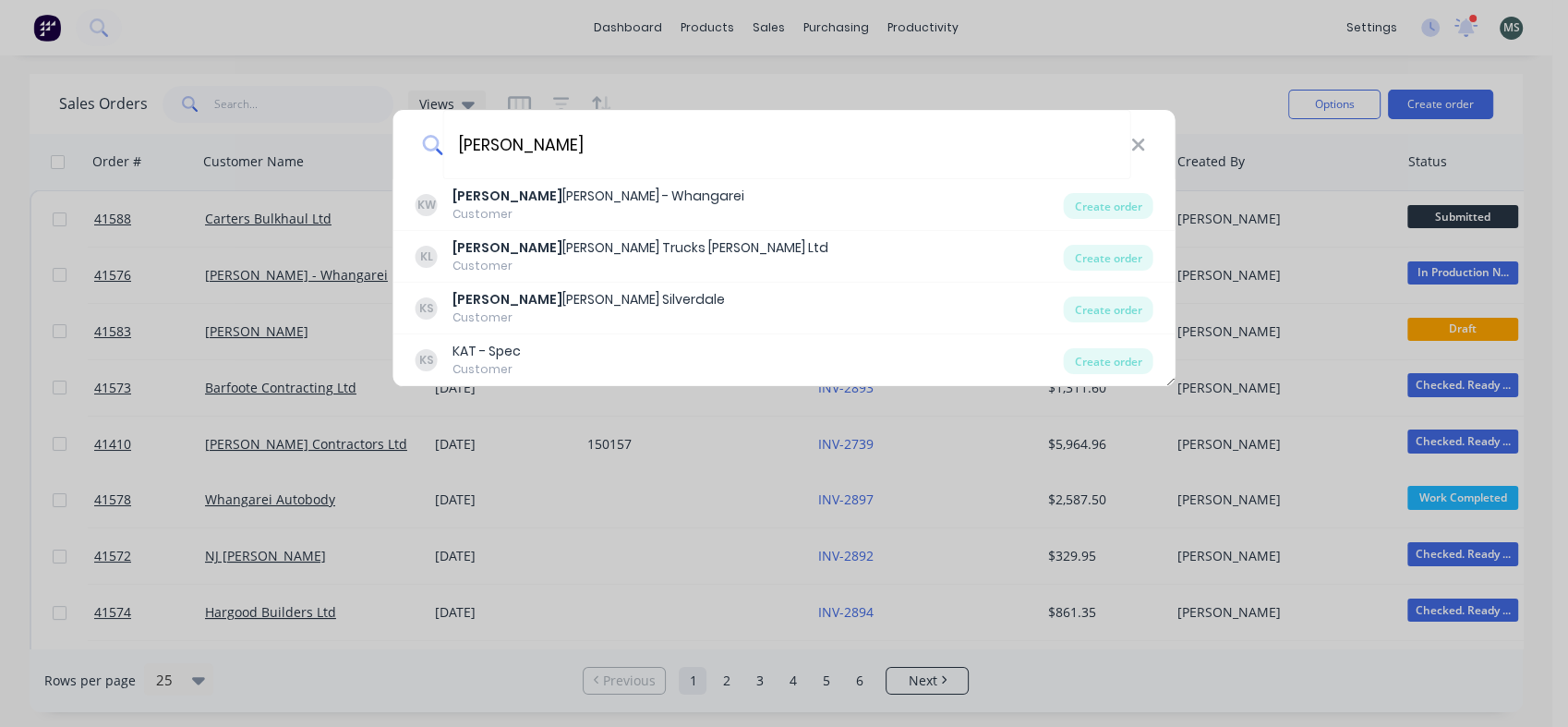
type input "keith"
click at [489, 209] on div "Customer" at bounding box center [599, 214] width 292 height 17
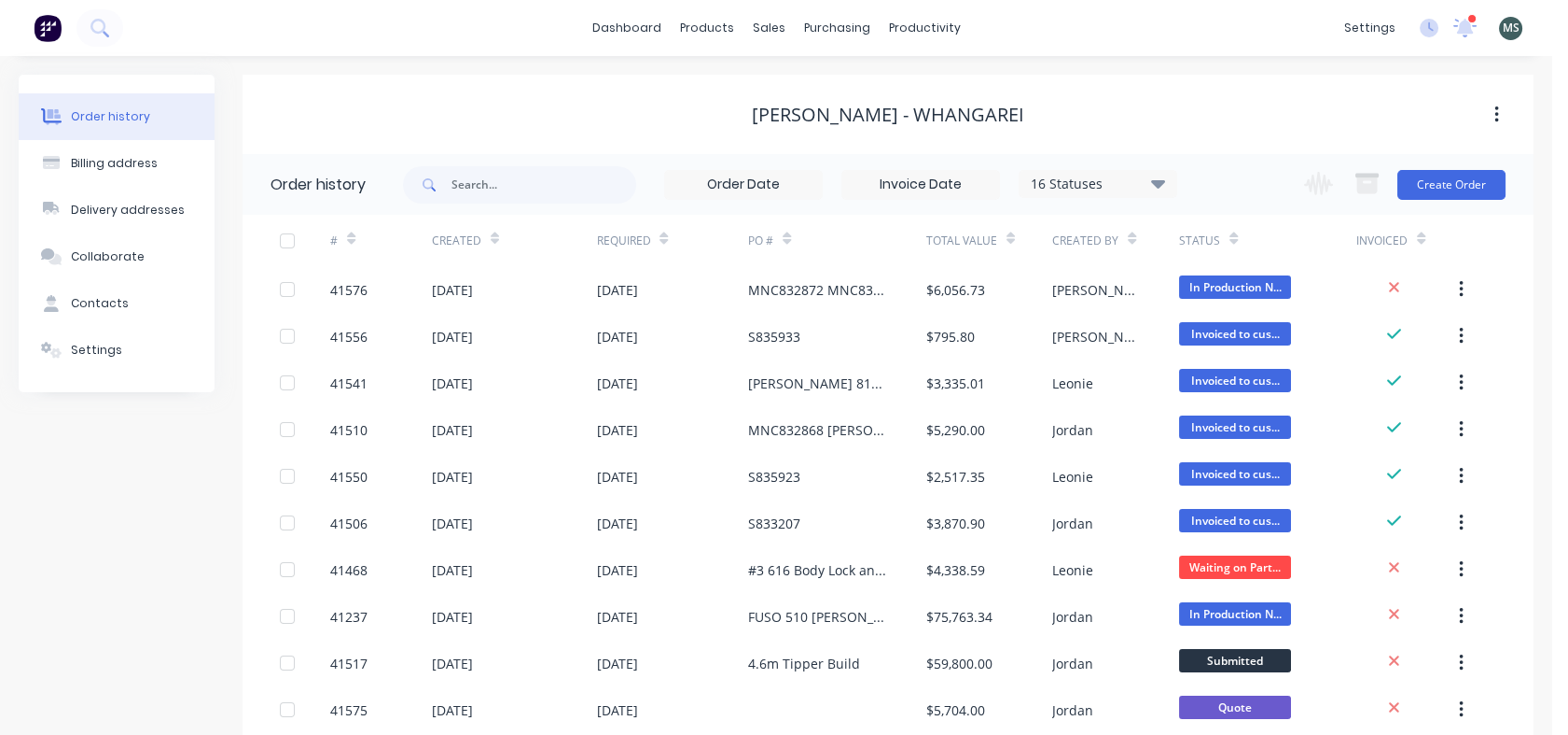
click at [1442, 187] on button "Create Order" at bounding box center [1451, 184] width 109 height 30
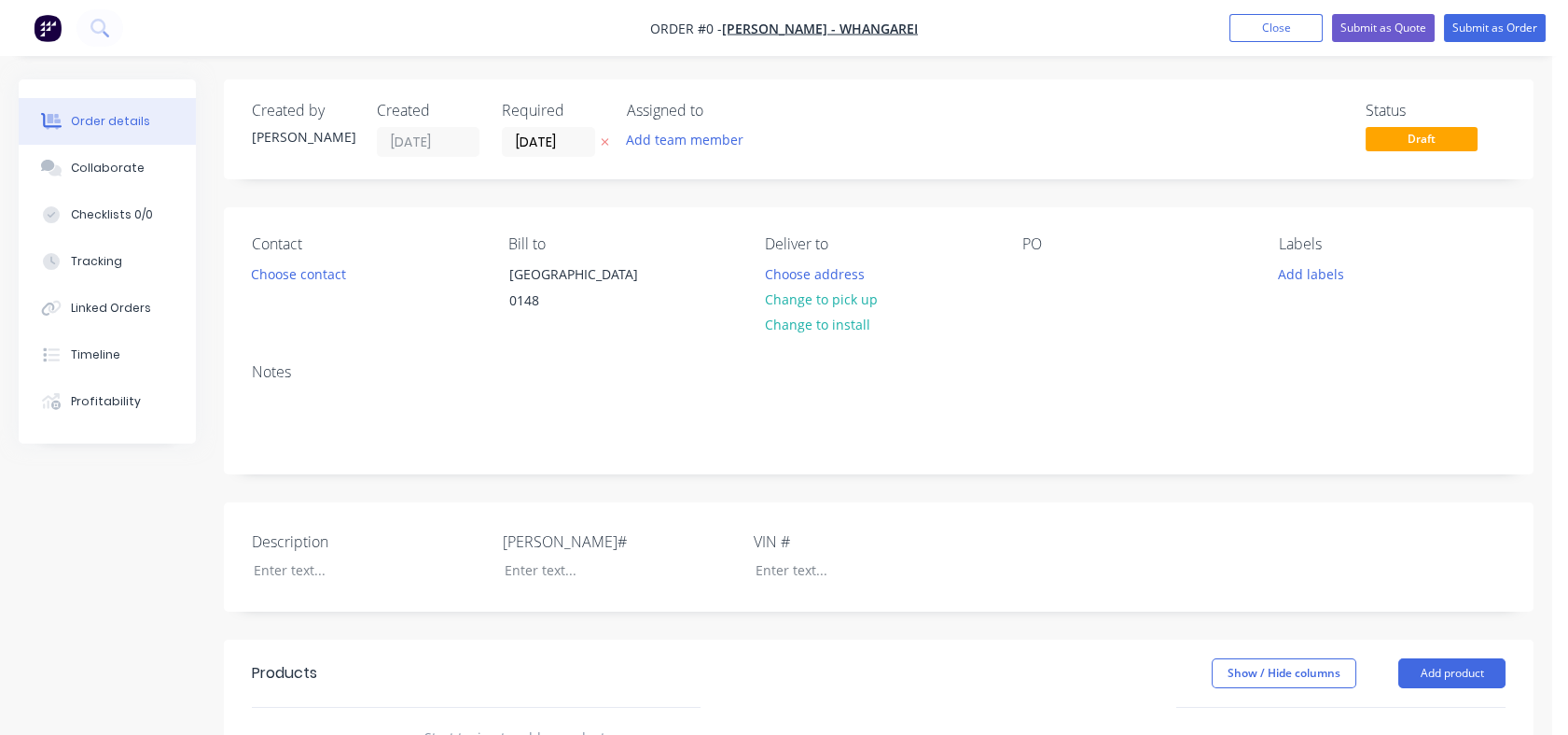
click at [300, 277] on button "Choose contact" at bounding box center [298, 272] width 115 height 25
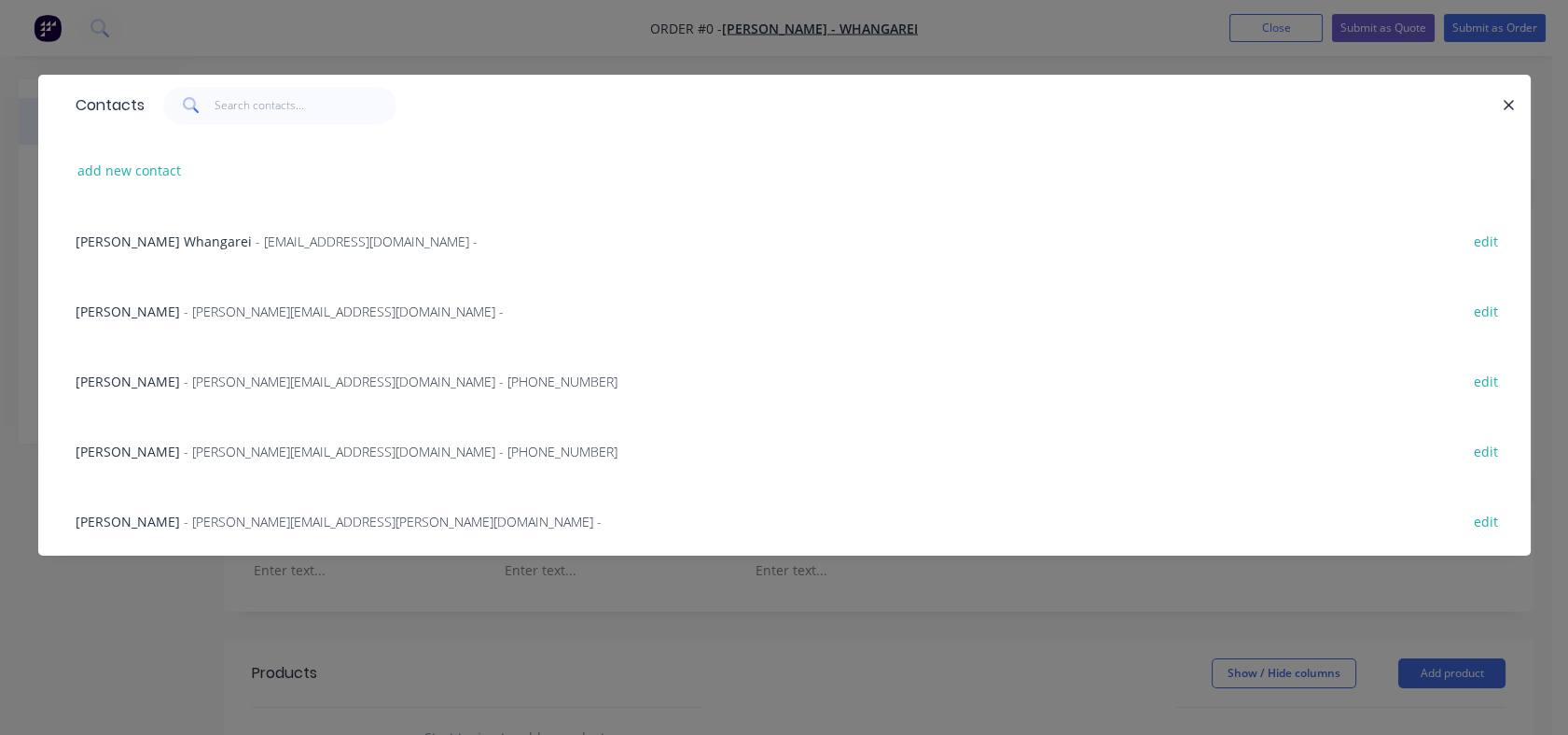
click at [1508, 104] on icon "button" at bounding box center [1510, 105] width 10 height 10
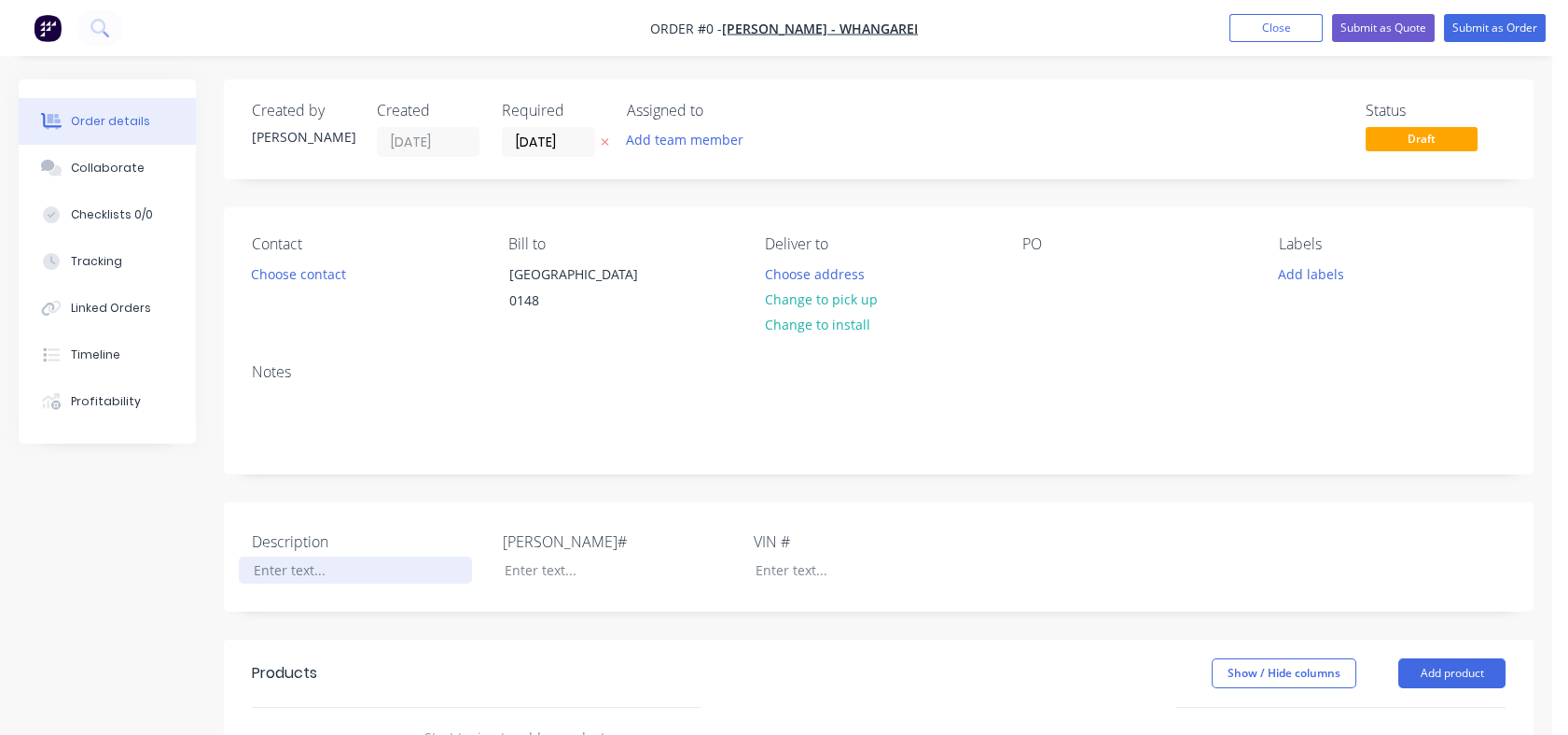
click at [282, 583] on div at bounding box center [356, 569] width 233 height 27
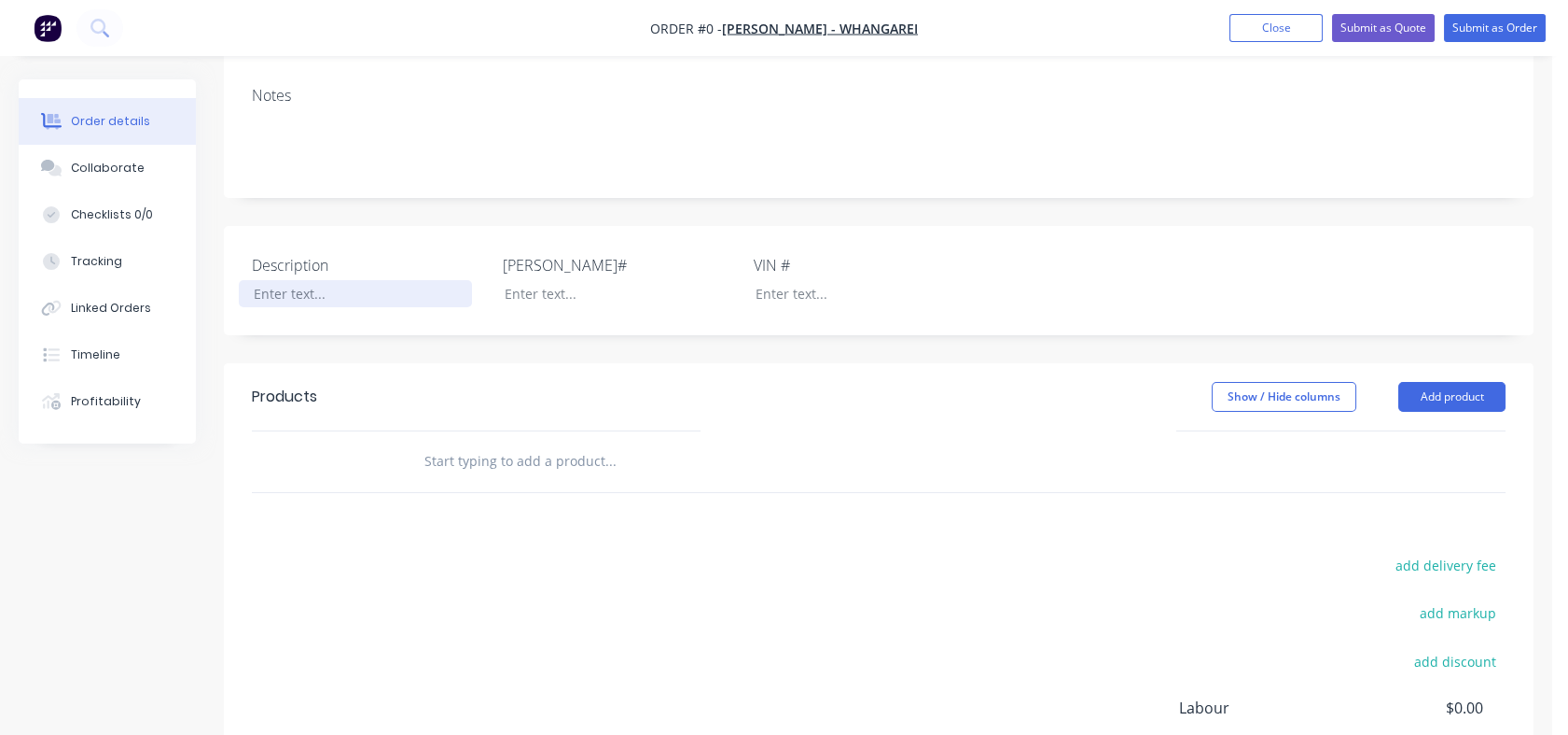
scroll to position [288, 0]
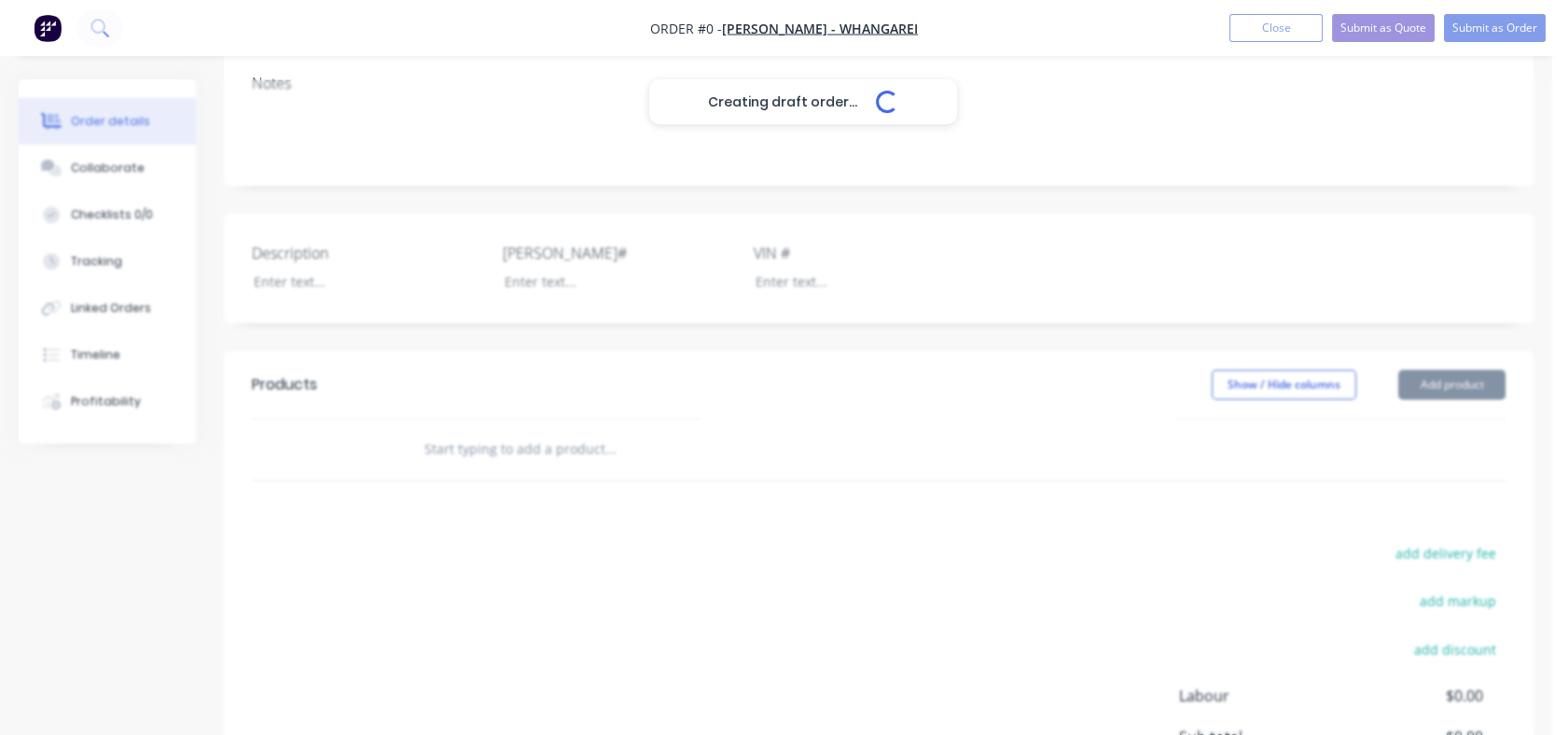
click at [431, 471] on div "Creating draft order... Loading... Order details Collaborate Checklists 0/0 Tra…" at bounding box center [777, 373] width 1553 height 1166
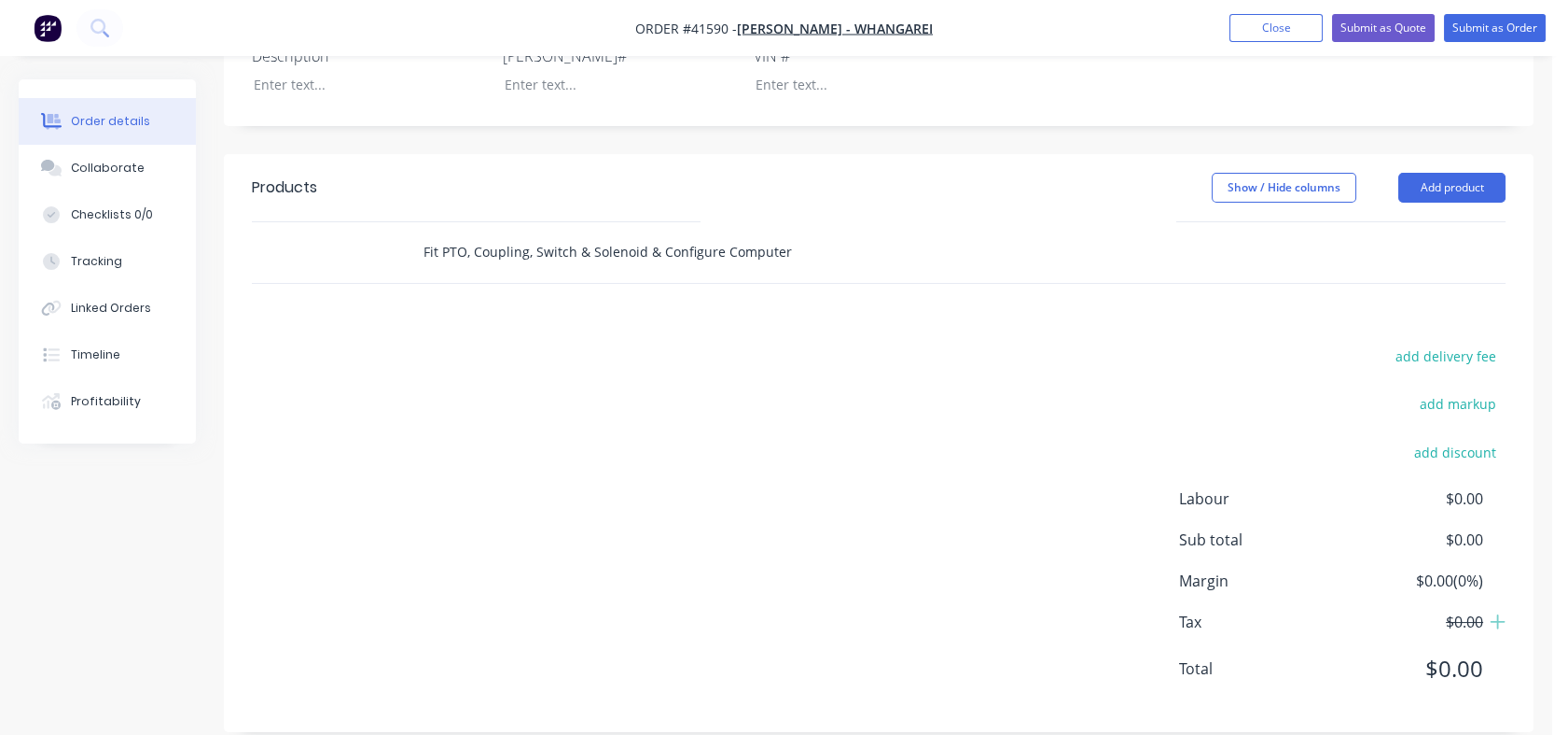
scroll to position [487, 0]
type input "Build Specifica􀆟ons as follows  Body: 5000mm long x 2500mm x 900mm Sides  Flo…"
click at [419, 258] on div "Build Specifica􀆟ons as follows  Body: 5000mm long x 2500mm x 900mm Sides  Flo…" at bounding box center [689, 250] width 560 height 37
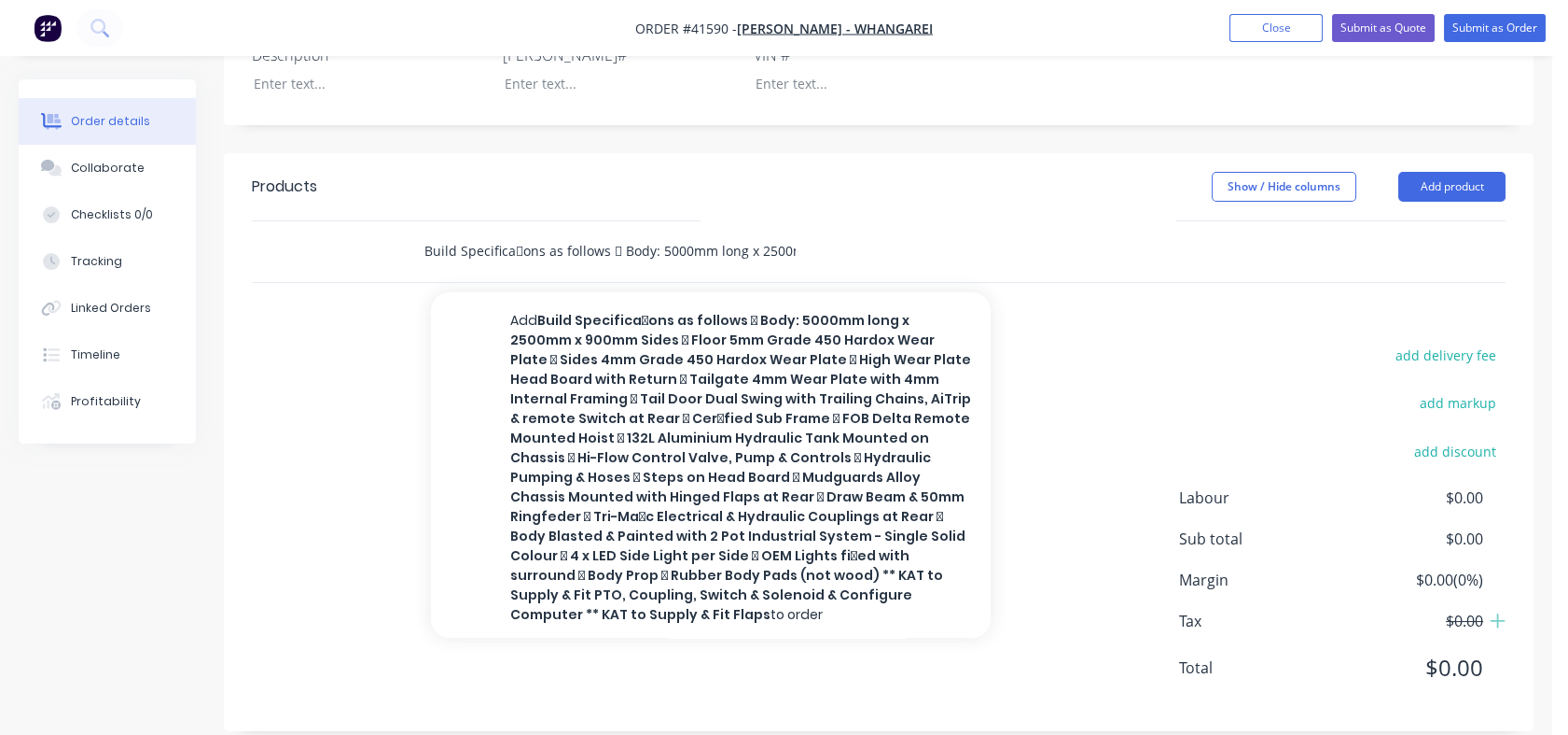
click at [516, 269] on input "Build Specifica􀆟ons as follows  Body: 5000mm long x 2500mm x 900mm Sides  Flo…" at bounding box center [610, 250] width 373 height 37
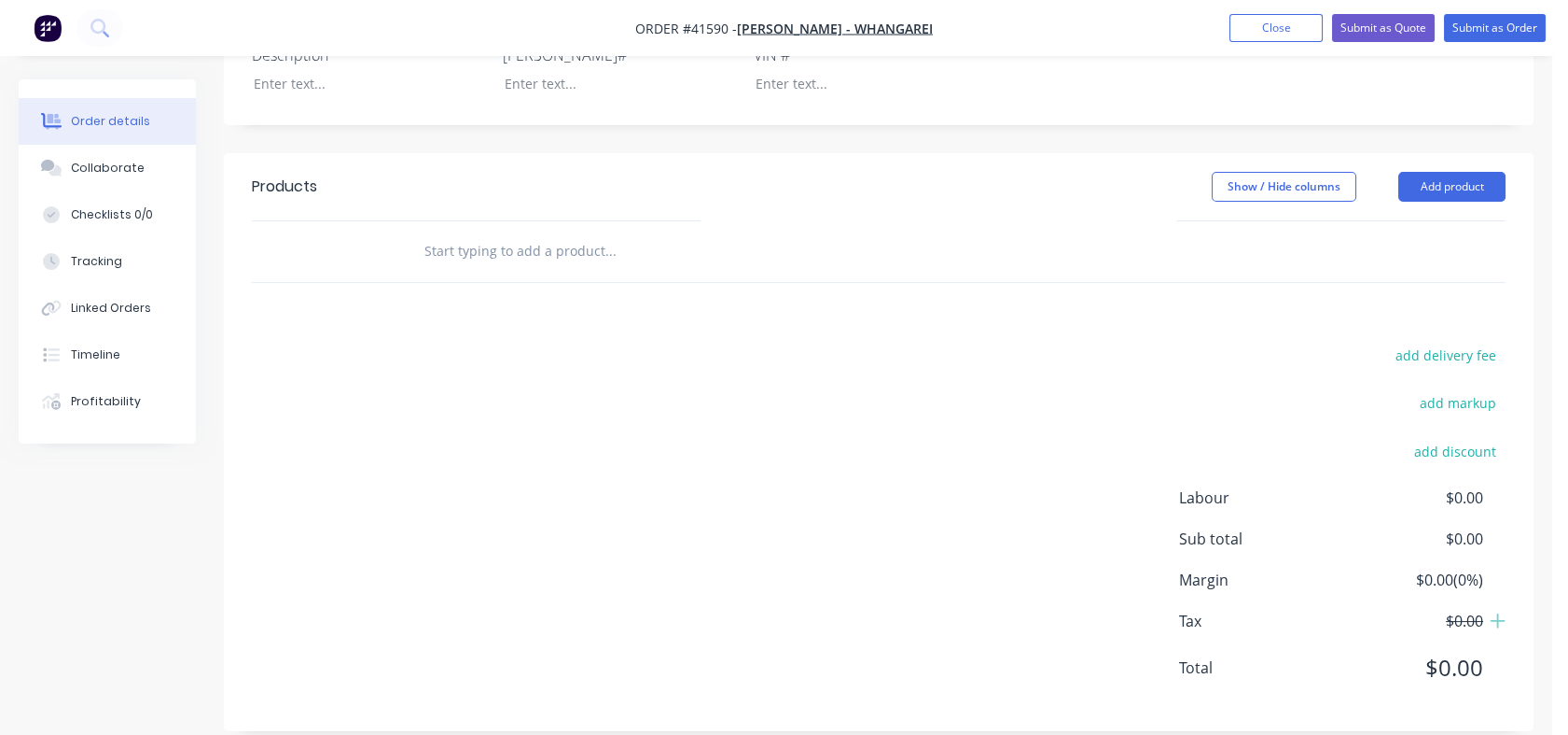
click at [552, 270] on input "text" at bounding box center [610, 250] width 373 height 37
